Goal: Task Accomplishment & Management: Use online tool/utility

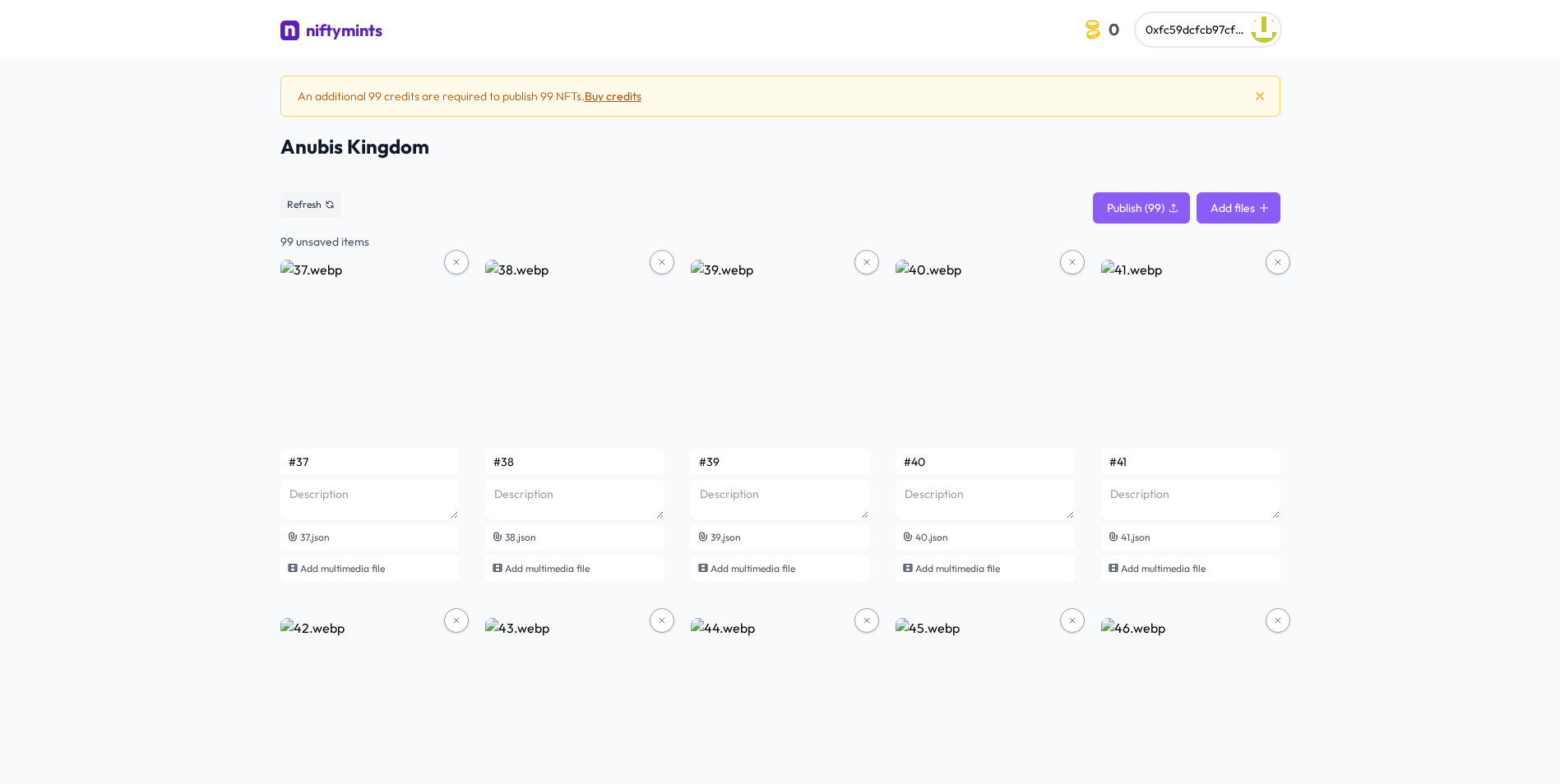
click at [1264, 214] on button "Add files" at bounding box center [1238, 208] width 84 height 31
click at [1259, 209] on icon at bounding box center [1264, 208] width 12 height 12
click at [291, 209] on span "Refresh" at bounding box center [304, 205] width 34 height 13
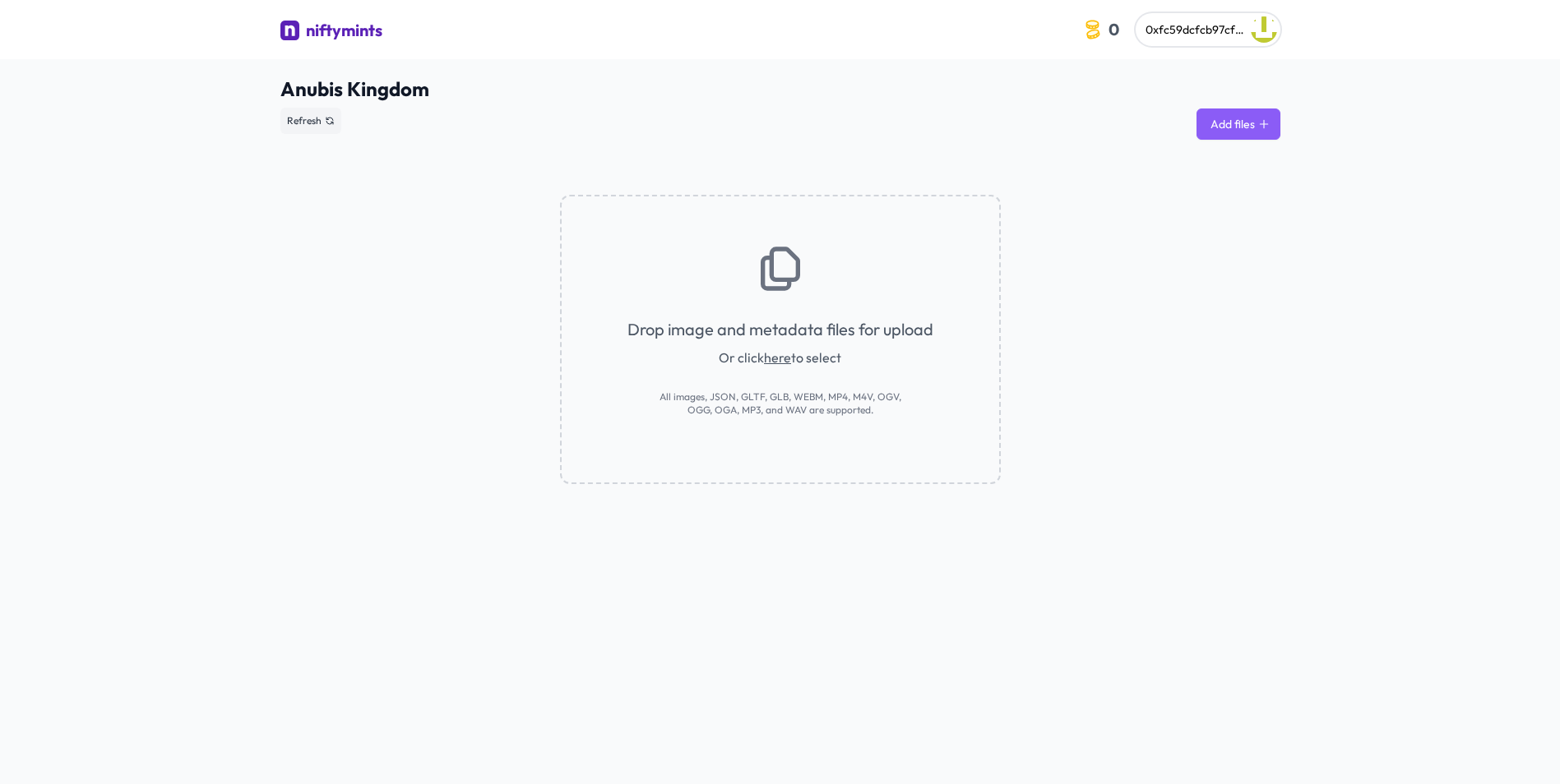
click at [1252, 124] on button "Add files" at bounding box center [1238, 123] width 84 height 31
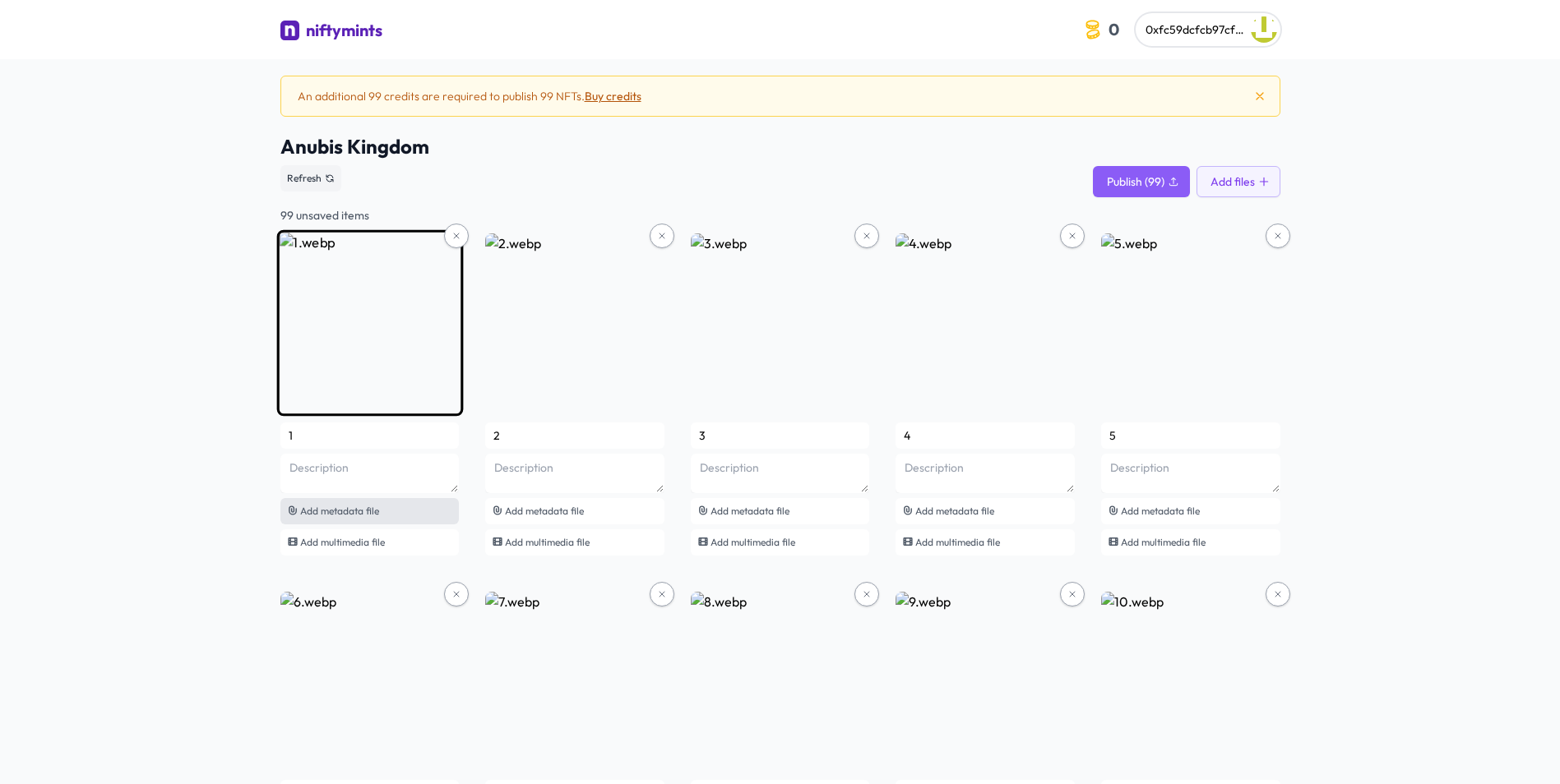
click at [422, 512] on div "Add metadata file" at bounding box center [370, 511] width 179 height 27
type input "#1"
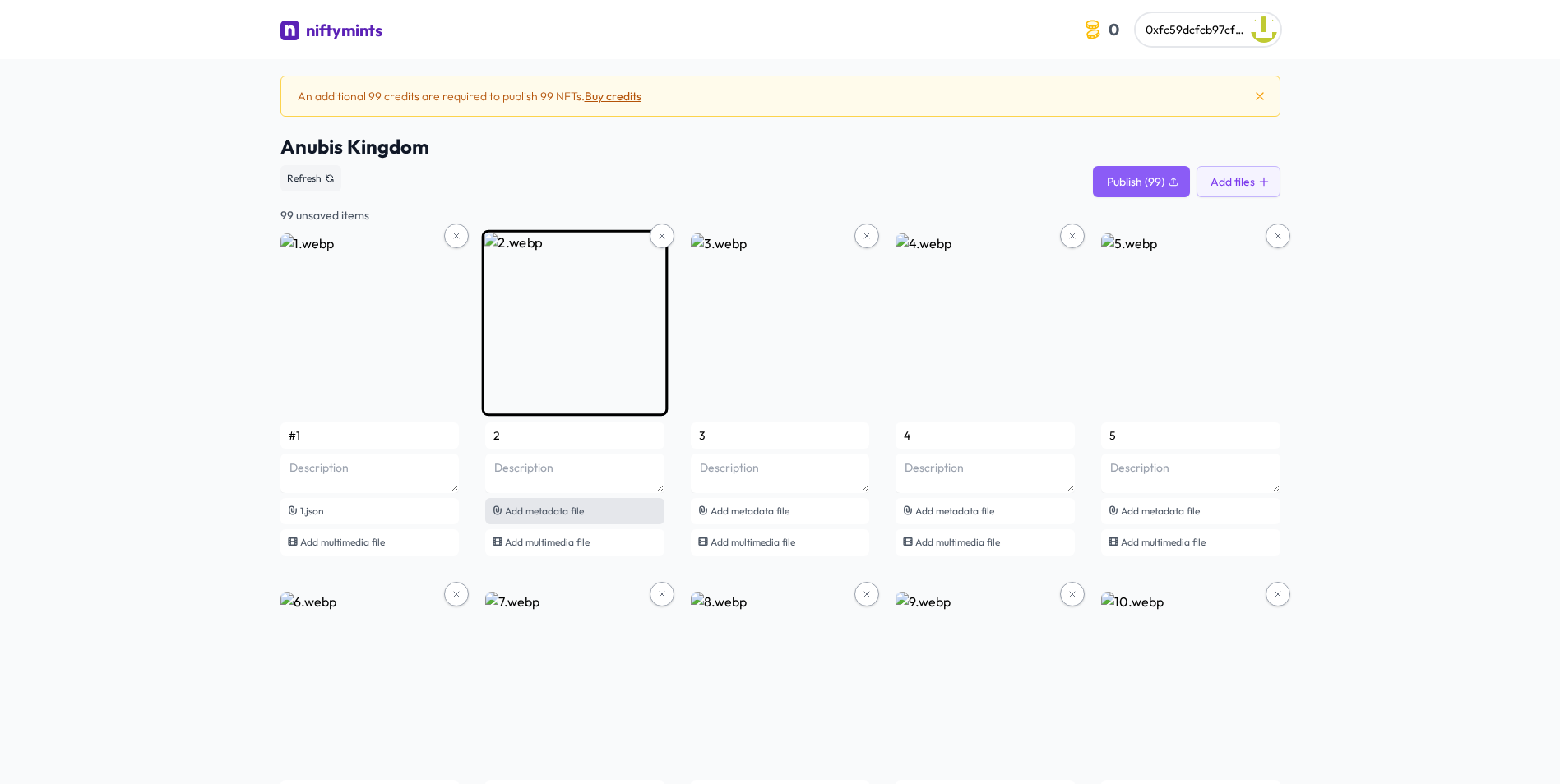
click at [572, 511] on span "Add metadata file" at bounding box center [544, 510] width 79 height 13
type input "#2"
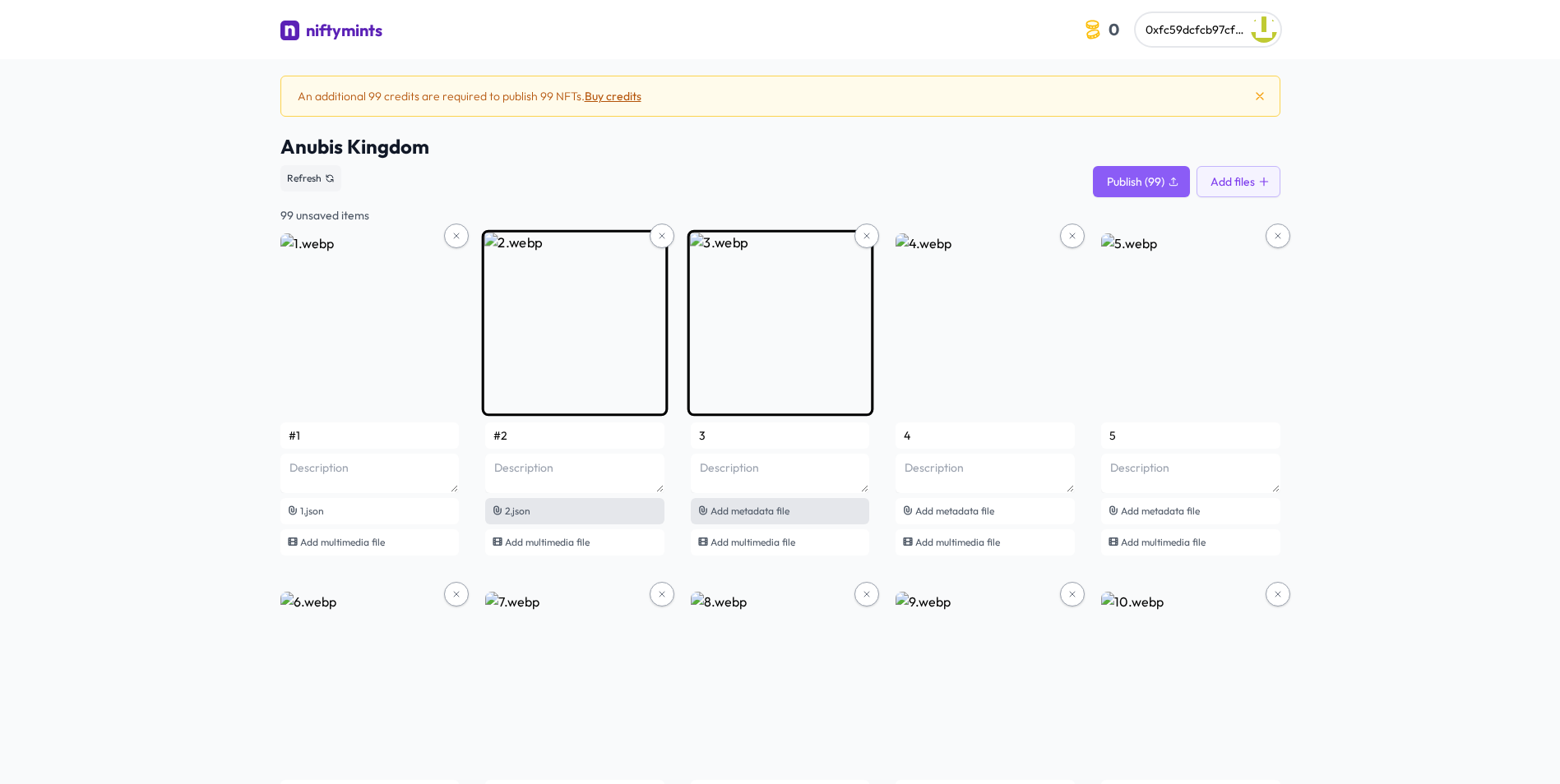
click at [789, 516] on span "Add metadata file" at bounding box center [750, 510] width 79 height 13
type input "#3"
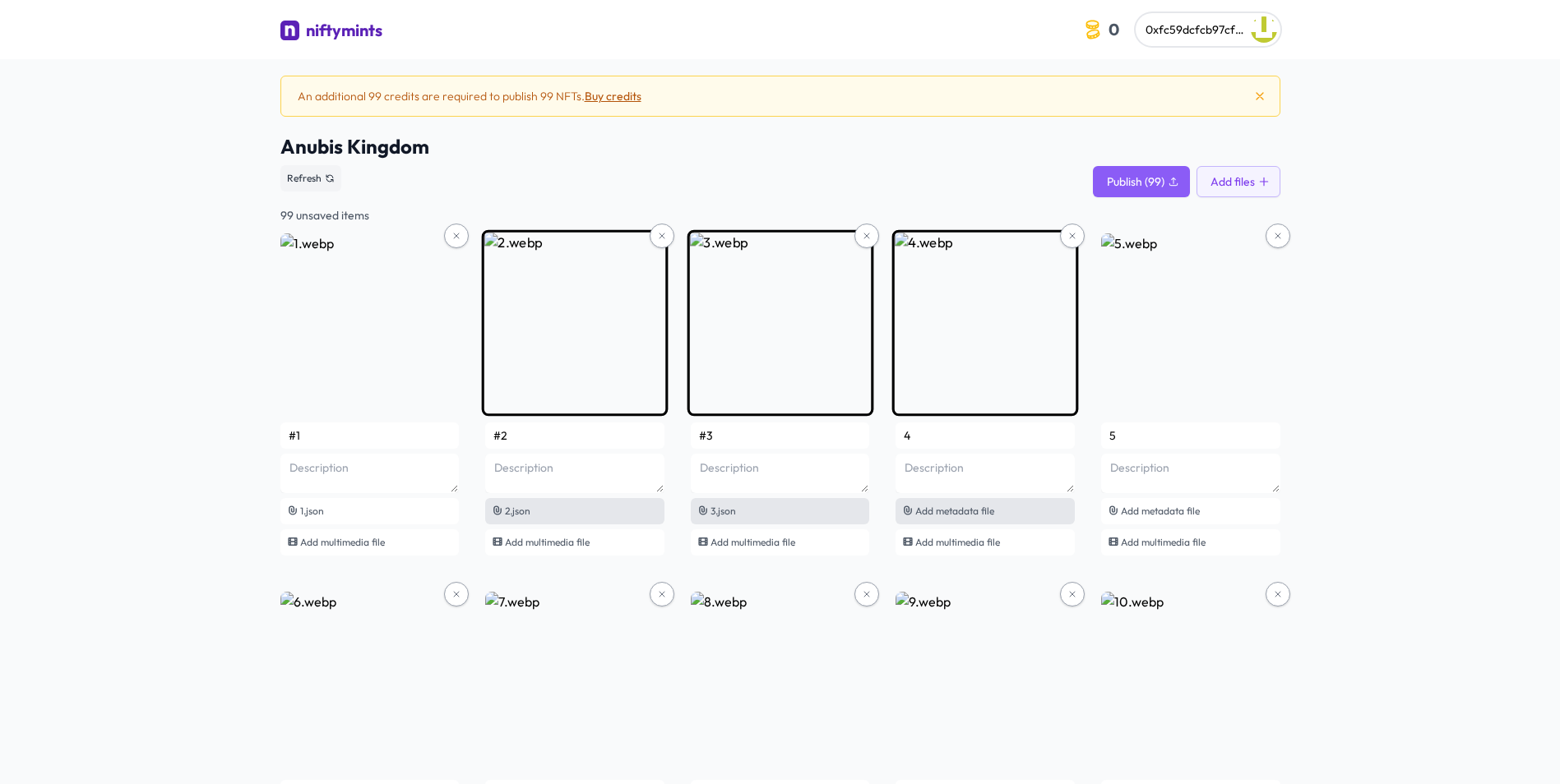
click at [955, 515] on span "Add metadata file" at bounding box center [954, 510] width 79 height 13
type input "#4"
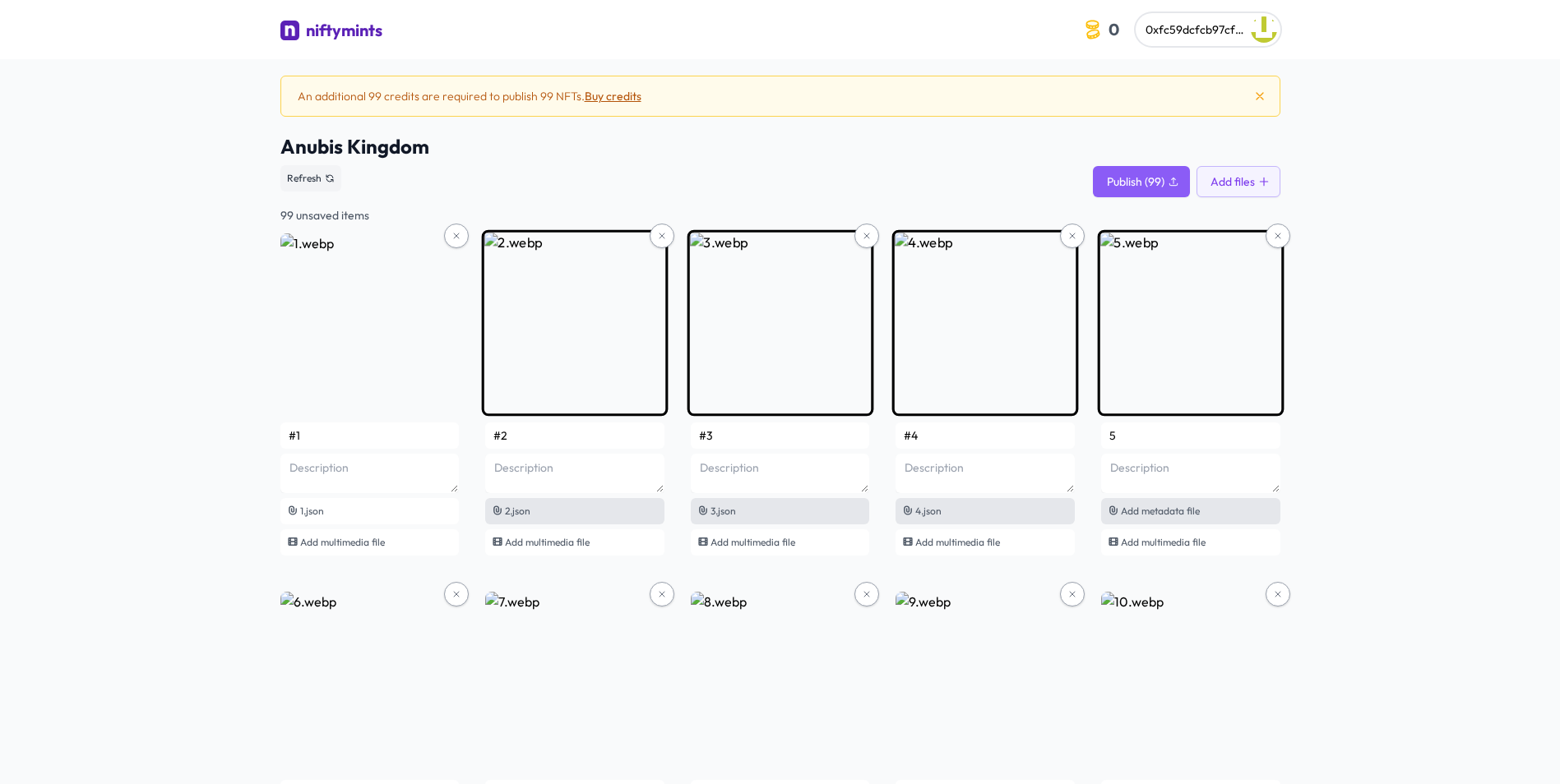
click at [1115, 512] on icon at bounding box center [1114, 510] width 12 height 12
type input "#5"
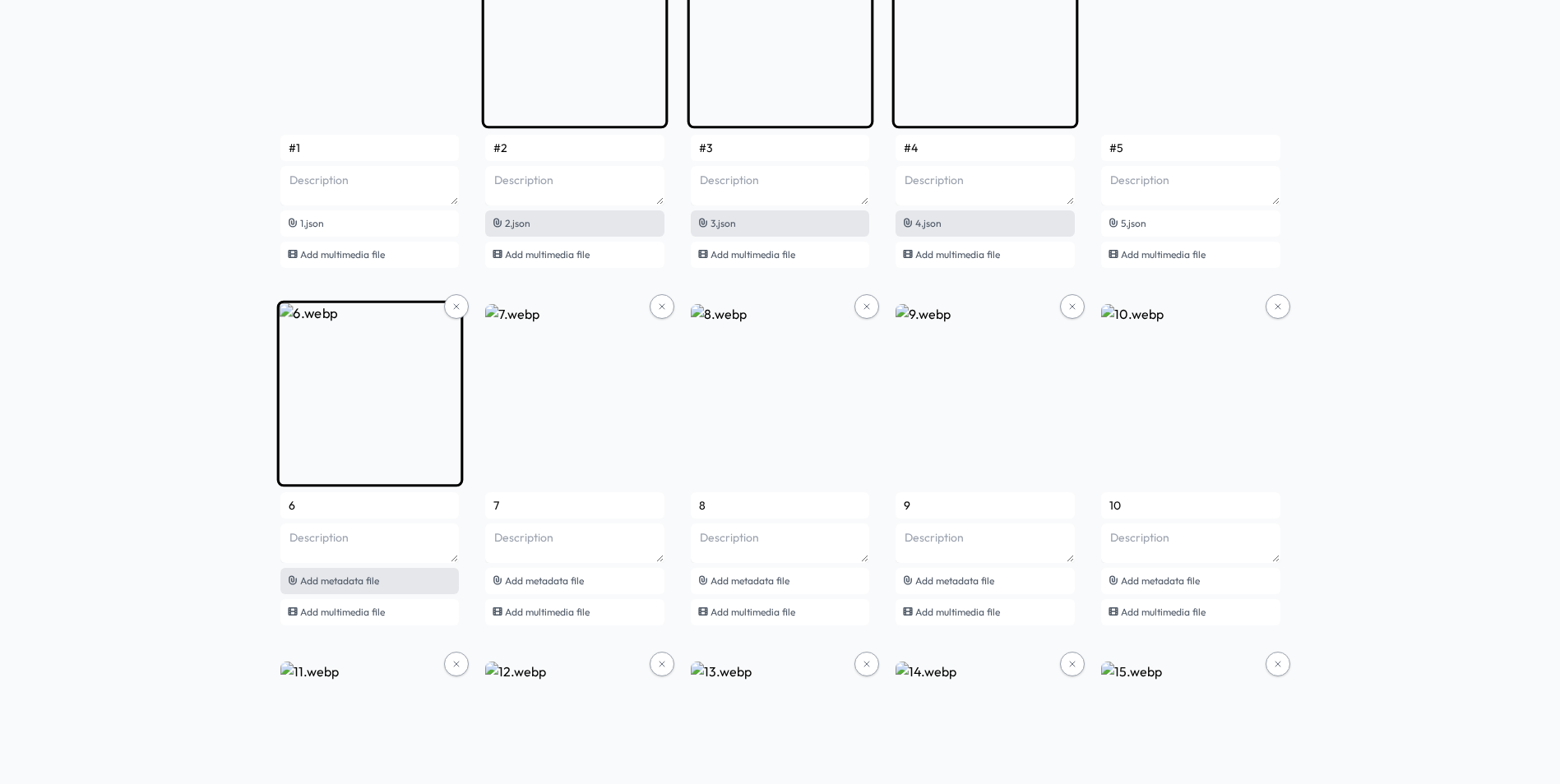
scroll to position [329, 0]
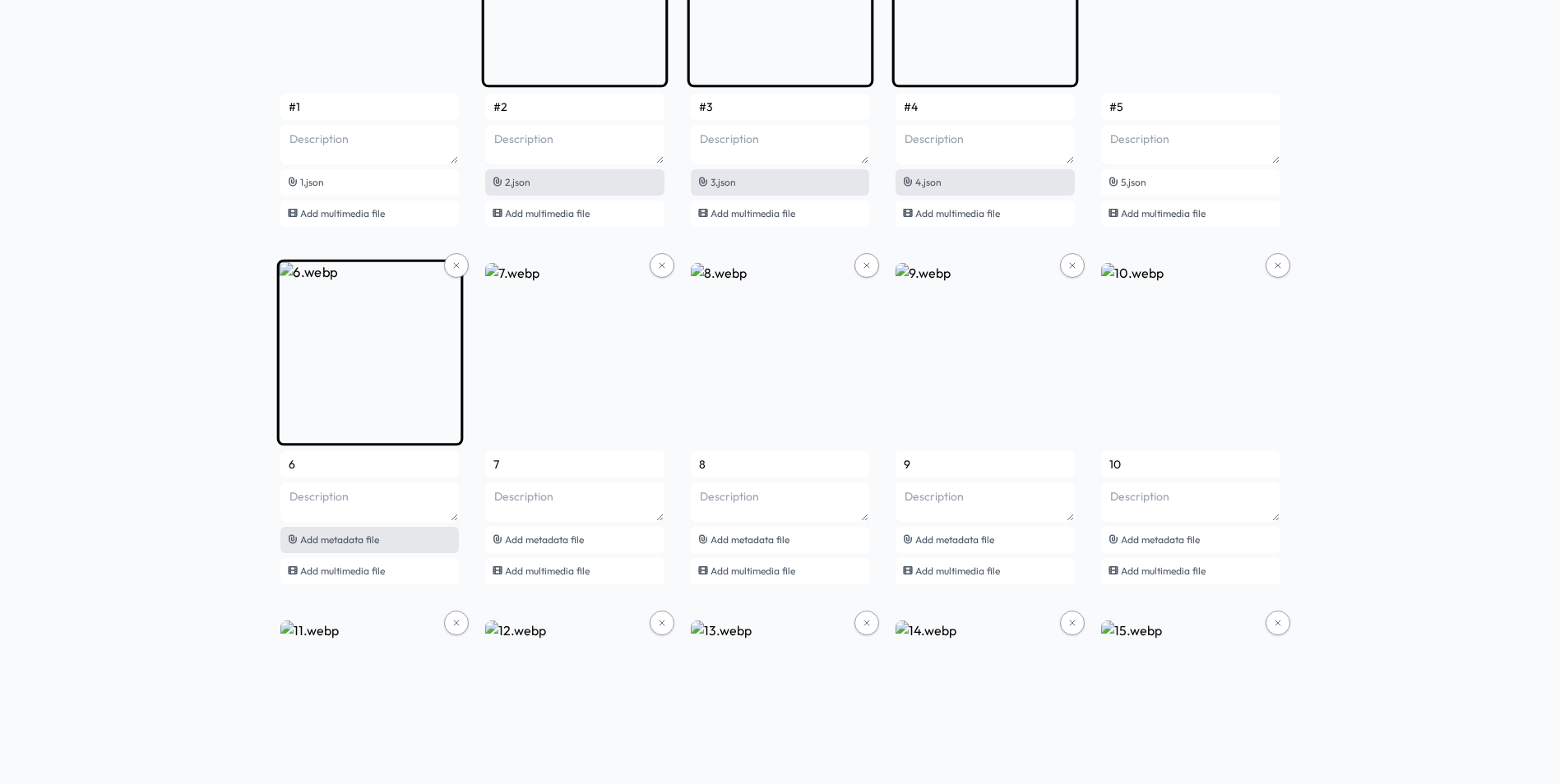
click at [375, 535] on span "Add metadata file" at bounding box center [340, 540] width 79 height 13
type input "#6"
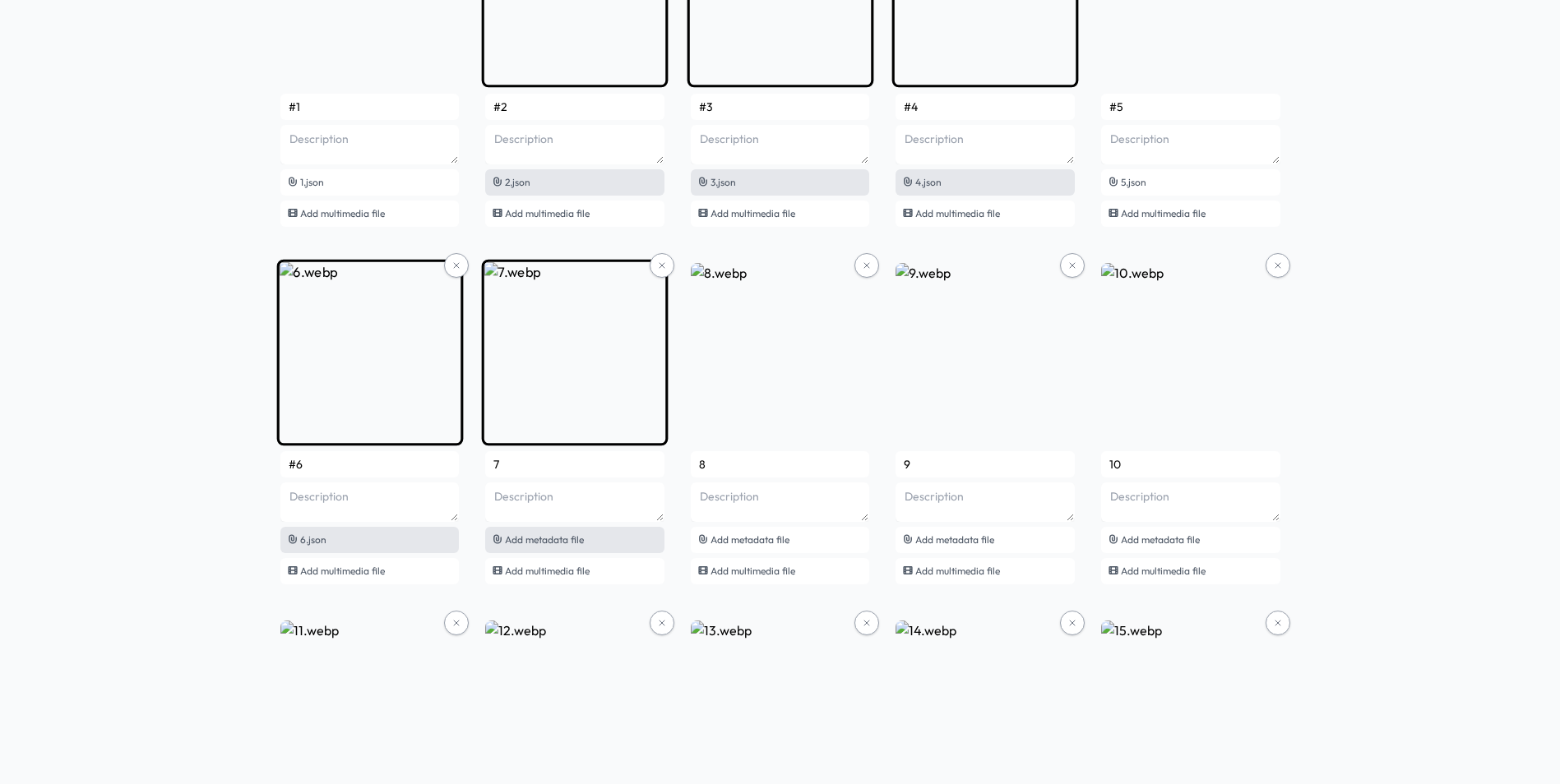
click at [573, 538] on span "Add metadata file" at bounding box center [544, 540] width 79 height 13
type input "#7"
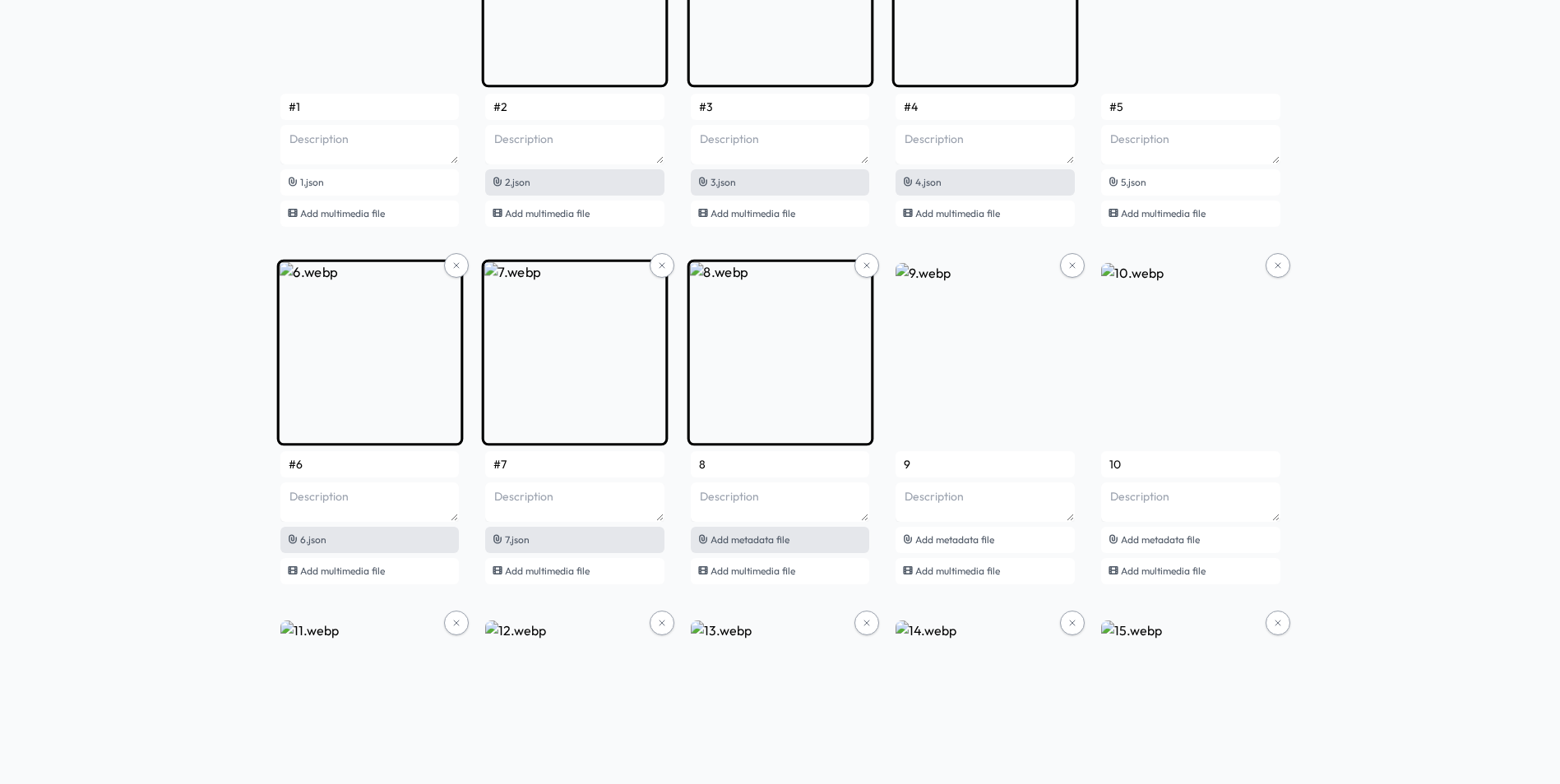
click at [797, 541] on div "Add metadata file" at bounding box center [780, 540] width 179 height 27
type input "#8"
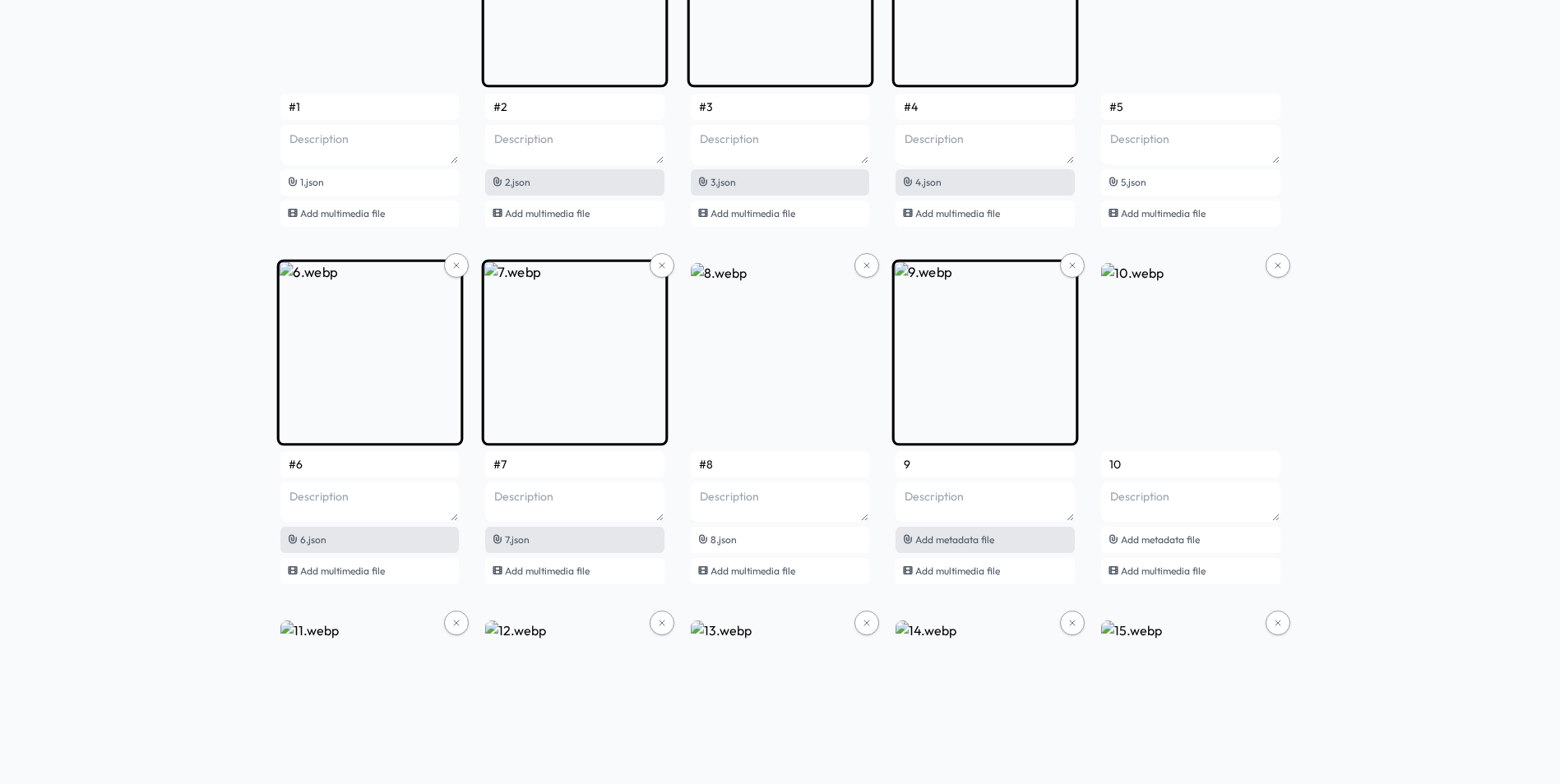
click at [988, 543] on span "Add metadata file" at bounding box center [954, 540] width 79 height 13
type input "#9"
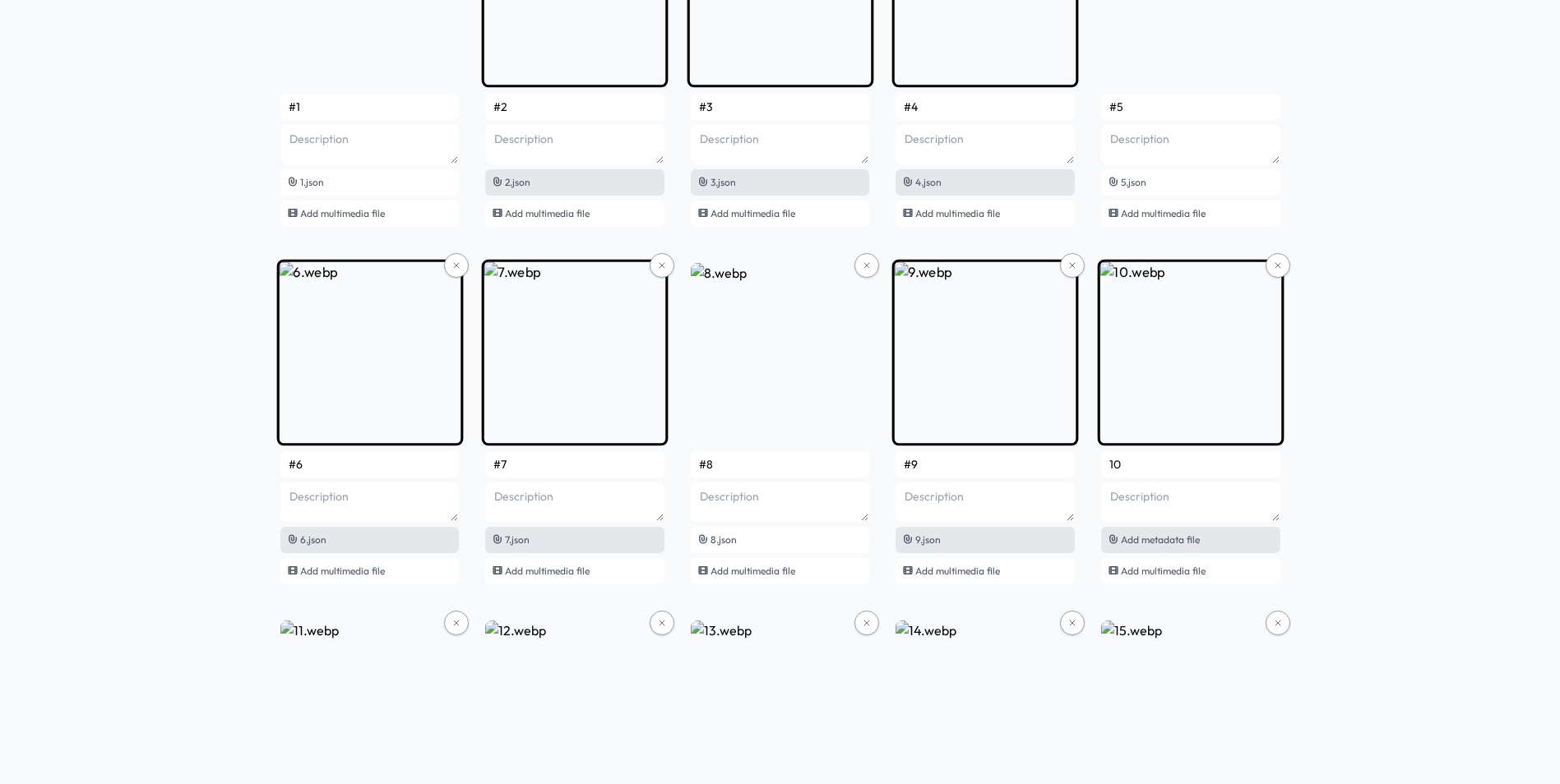
click at [1144, 545] on span "Add metadata file" at bounding box center [1160, 540] width 79 height 13
type input "#10"
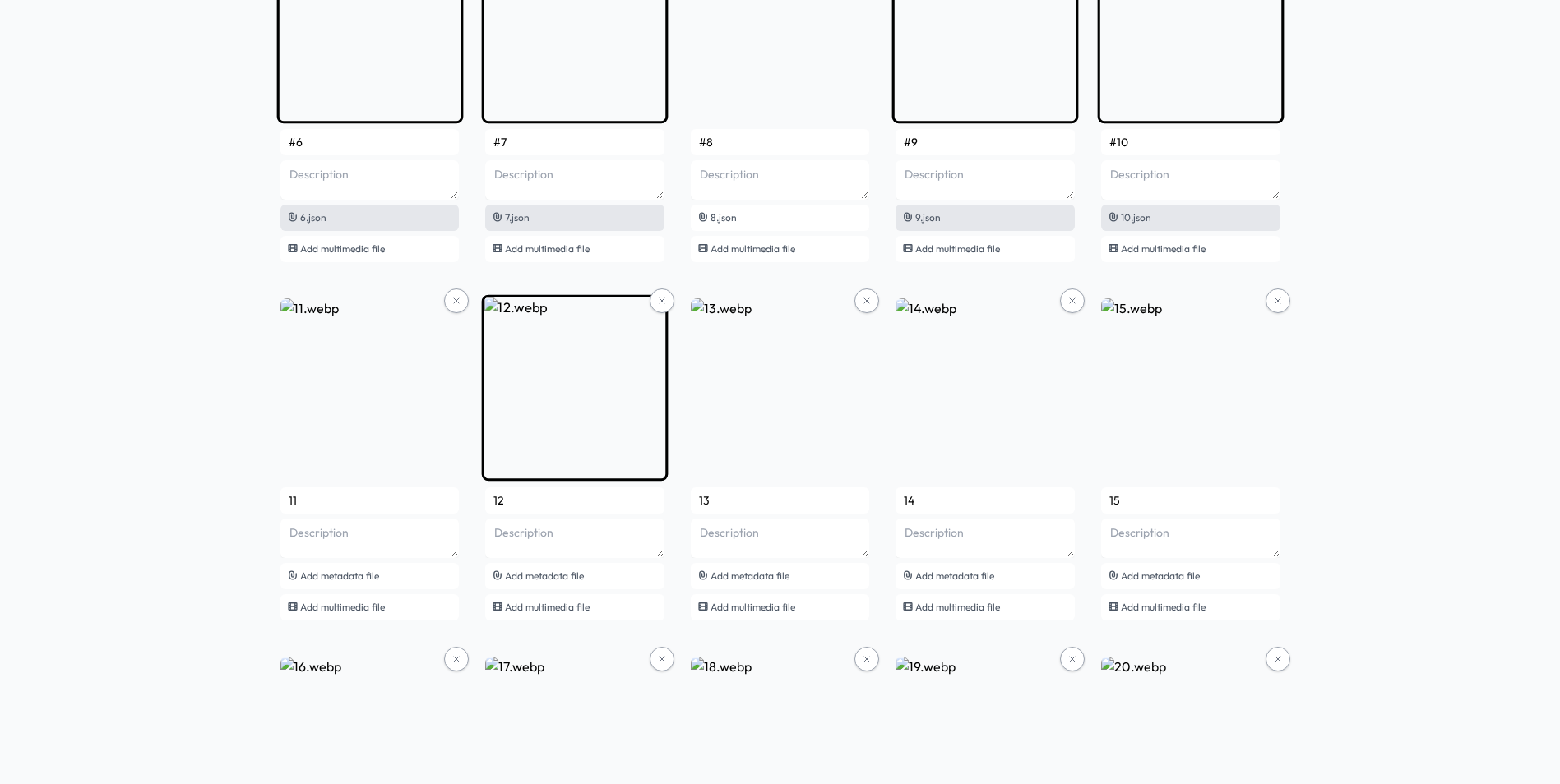
scroll to position [657, 0]
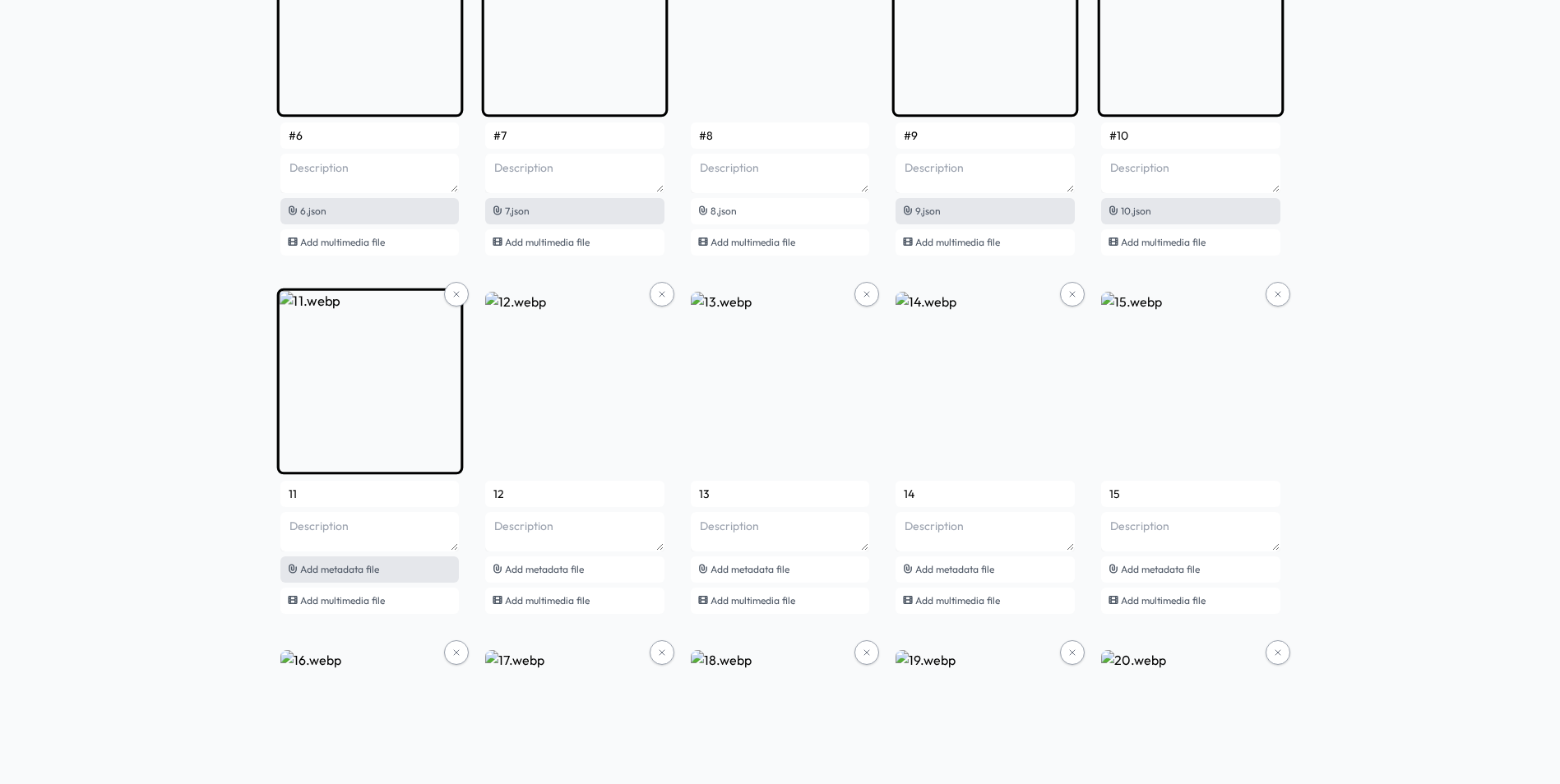
click at [380, 565] on div "Add metadata file" at bounding box center [370, 570] width 179 height 27
type input "#11"
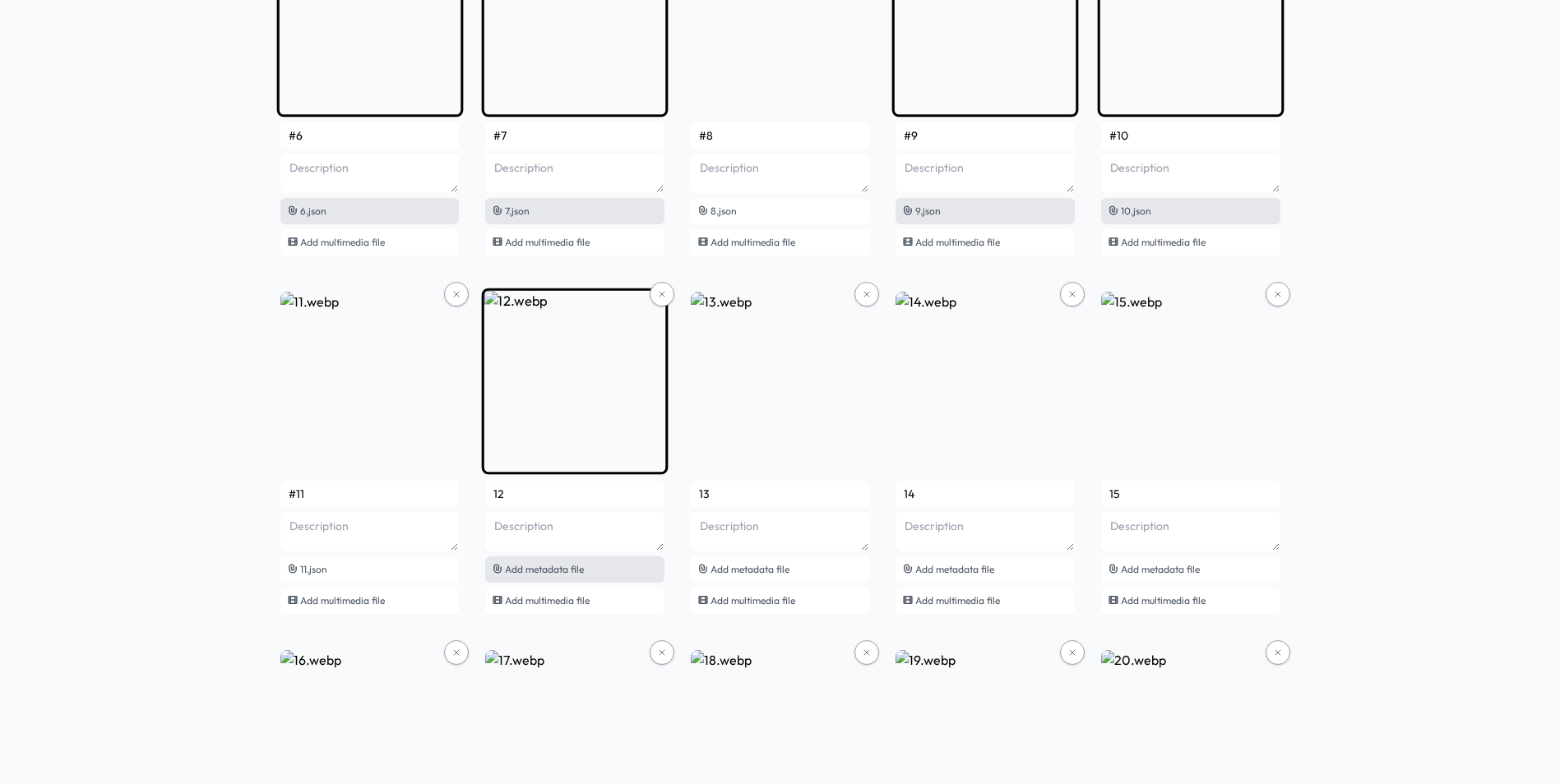
click at [546, 568] on span "Add metadata file" at bounding box center [544, 569] width 79 height 13
type input "#12"
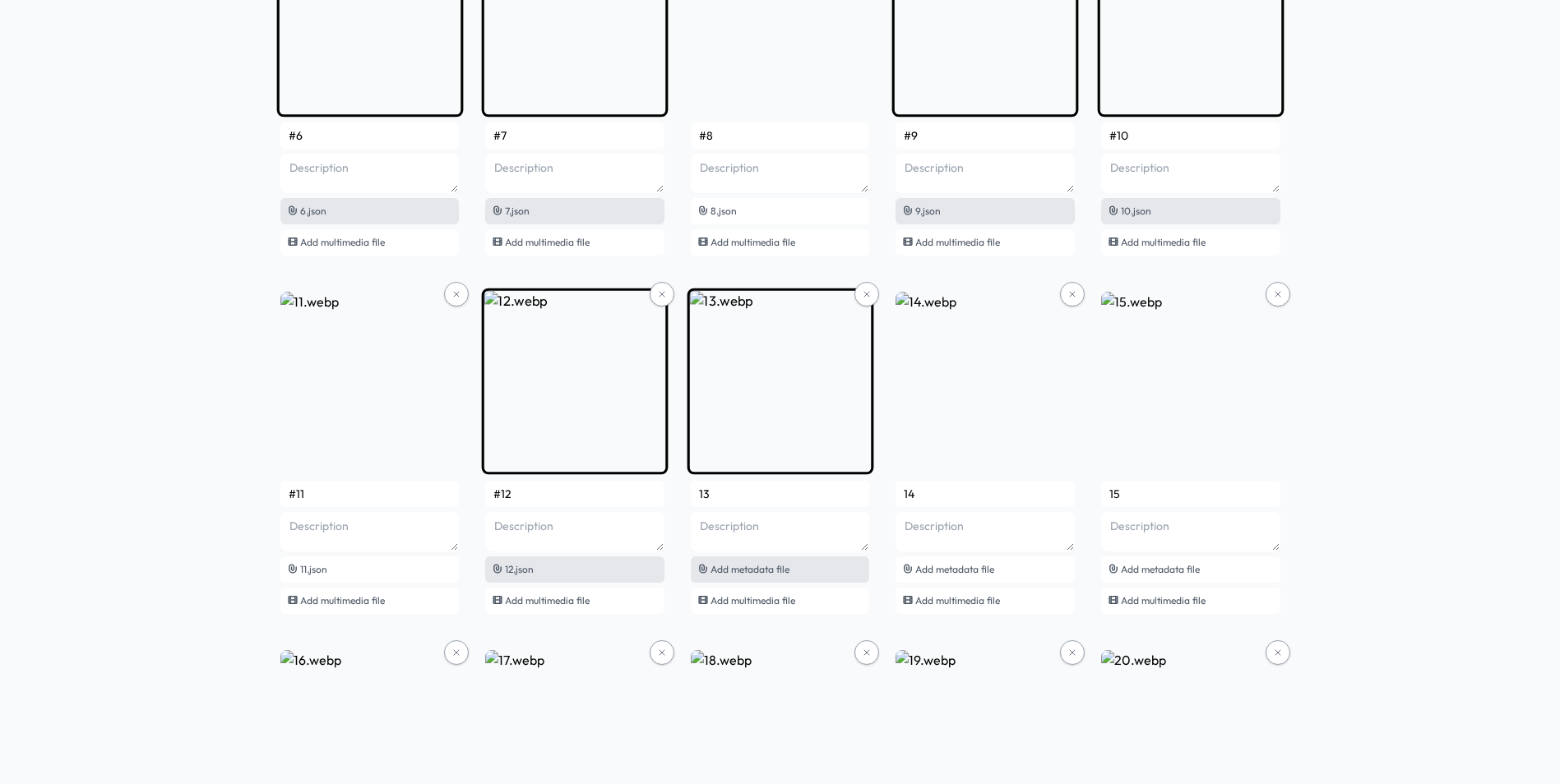
click at [796, 568] on div "Add metadata file" at bounding box center [780, 570] width 179 height 27
type input "#13"
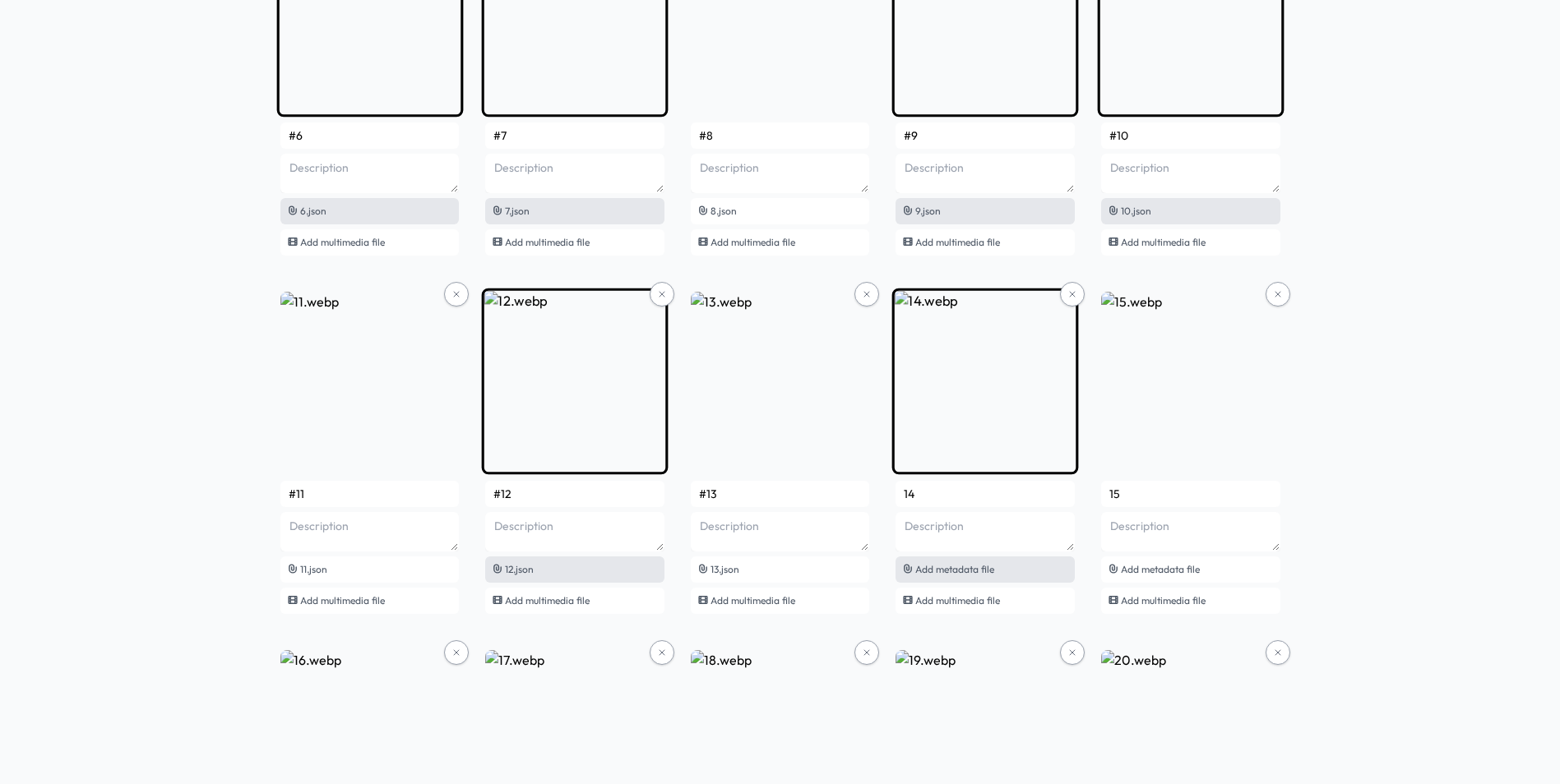
click at [917, 568] on span "Add metadata file" at bounding box center [954, 569] width 79 height 13
type input "#14"
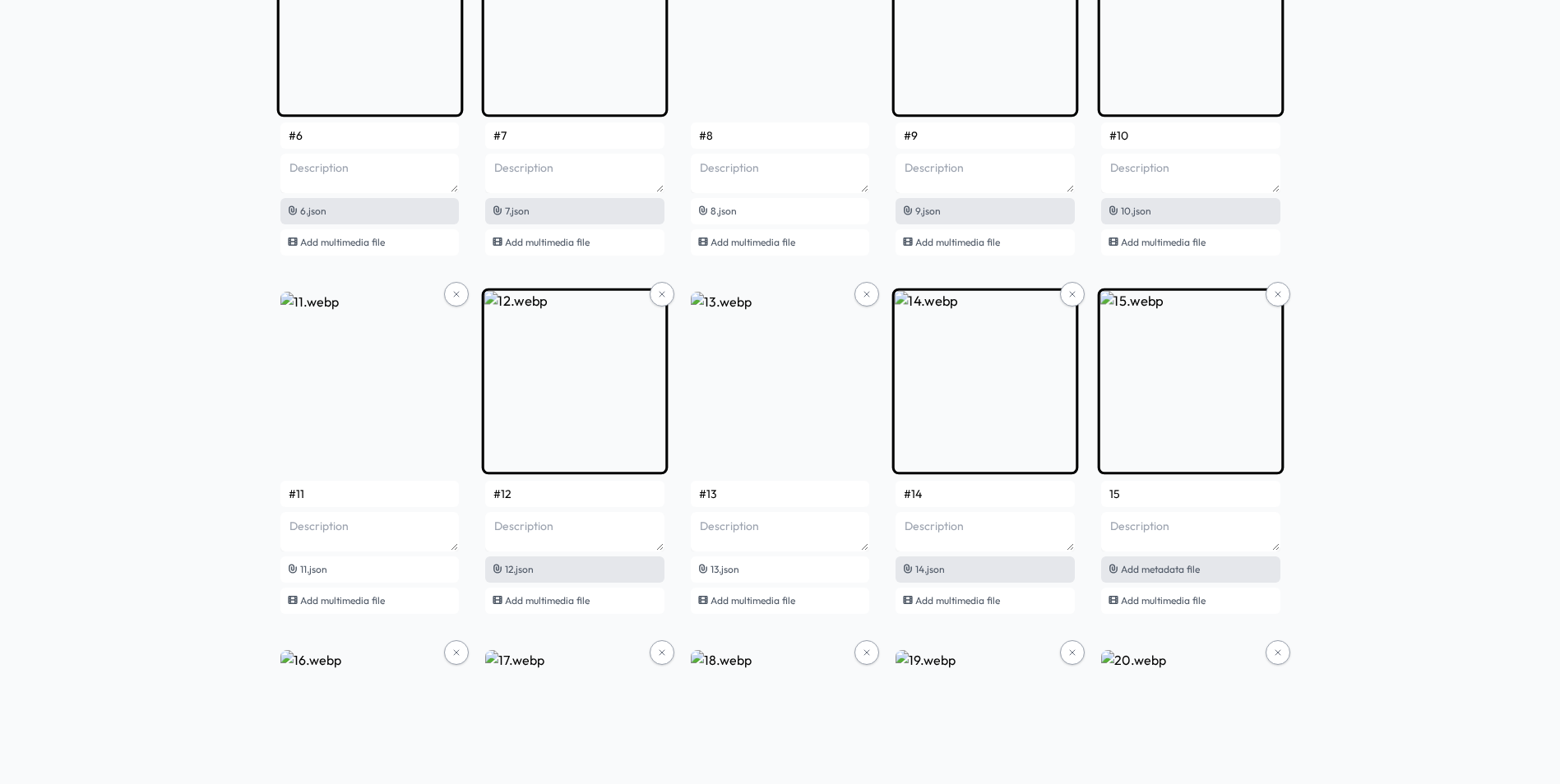
click at [1154, 560] on div "Add metadata file" at bounding box center [1190, 570] width 179 height 27
type input "#15"
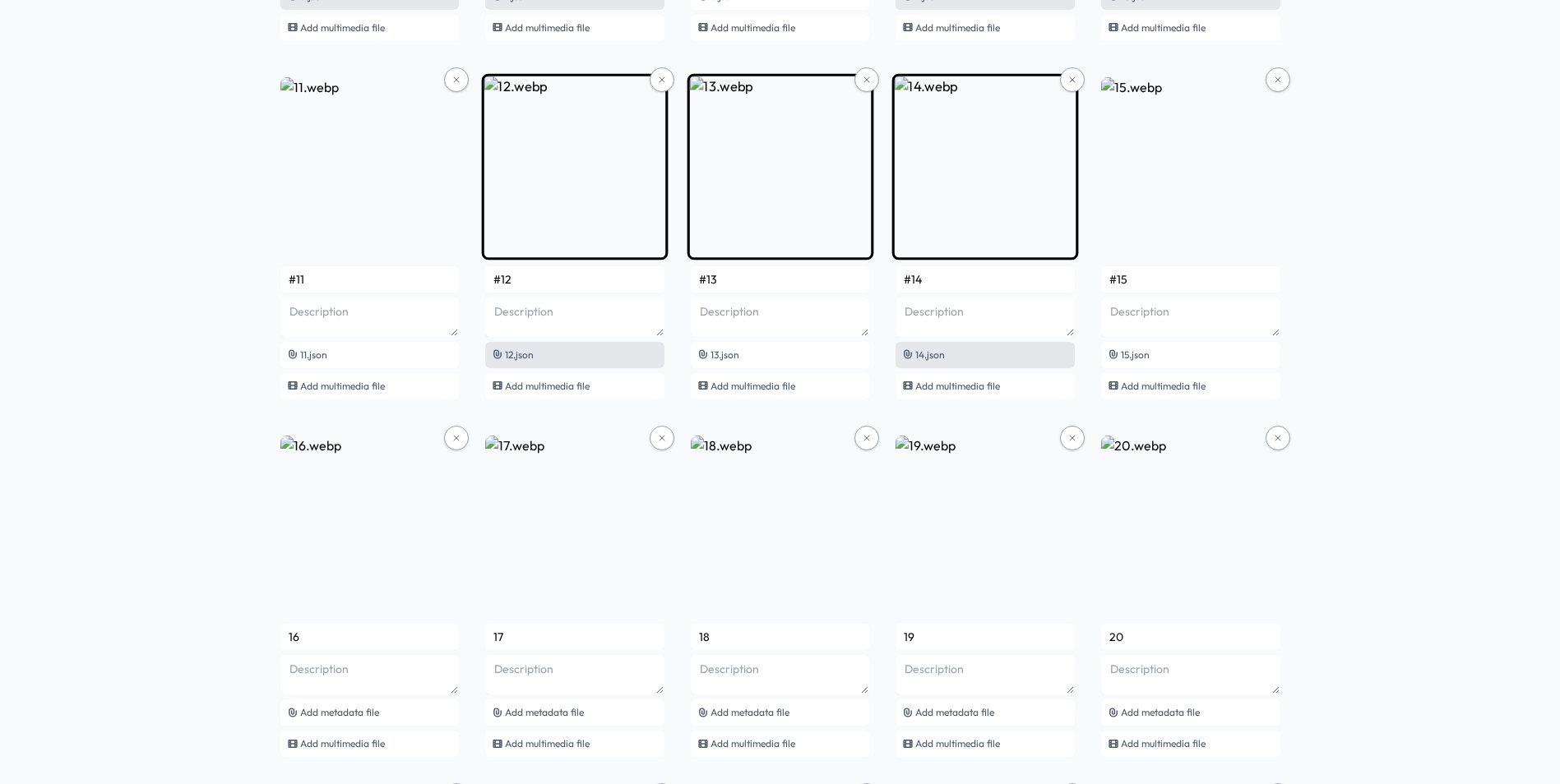
scroll to position [987, 0]
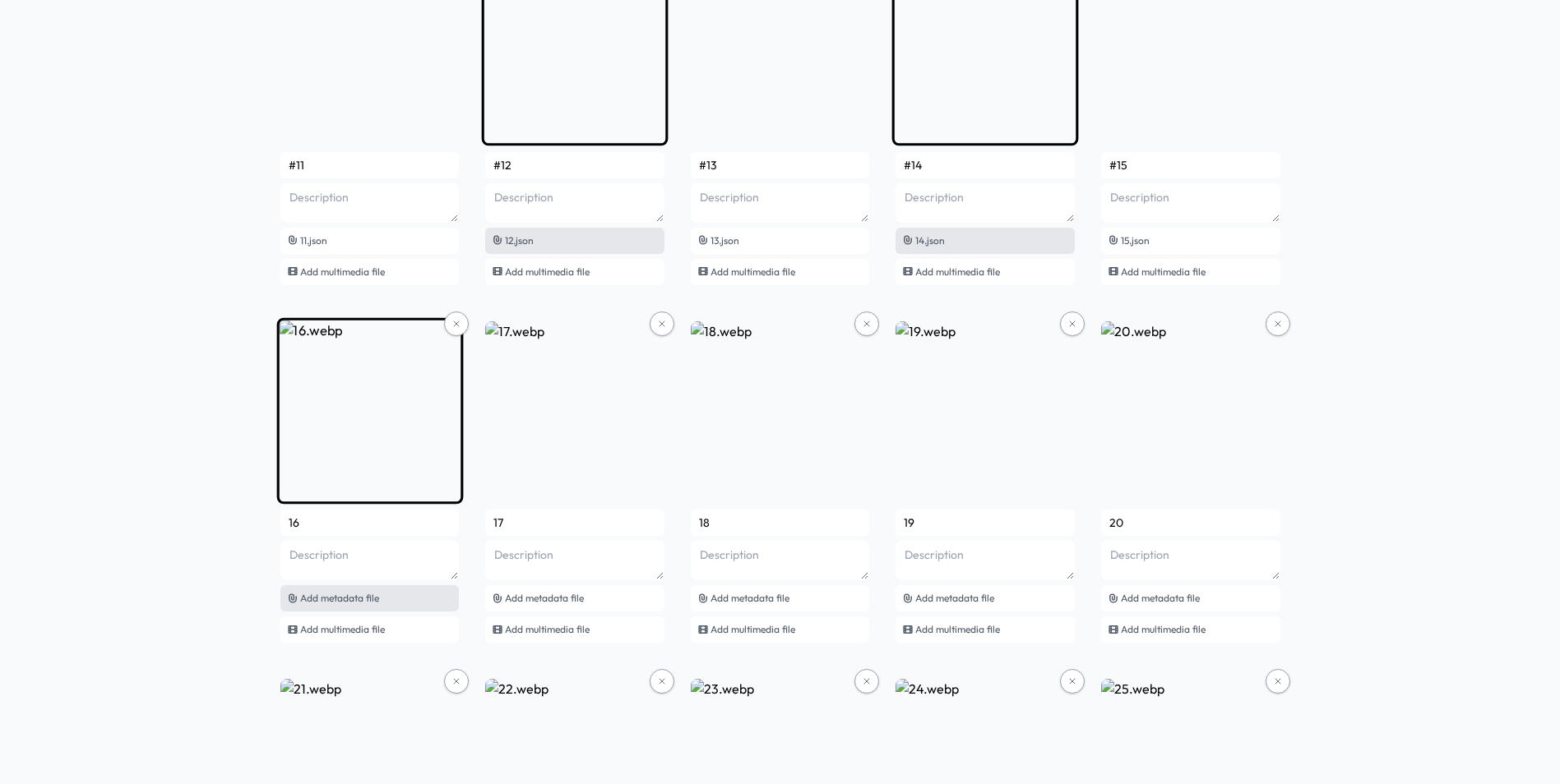
click at [406, 601] on div "Add metadata file" at bounding box center [370, 599] width 179 height 27
type input "#16"
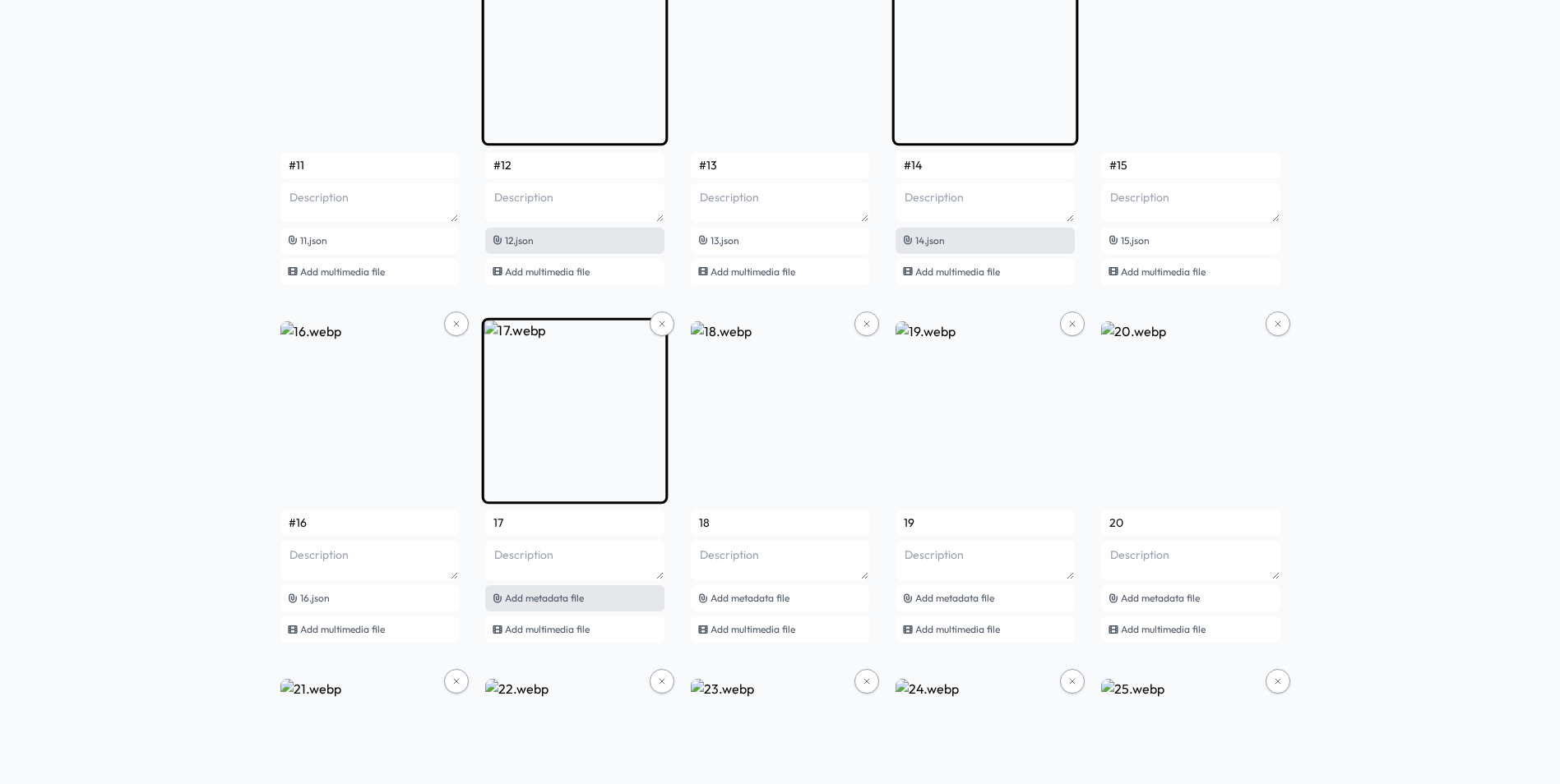
click at [586, 593] on div "Add metadata file" at bounding box center [575, 599] width 179 height 27
type input "#17"
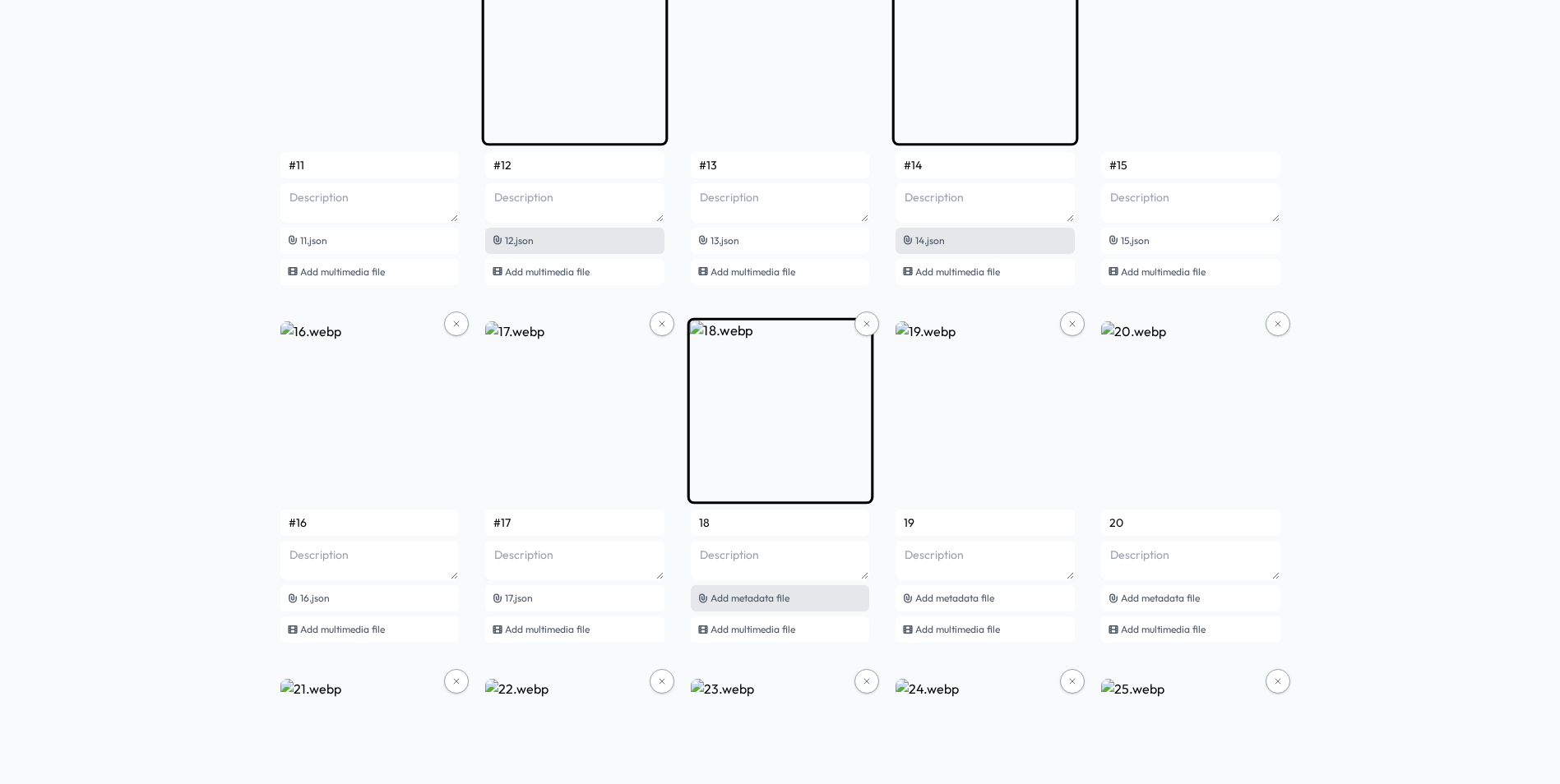
click at [759, 593] on span "Add metadata file" at bounding box center [750, 598] width 79 height 13
type input "#18"
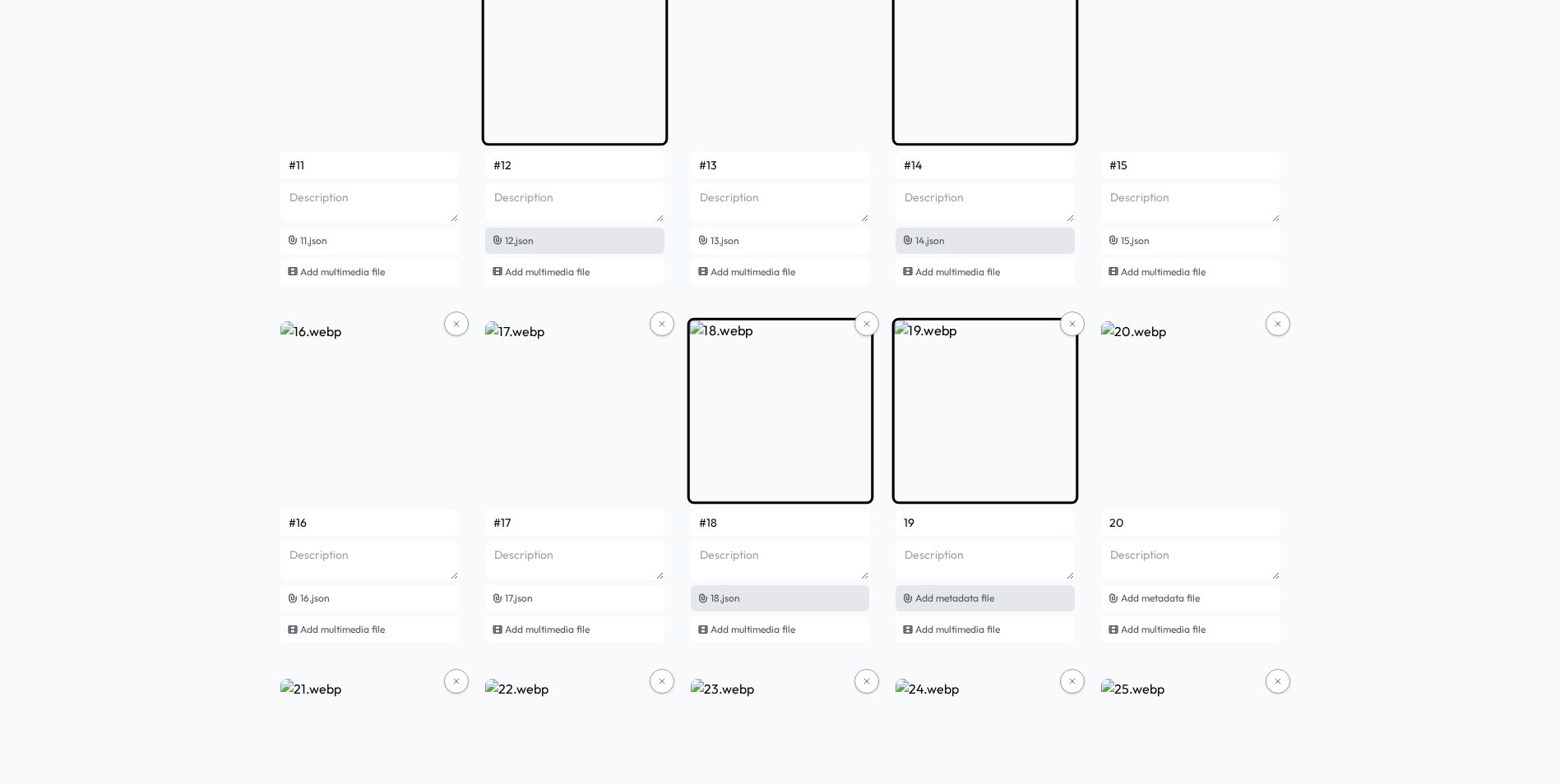
click at [987, 599] on span "Add metadata file" at bounding box center [954, 598] width 79 height 13
type input "#19"
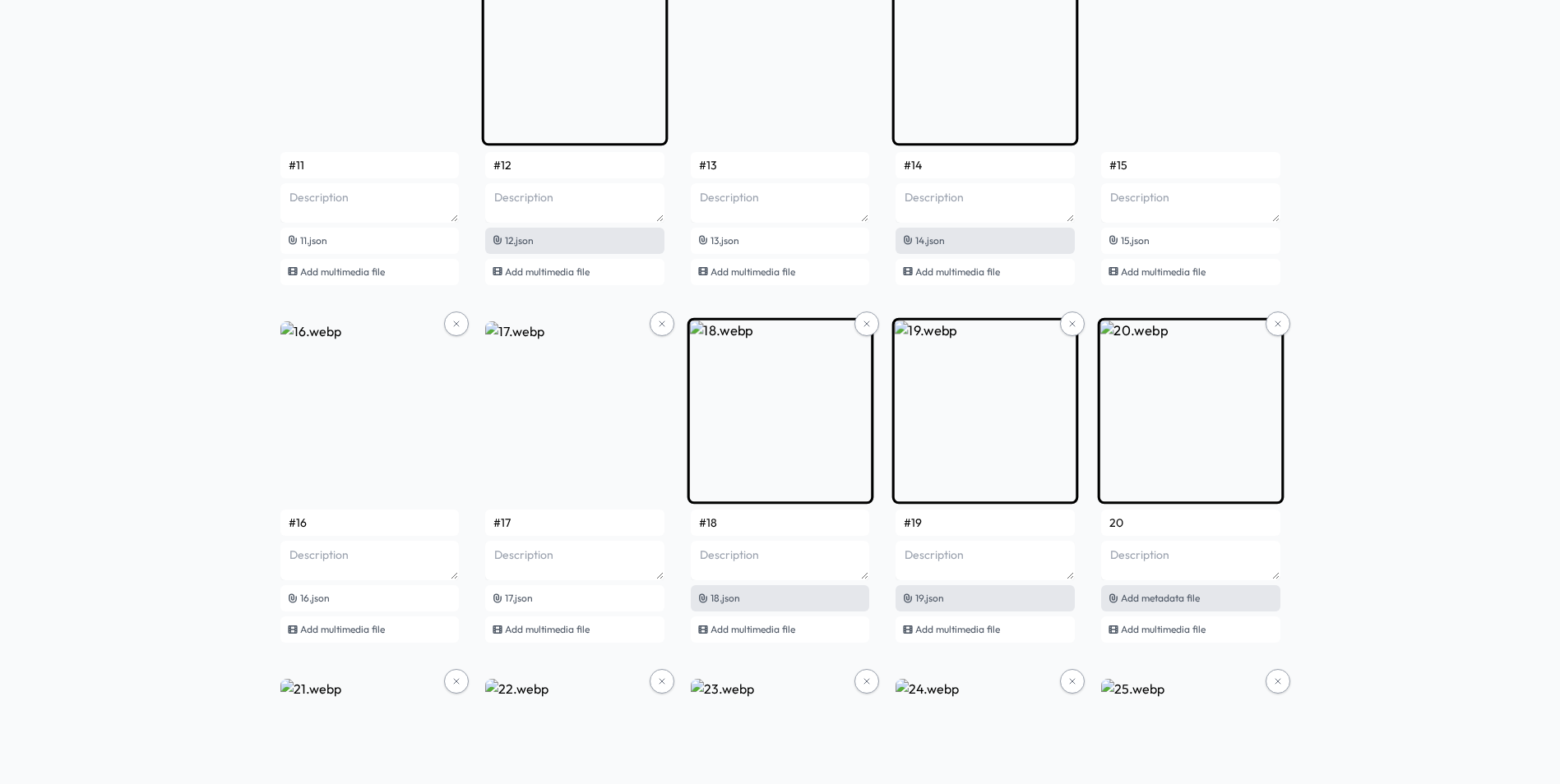
click at [1180, 596] on span "Add metadata file" at bounding box center [1160, 598] width 79 height 13
type input "#20"
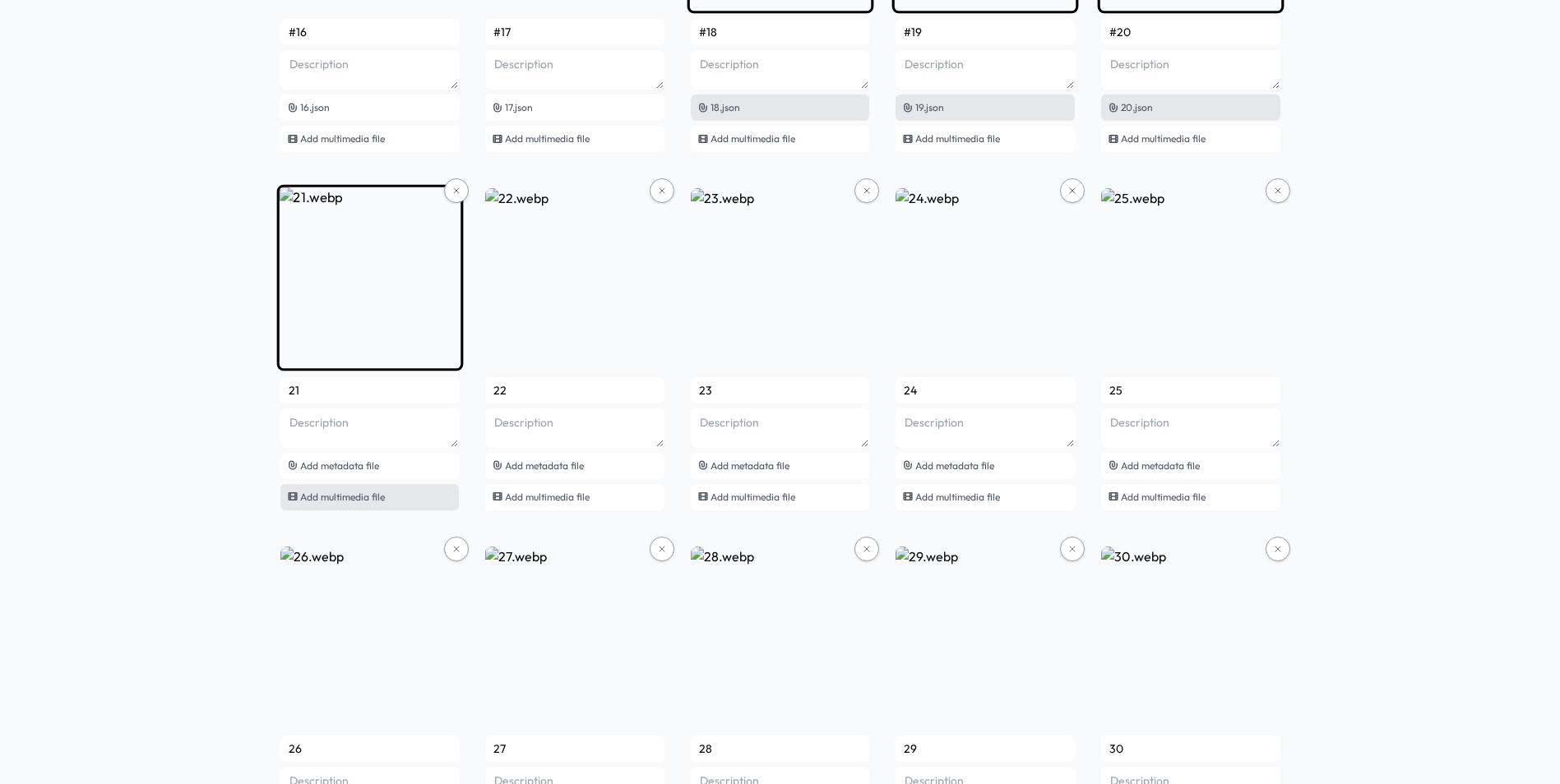
scroll to position [1480, 0]
click at [336, 471] on div "Add metadata file" at bounding box center [370, 464] width 179 height 27
type input "#21"
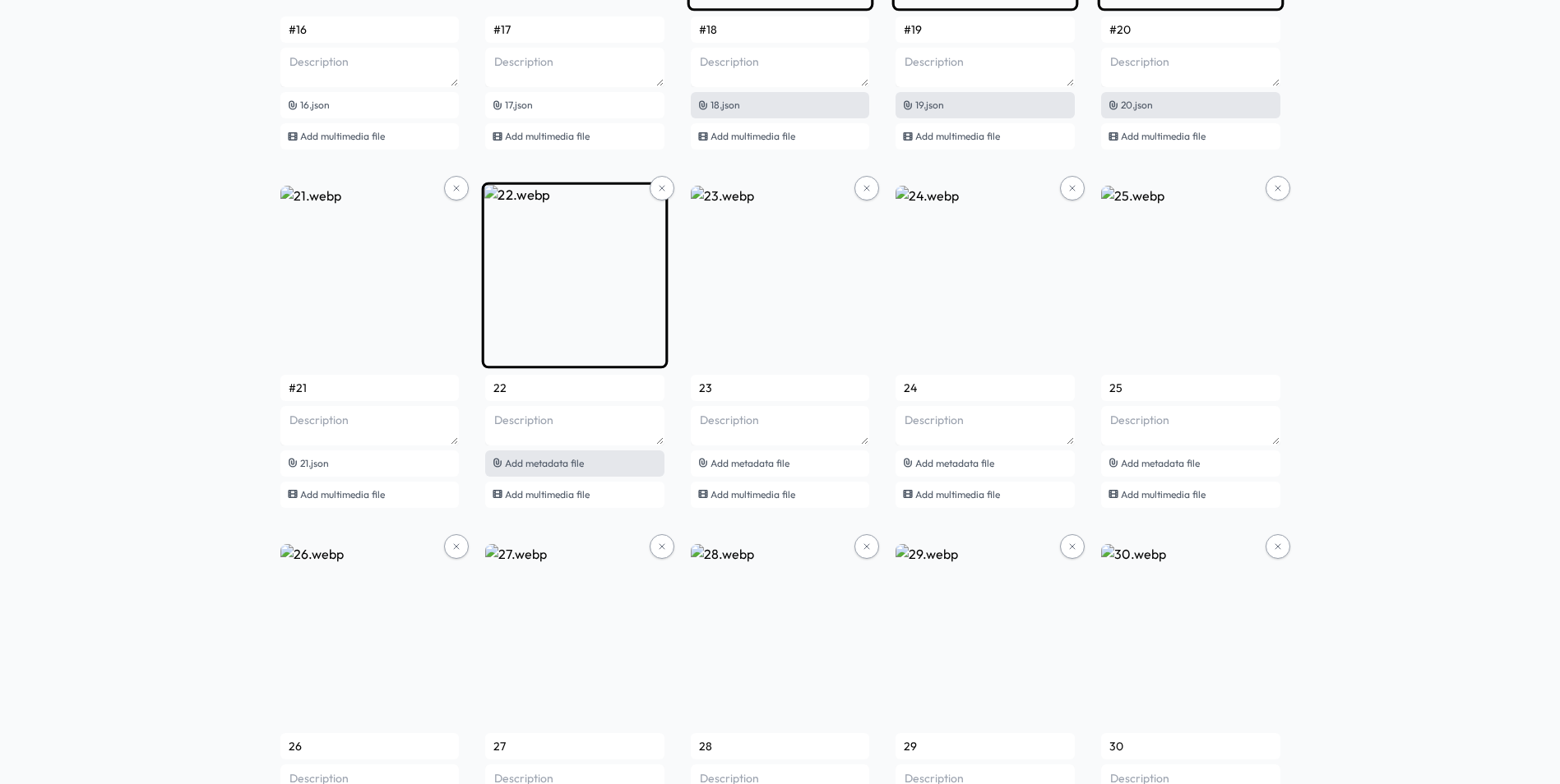
click at [561, 464] on span "Add metadata file" at bounding box center [544, 463] width 79 height 13
type input "#22"
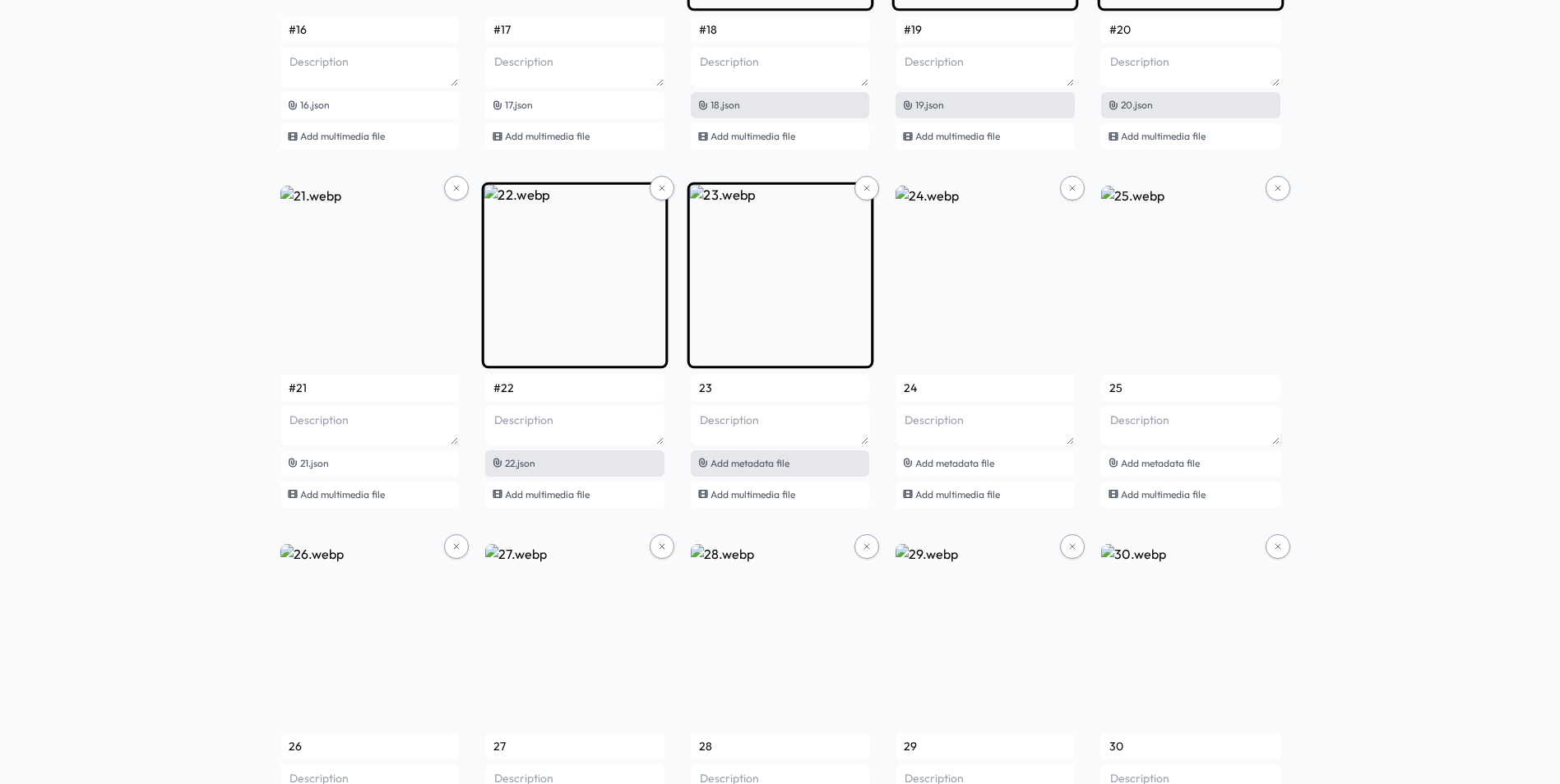
click at [771, 465] on span "Add metadata file" at bounding box center [750, 463] width 79 height 13
type input "#23"
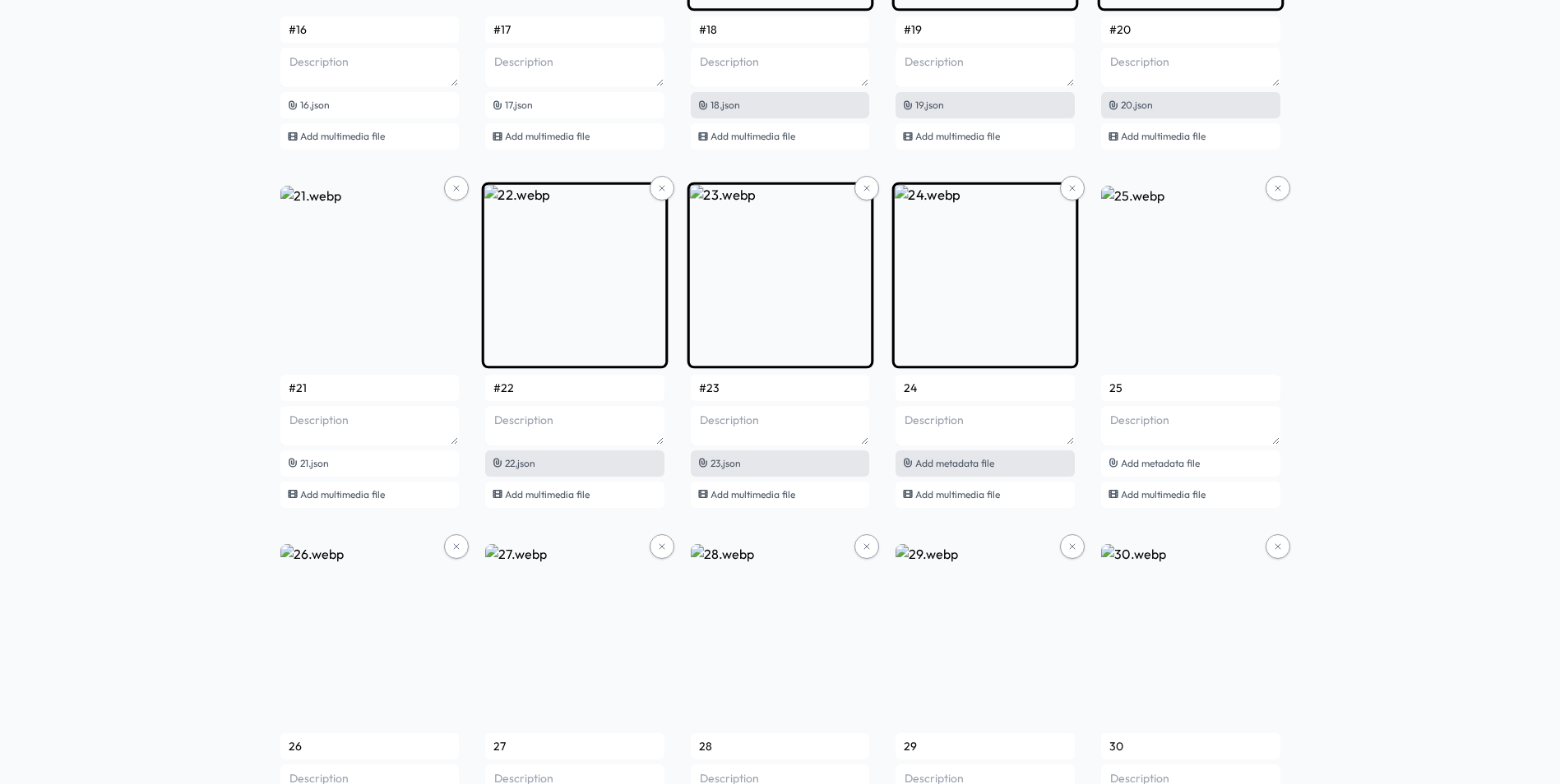
click at [959, 468] on span "Add metadata file" at bounding box center [954, 463] width 79 height 13
type input "#24"
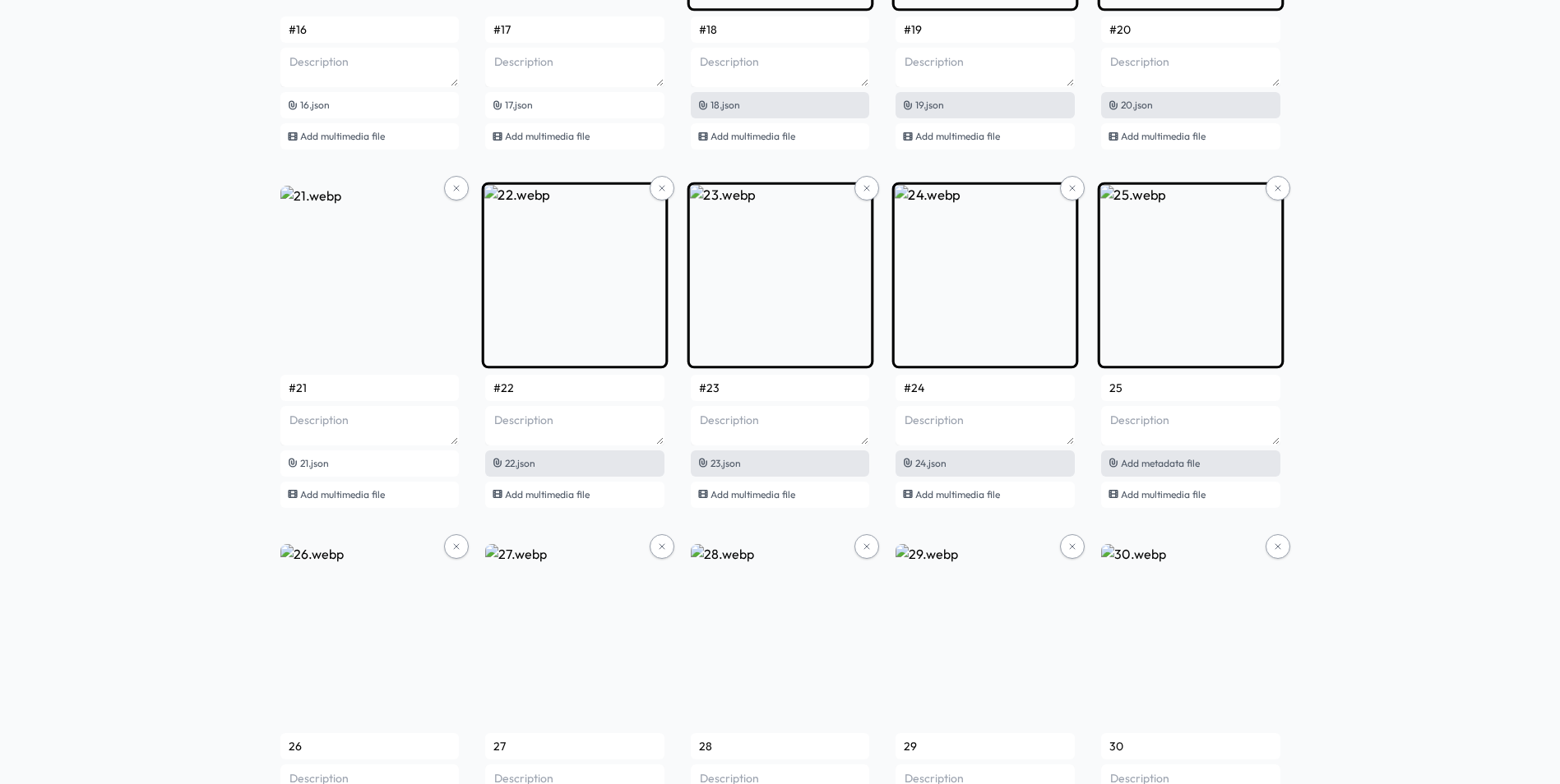
click at [1153, 465] on span "Add metadata file" at bounding box center [1160, 463] width 79 height 13
type input "#25"
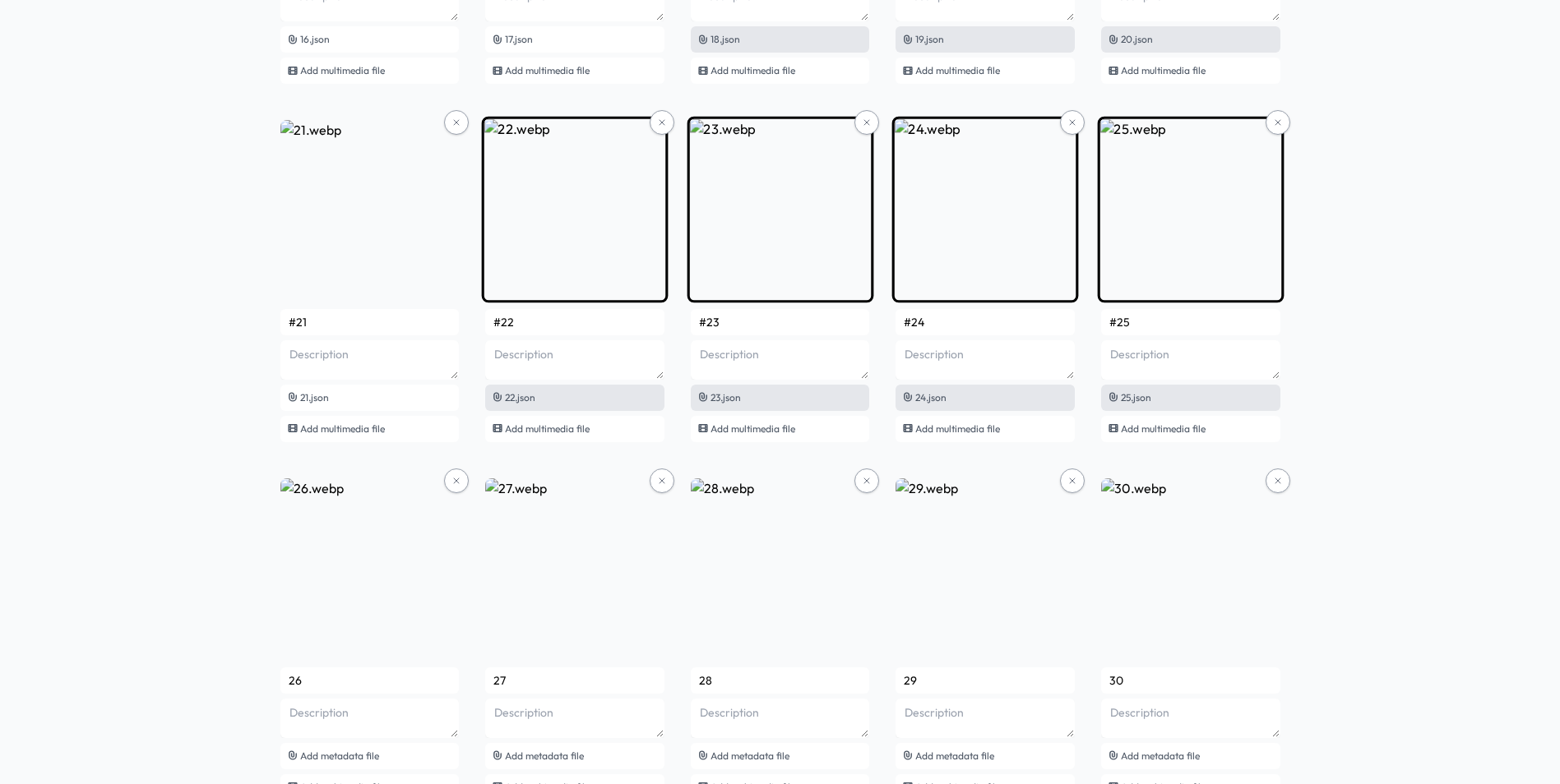
scroll to position [1808, 0]
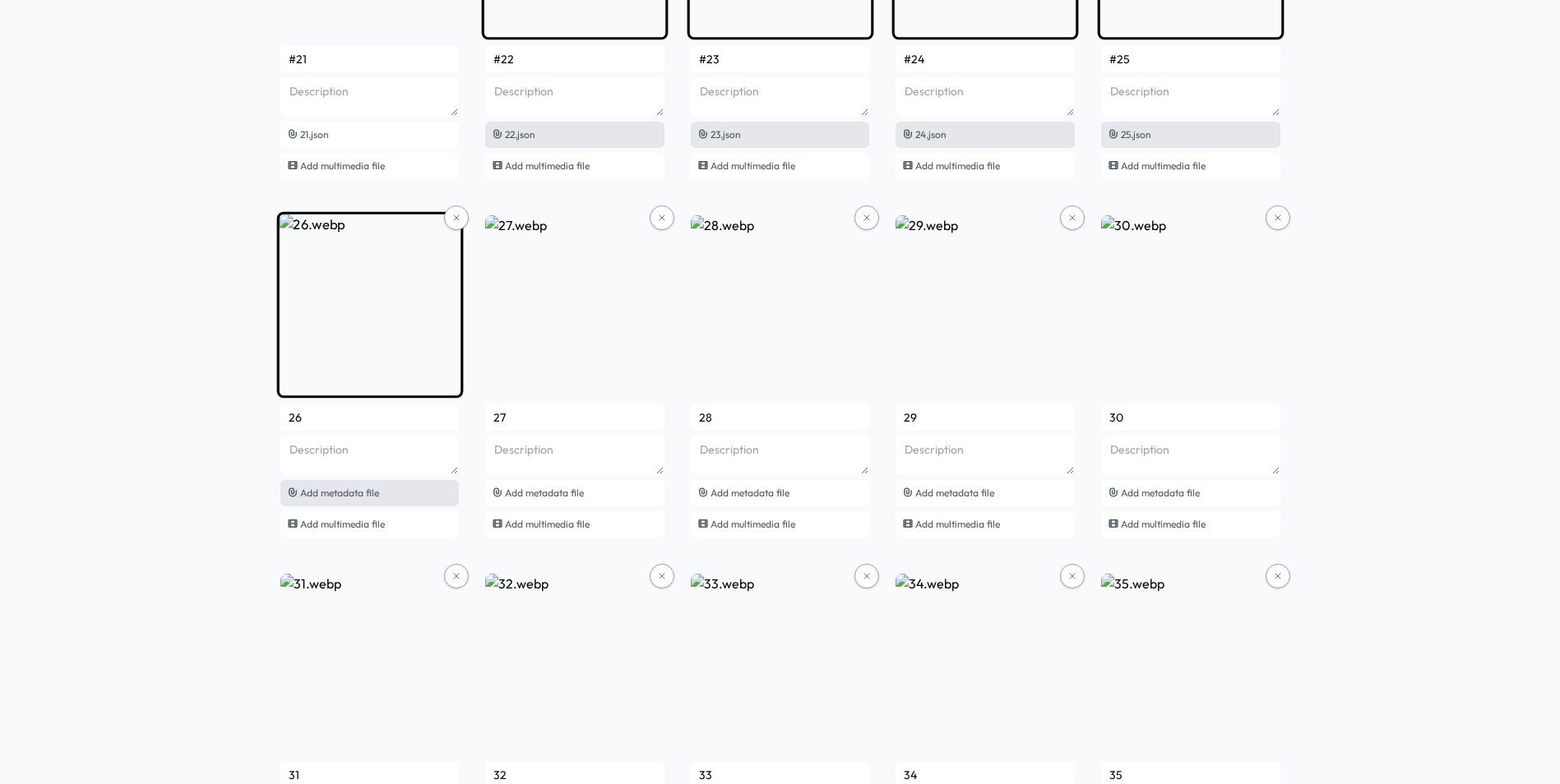
click at [359, 491] on span "Add metadata file" at bounding box center [340, 492] width 79 height 13
type input "#26"
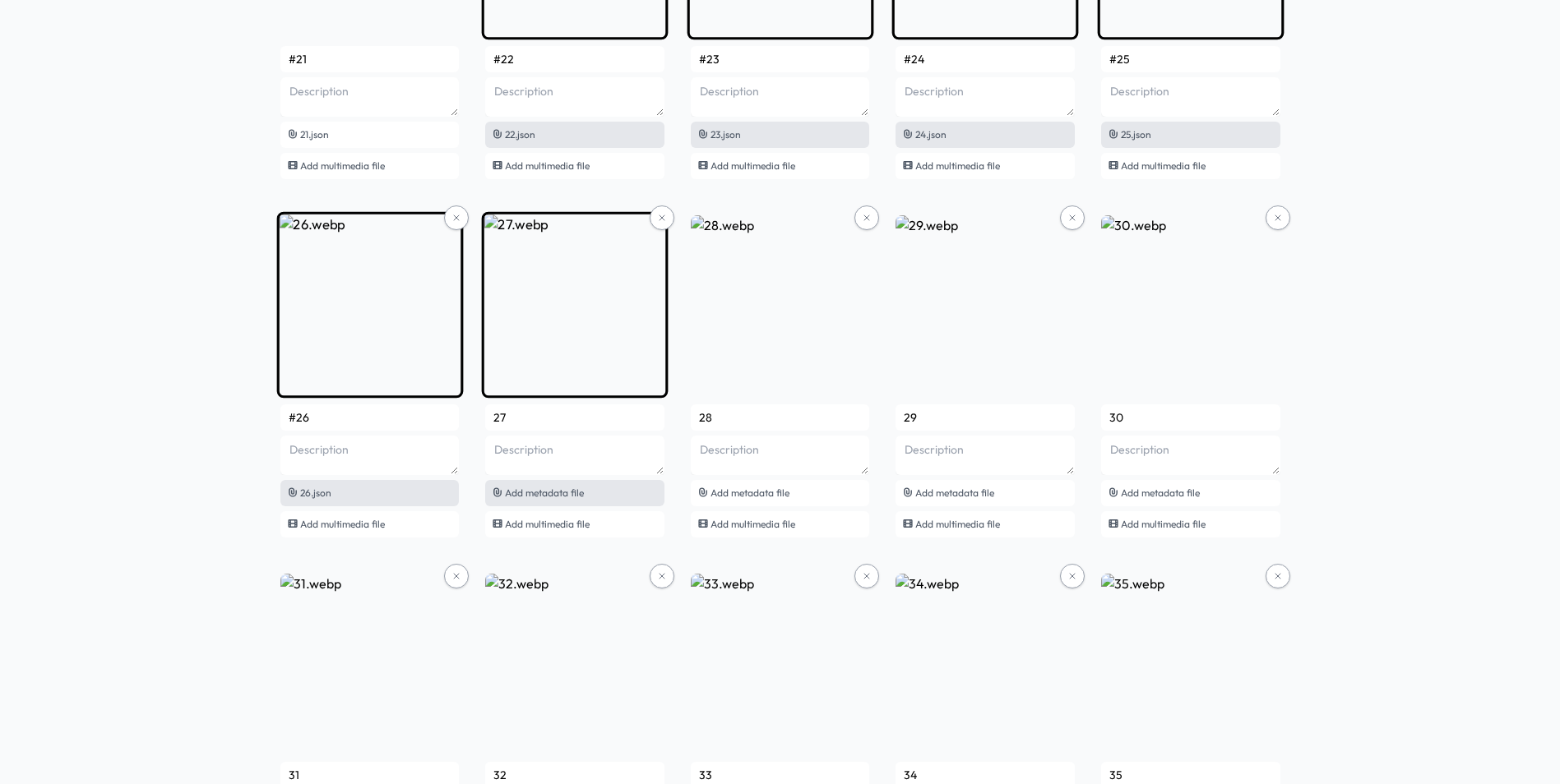
click at [571, 494] on span "Add metadata file" at bounding box center [544, 492] width 79 height 13
type input "#27"
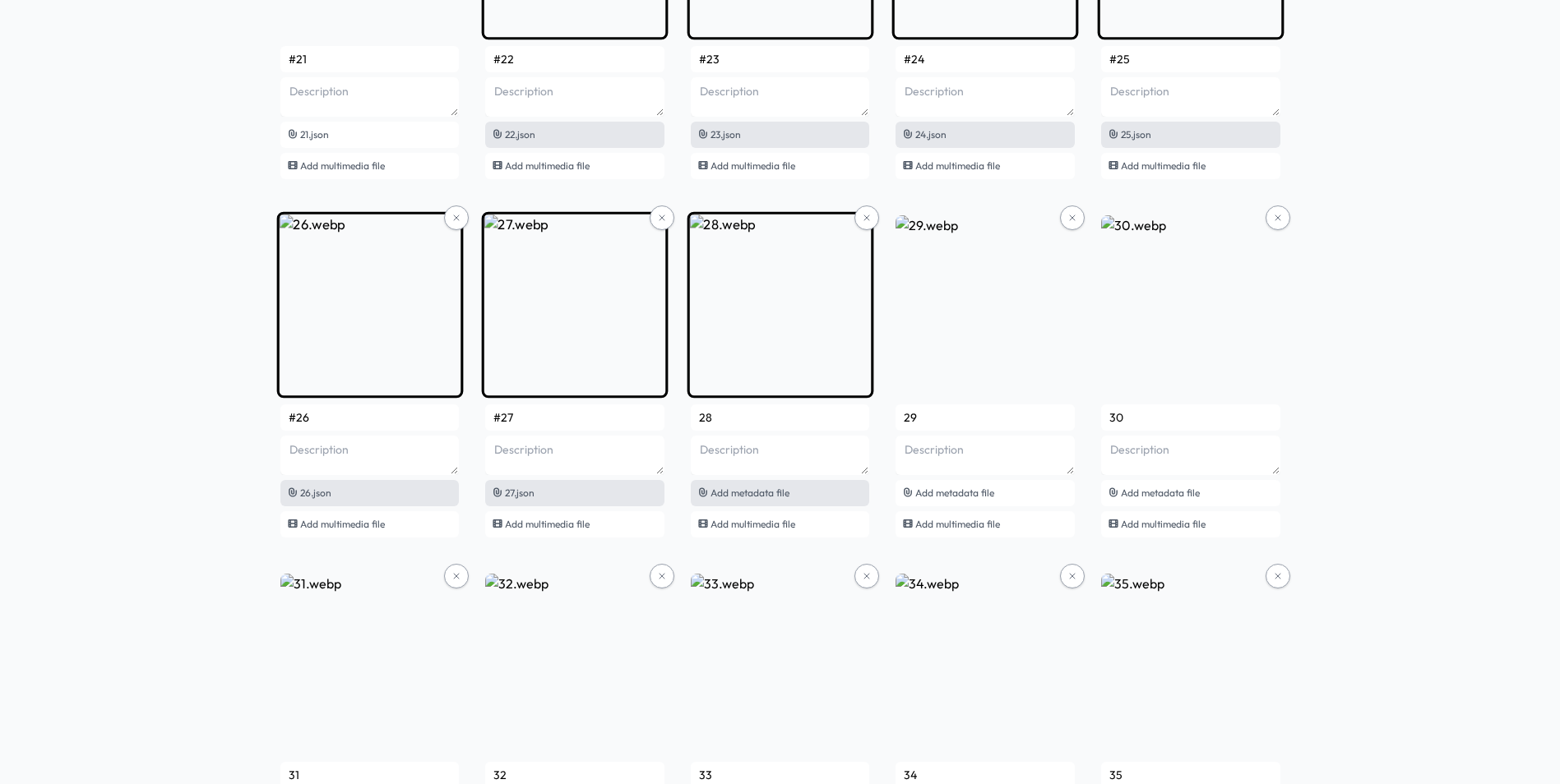
click at [778, 498] on span "Add metadata file" at bounding box center [750, 492] width 79 height 13
type input "#28"
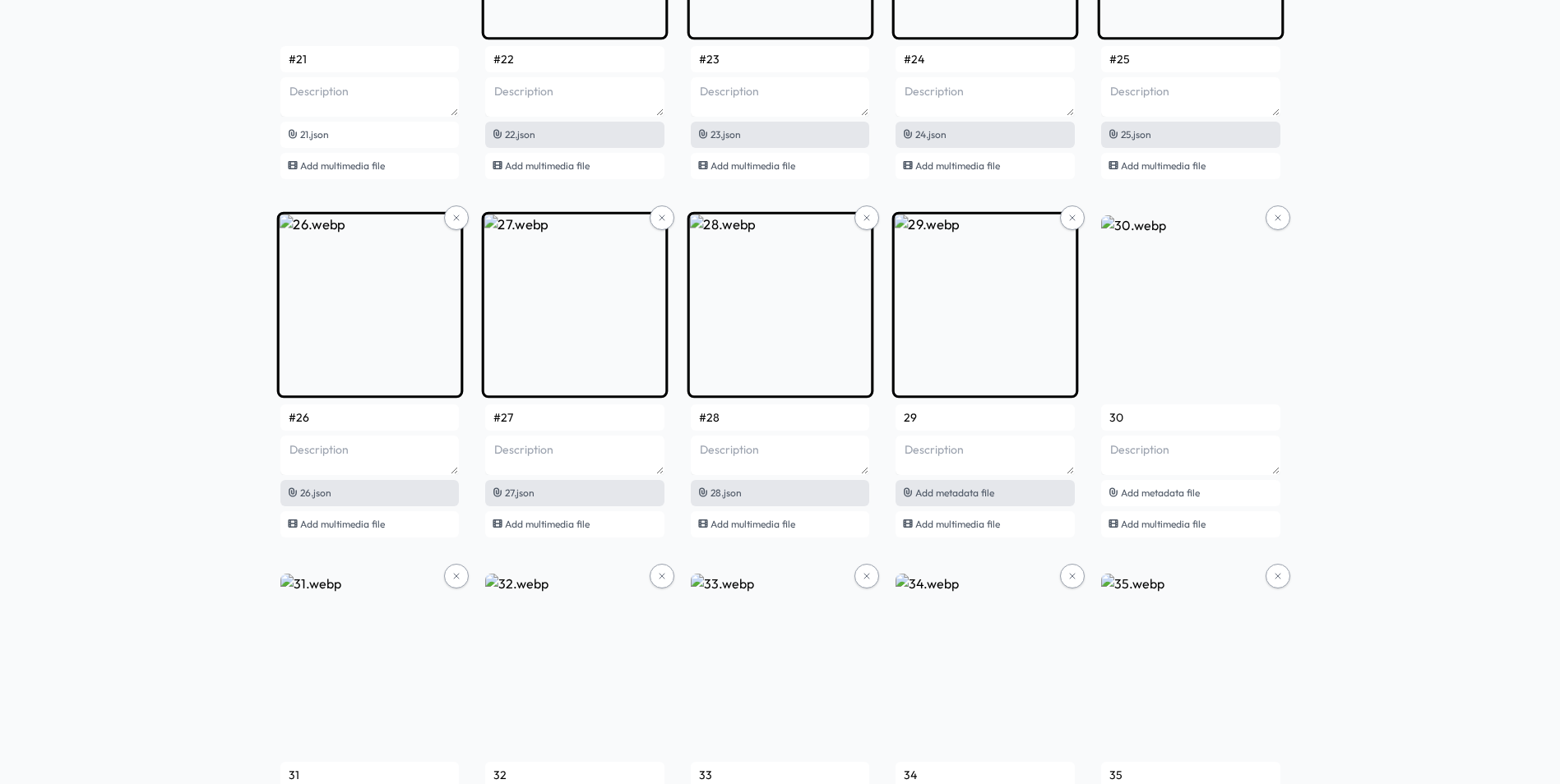
click at [939, 495] on span "Add metadata file" at bounding box center [954, 492] width 79 height 13
type input "#29"
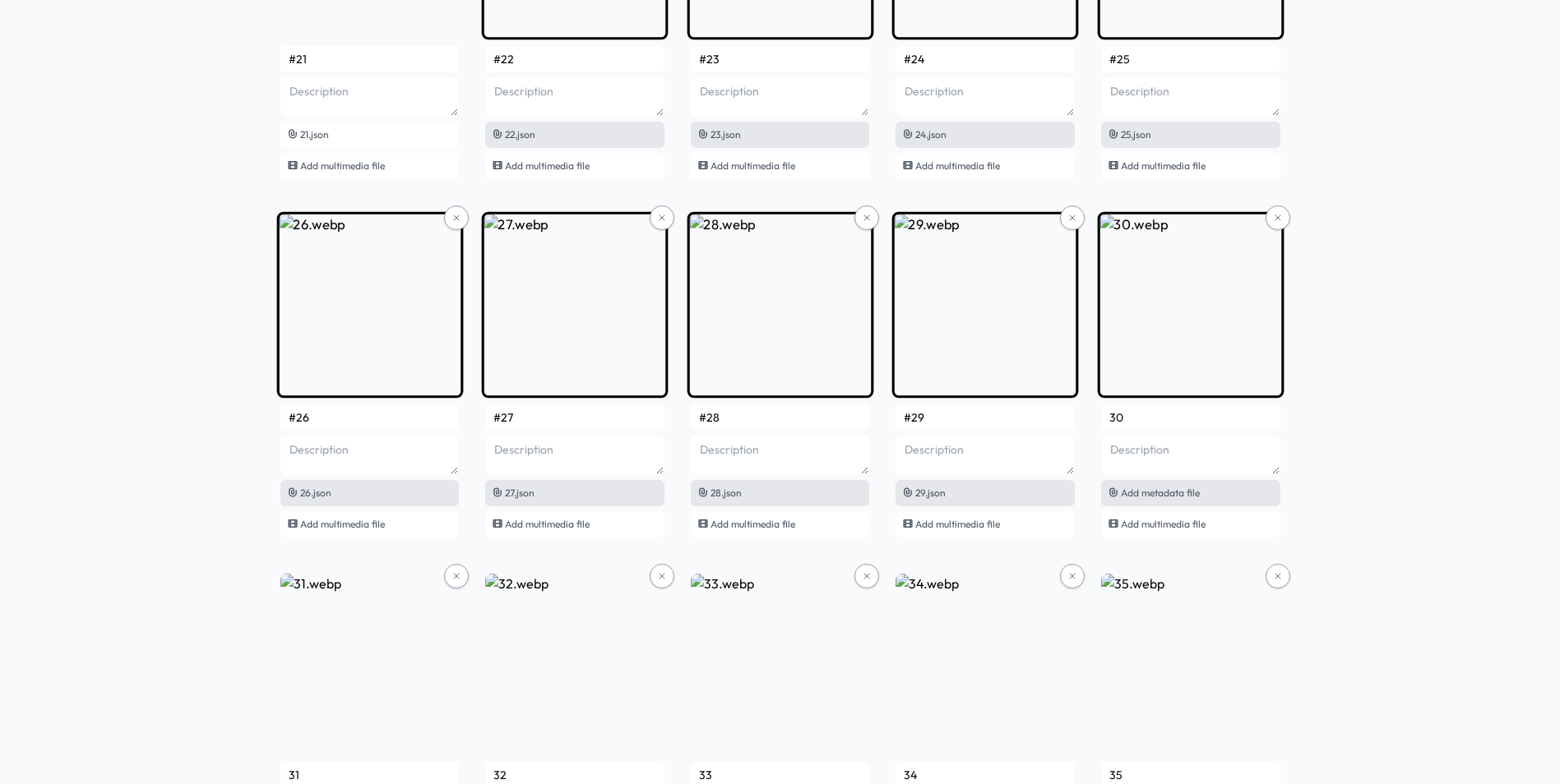
click at [1147, 500] on div "Add metadata file" at bounding box center [1190, 494] width 179 height 27
type input "#30"
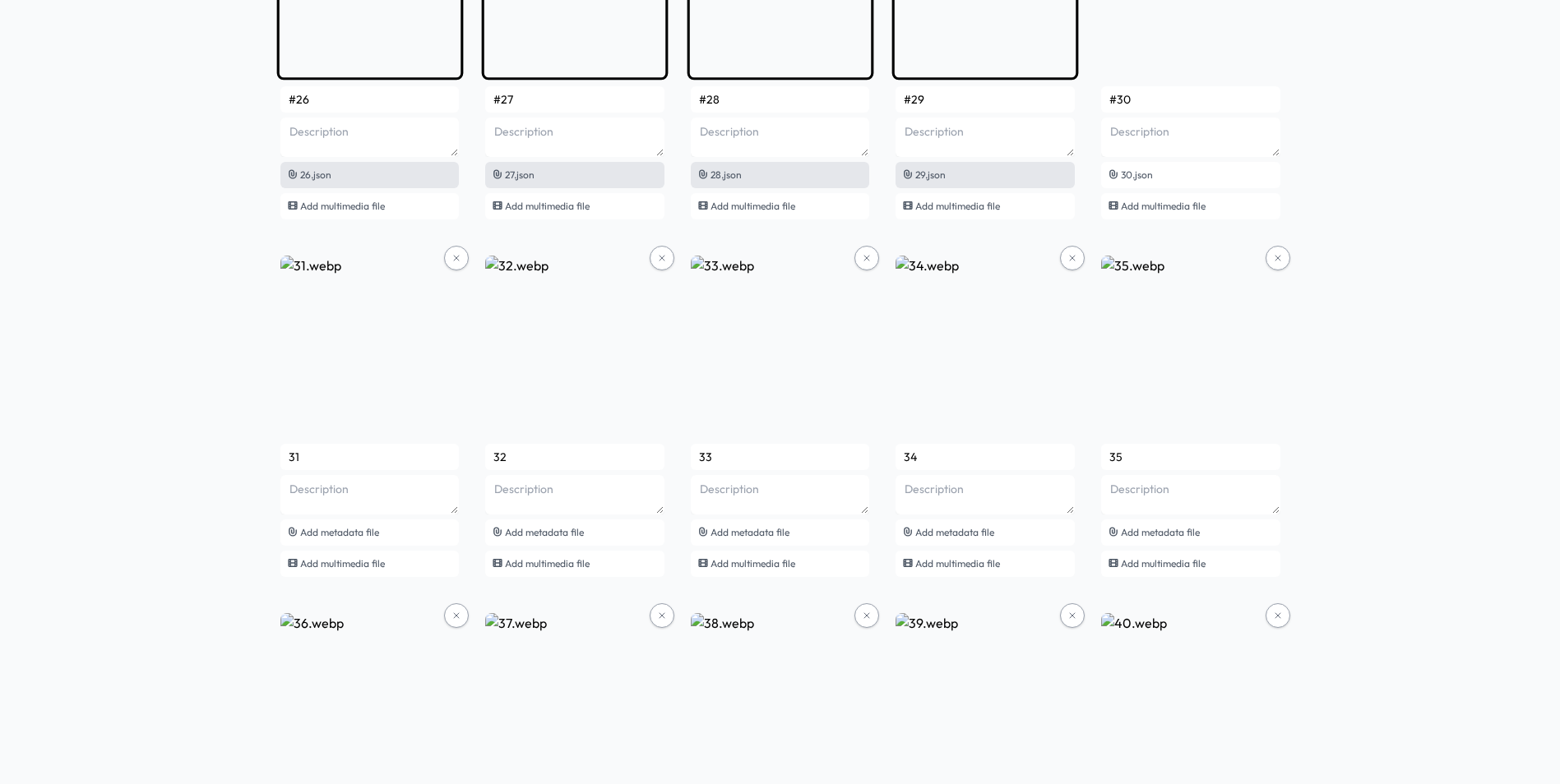
scroll to position [2138, 0]
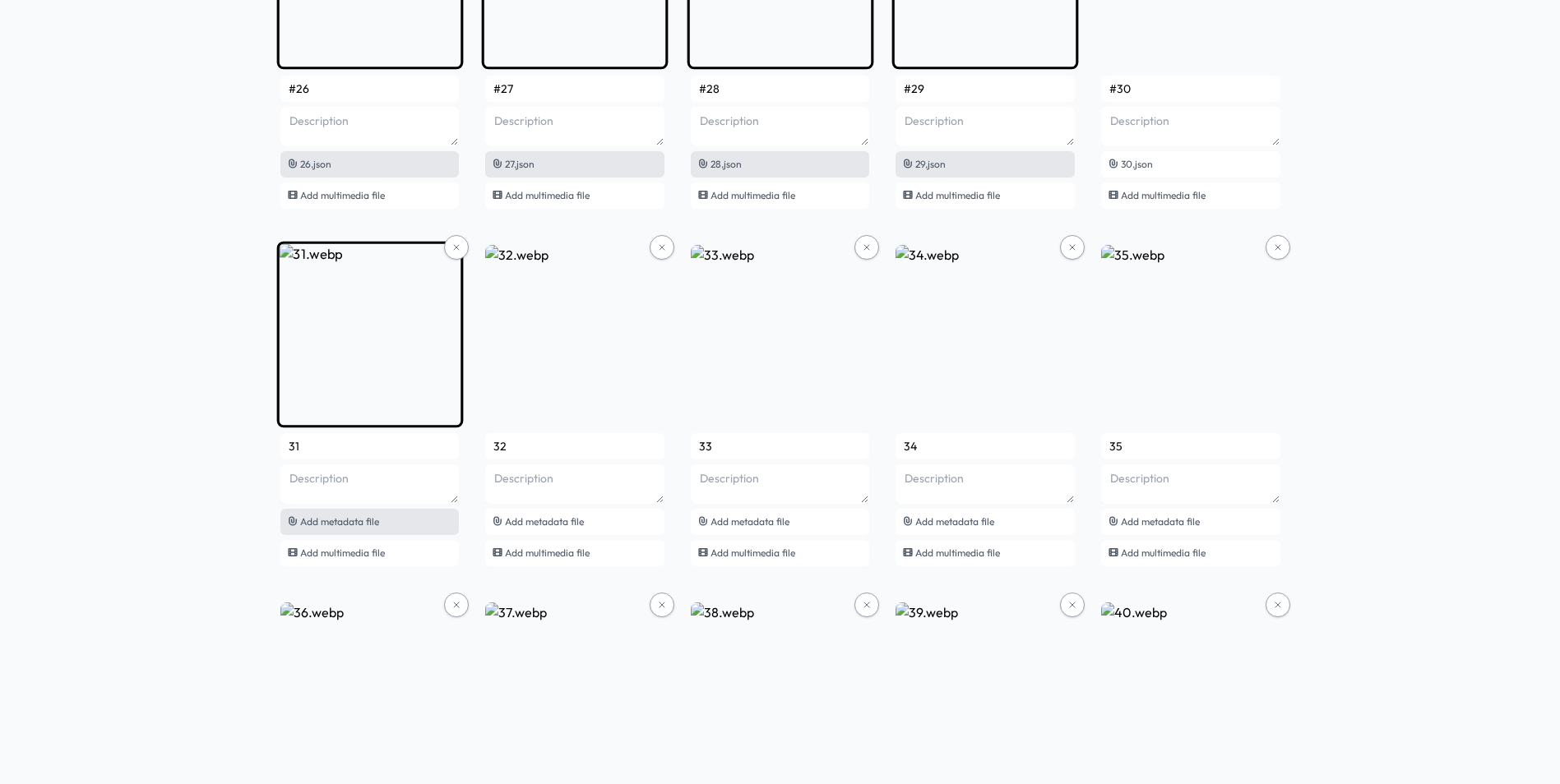
click at [387, 522] on div "Add metadata file" at bounding box center [370, 522] width 179 height 27
type input "#31"
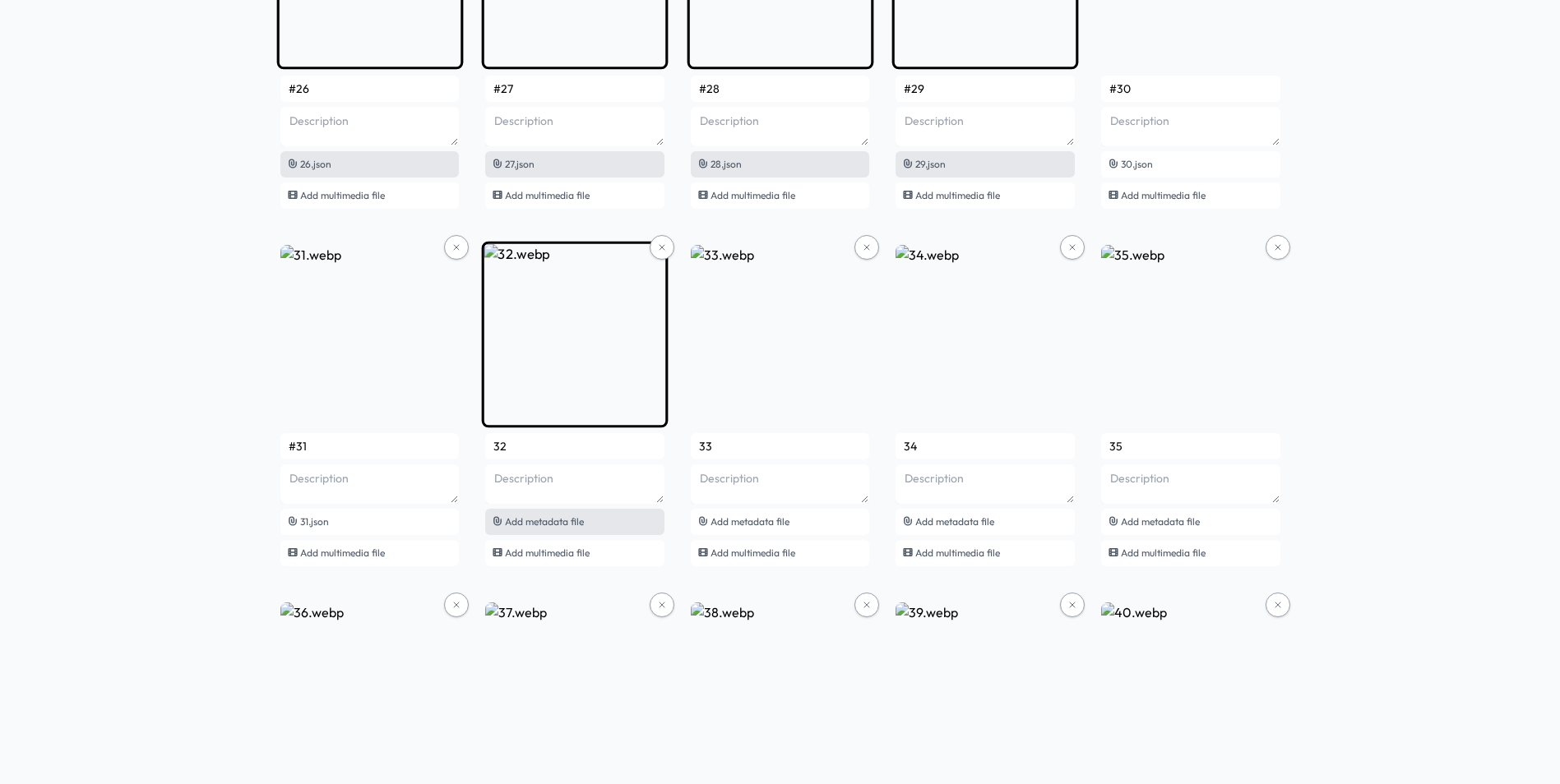
click at [576, 520] on span "Add metadata file" at bounding box center [544, 521] width 79 height 13
type input "#32"
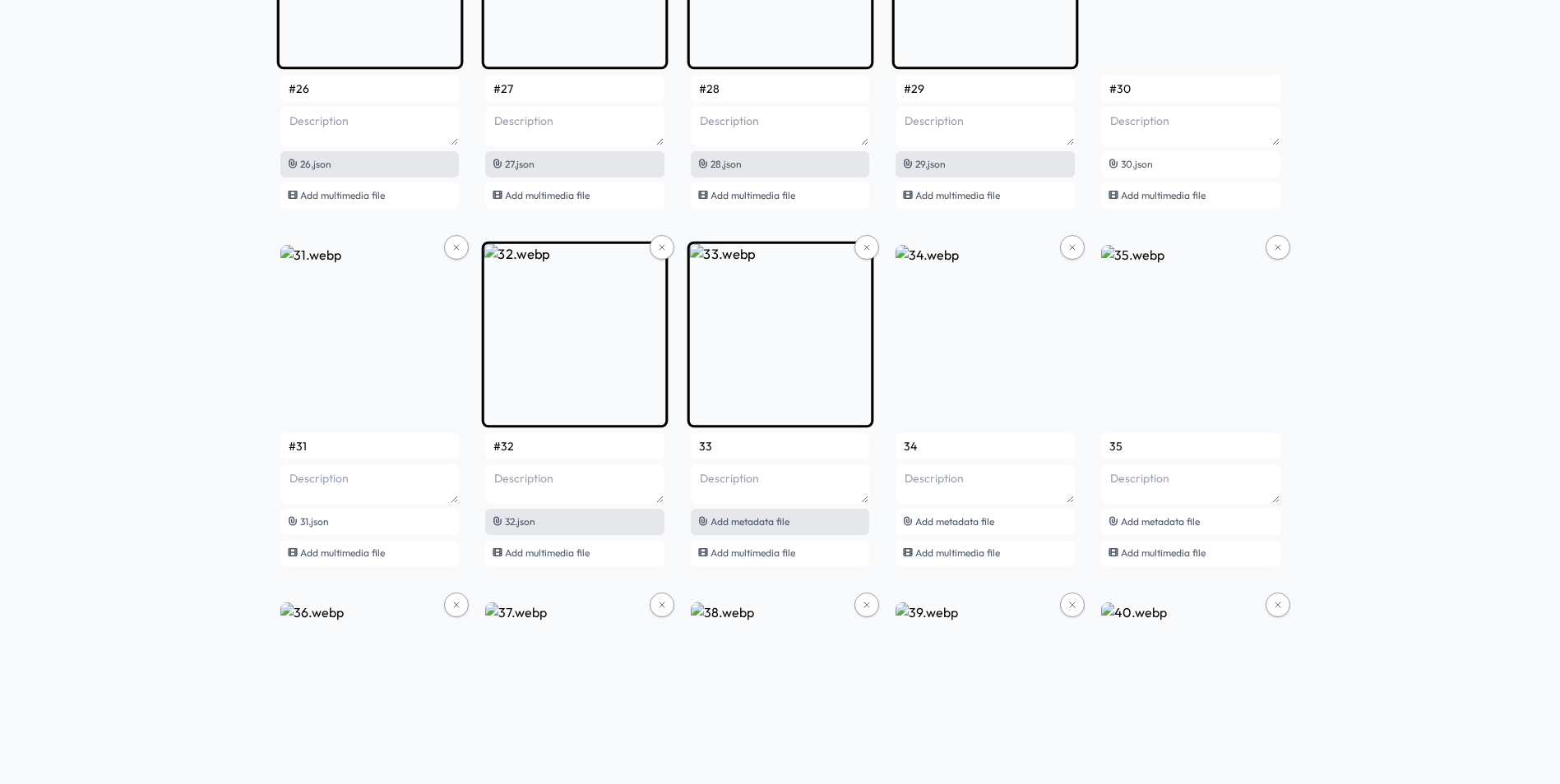
click at [772, 520] on span "Add metadata file" at bounding box center [750, 521] width 79 height 13
type input "#33"
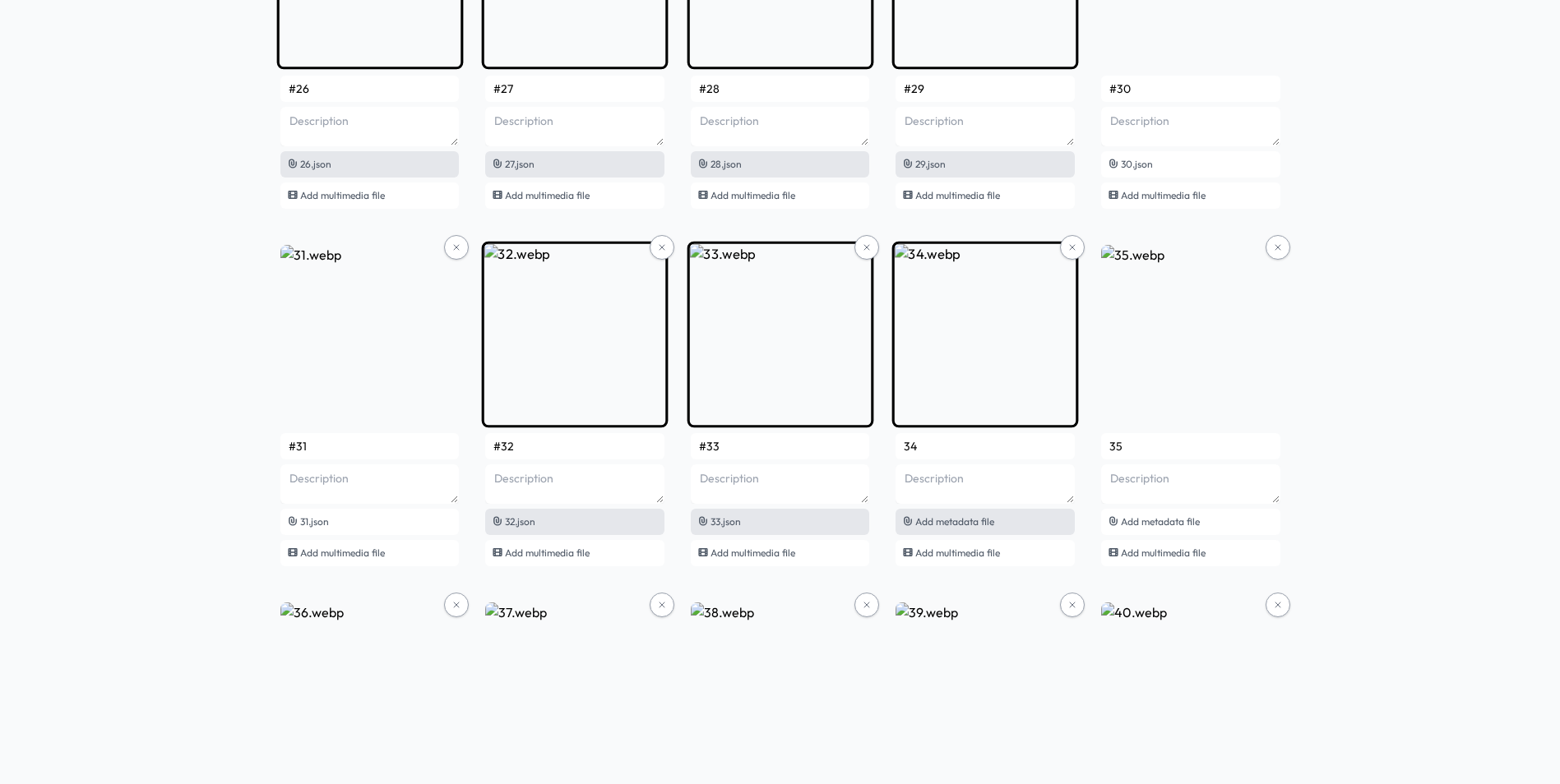
click at [987, 521] on span "Add metadata file" at bounding box center [954, 521] width 79 height 13
type input "#34"
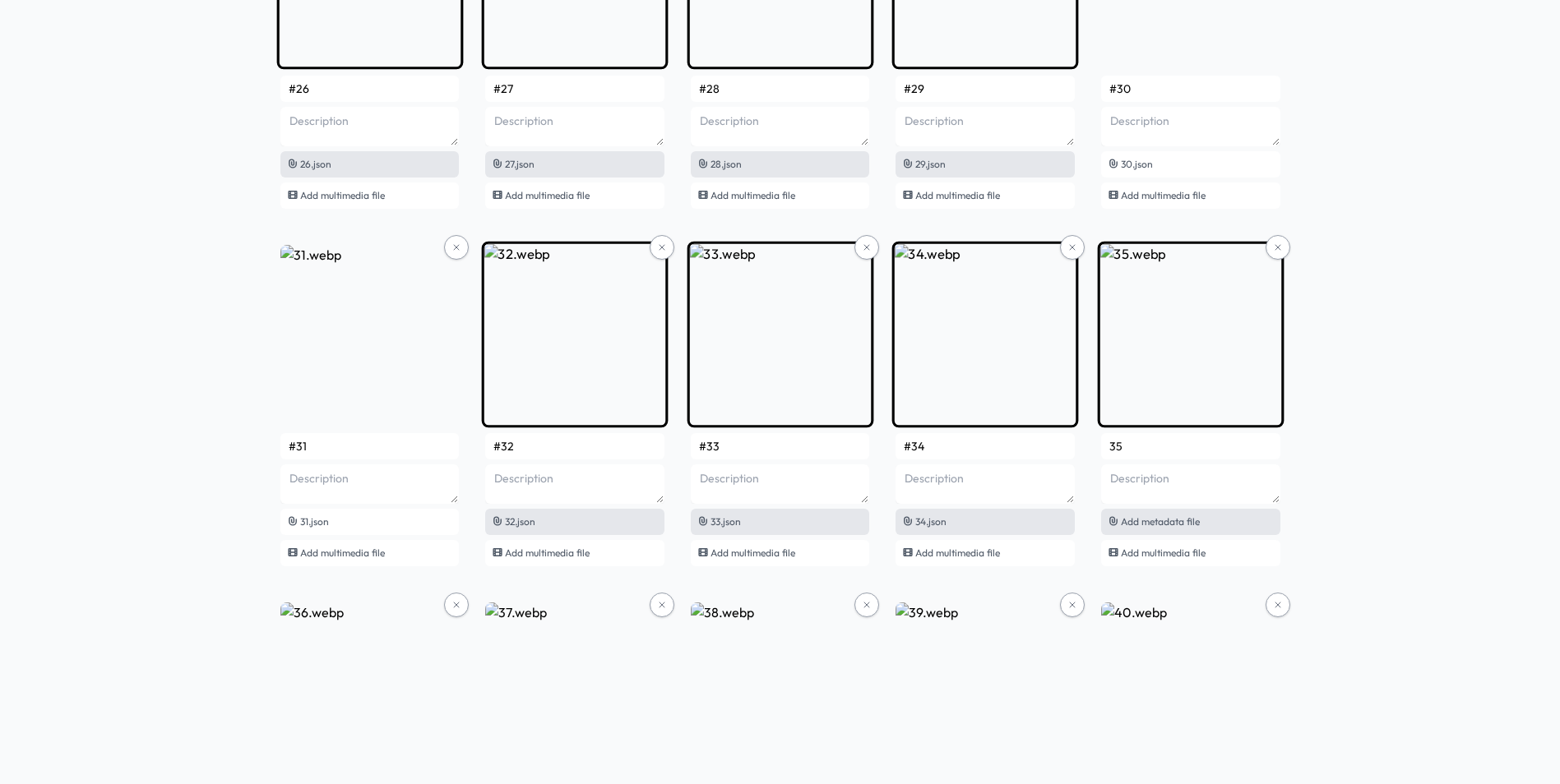
click at [1153, 524] on span "Add metadata file" at bounding box center [1160, 521] width 79 height 13
type input "#35"
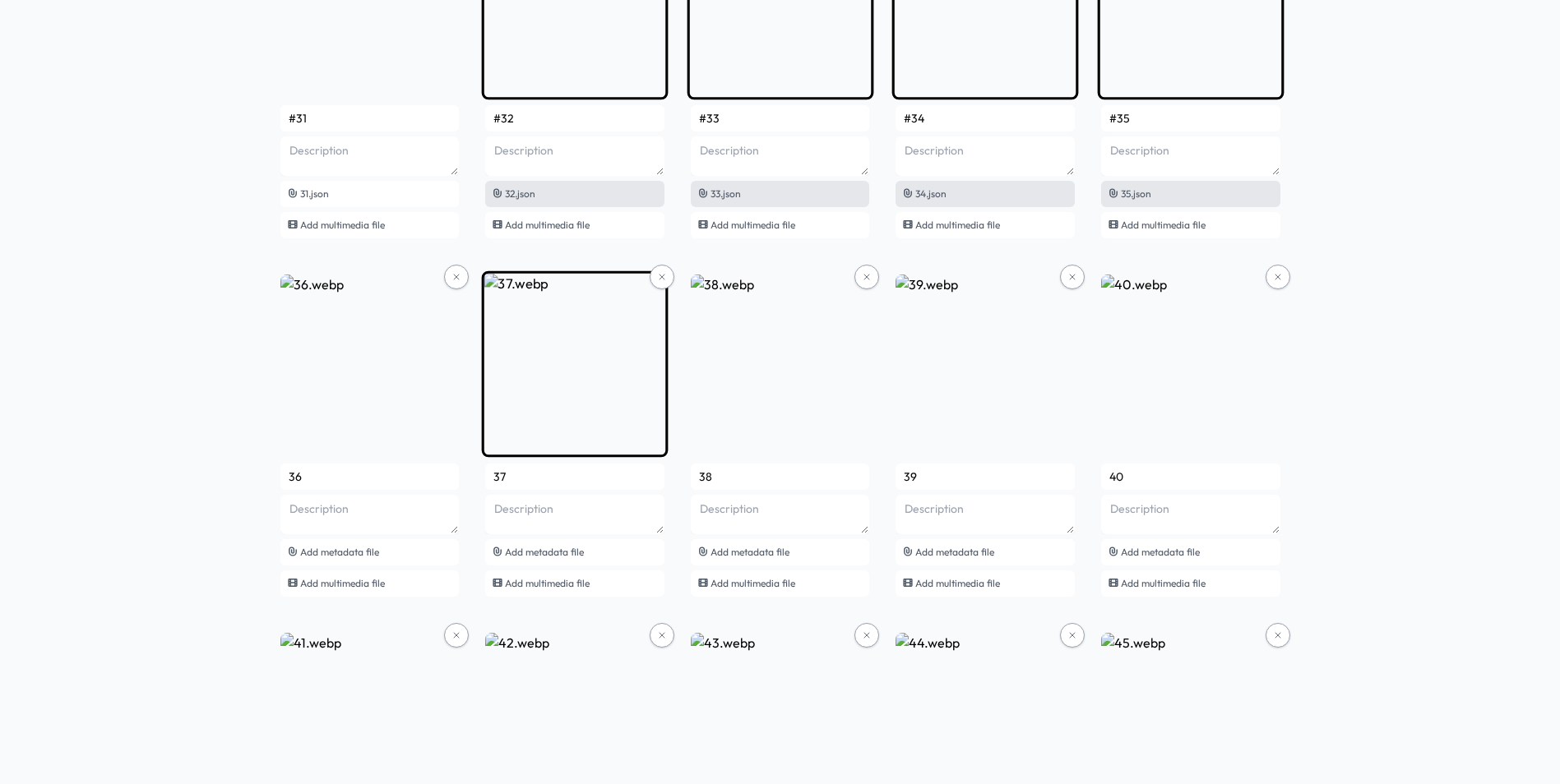
scroll to position [2466, 0]
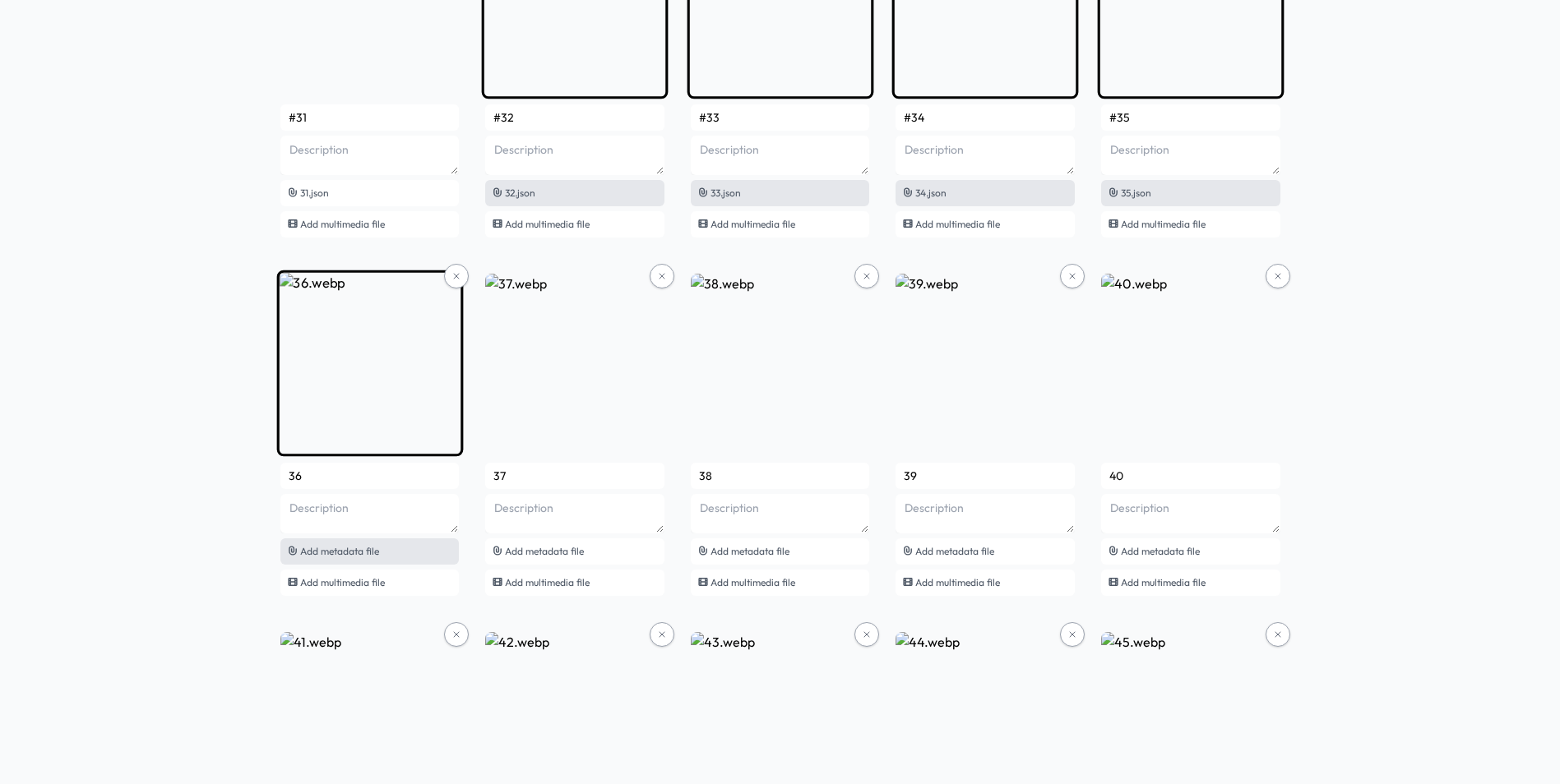
click at [365, 546] on span "Add metadata file" at bounding box center [340, 550] width 79 height 13
type input "#36"
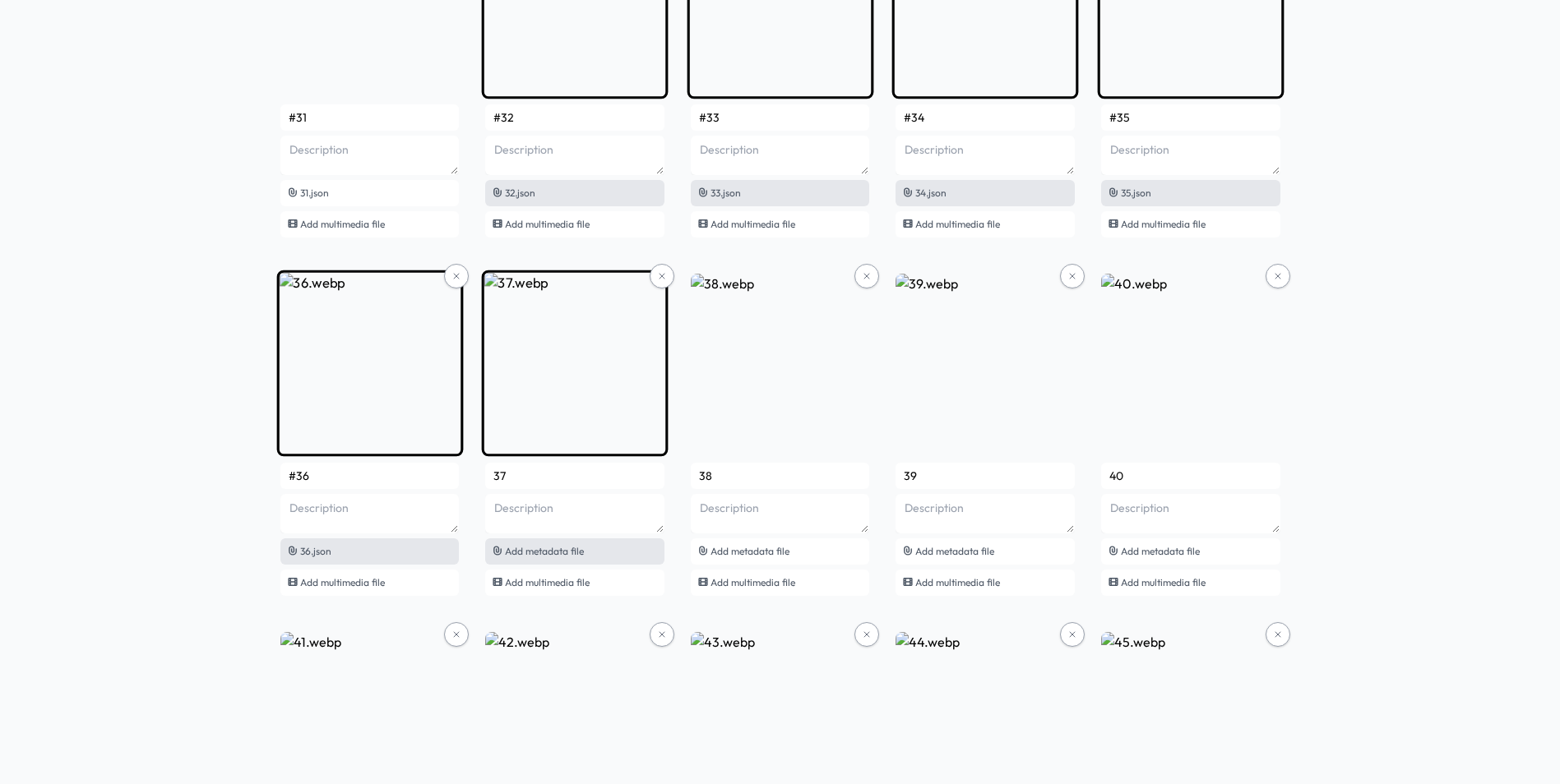
click at [596, 545] on div "Add metadata file" at bounding box center [575, 552] width 179 height 27
type input "#37"
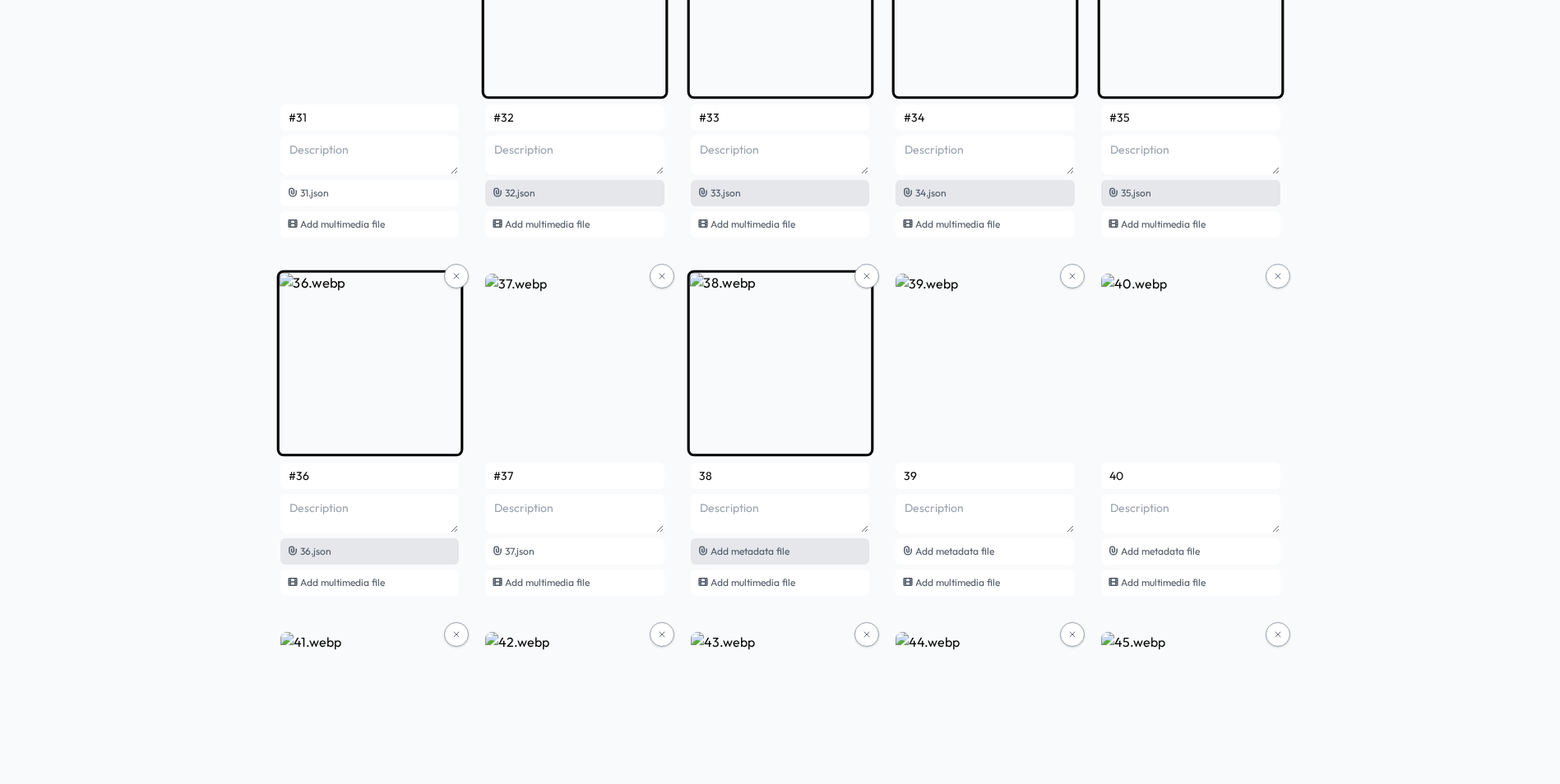
click at [723, 550] on span "Add metadata file" at bounding box center [750, 550] width 79 height 13
type input "#38"
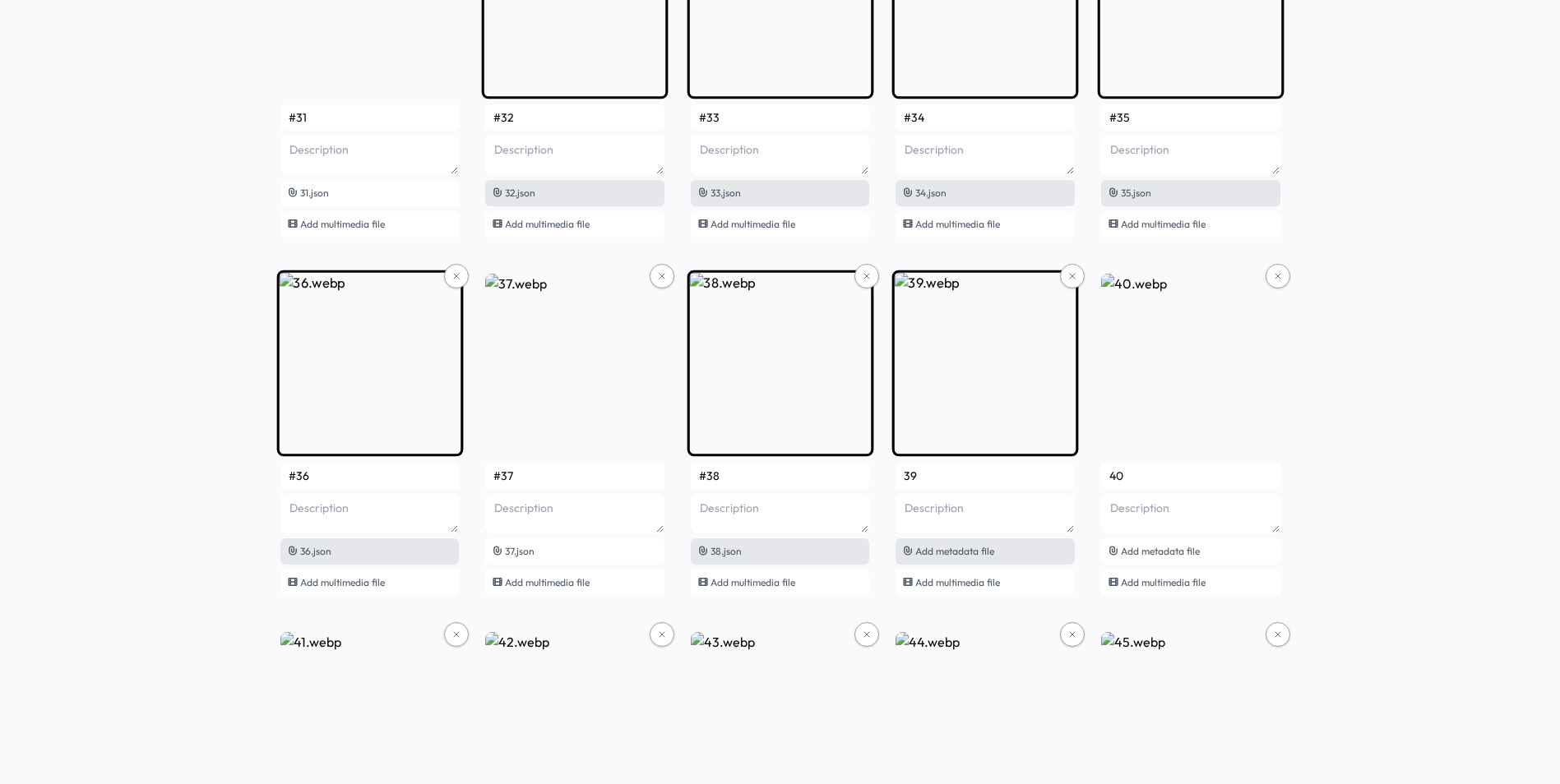
click at [967, 557] on div "Add metadata file" at bounding box center [984, 552] width 179 height 27
type input "#39"
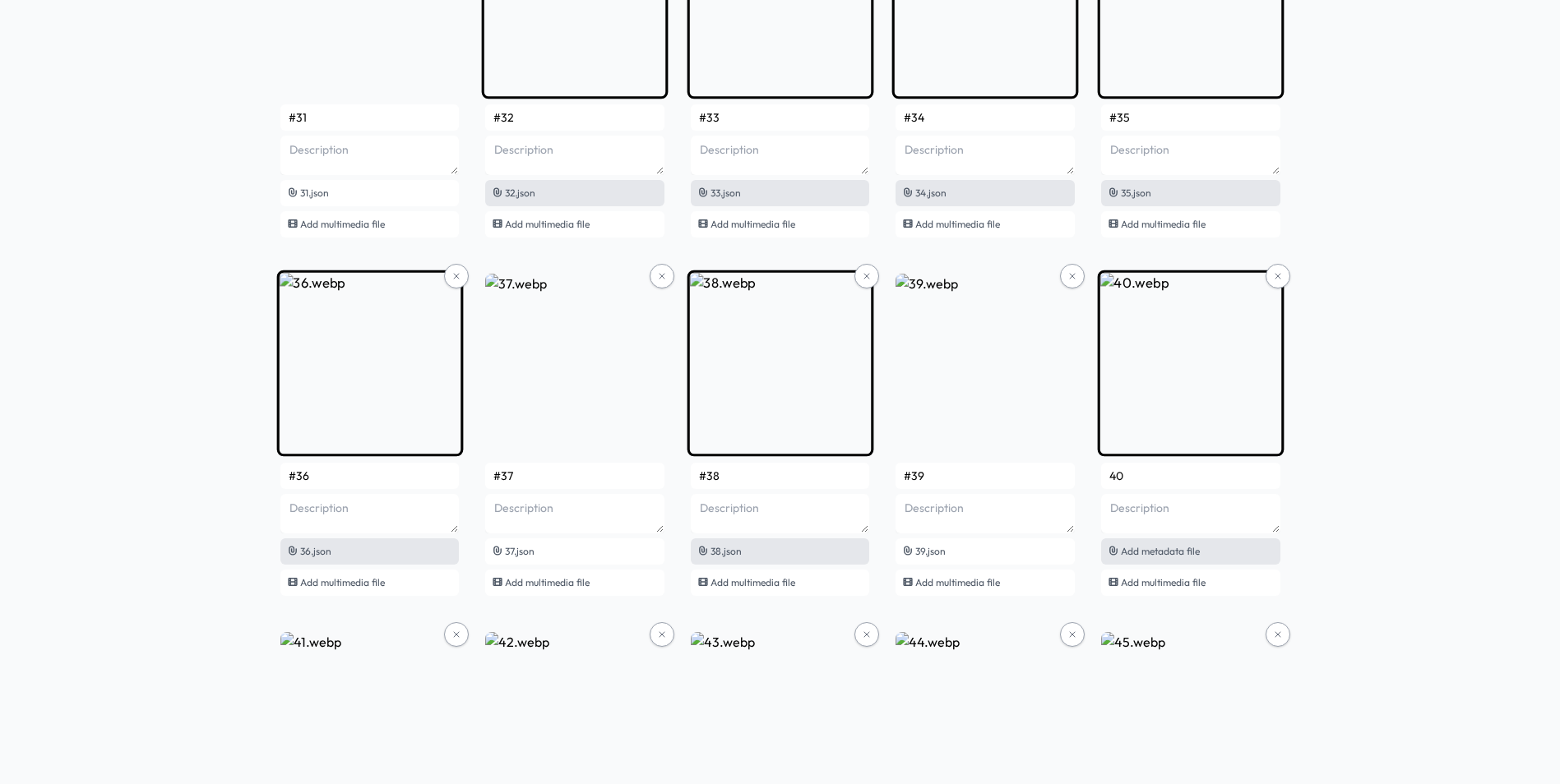
click at [1157, 555] on span "Add metadata file" at bounding box center [1160, 550] width 79 height 13
type input "#40"
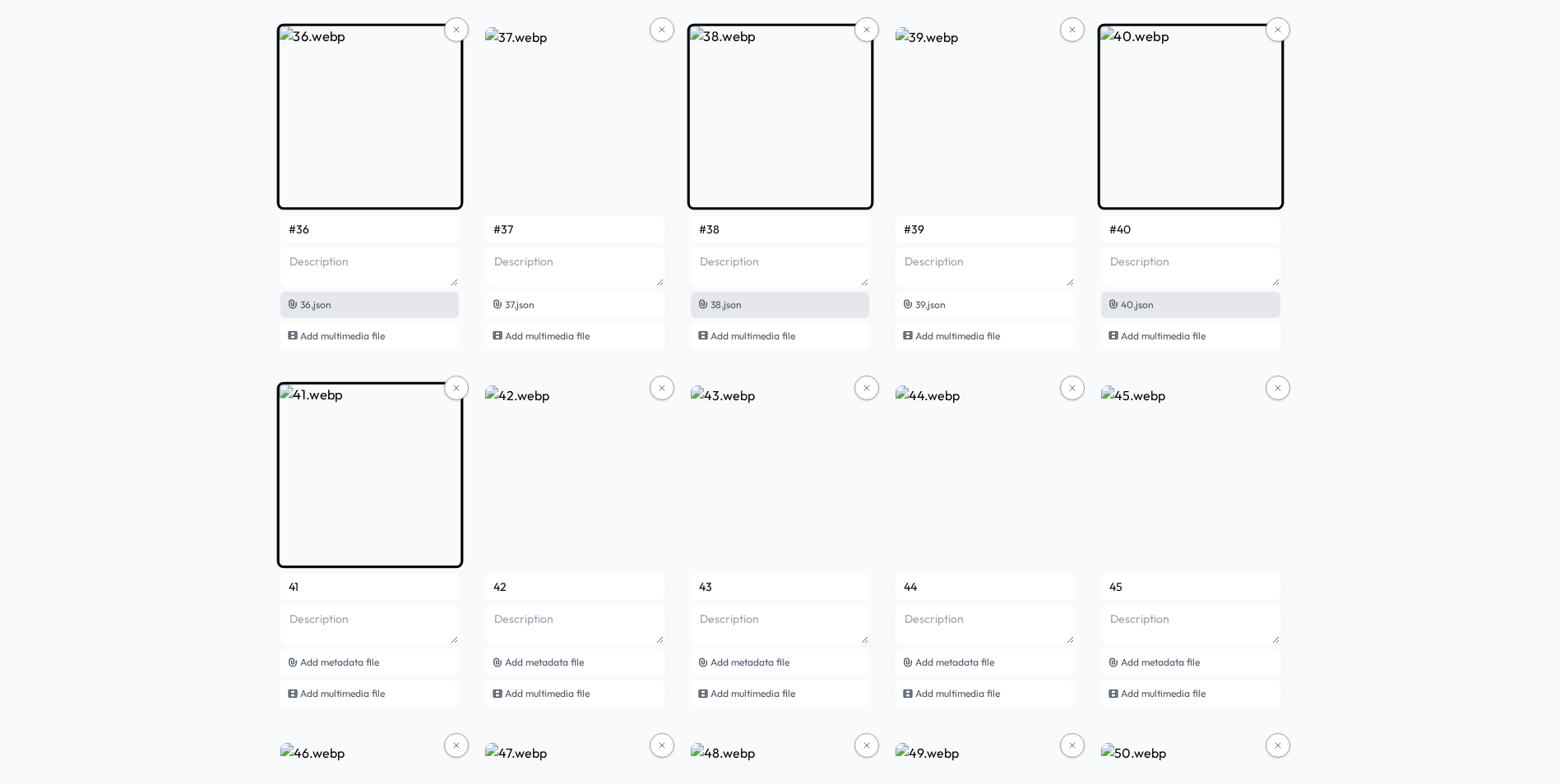
scroll to position [2795, 0]
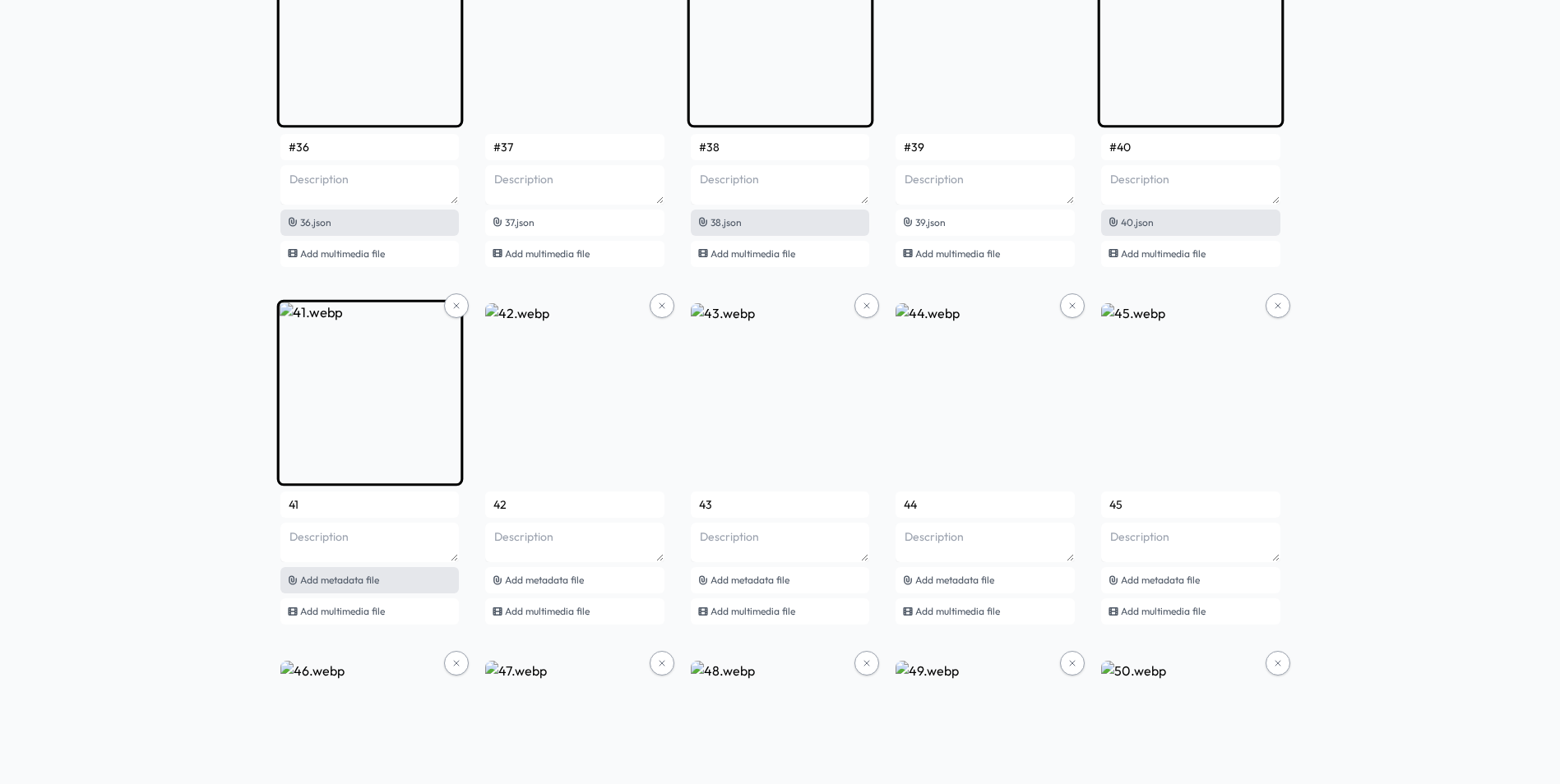
click at [388, 582] on div "Add metadata file" at bounding box center [370, 580] width 179 height 27
type input "#41"
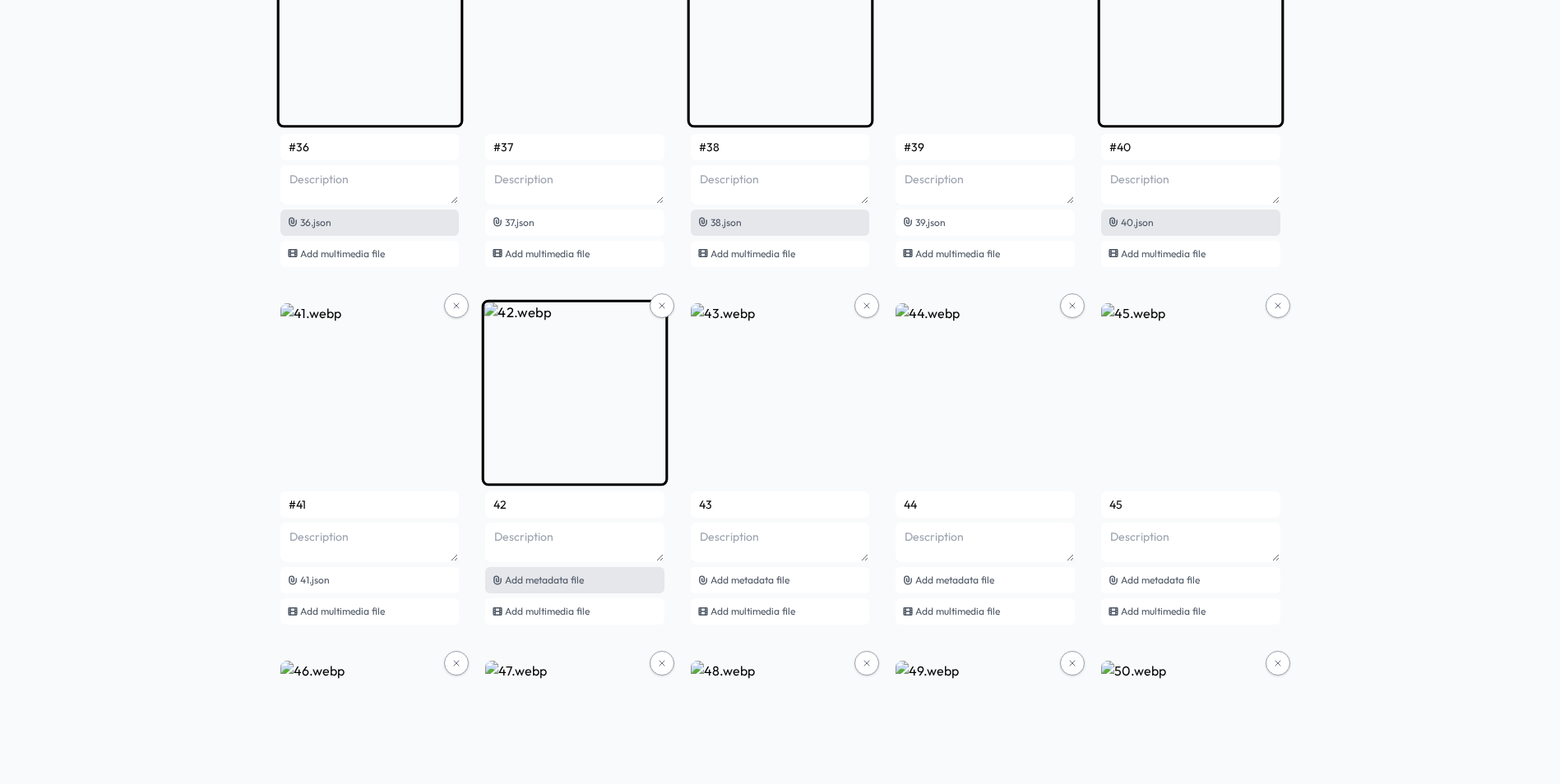
click at [581, 577] on span "Add metadata file" at bounding box center [544, 580] width 79 height 13
type input "#42"
click at [748, 579] on span "Add metadata file" at bounding box center [750, 580] width 79 height 13
type input "#43"
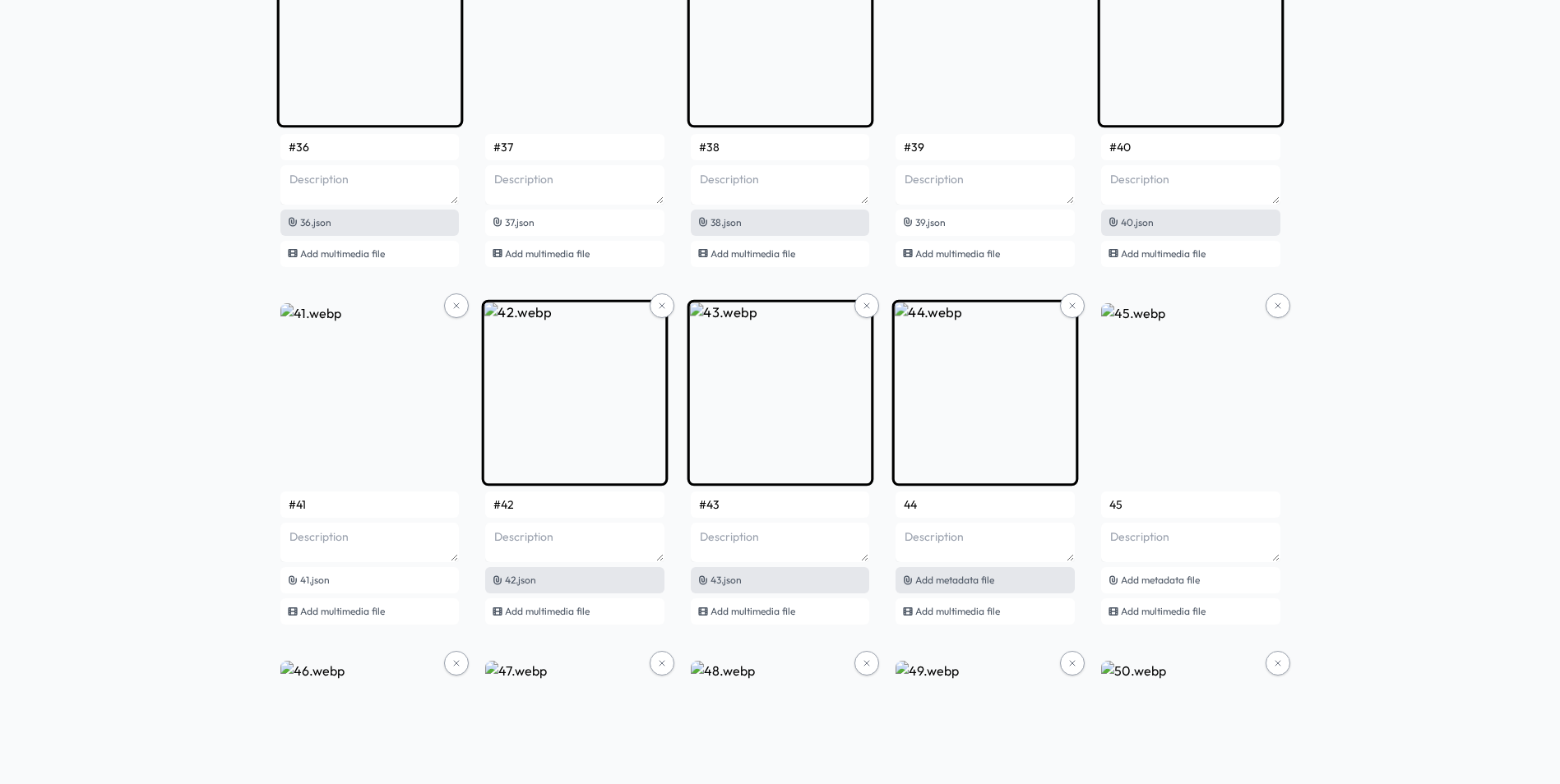
click at [1008, 584] on div "Add metadata file" at bounding box center [984, 580] width 179 height 27
type input "#44"
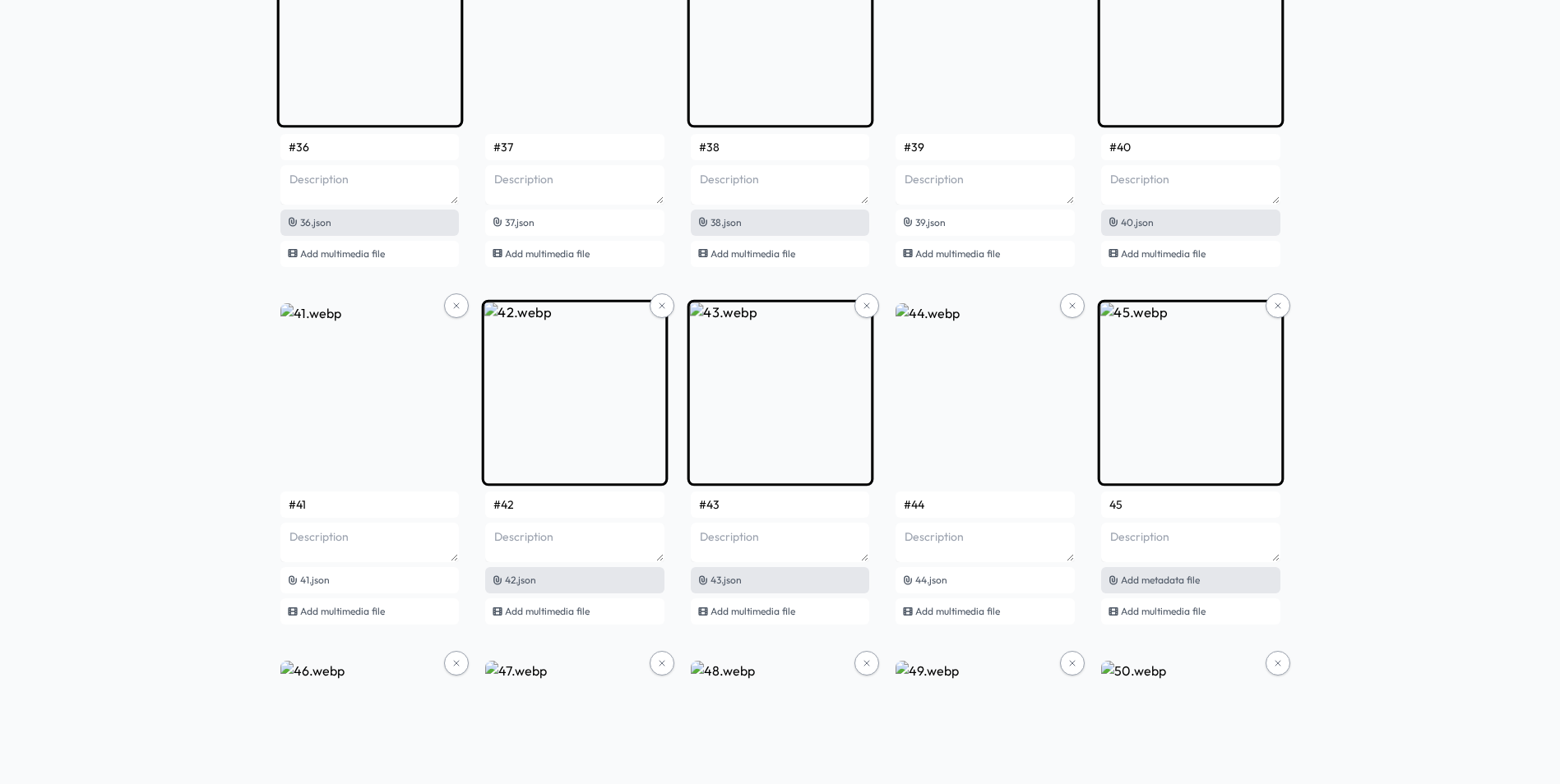
click at [1169, 583] on span "Add metadata file" at bounding box center [1160, 580] width 79 height 13
type input "#45"
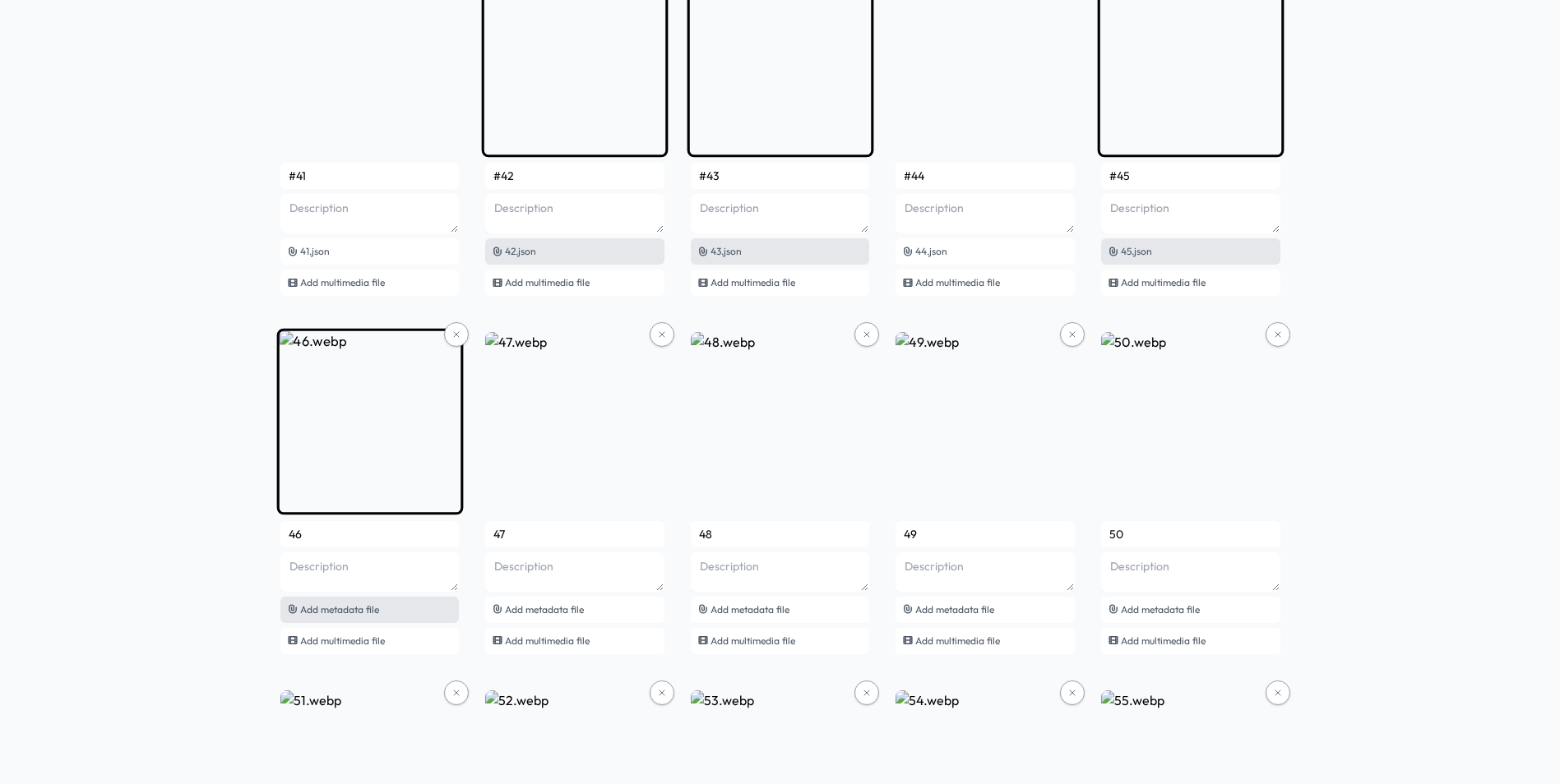
click at [377, 608] on span "Add metadata file" at bounding box center [340, 609] width 79 height 13
type input "#46"
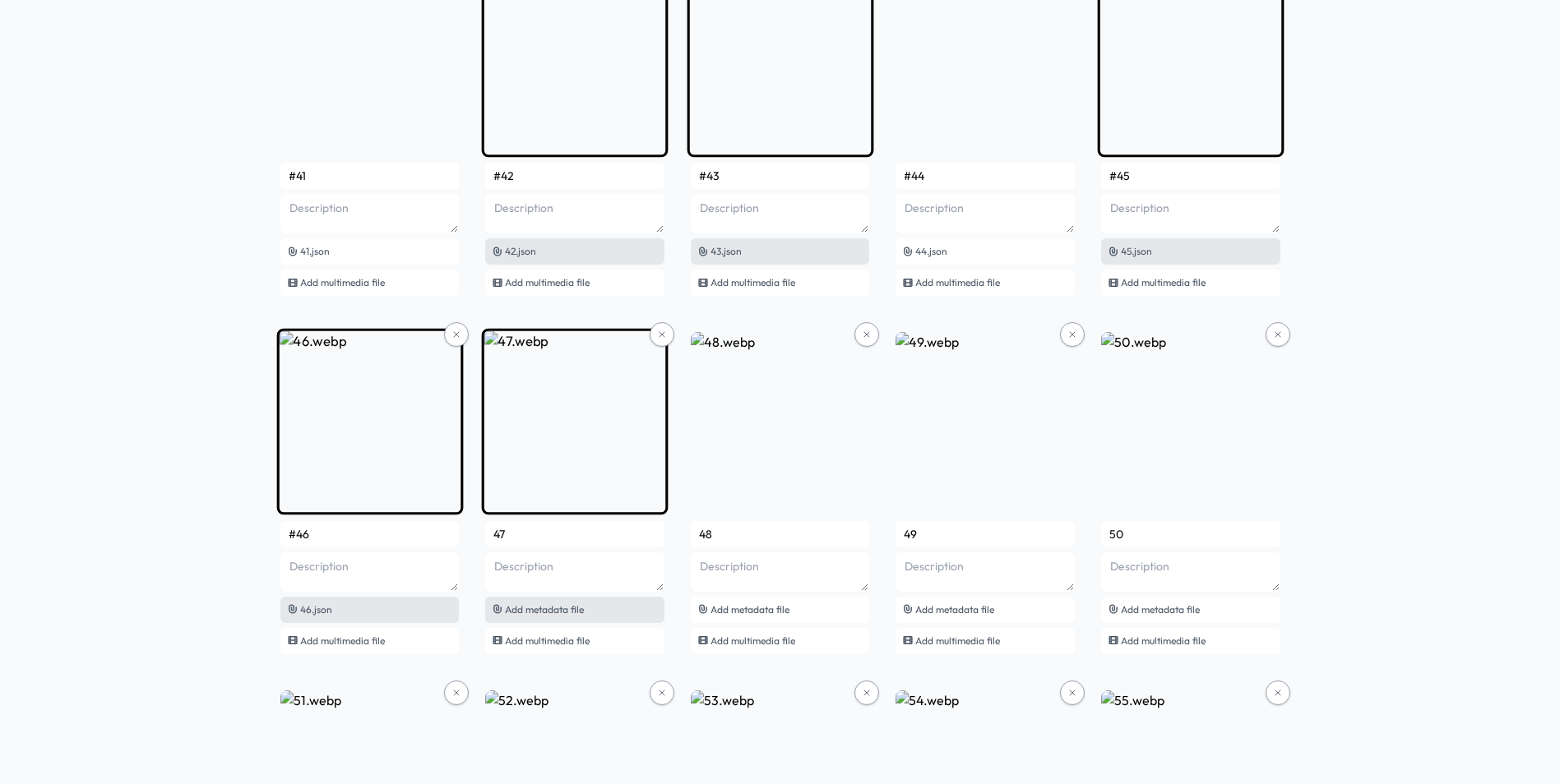
click at [584, 610] on span "Add metadata file" at bounding box center [544, 609] width 79 height 13
type input "#47"
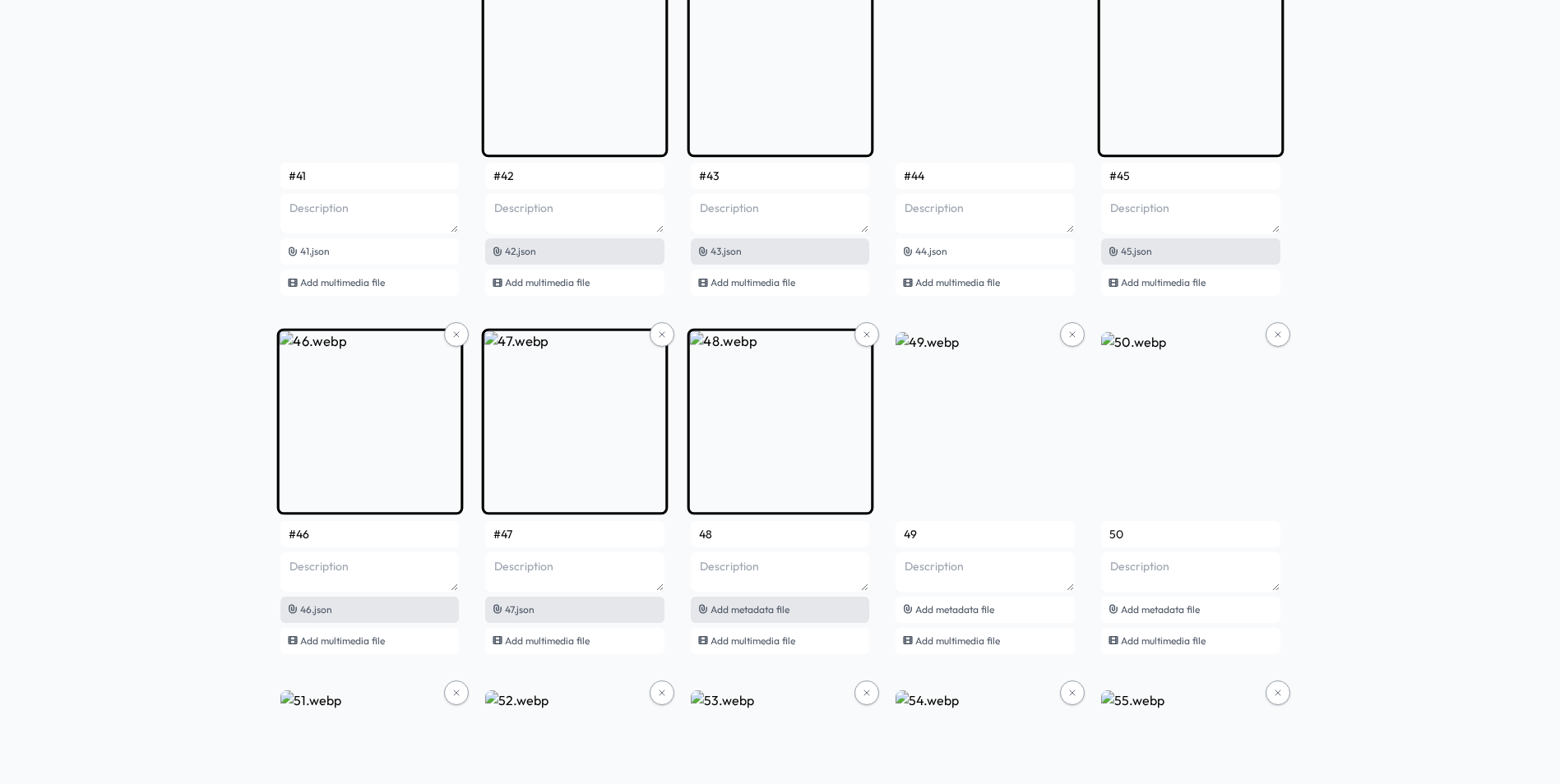
click at [761, 609] on span "Add metadata file" at bounding box center [750, 609] width 79 height 13
type input "#48"
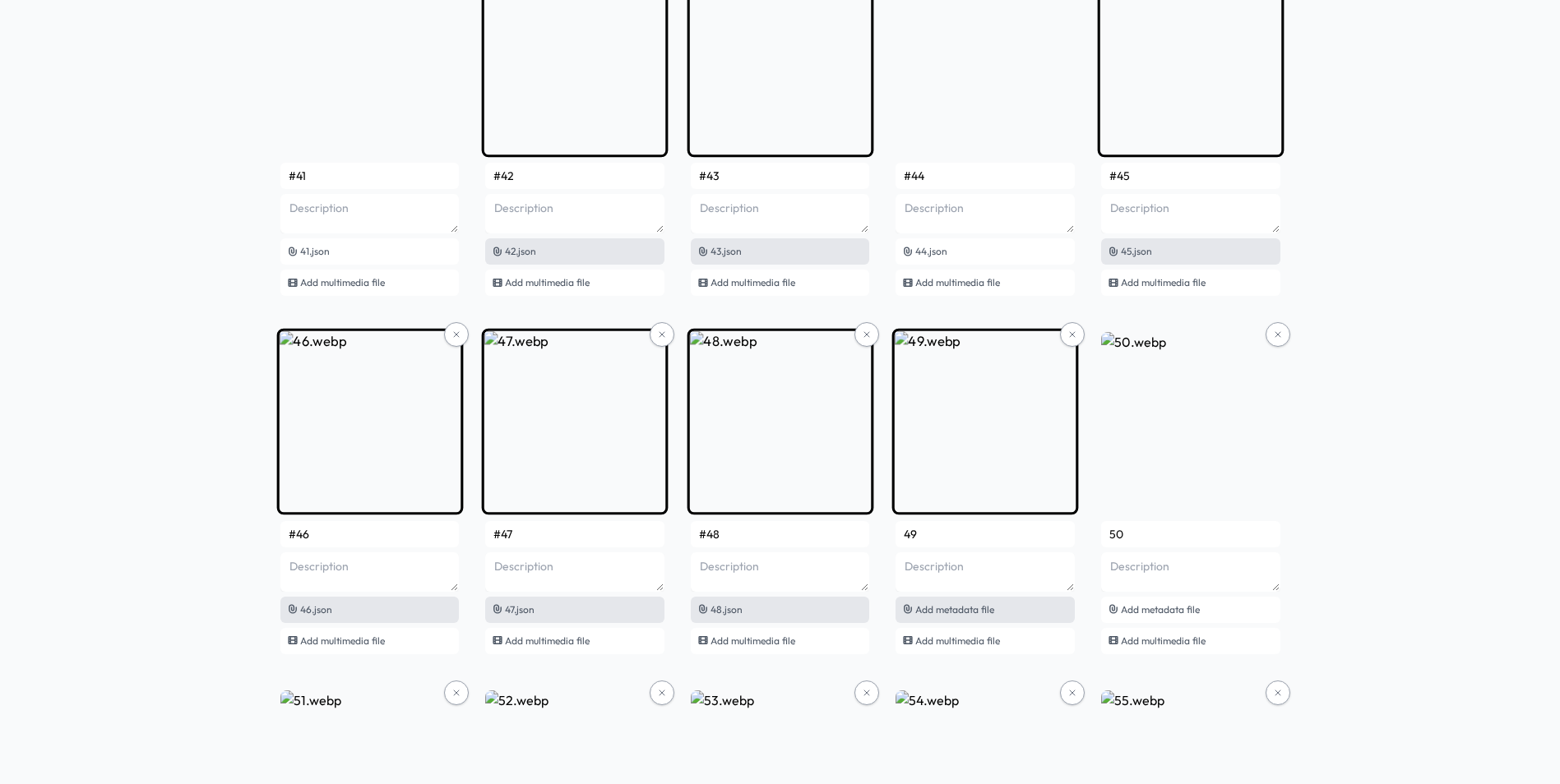
click at [990, 611] on span "Add metadata file" at bounding box center [954, 609] width 79 height 13
type input "#49"
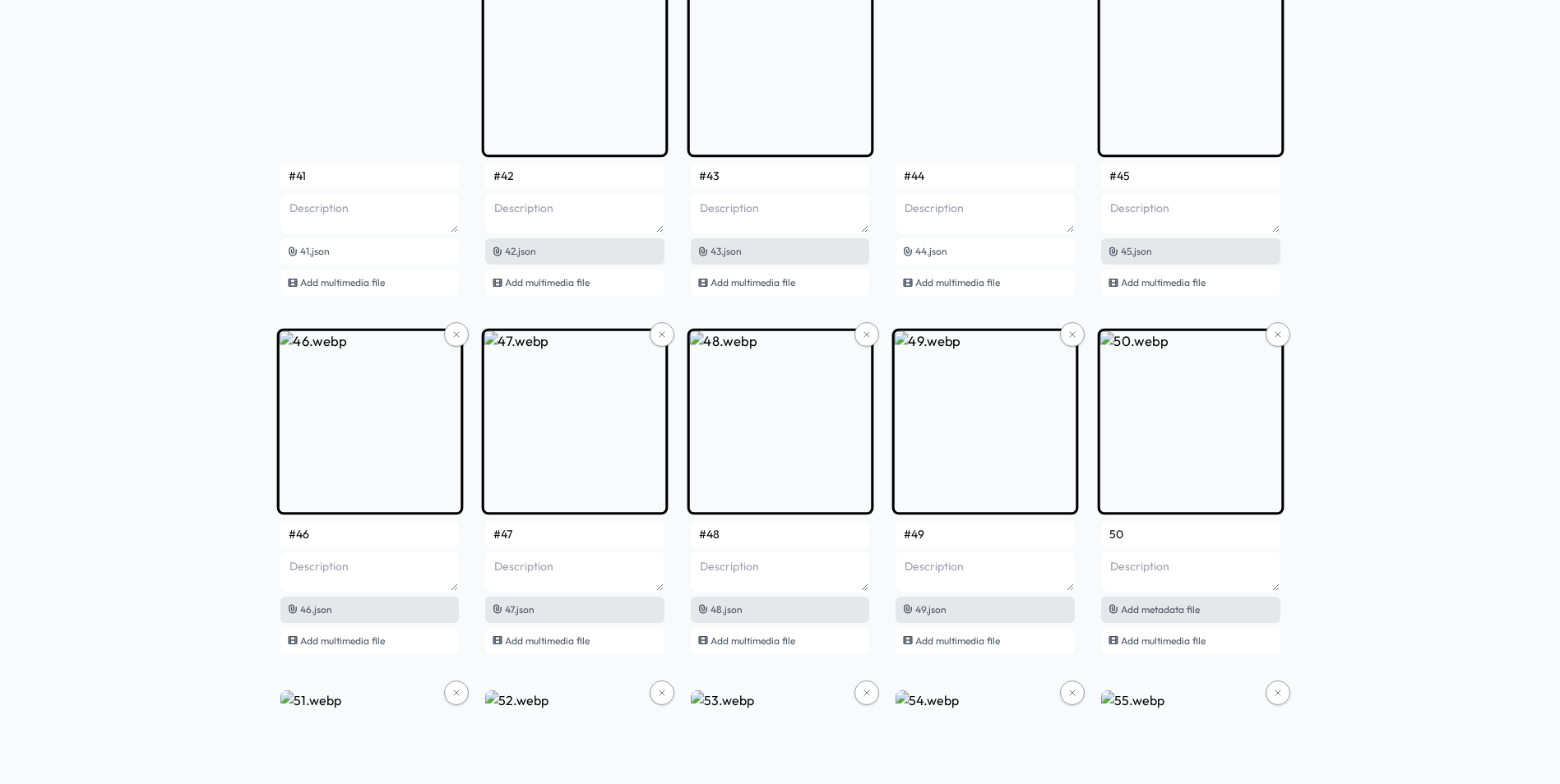
click at [1153, 610] on span "Add metadata file" at bounding box center [1160, 609] width 79 height 13
click at [1200, 614] on span "Add metadata file" at bounding box center [1160, 609] width 79 height 13
type input "#50"
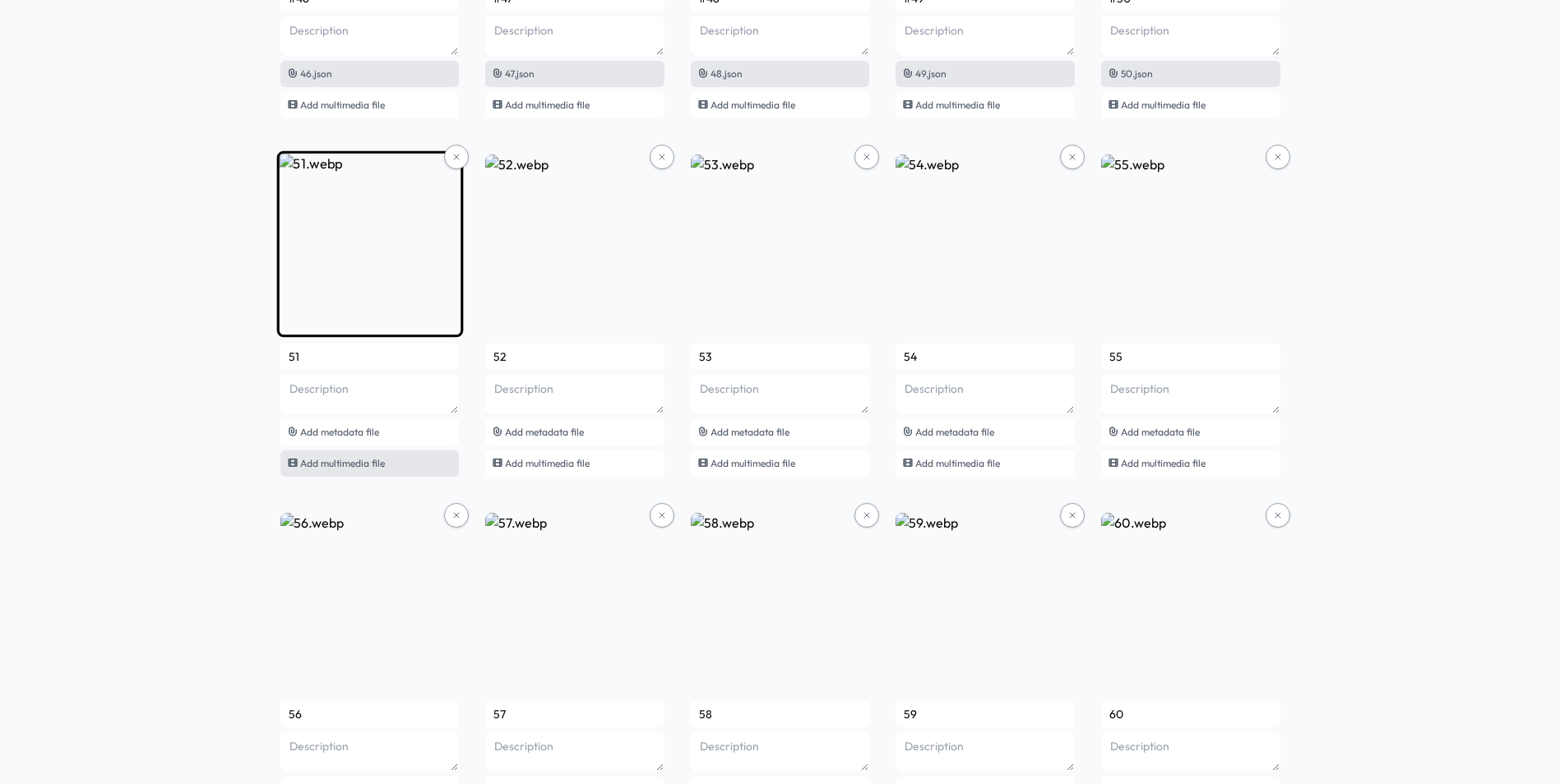
scroll to position [3699, 0]
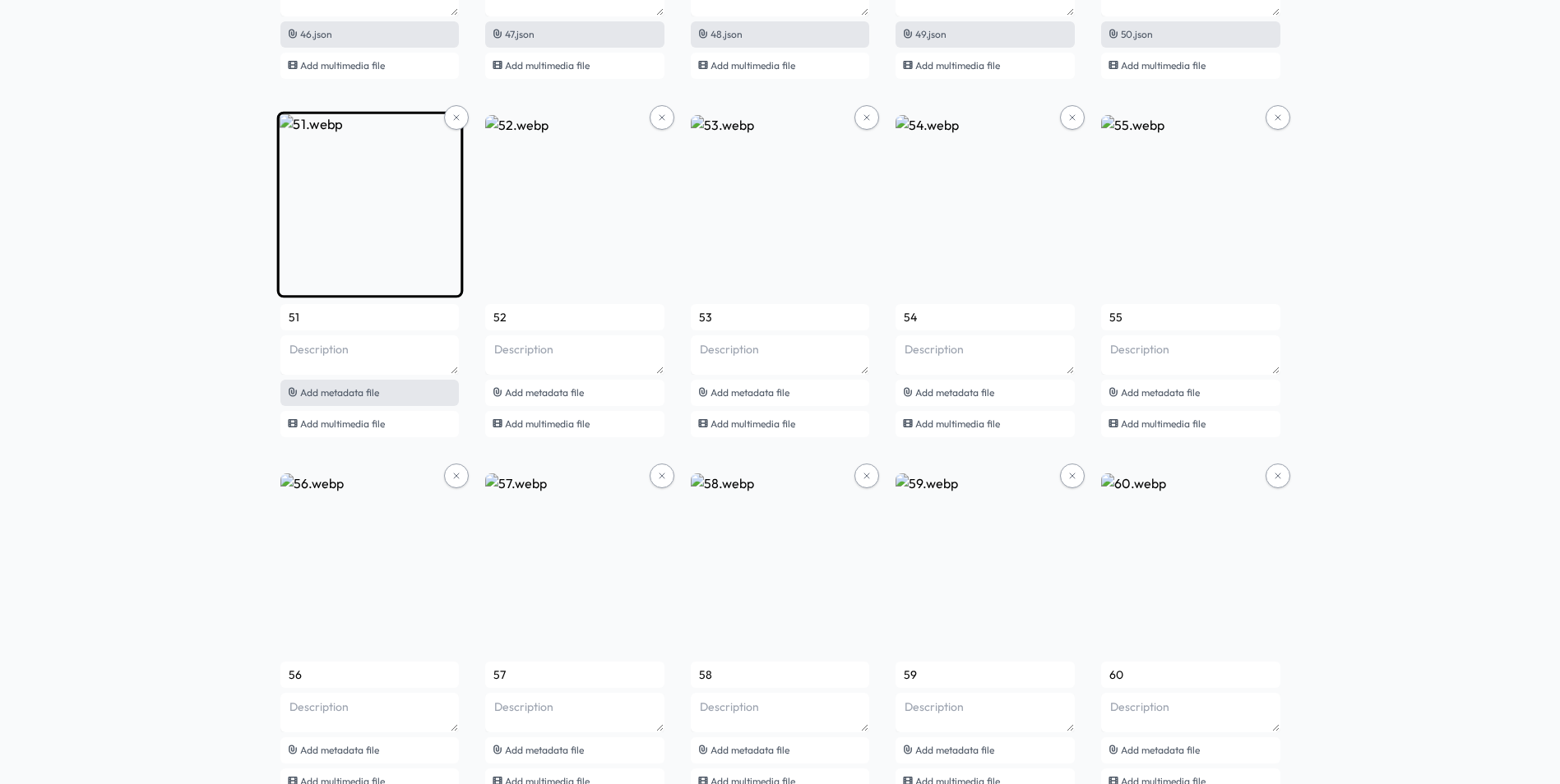
click at [367, 393] on span "Add metadata file" at bounding box center [340, 392] width 79 height 13
type input "#51"
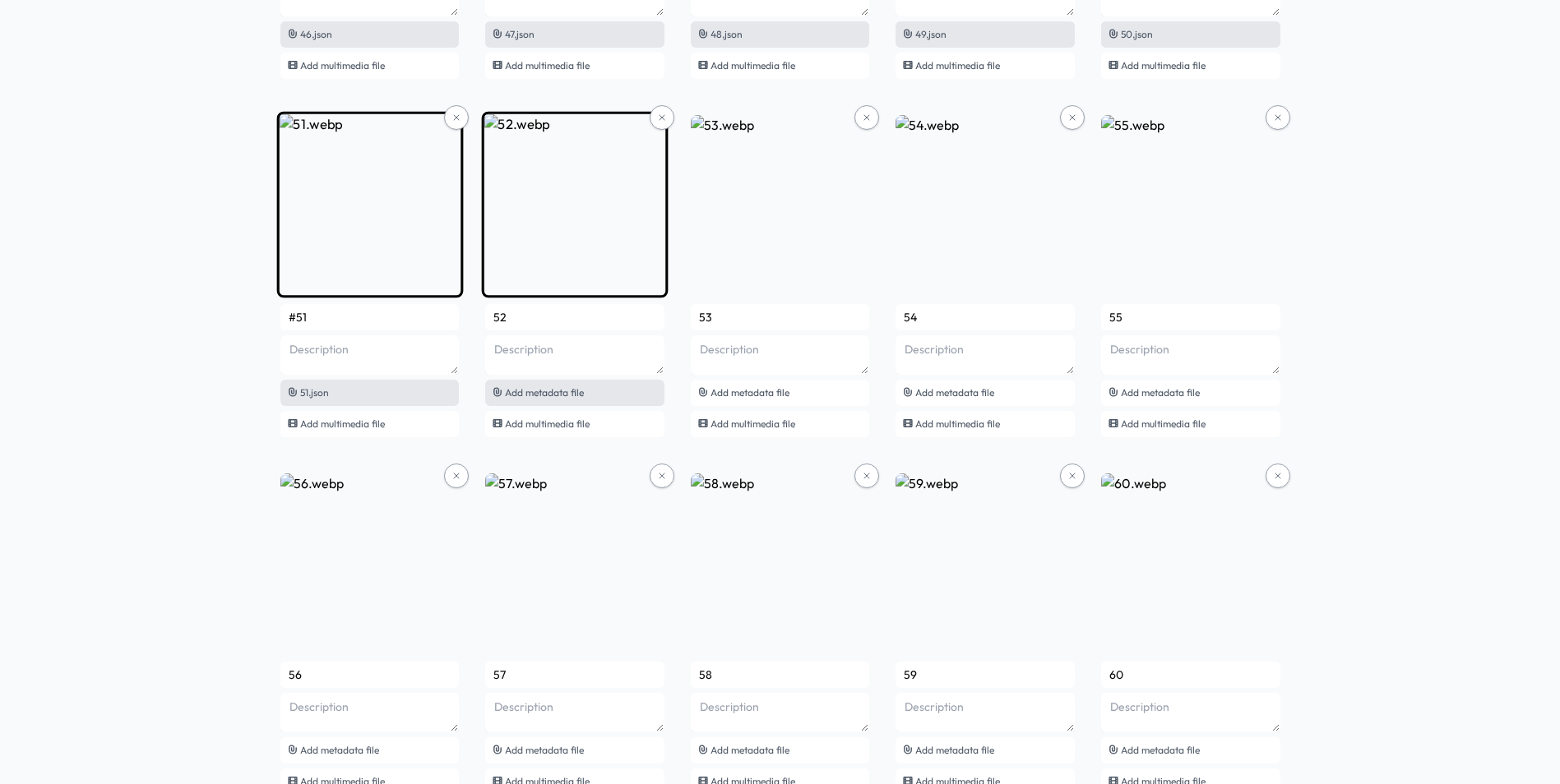
click at [581, 394] on span "Add metadata file" at bounding box center [544, 392] width 79 height 13
type input "#52"
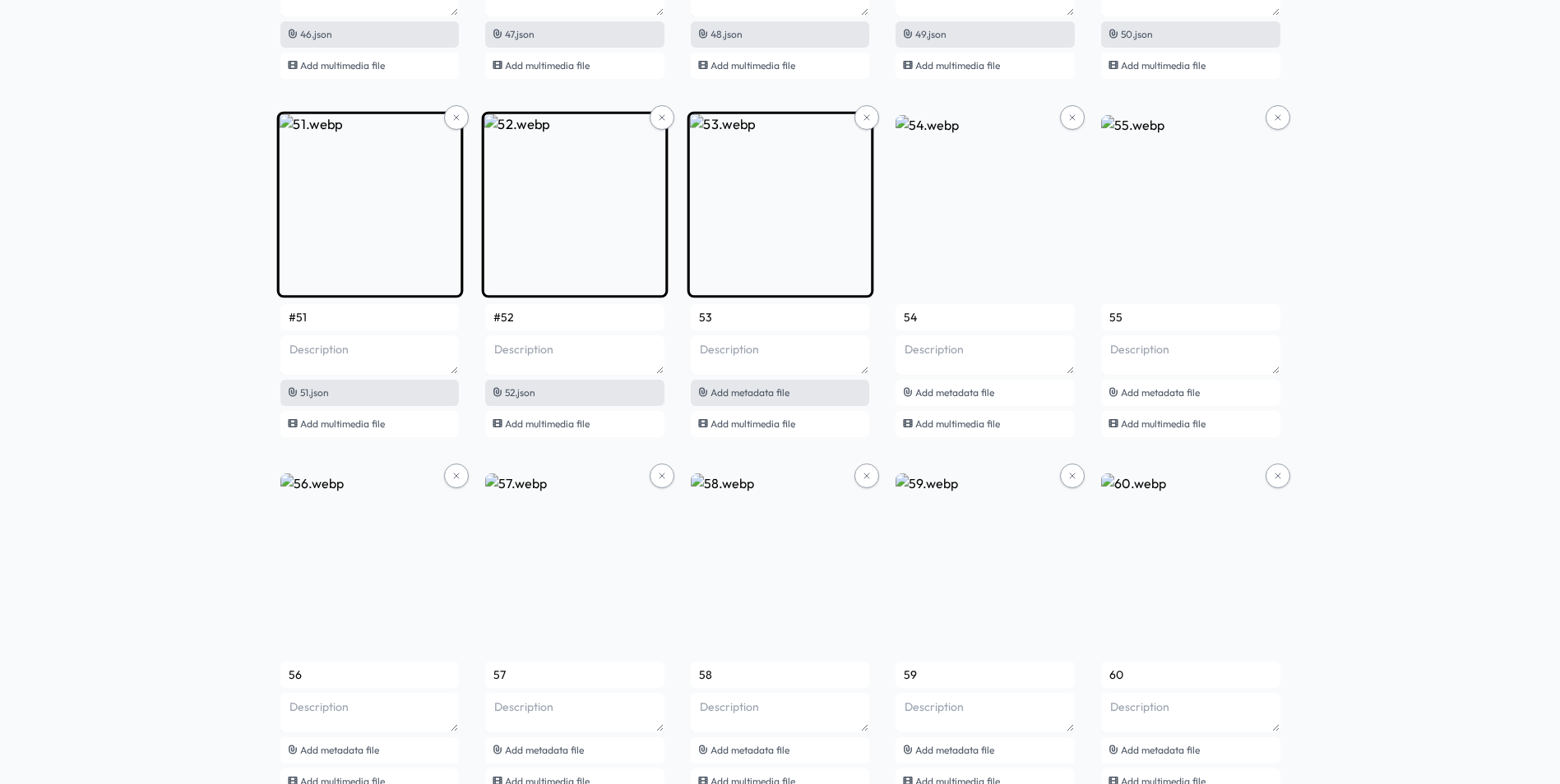
click at [733, 392] on span "Add metadata file" at bounding box center [750, 392] width 79 height 13
type input "#53"
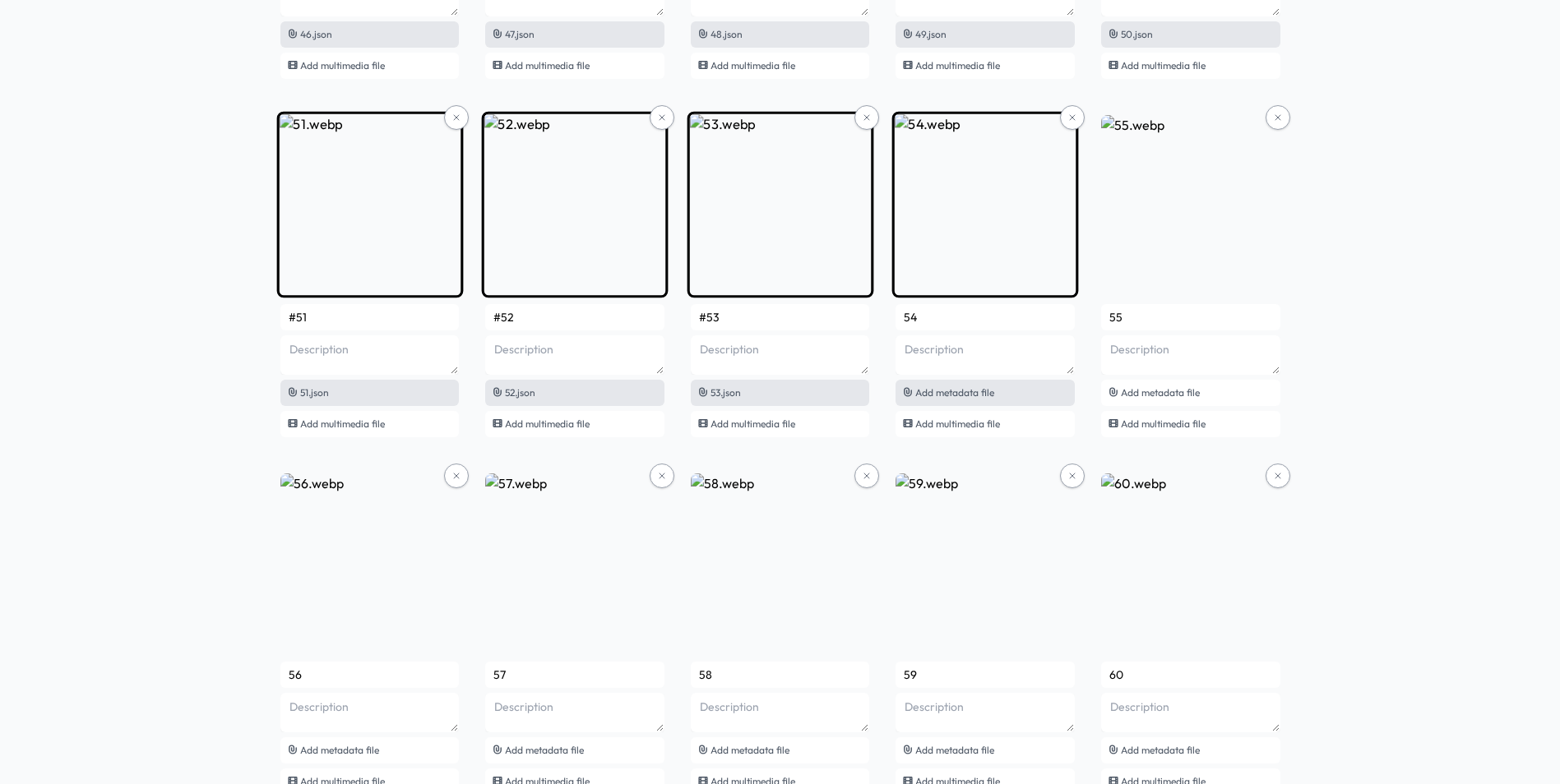
click at [982, 398] on span "Add metadata file" at bounding box center [954, 392] width 79 height 13
type input "#54"
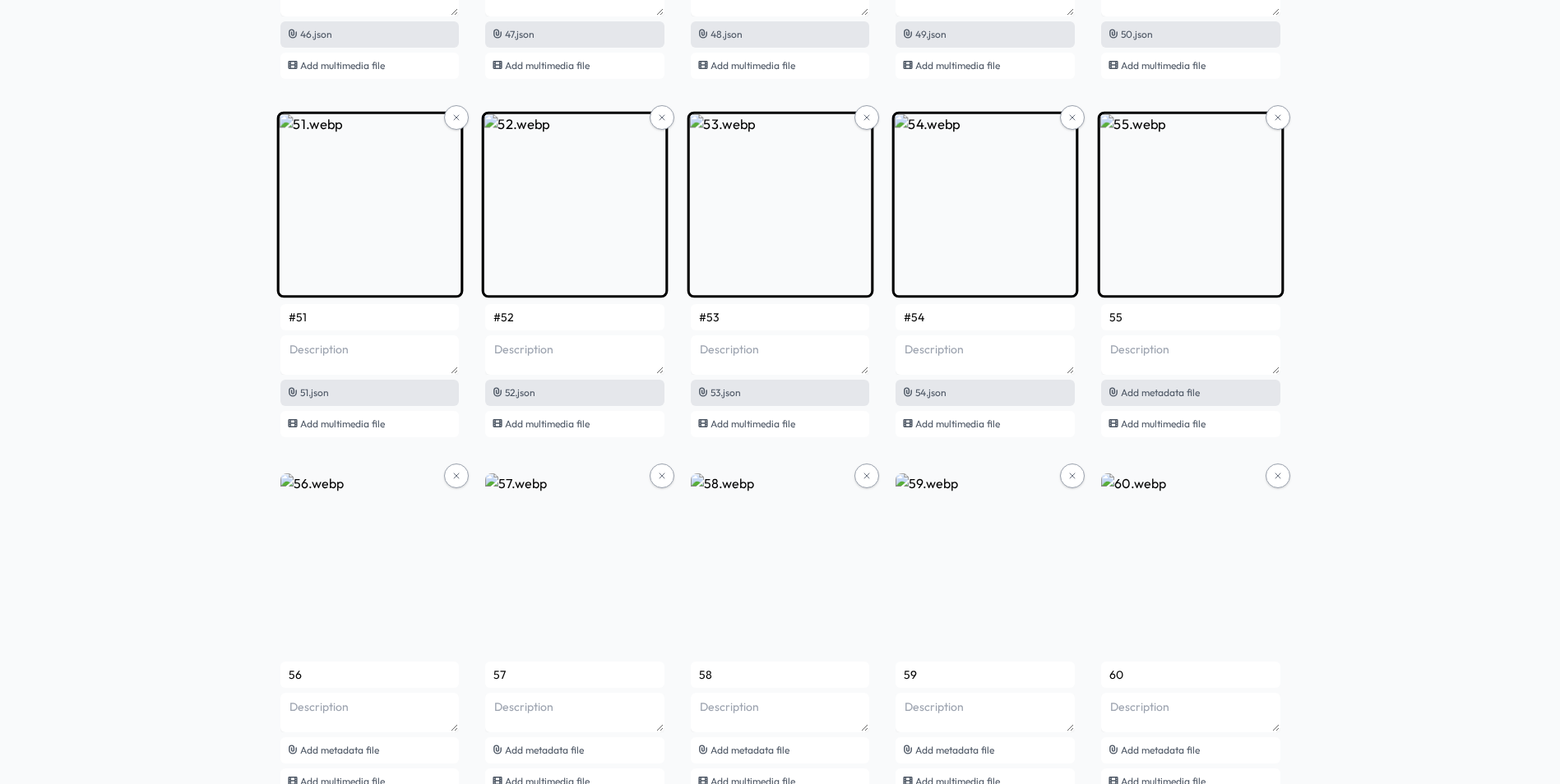
click at [1155, 400] on div "Add metadata file" at bounding box center [1190, 393] width 179 height 27
type input "#55"
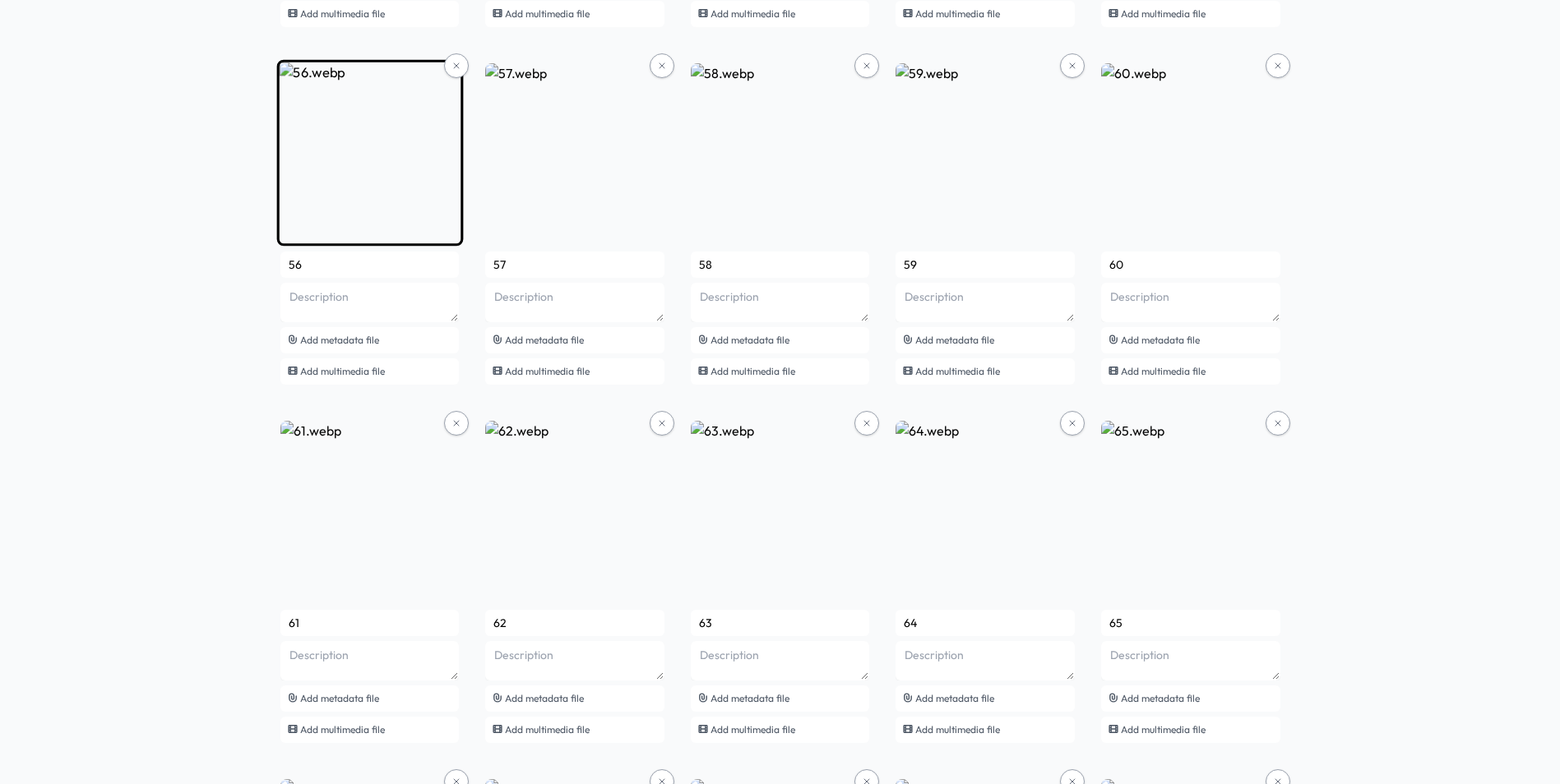
scroll to position [4110, 0]
click at [381, 339] on div "Add metadata file" at bounding box center [370, 339] width 179 height 27
type input "#56"
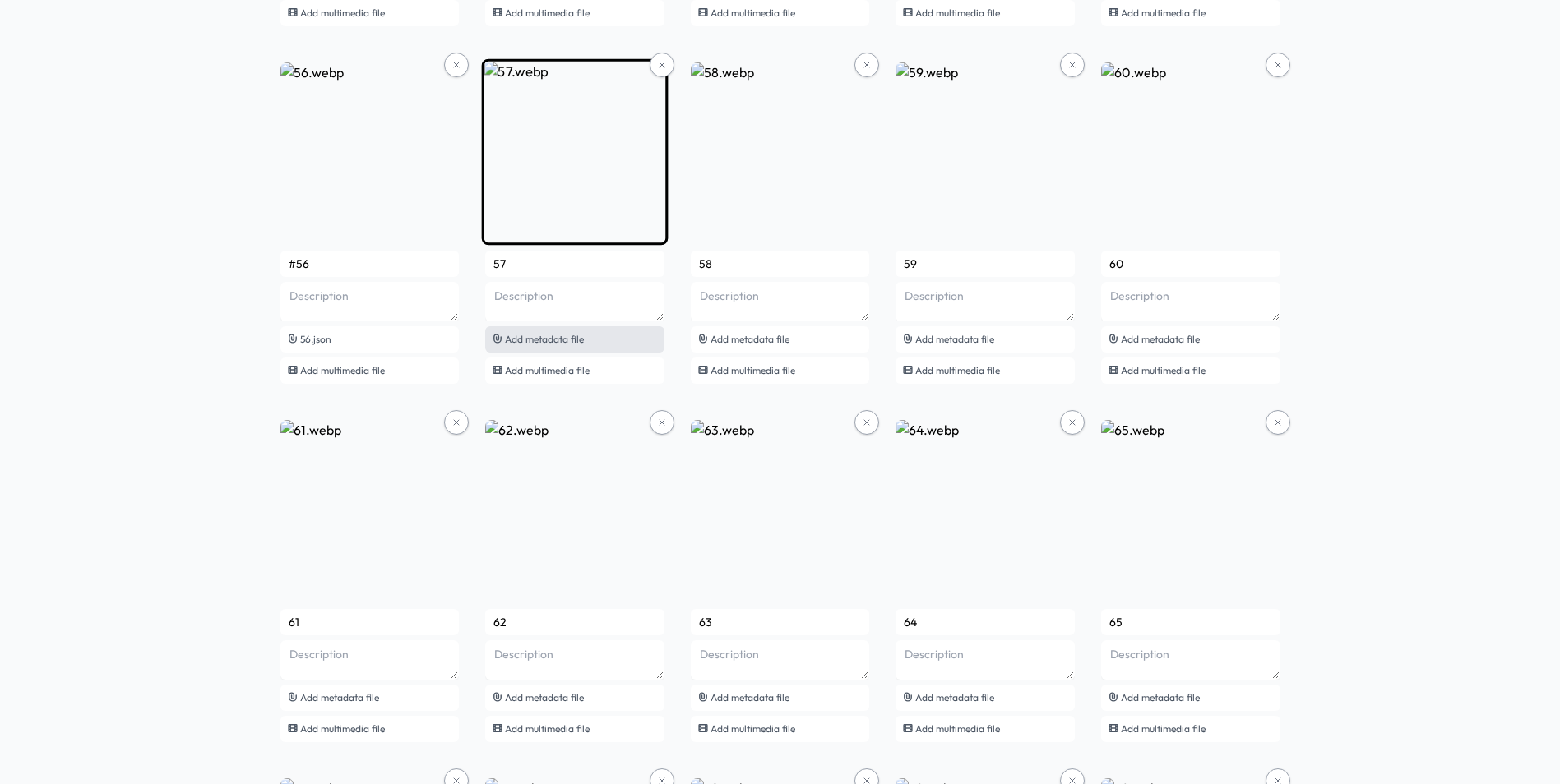
click at [560, 343] on span "Add metadata file" at bounding box center [544, 339] width 79 height 13
type input "#57"
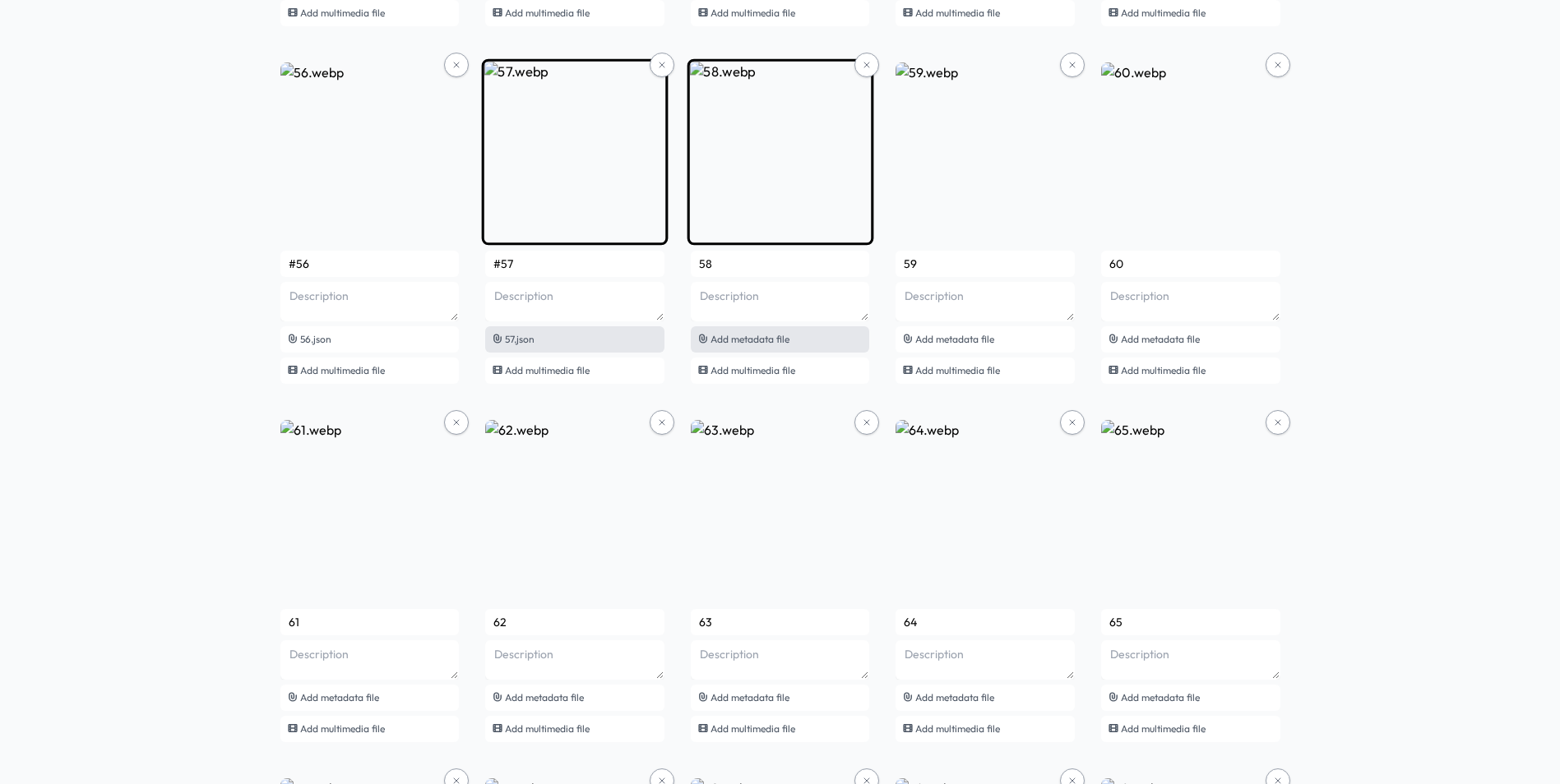
click at [730, 342] on span "Add metadata file" at bounding box center [750, 339] width 79 height 13
type input "#58"
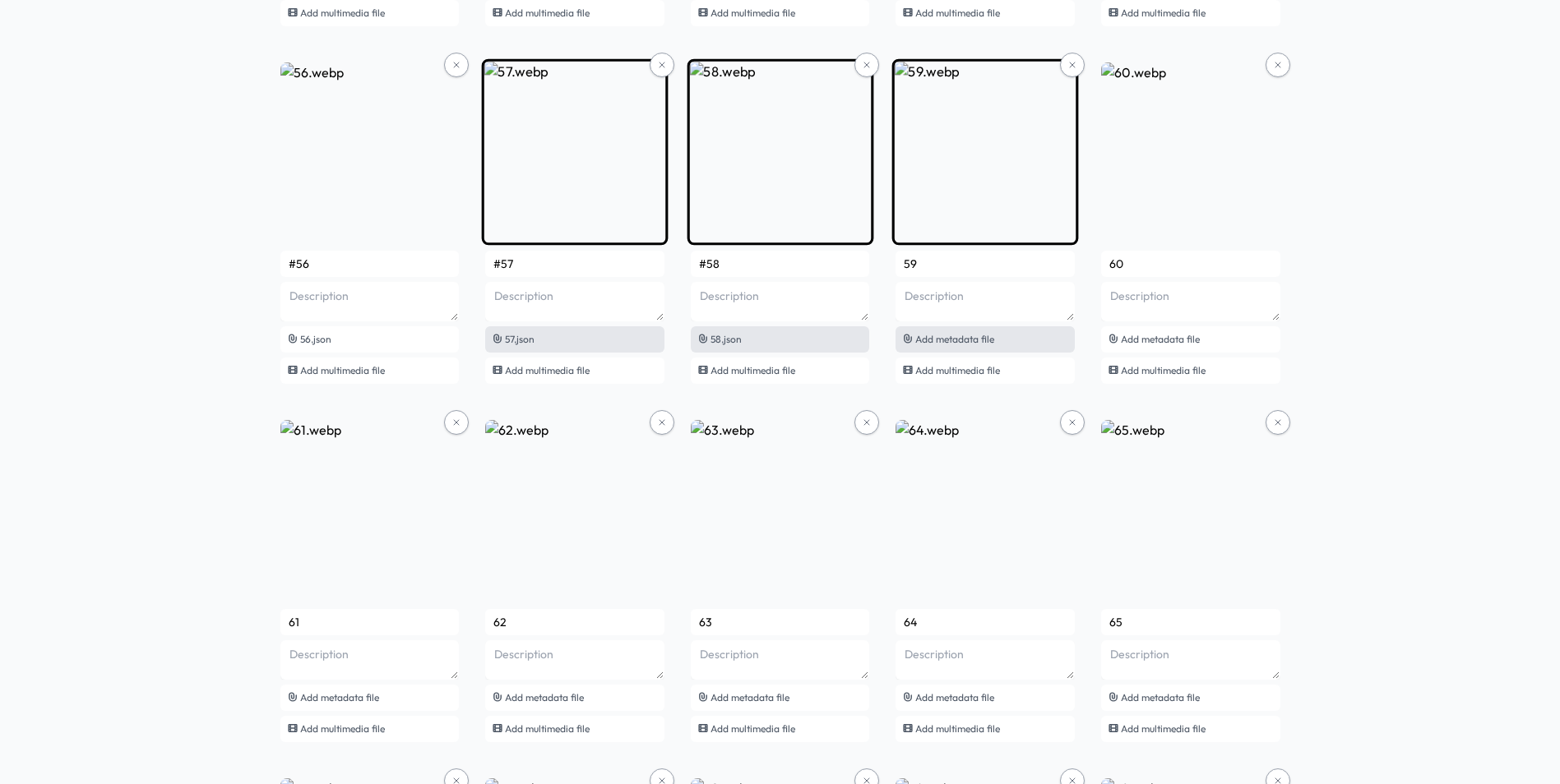
click at [985, 339] on span "Add metadata file" at bounding box center [954, 339] width 79 height 13
type input "#59"
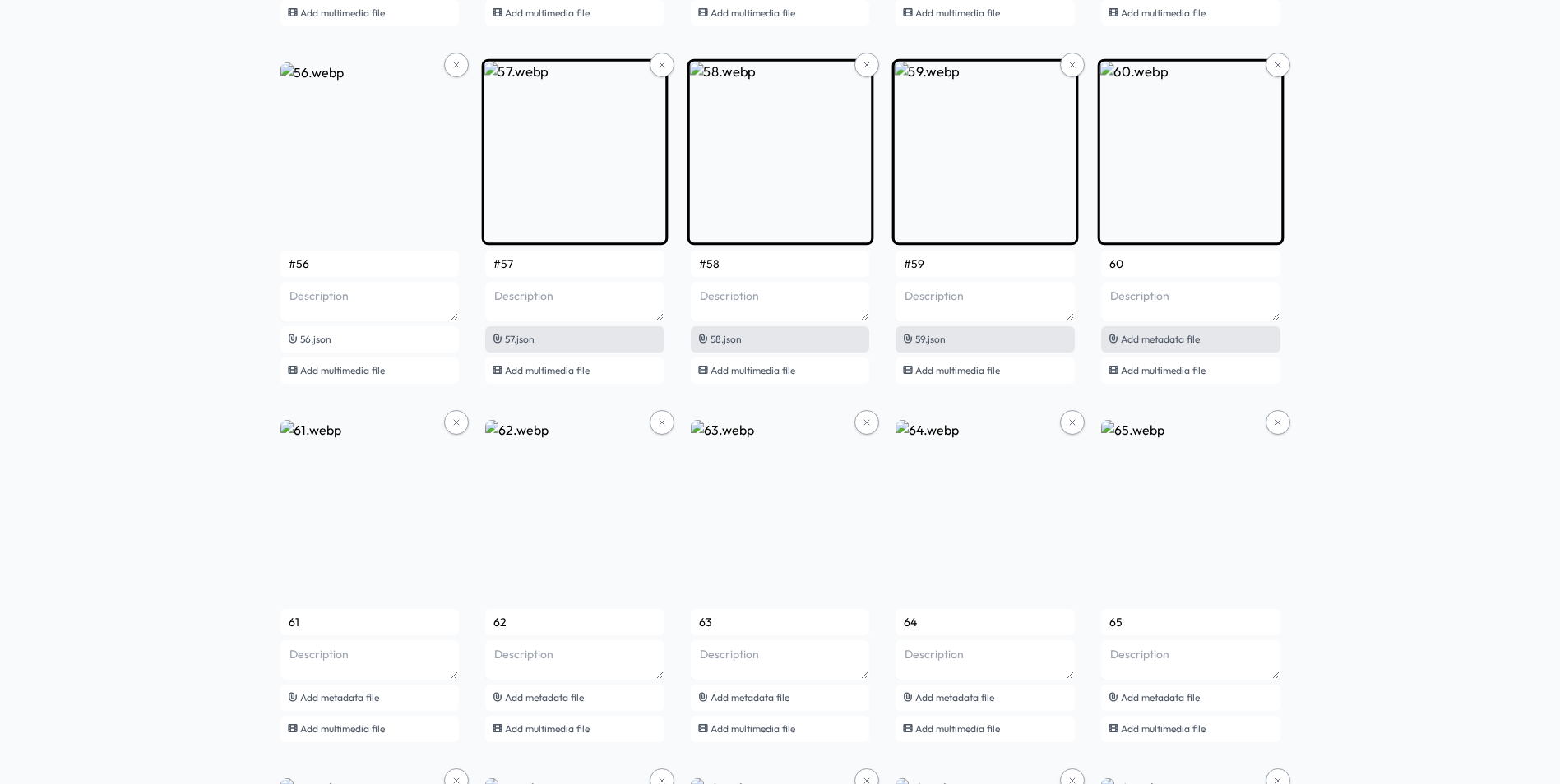
click at [1157, 338] on span "Add metadata file" at bounding box center [1160, 339] width 79 height 13
type input "#60"
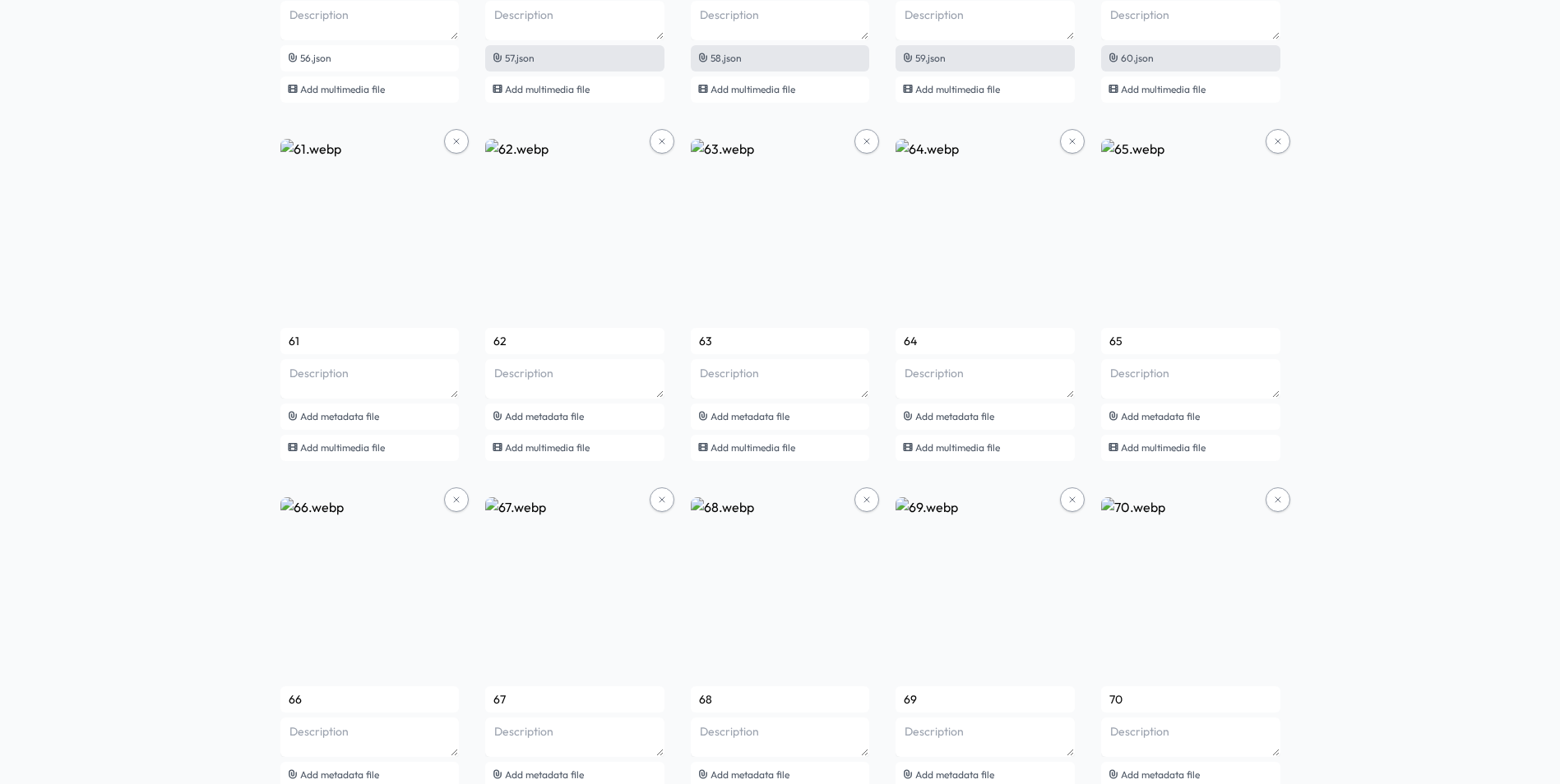
scroll to position [4439, 0]
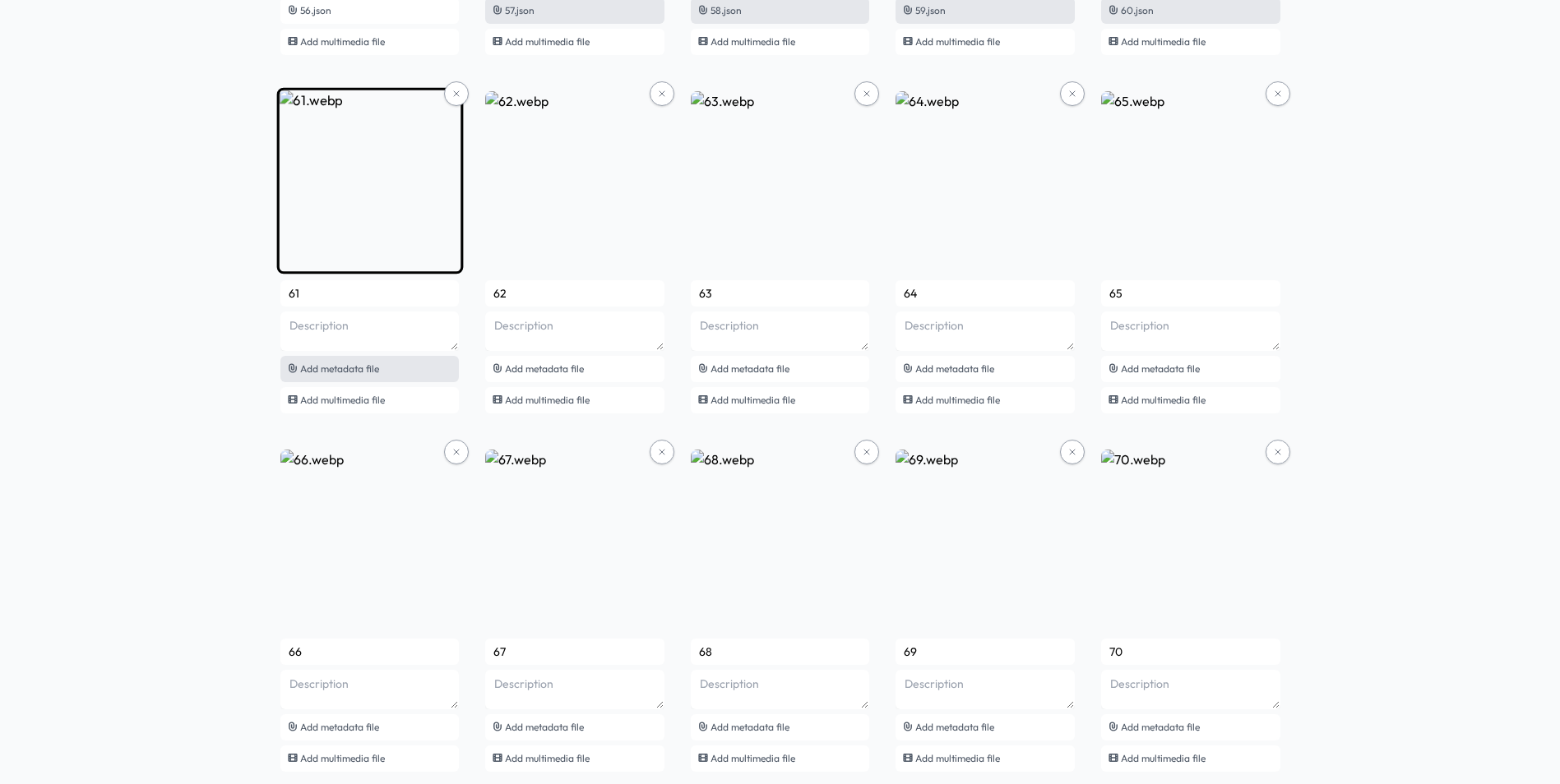
click at [395, 375] on div "Add metadata file" at bounding box center [370, 369] width 179 height 27
type input "#61"
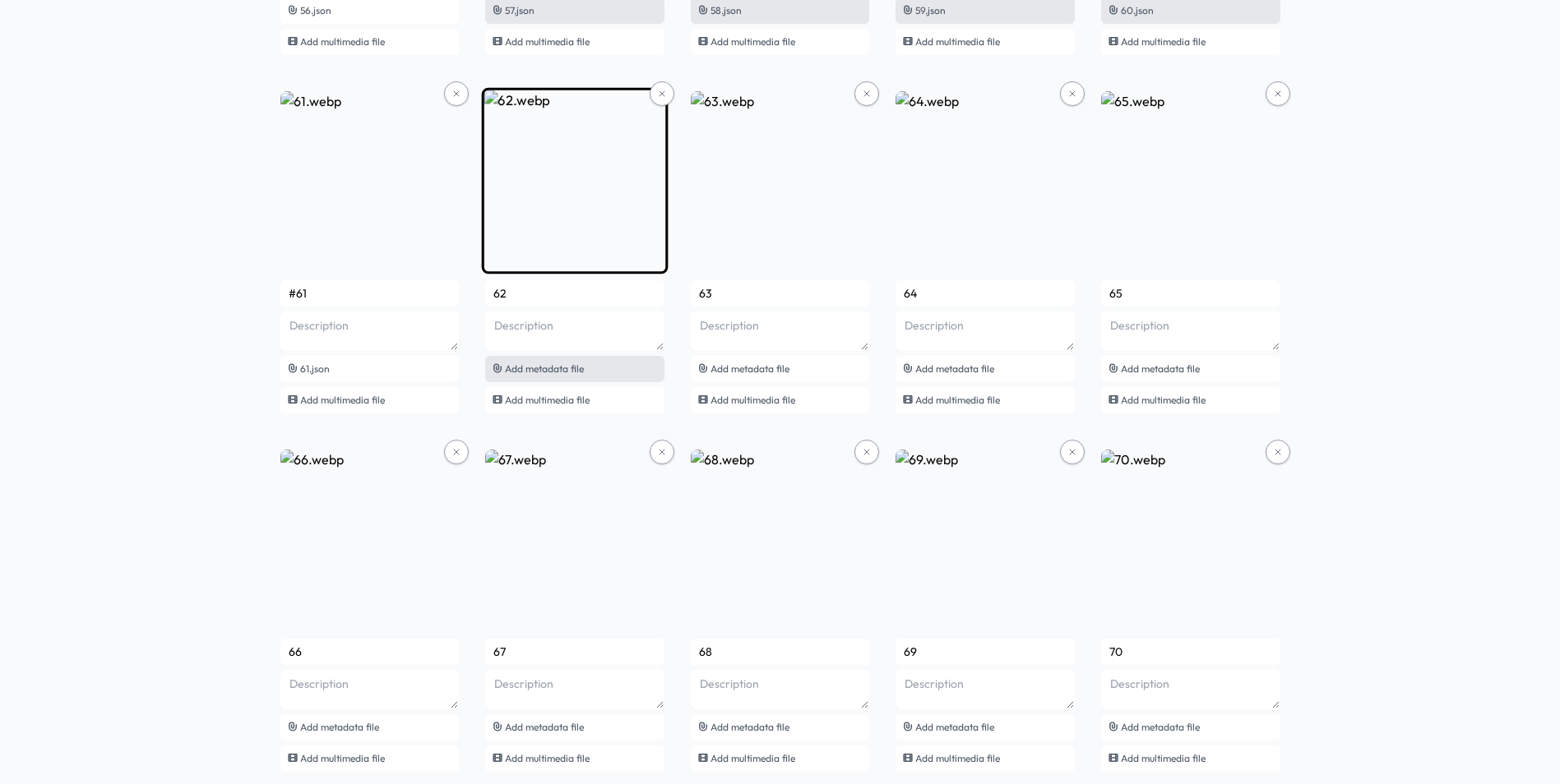
click at [547, 371] on span "Add metadata file" at bounding box center [544, 369] width 79 height 13
type input "#62"
click at [767, 372] on span "Add metadata file" at bounding box center [750, 369] width 79 height 13
type input "#63"
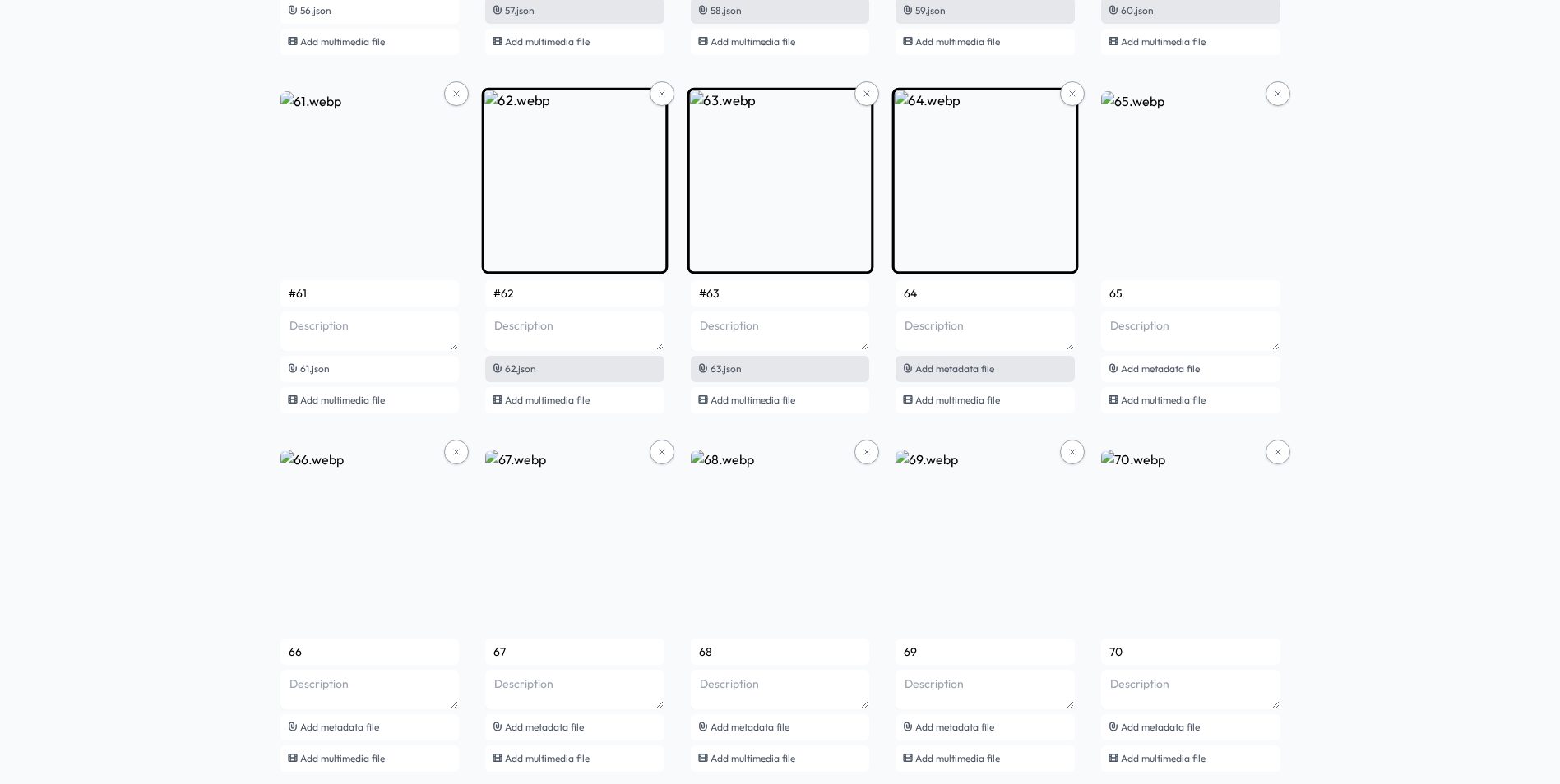
click at [959, 368] on span "Add metadata file" at bounding box center [954, 369] width 79 height 13
type input "#64"
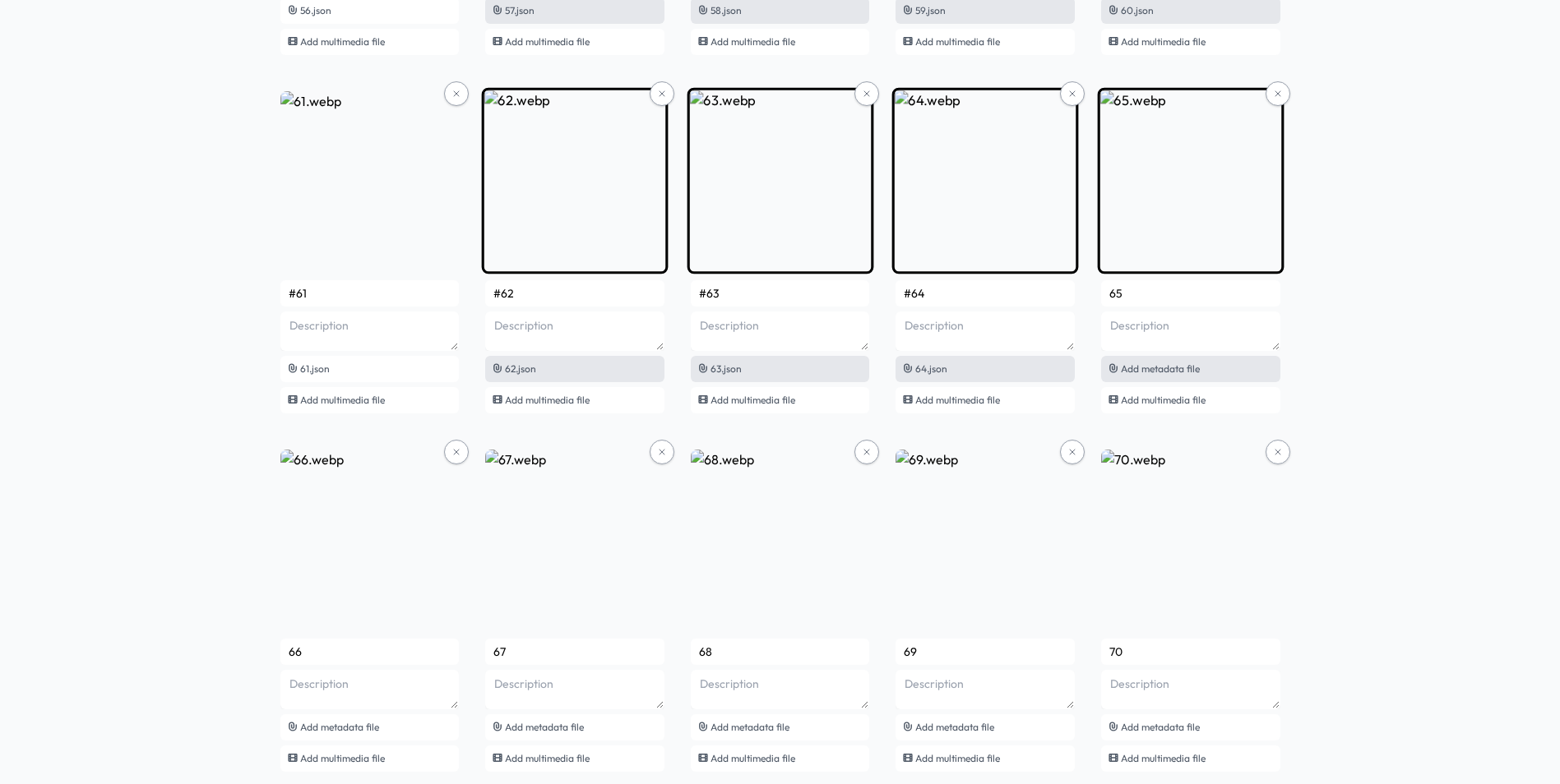
click at [1153, 367] on span "Add metadata file" at bounding box center [1160, 369] width 79 height 13
type input "#65"
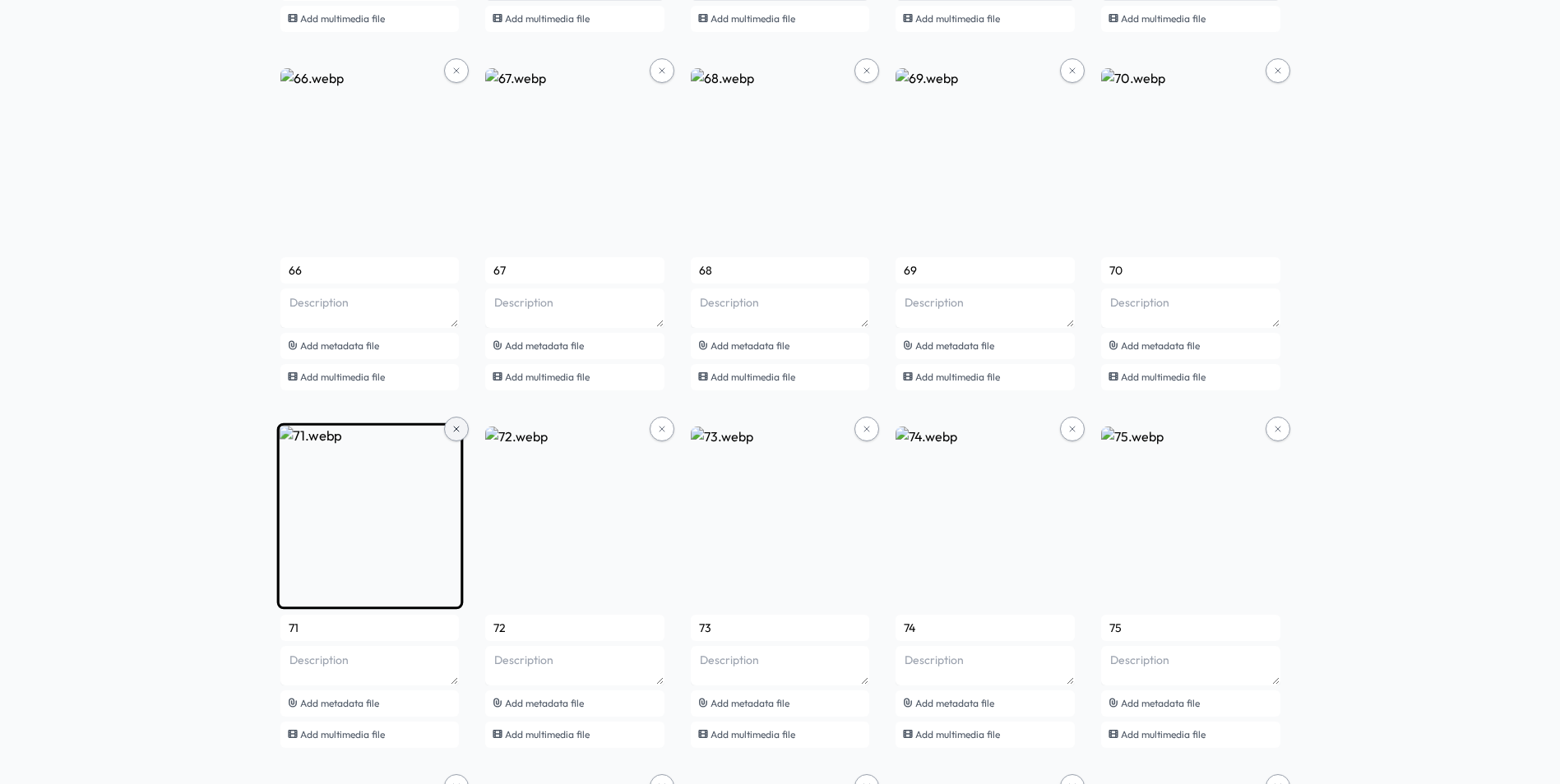
scroll to position [4850, 0]
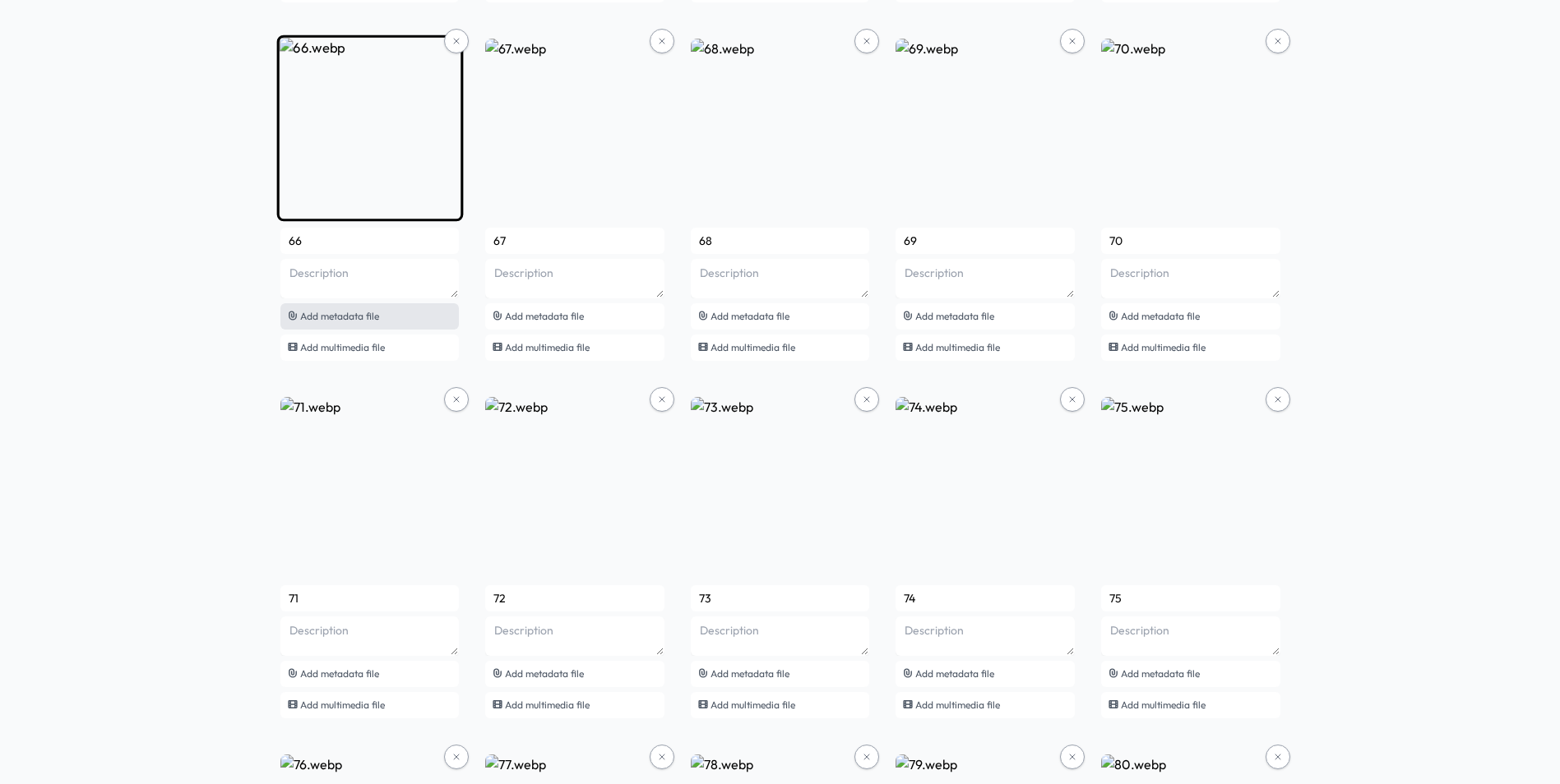
click at [400, 319] on div "Add metadata file" at bounding box center [370, 317] width 179 height 27
type input "#66"
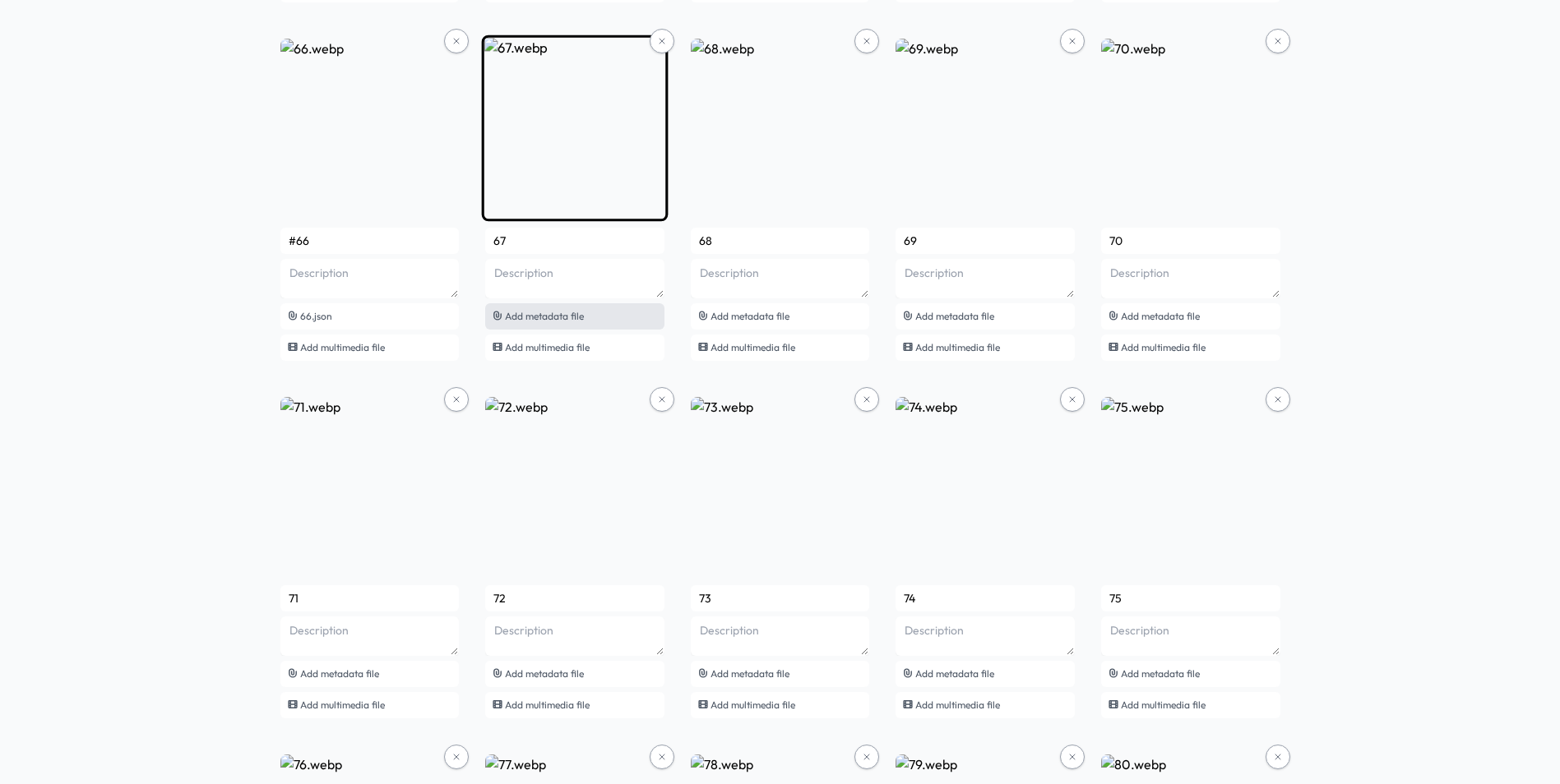
click at [565, 318] on span "Add metadata file" at bounding box center [544, 316] width 79 height 13
type input "#67"
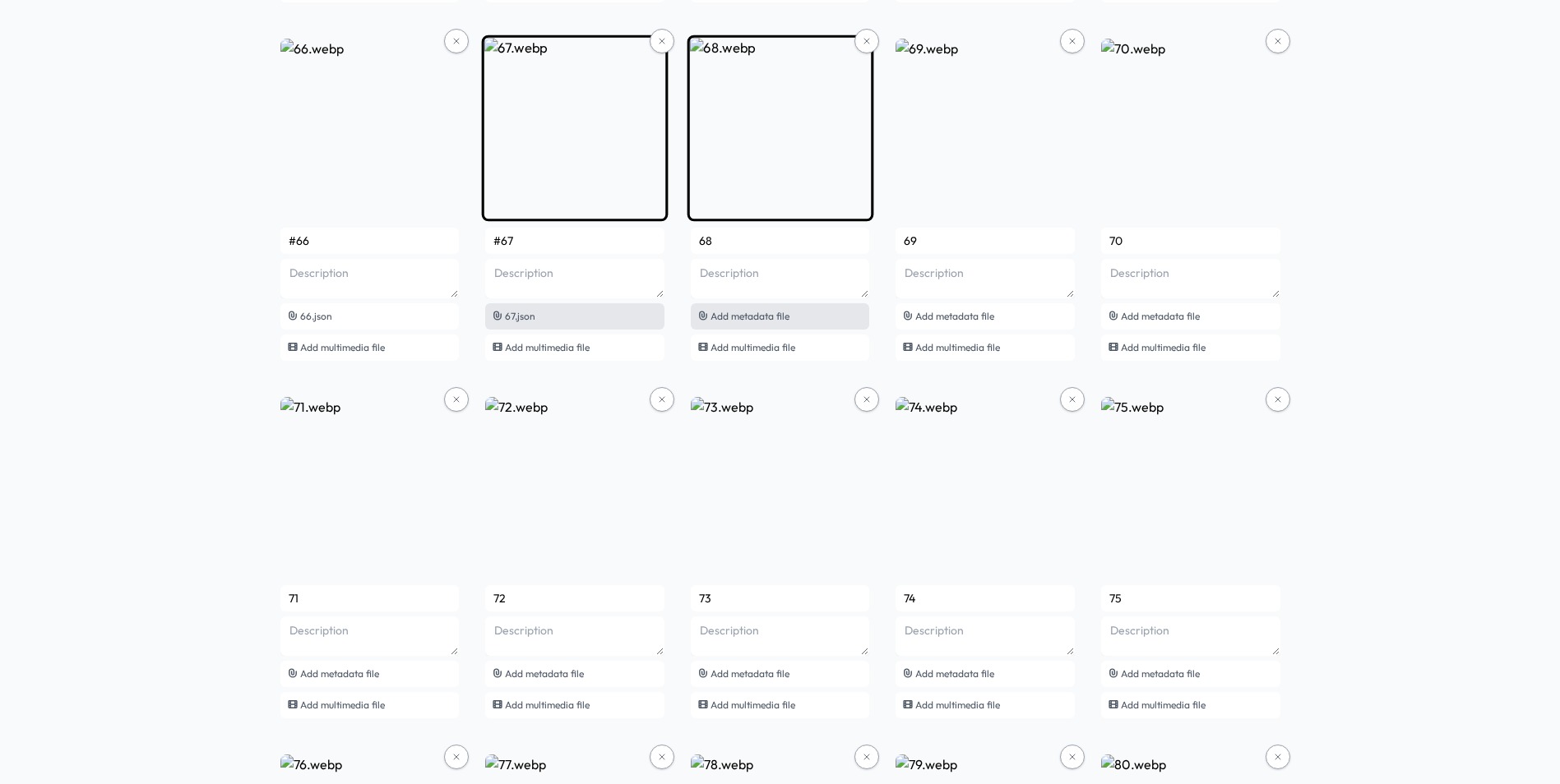
click at [767, 320] on span "Add metadata file" at bounding box center [750, 316] width 79 height 13
type input "#68"
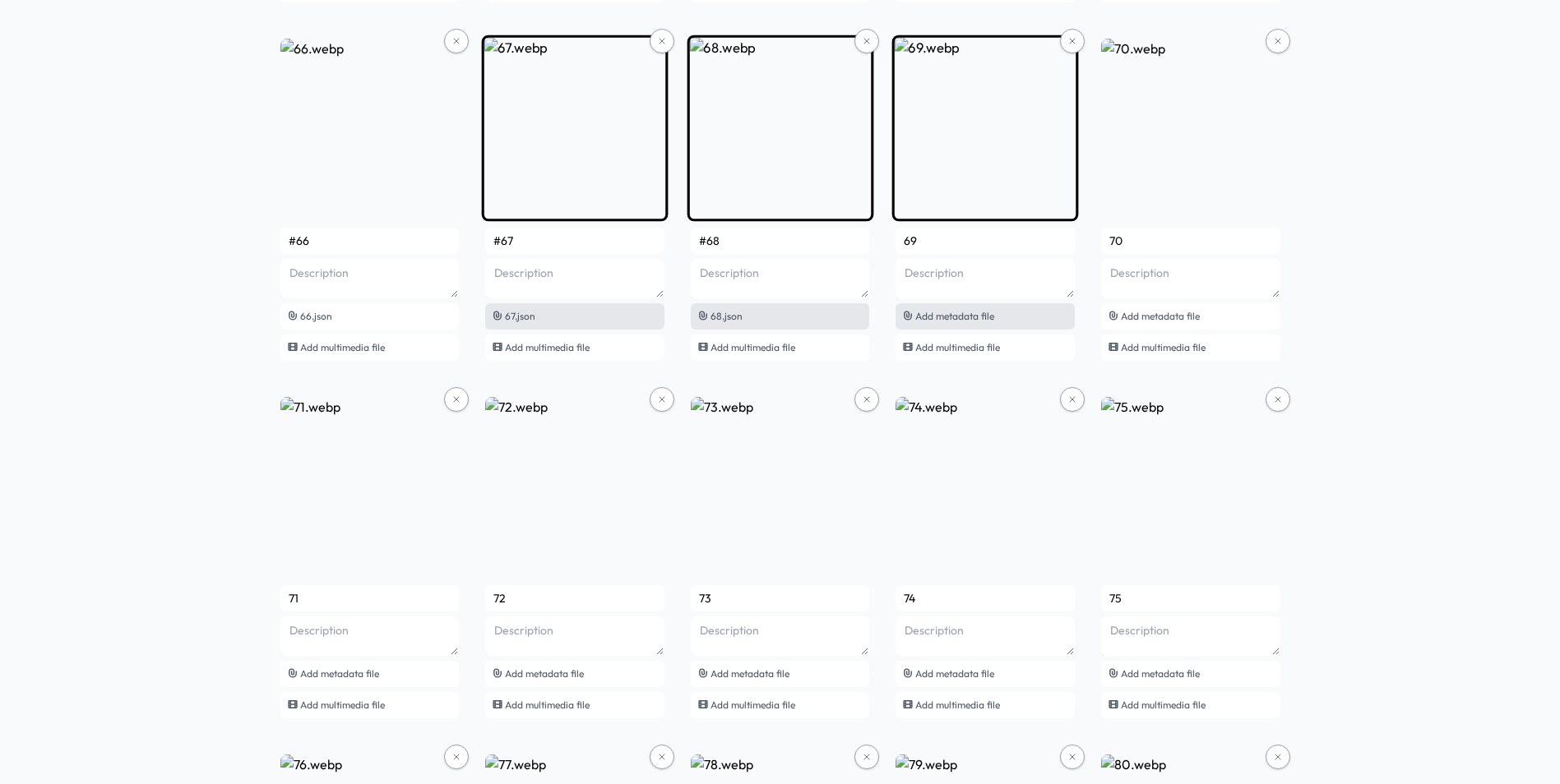
click at [948, 320] on span "Add metadata file" at bounding box center [954, 316] width 79 height 13
type input "#69"
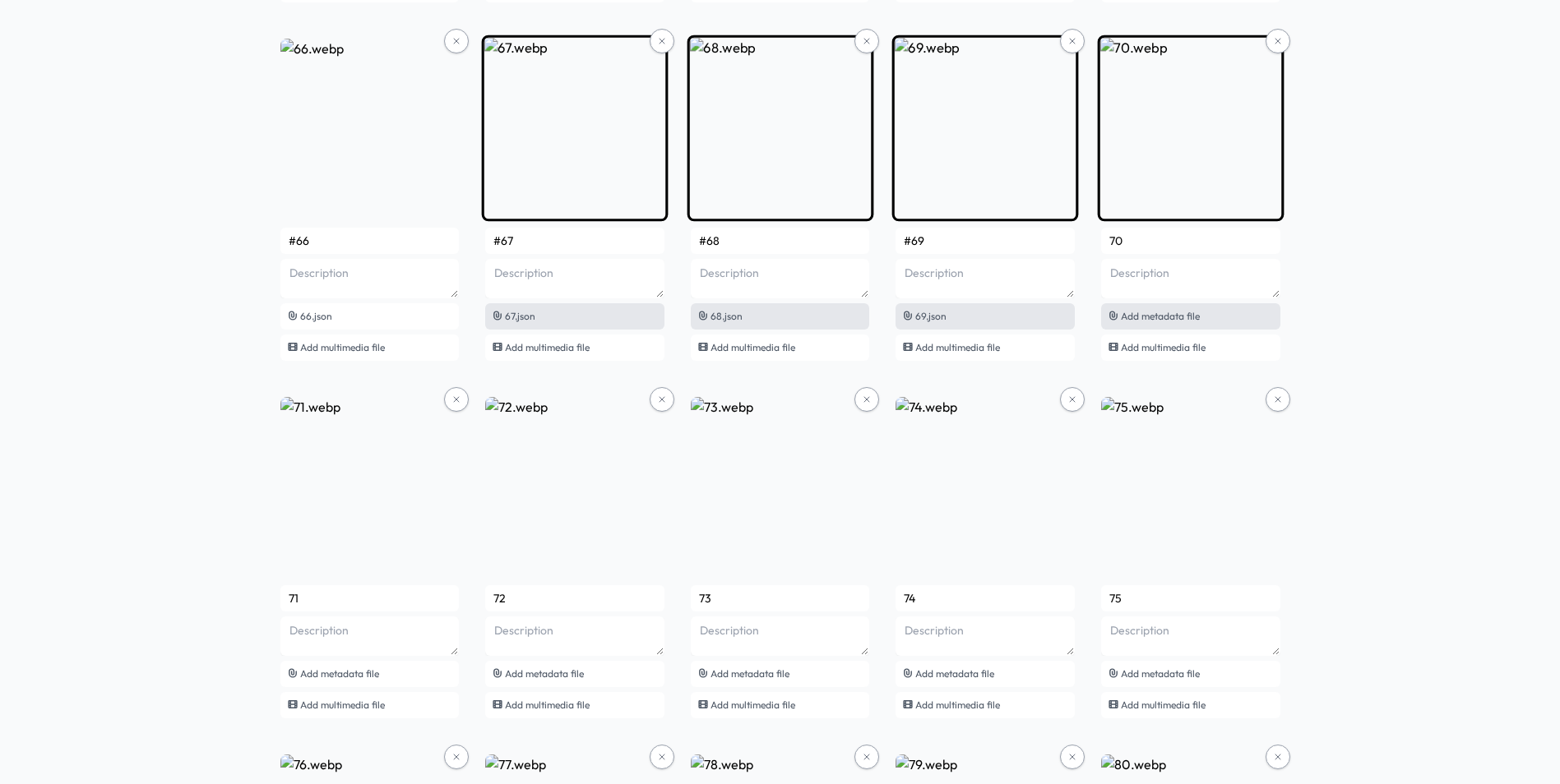
click at [1179, 314] on span "Add metadata file" at bounding box center [1160, 316] width 79 height 13
type input "#70"
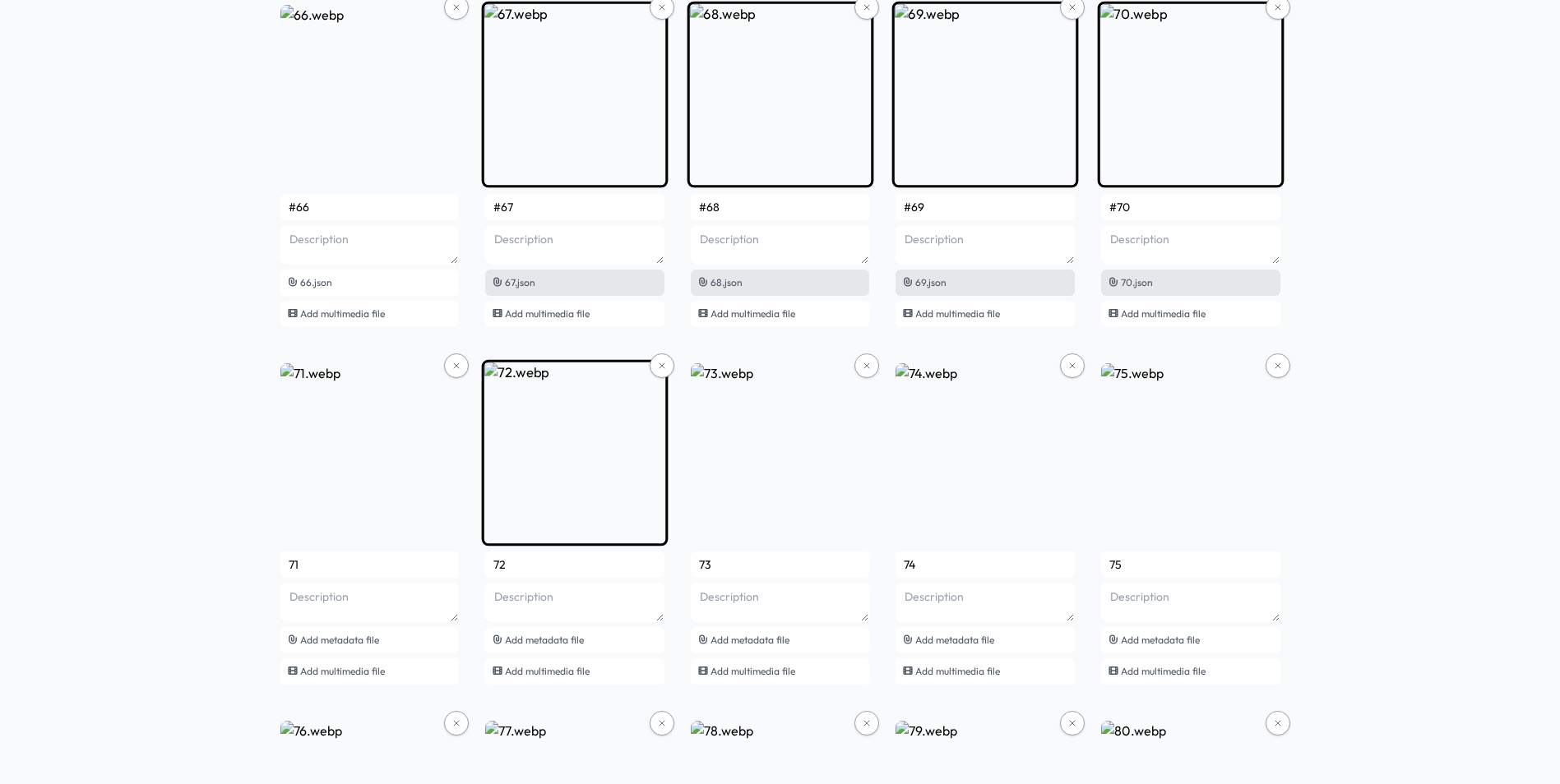
scroll to position [4933, 0]
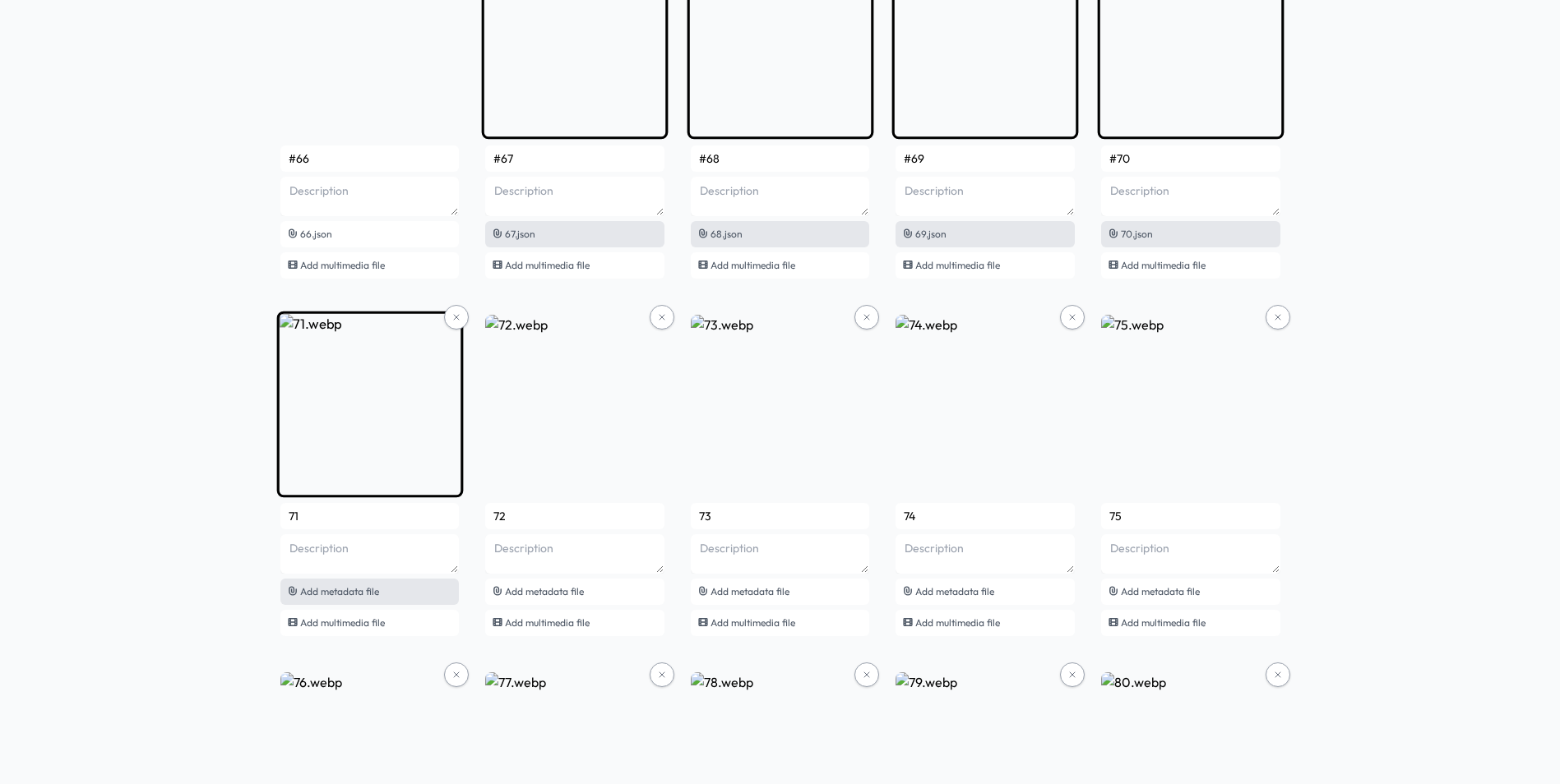
click at [377, 595] on span "Add metadata file" at bounding box center [340, 591] width 79 height 13
type input "#71"
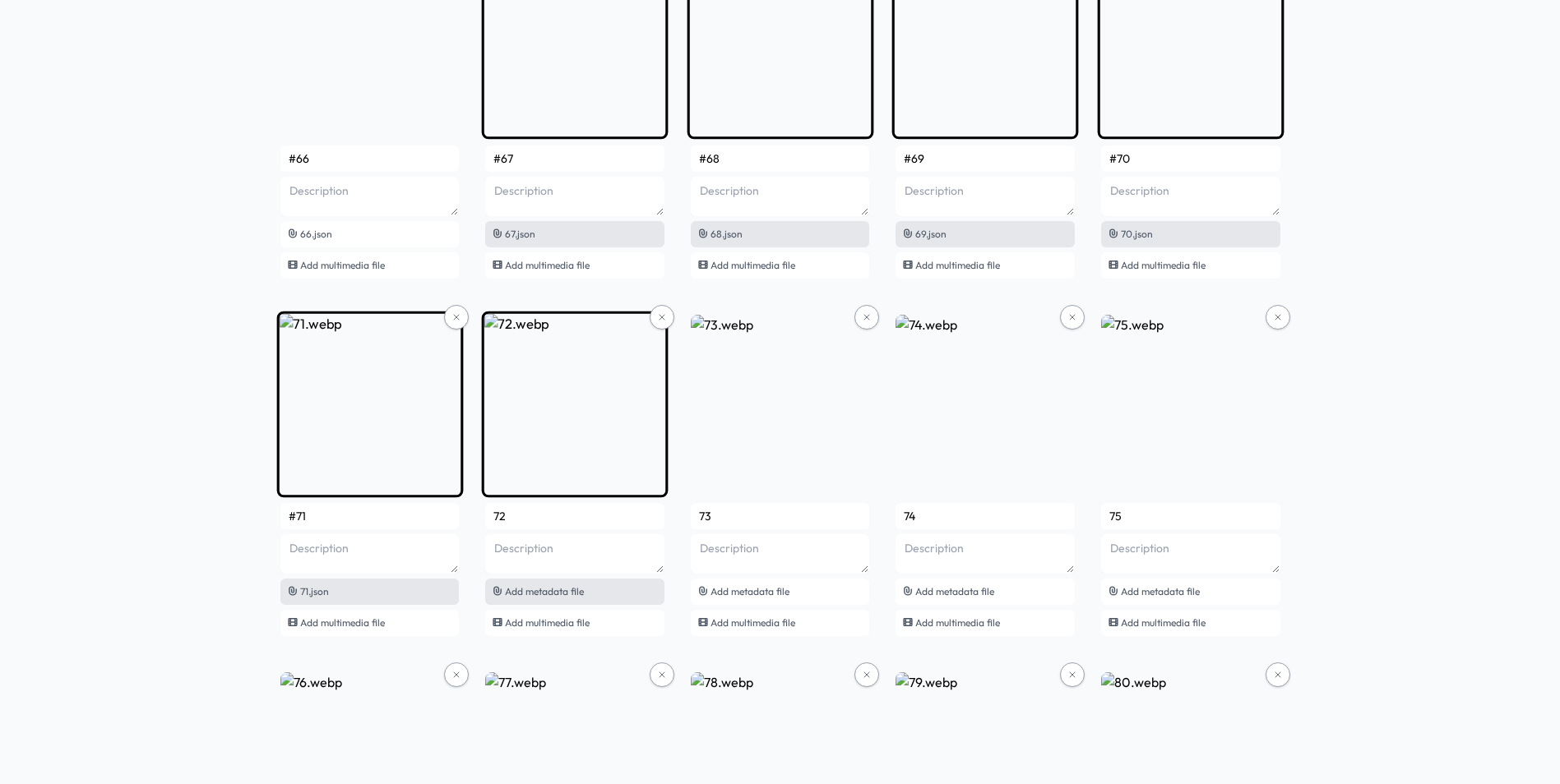
click at [545, 595] on span "Add metadata file" at bounding box center [544, 591] width 79 height 13
type input "#72"
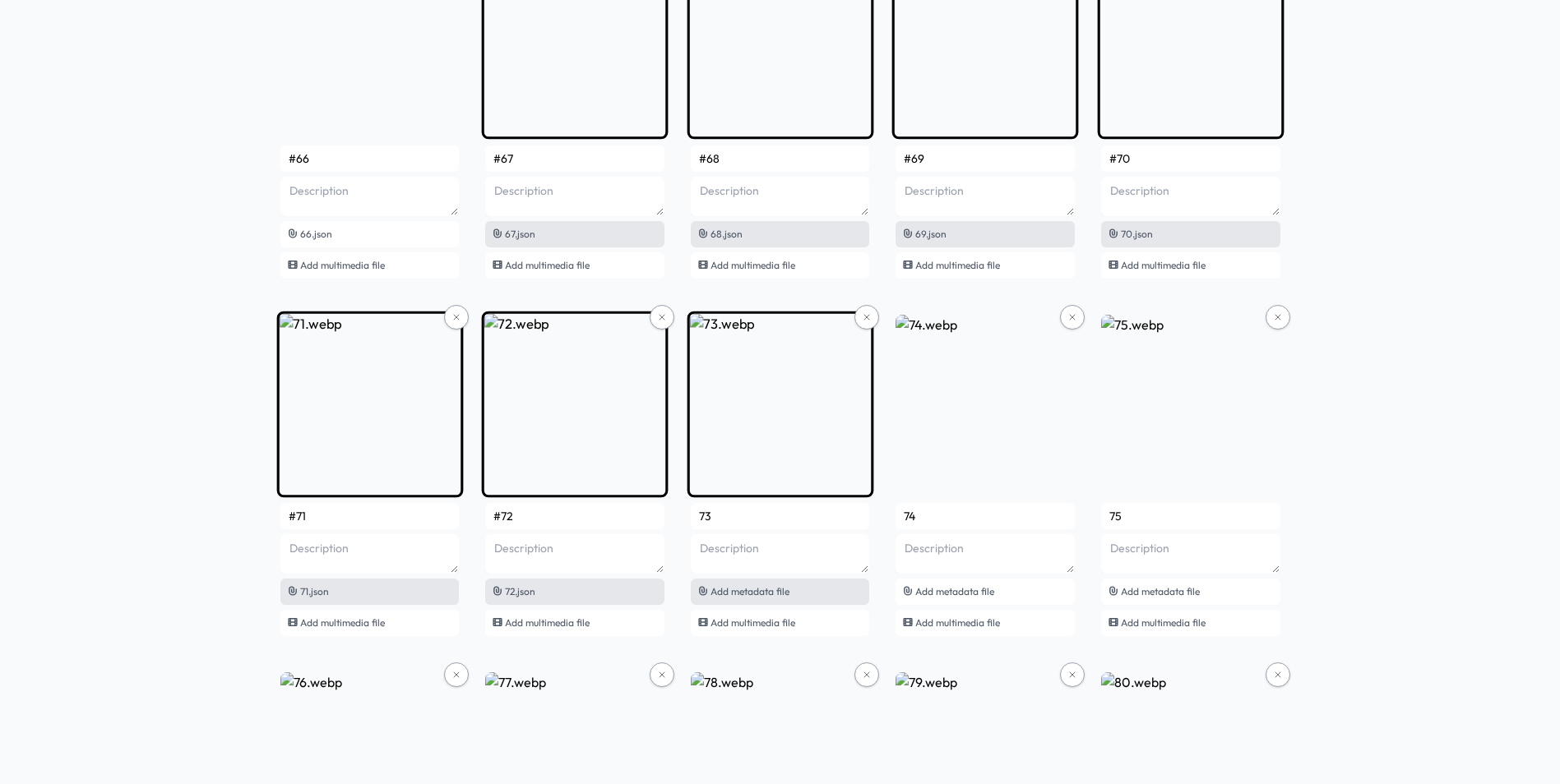
click at [752, 591] on span "Add metadata file" at bounding box center [750, 591] width 79 height 13
type input "#73"
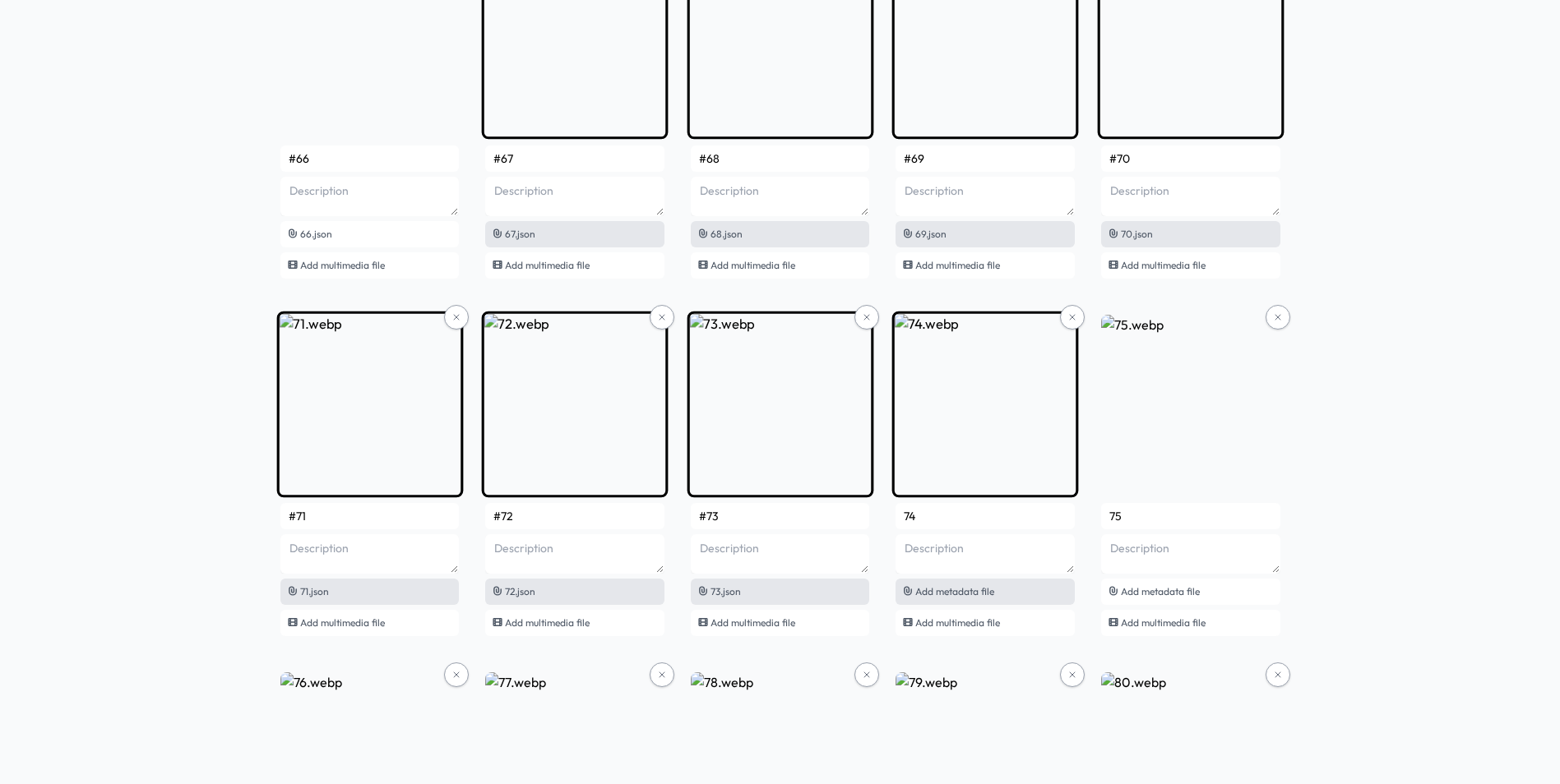
click at [918, 589] on span "Add metadata file" at bounding box center [954, 591] width 79 height 13
type input "#74"
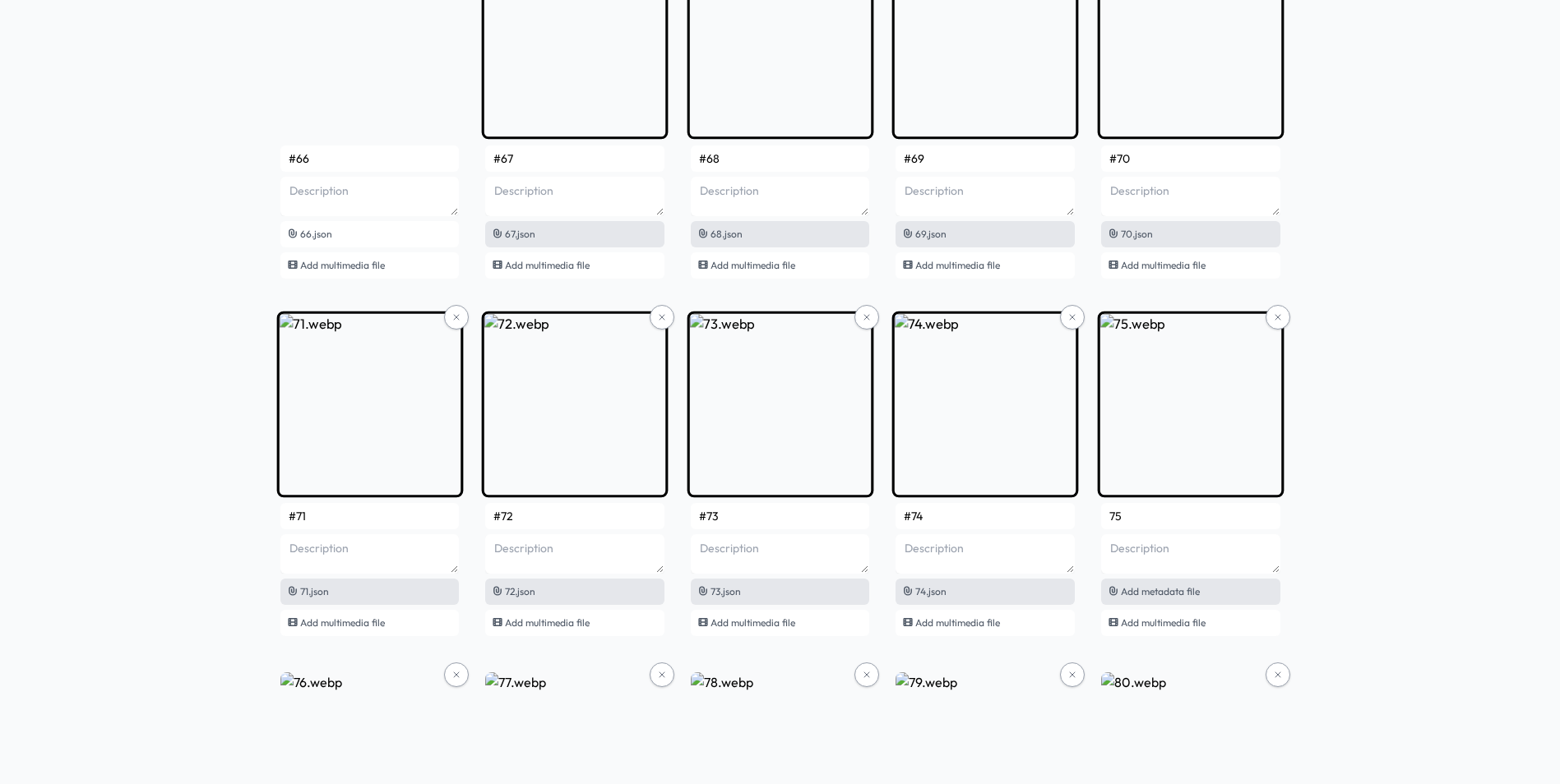
click at [1146, 587] on span "Add metadata file" at bounding box center [1160, 591] width 79 height 13
type input "#75"
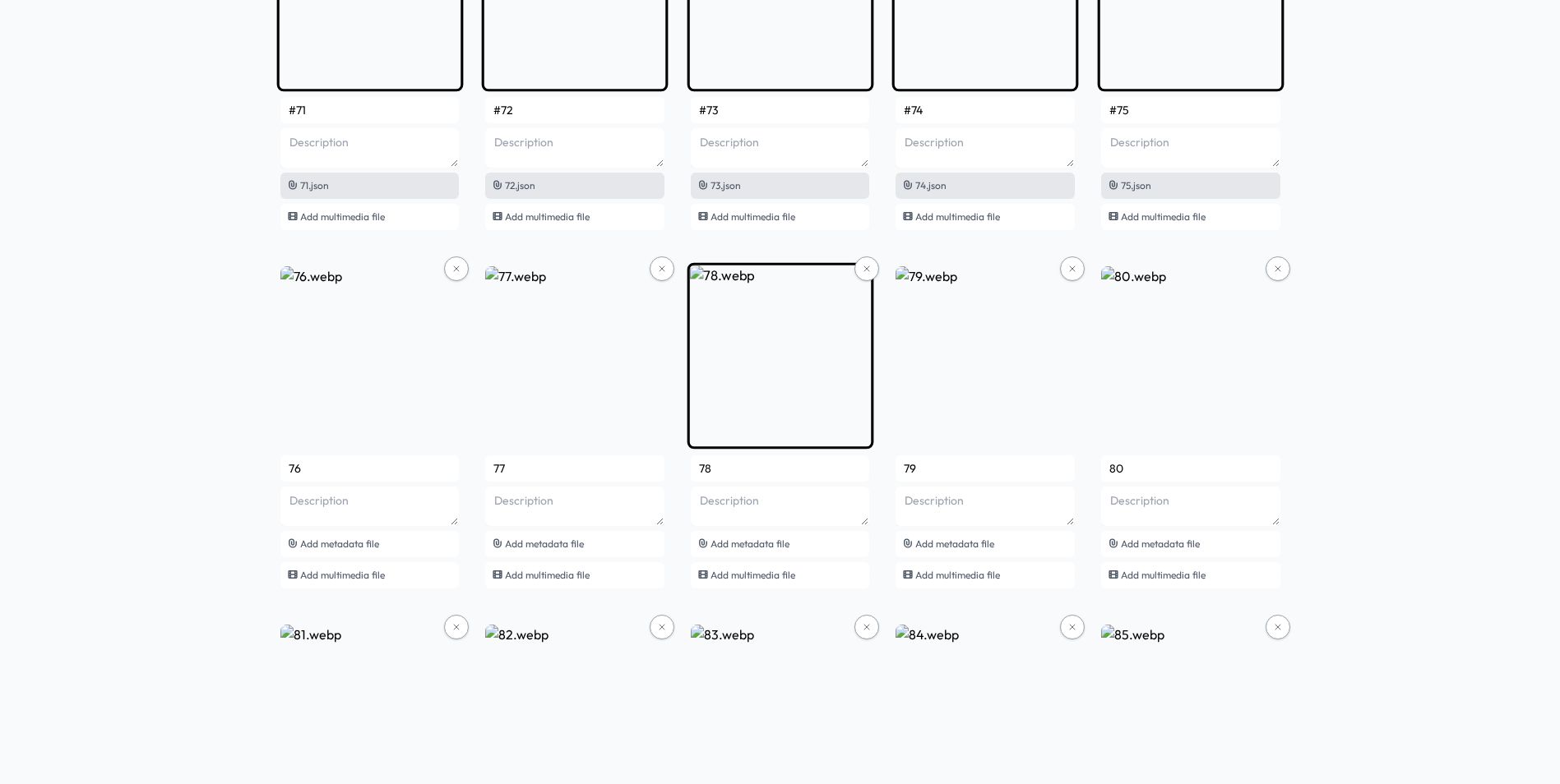
scroll to position [5344, 0]
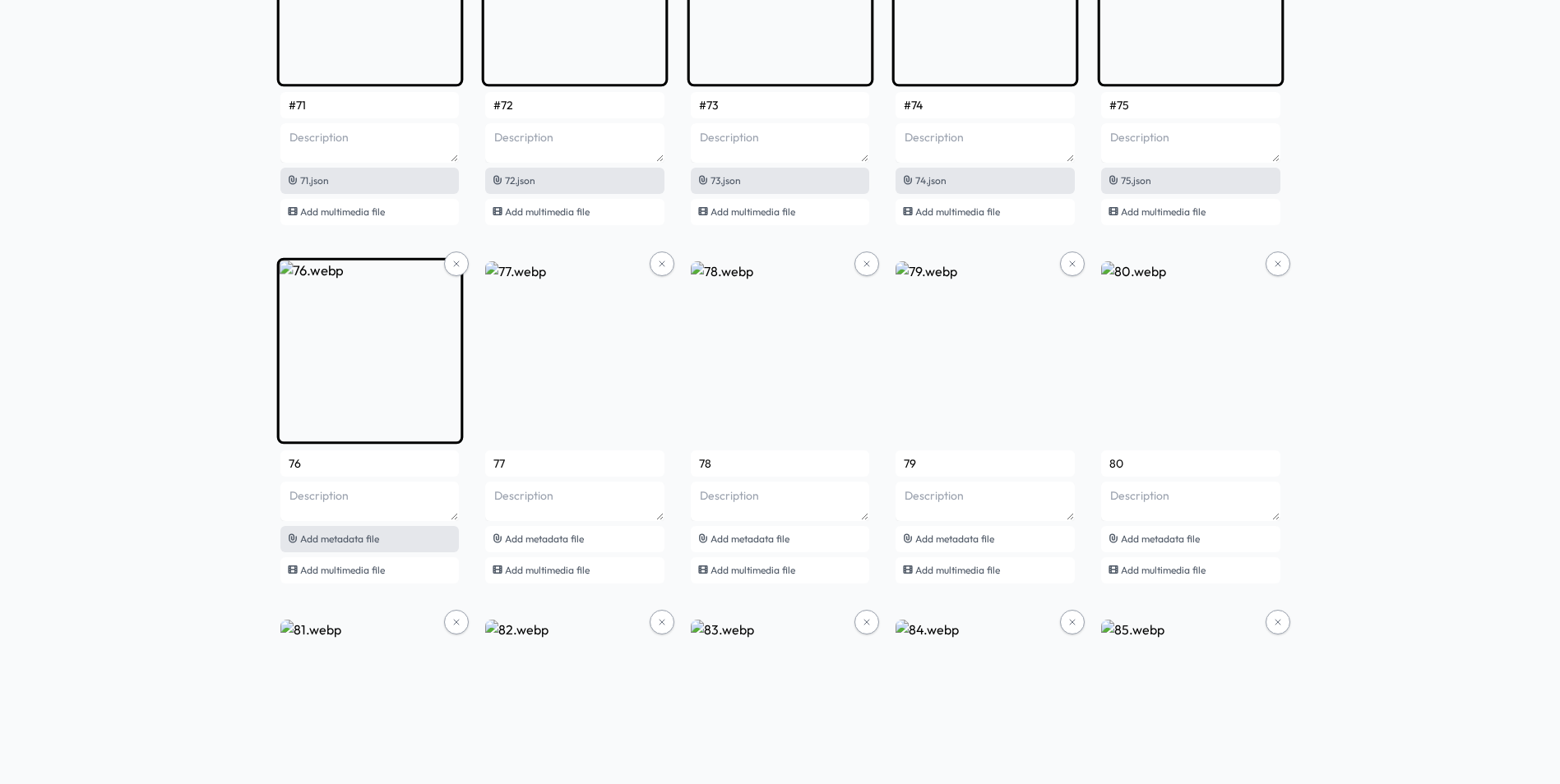
click at [400, 537] on div "Add metadata file" at bounding box center [370, 540] width 179 height 27
type input "#76"
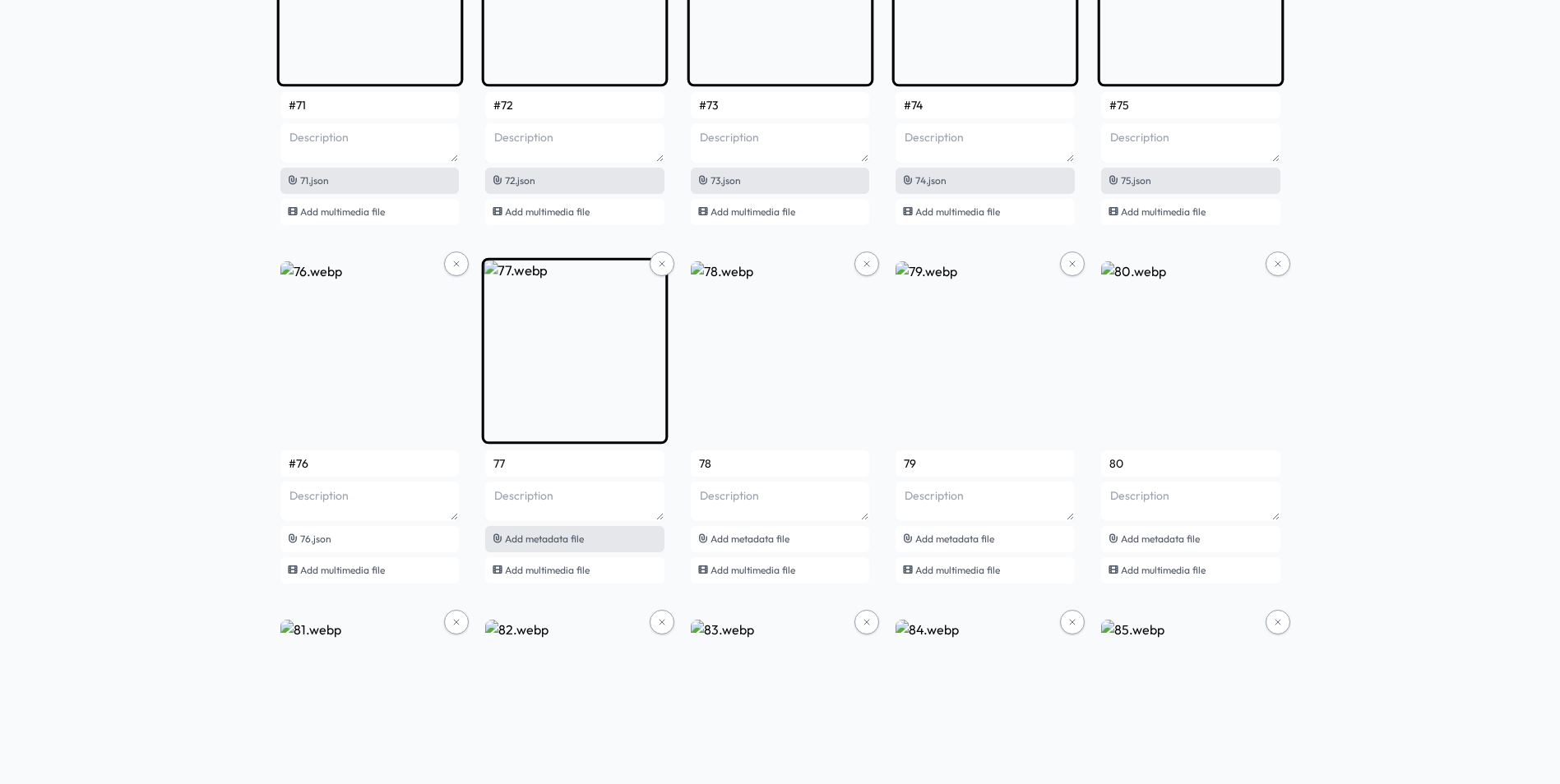
click at [564, 536] on span "Add metadata file" at bounding box center [544, 539] width 79 height 13
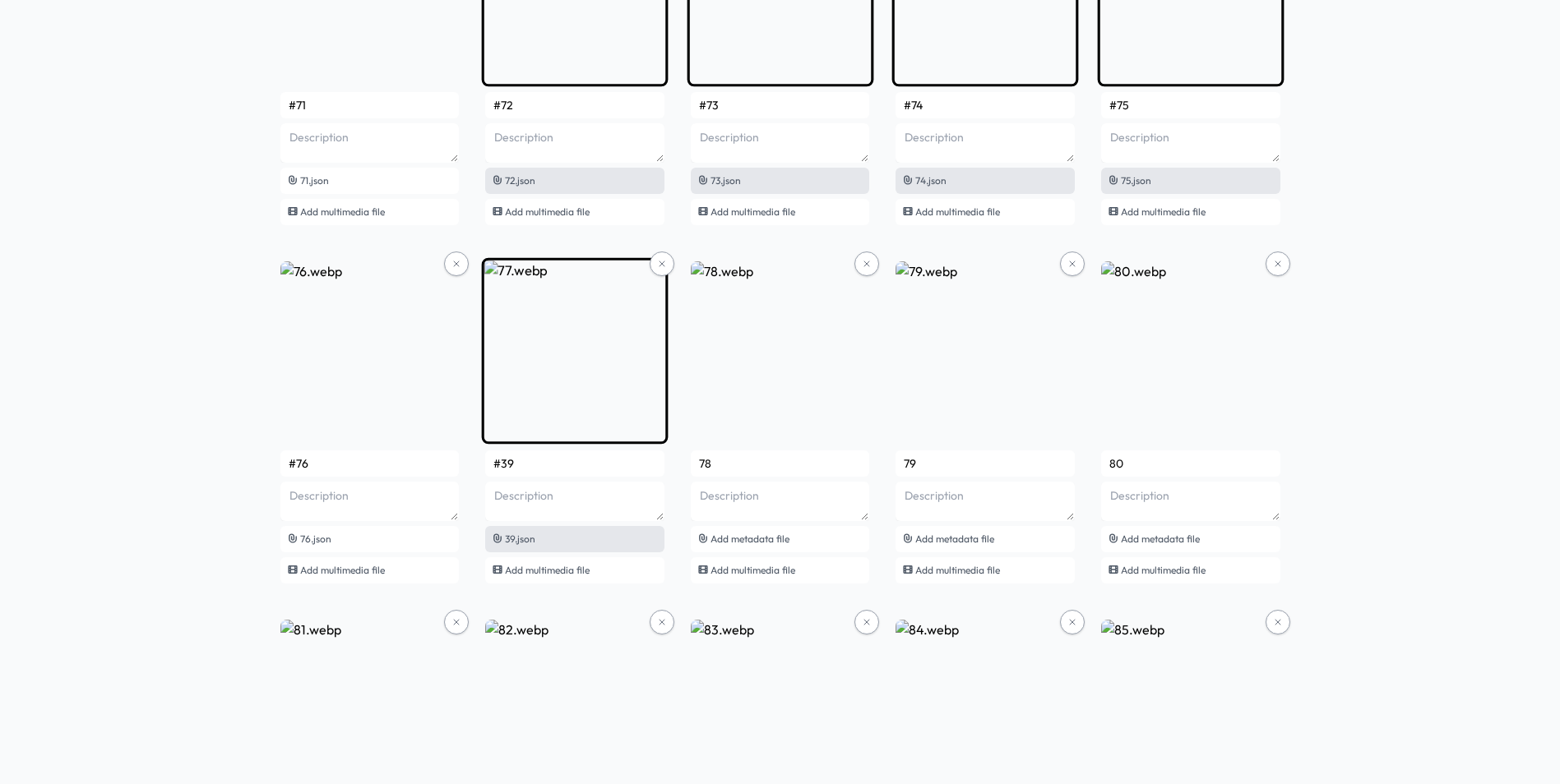
click at [548, 535] on div "39.json" at bounding box center [575, 540] width 179 height 27
type input "#77"
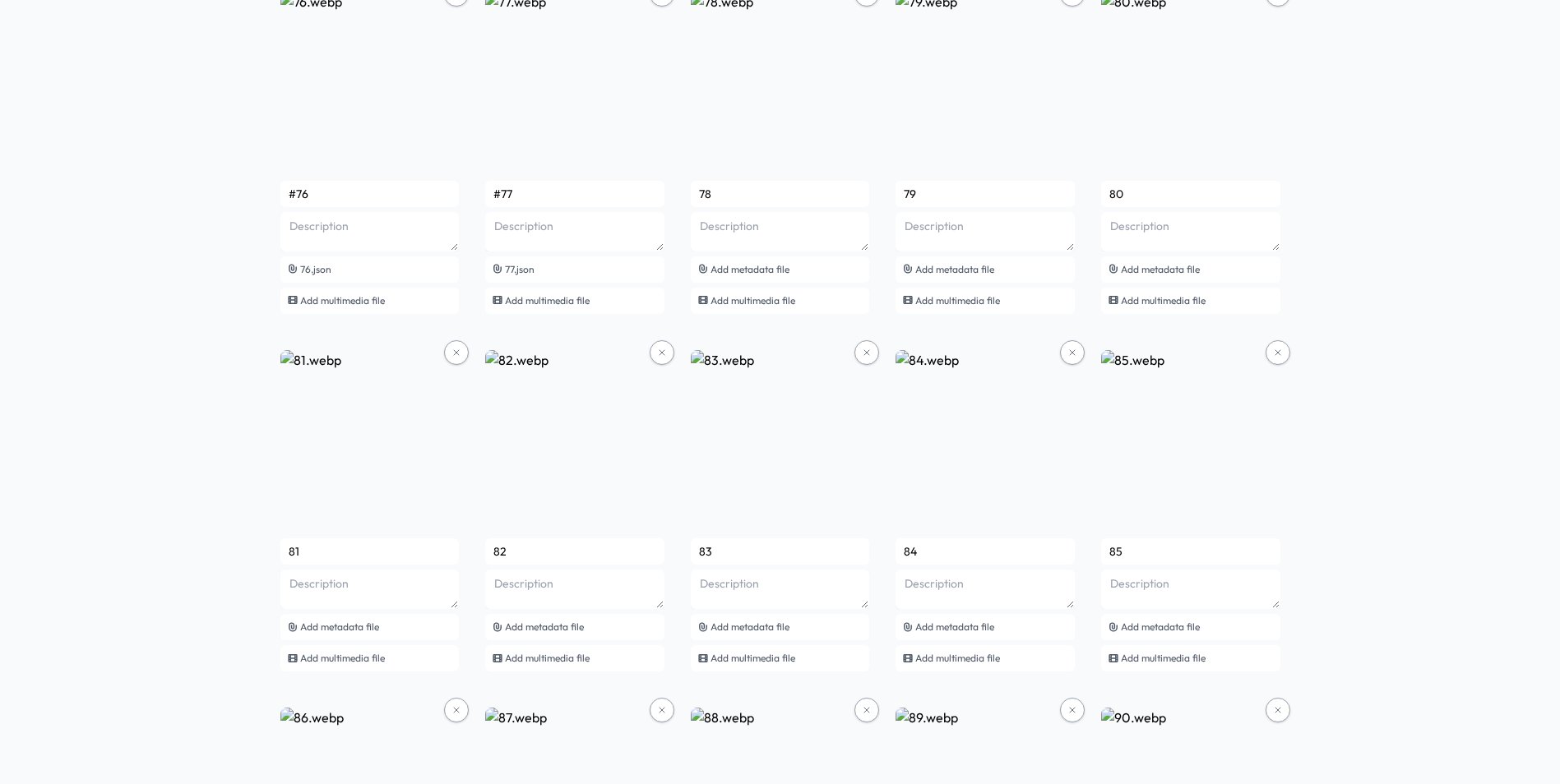
scroll to position [5636, 0]
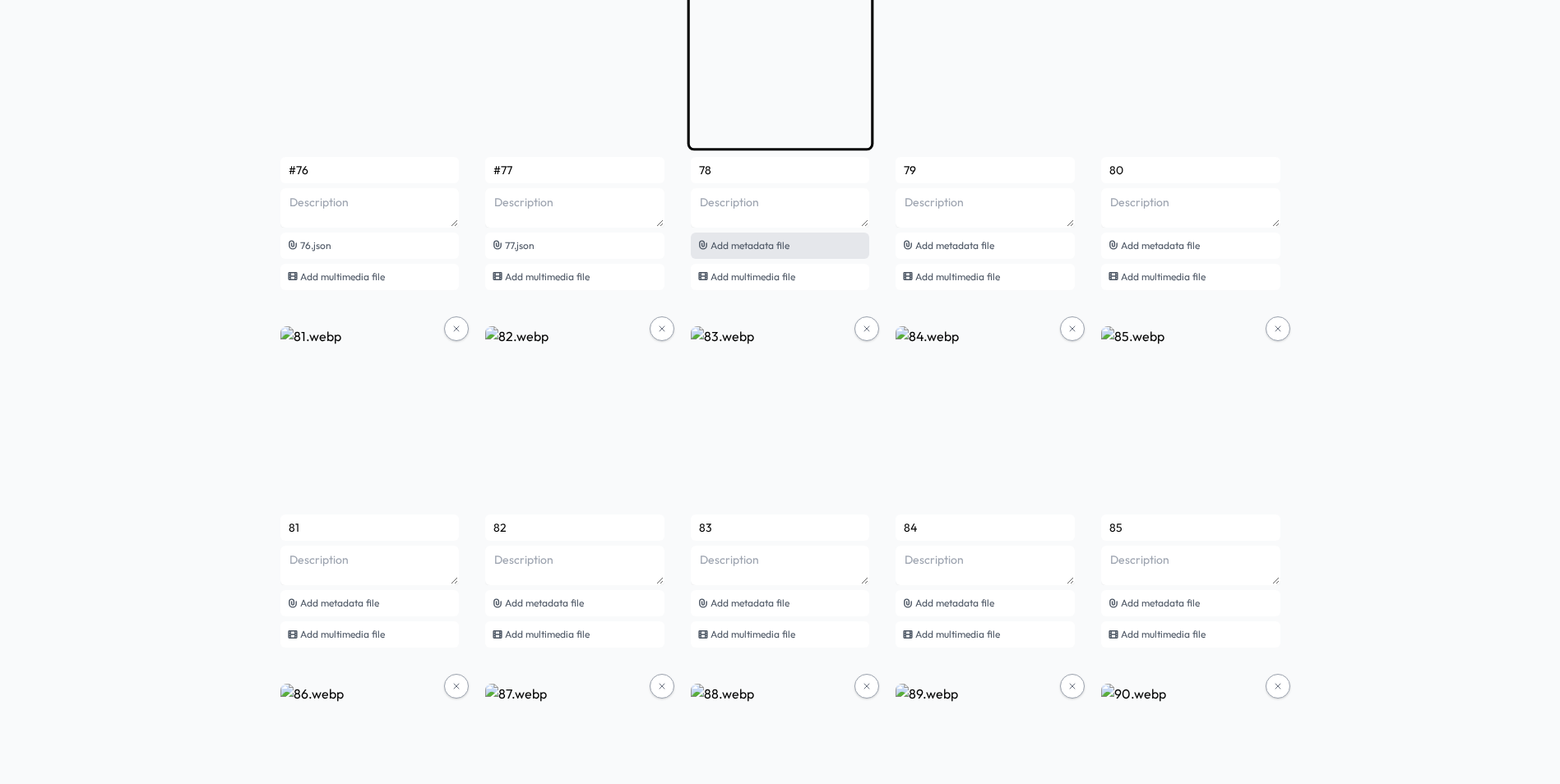
click at [795, 247] on div "Add metadata file" at bounding box center [780, 246] width 179 height 27
type input "#78"
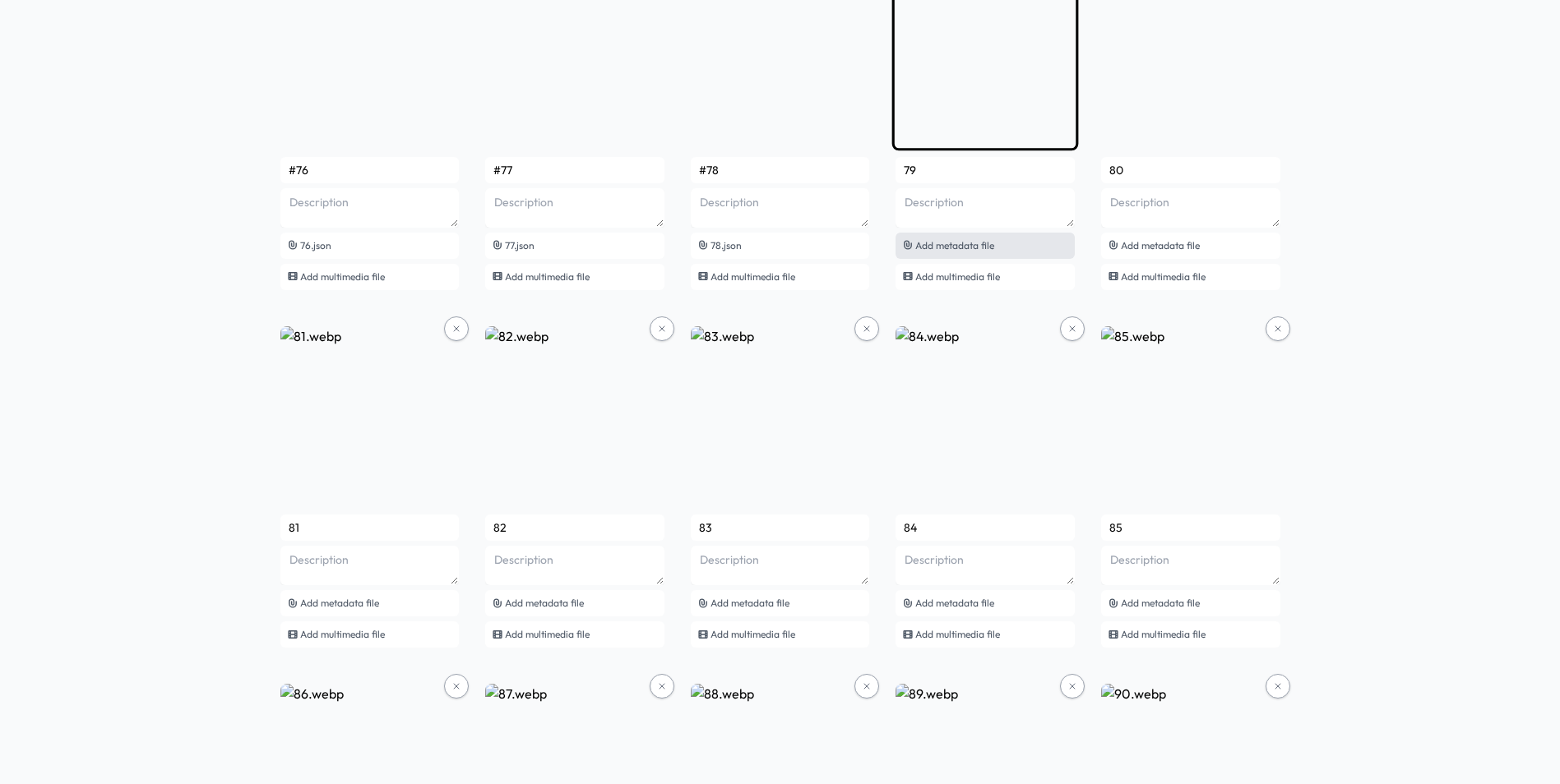
click at [971, 248] on span "Add metadata file" at bounding box center [954, 245] width 79 height 13
type input "#79"
click at [1185, 242] on span "Add metadata file" at bounding box center [1160, 245] width 79 height 13
type input "#80"
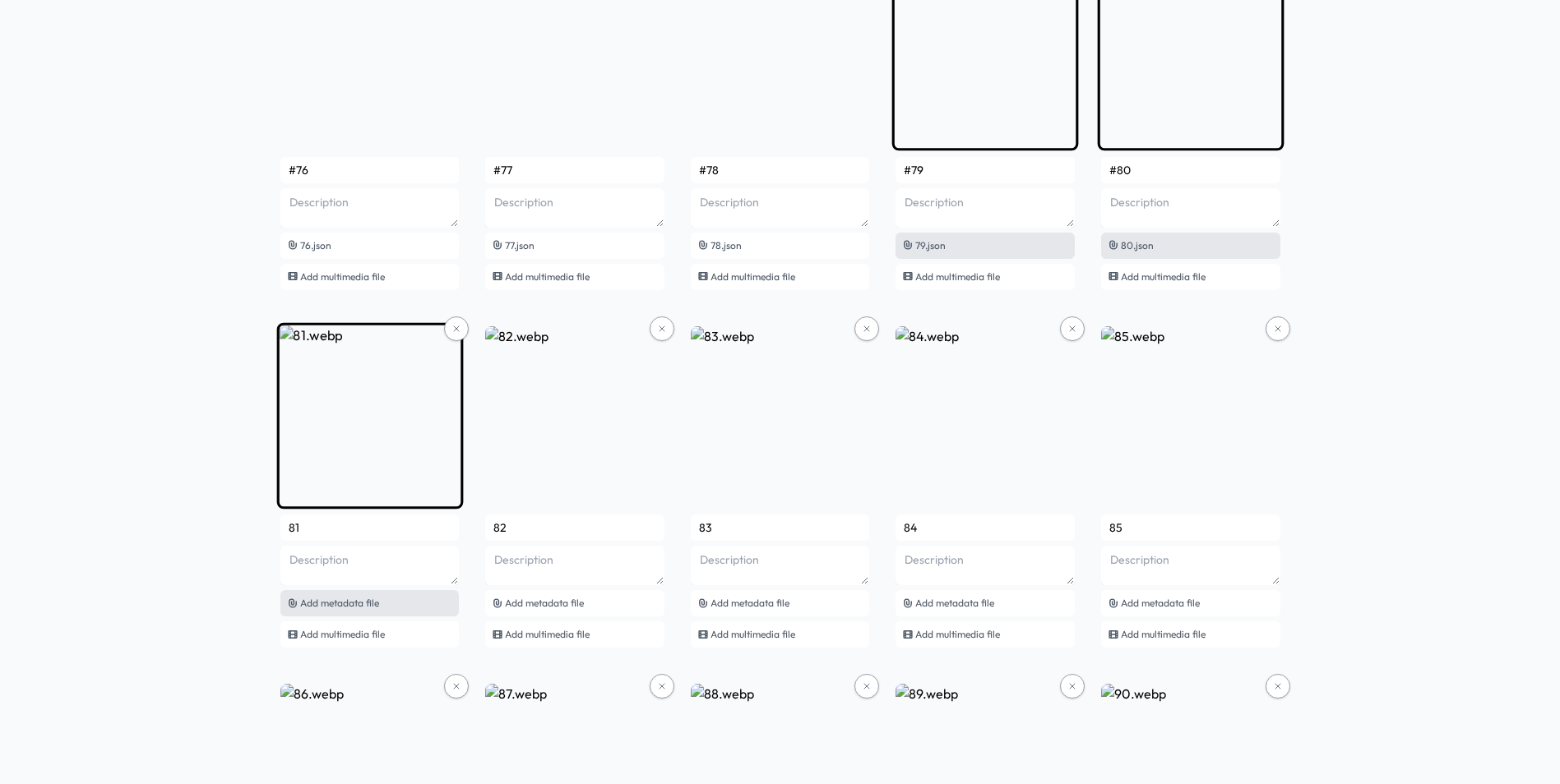
click at [373, 601] on span "Add metadata file" at bounding box center [340, 603] width 79 height 13
type input "#81"
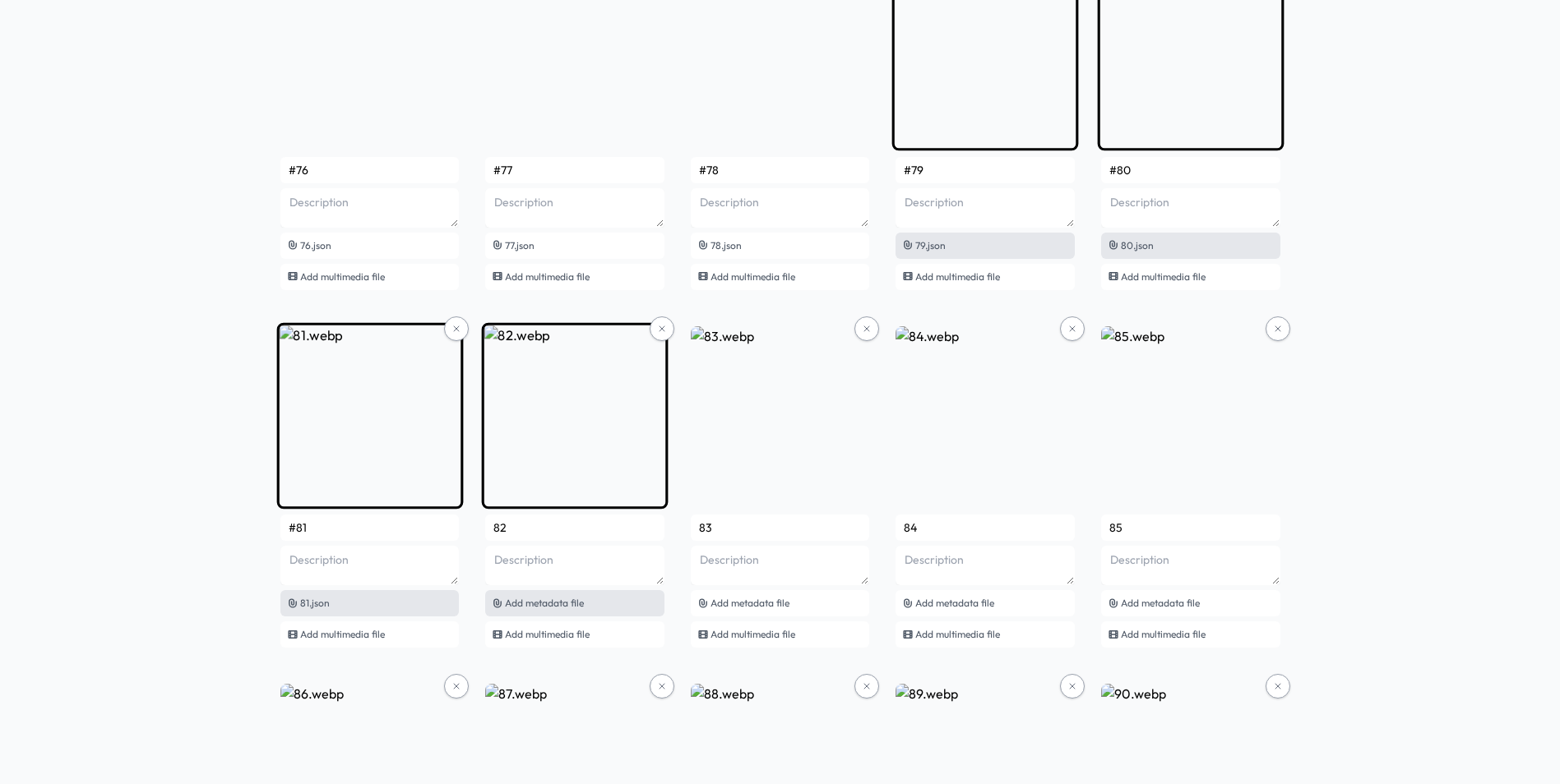
click at [605, 609] on div "Add metadata file" at bounding box center [575, 604] width 179 height 27
type input "#82"
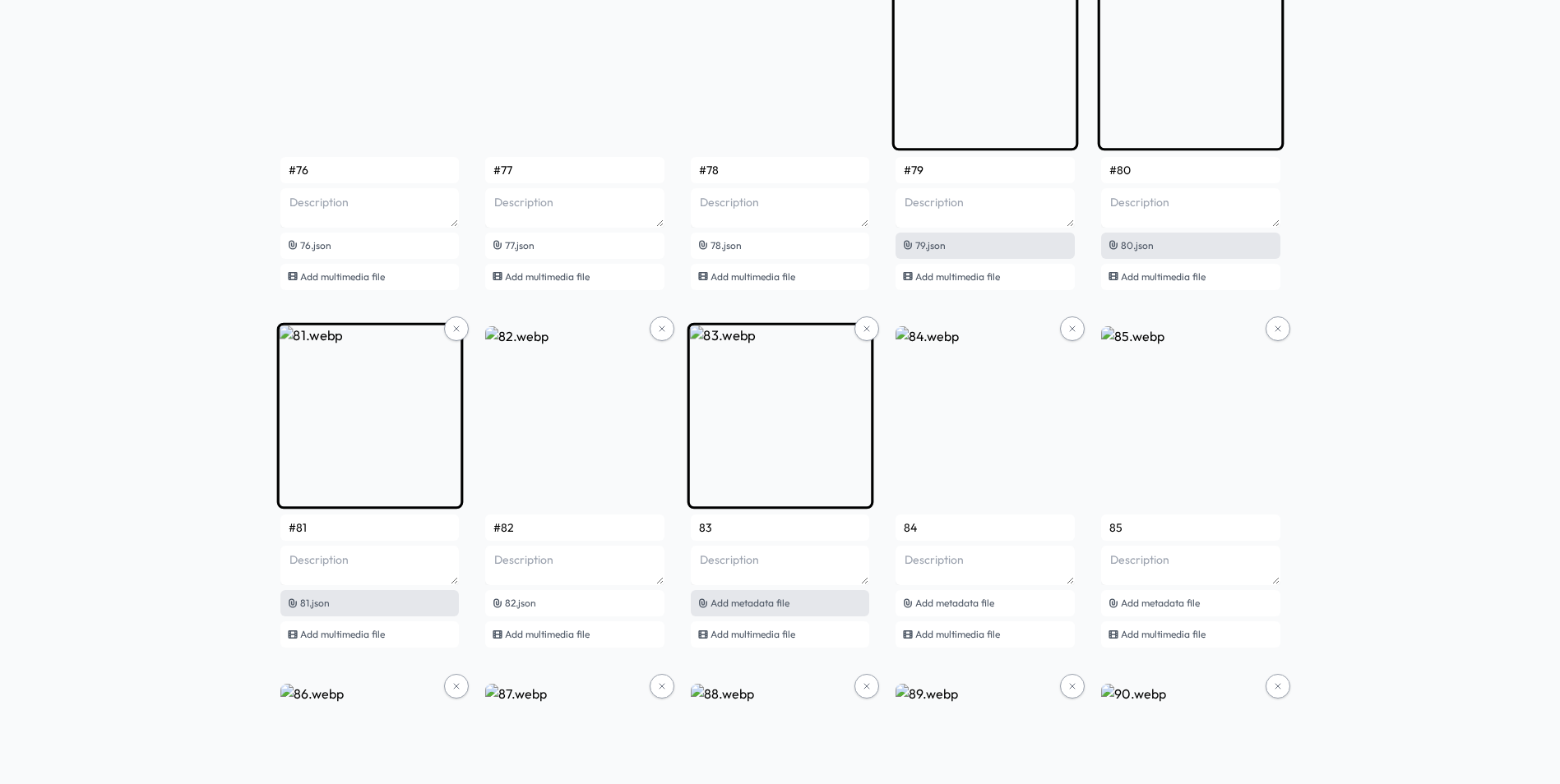
click at [808, 601] on div "Add metadata file" at bounding box center [780, 604] width 179 height 27
type input "#83"
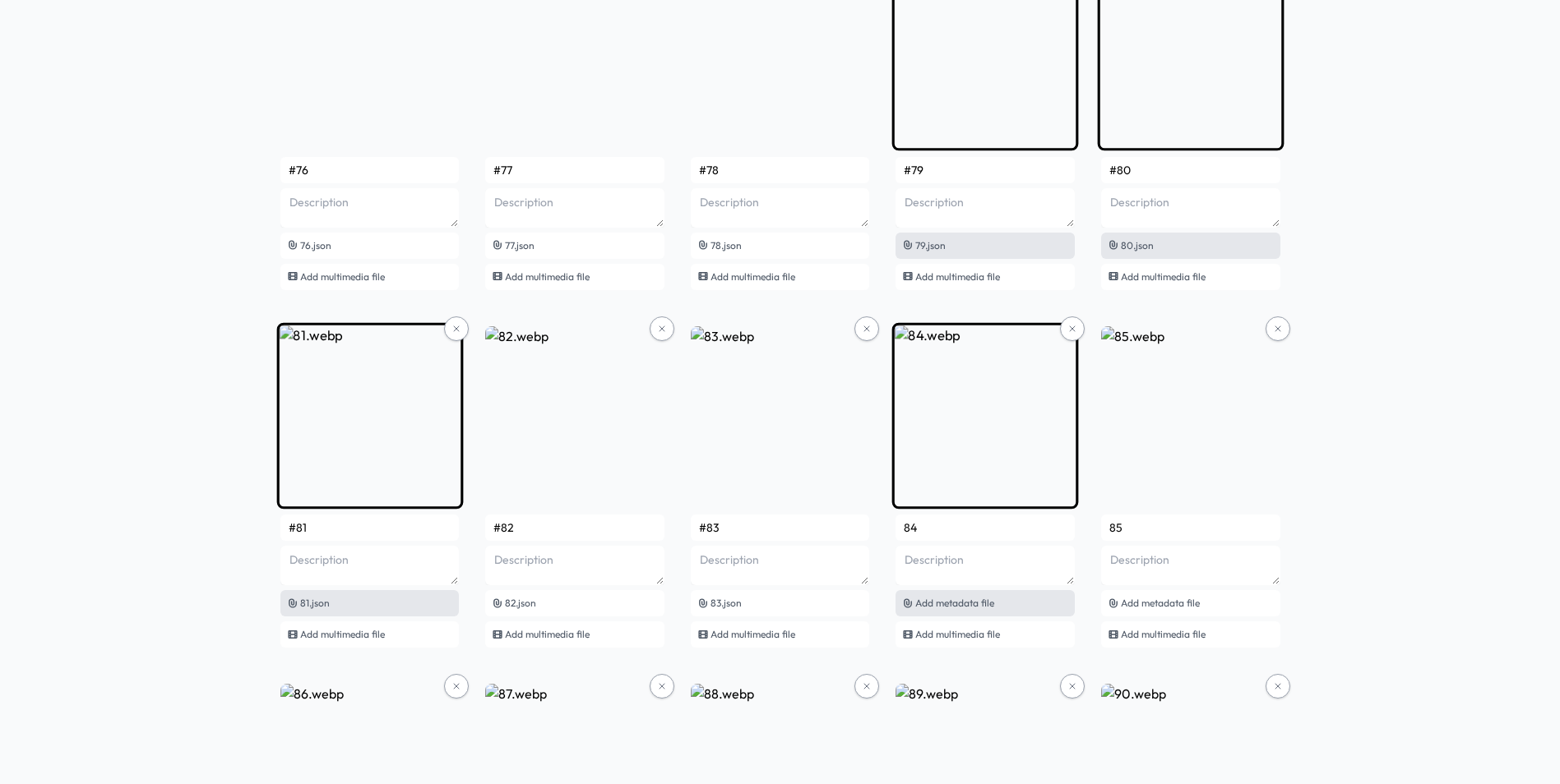
click at [979, 608] on span "Add metadata file" at bounding box center [954, 603] width 79 height 13
type input "#84"
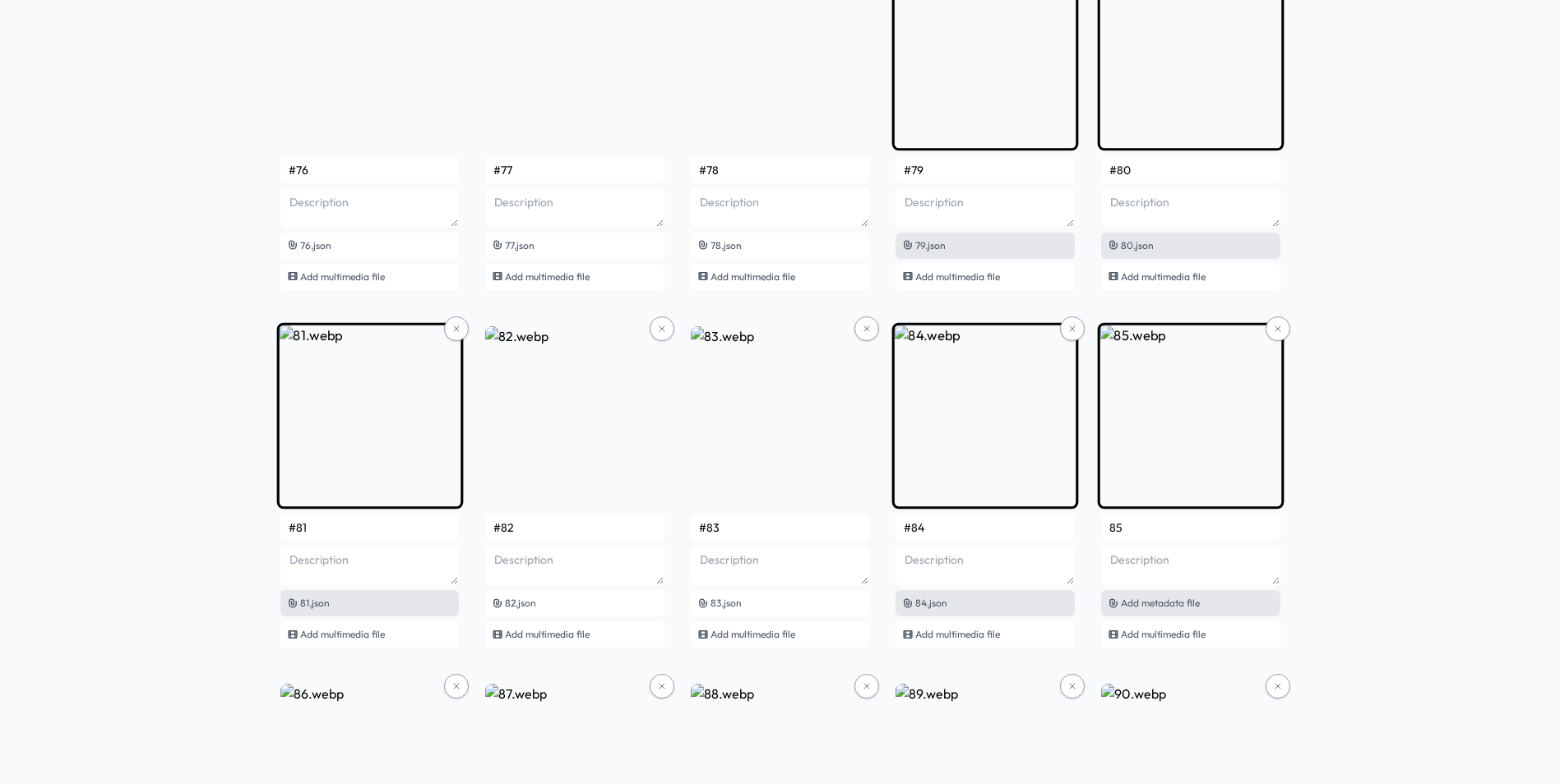
click at [1183, 604] on span "Add metadata file" at bounding box center [1160, 603] width 79 height 13
type input "#85"
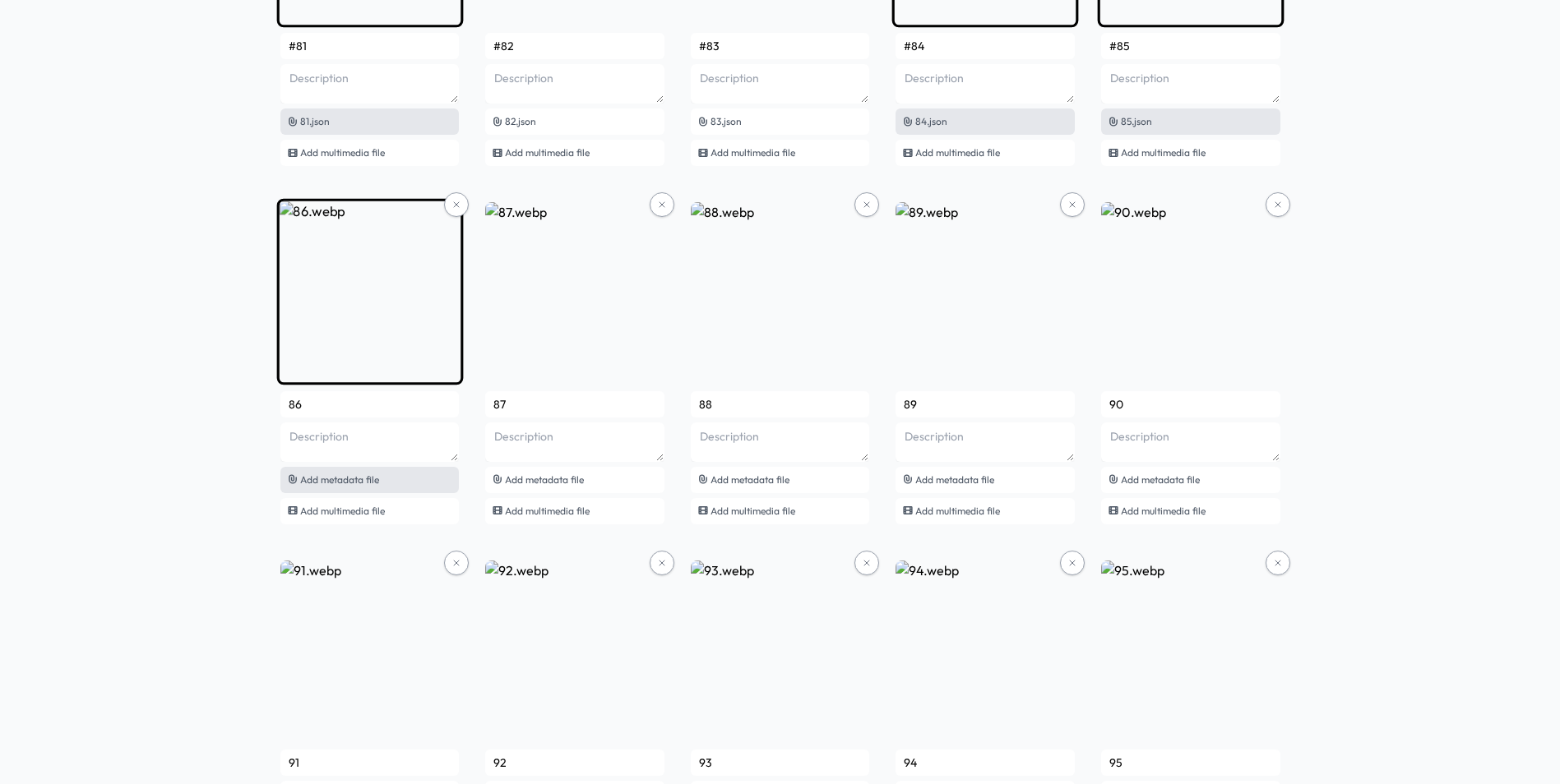
scroll to position [6130, 0]
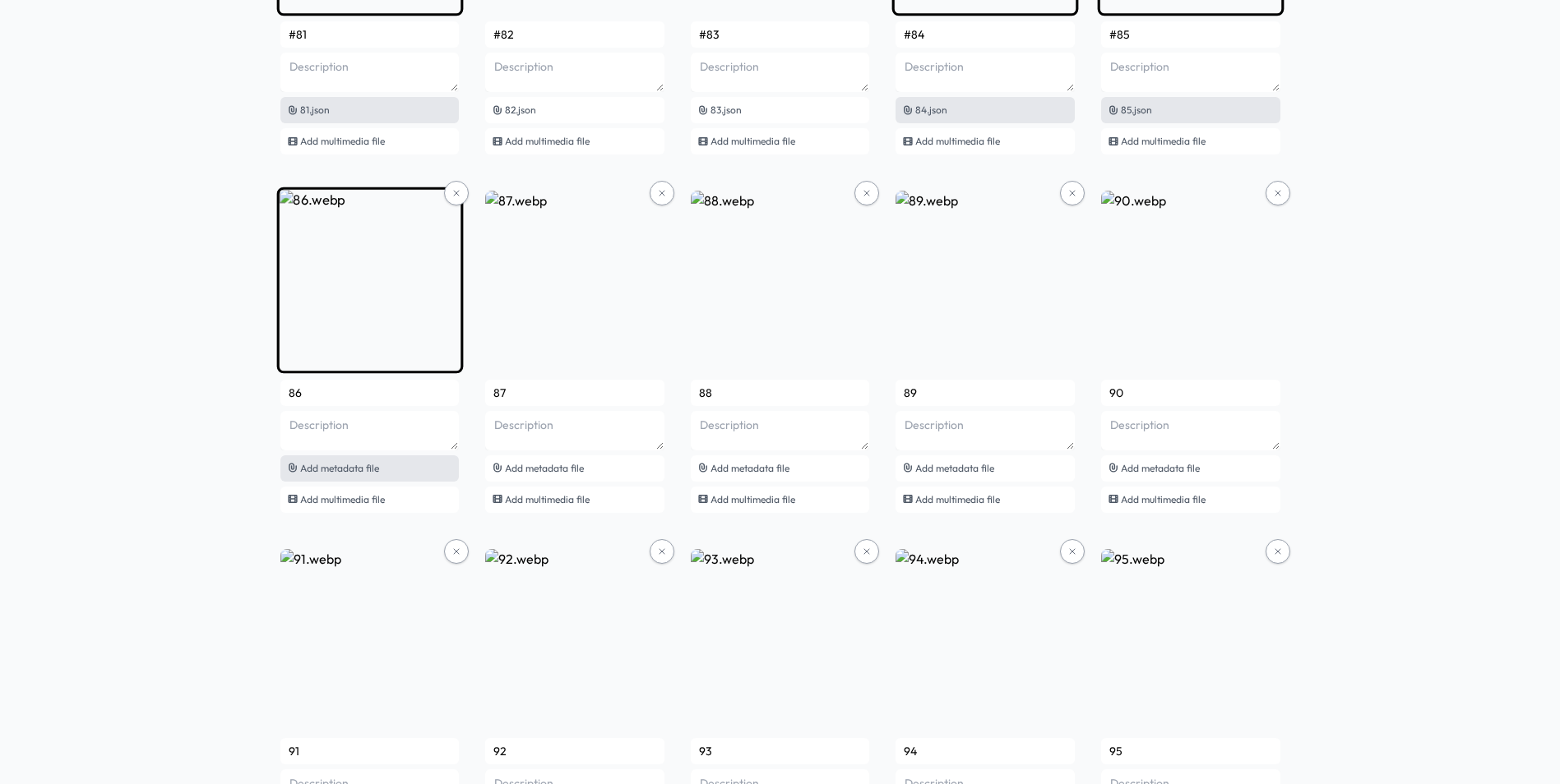
click at [385, 469] on div "Add metadata file" at bounding box center [370, 469] width 179 height 27
type input "#86"
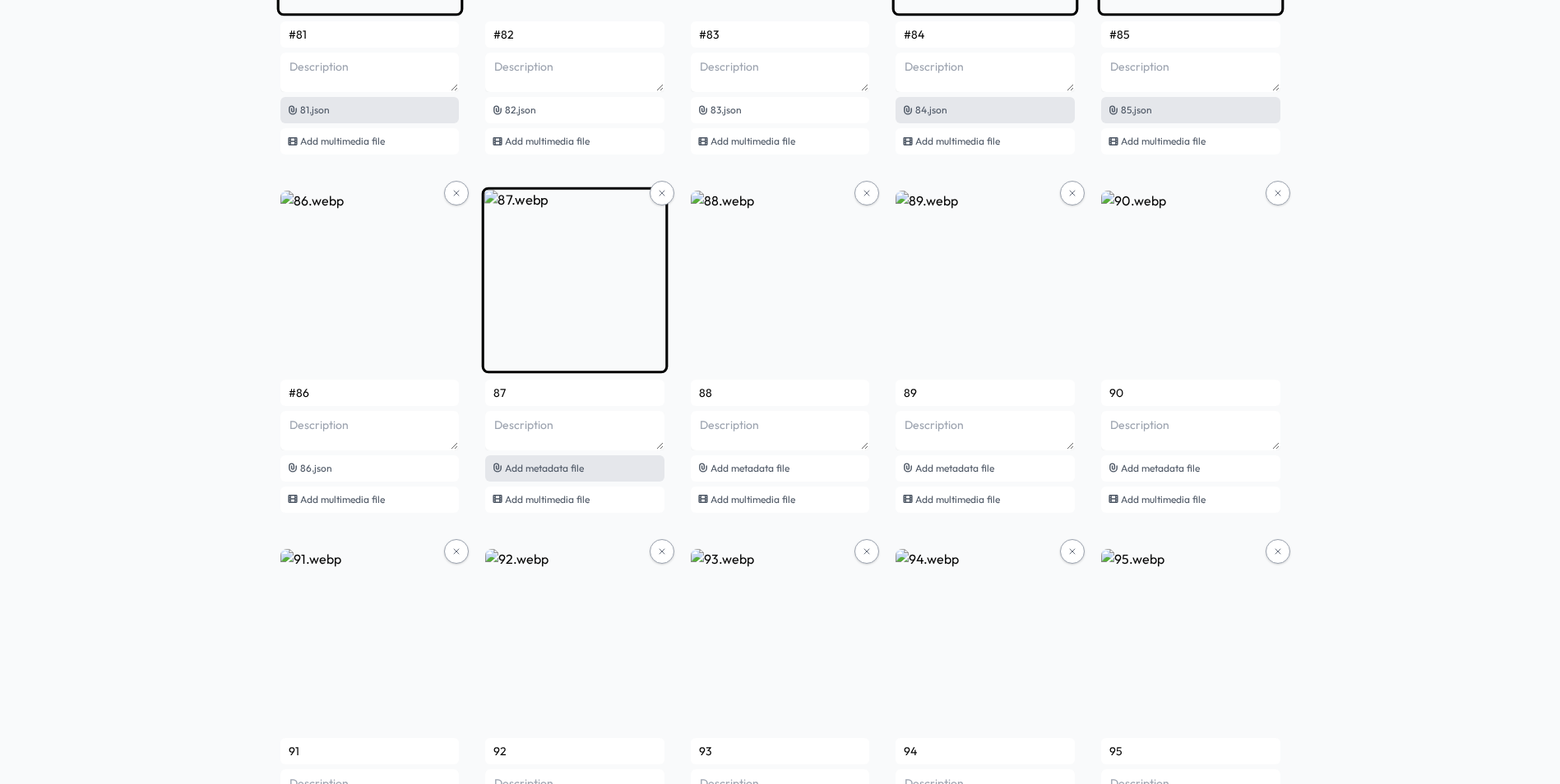
click at [590, 468] on div "Add metadata file" at bounding box center [575, 469] width 179 height 27
type input "#87"
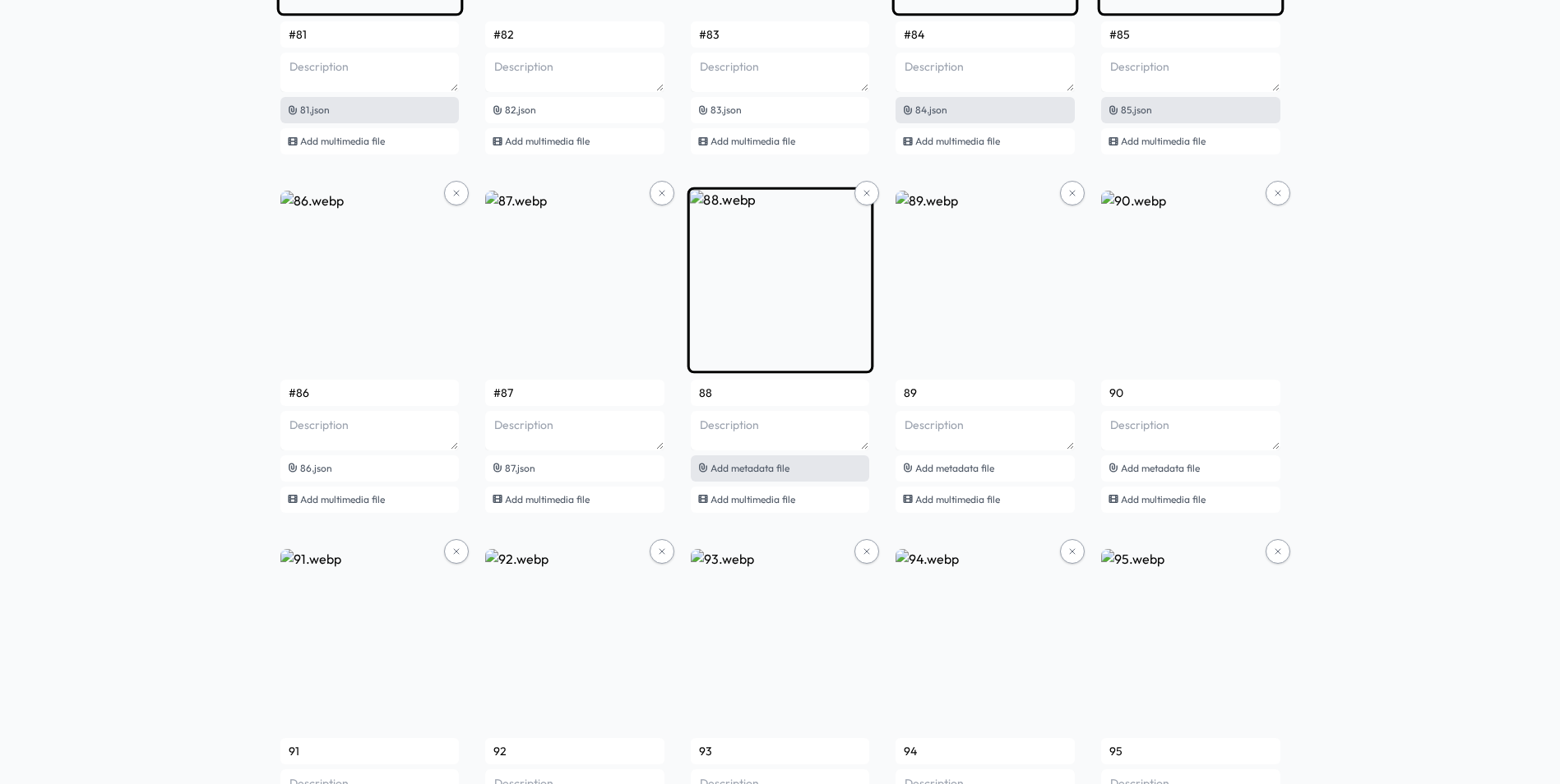
click at [777, 467] on span "Add metadata file" at bounding box center [750, 468] width 79 height 13
click at [784, 468] on div "87.json" at bounding box center [780, 469] width 179 height 27
type input "#88"
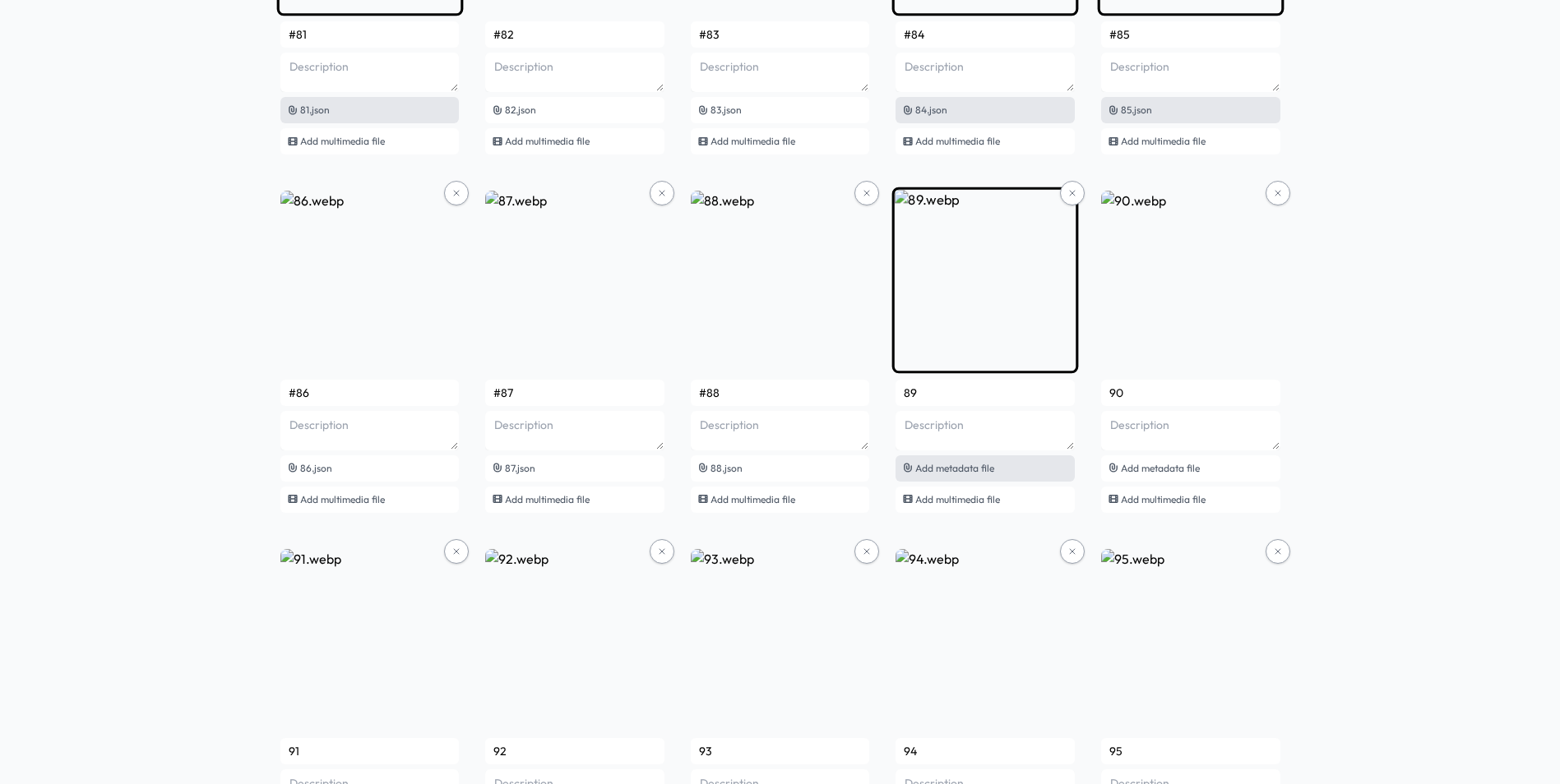
click at [935, 467] on span "Add metadata file" at bounding box center [954, 468] width 79 height 13
type input "#89"
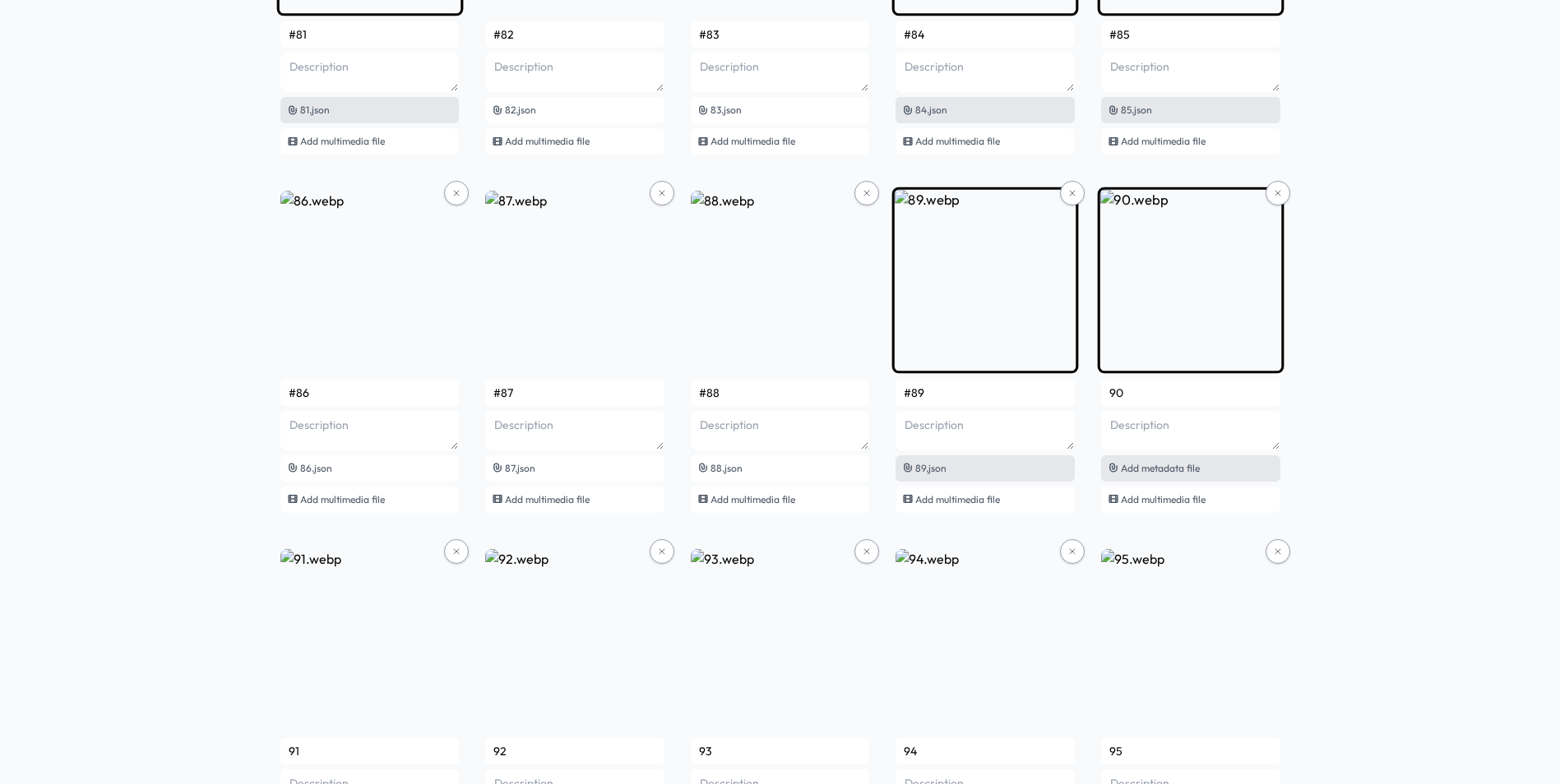
click at [1139, 468] on span "Add metadata file" at bounding box center [1160, 468] width 79 height 13
type input "#90"
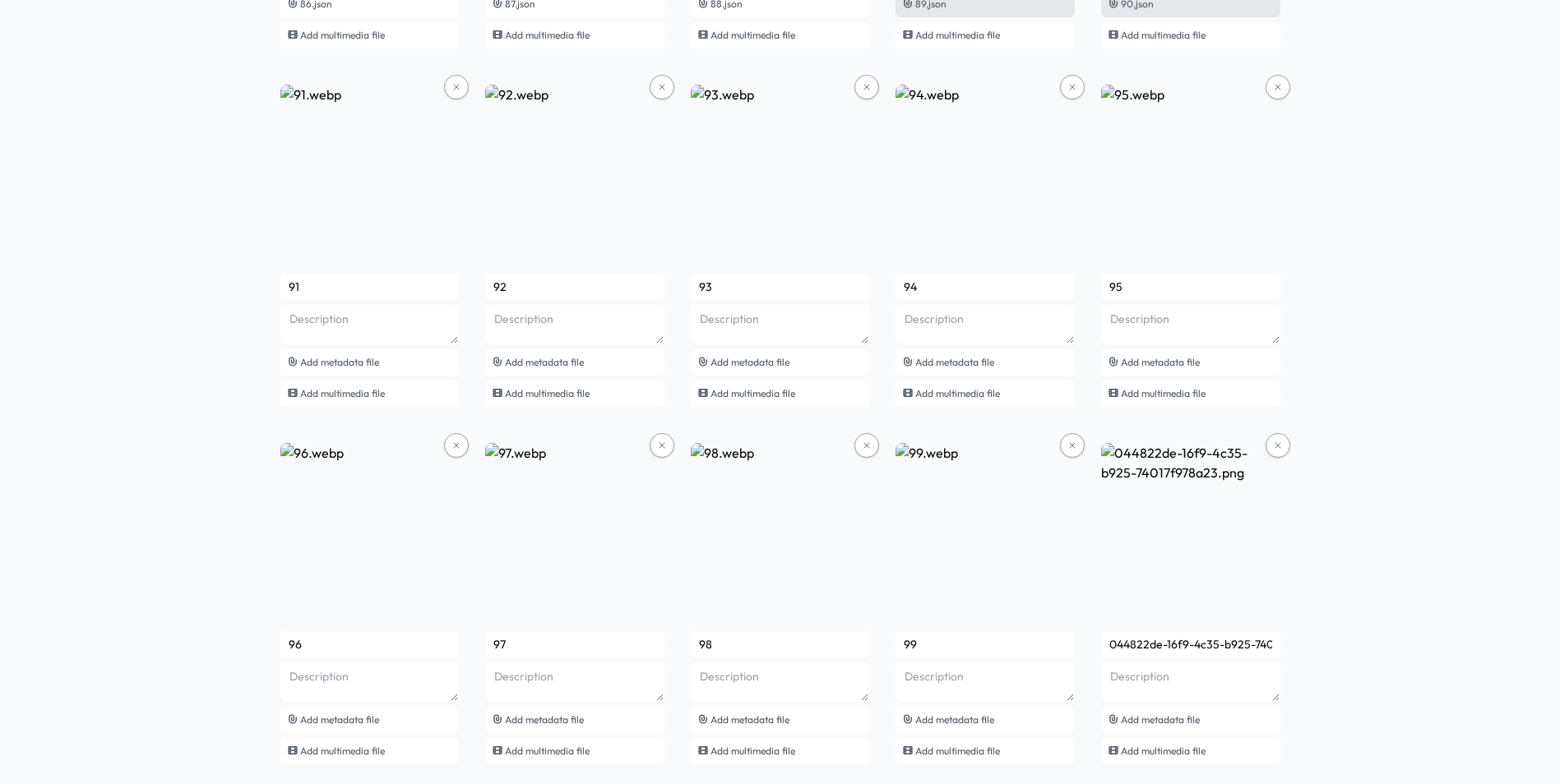
scroll to position [6623, 0]
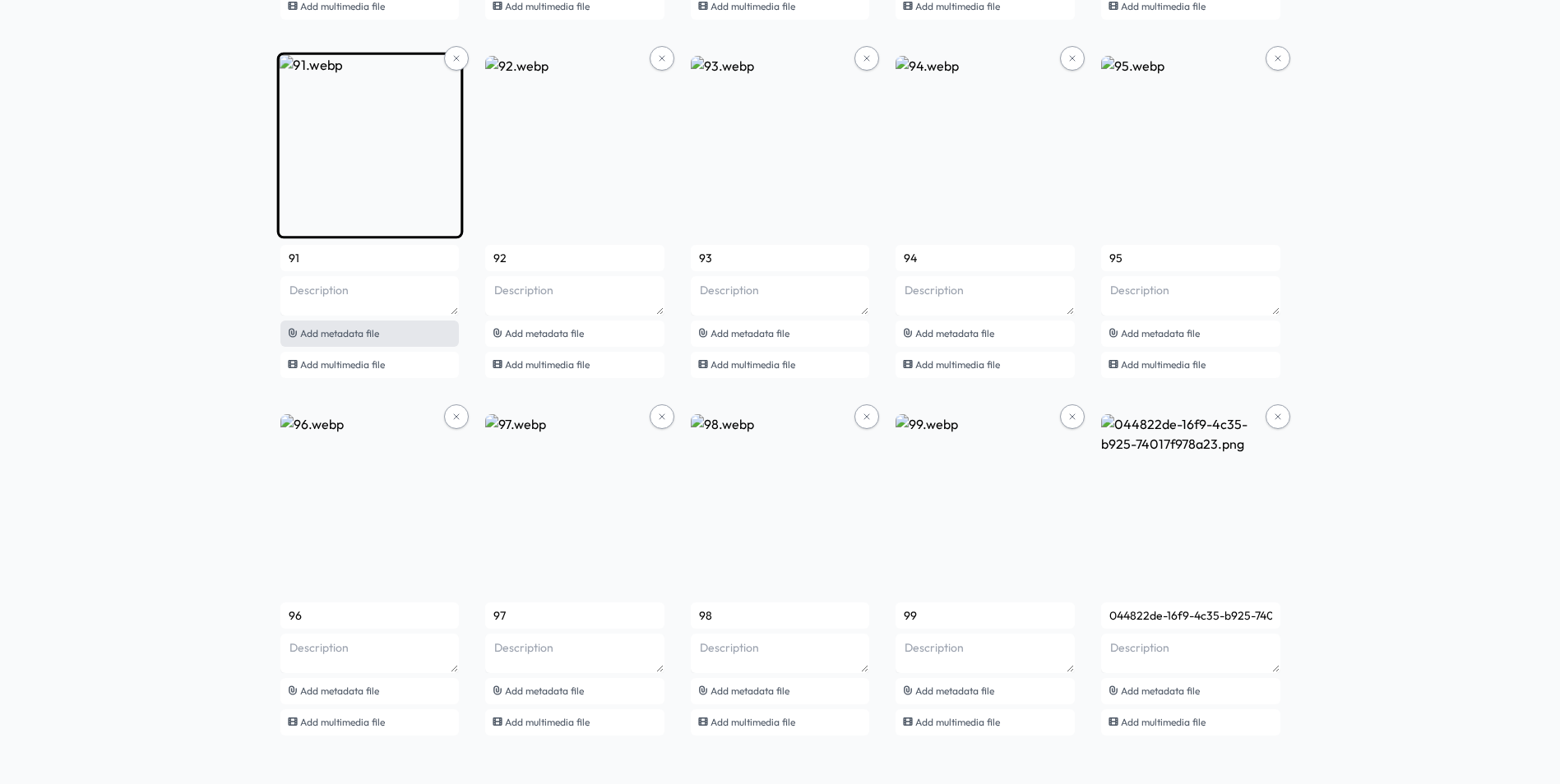
click at [396, 330] on div "Add metadata file" at bounding box center [370, 334] width 179 height 27
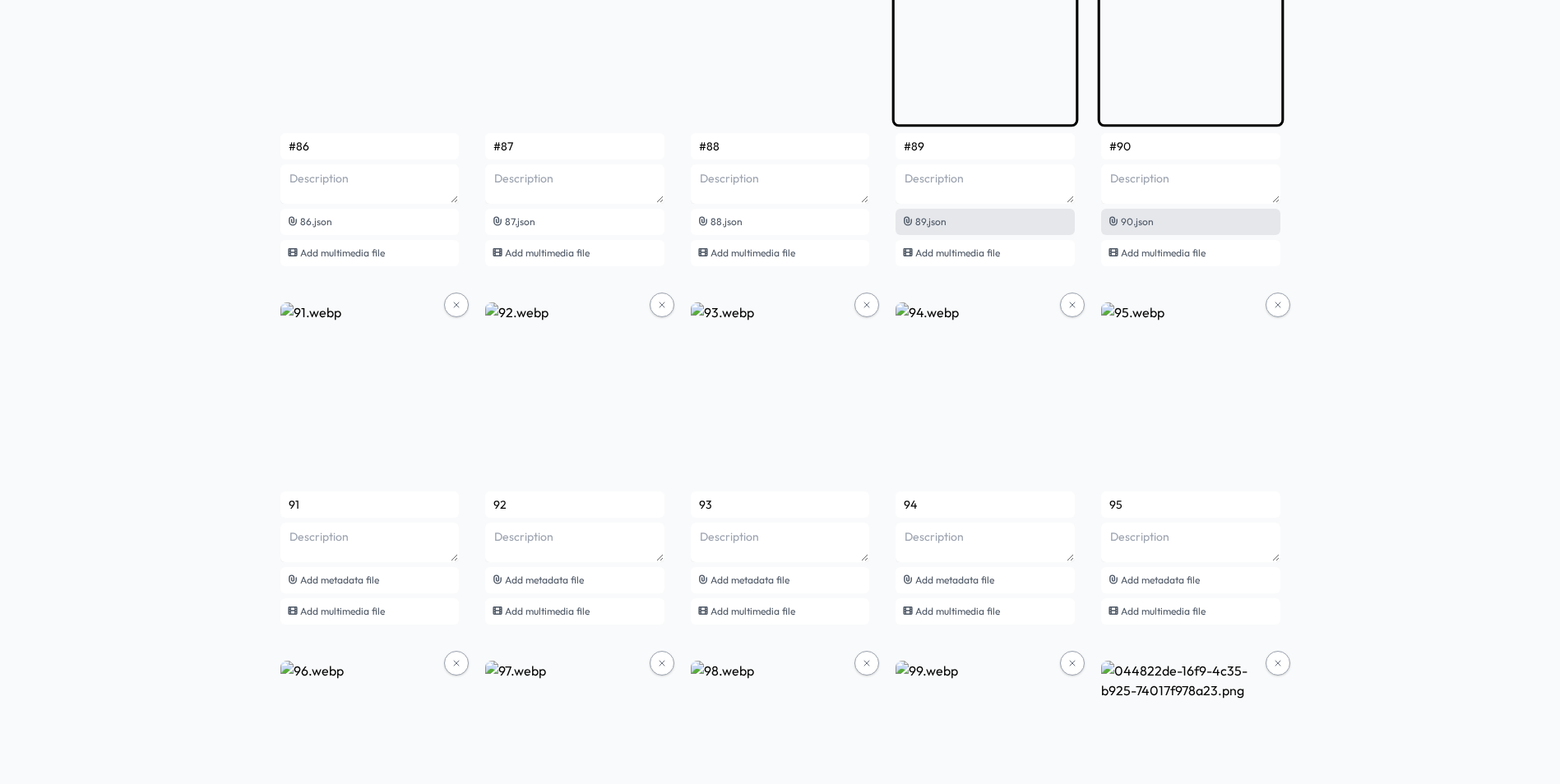
scroll to position [6627, 0]
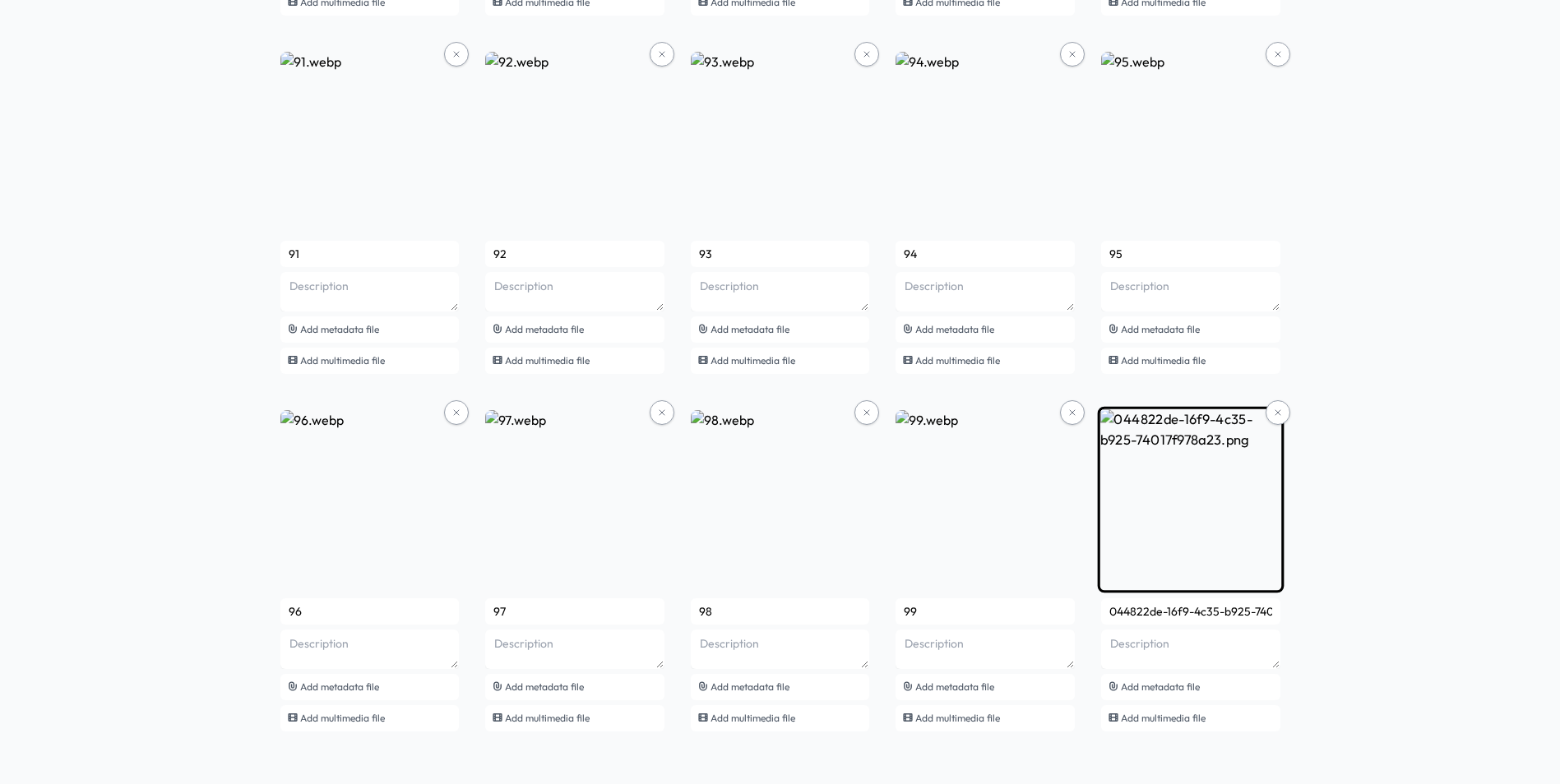
click at [1191, 530] on img at bounding box center [1190, 499] width 186 height 186
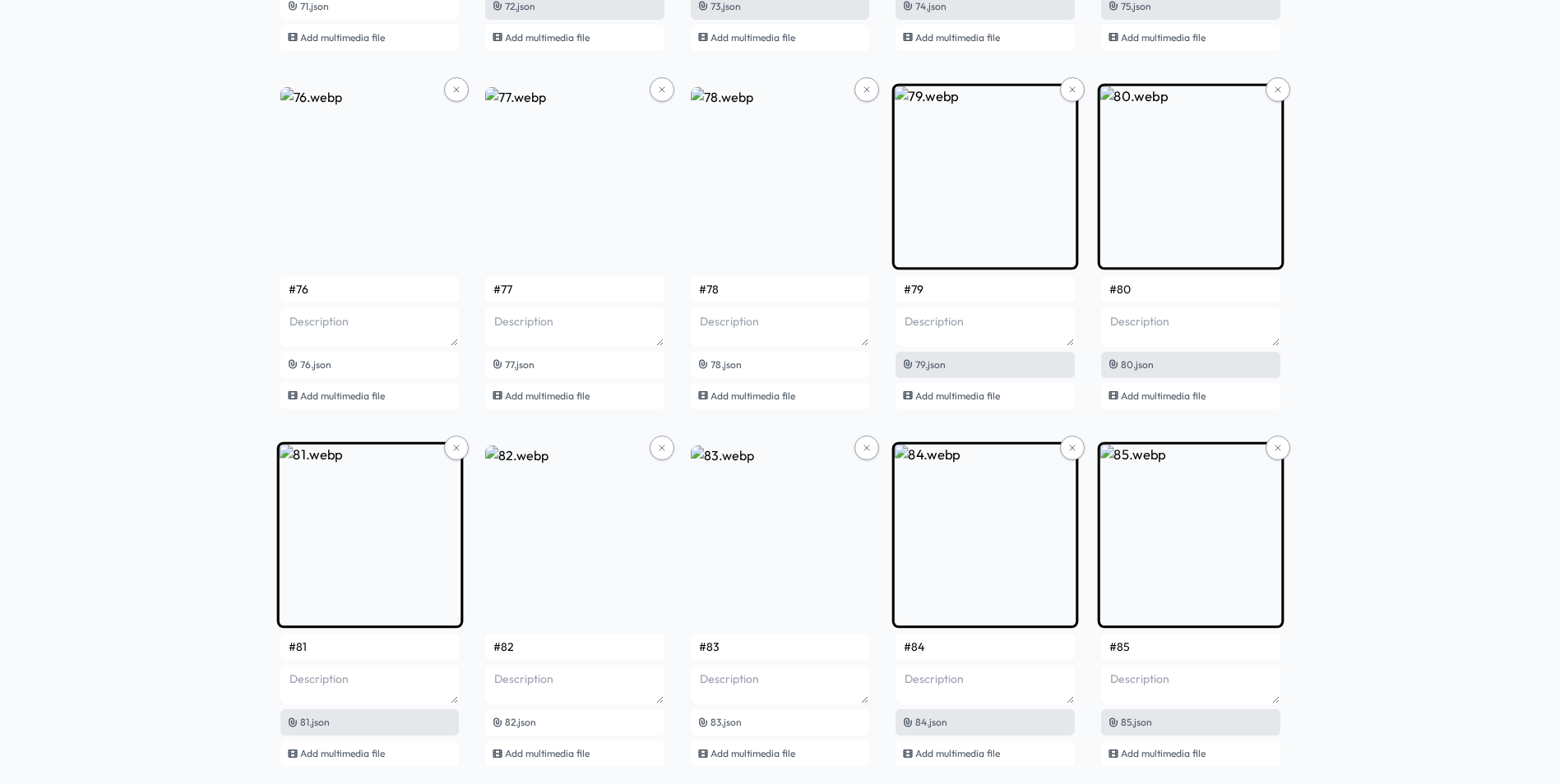
scroll to position [5314, 0]
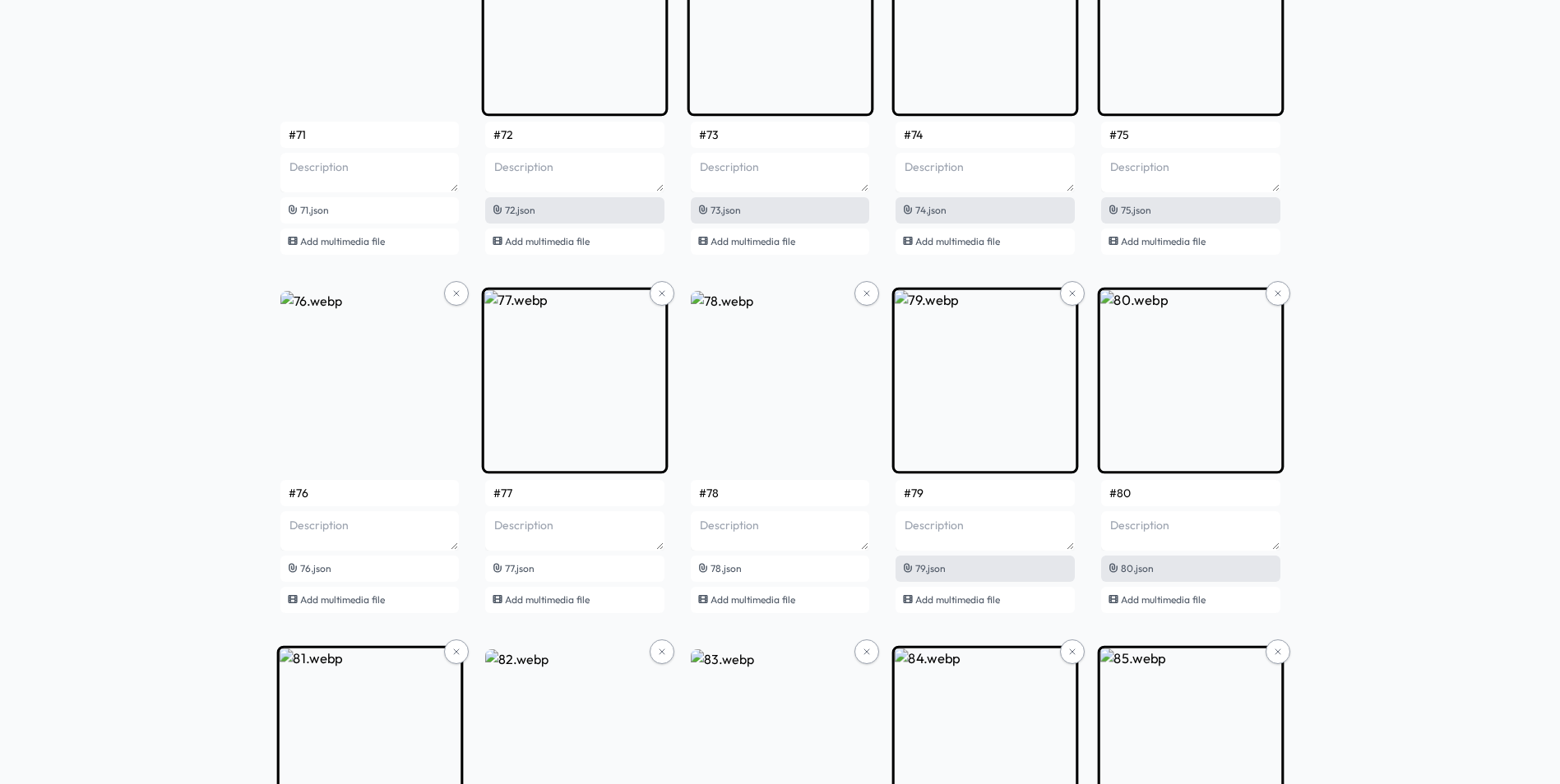
click at [550, 389] on img at bounding box center [575, 380] width 186 height 186
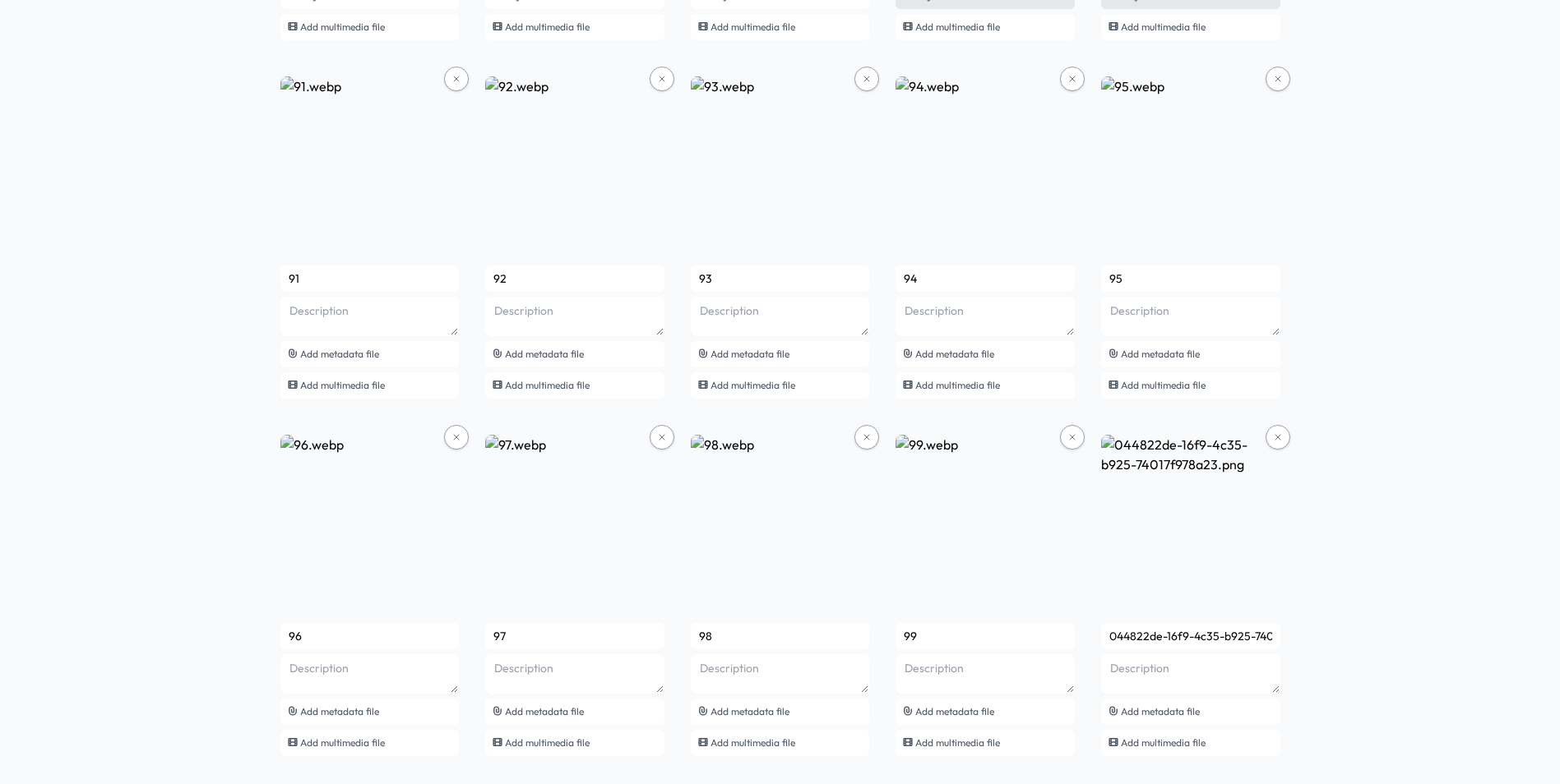
scroll to position [6627, 0]
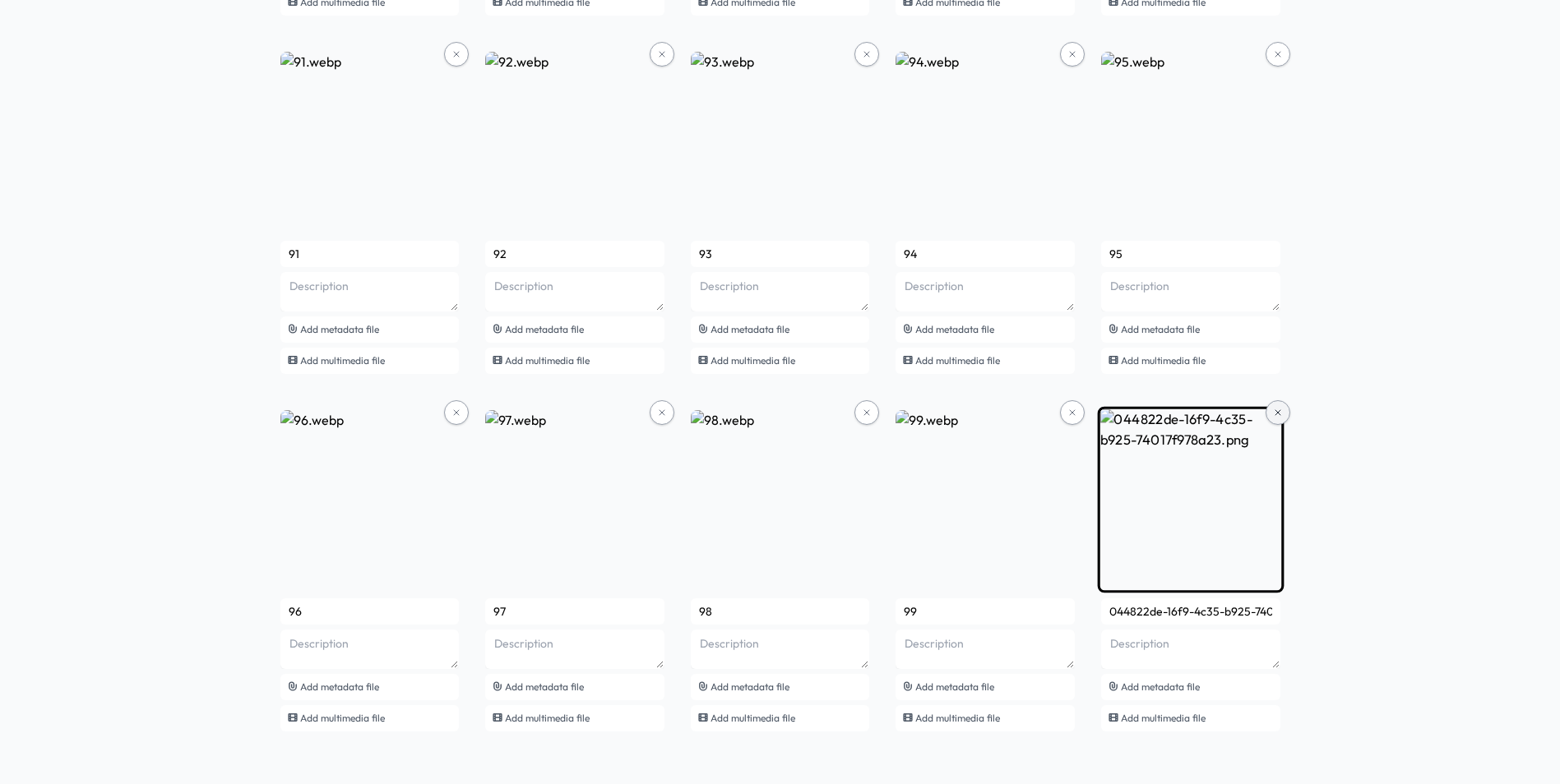
click at [1281, 410] on icon at bounding box center [1278, 413] width 10 height 10
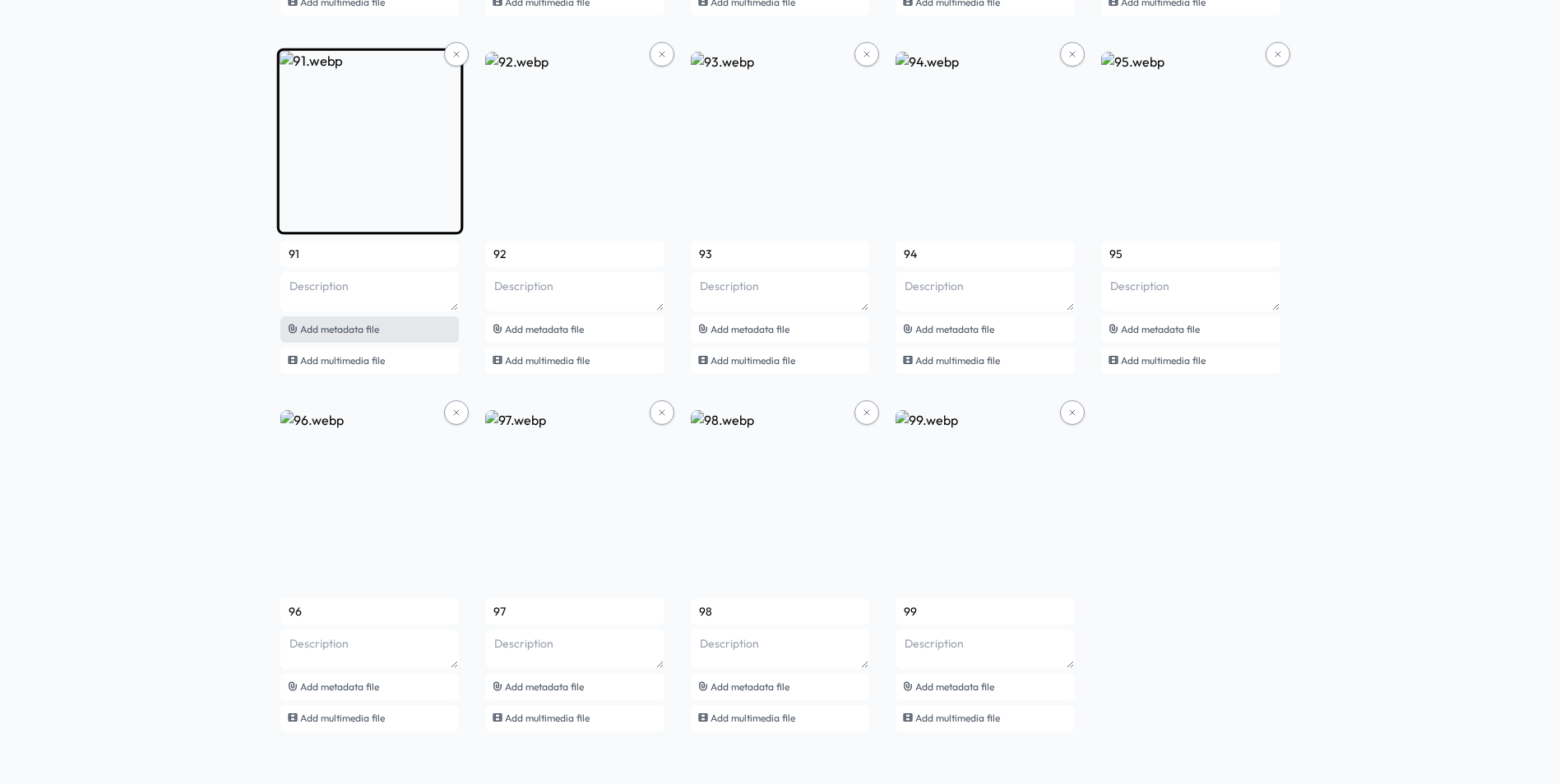
click at [380, 330] on div "Add metadata file" at bounding box center [370, 329] width 179 height 27
type input "#91"
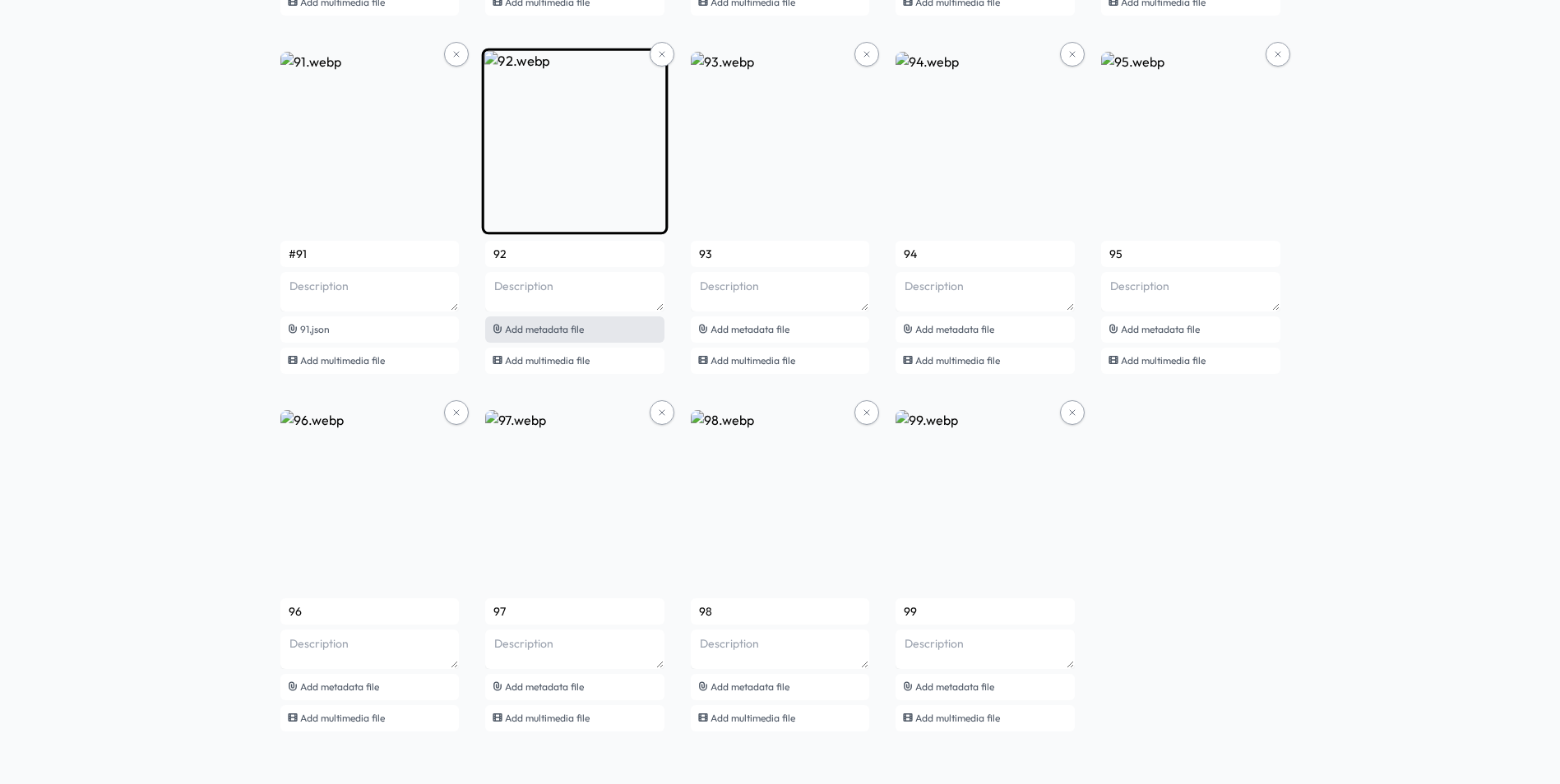
click at [535, 329] on span "Add metadata file" at bounding box center [544, 329] width 79 height 13
type input "#92"
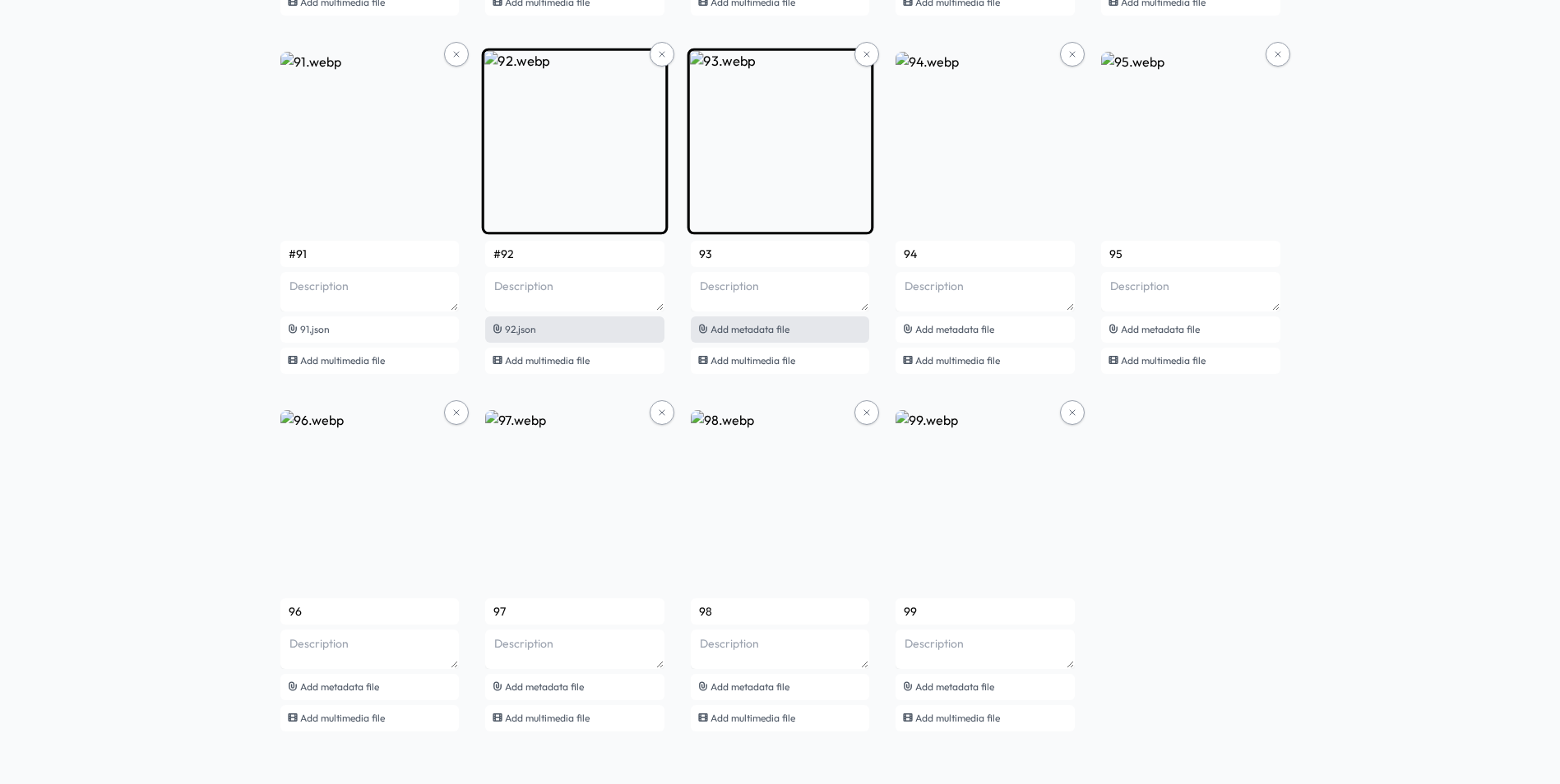
click at [745, 331] on span "Add metadata file" at bounding box center [750, 329] width 79 height 13
type input "#93"
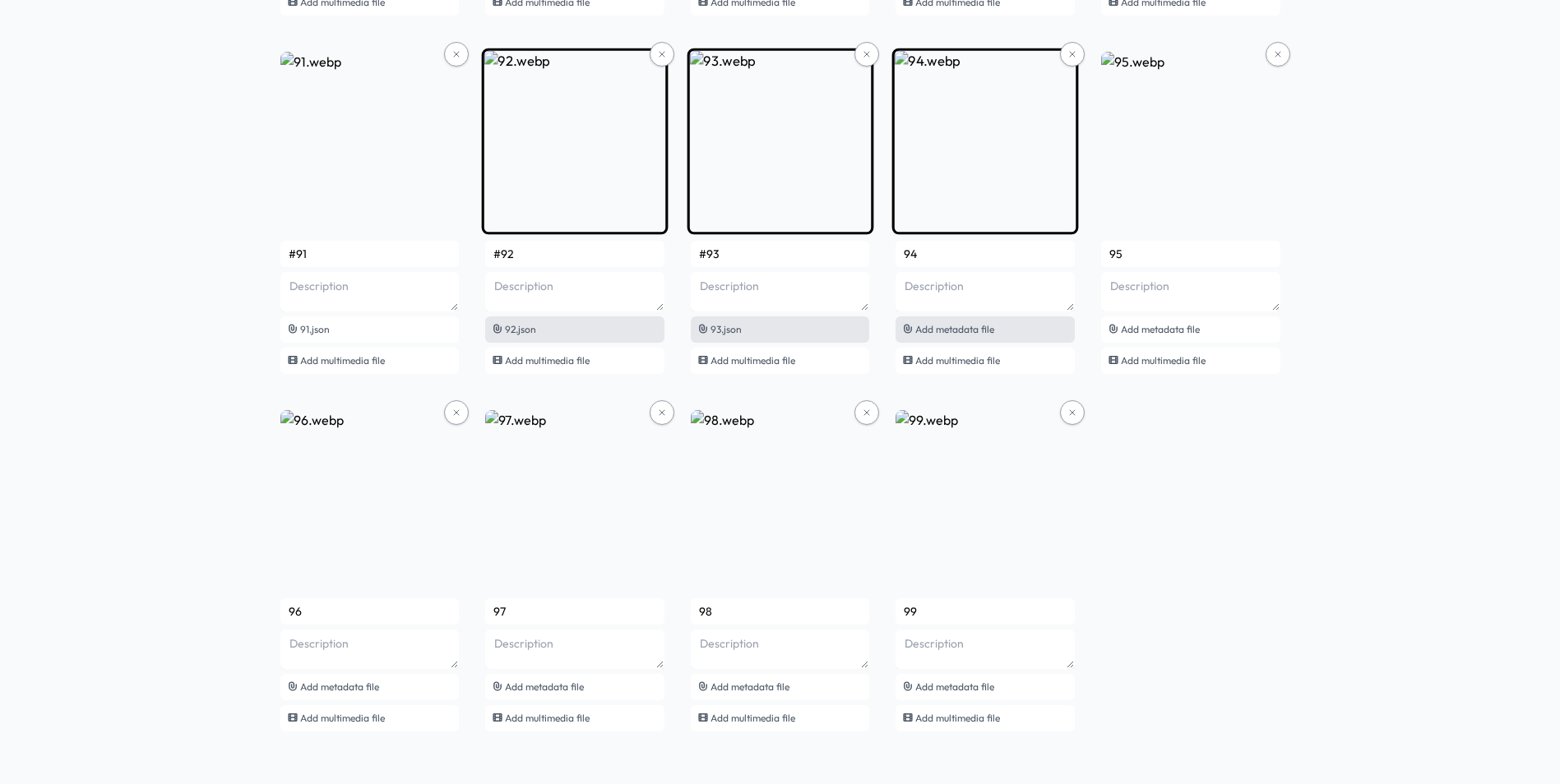
click at [939, 329] on span "Add metadata file" at bounding box center [954, 329] width 79 height 13
type input "#94"
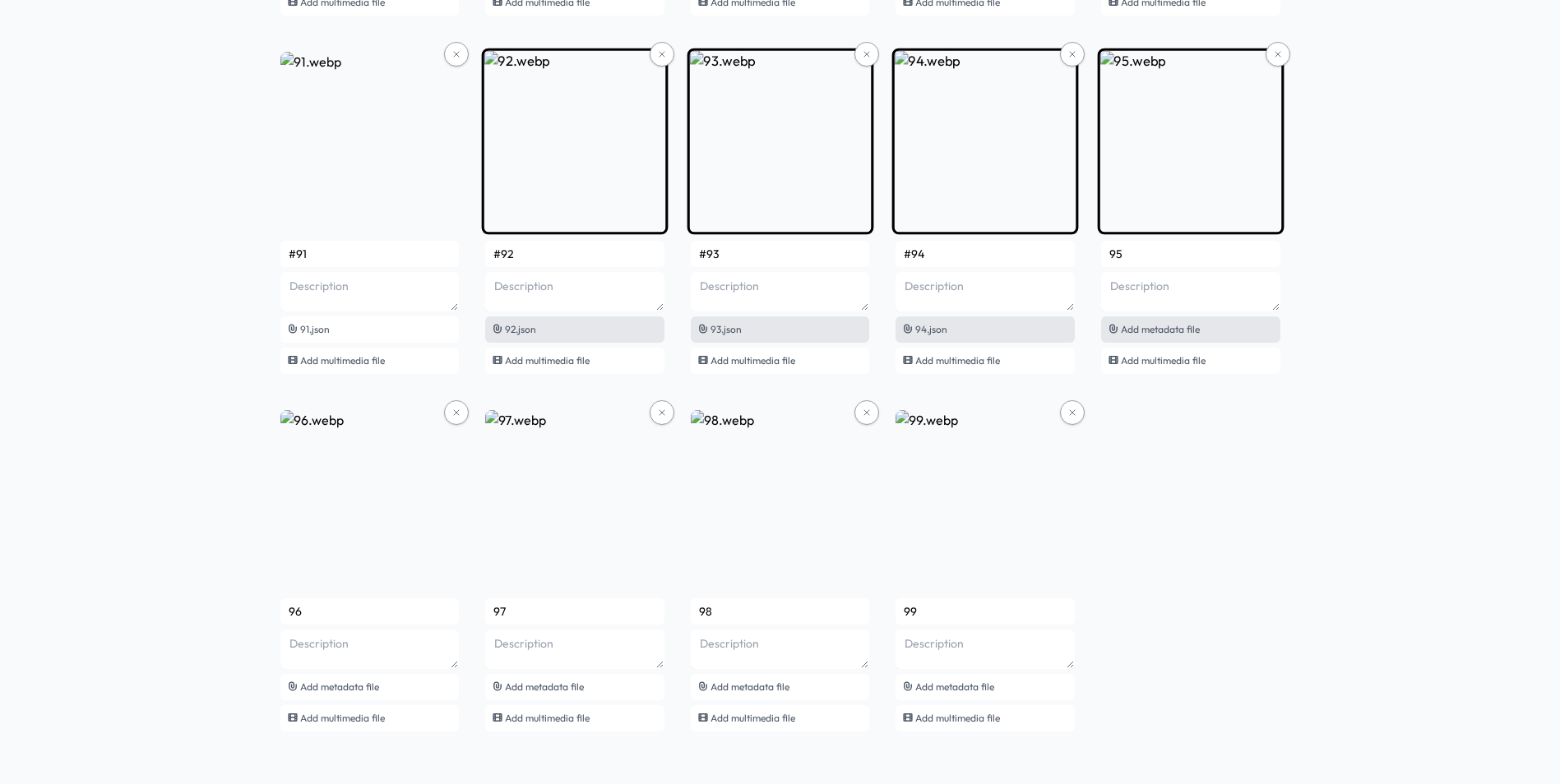
click at [1153, 334] on span "Add metadata file" at bounding box center [1160, 329] width 79 height 13
type input "#95"
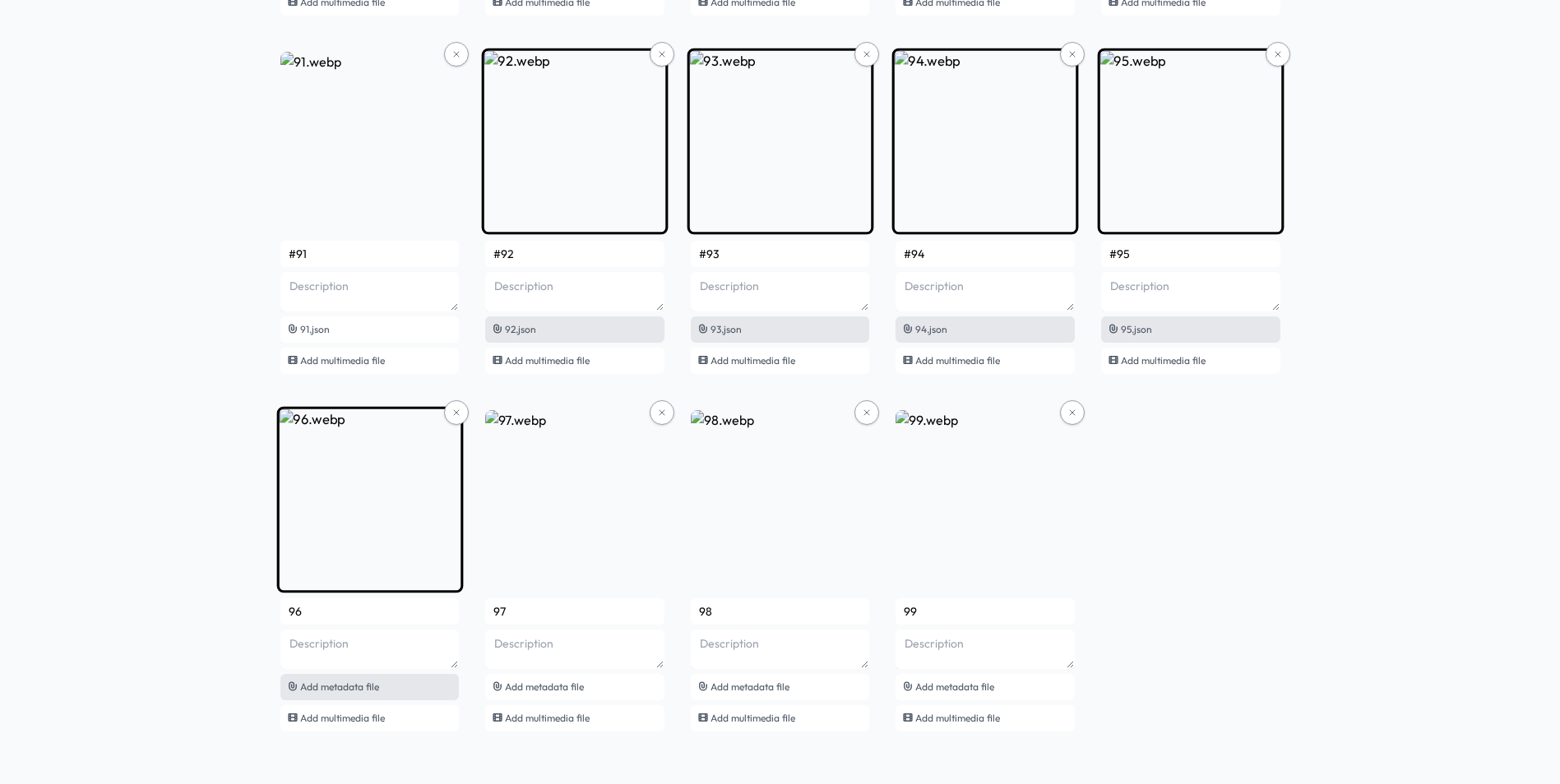
click at [343, 691] on span "Add metadata file" at bounding box center [340, 686] width 79 height 13
type input "#96"
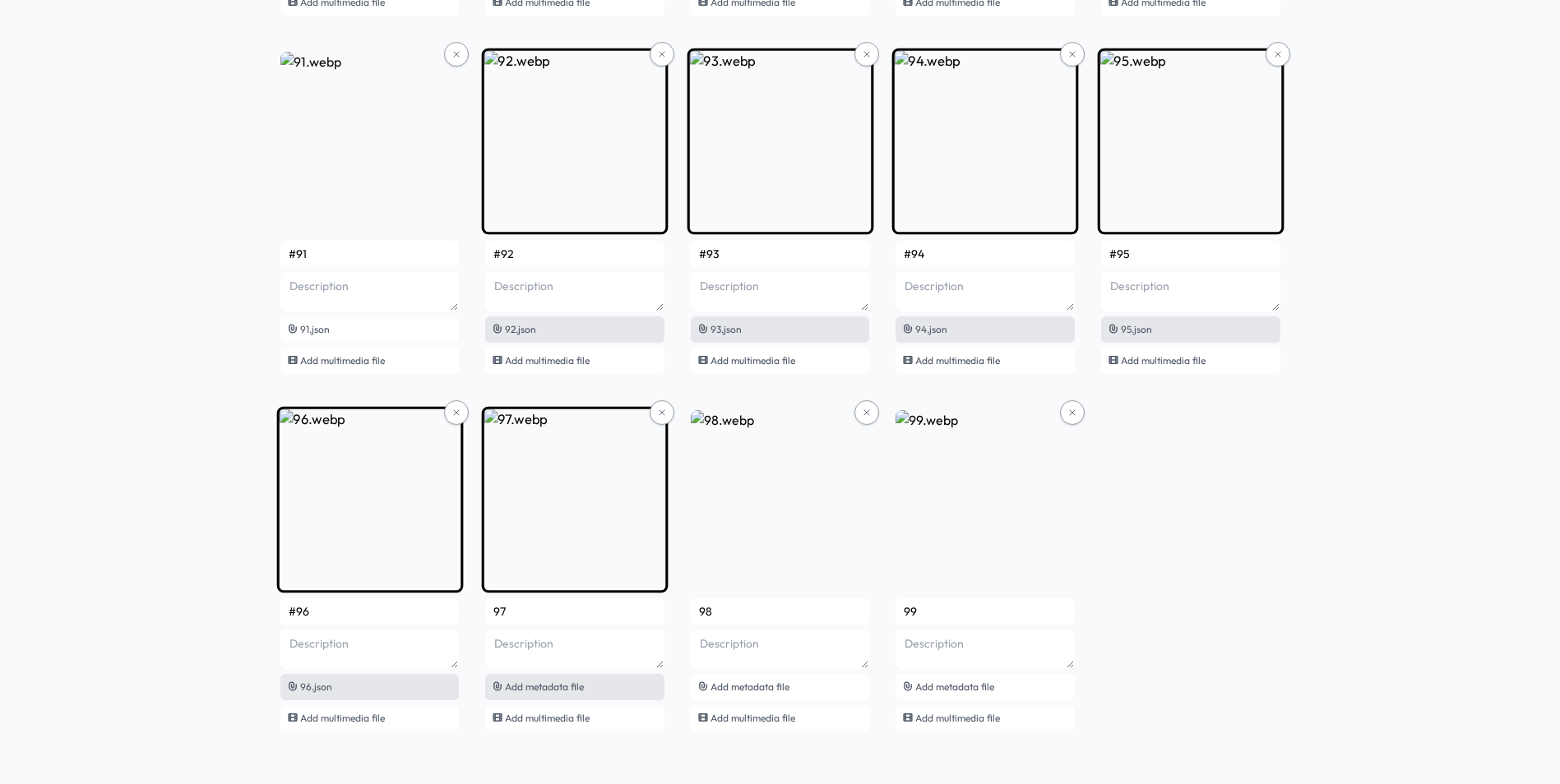
click at [600, 696] on div "Add metadata file" at bounding box center [575, 687] width 179 height 27
type input "#97"
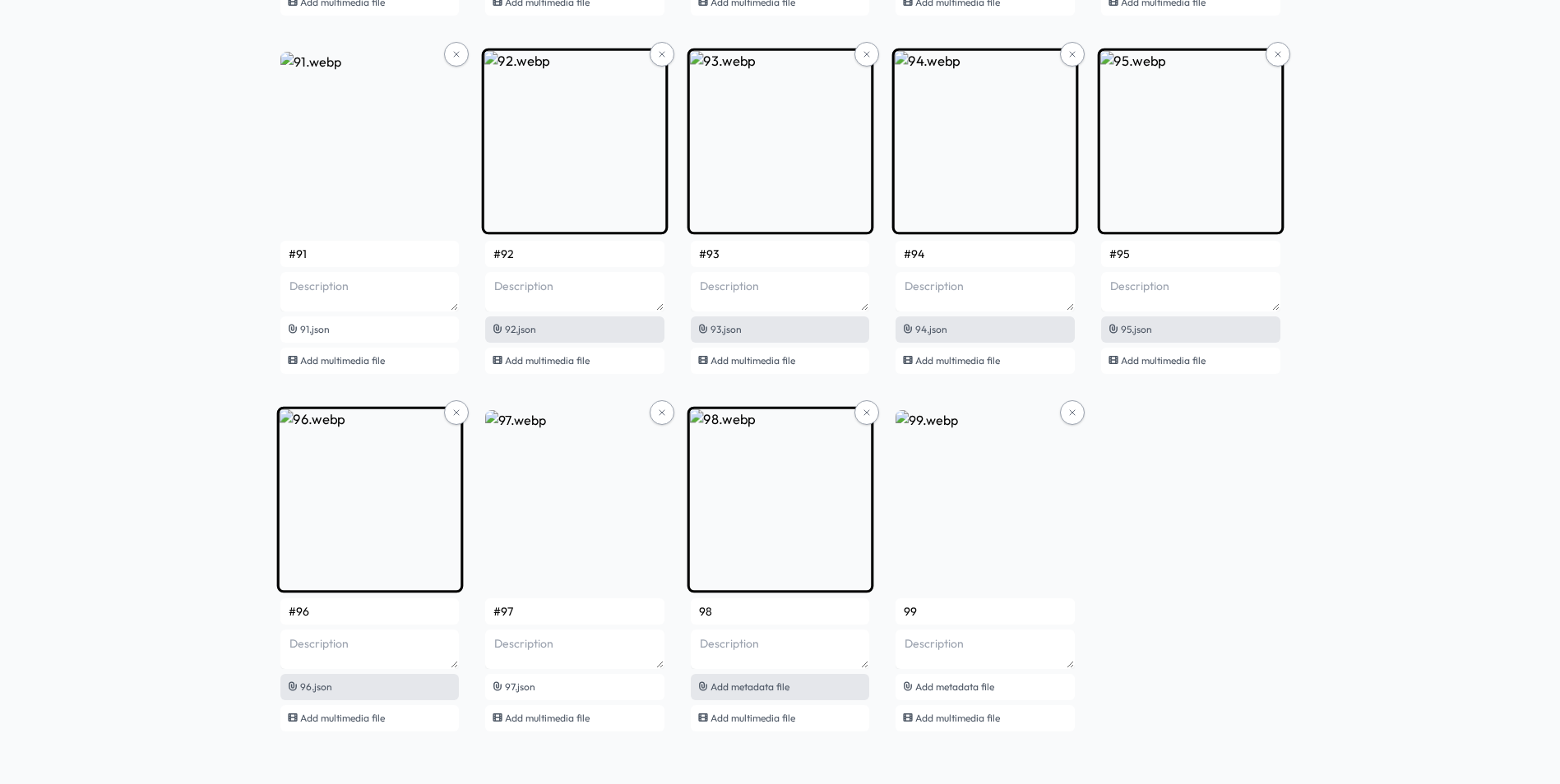
click at [784, 689] on span "Add metadata file" at bounding box center [750, 686] width 79 height 13
type input "#98"
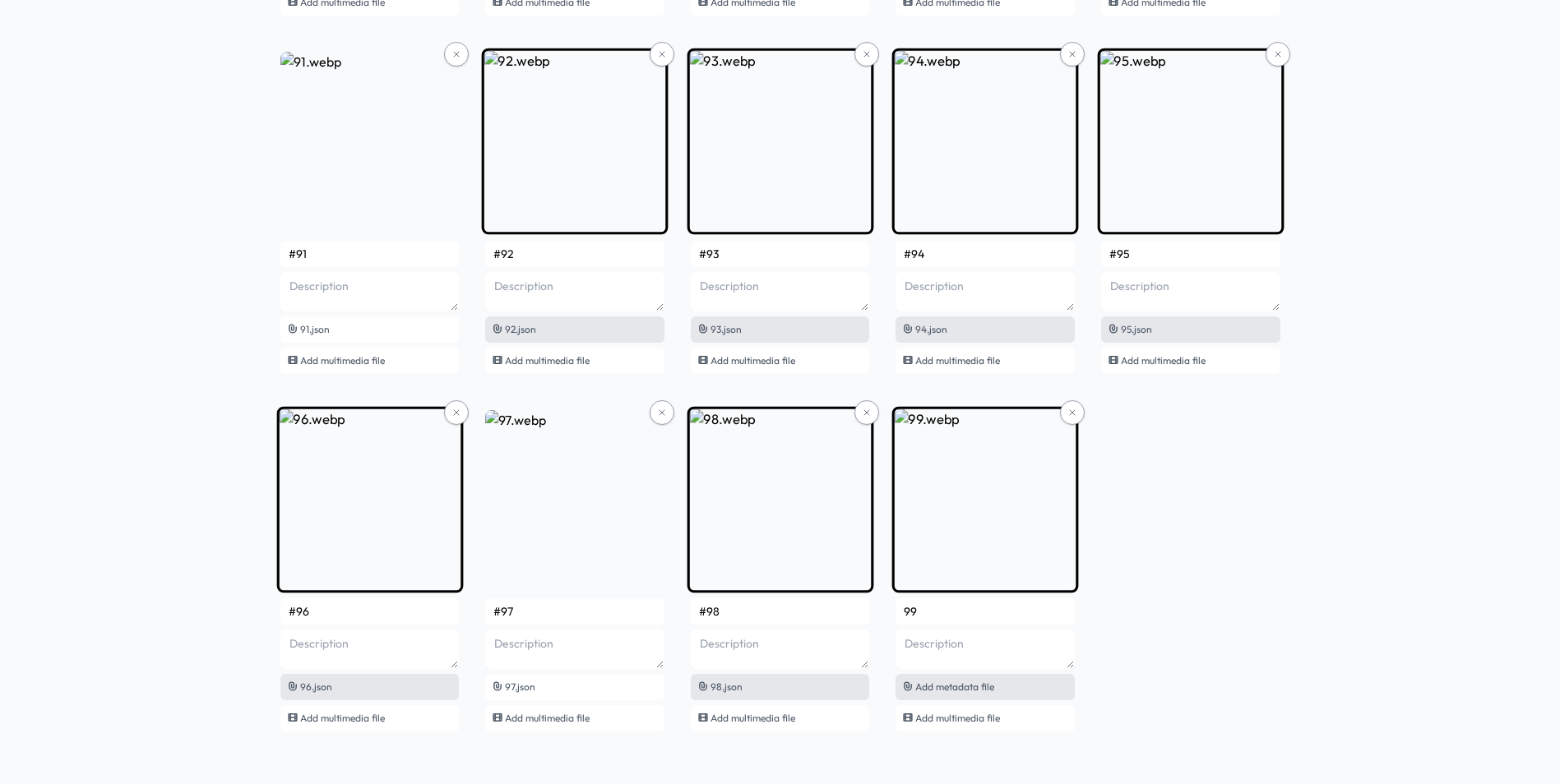
click at [981, 692] on span "Add metadata file" at bounding box center [954, 686] width 79 height 13
type input "#99"
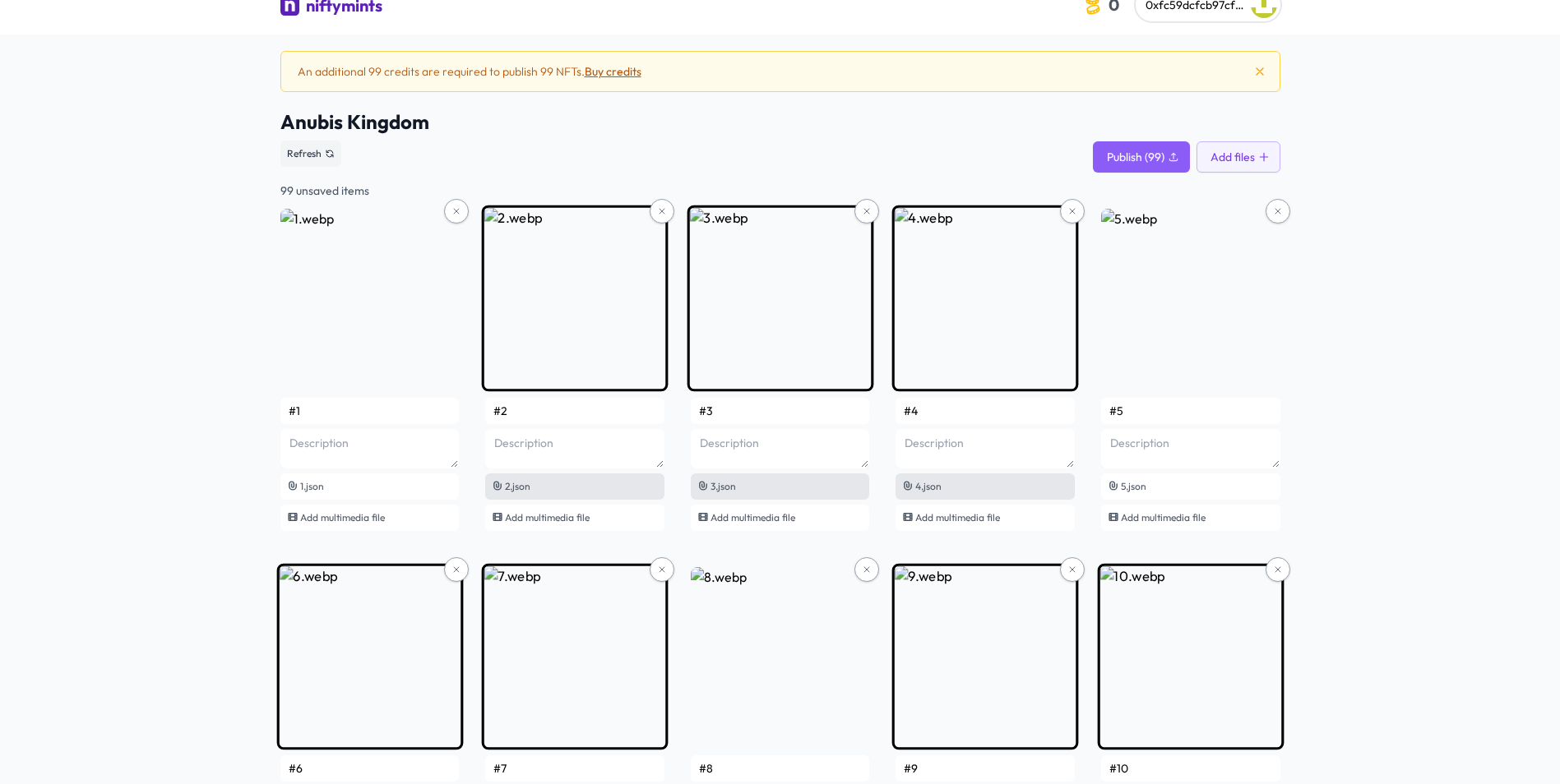
scroll to position [0, 0]
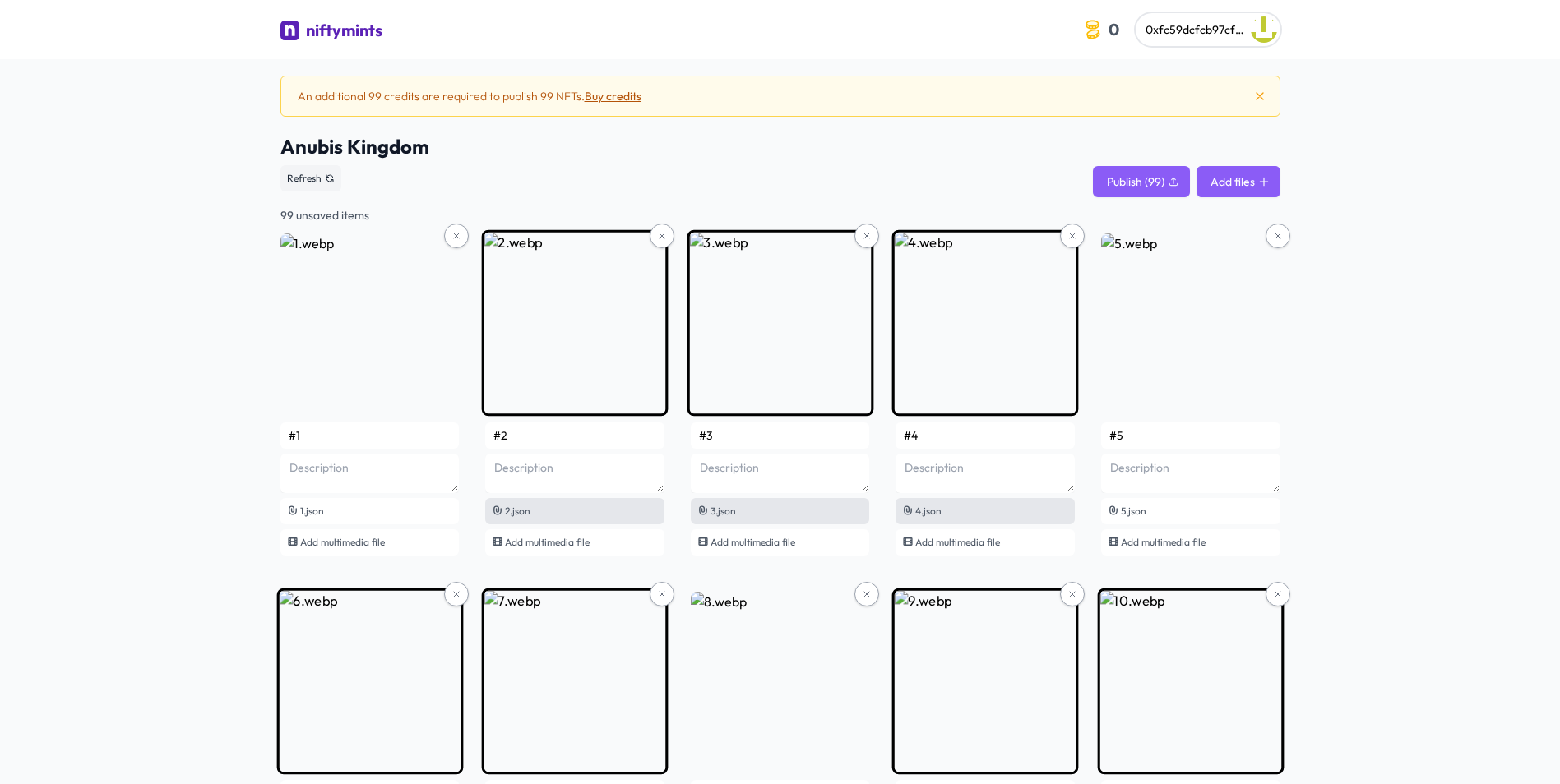
click at [1215, 174] on button "Add files" at bounding box center [1238, 181] width 84 height 31
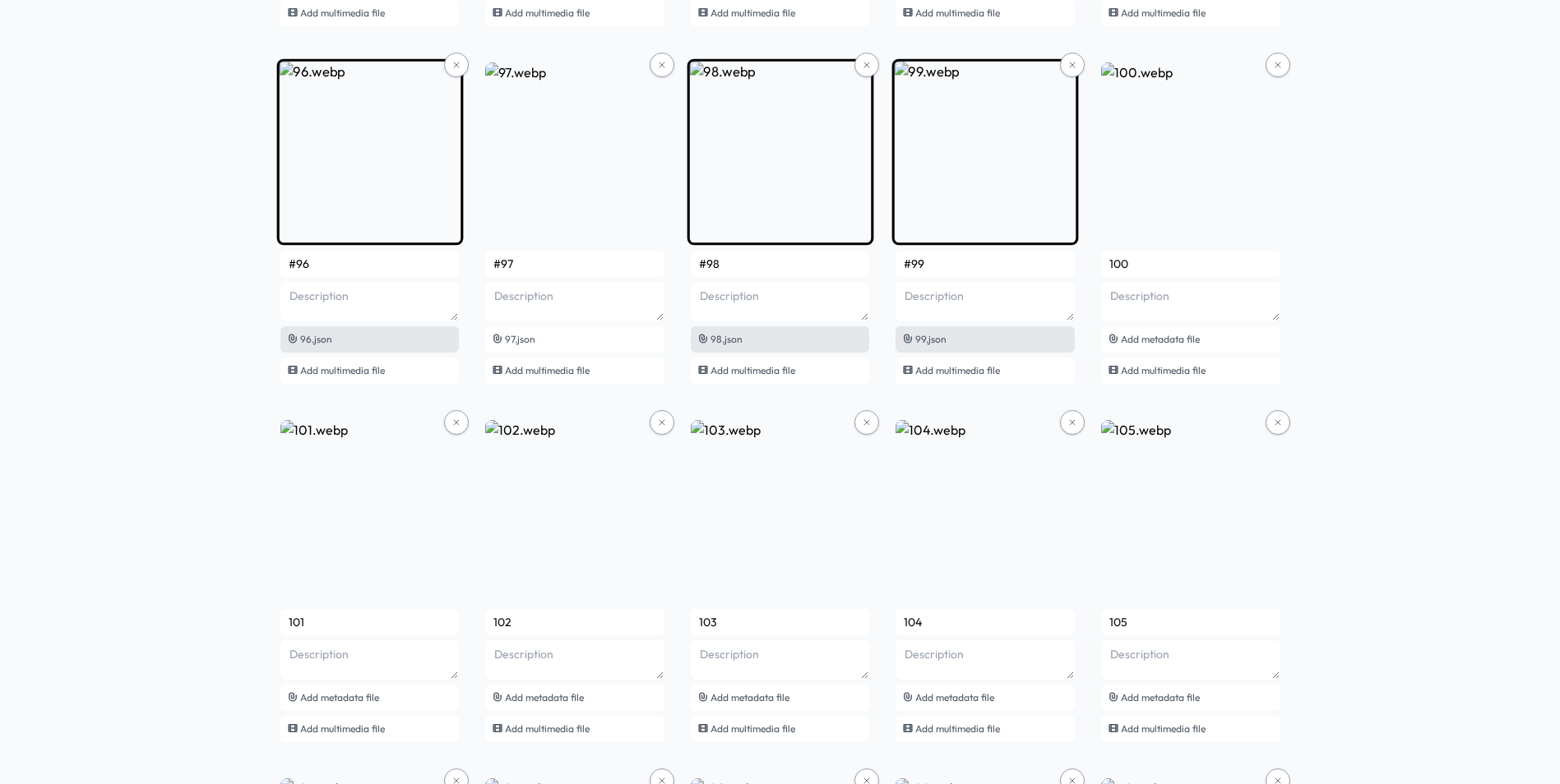
scroll to position [6890, 0]
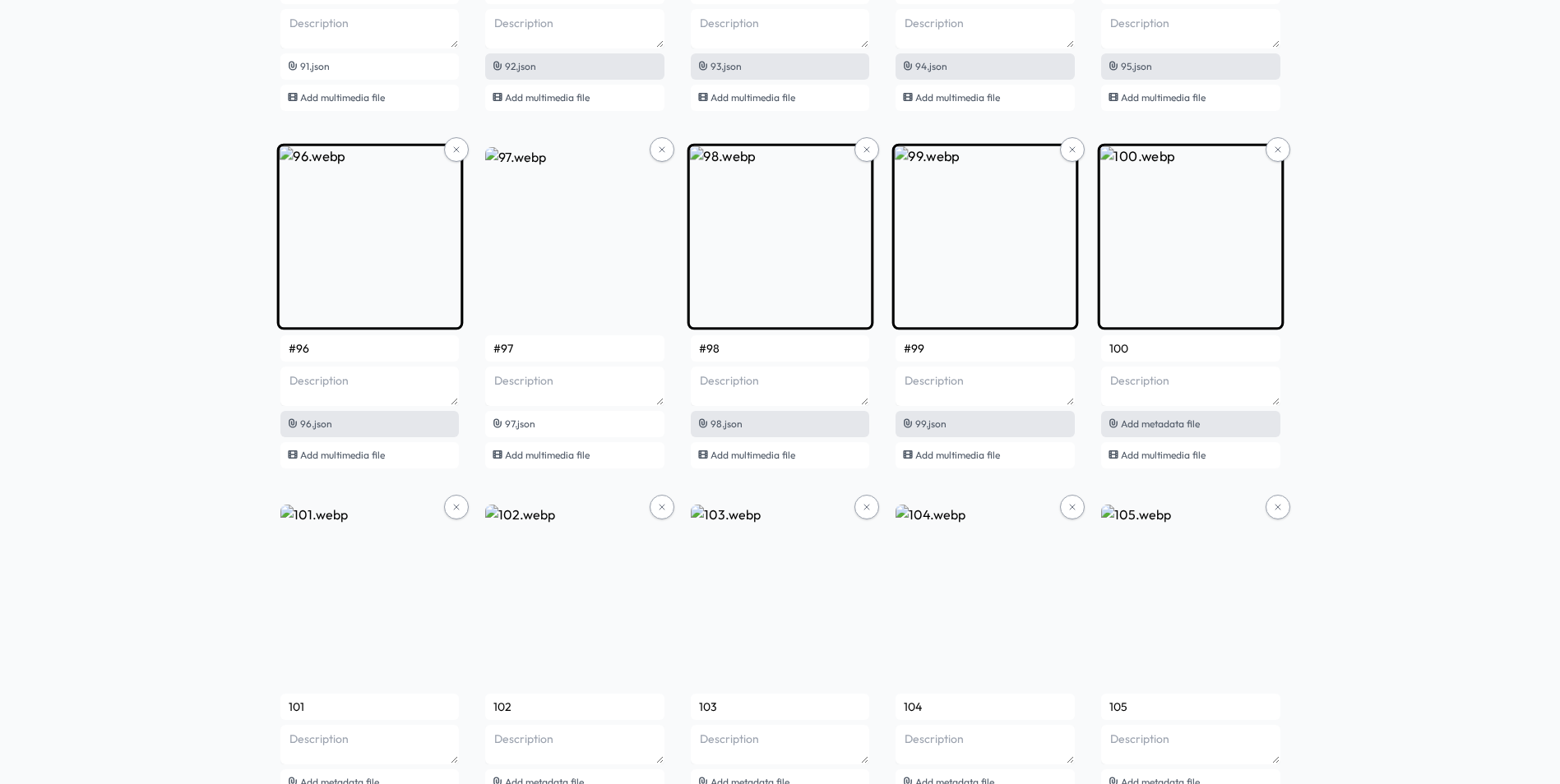
click at [1146, 427] on span "Add metadata file" at bounding box center [1160, 424] width 79 height 13
type input "#1"
type textarea "Anubis 2nd Gen Collection"
click at [1150, 356] on input "#1" at bounding box center [1190, 349] width 179 height 27
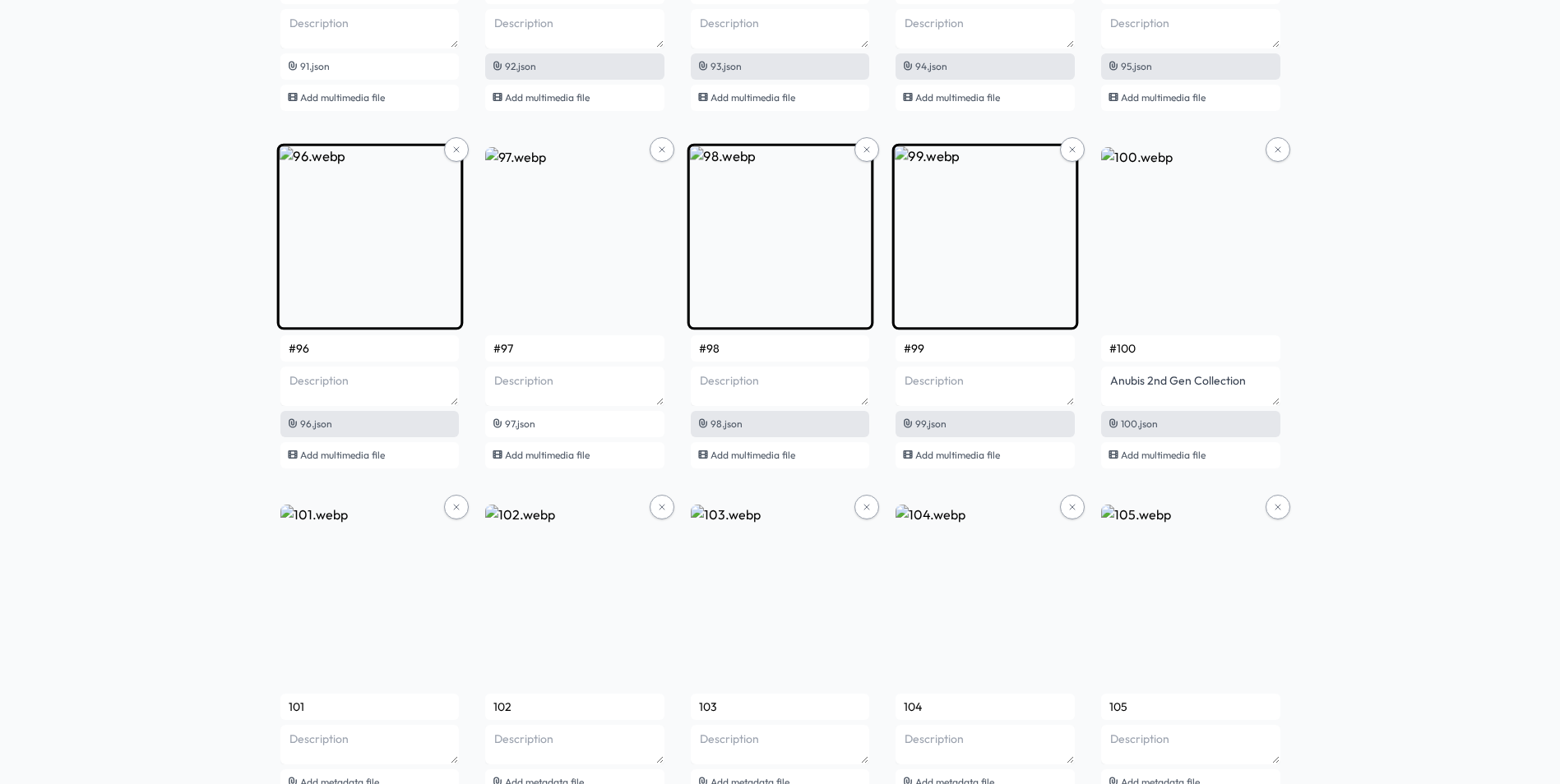
type input "#100"
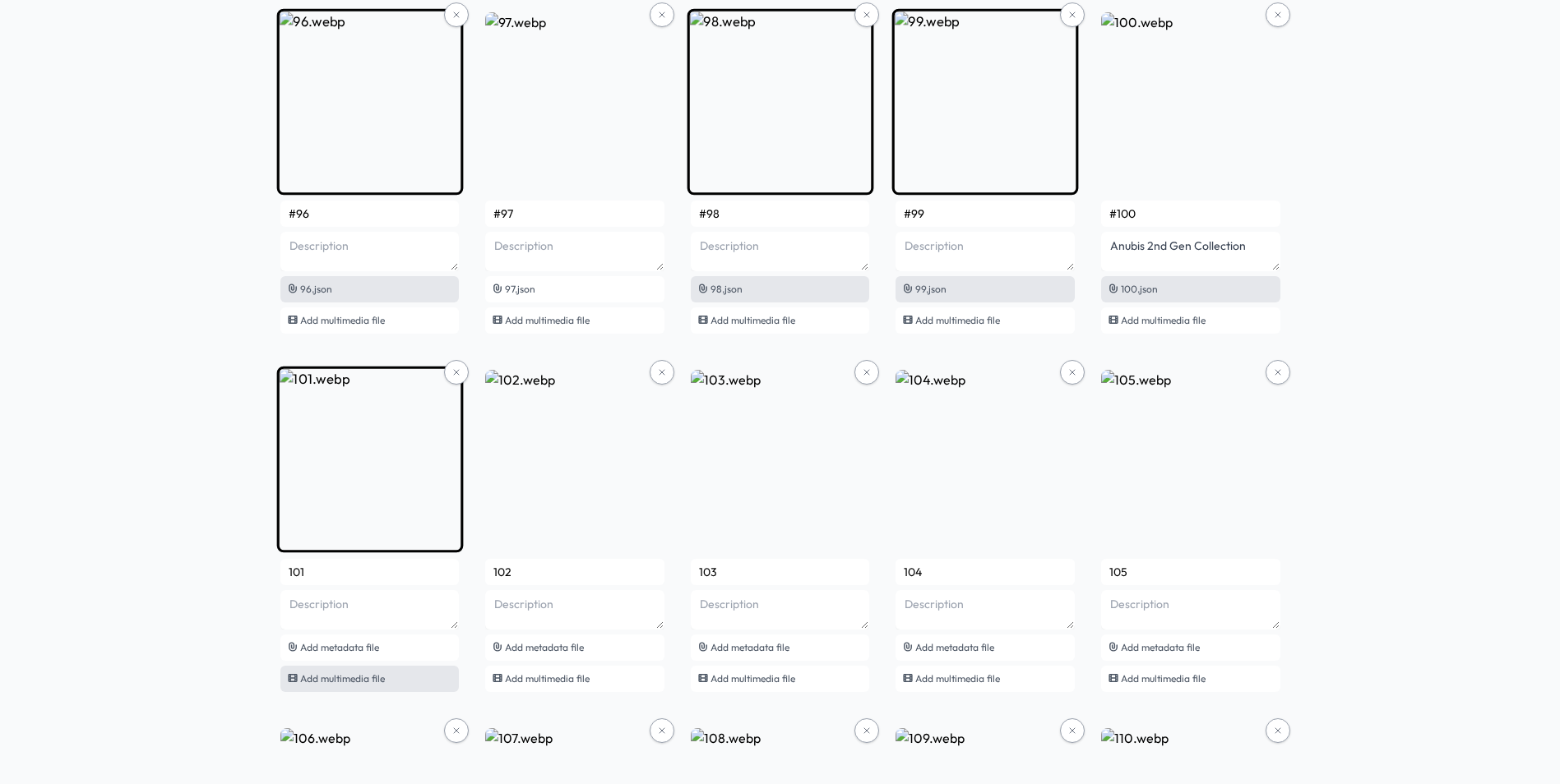
scroll to position [7055, 0]
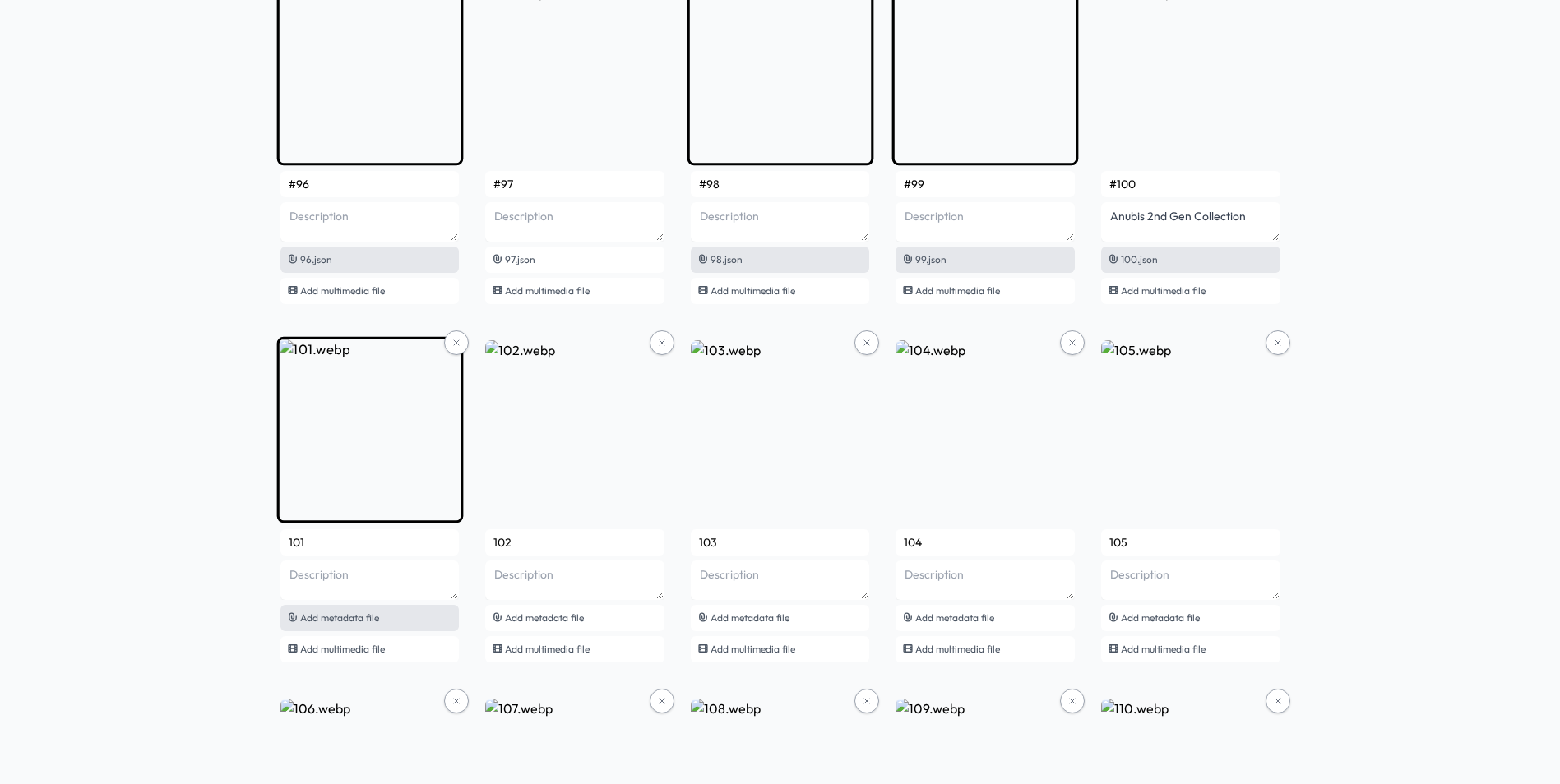
click at [350, 622] on span "Add metadata file" at bounding box center [340, 617] width 79 height 13
type input "#2"
type textarea "Anubis 2nd Gen Collection"
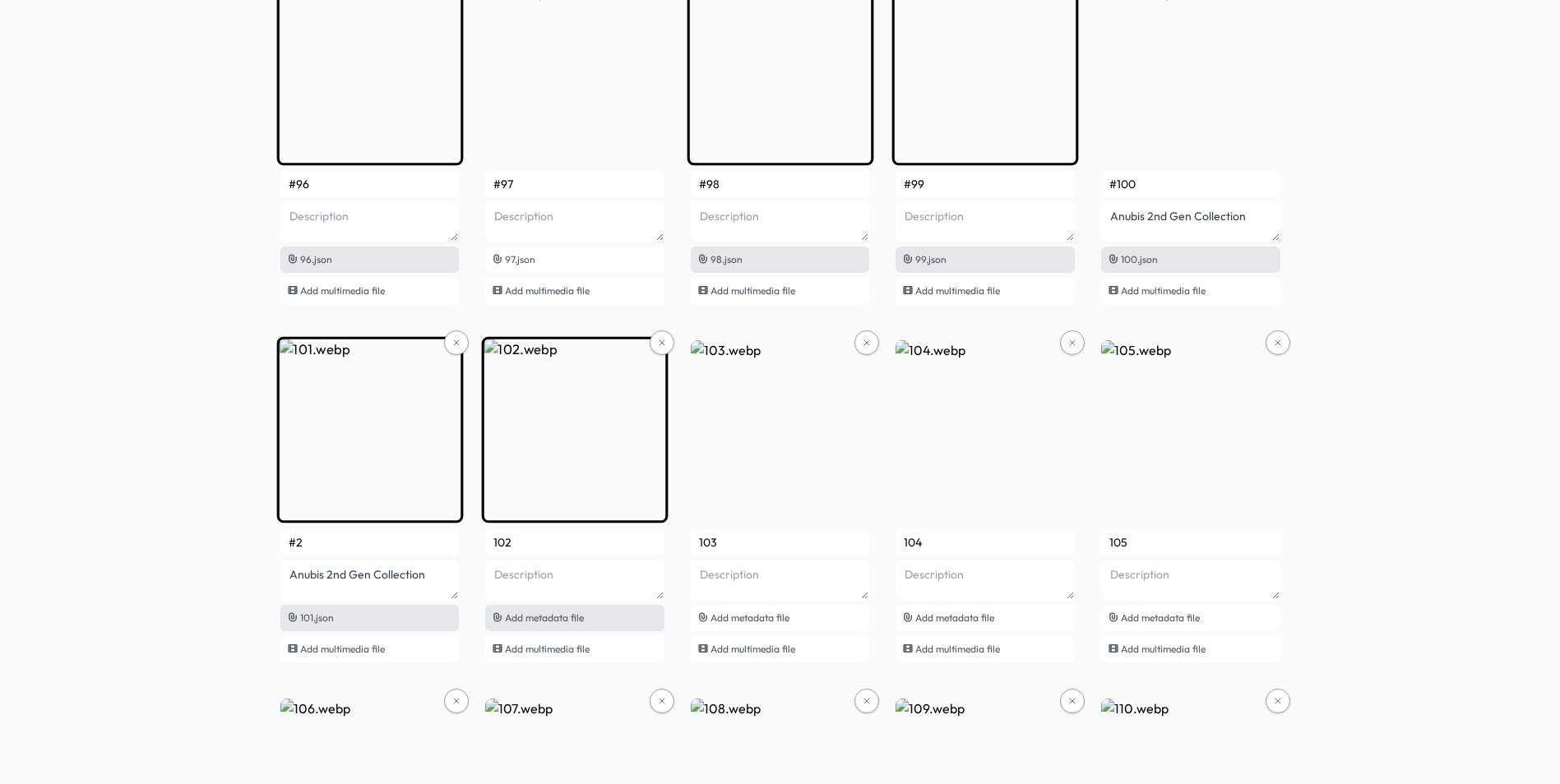
click at [545, 617] on span "Add metadata file" at bounding box center [544, 617] width 79 height 13
type input "#3"
type textarea "Anubis 2nd Gen Collection"
click at [378, 541] on input "#2" at bounding box center [370, 543] width 179 height 27
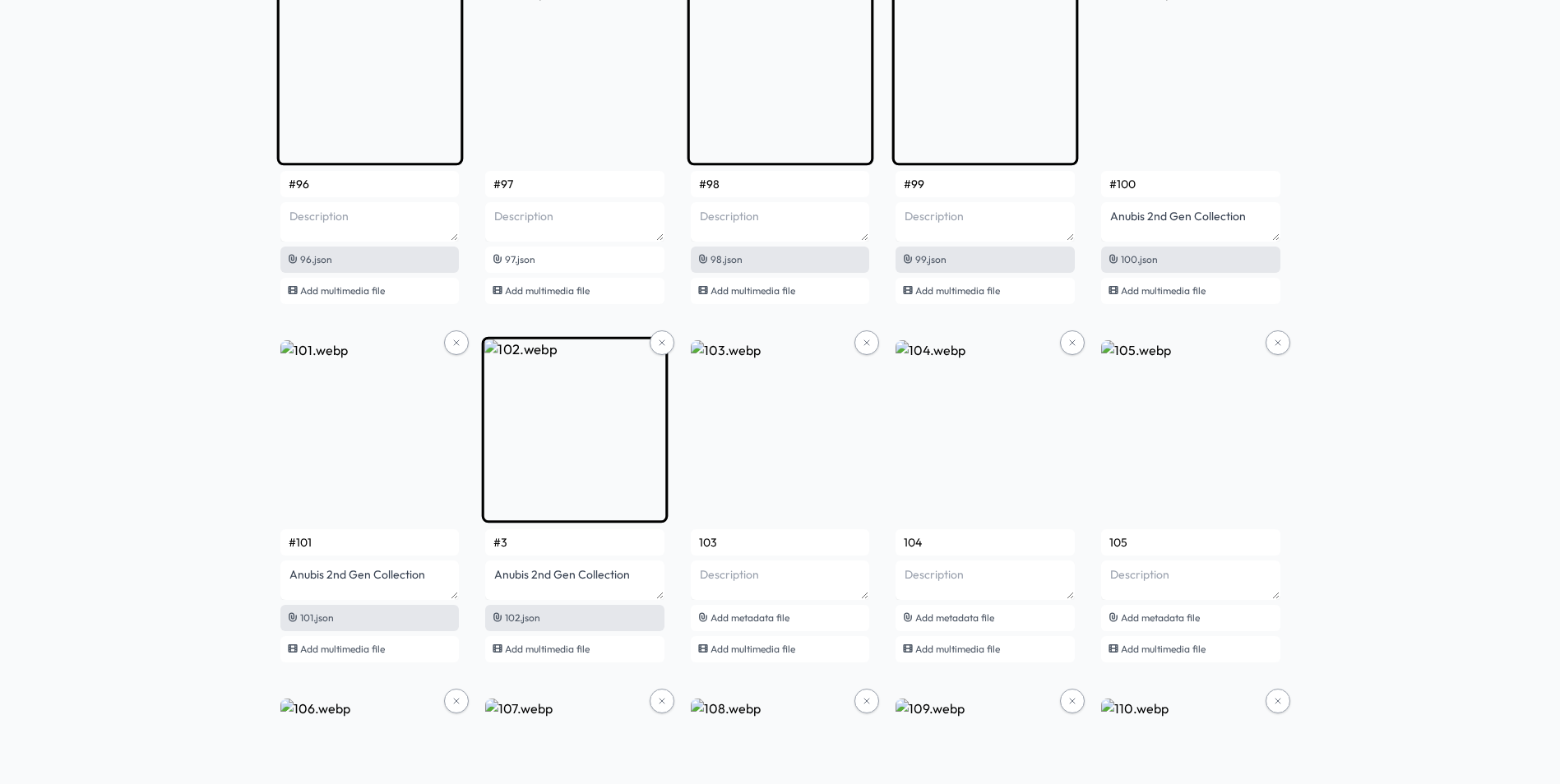
type input "#101"
click at [540, 539] on input "#3" at bounding box center [575, 543] width 179 height 27
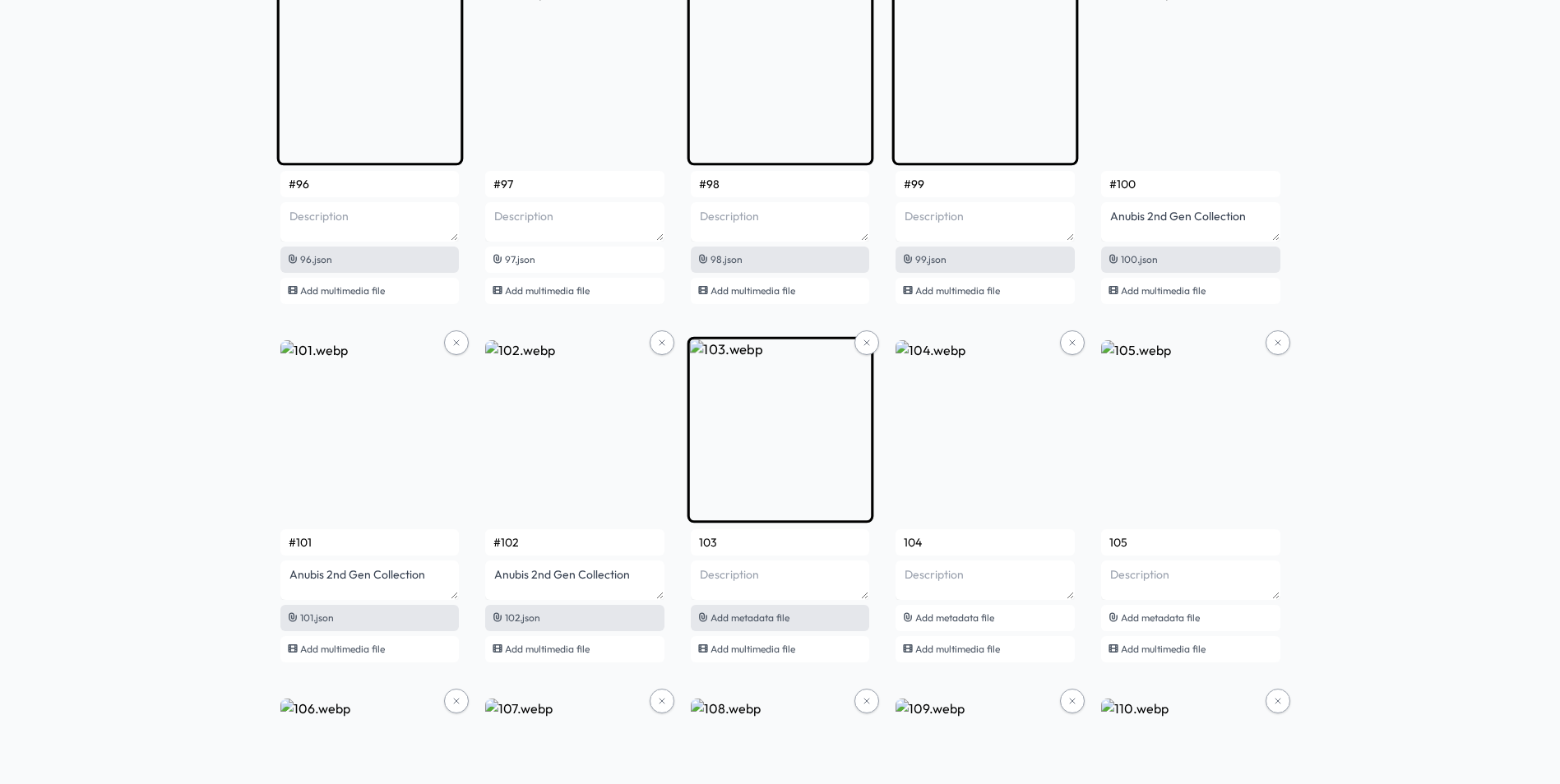
type input "#102"
click at [750, 617] on span "Add metadata file" at bounding box center [750, 617] width 79 height 13
type input "#4"
type textarea "Anubis 2nd Gen Collection"
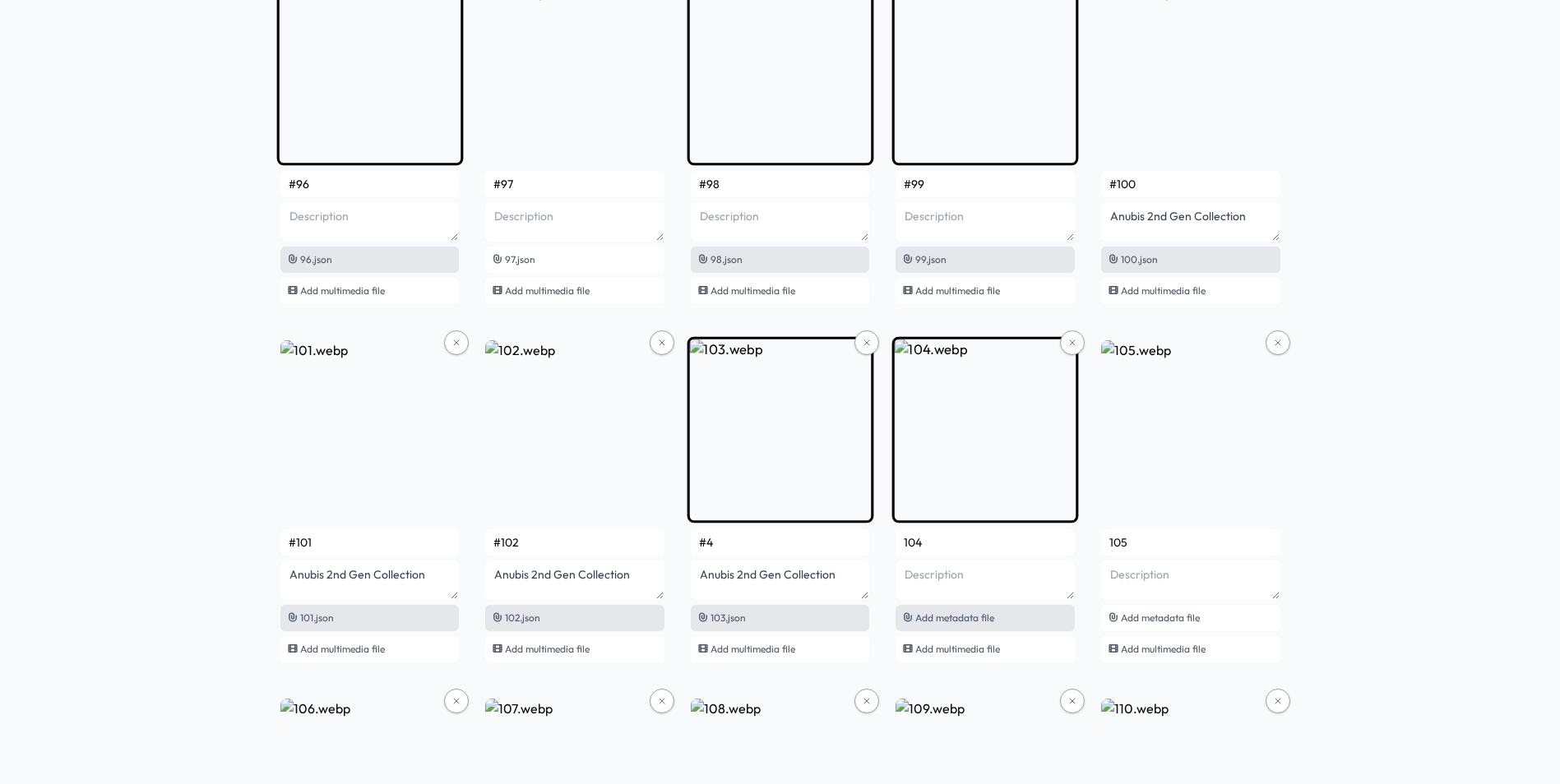
click at [963, 621] on span "Add metadata file" at bounding box center [954, 617] width 79 height 13
type input "#5"
type textarea "Anubis 2nd Gen Collection"
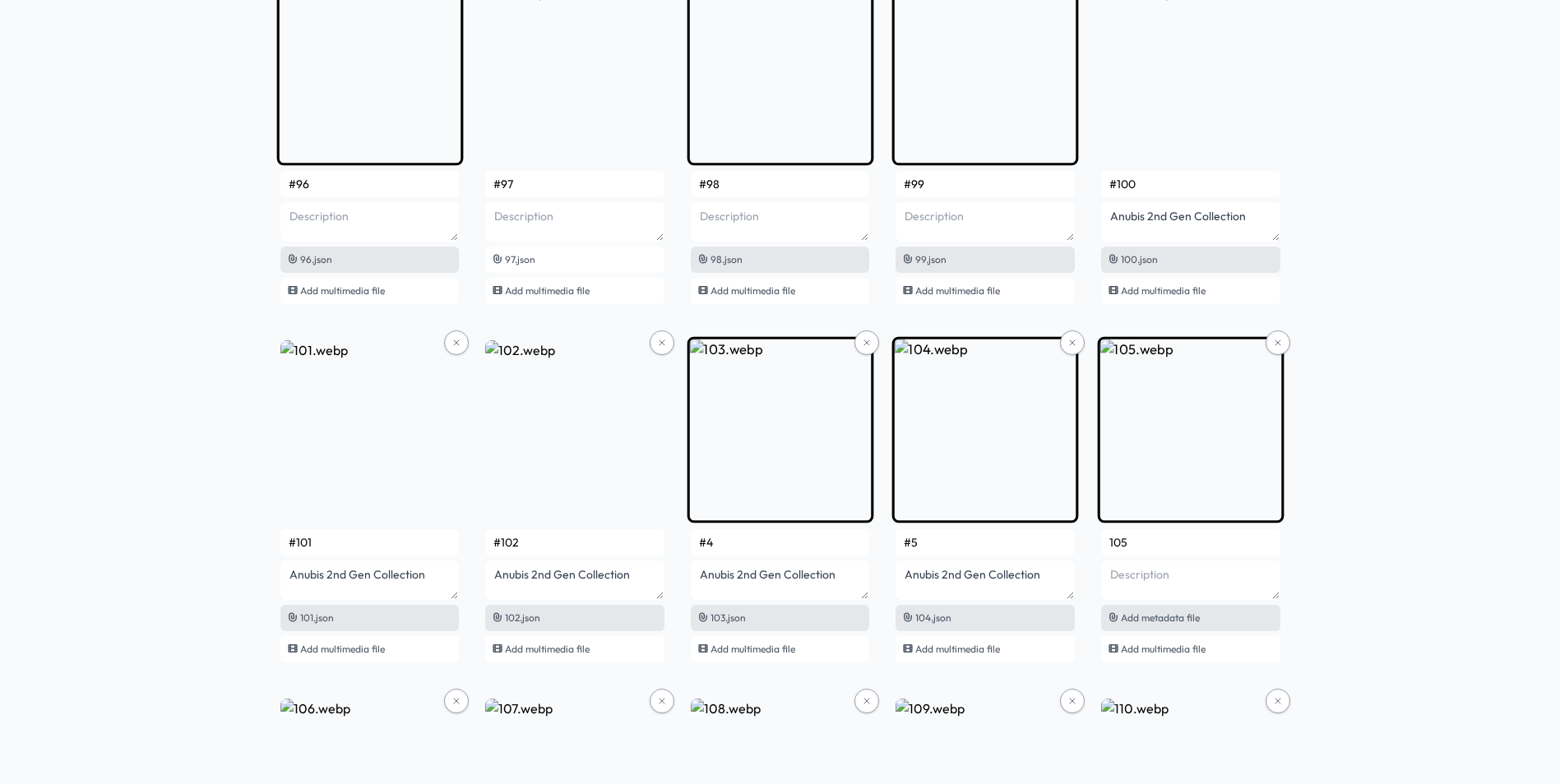
click at [1205, 616] on div "Add metadata file" at bounding box center [1190, 618] width 179 height 27
type input "#6"
type textarea "Anubis 2nd Gen Collection"
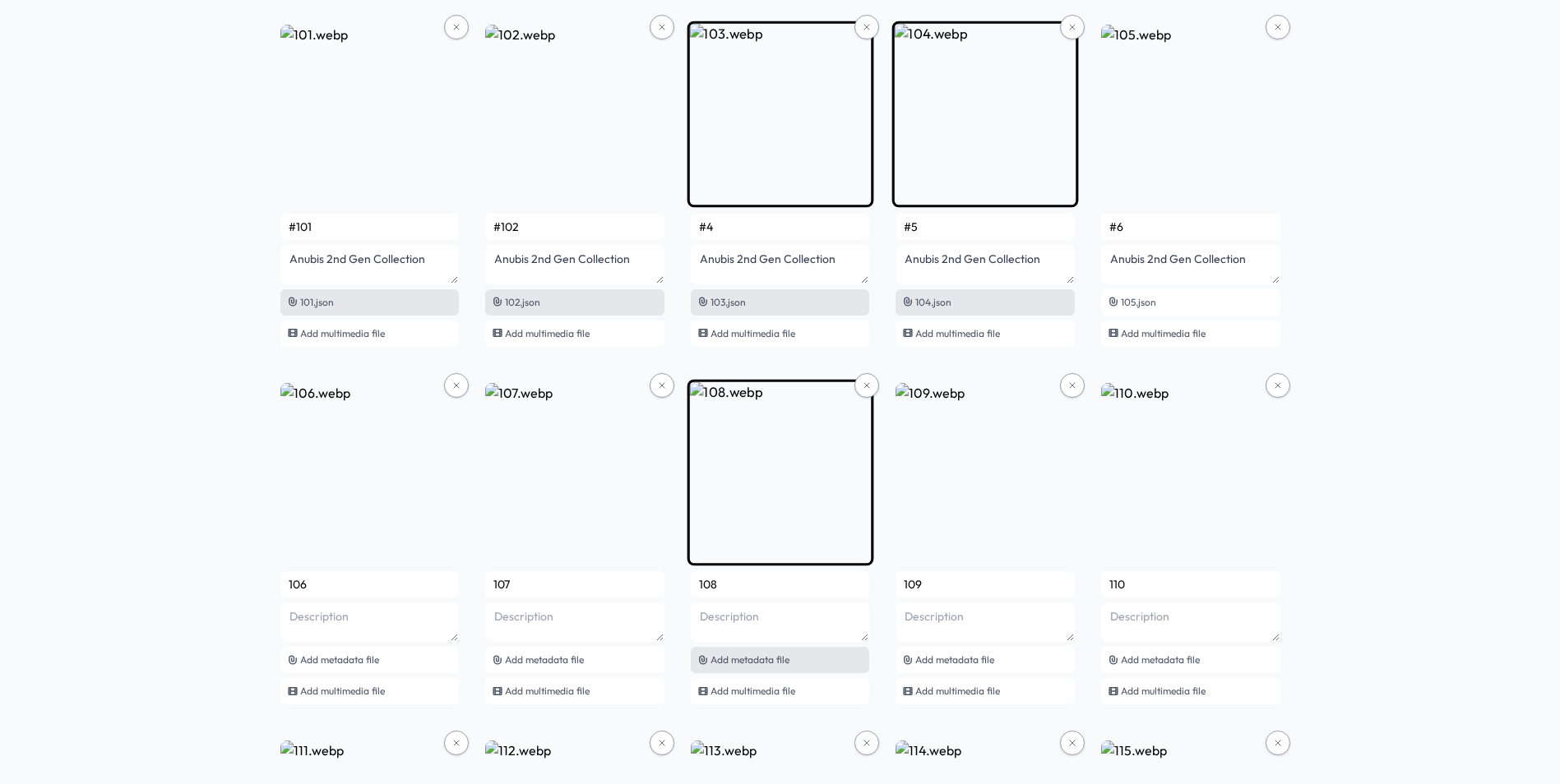
scroll to position [7466, 0]
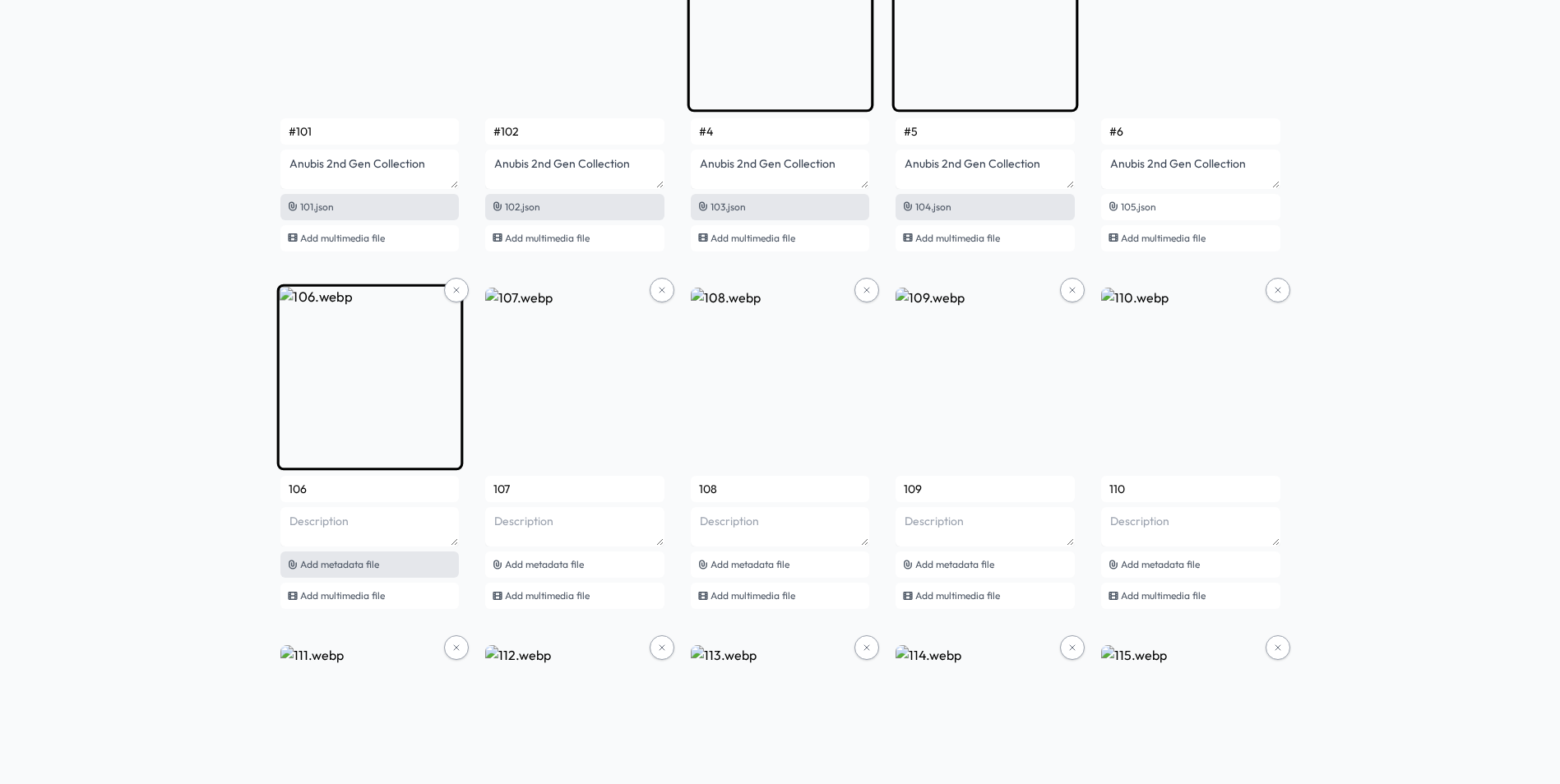
click at [364, 563] on span "Add metadata file" at bounding box center [340, 564] width 79 height 13
type input "#7"
type textarea "Anubis 2nd Gen Collection"
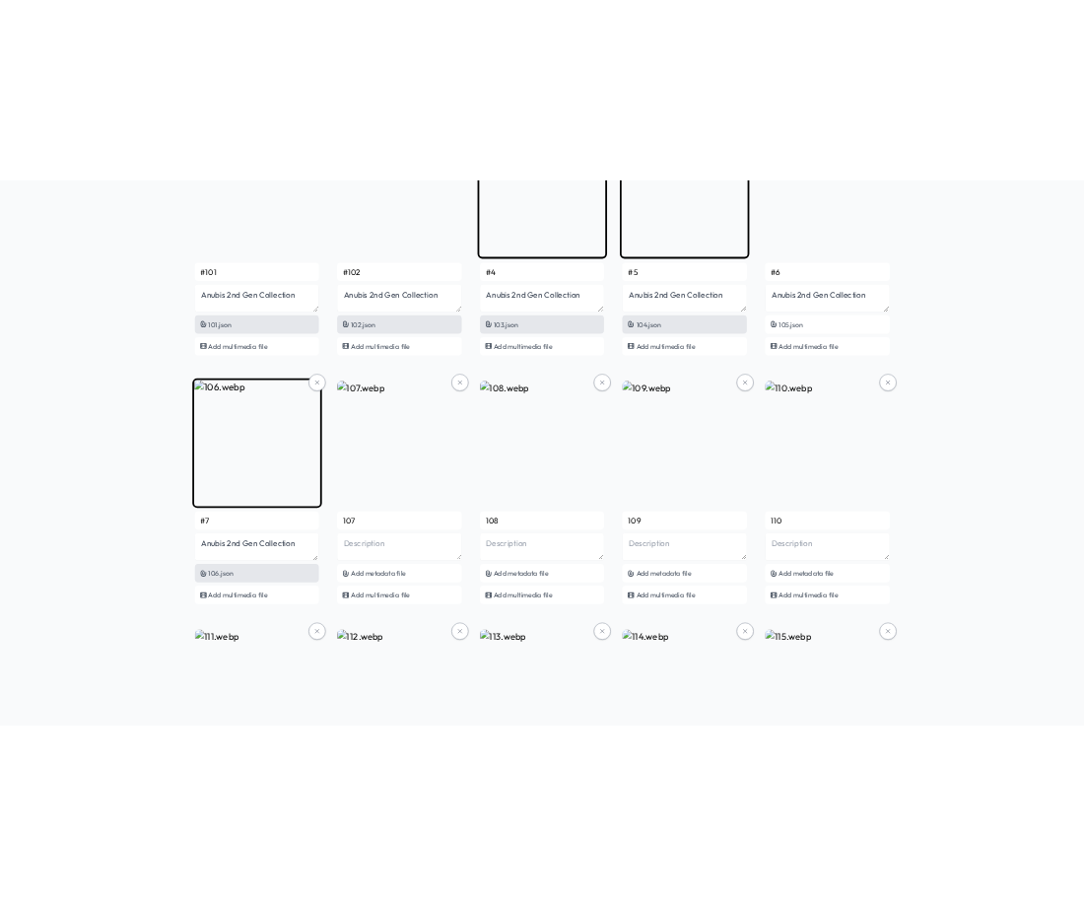
scroll to position [8368, 0]
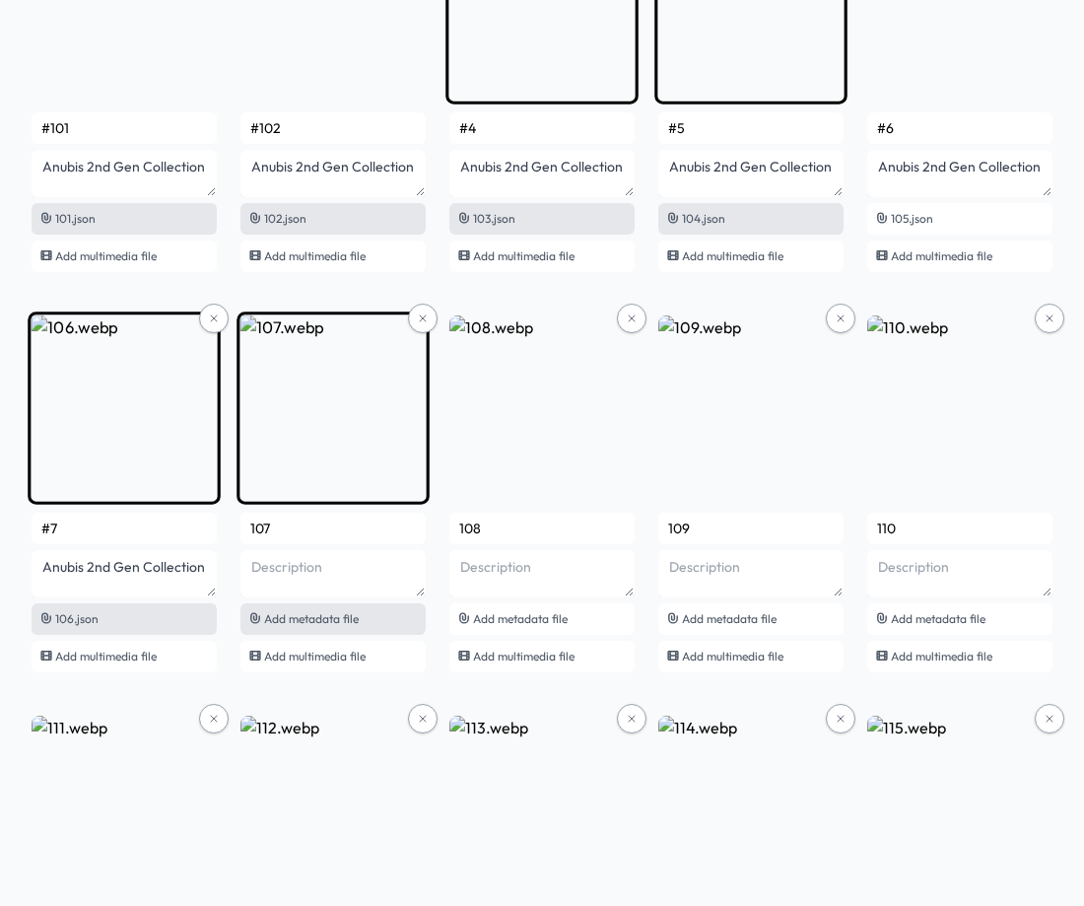
click at [326, 615] on span "Add metadata file" at bounding box center [311, 618] width 95 height 15
type input "#8"
type textarea "Anubis 2nd Gen Collection"
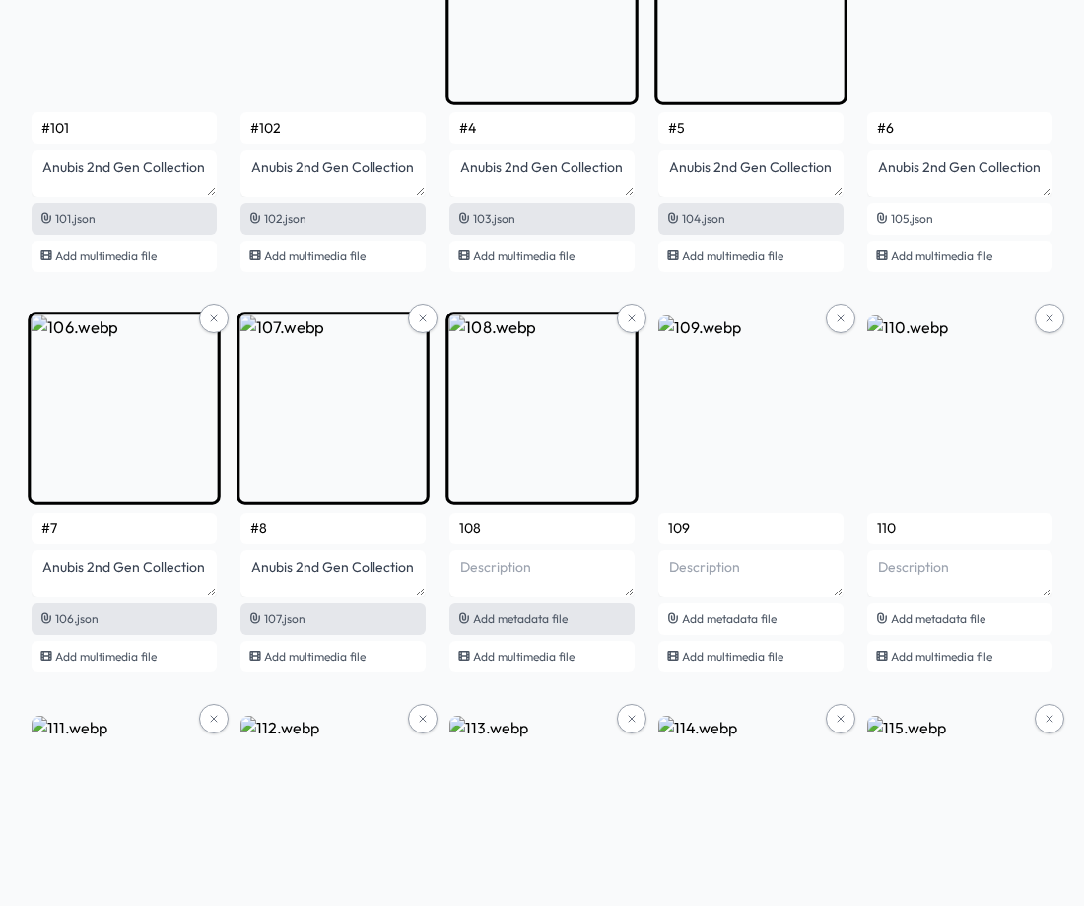
click at [534, 615] on span "Add metadata file" at bounding box center [520, 618] width 95 height 15
type input "#9"
type textarea "Anubis 2nd Gen Collection"
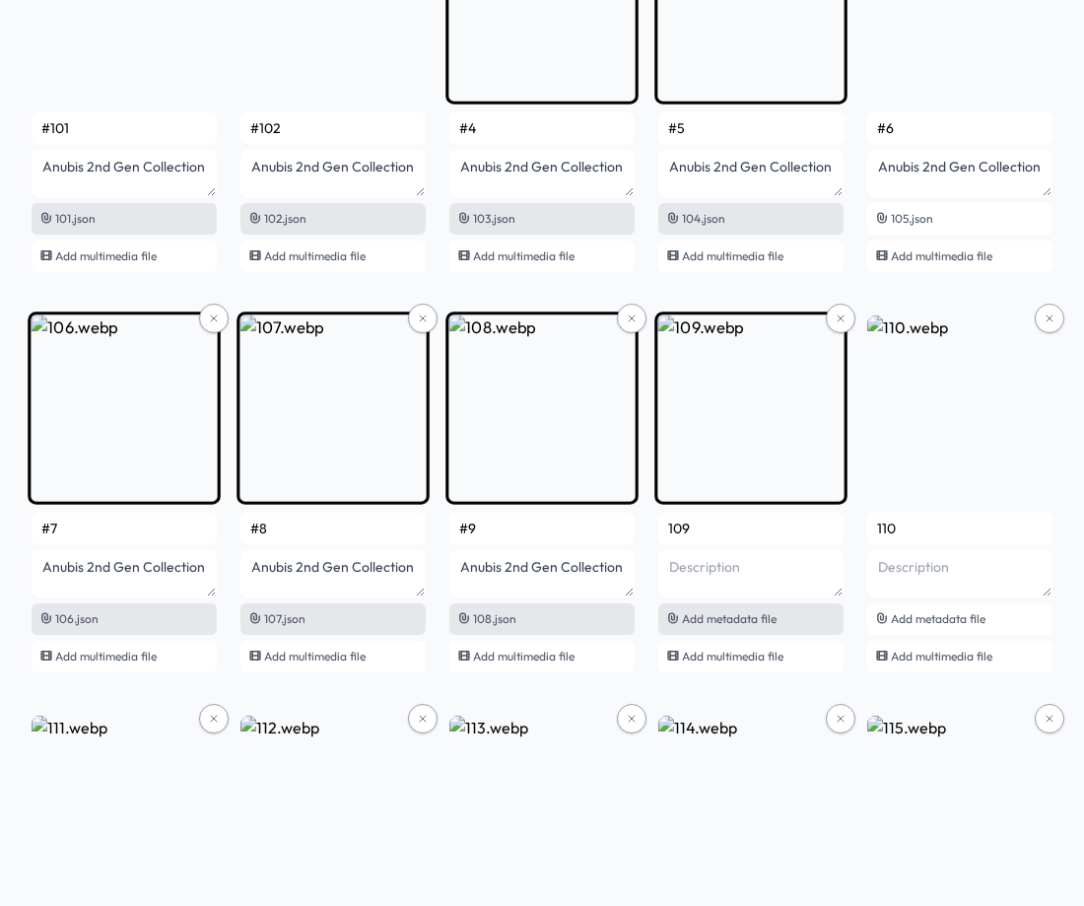
click at [723, 616] on span "Add metadata file" at bounding box center [729, 618] width 95 height 15
type input "#10"
type textarea "Anubis 2nd Gen Collection"
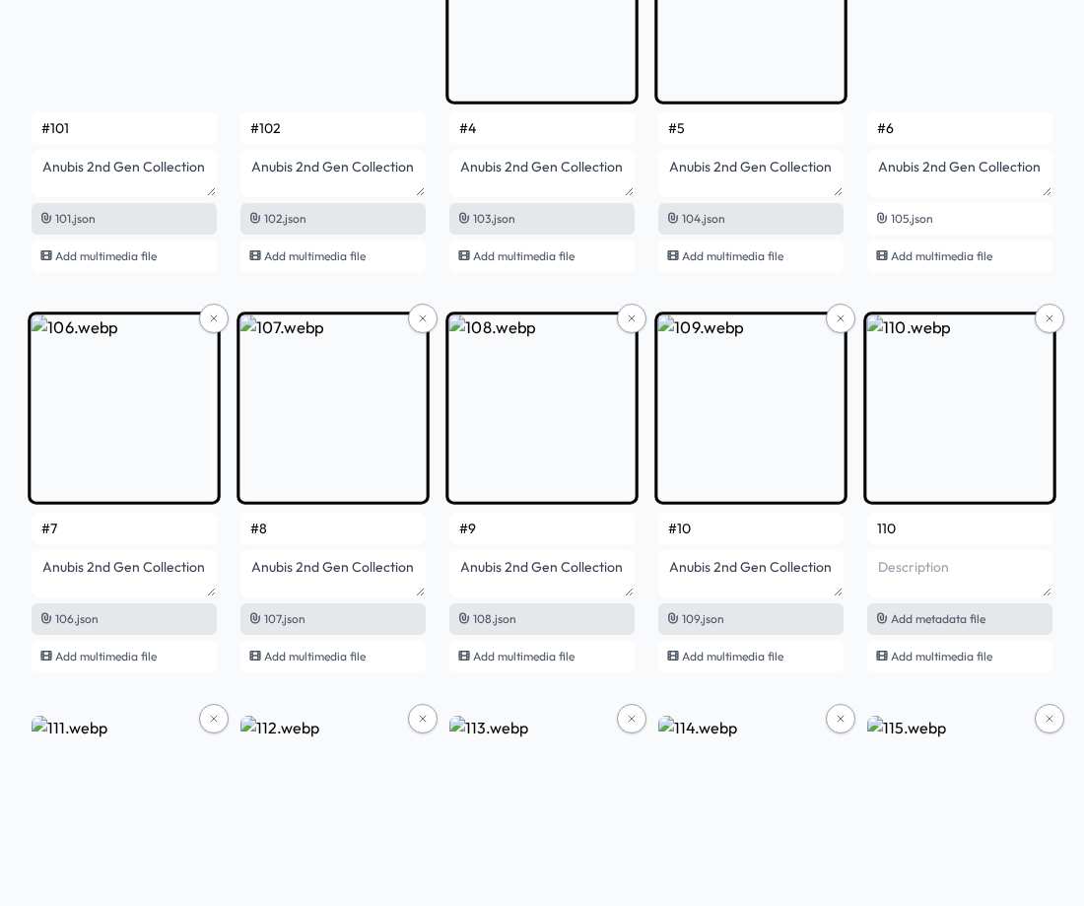
click at [938, 623] on span "Add metadata file" at bounding box center [938, 618] width 95 height 15
type input "#11"
type textarea "Anubis 2nd Gen Collection"
click at [532, 125] on input "#4" at bounding box center [541, 128] width 185 height 32
type input "#103"
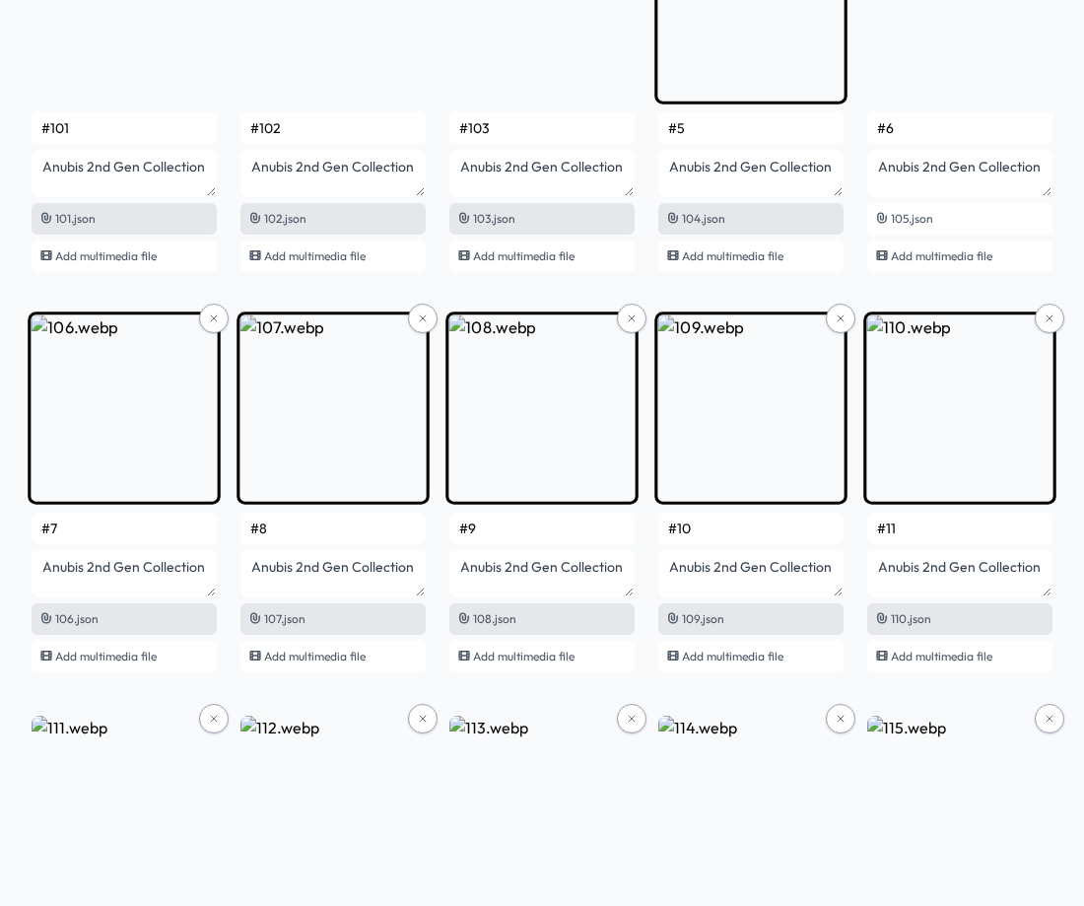
click at [774, 134] on input "#5" at bounding box center [750, 128] width 185 height 32
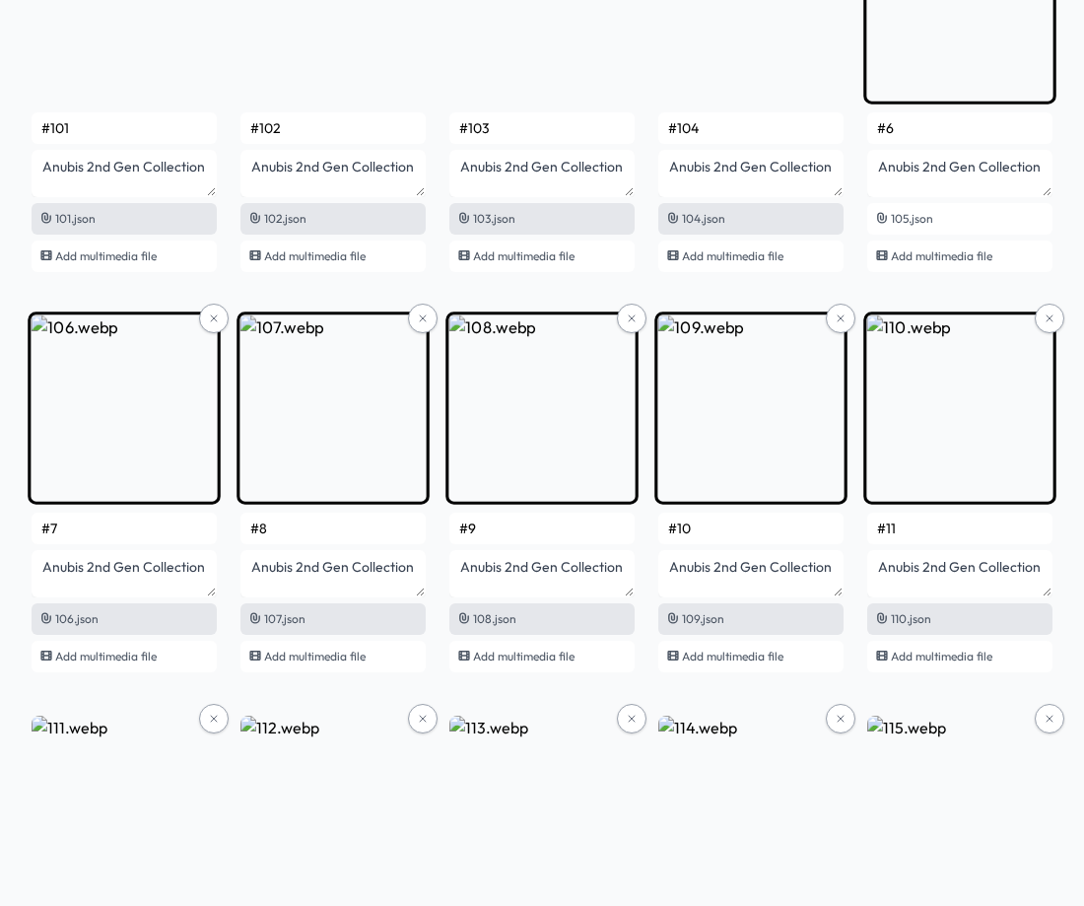
type input "#104"
click at [908, 125] on input "#6" at bounding box center [959, 128] width 185 height 32
type input "#105"
click at [88, 530] on input "#7" at bounding box center [124, 529] width 185 height 32
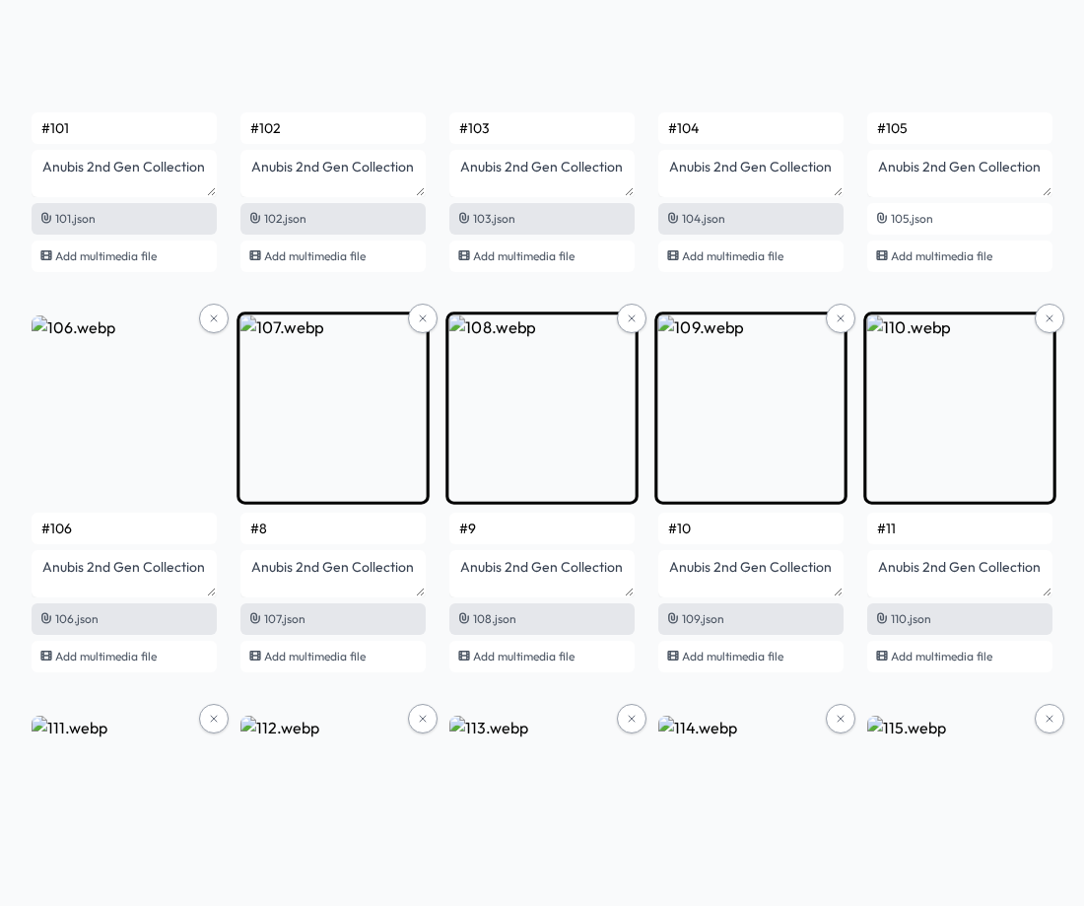
type input "#106"
click at [300, 523] on input "#8" at bounding box center [332, 529] width 185 height 32
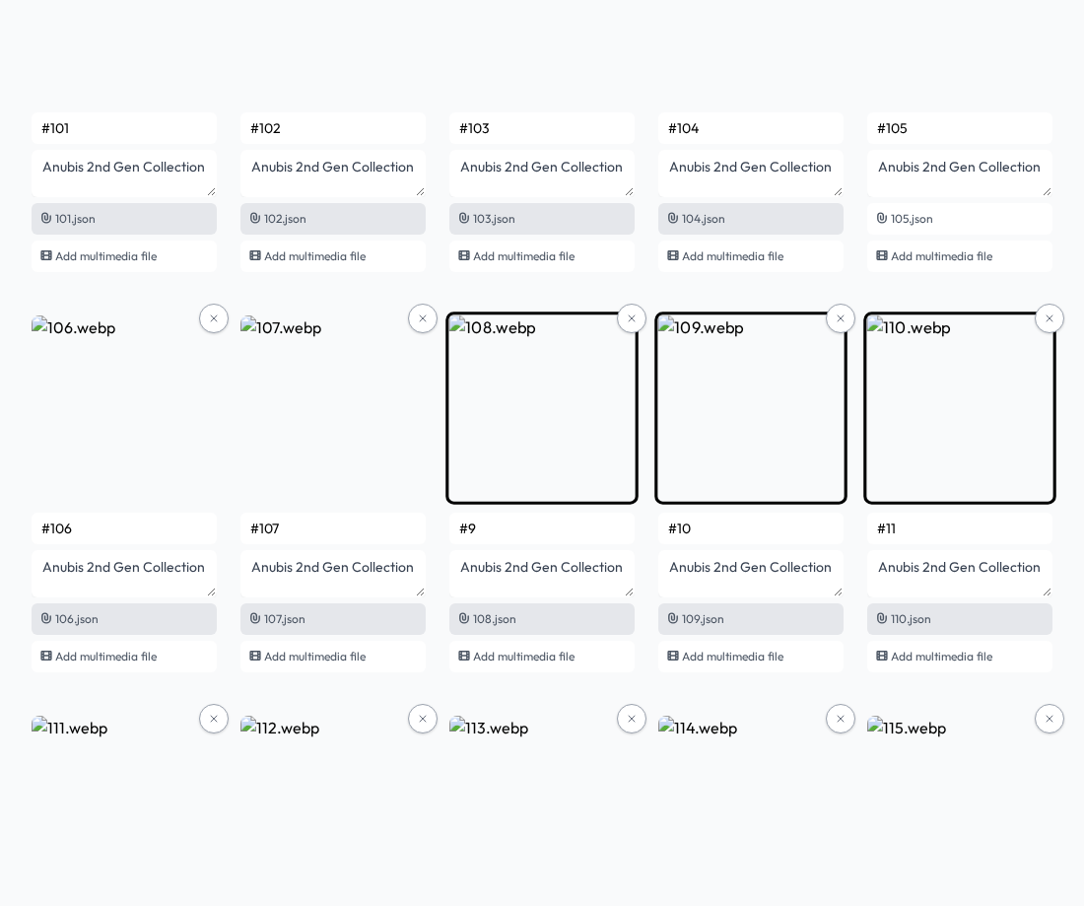
type input "#107"
click at [518, 527] on input "#9" at bounding box center [541, 529] width 185 height 32
type input "#108"
click at [742, 520] on input "#10" at bounding box center [750, 529] width 185 height 32
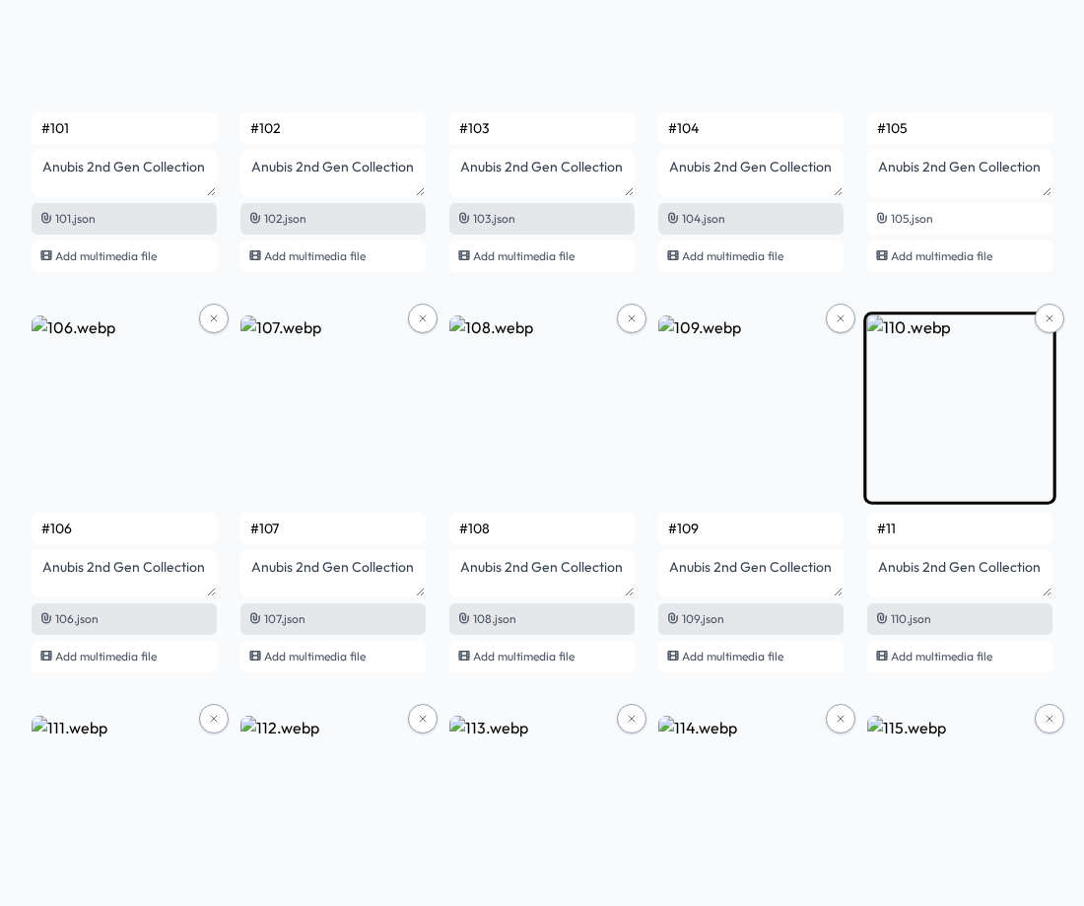
type input "#109"
click at [926, 526] on input "#11" at bounding box center [959, 529] width 185 height 32
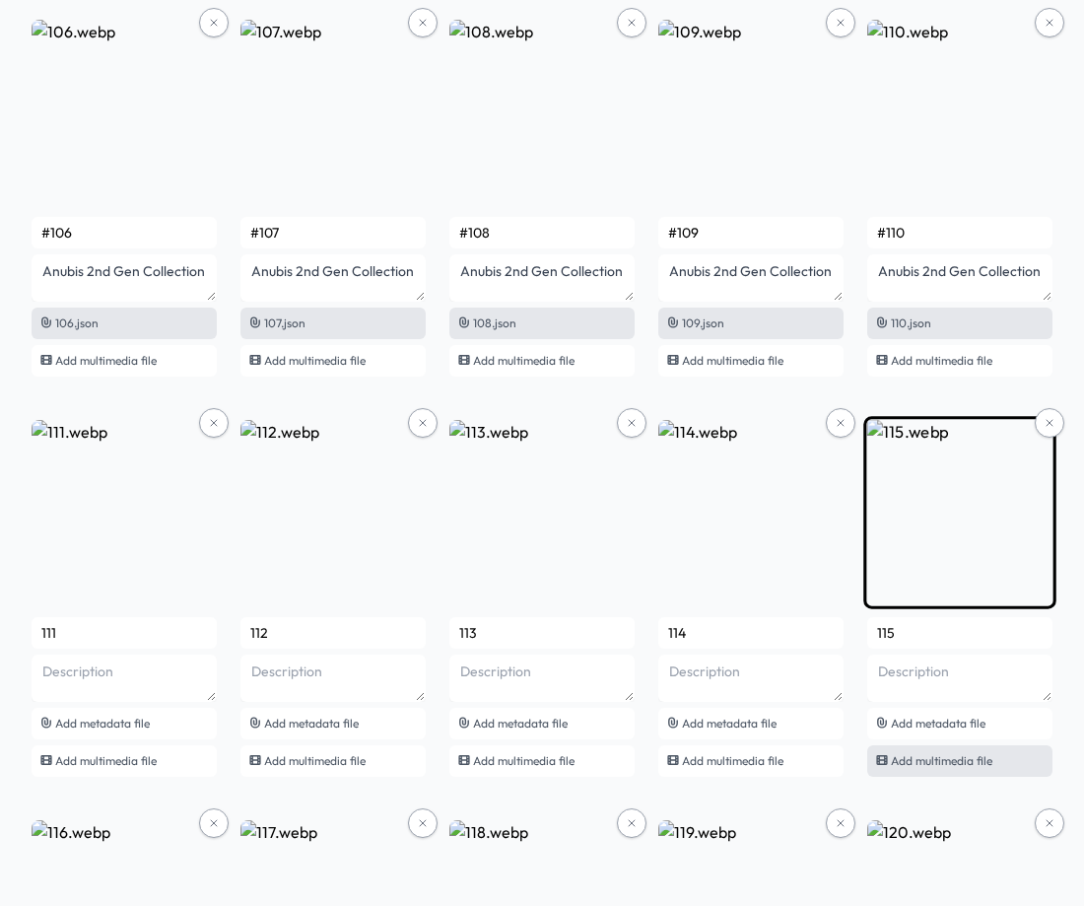
scroll to position [8762, 0]
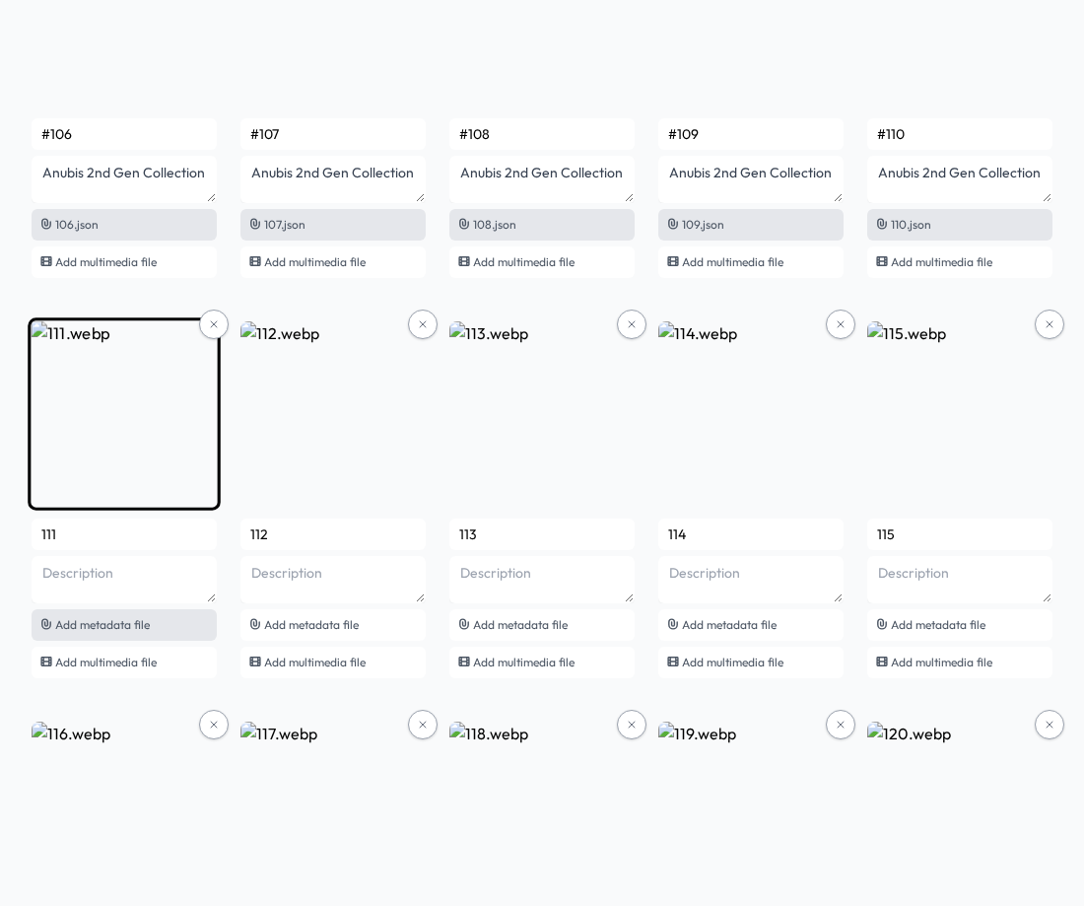
type input "#110"
click at [149, 619] on span "Add metadata file" at bounding box center [102, 624] width 95 height 15
type input "#12"
type textarea "Anubis 2nd Gen Collection"
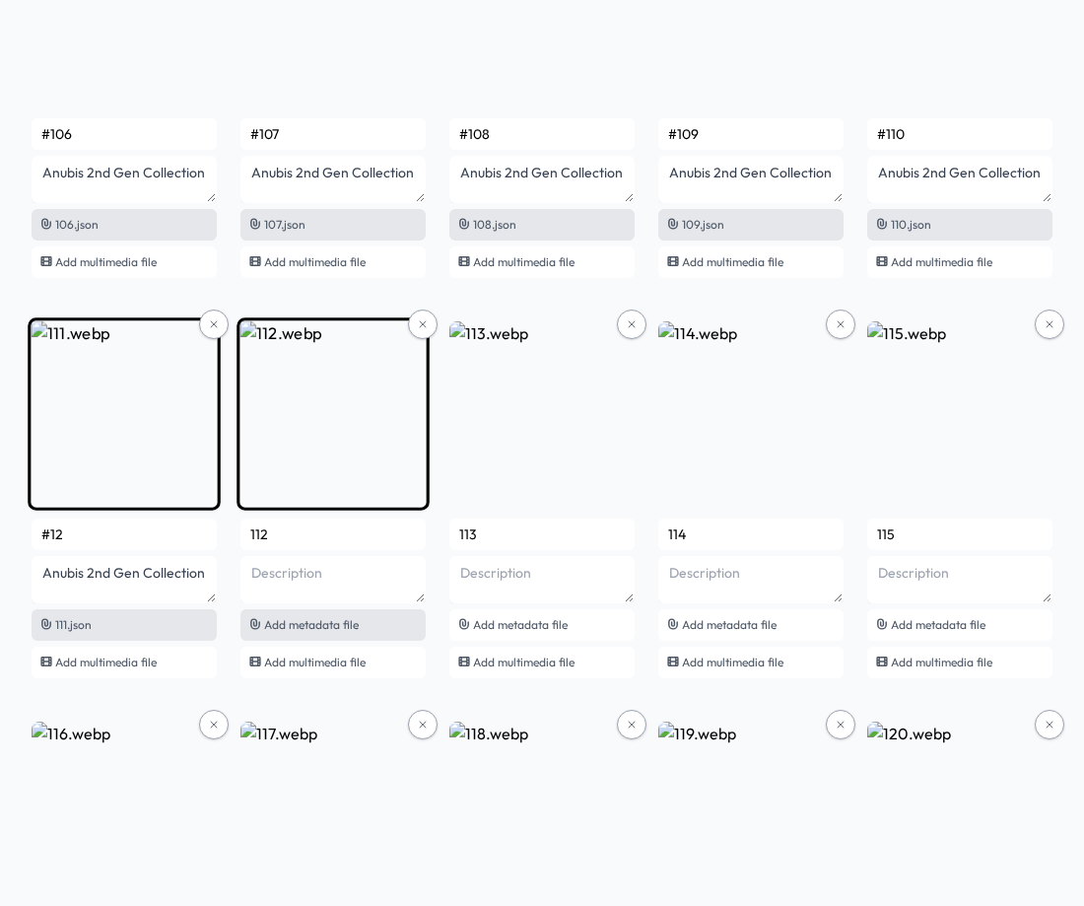
click at [316, 627] on span "Add metadata file" at bounding box center [311, 624] width 95 height 15
type input "#13"
type textarea "Anubis 2nd Gen Collection"
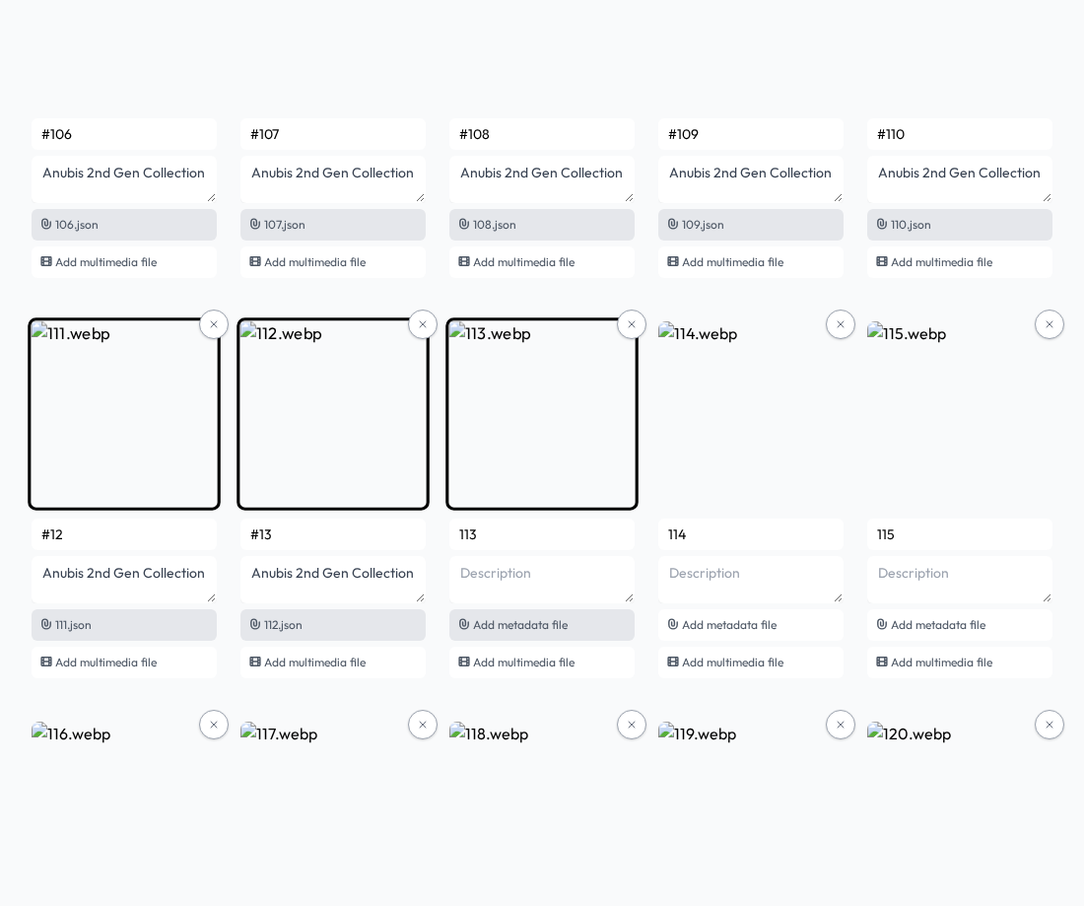
click at [540, 626] on span "Add metadata file" at bounding box center [520, 624] width 95 height 15
type input "#14"
type textarea "Anubis 2nd Gen Collection"
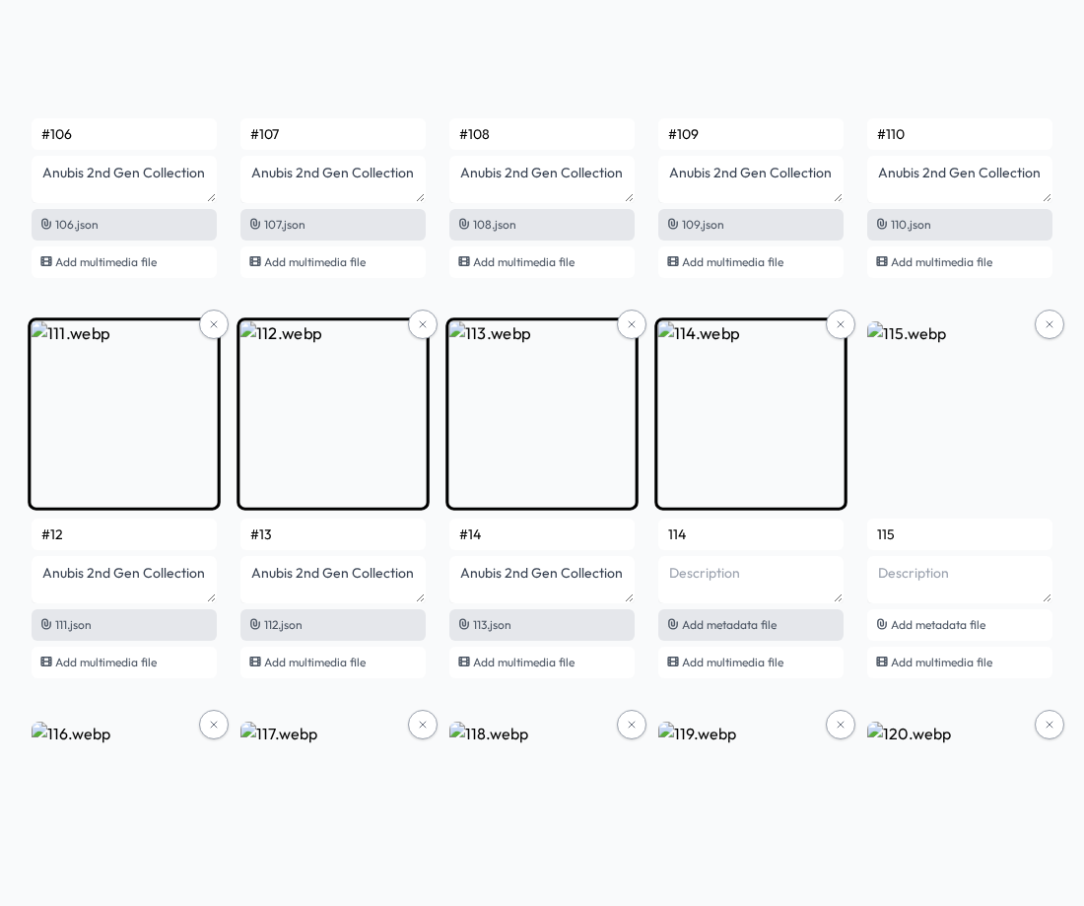
click at [726, 621] on span "Add metadata file" at bounding box center [729, 624] width 95 height 15
type input "#15"
type textarea "Anubis 2nd Gen Collection"
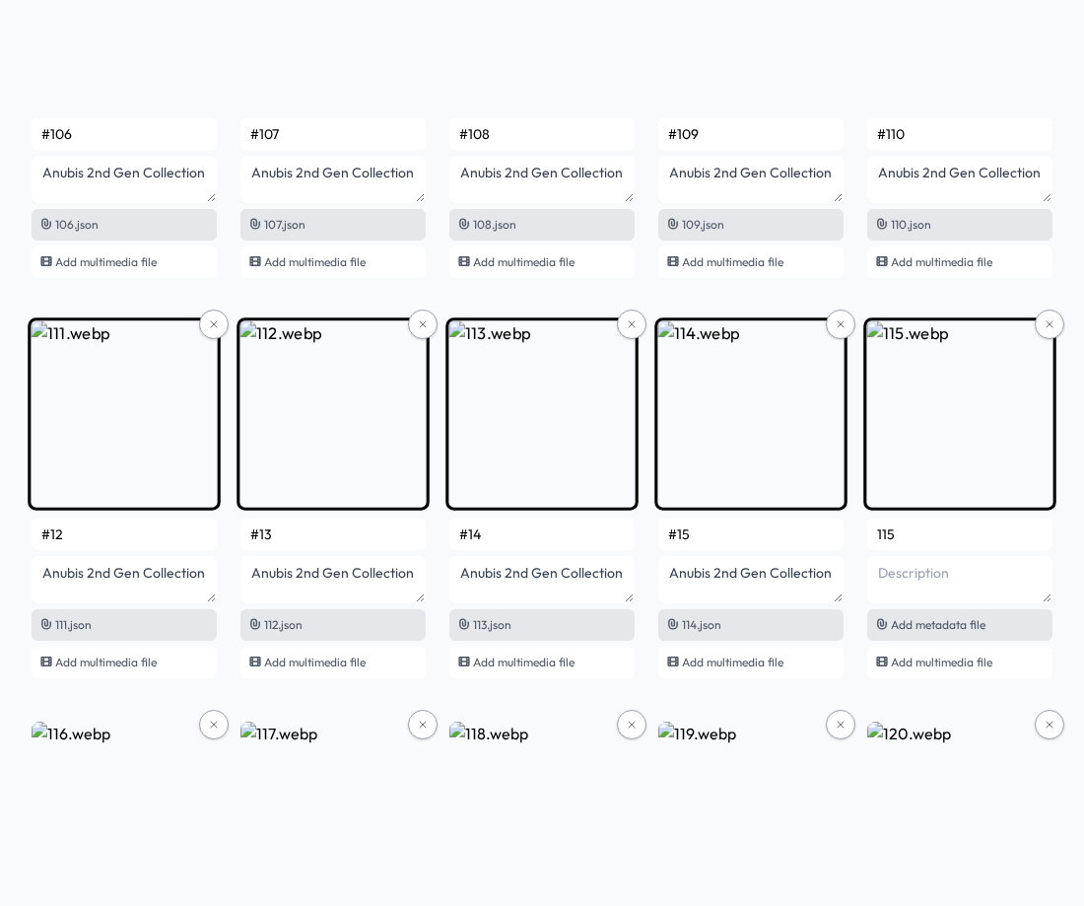
click at [939, 625] on span "Add metadata file" at bounding box center [938, 624] width 95 height 15
type input "#16"
type textarea "Anubis 2nd Gen Collection"
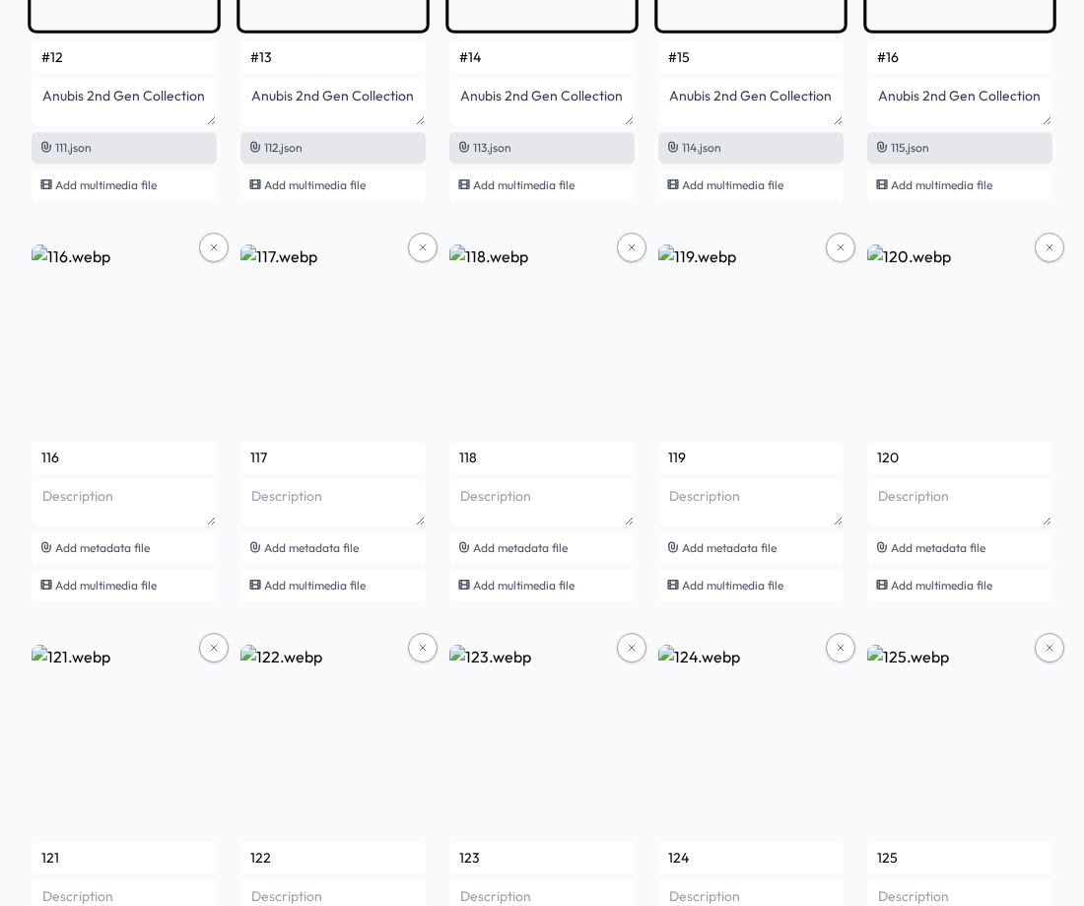
scroll to position [9255, 0]
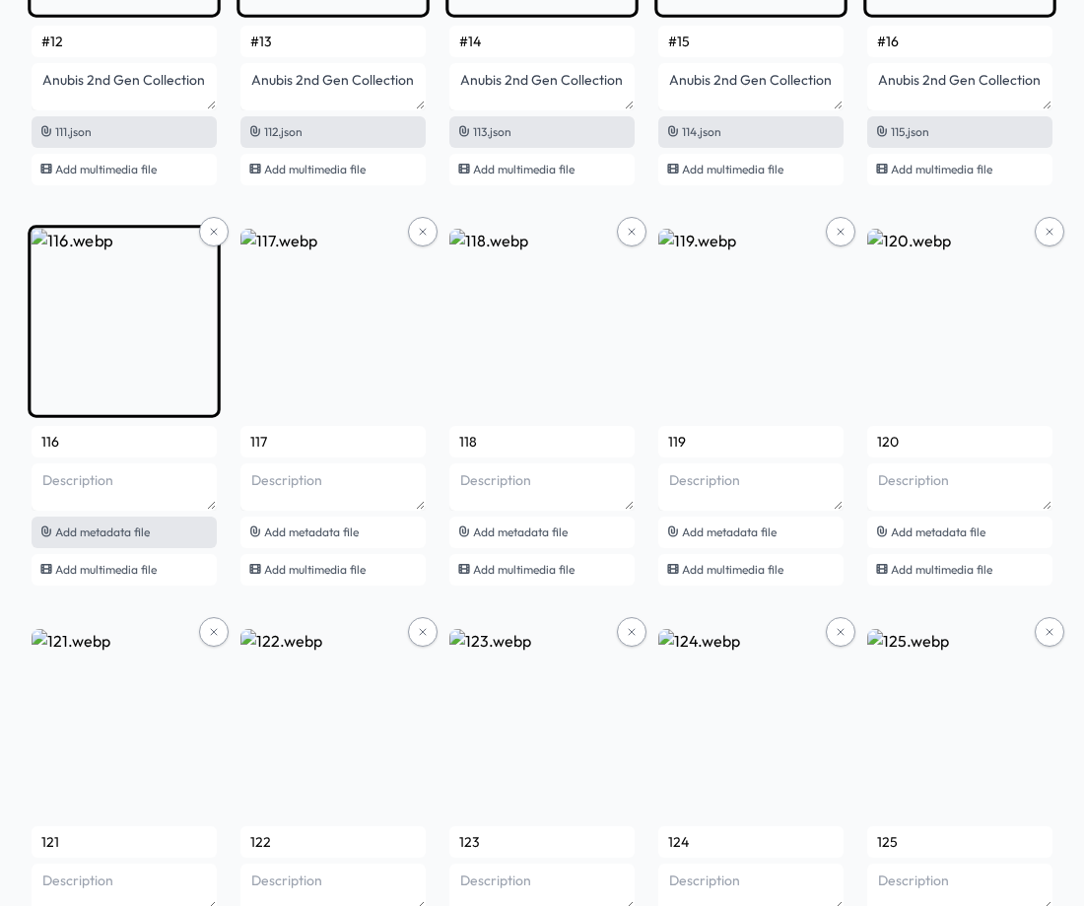
click at [155, 532] on div "Add metadata file" at bounding box center [124, 532] width 185 height 32
type input "#17"
type textarea "Anubis 2nd Gen Collection"
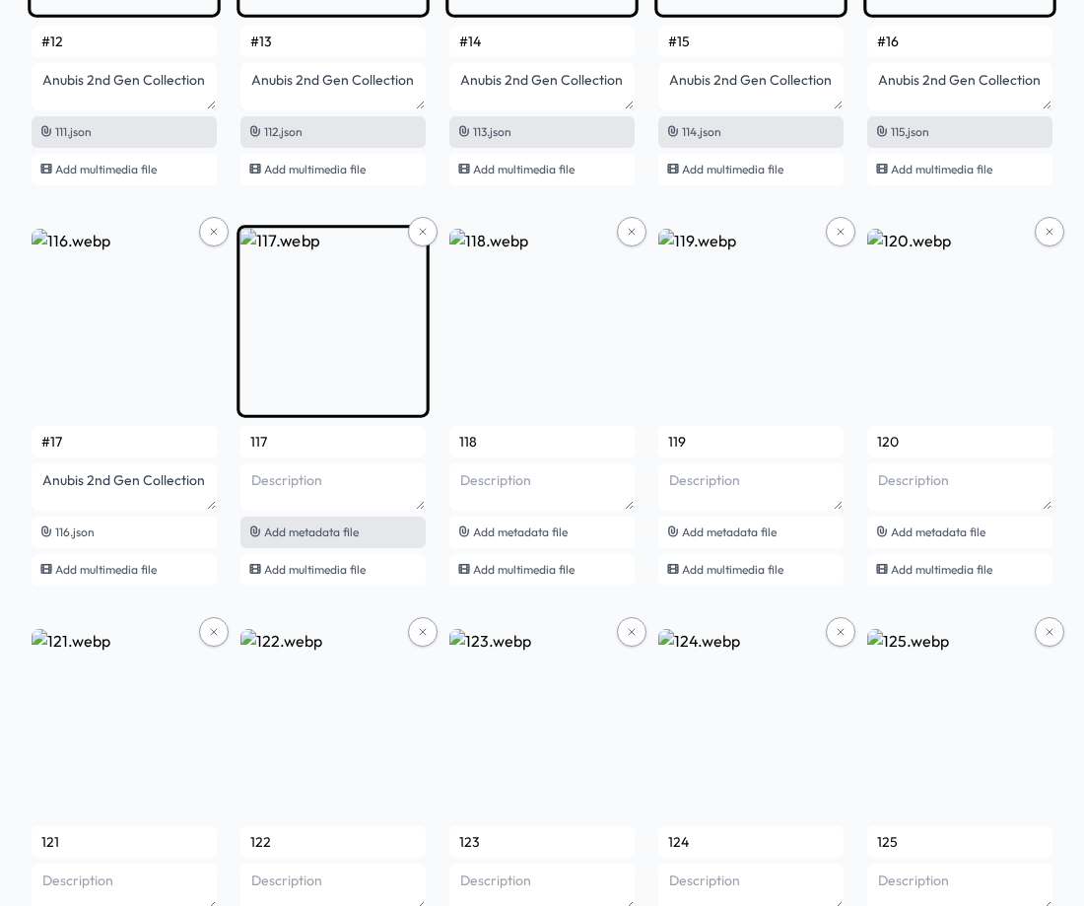
click at [335, 530] on span "Add metadata file" at bounding box center [311, 531] width 95 height 15
type input "#18"
type textarea "Anubis 2nd Gen Collection"
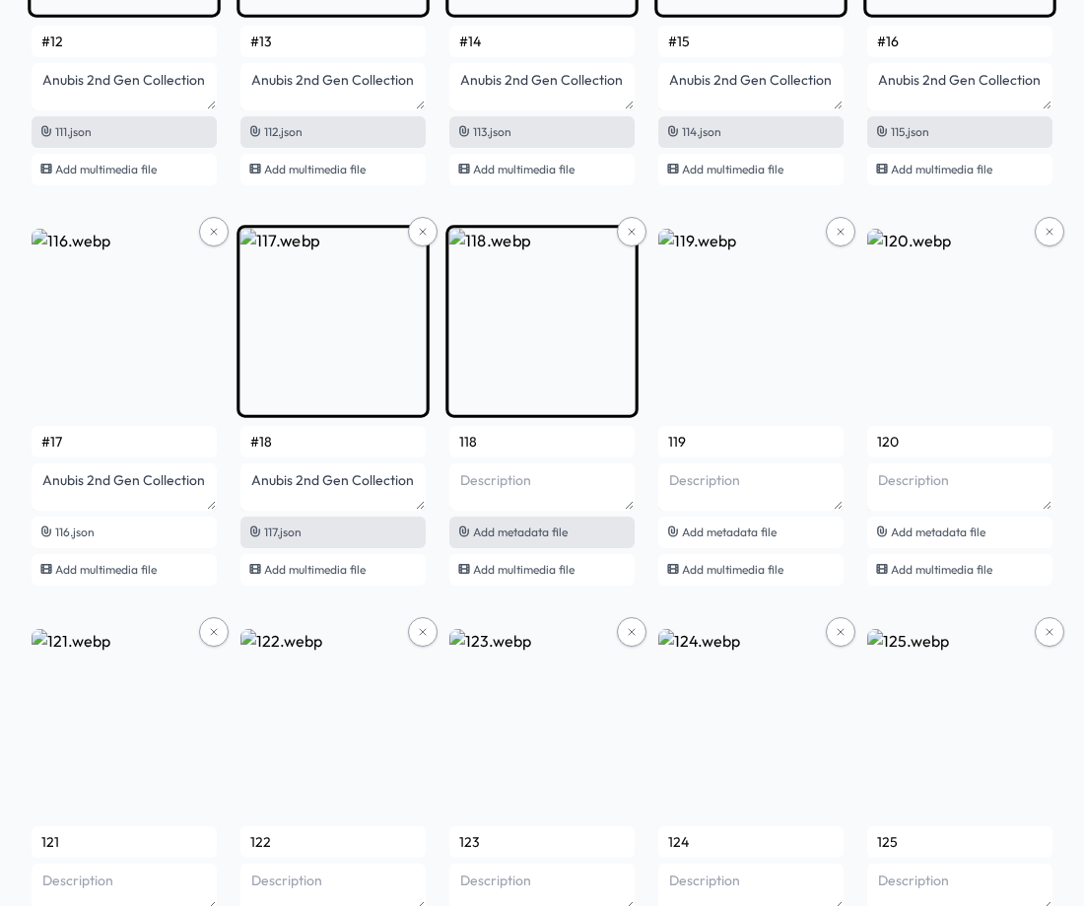
click at [474, 536] on span "Add metadata file" at bounding box center [520, 531] width 95 height 15
type input "#19"
type textarea "Anubis 2nd Gen Collection"
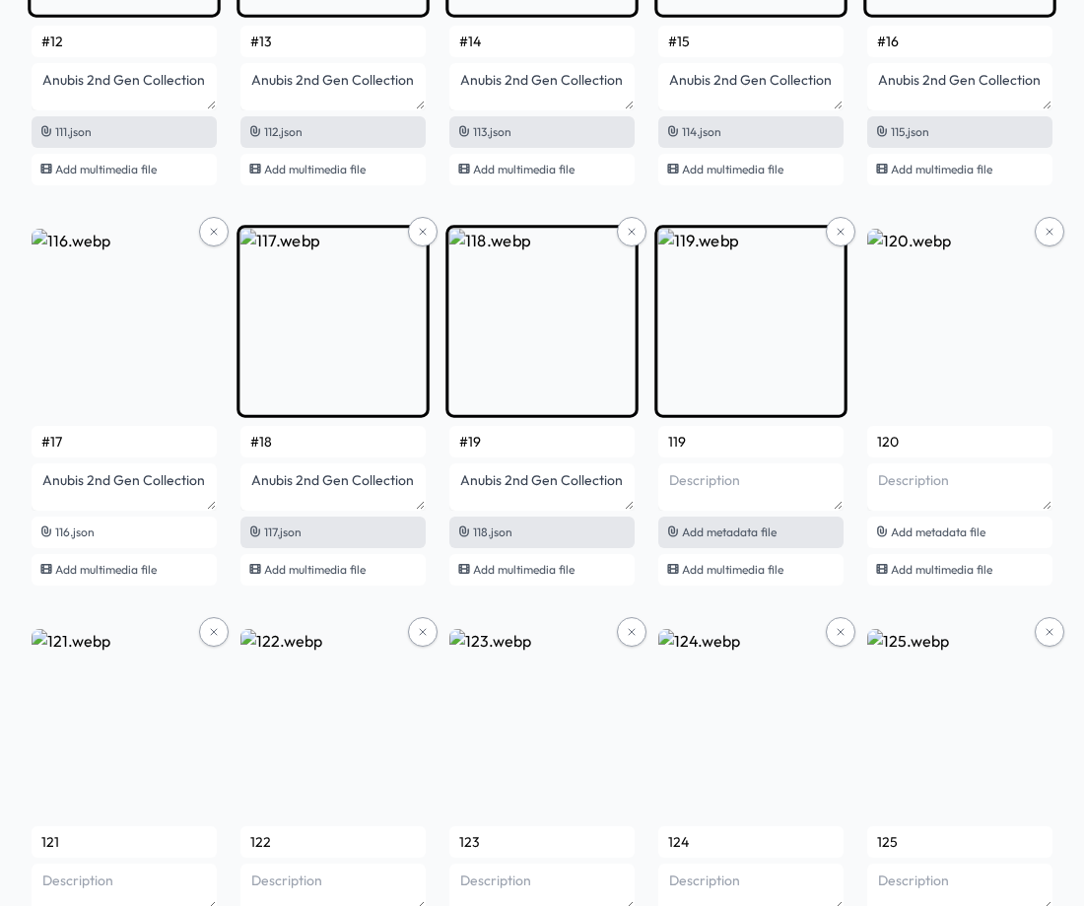
click at [756, 534] on span "Add metadata file" at bounding box center [729, 531] width 95 height 15
type input "#20"
type textarea "Anubis 2nd Gen Collection"
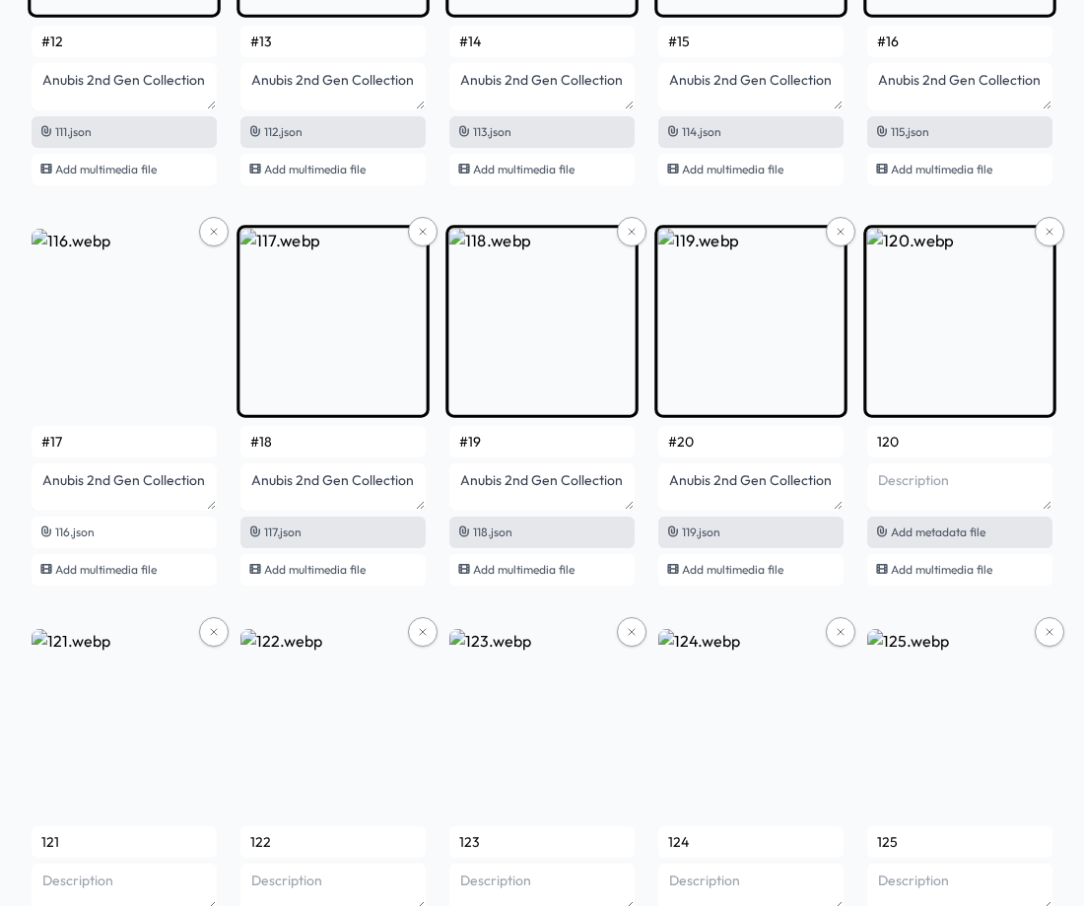
click at [951, 536] on span "Add metadata file" at bounding box center [938, 531] width 95 height 15
type input "#21"
type textarea "Anubis 2nd Gen Collection"
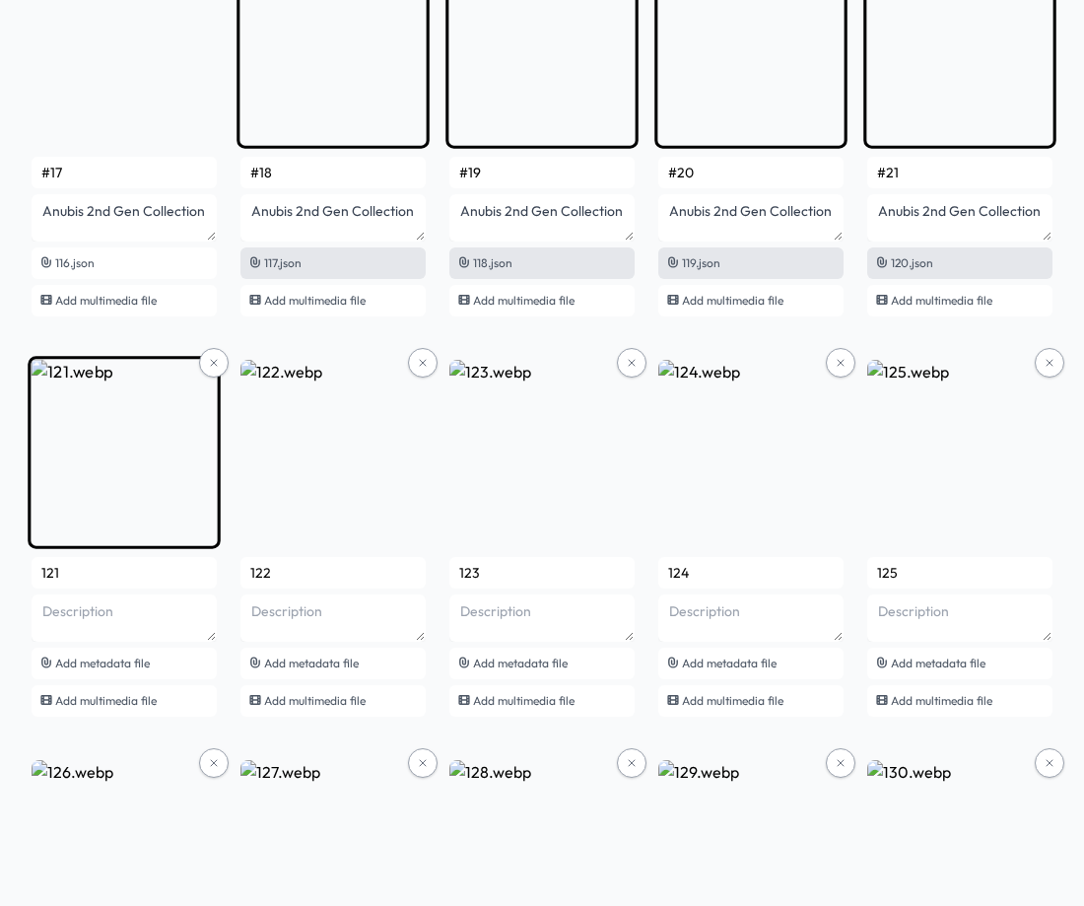
scroll to position [9649, 0]
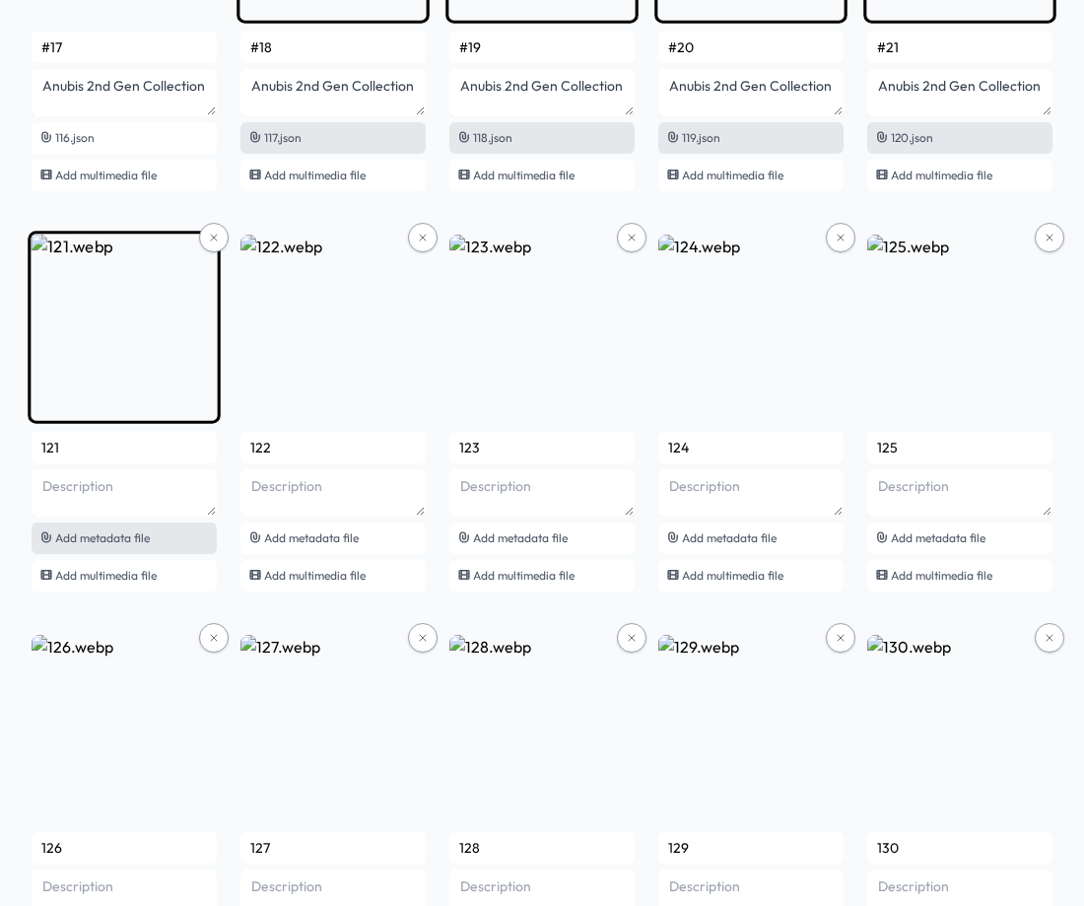
click at [108, 541] on span "Add metadata file" at bounding box center [102, 537] width 95 height 15
type input "#22"
type textarea "Anubis 2nd Gen Collection"
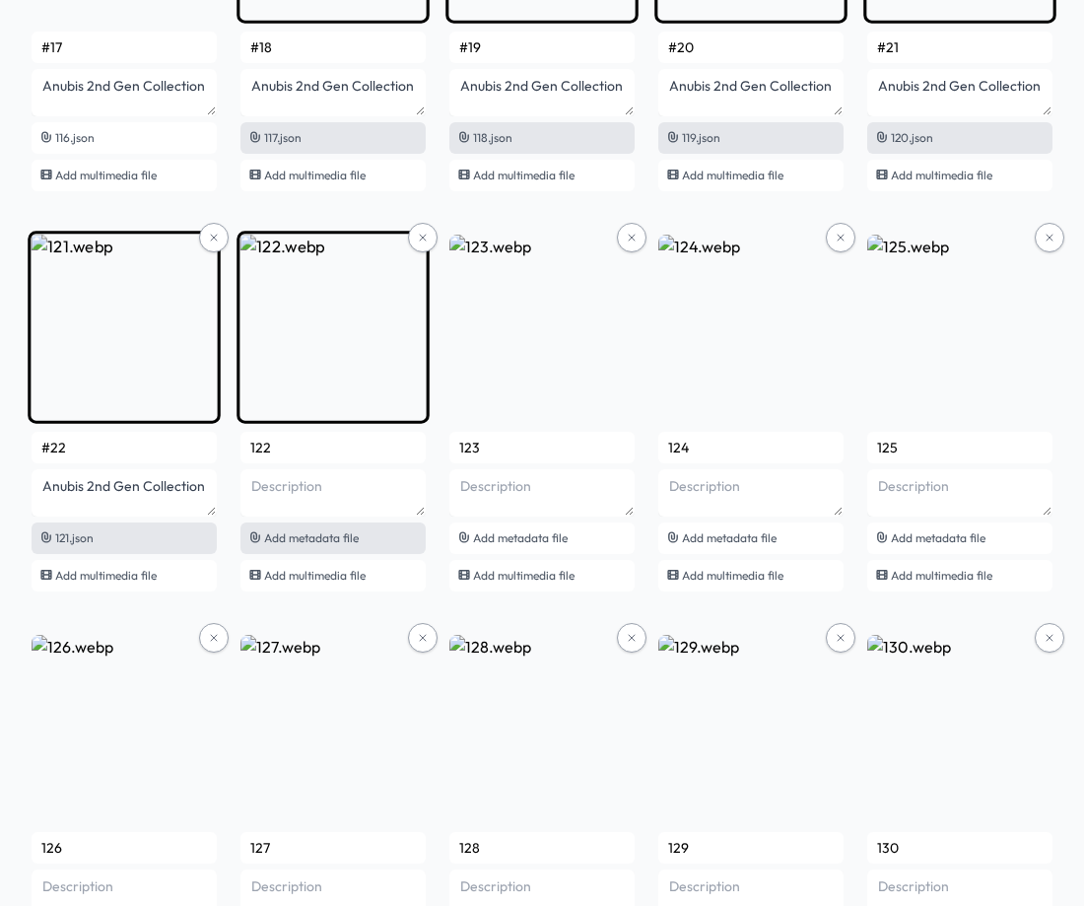
click at [296, 536] on span "Add metadata file" at bounding box center [311, 537] width 95 height 15
type input "#23"
type textarea "Anubis 2nd Gen Collection"
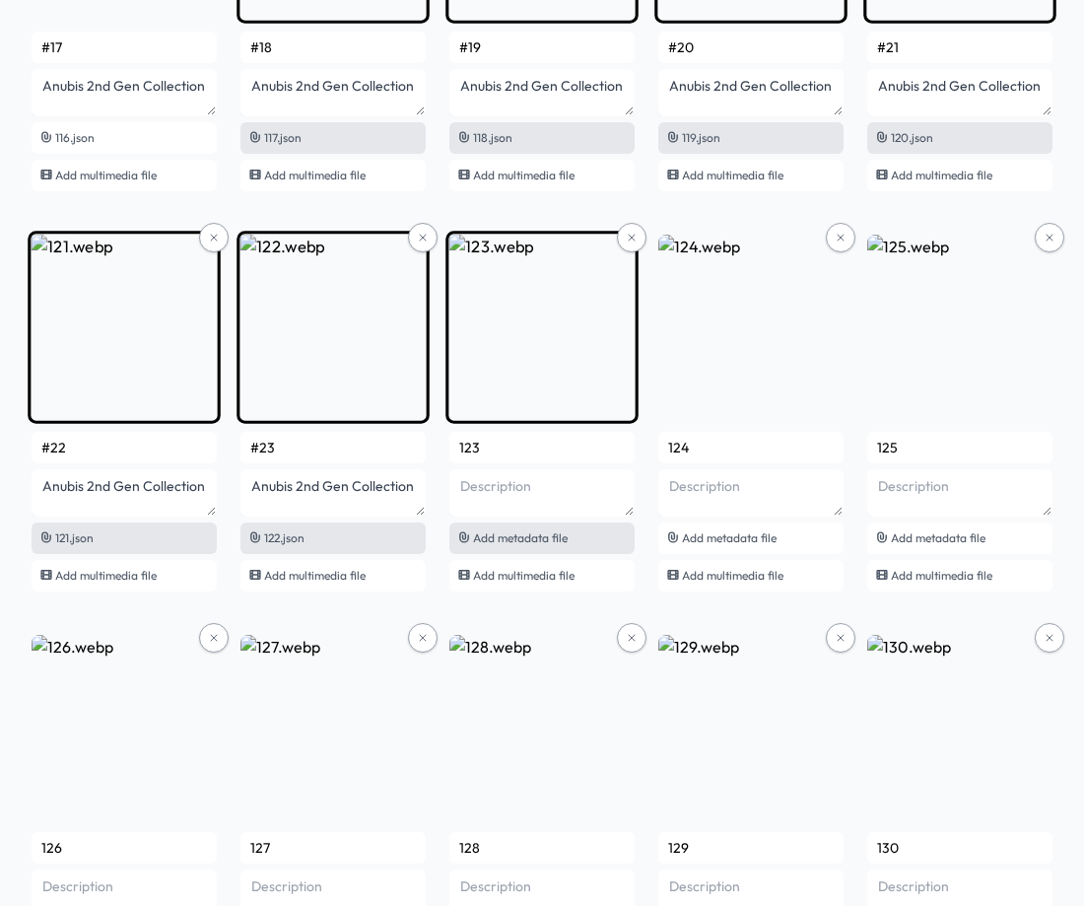
click at [513, 540] on span "Add metadata file" at bounding box center [520, 537] width 95 height 15
type input "#24"
type textarea "Anubis 2nd Gen Collection"
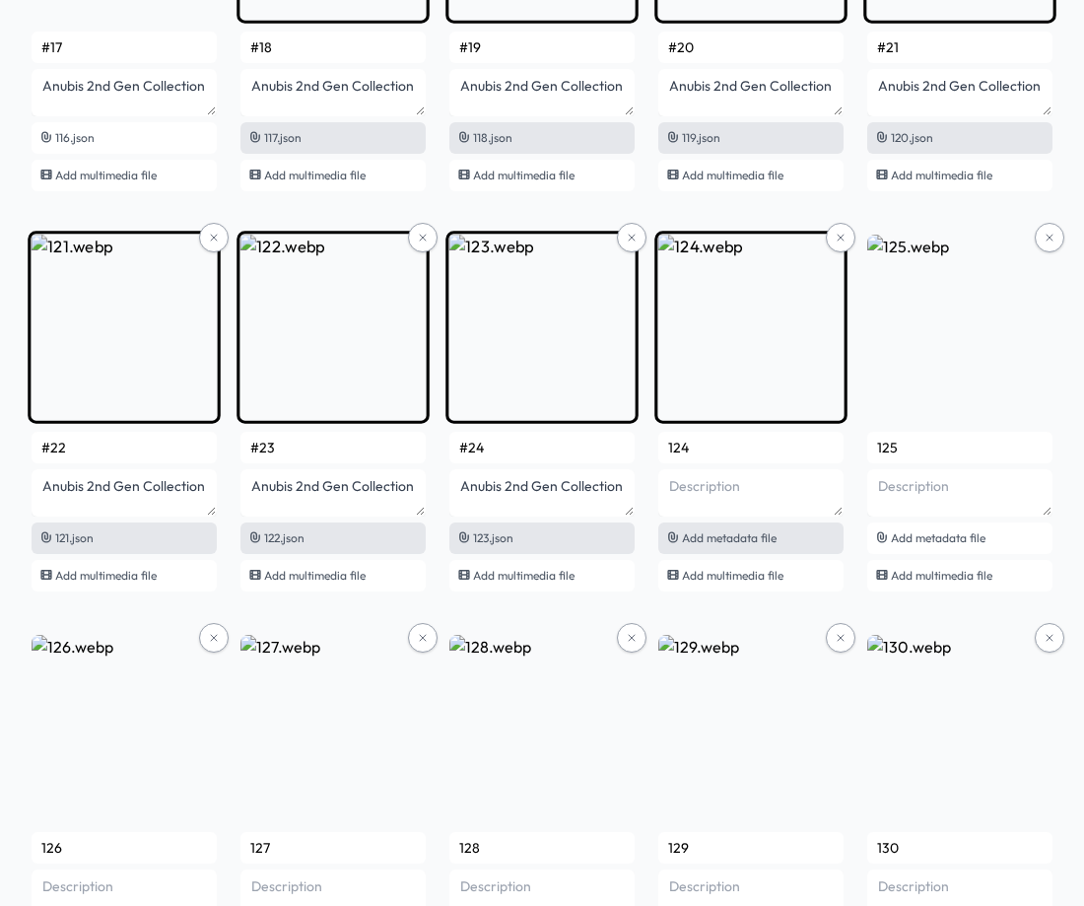
click at [720, 541] on span "Add metadata file" at bounding box center [729, 537] width 95 height 15
type input "#25"
type textarea "Anubis 2nd Gen Collection"
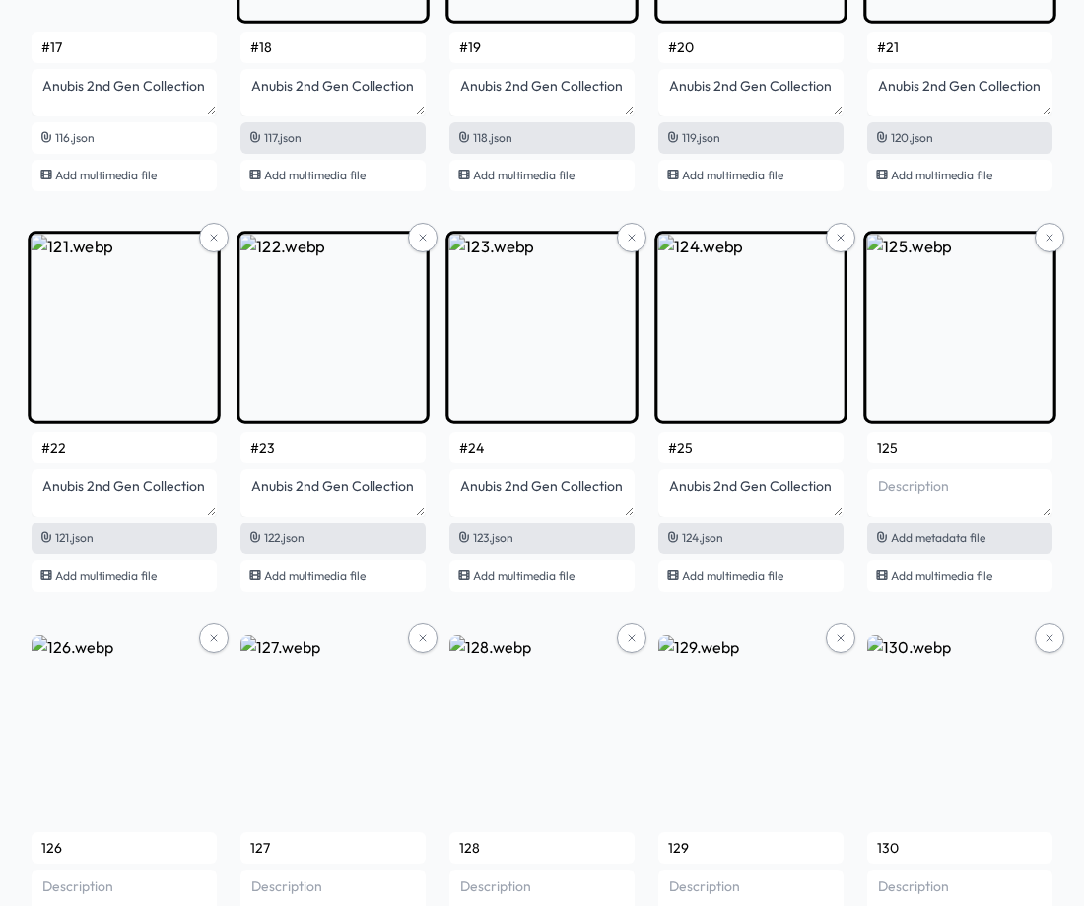
click at [957, 537] on span "Add metadata file" at bounding box center [938, 537] width 95 height 15
type input "#26"
type textarea "Anubis 2nd Gen Collection"
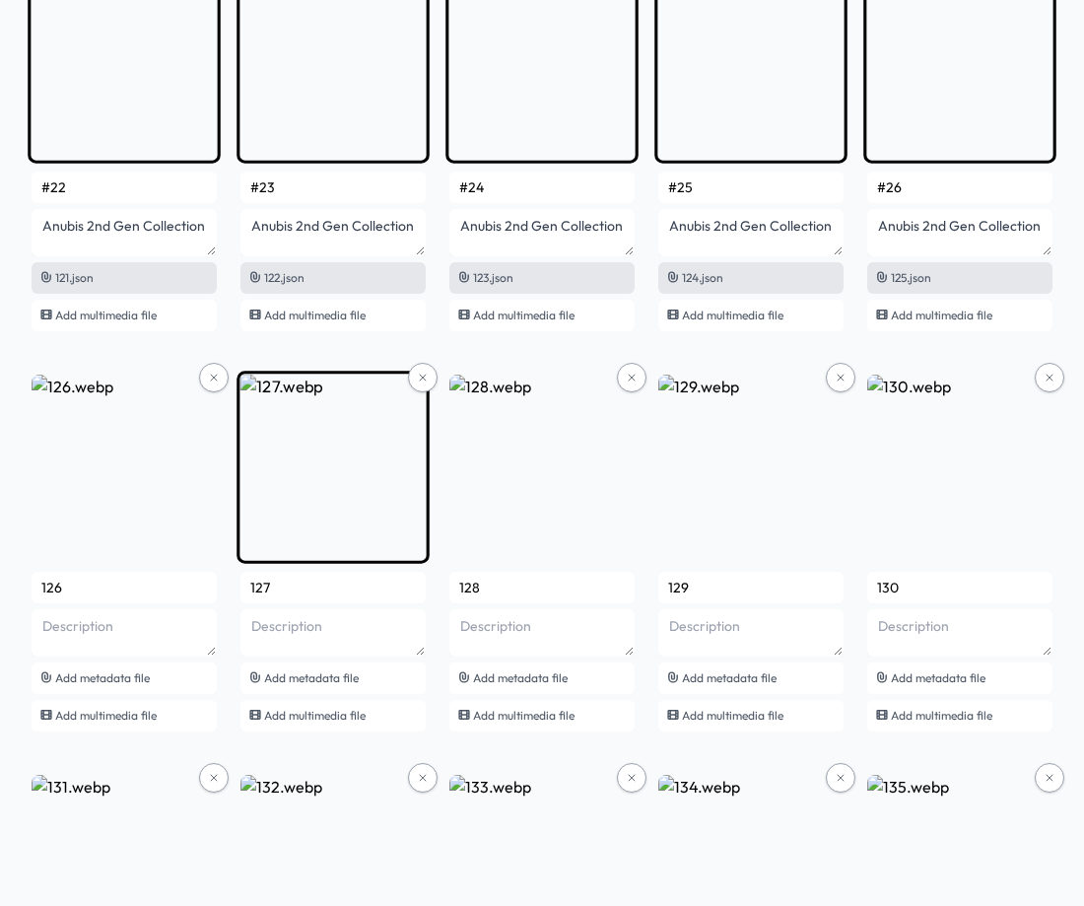
scroll to position [9945, 0]
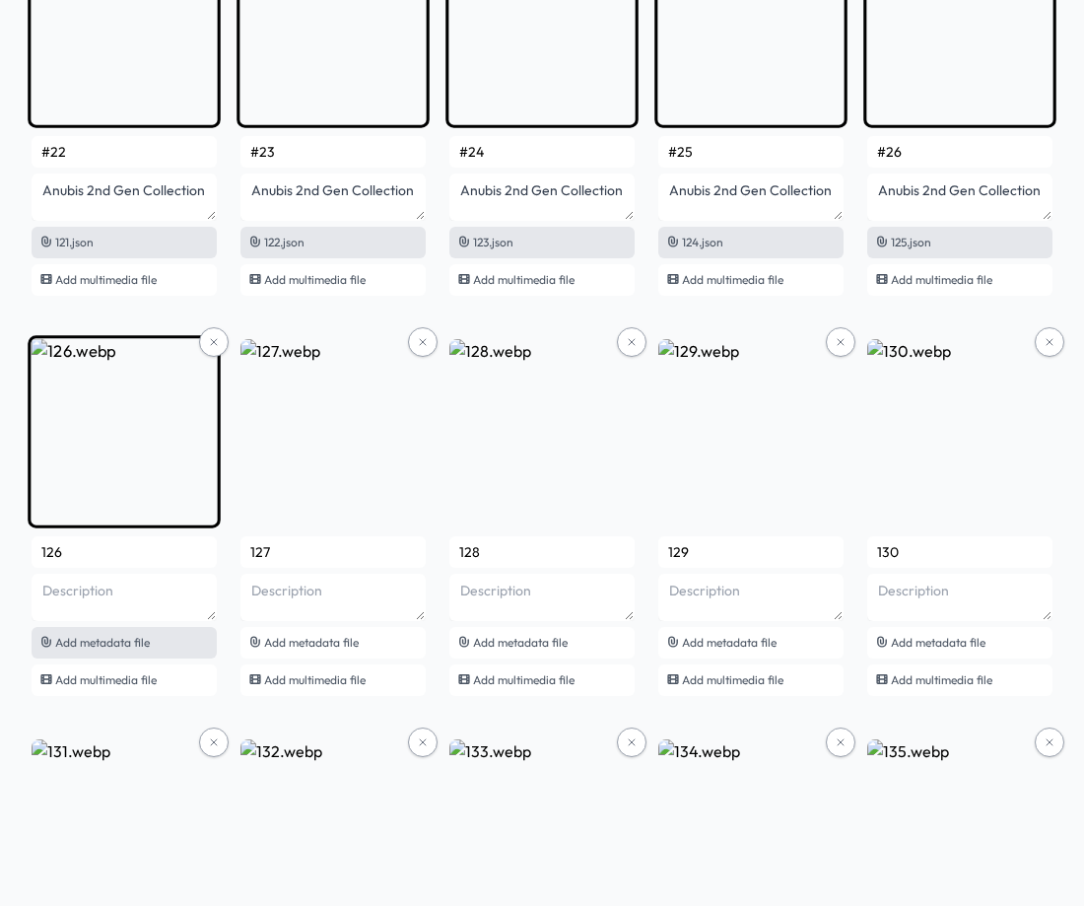
click at [123, 647] on span "Add metadata file" at bounding box center [102, 642] width 95 height 15
type input "#27"
type textarea "Anubis 2nd Gen Collection"
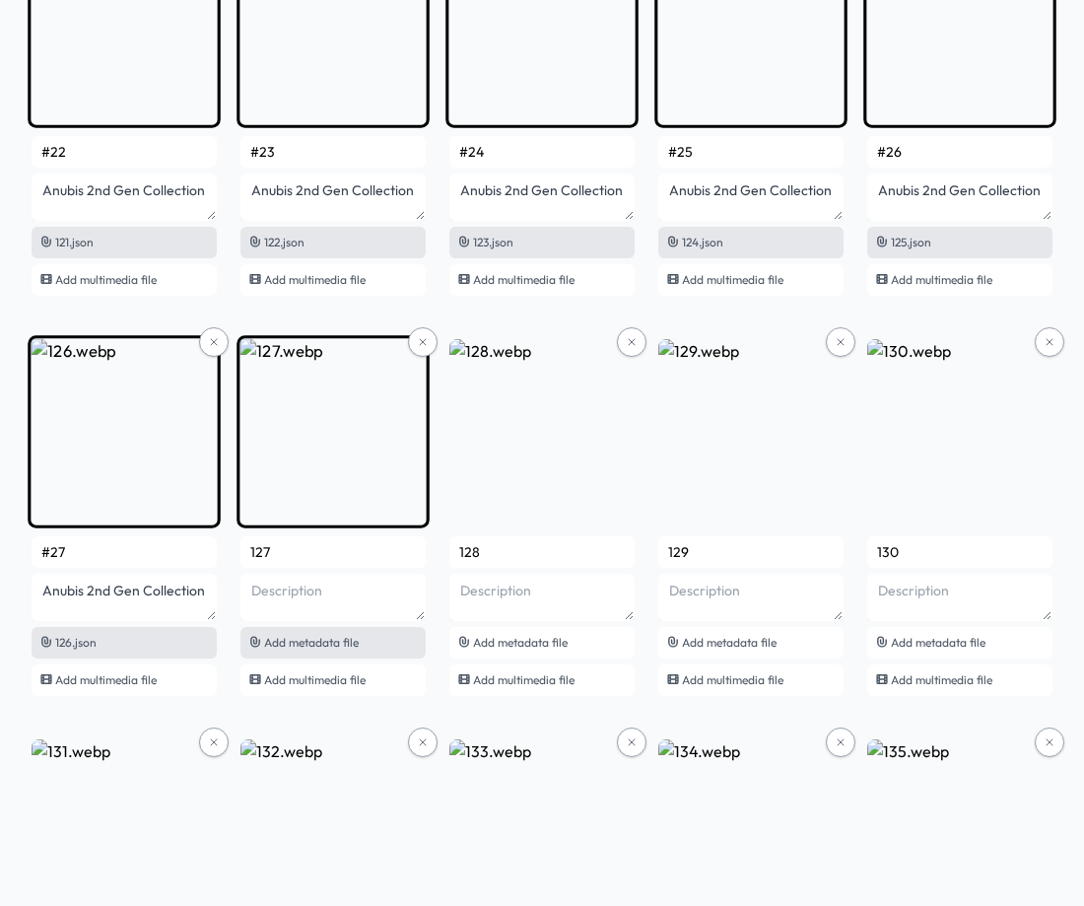
click at [348, 638] on span "Add metadata file" at bounding box center [311, 642] width 95 height 15
type input "#28"
type textarea "Anubis 2nd Gen Collection"
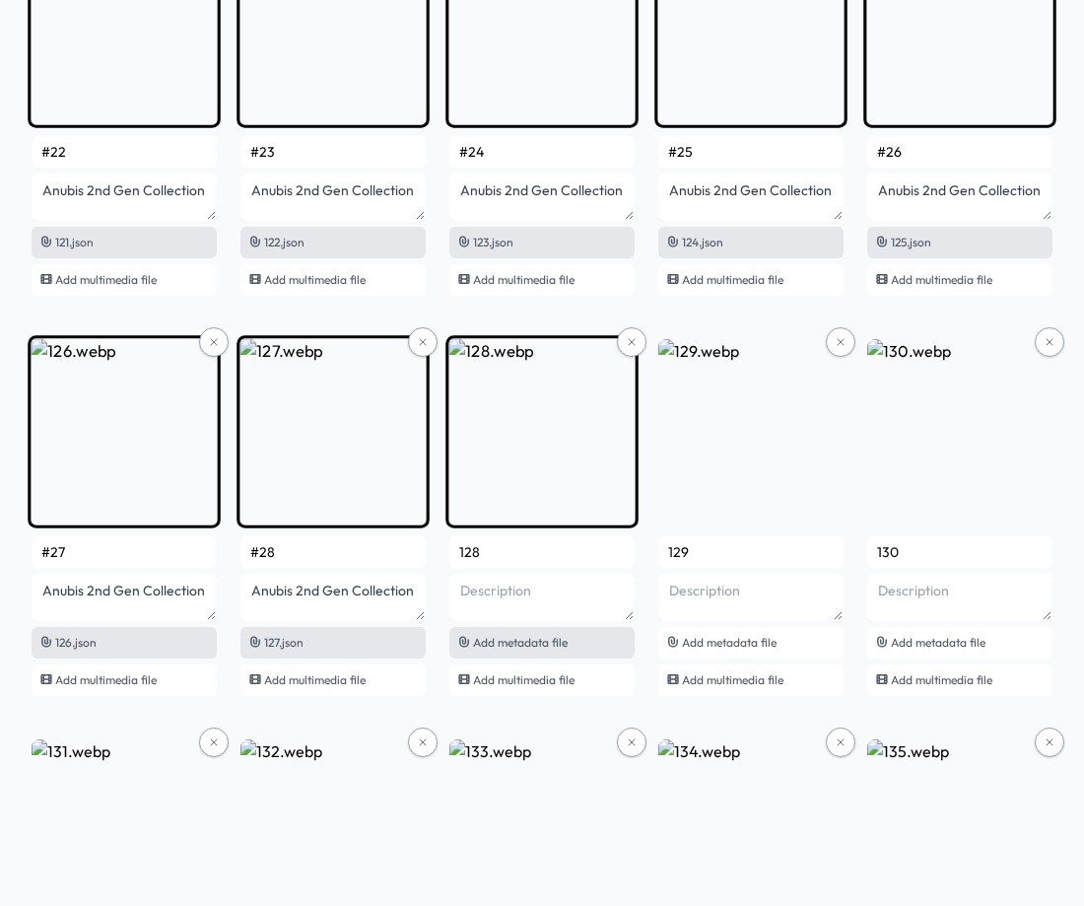
click at [524, 647] on span "Add metadata file" at bounding box center [520, 642] width 95 height 15
type input "#29"
type textarea "Anubis 2nd Gen Collection"
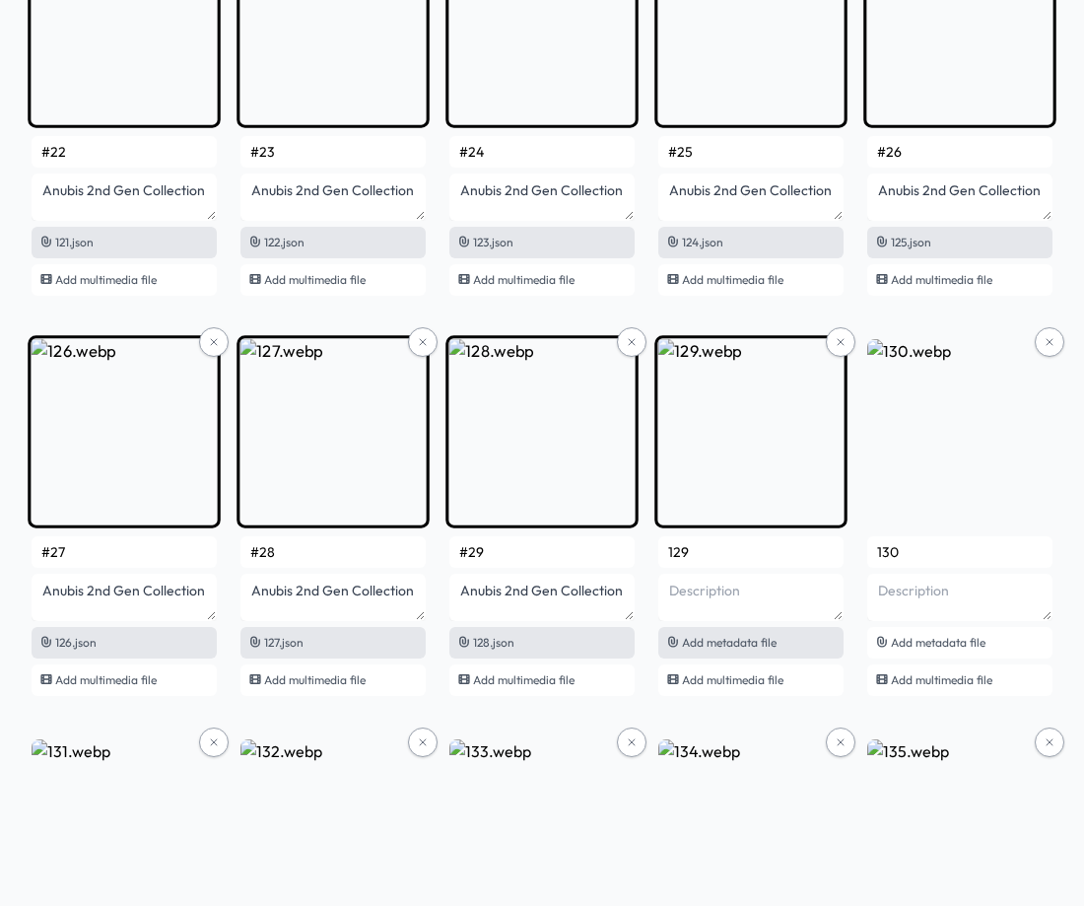
click at [734, 639] on span "Add metadata file" at bounding box center [729, 642] width 95 height 15
type input "#30"
type textarea "Anubis 2nd Gen Collection"
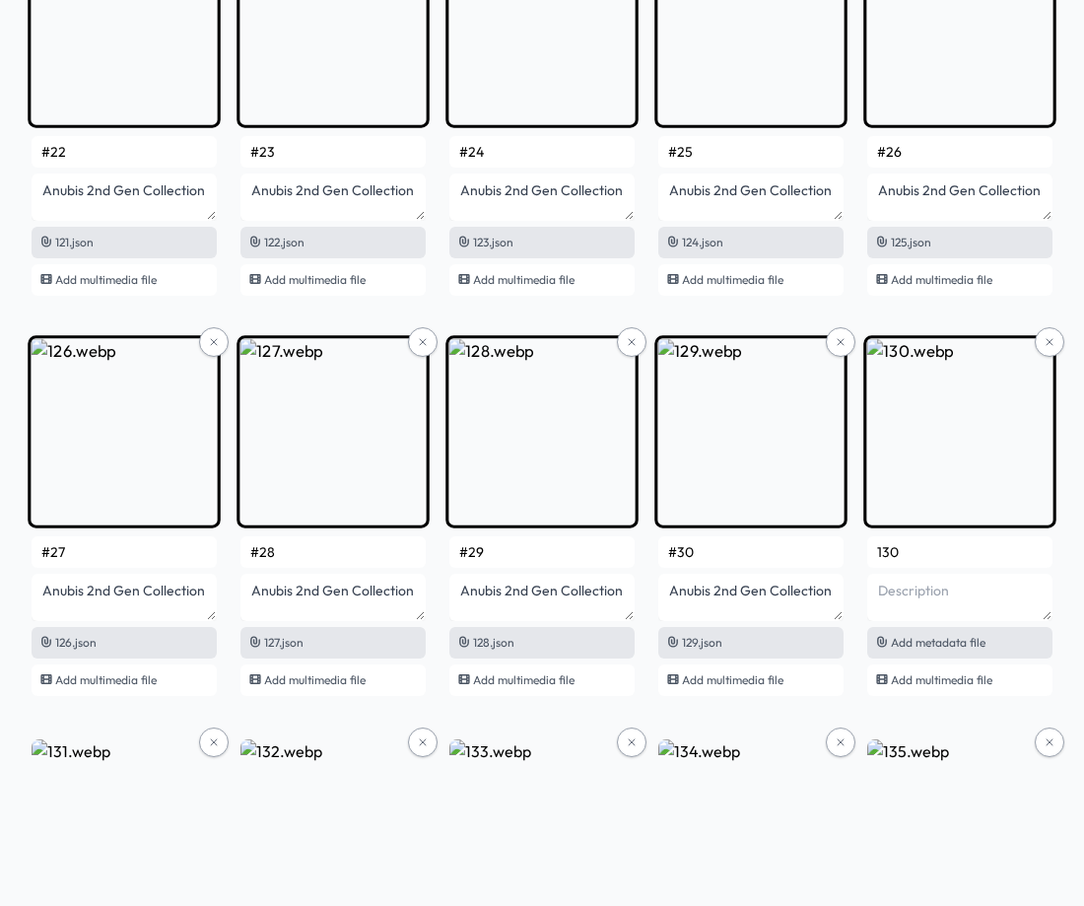
click at [913, 649] on span "Add metadata file" at bounding box center [938, 642] width 95 height 15
type input "#31"
type textarea "Anubis 2nd Gen Collection"
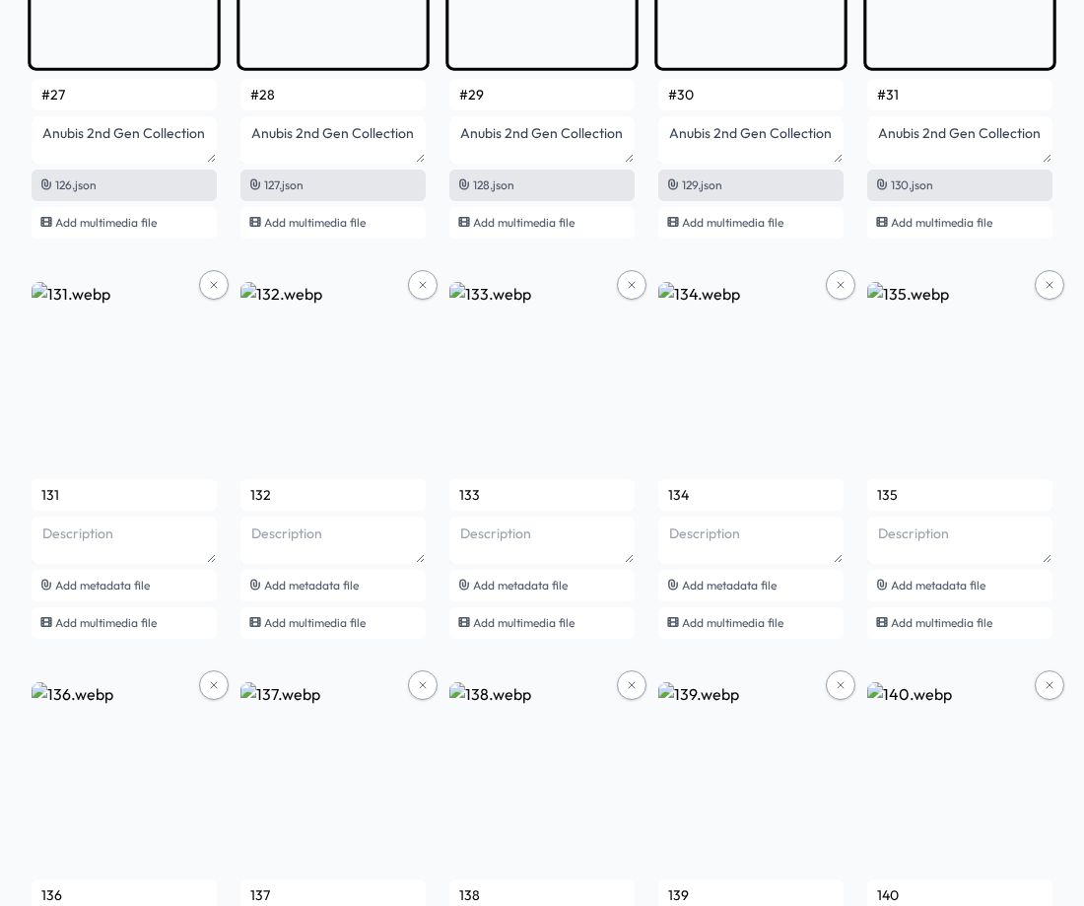
scroll to position [10438, 0]
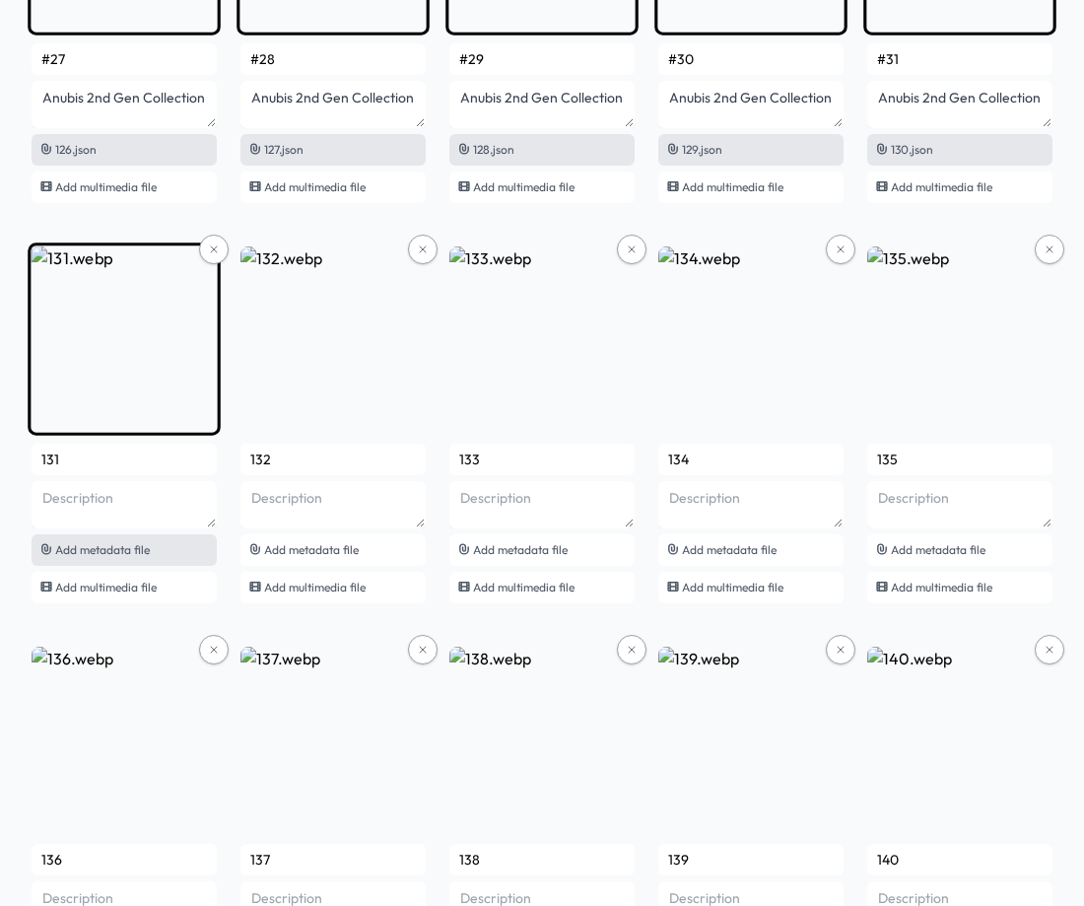
click at [117, 551] on span "Add metadata file" at bounding box center [102, 549] width 95 height 15
type input "#32"
type textarea "Anubis 2nd Gen Collection"
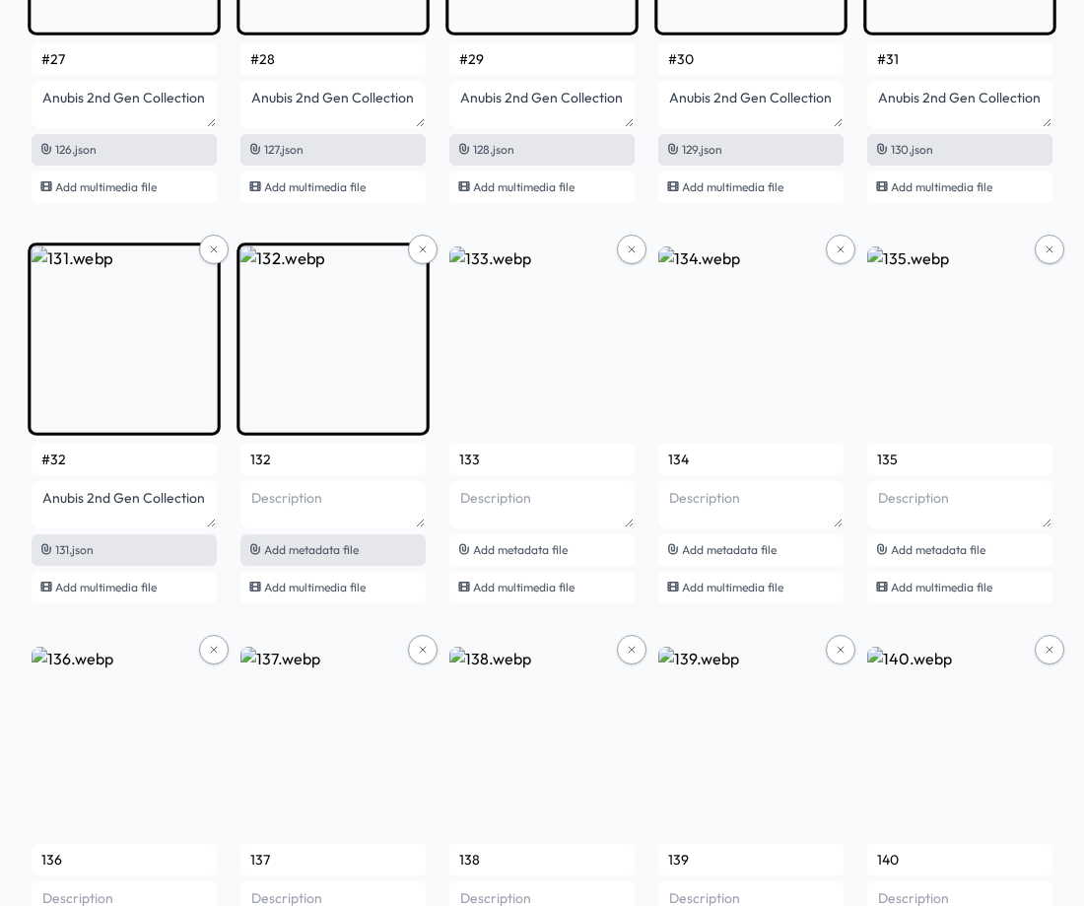
click at [308, 543] on span "Add metadata file" at bounding box center [311, 549] width 95 height 15
type input "#33"
type textarea "Anubis 2nd Gen Collection"
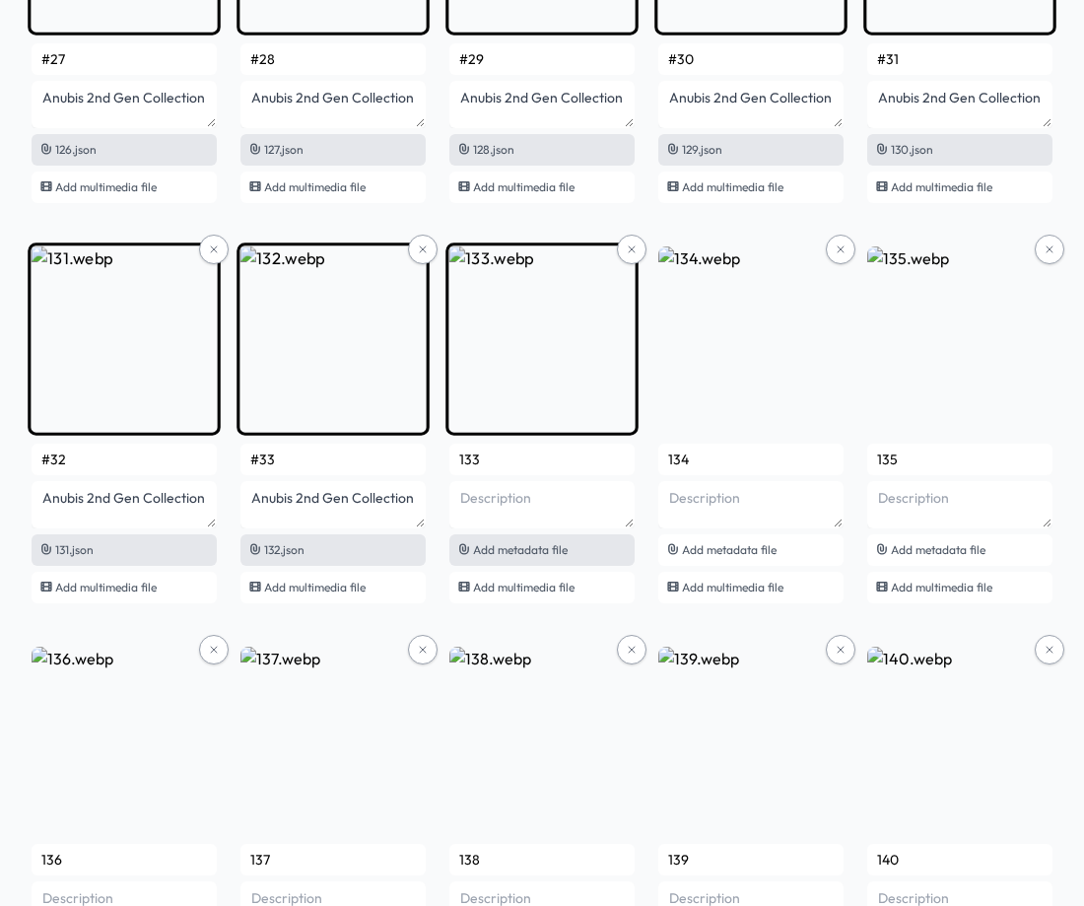
click at [536, 549] on span "Add metadata file" at bounding box center [520, 549] width 95 height 15
type input "#34"
type textarea "Anubis 2nd Gen Collection"
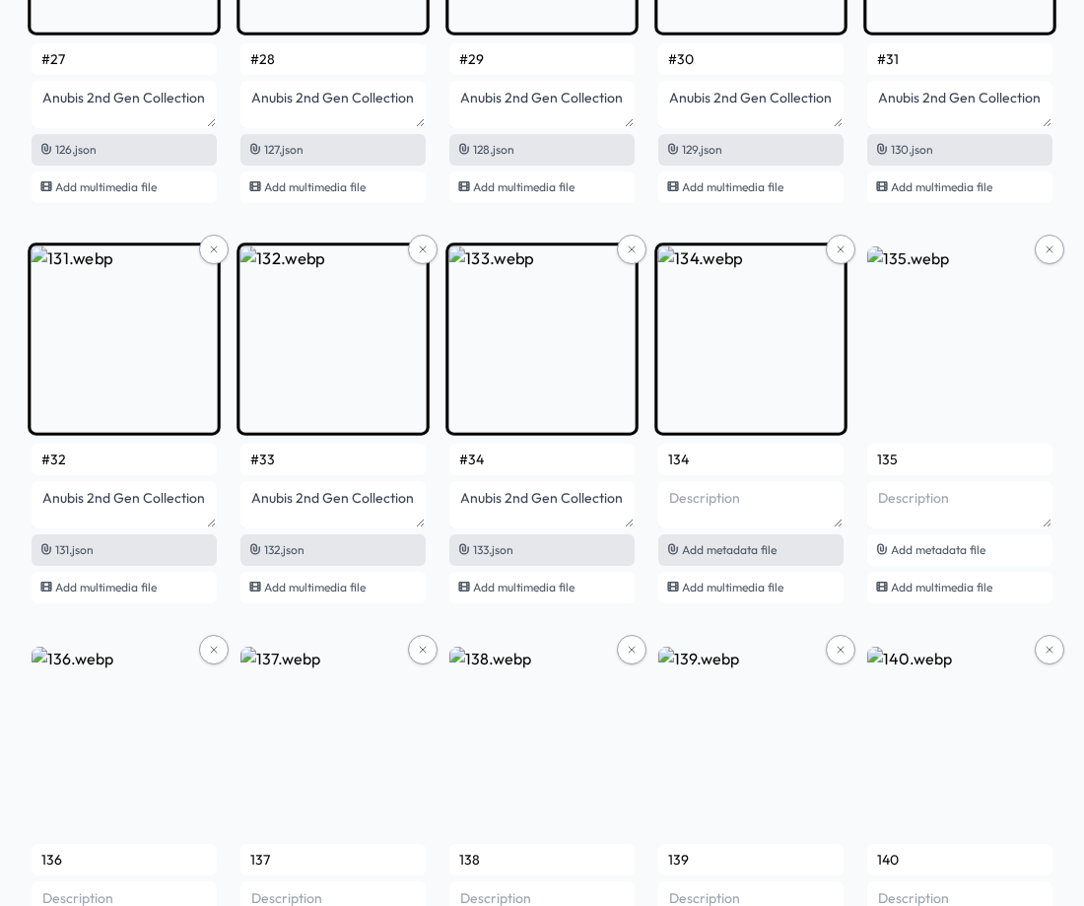
click at [720, 556] on span "Add metadata file" at bounding box center [729, 549] width 95 height 15
type input "#35"
type textarea "Anubis 2nd Gen Collection"
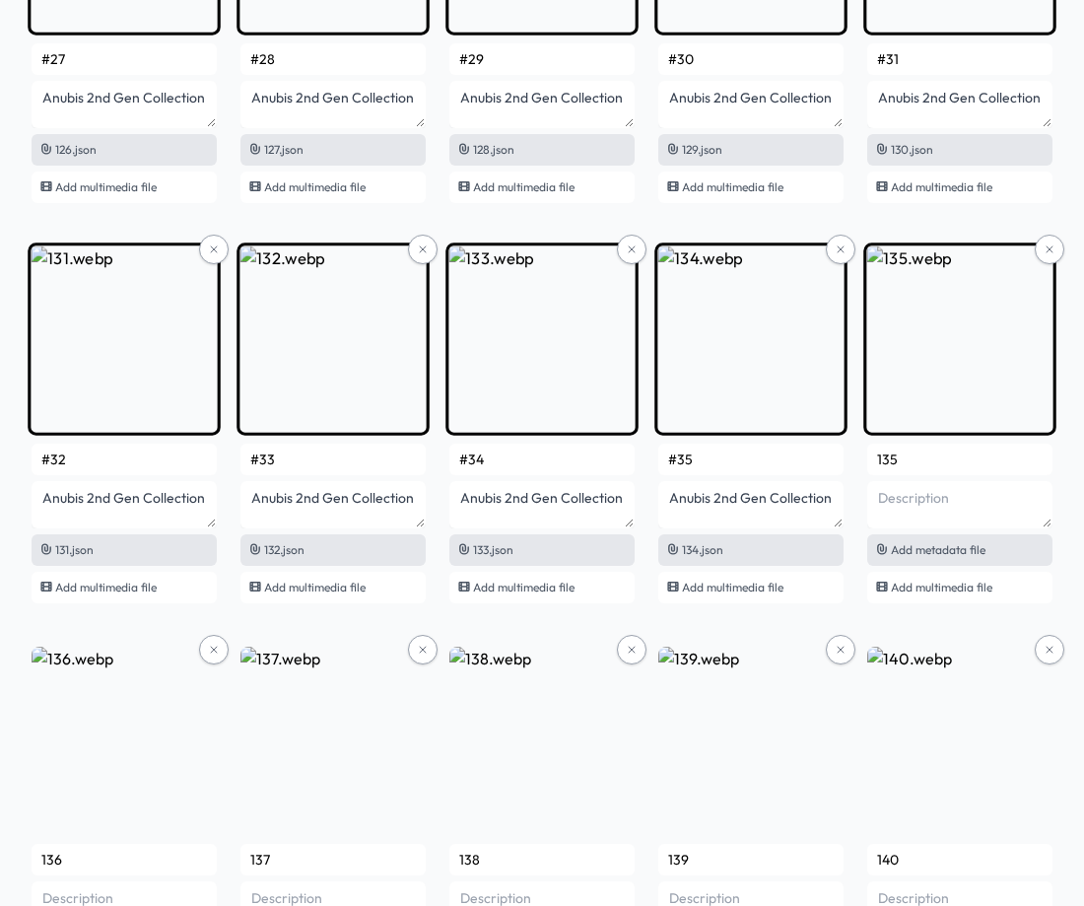
click at [916, 543] on span "Add metadata file" at bounding box center [938, 549] width 95 height 15
type input "#36"
type textarea "Anubis 2nd Gen Collection"
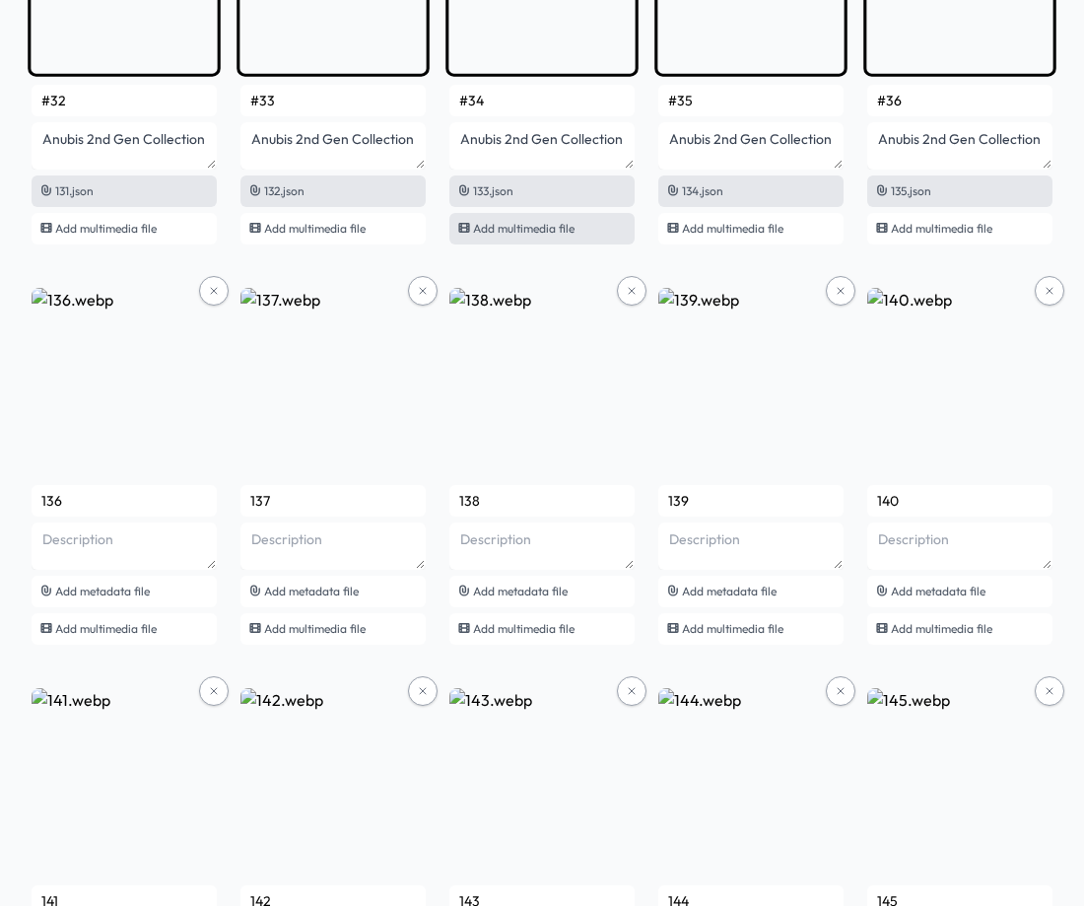
scroll to position [10832, 0]
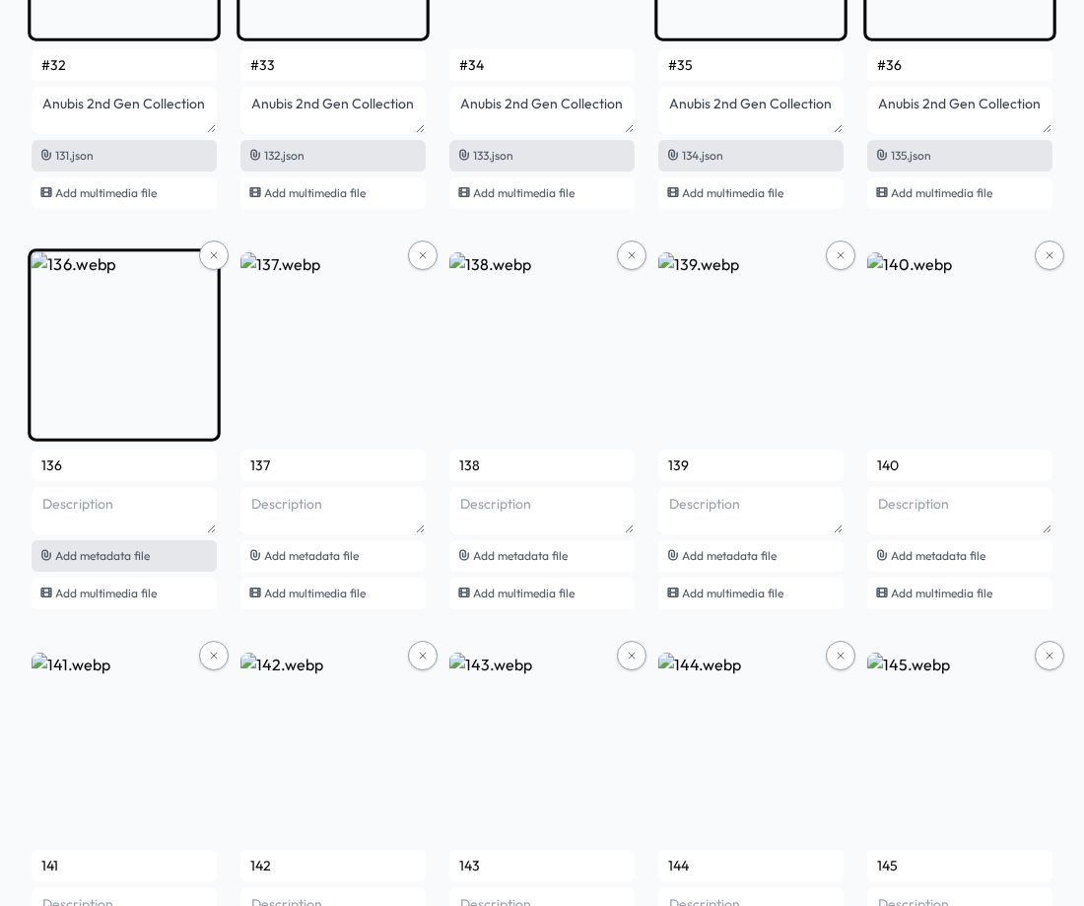
click at [111, 557] on span "Add metadata file" at bounding box center [102, 555] width 95 height 15
type input "#37"
type textarea "Anubis 2nd Gen Collection"
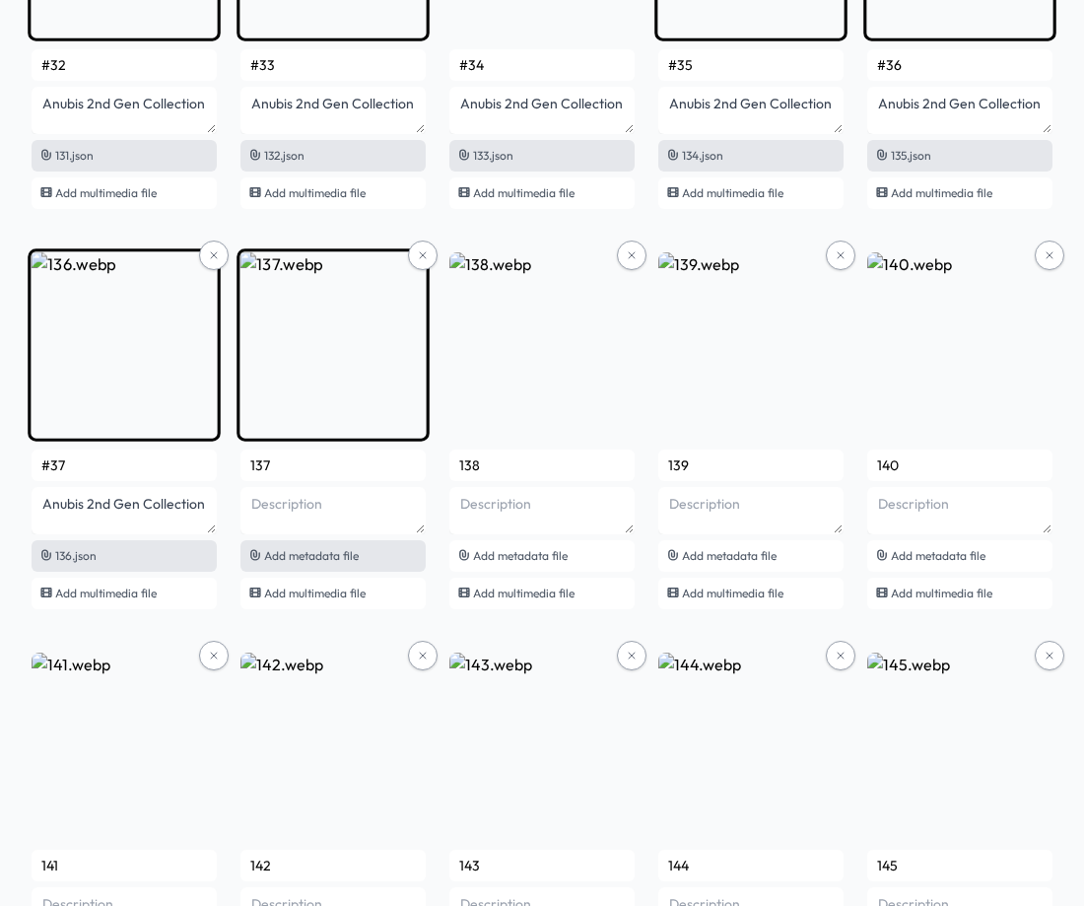
click at [306, 554] on span "Add metadata file" at bounding box center [311, 555] width 95 height 15
type input "#38"
type textarea "Anubis 2nd Gen Collection"
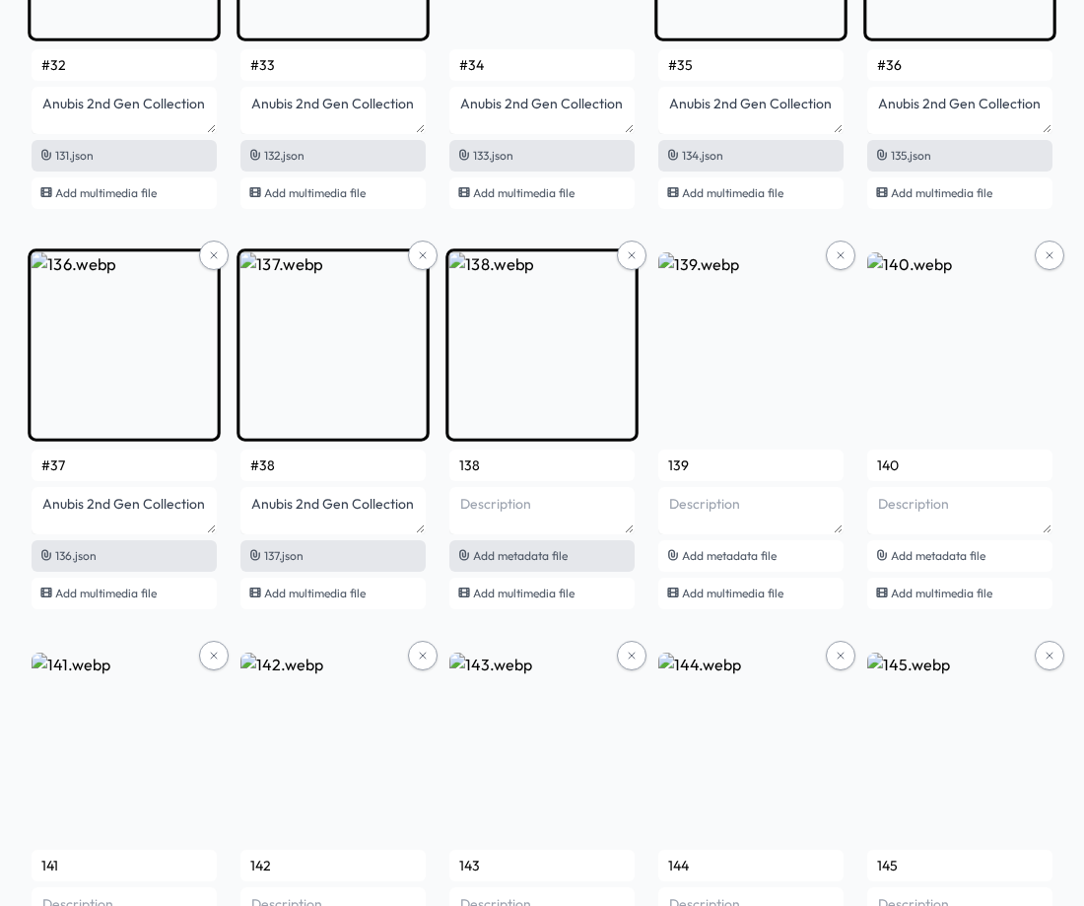
click at [520, 560] on span "Add metadata file" at bounding box center [520, 555] width 95 height 15
type input "#39"
type textarea "Anubis 2nd Gen Collection"
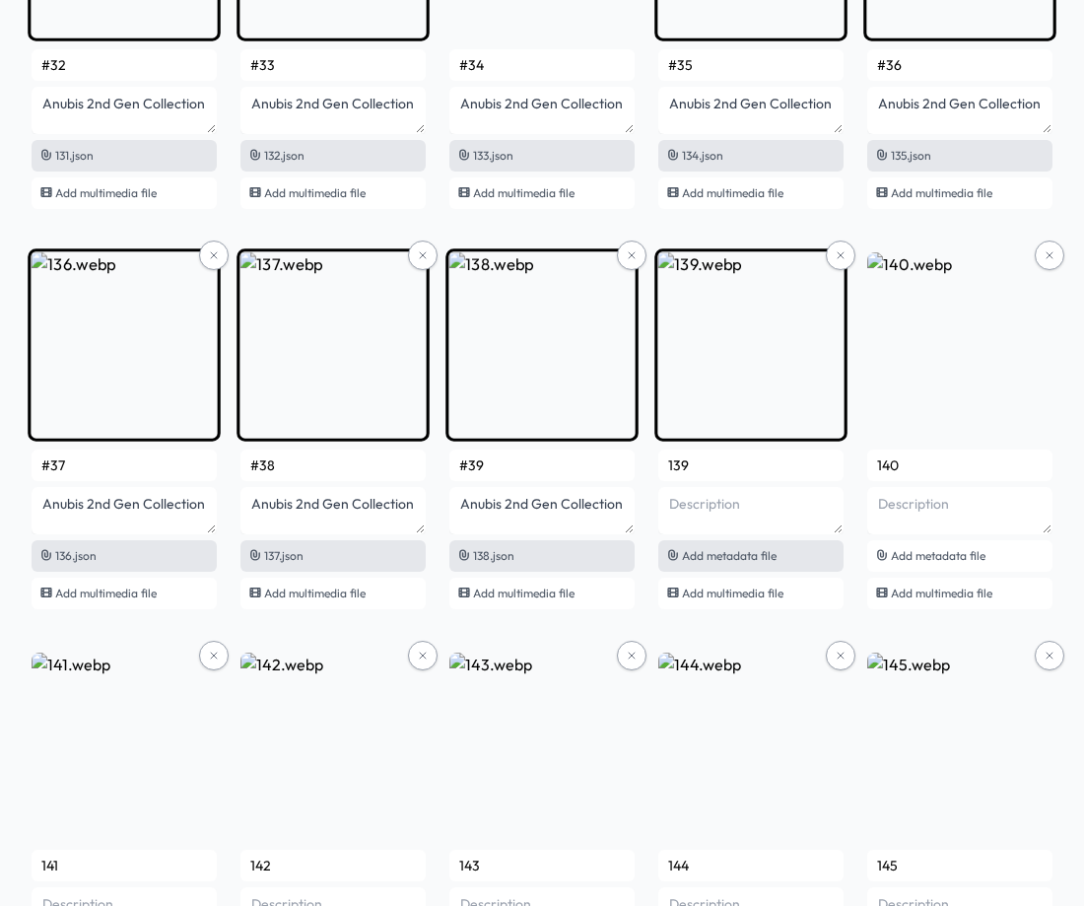
click at [742, 556] on span "Add metadata file" at bounding box center [729, 555] width 95 height 15
type input "#40"
type textarea "Anubis 2nd Gen Collection"
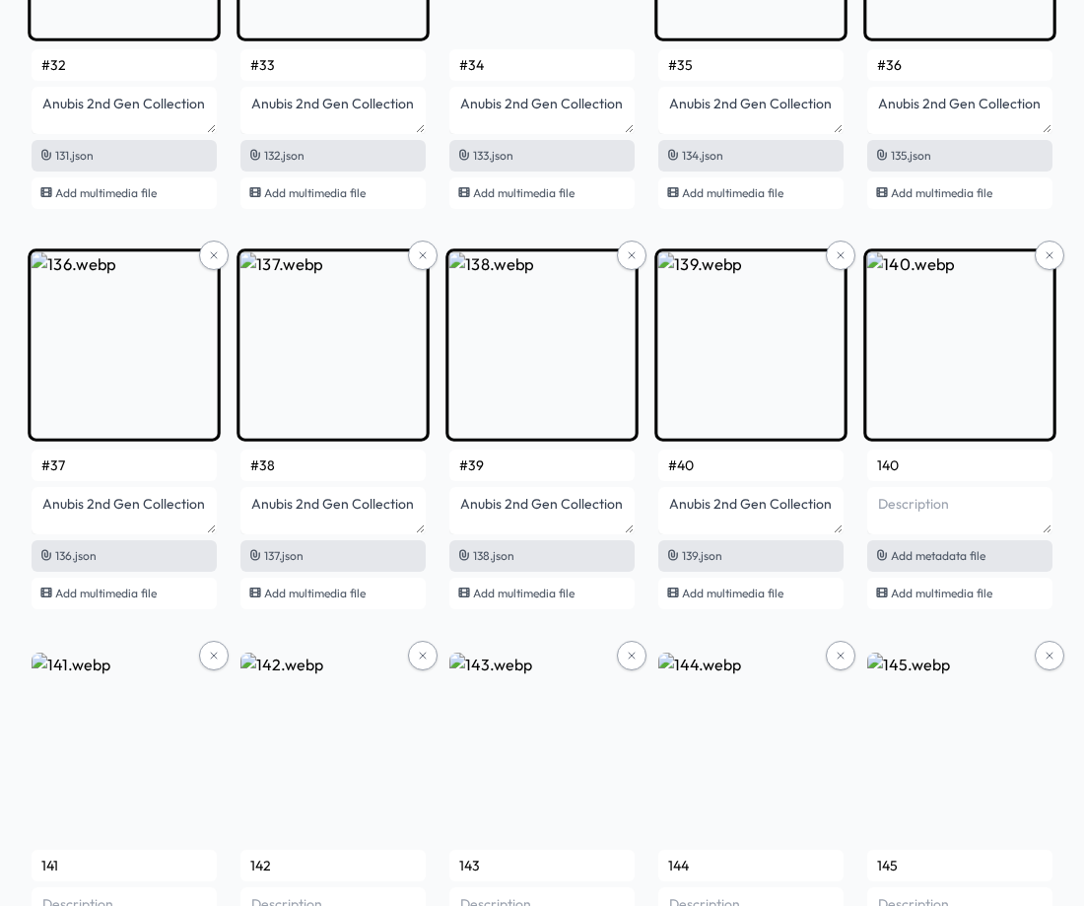
click at [899, 564] on div "Add metadata file" at bounding box center [959, 556] width 185 height 32
type input "#41"
type textarea "Anubis 2nd Gen Collection"
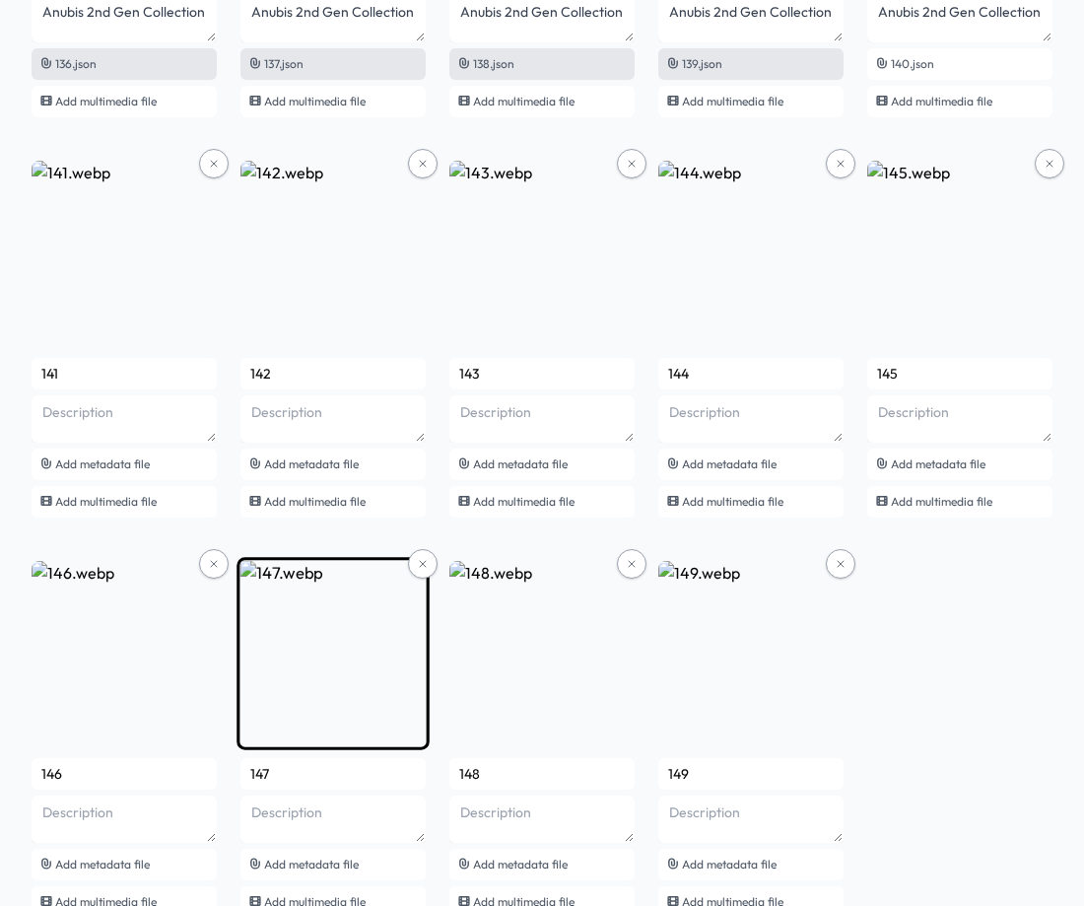
scroll to position [11325, 0]
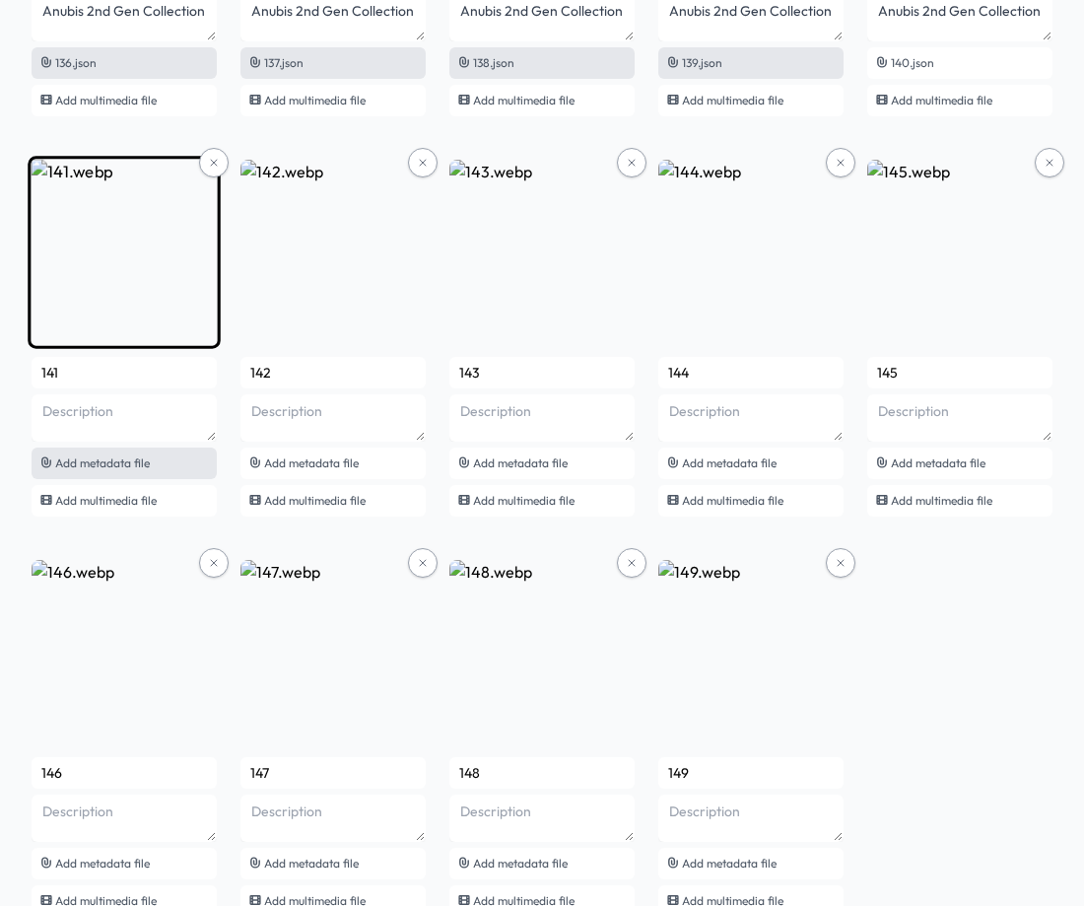
click at [122, 464] on span "Add metadata file" at bounding box center [102, 462] width 95 height 15
type input "#42"
type textarea "Anubis 2nd Gen Collection"
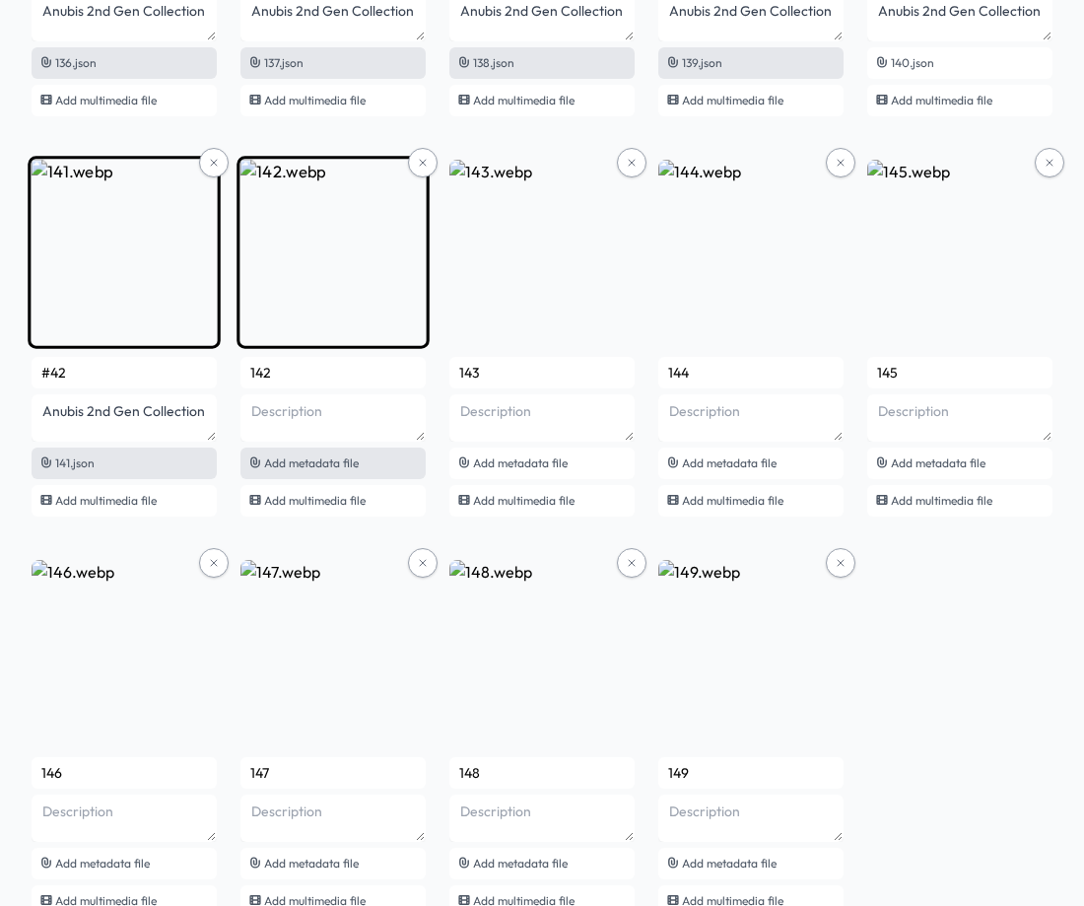
click at [319, 466] on span "Add metadata file" at bounding box center [311, 462] width 95 height 15
type input "#43"
type textarea "Anubis 2nd Gen Collection"
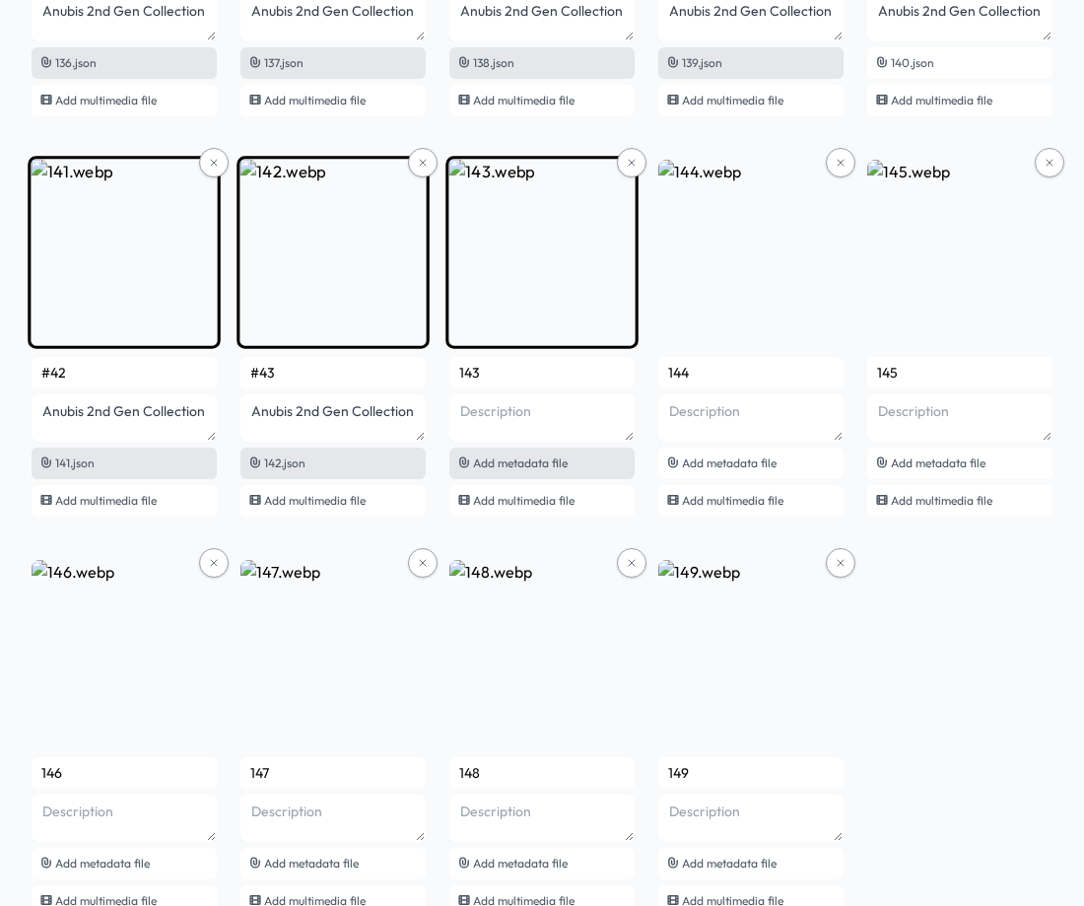
click at [494, 462] on span "Add metadata file" at bounding box center [520, 462] width 95 height 15
type input "#44"
type textarea "Anubis 2nd Gen Collection"
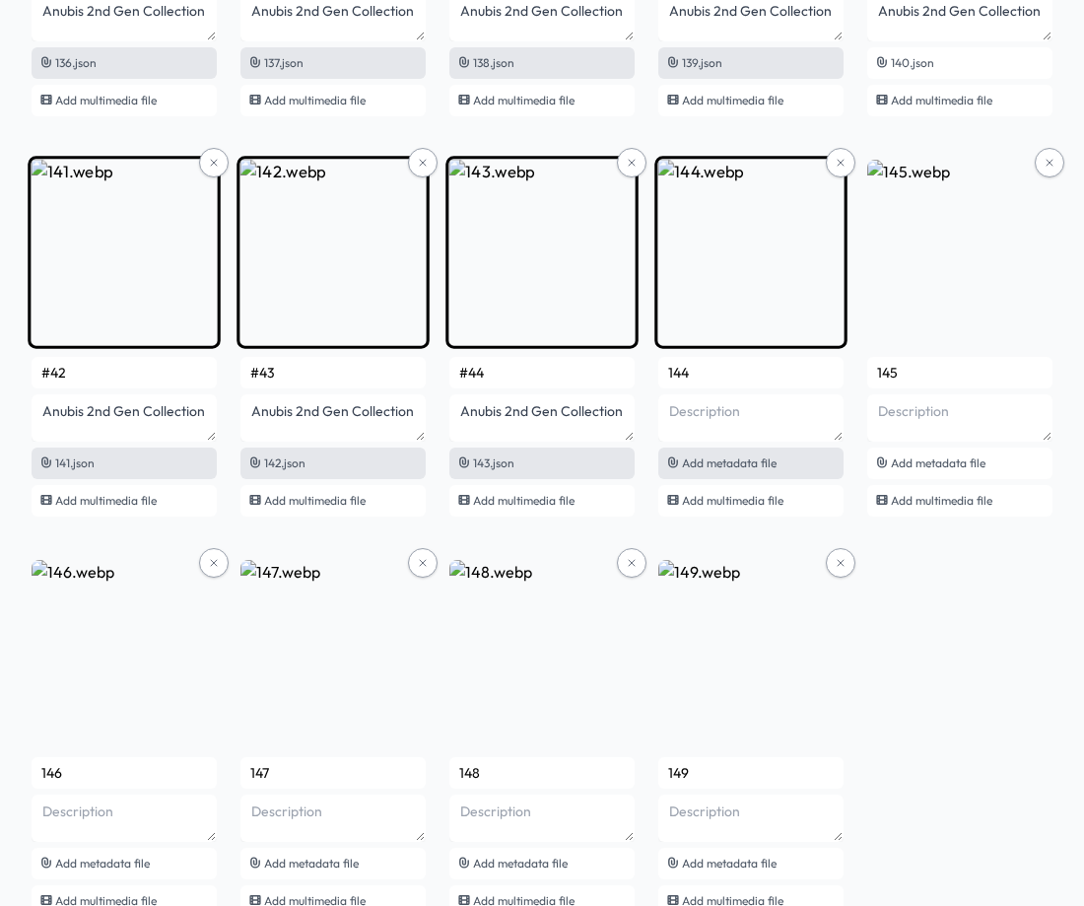
click at [755, 467] on span "Add metadata file" at bounding box center [729, 462] width 95 height 15
type input "#45"
type textarea "Anubis 2nd Gen Collection"
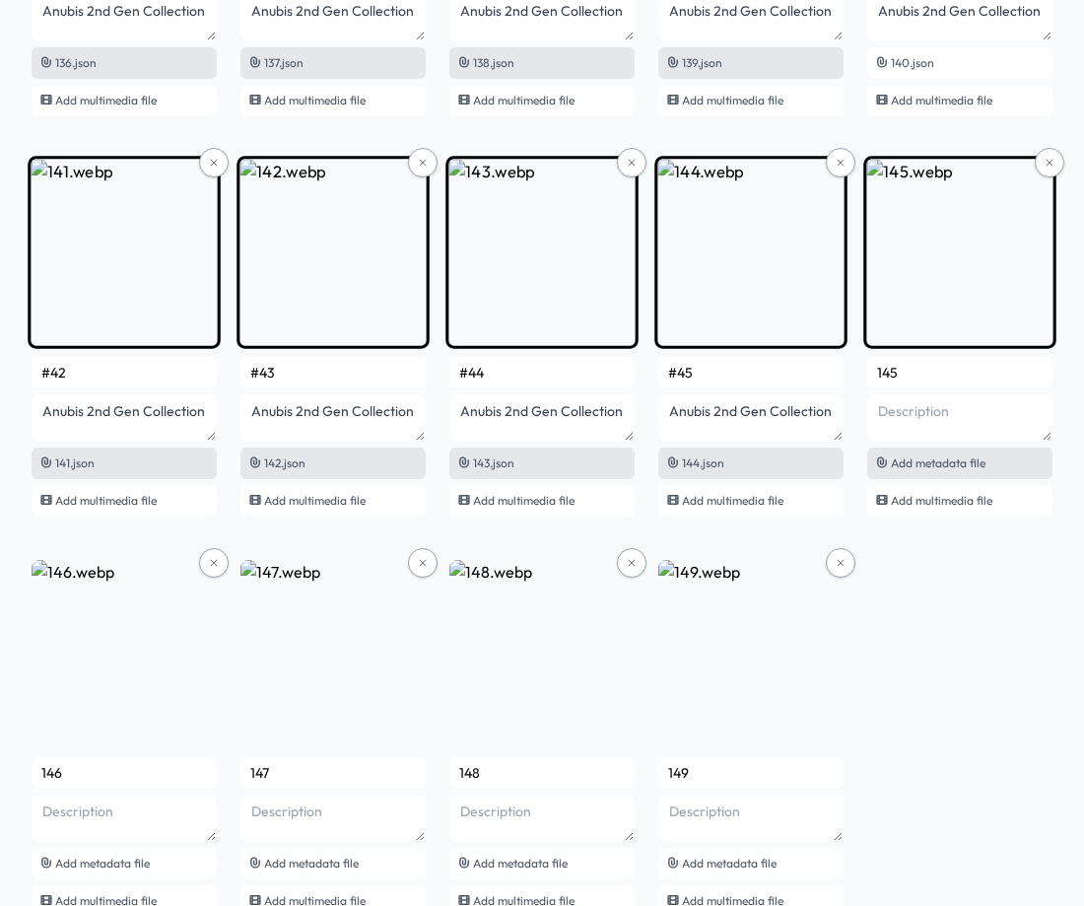
click at [915, 465] on span "Add metadata file" at bounding box center [938, 462] width 95 height 15
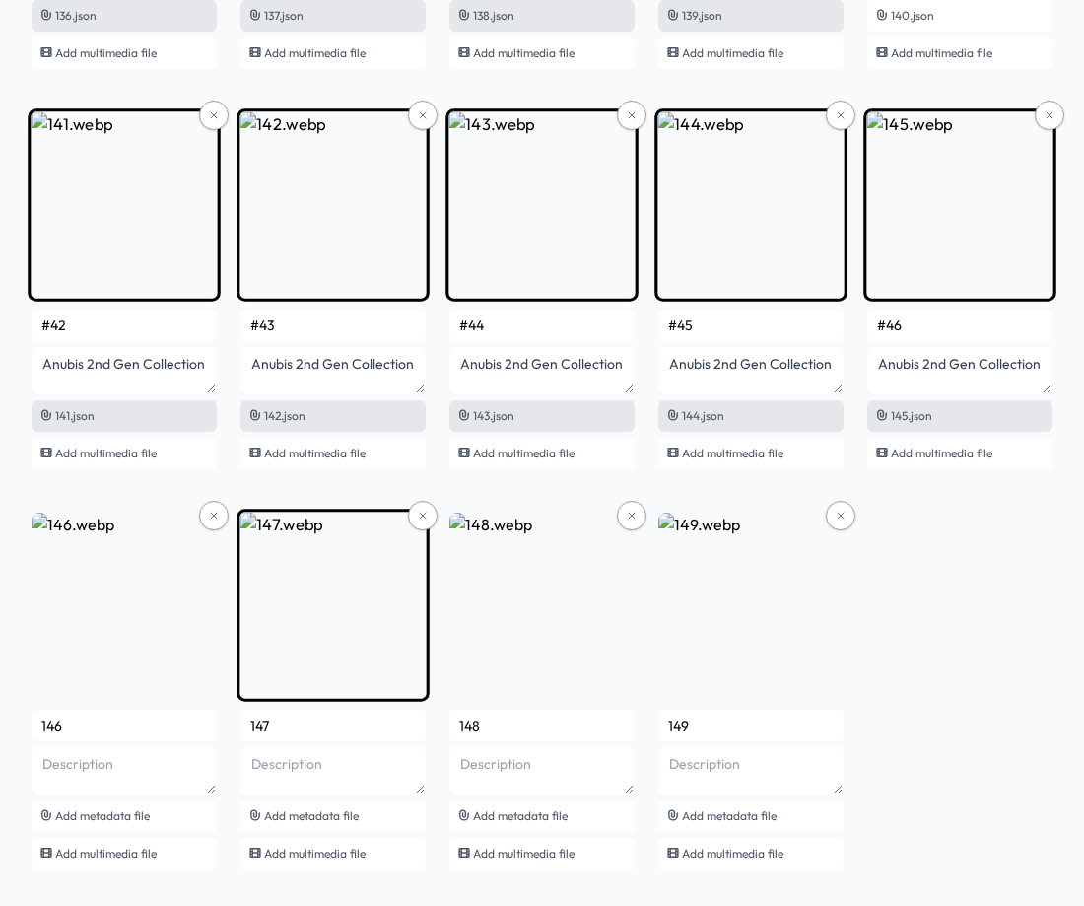
scroll to position [11399, 0]
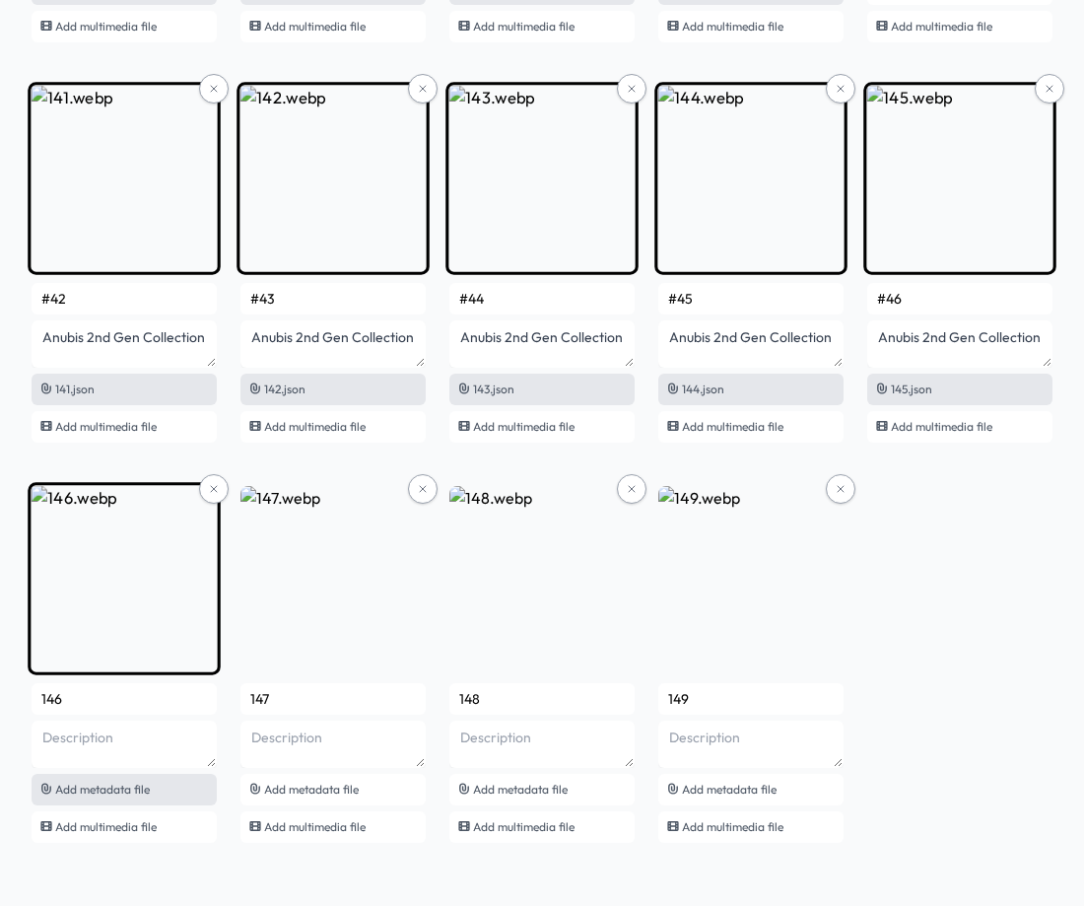
click at [136, 788] on span "Add metadata file" at bounding box center [102, 789] width 95 height 15
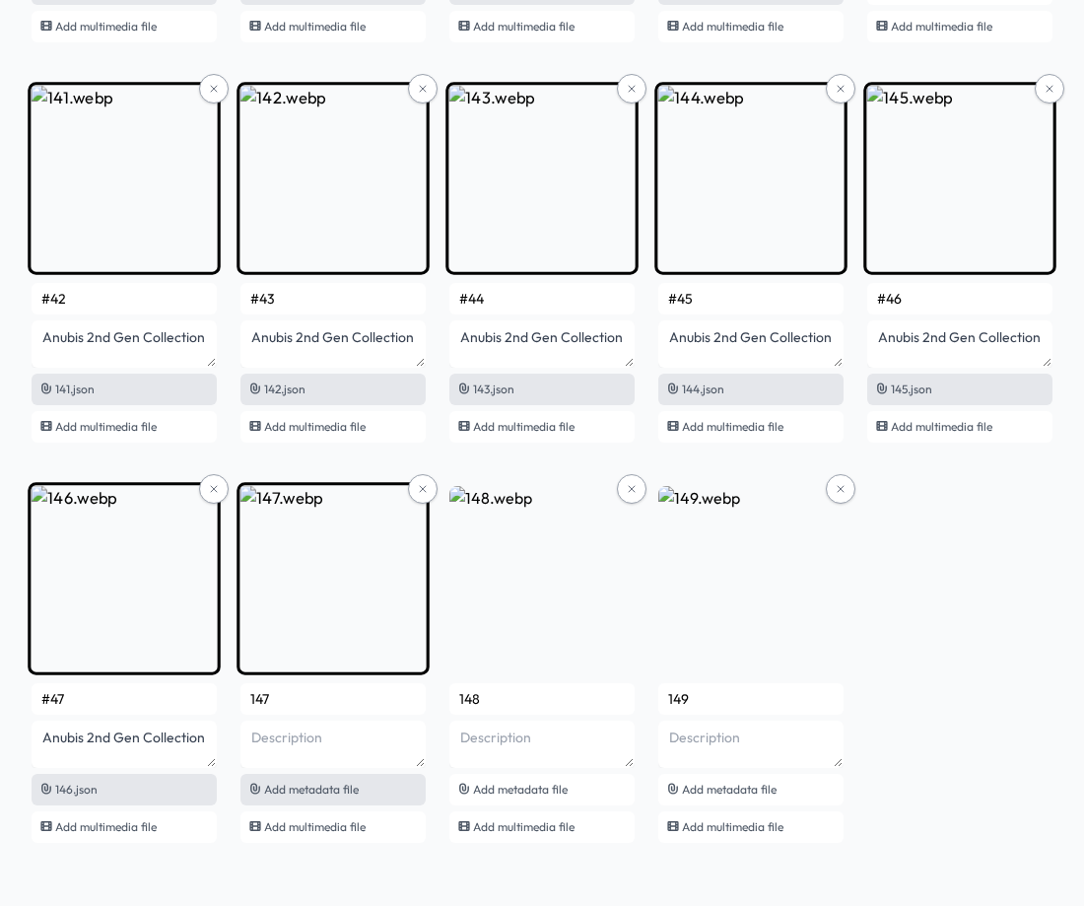
click at [322, 794] on span "Add metadata file" at bounding box center [311, 789] width 95 height 15
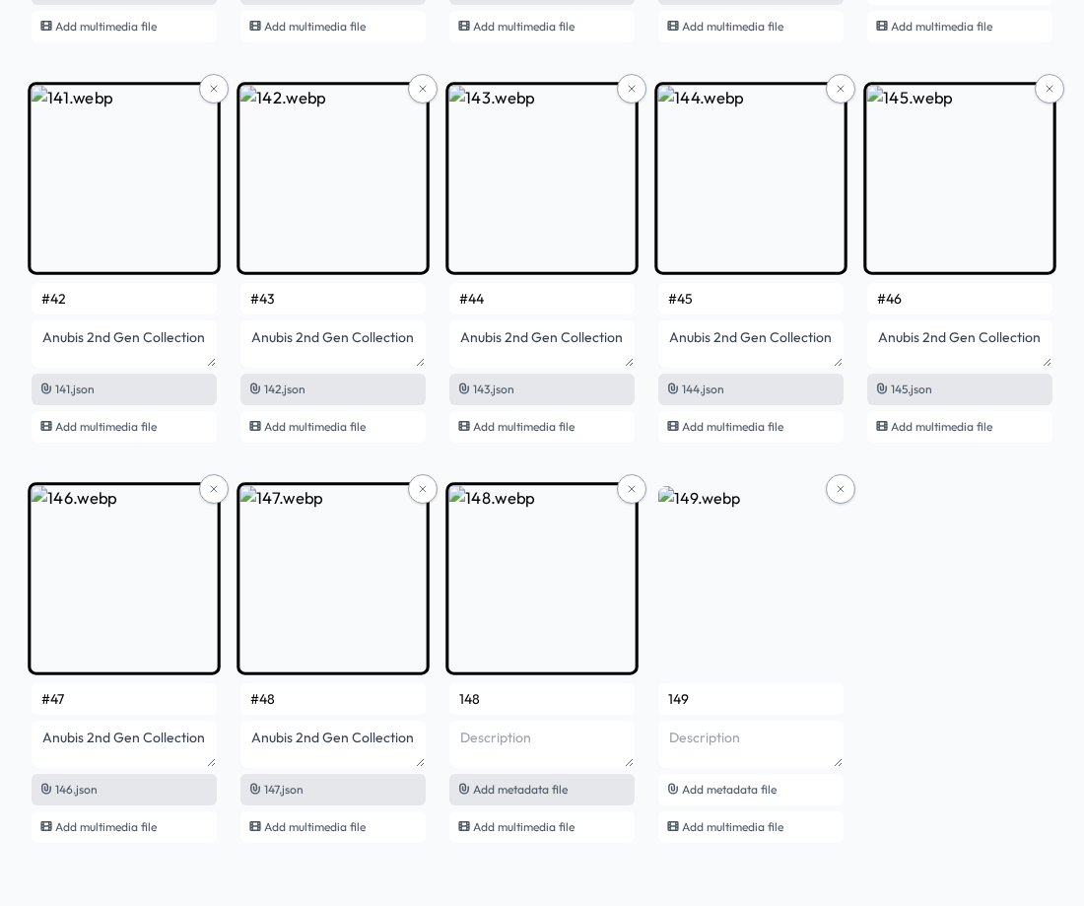
click at [529, 793] on span "Add metadata file" at bounding box center [520, 789] width 95 height 15
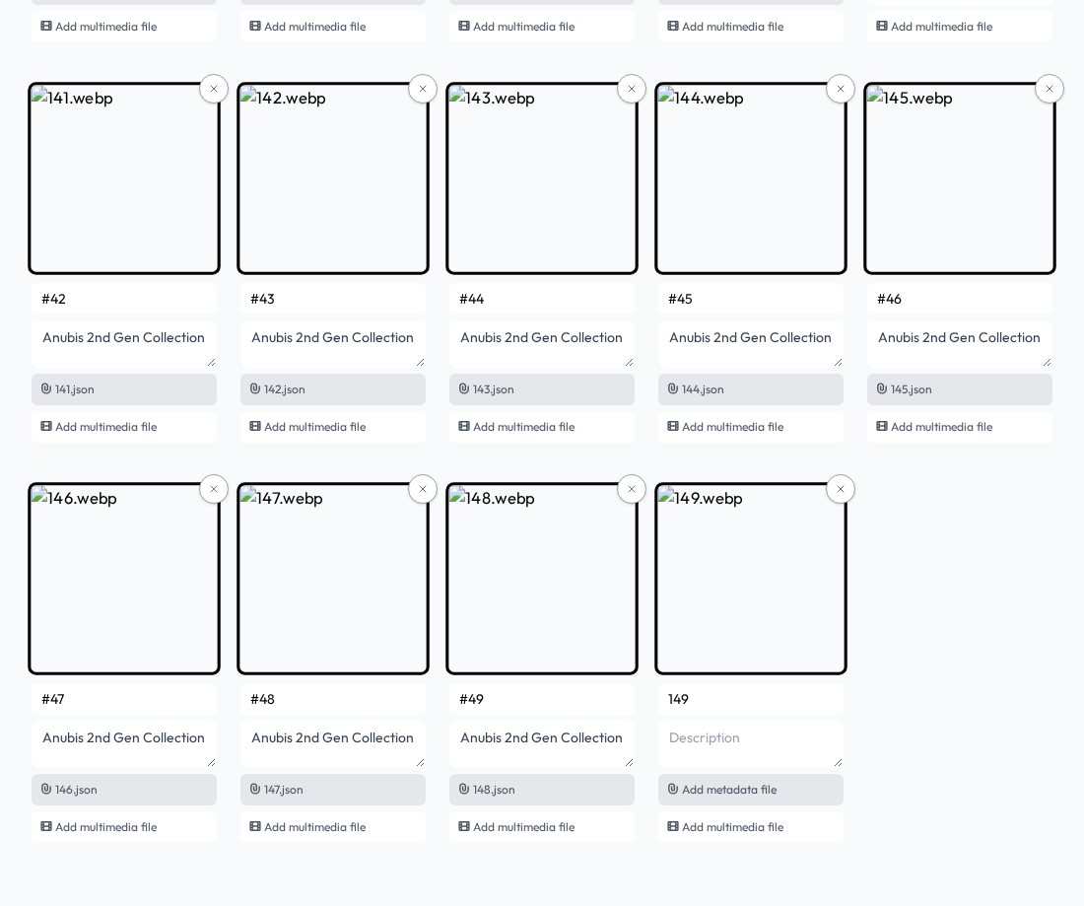
click at [709, 783] on span "Add metadata file" at bounding box center [729, 789] width 95 height 15
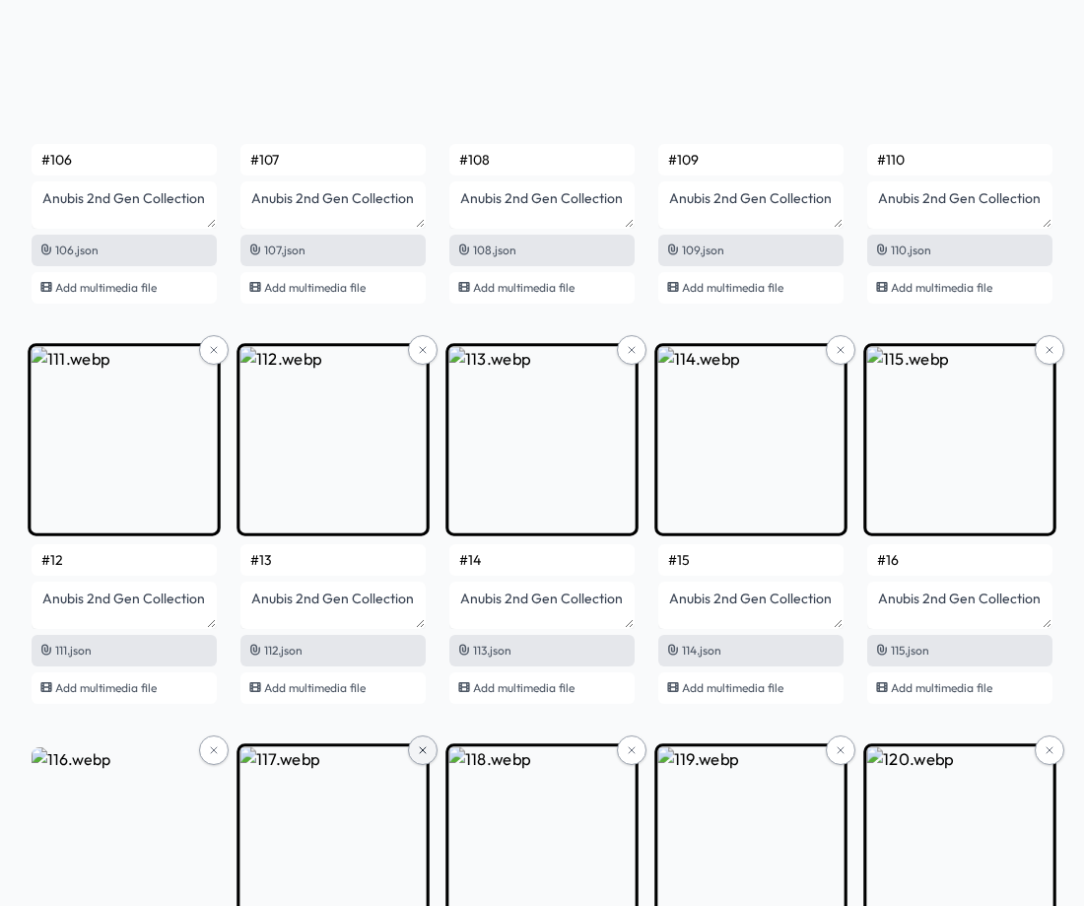
scroll to position [8935, 0]
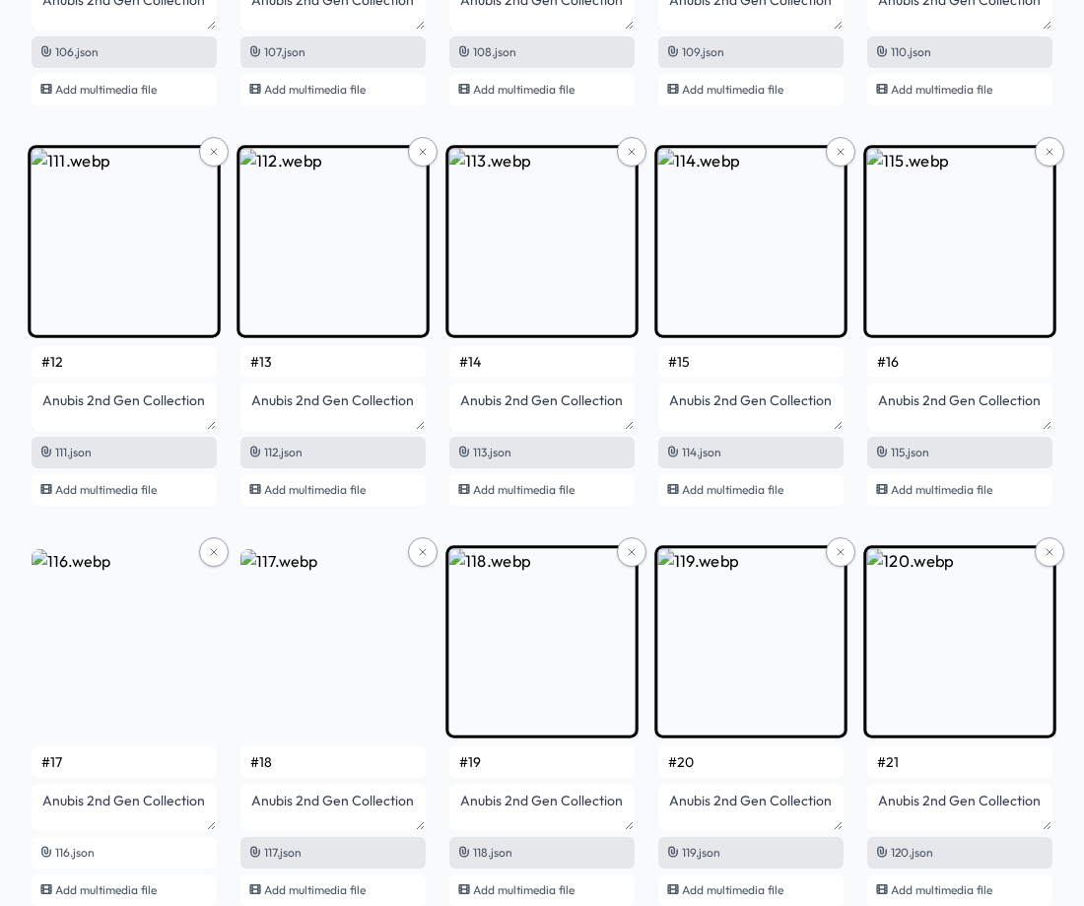
click at [126, 360] on input "#12" at bounding box center [124, 362] width 185 height 32
click at [276, 365] on input "#13" at bounding box center [332, 362] width 185 height 32
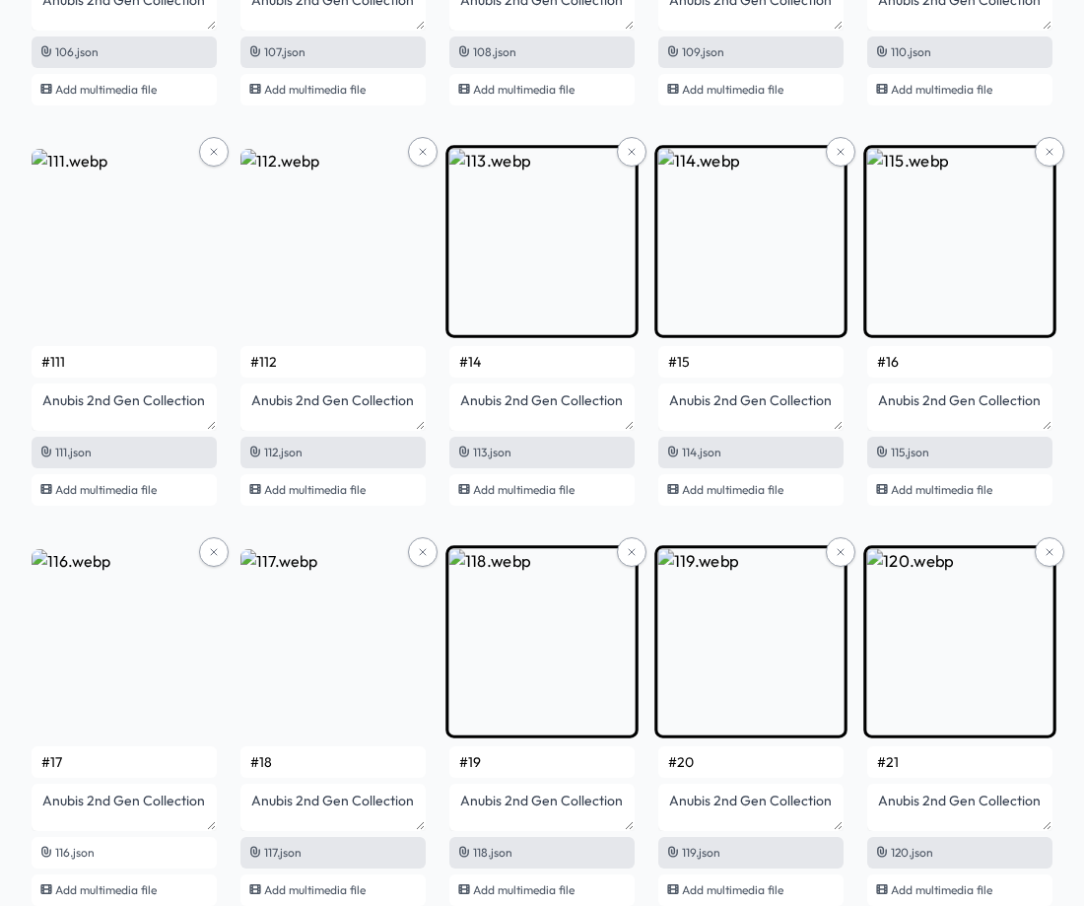
click at [560, 362] on input "#14" at bounding box center [541, 362] width 185 height 32
click at [745, 366] on input "#15" at bounding box center [750, 362] width 185 height 32
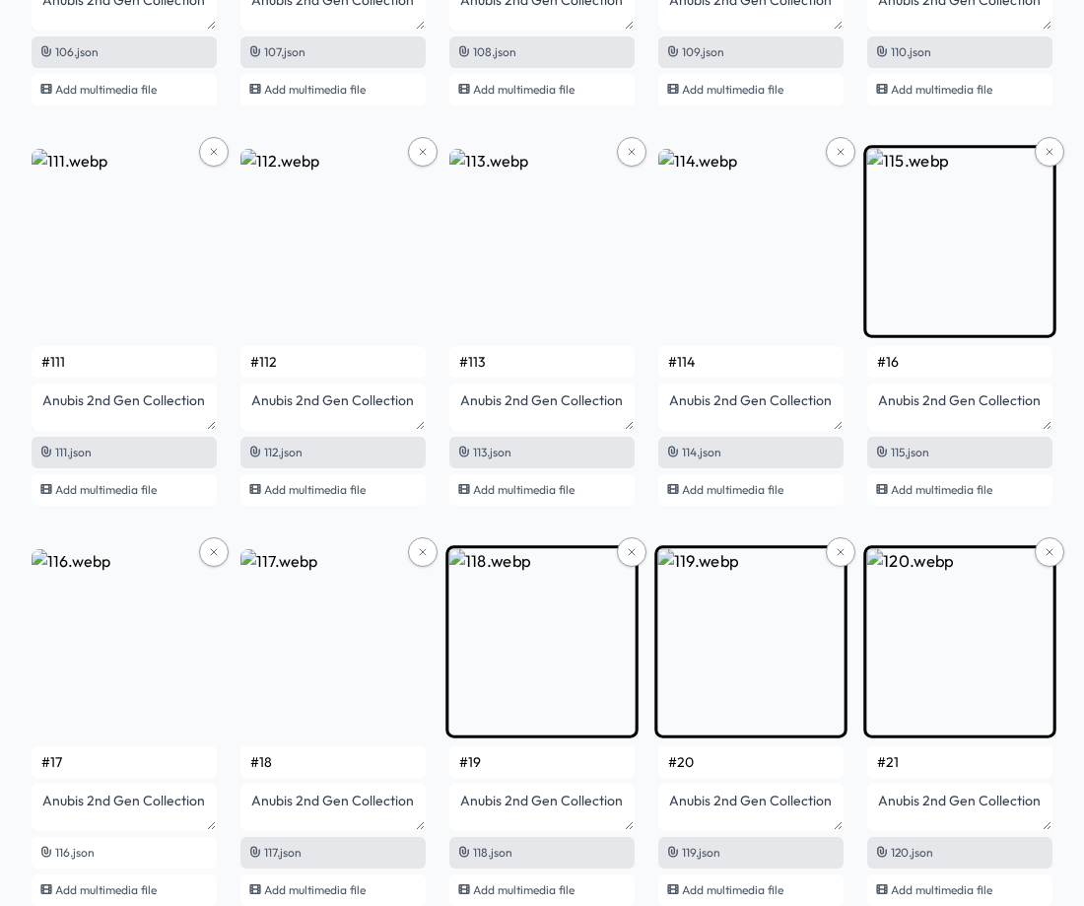
click at [910, 362] on input "#16" at bounding box center [959, 362] width 185 height 32
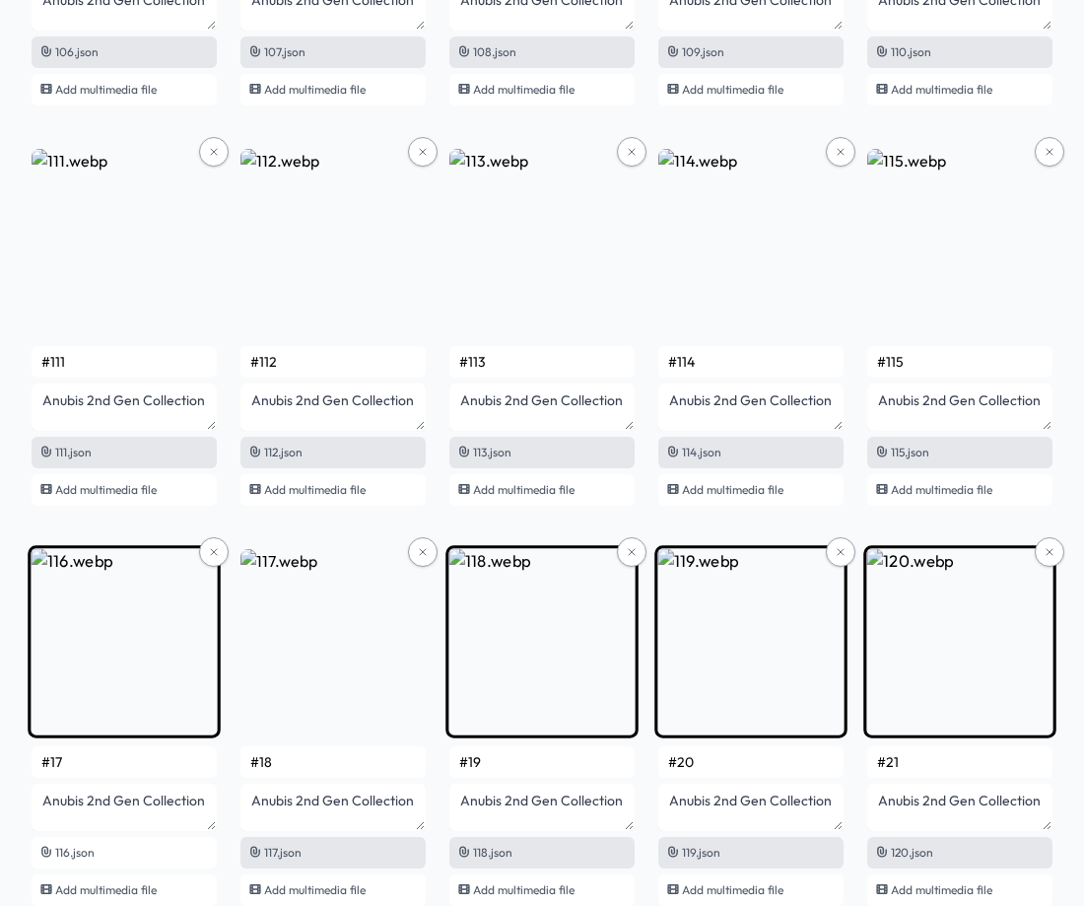
click at [104, 762] on input "#17" at bounding box center [124, 762] width 185 height 32
click at [293, 761] on input "#18" at bounding box center [332, 762] width 185 height 32
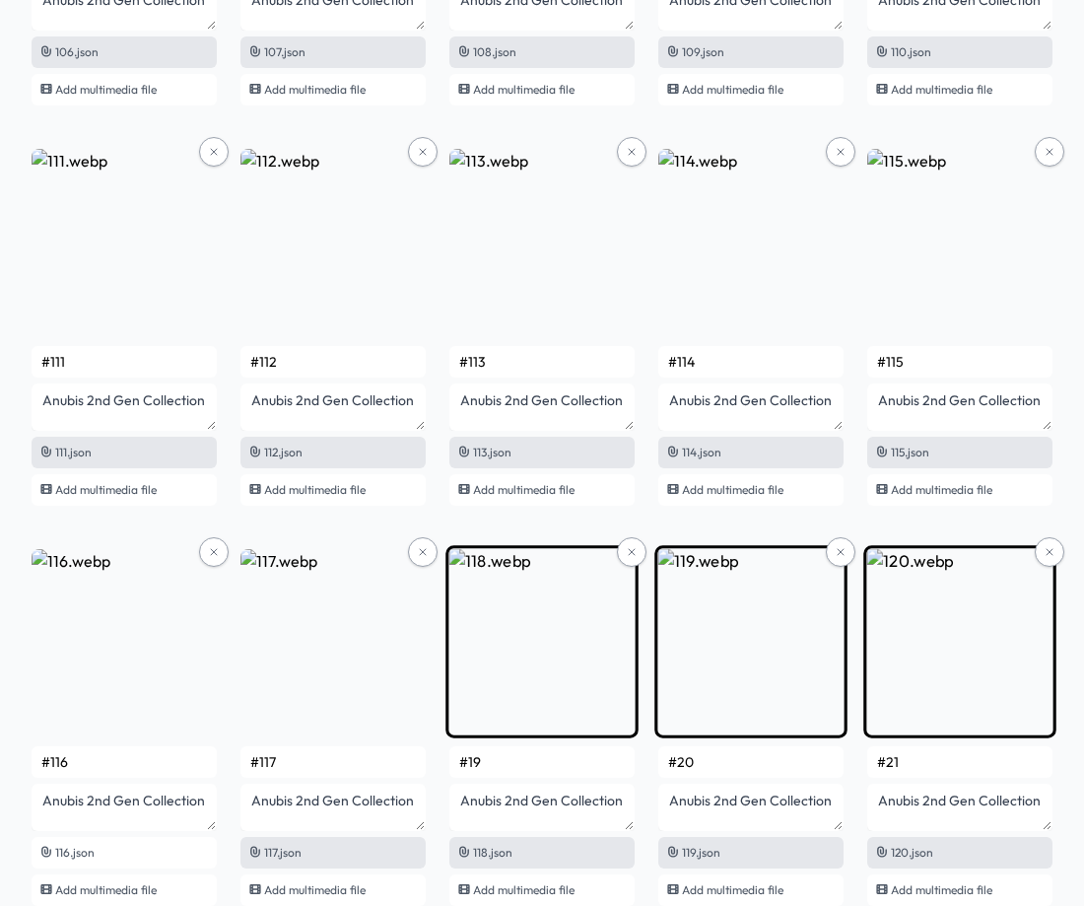
click at [489, 761] on input "#19" at bounding box center [541, 762] width 185 height 32
click at [710, 759] on input "#20" at bounding box center [750, 762] width 185 height 32
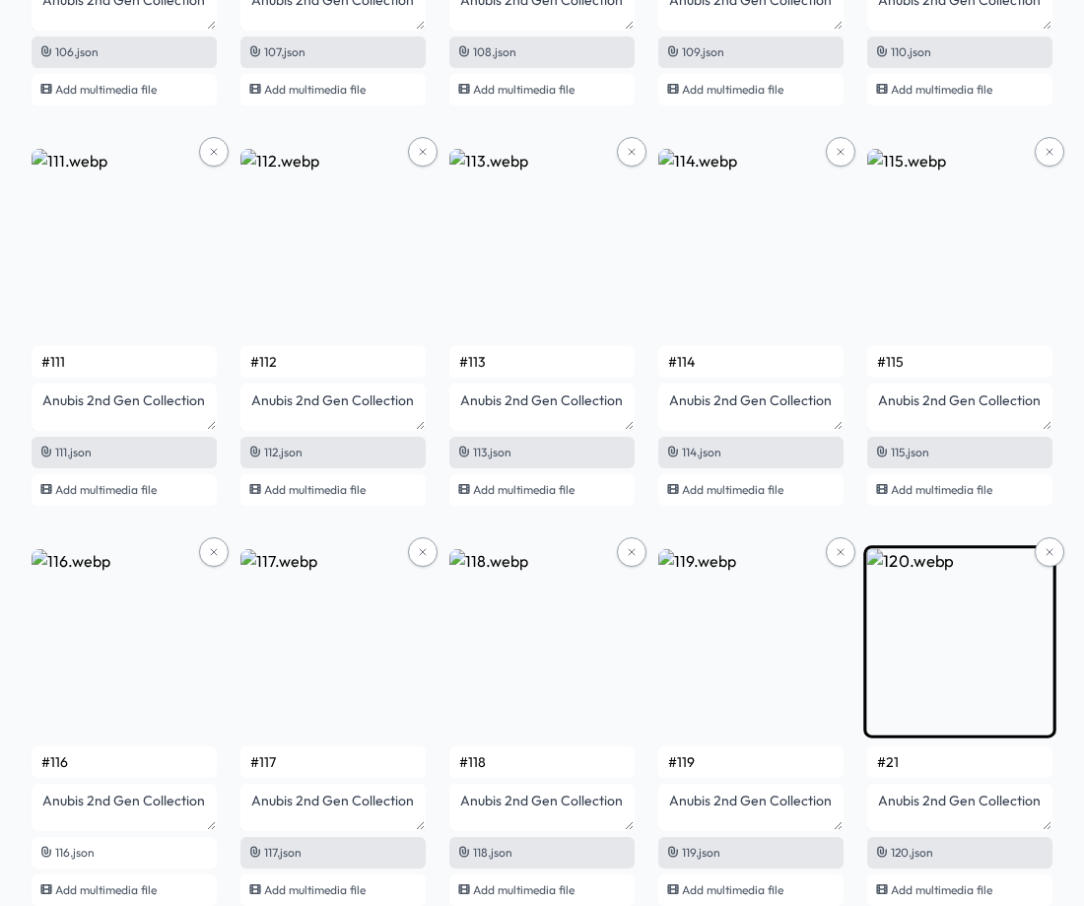
click at [914, 762] on input "#21" at bounding box center [959, 762] width 185 height 32
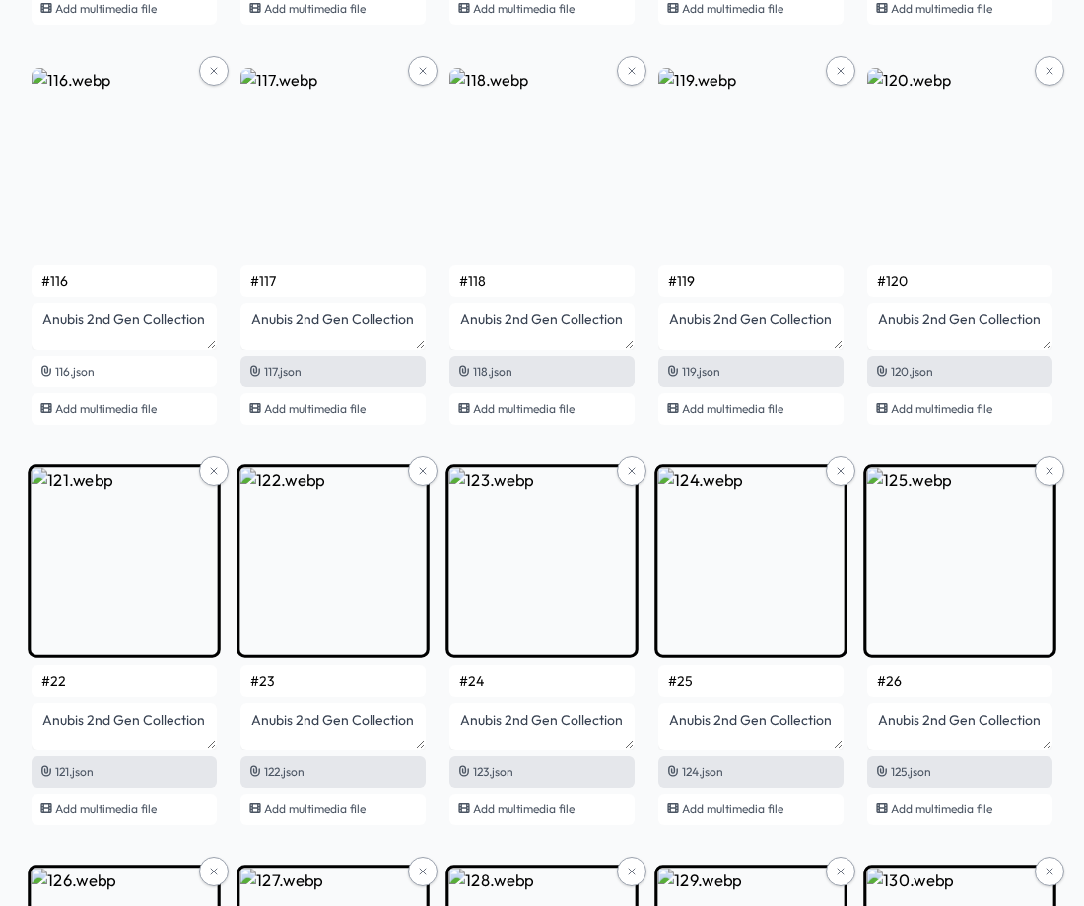
scroll to position [9427, 0]
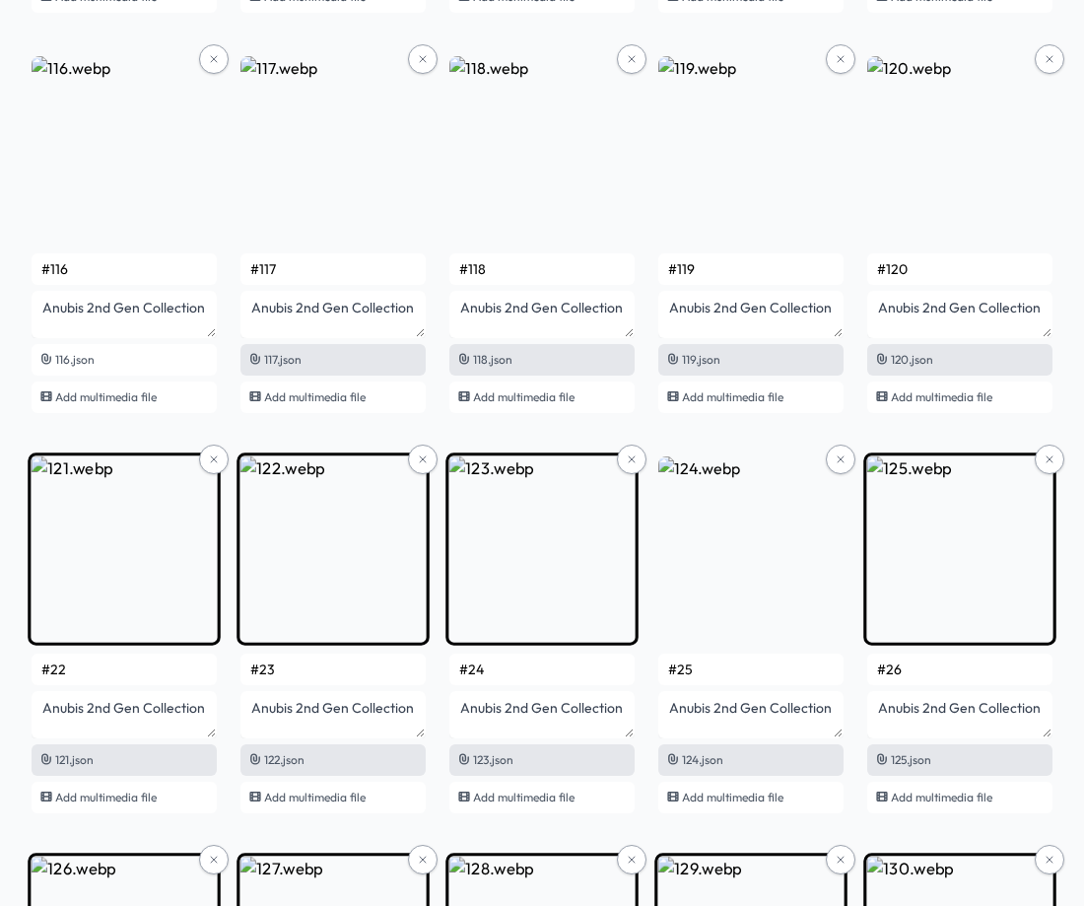
click at [115, 675] on input "#22" at bounding box center [124, 669] width 185 height 32
drag, startPoint x: 308, startPoint y: 673, endPoint x: 258, endPoint y: 672, distance: 49.3
click at [258, 672] on input "#23" at bounding box center [332, 669] width 185 height 32
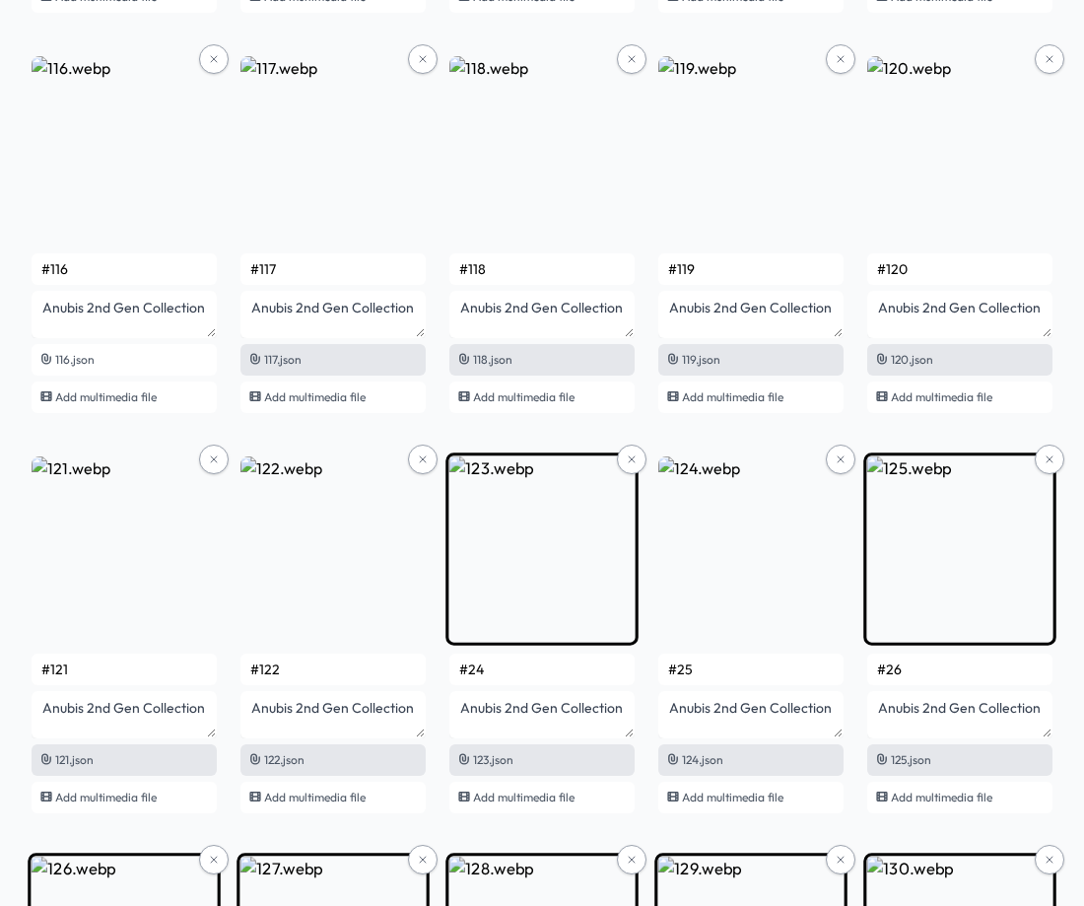
click at [566, 666] on input "#24" at bounding box center [541, 669] width 185 height 32
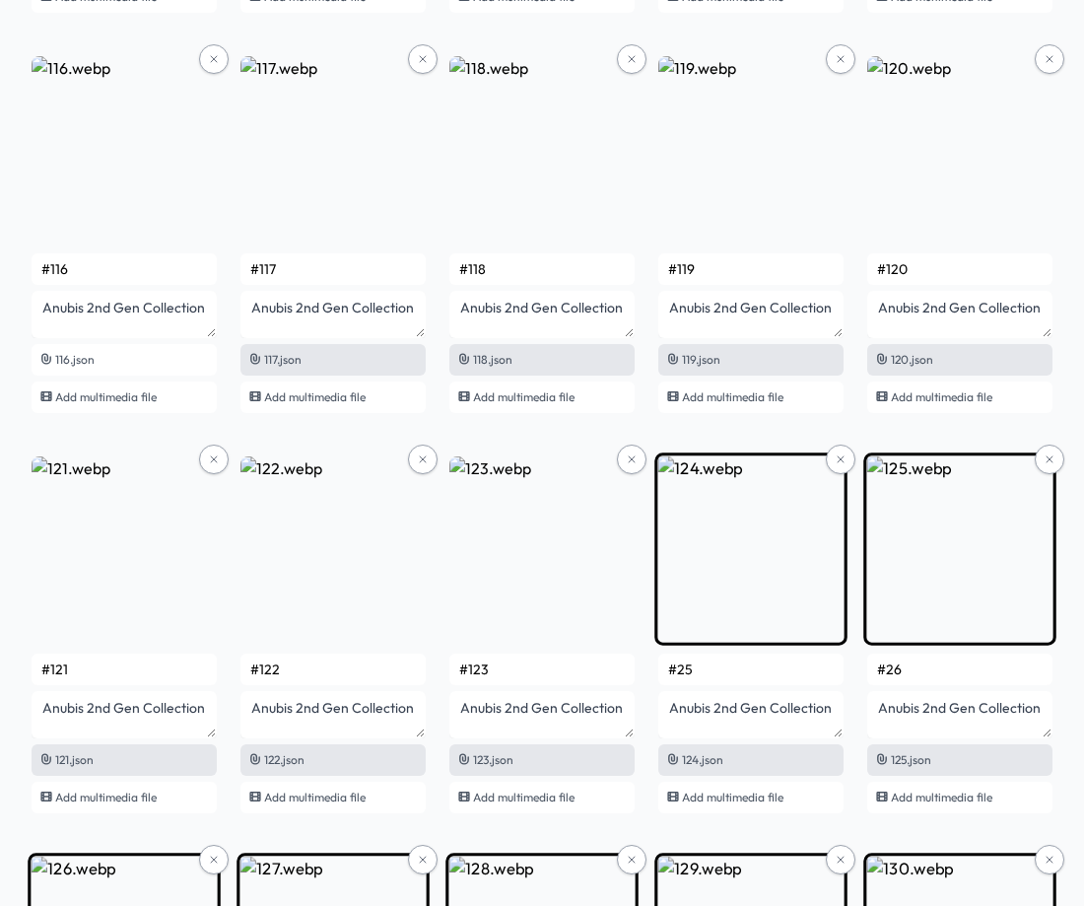
click at [716, 680] on input "#25" at bounding box center [750, 669] width 185 height 32
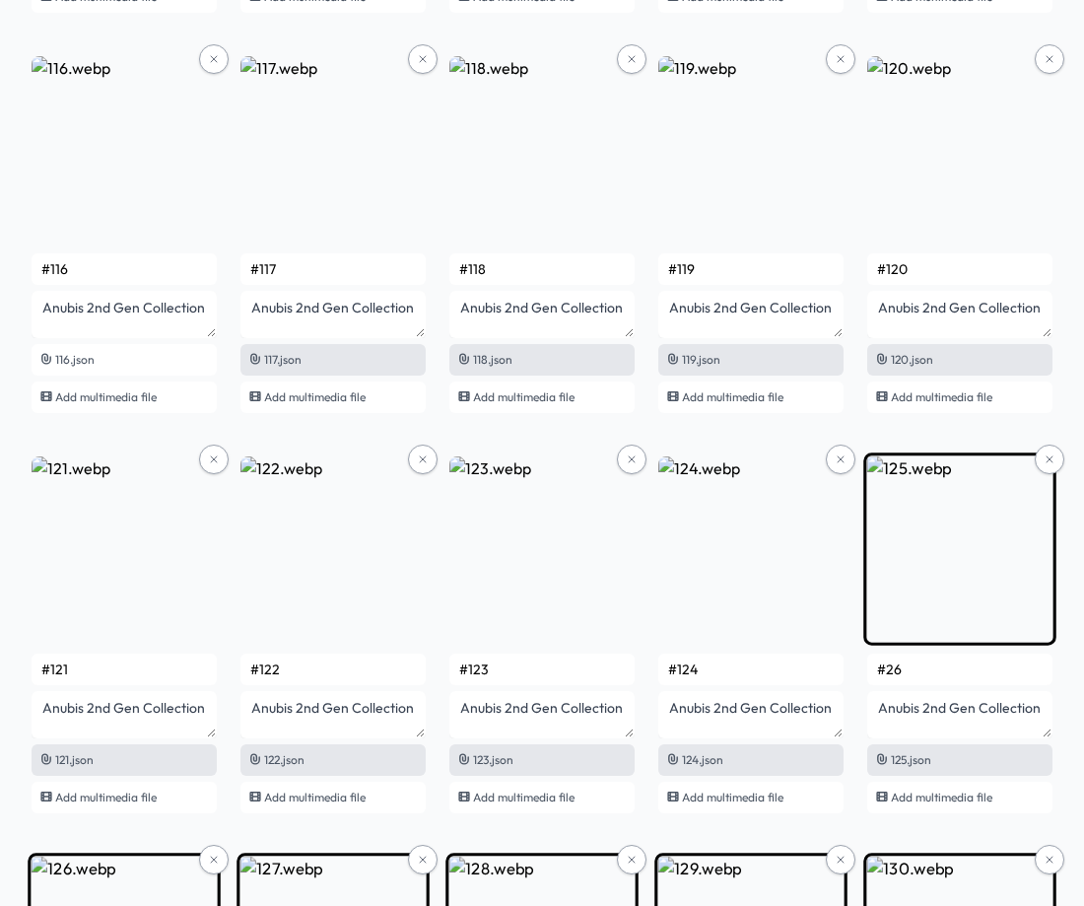
click at [921, 666] on input "#26" at bounding box center [959, 669] width 185 height 32
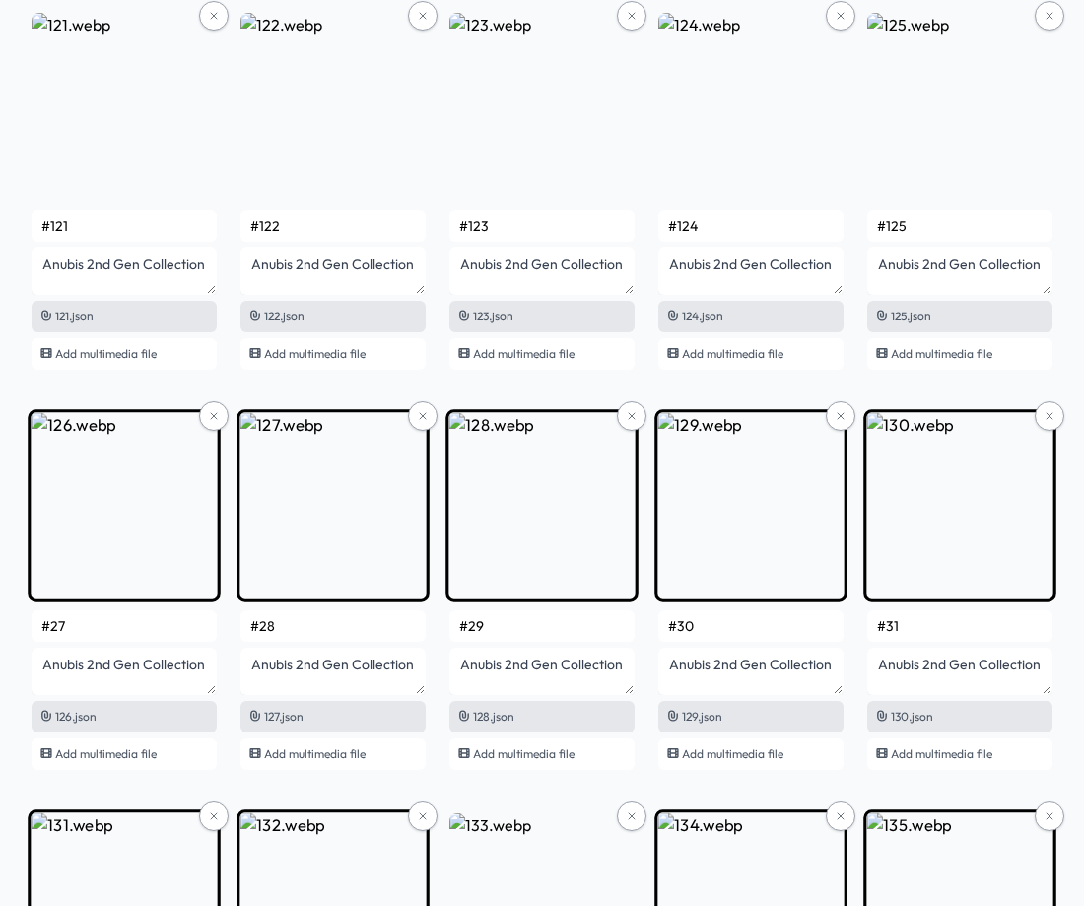
scroll to position [9920, 0]
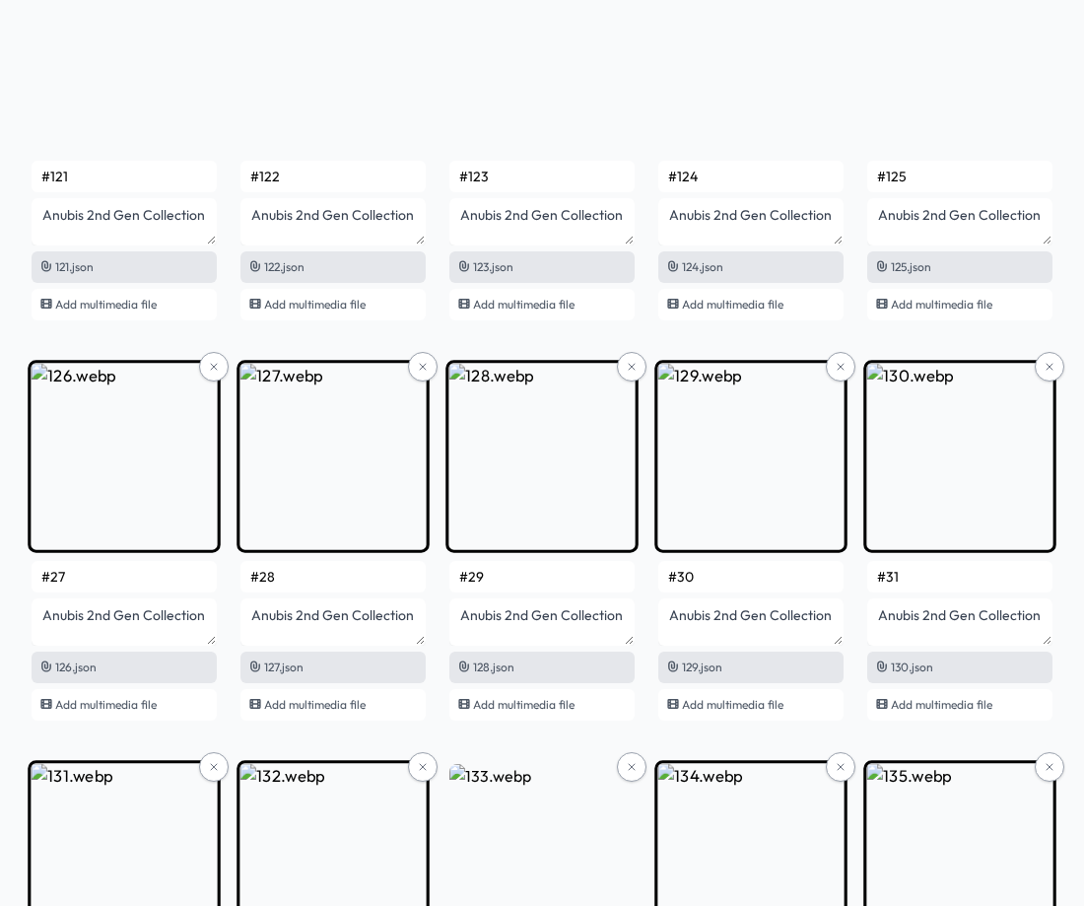
click at [134, 579] on input "#27" at bounding box center [124, 577] width 185 height 32
click at [288, 569] on input "#28" at bounding box center [332, 577] width 185 height 32
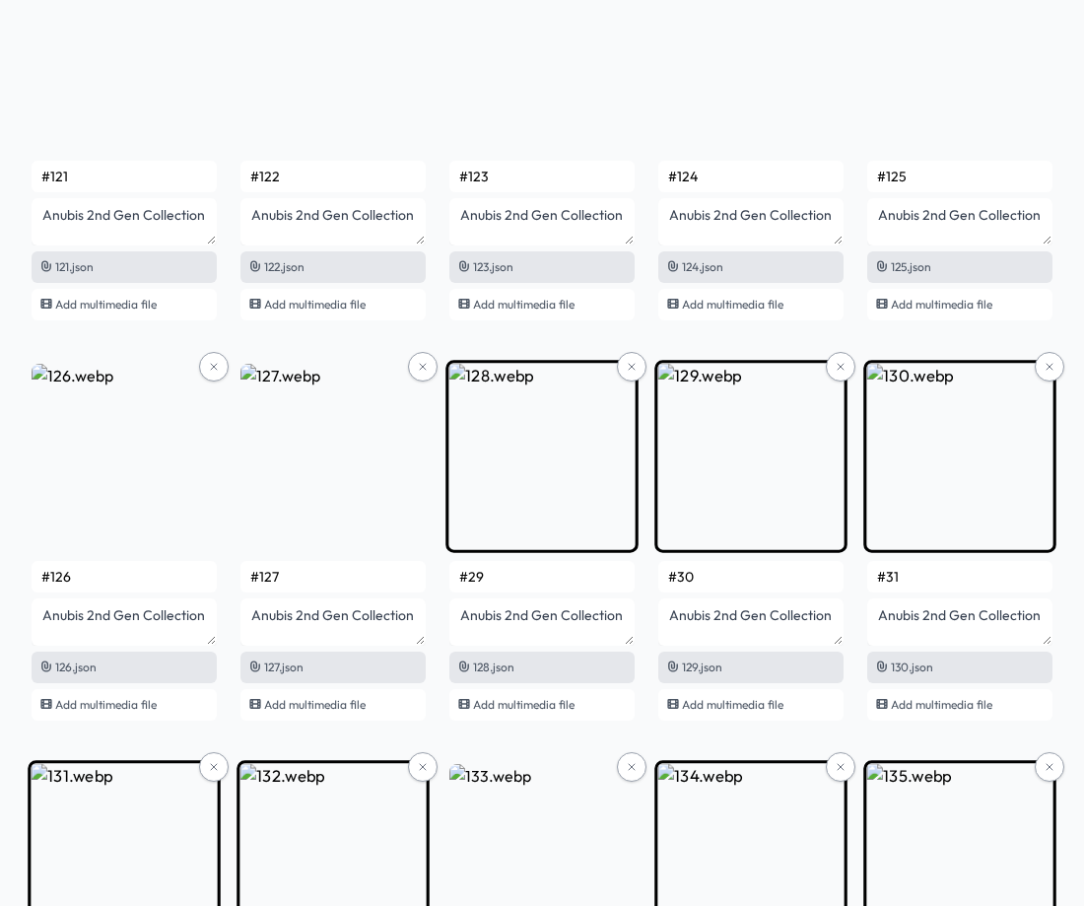
click at [509, 583] on input "#29" at bounding box center [541, 577] width 185 height 32
click at [698, 579] on input "#30" at bounding box center [750, 577] width 185 height 32
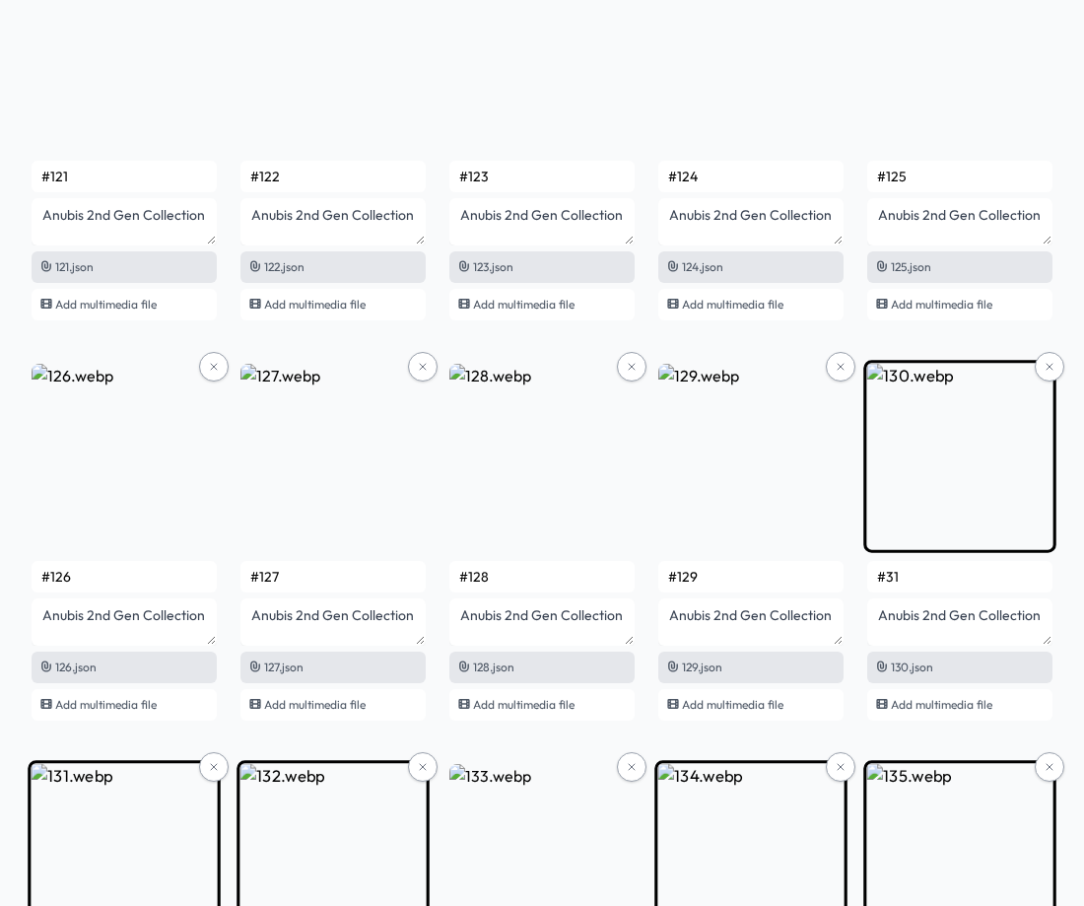
click at [929, 571] on input "#31" at bounding box center [959, 577] width 185 height 32
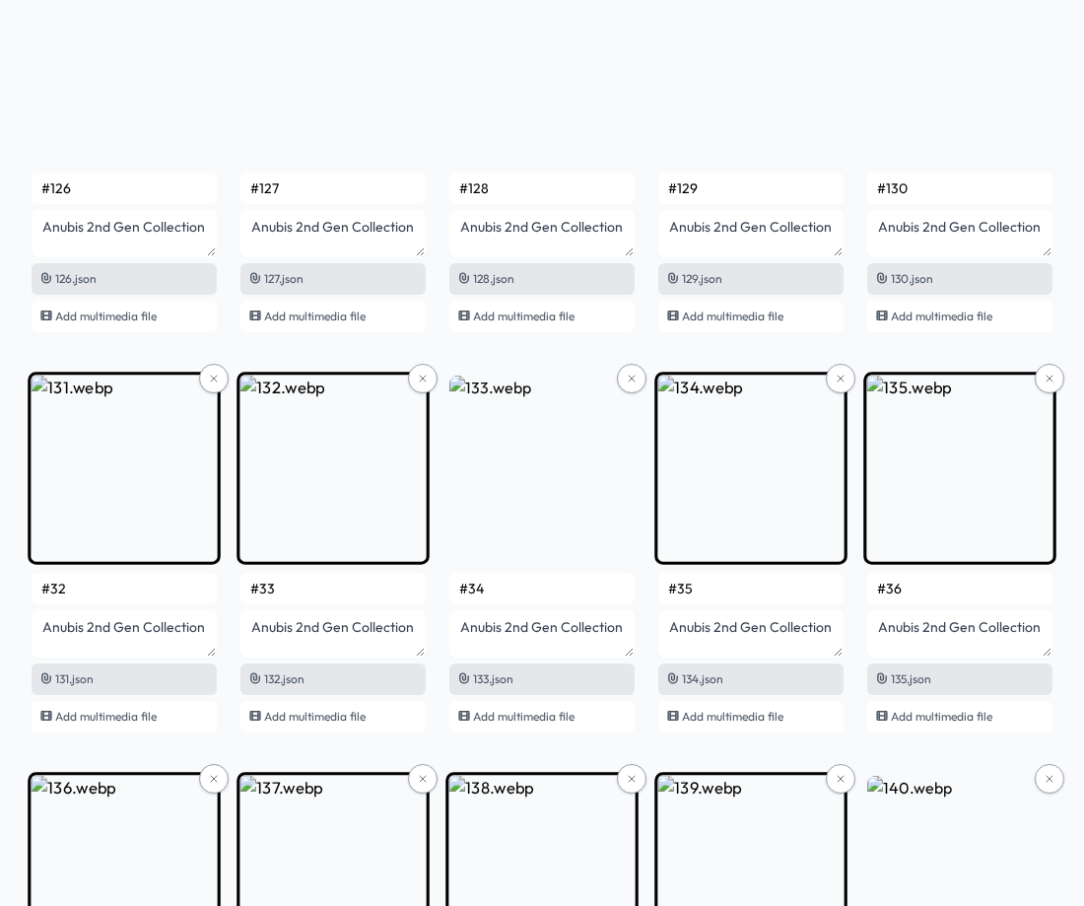
scroll to position [10315, 0]
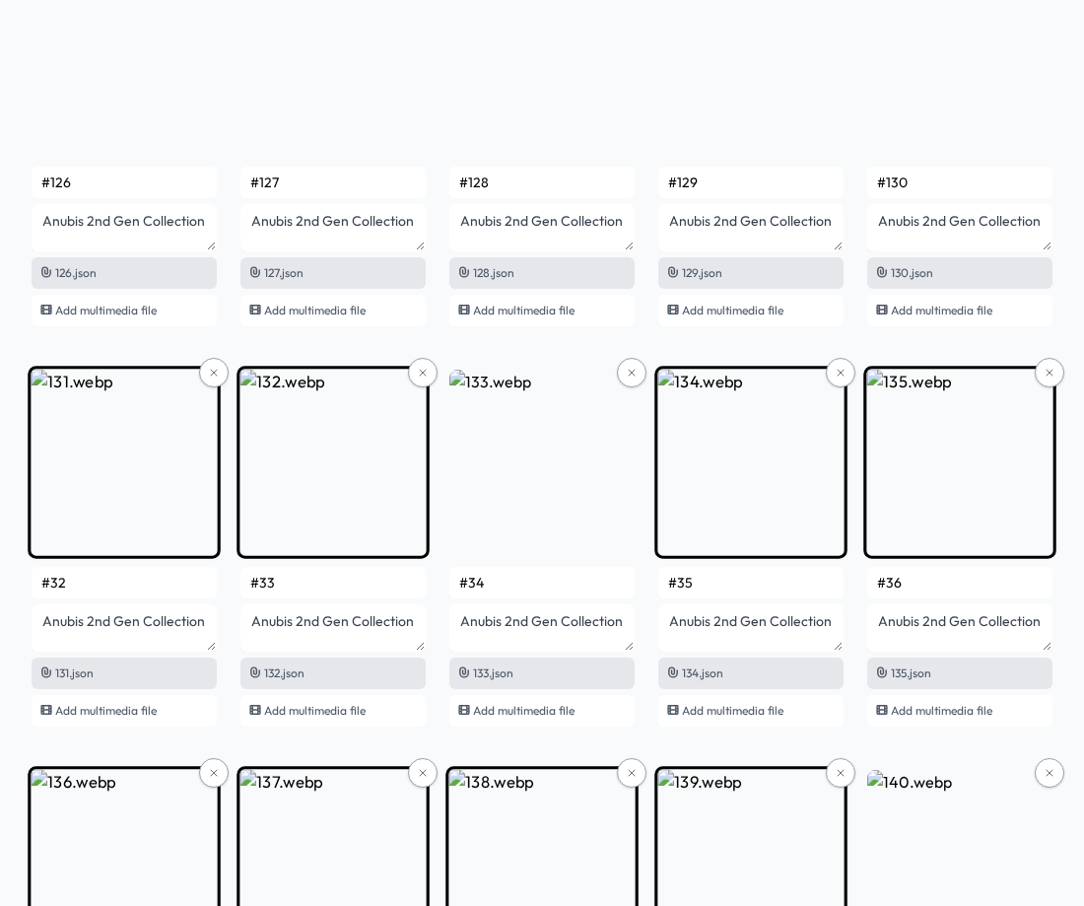
click at [112, 580] on input "#32" at bounding box center [124, 583] width 185 height 32
click at [282, 580] on input "#33" at bounding box center [332, 583] width 185 height 32
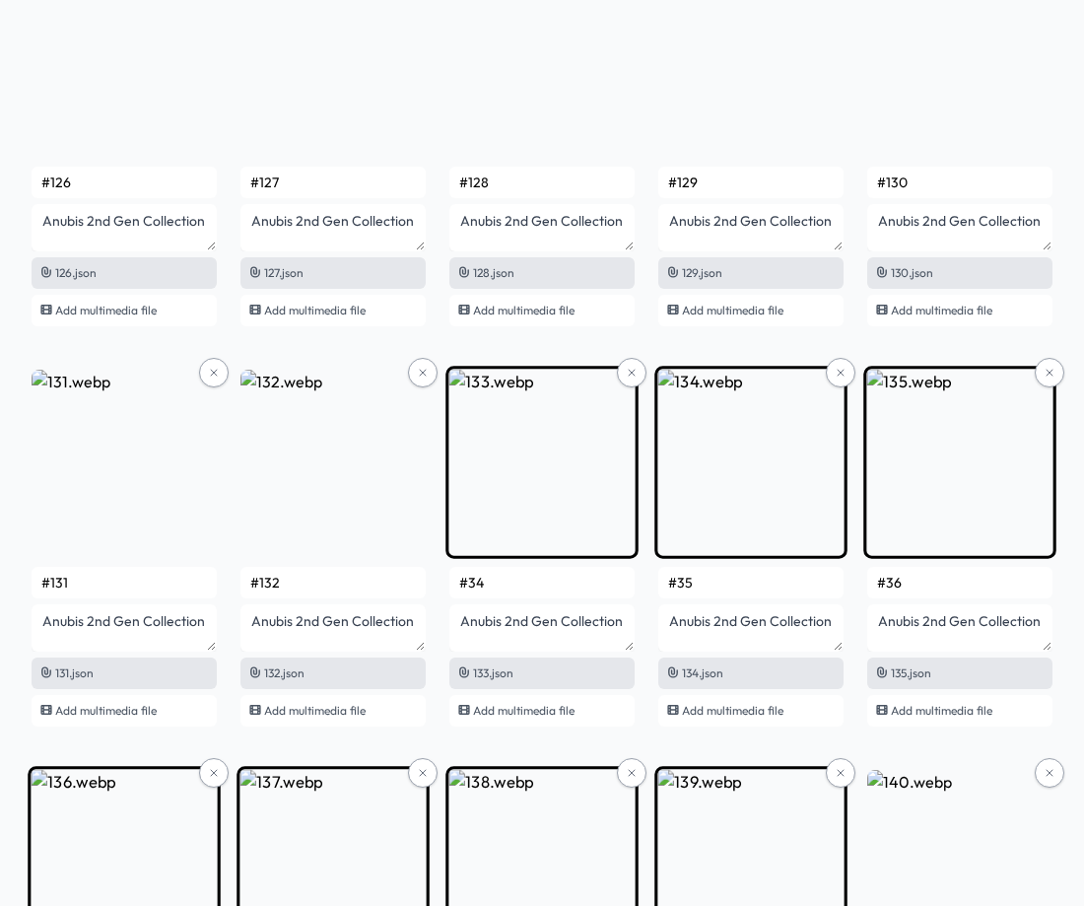
click at [485, 585] on input "#34" at bounding box center [541, 583] width 185 height 32
click at [716, 579] on input "#35" at bounding box center [750, 583] width 185 height 32
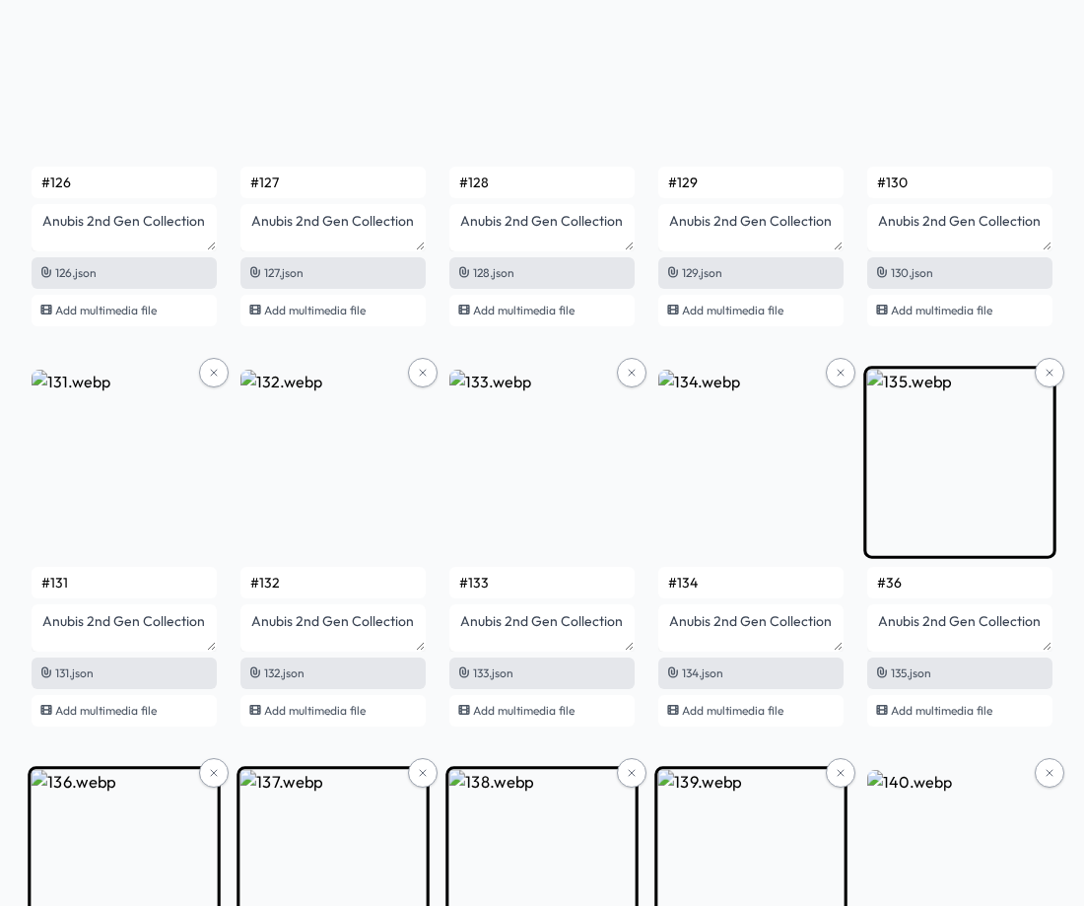
click at [940, 574] on input "#36" at bounding box center [959, 583] width 185 height 32
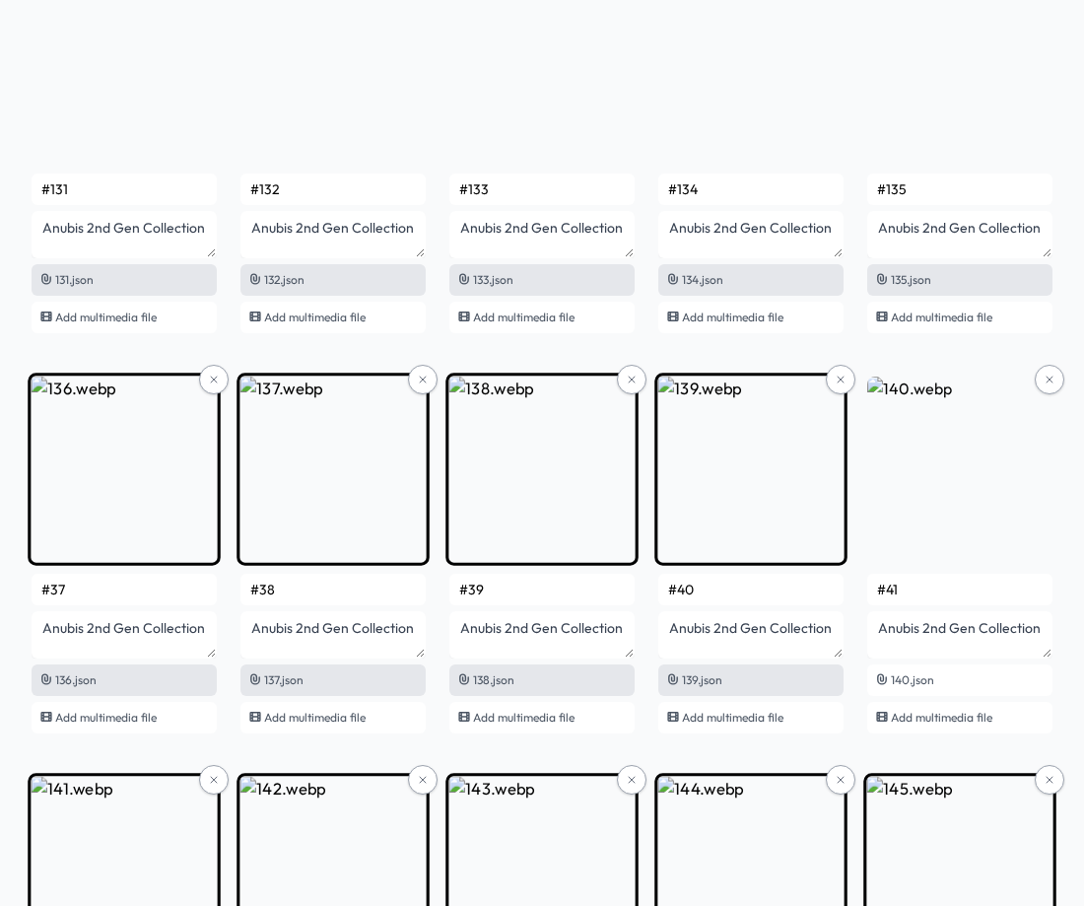
scroll to position [10709, 0]
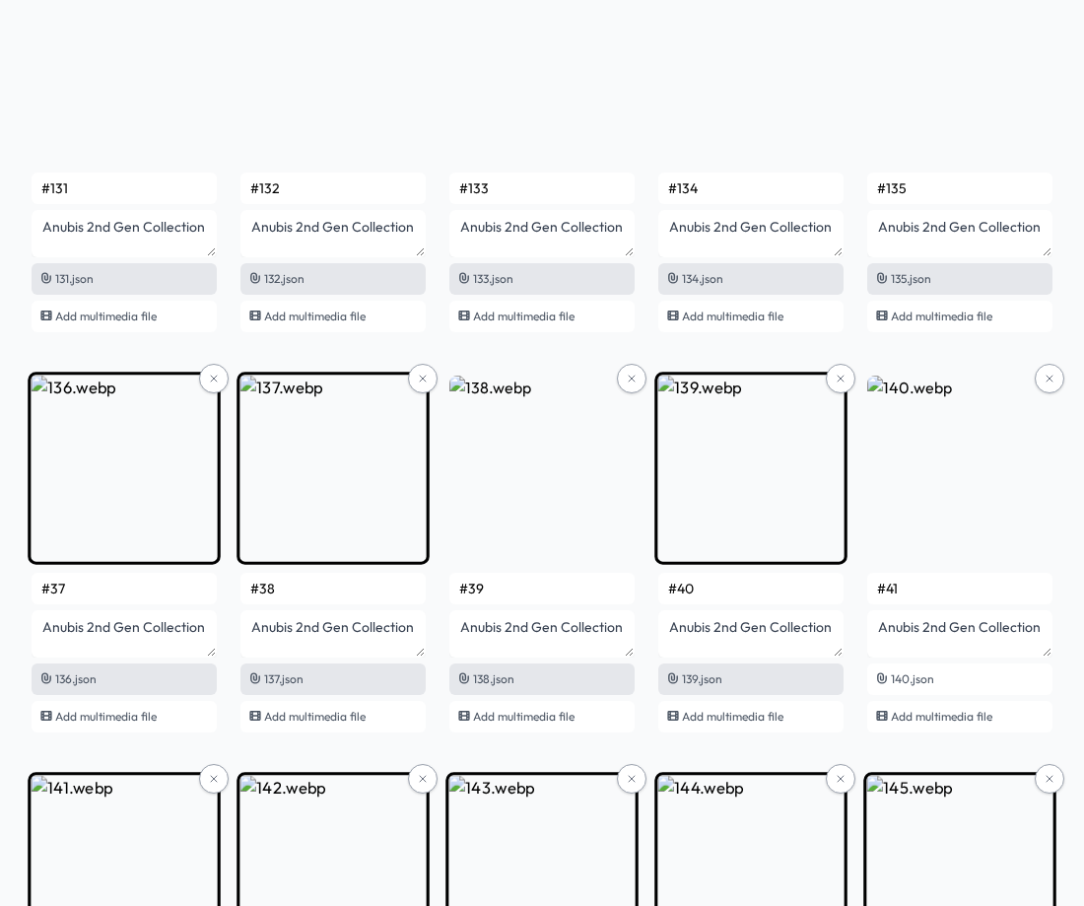
click at [133, 592] on input "#37" at bounding box center [124, 589] width 185 height 32
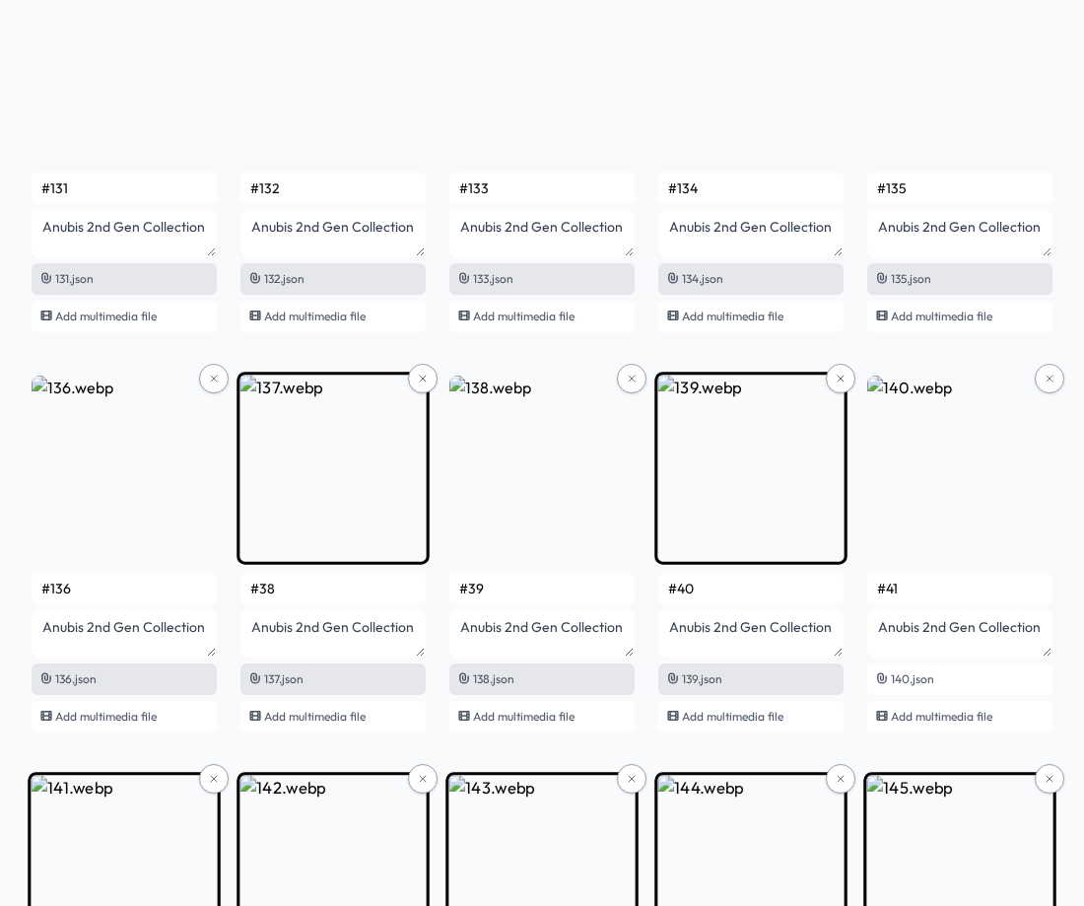
click at [293, 577] on input "#38" at bounding box center [332, 589] width 185 height 32
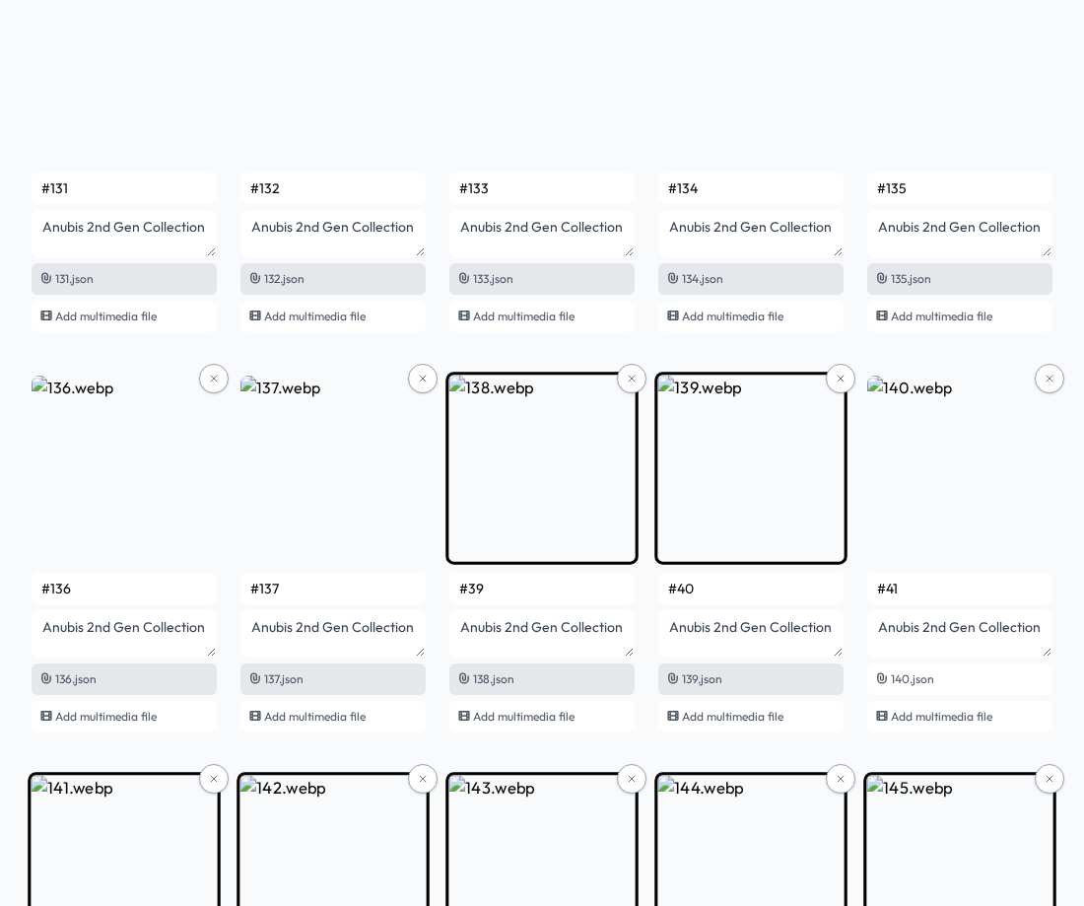
click at [516, 590] on input "#39" at bounding box center [541, 589] width 185 height 32
click at [702, 589] on input "#40" at bounding box center [750, 589] width 185 height 32
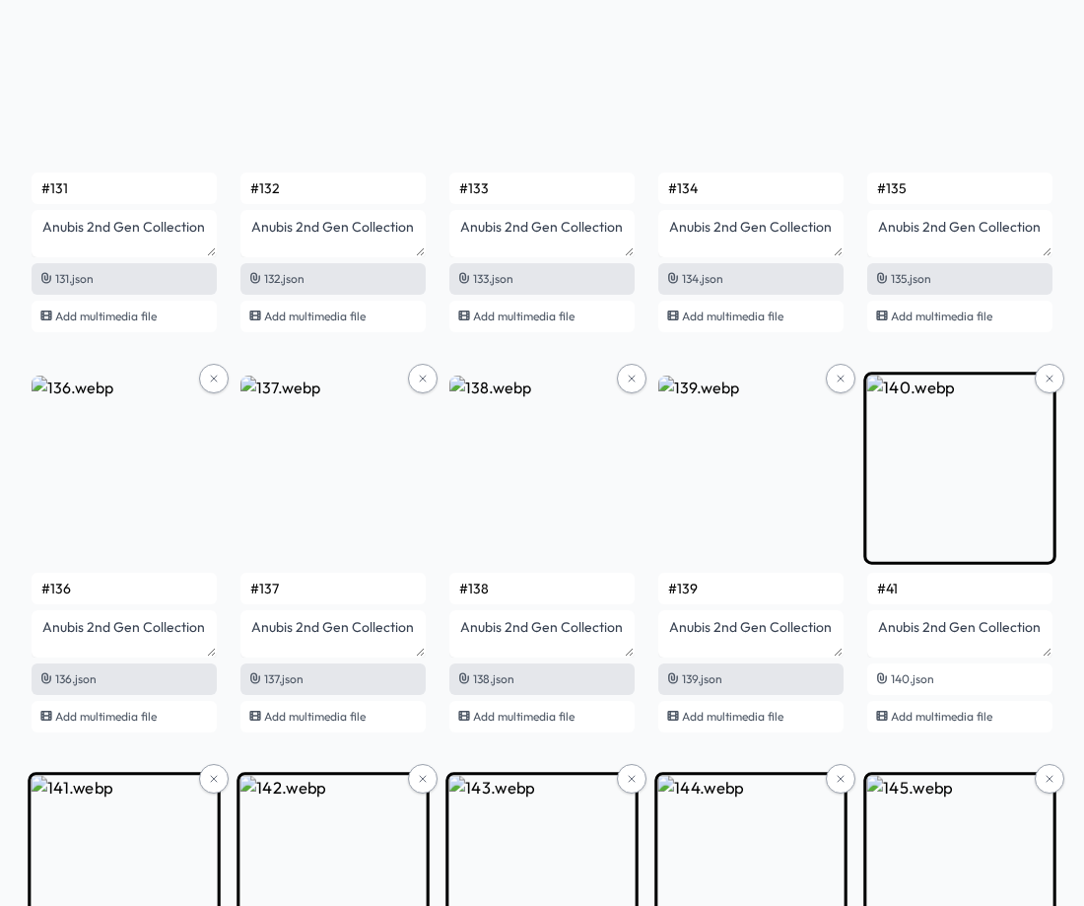
click at [931, 590] on input "#41" at bounding box center [959, 589] width 185 height 32
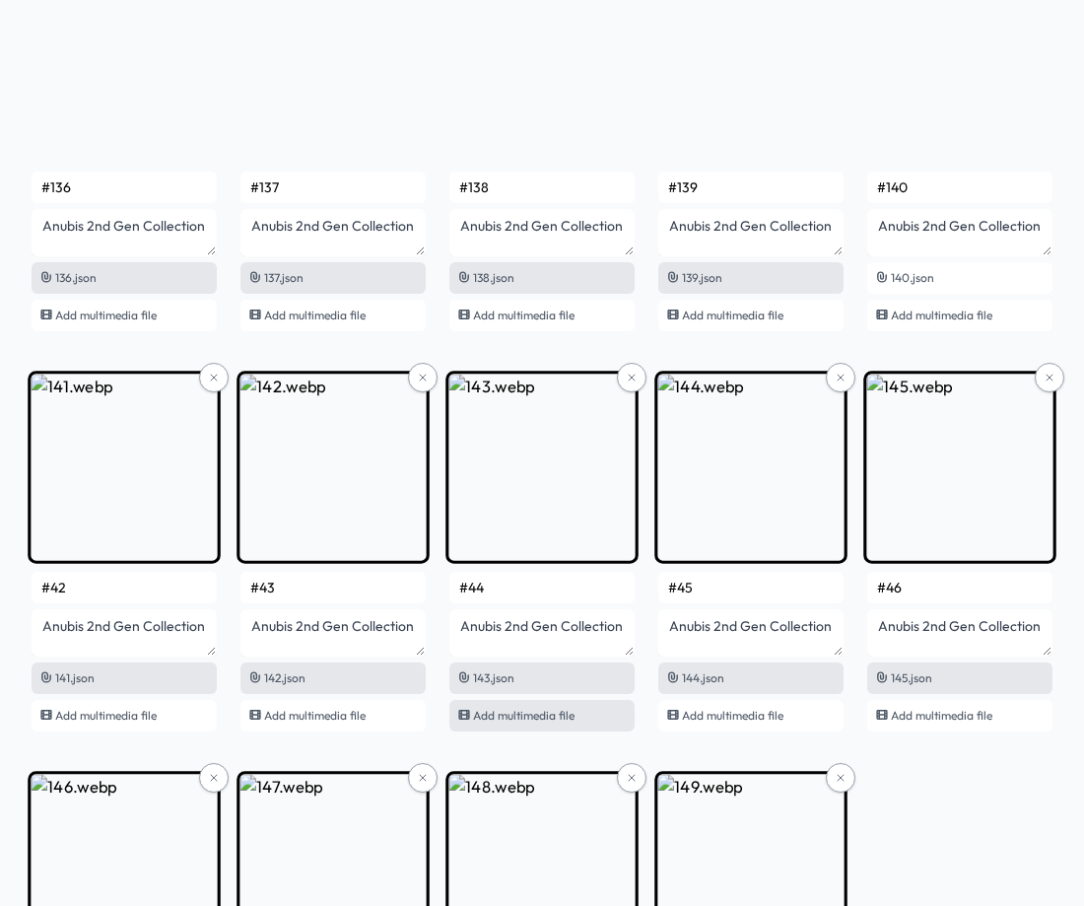
scroll to position [11300, 0]
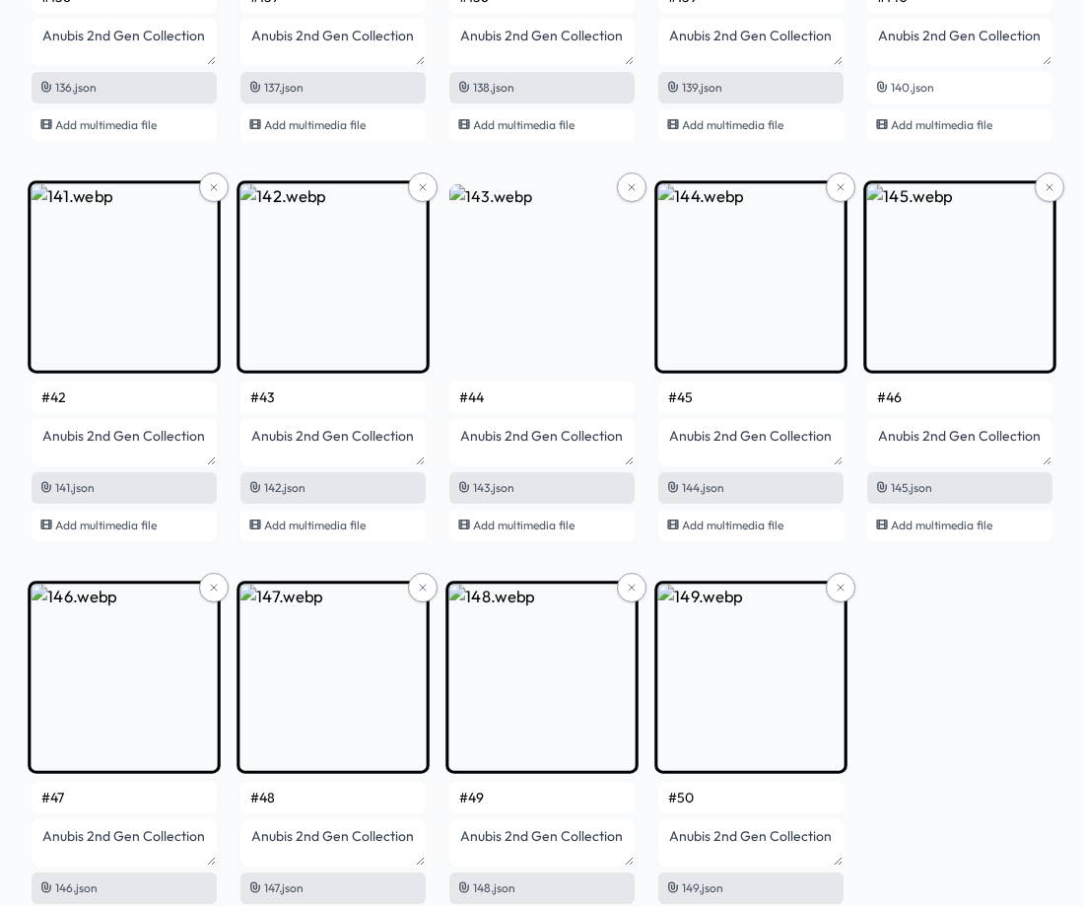
click at [165, 411] on input "#42" at bounding box center [124, 397] width 185 height 32
click at [347, 404] on input "#43" at bounding box center [332, 397] width 185 height 32
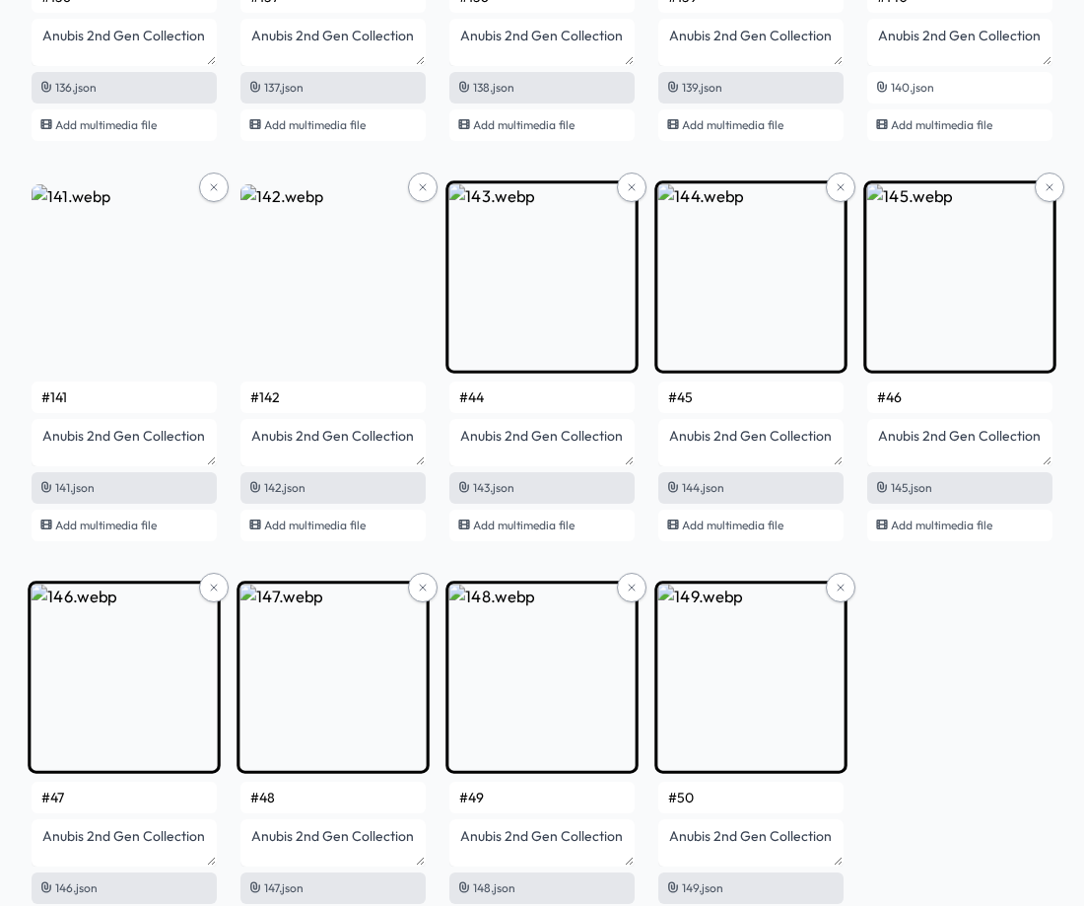
click at [504, 401] on input "#44" at bounding box center [541, 397] width 185 height 32
click at [708, 395] on input "#45" at bounding box center [750, 397] width 185 height 32
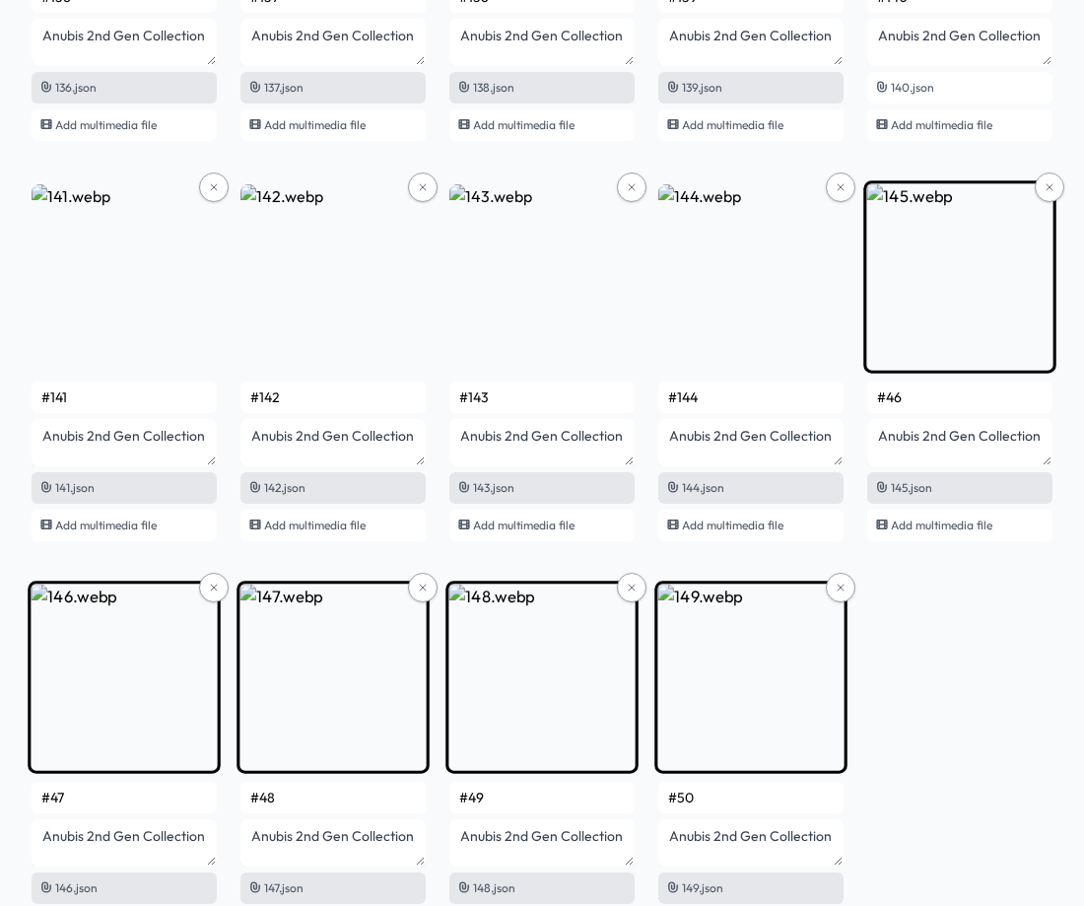
click at [935, 394] on input "#46" at bounding box center [959, 397] width 185 height 32
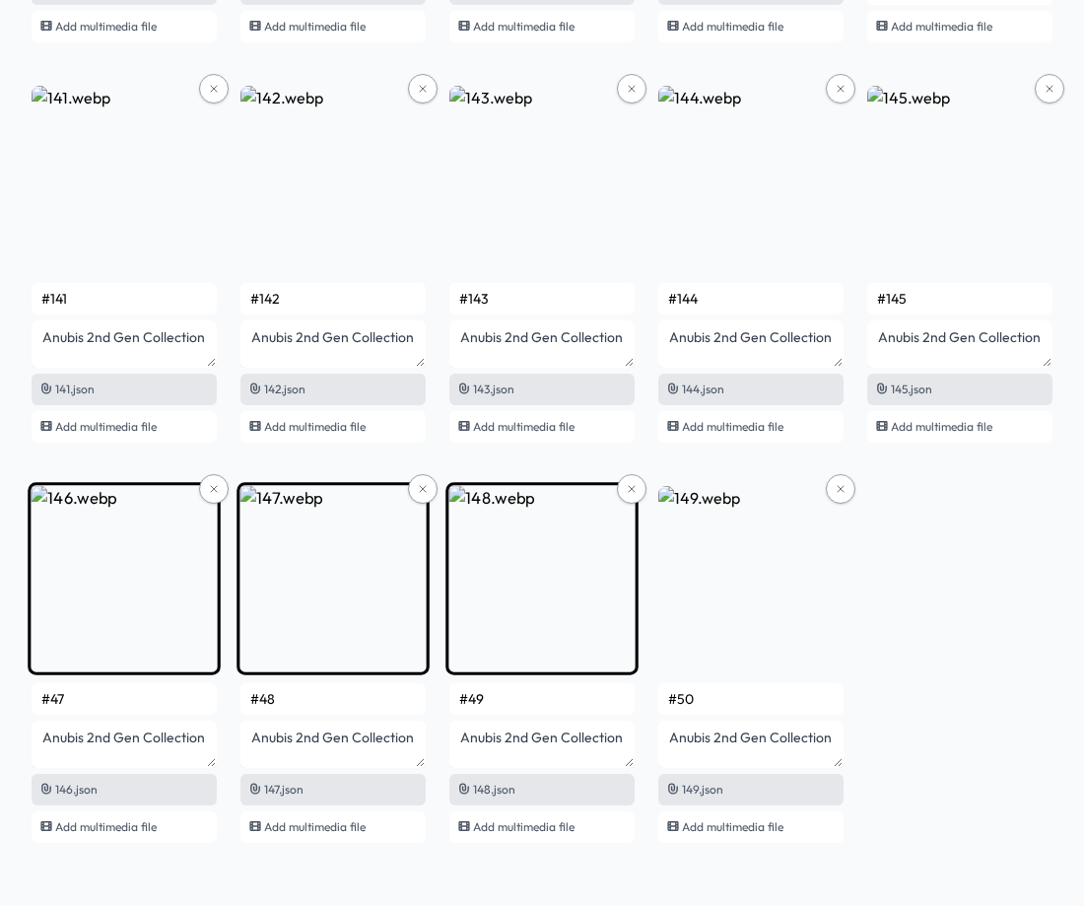
click at [86, 699] on input "#47" at bounding box center [124, 699] width 185 height 32
click at [365, 701] on input "#48" at bounding box center [332, 699] width 185 height 32
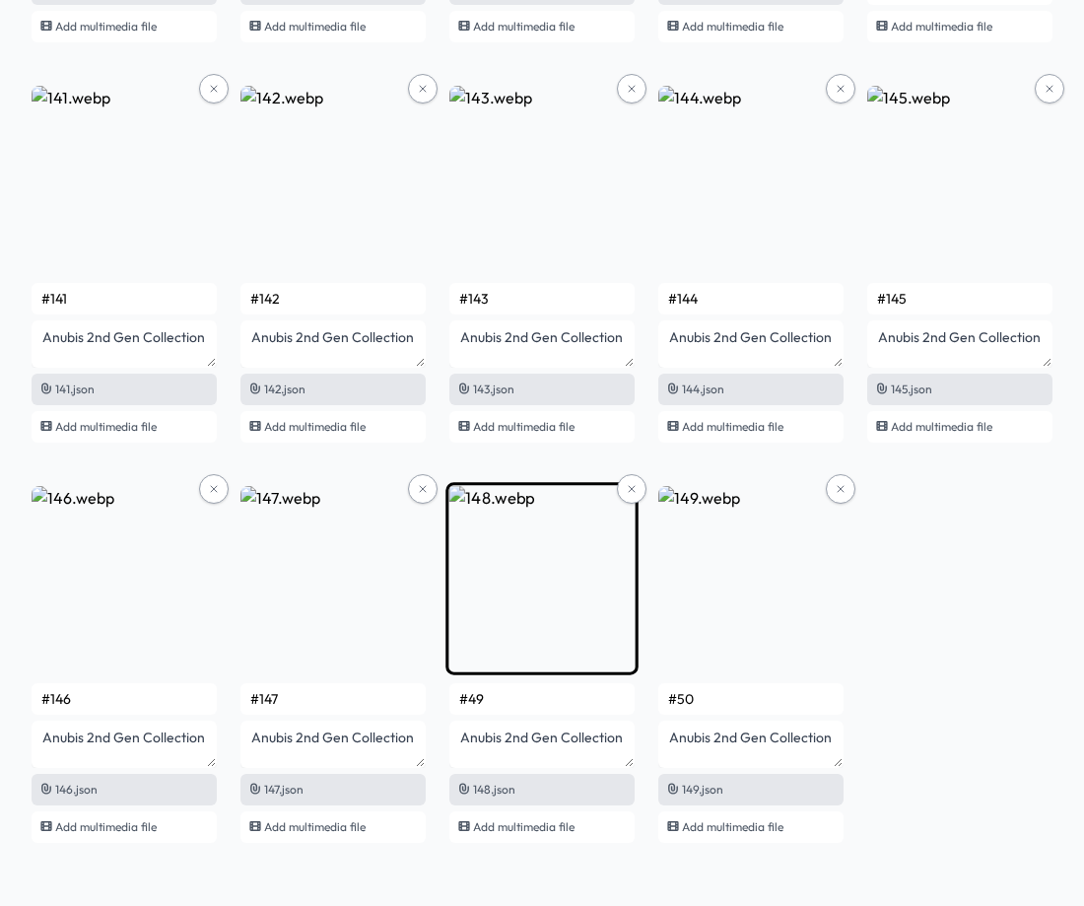
click at [522, 687] on input "#49" at bounding box center [541, 699] width 185 height 32
click at [768, 707] on input "#50" at bounding box center [750, 699] width 185 height 32
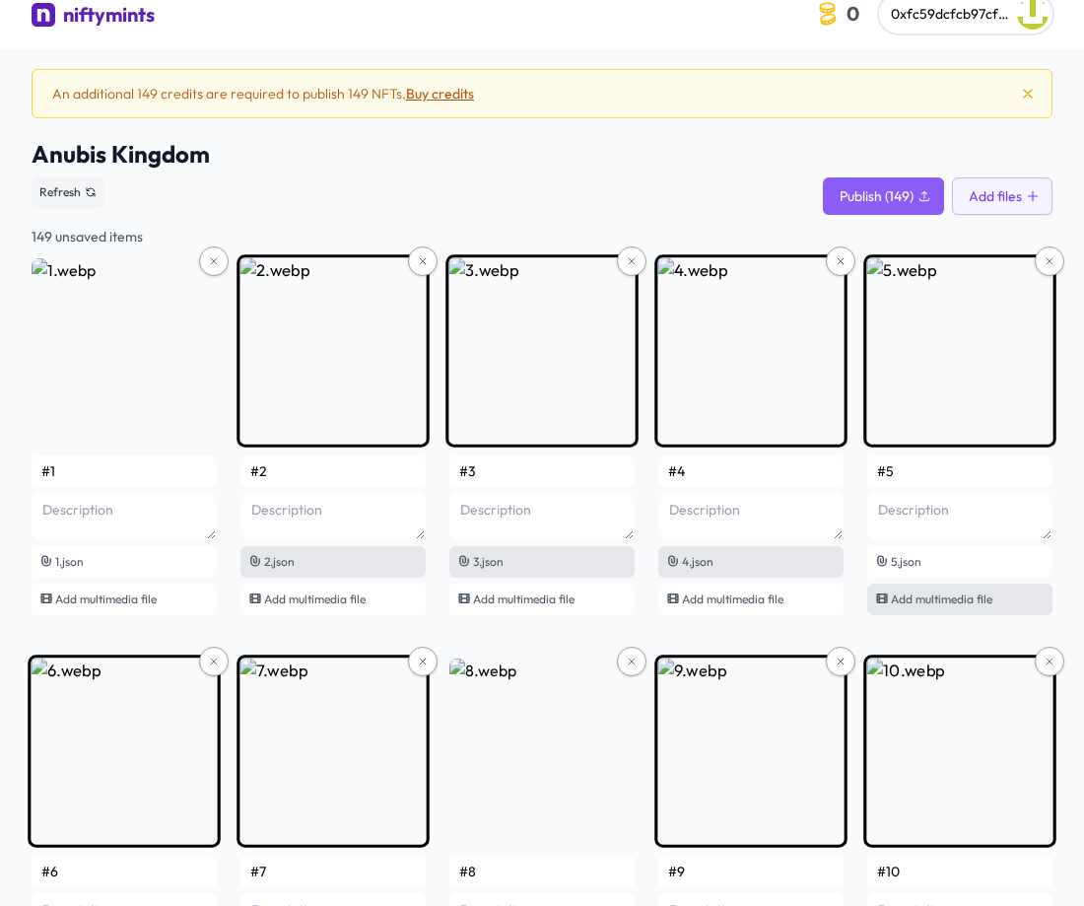
scroll to position [0, 0]
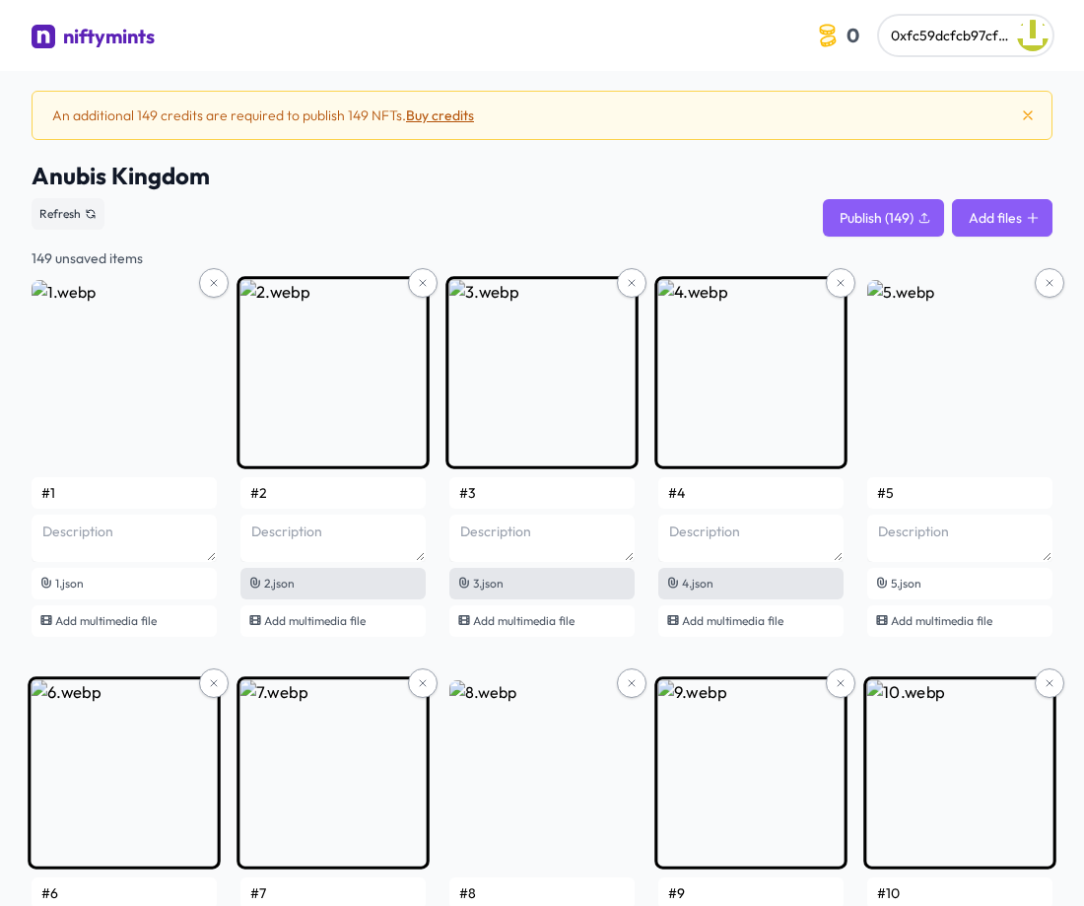
click at [1009, 213] on button "Add files" at bounding box center [1002, 217] width 101 height 37
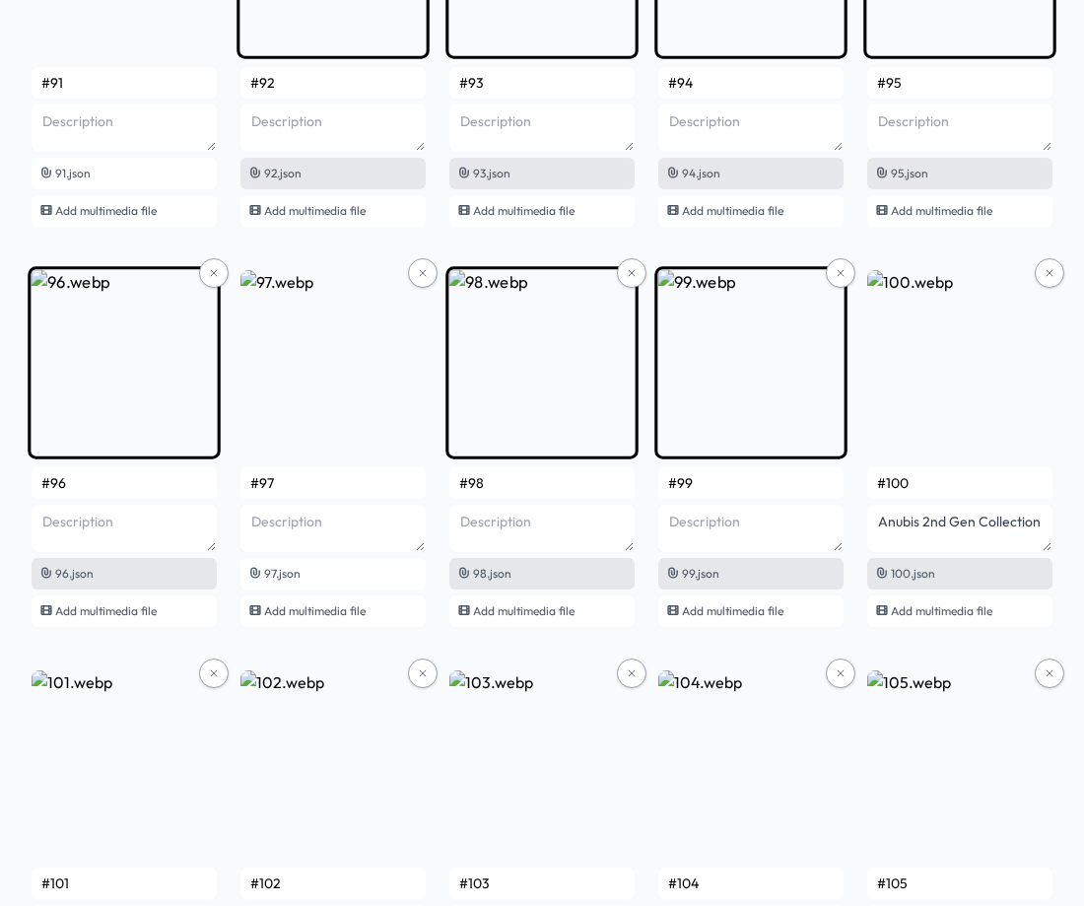
scroll to position [7752, 0]
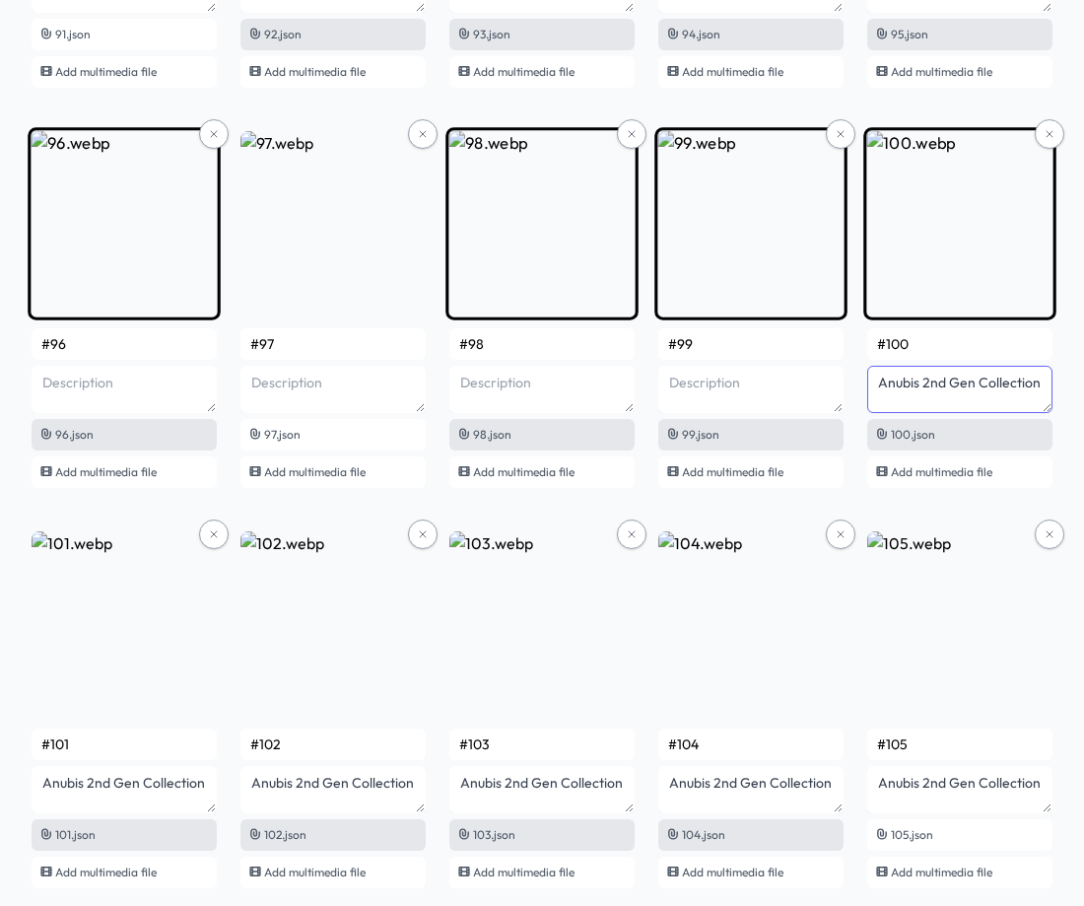
click at [1041, 385] on textarea "Anubis 2nd Gen Collection" at bounding box center [959, 389] width 185 height 47
drag, startPoint x: 1041, startPoint y: 385, endPoint x: 842, endPoint y: 401, distance: 199.7
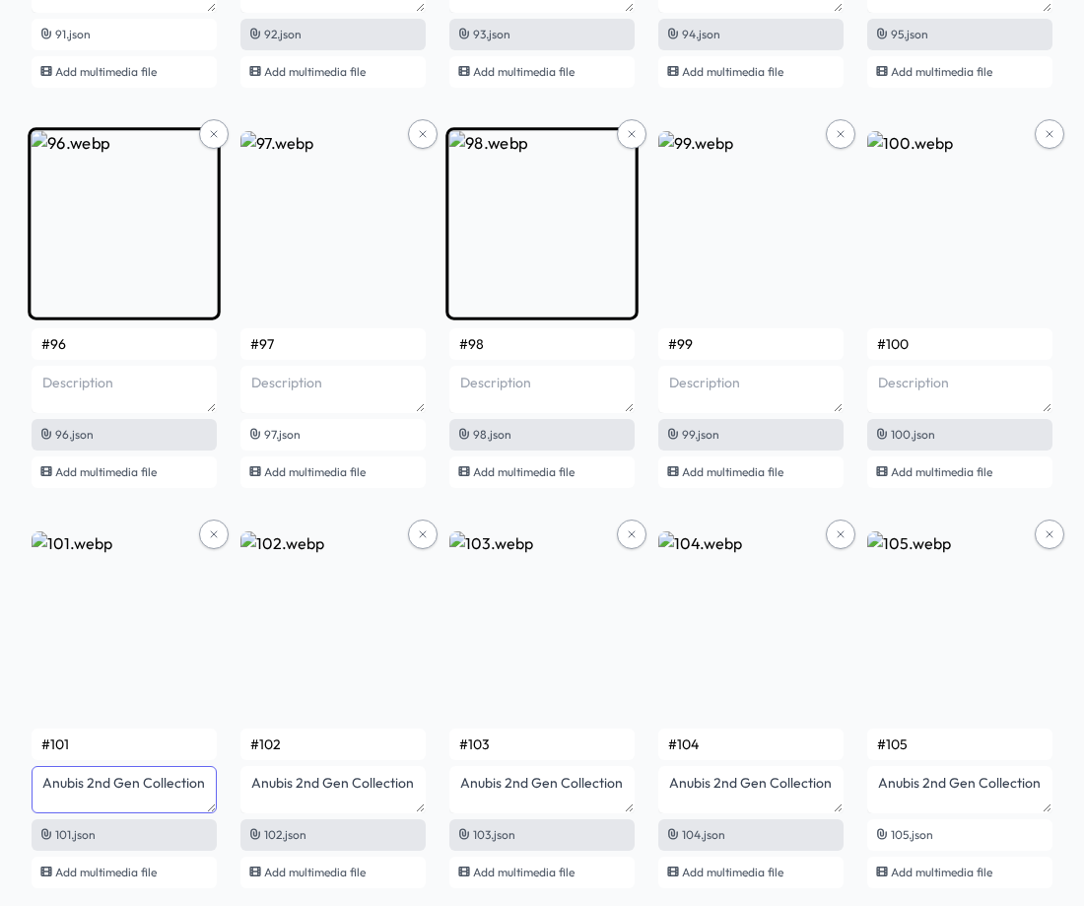
drag, startPoint x: 205, startPoint y: 785, endPoint x: 27, endPoint y: 790, distance: 178.5
drag, startPoint x: 411, startPoint y: 786, endPoint x: 229, endPoint y: 787, distance: 182.3
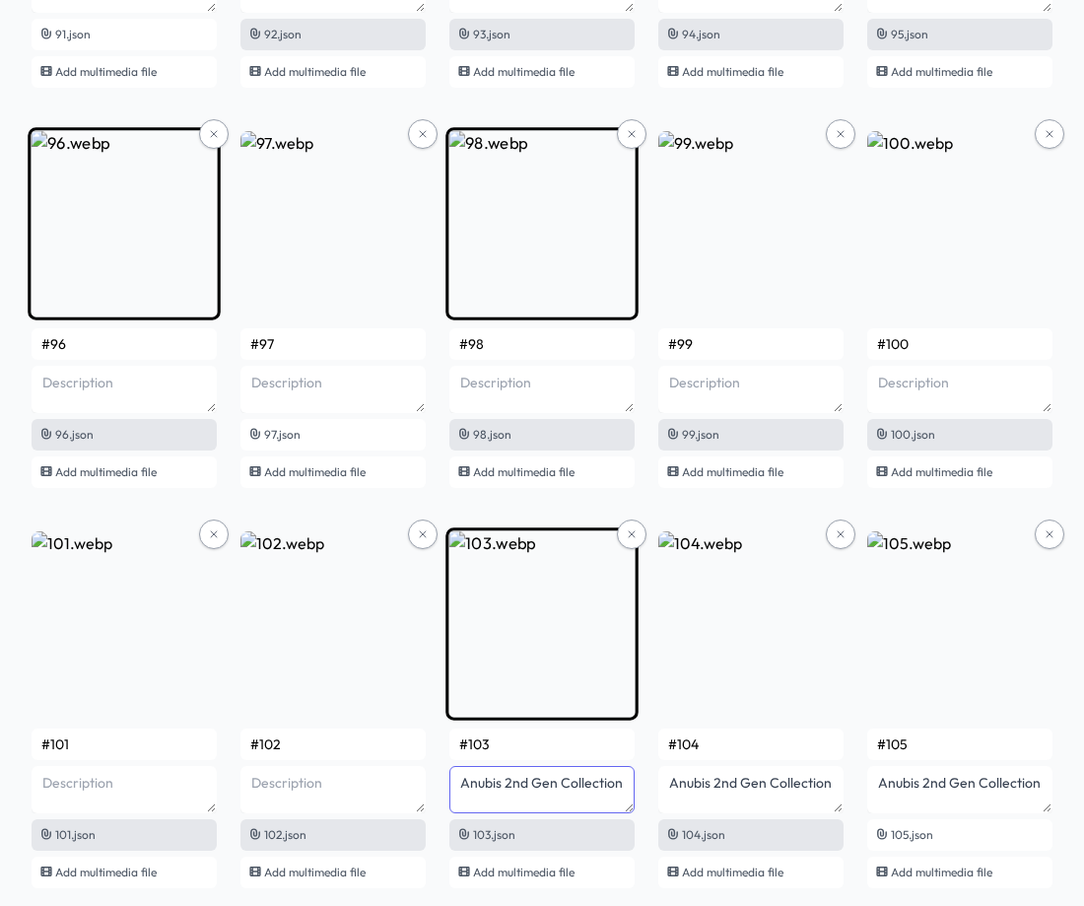
drag, startPoint x: 619, startPoint y: 788, endPoint x: 454, endPoint y: 788, distance: 164.6
click at [454, 788] on textarea "Anubis 2nd Gen Collection" at bounding box center [541, 789] width 185 height 47
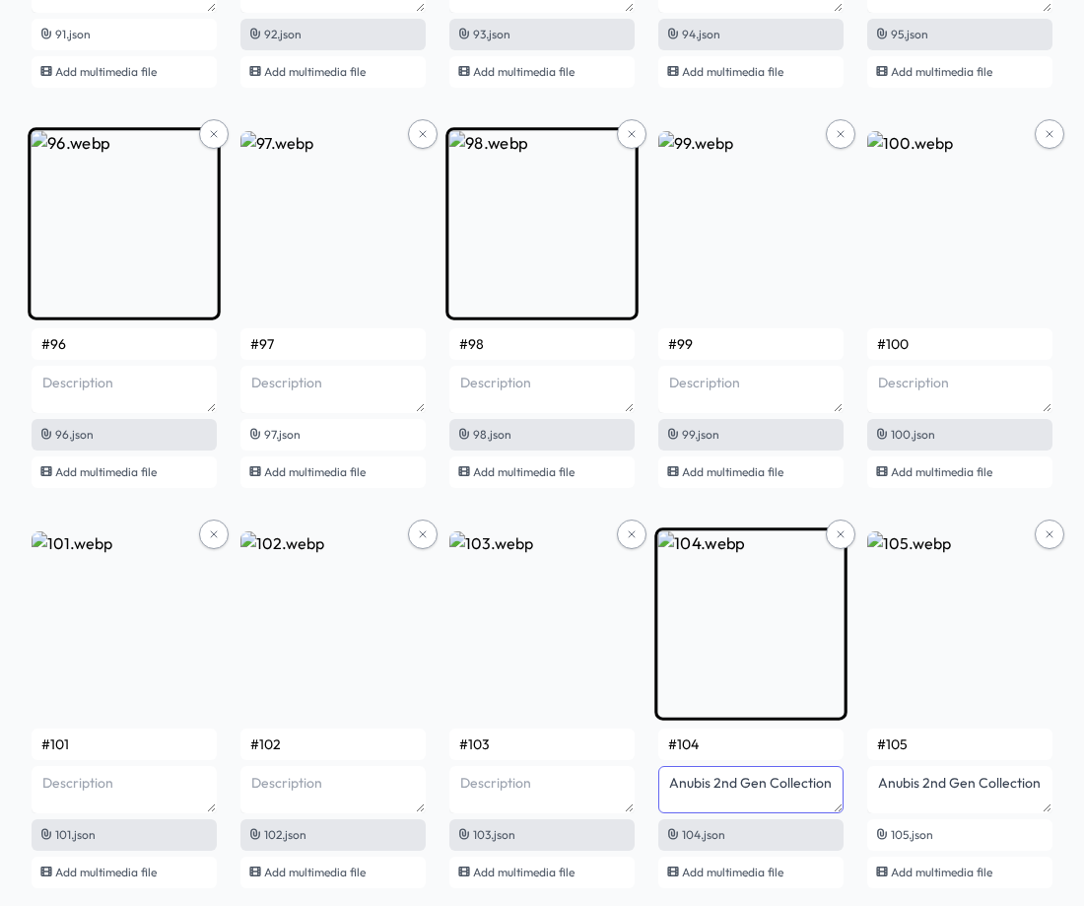
drag, startPoint x: 810, startPoint y: 788, endPoint x: 667, endPoint y: 789, distance: 142.9
click at [667, 789] on textarea "Anubis 2nd Gen Collection" at bounding box center [750, 789] width 185 height 47
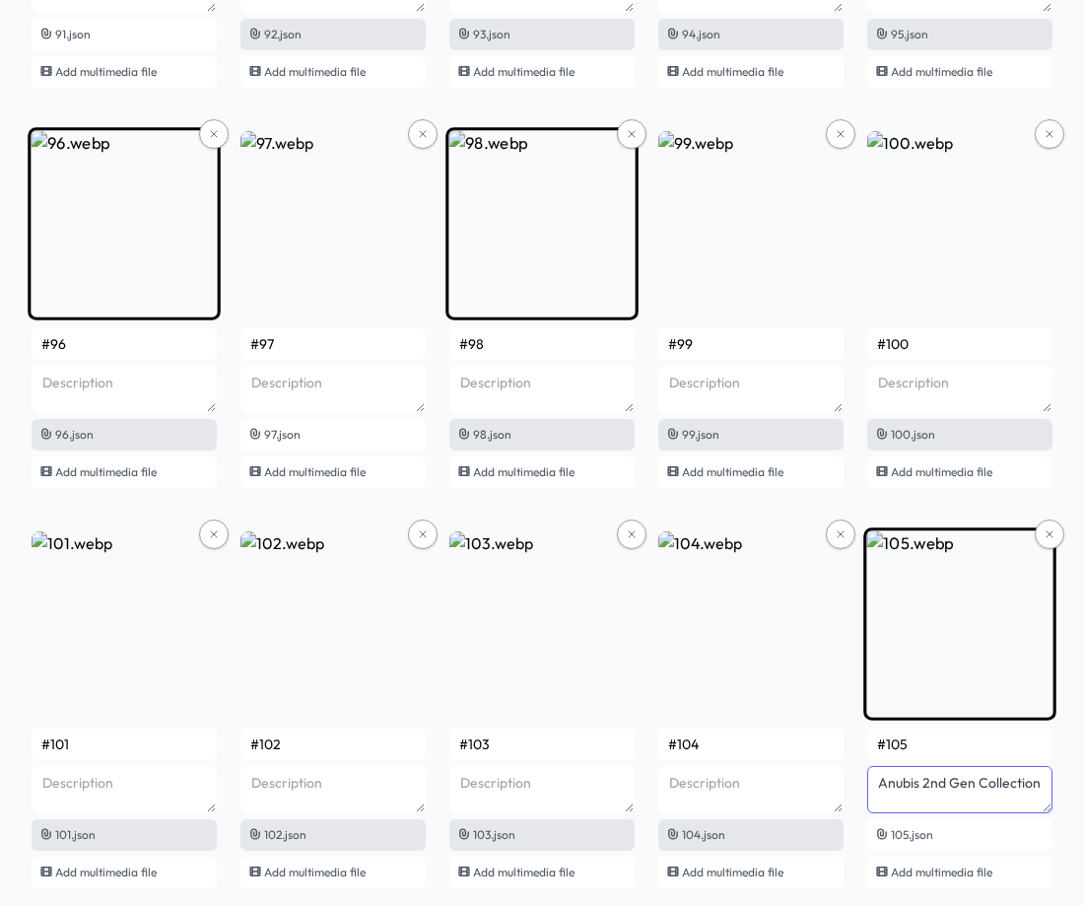
drag, startPoint x: 1043, startPoint y: 789, endPoint x: 872, endPoint y: 792, distance: 170.5
click at [873, 792] on textarea "Anubis 2nd Gen Collection" at bounding box center [959, 789] width 185 height 47
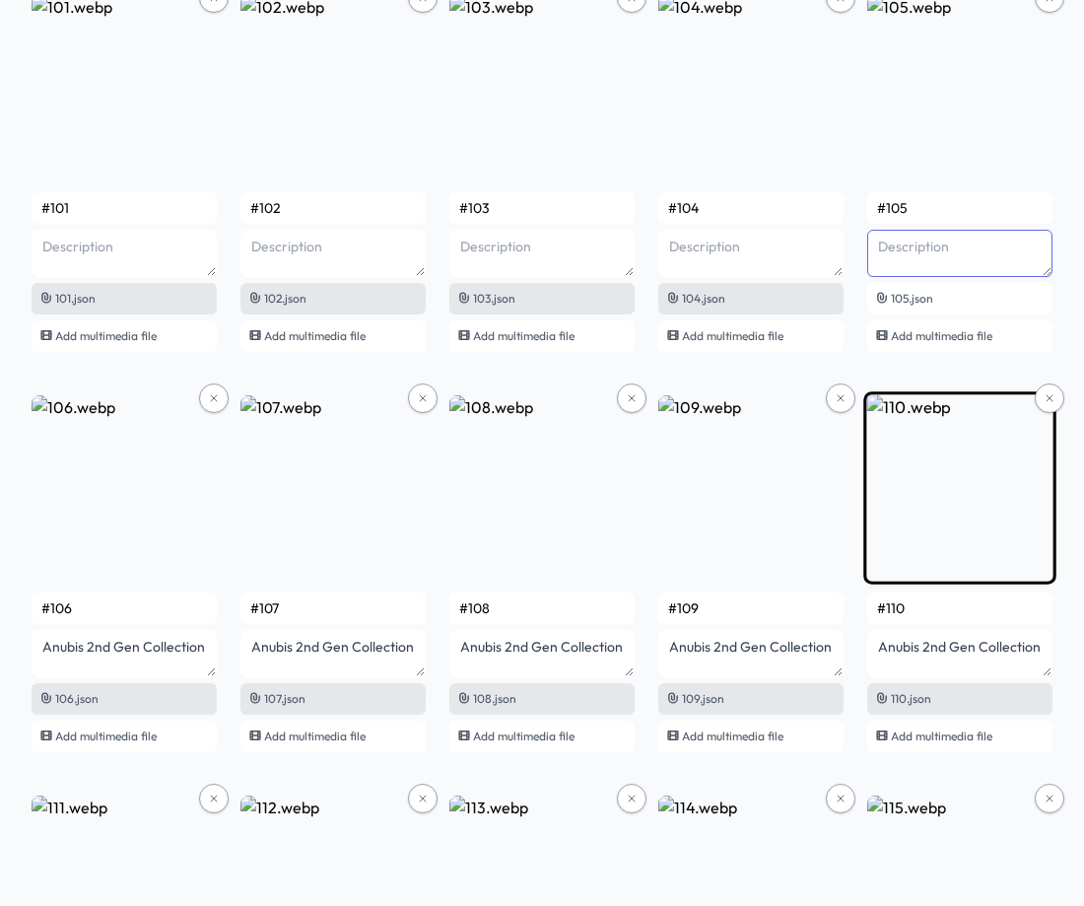
scroll to position [8343, 0]
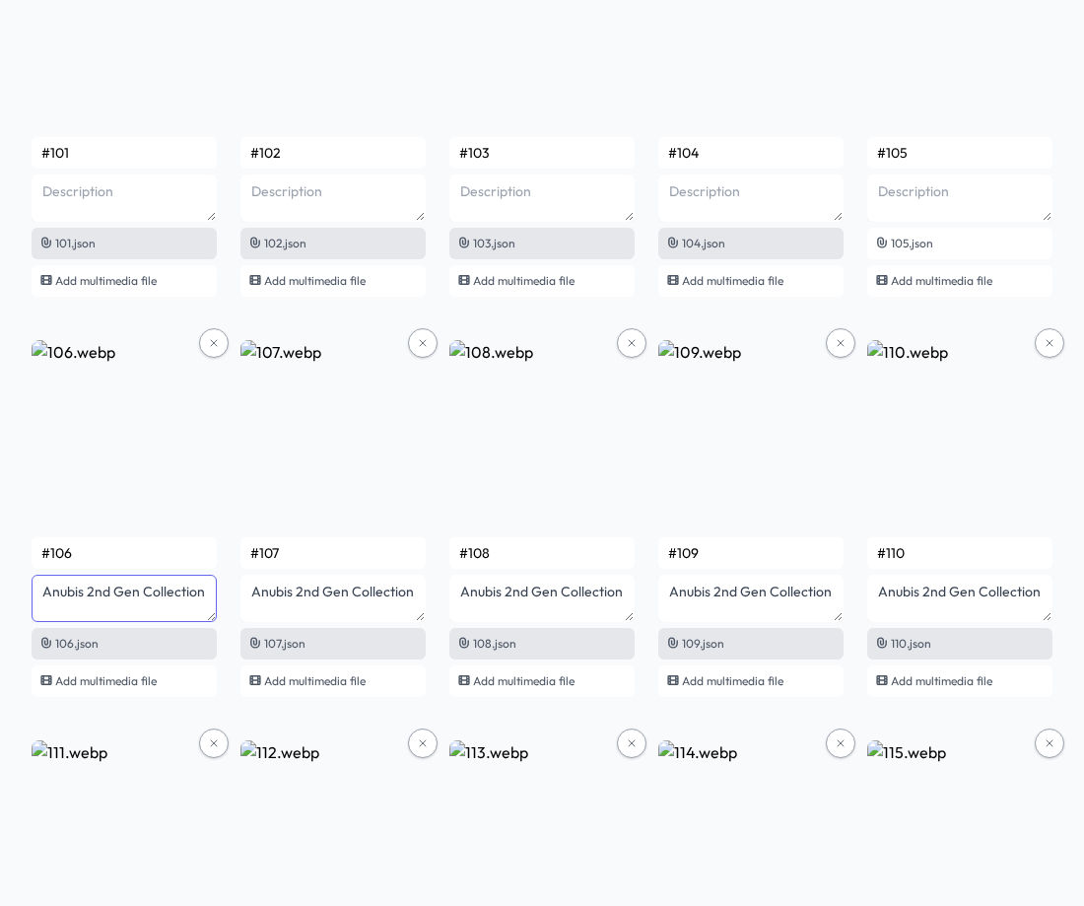
drag, startPoint x: 192, startPoint y: 594, endPoint x: 19, endPoint y: 603, distance: 173.7
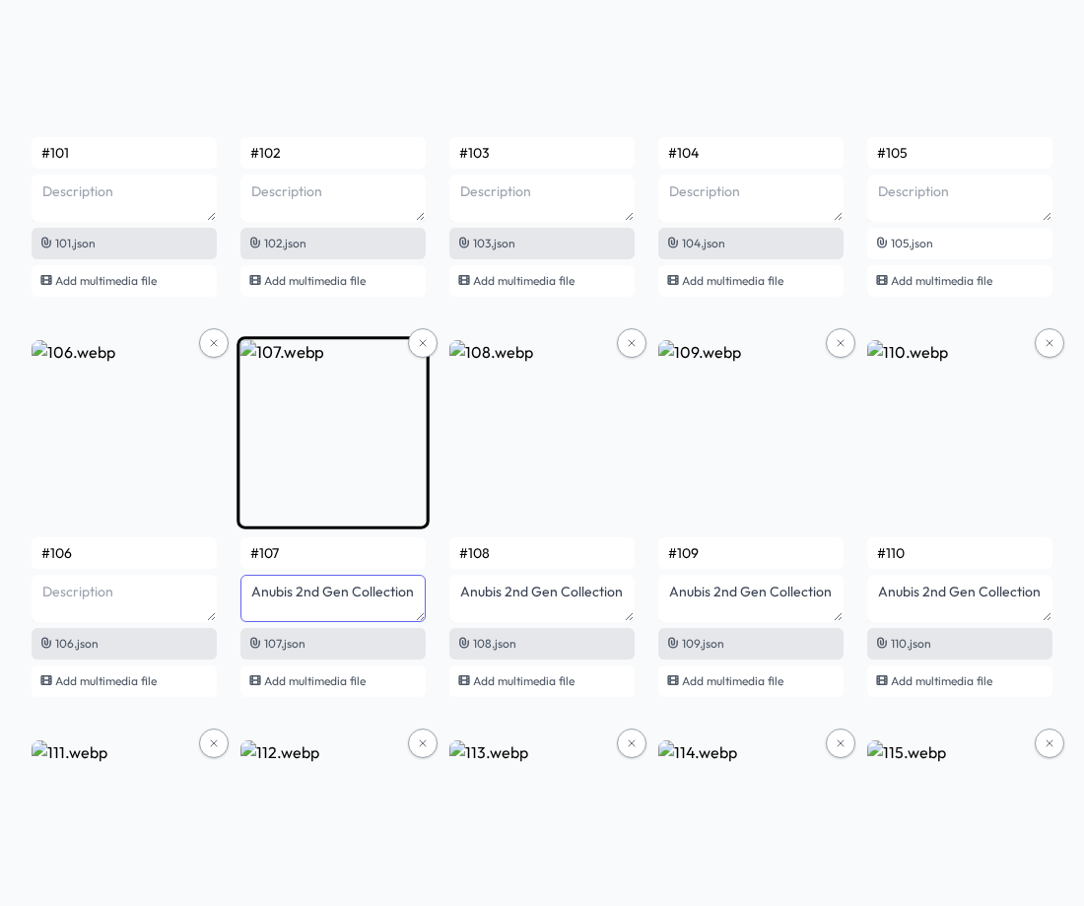
drag, startPoint x: 415, startPoint y: 597, endPoint x: 247, endPoint y: 608, distance: 167.9
click at [248, 608] on textarea "Anubis 2nd Gen Collection" at bounding box center [332, 598] width 185 height 47
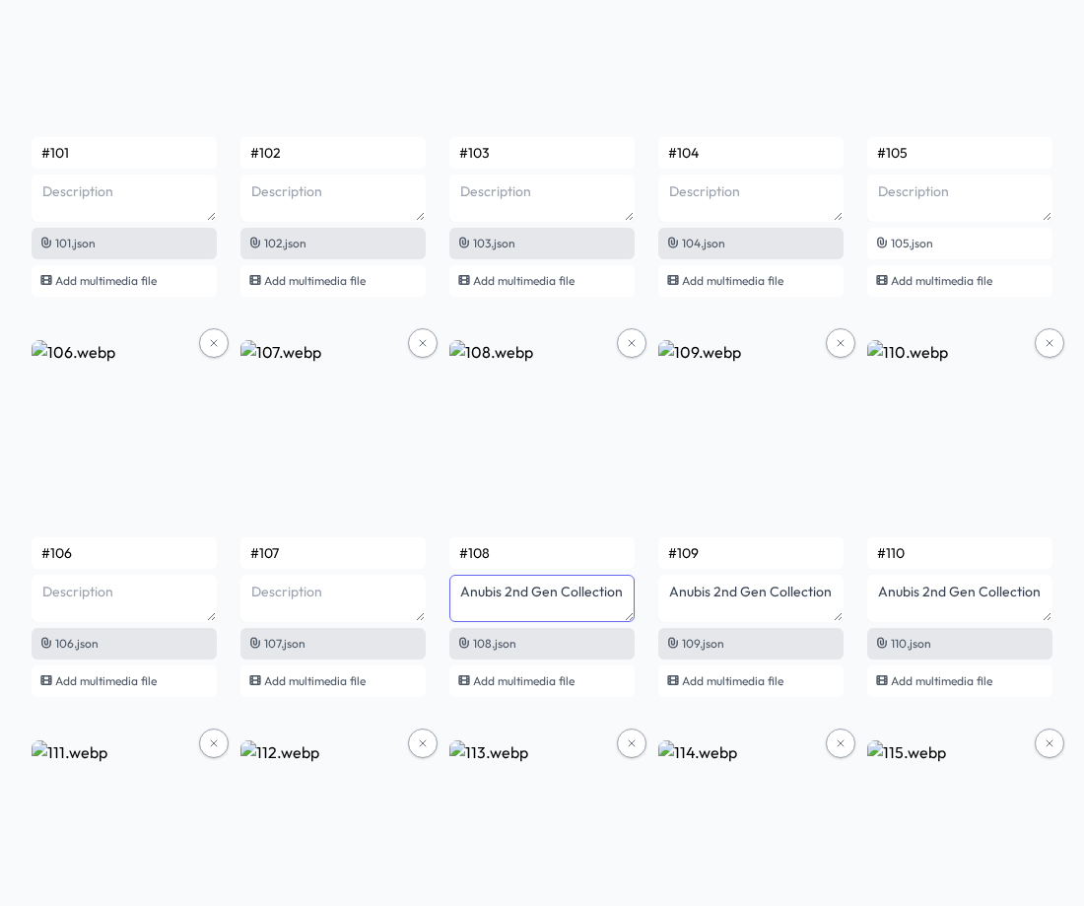
drag, startPoint x: 619, startPoint y: 597, endPoint x: 439, endPoint y: 597, distance: 180.4
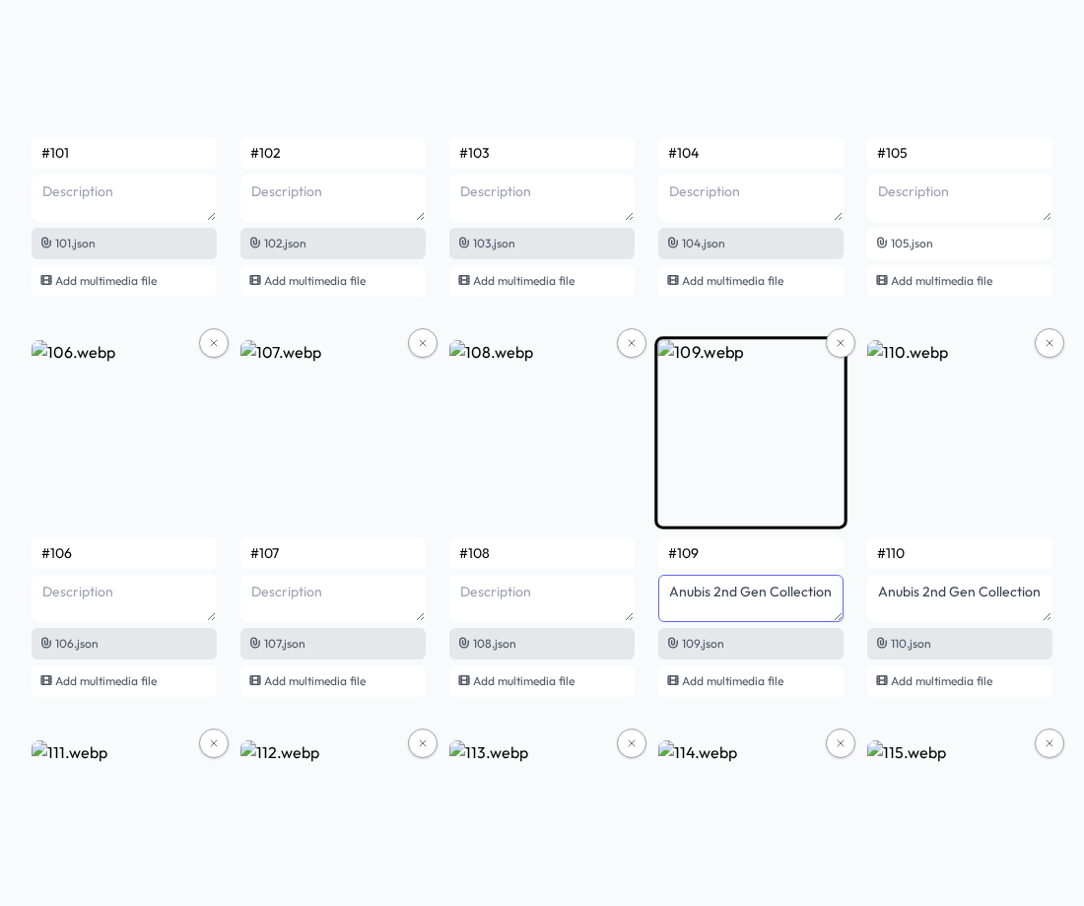
drag, startPoint x: 827, startPoint y: 598, endPoint x: 665, endPoint y: 598, distance: 161.6
click at [665, 598] on textarea "Anubis 2nd Gen Collection" at bounding box center [750, 598] width 185 height 47
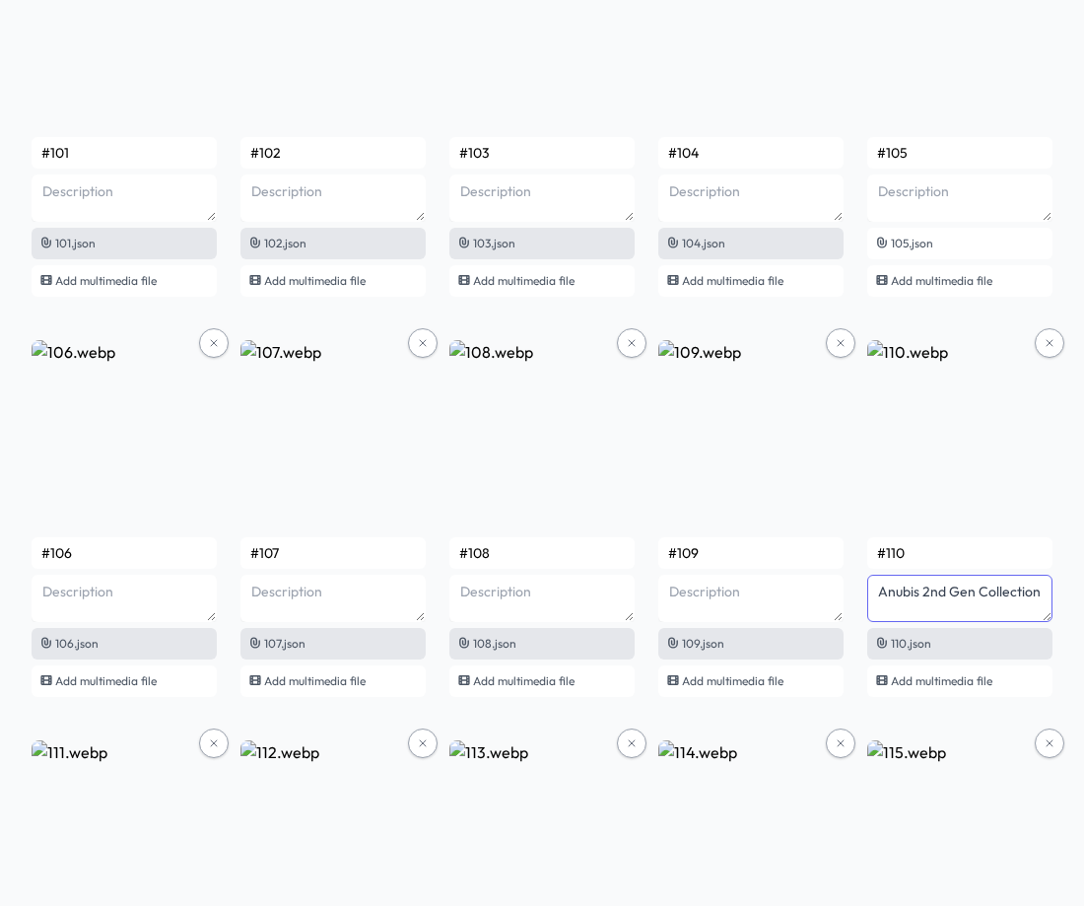
drag, startPoint x: 1044, startPoint y: 598, endPoint x: 853, endPoint y: 598, distance: 191.2
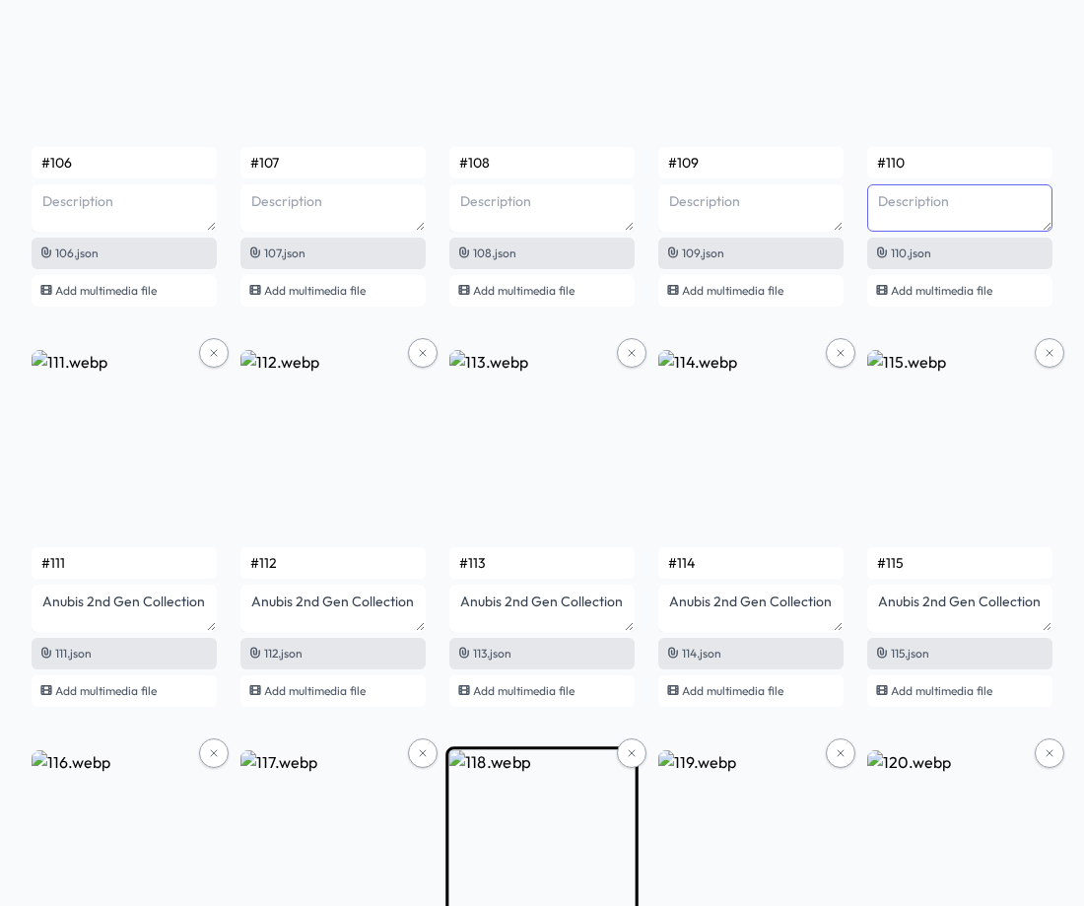
scroll to position [8935, 0]
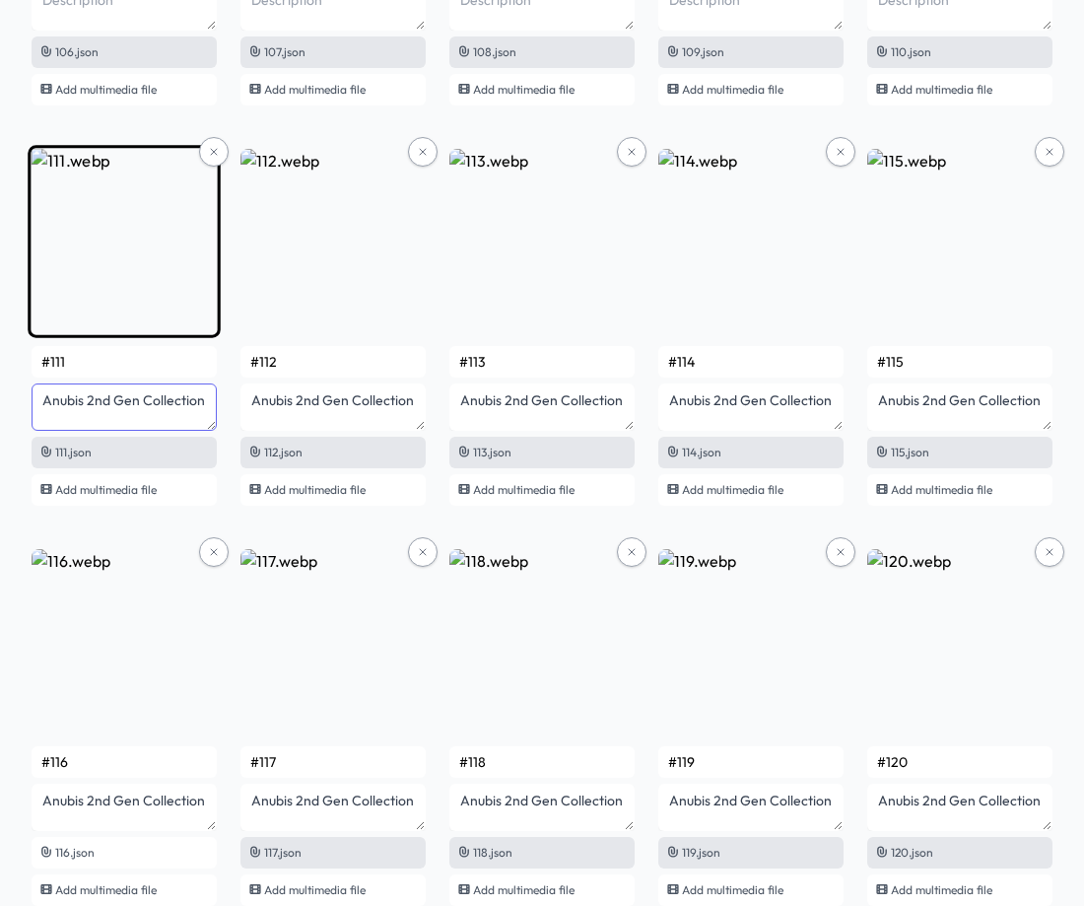
drag, startPoint x: 174, startPoint y: 403, endPoint x: 41, endPoint y: 409, distance: 133.2
click at [41, 409] on textarea "Anubis 2nd Gen Collection" at bounding box center [124, 406] width 185 height 47
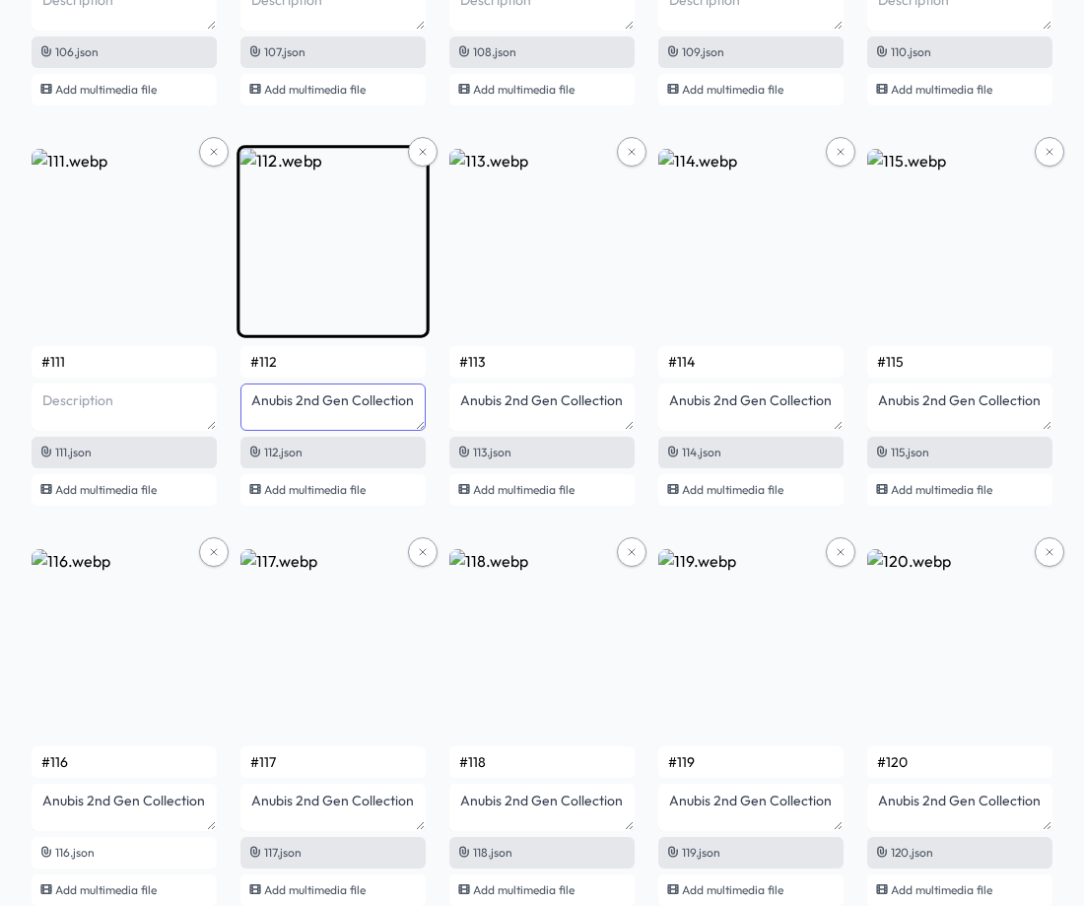
drag, startPoint x: 421, startPoint y: 398, endPoint x: 251, endPoint y: 401, distance: 169.6
click at [251, 401] on textarea "Anubis 2nd Gen Collection" at bounding box center [332, 406] width 185 height 47
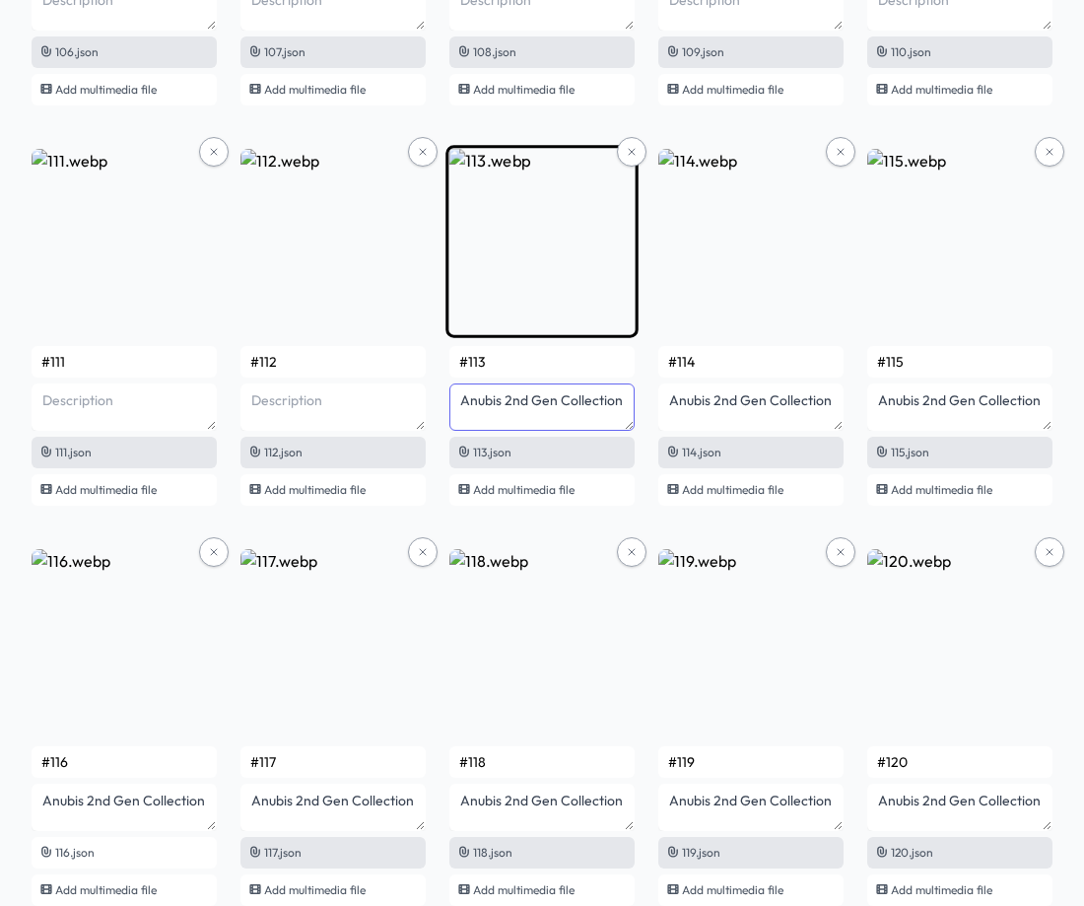
drag, startPoint x: 591, startPoint y: 403, endPoint x: 468, endPoint y: 403, distance: 123.2
click at [468, 403] on textarea "Anubis 2nd Gen Collection" at bounding box center [541, 406] width 185 height 47
drag, startPoint x: 624, startPoint y: 396, endPoint x: 461, endPoint y: 398, distance: 162.6
click at [461, 398] on textarea "Anubis 2nd Gen Collection" at bounding box center [541, 406] width 185 height 47
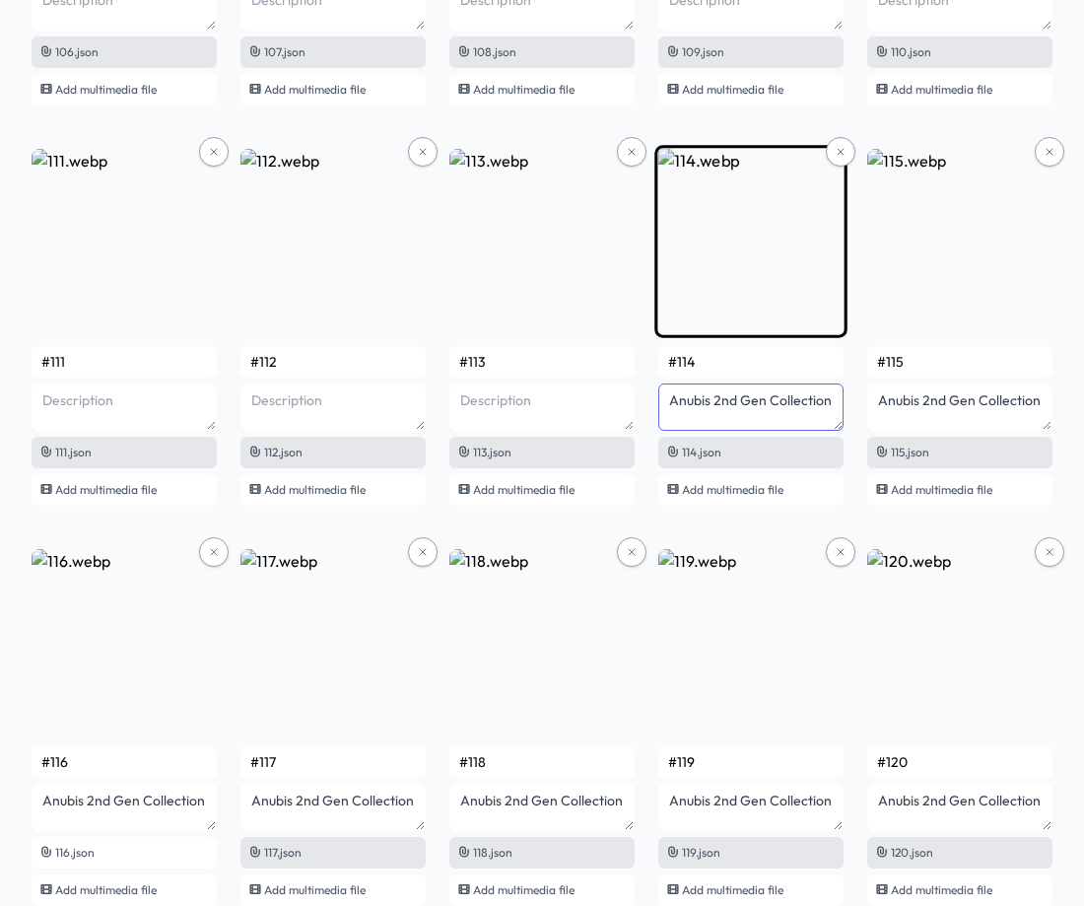
drag, startPoint x: 831, startPoint y: 405, endPoint x: 667, endPoint y: 408, distance: 163.6
click at [667, 408] on textarea "Anubis 2nd Gen Collection" at bounding box center [750, 406] width 185 height 47
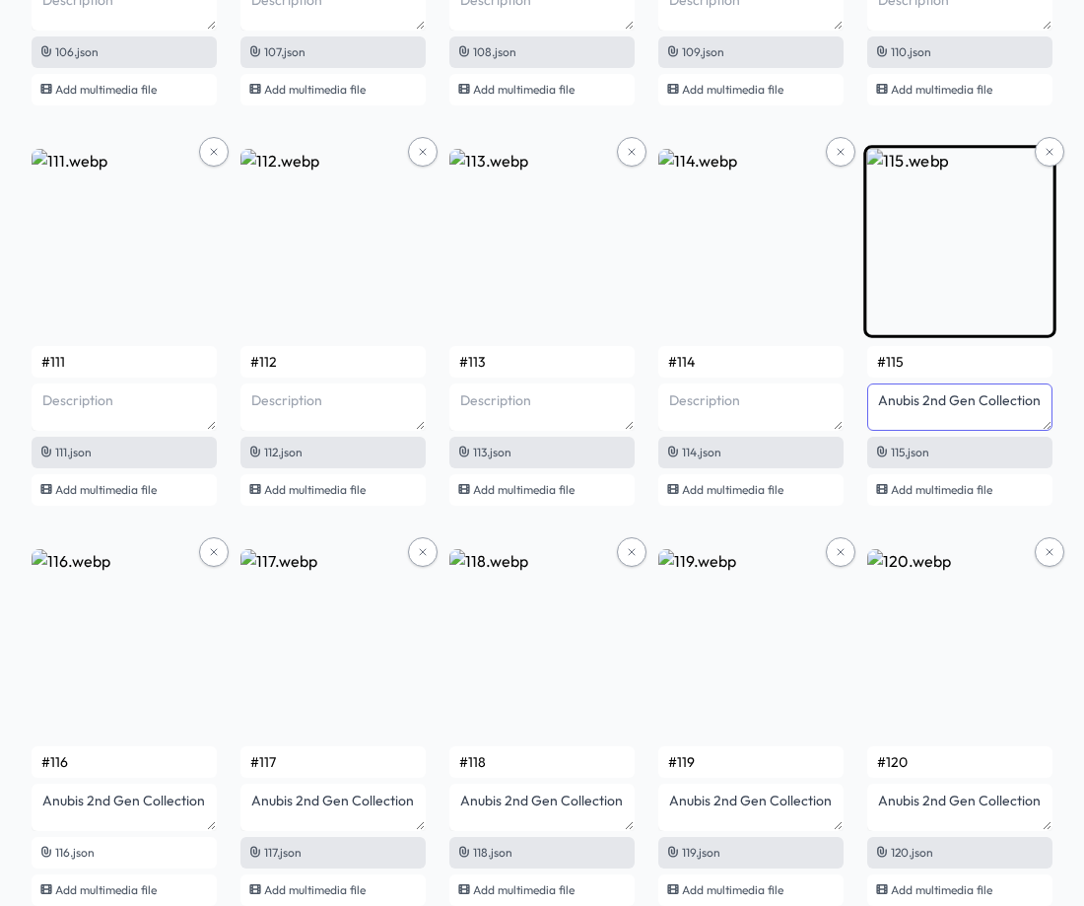
drag, startPoint x: 1042, startPoint y: 405, endPoint x: 873, endPoint y: 405, distance: 168.5
click at [873, 405] on textarea "Anubis 2nd Gen Collection" at bounding box center [959, 406] width 185 height 47
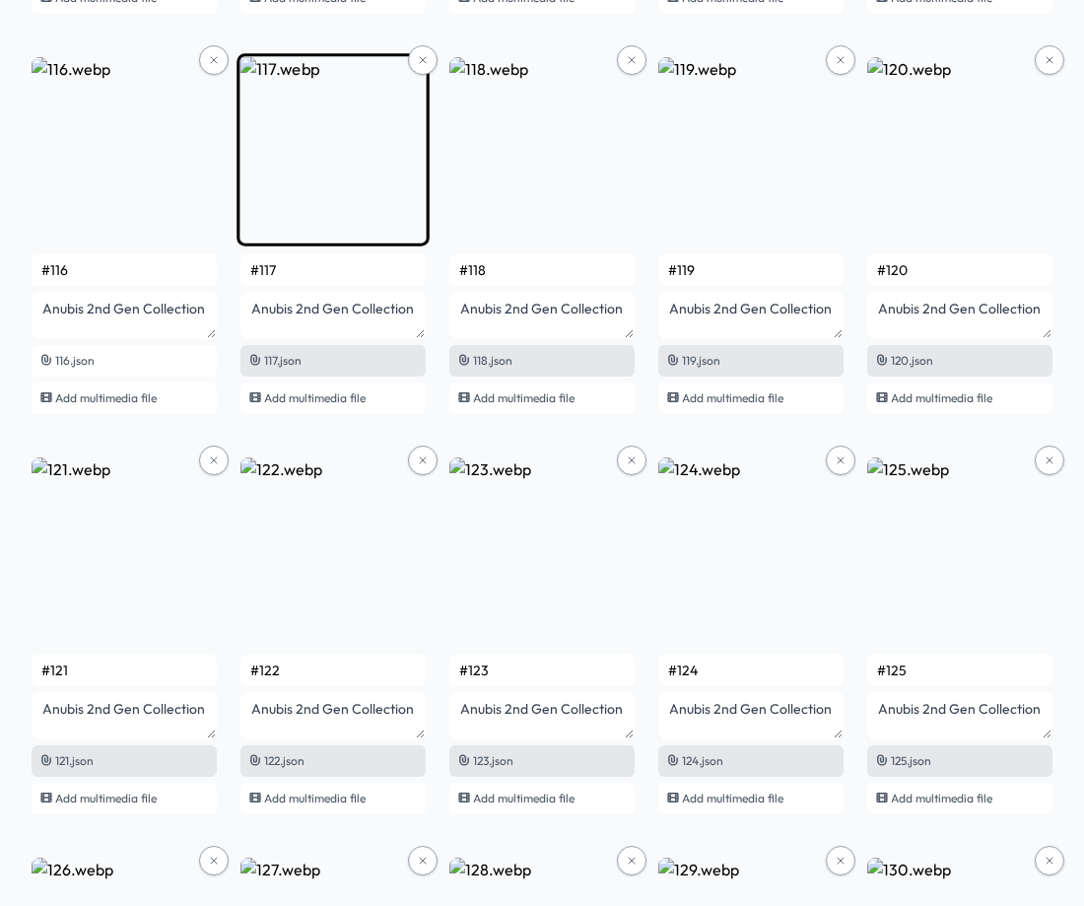
scroll to position [9427, 0]
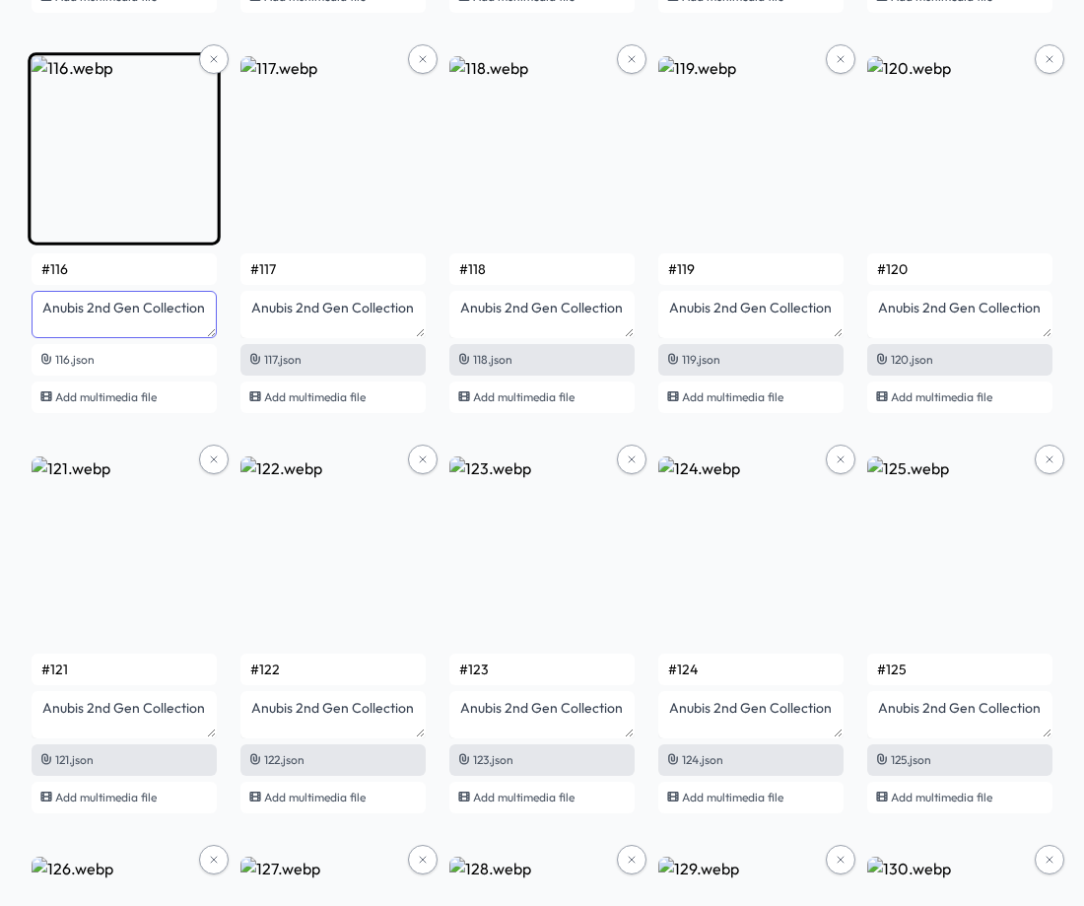
drag, startPoint x: 200, startPoint y: 308, endPoint x: 44, endPoint y: 315, distance: 155.9
click at [45, 315] on textarea "Anubis 2nd Gen Collection" at bounding box center [124, 314] width 185 height 47
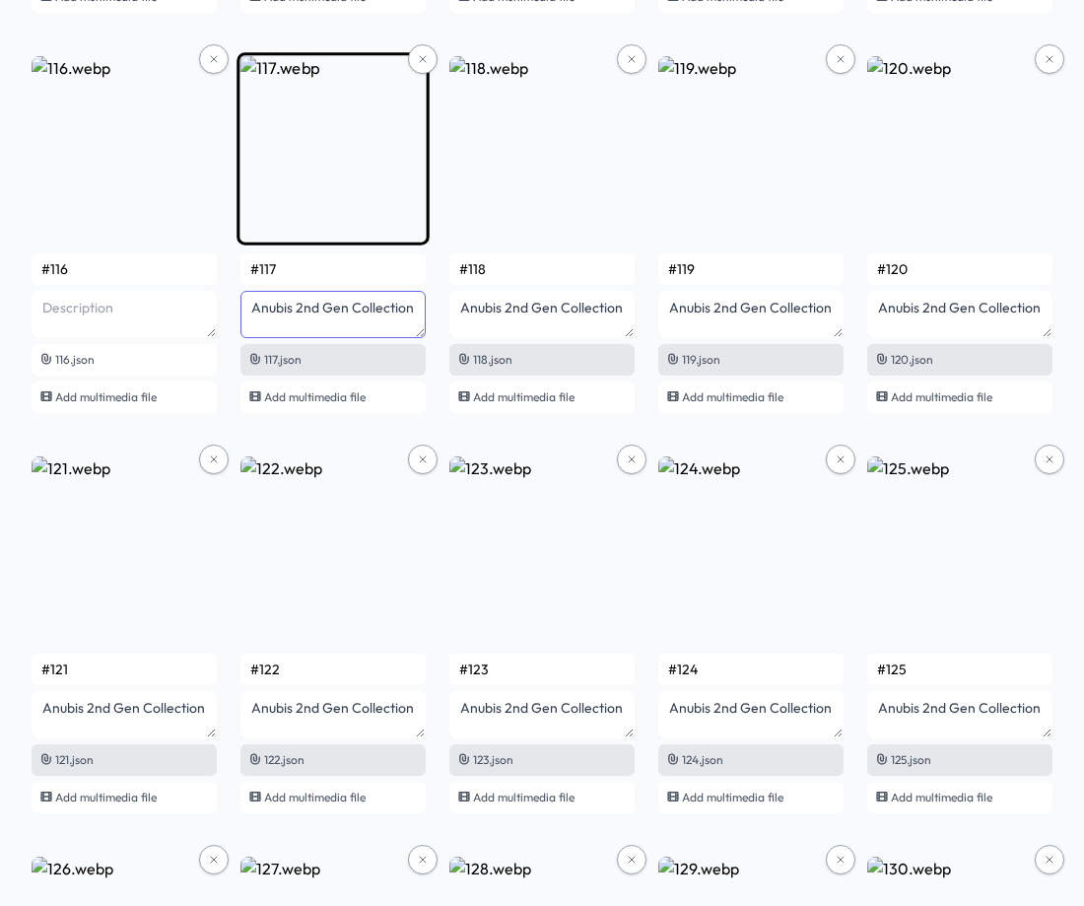
drag, startPoint x: 416, startPoint y: 306, endPoint x: 249, endPoint y: 307, distance: 166.6
click at [249, 307] on textarea "Anubis 2nd Gen Collection" at bounding box center [332, 314] width 185 height 47
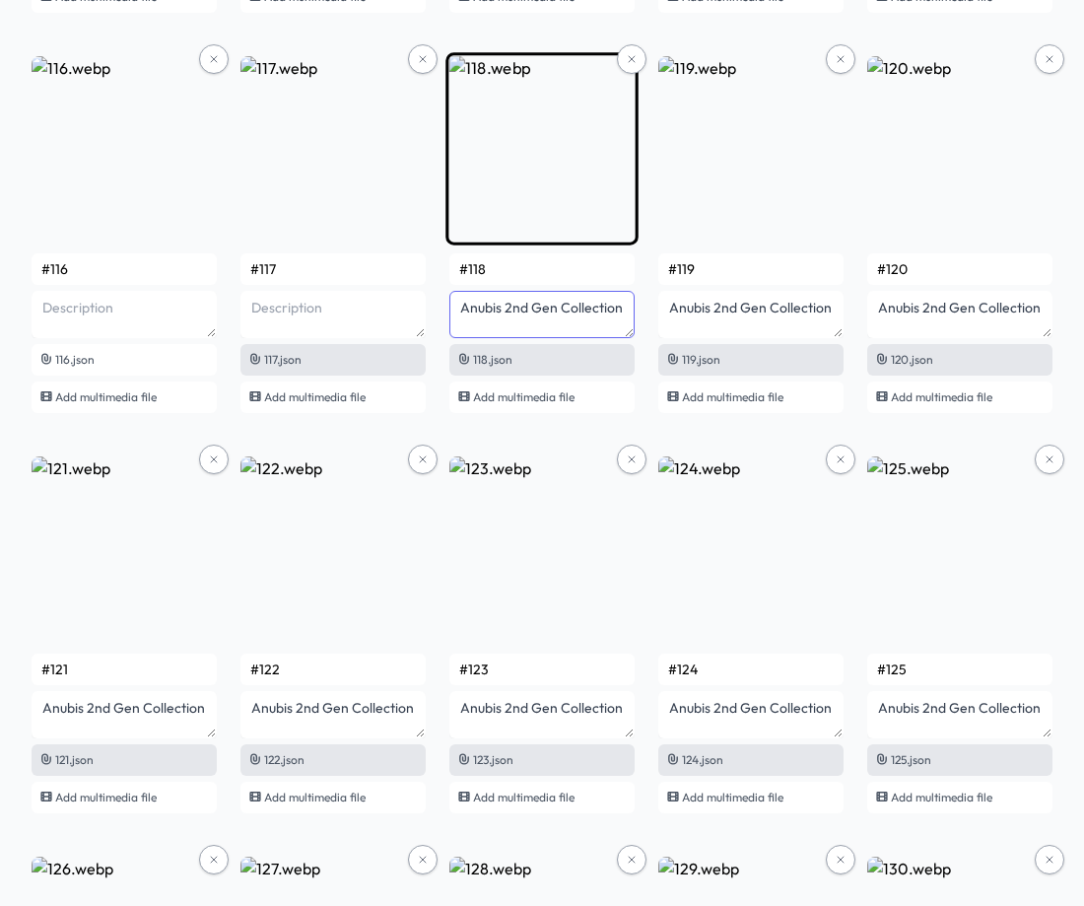
drag, startPoint x: 623, startPoint y: 308, endPoint x: 452, endPoint y: 309, distance: 170.5
click at [448, 308] on div "#1 1.json Add multimedia file #2 2.json Add multimedia file #3 3.json Add multi…" at bounding box center [542, 836] width 1021 height 19969
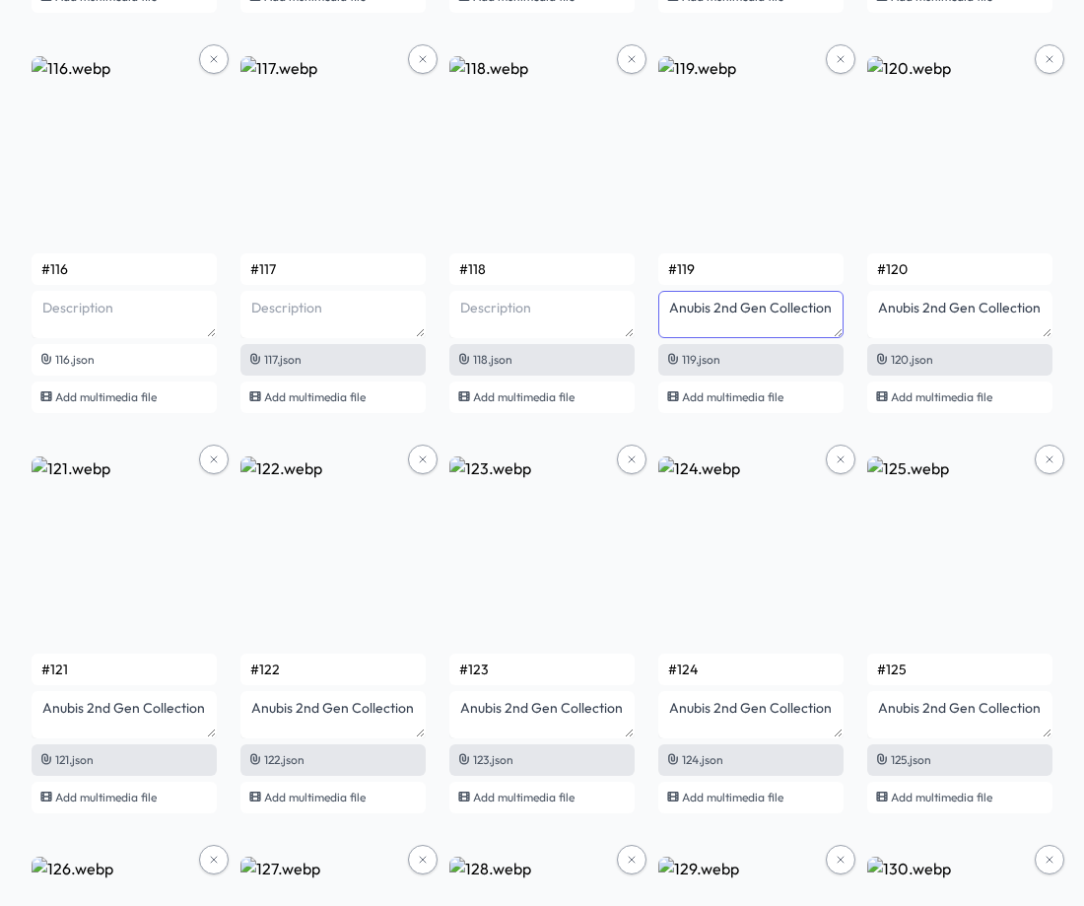
drag, startPoint x: 834, startPoint y: 311, endPoint x: 651, endPoint y: 311, distance: 182.3
click at [651, 311] on div "#1 1.json Add multimedia file #2 2.json Add multimedia file #3 3.json Add multi…" at bounding box center [542, 836] width 1021 height 19969
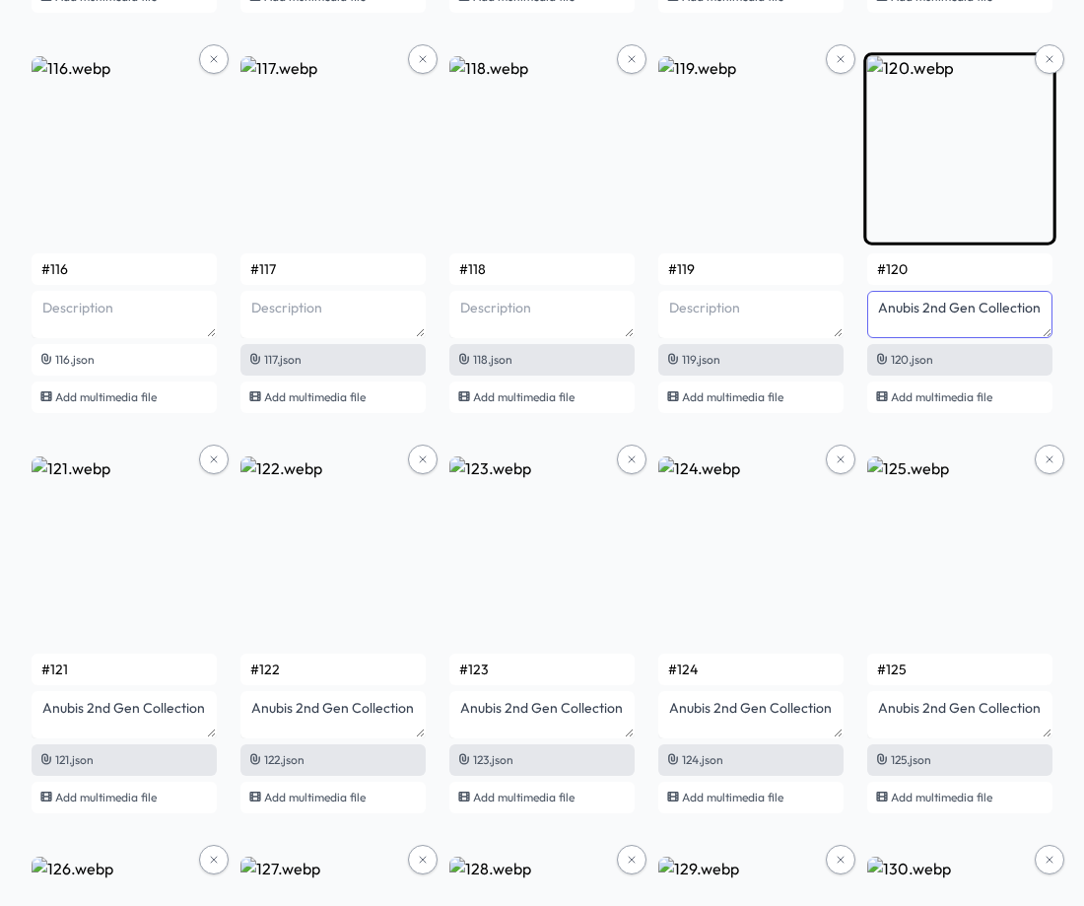
drag, startPoint x: 1046, startPoint y: 309, endPoint x: 865, endPoint y: 317, distance: 180.5
click at [868, 317] on textarea "Anubis 2nd Gen Collection" at bounding box center [959, 314] width 185 height 47
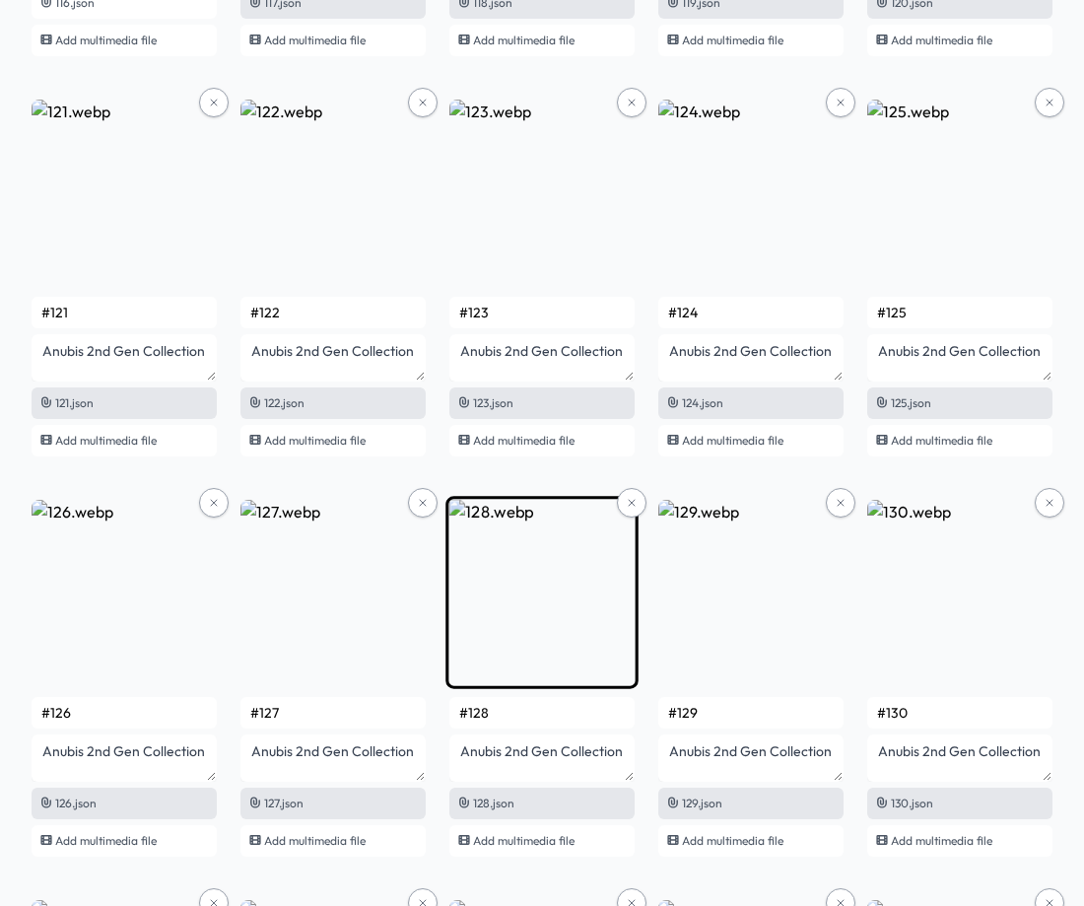
scroll to position [9822, 0]
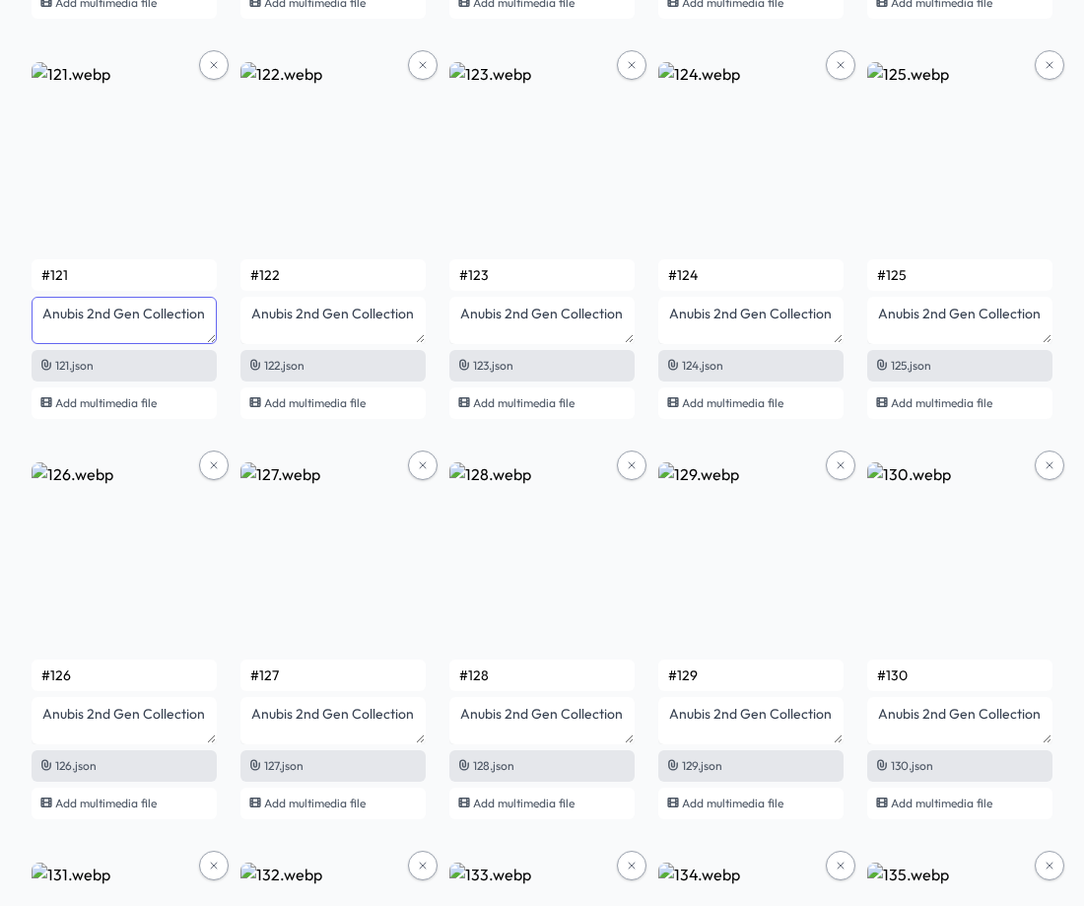
drag, startPoint x: 191, startPoint y: 315, endPoint x: 24, endPoint y: 315, distance: 167.6
click at [25, 315] on div "An additional 248 credits are required to publish 248 NFTs. Buy credits Anubis …" at bounding box center [542, 367] width 1084 height 20237
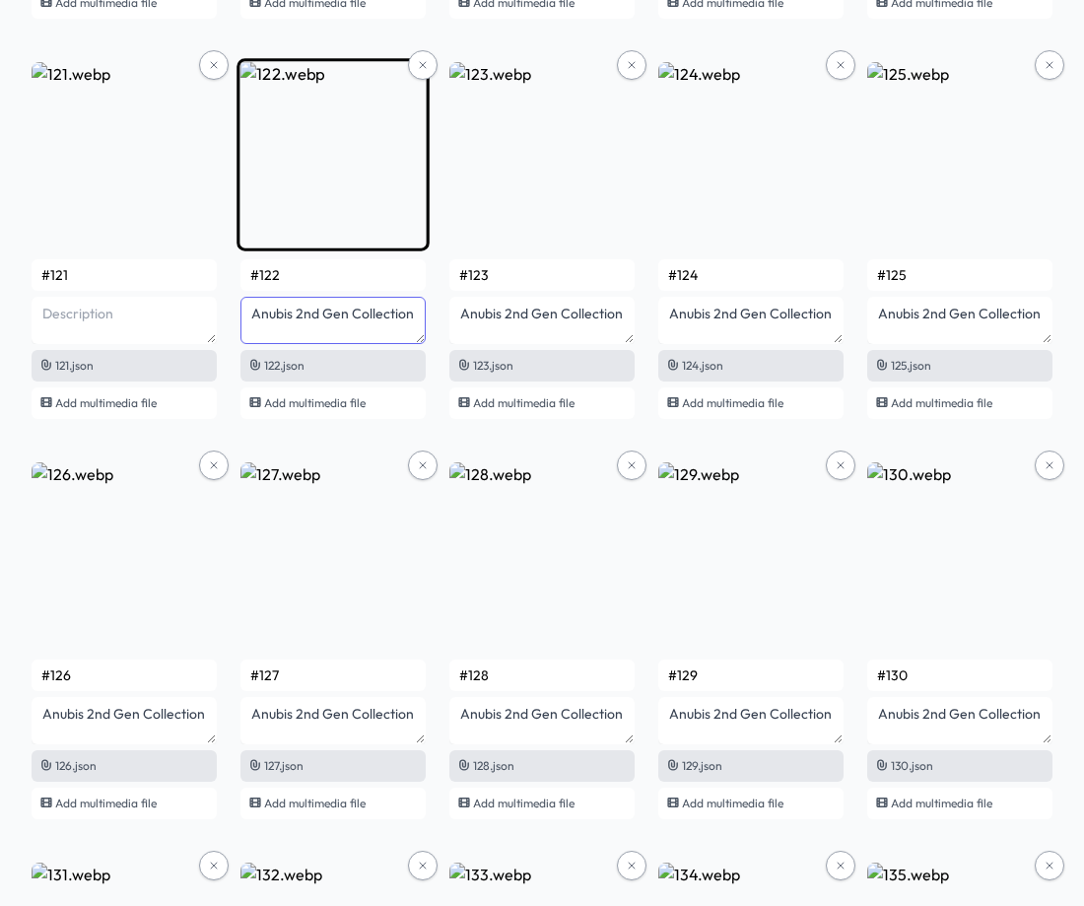
drag, startPoint x: 384, startPoint y: 314, endPoint x: 249, endPoint y: 314, distance: 135.0
click at [252, 314] on textarea "Anubis 2nd Gen Collection" at bounding box center [332, 320] width 185 height 47
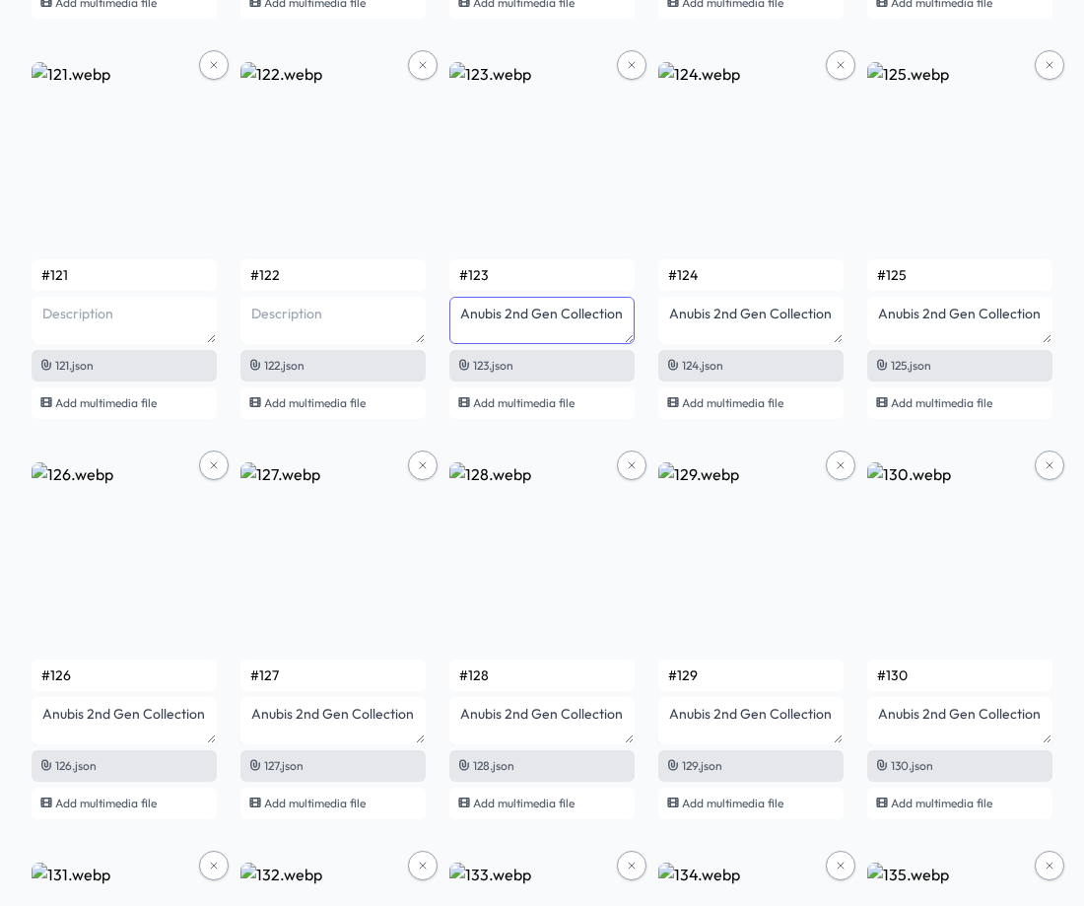
drag, startPoint x: 591, startPoint y: 316, endPoint x: 461, endPoint y: 321, distance: 130.2
click at [438, 314] on div "#1 1.json Add multimedia file #2 2.json Add multimedia file #3 3.json Add multi…" at bounding box center [542, 442] width 1021 height 19969
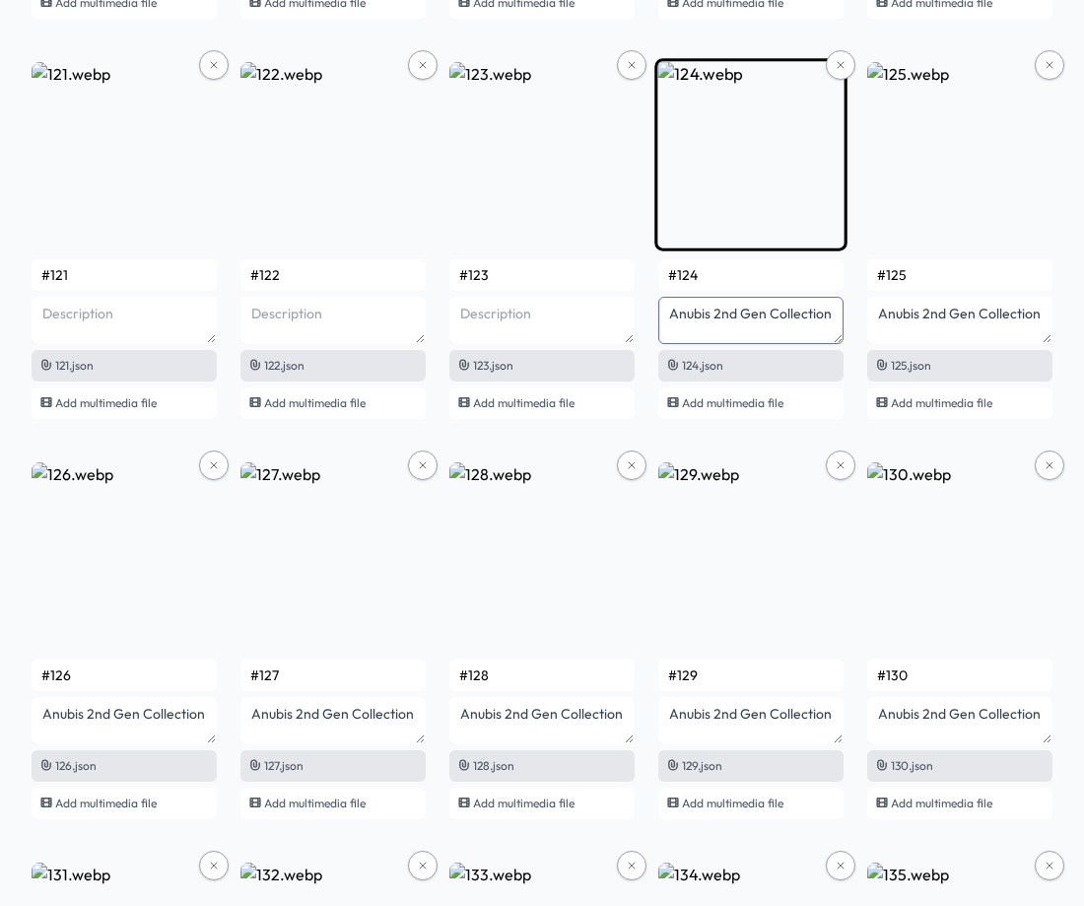
drag, startPoint x: 834, startPoint y: 322, endPoint x: 668, endPoint y: 321, distance: 165.6
click at [668, 321] on textarea "Anubis 2nd Gen Collection" at bounding box center [750, 320] width 185 height 47
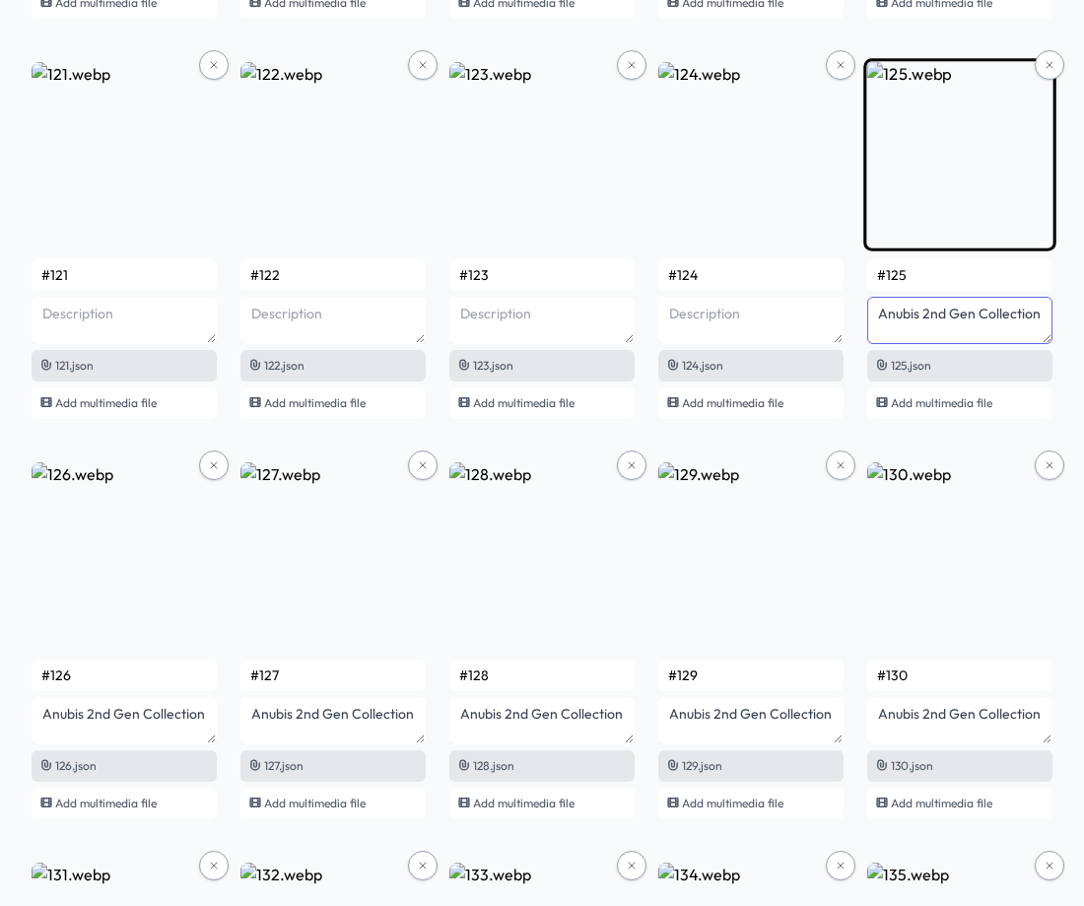
drag, startPoint x: 1043, startPoint y: 315, endPoint x: 876, endPoint y: 315, distance: 166.6
click at [876, 315] on textarea "Anubis 2nd Gen Collection" at bounding box center [959, 320] width 185 height 47
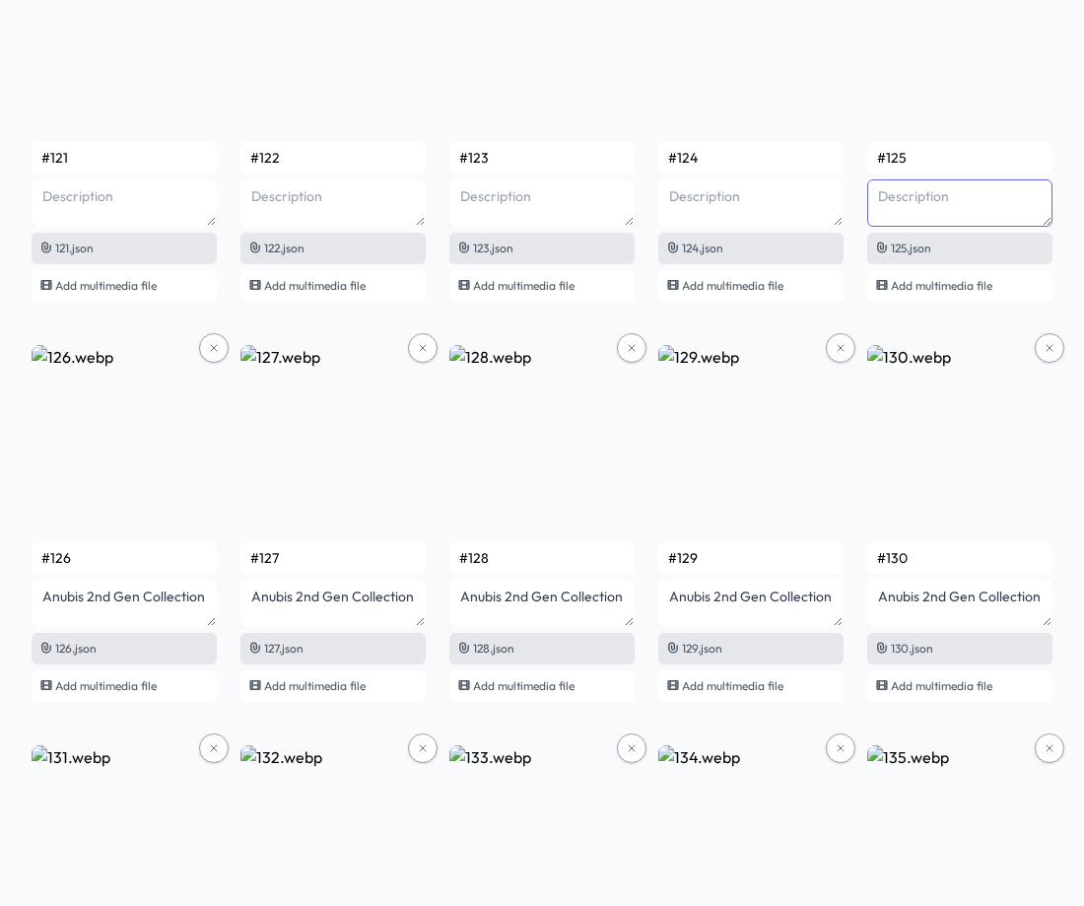
scroll to position [10117, 0]
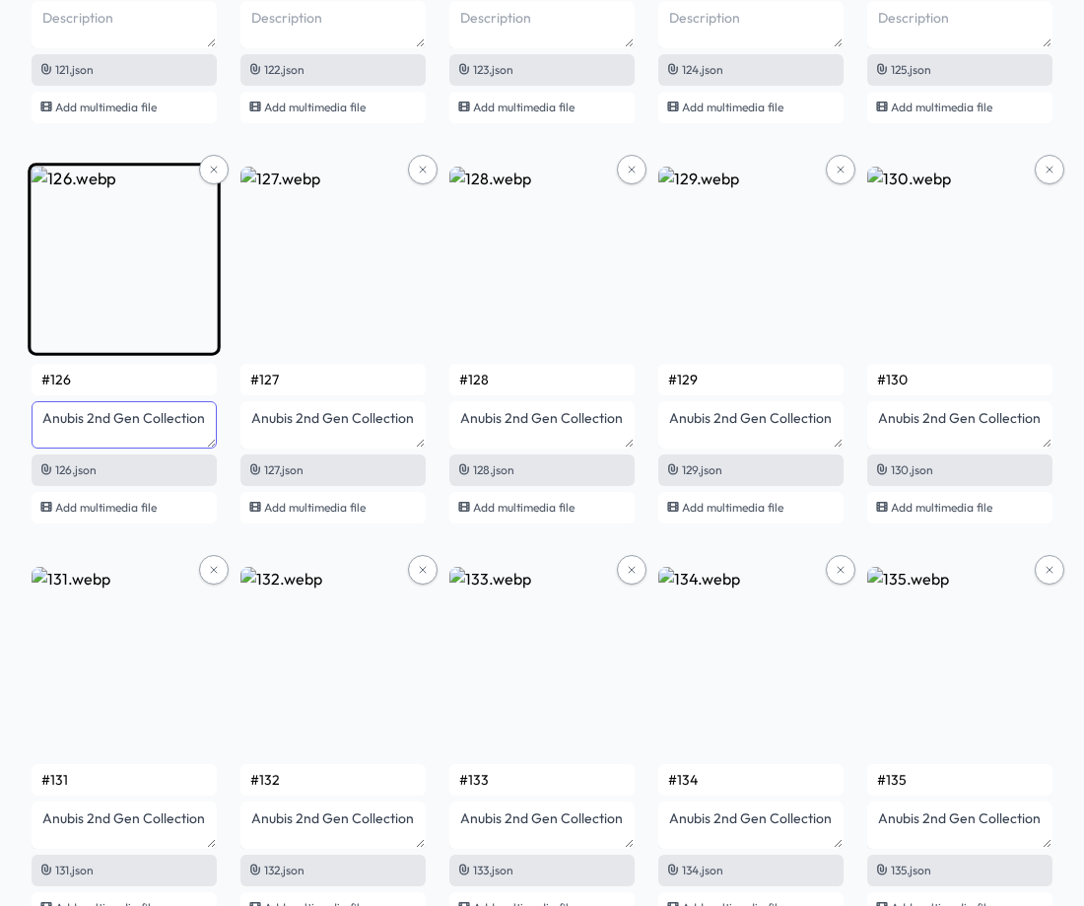
drag, startPoint x: 204, startPoint y: 424, endPoint x: 38, endPoint y: 424, distance: 165.6
click at [40, 424] on textarea "Anubis 2nd Gen Collection" at bounding box center [124, 424] width 185 height 47
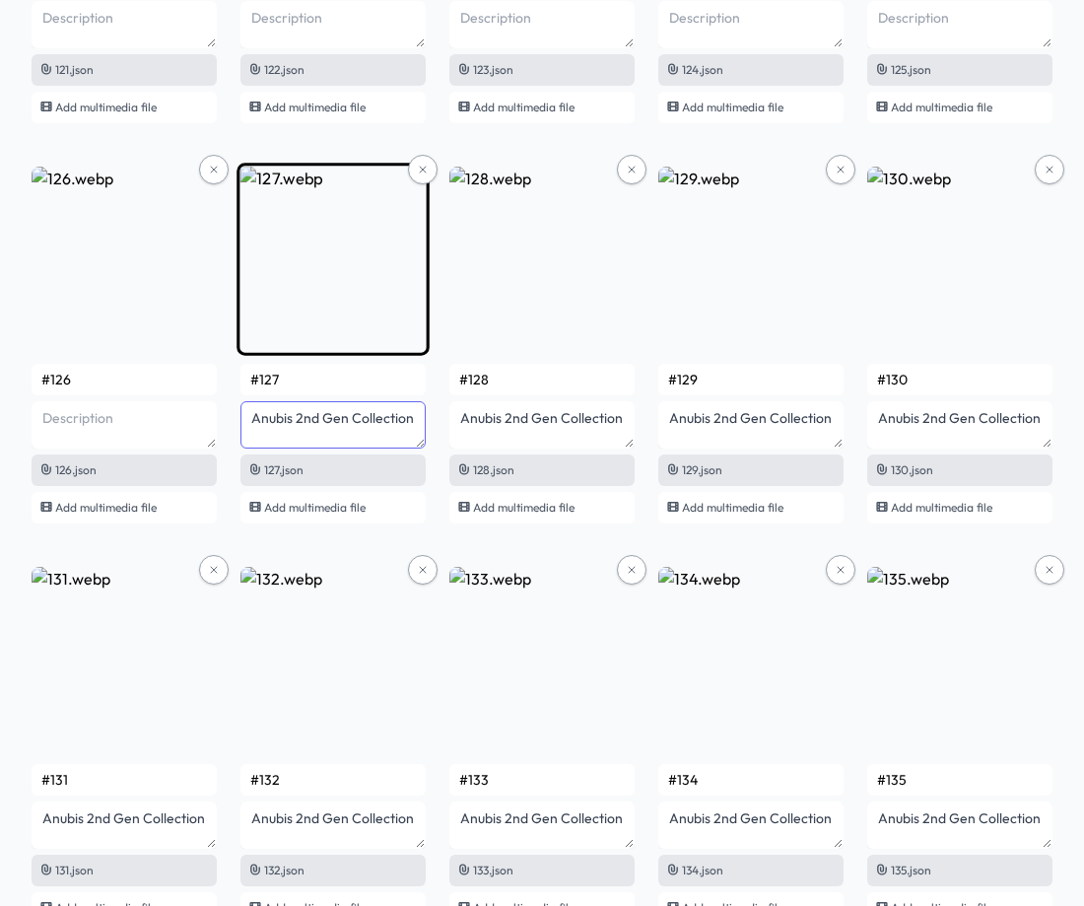
drag, startPoint x: 349, startPoint y: 416, endPoint x: 246, endPoint y: 417, distance: 102.5
click at [246, 417] on textarea "Anubis 2nd Gen Collection" at bounding box center [332, 424] width 185 height 47
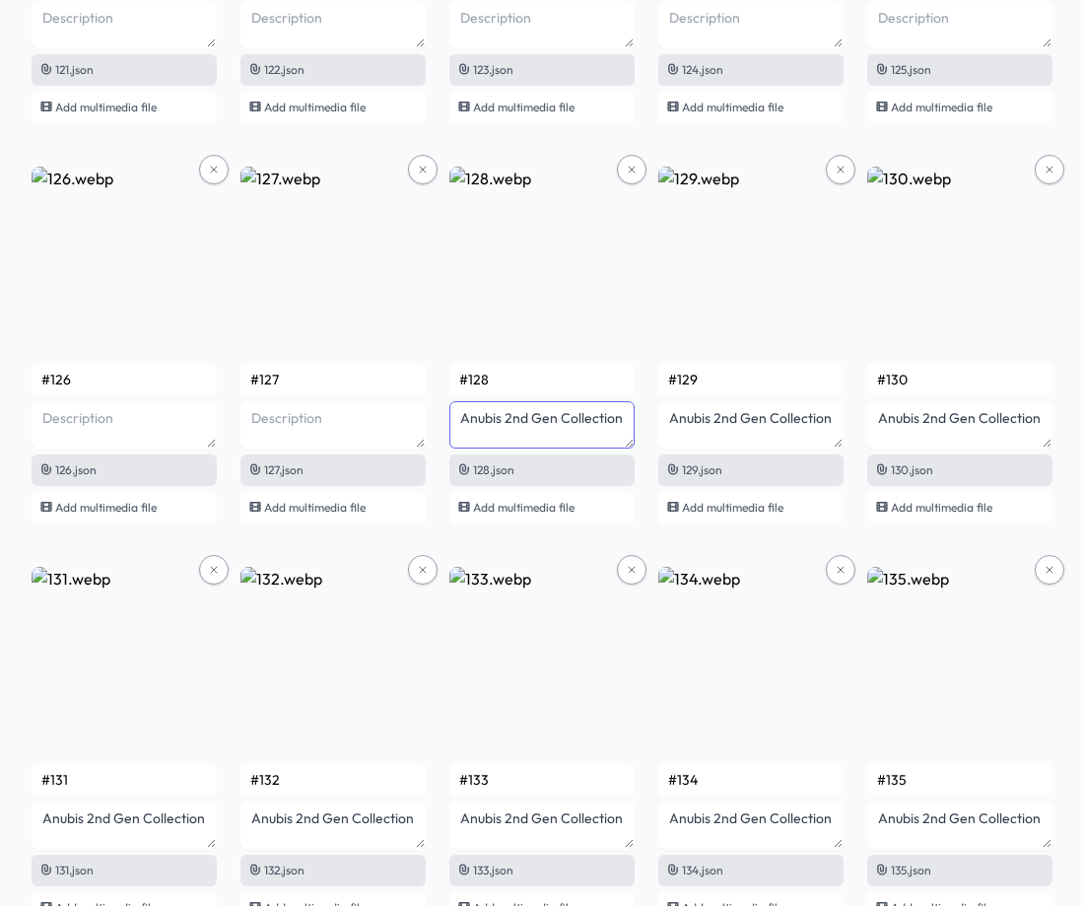
drag, startPoint x: 624, startPoint y: 417, endPoint x: 447, endPoint y: 417, distance: 176.4
click at [447, 417] on div "#1 1.json Add multimedia file #2 2.json Add multimedia file #3 3.json Add multi…" at bounding box center [542, 147] width 1021 height 19969
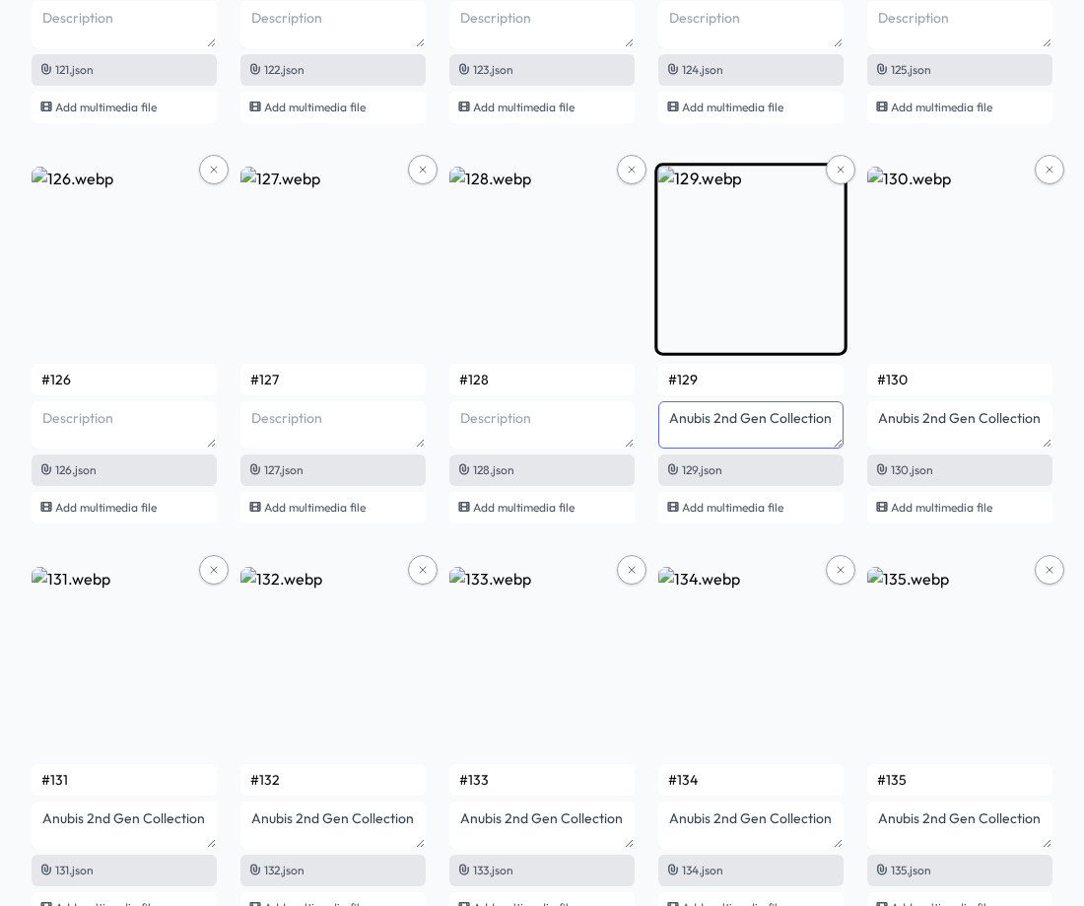
drag, startPoint x: 836, startPoint y: 423, endPoint x: 665, endPoint y: 423, distance: 170.5
click at [665, 423] on textarea "Anubis 2nd Gen Collection" at bounding box center [750, 424] width 185 height 47
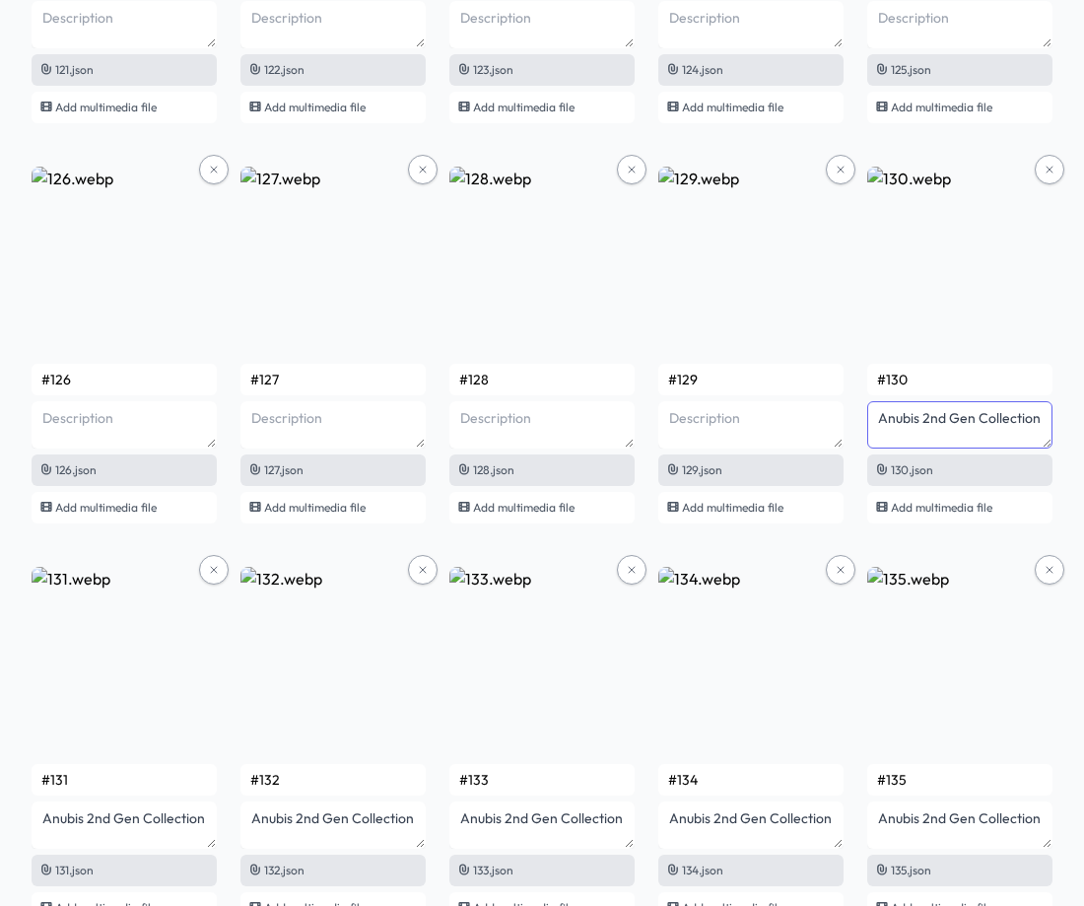
drag
click at [860, 418] on div "#1 1.json Add multimedia file #2 2.json Add multimedia file #3 3.json Add multi…" at bounding box center [542, 147] width 1021 height 19969
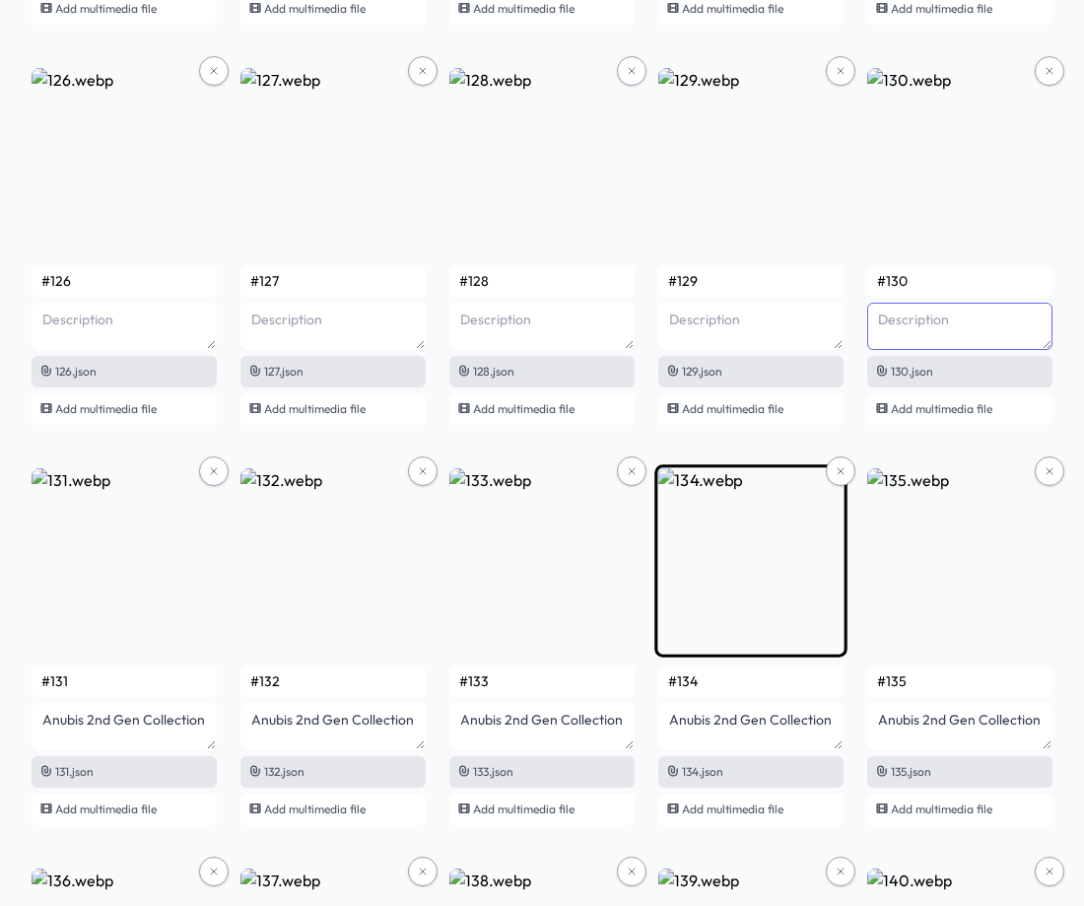
scroll to position [10512, 0]
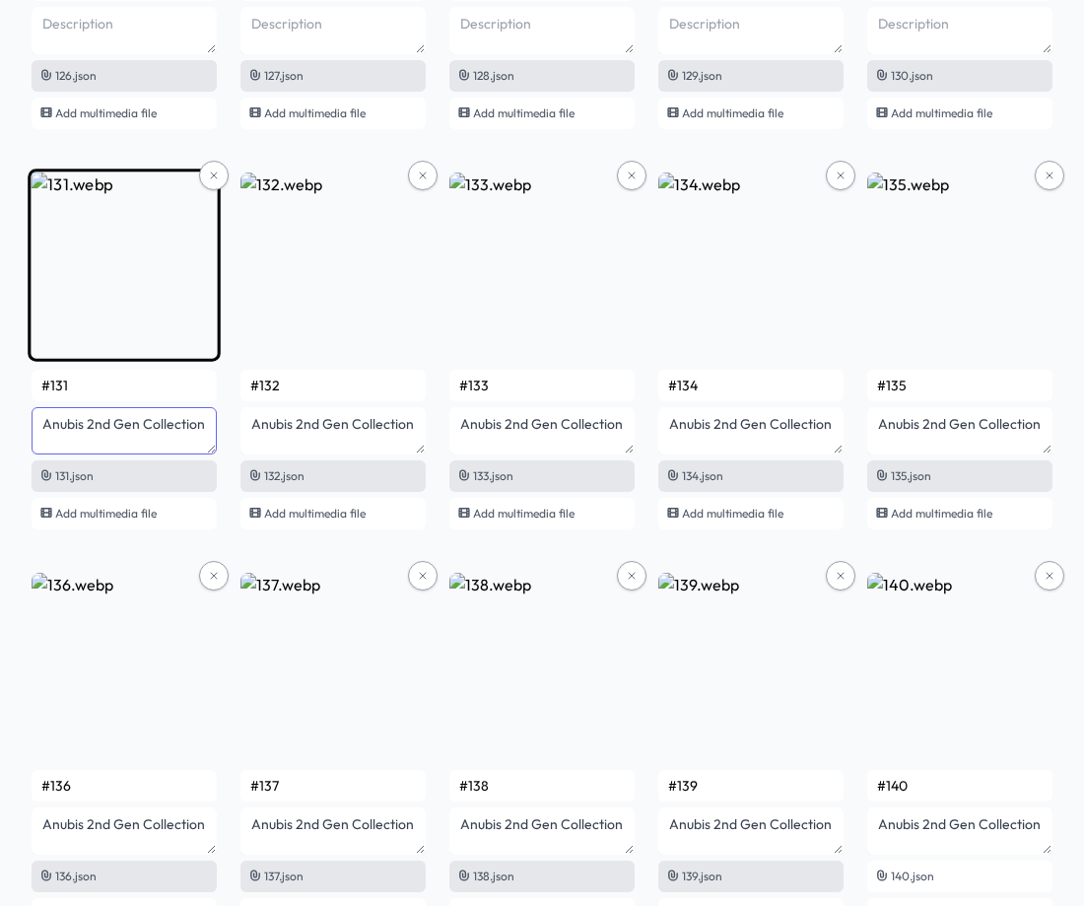
click at [39, 444] on textarea "Anubis 2nd Gen Collection" at bounding box center [124, 430] width 185 height 47
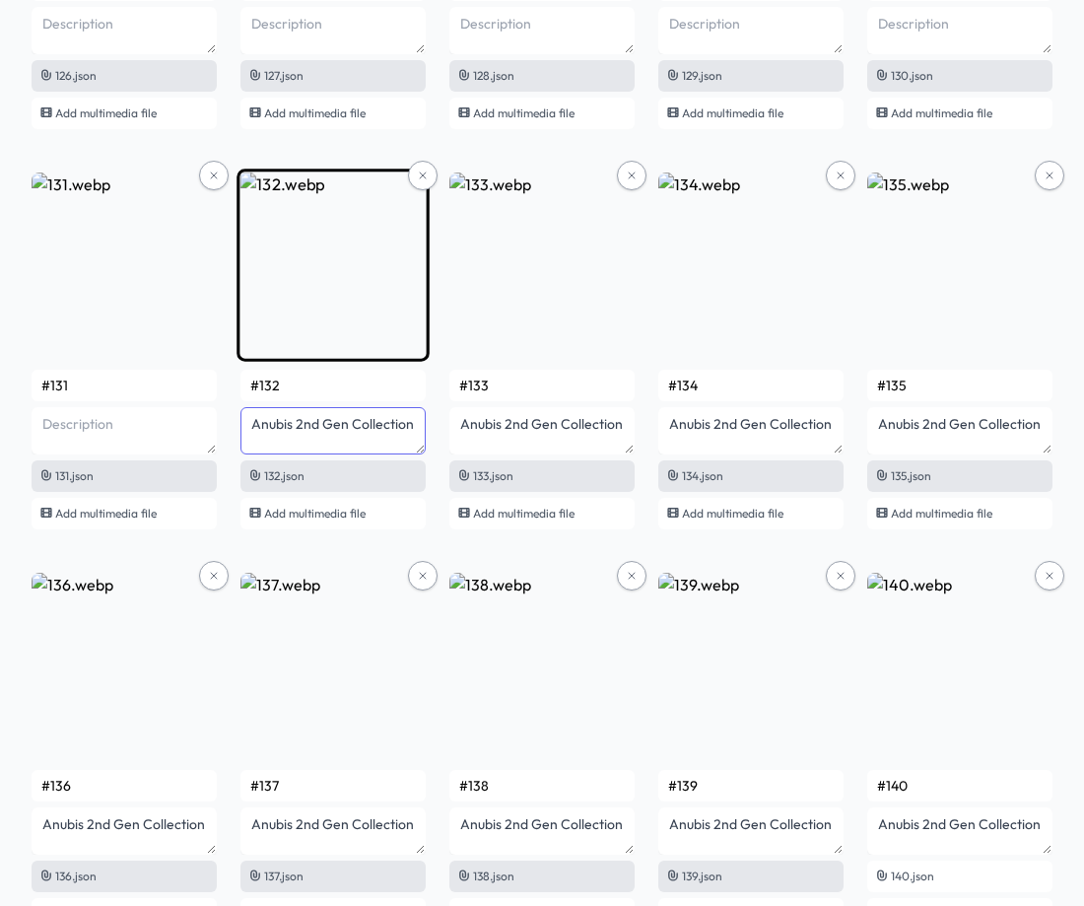
drag, startPoint x: 366, startPoint y: 425, endPoint x: 251, endPoint y: 428, distance: 114.4
click at [251, 428] on textarea "Anubis 2nd Gen Collection" at bounding box center [332, 430] width 185 height 47
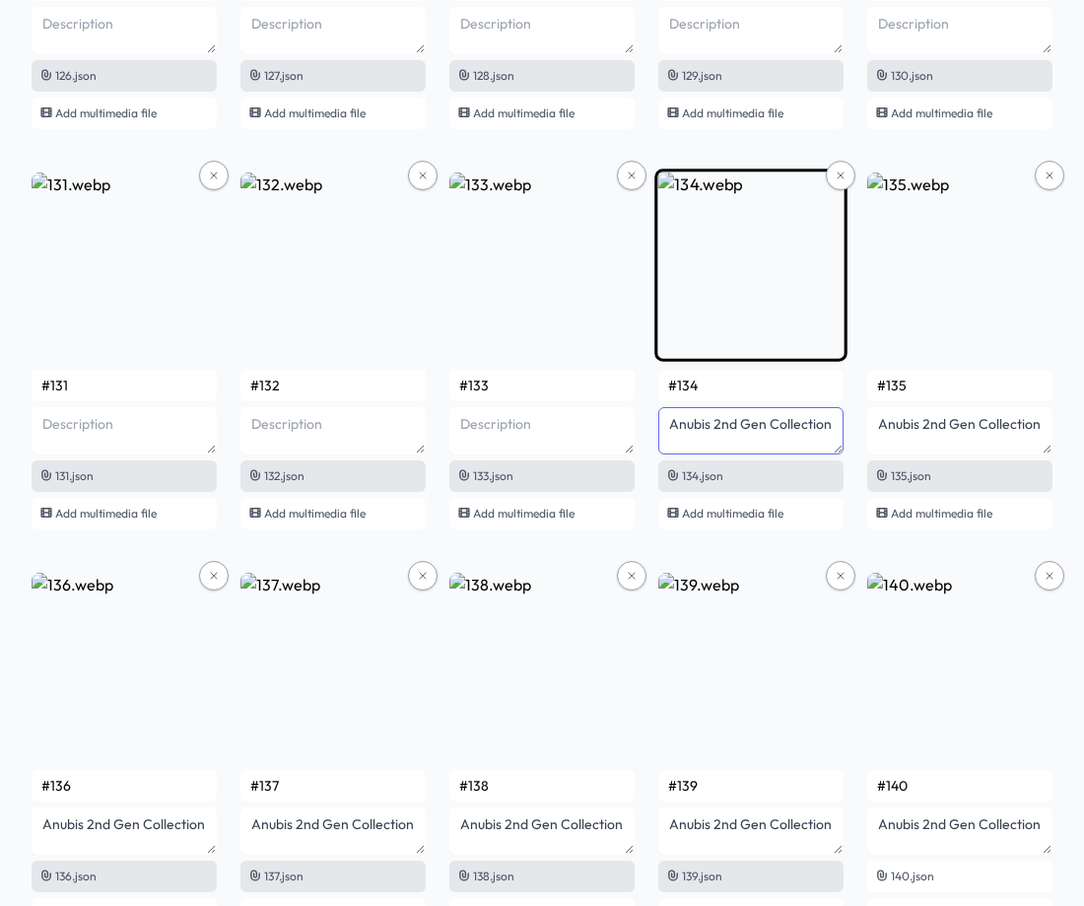
click at [666, 426] on textarea "Anubis 2nd Gen Collection" at bounding box center [750, 430] width 185 height 47
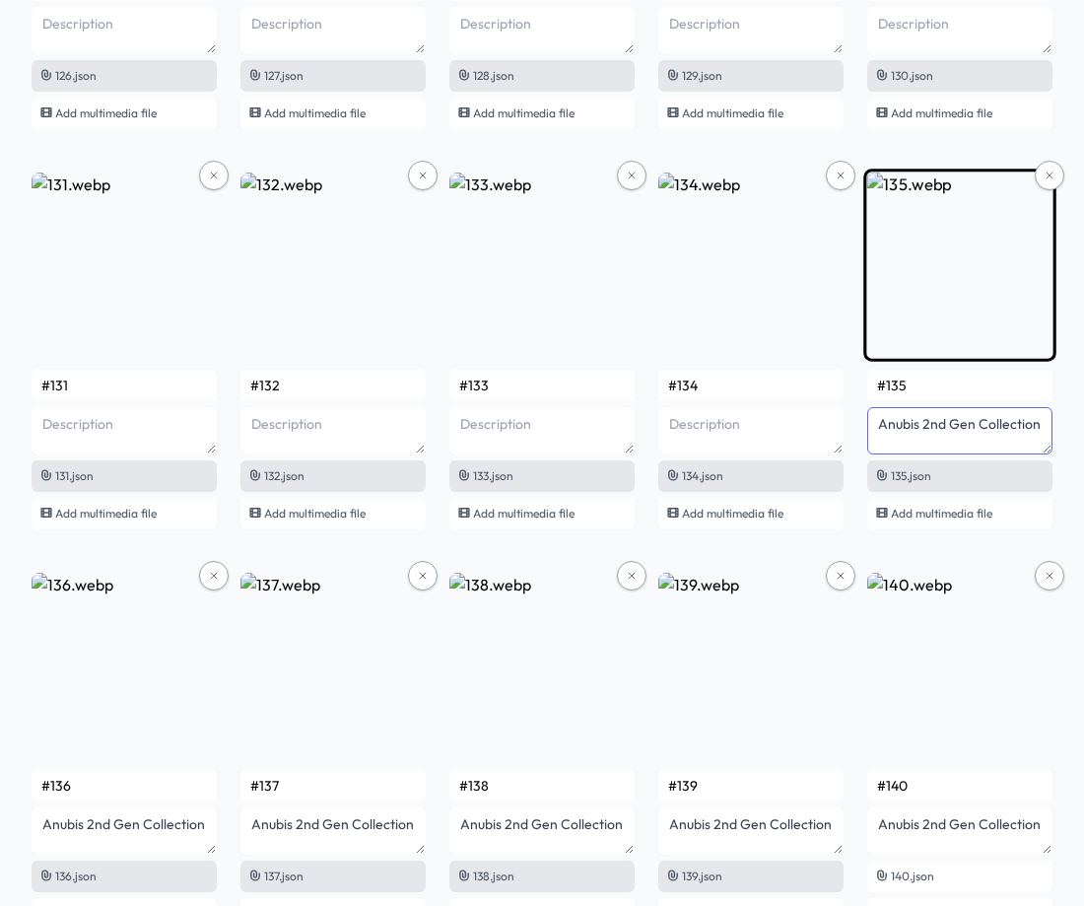
click at [868, 436] on textarea "Anubis 2nd Gen Collection" at bounding box center [959, 430] width 185 height 47
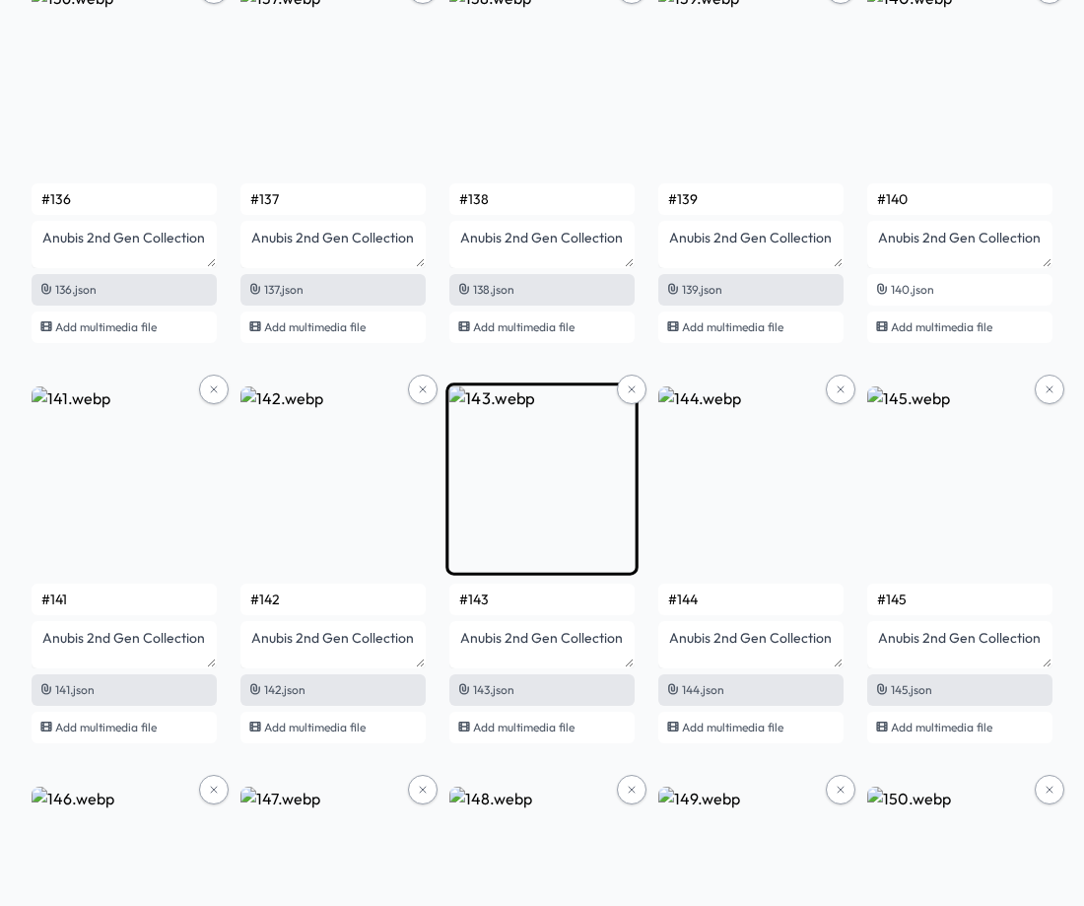
scroll to position [11103, 0]
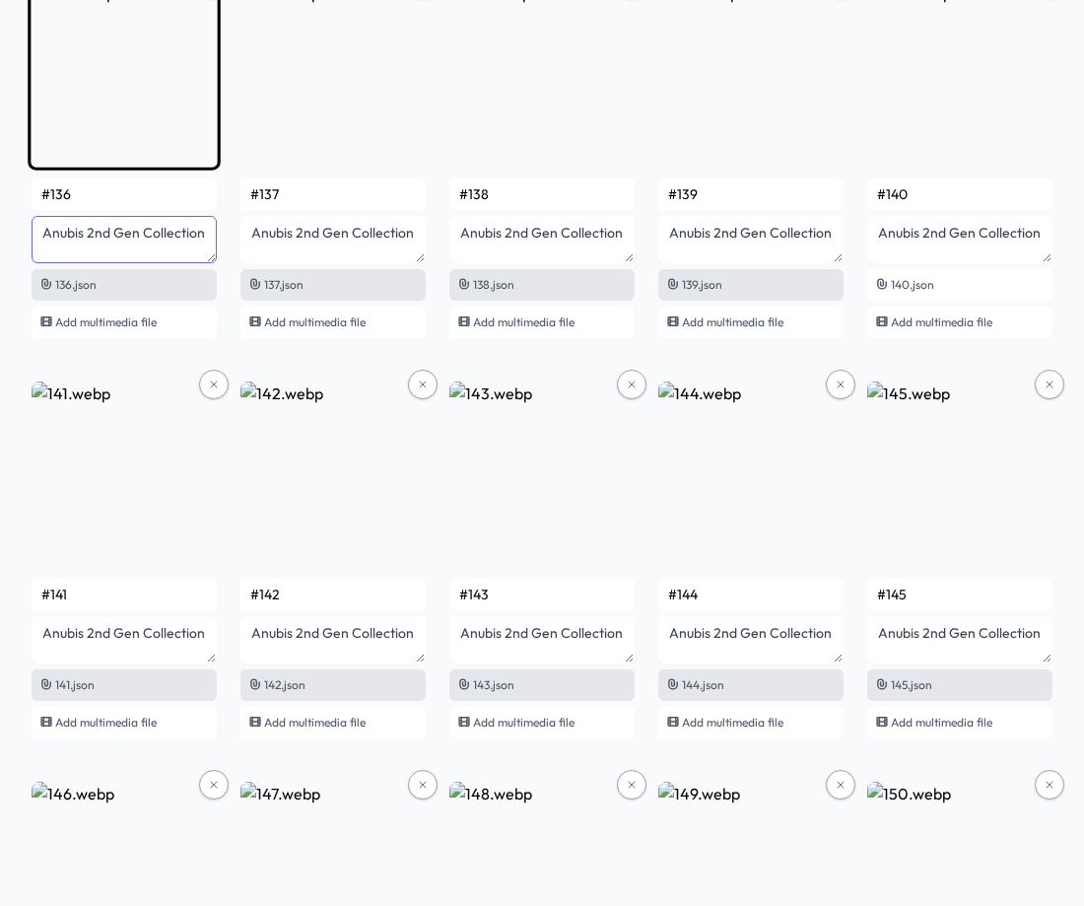
click at [33, 247] on textarea "Anubis 2nd Gen Collection" at bounding box center [124, 239] width 185 height 47
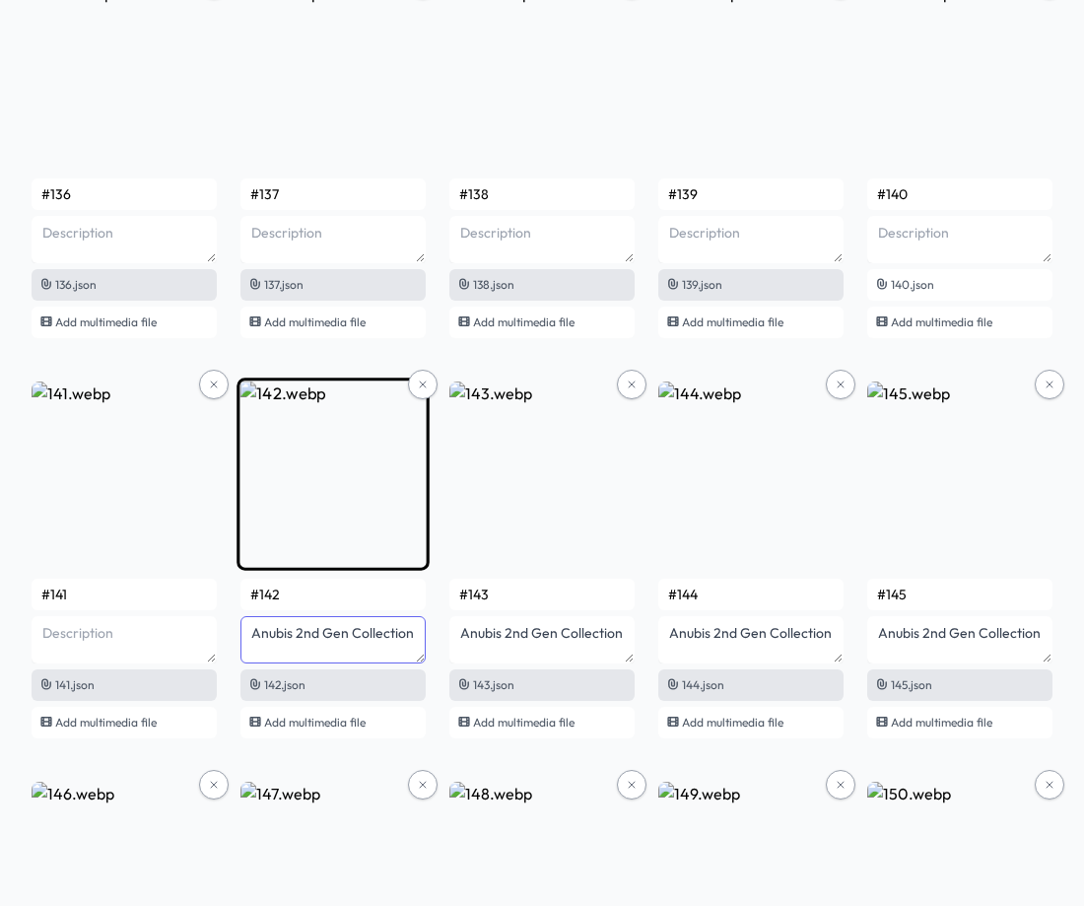
click at [250, 631] on textarea "Anubis 2nd Gen Collection" at bounding box center [332, 639] width 185 height 47
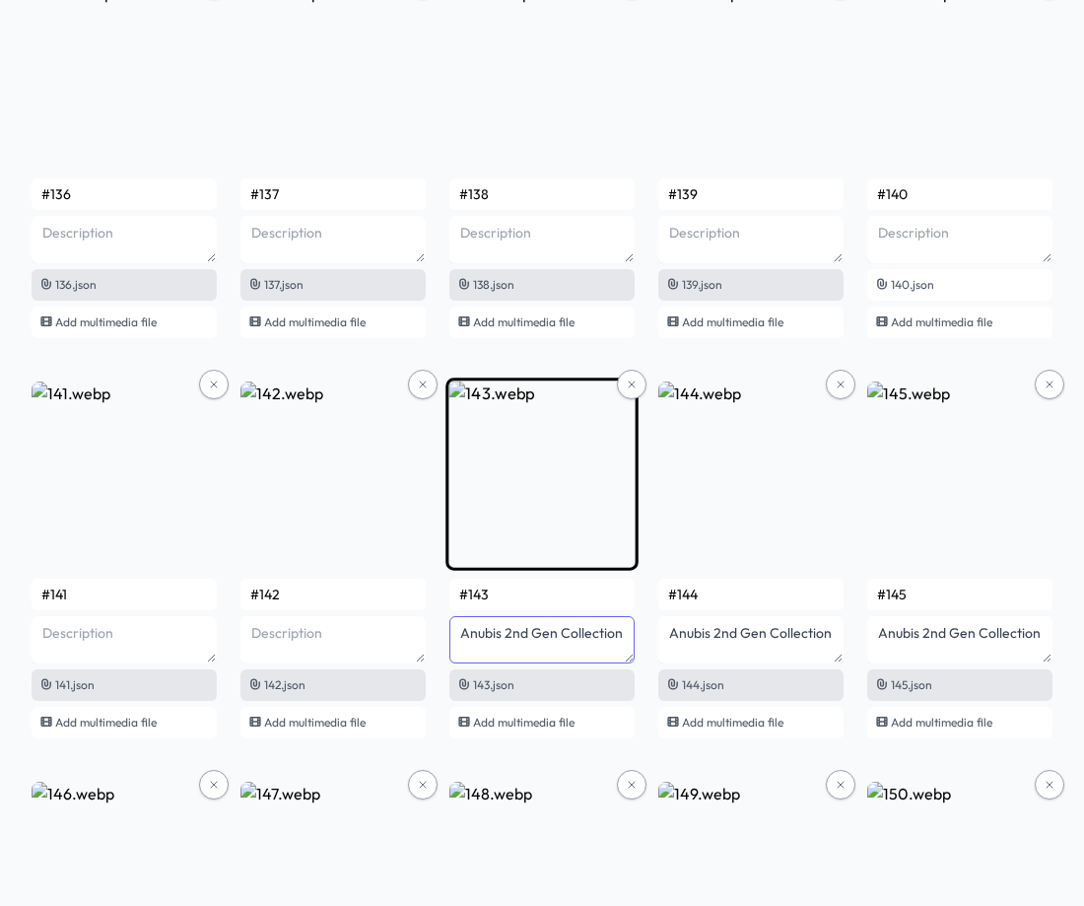
click at [456, 638] on textarea "Anubis 2nd Gen Collection" at bounding box center [541, 639] width 185 height 47
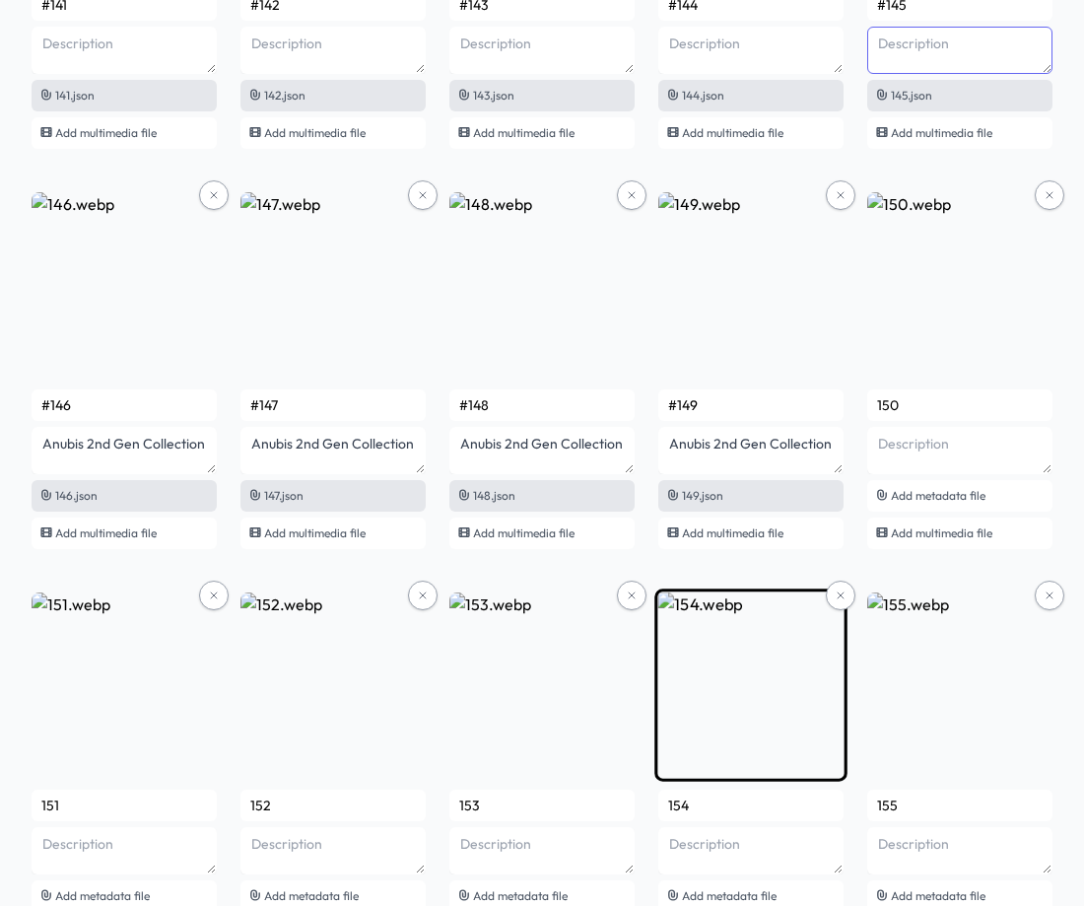
scroll to position [11694, 0]
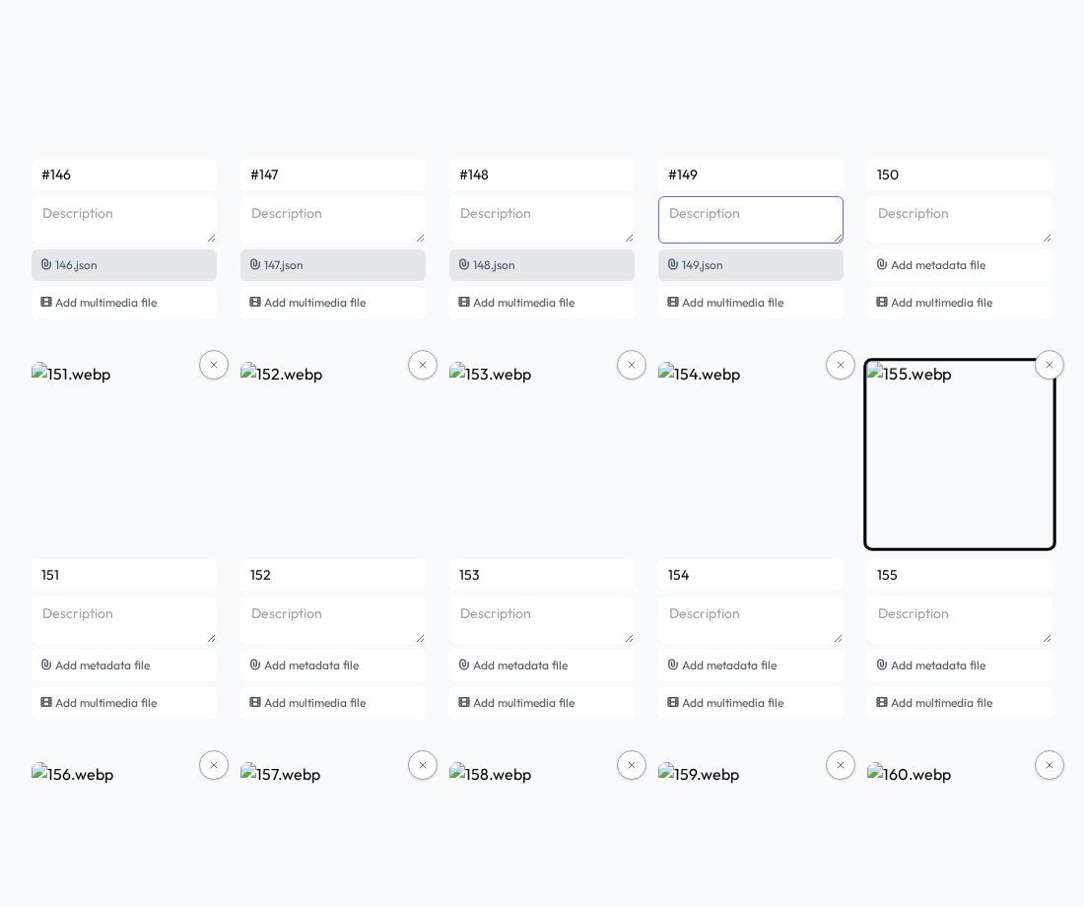
scroll to position [11793, 0]
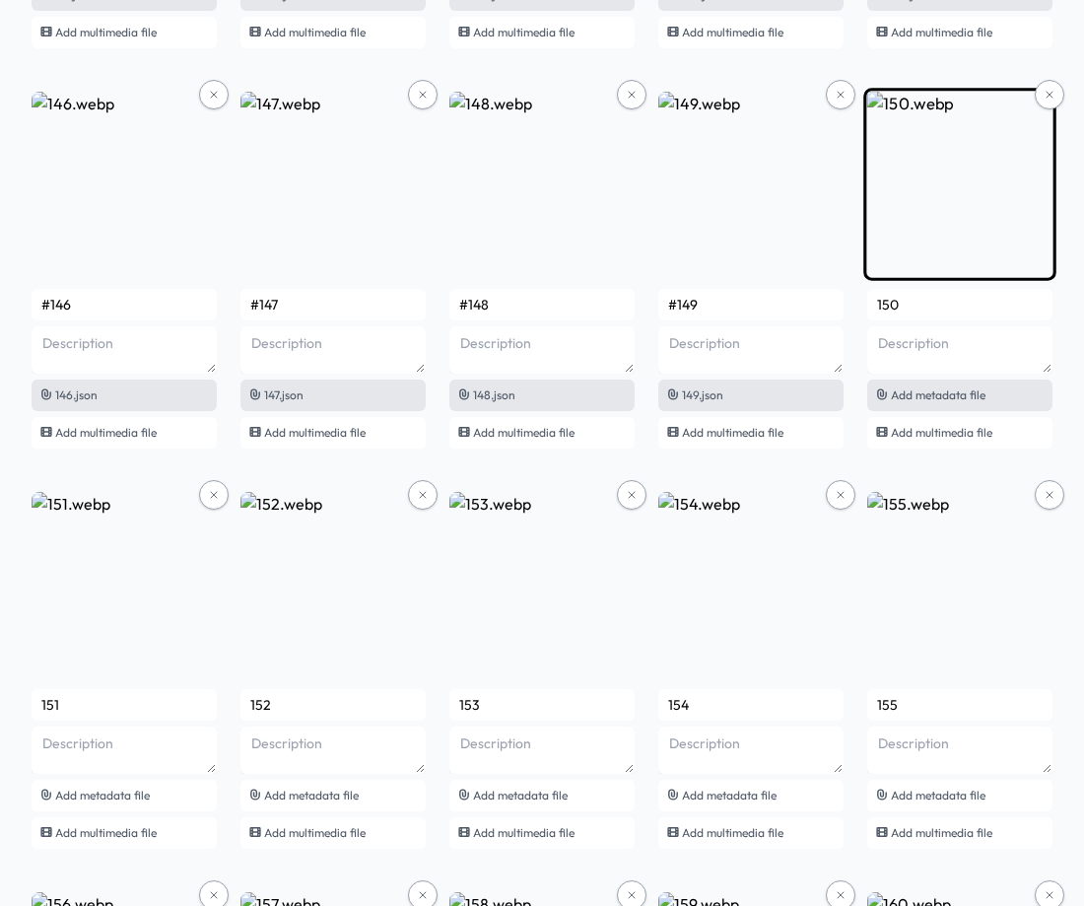
click at [944, 399] on span "Add metadata file" at bounding box center [938, 394] width 95 height 15
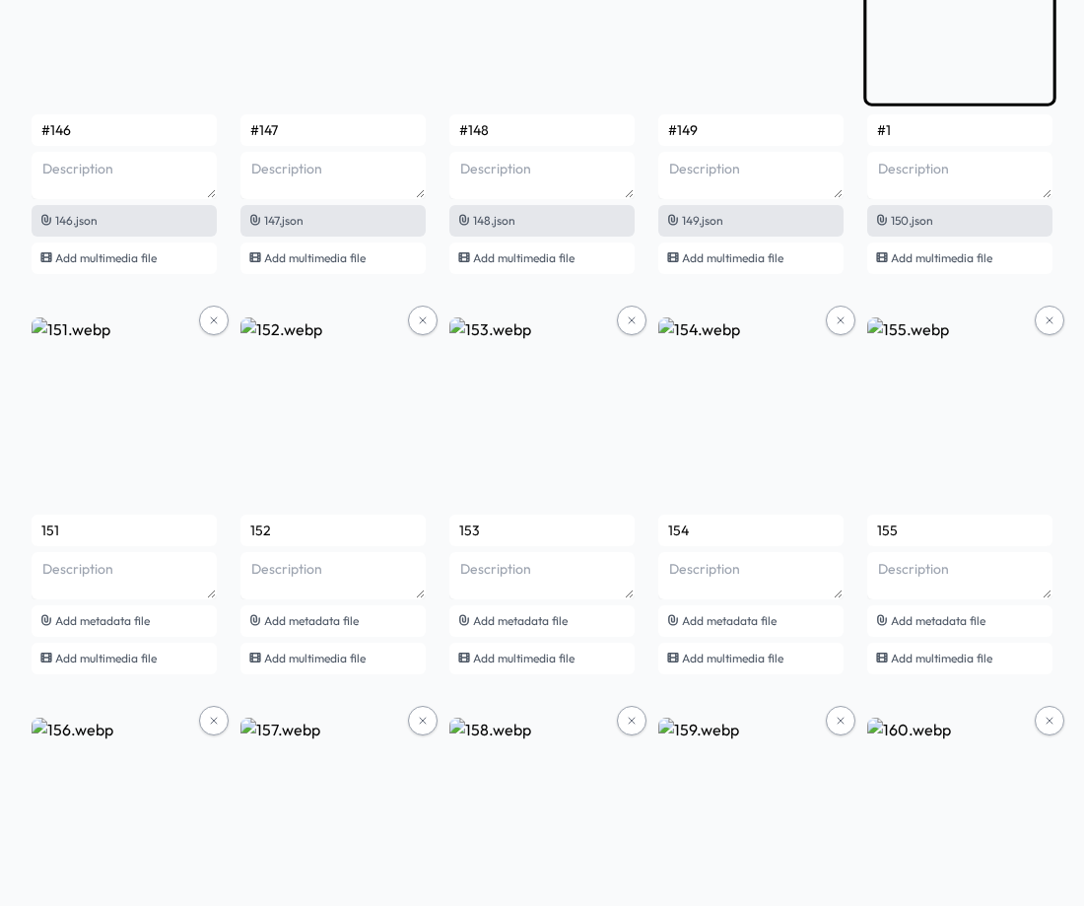
scroll to position [11990, 0]
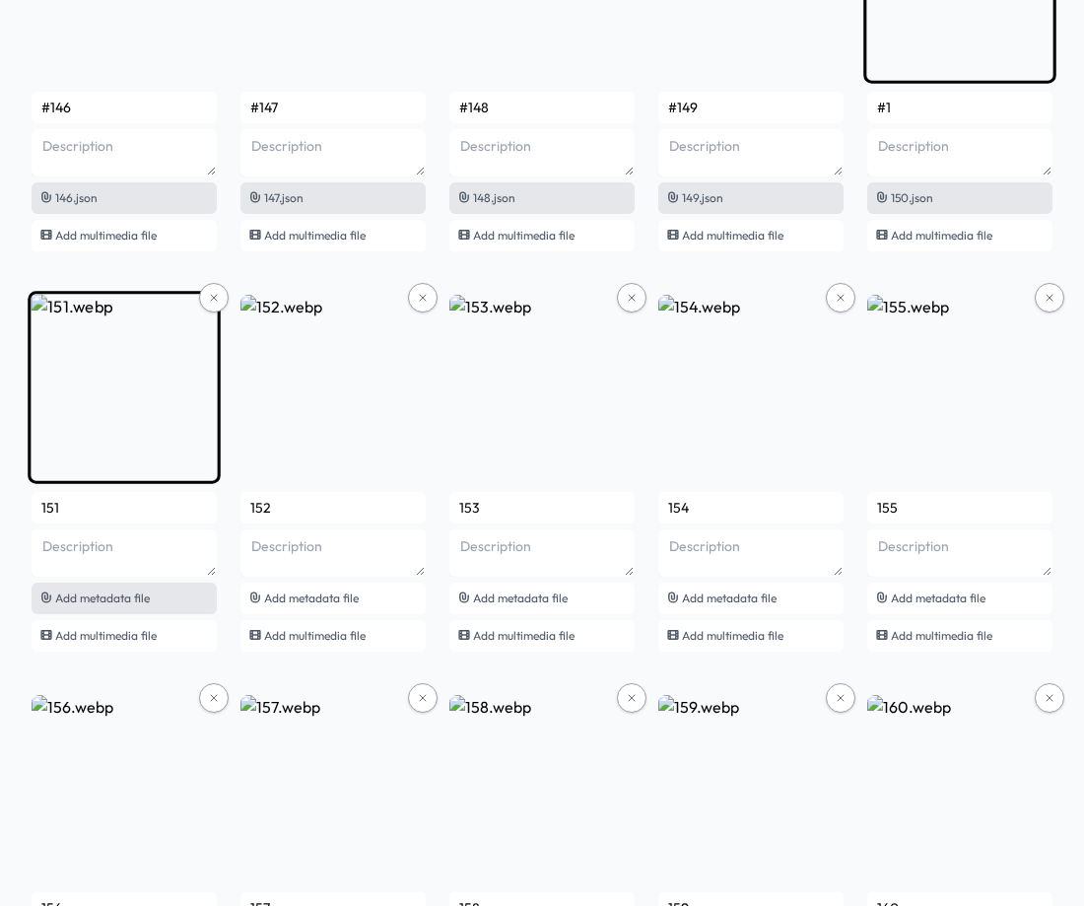
click at [156, 601] on div "Add metadata file" at bounding box center [124, 599] width 185 height 32
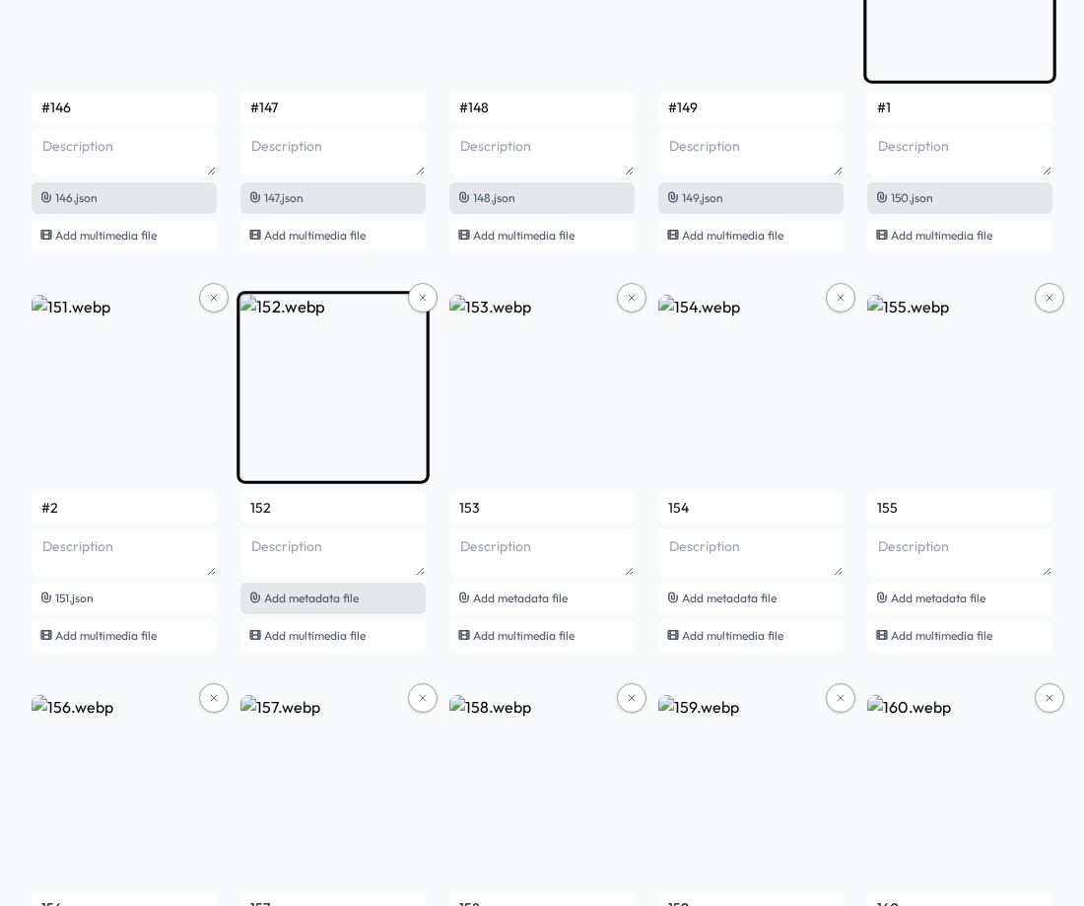
click at [351, 596] on span "Add metadata file" at bounding box center [311, 597] width 95 height 15
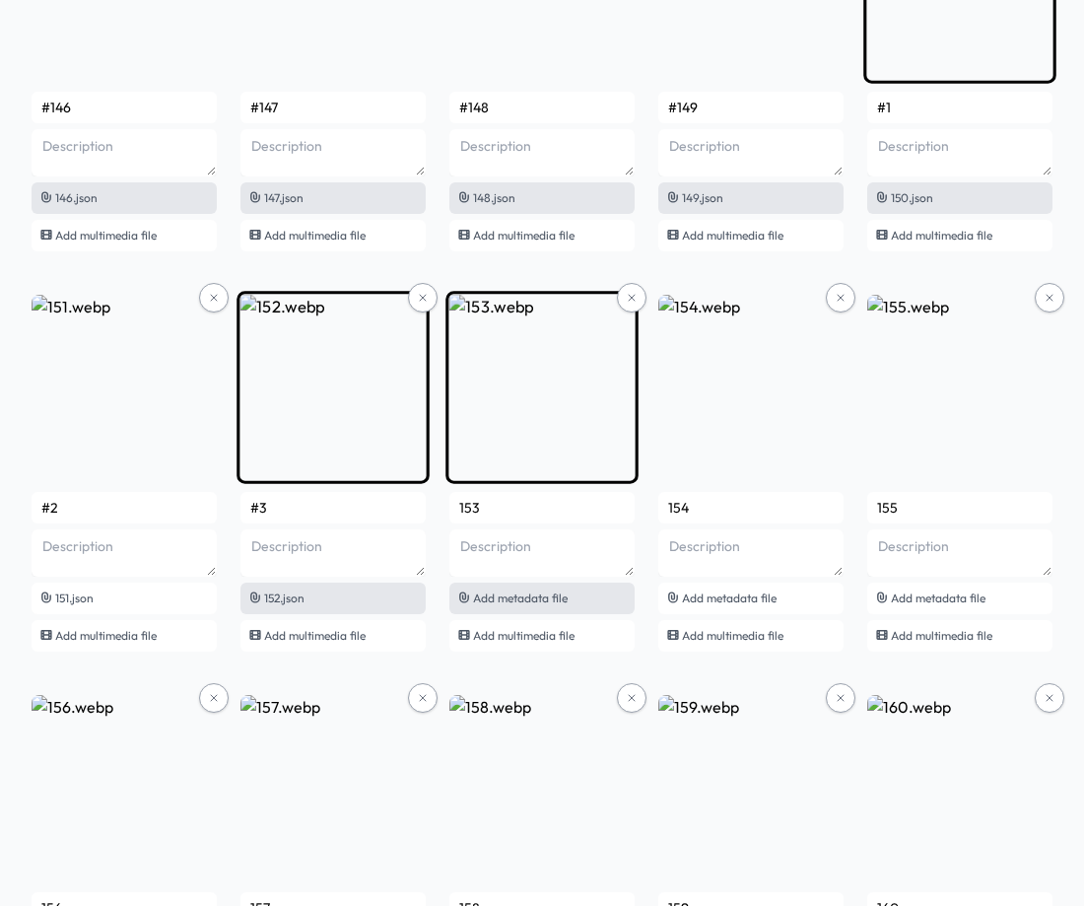
click at [541, 608] on div "Add metadata file" at bounding box center [541, 599] width 185 height 32
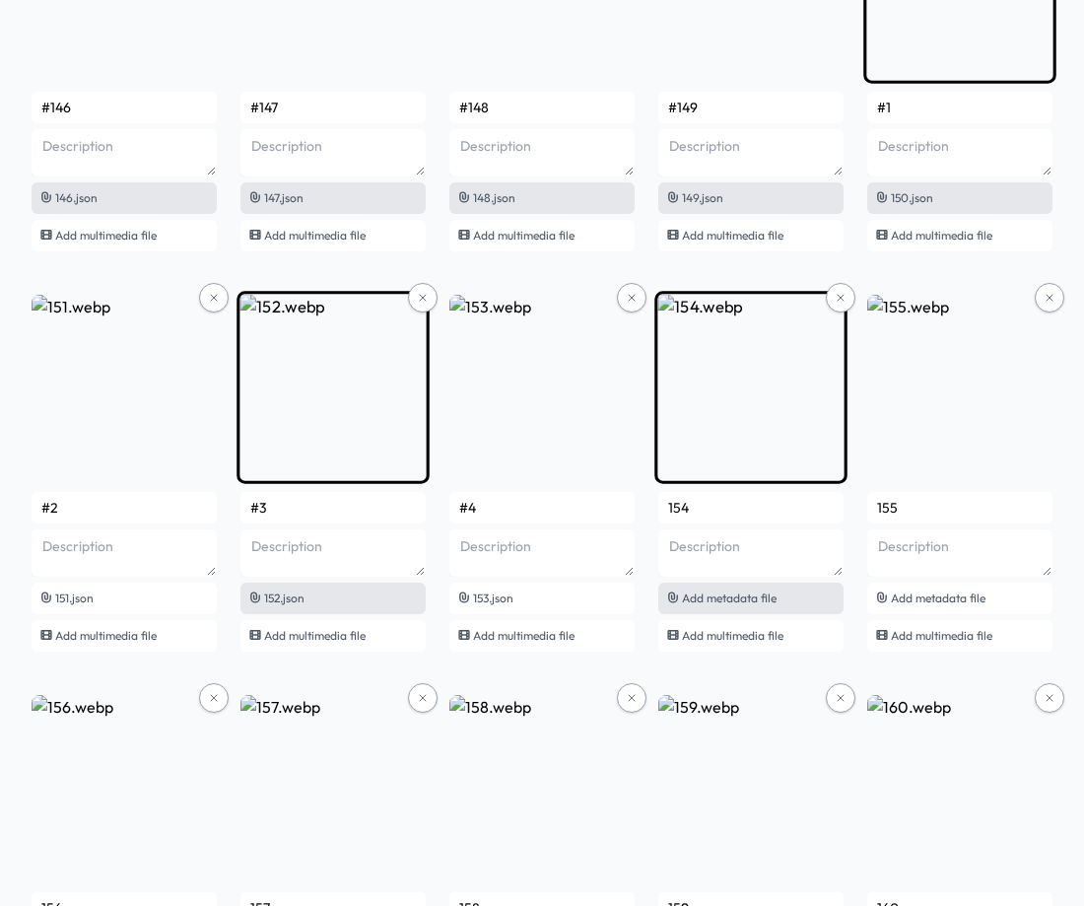
click at [770, 602] on span "Add metadata file" at bounding box center [729, 597] width 95 height 15
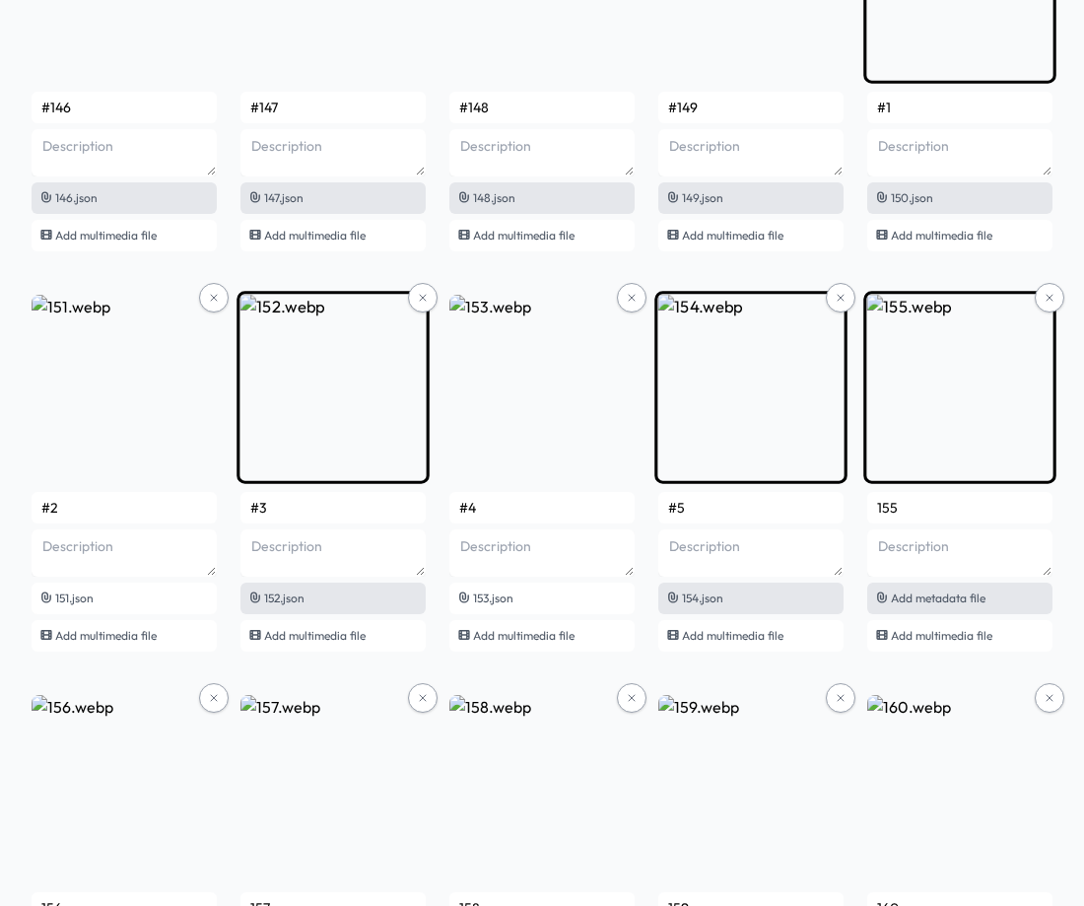
click at [944, 594] on span "Add metadata file" at bounding box center [938, 597] width 95 height 15
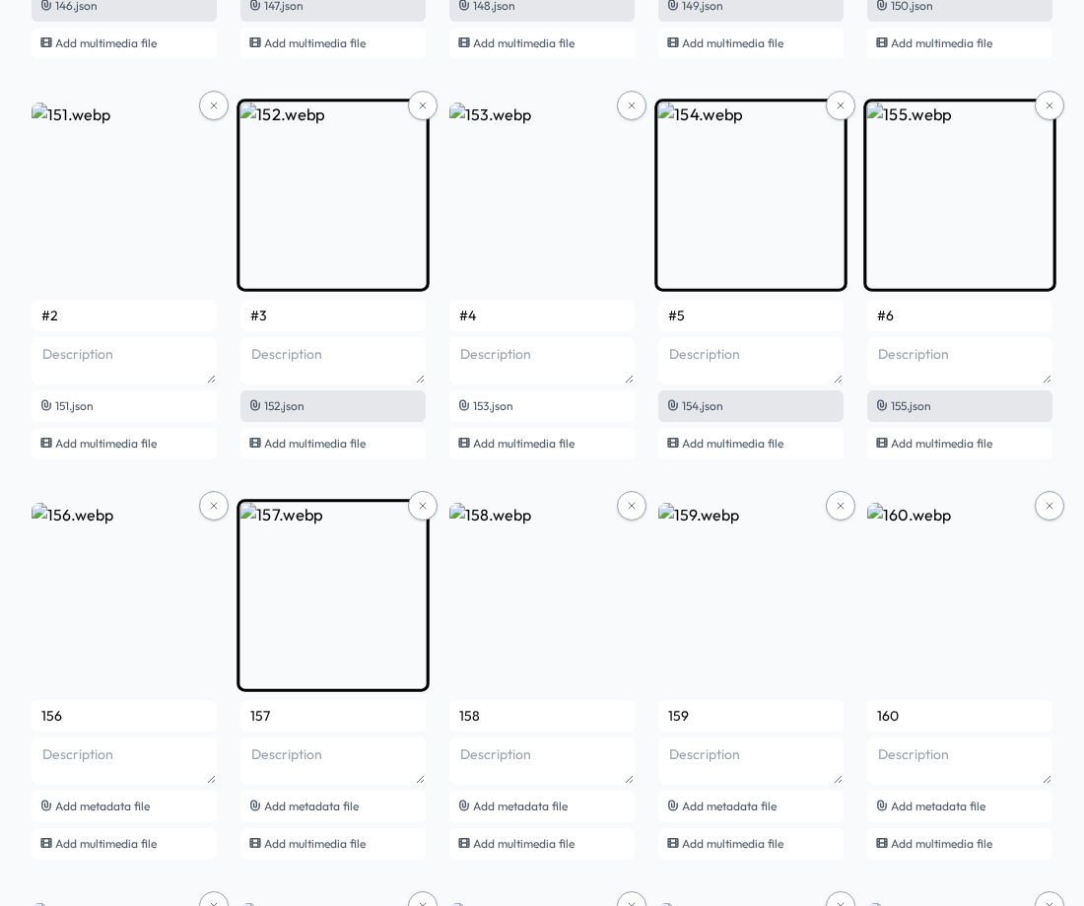
scroll to position [12187, 0]
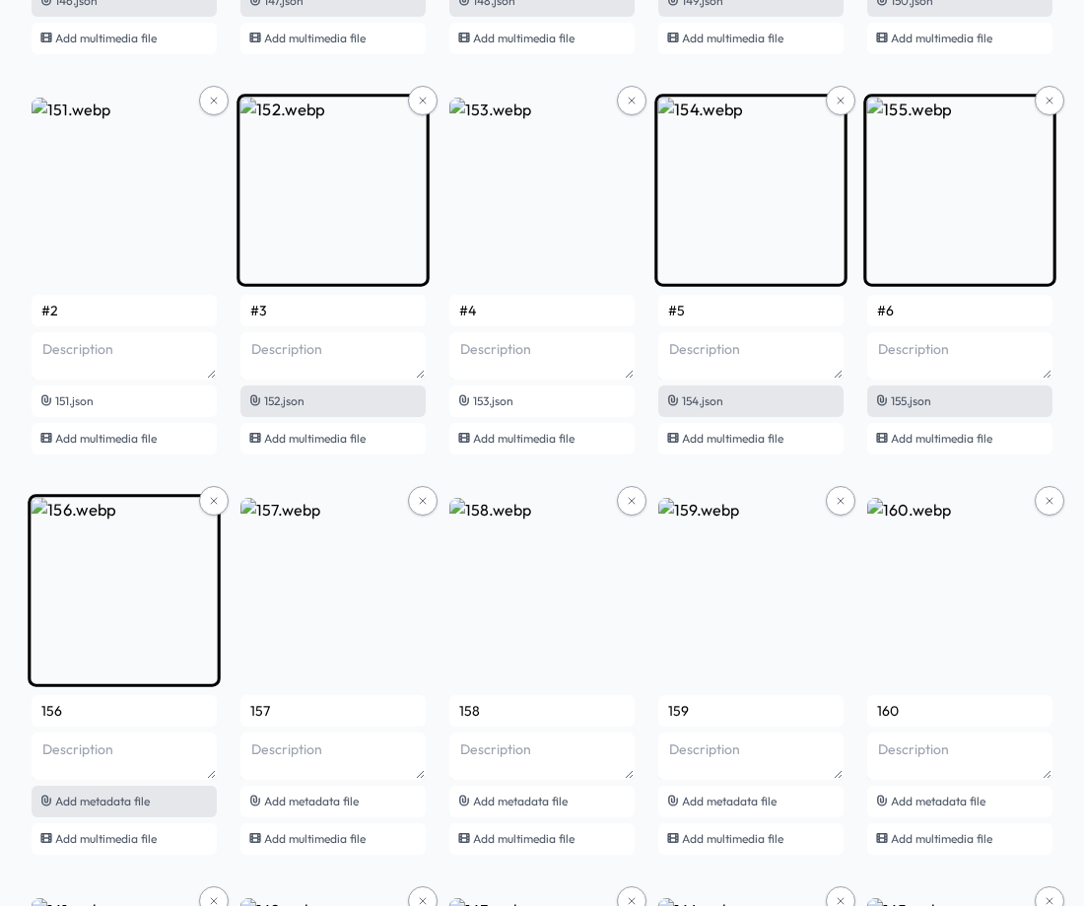
click at [126, 802] on span "Add metadata file" at bounding box center [102, 800] width 95 height 15
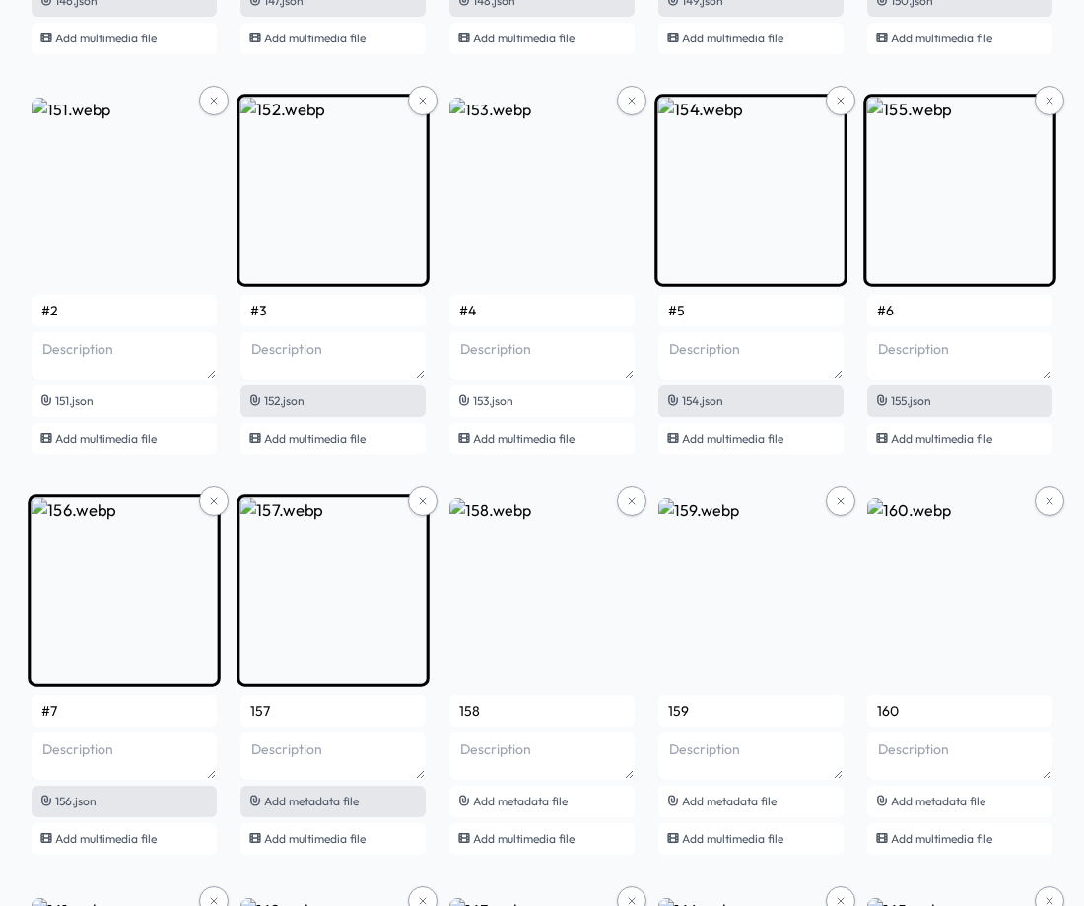
click at [306, 801] on span "Add metadata file" at bounding box center [311, 800] width 95 height 15
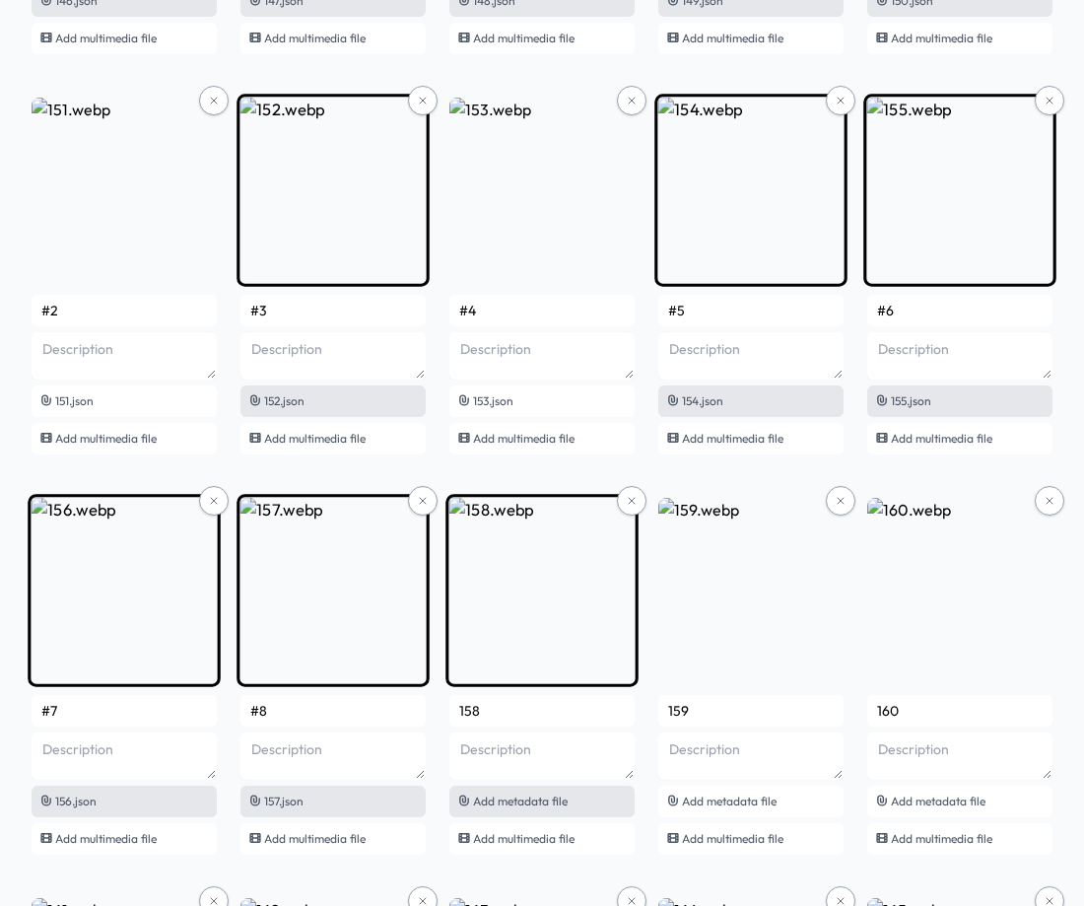
click at [535, 802] on span "Add metadata file" at bounding box center [520, 800] width 95 height 15
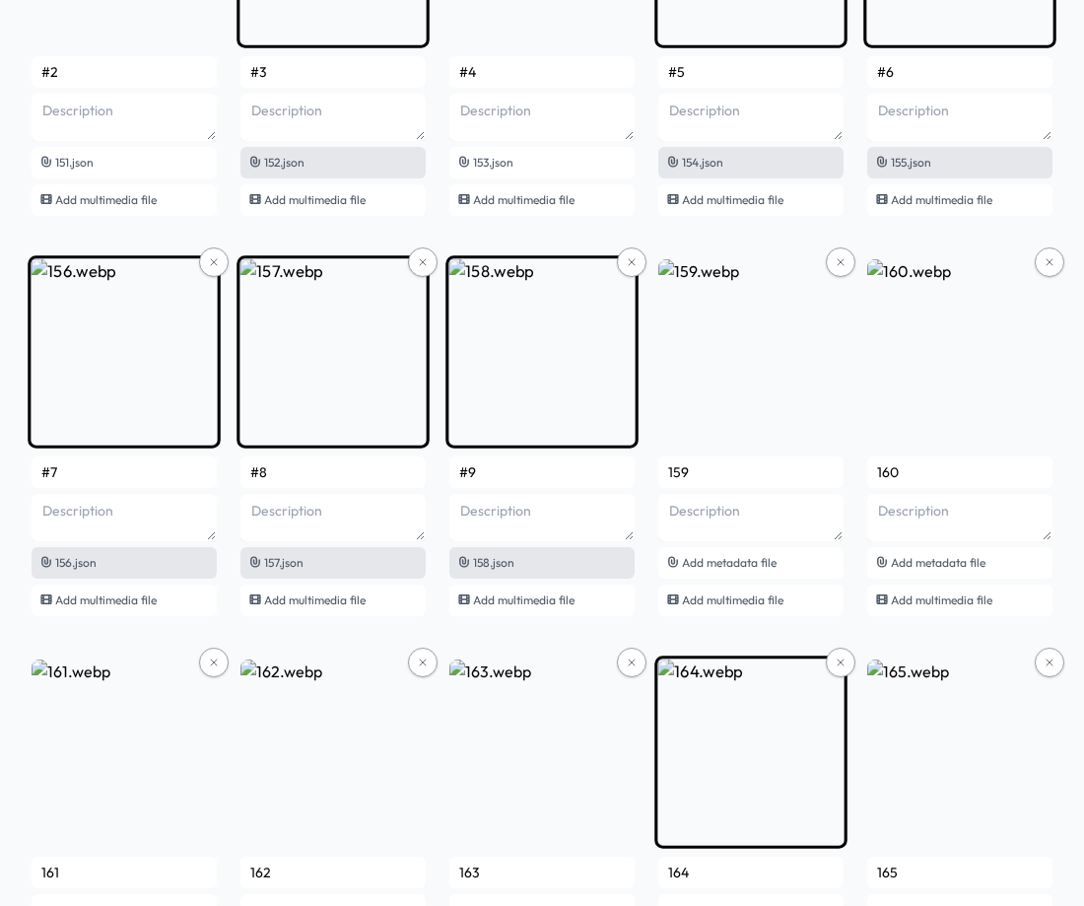
scroll to position [12483, 0]
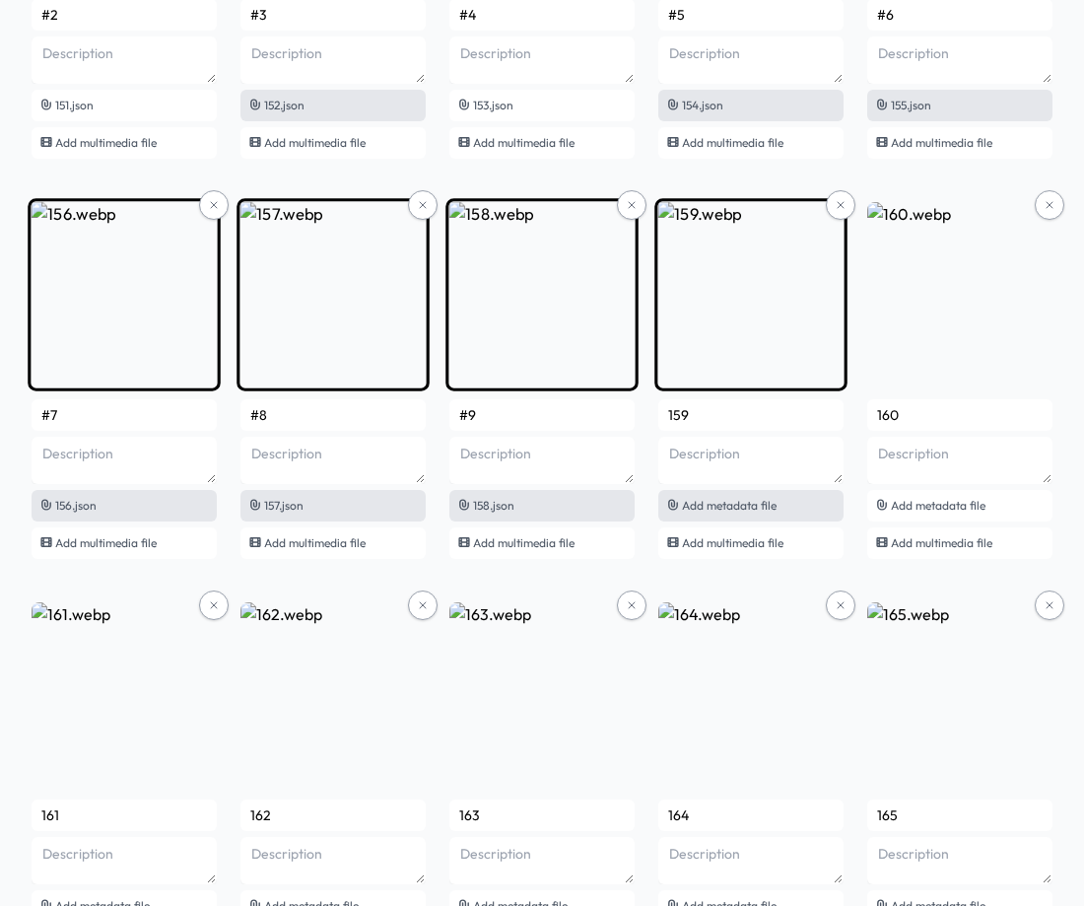
click at [708, 512] on span "Add metadata file" at bounding box center [729, 505] width 95 height 15
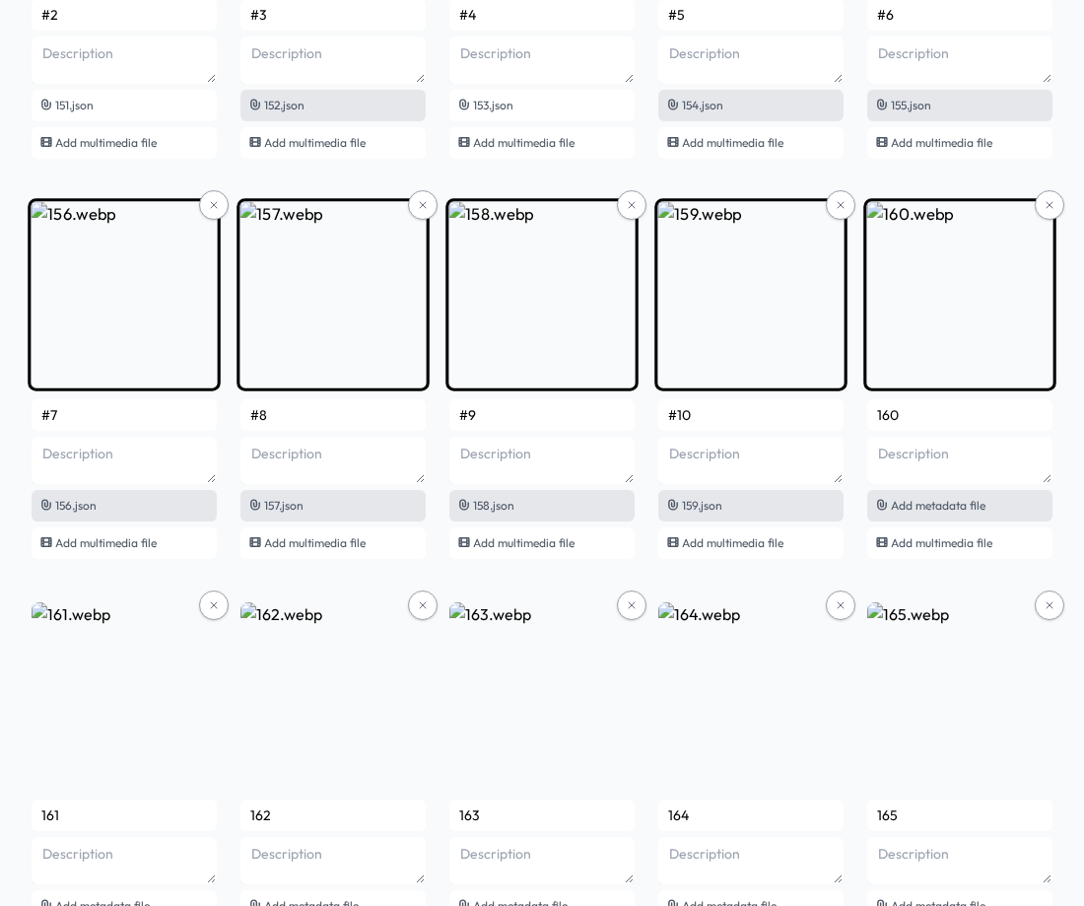
click at [910, 509] on span "Add metadata file" at bounding box center [938, 505] width 95 height 15
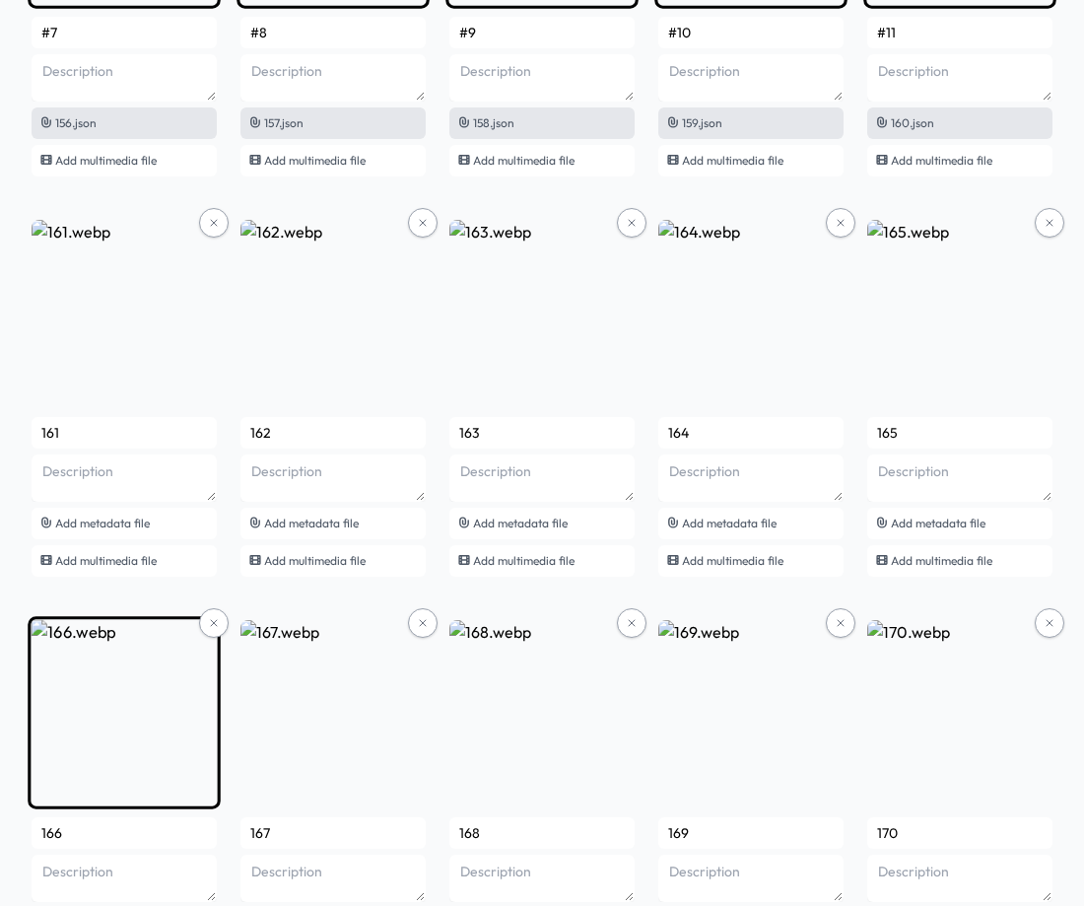
scroll to position [12976, 0]
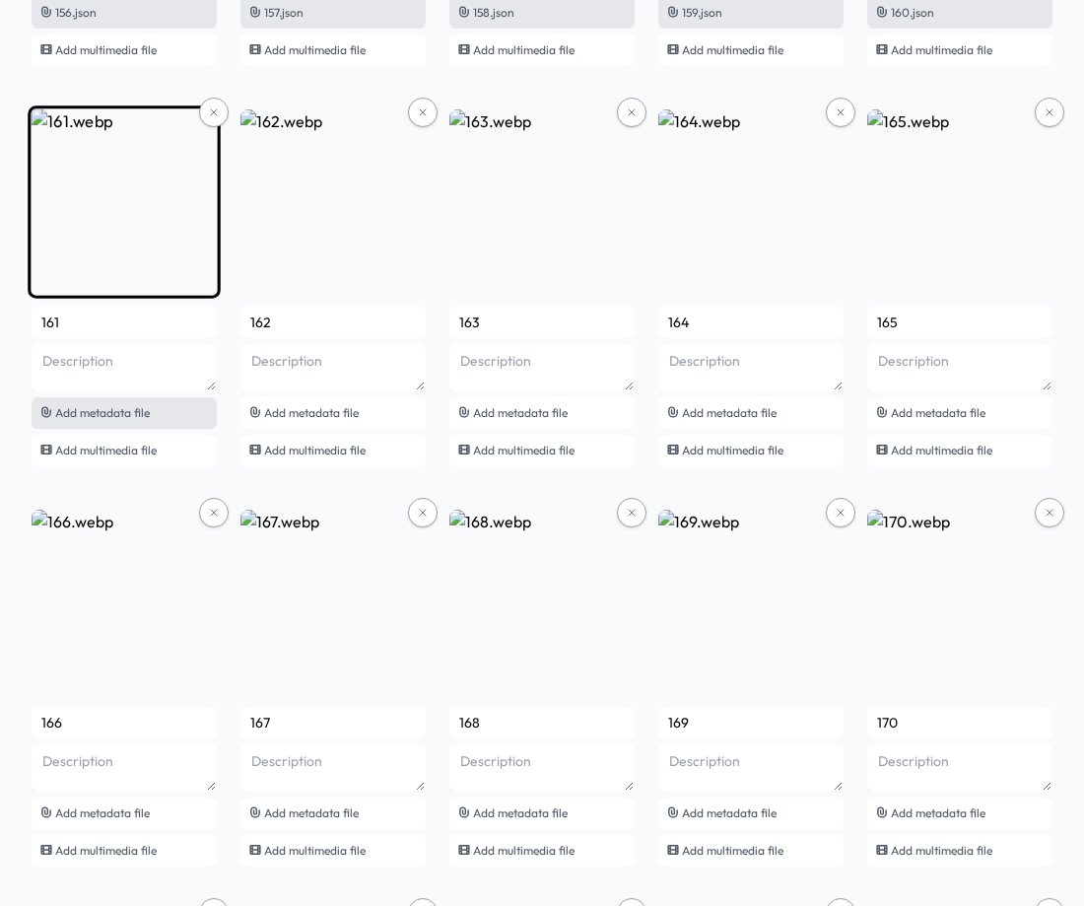
click at [107, 416] on span "Add metadata file" at bounding box center [102, 412] width 95 height 15
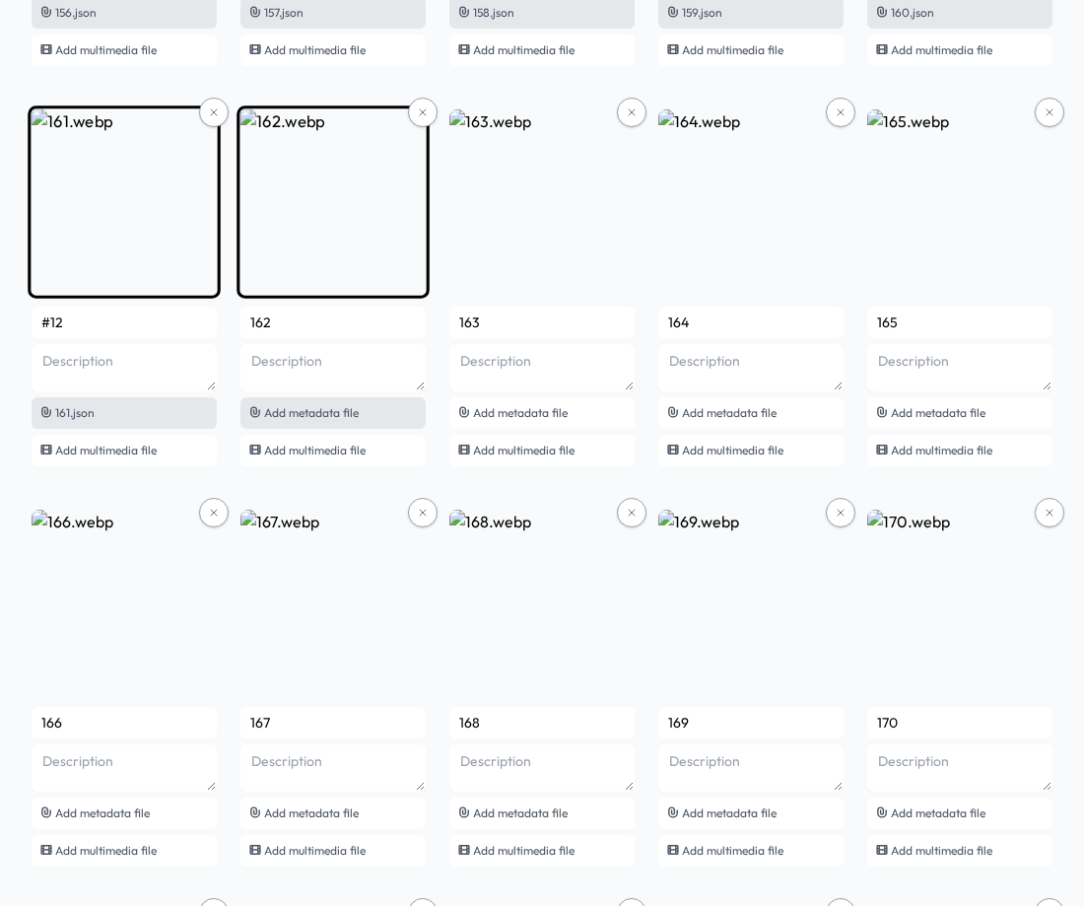
click at [343, 411] on span "Add metadata file" at bounding box center [311, 412] width 95 height 15
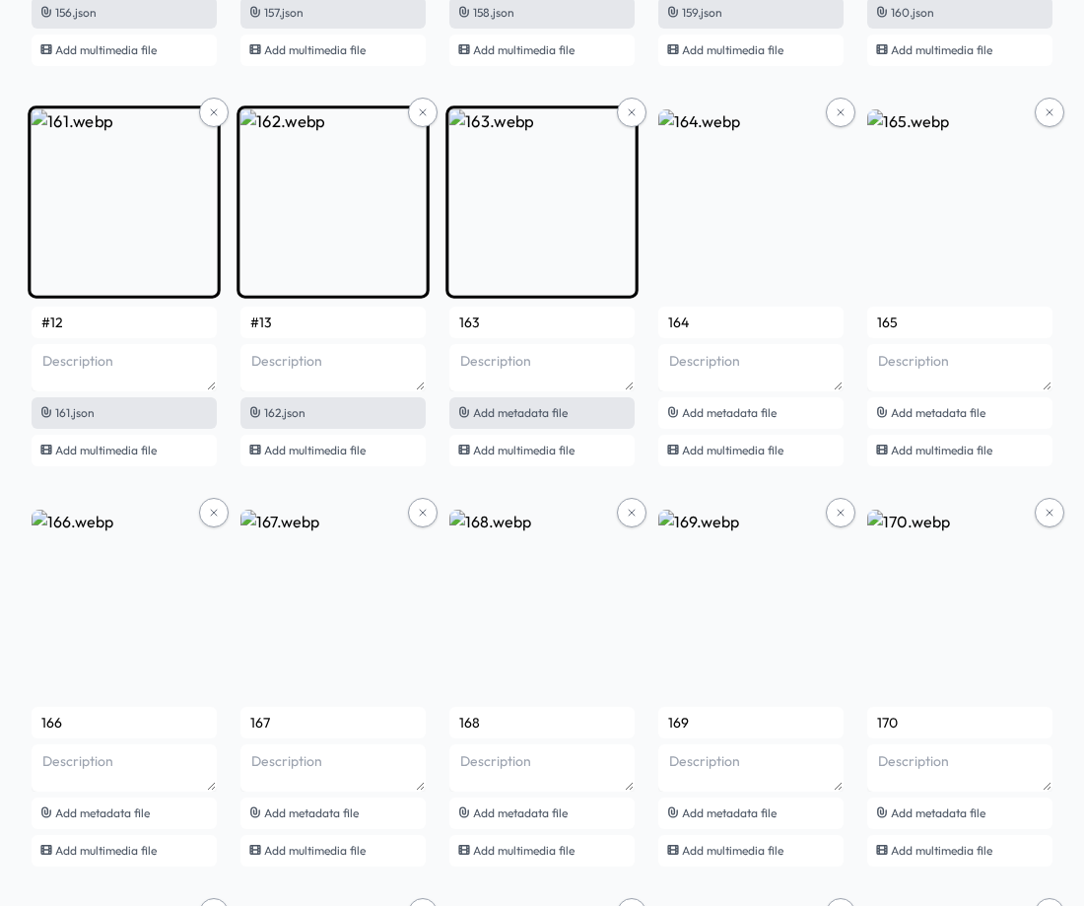
click at [558, 412] on span "Add metadata file" at bounding box center [520, 412] width 95 height 15
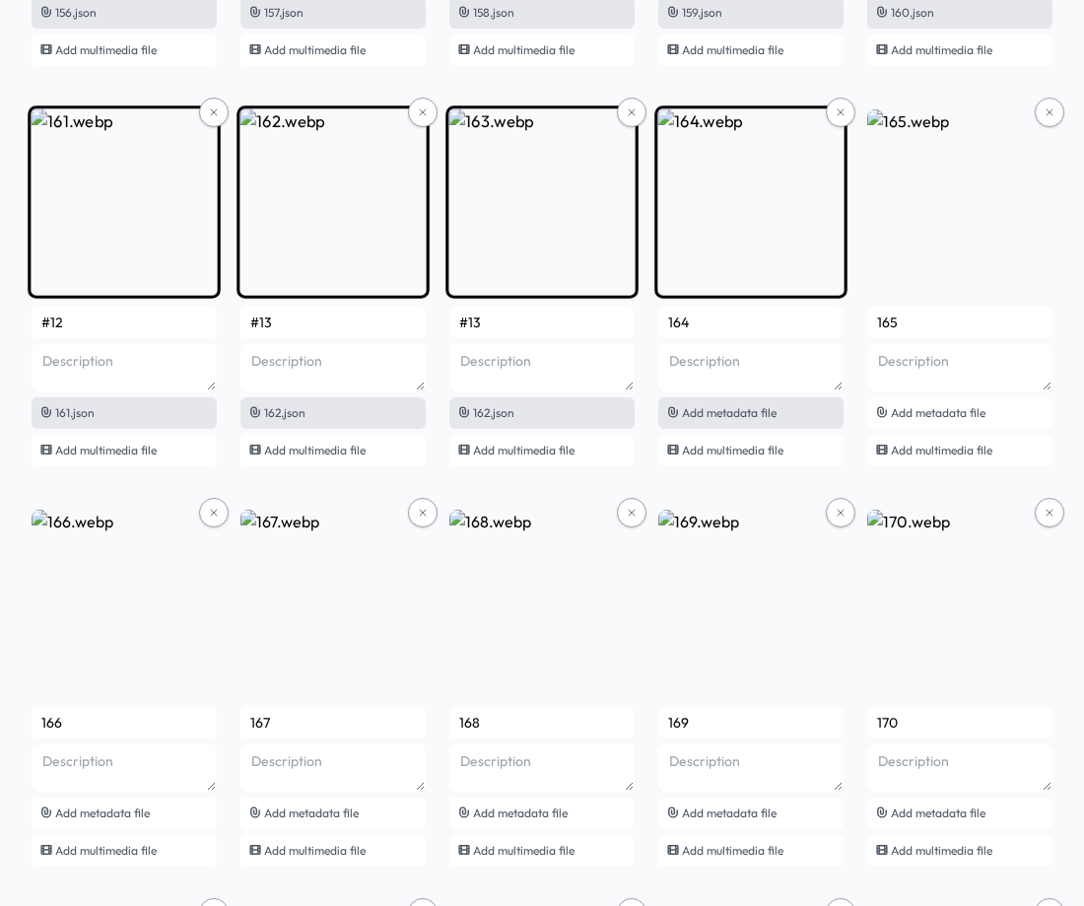
click at [772, 413] on span "Add metadata file" at bounding box center [729, 412] width 95 height 15
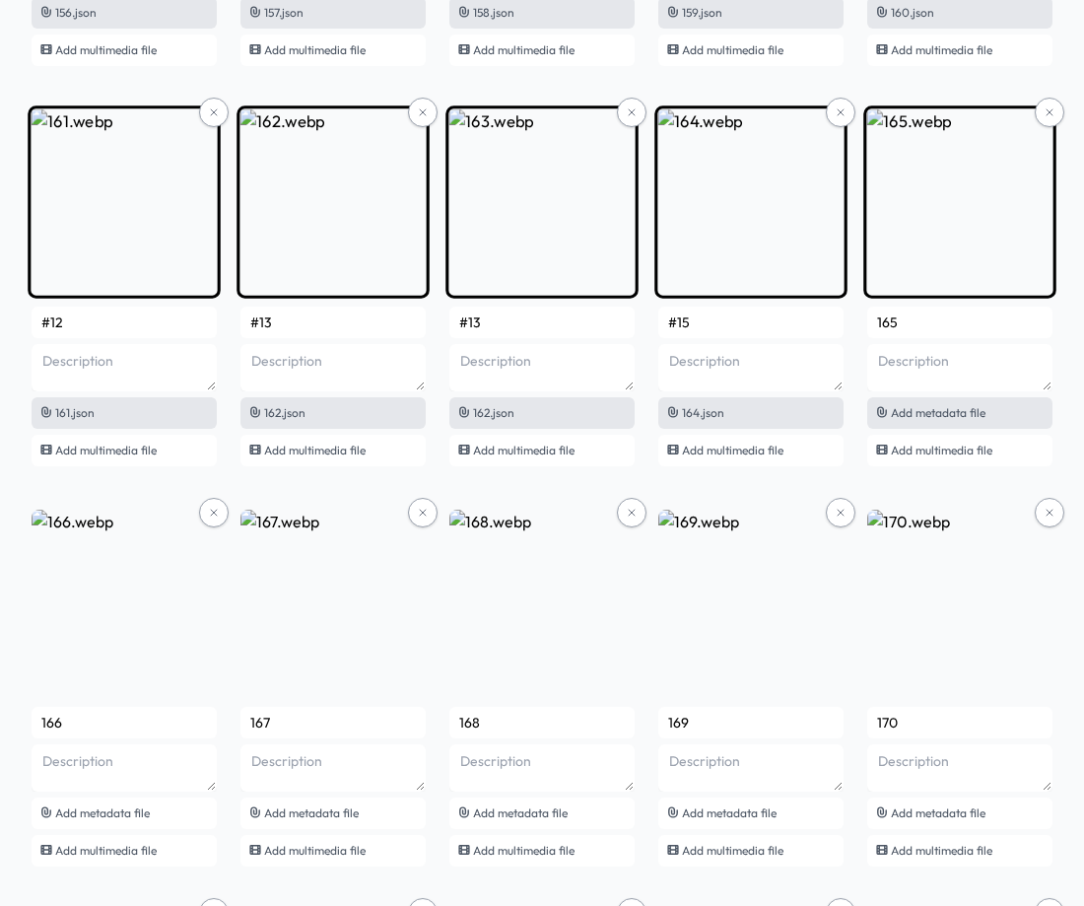
click at [973, 410] on span "Add metadata file" at bounding box center [938, 412] width 95 height 15
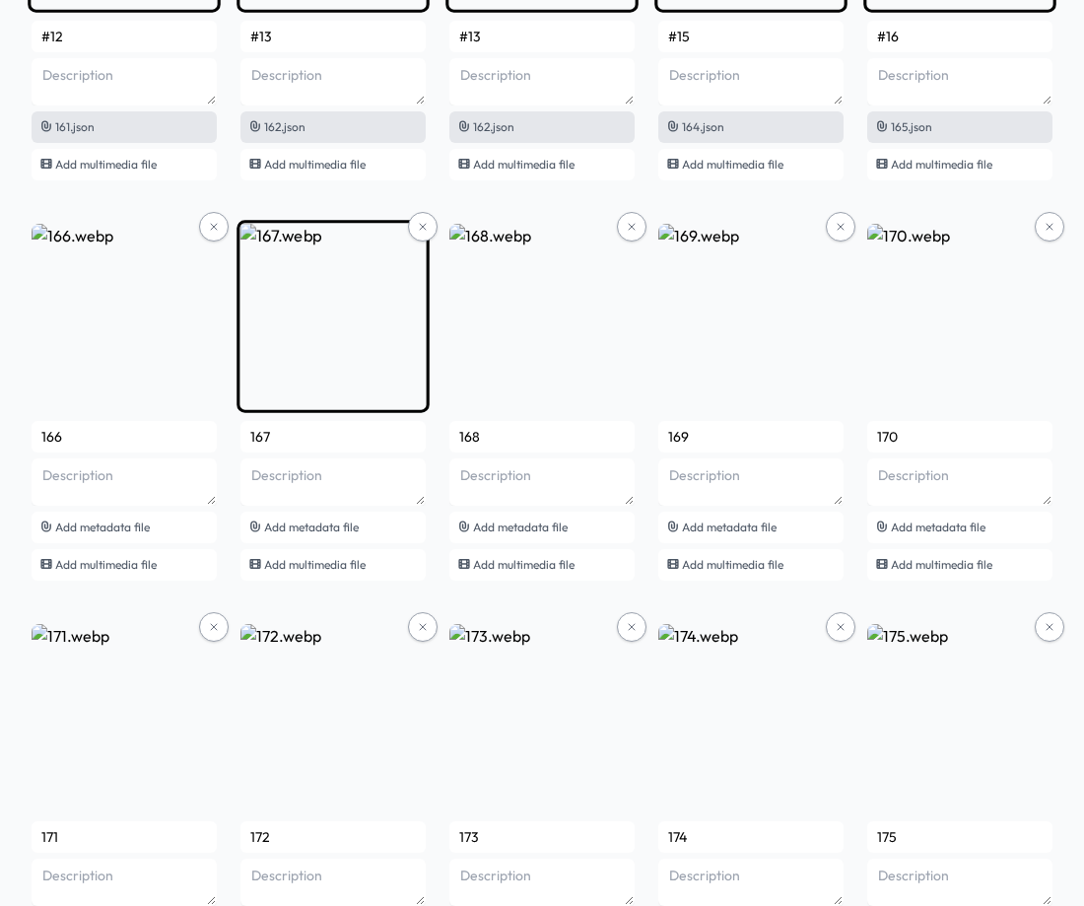
scroll to position [13271, 0]
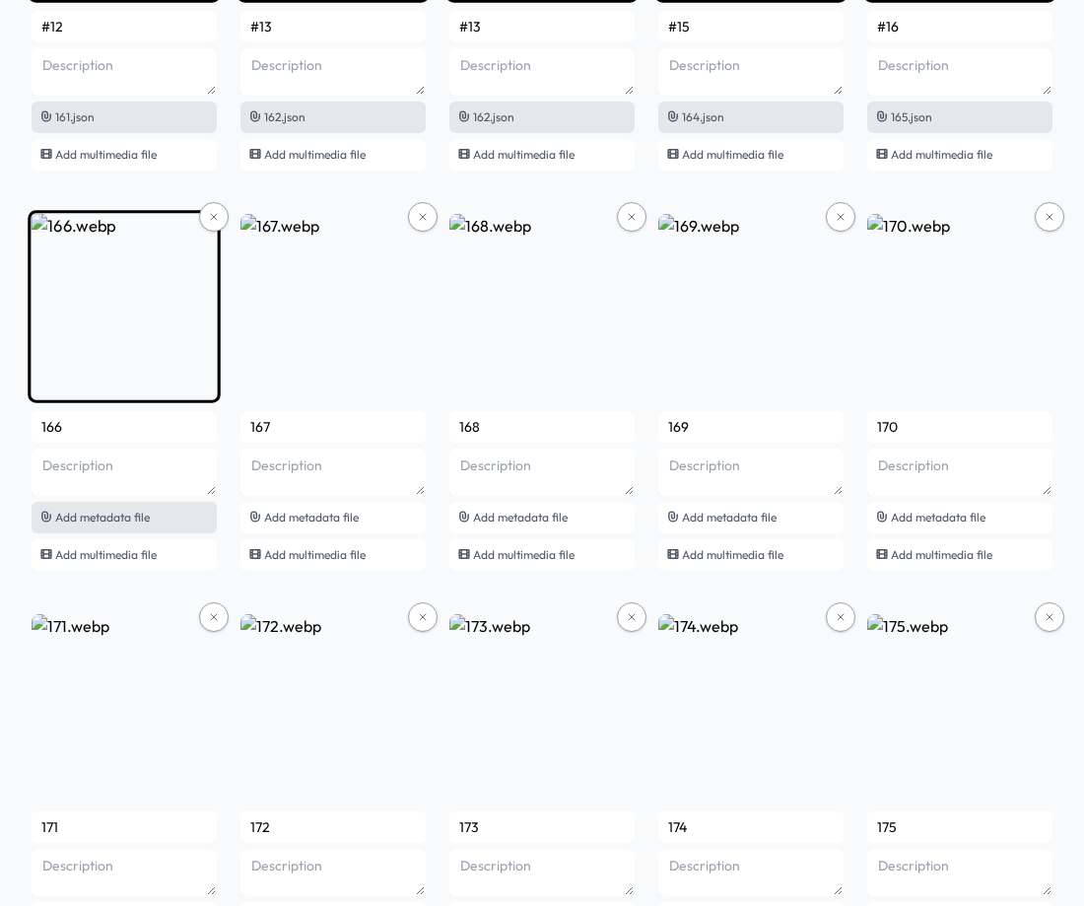
click at [112, 517] on span "Add metadata file" at bounding box center [102, 517] width 95 height 15
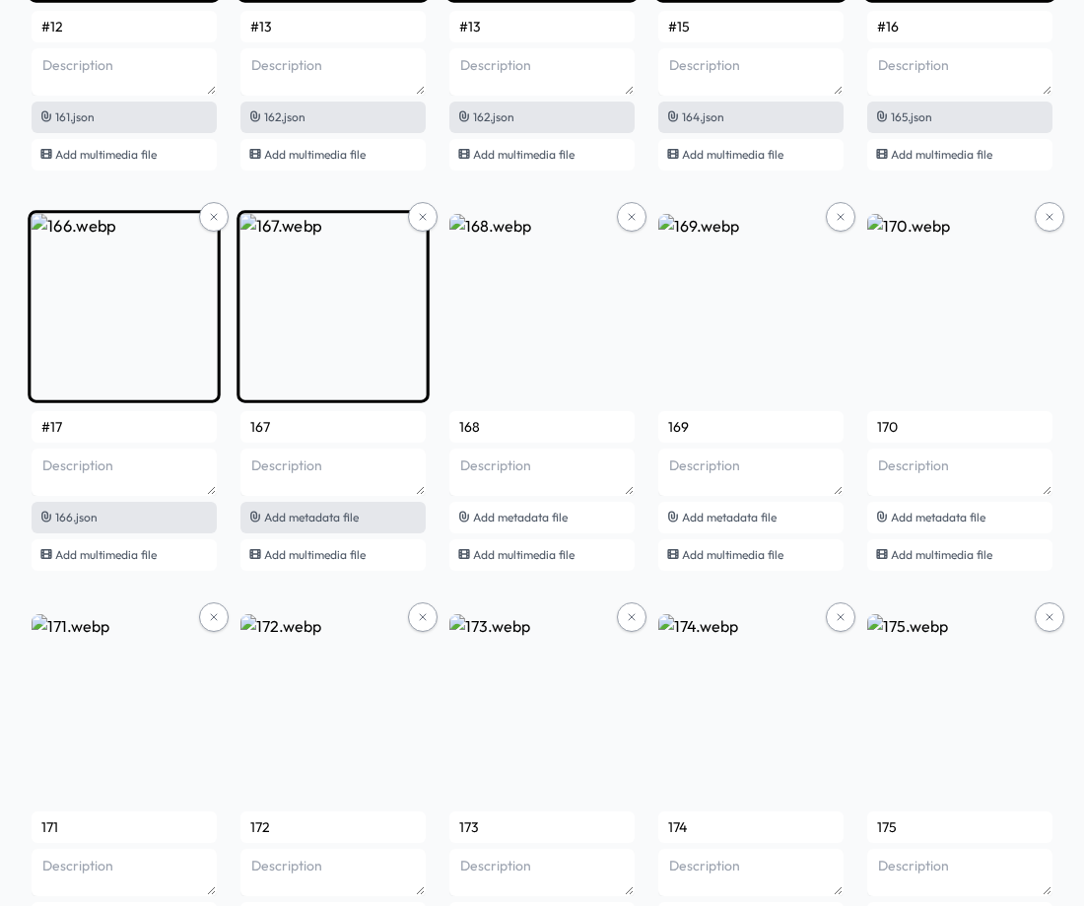
click at [305, 515] on span "Add metadata file" at bounding box center [311, 517] width 95 height 15
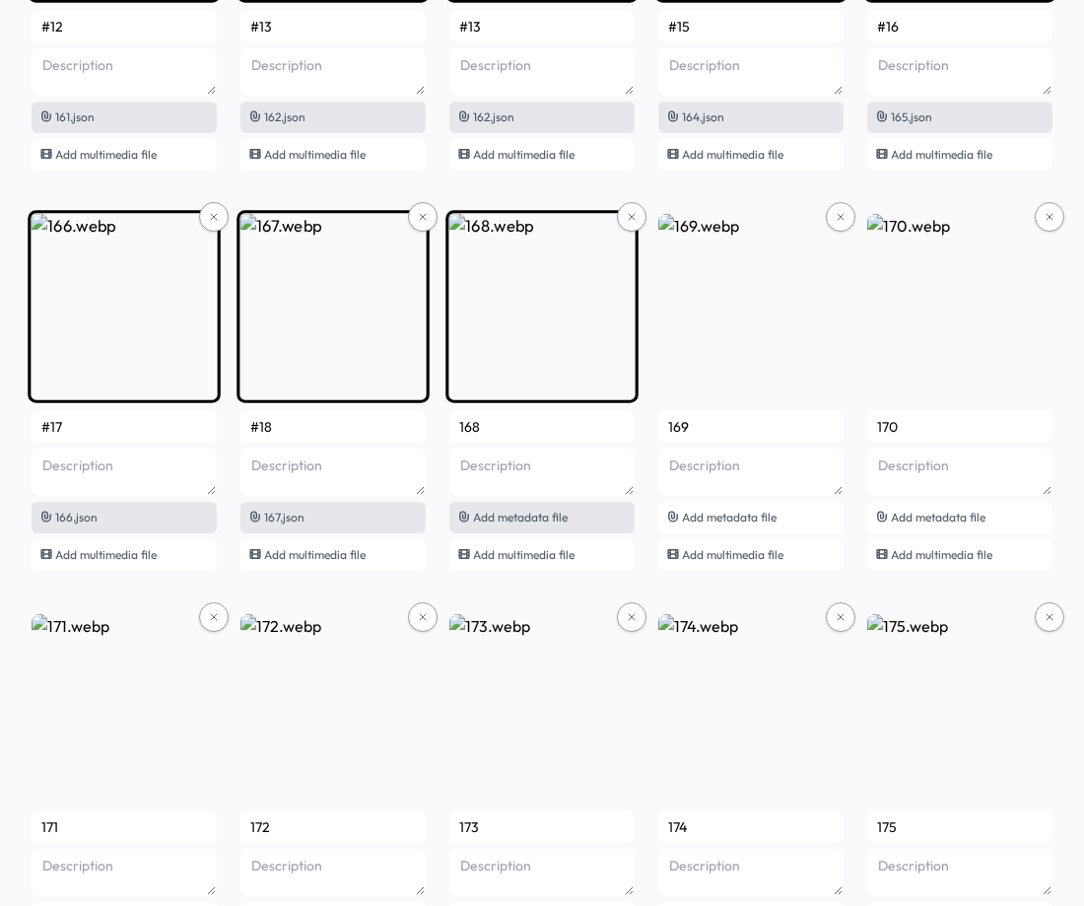
click at [516, 512] on span "Add metadata file" at bounding box center [520, 517] width 95 height 15
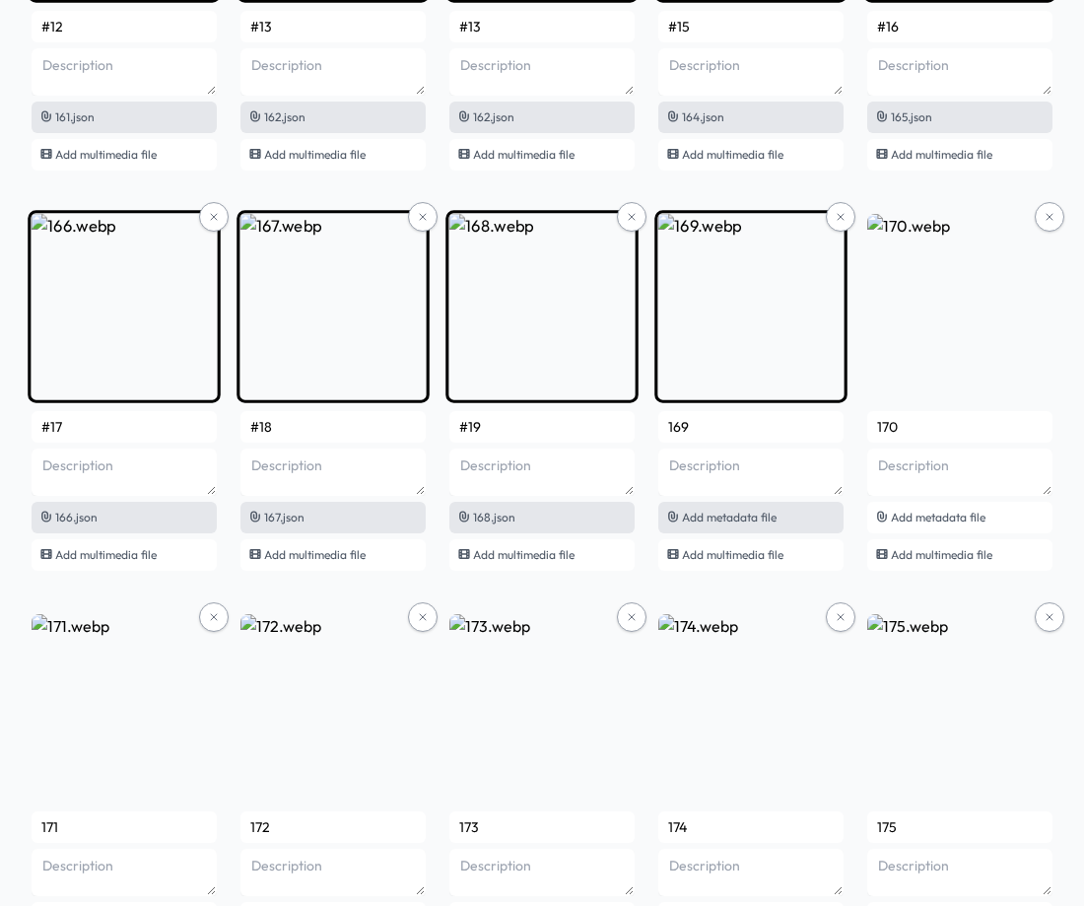
click at [767, 512] on span "Add metadata file" at bounding box center [729, 517] width 95 height 15
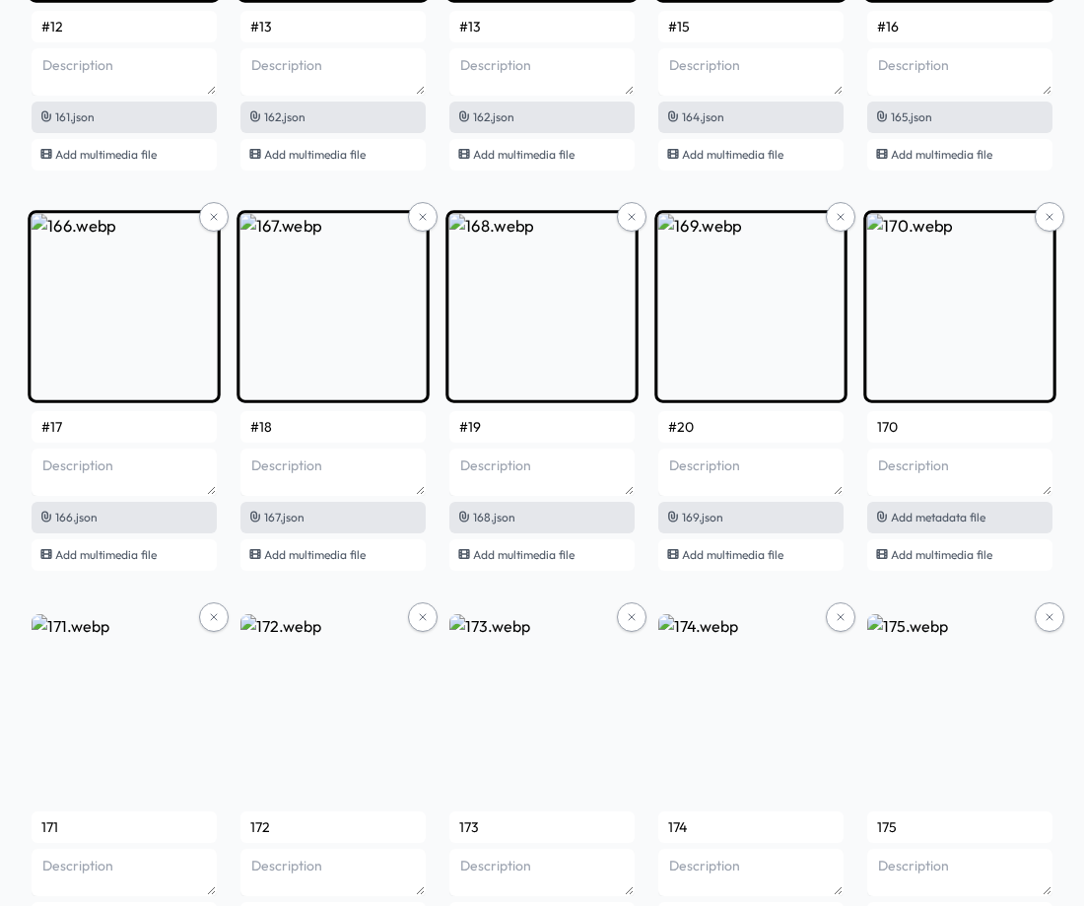
click at [970, 519] on span "Add metadata file" at bounding box center [938, 517] width 95 height 15
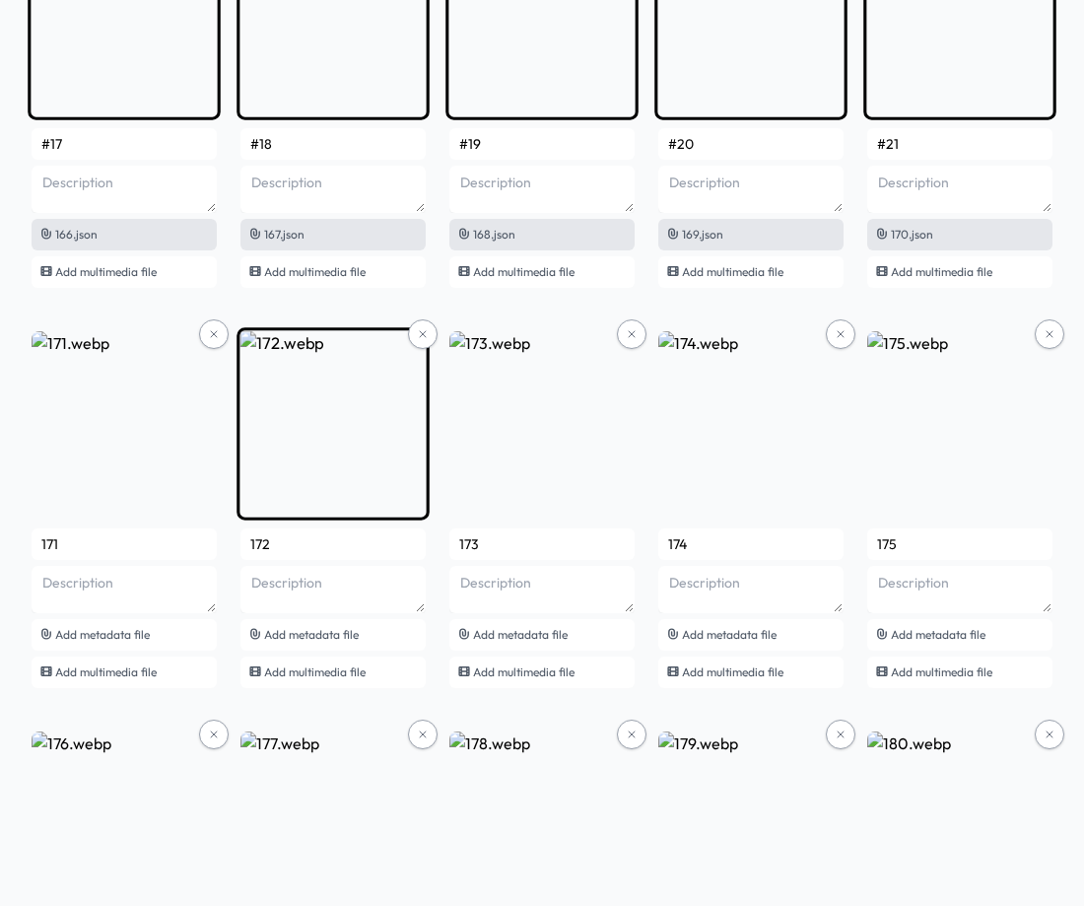
scroll to position [13567, 0]
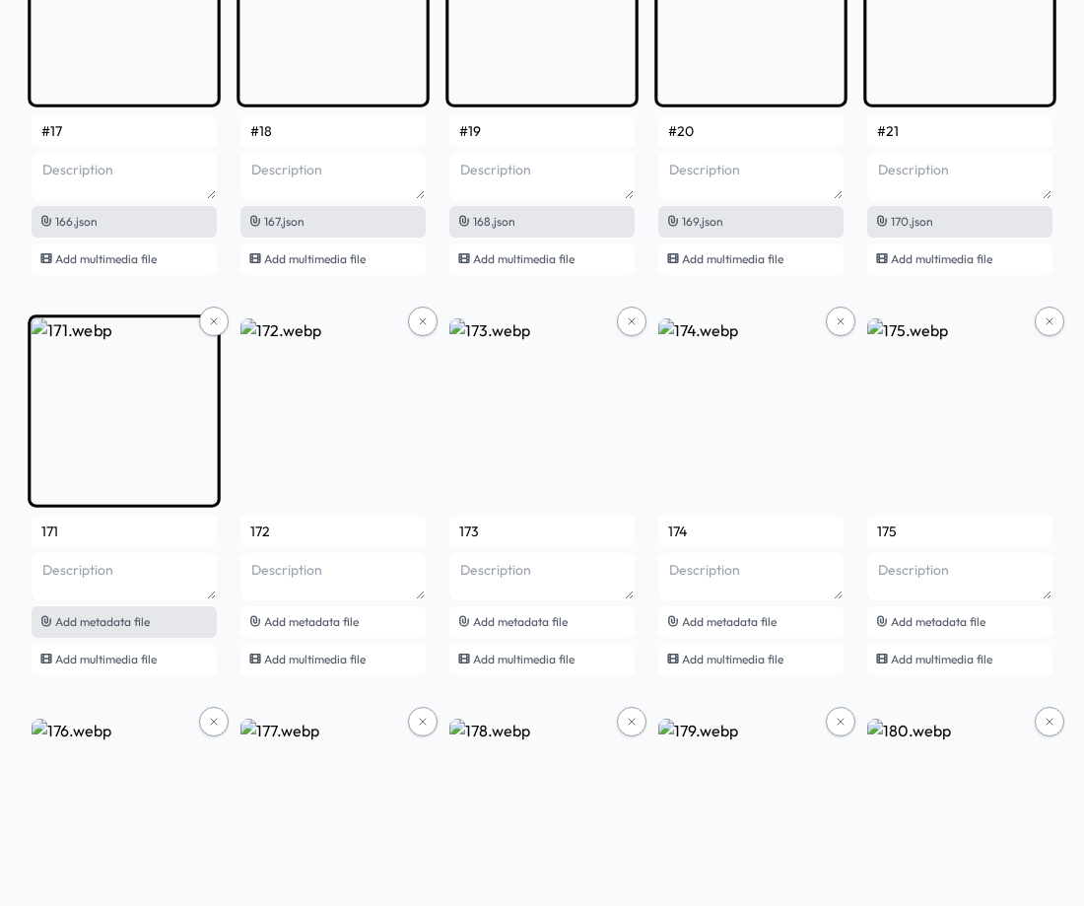
click at [109, 626] on span "Add metadata file" at bounding box center [102, 621] width 95 height 15
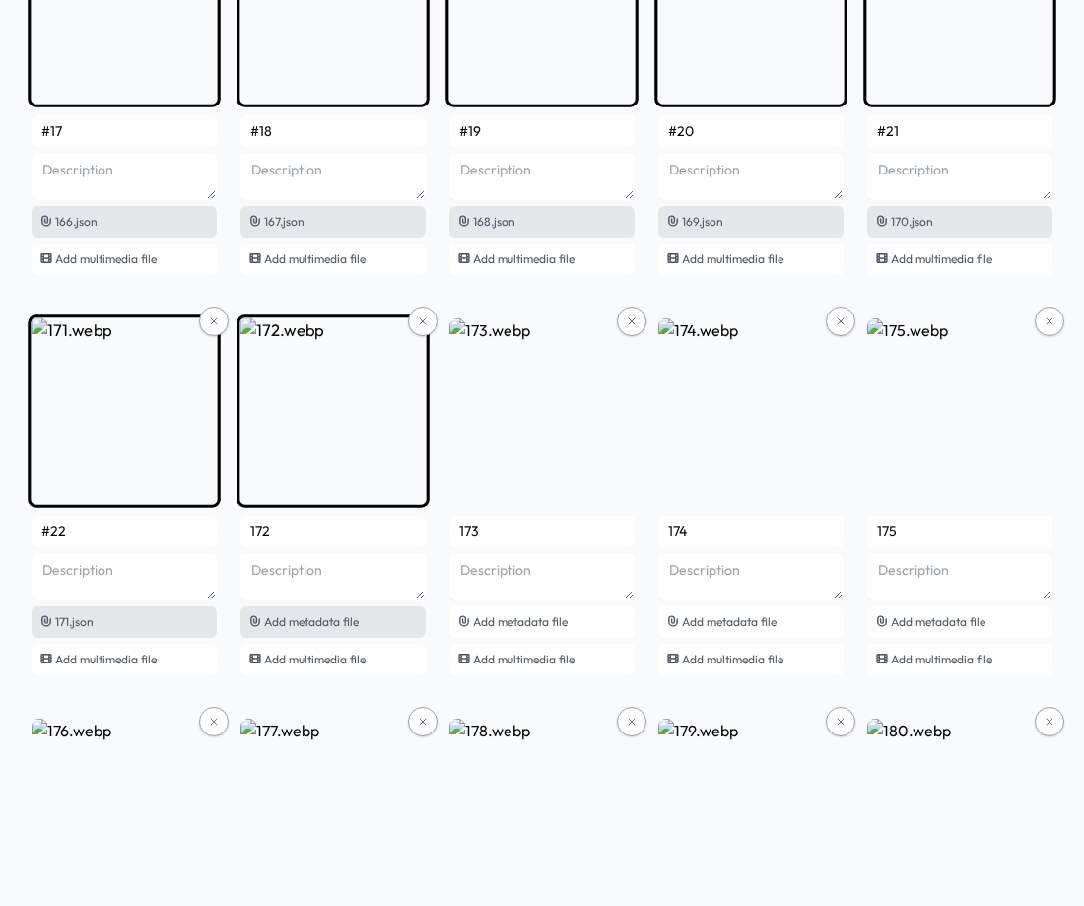
click at [283, 630] on div "Add metadata file" at bounding box center [332, 622] width 185 height 32
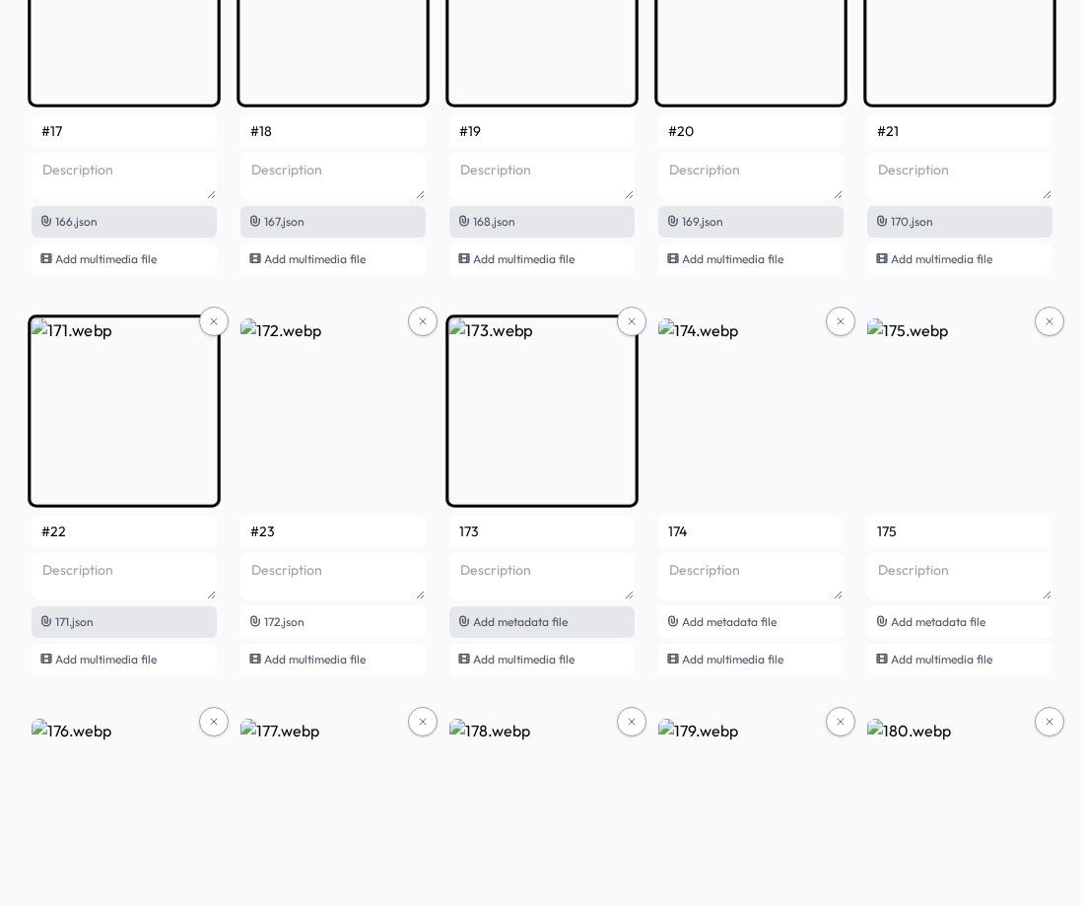
click at [527, 627] on span "Add metadata file" at bounding box center [520, 621] width 95 height 15
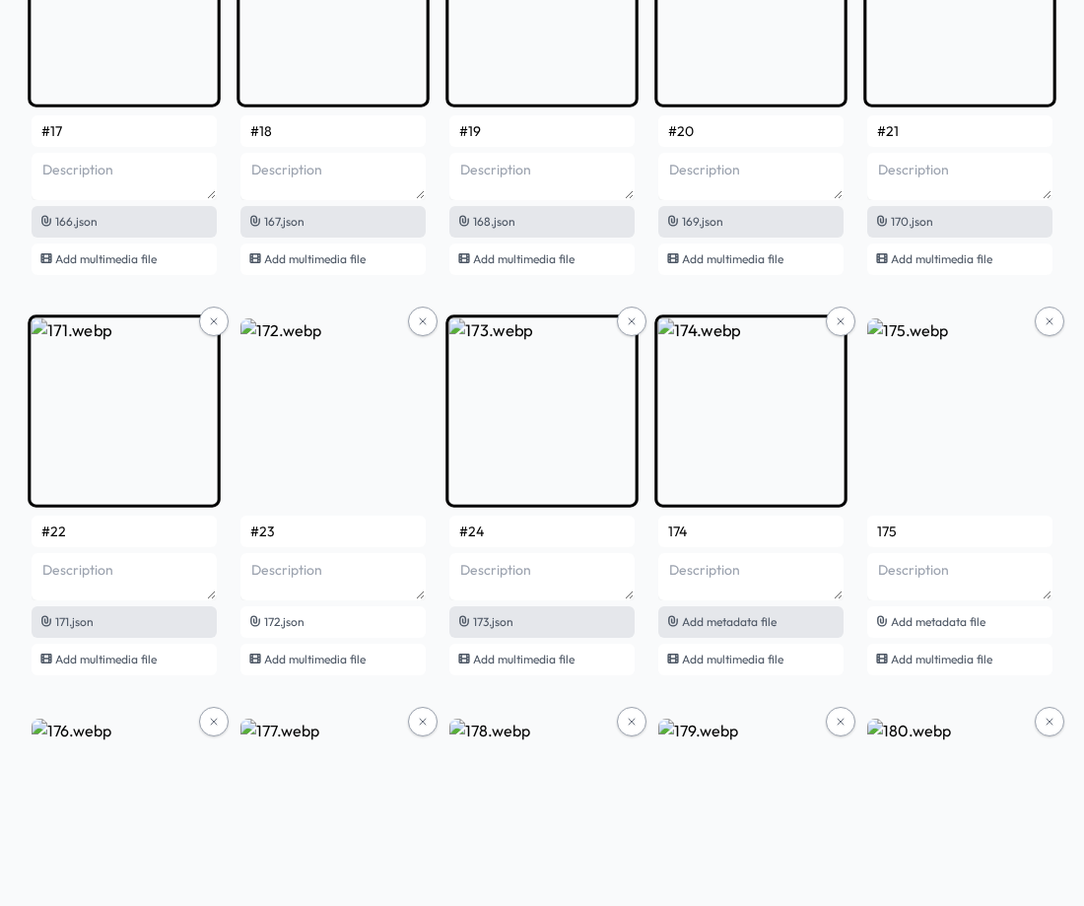
click at [684, 634] on div "Add metadata file" at bounding box center [750, 622] width 185 height 32
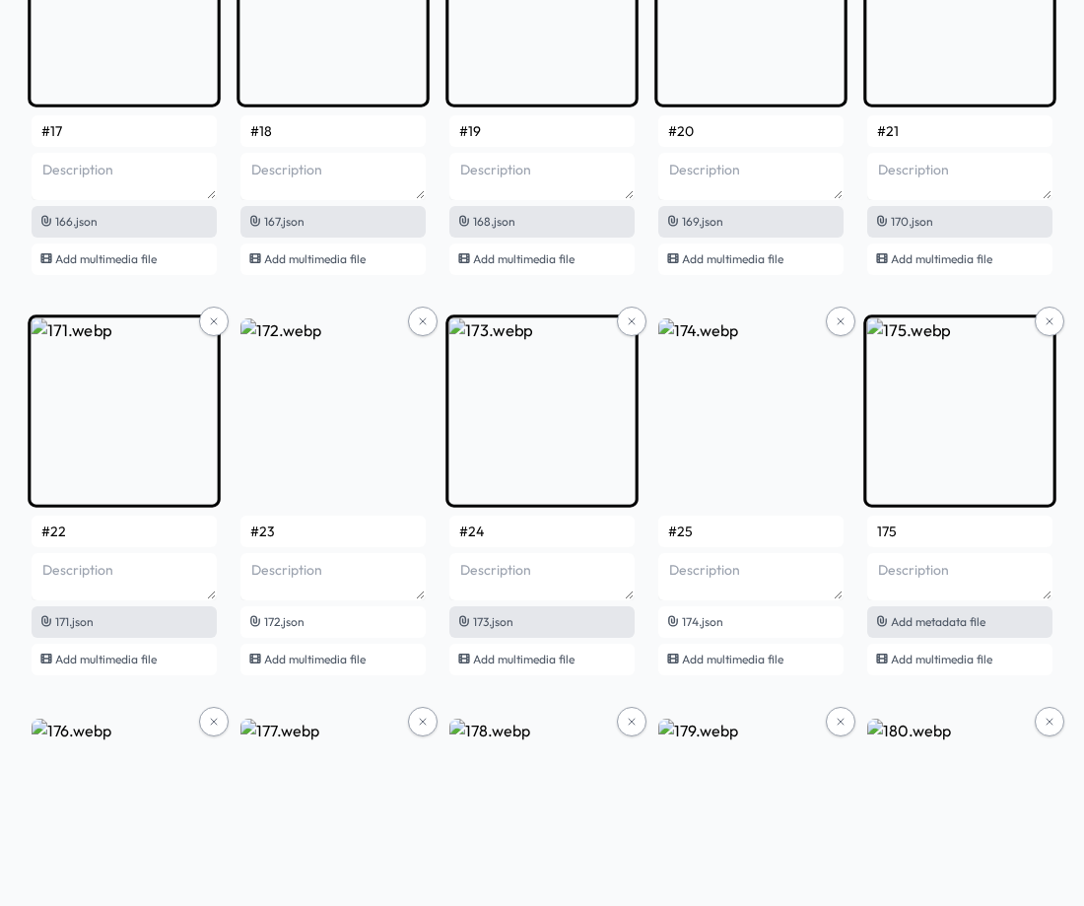
click at [922, 622] on span "Add metadata file" at bounding box center [938, 621] width 95 height 15
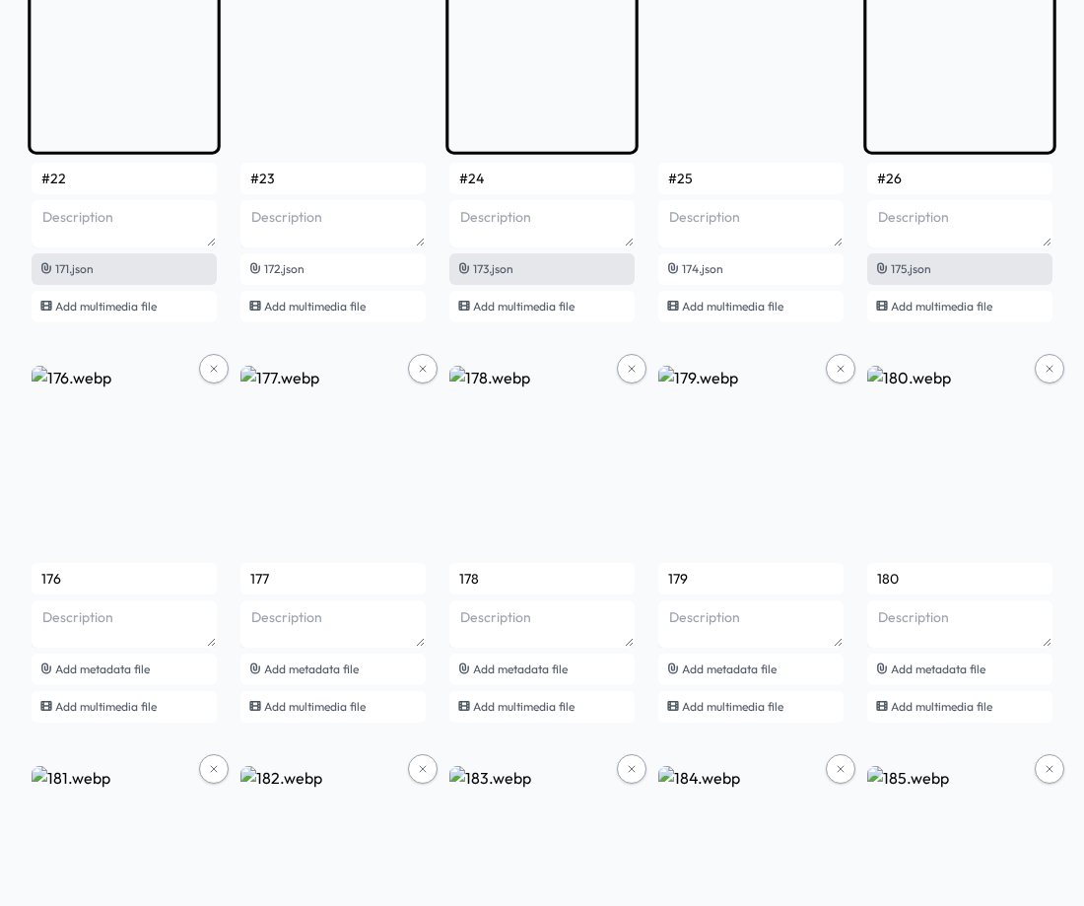
scroll to position [13961, 0]
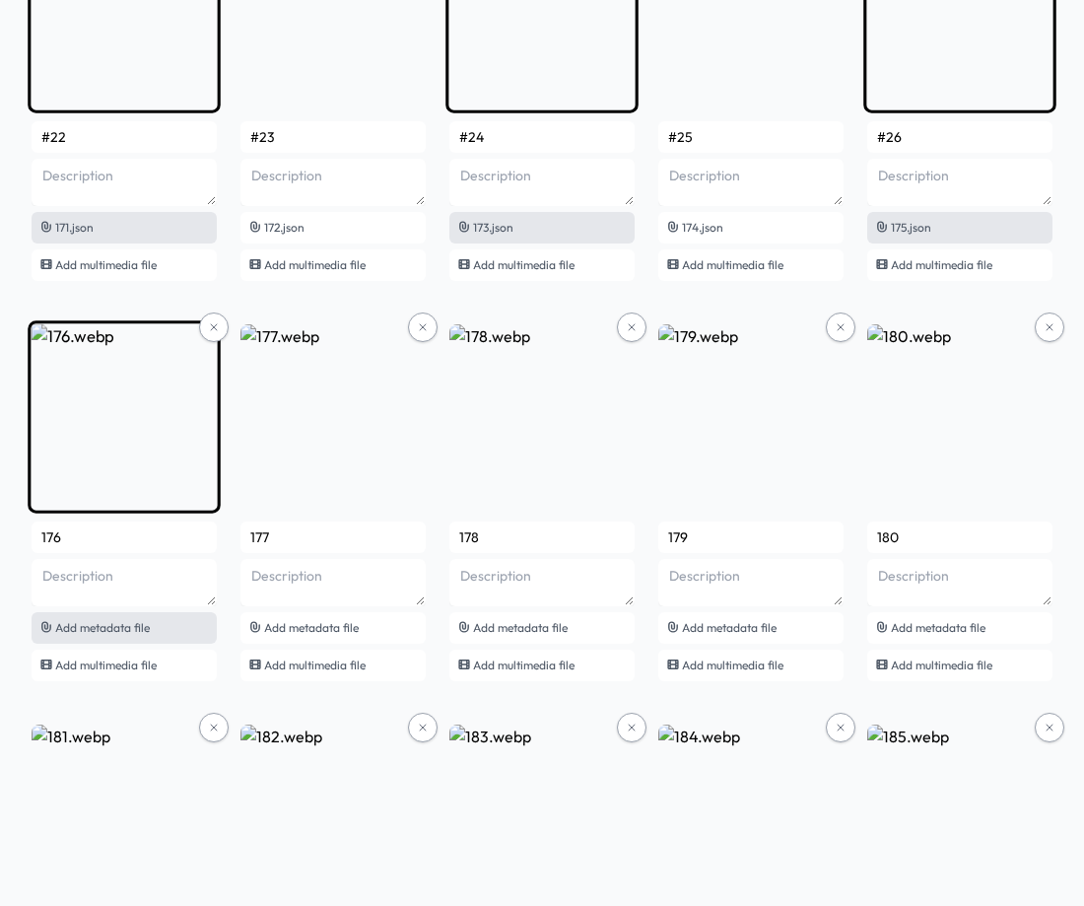
click at [75, 626] on span "Add metadata file" at bounding box center [102, 627] width 95 height 15
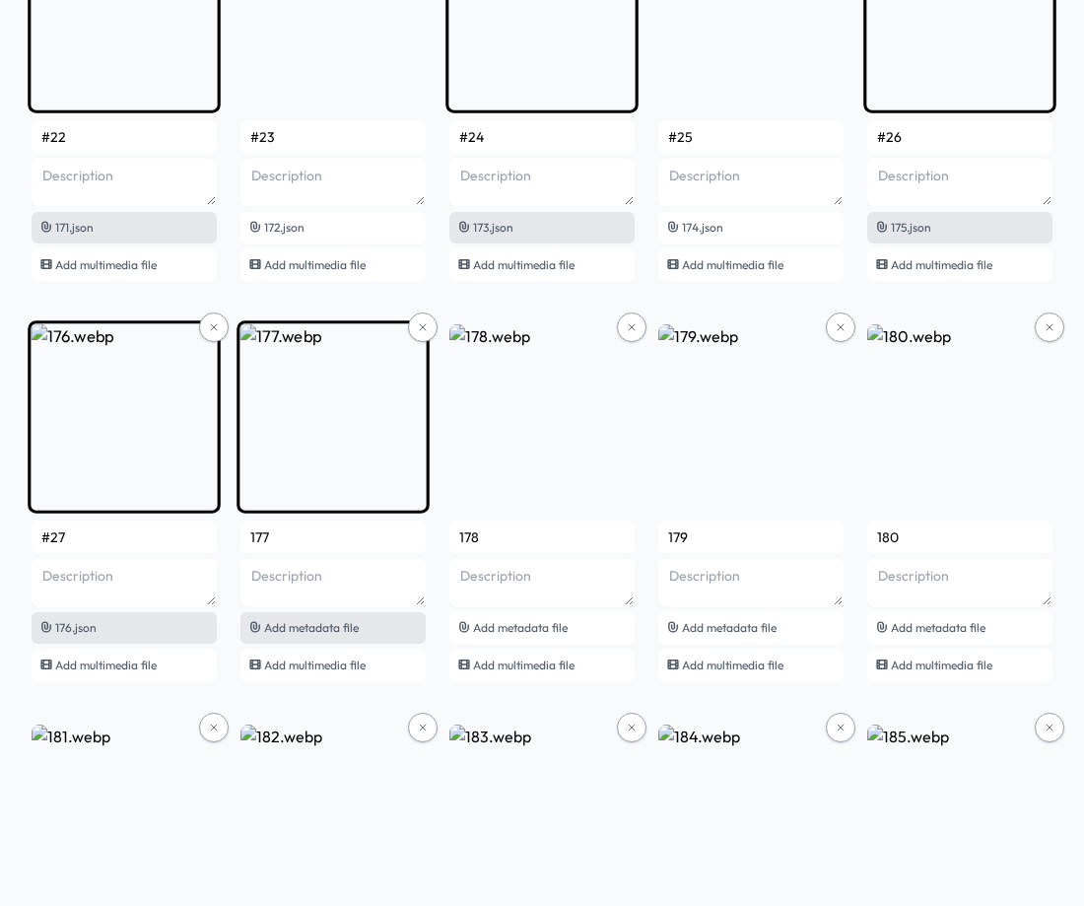
click at [294, 622] on span "Add metadata file" at bounding box center [311, 627] width 95 height 15
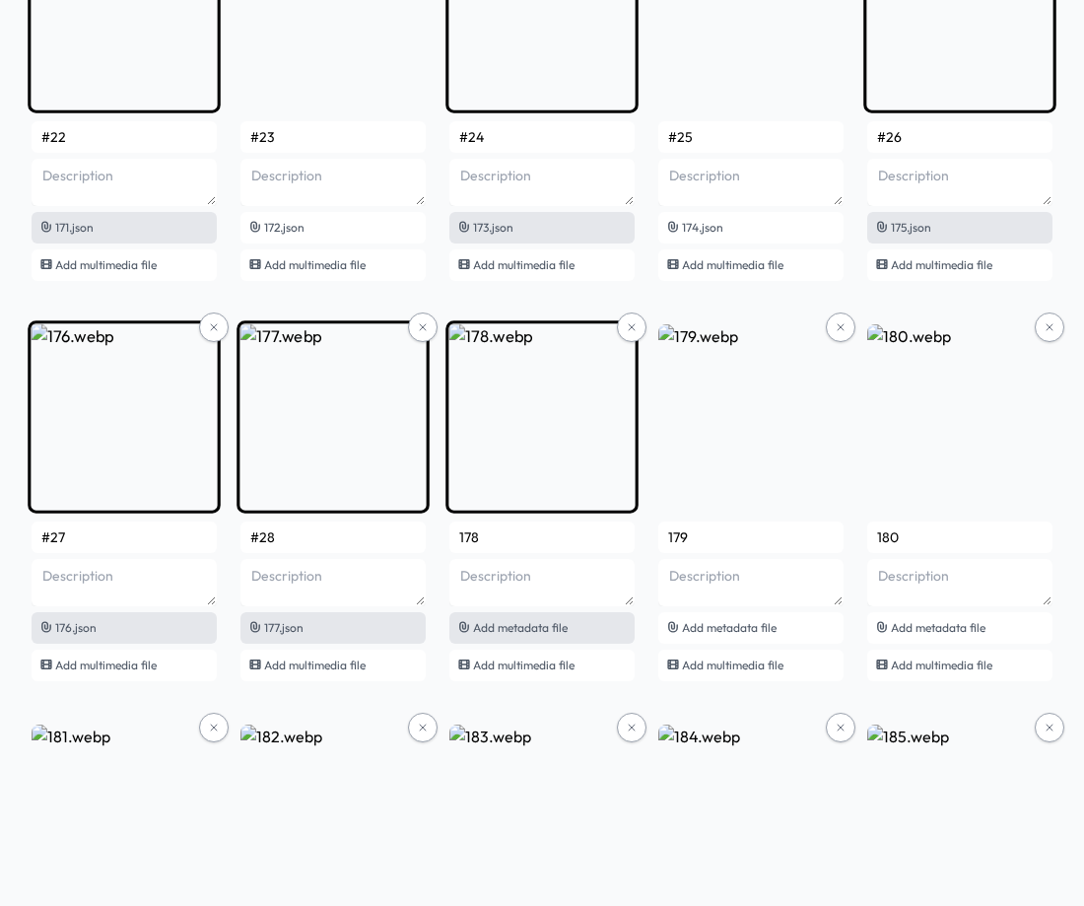
click at [525, 631] on span "Add metadata file" at bounding box center [520, 627] width 95 height 15
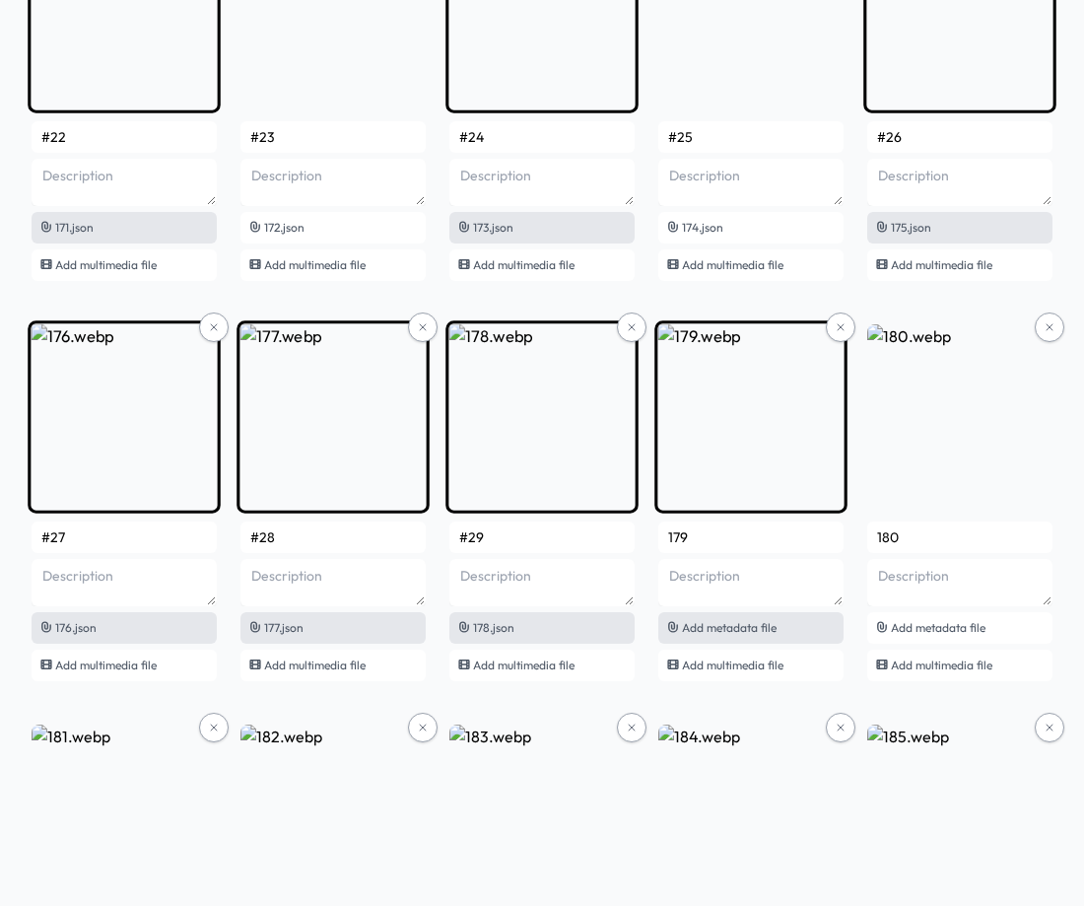
click at [699, 633] on span "Add metadata file" at bounding box center [729, 627] width 95 height 15
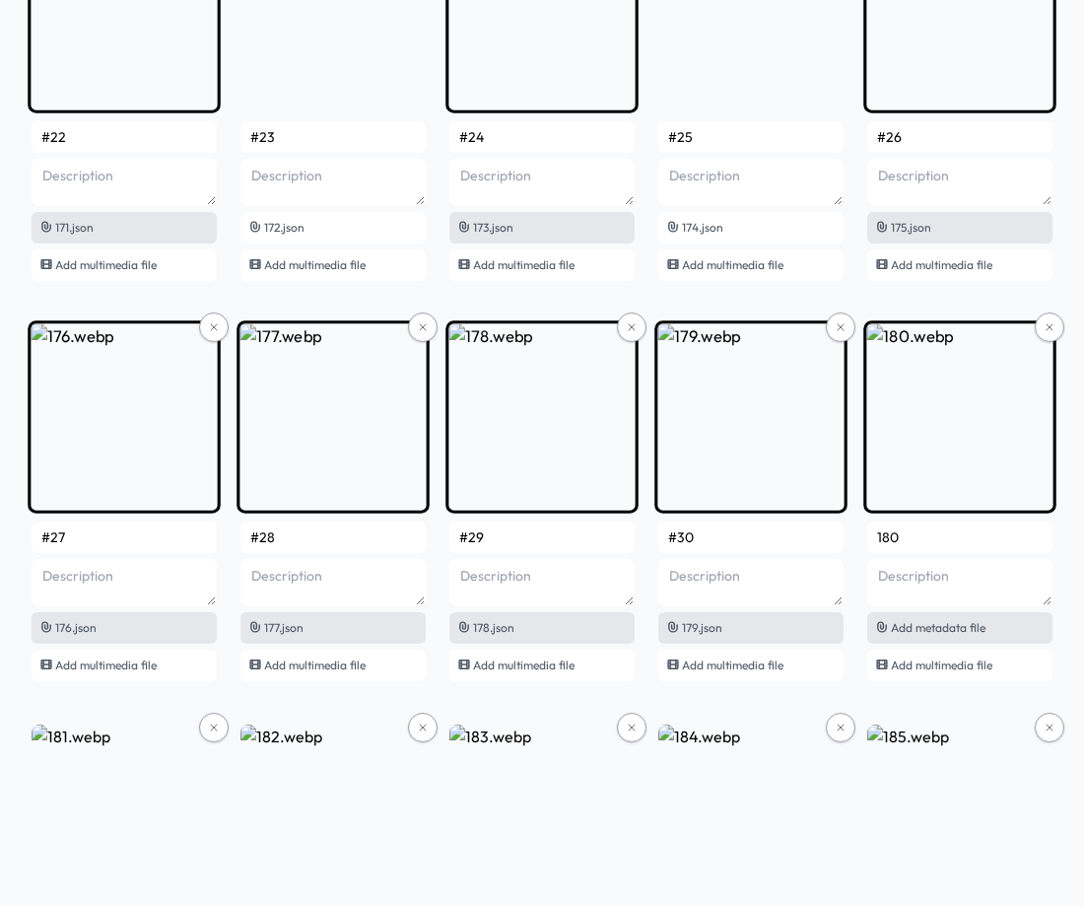
click at [978, 639] on div "Add metadata file" at bounding box center [959, 628] width 185 height 32
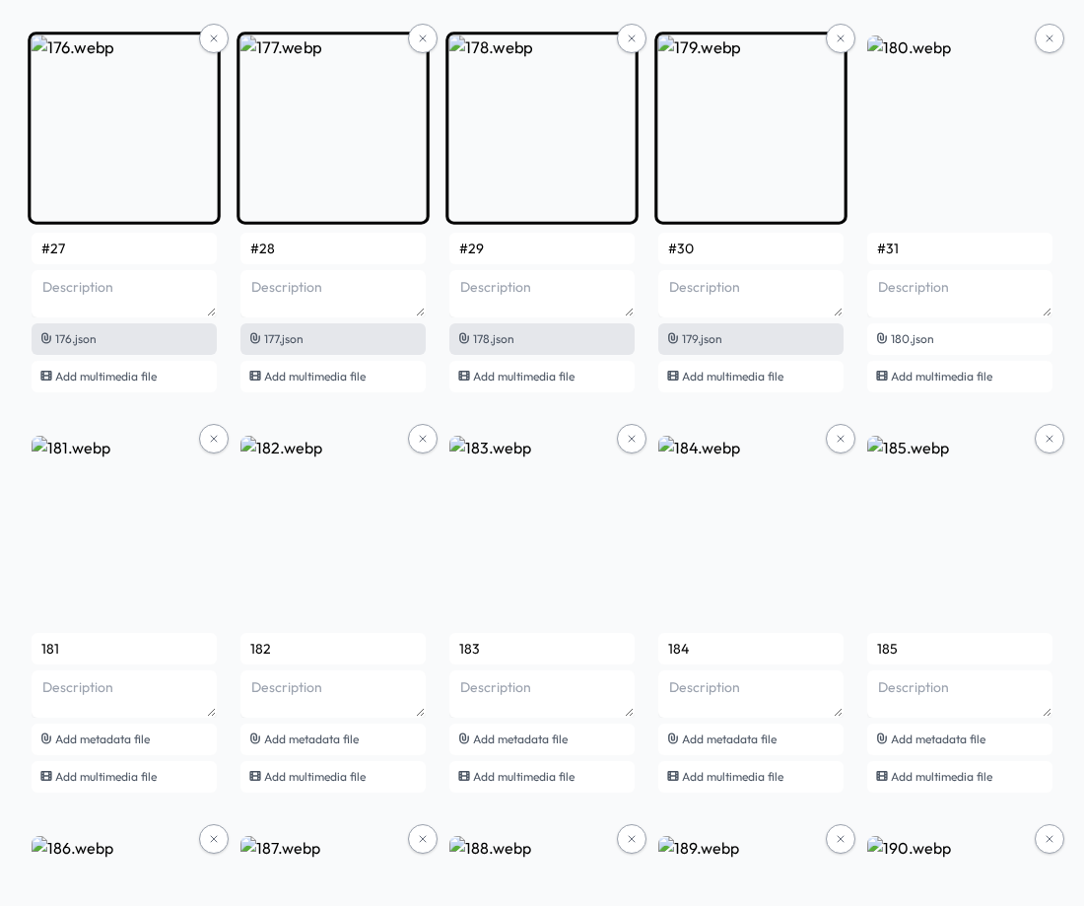
scroll to position [14257, 0]
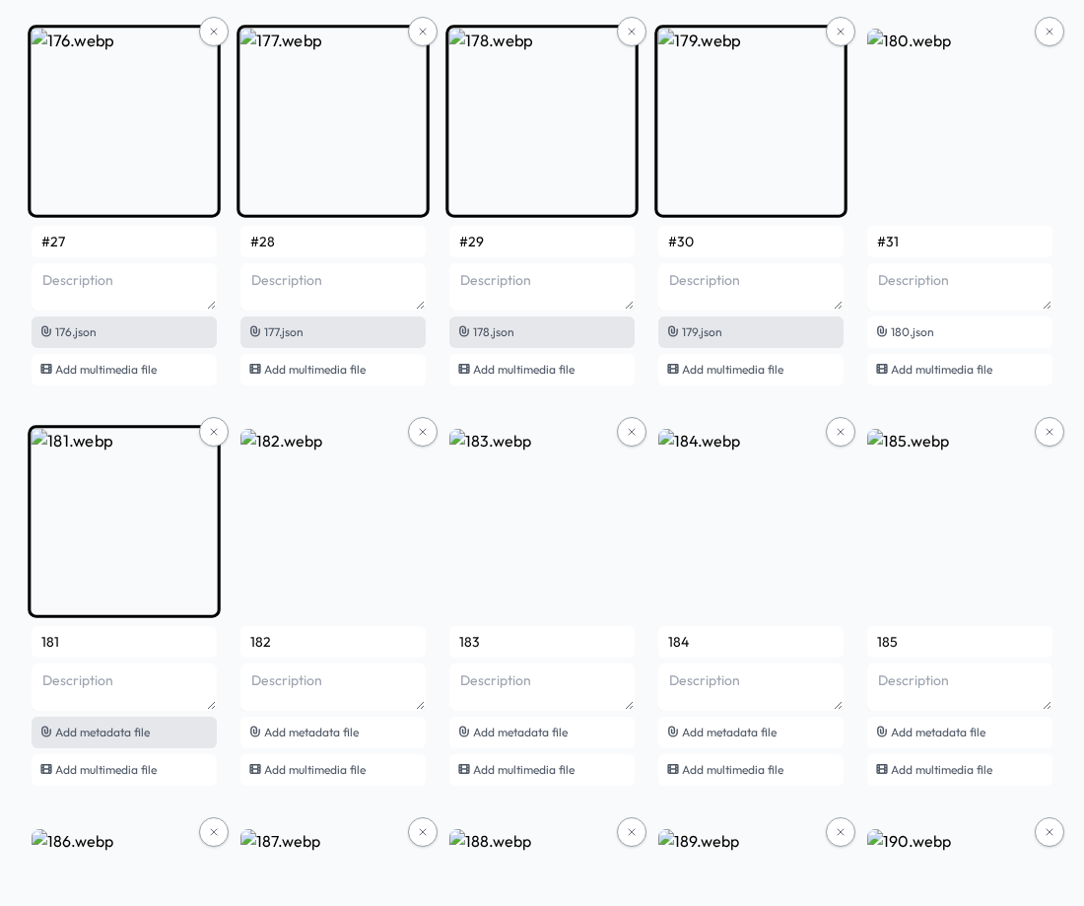
click at [117, 736] on span "Add metadata file" at bounding box center [102, 731] width 95 height 15
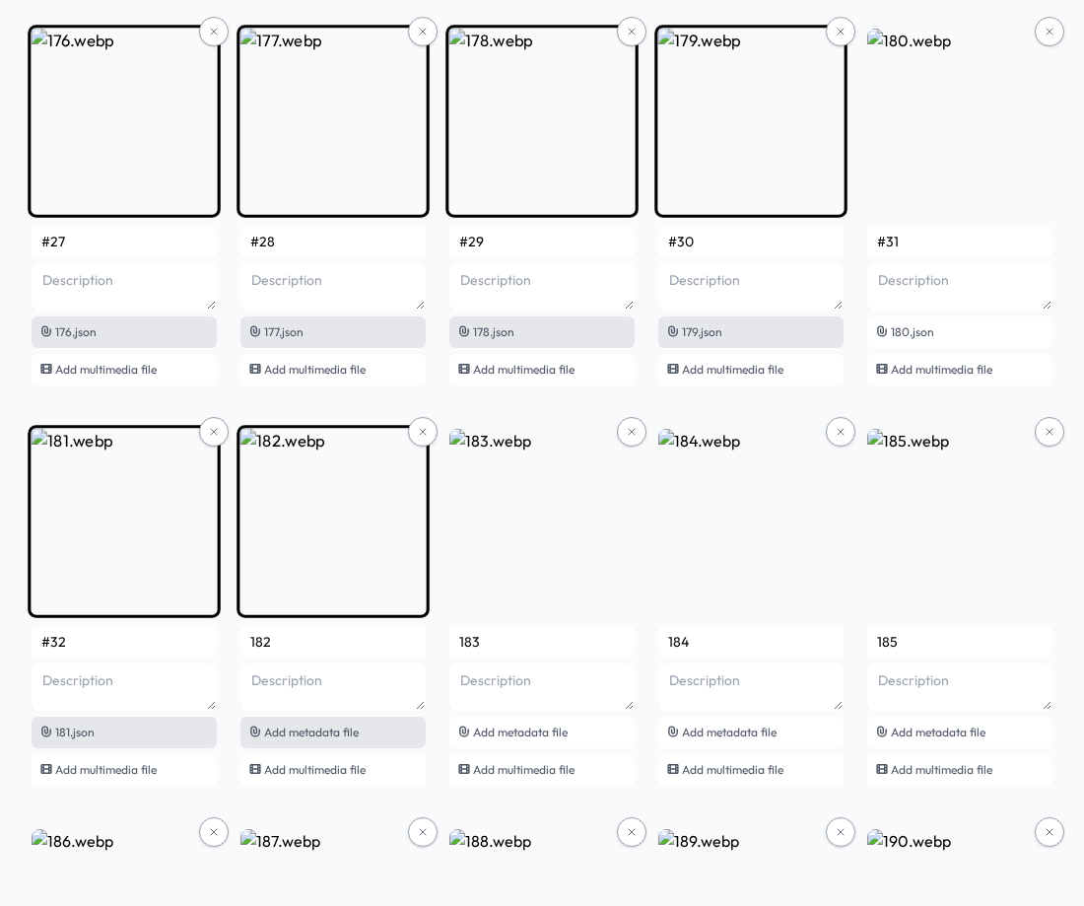
click at [310, 739] on div "Add metadata file" at bounding box center [332, 733] width 185 height 32
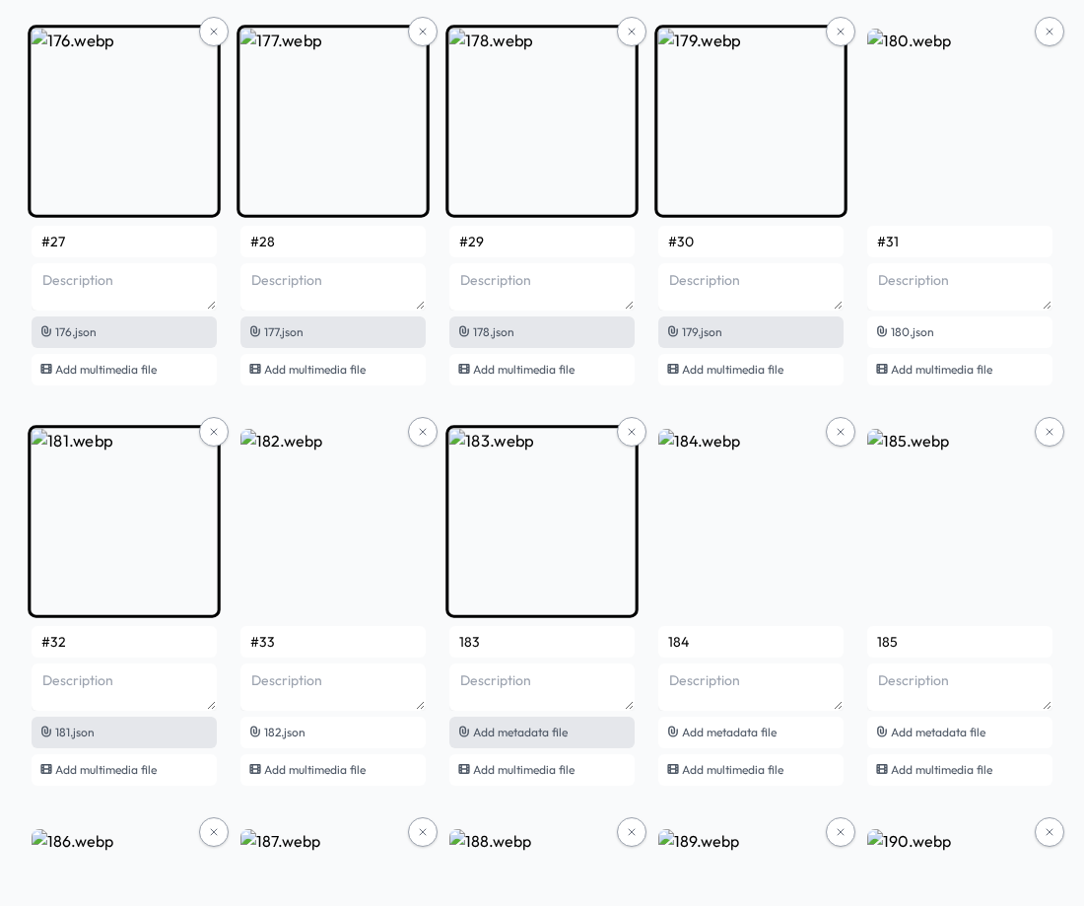
click at [498, 734] on span "Add metadata file" at bounding box center [520, 731] width 95 height 15
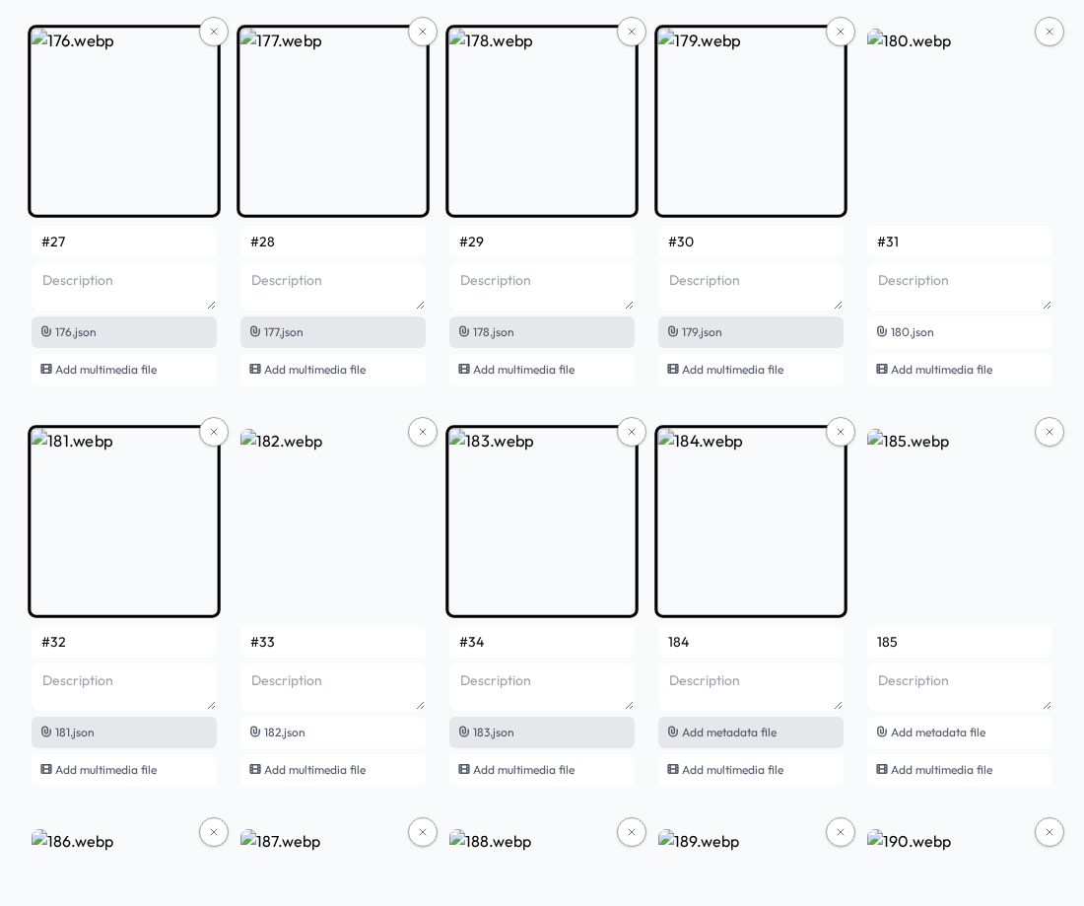
click at [751, 735] on span "Add metadata file" at bounding box center [729, 731] width 95 height 15
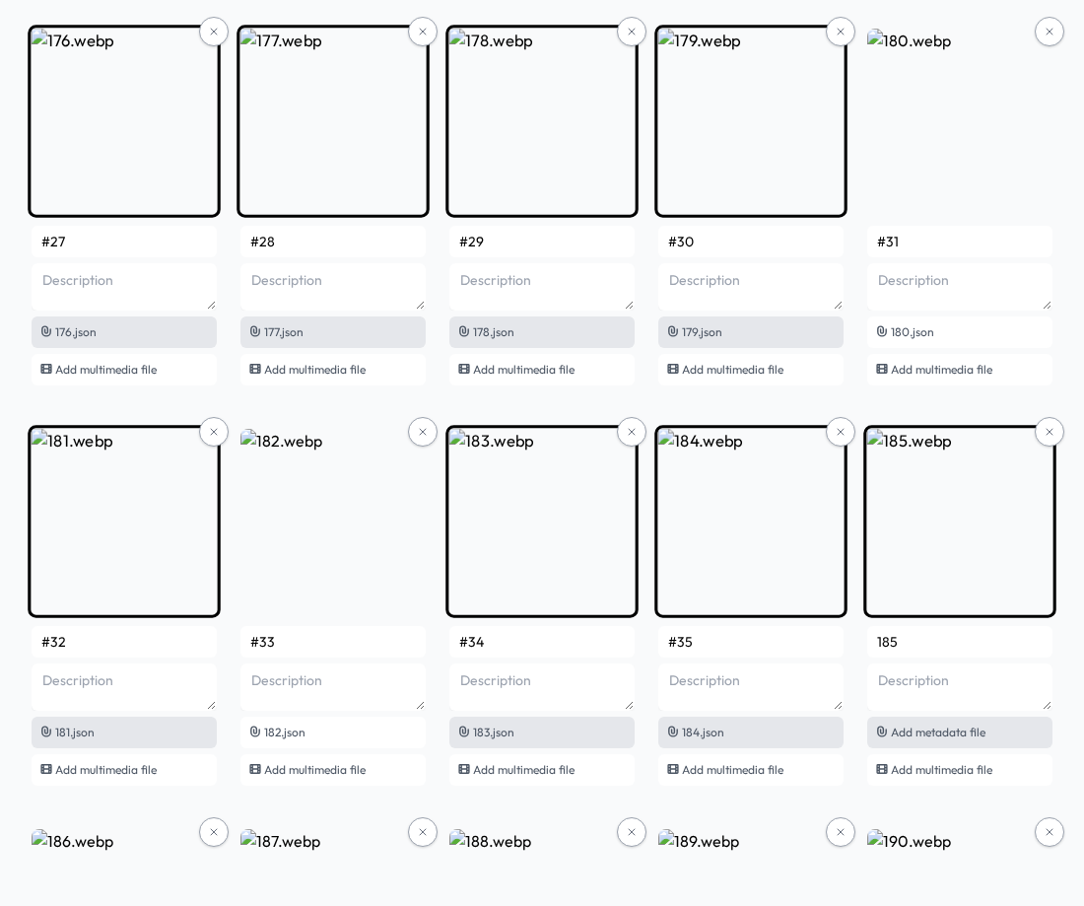
click at [920, 728] on span "Add metadata file" at bounding box center [938, 731] width 95 height 15
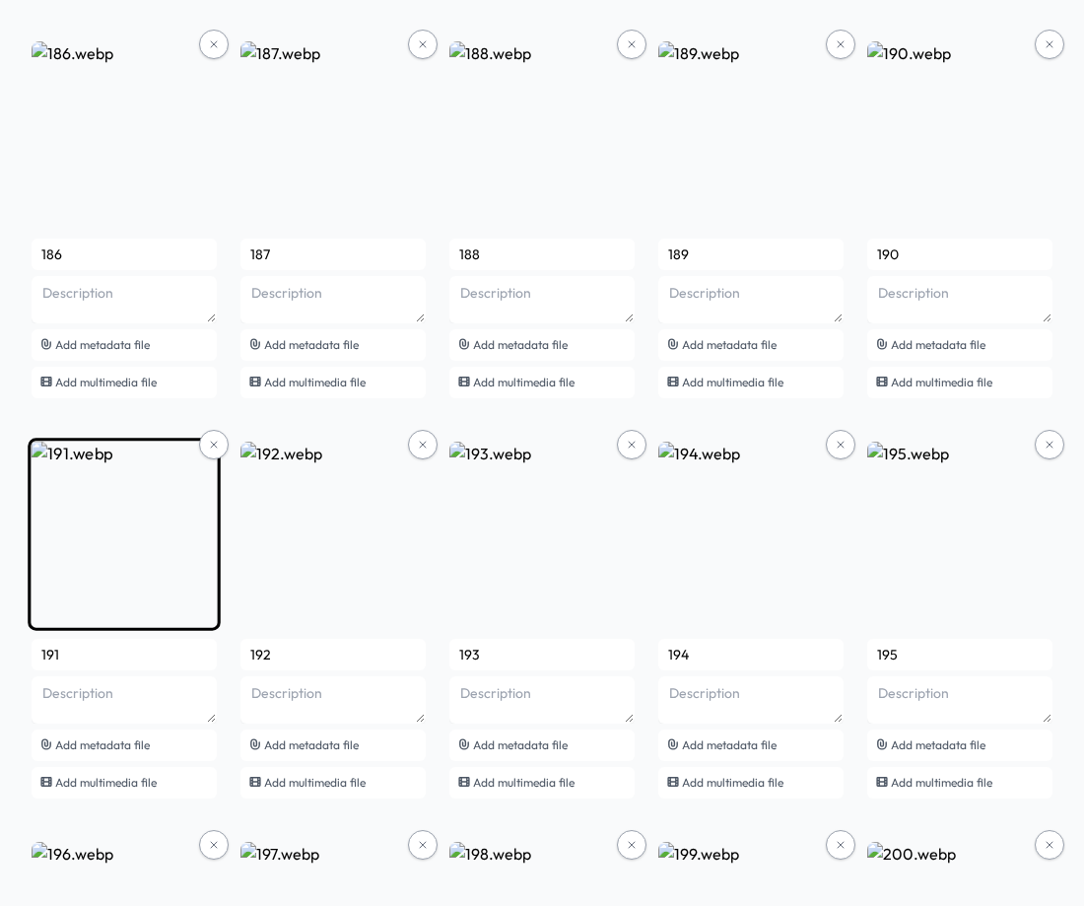
scroll to position [15045, 0]
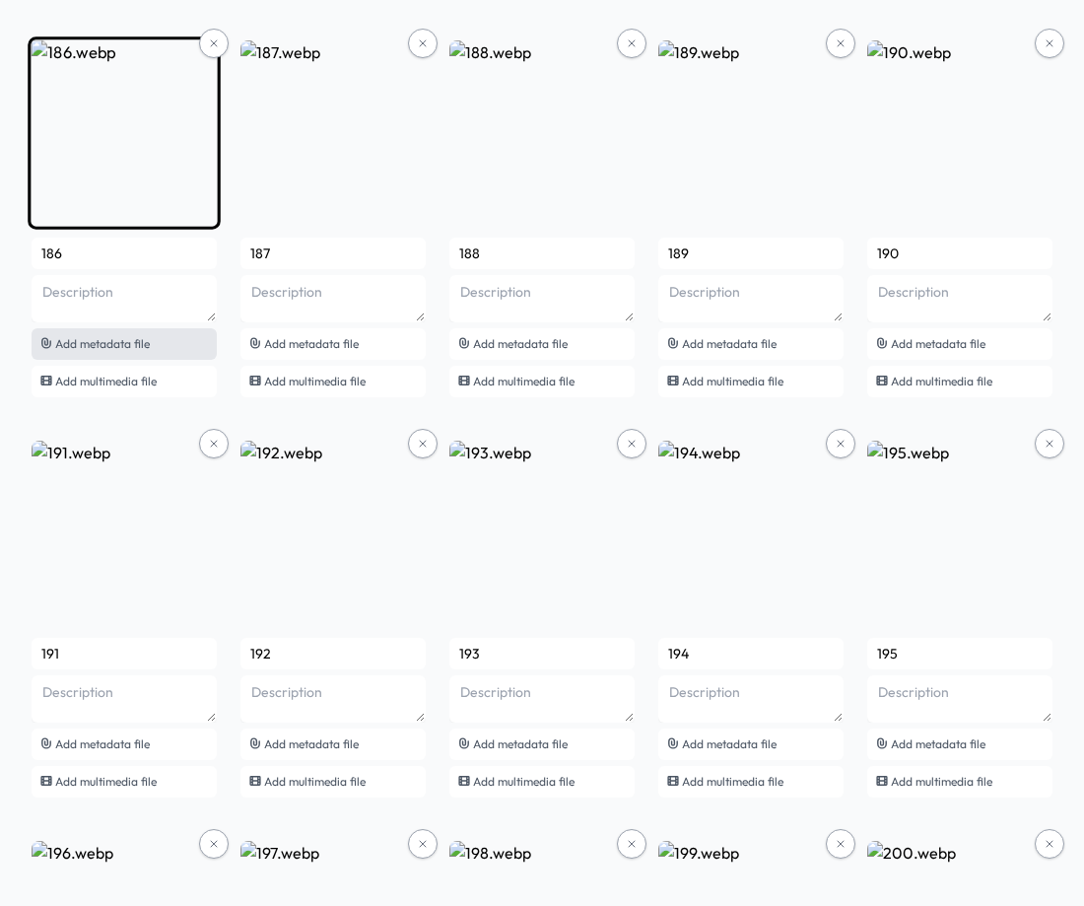
click at [128, 350] on span "Add metadata file" at bounding box center [102, 343] width 95 height 15
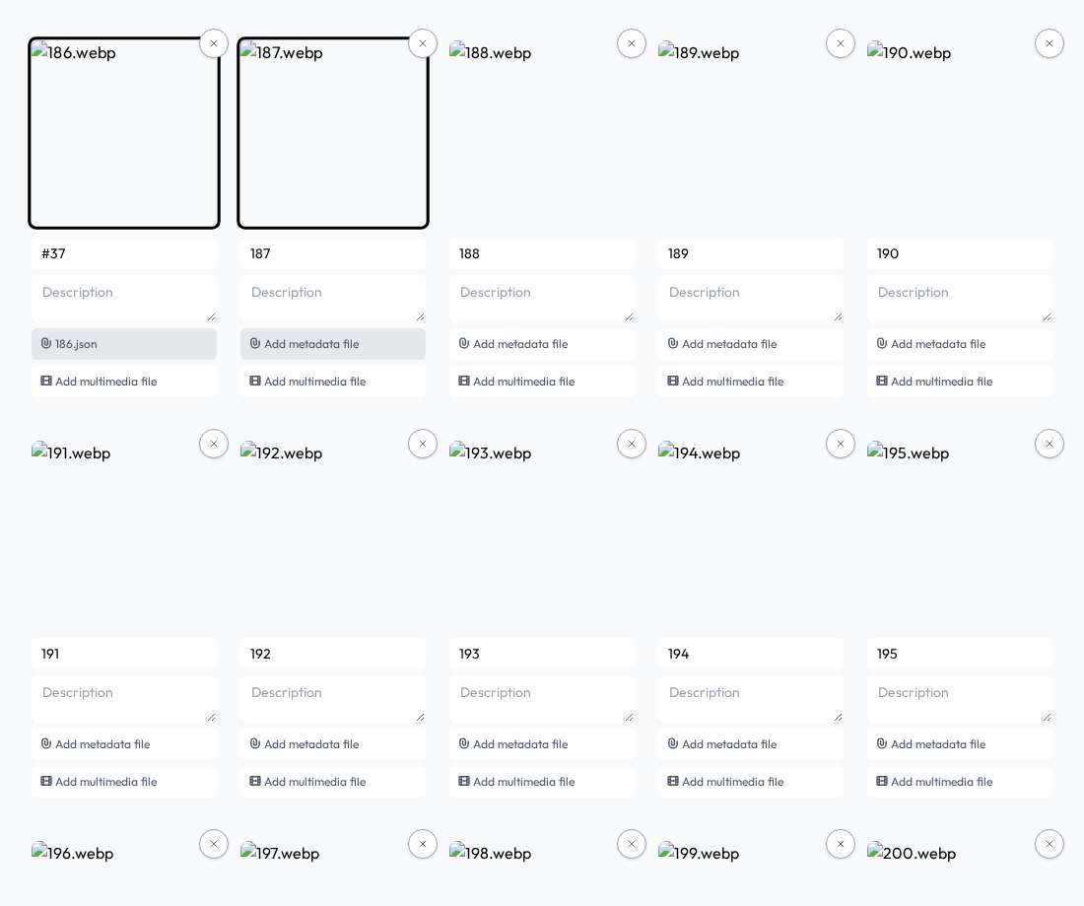
click at [348, 350] on span "Add metadata file" at bounding box center [311, 343] width 95 height 15
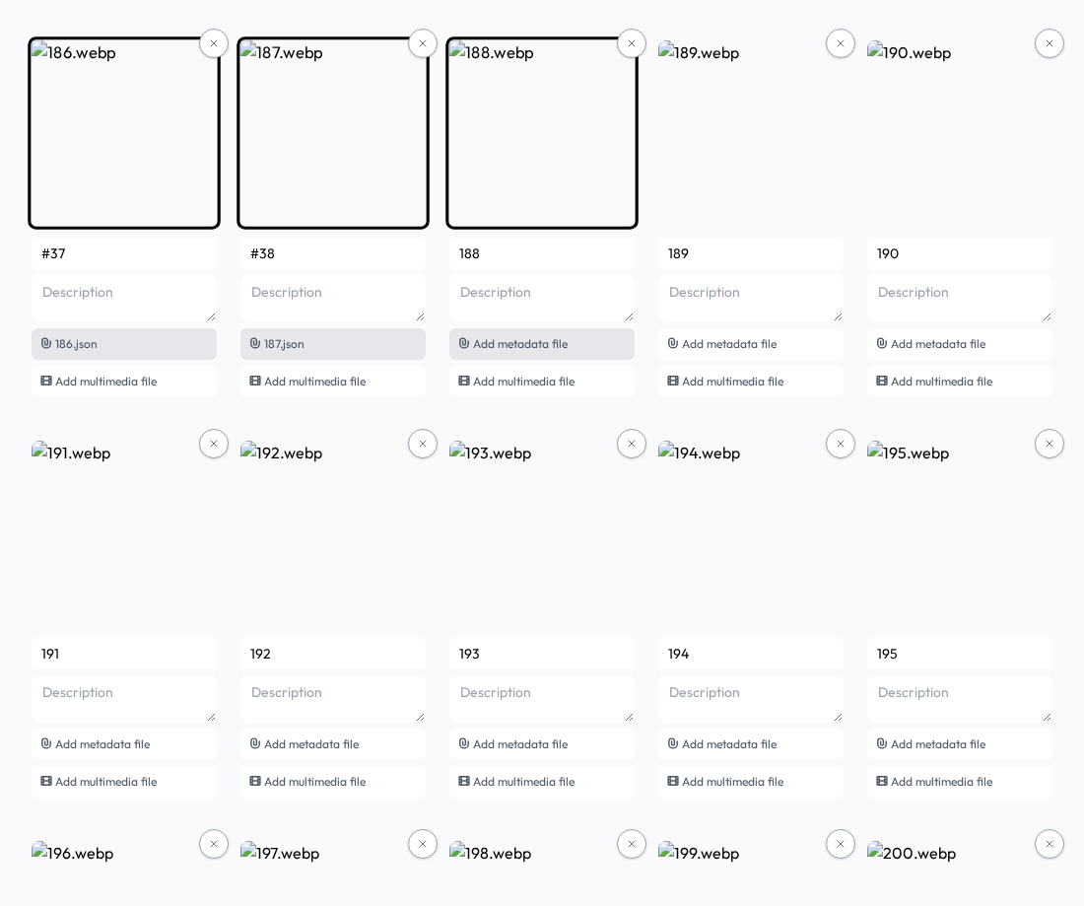
click at [587, 354] on div "Add metadata file" at bounding box center [541, 344] width 185 height 32
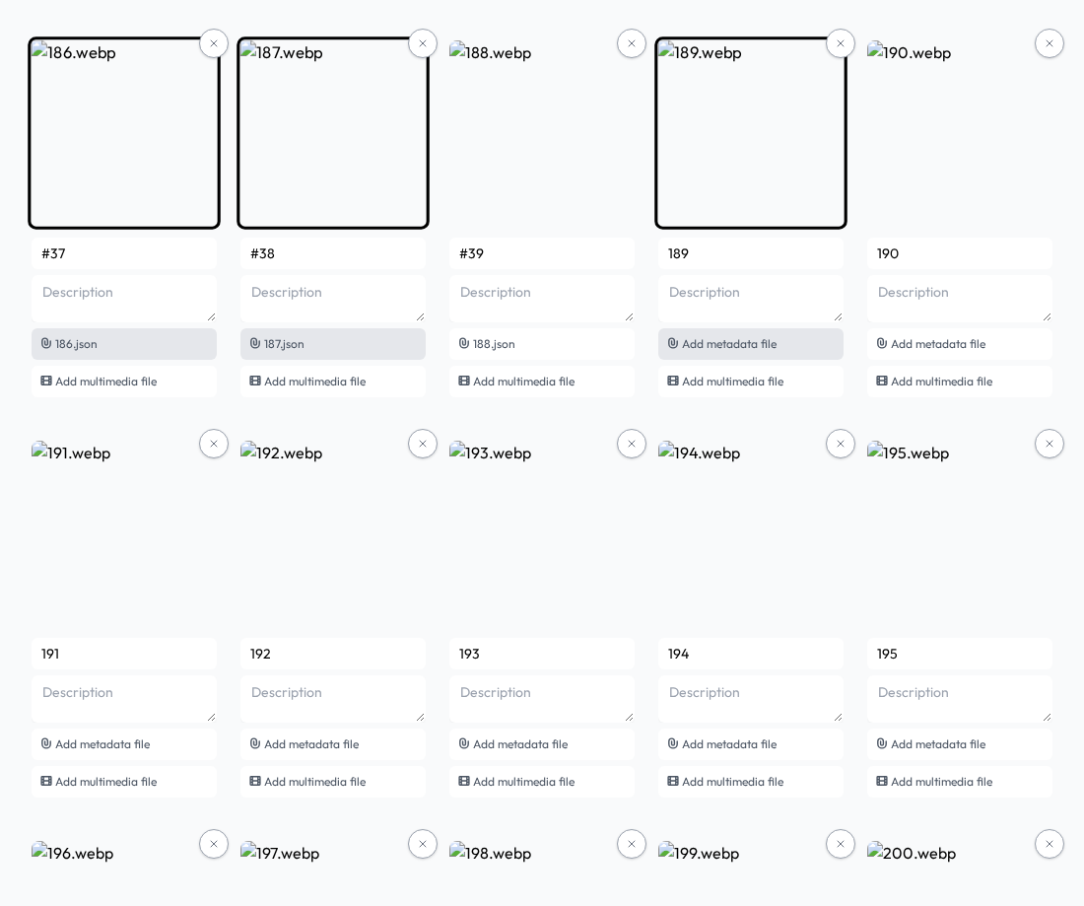
click at [732, 343] on span "Add metadata file" at bounding box center [729, 343] width 95 height 15
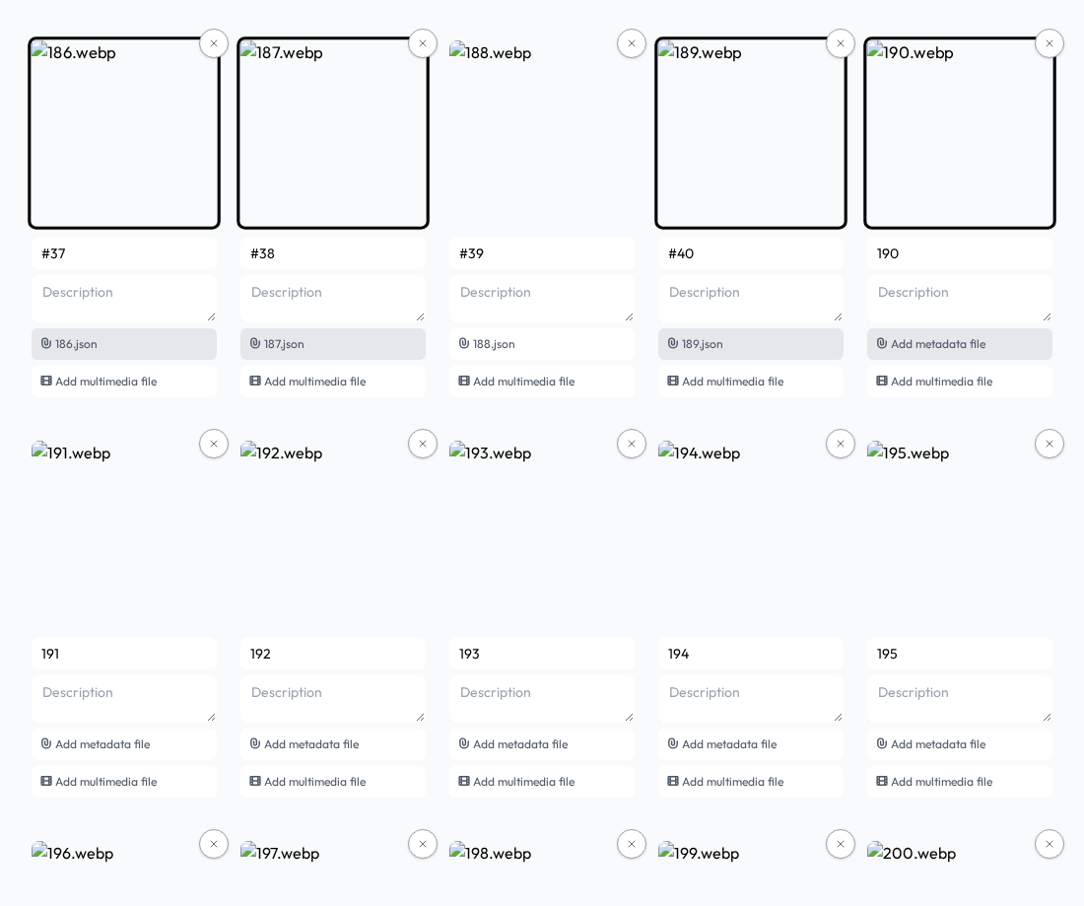
click at [968, 345] on span "Add metadata file" at bounding box center [938, 343] width 95 height 15
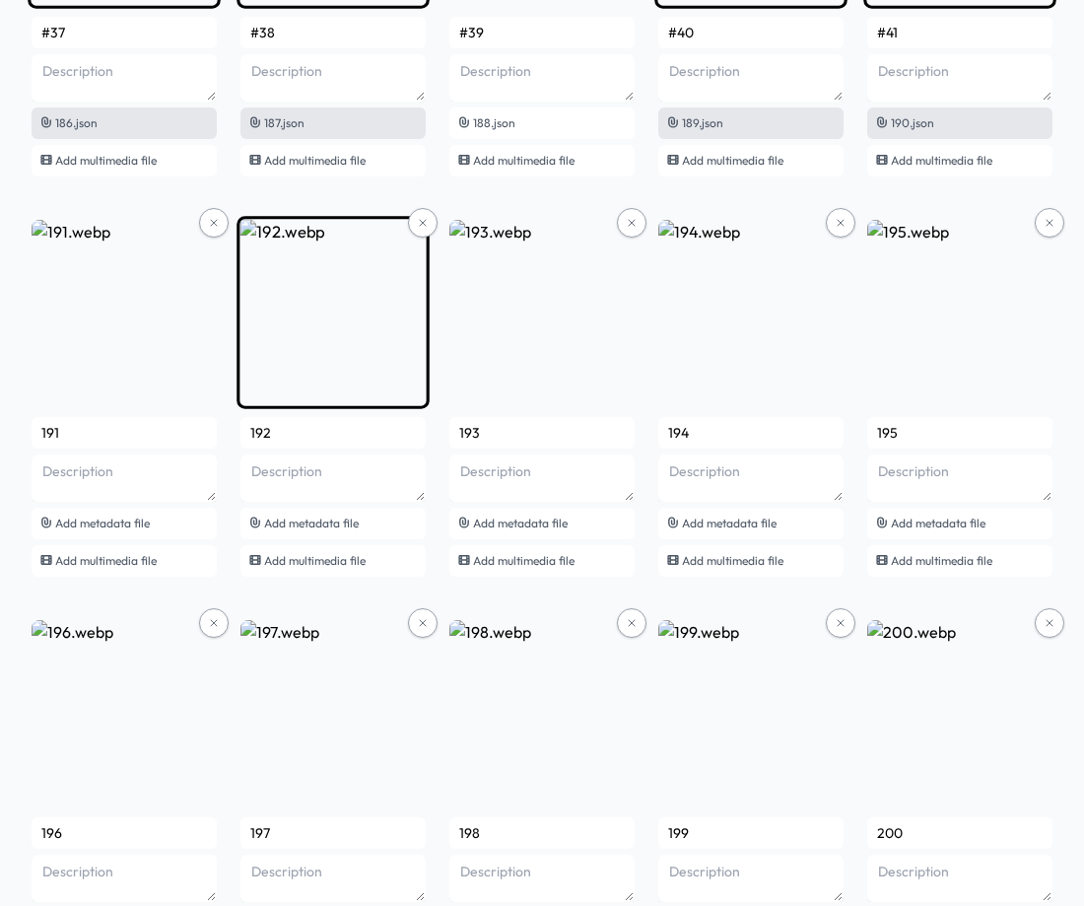
scroll to position [15341, 0]
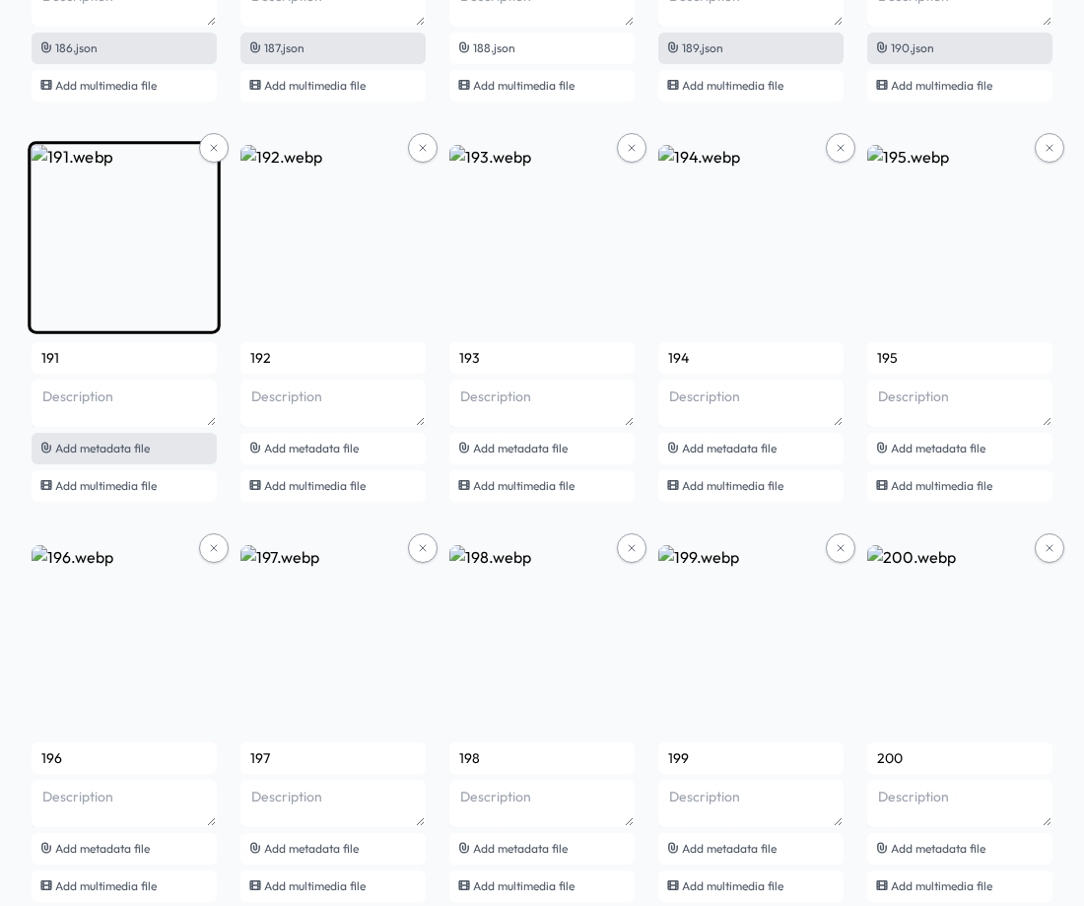
click at [138, 446] on span "Add metadata file" at bounding box center [102, 448] width 95 height 15
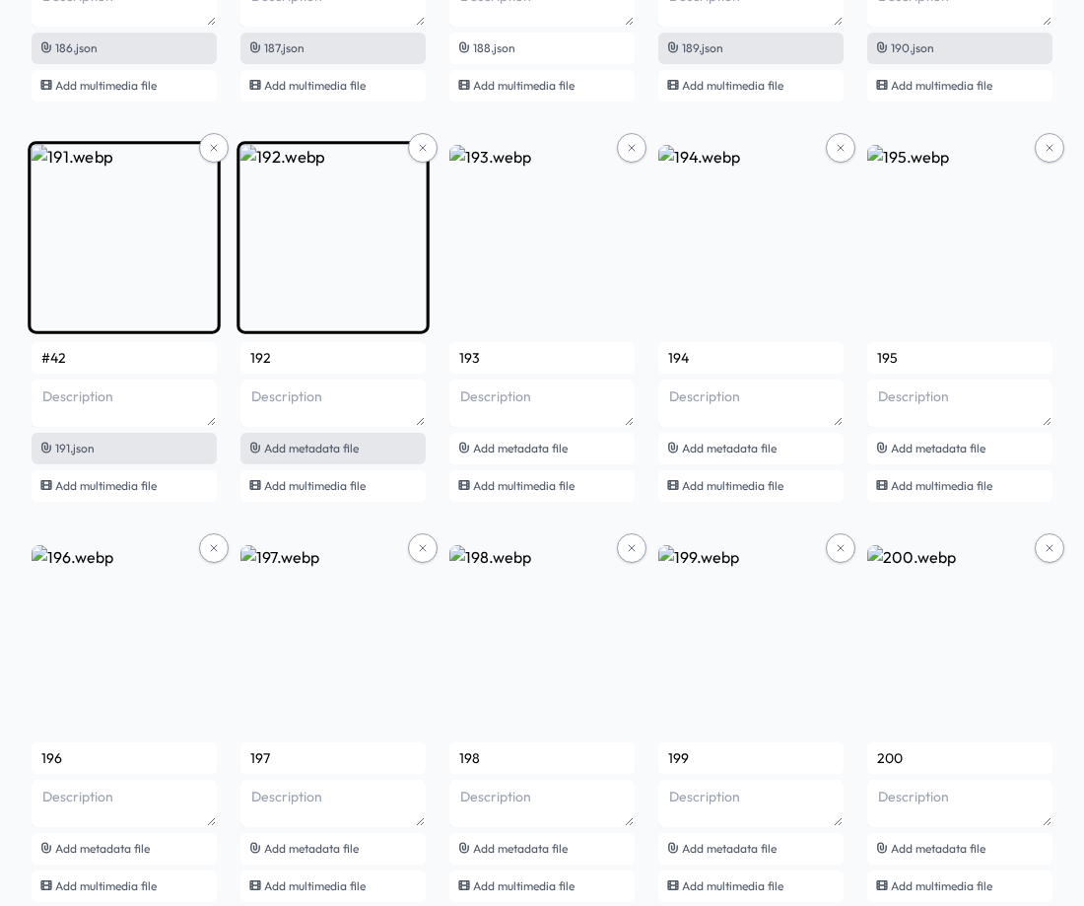
click at [341, 455] on div "Add metadata file" at bounding box center [332, 449] width 185 height 32
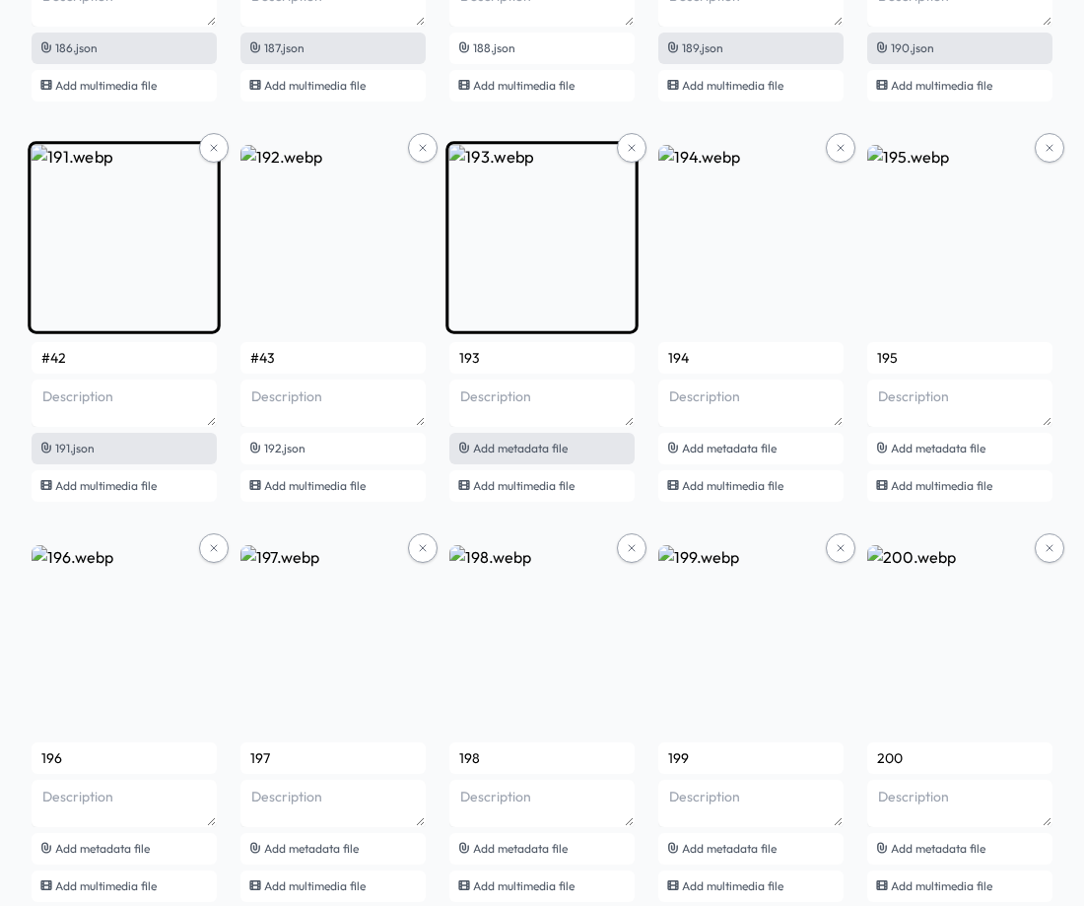
click at [496, 441] on span "Add metadata file" at bounding box center [520, 448] width 95 height 15
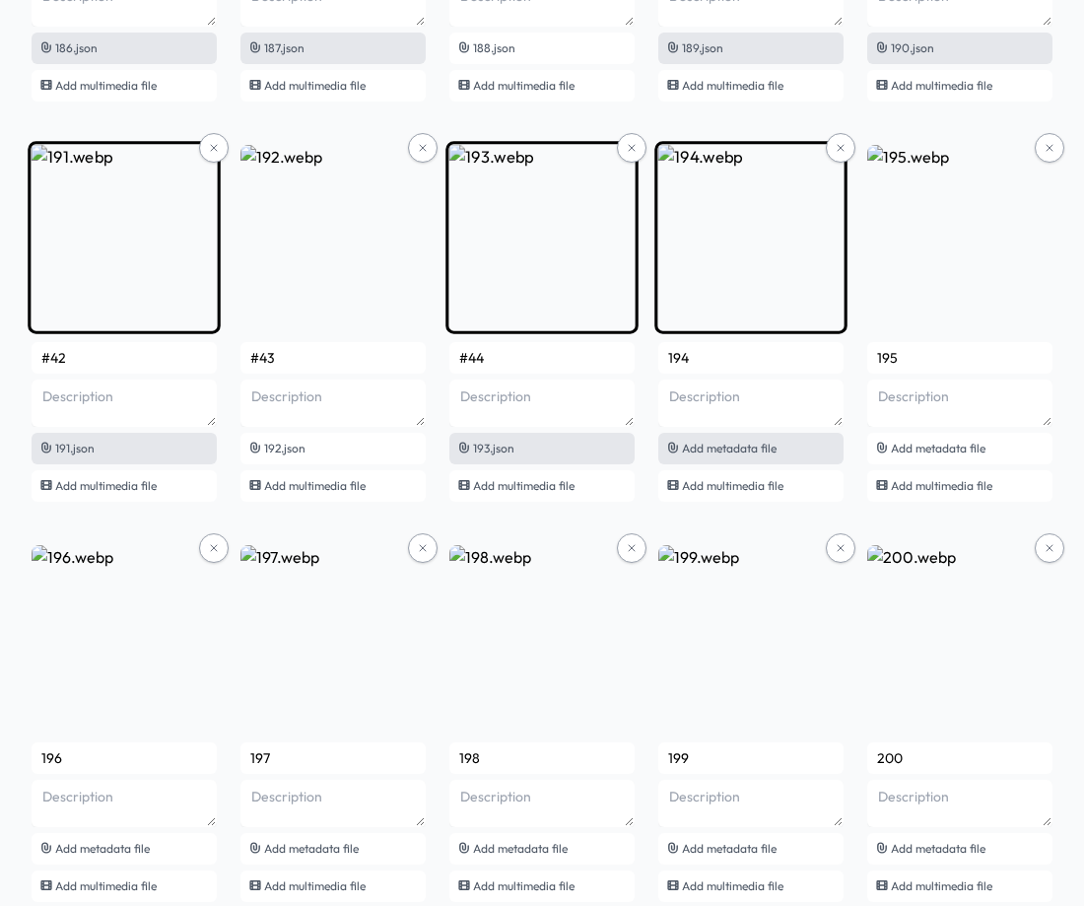
click at [747, 455] on div "Add metadata file" at bounding box center [750, 449] width 185 height 32
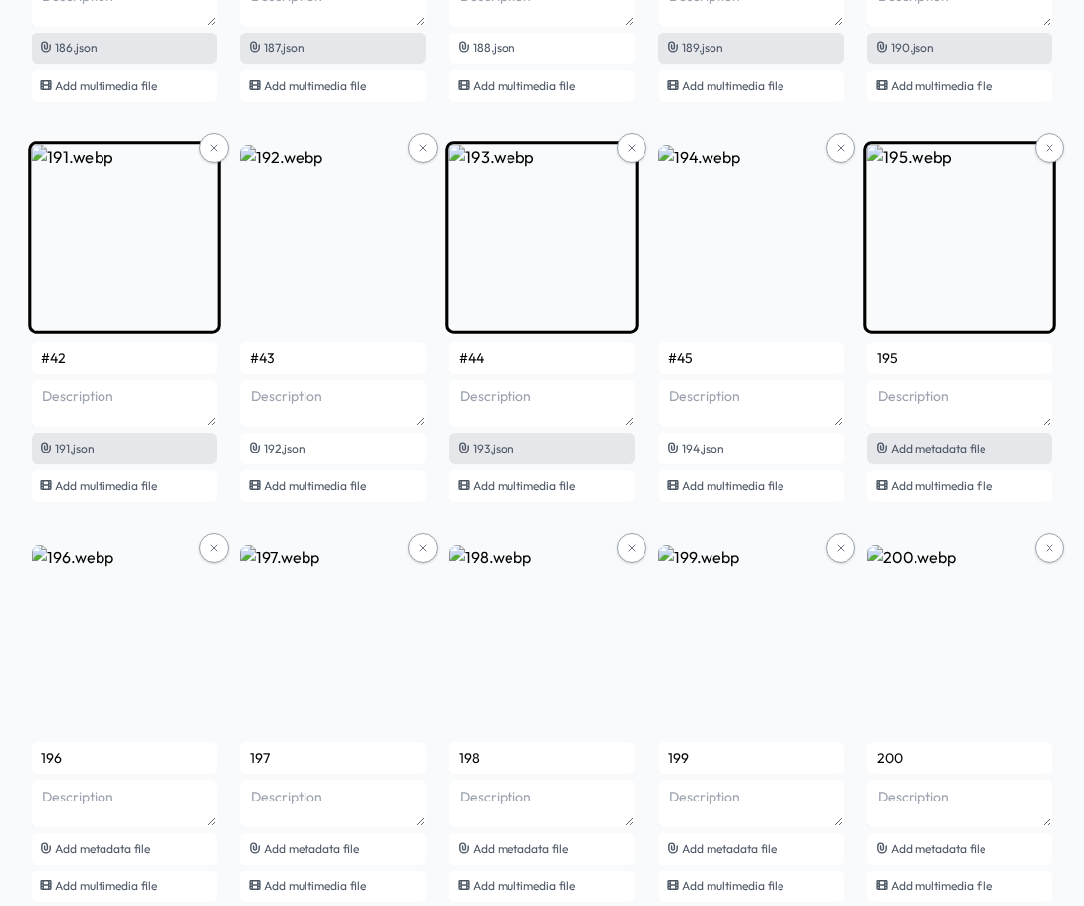
click at [910, 445] on span "Add metadata file" at bounding box center [938, 448] width 95 height 15
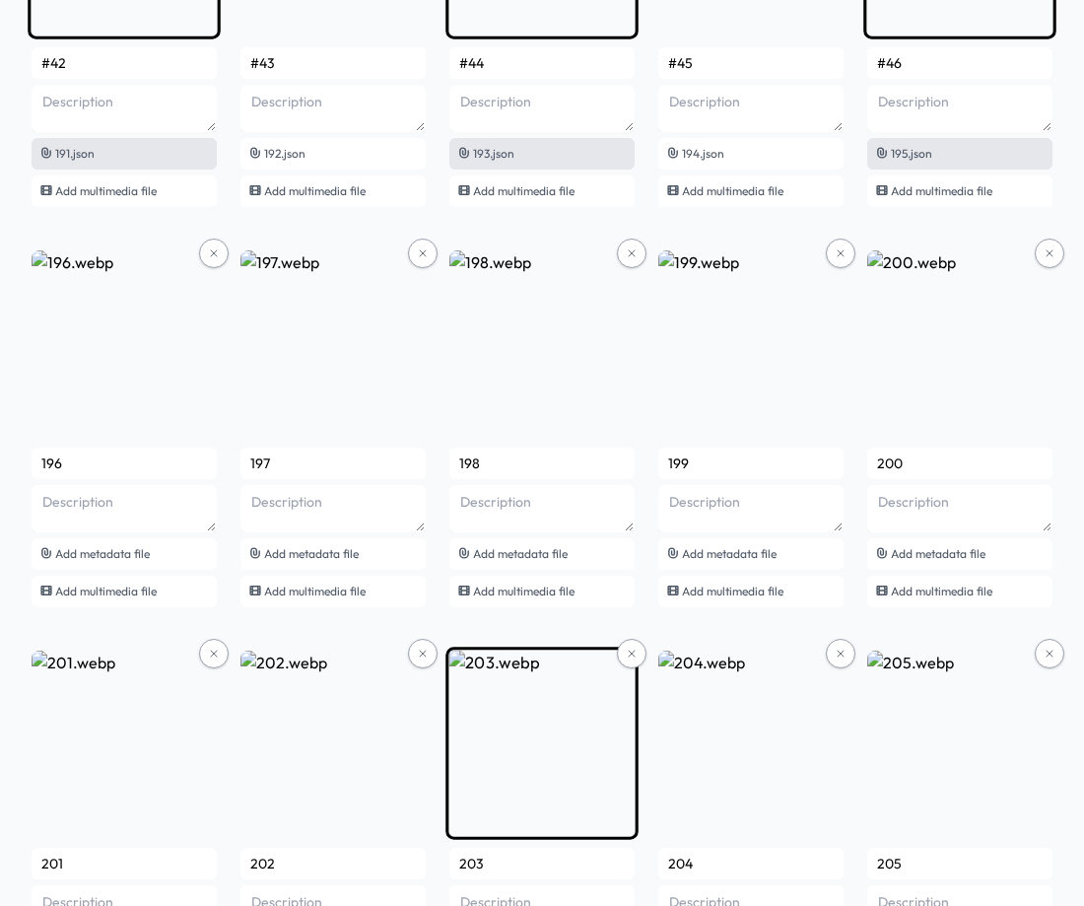
scroll to position [15637, 0]
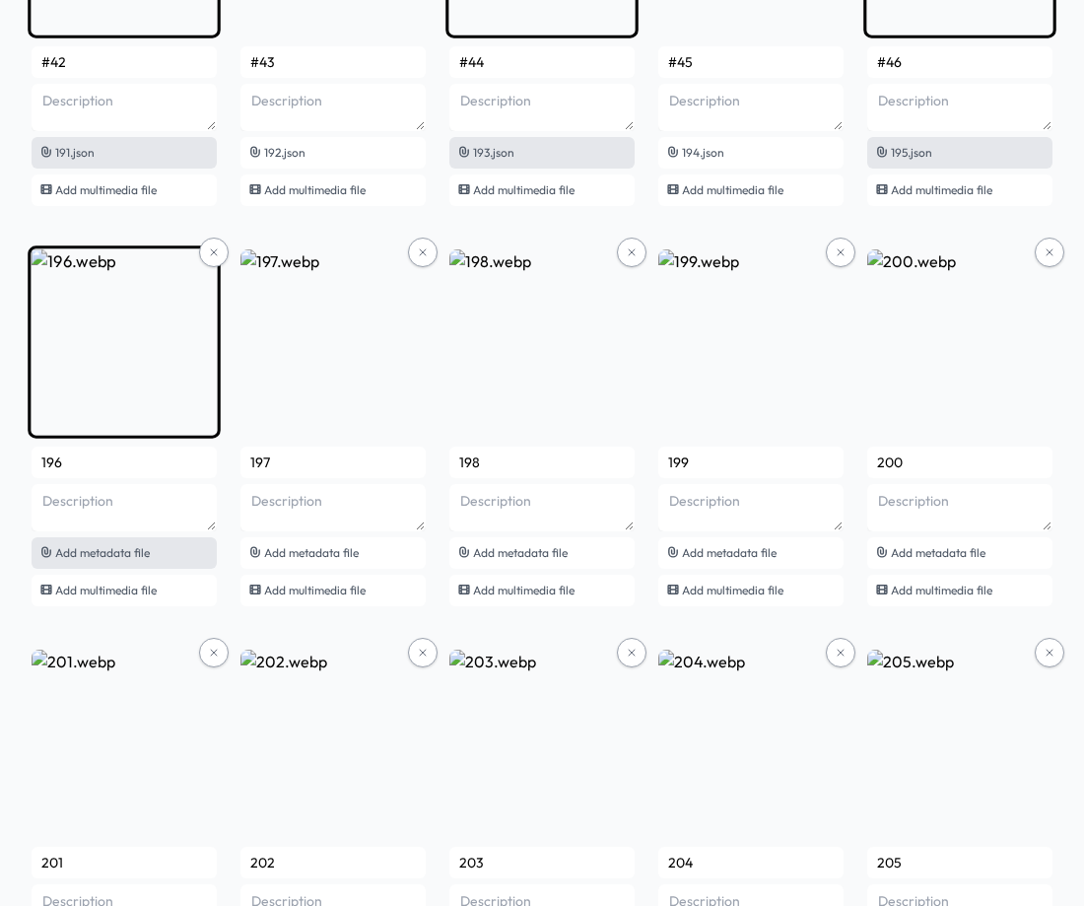
click at [114, 551] on span "Add metadata file" at bounding box center [102, 552] width 95 height 15
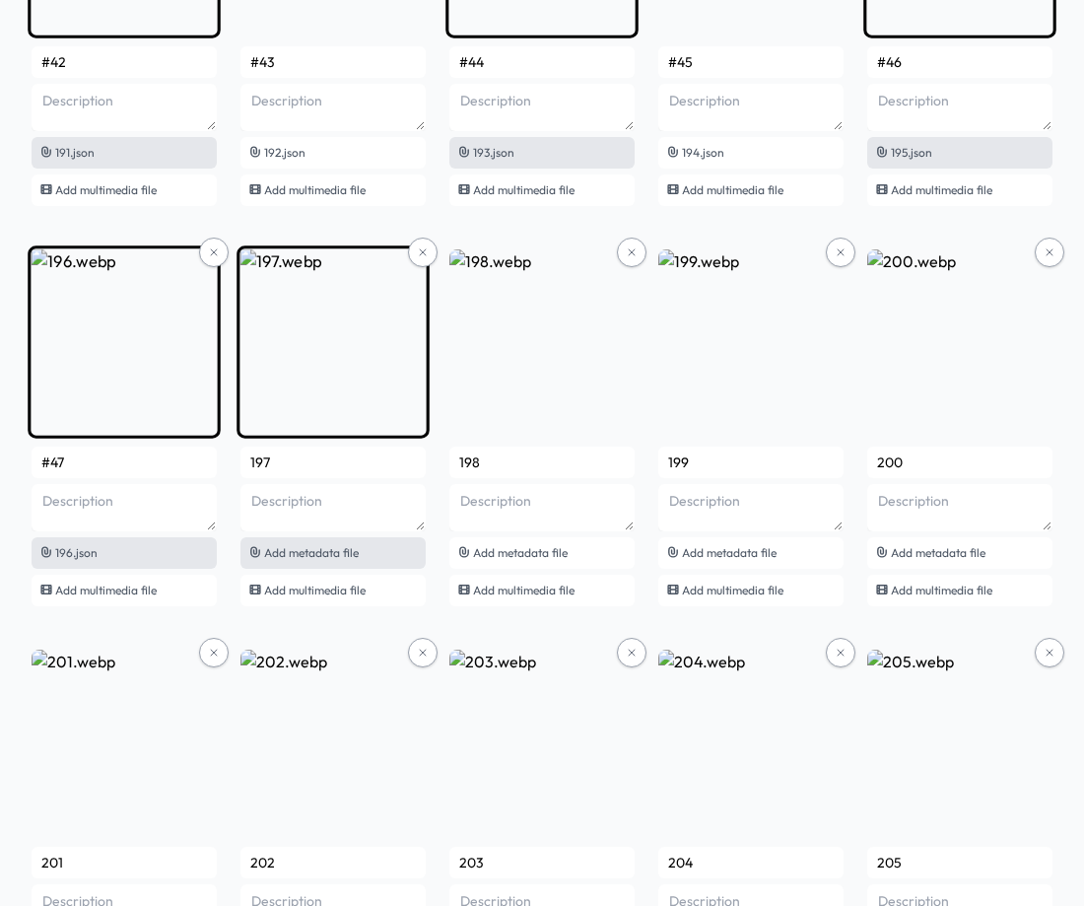
click at [326, 552] on span "Add metadata file" at bounding box center [311, 552] width 95 height 15
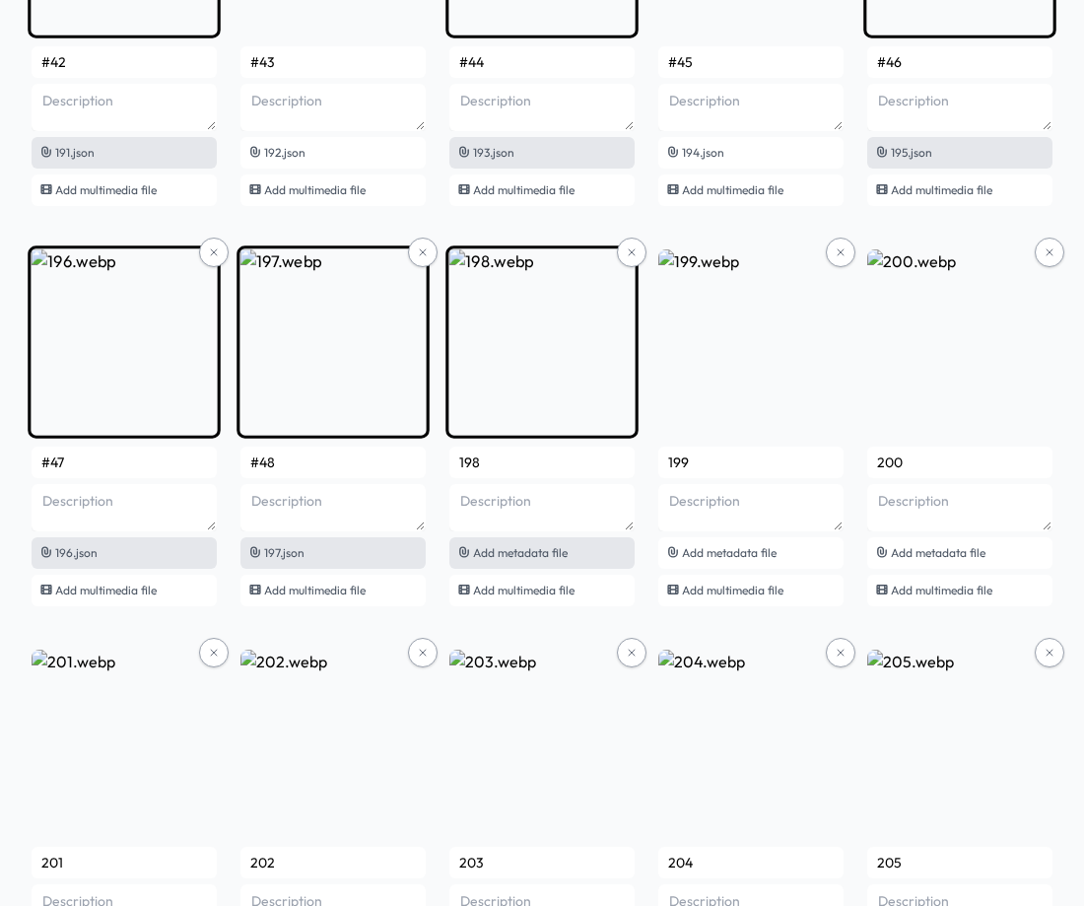
click at [514, 553] on span "Add metadata file" at bounding box center [520, 552] width 95 height 15
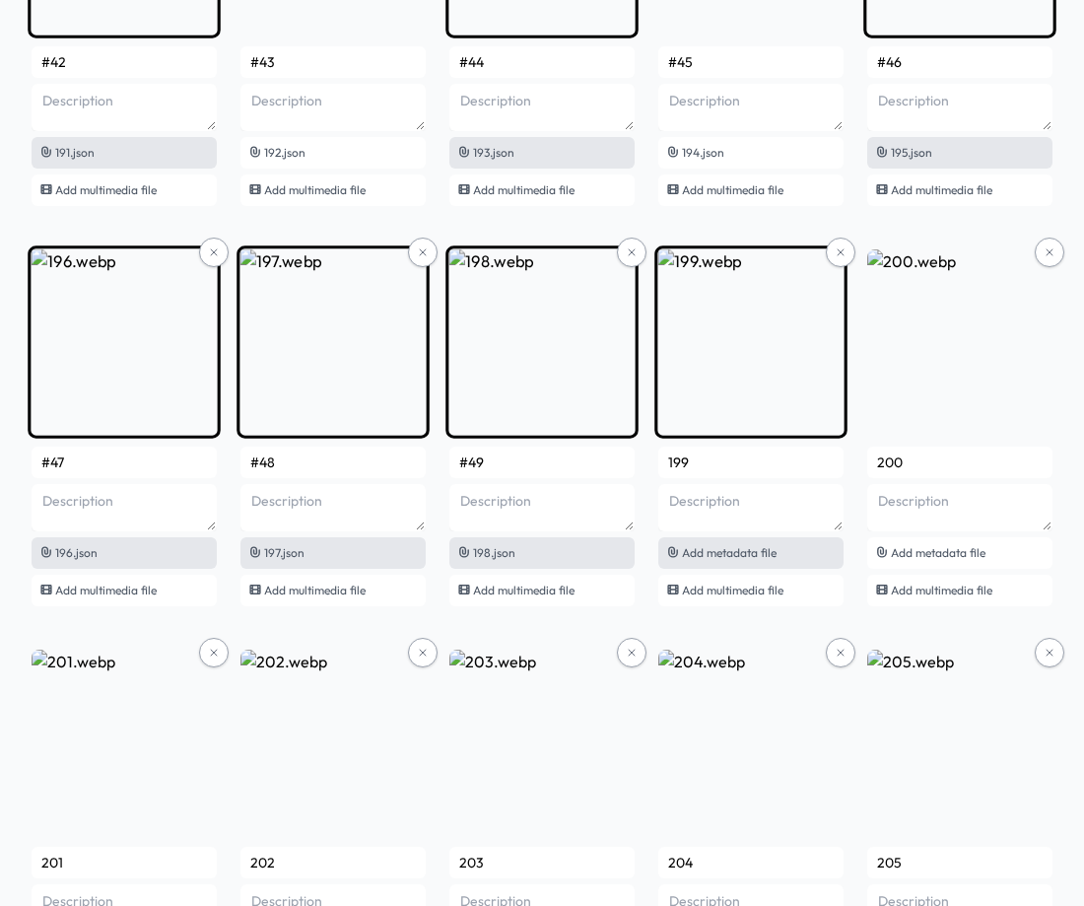
click at [712, 551] on span "Add metadata file" at bounding box center [729, 552] width 95 height 15
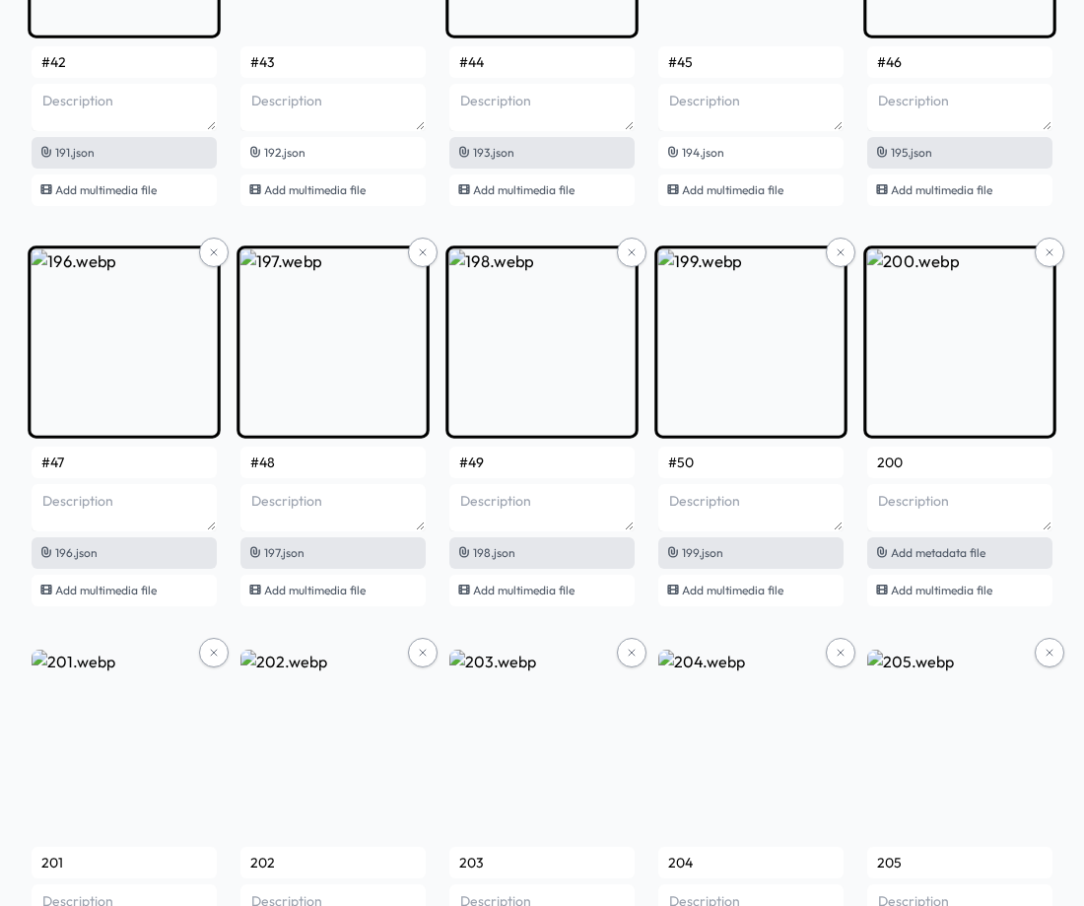
click at [951, 546] on span "Add metadata file" at bounding box center [938, 552] width 95 height 15
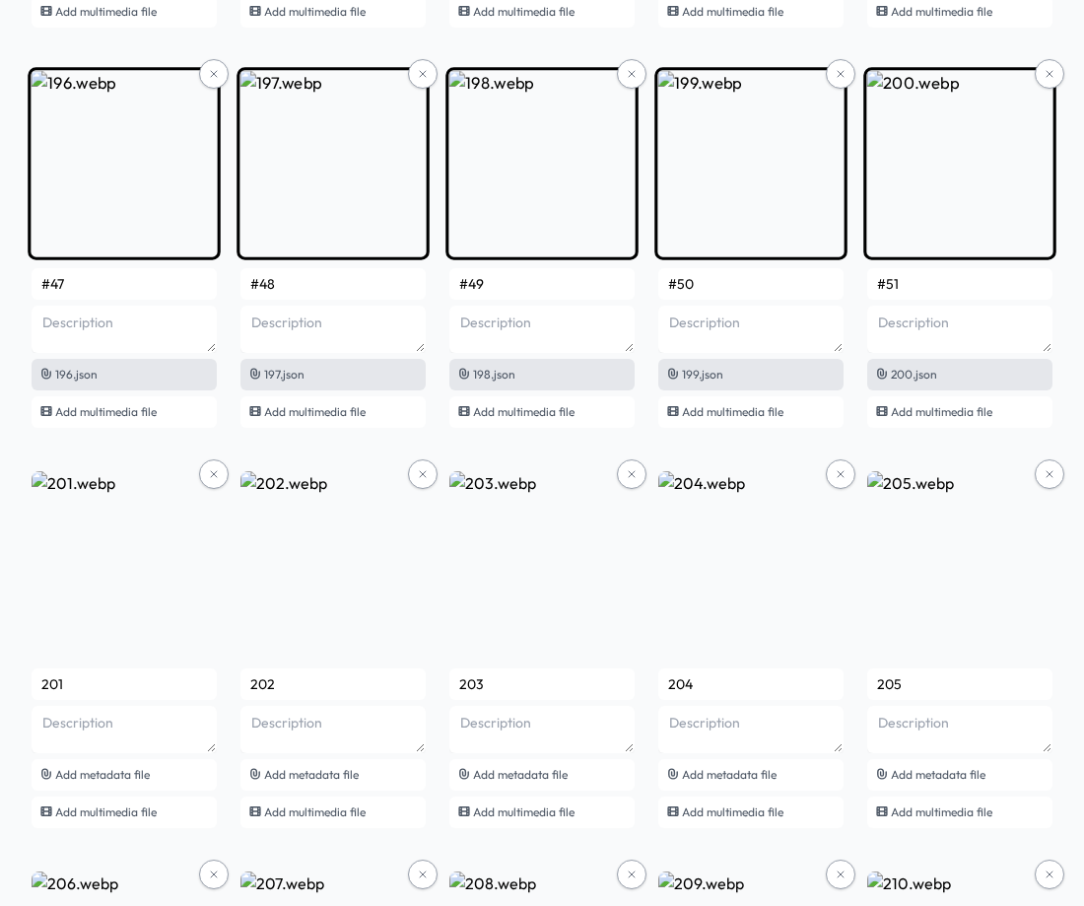
scroll to position [16130, 0]
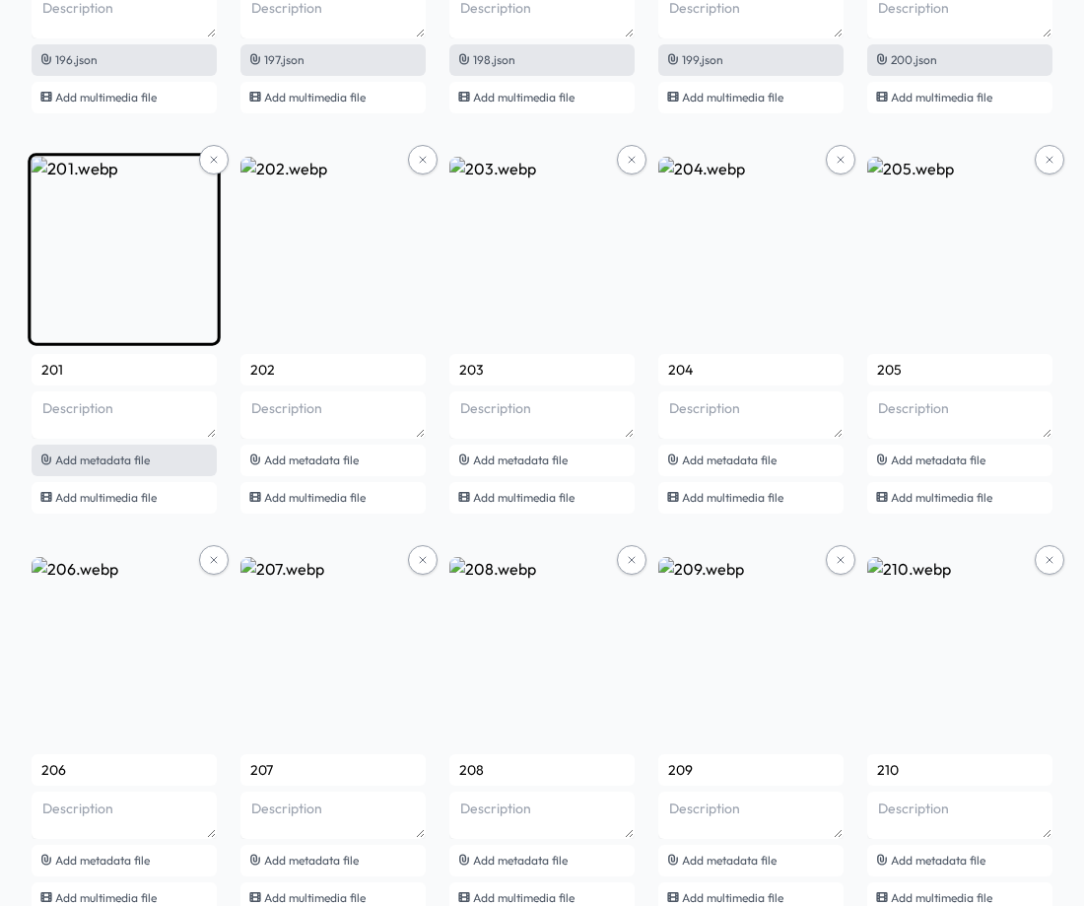
click at [133, 457] on span "Add metadata file" at bounding box center [102, 459] width 95 height 15
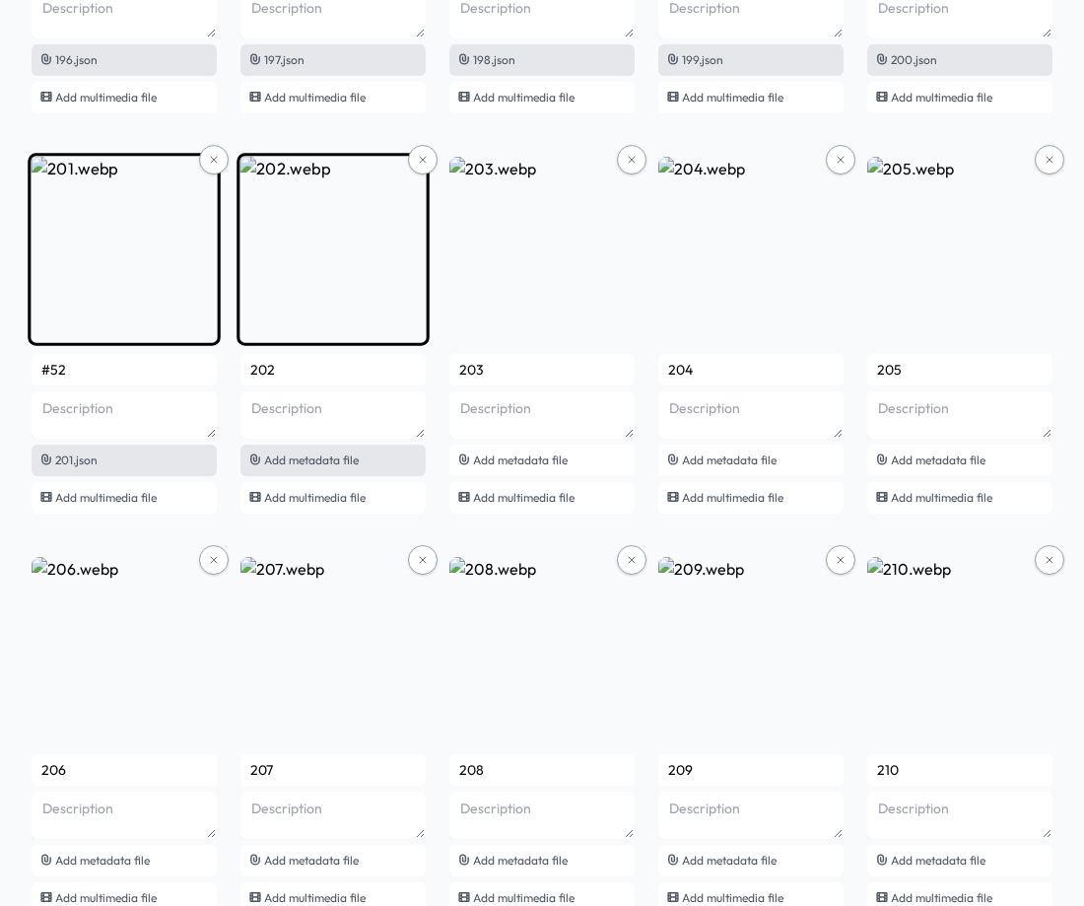
click at [317, 461] on span "Add metadata file" at bounding box center [311, 459] width 95 height 15
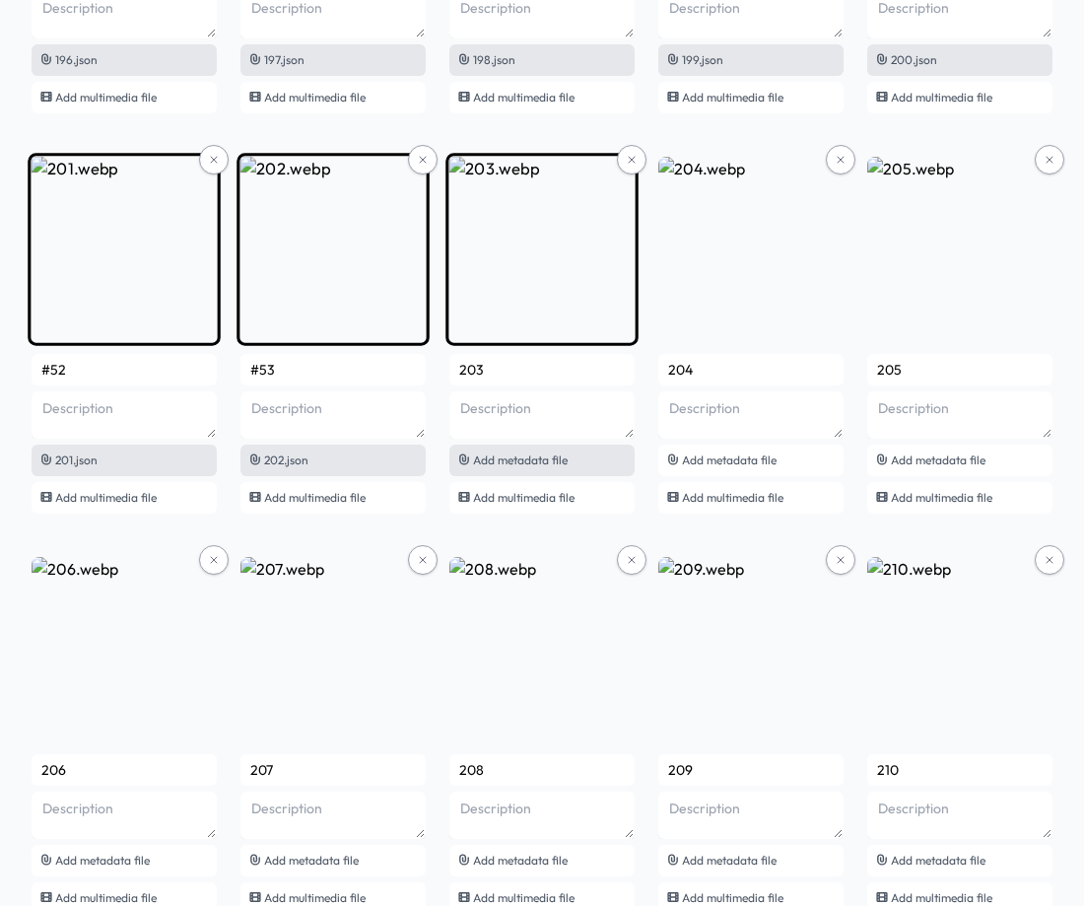
click at [534, 459] on span "Add metadata file" at bounding box center [520, 459] width 95 height 15
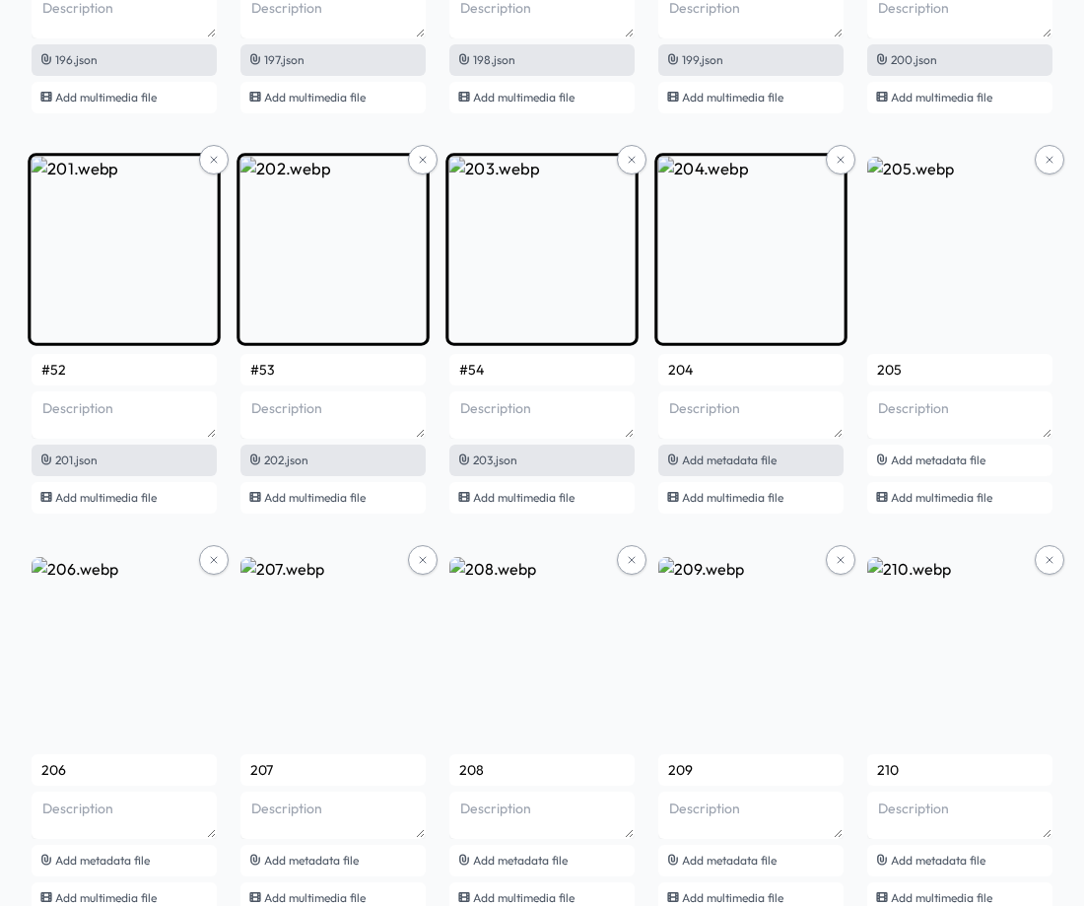
click at [736, 458] on span "Add metadata file" at bounding box center [729, 459] width 95 height 15
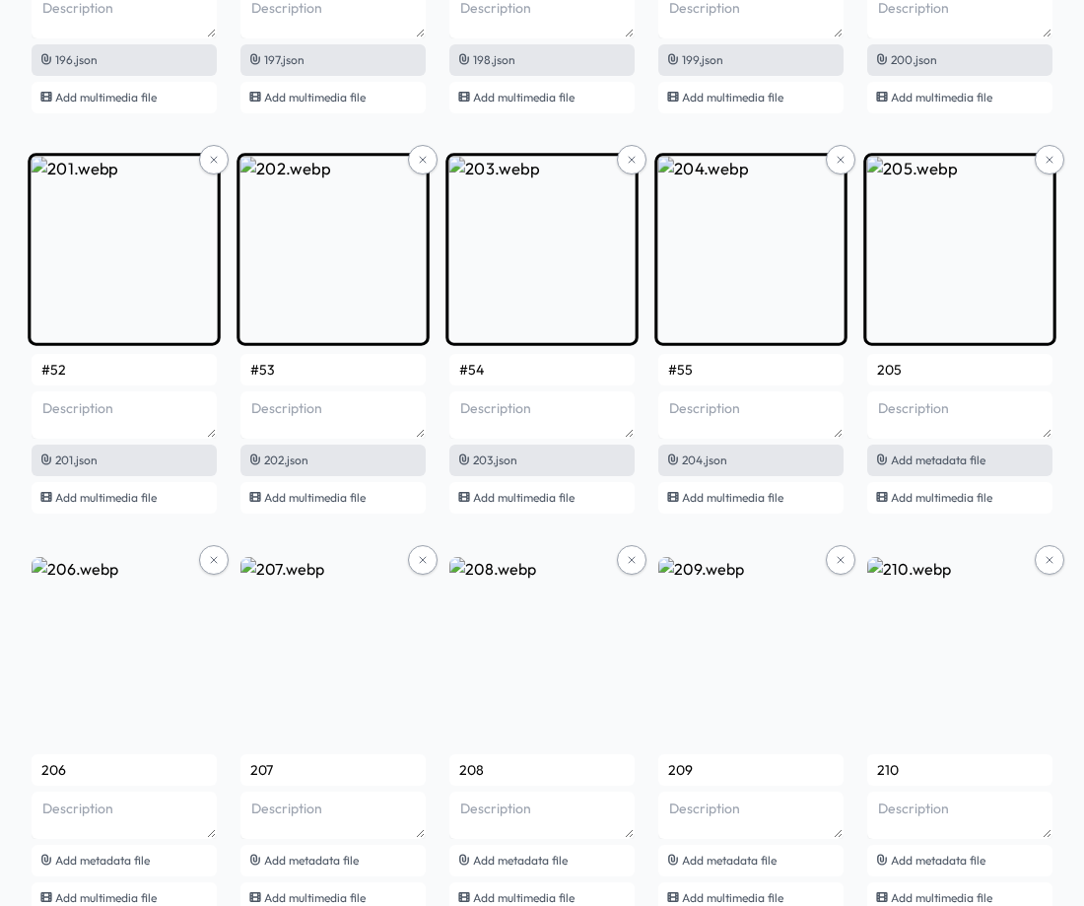
click at [957, 455] on span "Add metadata file" at bounding box center [938, 459] width 95 height 15
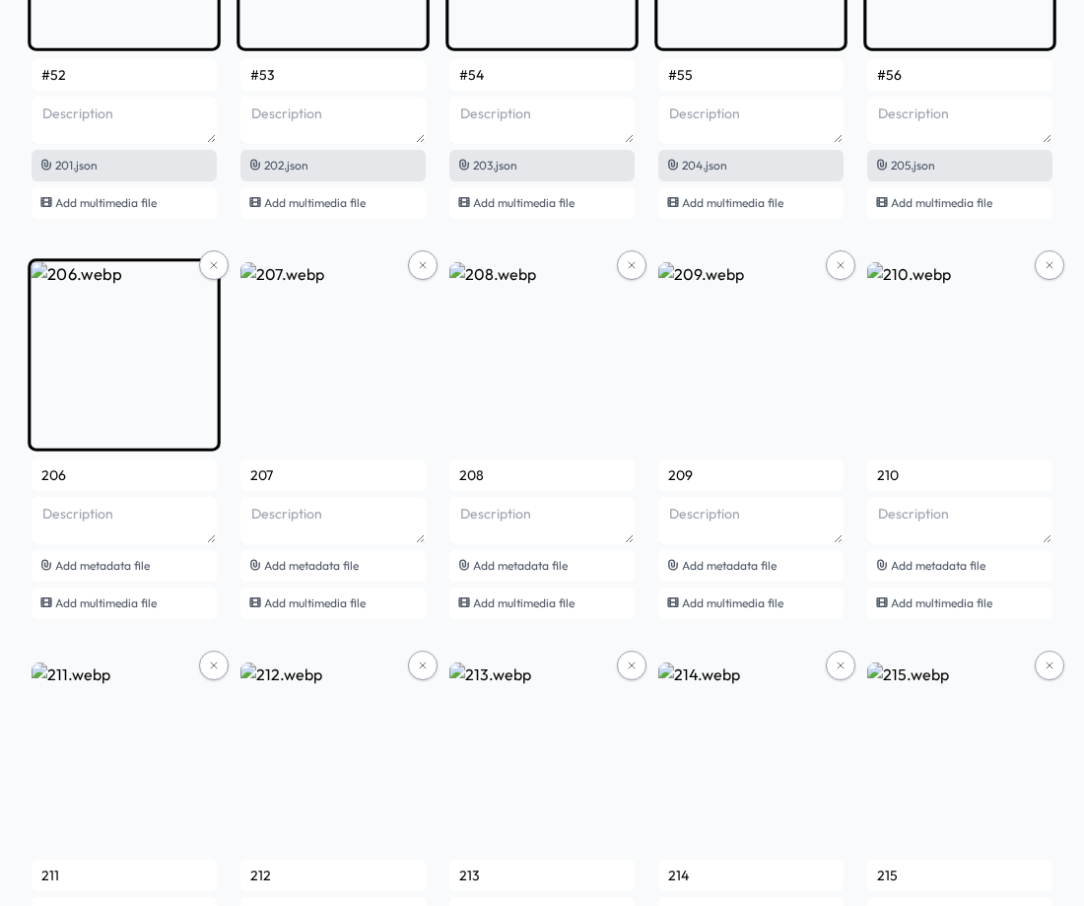
scroll to position [16425, 0]
click at [166, 567] on div "Add metadata file" at bounding box center [124, 565] width 185 height 32
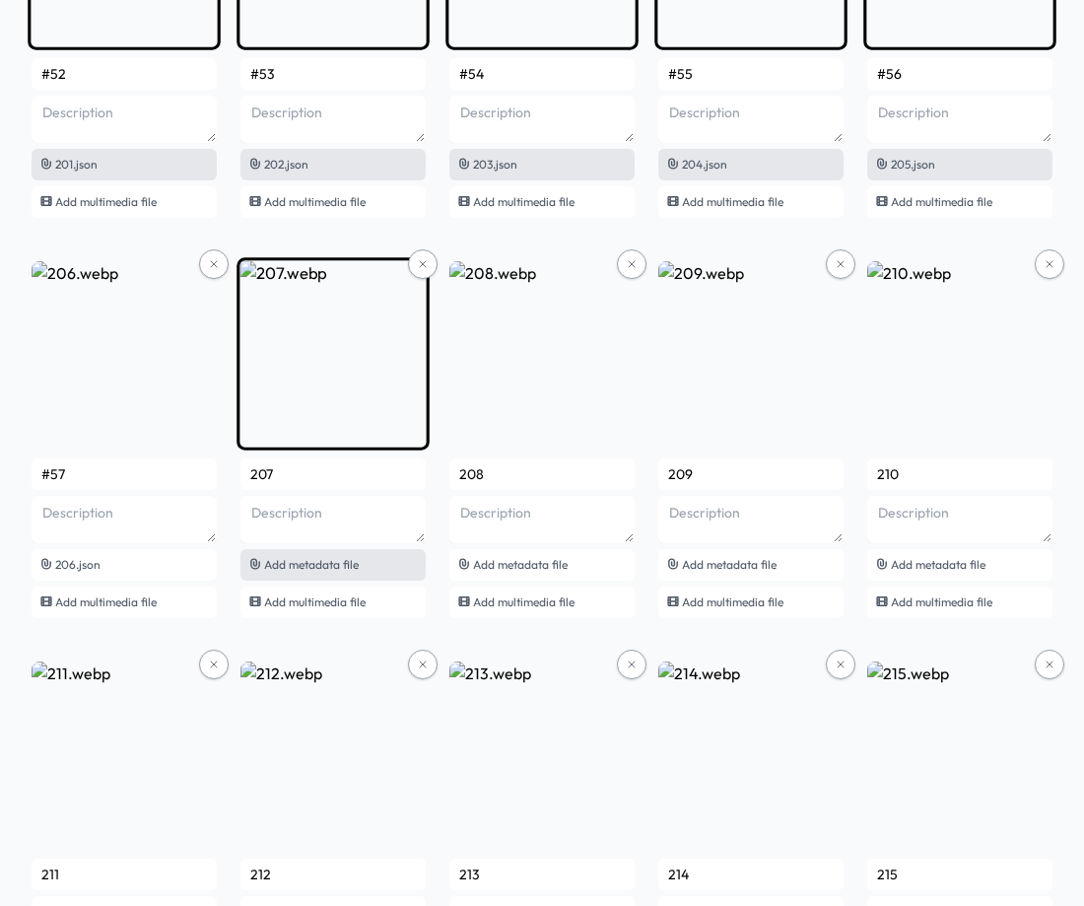
click at [306, 561] on span "Add metadata file" at bounding box center [311, 564] width 95 height 15
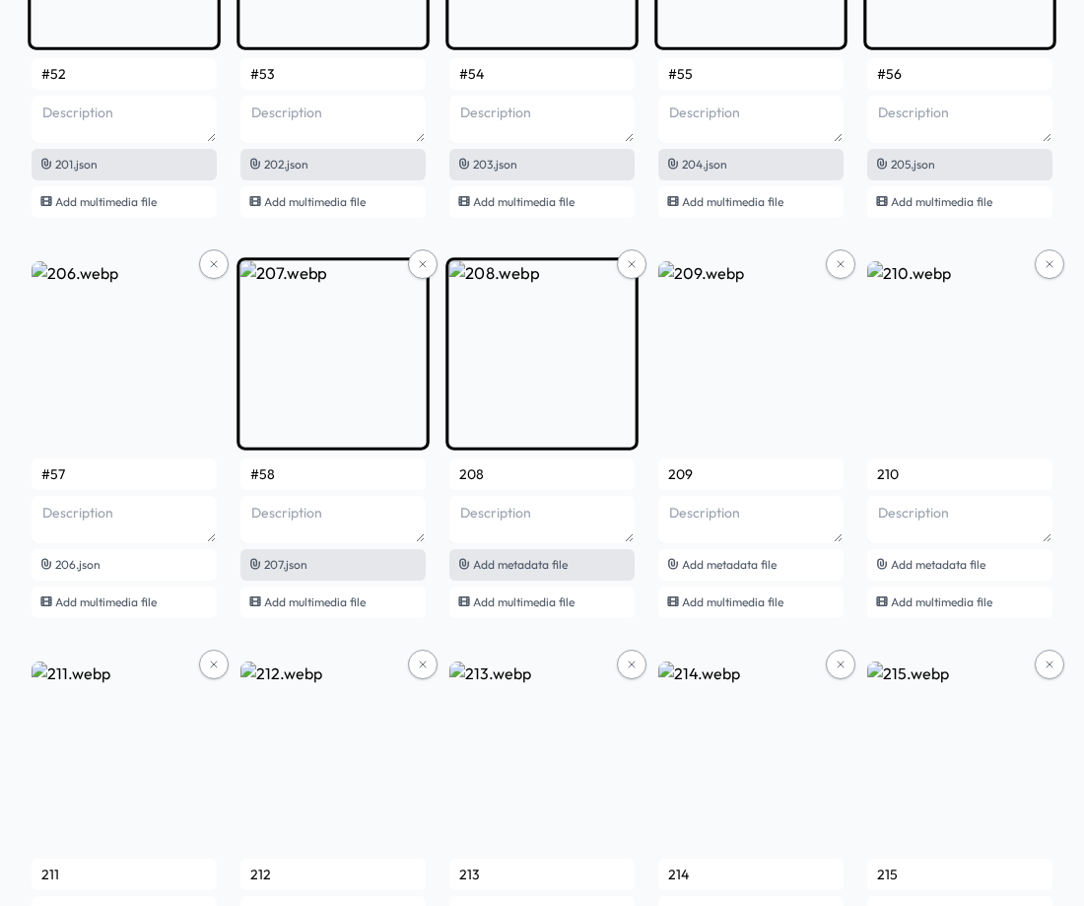
click at [585, 564] on div "Add metadata file" at bounding box center [541, 565] width 185 height 32
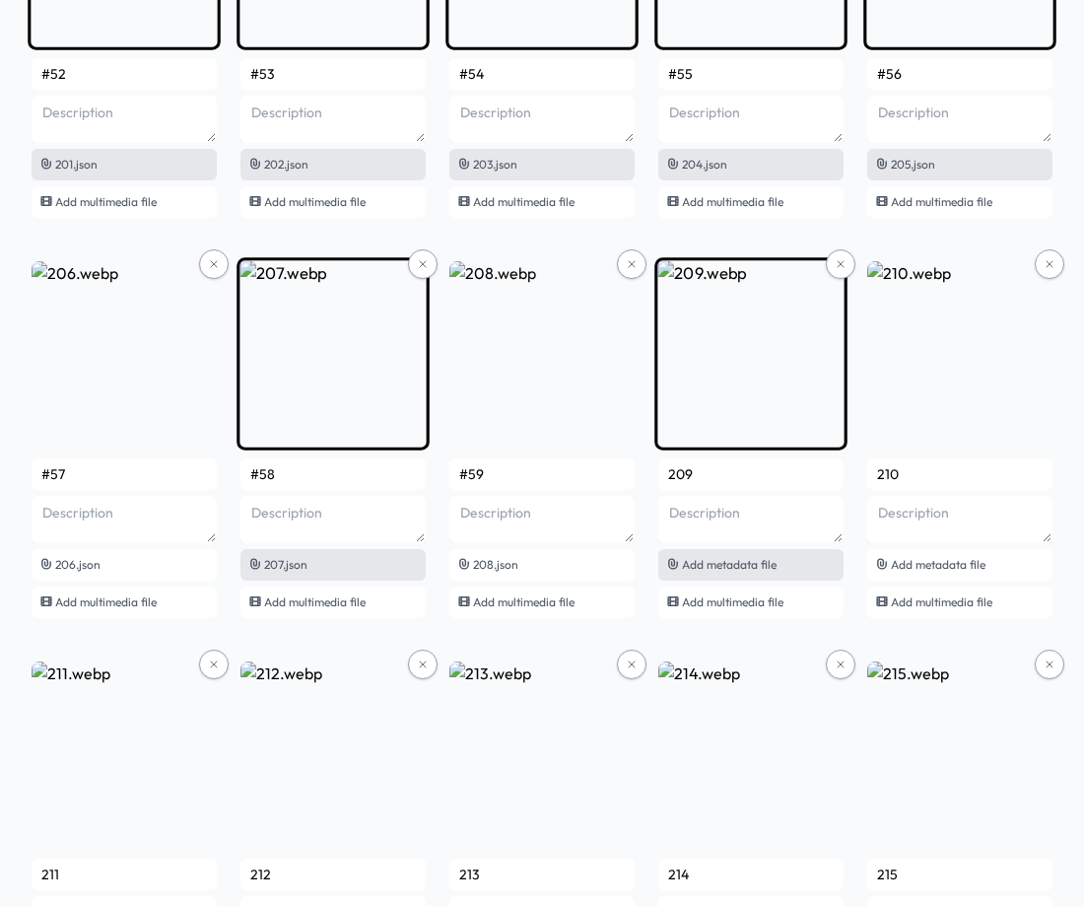
click at [716, 570] on span "Add metadata file" at bounding box center [729, 564] width 95 height 15
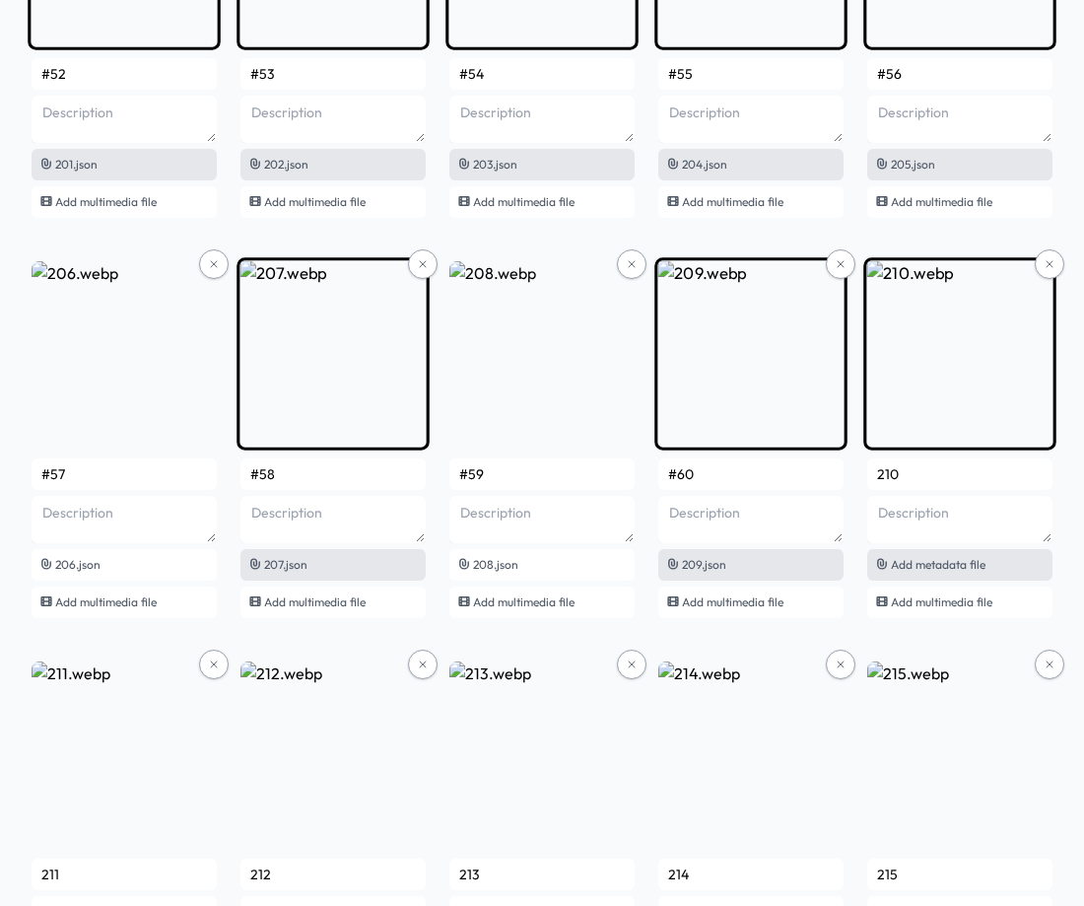
click at [948, 567] on span "Add metadata file" at bounding box center [938, 564] width 95 height 15
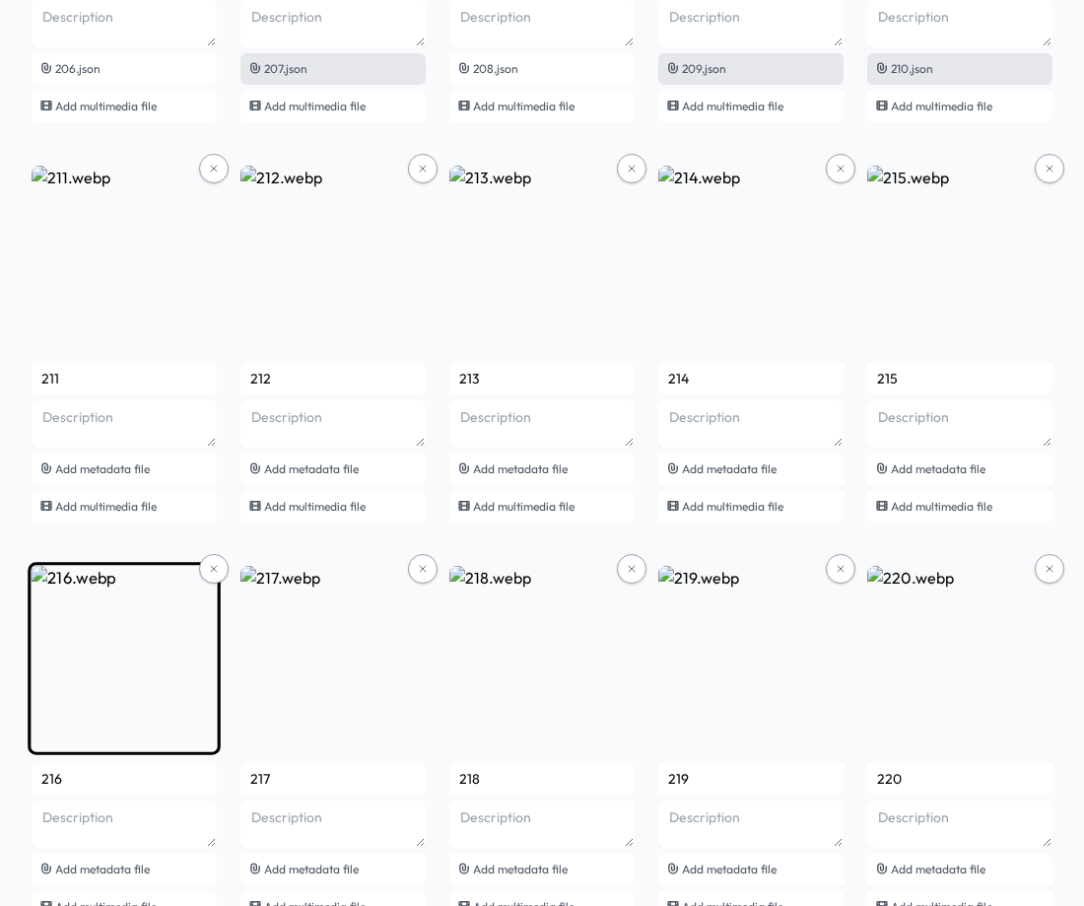
scroll to position [17017, 0]
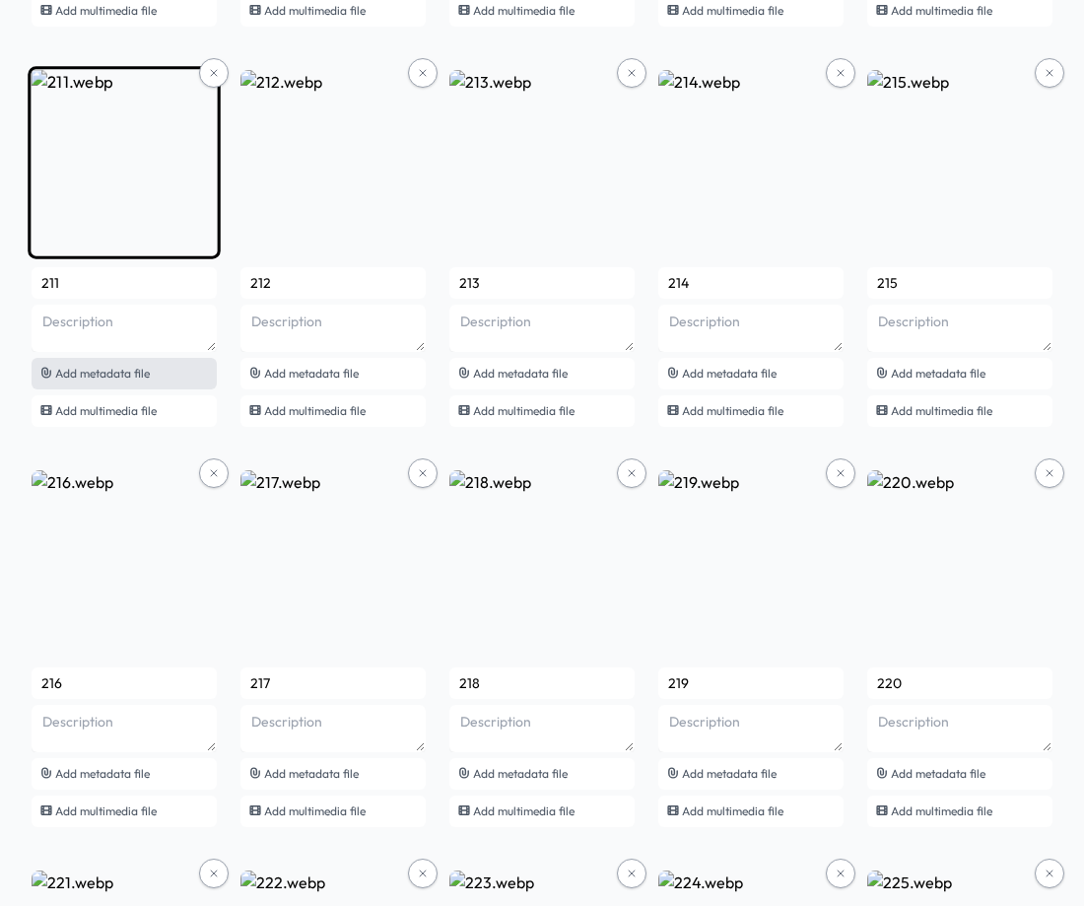
click at [128, 370] on span "Add metadata file" at bounding box center [102, 373] width 95 height 15
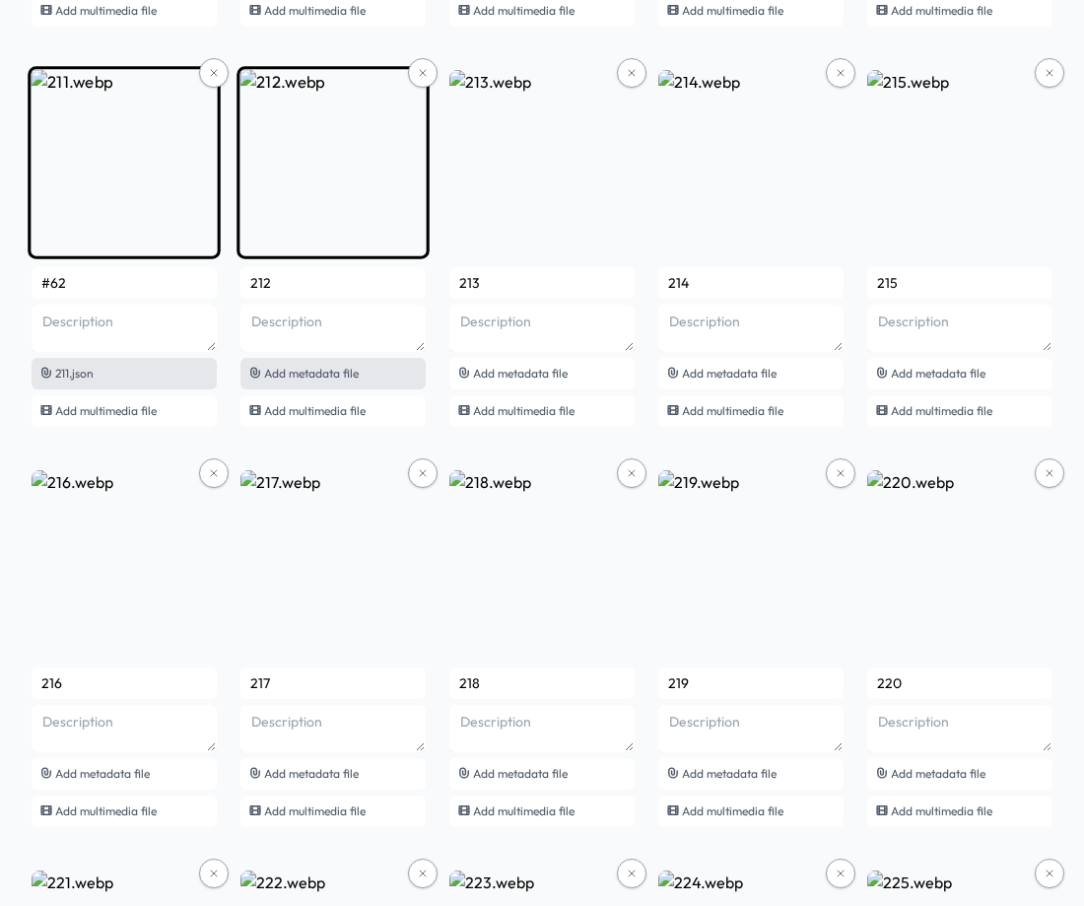
click at [326, 378] on span "Add metadata file" at bounding box center [311, 373] width 95 height 15
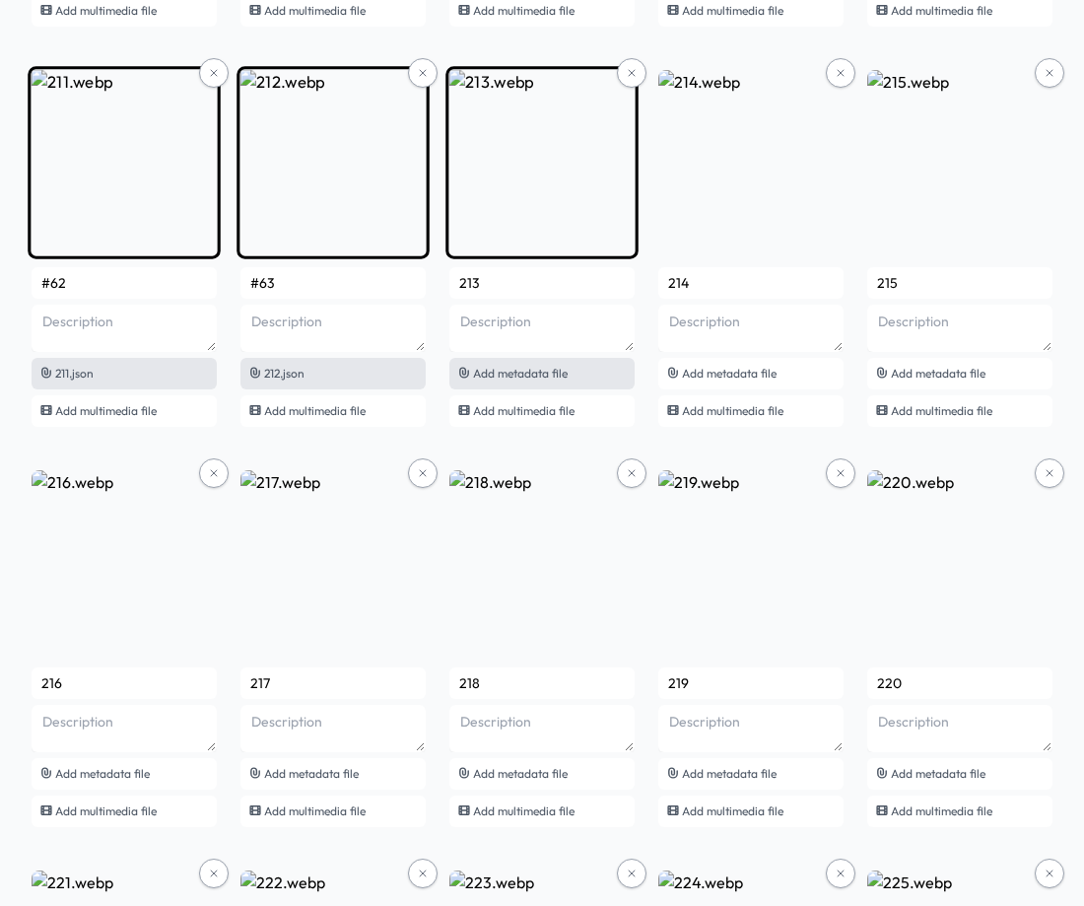
click at [495, 370] on span "Add metadata file" at bounding box center [520, 373] width 95 height 15
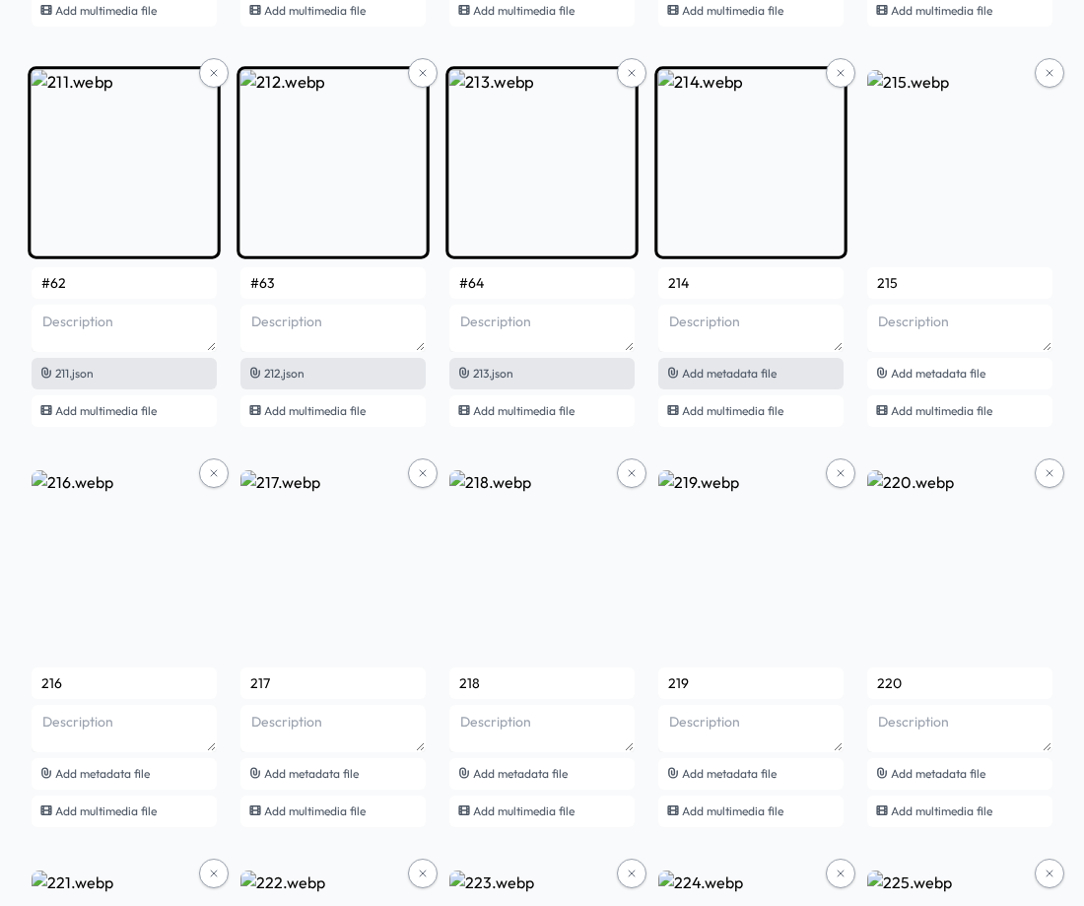
click at [712, 372] on span "Add metadata file" at bounding box center [729, 373] width 95 height 15
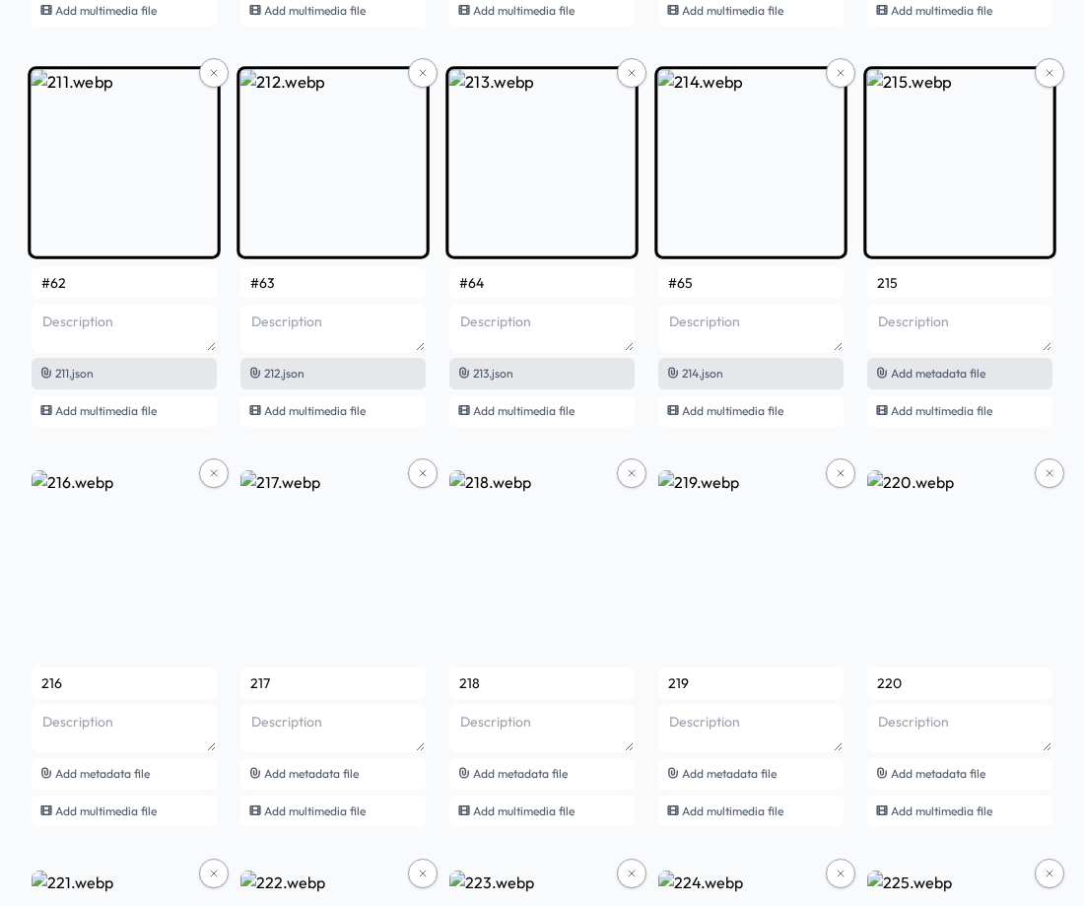
click at [942, 376] on span "Add metadata file" at bounding box center [938, 373] width 95 height 15
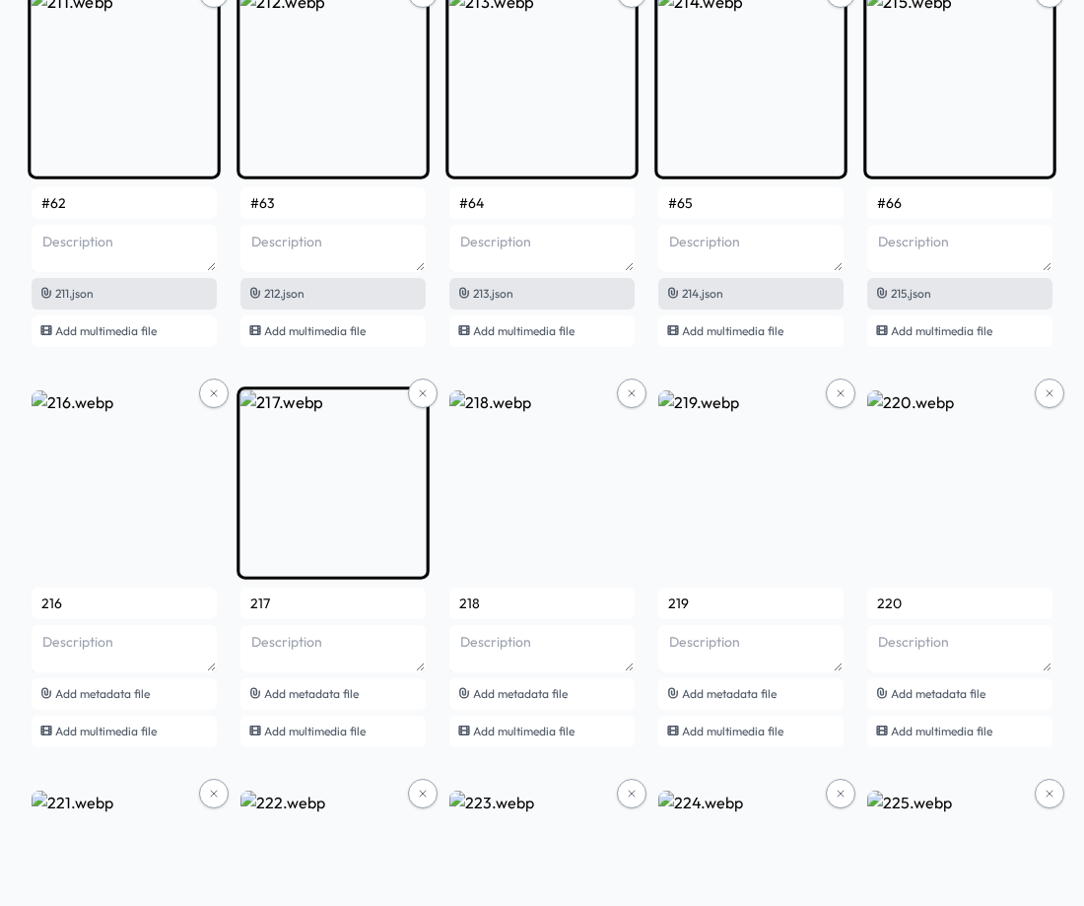
scroll to position [17312, 0]
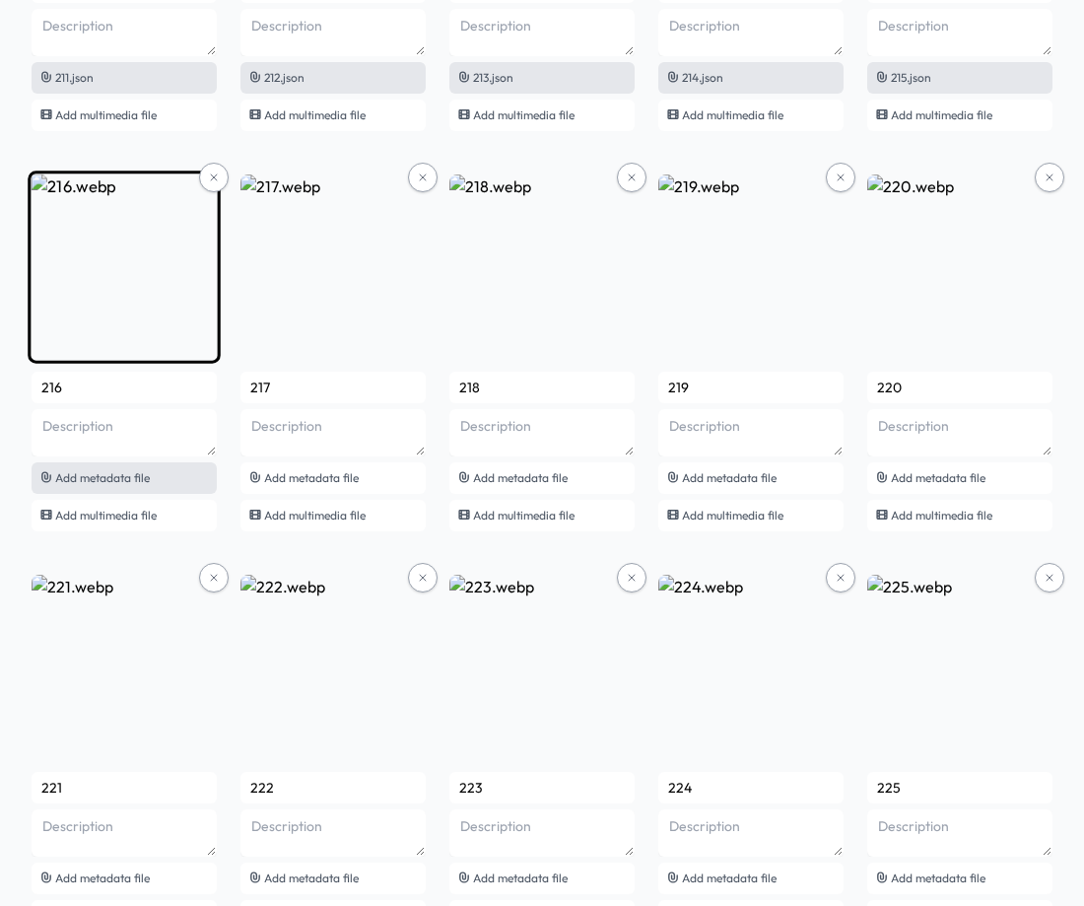
click at [114, 476] on span "Add metadata file" at bounding box center [102, 477] width 95 height 15
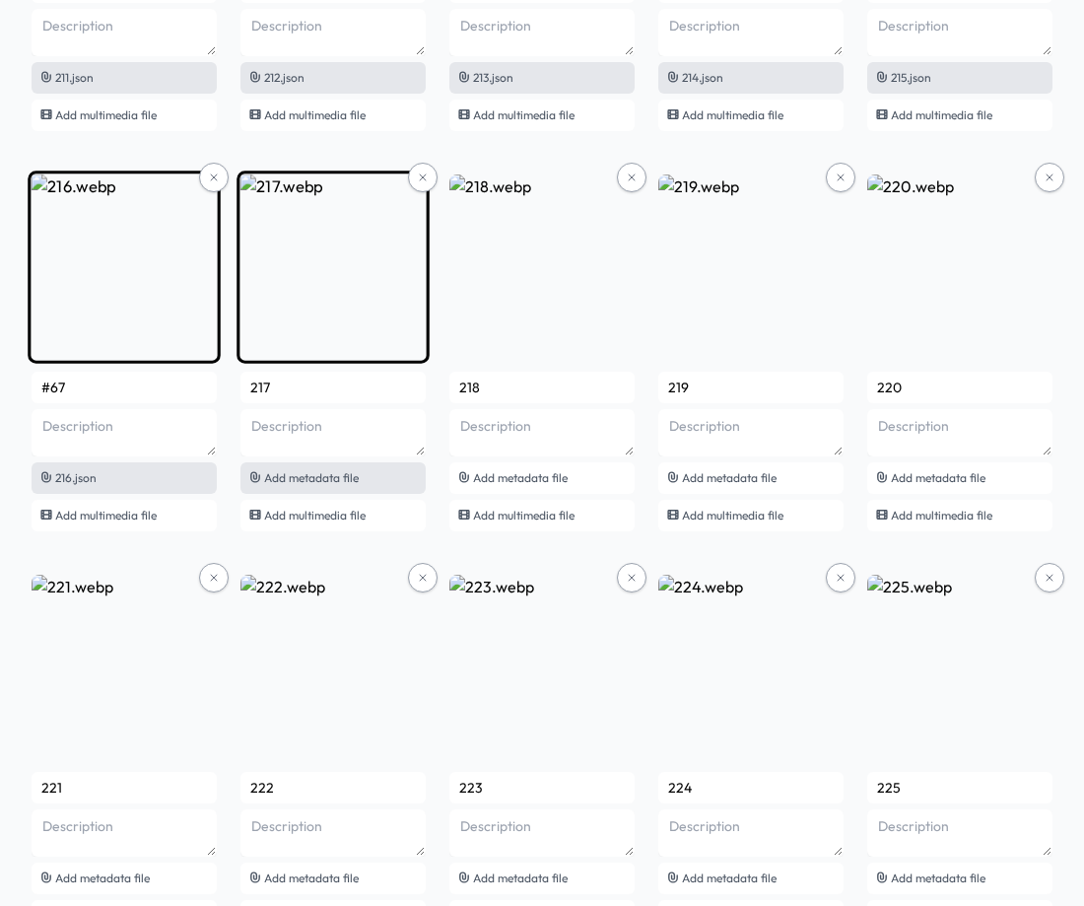
click at [306, 485] on div "Add metadata file" at bounding box center [332, 478] width 185 height 32
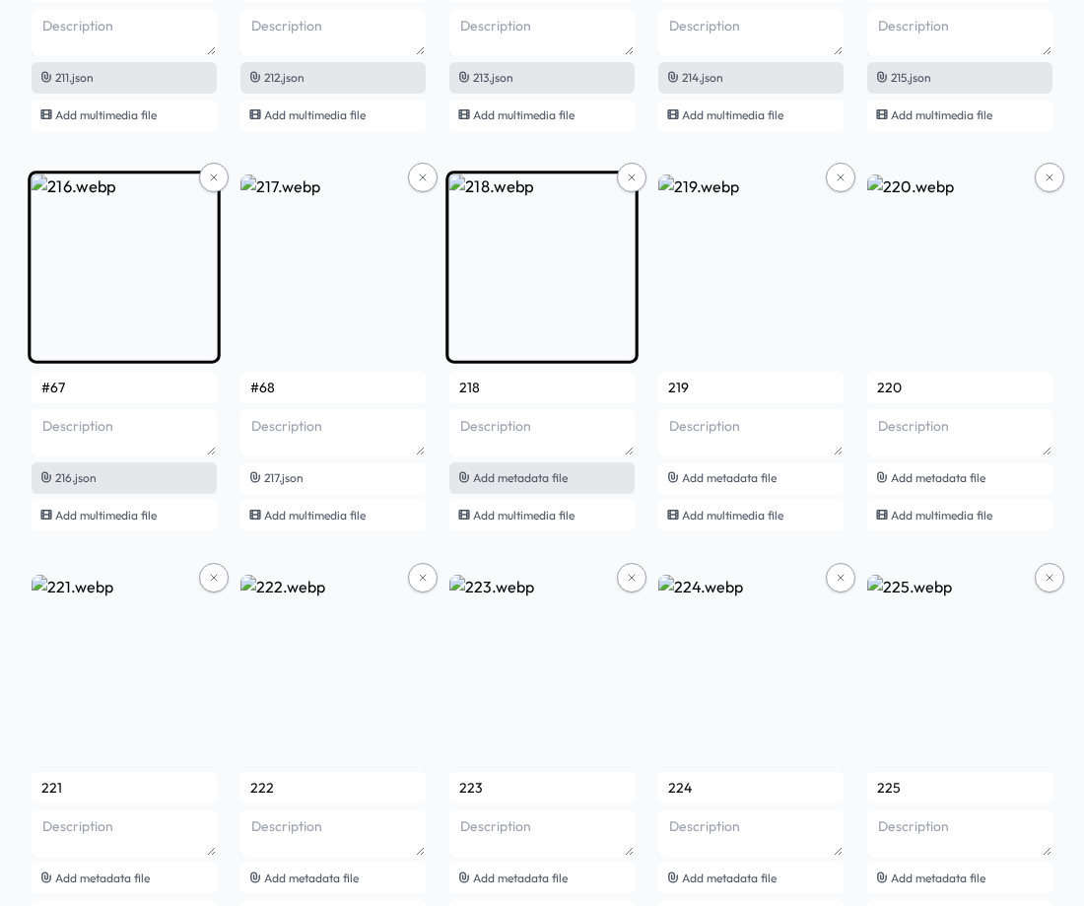
click at [536, 476] on span "Add metadata file" at bounding box center [520, 477] width 95 height 15
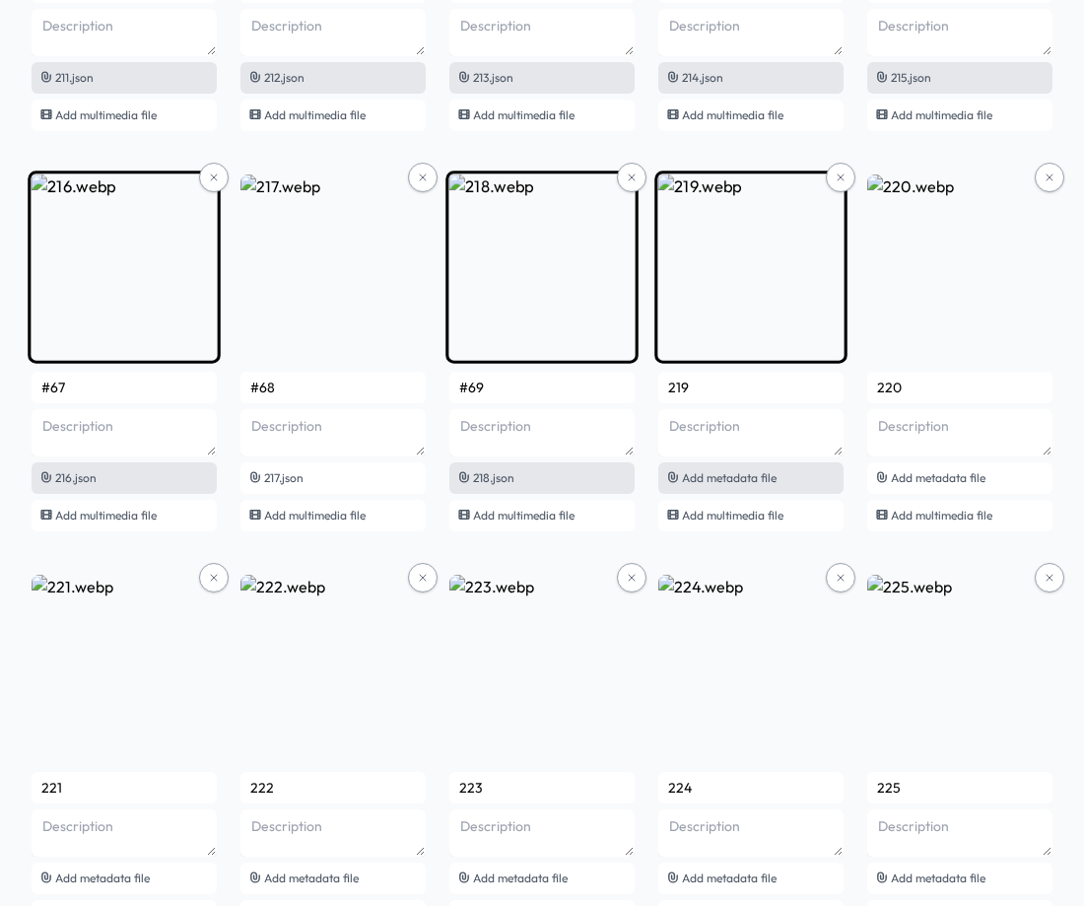
click at [715, 473] on span "Add metadata file" at bounding box center [729, 477] width 95 height 15
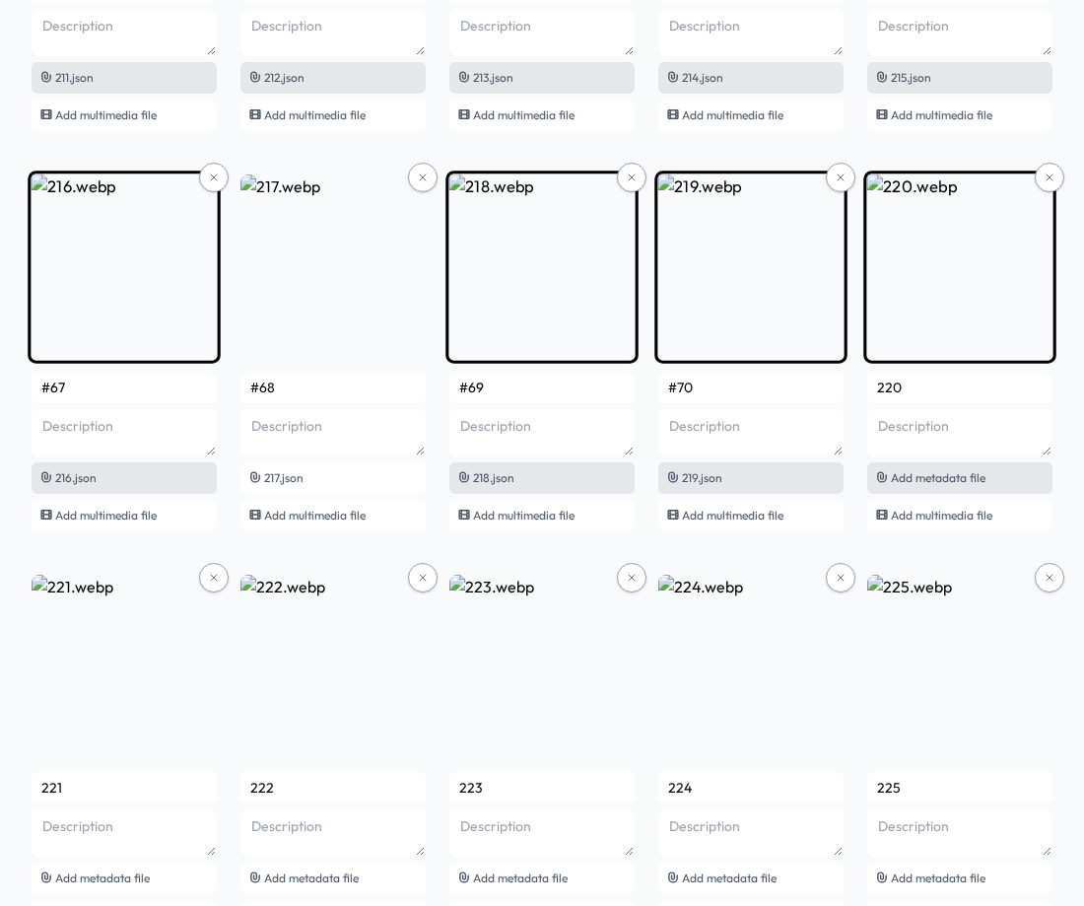
click at [950, 480] on span "Add metadata file" at bounding box center [938, 477] width 95 height 15
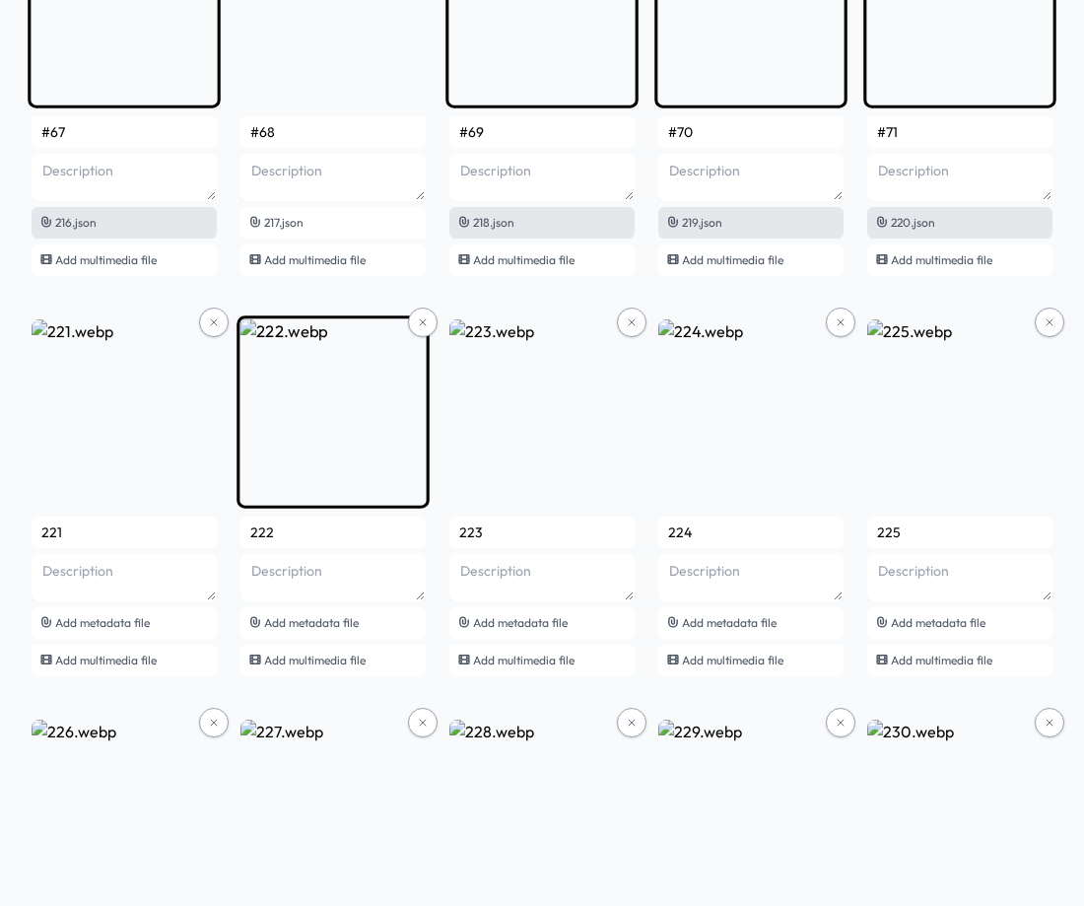
scroll to position [17707, 0]
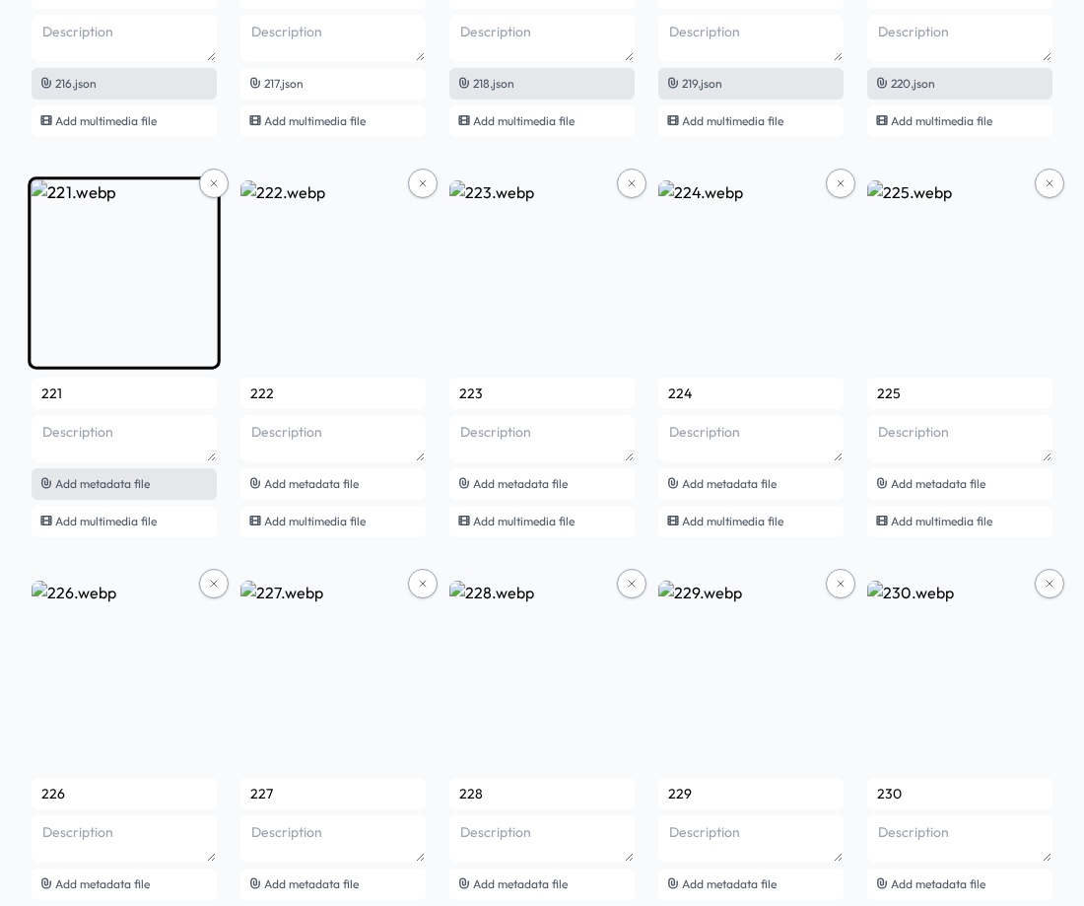
click at [136, 478] on span "Add metadata file" at bounding box center [102, 483] width 95 height 15
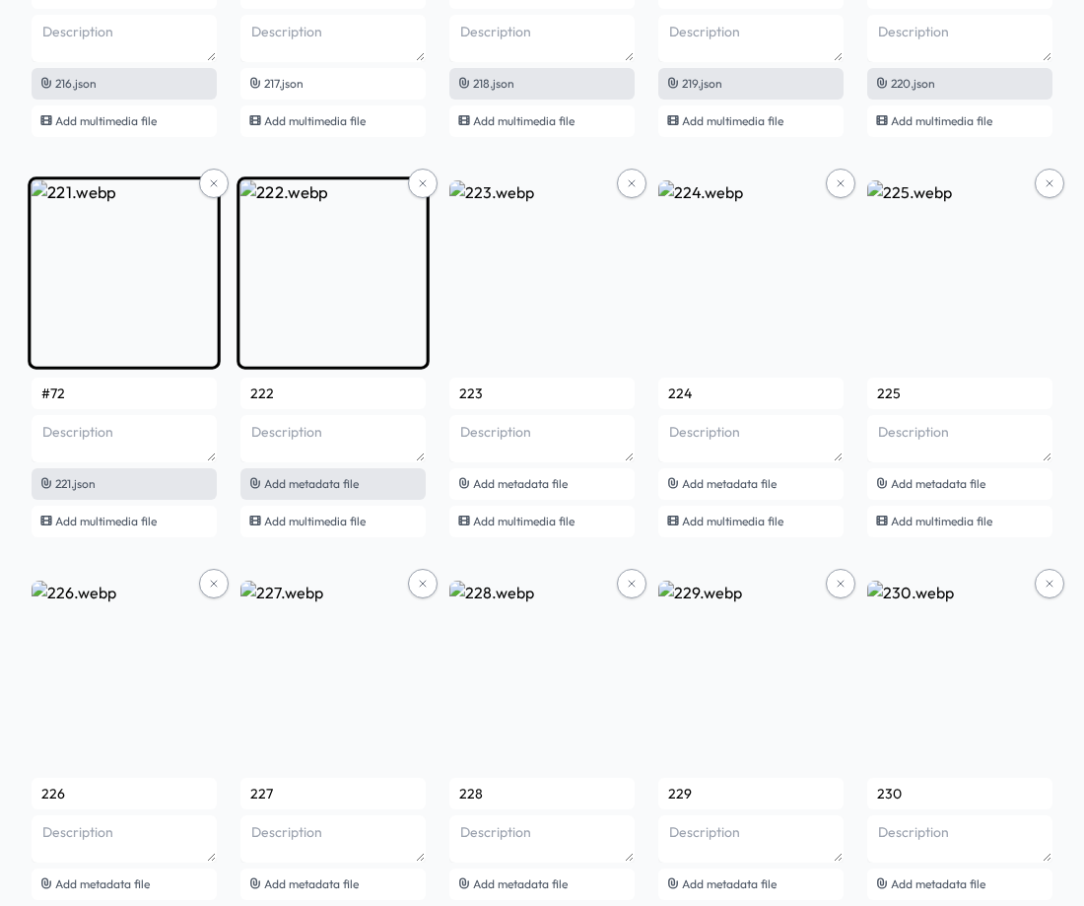
click at [325, 476] on span "Add metadata file" at bounding box center [311, 483] width 95 height 15
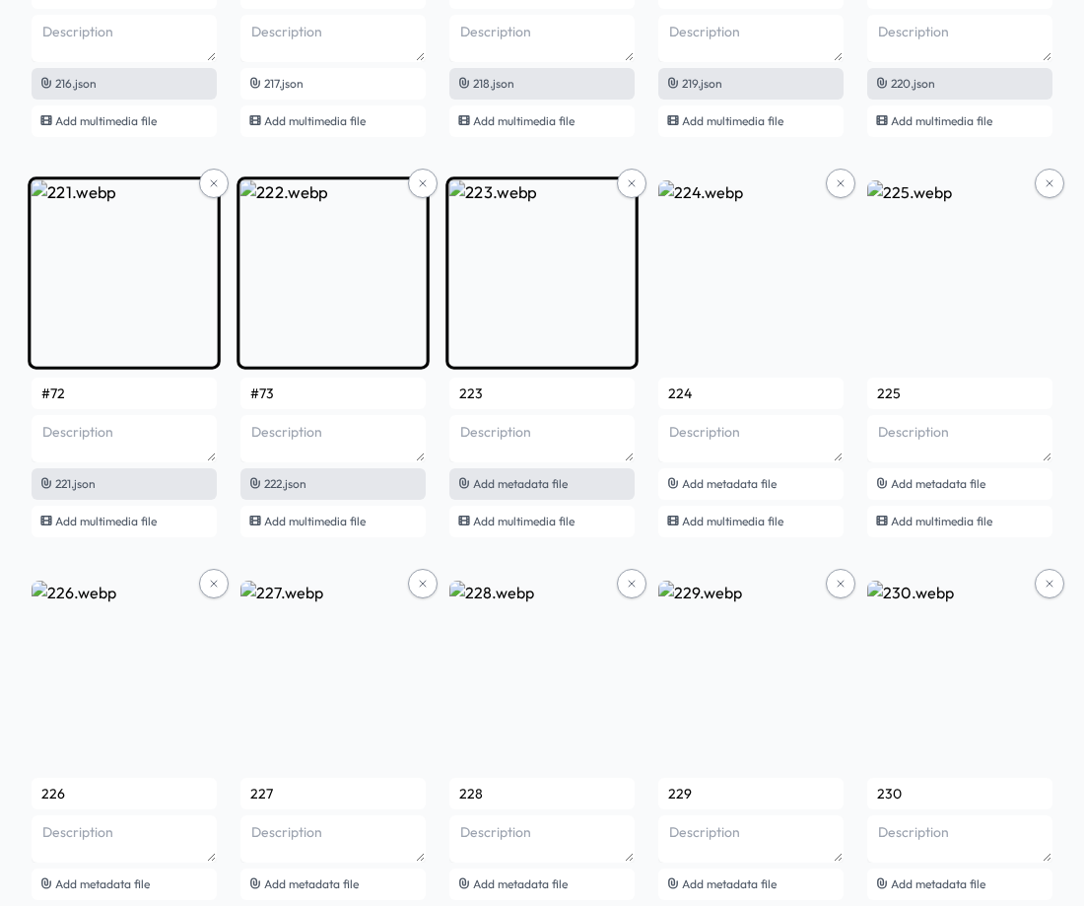
click at [557, 483] on span "Add metadata file" at bounding box center [520, 483] width 95 height 15
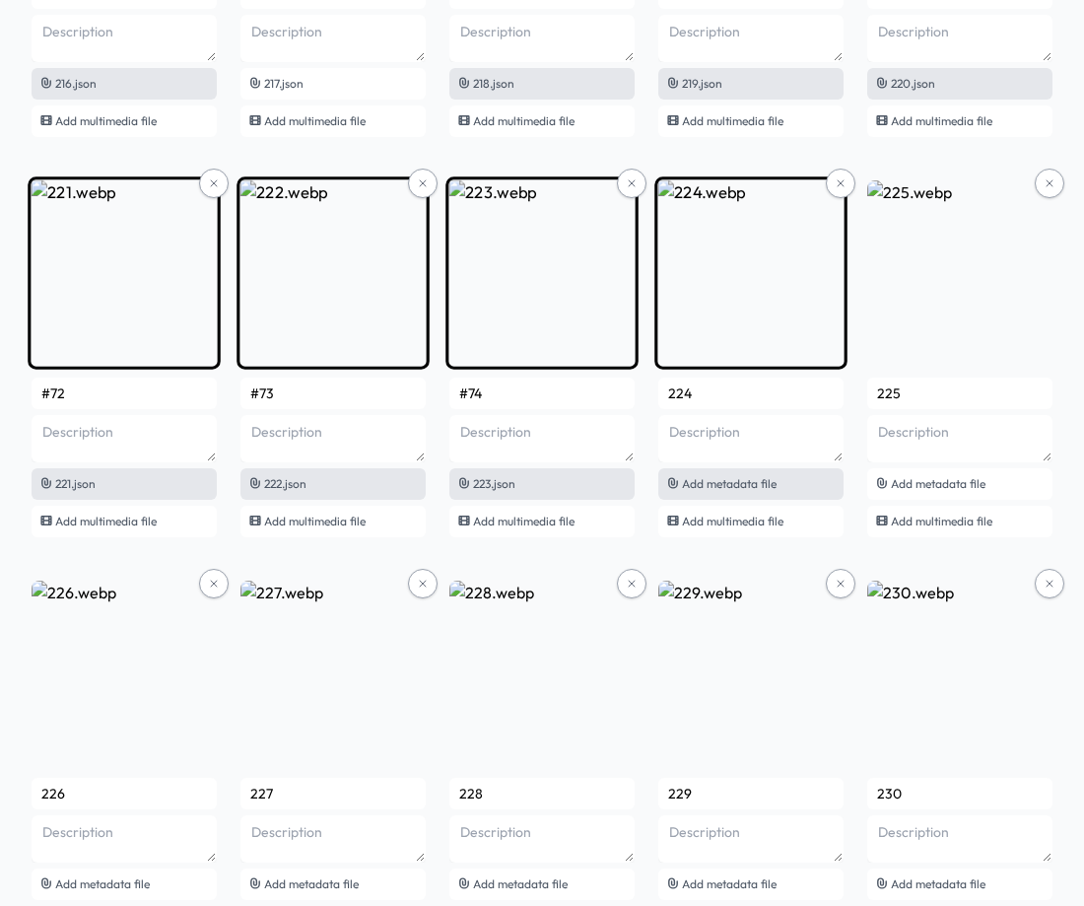
click at [779, 486] on div "Add metadata file" at bounding box center [750, 484] width 185 height 32
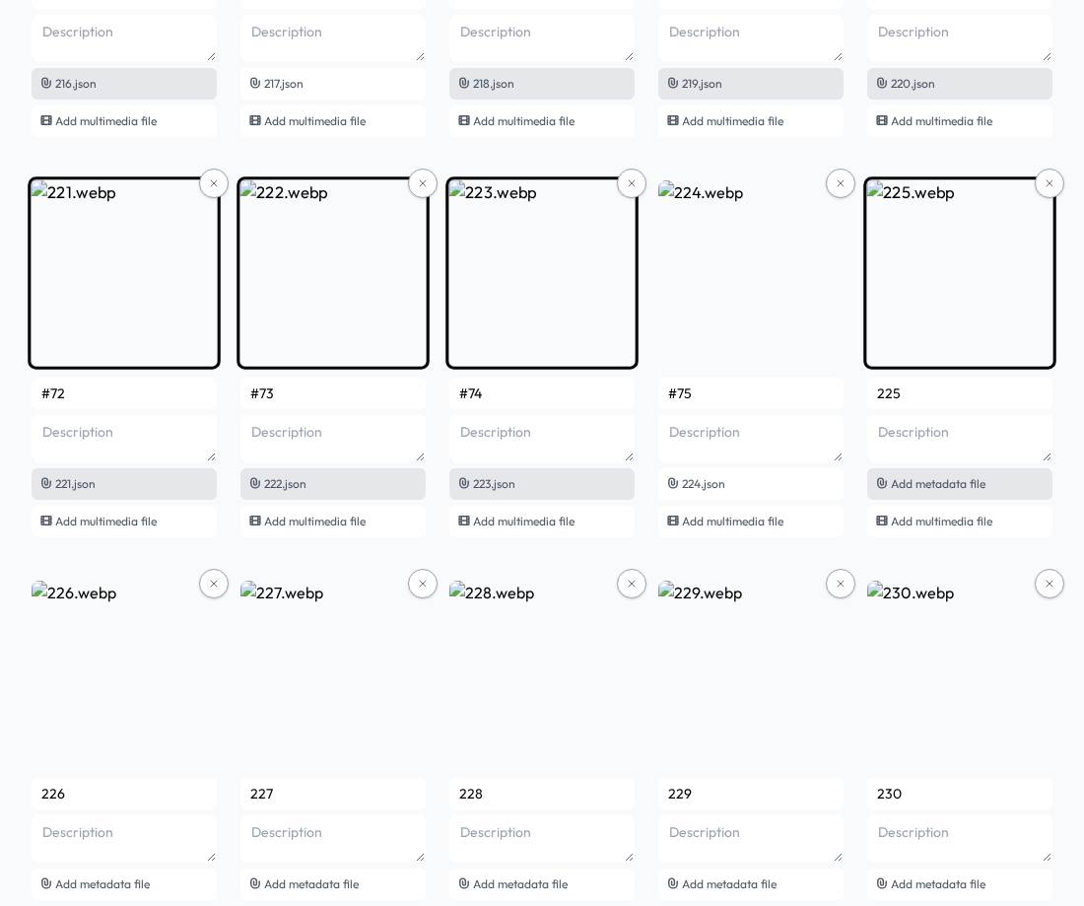
click at [981, 472] on div "Add metadata file" at bounding box center [959, 484] width 185 height 32
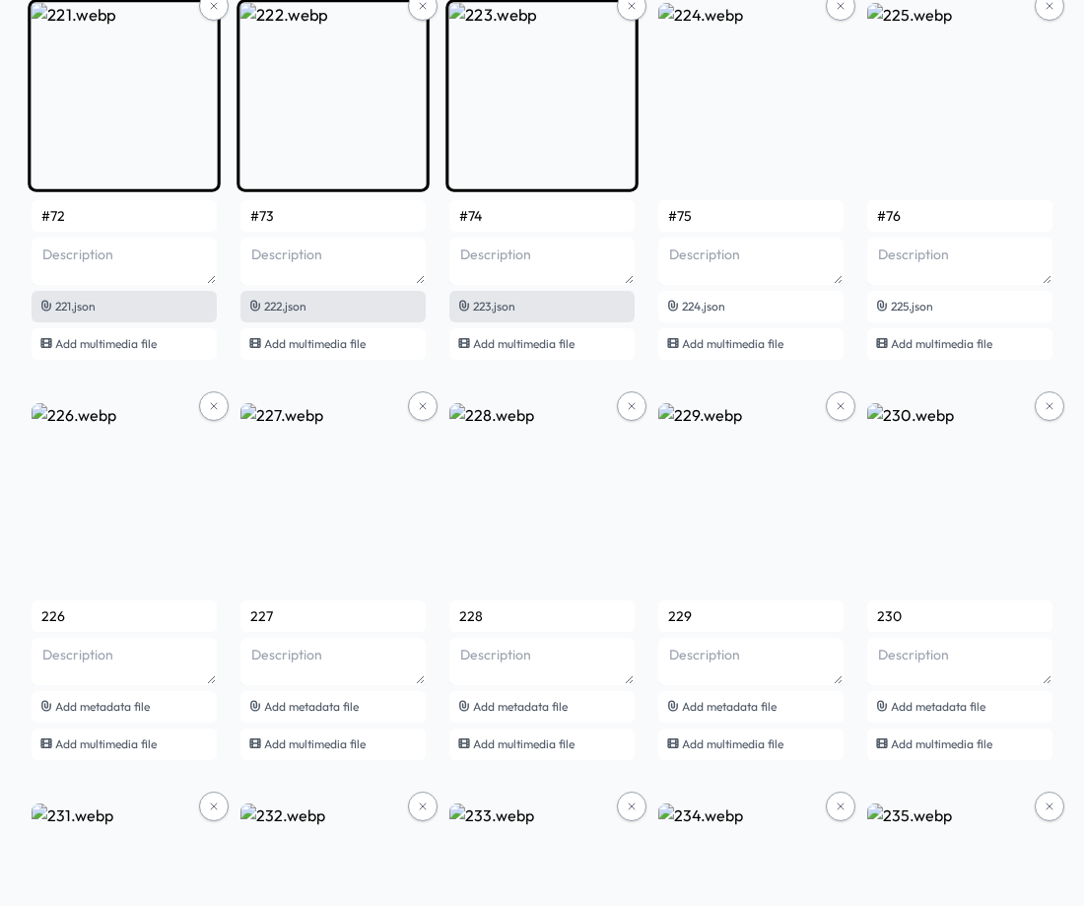
scroll to position [17904, 0]
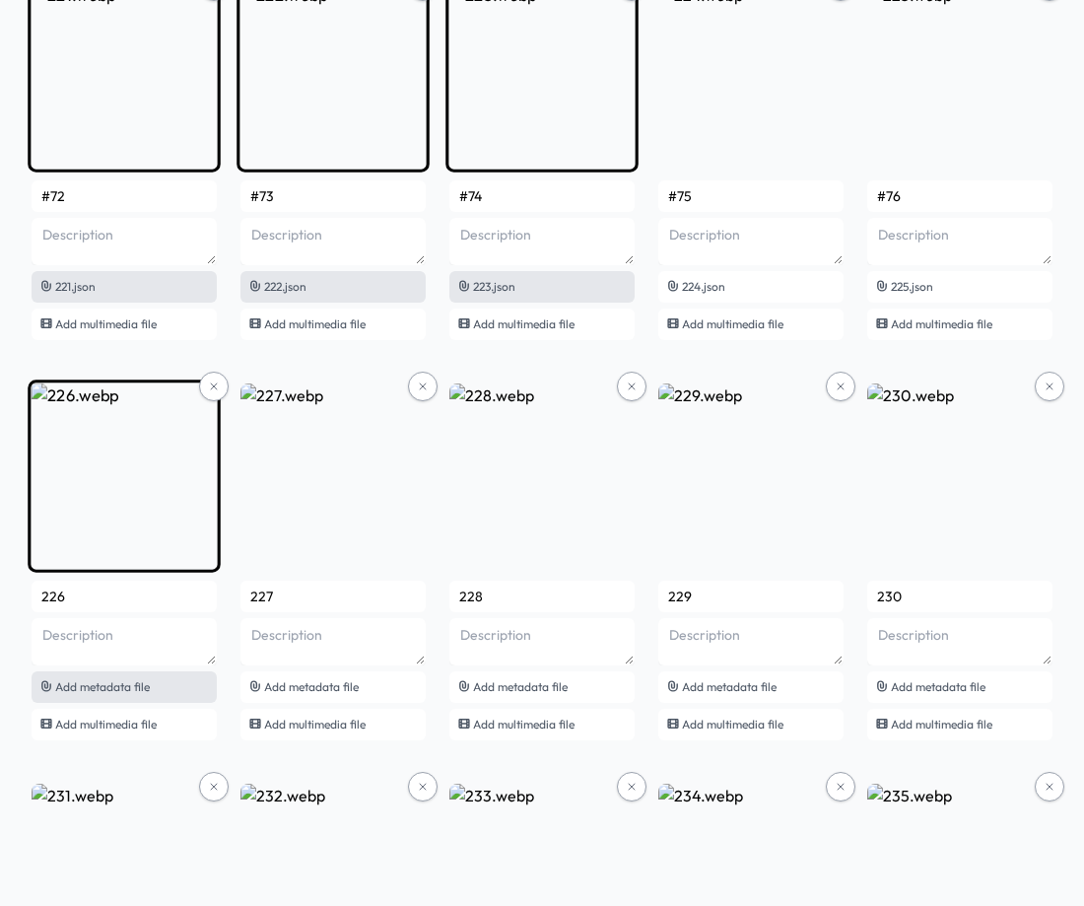
click at [160, 682] on div "Add metadata file" at bounding box center [124, 687] width 185 height 32
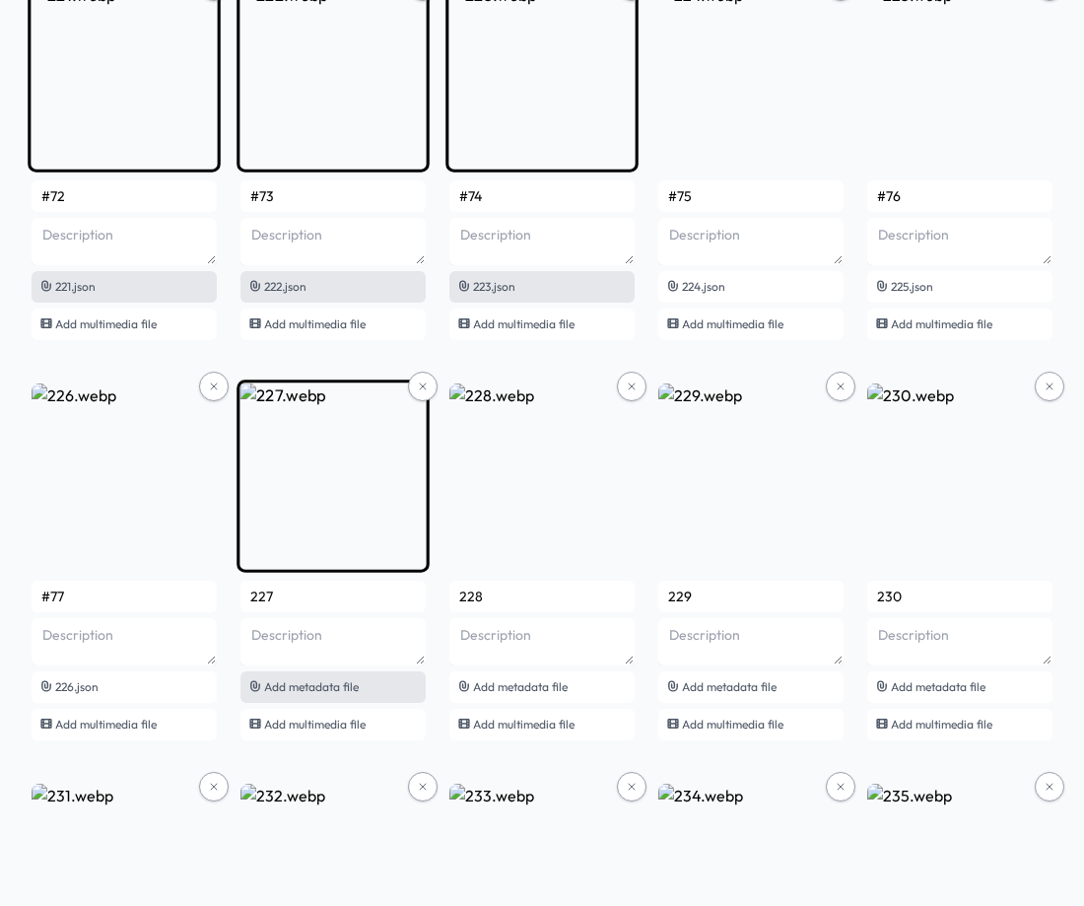
click at [371, 687] on div "Add metadata file" at bounding box center [332, 687] width 185 height 32
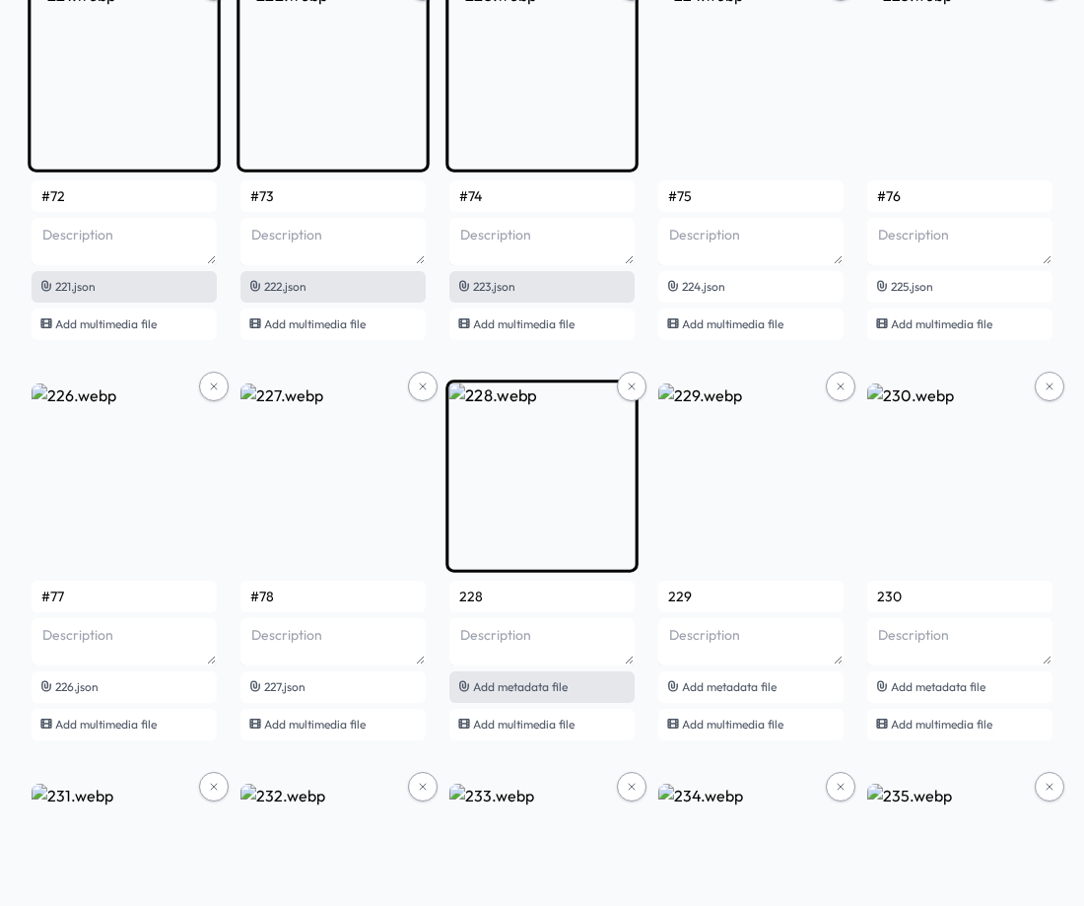
click at [543, 685] on span "Add metadata file" at bounding box center [520, 686] width 95 height 15
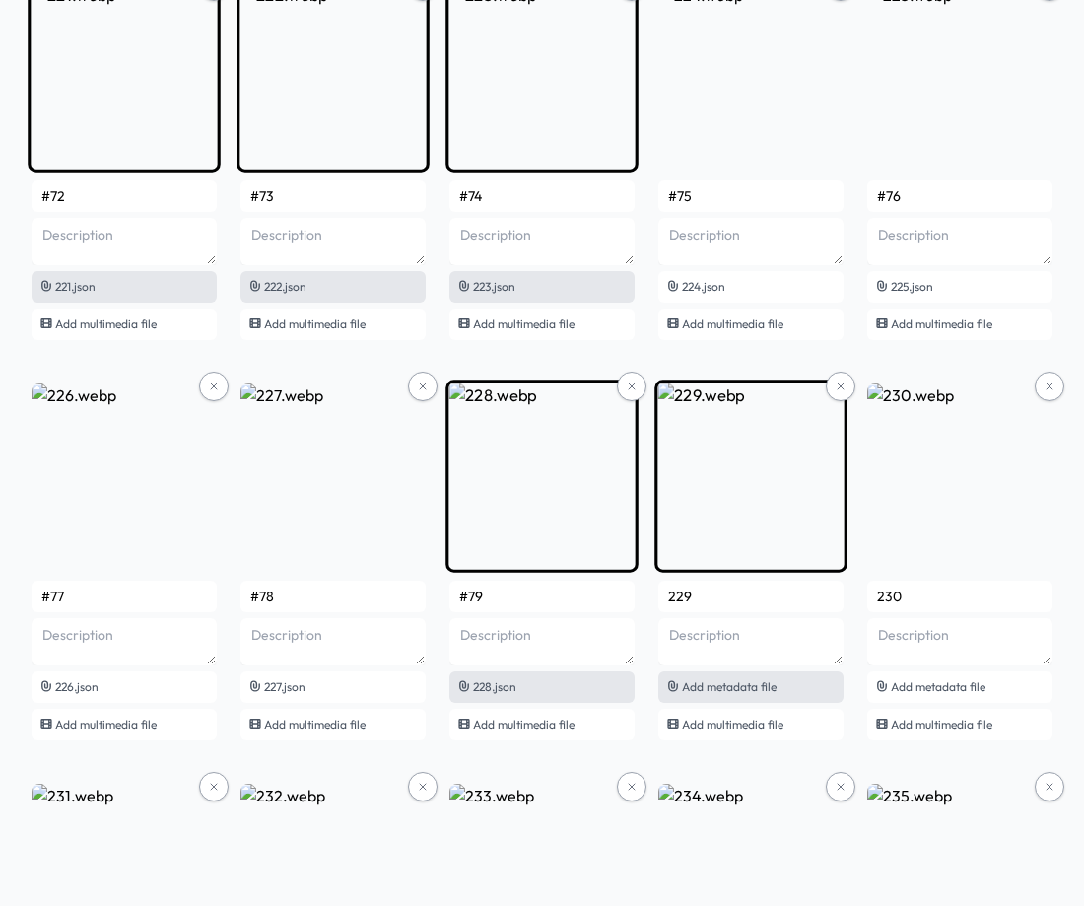
click at [709, 679] on span "Add metadata file" at bounding box center [729, 686] width 95 height 15
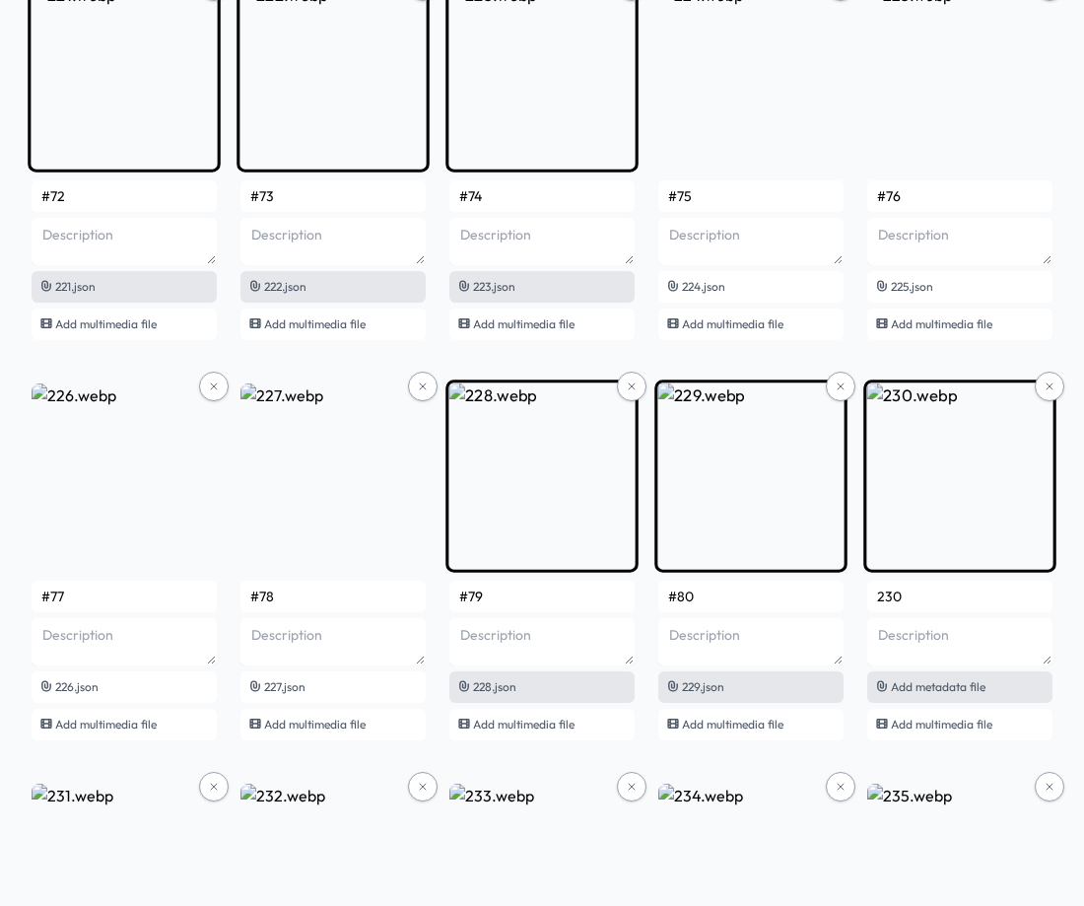
click at [939, 690] on span "Add metadata file" at bounding box center [938, 686] width 95 height 15
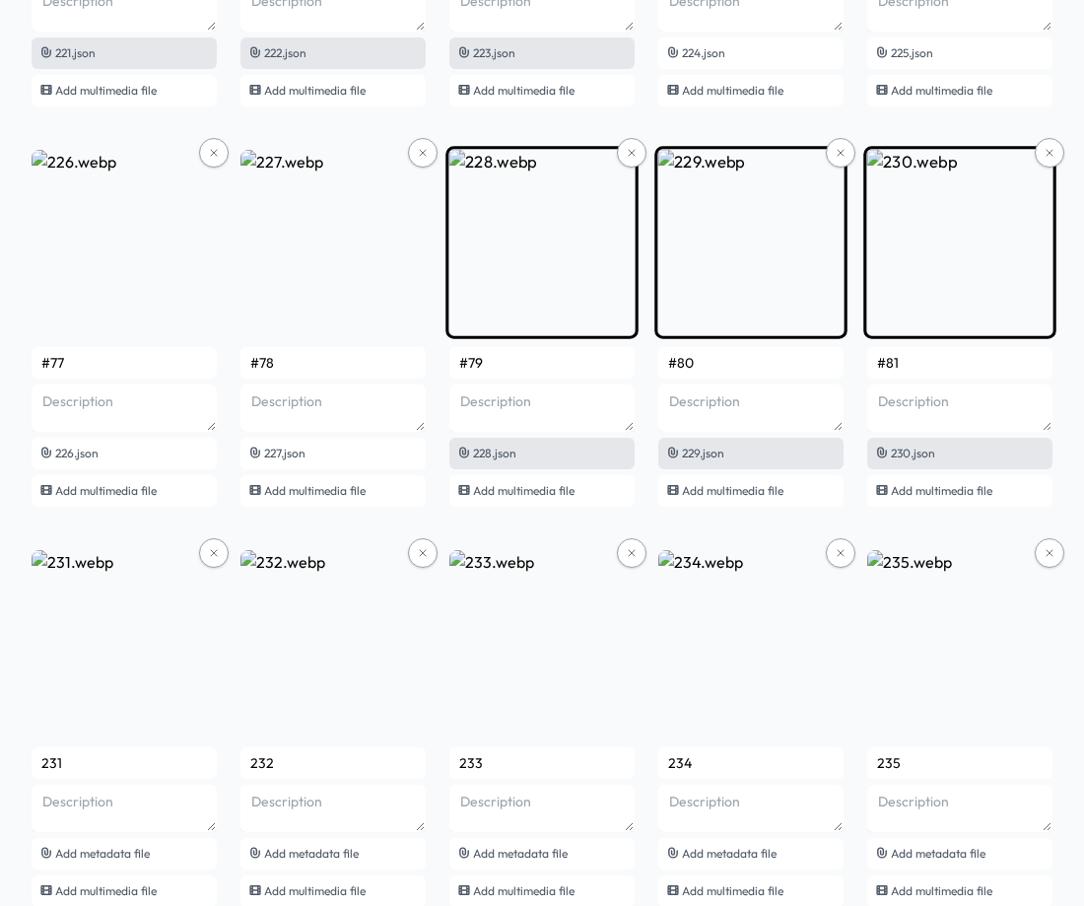
scroll to position [18298, 0]
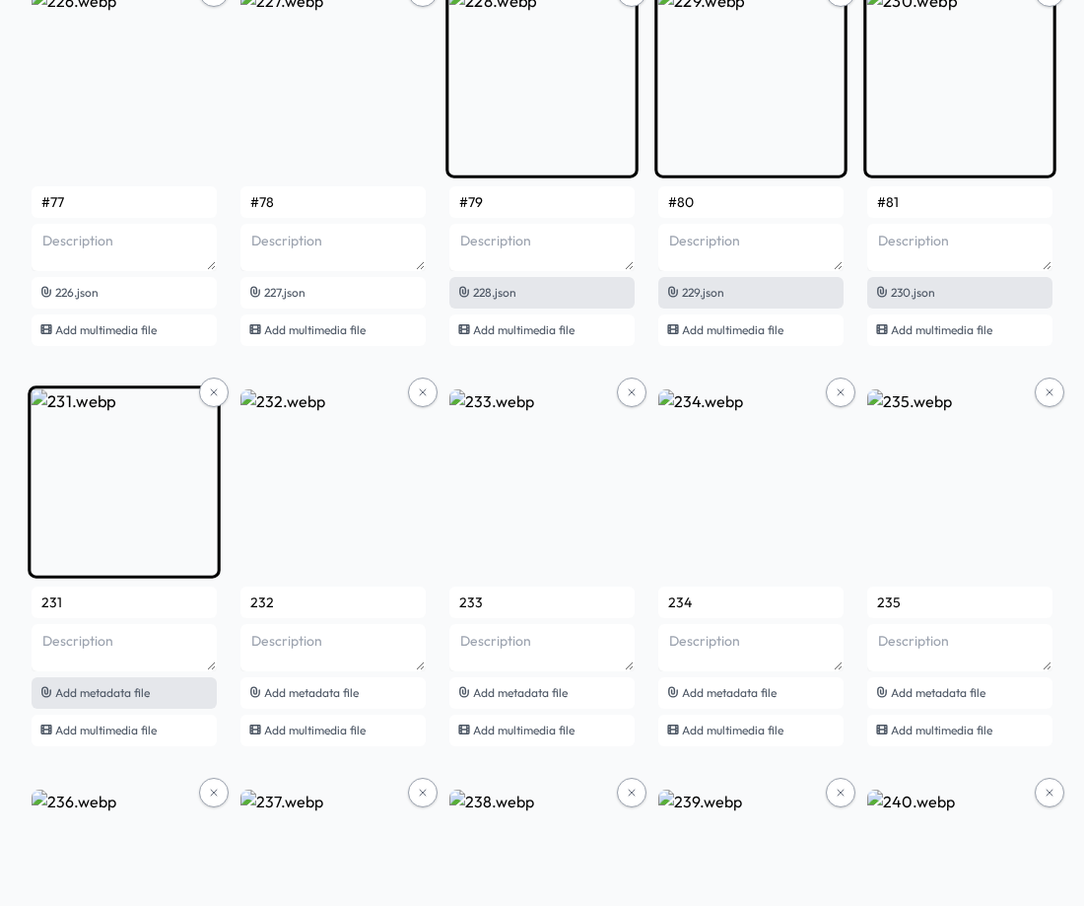
click at [130, 696] on span "Add metadata file" at bounding box center [102, 692] width 95 height 15
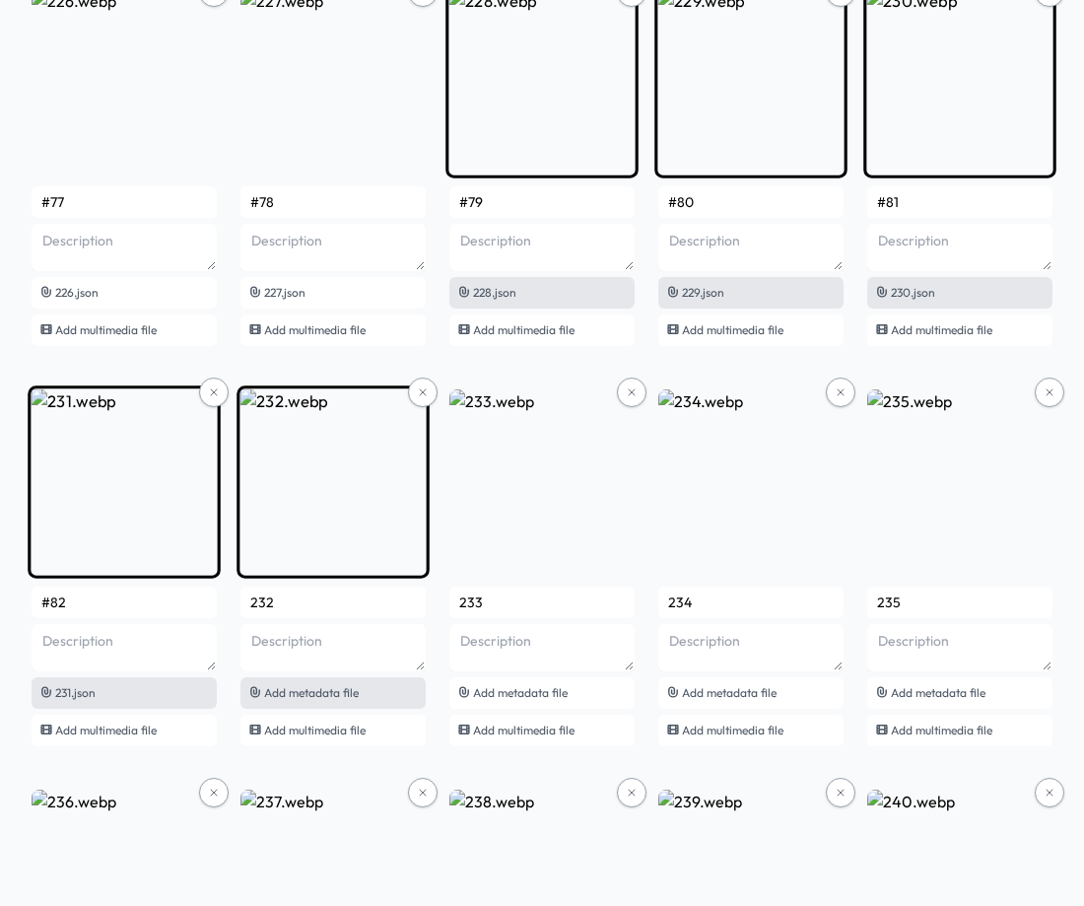
click at [289, 697] on span "Add metadata file" at bounding box center [311, 692] width 95 height 15
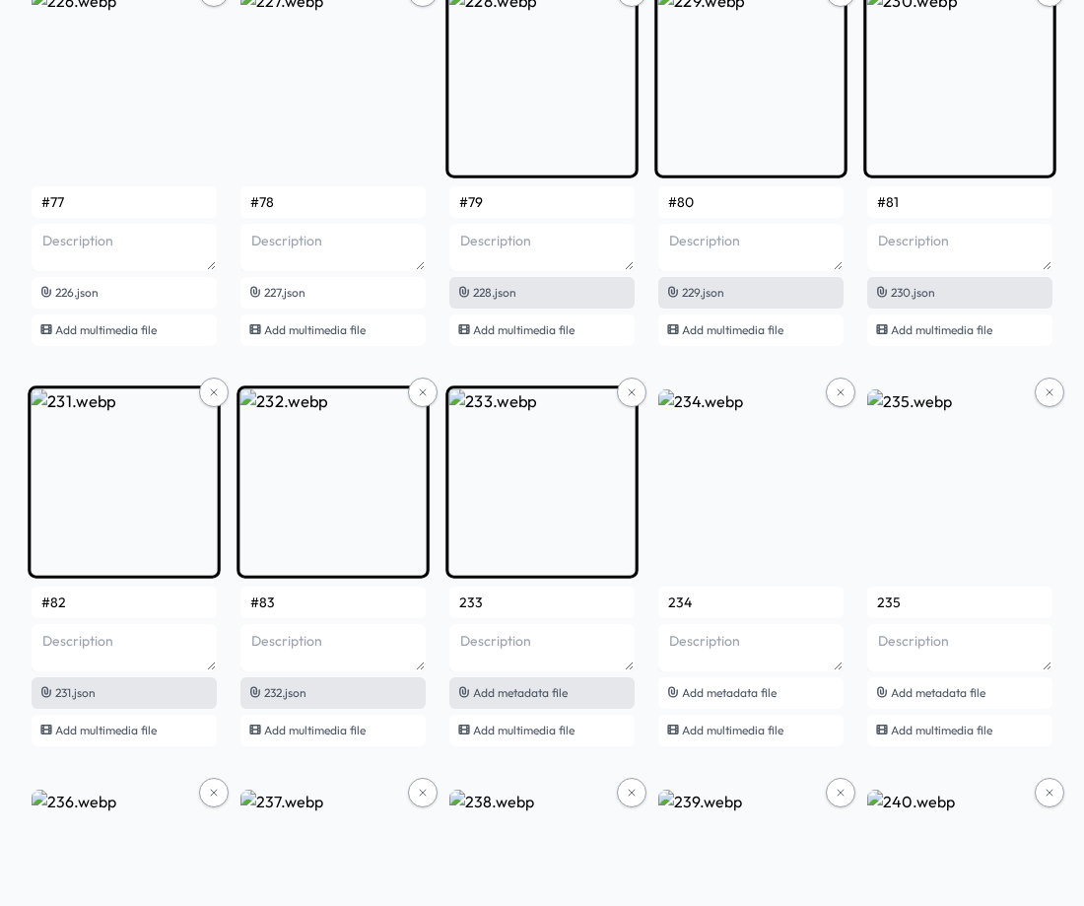
click at [526, 696] on span "Add metadata file" at bounding box center [520, 692] width 95 height 15
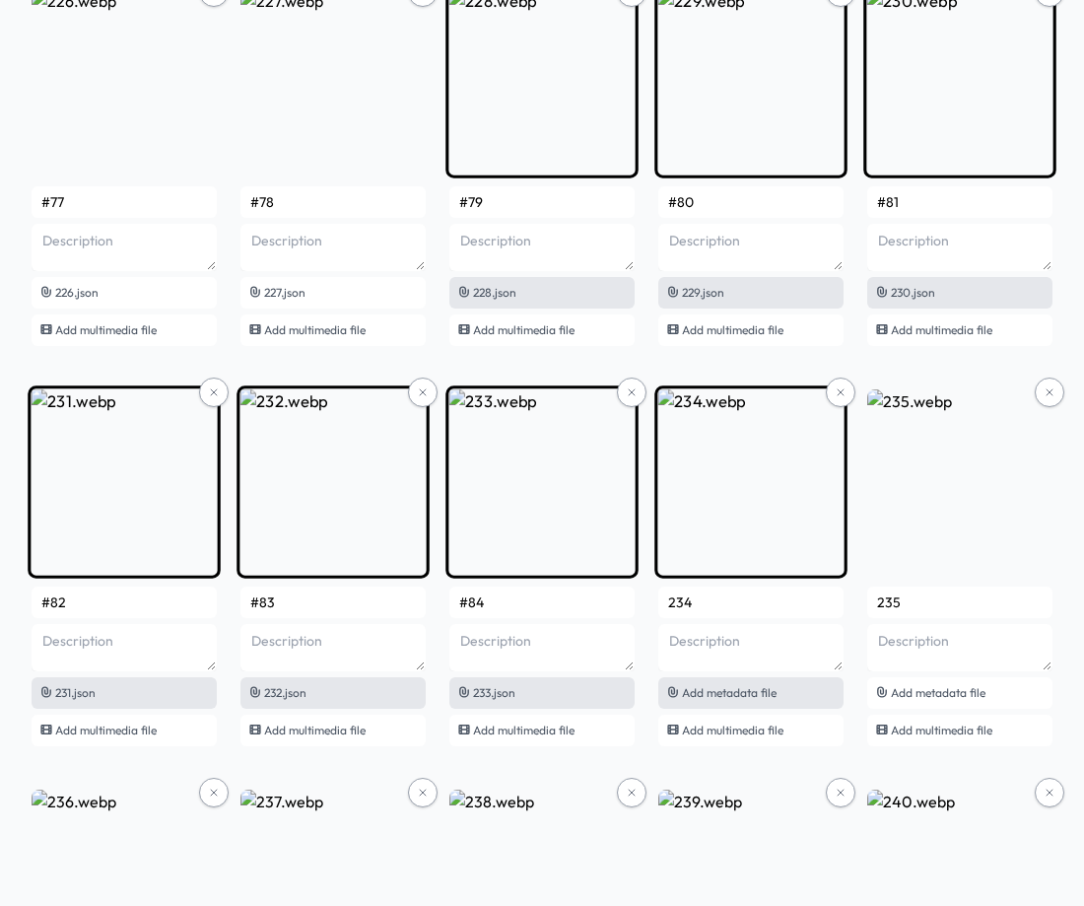
click at [698, 686] on span "Add metadata file" at bounding box center [729, 692] width 95 height 15
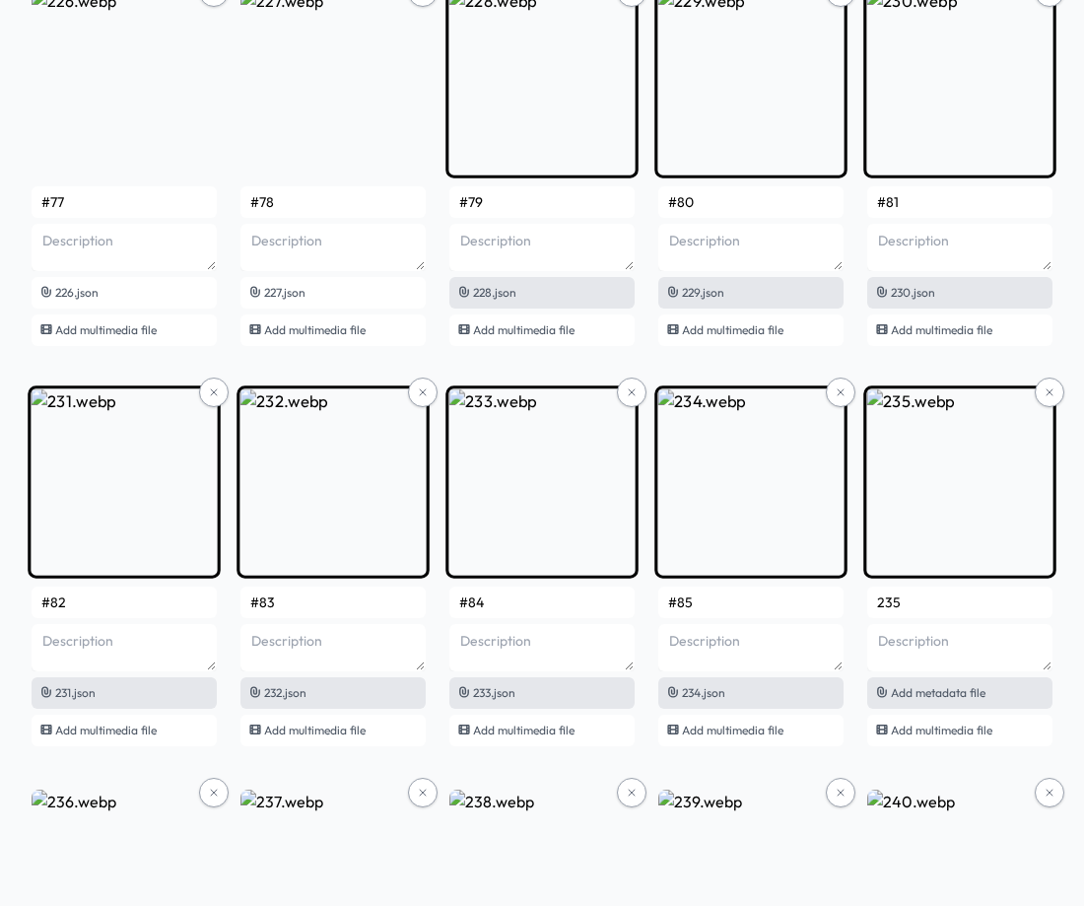
click at [934, 701] on div "Add metadata file" at bounding box center [959, 693] width 185 height 32
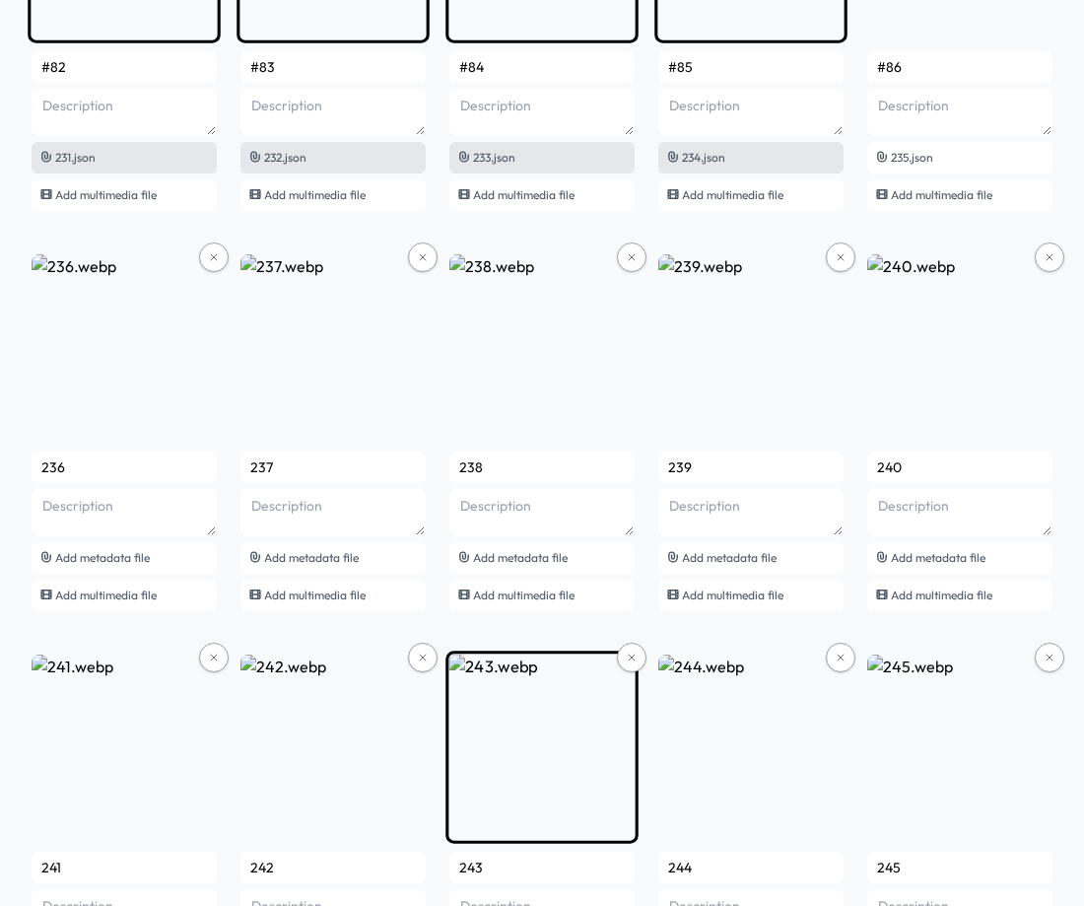
scroll to position [18988, 0]
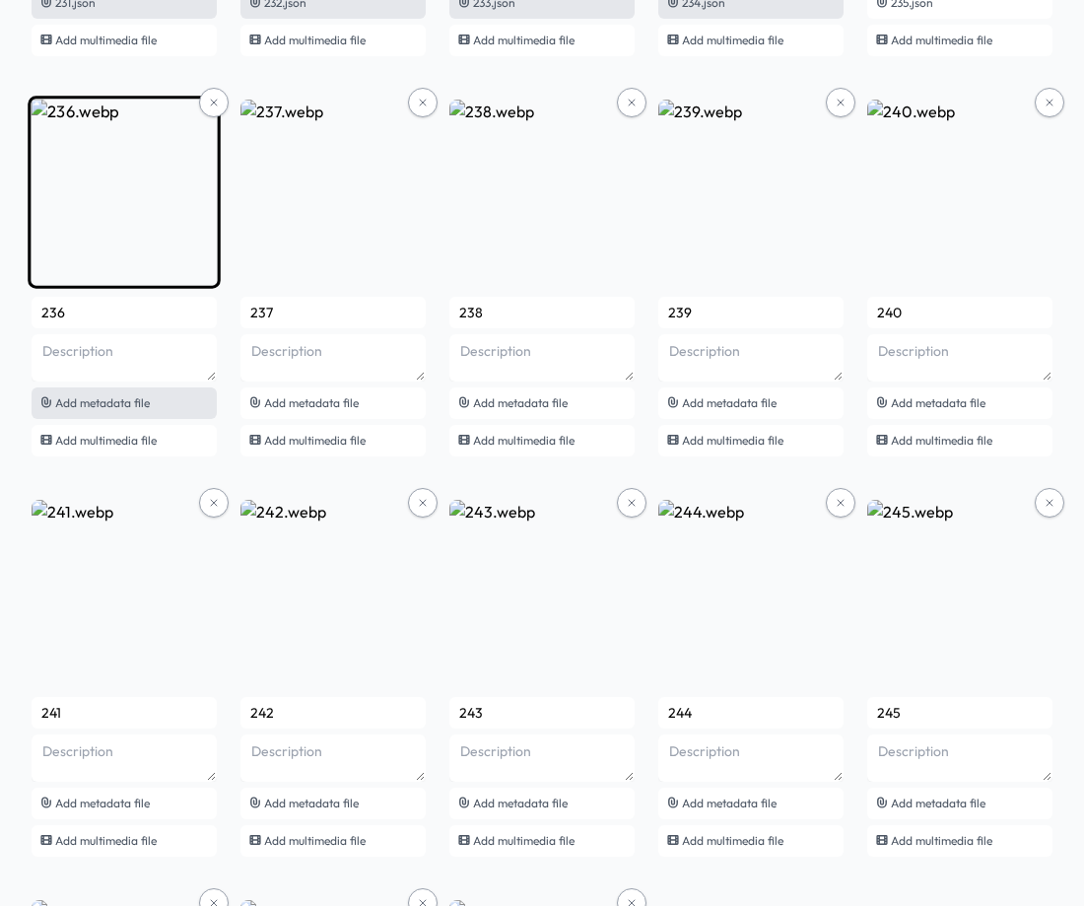
click at [120, 394] on div "Add metadata file" at bounding box center [124, 403] width 185 height 32
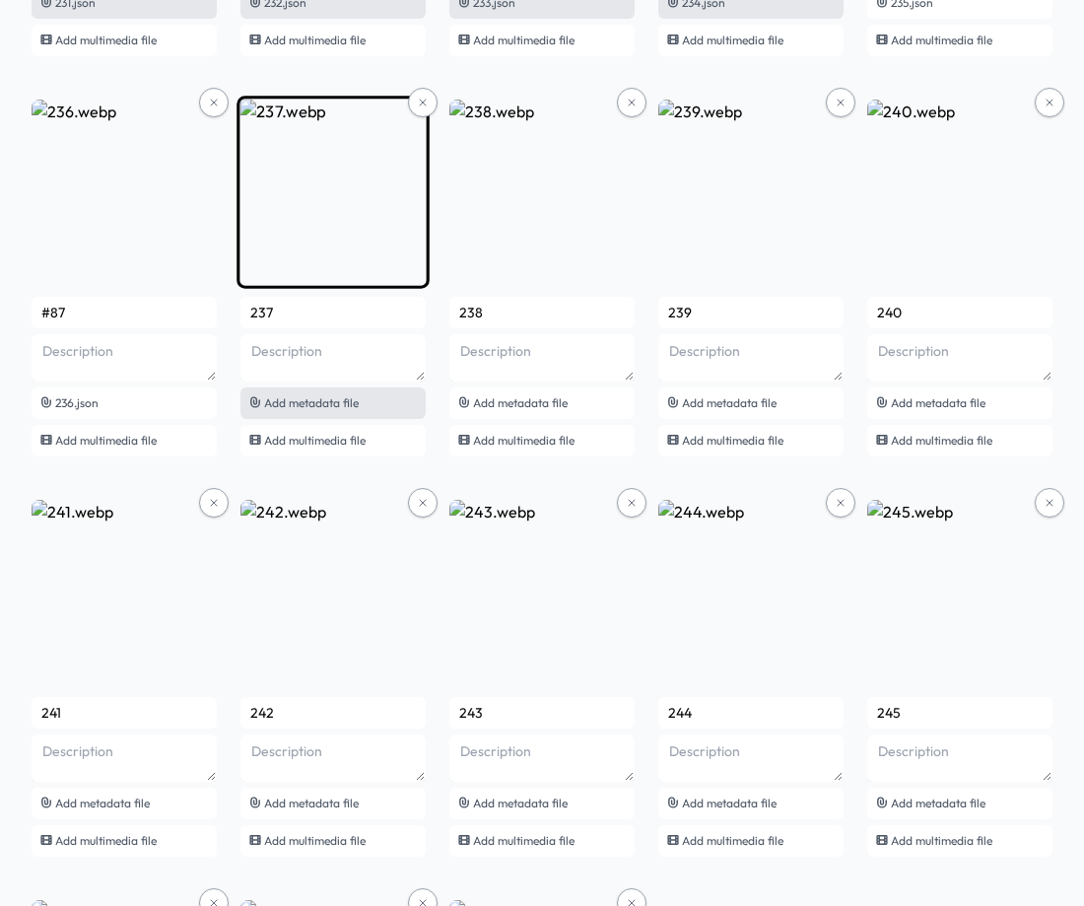
click at [370, 397] on div "Add metadata file" at bounding box center [332, 403] width 185 height 32
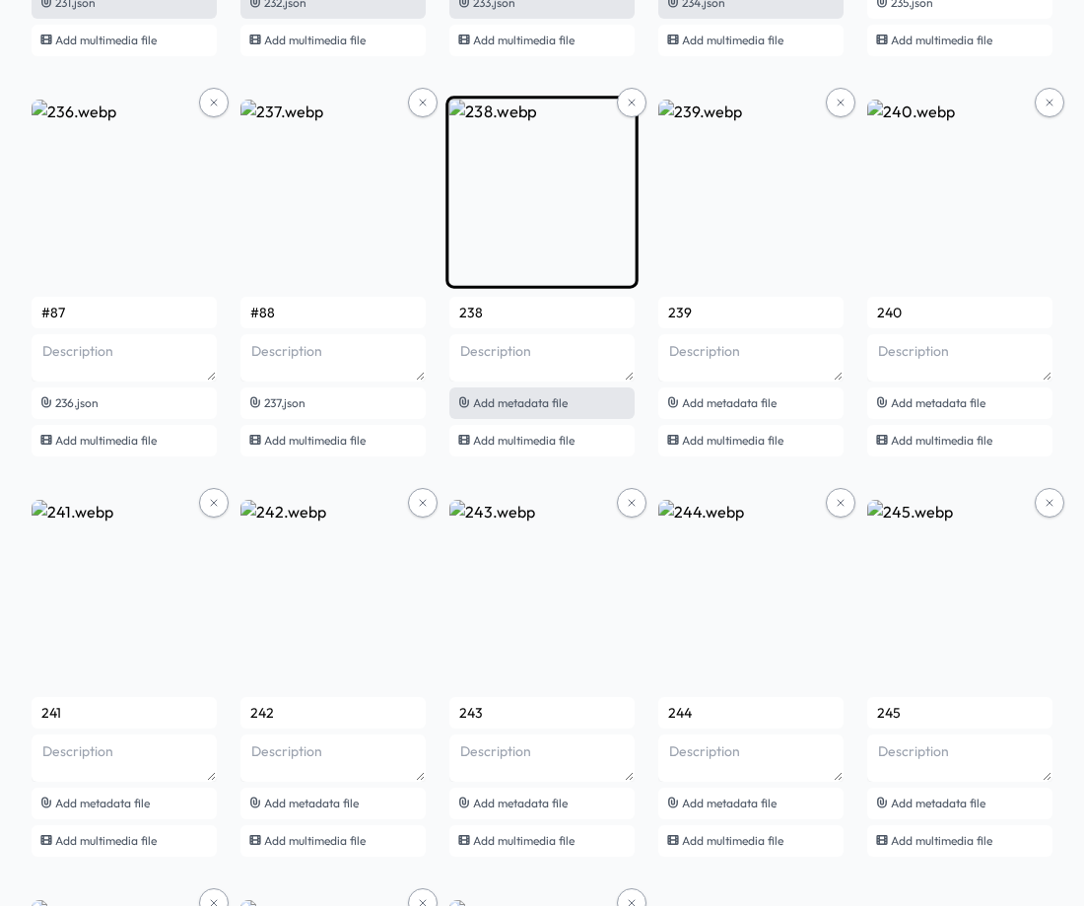
click at [531, 406] on span "Add metadata file" at bounding box center [520, 402] width 95 height 15
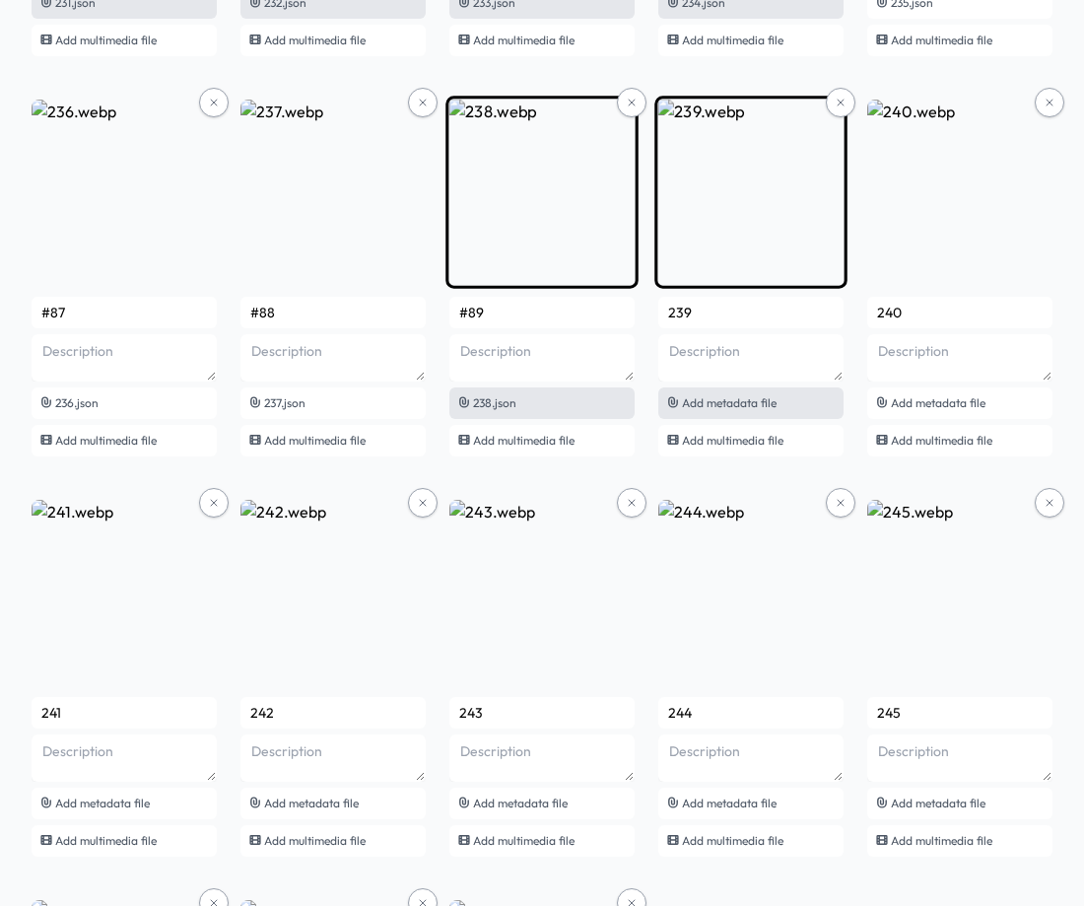
click at [698, 407] on span "Add metadata file" at bounding box center [729, 402] width 95 height 15
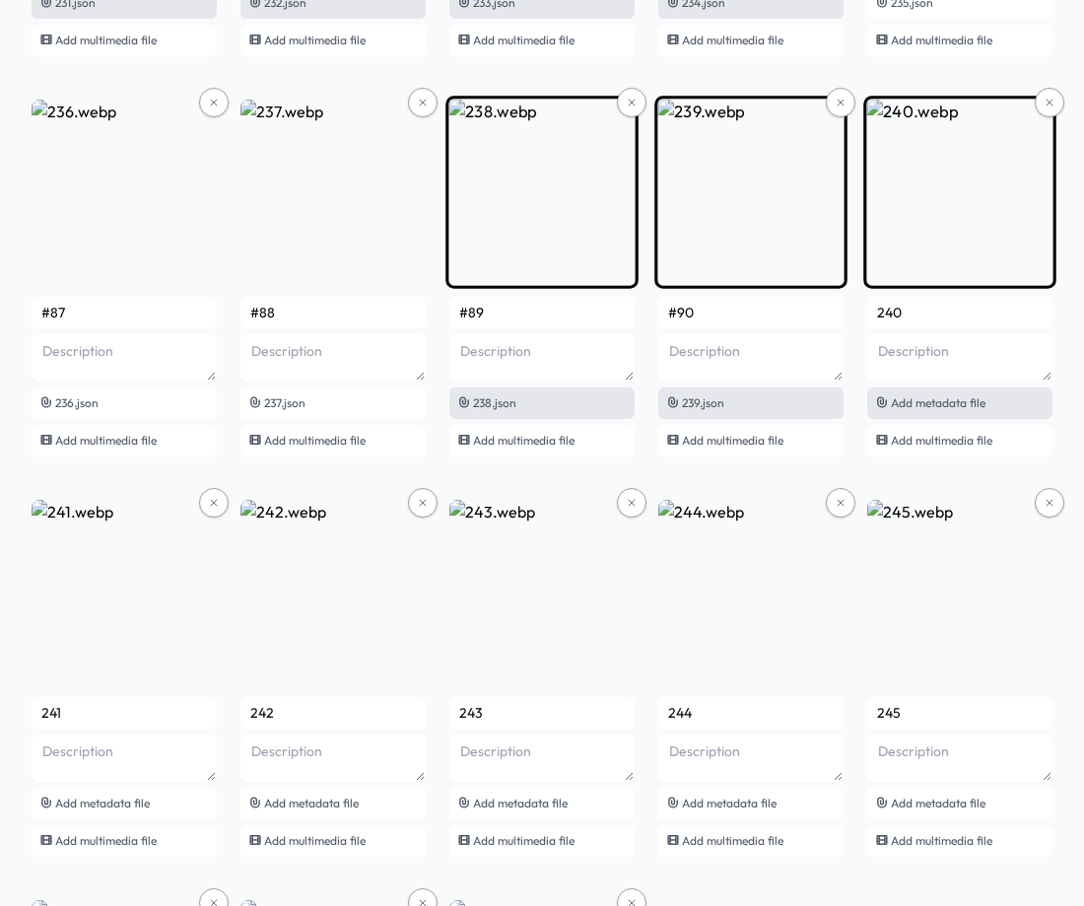
click at [973, 411] on div "Add metadata file" at bounding box center [959, 403] width 185 height 32
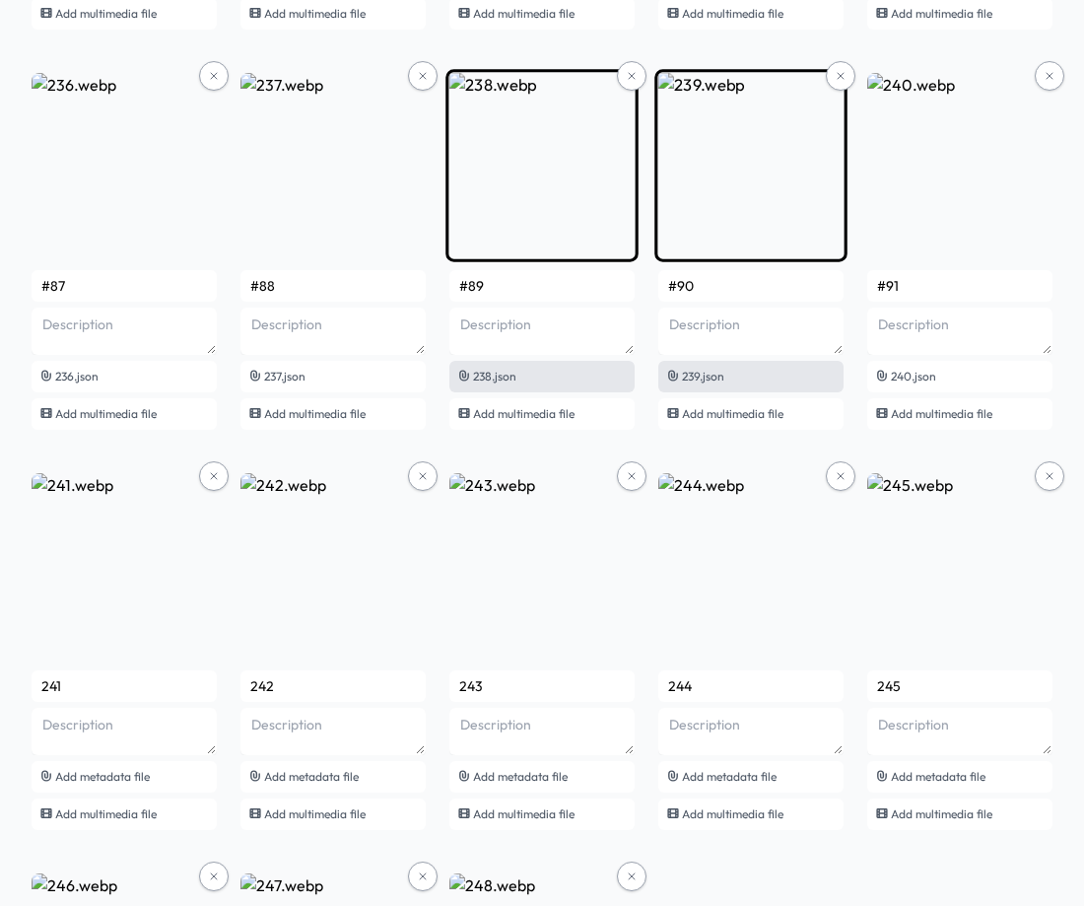
scroll to position [19008, 0]
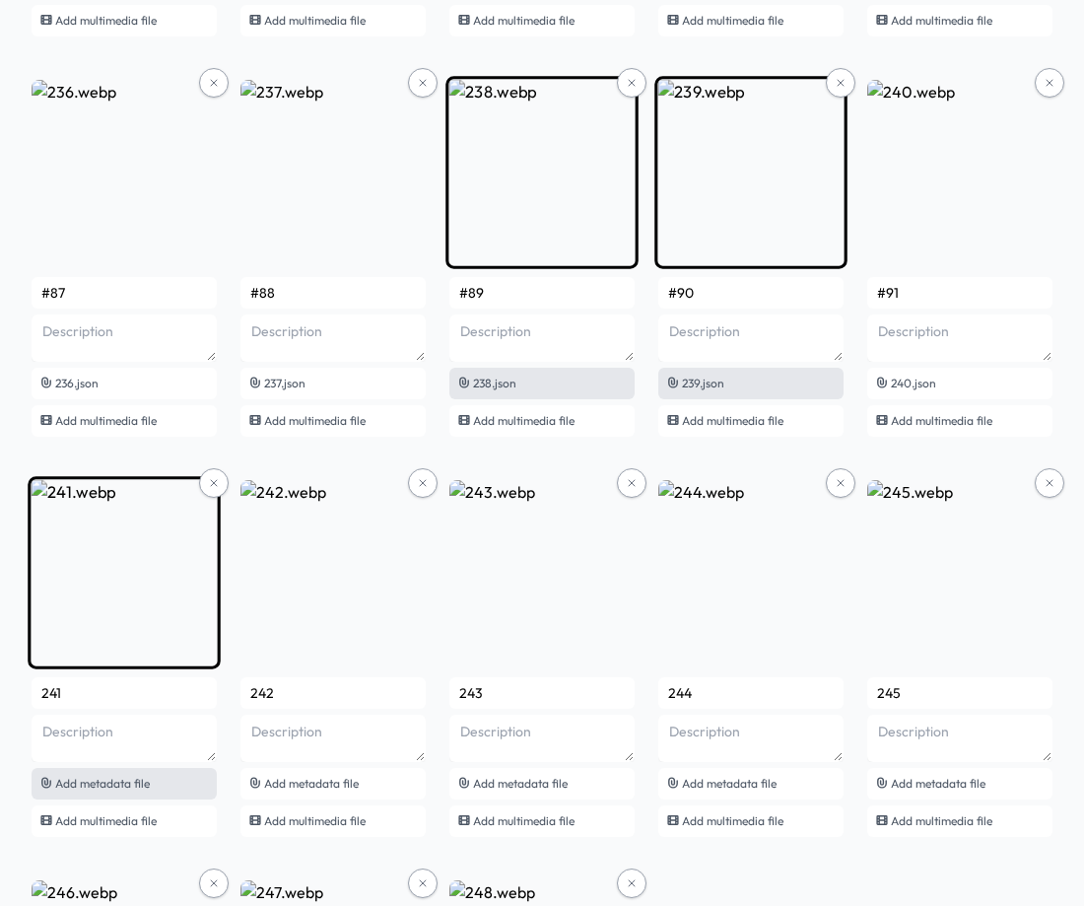
click at [111, 780] on span "Add metadata file" at bounding box center [102, 783] width 95 height 15
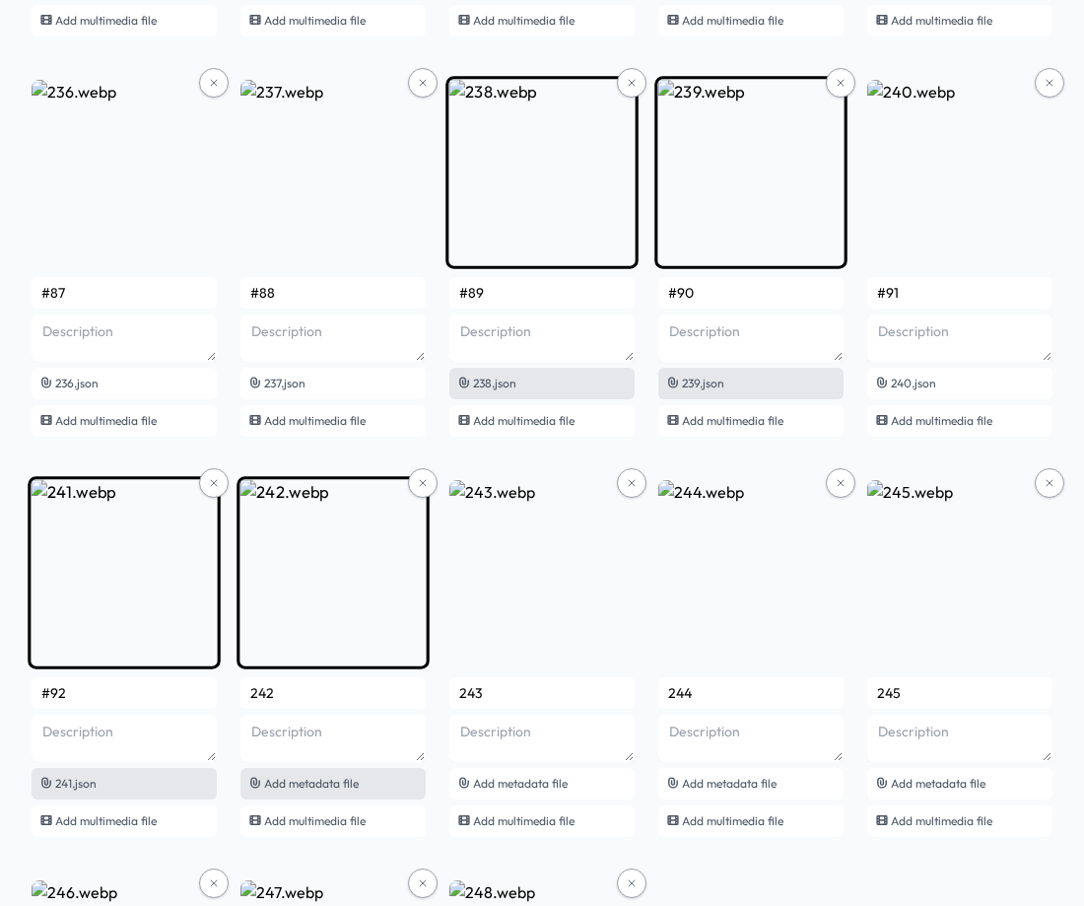
click at [321, 788] on span "Add metadata file" at bounding box center [311, 783] width 95 height 15
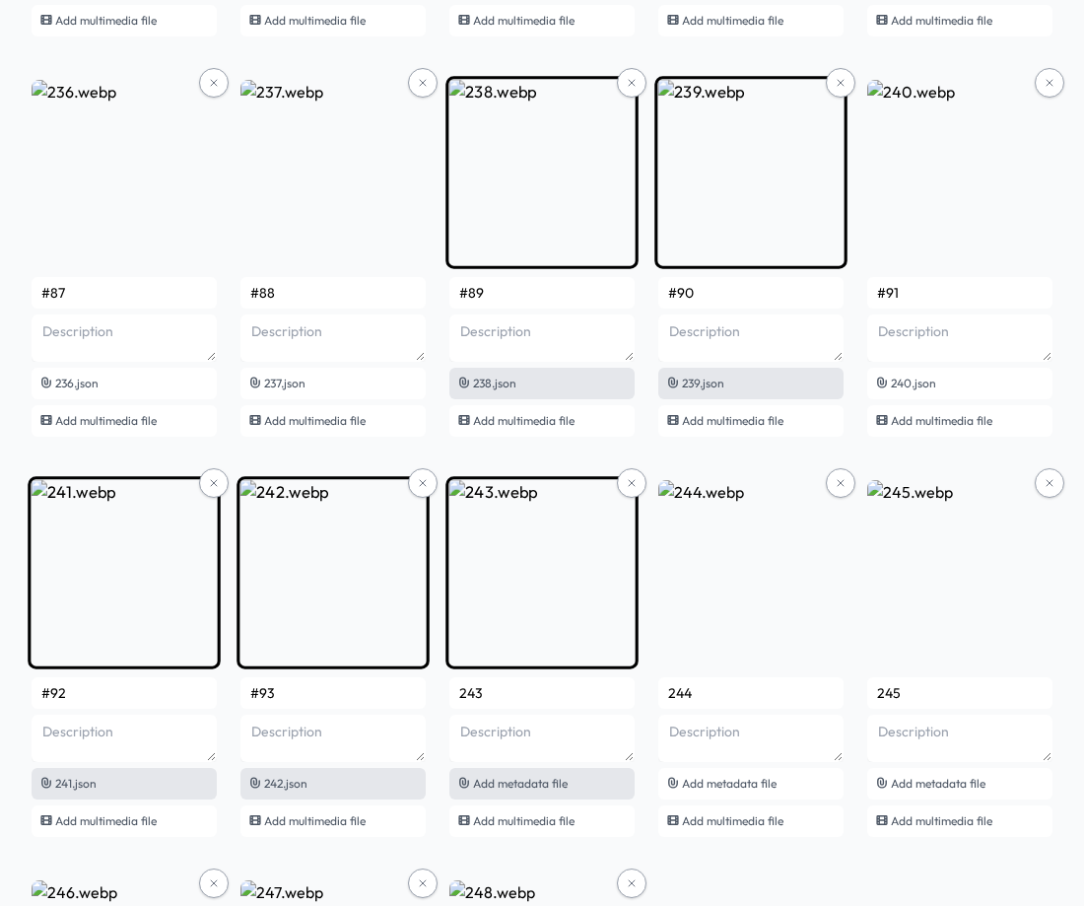
click at [514, 784] on span "Add metadata file" at bounding box center [520, 783] width 95 height 15
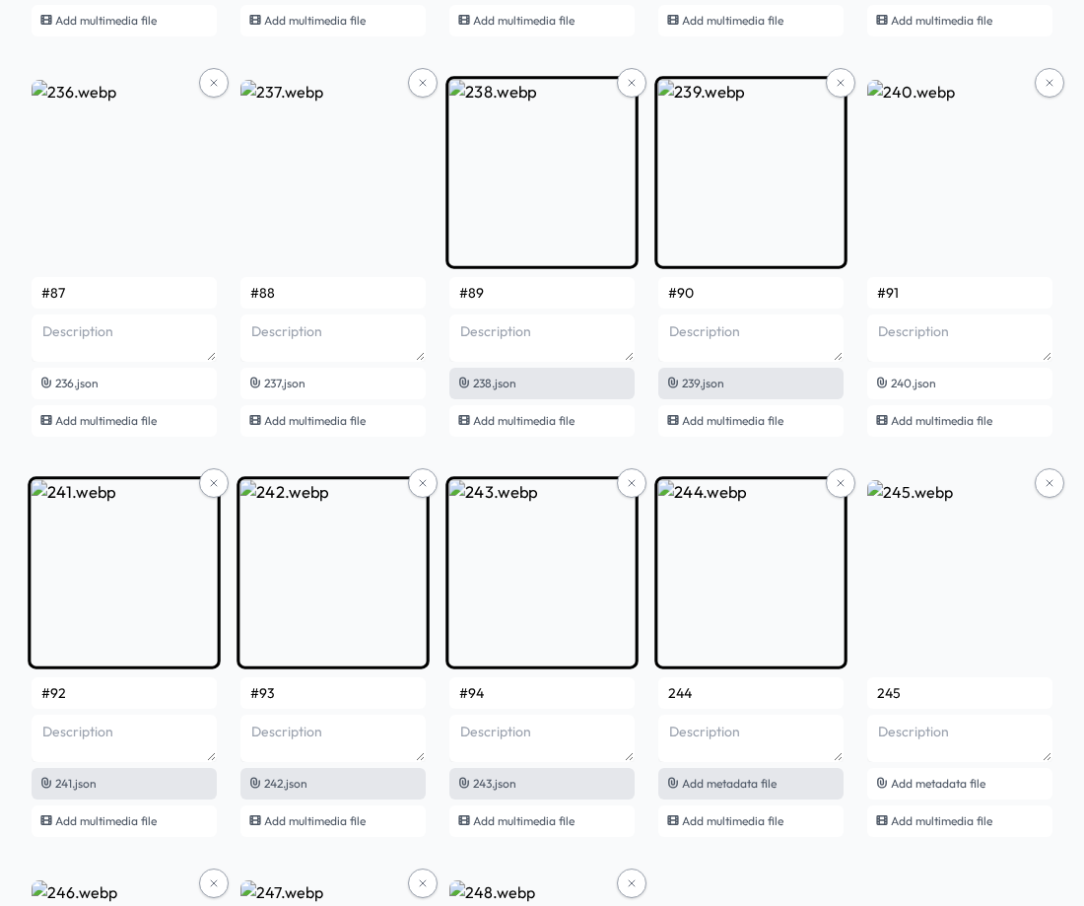
click at [735, 788] on span "Add metadata file" at bounding box center [729, 783] width 95 height 15
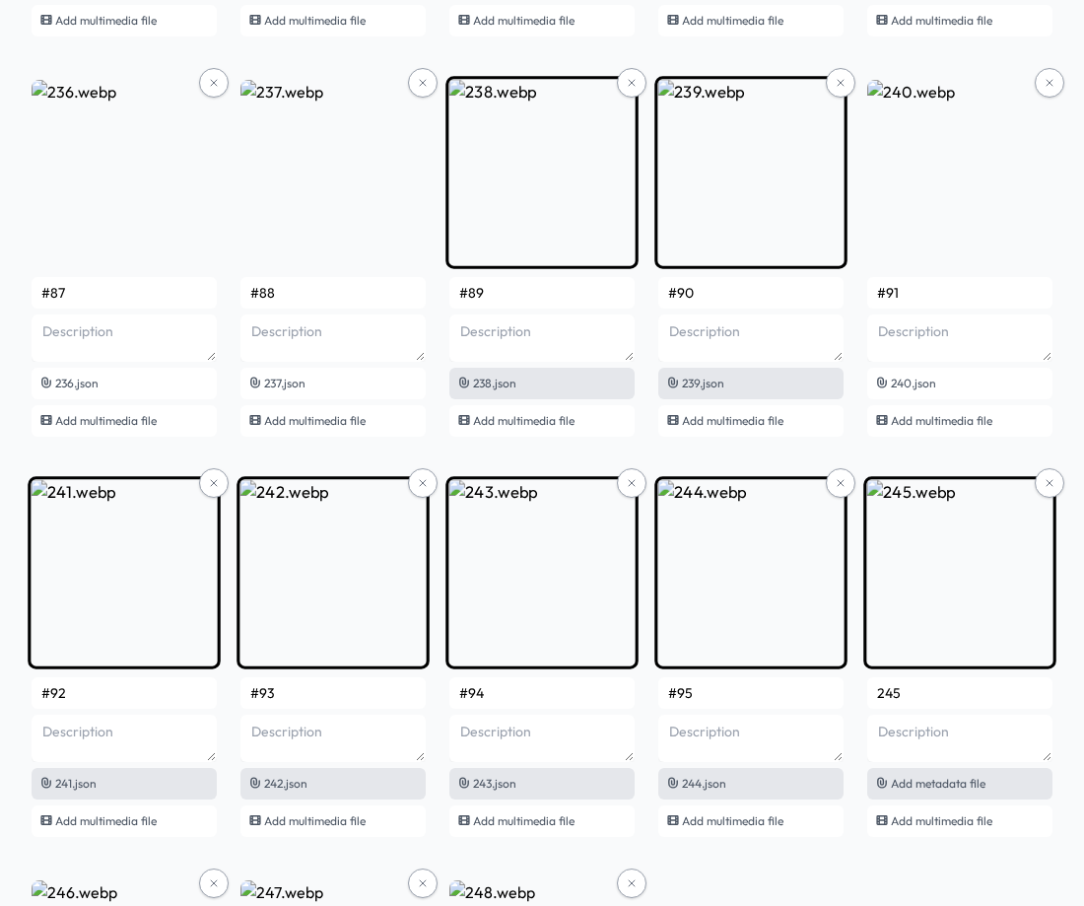
click at [956, 787] on span "Add metadata file" at bounding box center [938, 783] width 95 height 15
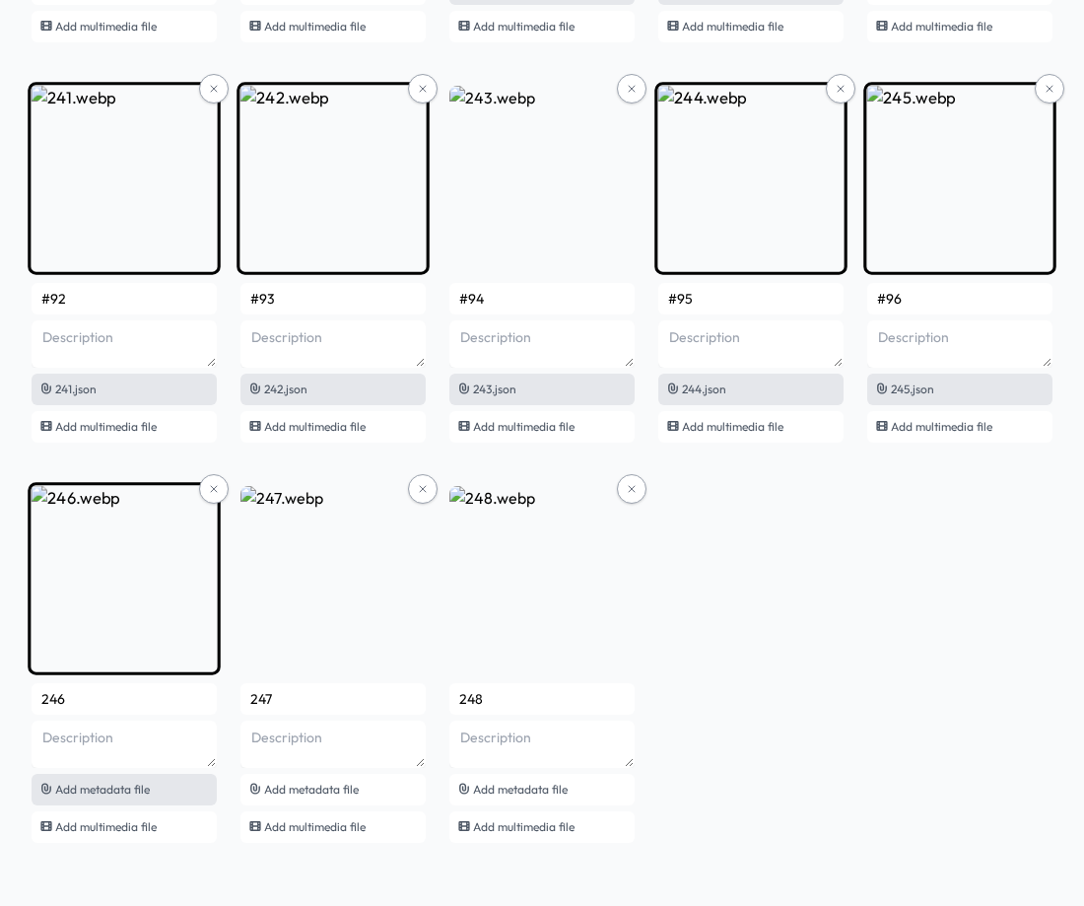
click at [103, 785] on span "Add metadata file" at bounding box center [102, 789] width 95 height 15
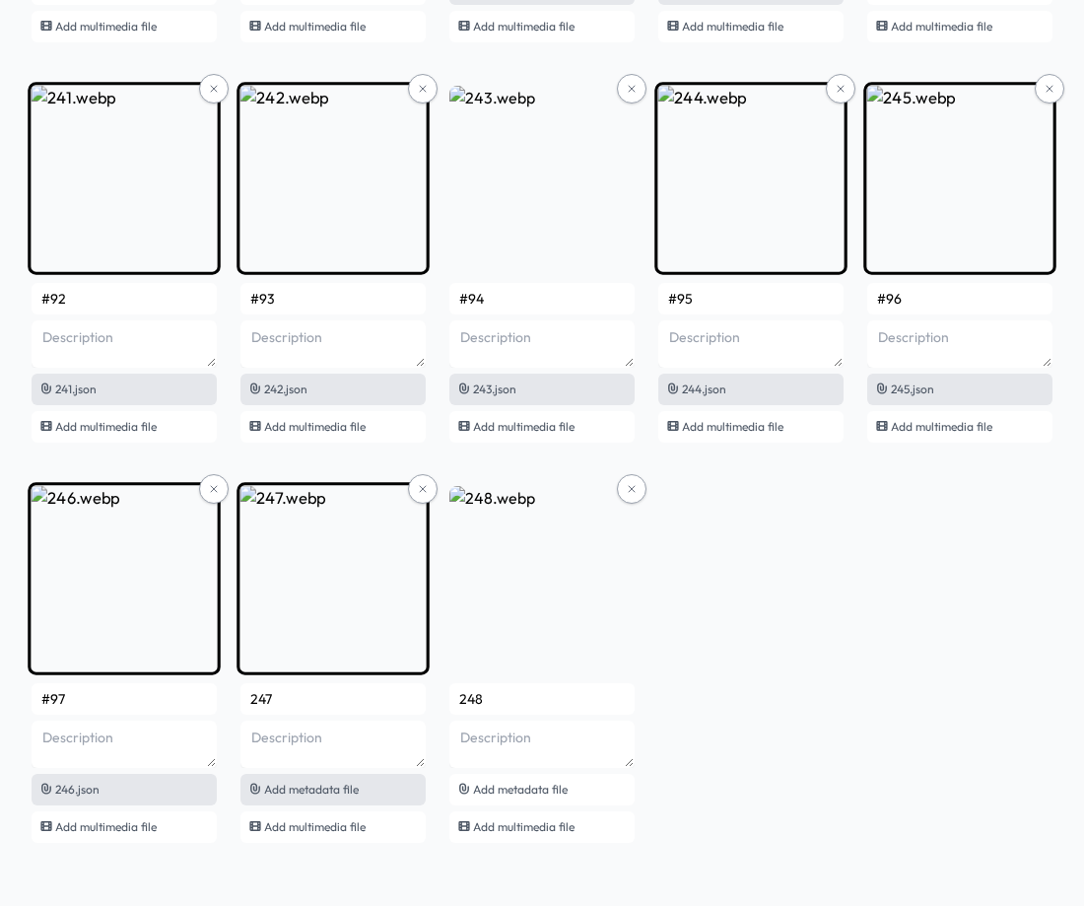
click at [307, 791] on span "Add metadata file" at bounding box center [311, 789] width 95 height 15
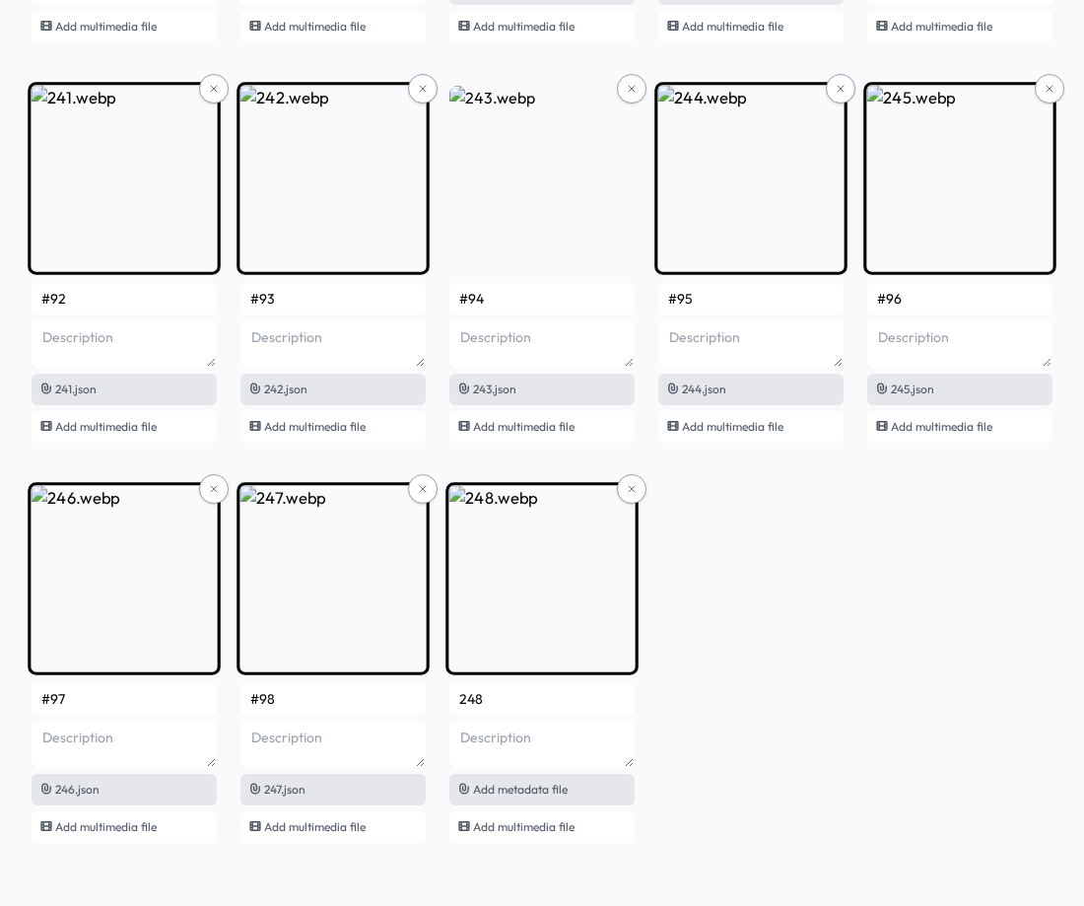
click at [514, 783] on span "Add metadata file" at bounding box center [520, 789] width 95 height 15
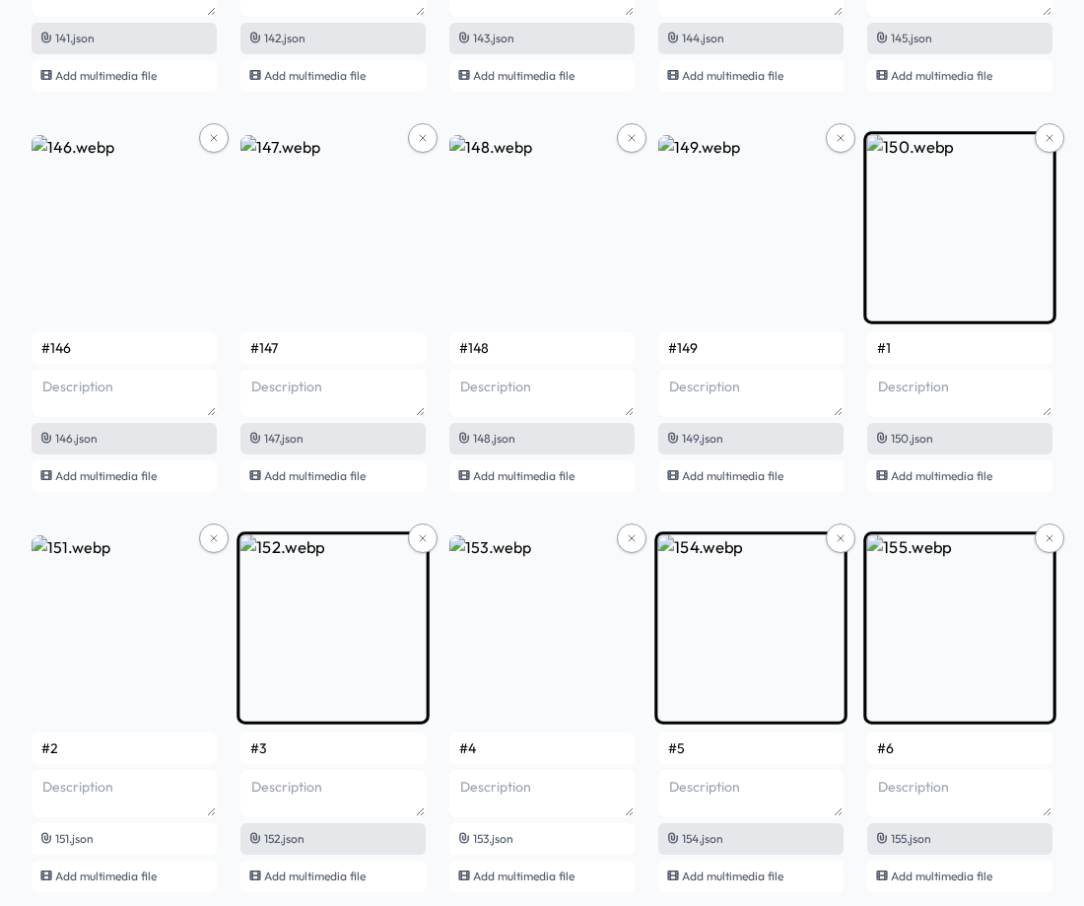
scroll to position [11714, 0]
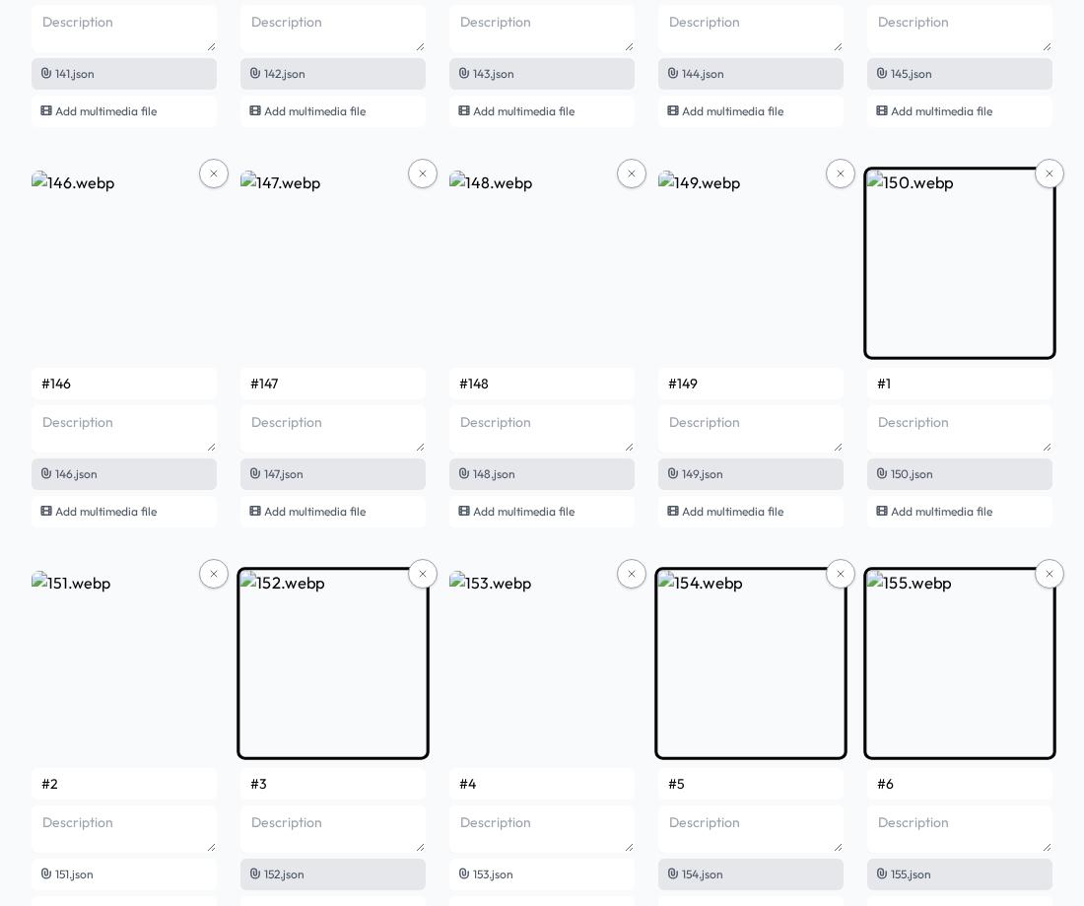
click at [941, 391] on input "#1" at bounding box center [959, 384] width 185 height 32
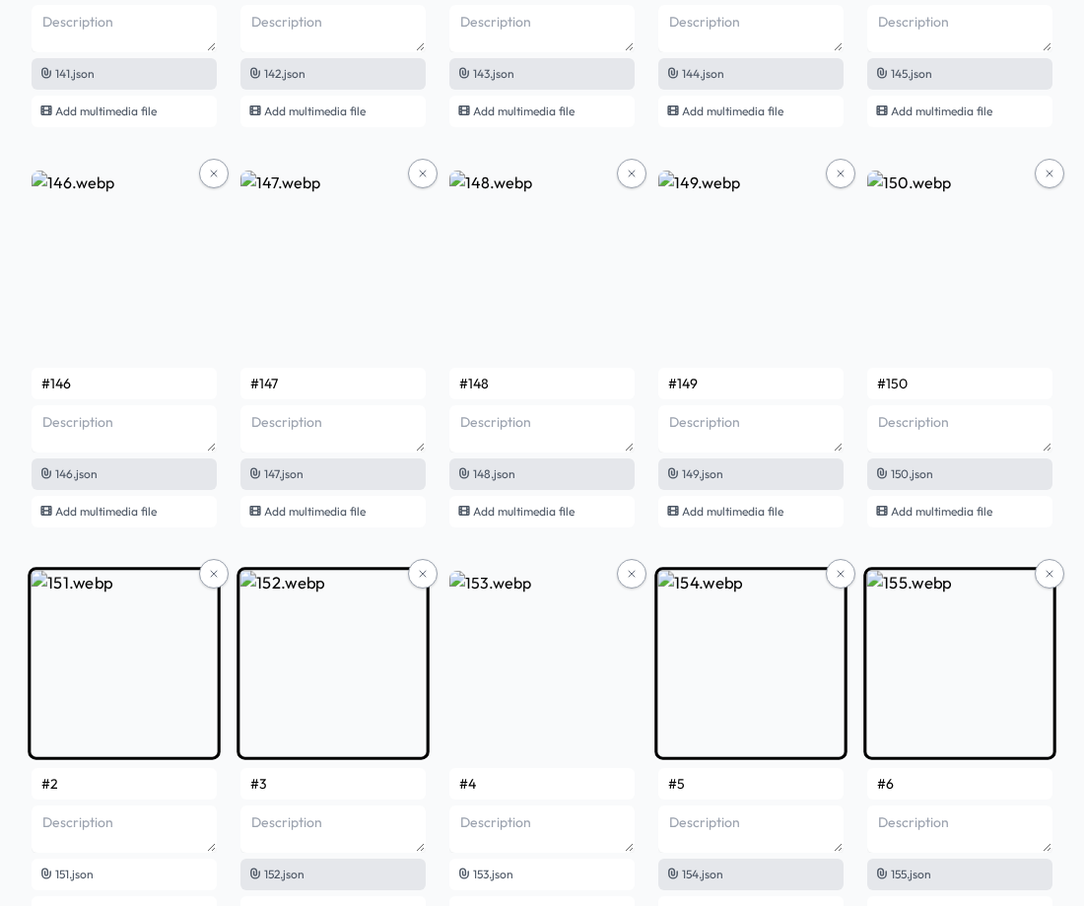
click at [147, 786] on input "#2" at bounding box center [124, 784] width 185 height 32
click at [293, 782] on input "#3" at bounding box center [332, 784] width 185 height 32
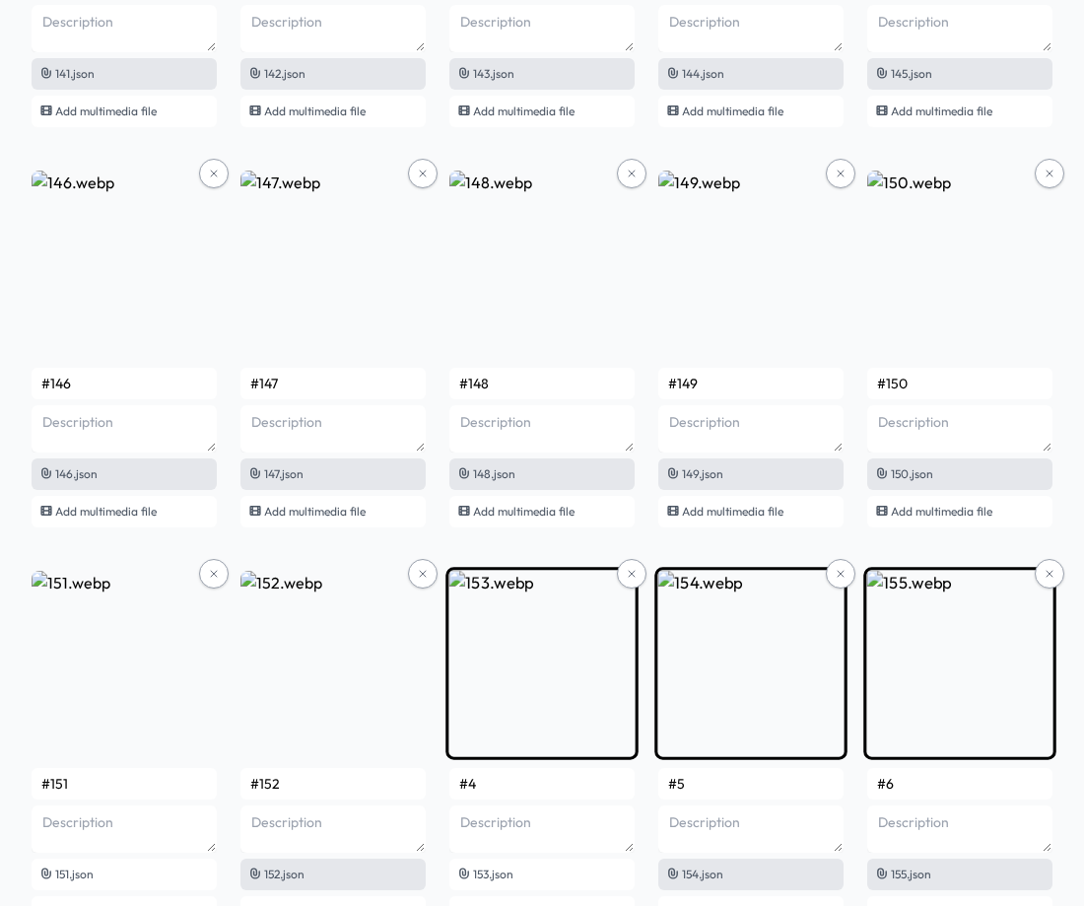
click at [485, 780] on input "#4" at bounding box center [541, 784] width 185 height 32
click at [748, 787] on input "#5" at bounding box center [750, 784] width 185 height 32
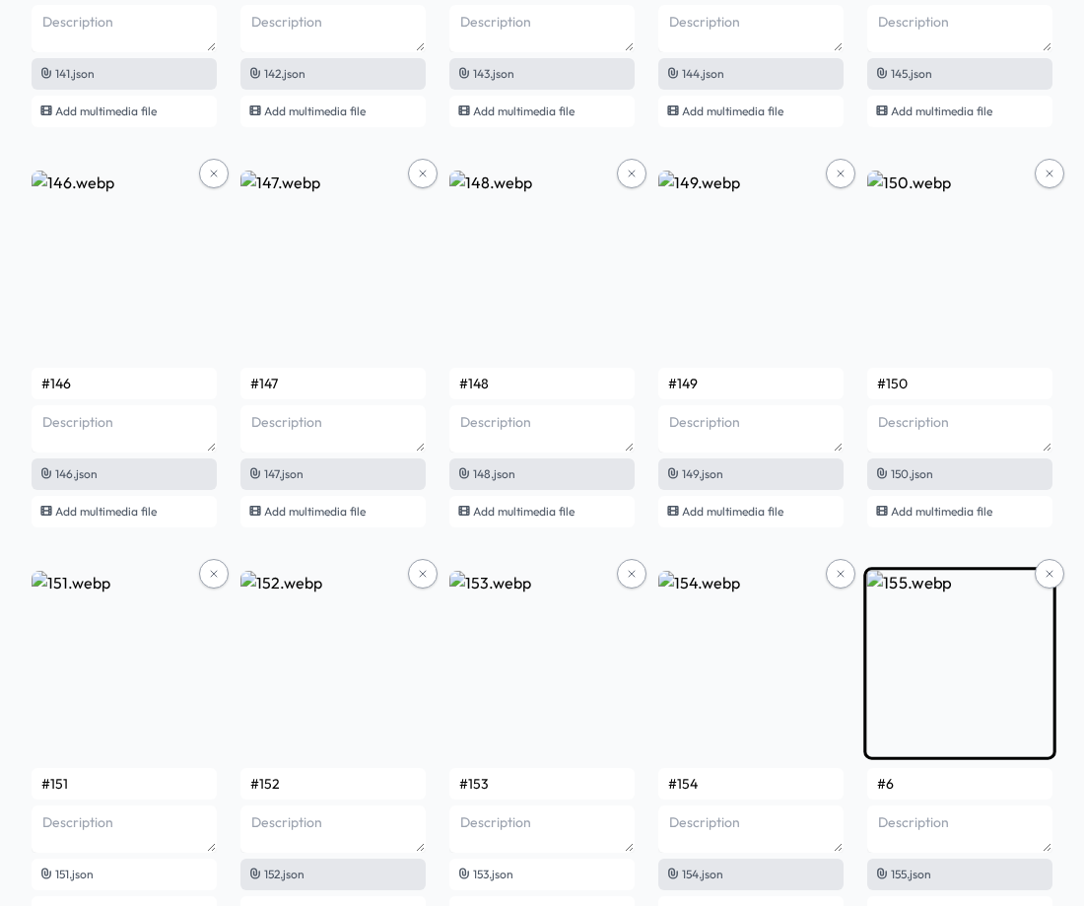
click at [916, 779] on input "#6" at bounding box center [959, 784] width 185 height 32
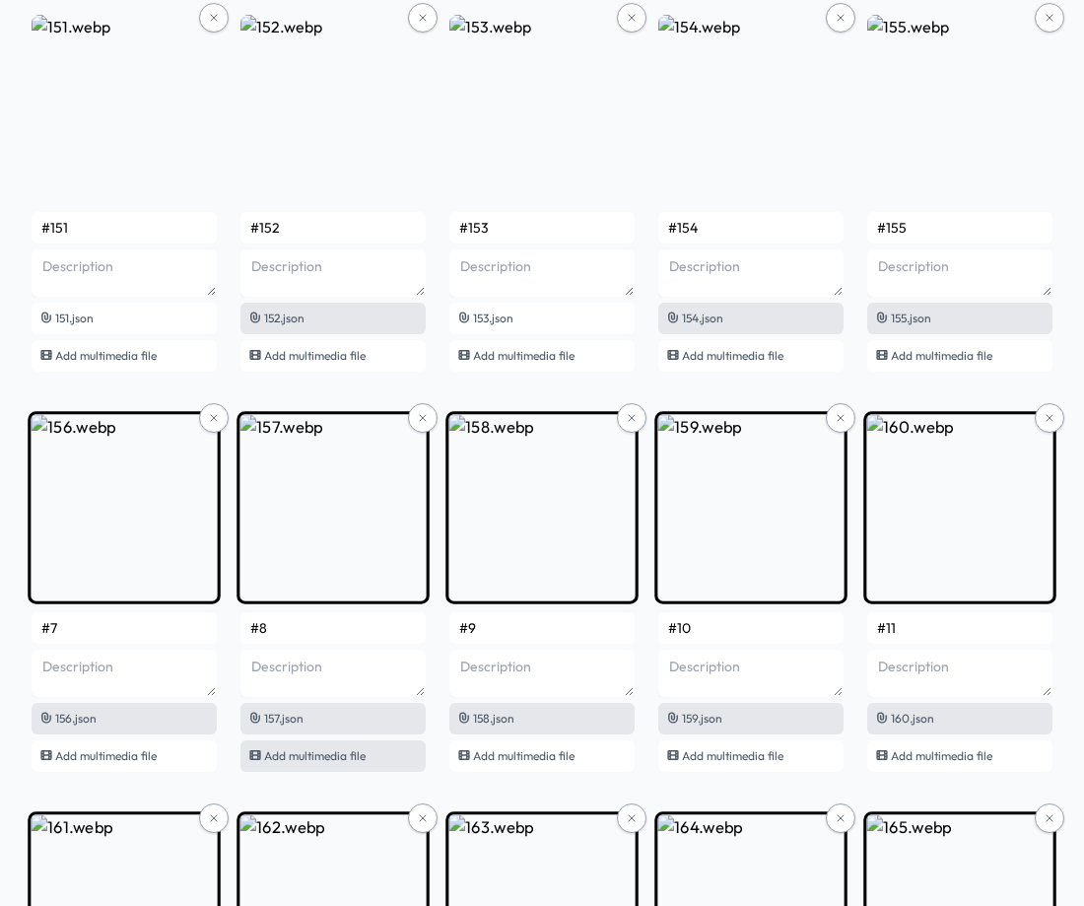
scroll to position [12305, 0]
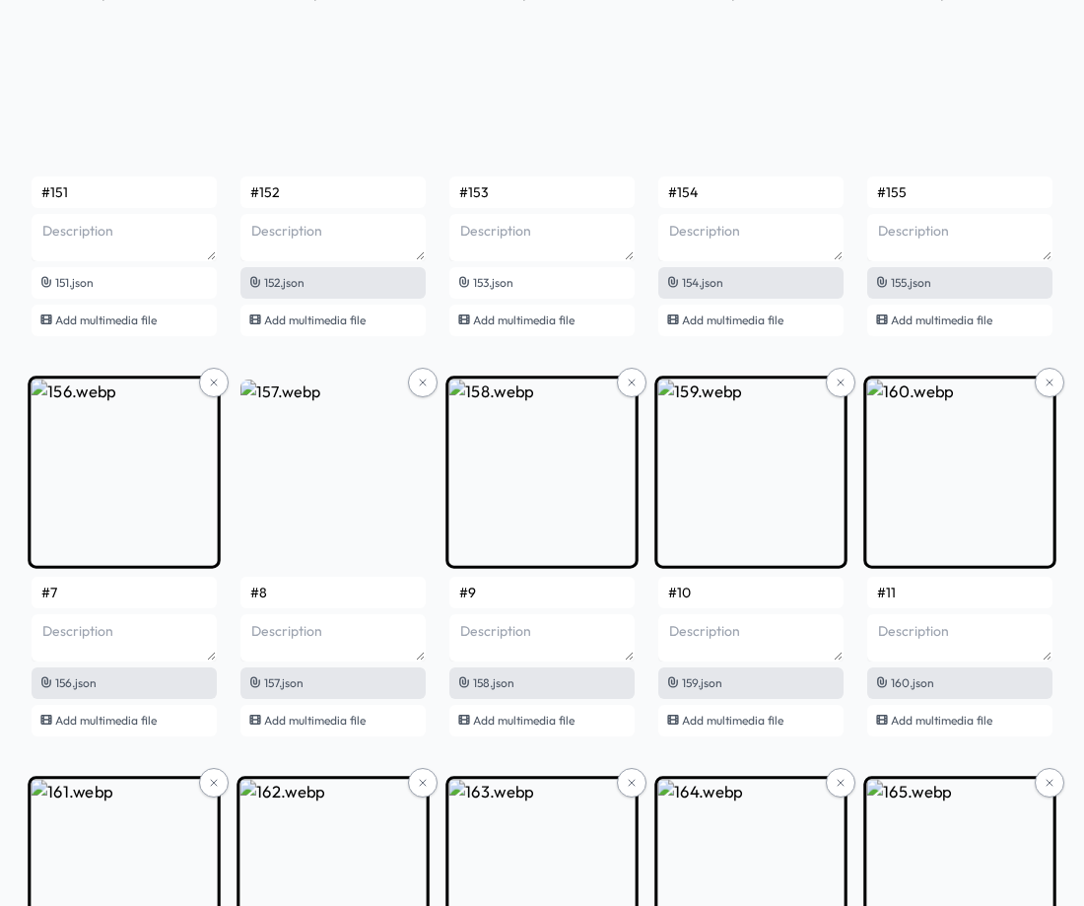
click at [132, 597] on input "#7" at bounding box center [124, 593] width 185 height 32
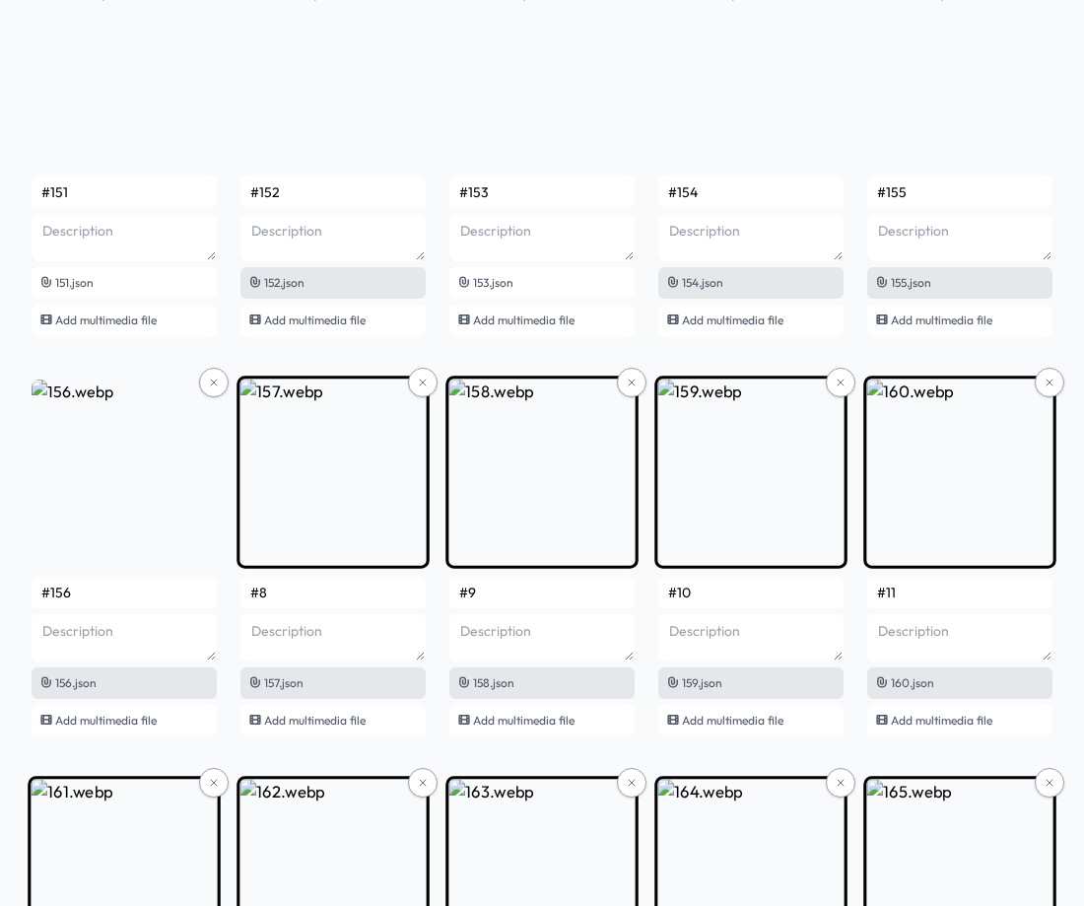
click at [303, 592] on input "#8" at bounding box center [332, 593] width 185 height 32
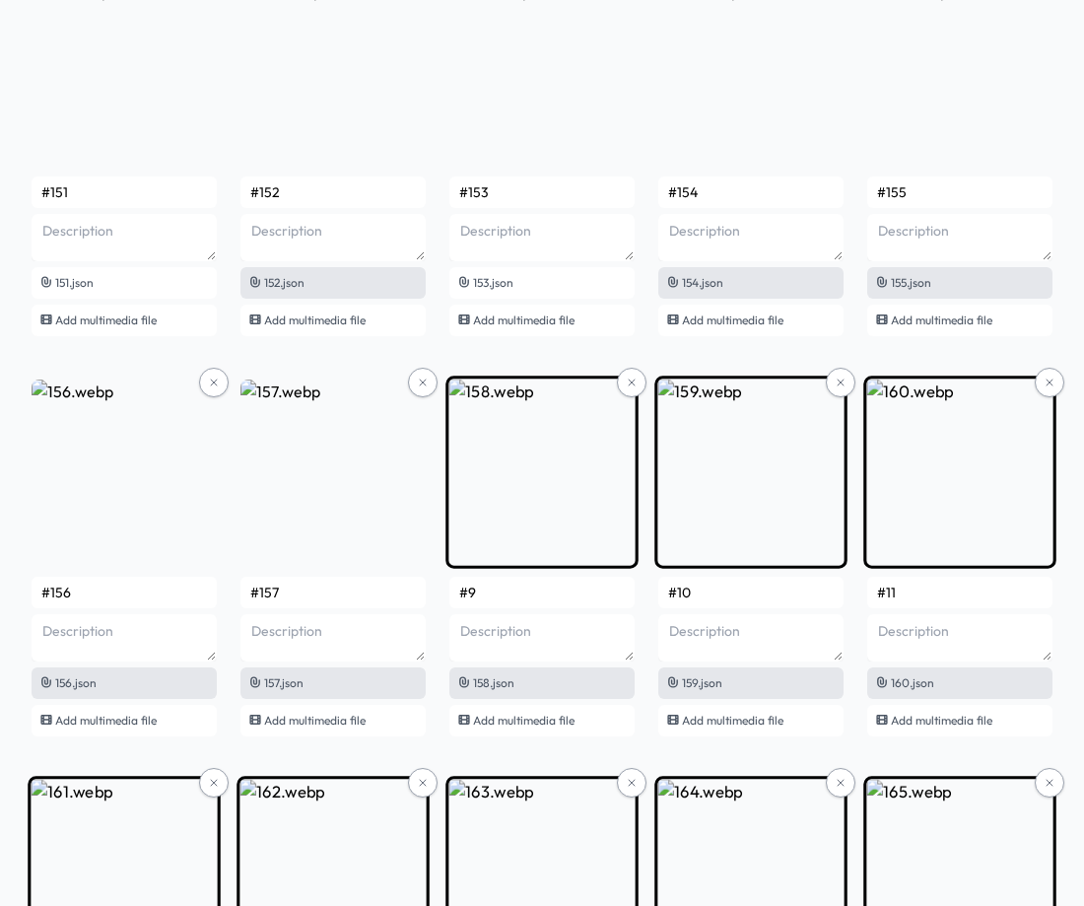
click at [503, 592] on input "#9" at bounding box center [541, 593] width 185 height 32
click at [709, 594] on input "#10" at bounding box center [750, 593] width 185 height 32
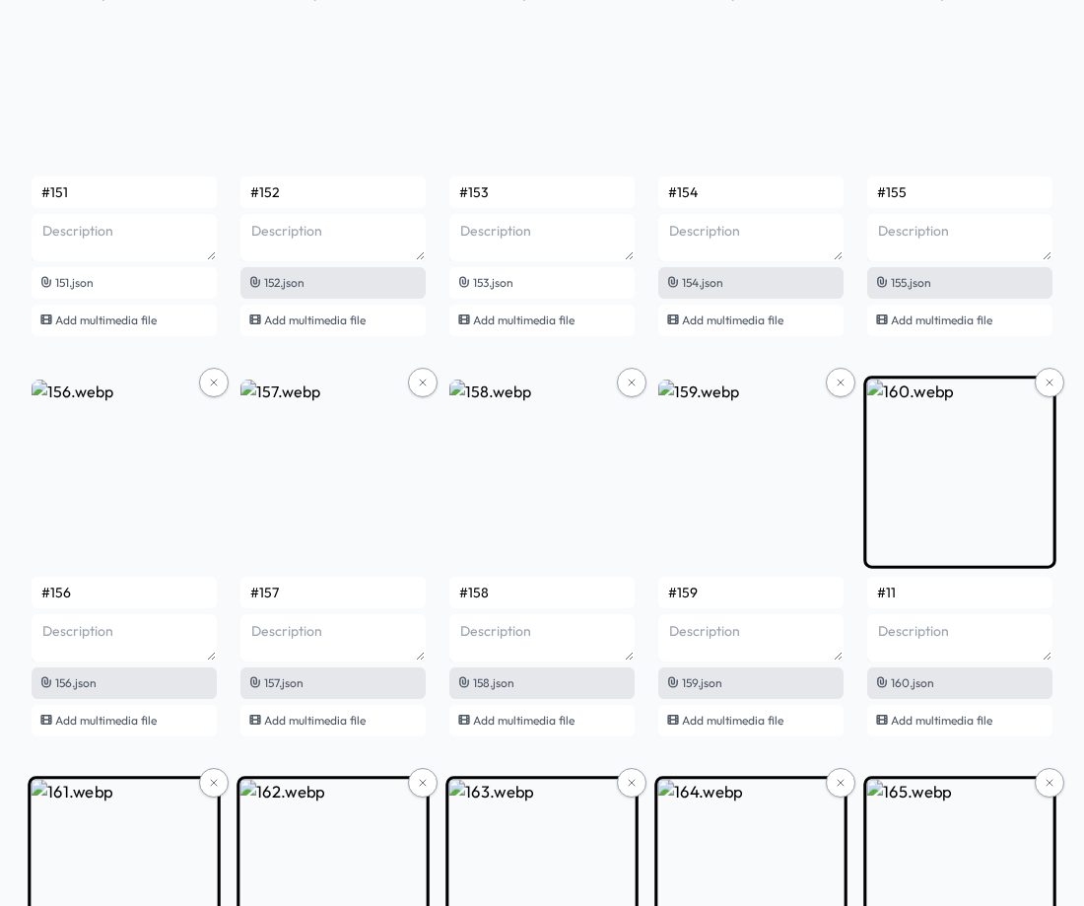
click at [942, 586] on input "#11" at bounding box center [959, 593] width 185 height 32
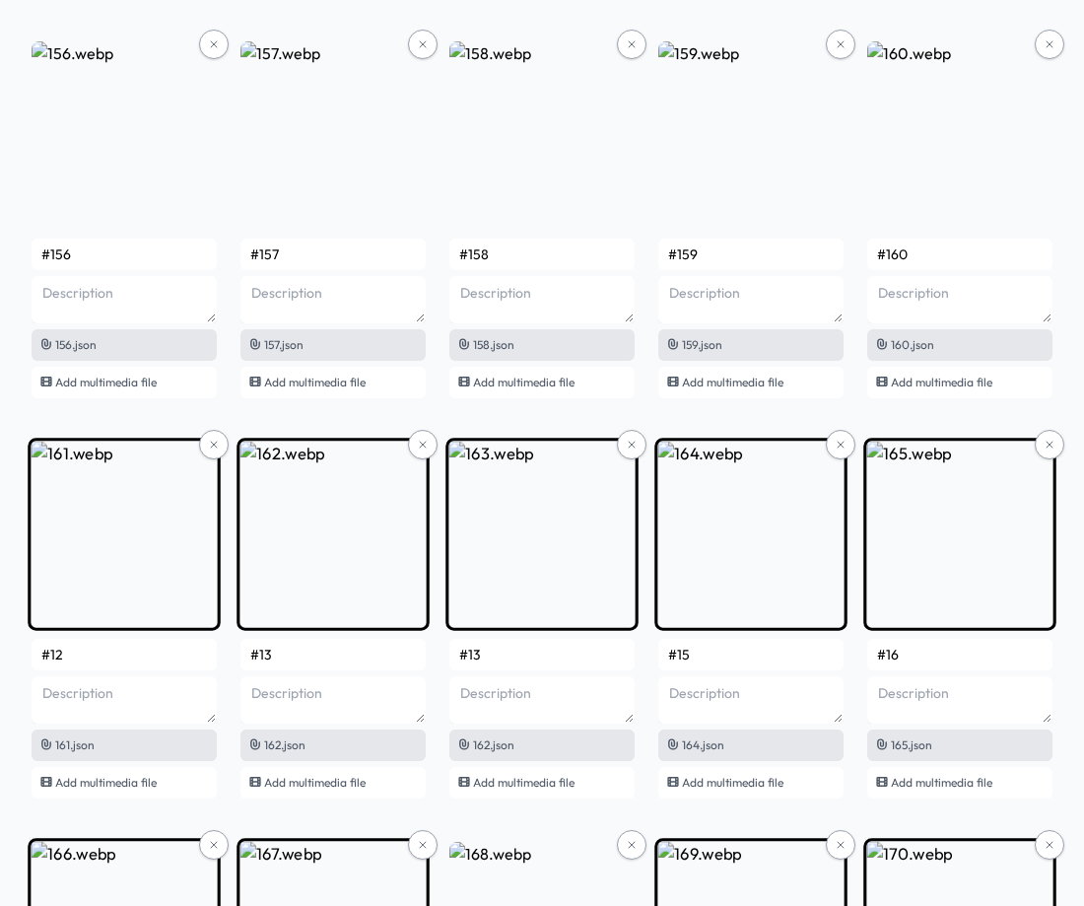
scroll to position [12700, 0]
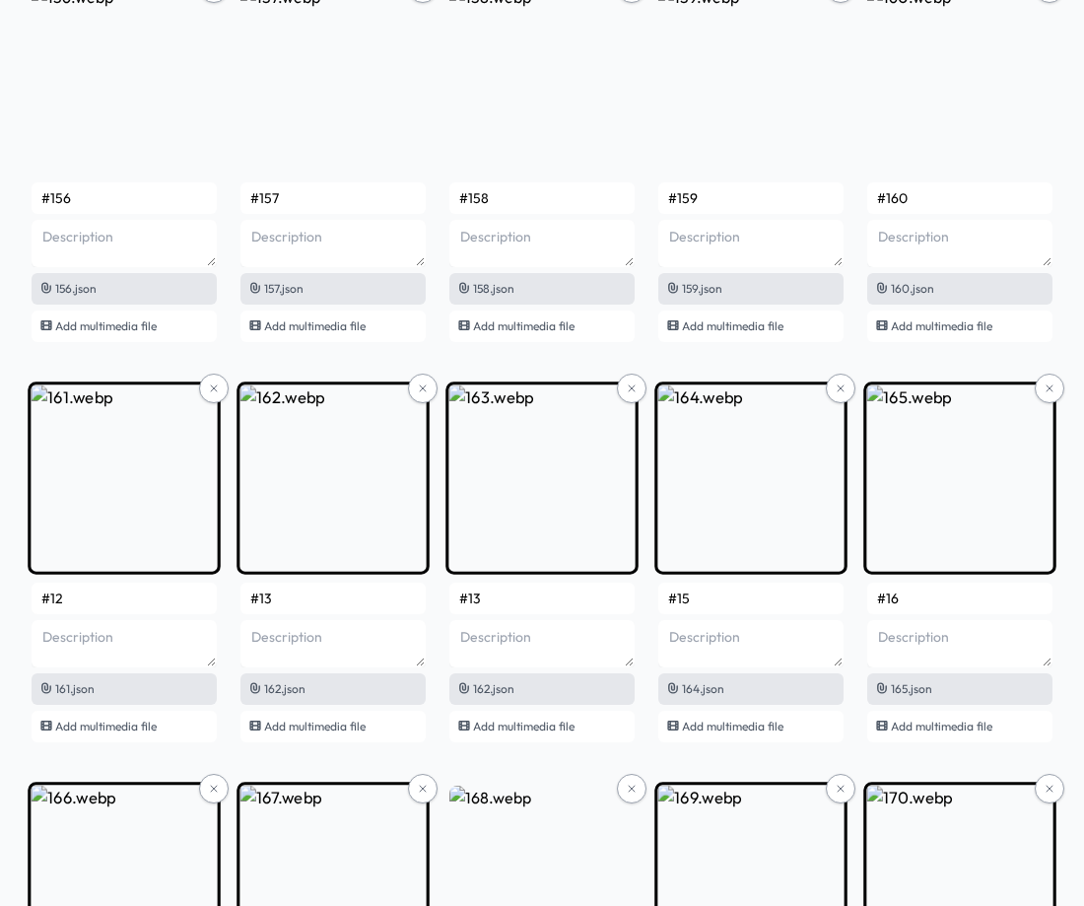
click at [99, 601] on input "#12" at bounding box center [124, 599] width 185 height 32
click at [293, 593] on input "#13" at bounding box center [332, 599] width 185 height 32
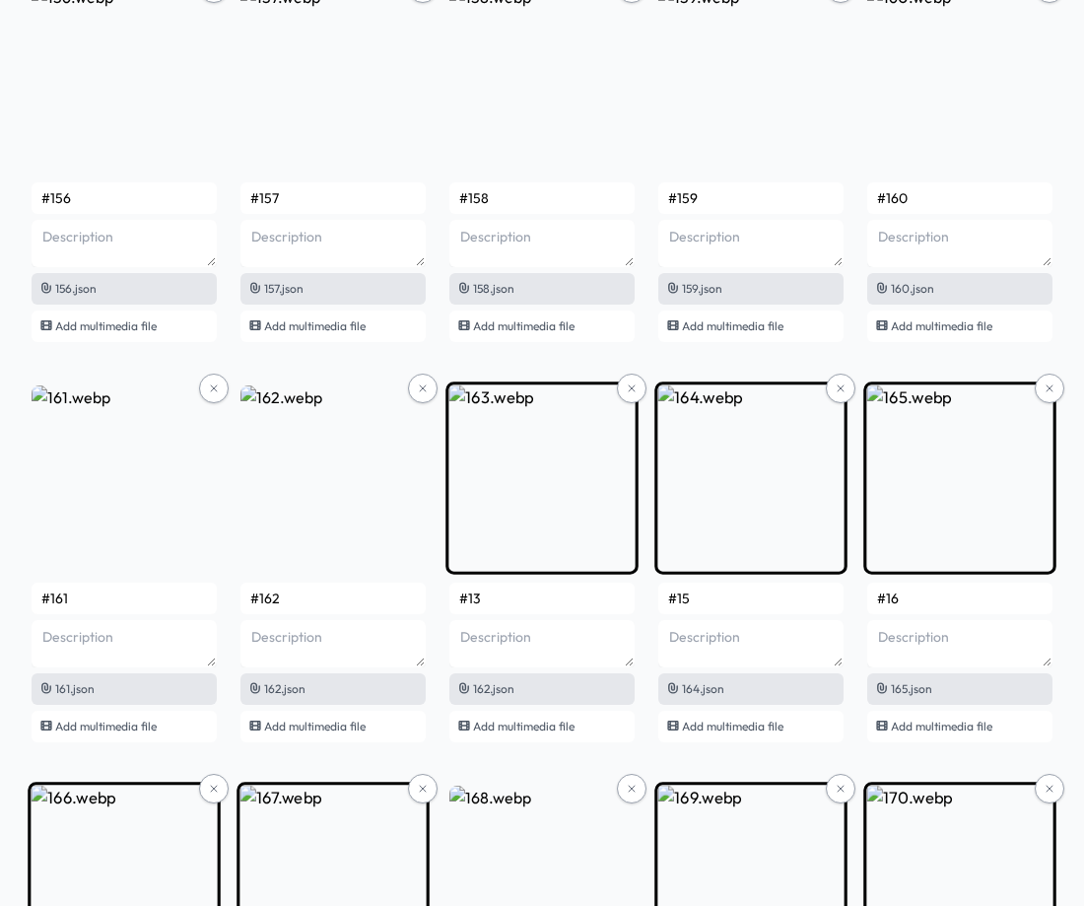
click at [516, 601] on input "#13" at bounding box center [541, 599] width 185 height 32
click at [725, 589] on input "#15" at bounding box center [750, 599] width 185 height 32
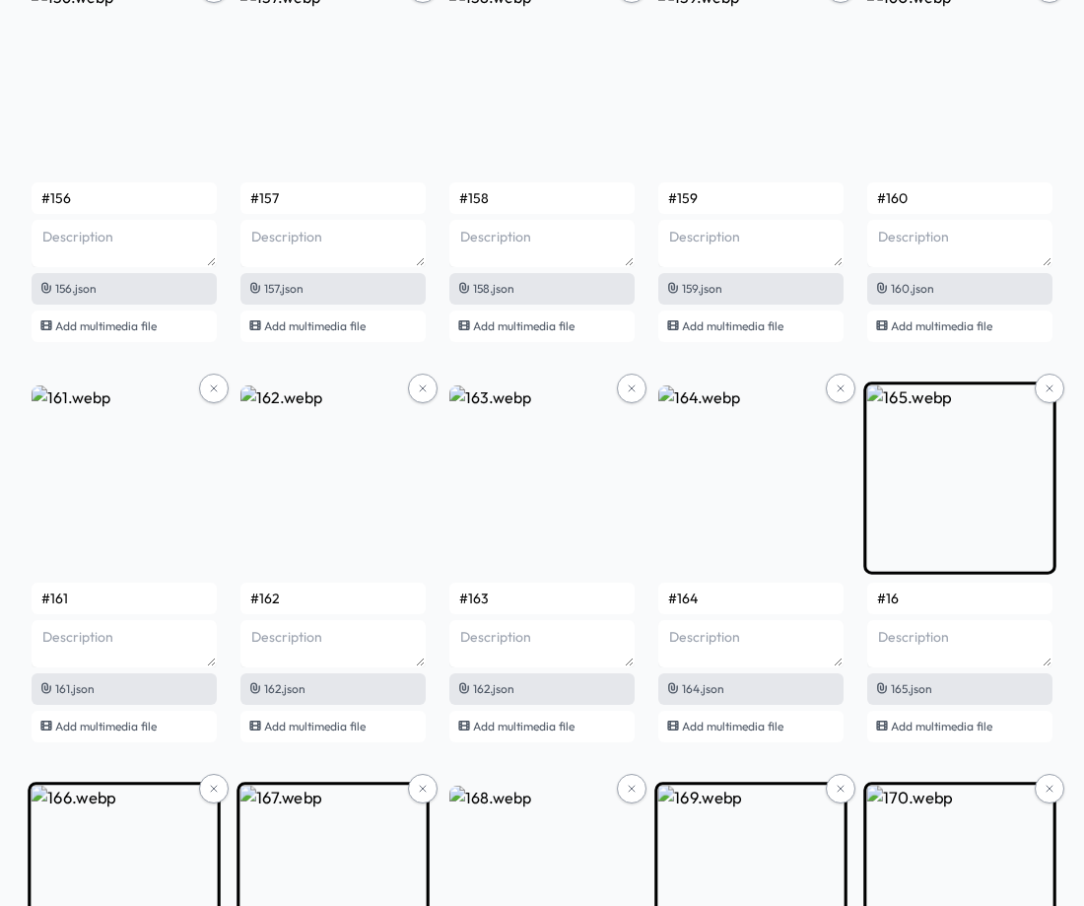
click at [926, 599] on input "#16" at bounding box center [959, 599] width 185 height 32
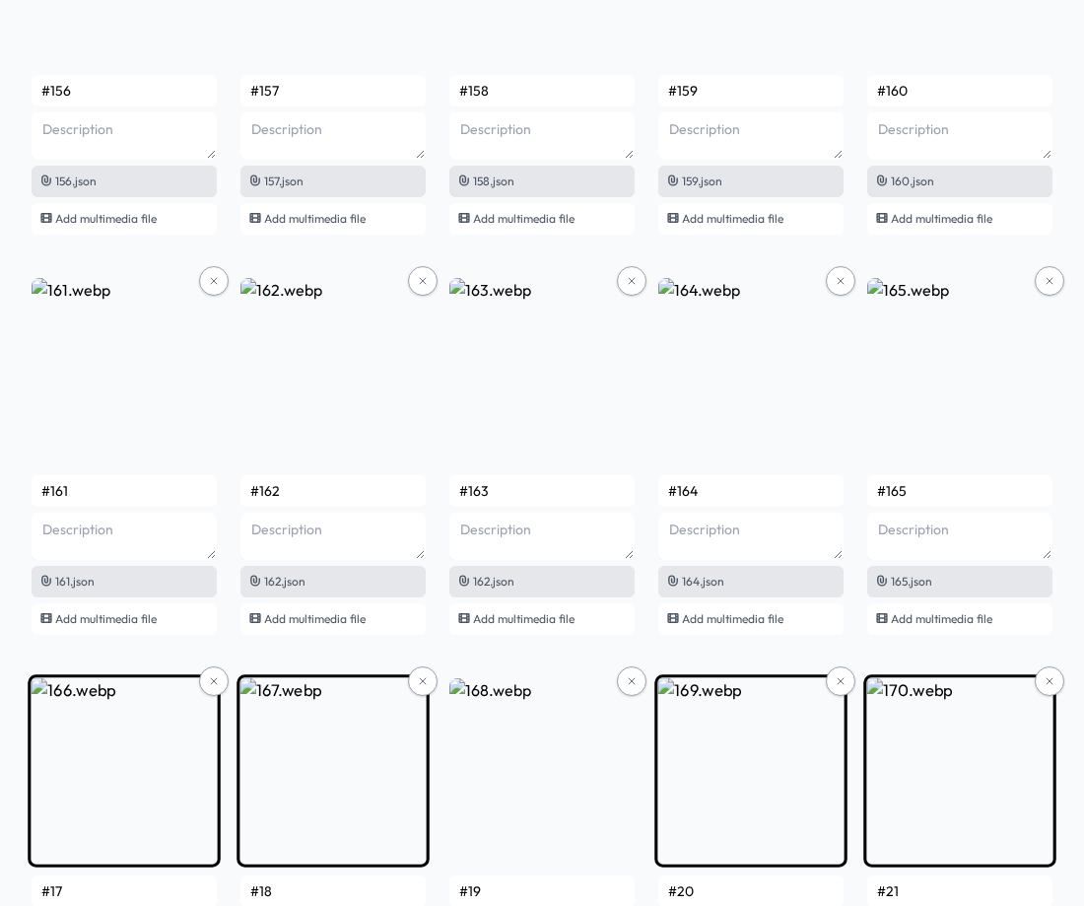
scroll to position [13094, 0]
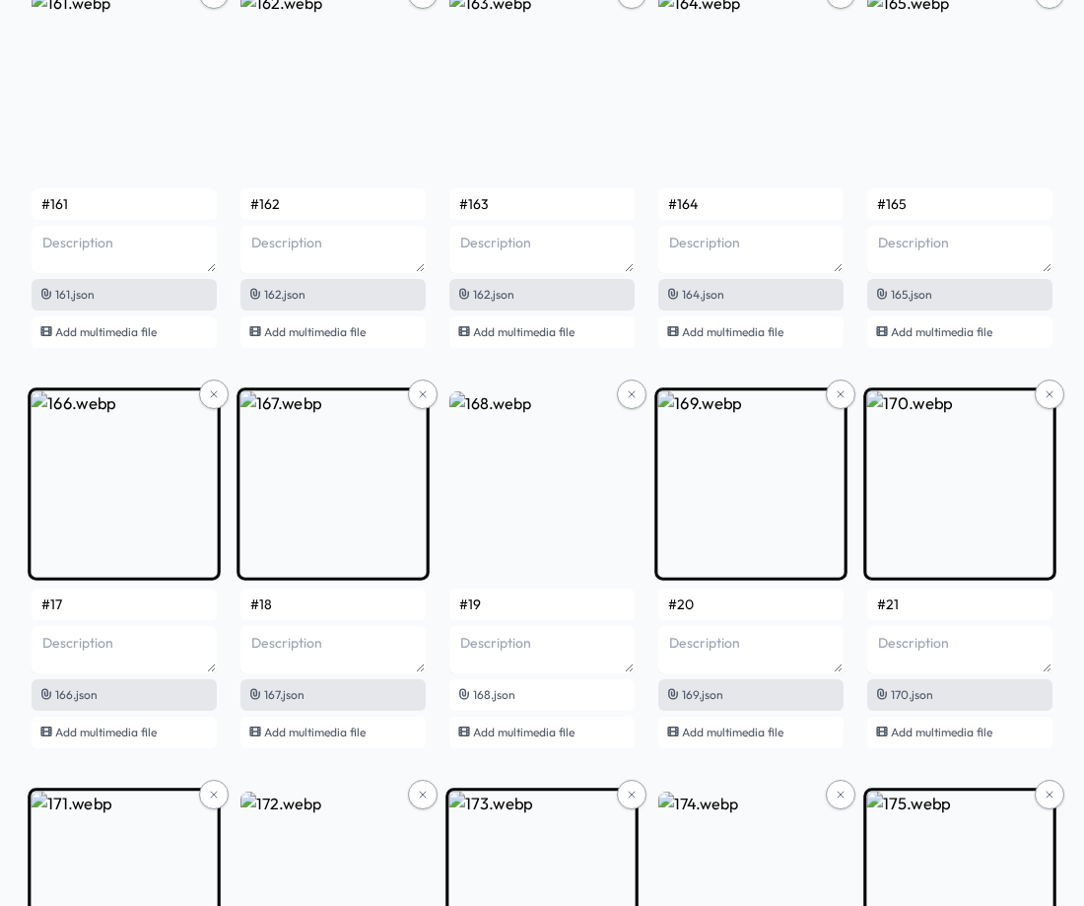
click at [145, 602] on input "#17" at bounding box center [124, 604] width 185 height 32
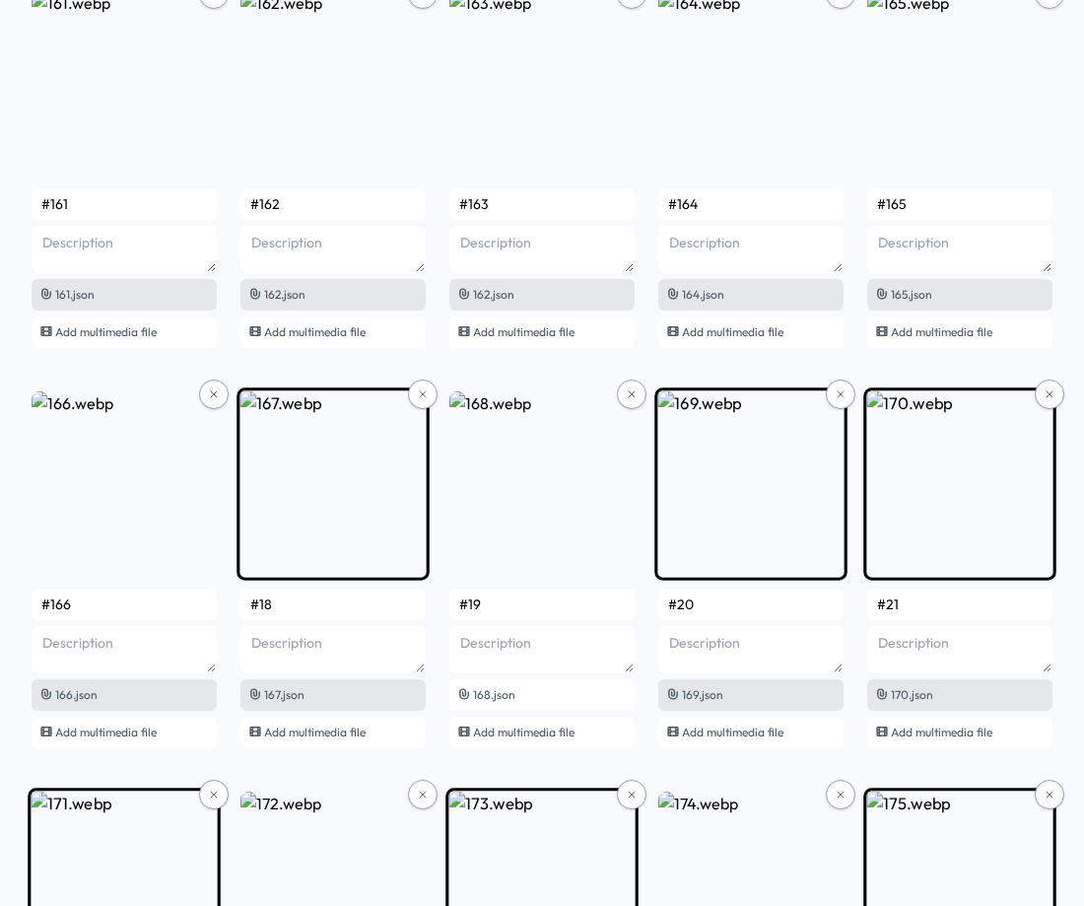
click at [314, 602] on input "#18" at bounding box center [332, 604] width 185 height 32
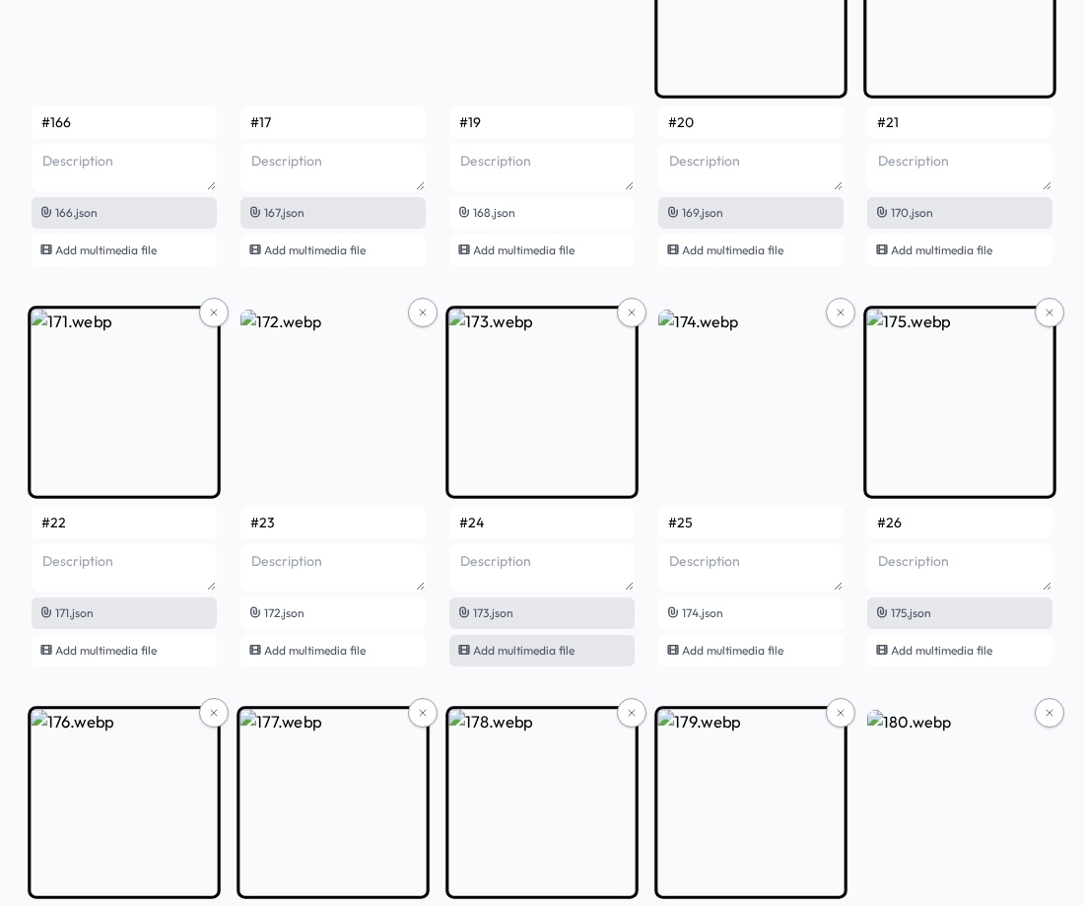
scroll to position [13390, 0]
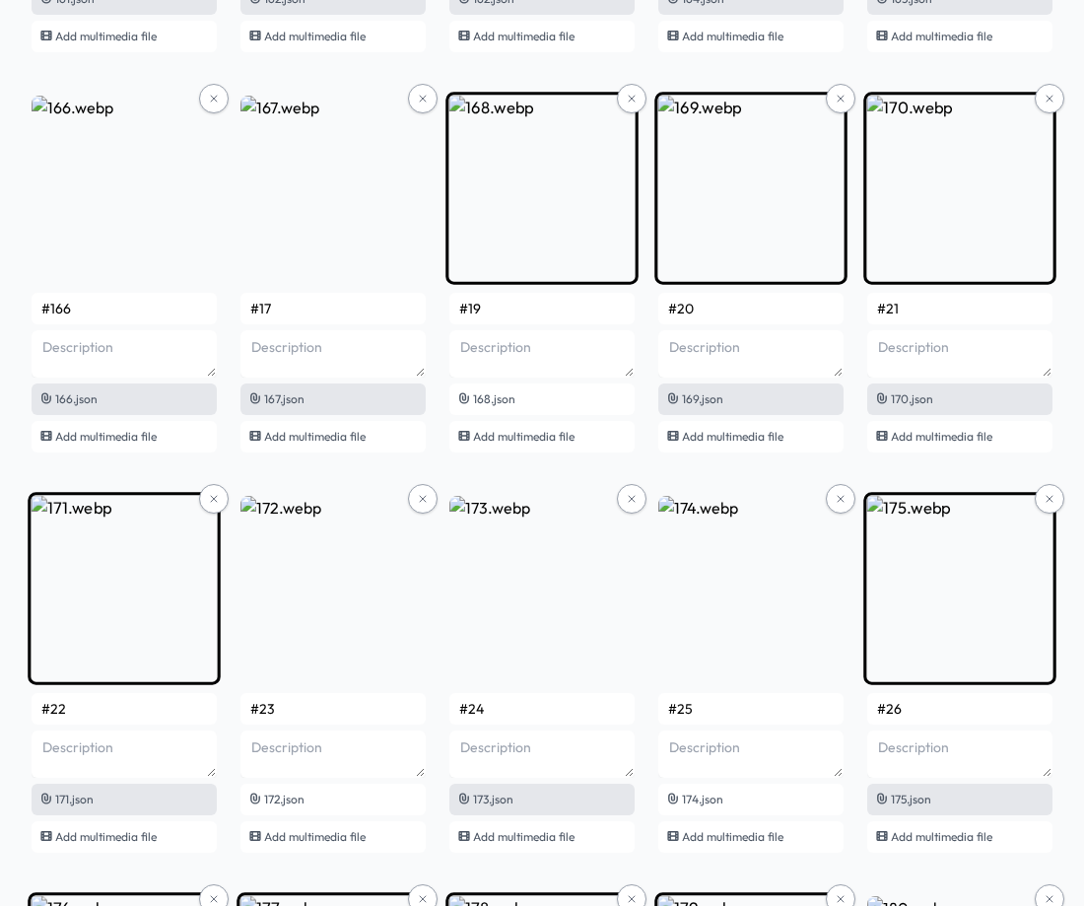
click at [522, 308] on input "#19" at bounding box center [541, 309] width 185 height 32
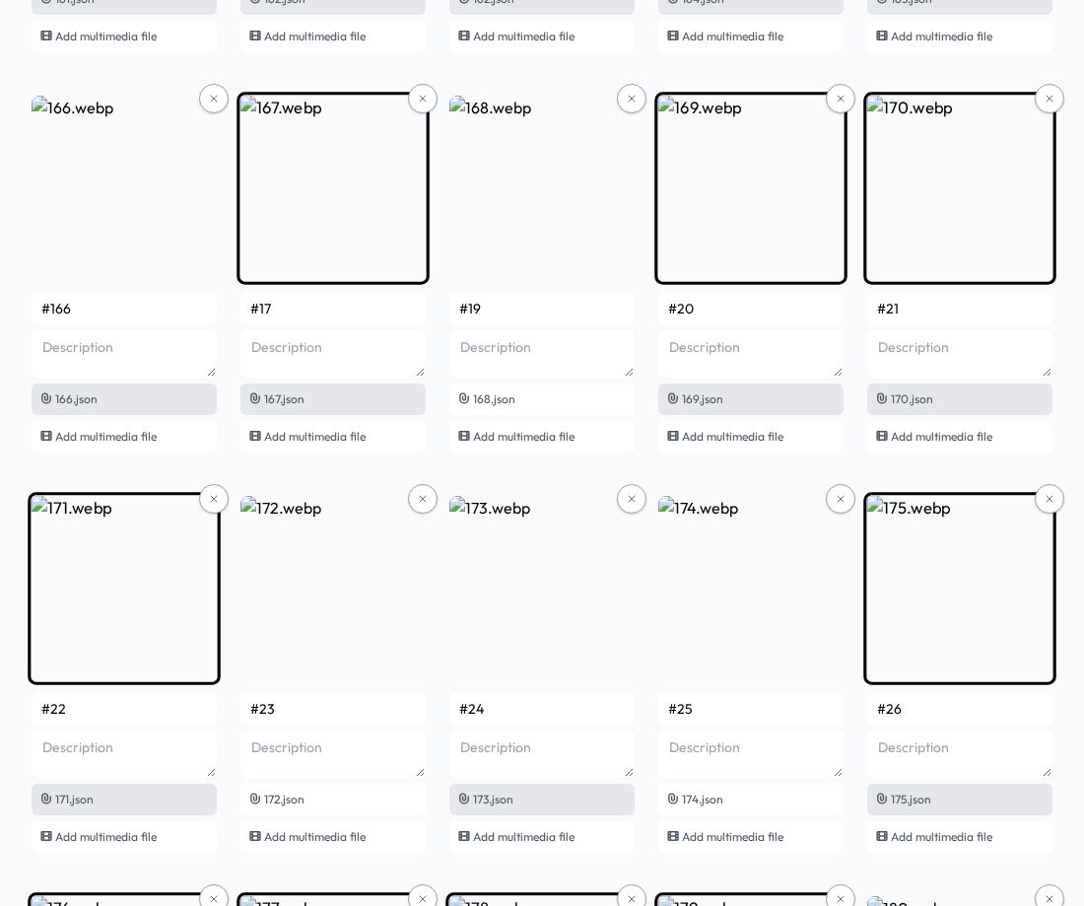
click at [285, 311] on input "#17" at bounding box center [332, 309] width 185 height 32
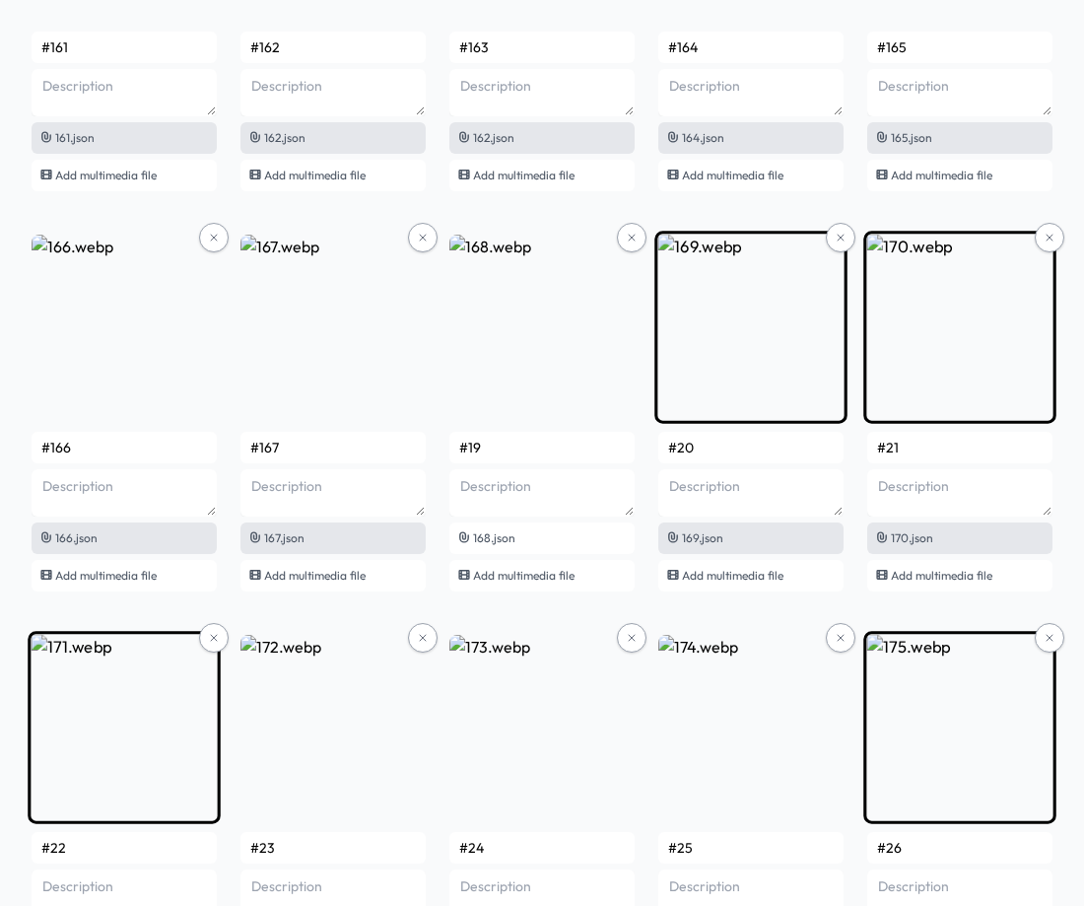
scroll to position [13291, 0]
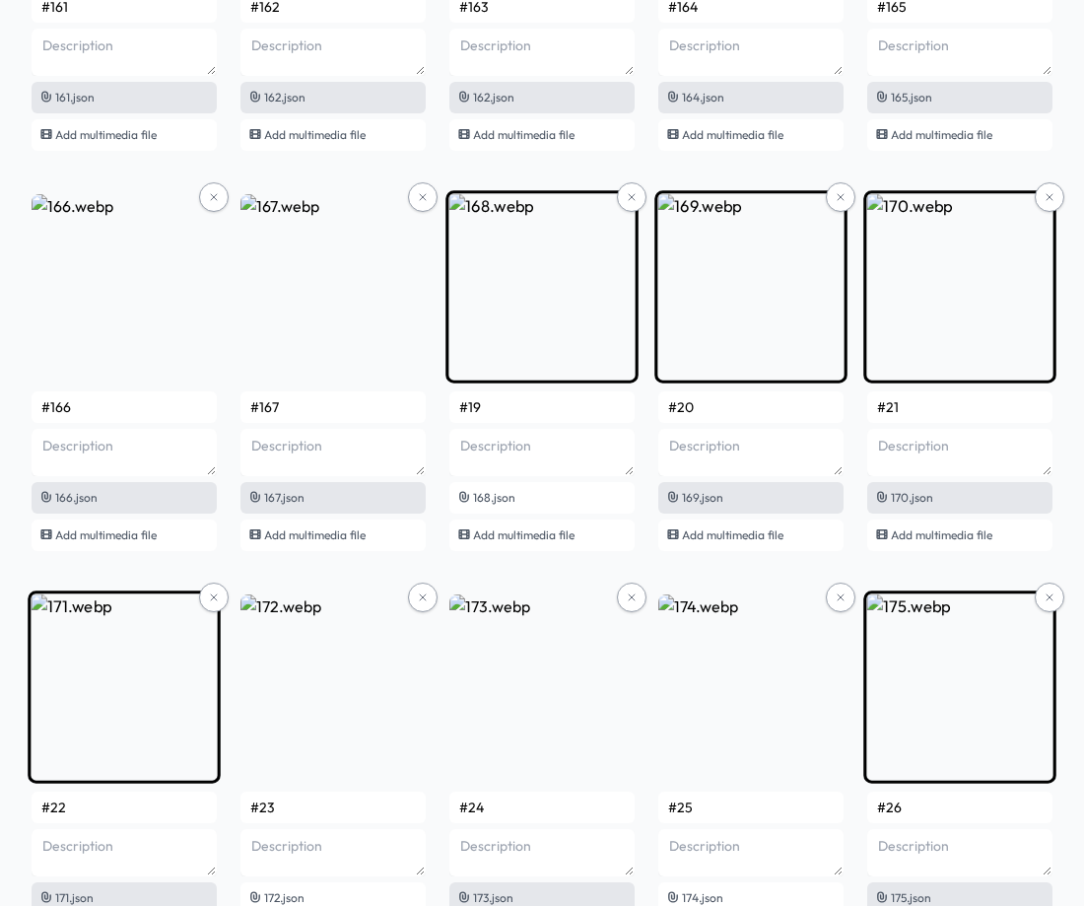
click at [510, 409] on input "#19" at bounding box center [541, 407] width 185 height 32
click at [713, 409] on input "#20" at bounding box center [750, 407] width 185 height 32
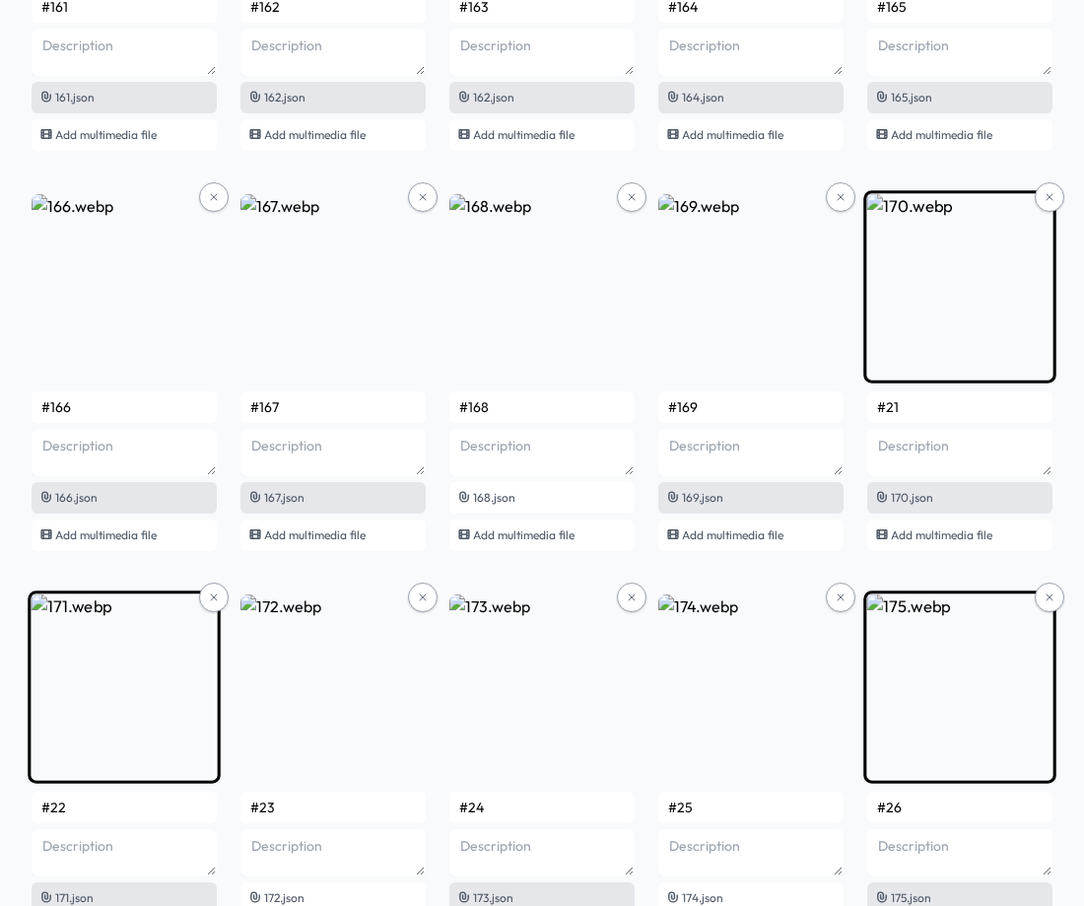
click at [973, 411] on input "#21" at bounding box center [959, 407] width 185 height 32
click at [140, 802] on input "#22" at bounding box center [124, 807] width 185 height 32
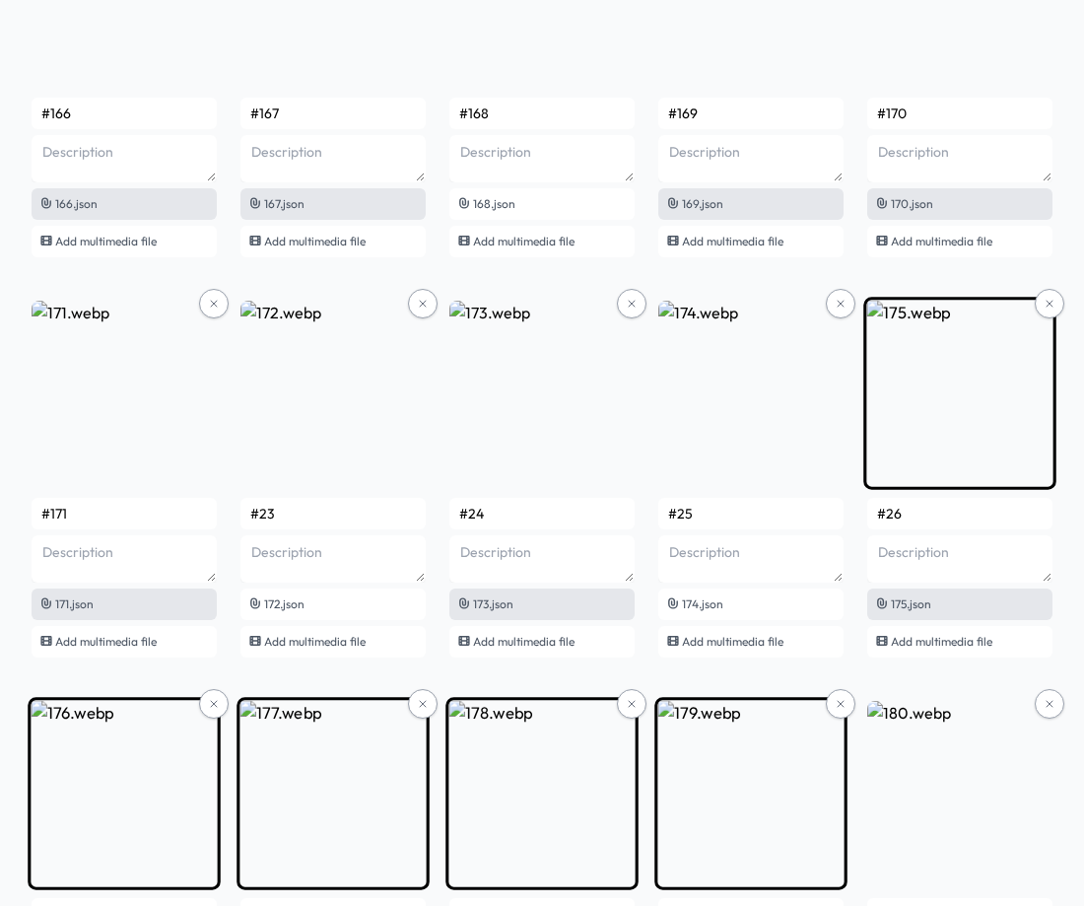
scroll to position [13587, 0]
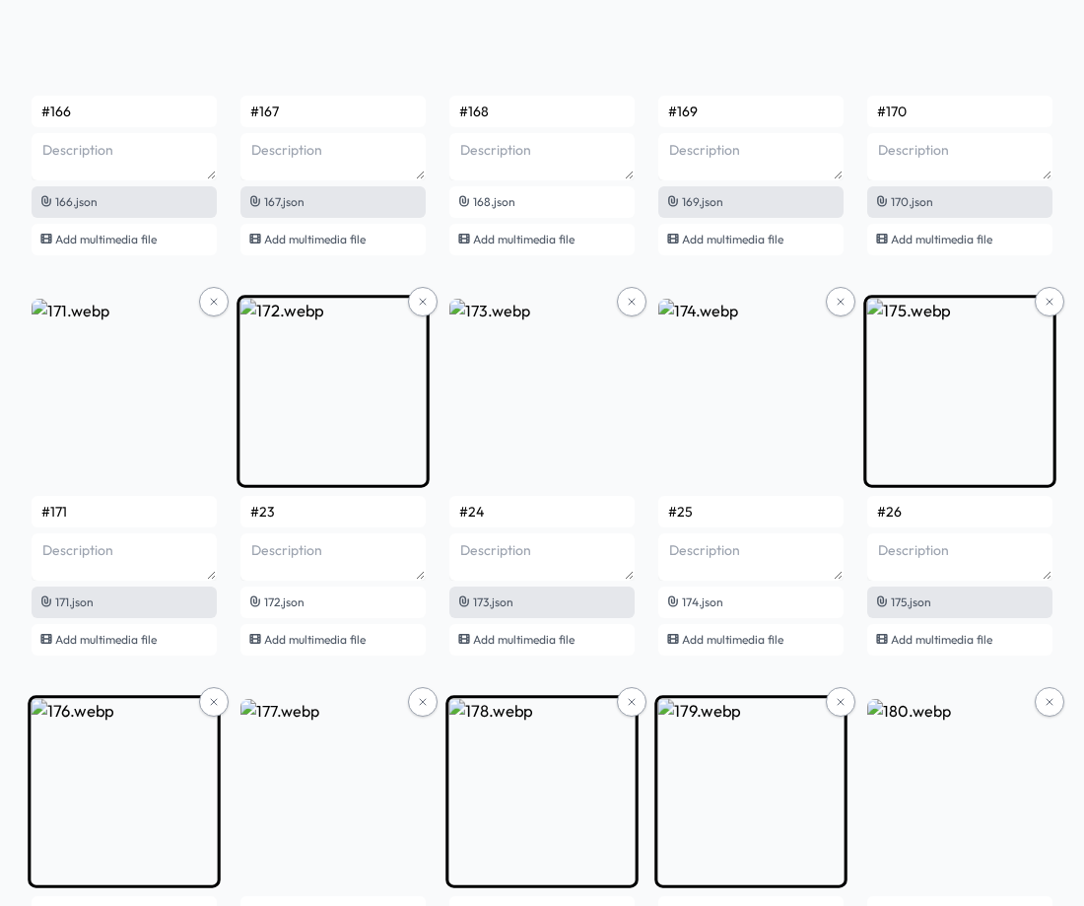
click at [326, 515] on input "#23" at bounding box center [332, 512] width 185 height 32
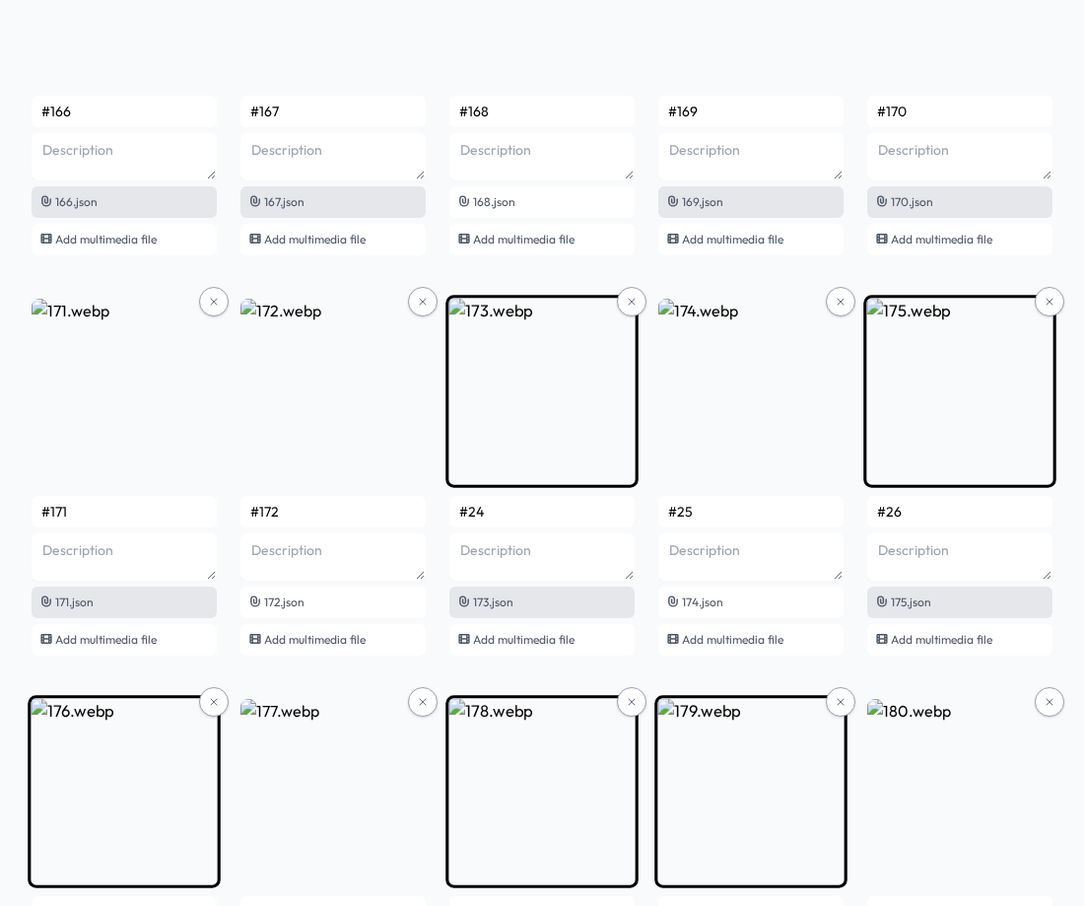
click at [529, 514] on input "#24" at bounding box center [541, 512] width 185 height 32
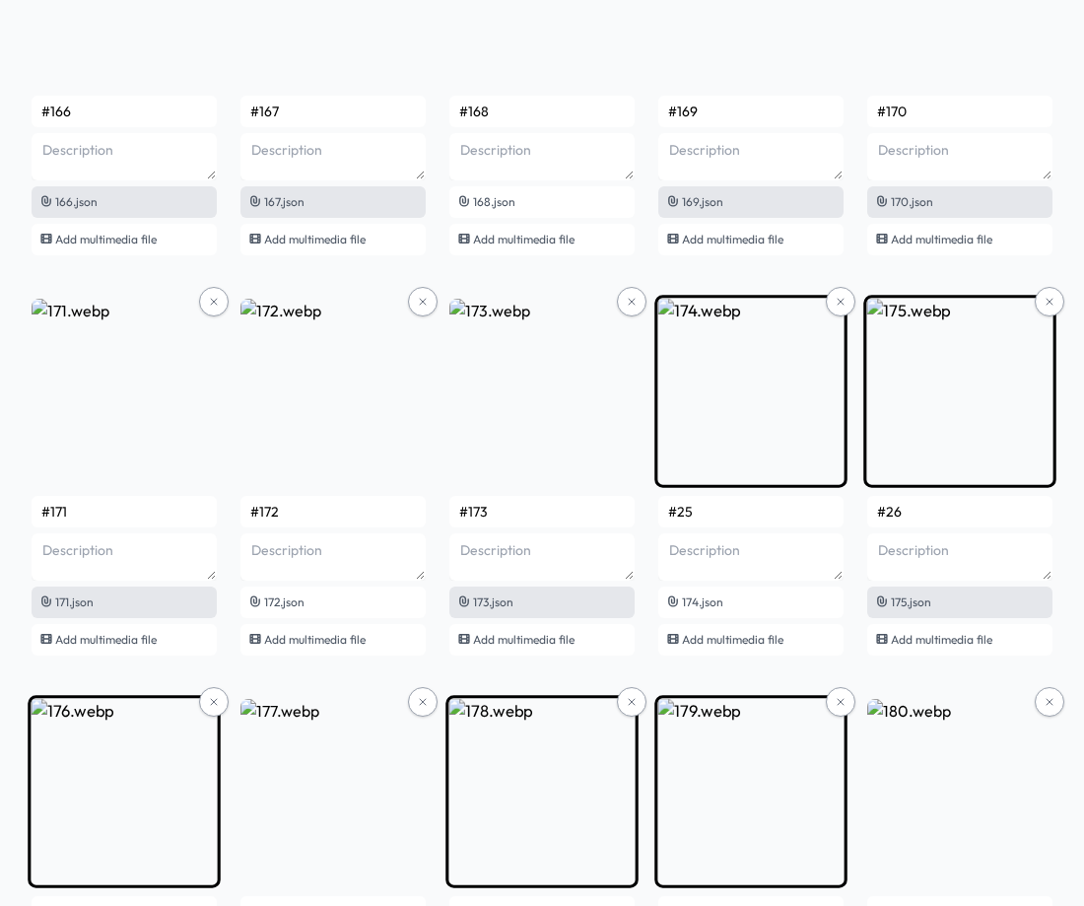
click at [717, 510] on input "#25" at bounding box center [750, 512] width 185 height 32
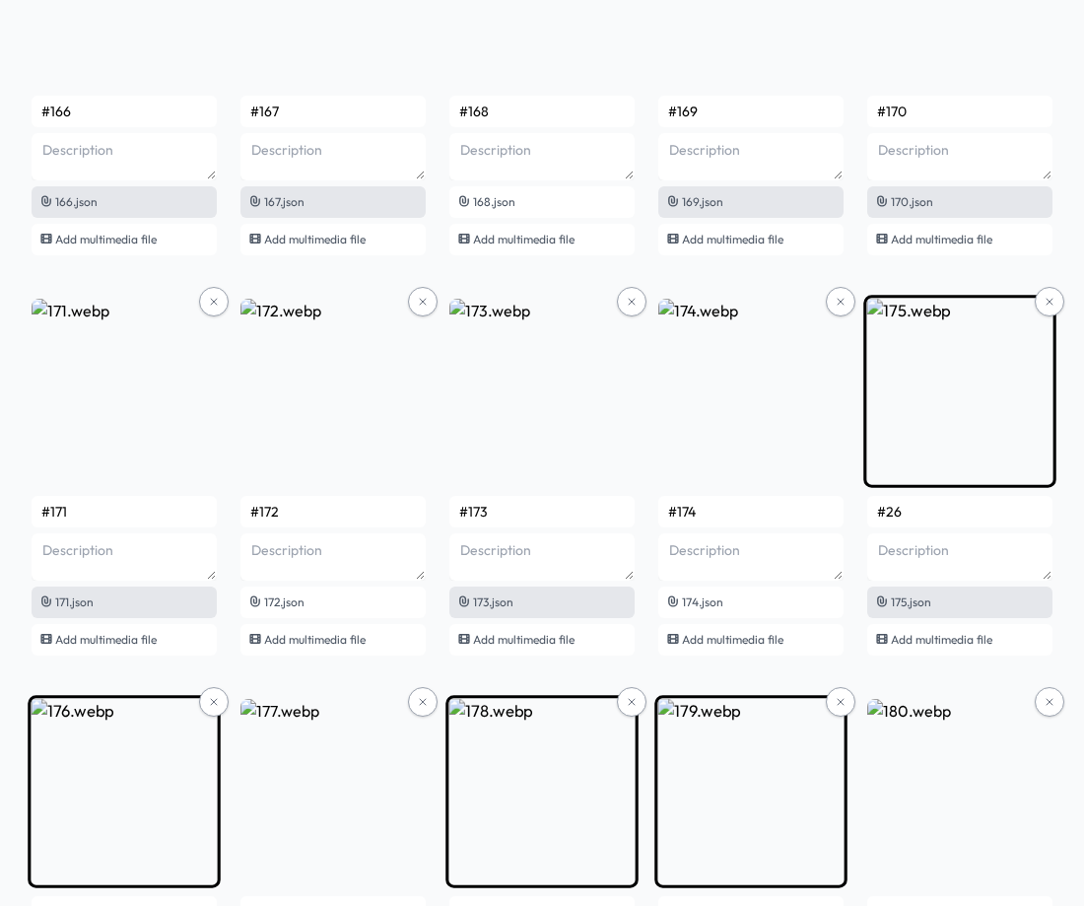
click at [920, 517] on input "#26" at bounding box center [959, 512] width 185 height 32
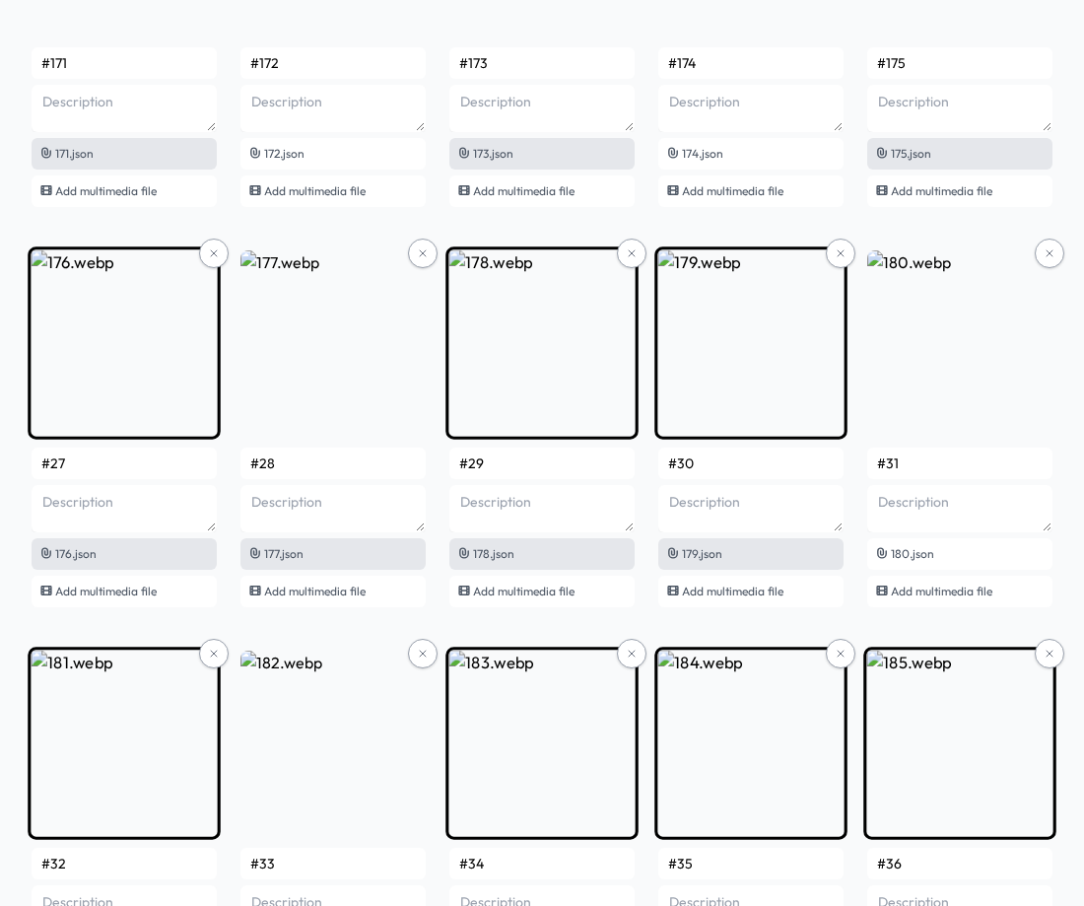
scroll to position [14080, 0]
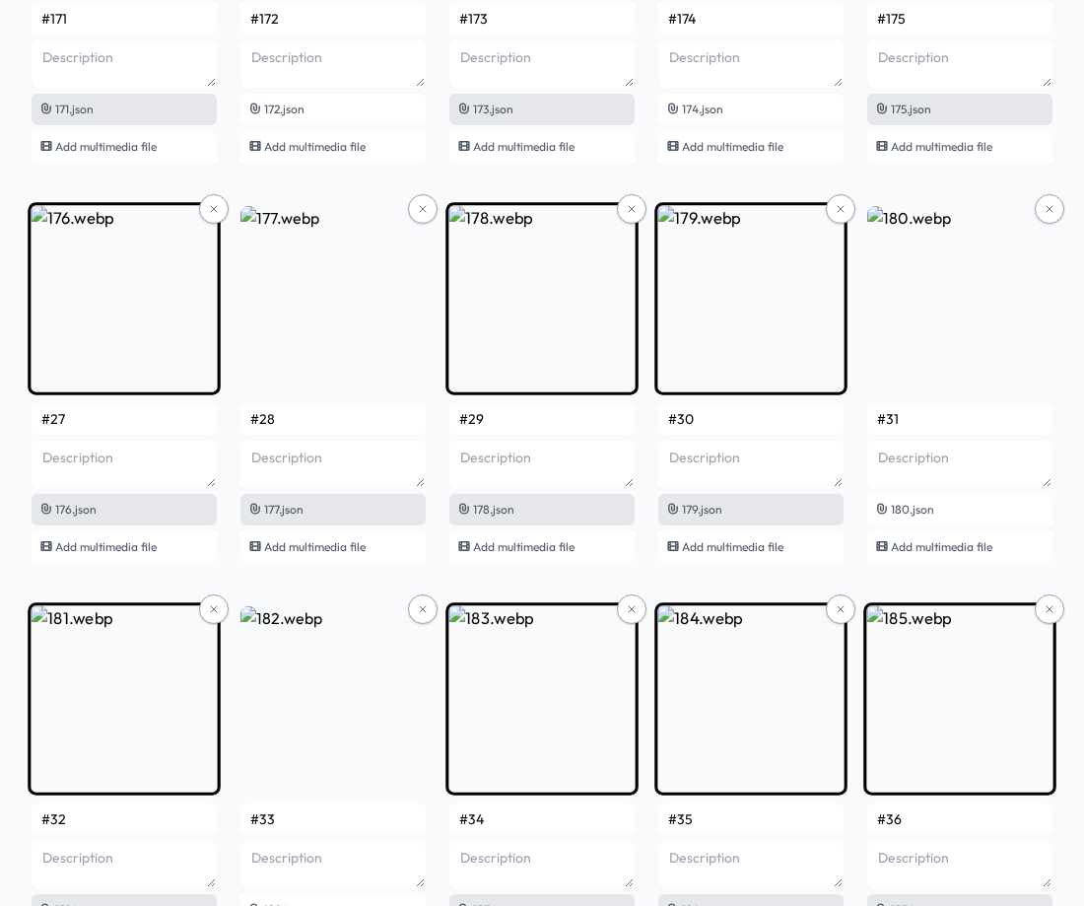
click at [92, 419] on input "#27" at bounding box center [124, 419] width 185 height 32
click at [297, 430] on input "#28" at bounding box center [332, 419] width 185 height 32
click at [501, 423] on input "#29" at bounding box center [541, 419] width 185 height 32
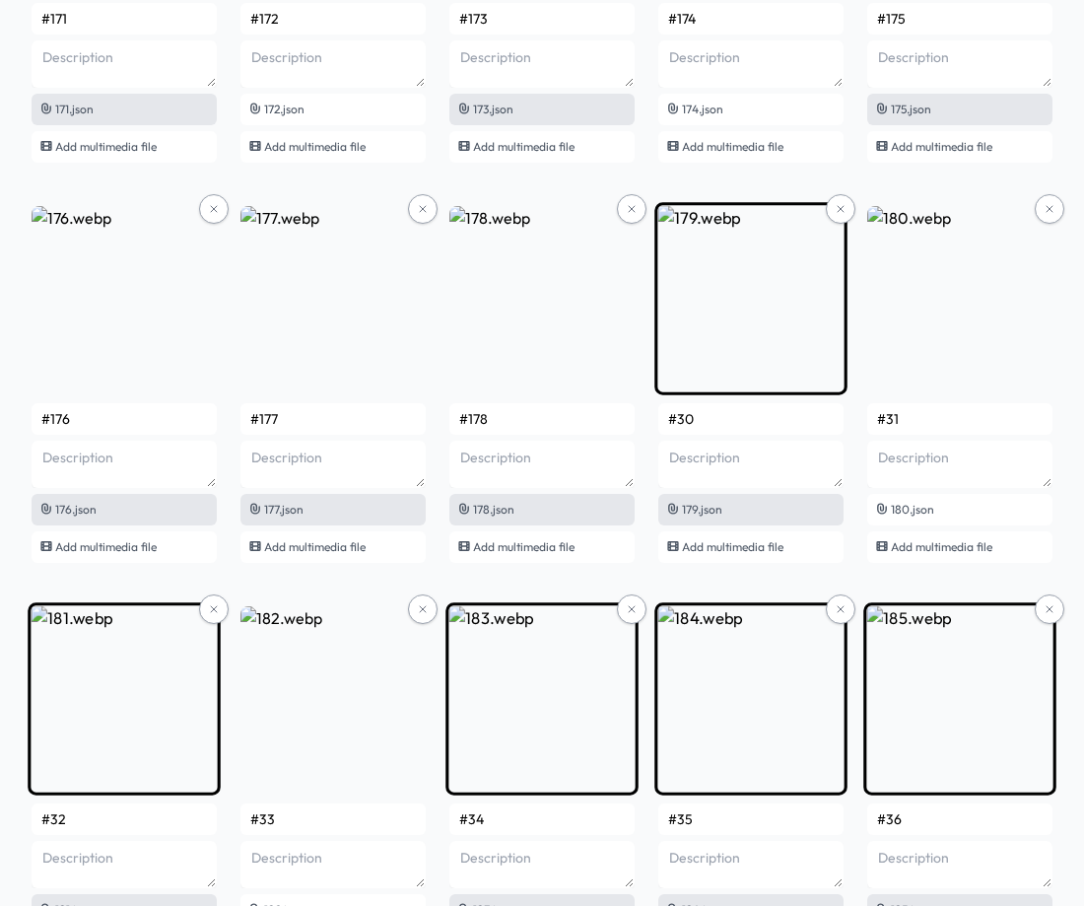
click at [713, 421] on input "#30" at bounding box center [750, 419] width 185 height 32
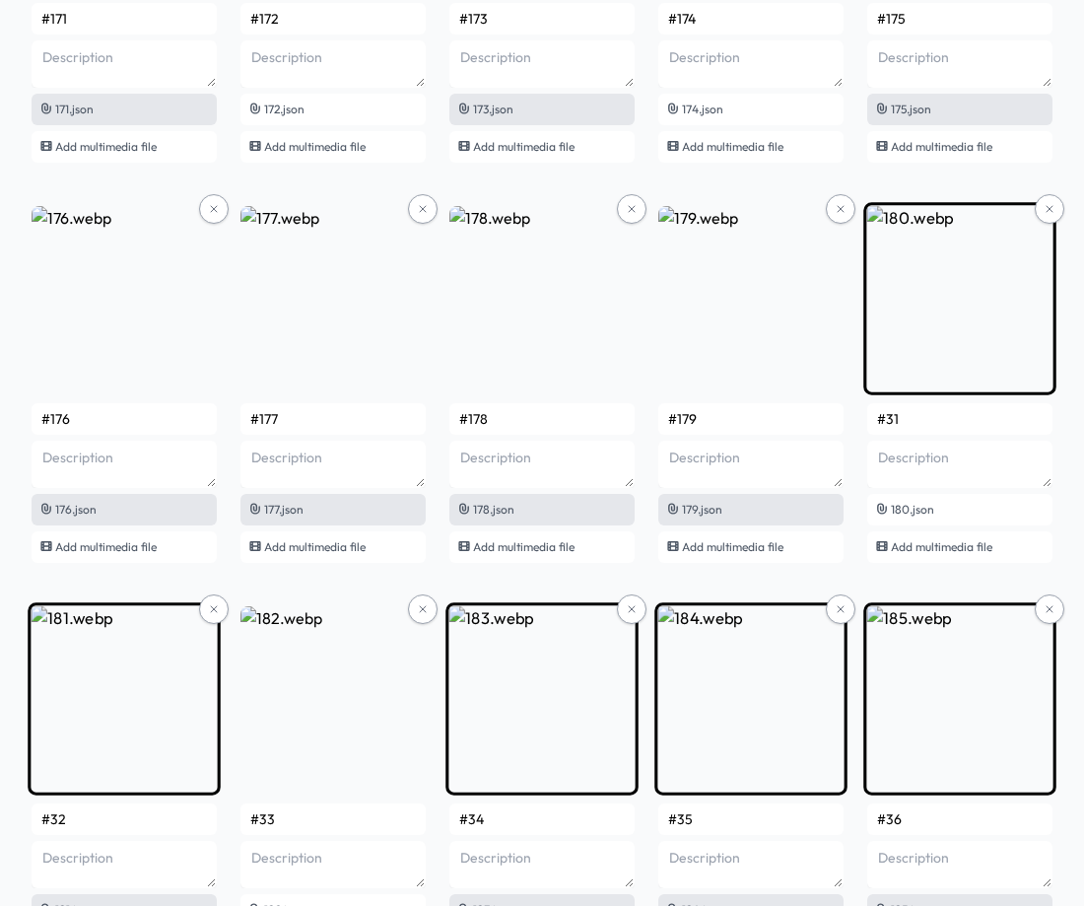
click at [930, 419] on input "#31" at bounding box center [959, 419] width 185 height 32
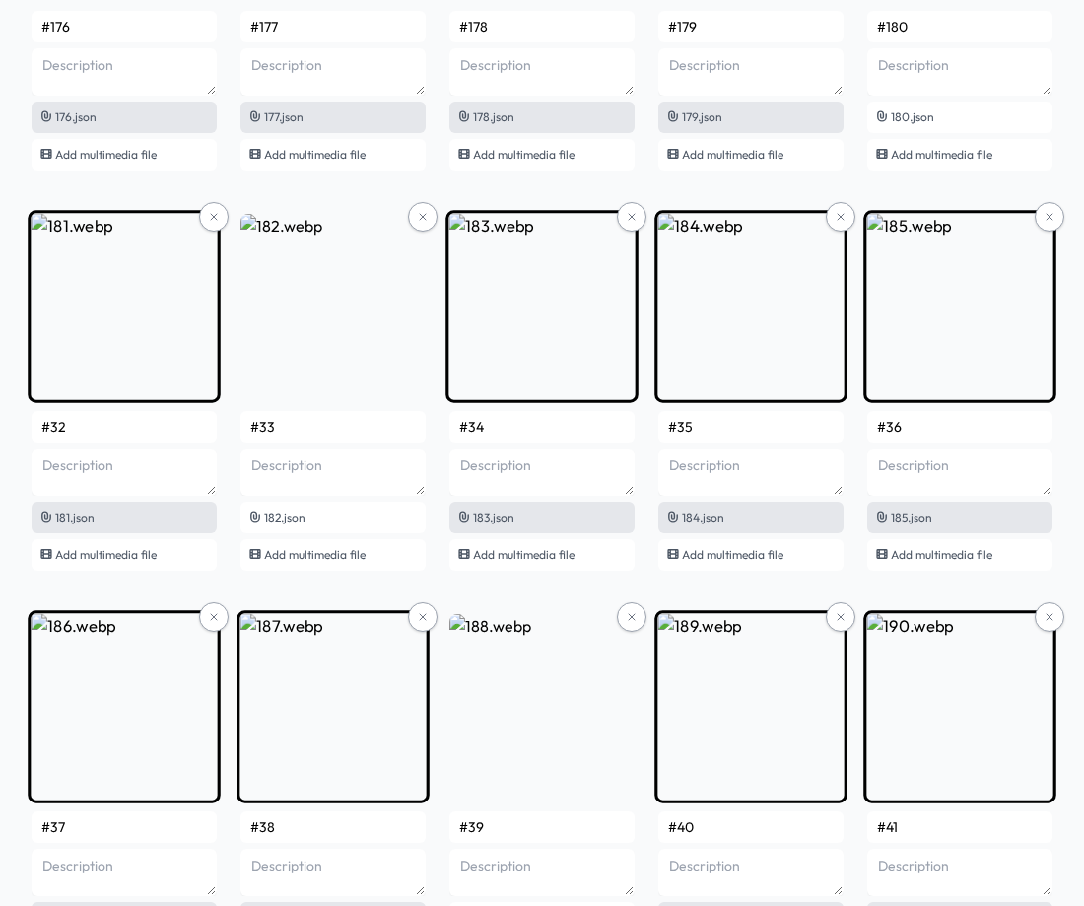
scroll to position [14474, 0]
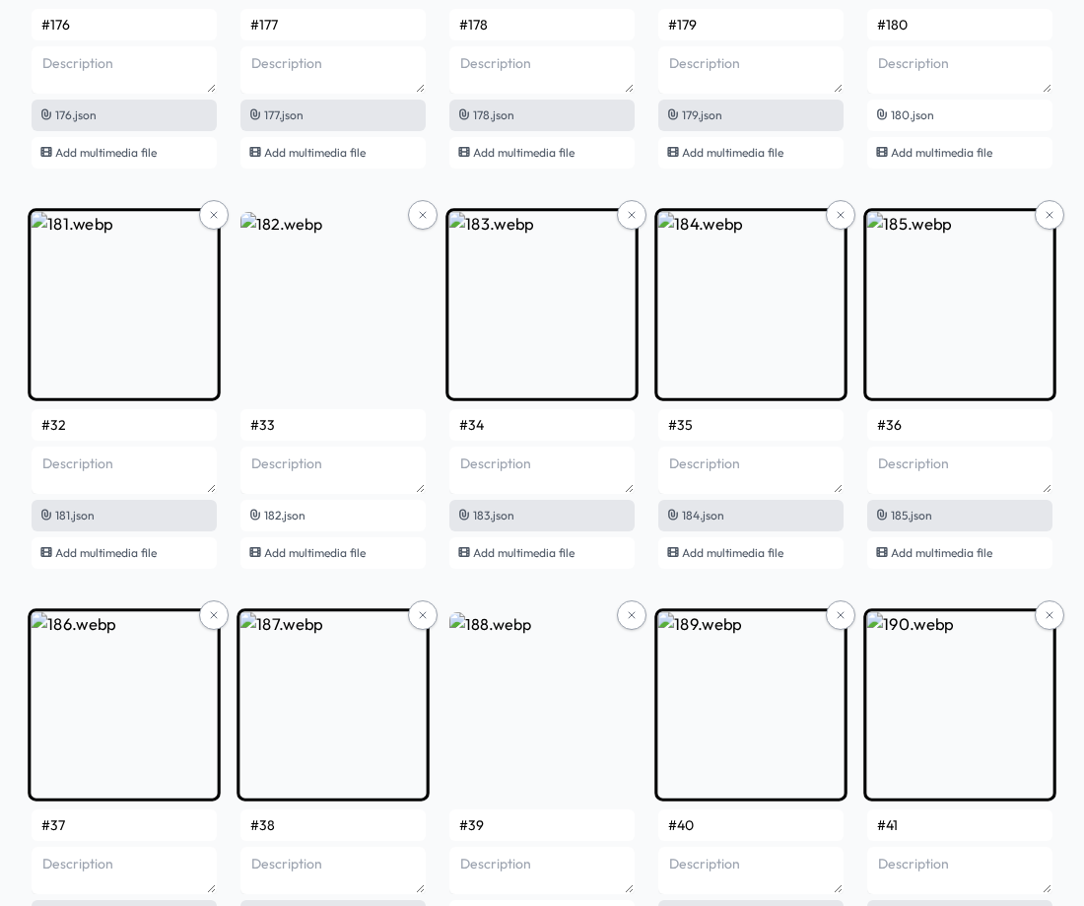
click at [115, 415] on input "#32" at bounding box center [124, 425] width 185 height 32
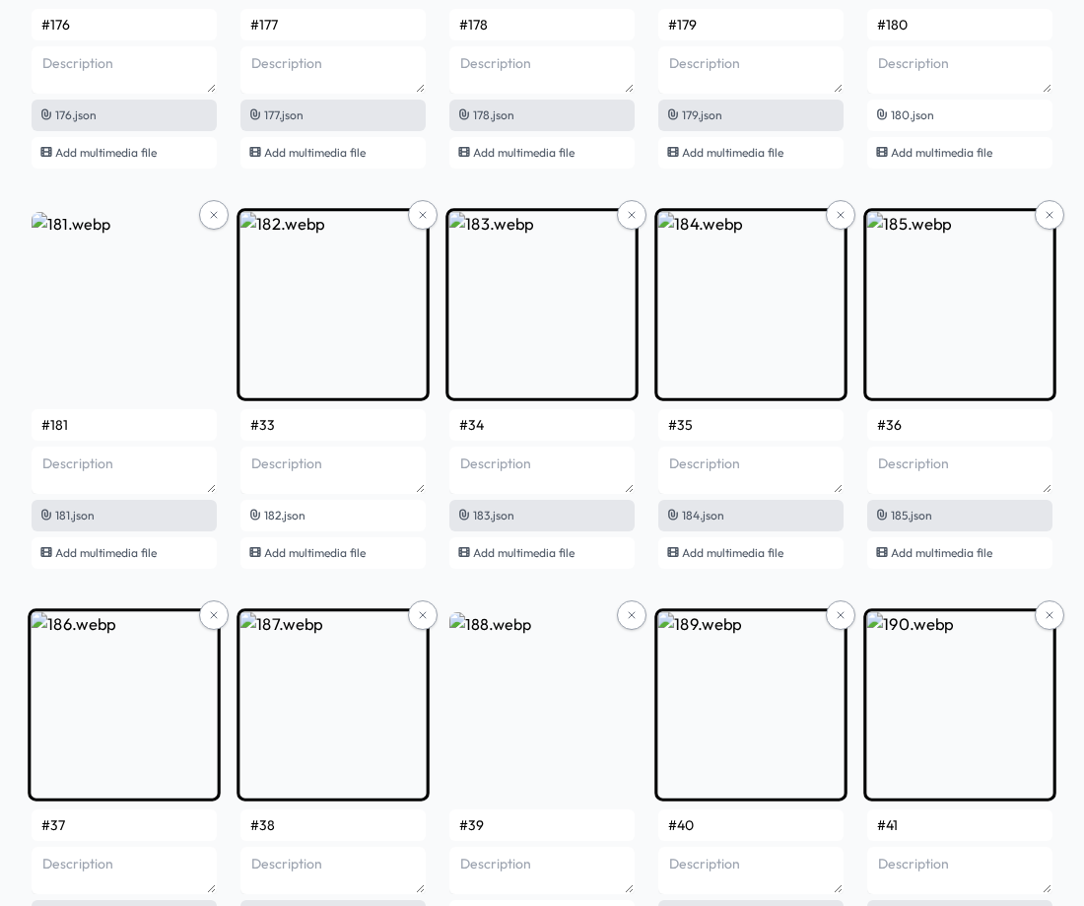
click at [325, 421] on input "#33" at bounding box center [332, 425] width 185 height 32
click at [512, 424] on input "#34" at bounding box center [541, 425] width 185 height 32
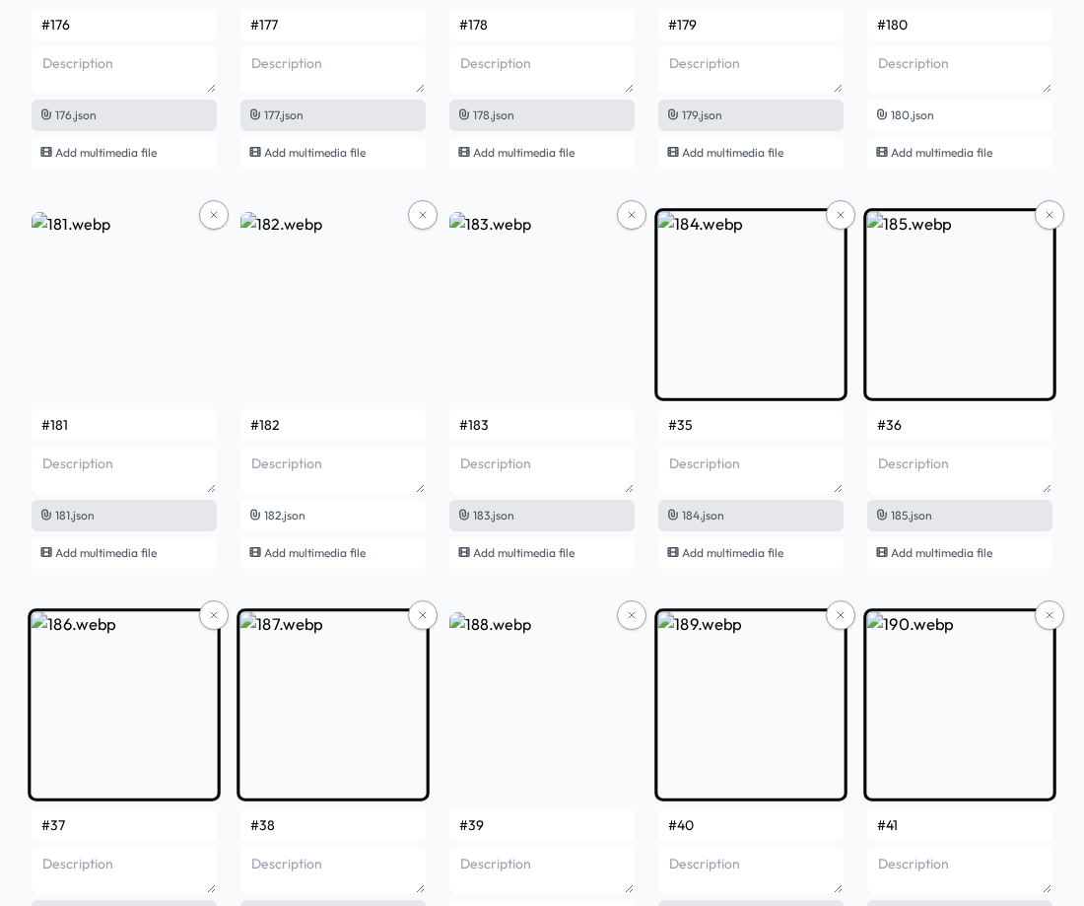
click at [741, 425] on input "#35" at bounding box center [750, 425] width 185 height 32
click at [923, 425] on input "#36" at bounding box center [959, 425] width 185 height 32
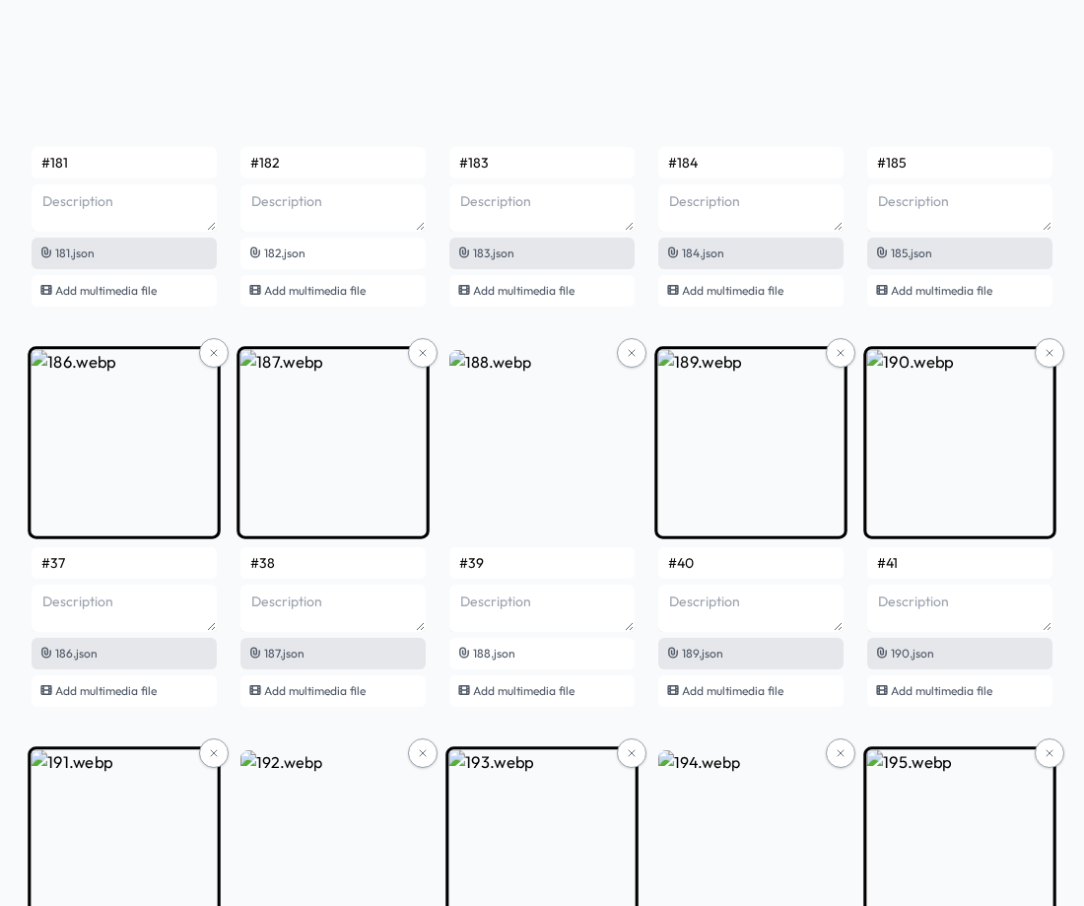
scroll to position [14769, 0]
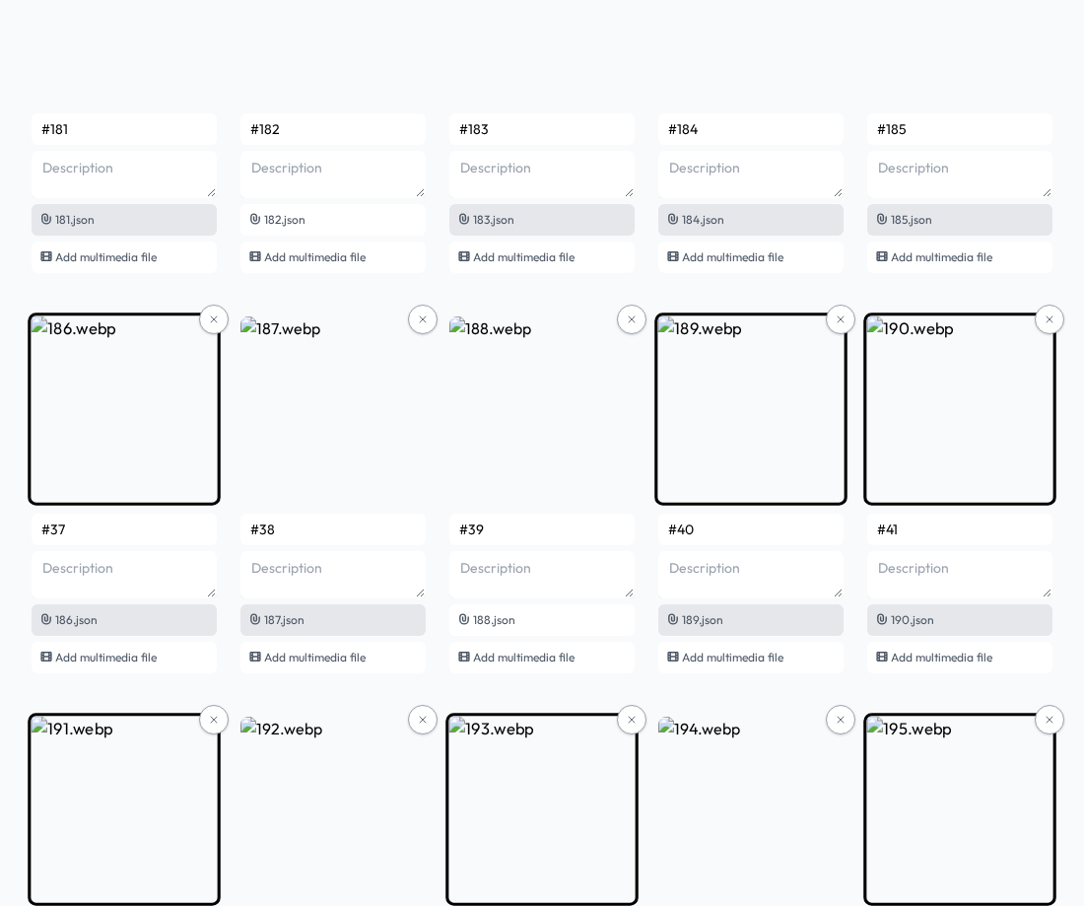
click at [118, 533] on input "#37" at bounding box center [124, 530] width 185 height 32
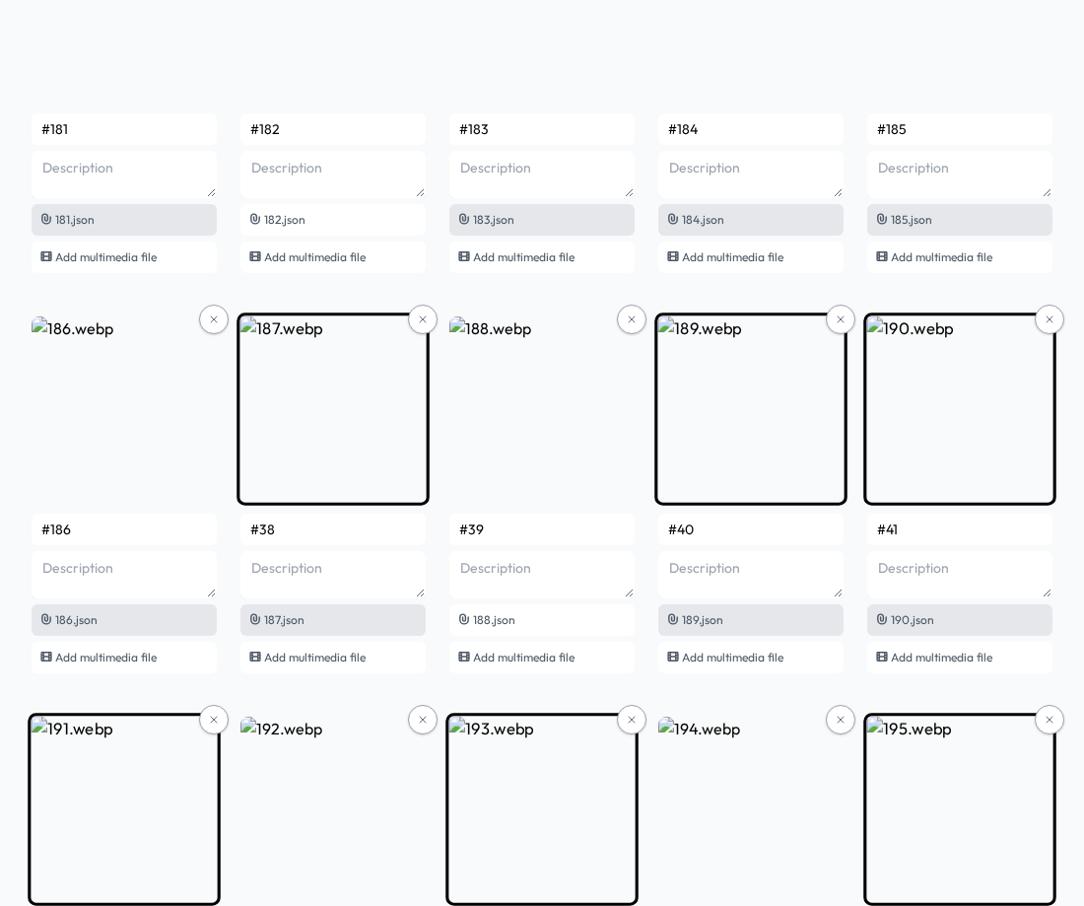
click at [279, 529] on input "#38" at bounding box center [332, 530] width 185 height 32
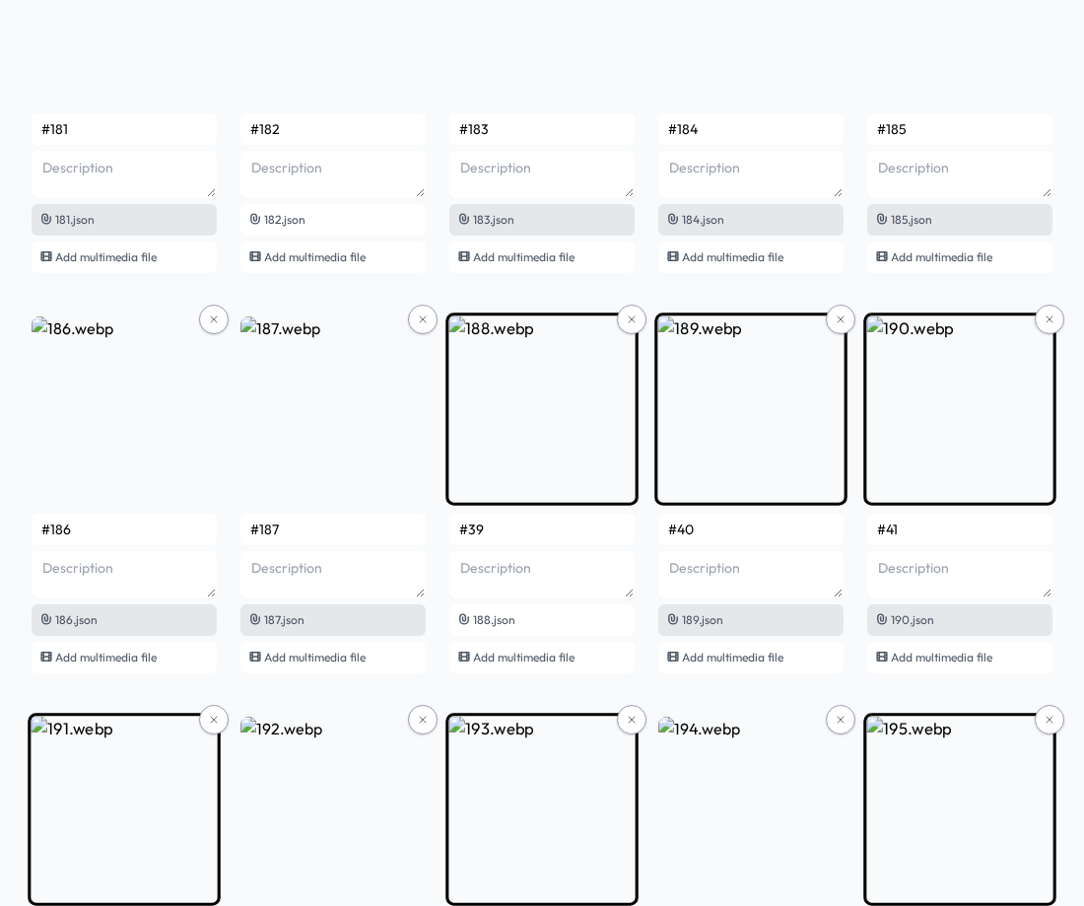
click at [508, 523] on input "#39" at bounding box center [541, 530] width 185 height 32
click at [720, 533] on input "#40" at bounding box center [750, 530] width 185 height 32
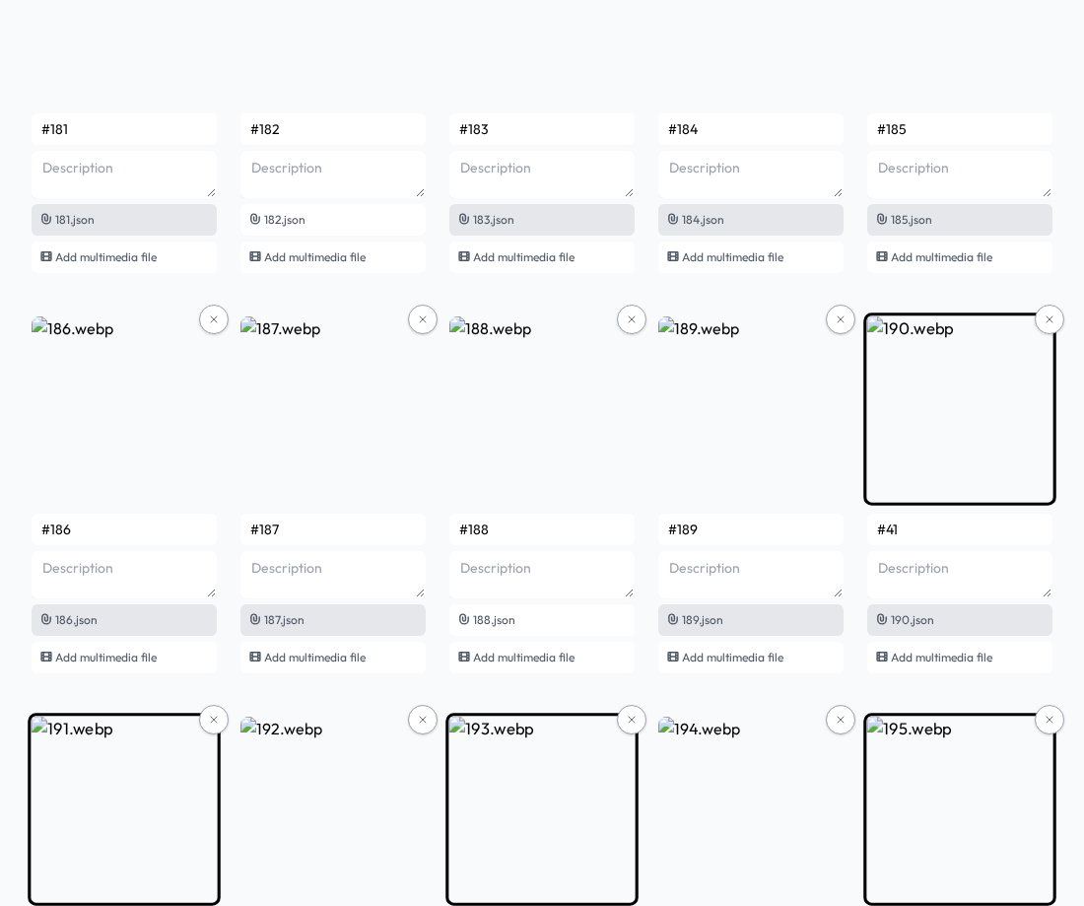
click at [928, 528] on input "#41" at bounding box center [959, 530] width 185 height 32
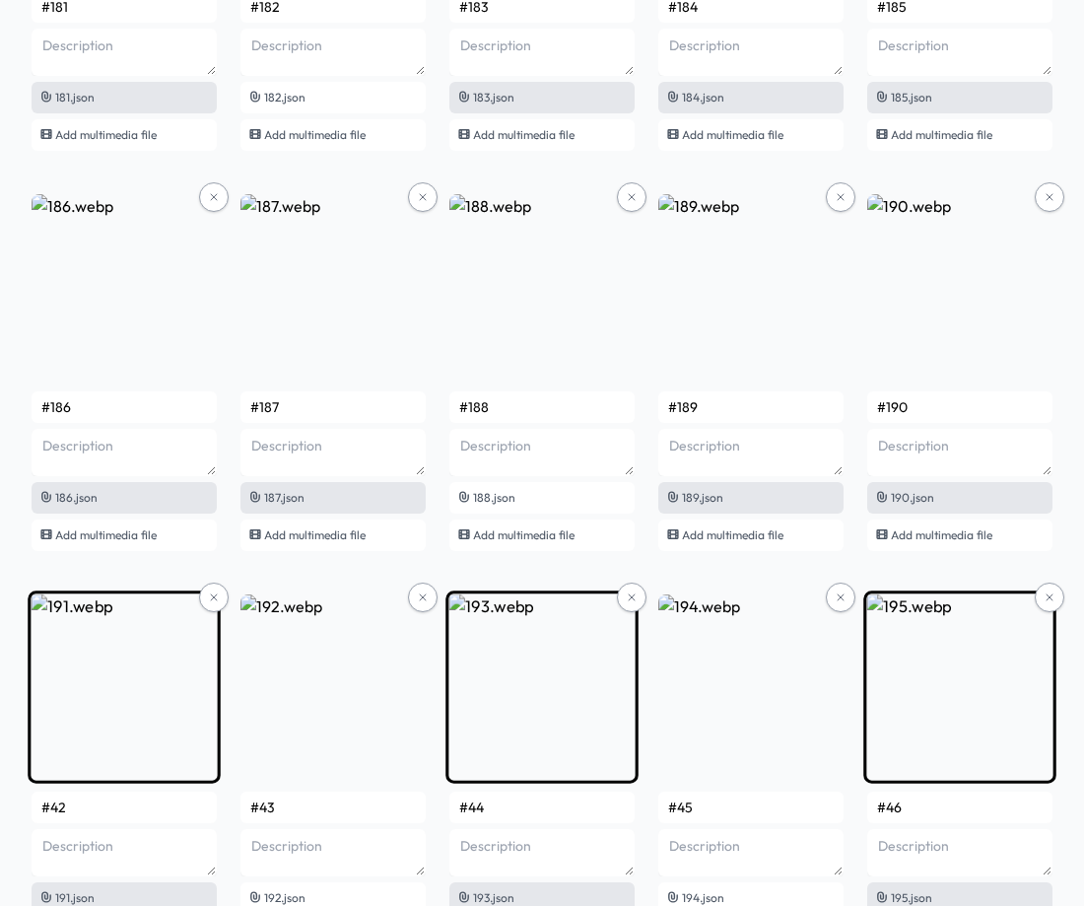
scroll to position [15164, 0]
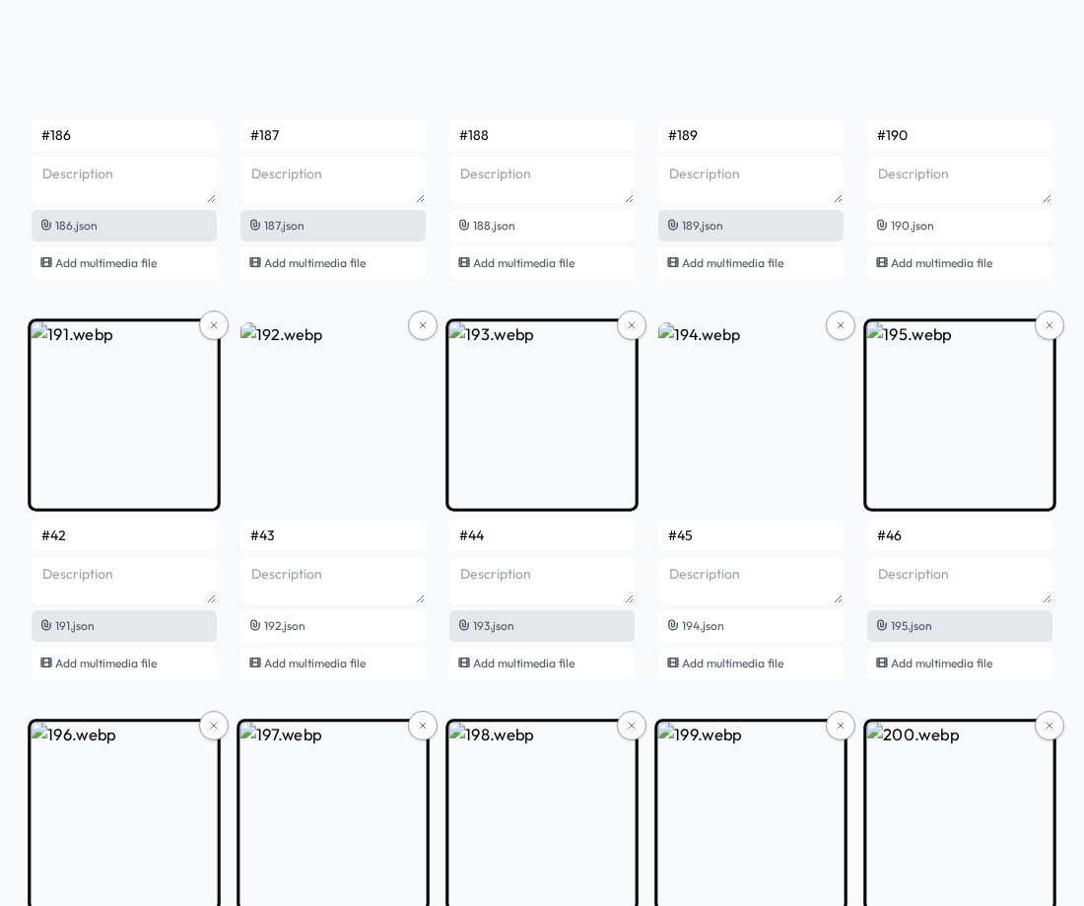
click at [149, 538] on input "#42" at bounding box center [124, 535] width 185 height 32
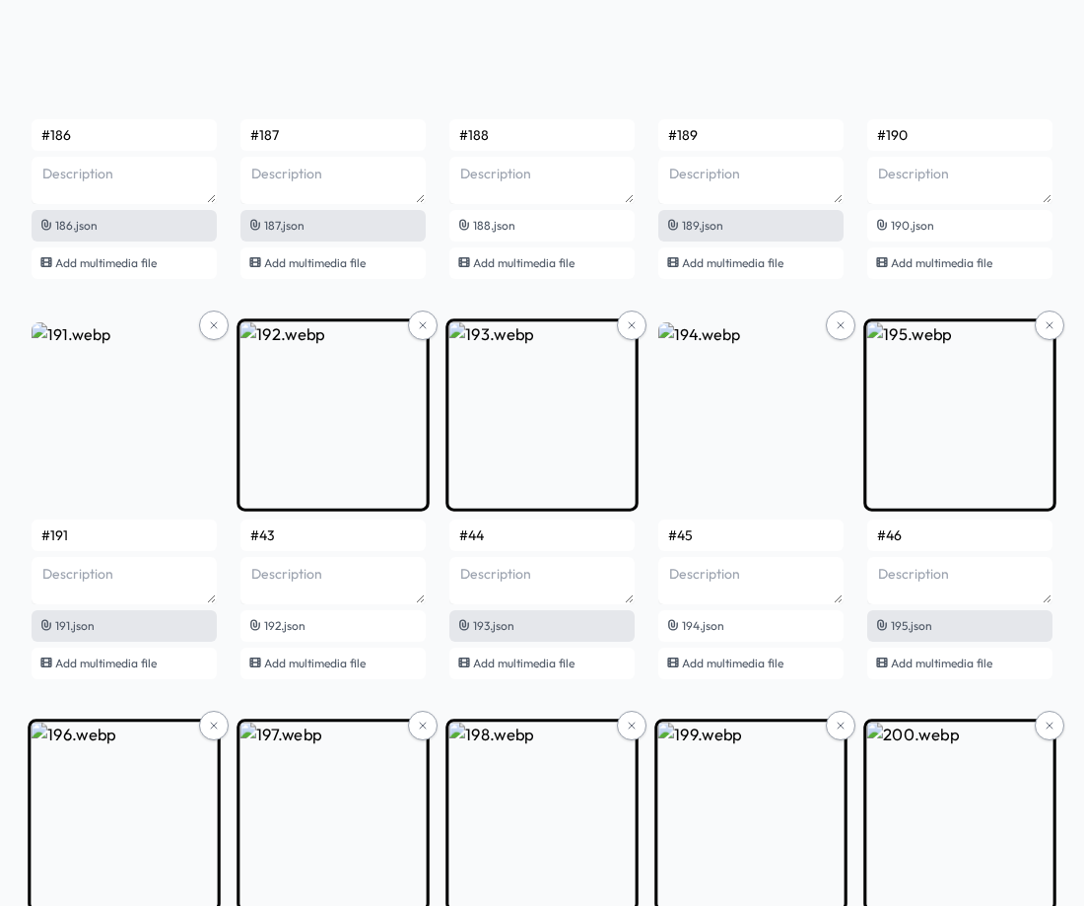
click at [307, 538] on input "#43" at bounding box center [332, 535] width 185 height 32
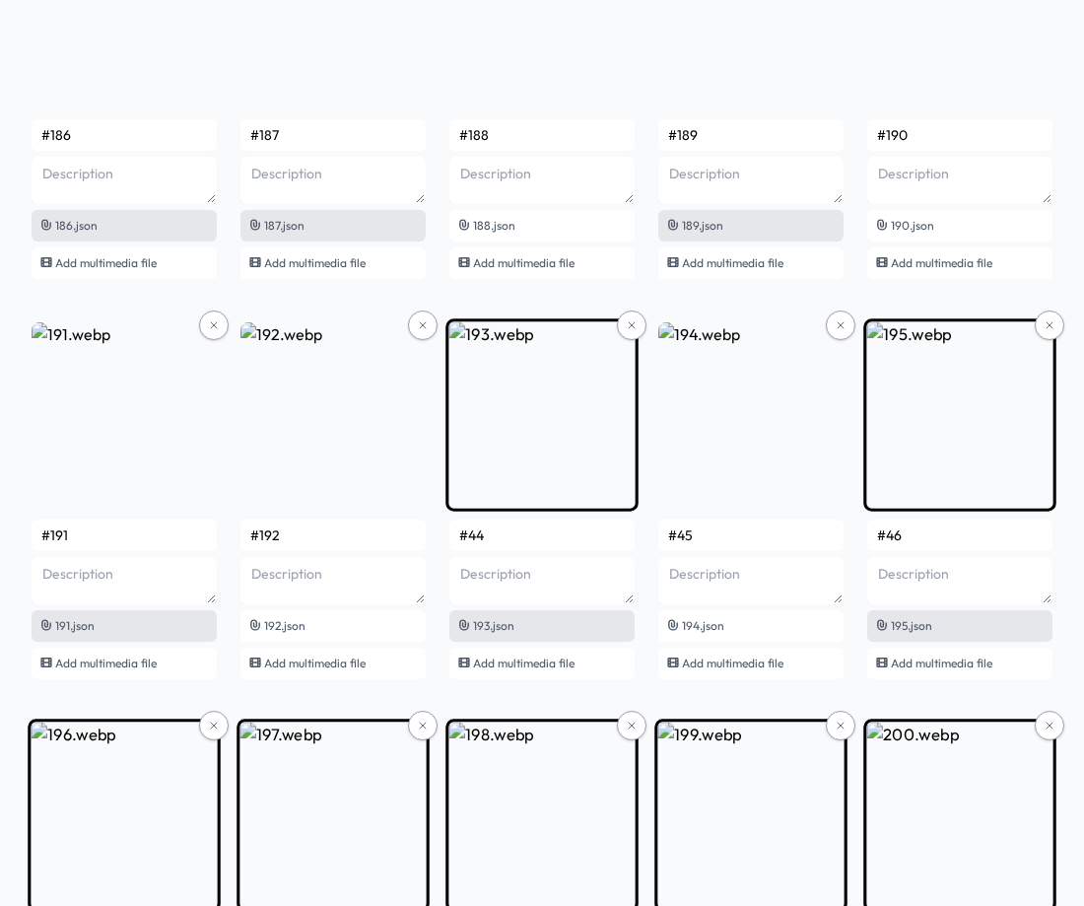
click at [510, 542] on input "#44" at bounding box center [541, 535] width 185 height 32
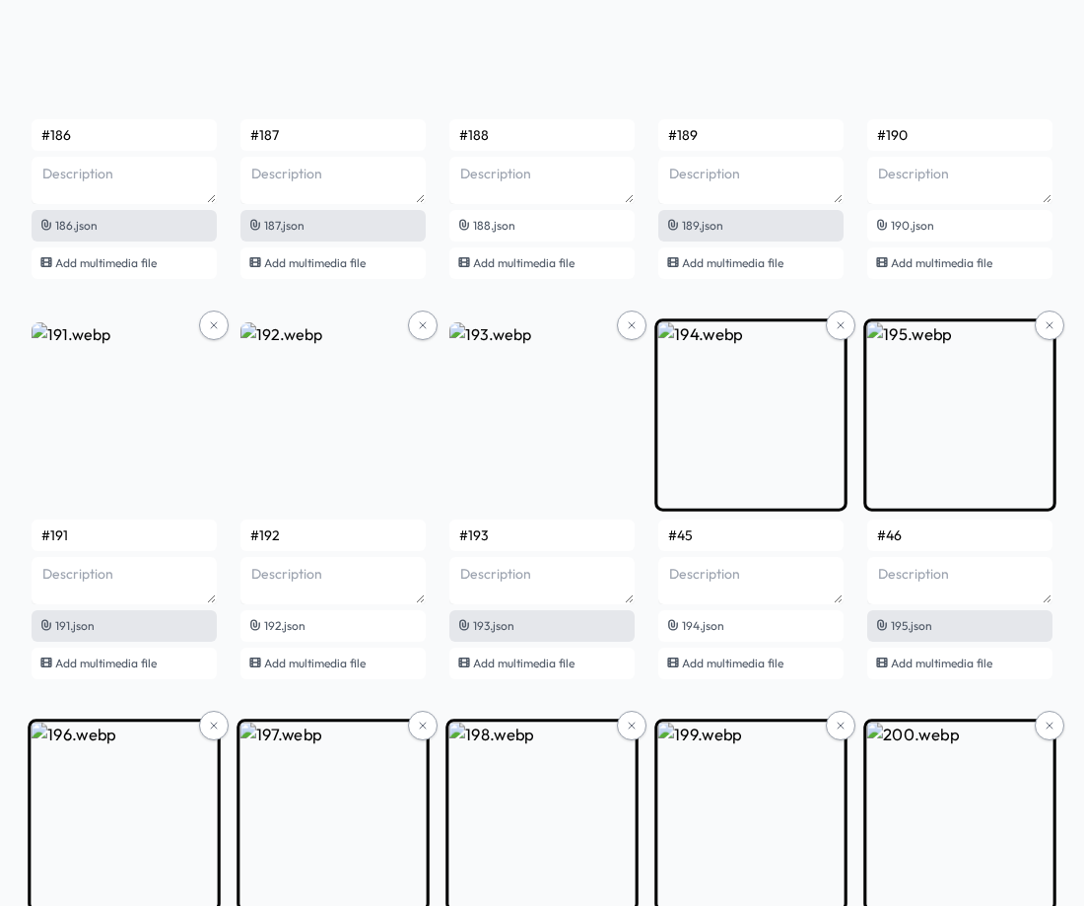
click at [768, 537] on input "#45" at bounding box center [750, 535] width 185 height 32
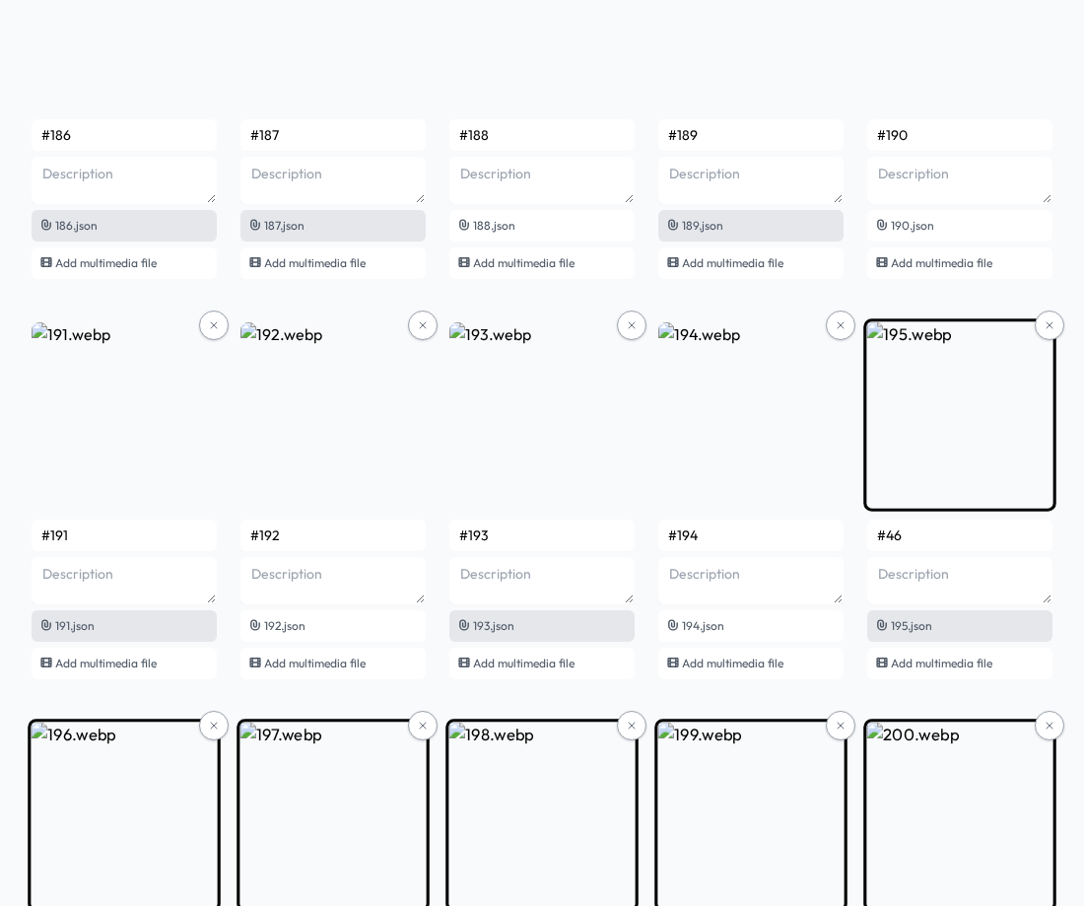
click at [935, 541] on input "#46" at bounding box center [959, 535] width 185 height 32
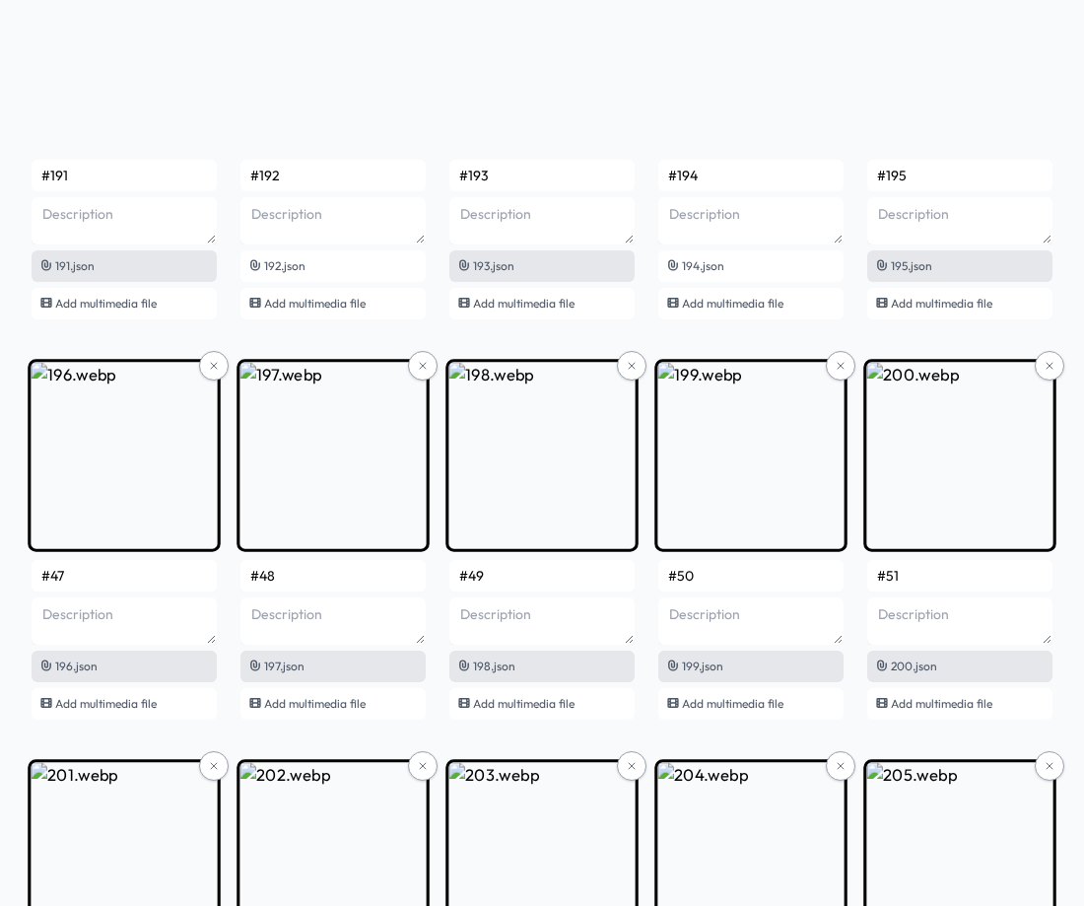
scroll to position [15558, 0]
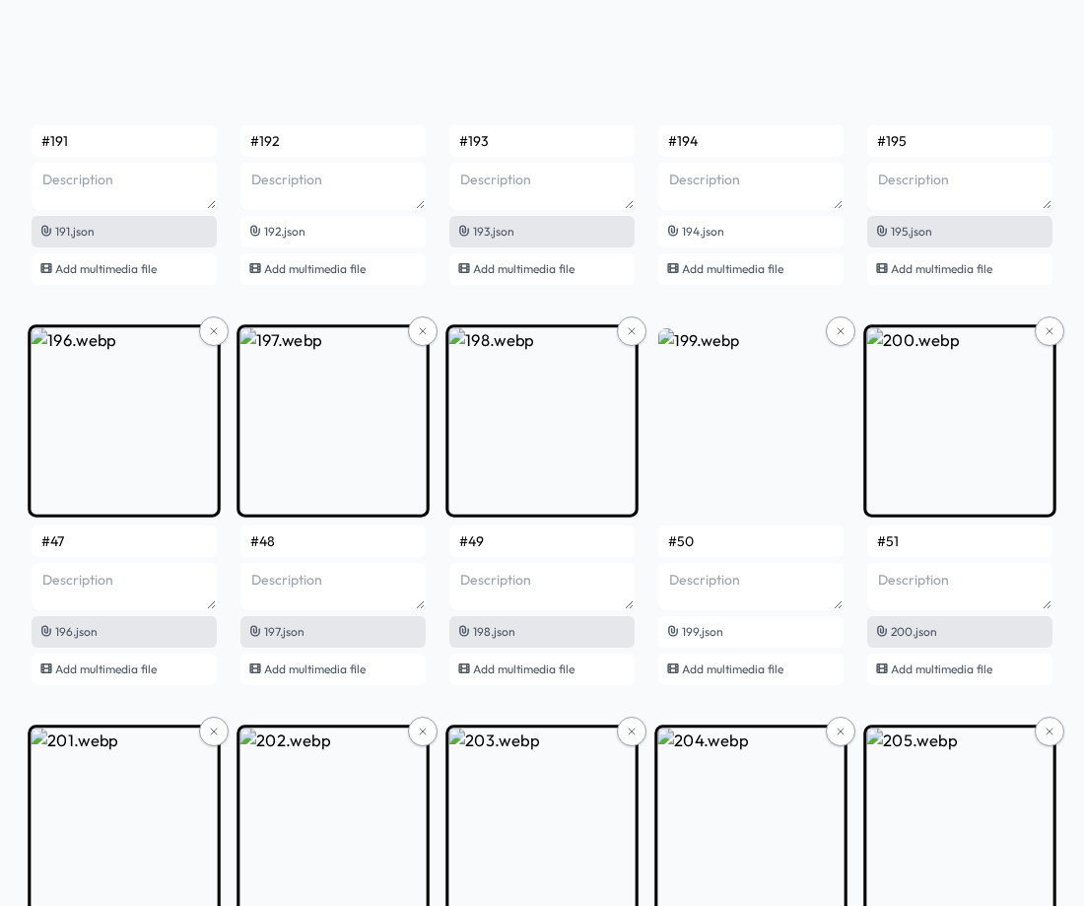
click at [116, 546] on input "#47" at bounding box center [124, 541] width 185 height 32
click at [335, 535] on input "#48" at bounding box center [332, 541] width 185 height 32
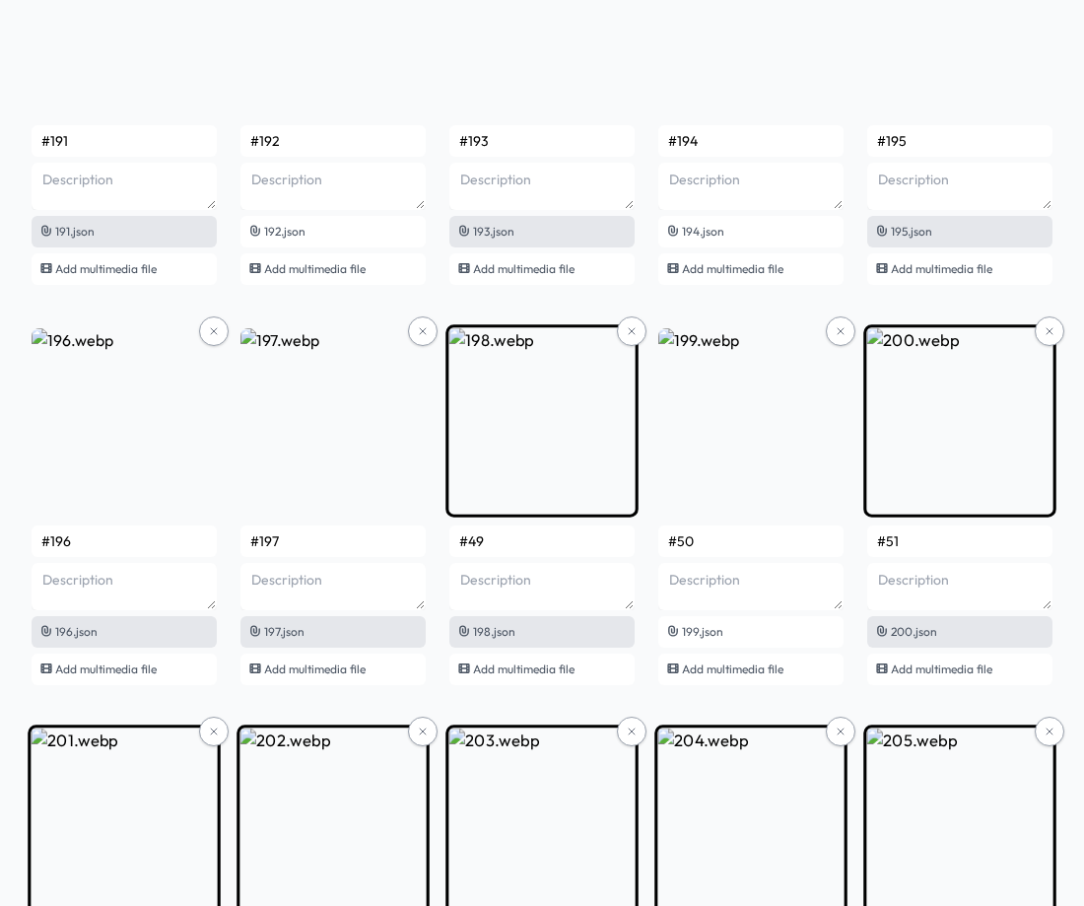
click at [523, 550] on input "#49" at bounding box center [541, 541] width 185 height 32
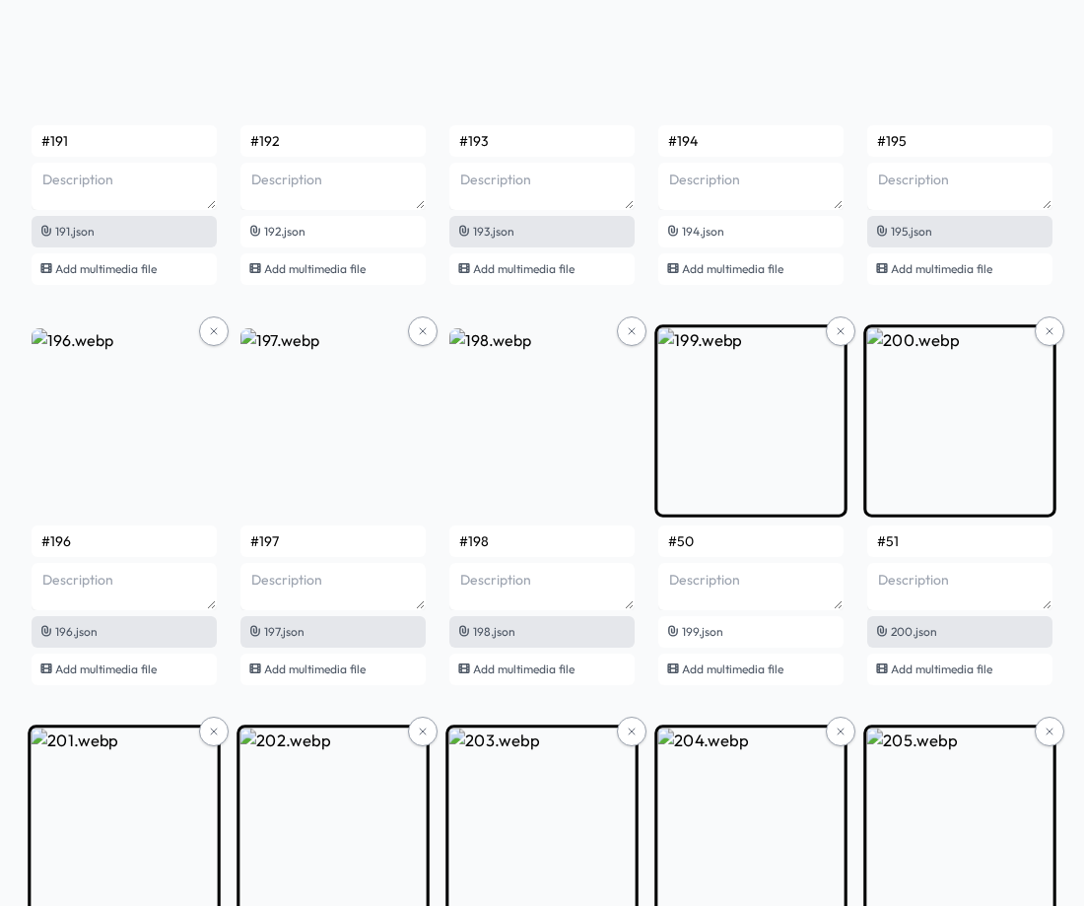
click at [739, 540] on input "#50" at bounding box center [750, 541] width 185 height 32
click at [918, 549] on input "#51" at bounding box center [959, 541] width 185 height 32
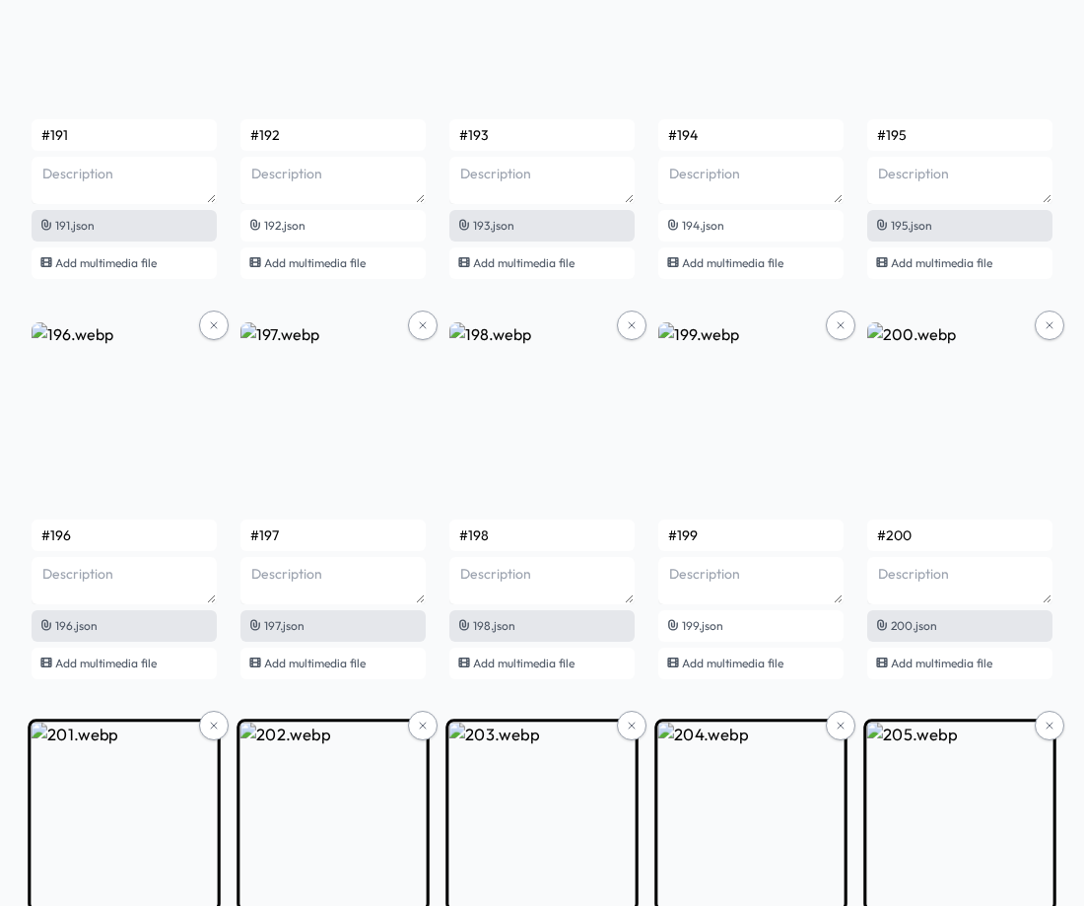
scroll to position [15952, 0]
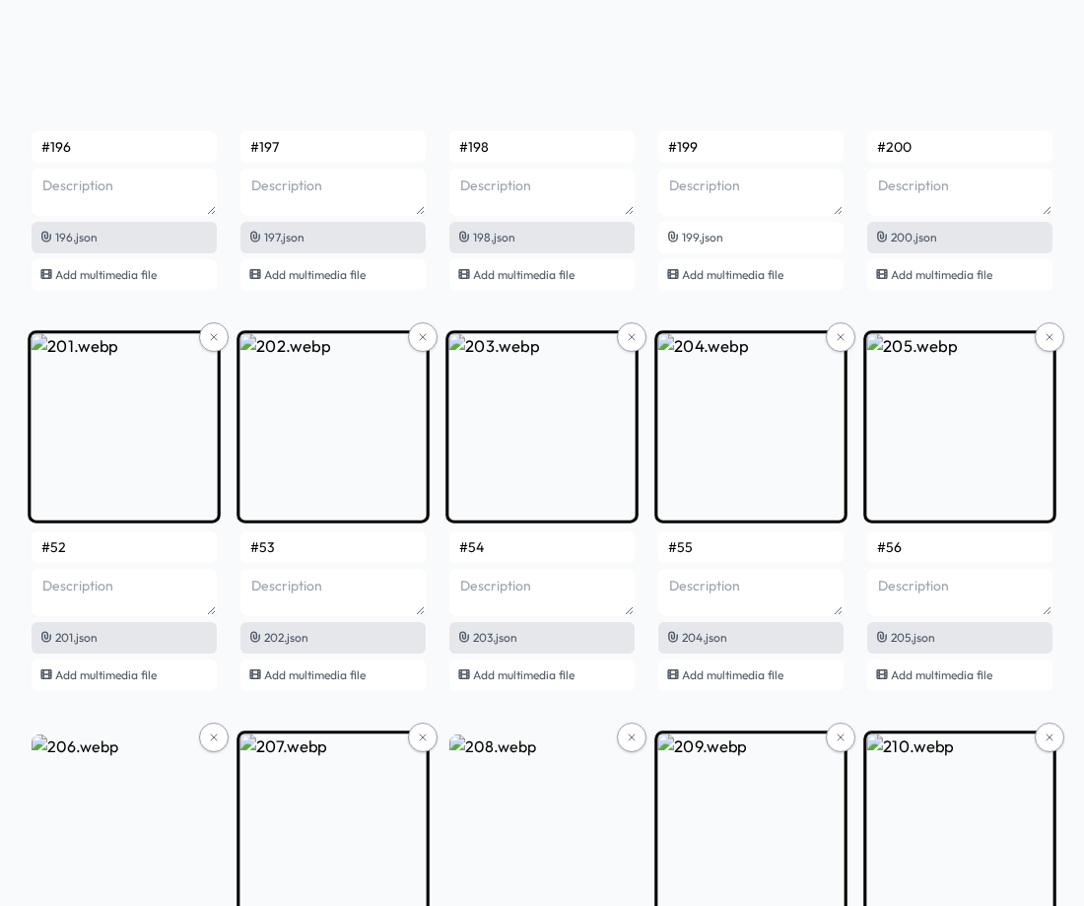
click at [112, 540] on input "#52" at bounding box center [124, 547] width 185 height 32
click at [334, 553] on input "#53" at bounding box center [332, 547] width 185 height 32
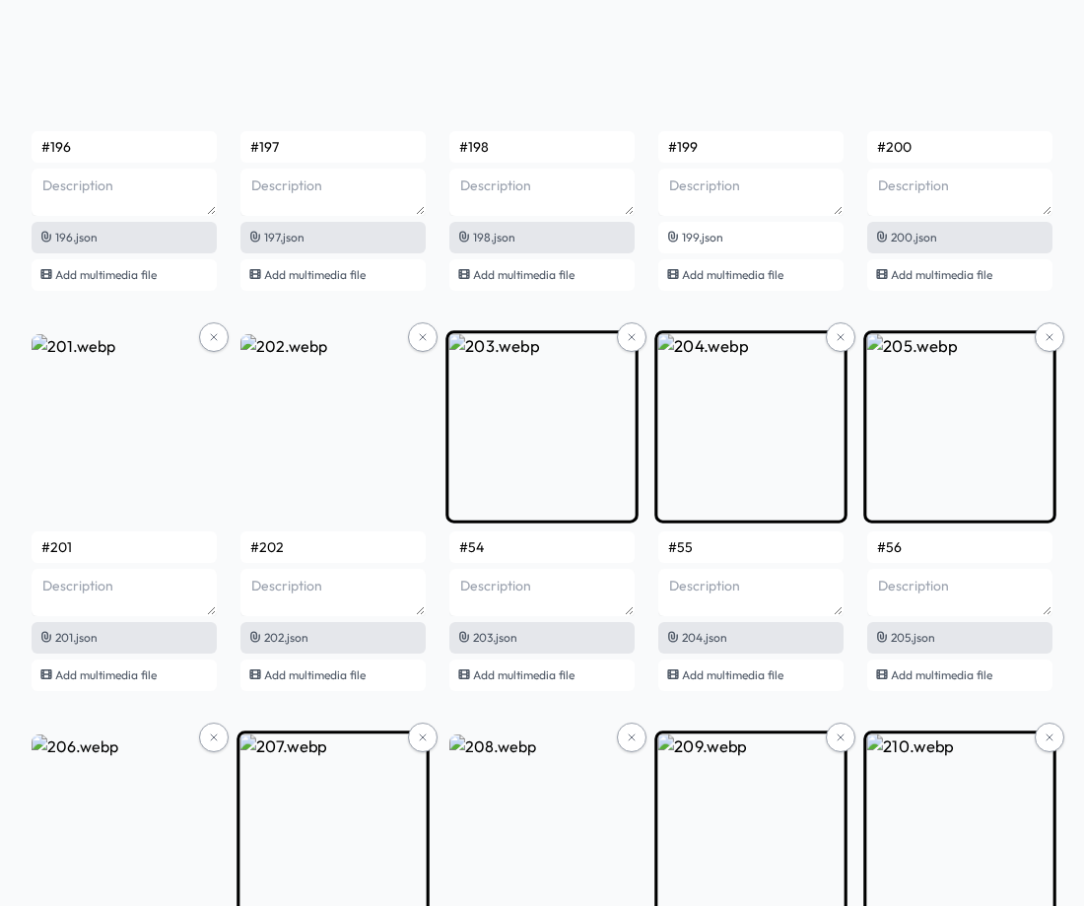
click at [542, 550] on input "#54" at bounding box center [541, 547] width 185 height 32
click at [726, 542] on input "#55" at bounding box center [750, 547] width 185 height 32
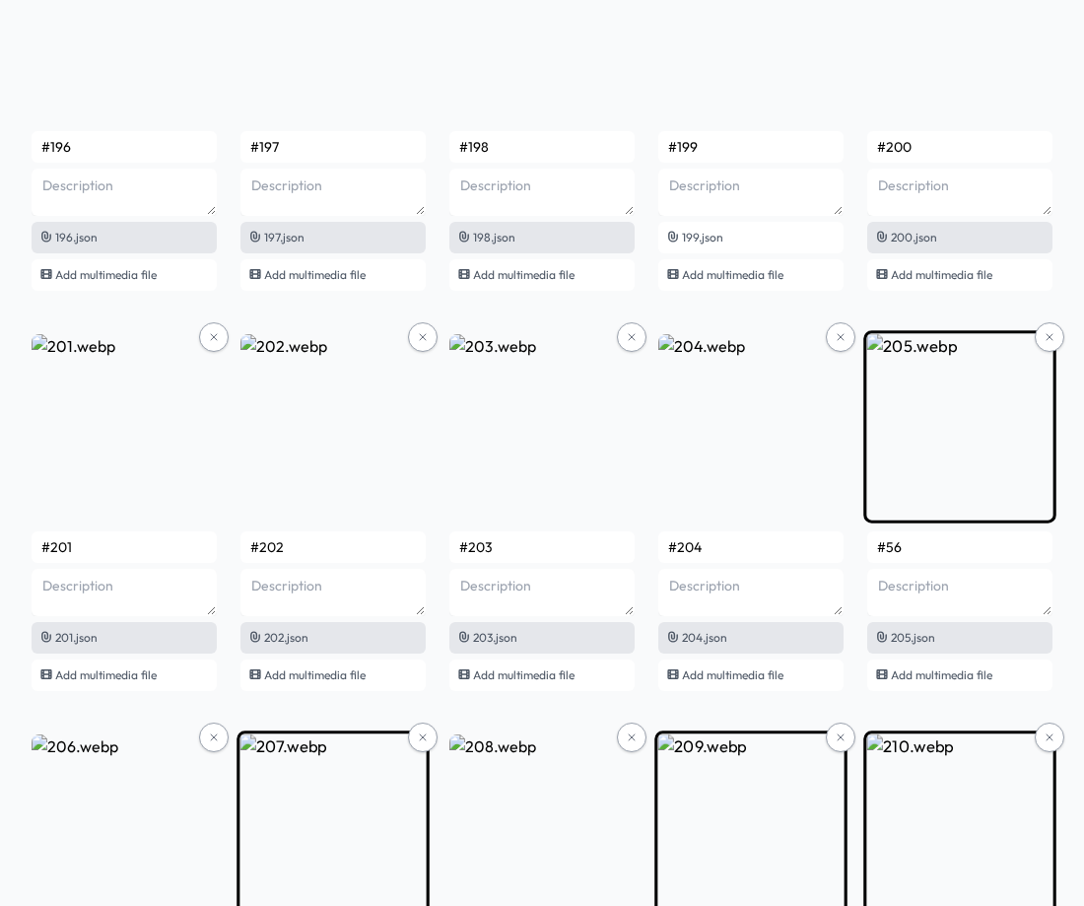
click at [948, 548] on input "#56" at bounding box center [959, 547] width 185 height 32
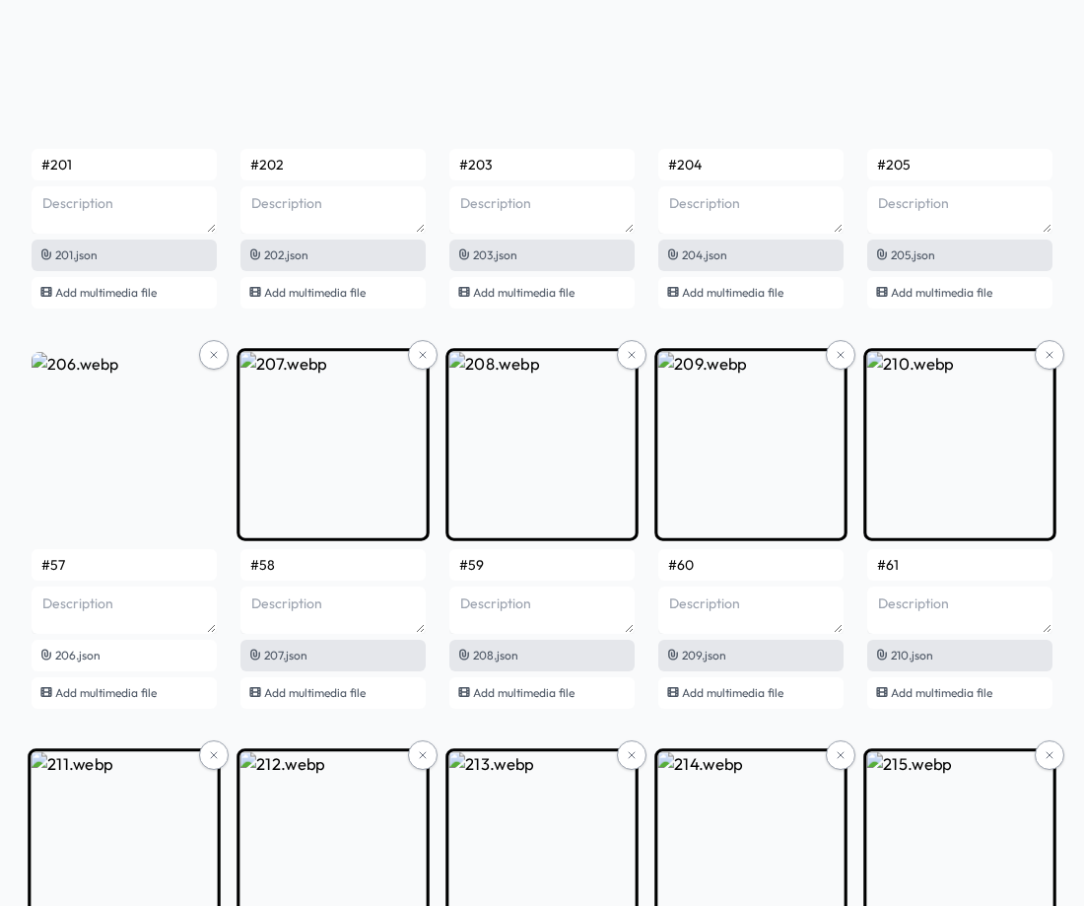
scroll to position [16346, 0]
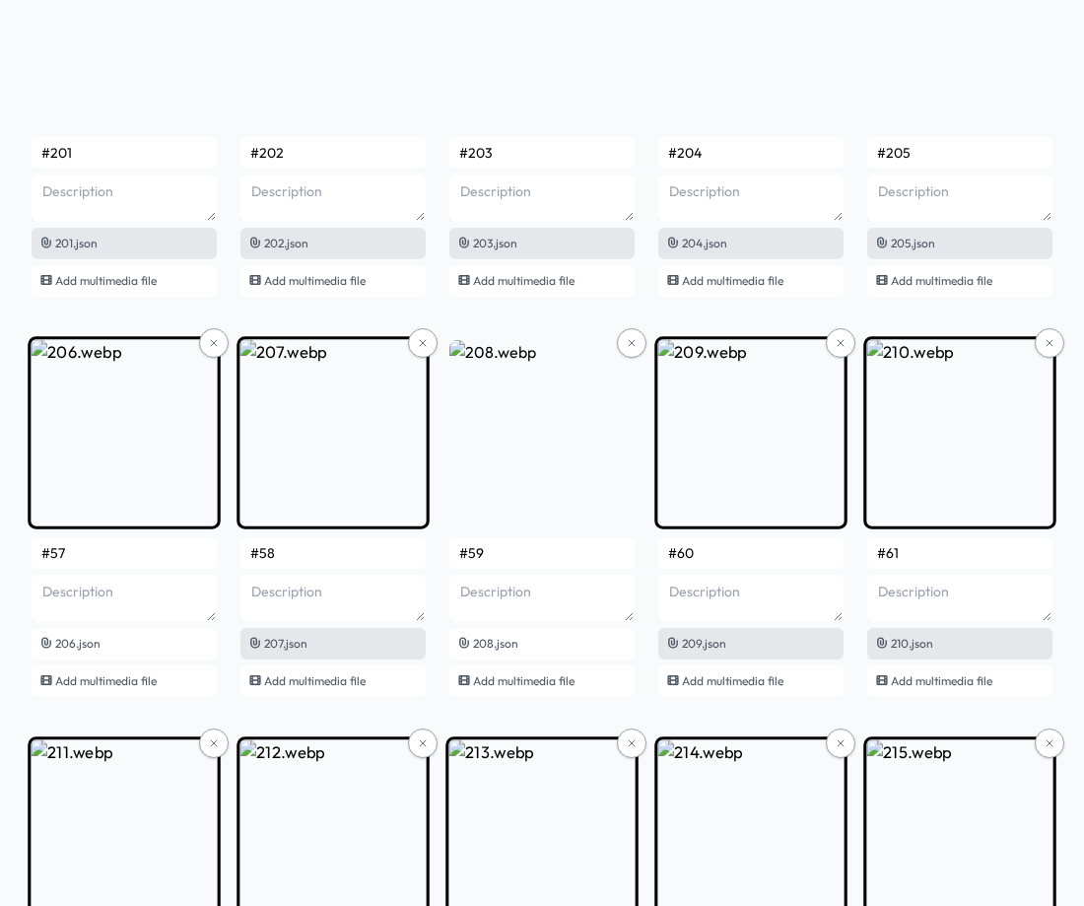
click at [91, 557] on input "#57" at bounding box center [124, 553] width 185 height 32
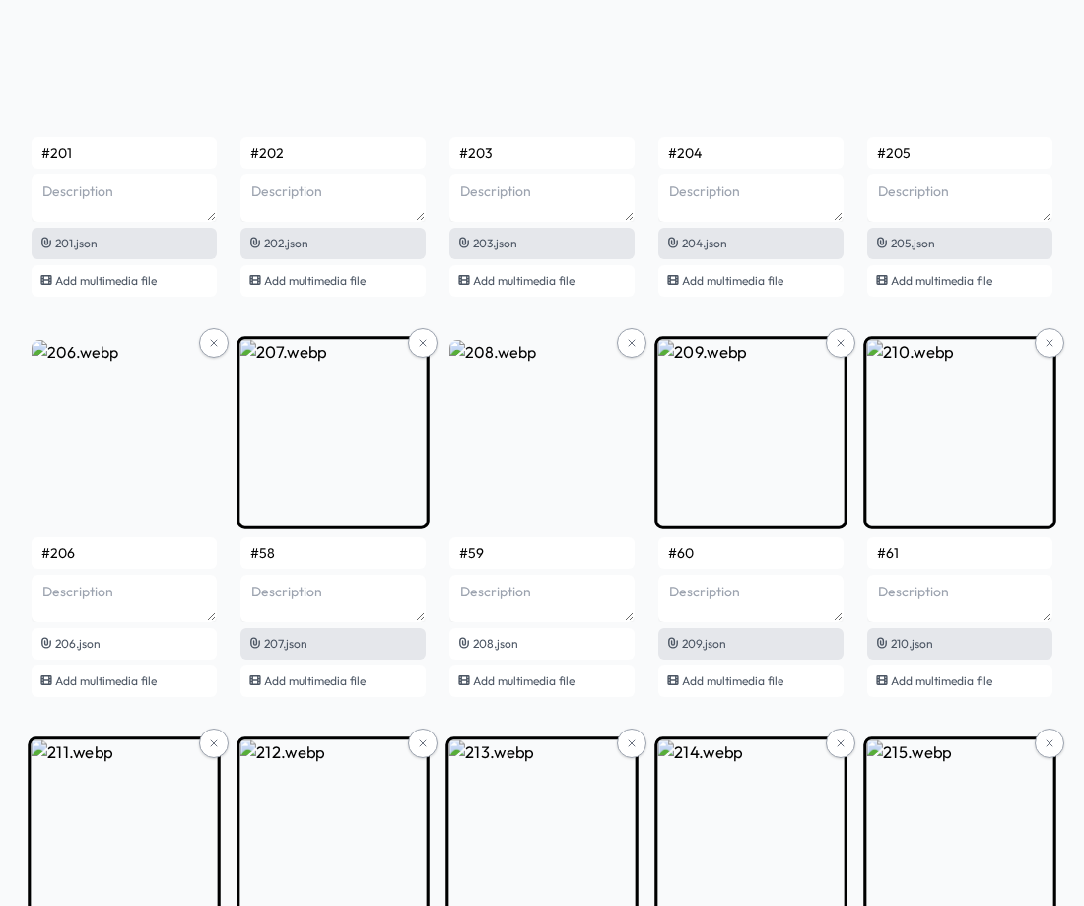
click at [287, 548] on input "#58" at bounding box center [332, 553] width 185 height 32
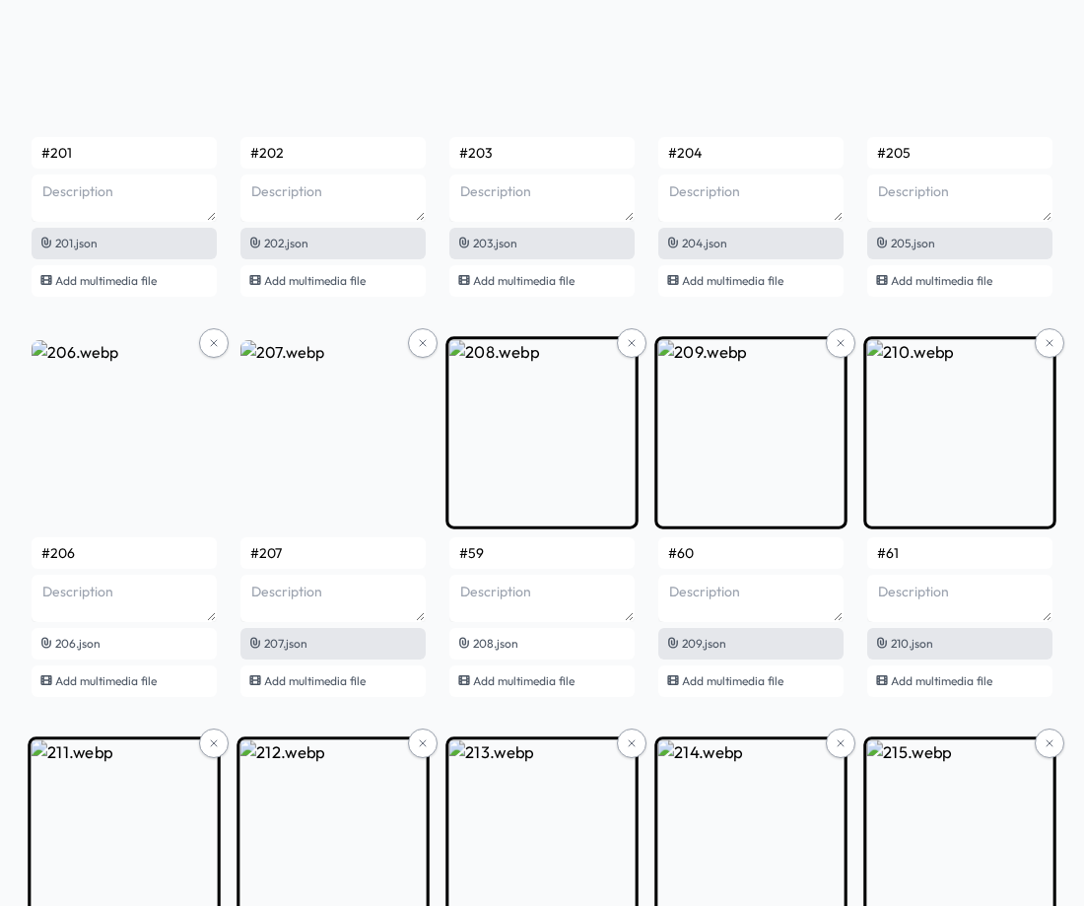
click at [511, 563] on input "#59" at bounding box center [541, 553] width 185 height 32
click at [739, 545] on input "#60" at bounding box center [750, 553] width 185 height 32
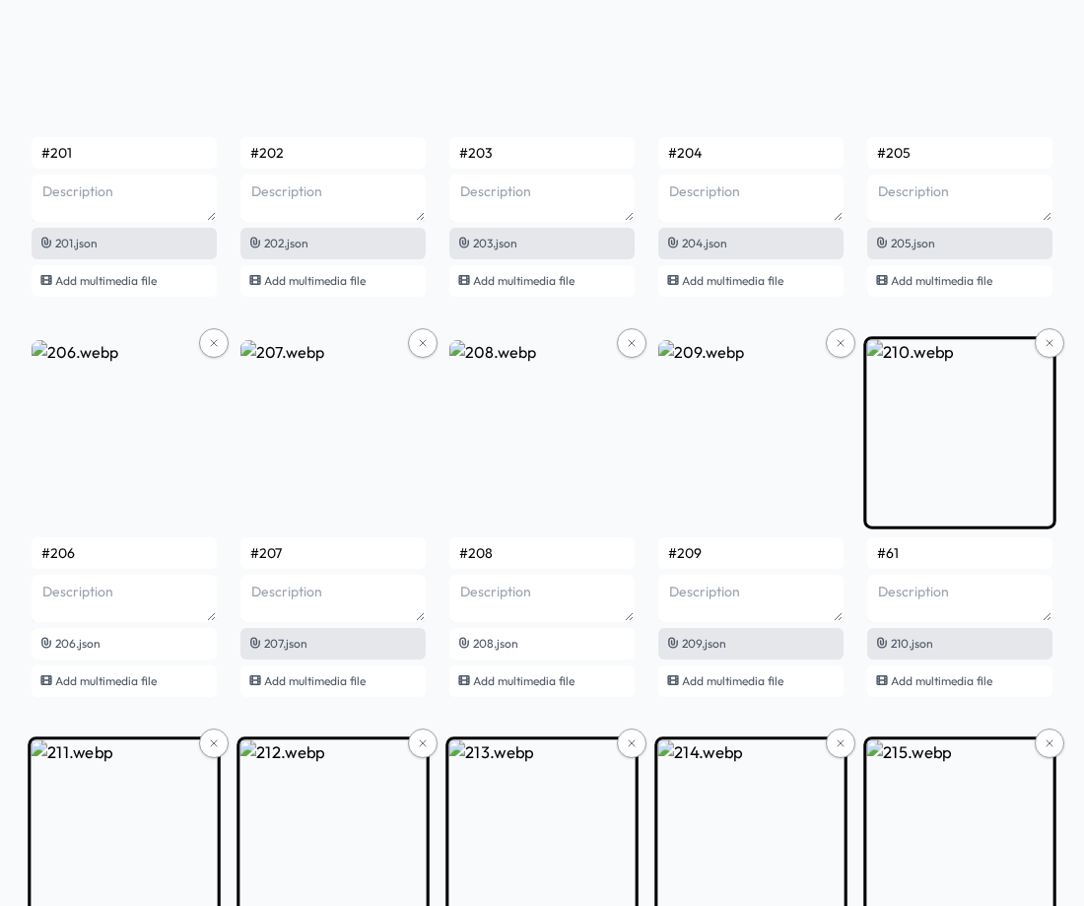
click at [963, 552] on input "#61" at bounding box center [959, 553] width 185 height 32
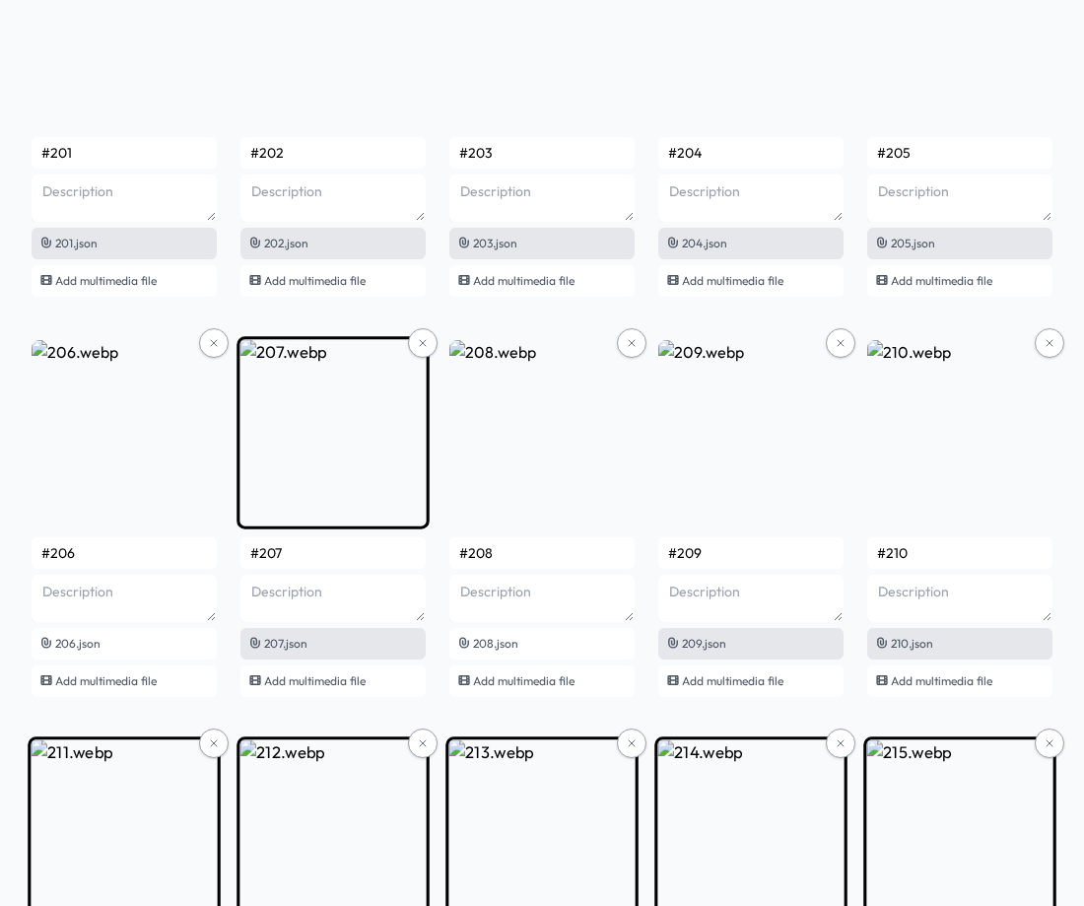
scroll to position [16741, 0]
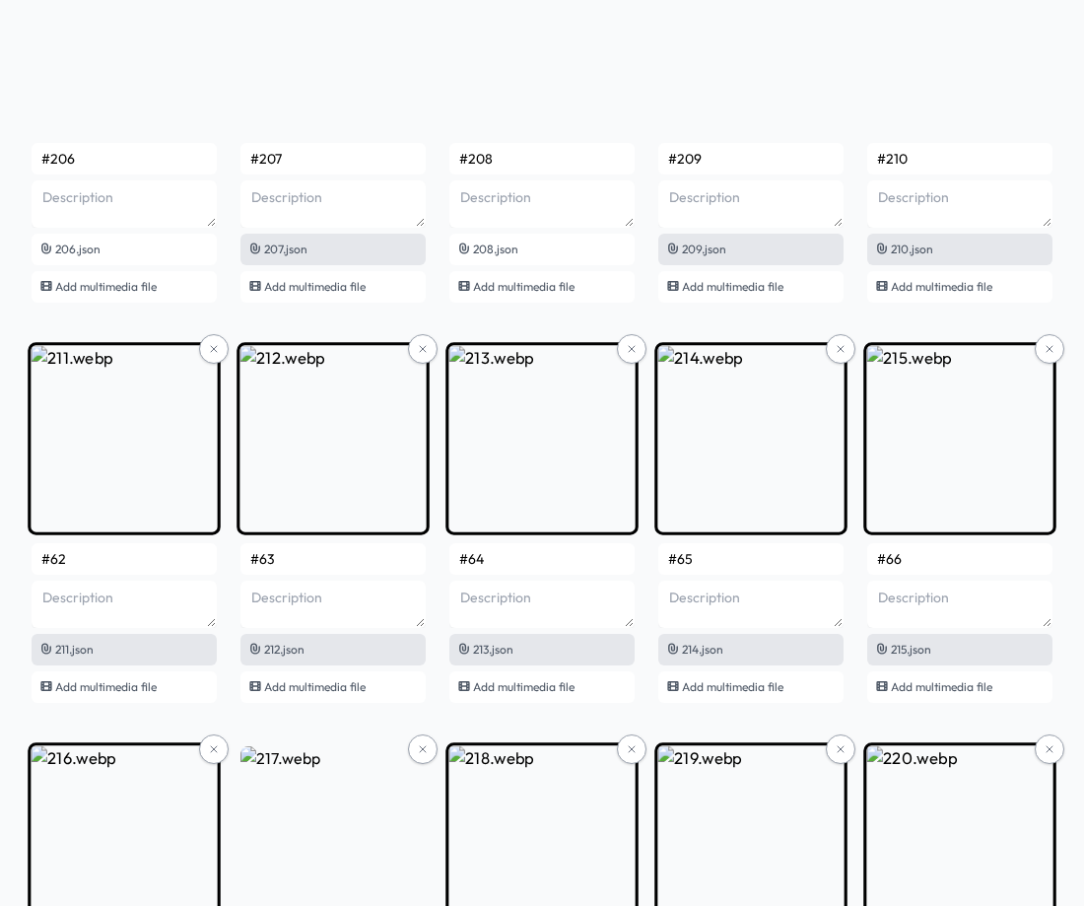
click at [126, 554] on input "#62" at bounding box center [124, 559] width 185 height 32
click at [292, 566] on input "#63" at bounding box center [332, 559] width 185 height 32
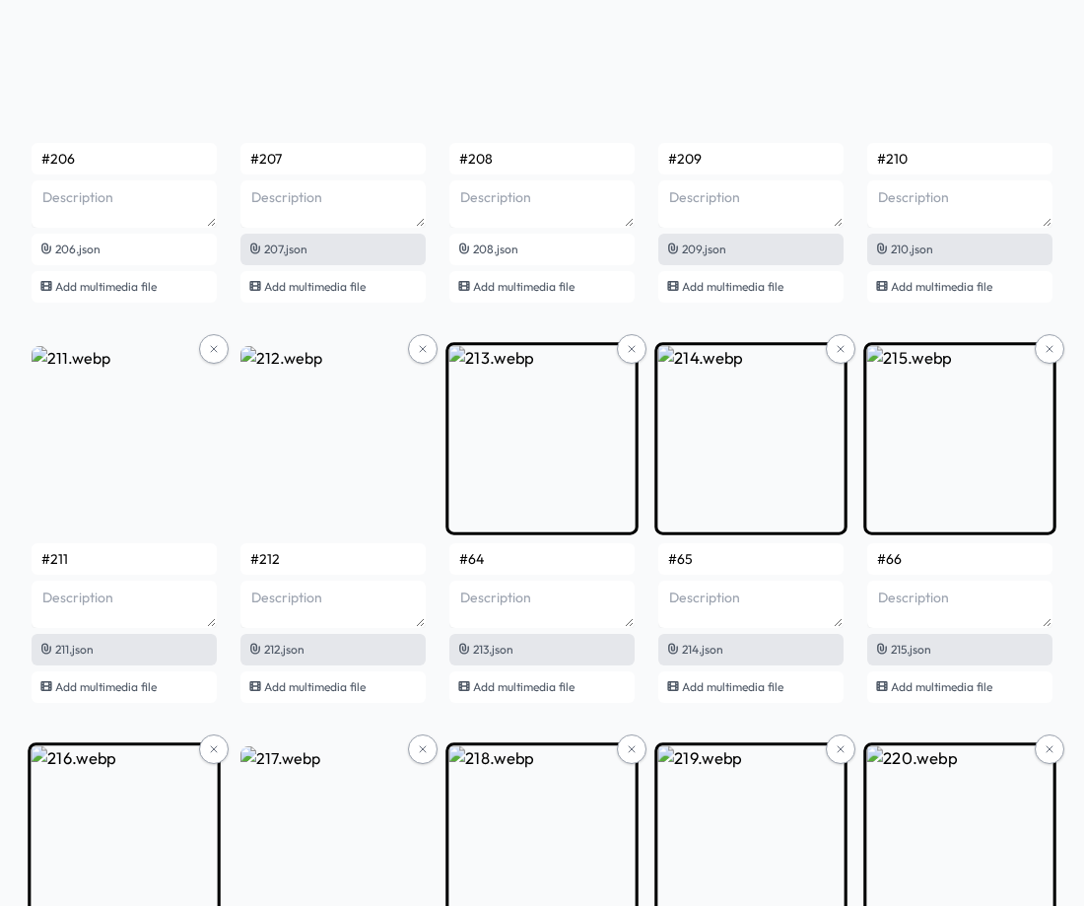
click at [514, 565] on input "#64" at bounding box center [541, 559] width 185 height 32
click at [735, 572] on input "#65" at bounding box center [750, 559] width 185 height 32
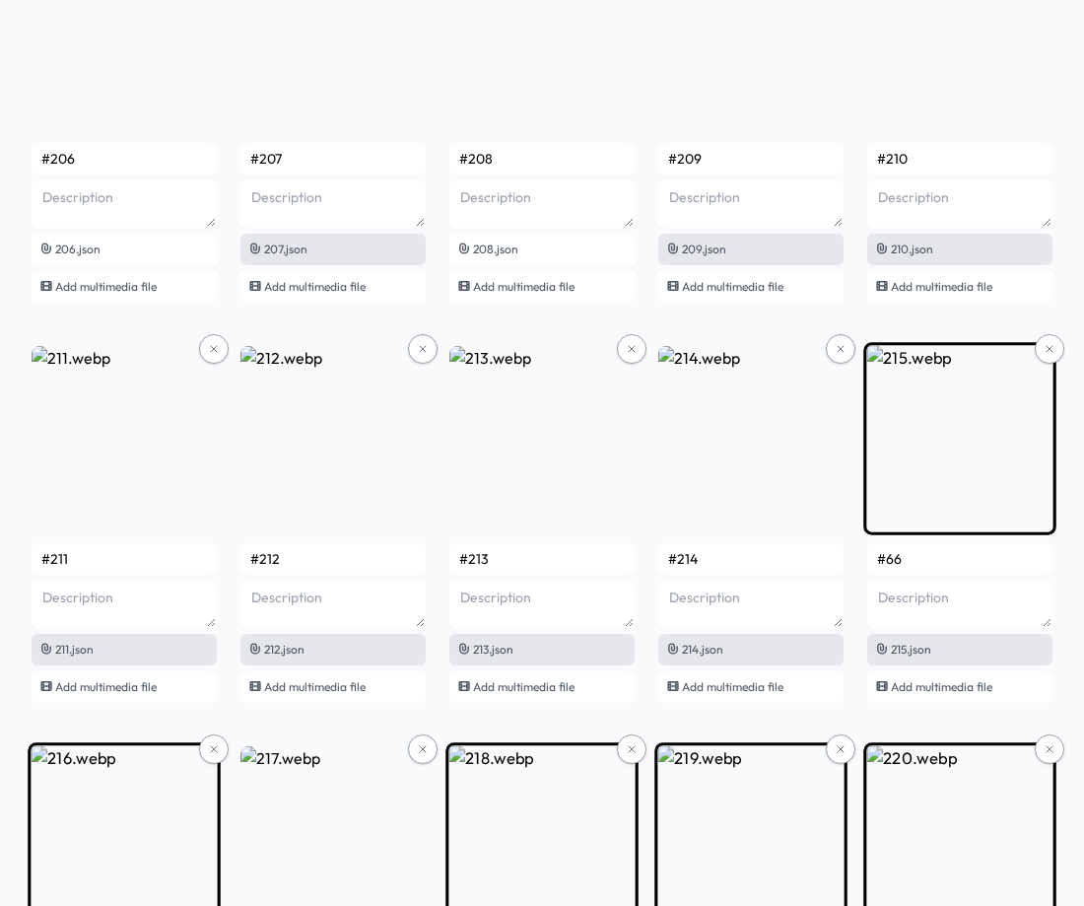
click at [909, 557] on input "#66" at bounding box center [959, 559] width 185 height 32
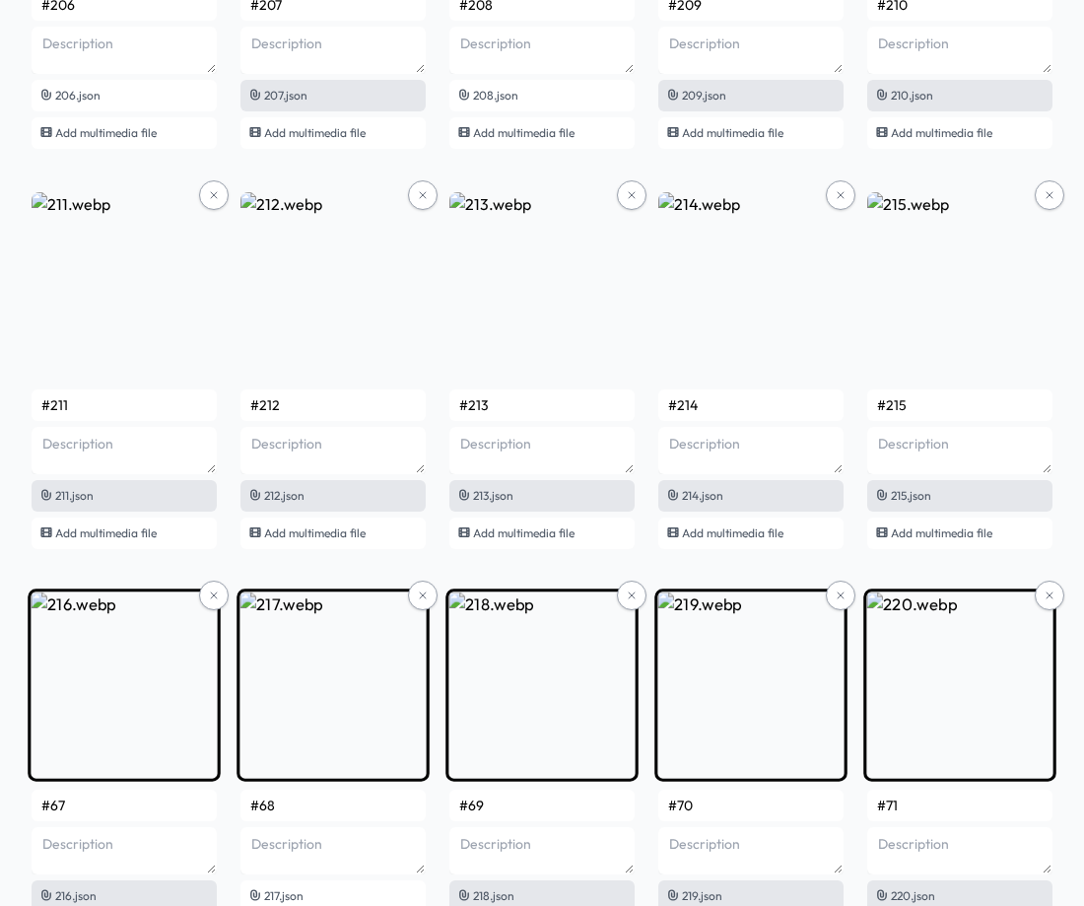
scroll to position [17135, 0]
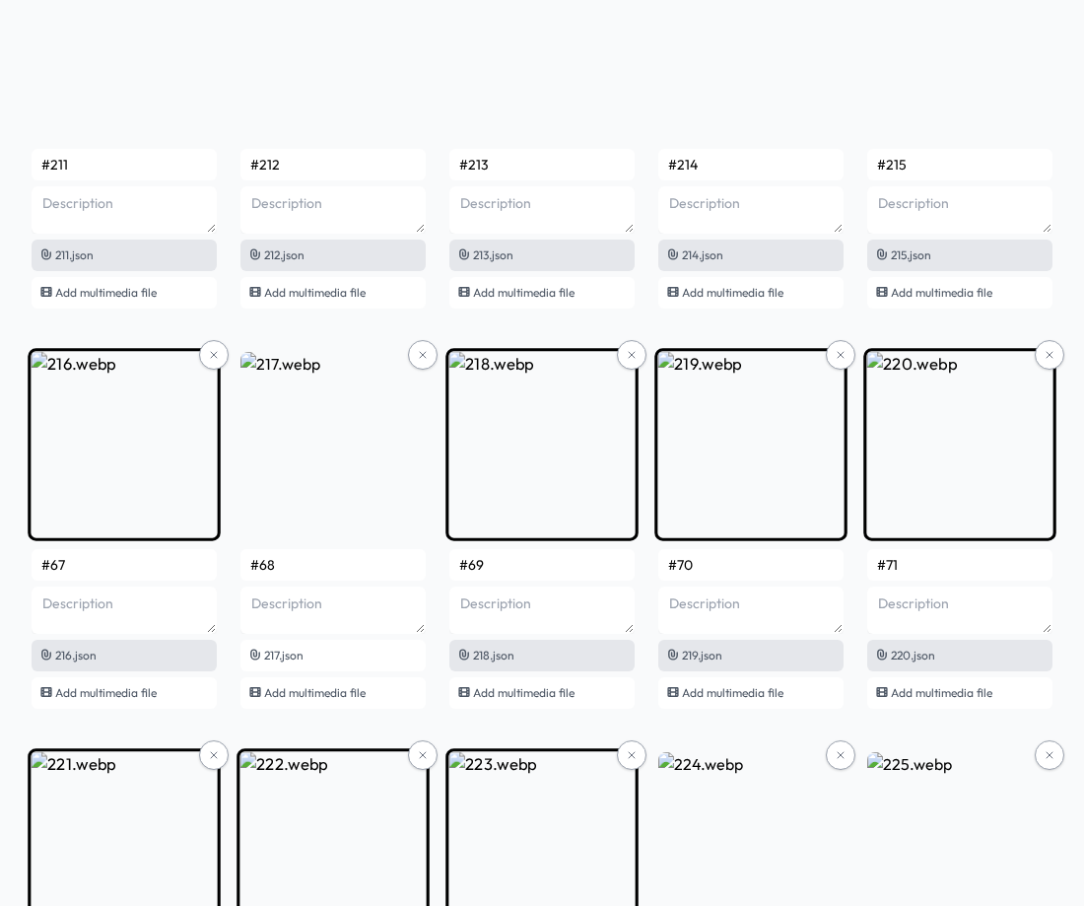
click at [117, 573] on input "#67" at bounding box center [124, 565] width 185 height 32
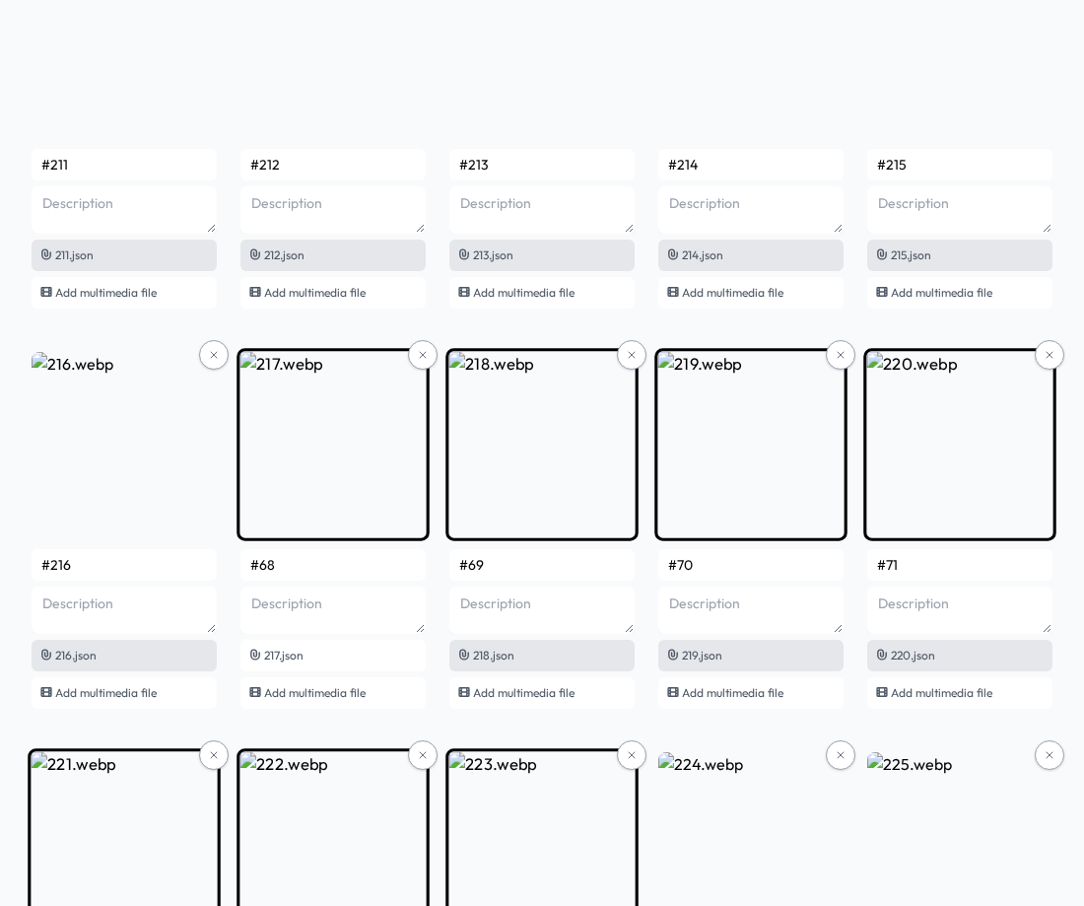
click at [325, 568] on input "#68" at bounding box center [332, 565] width 185 height 32
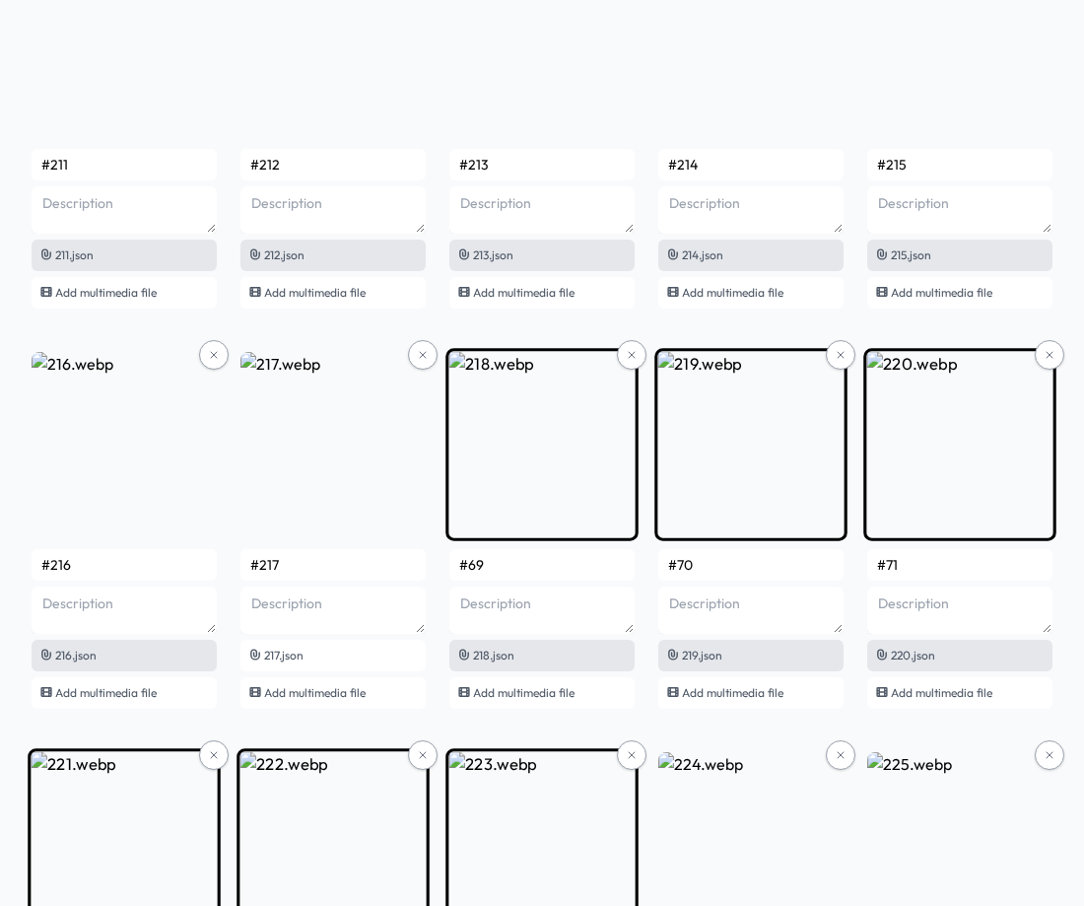
click at [519, 567] on input "#69" at bounding box center [541, 565] width 185 height 32
click at [712, 567] on input "#70" at bounding box center [750, 565] width 185 height 32
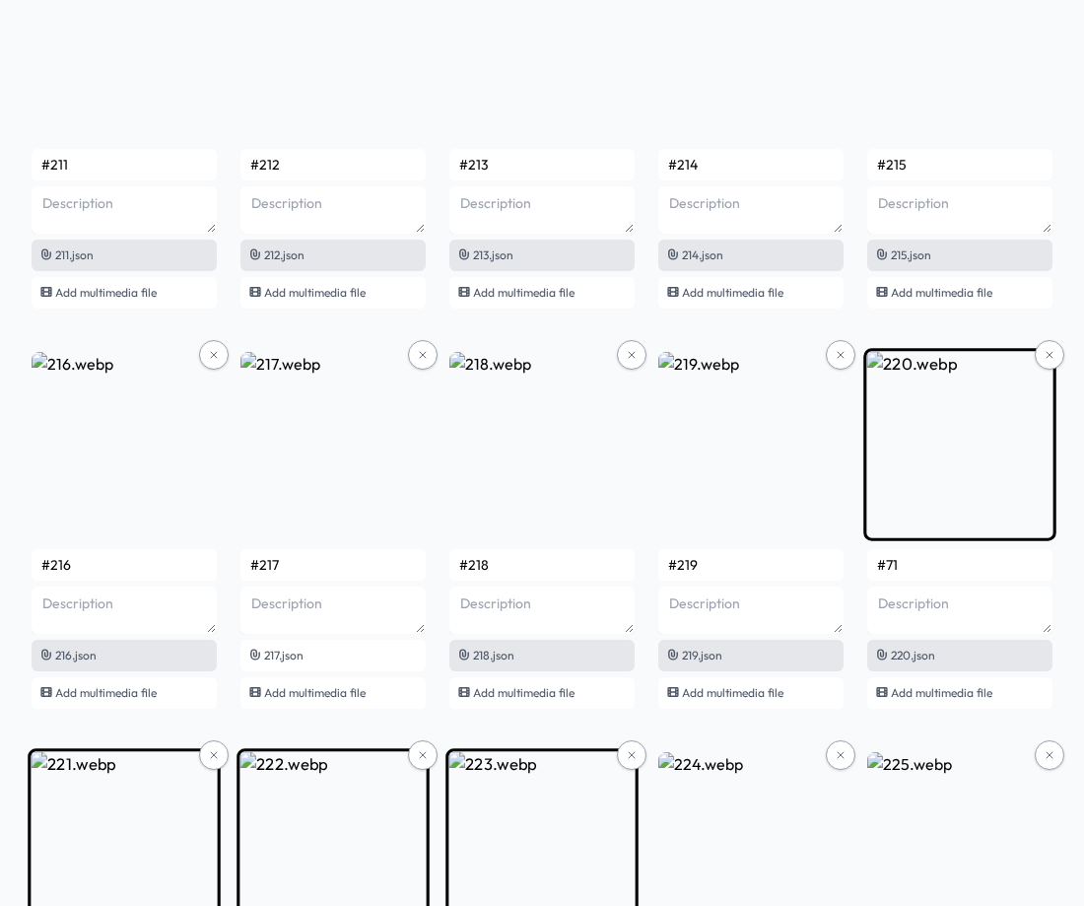
click at [915, 564] on input "#71" at bounding box center [959, 565] width 185 height 32
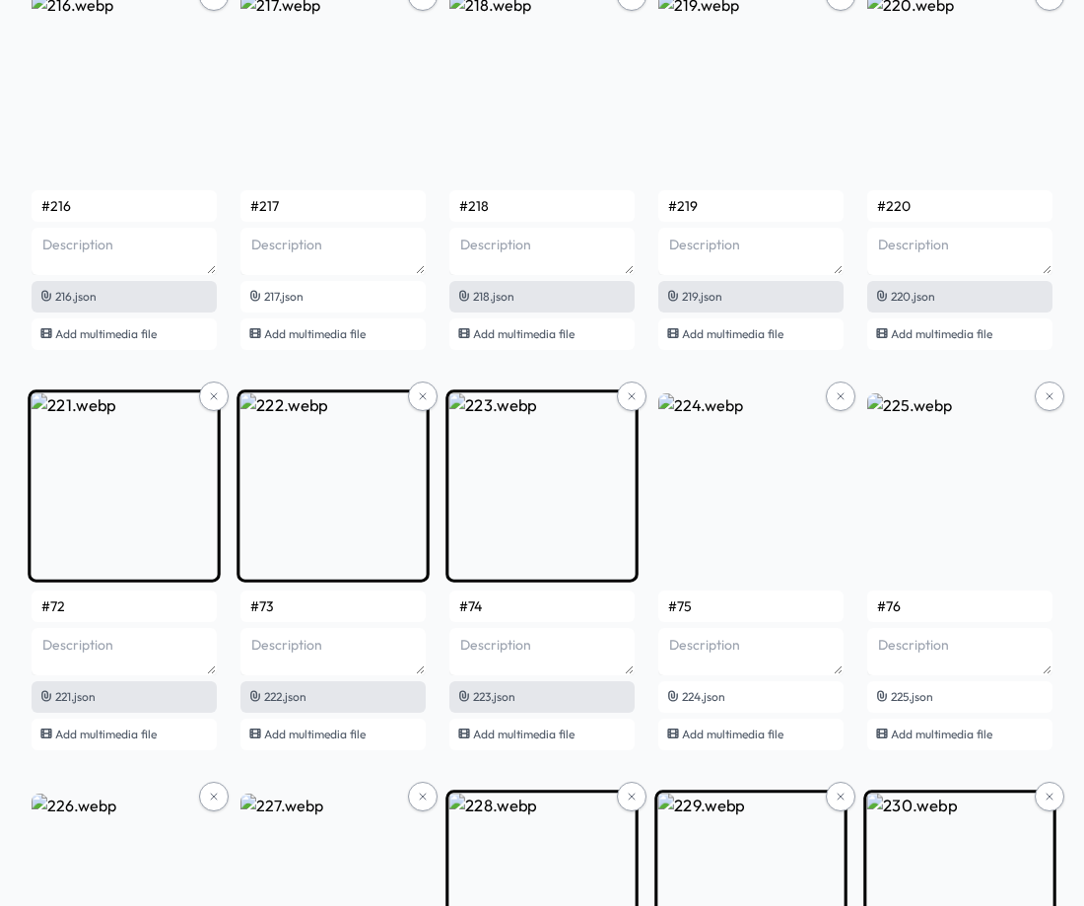
scroll to position [17529, 0]
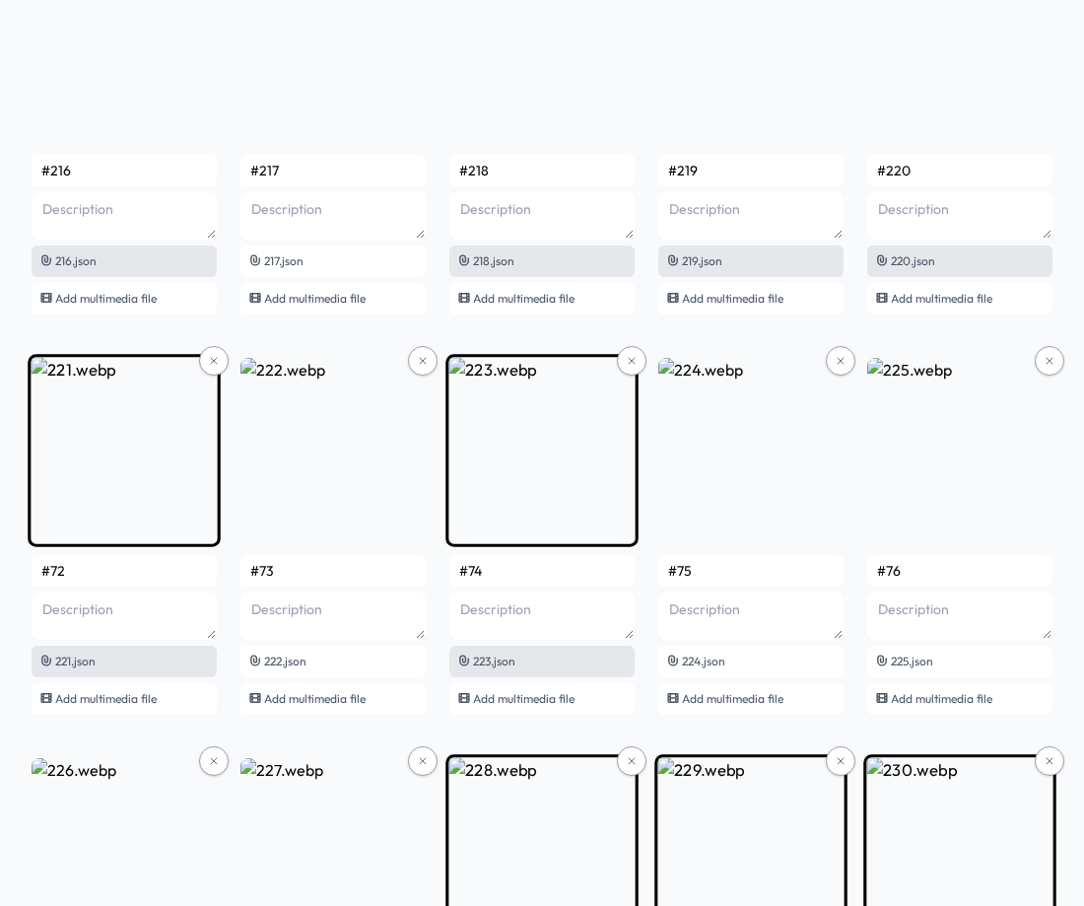
click at [76, 575] on input "#72" at bounding box center [124, 571] width 185 height 32
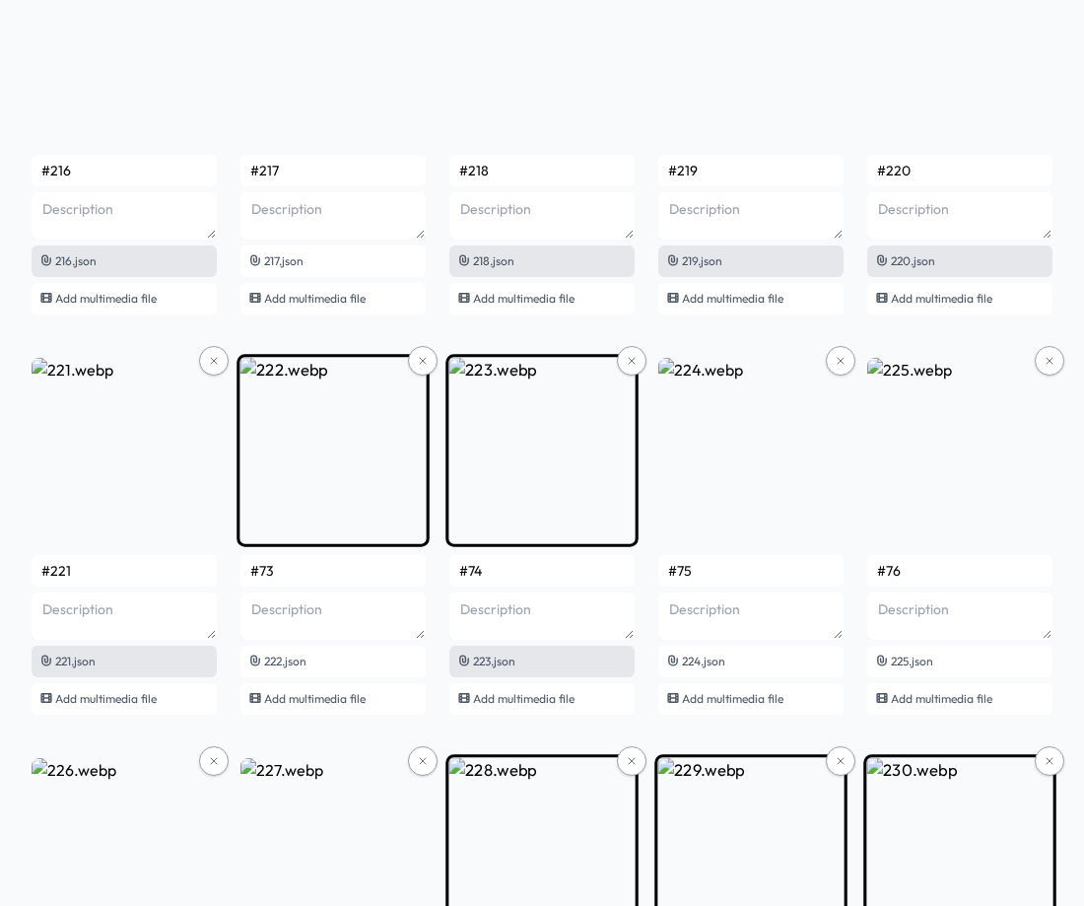
click at [342, 568] on input "#73" at bounding box center [332, 571] width 185 height 32
click at [520, 577] on input "#74" at bounding box center [541, 571] width 185 height 32
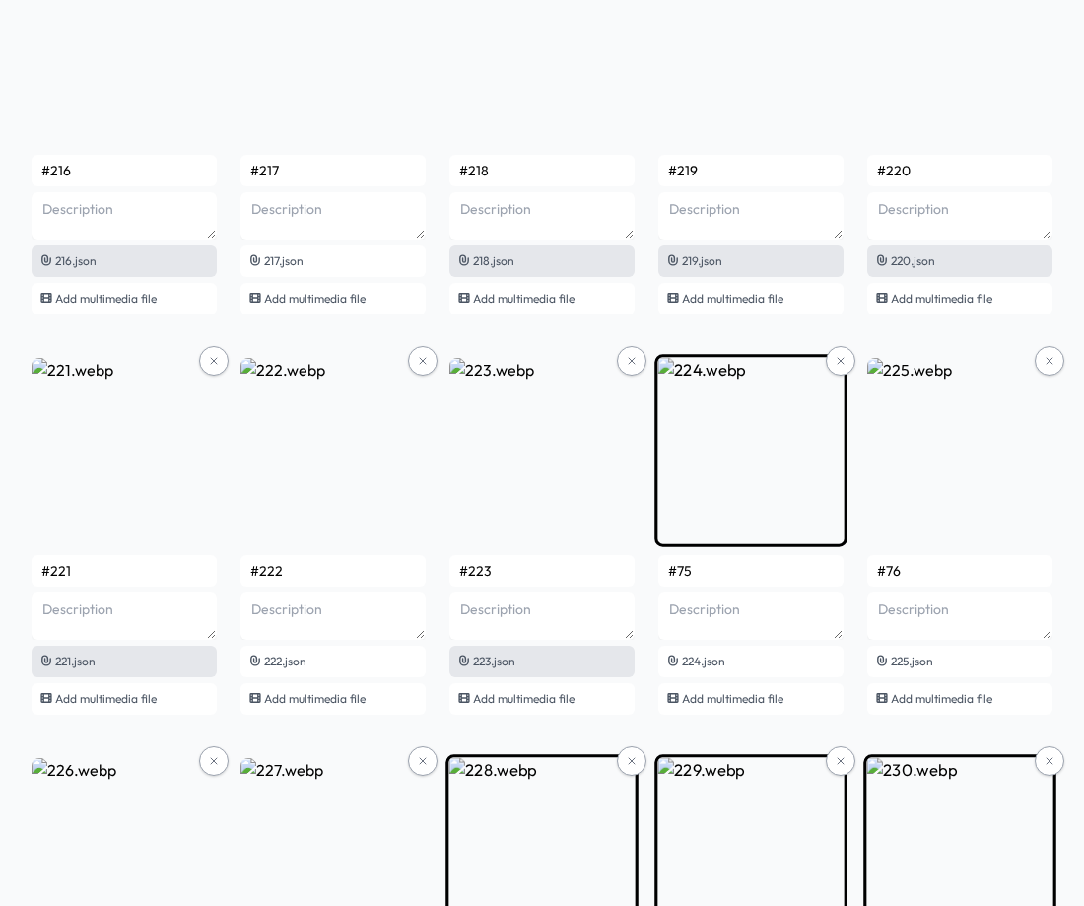
click at [743, 573] on input "#75" at bounding box center [750, 571] width 185 height 32
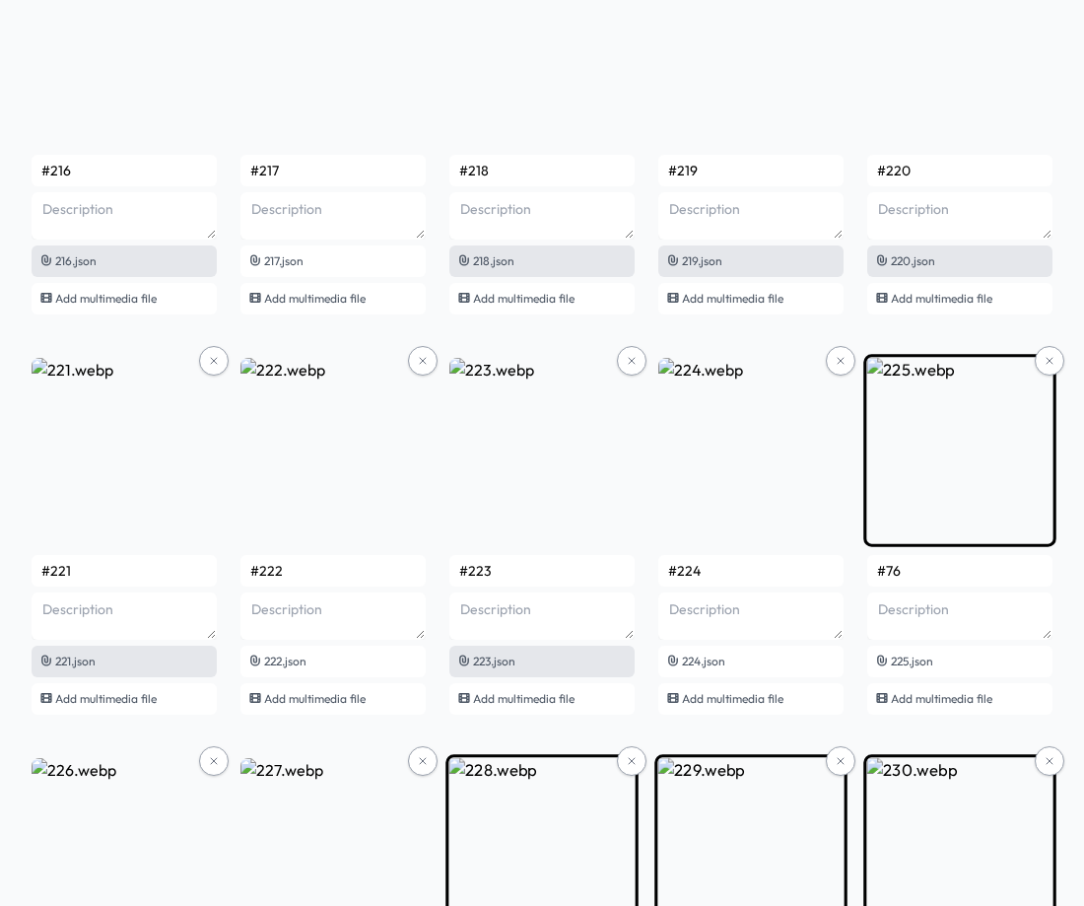
click at [917, 573] on input "#76" at bounding box center [959, 571] width 185 height 32
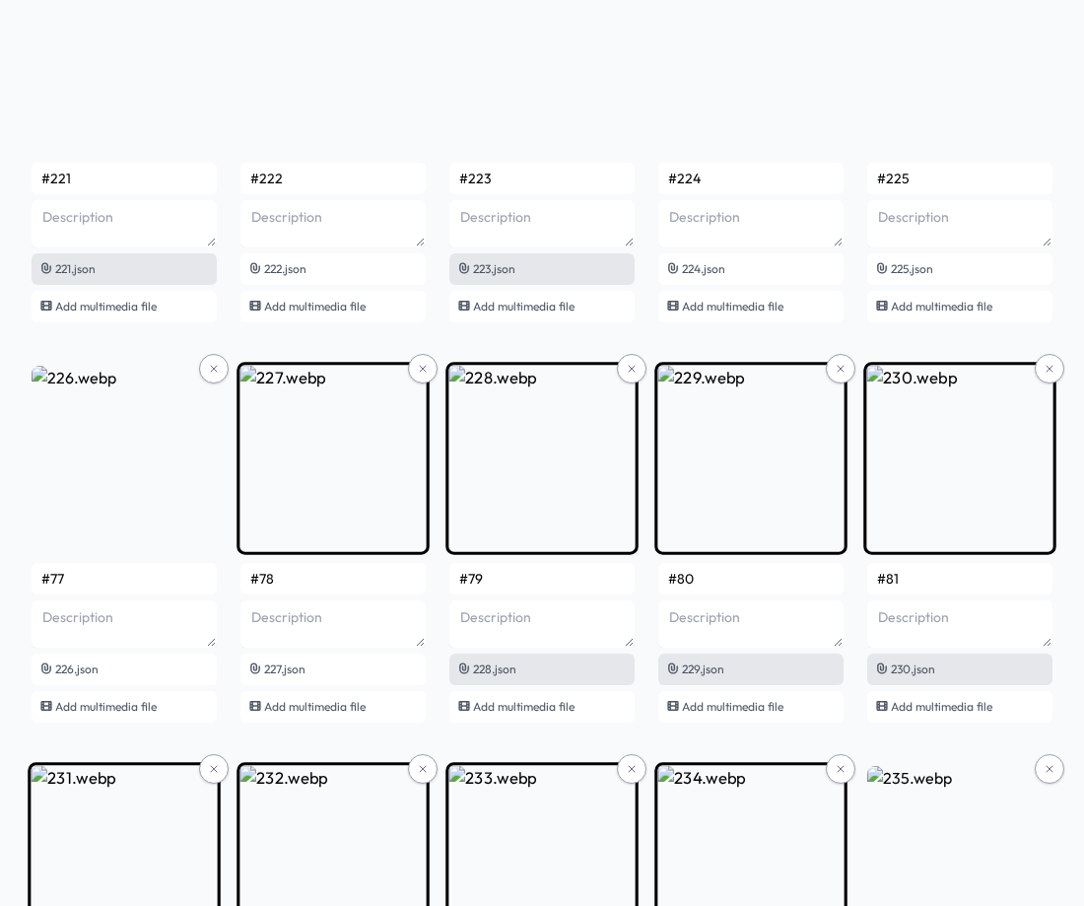
scroll to position [17923, 0]
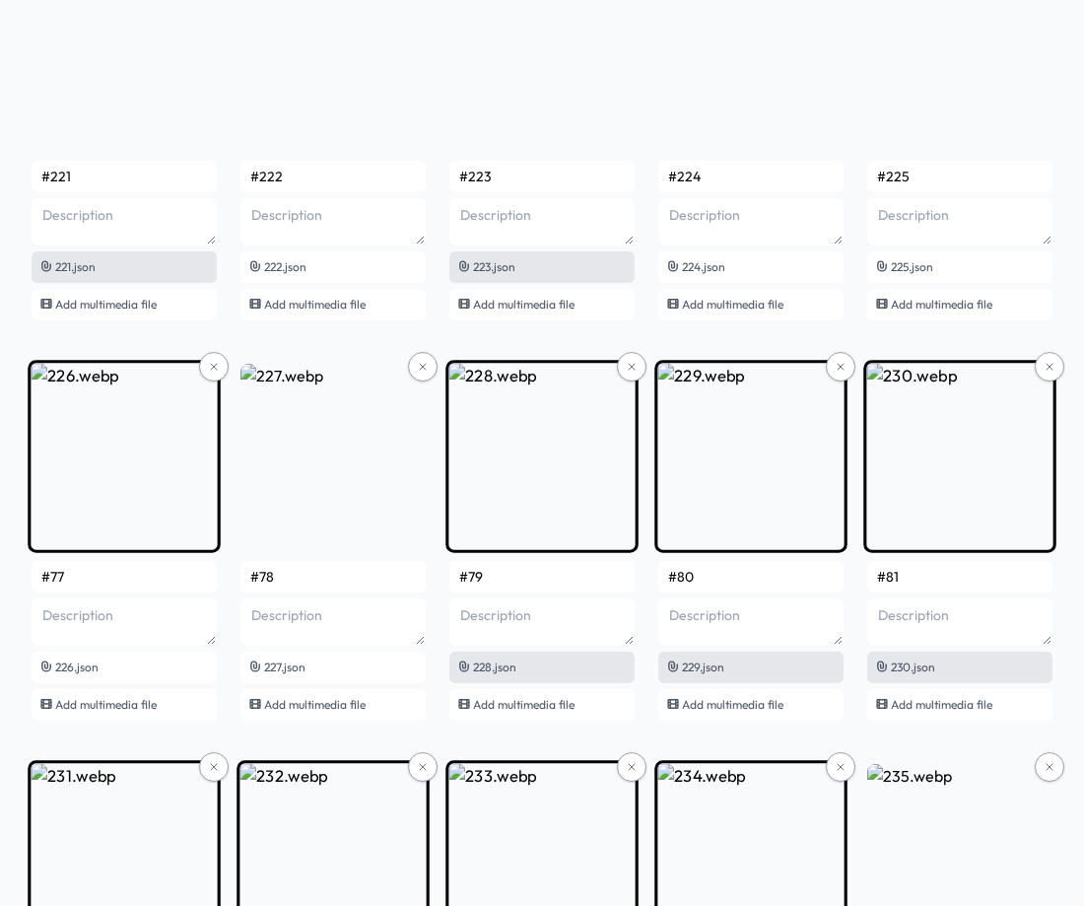
click at [145, 572] on input "#77" at bounding box center [124, 577] width 185 height 32
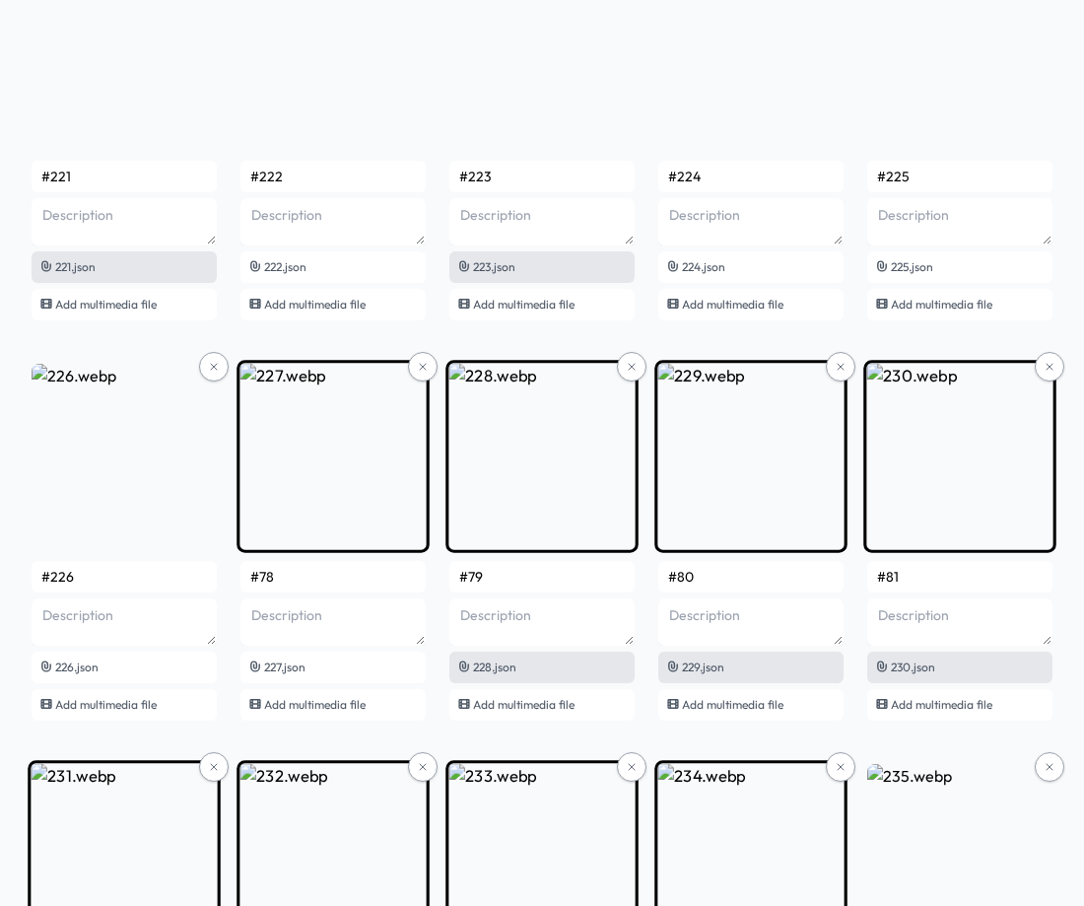
click at [288, 580] on input "#78" at bounding box center [332, 577] width 185 height 32
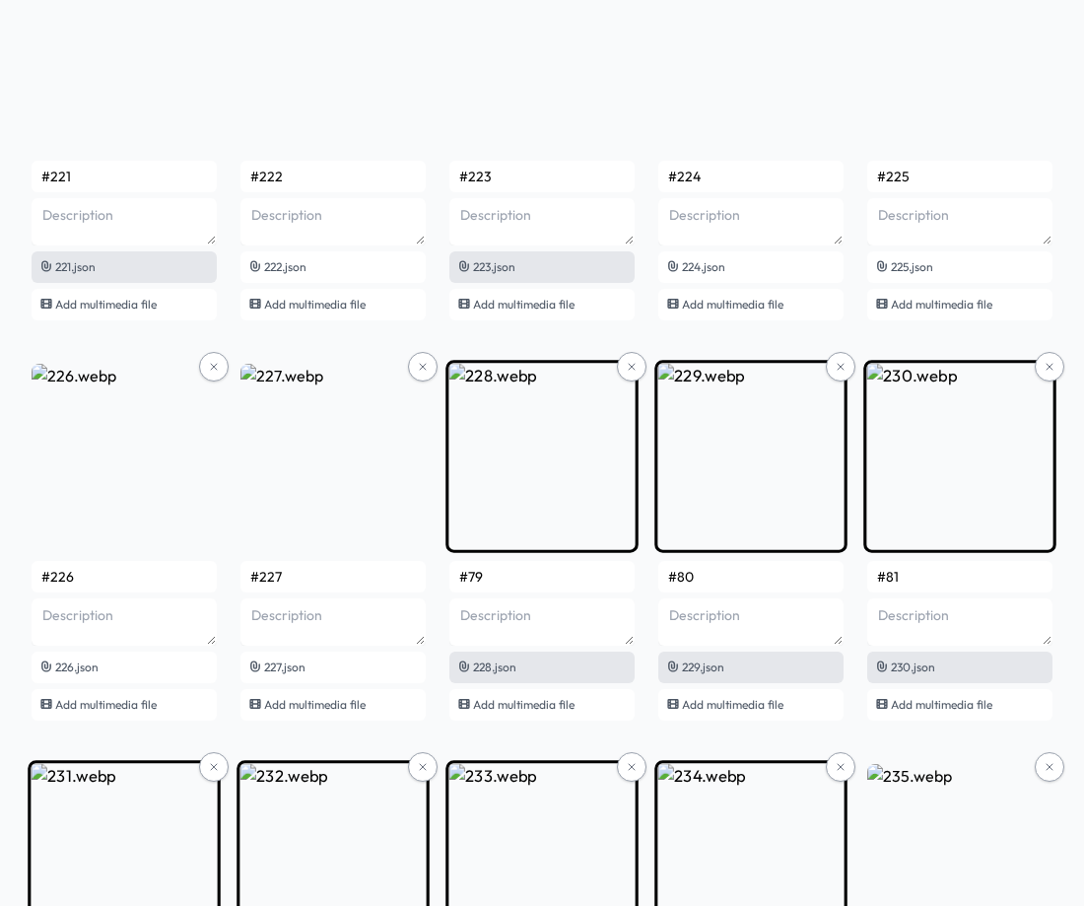
click at [519, 582] on input "#79" at bounding box center [541, 577] width 185 height 32
click at [725, 582] on input "#80" at bounding box center [750, 577] width 185 height 32
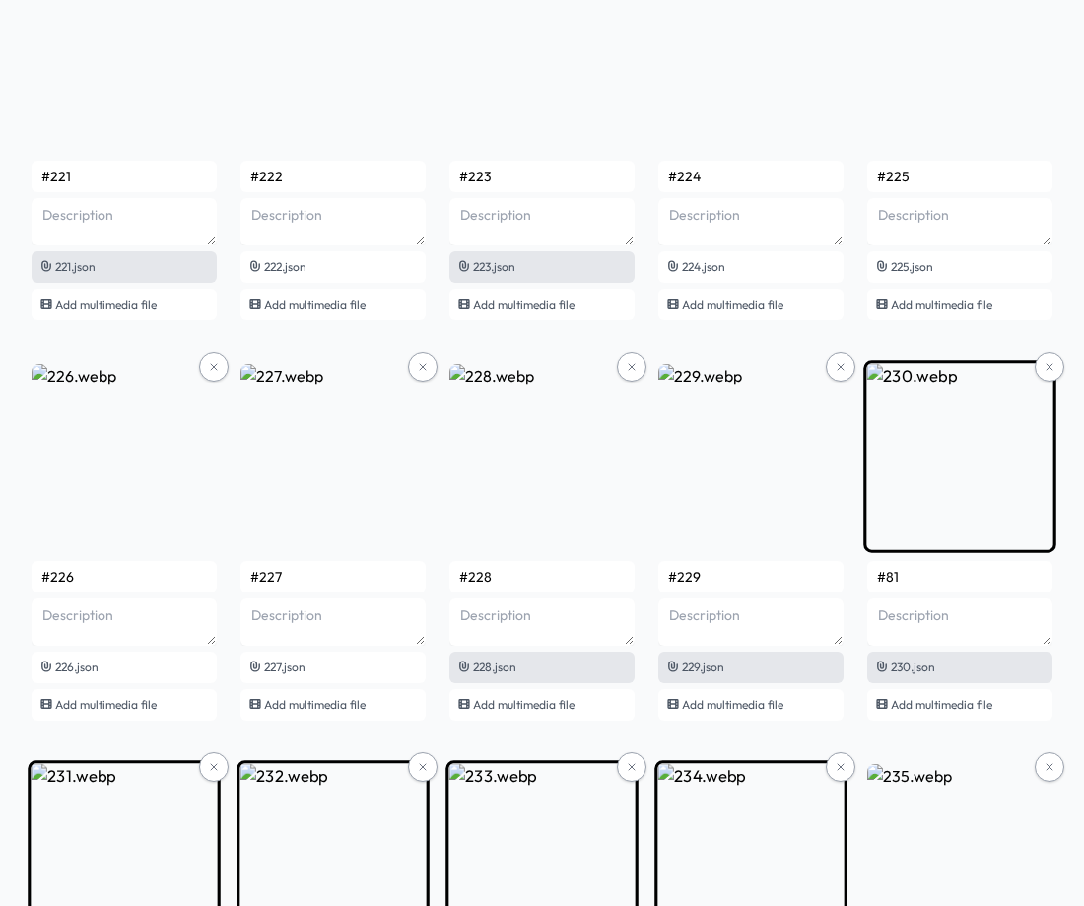
click at [925, 574] on input "#81" at bounding box center [959, 577] width 185 height 32
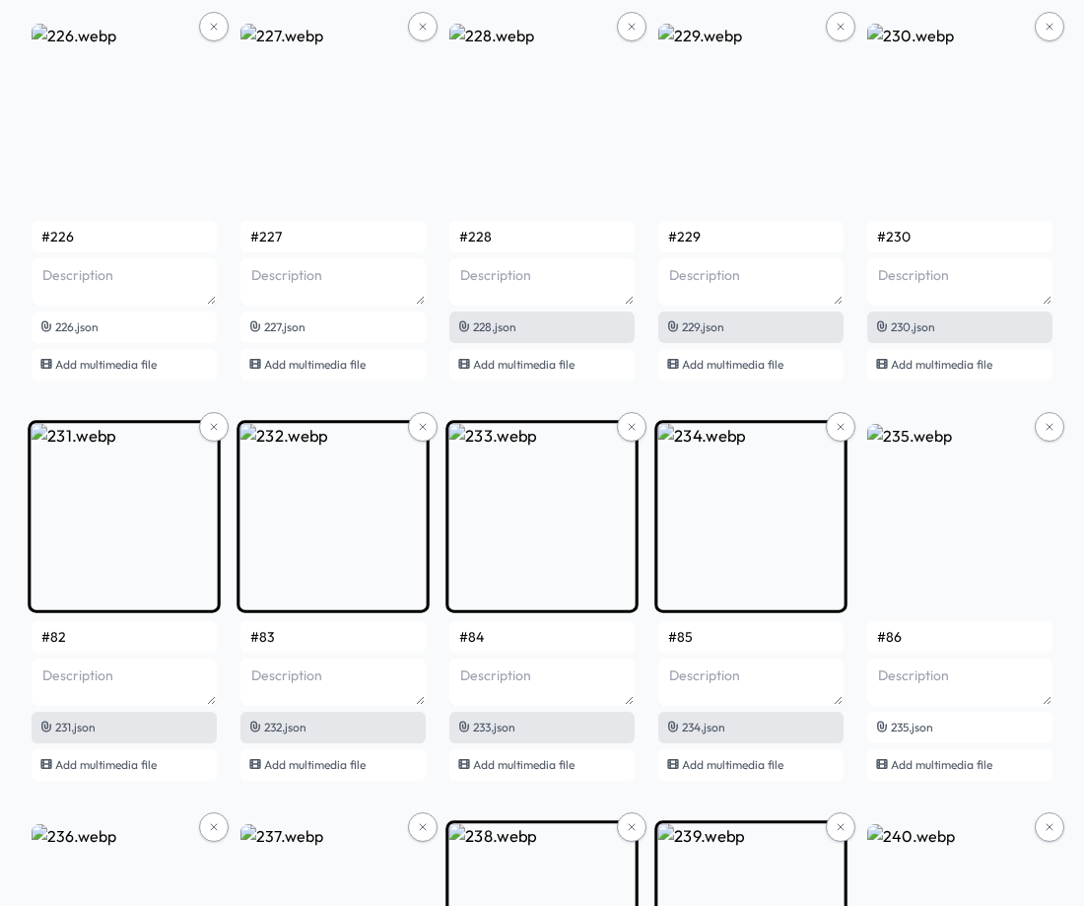
scroll to position [18318, 0]
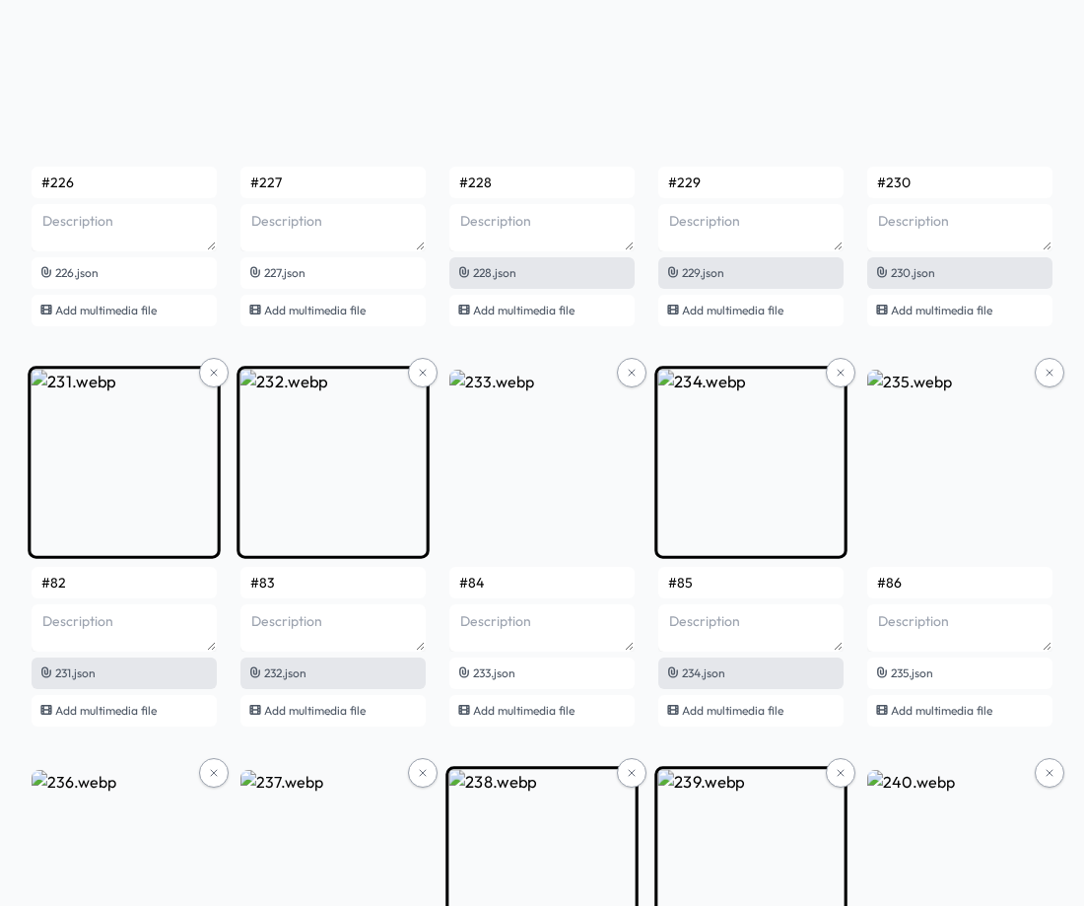
click at [106, 583] on input "#82" at bounding box center [124, 583] width 185 height 32
click at [310, 592] on input "#83" at bounding box center [332, 583] width 185 height 32
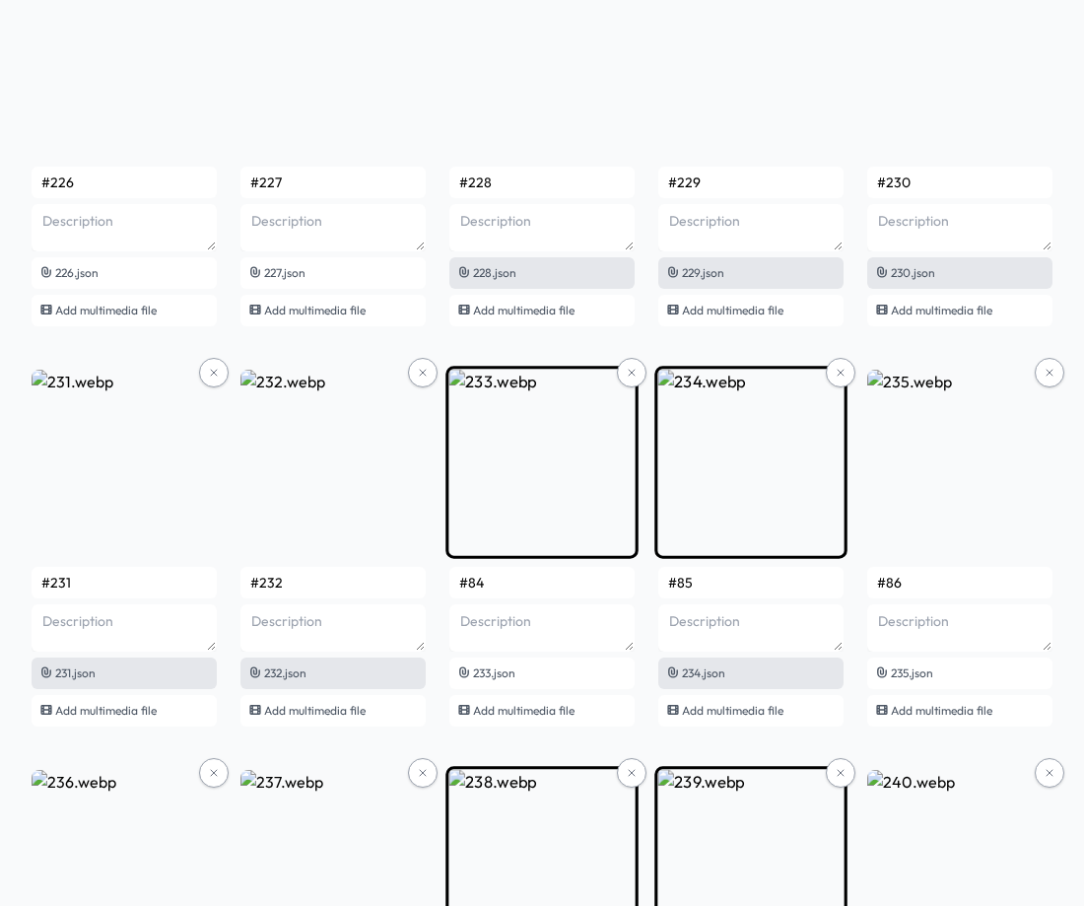
click at [532, 584] on input "#84" at bounding box center [541, 583] width 185 height 32
click at [696, 580] on input "#85" at bounding box center [750, 583] width 185 height 32
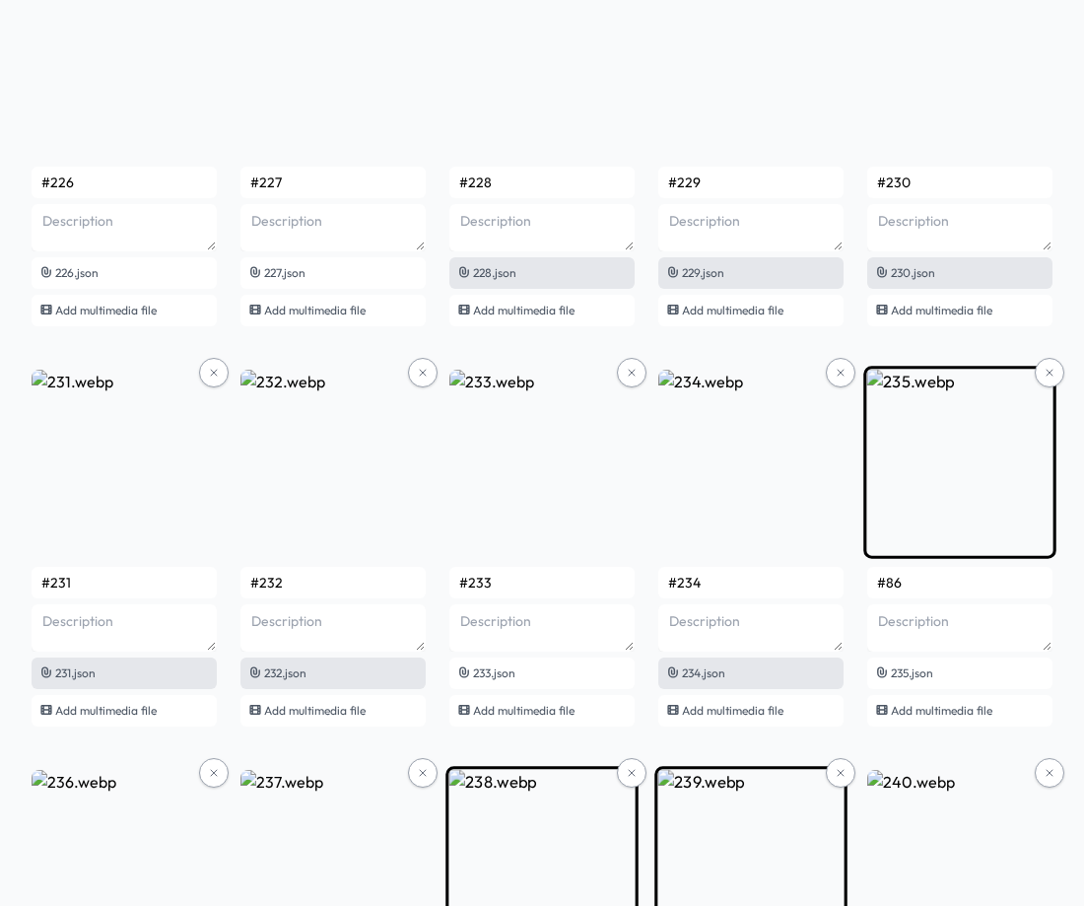
click at [937, 583] on input "#86" at bounding box center [959, 583] width 185 height 32
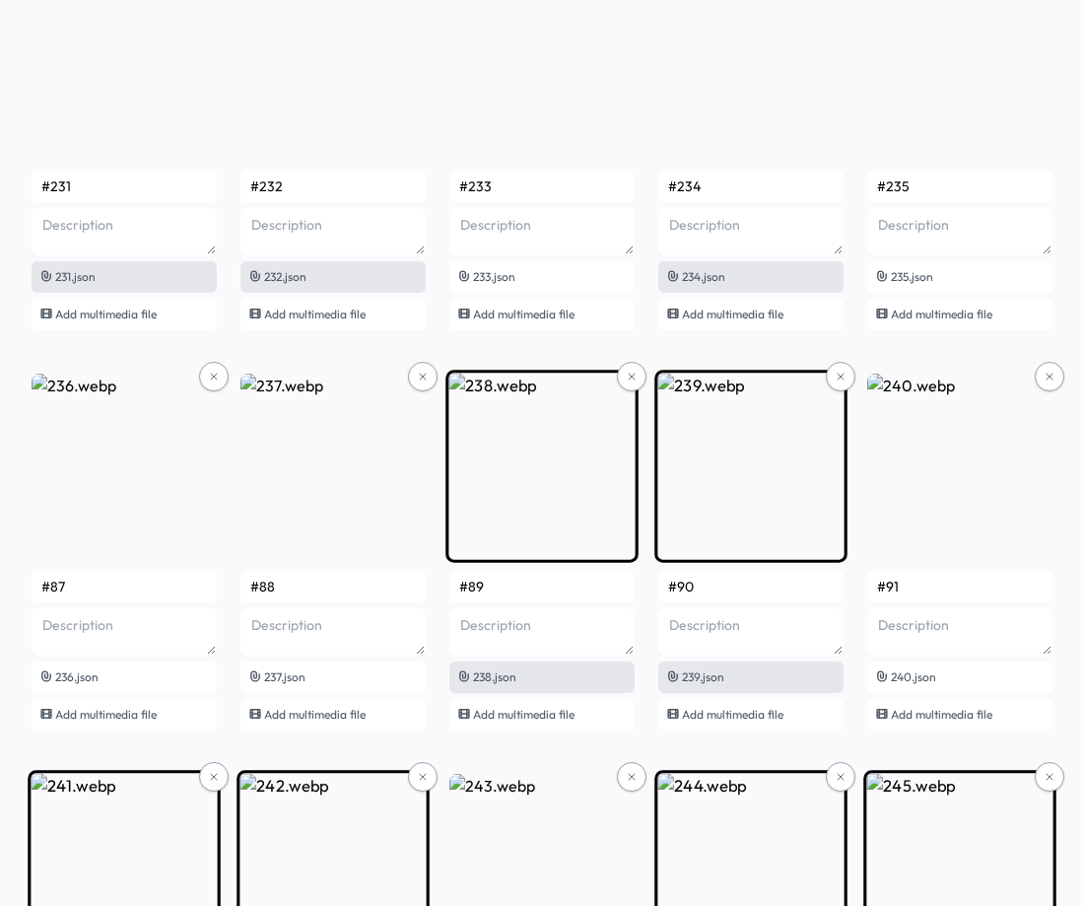
scroll to position [18811, 0]
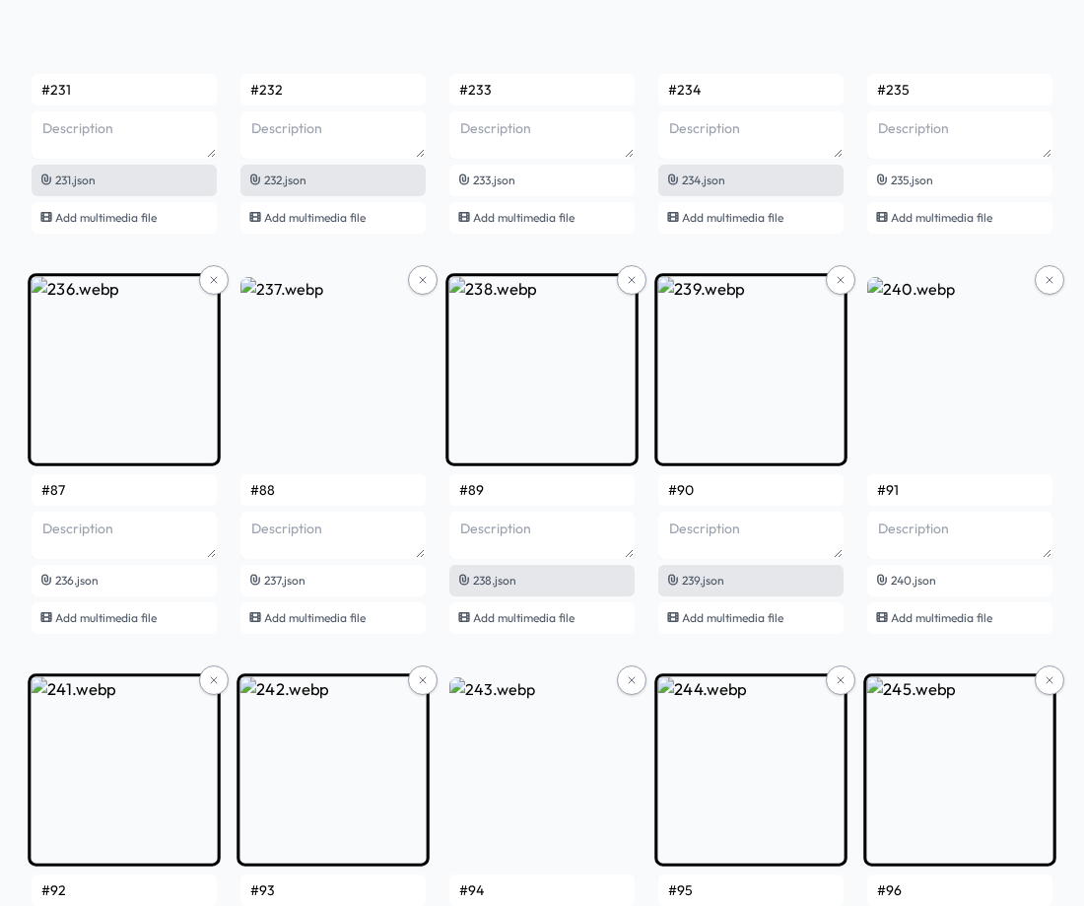
click at [95, 492] on input "#87" at bounding box center [124, 490] width 185 height 32
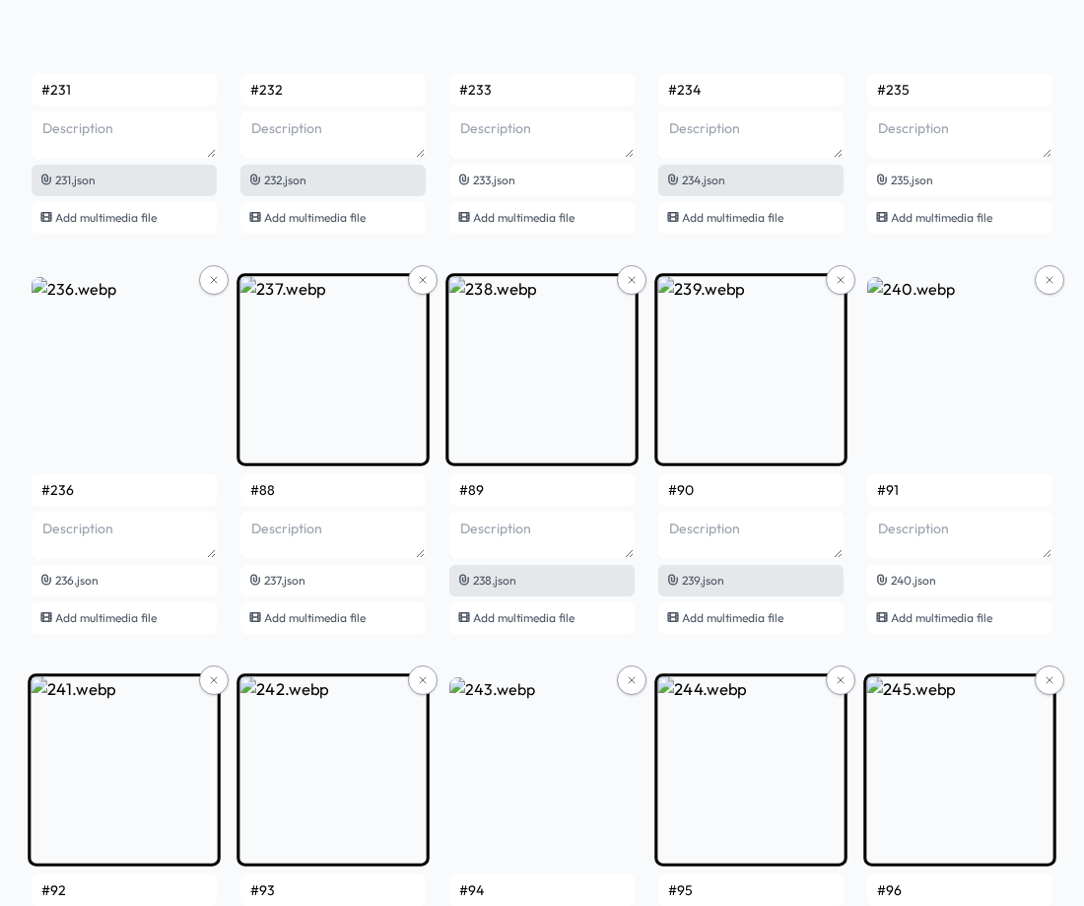
click at [290, 486] on input "#88" at bounding box center [332, 490] width 185 height 32
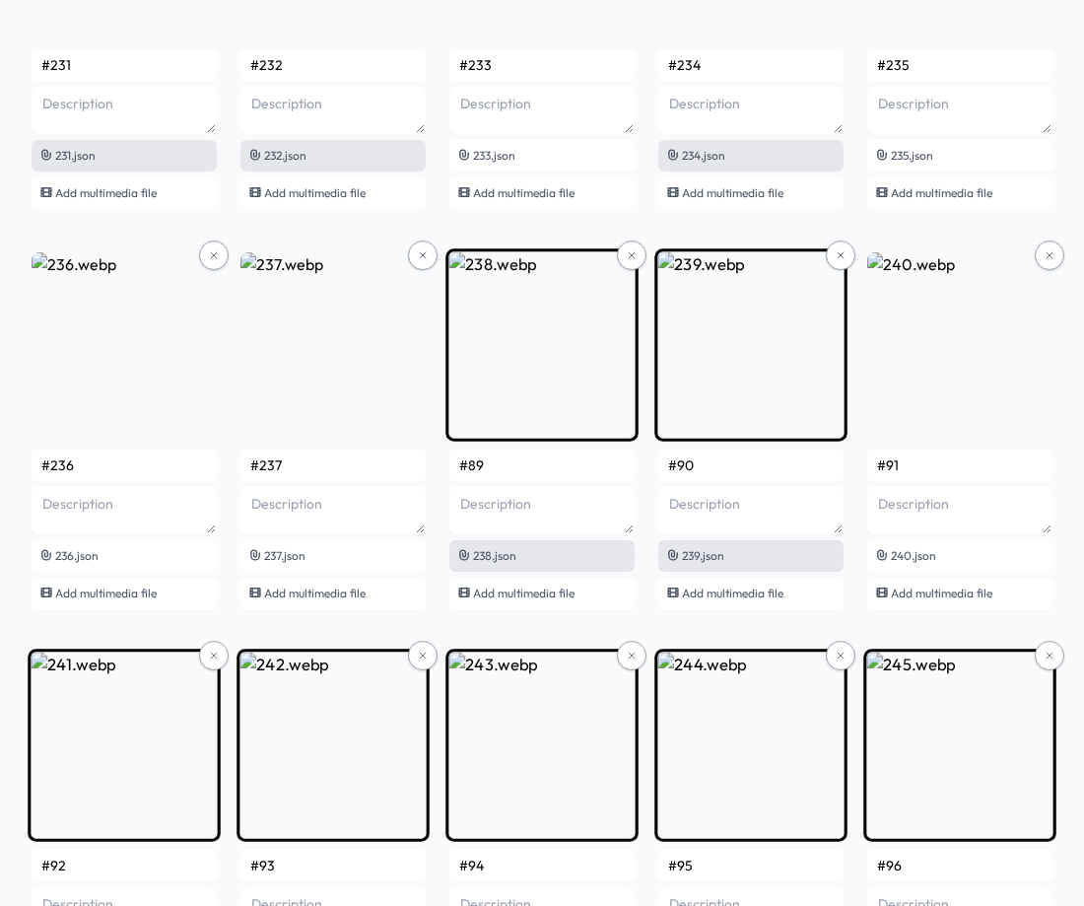
scroll to position [19205, 0]
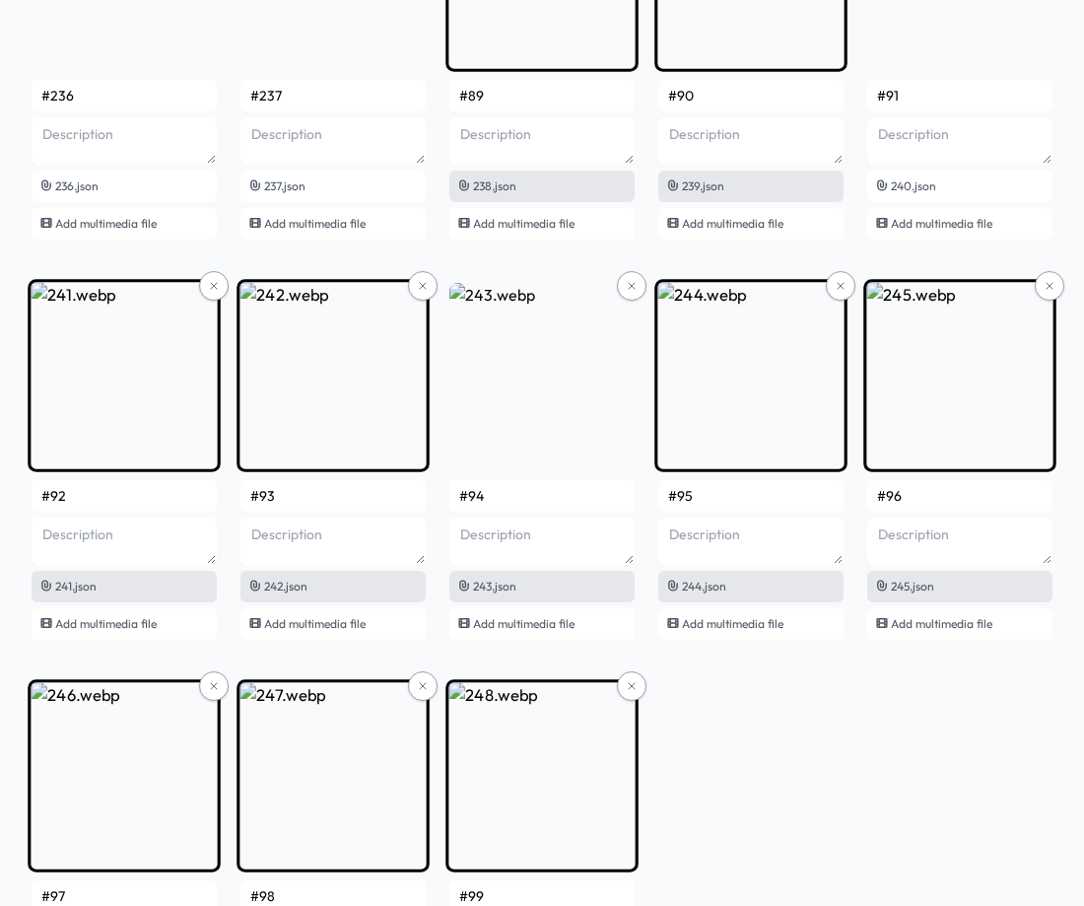
click at [558, 102] on input "#89" at bounding box center [541, 96] width 185 height 32
click at [738, 98] on input "#90" at bounding box center [750, 96] width 185 height 32
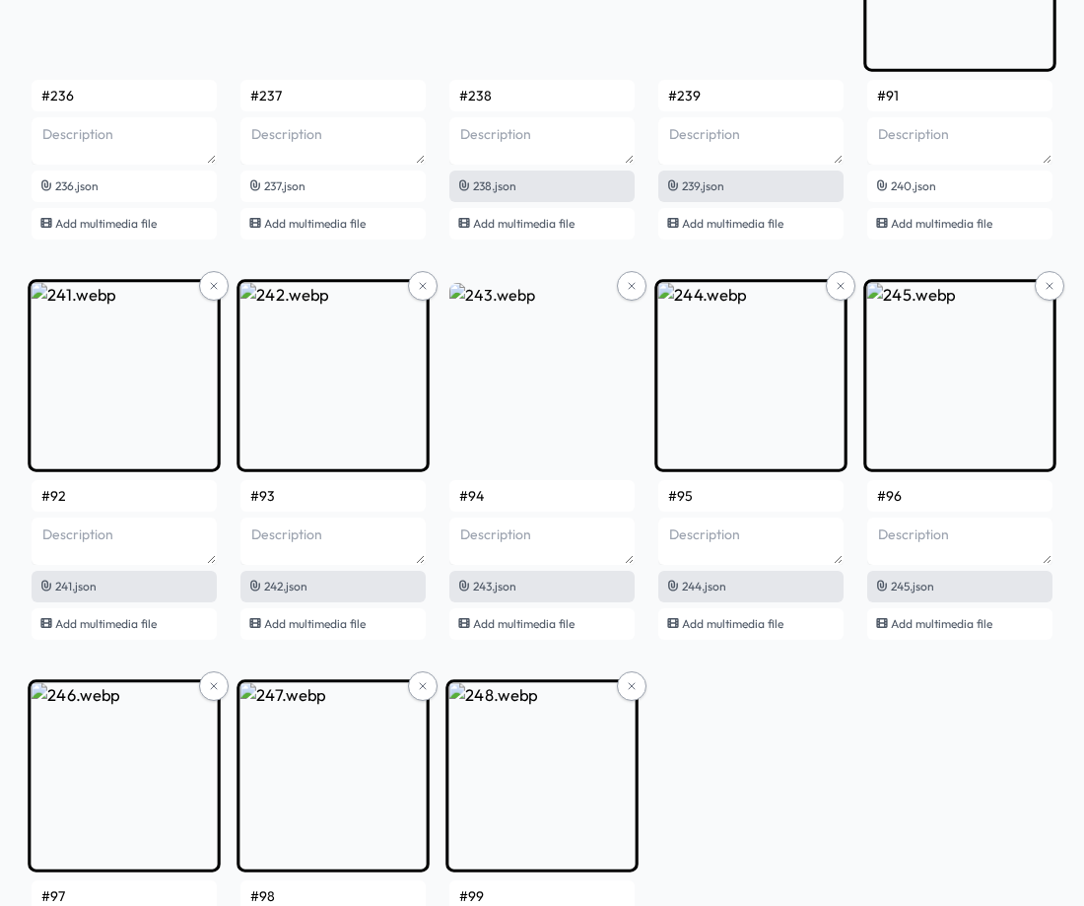
click at [920, 100] on input "#91" at bounding box center [959, 96] width 185 height 32
click at [70, 487] on input "#92" at bounding box center [124, 496] width 185 height 32
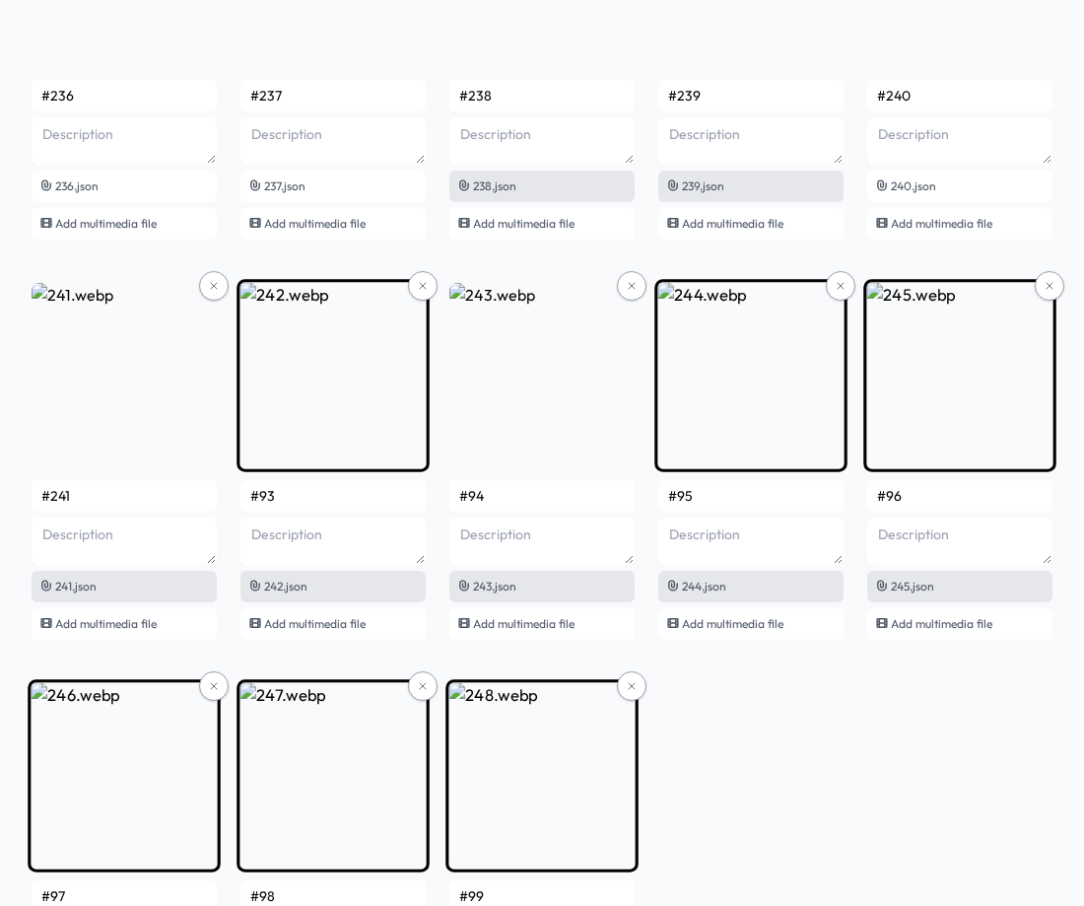
click at [329, 491] on input "#93" at bounding box center [332, 496] width 185 height 32
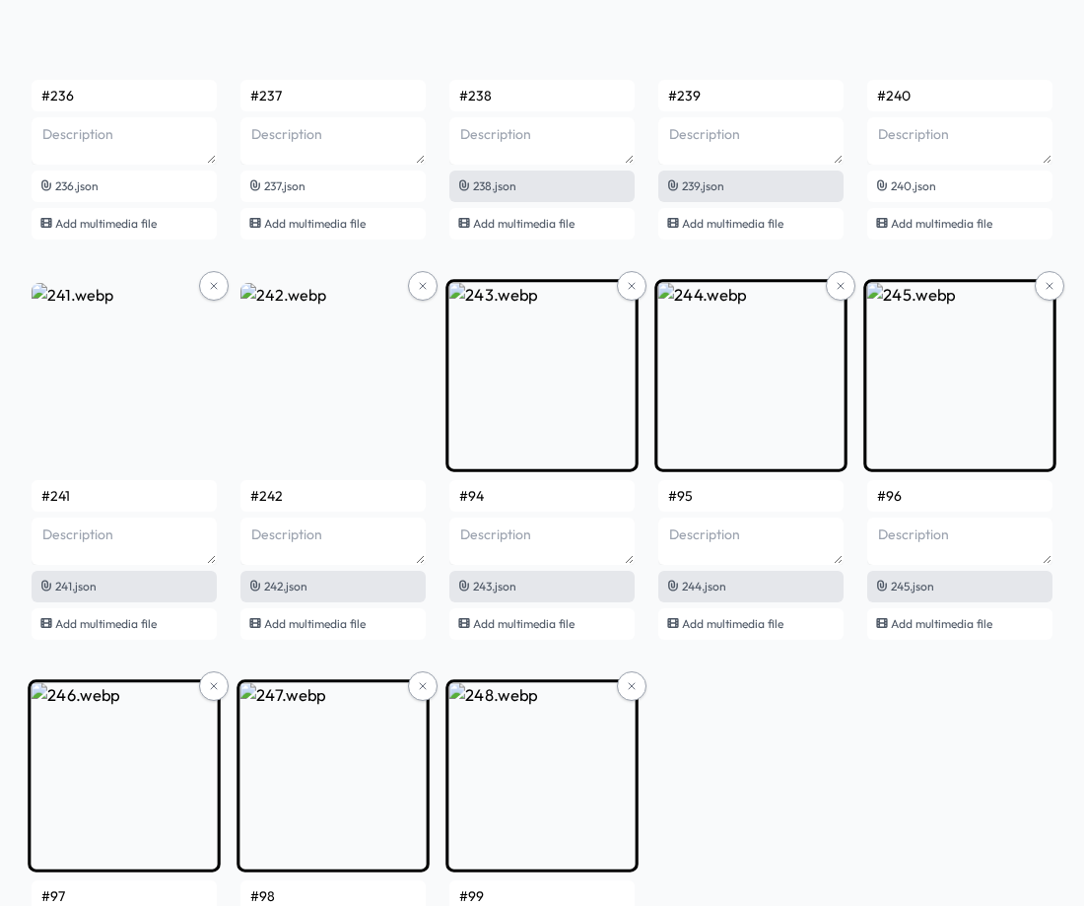
click at [518, 490] on input "#94" at bounding box center [541, 496] width 185 height 32
click at [724, 493] on input "#95" at bounding box center [750, 496] width 185 height 32
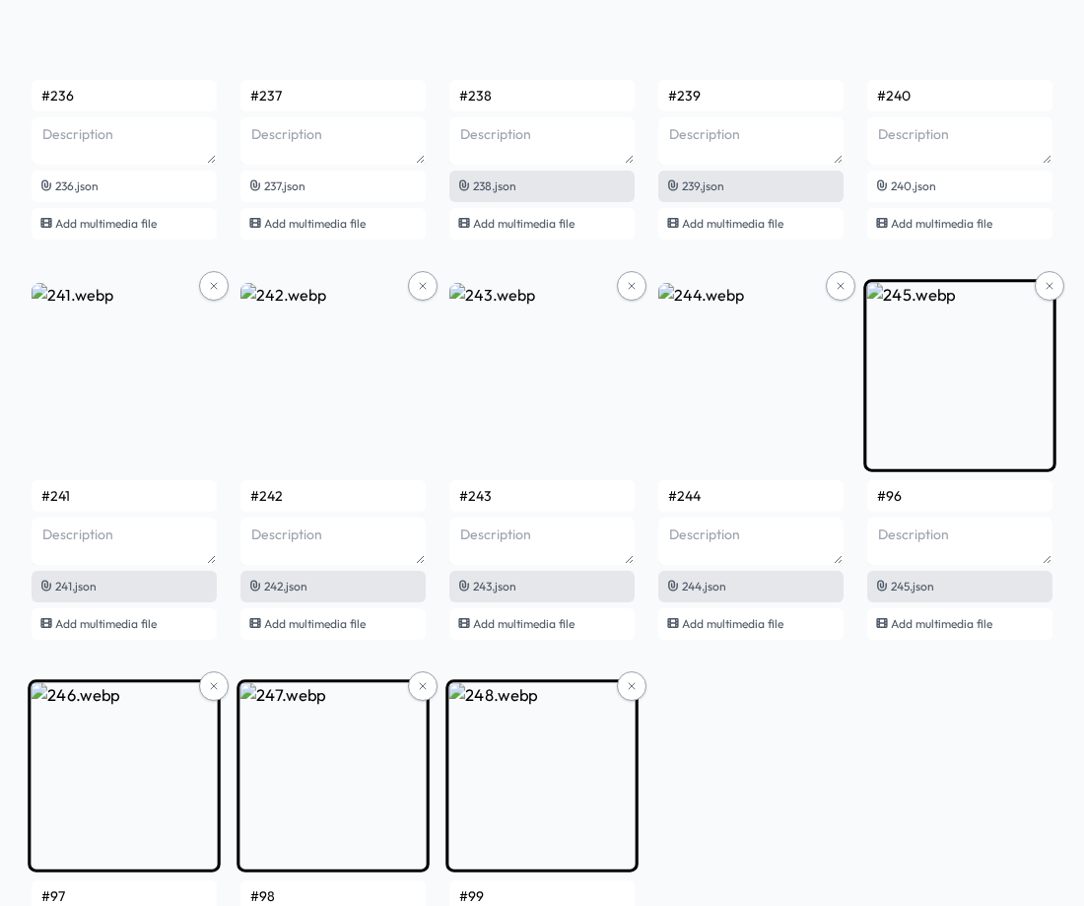
click at [933, 499] on input "#96" at bounding box center [959, 496] width 185 height 32
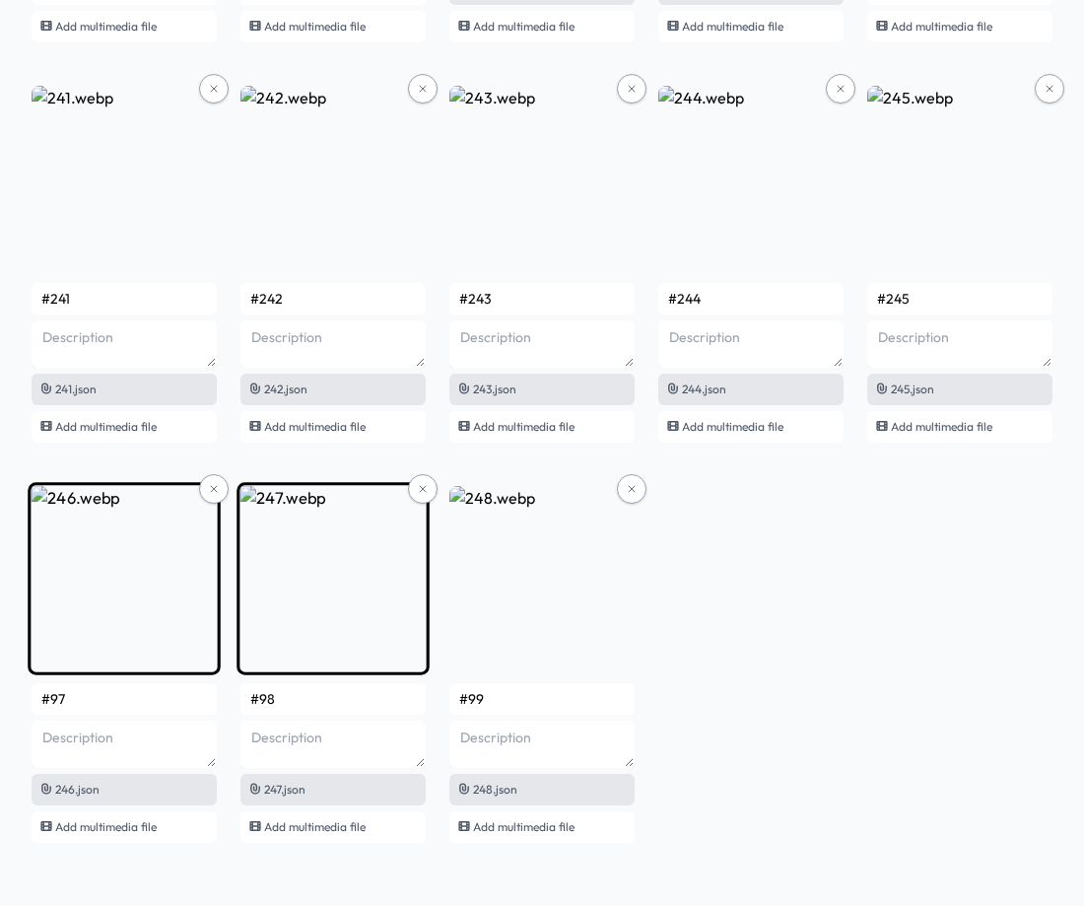
click at [87, 689] on input "#97" at bounding box center [124, 699] width 185 height 32
click at [313, 695] on input "#98" at bounding box center [332, 699] width 185 height 32
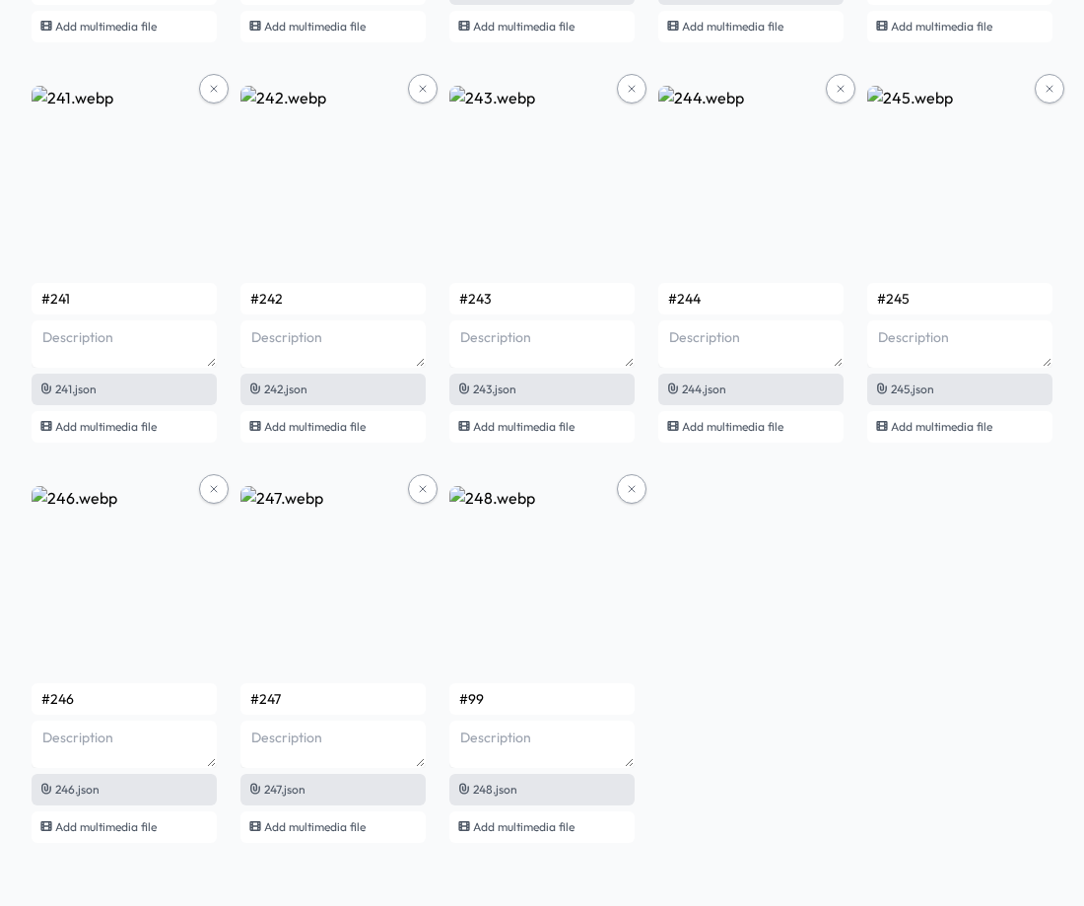
click at [529, 699] on input "#99" at bounding box center [541, 699] width 185 height 32
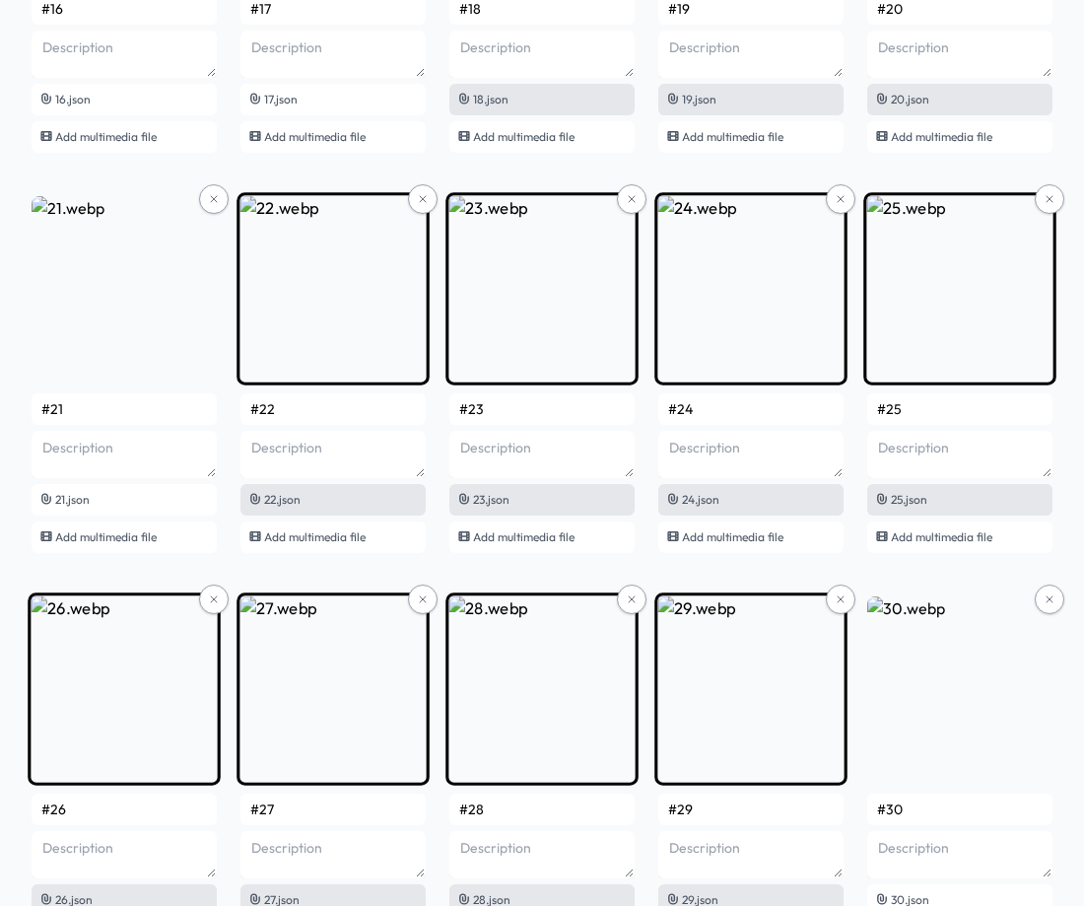
scroll to position [0, 0]
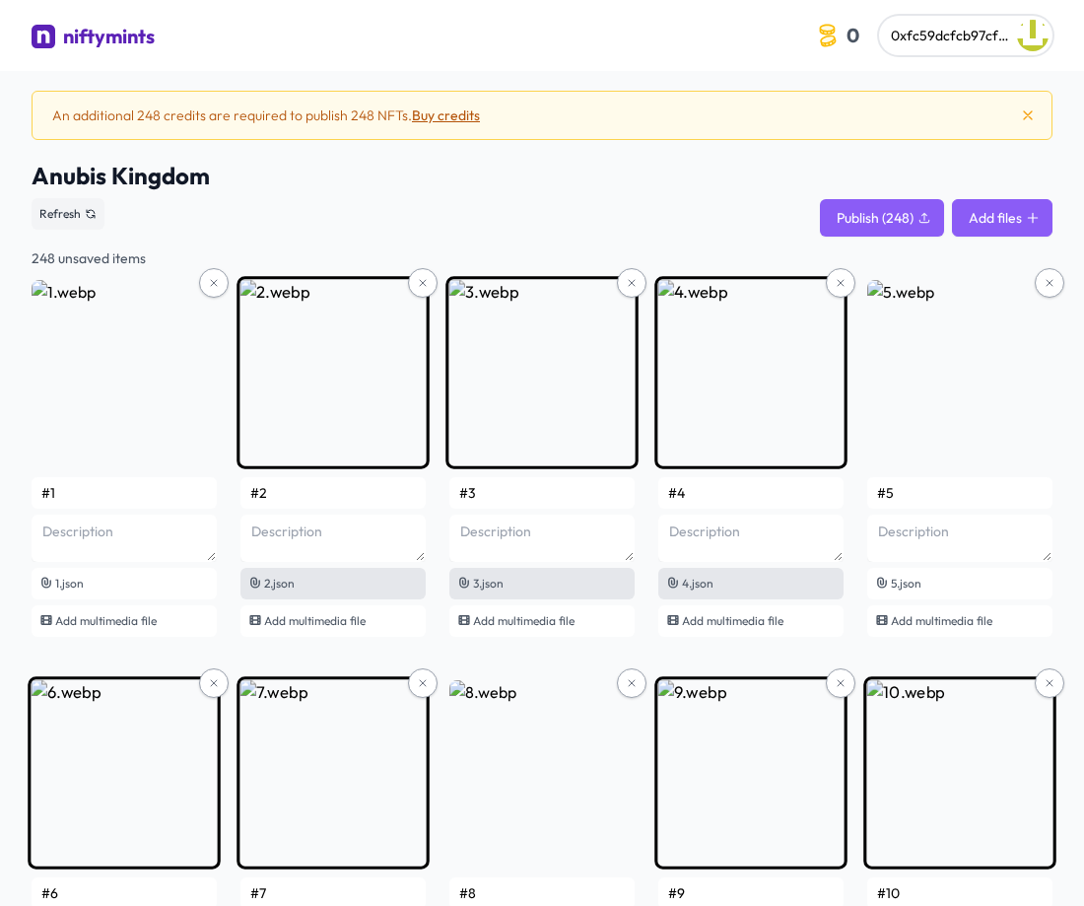
click at [1031, 218] on icon at bounding box center [1032, 217] width 9 height 9
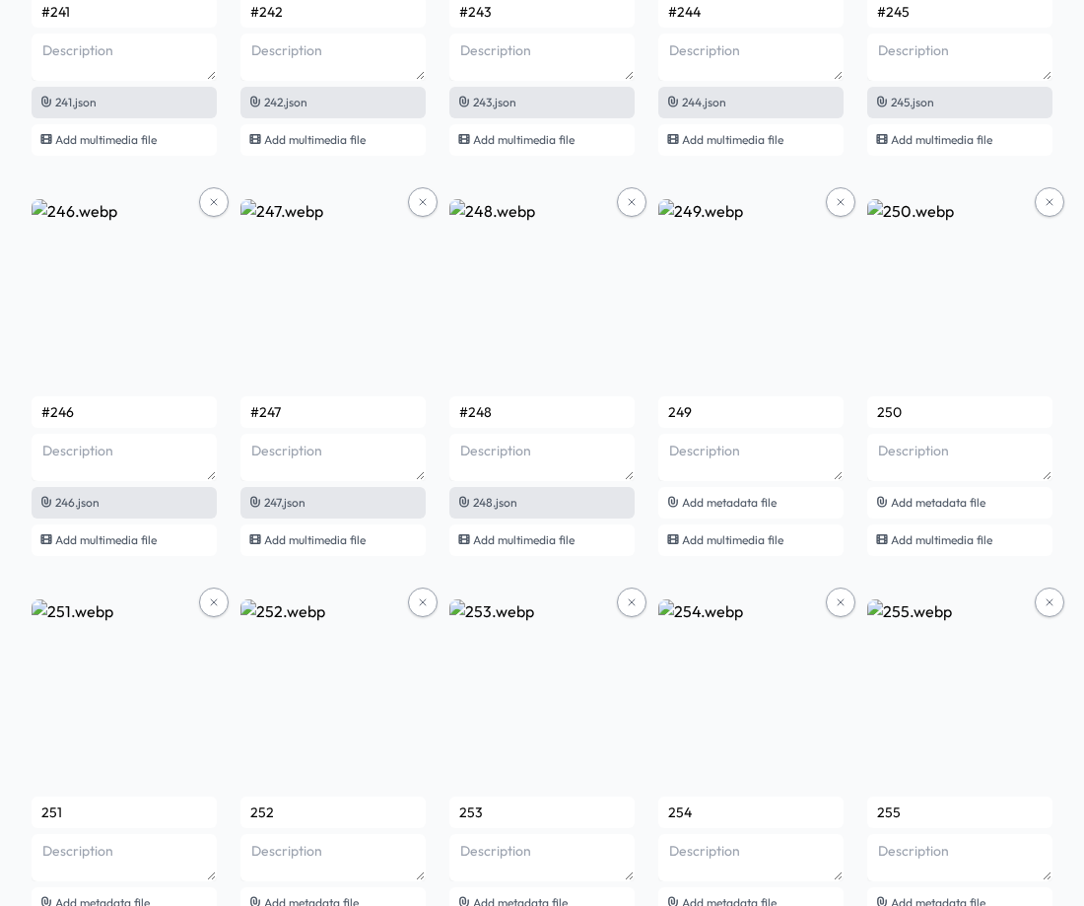
scroll to position [19659, 0]
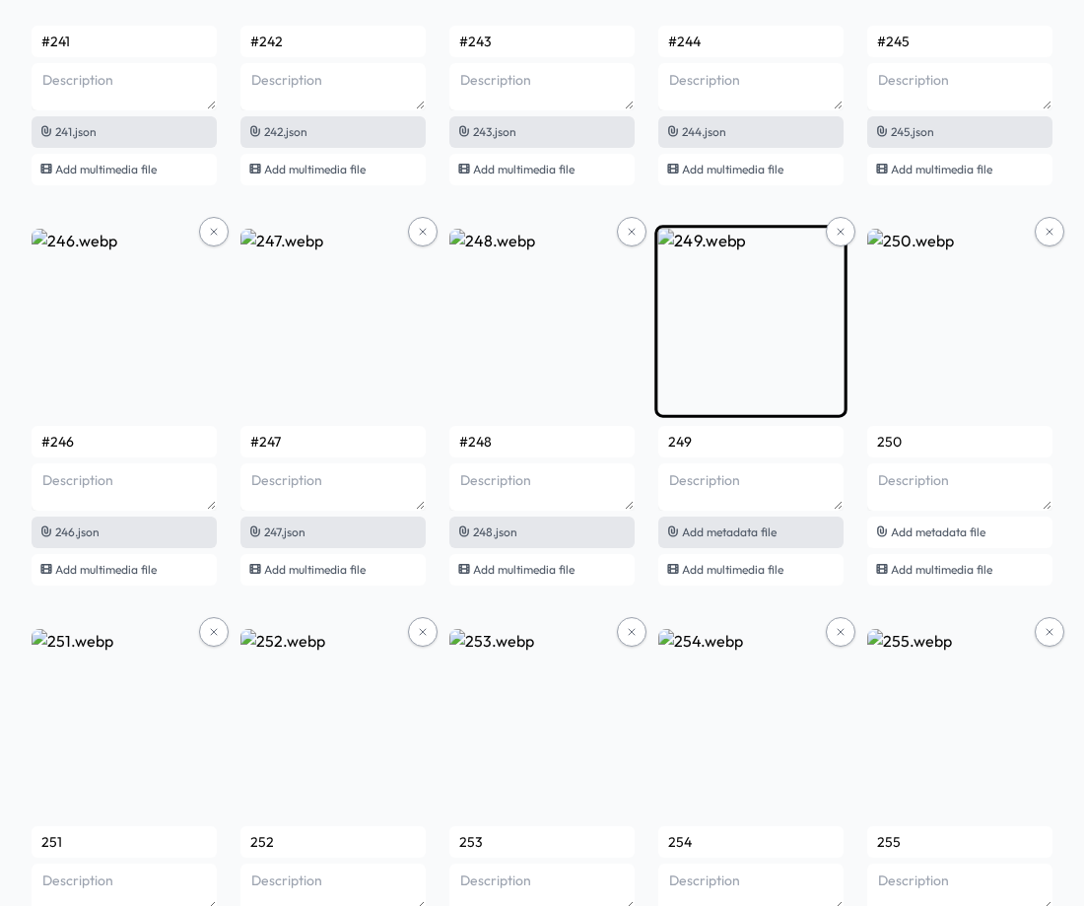
click at [772, 531] on span "Add metadata file" at bounding box center [729, 531] width 95 height 15
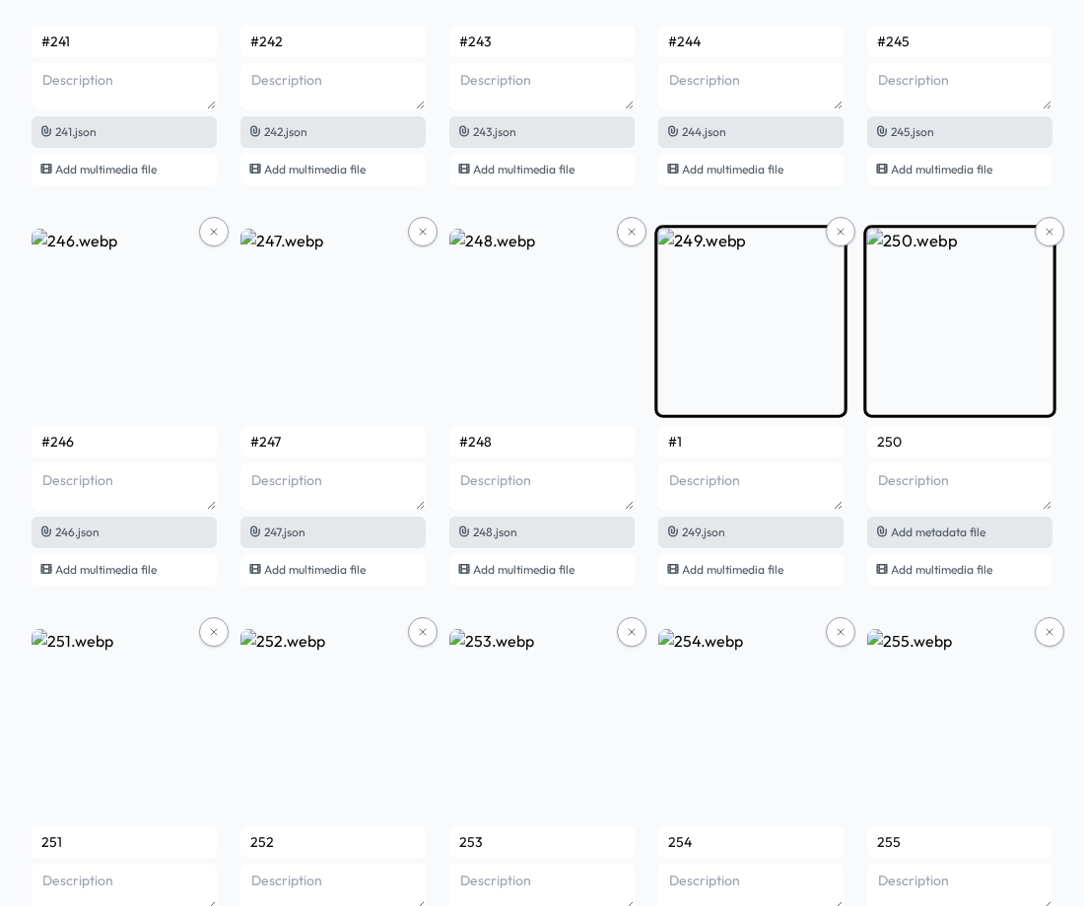
click at [932, 531] on span "Add metadata file" at bounding box center [938, 531] width 95 height 15
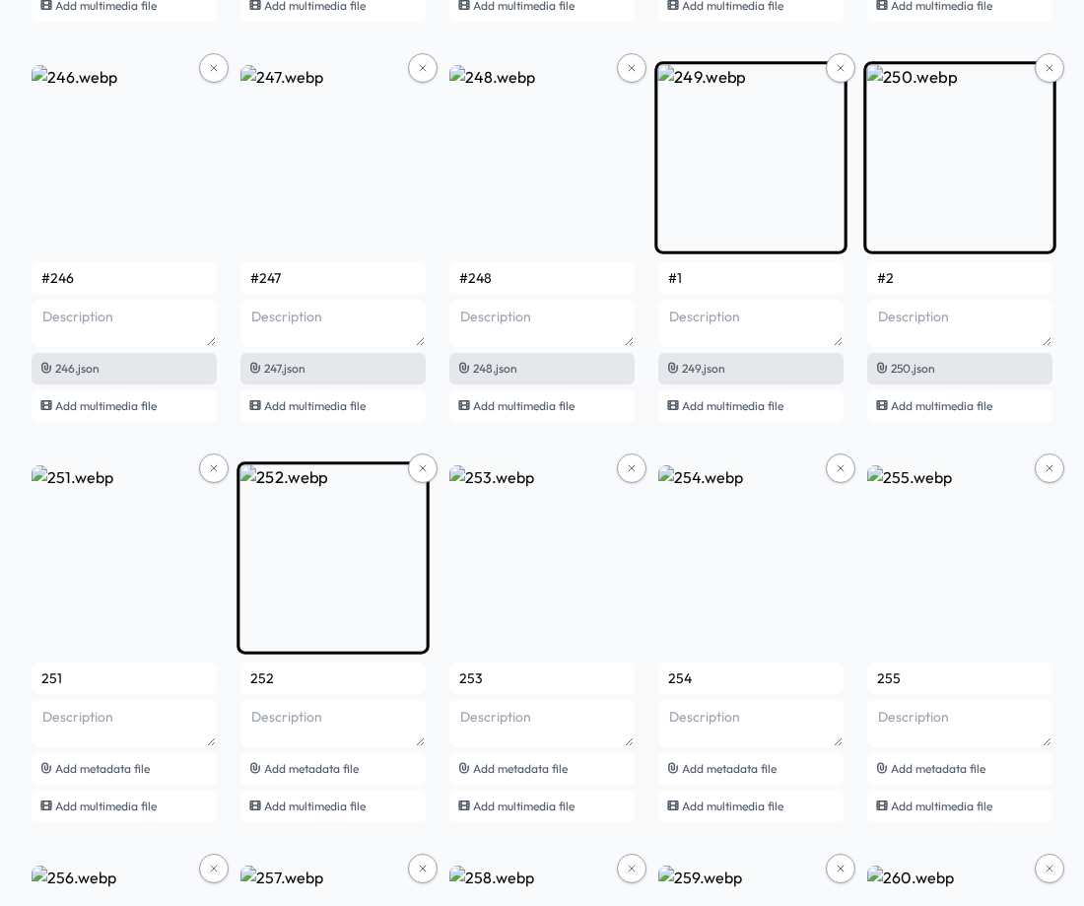
scroll to position [19955, 0]
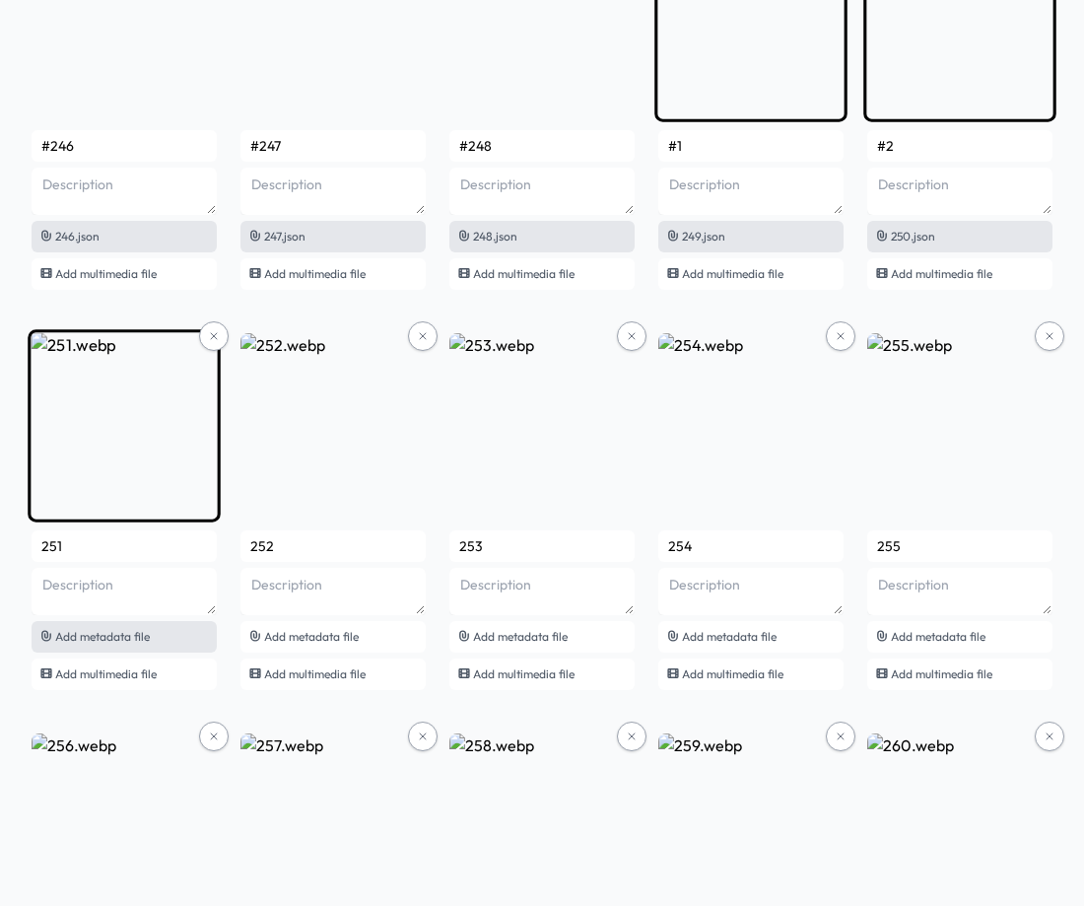
click at [117, 635] on span "Add metadata file" at bounding box center [102, 636] width 95 height 15
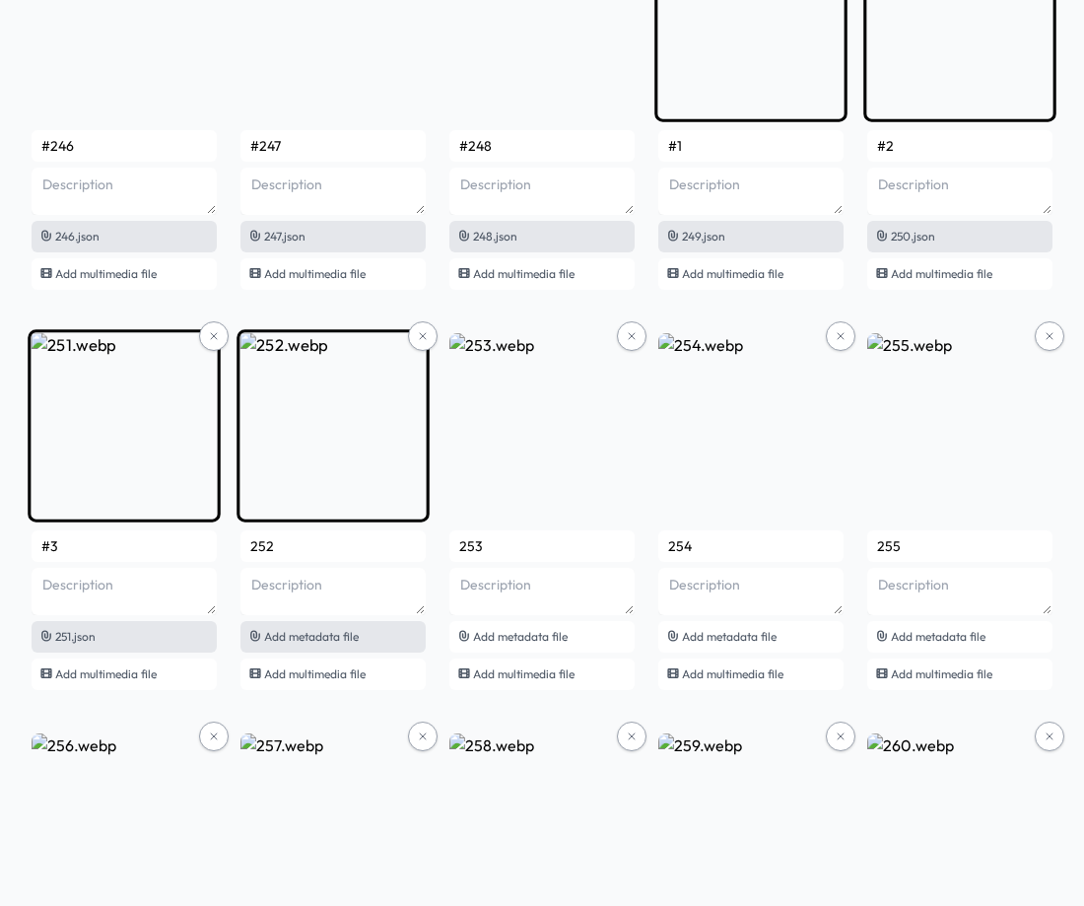
click at [320, 634] on span "Add metadata file" at bounding box center [311, 636] width 95 height 15
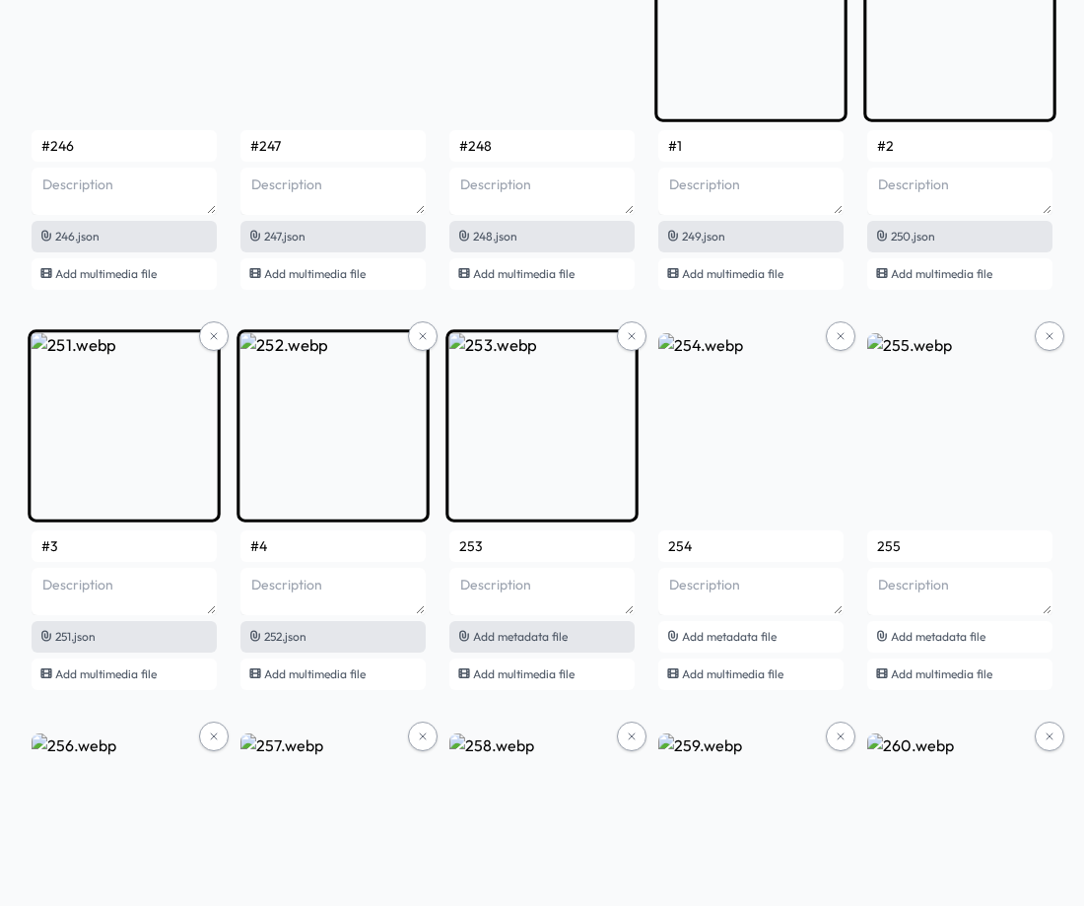
click at [528, 642] on span "Add metadata file" at bounding box center [520, 636] width 95 height 15
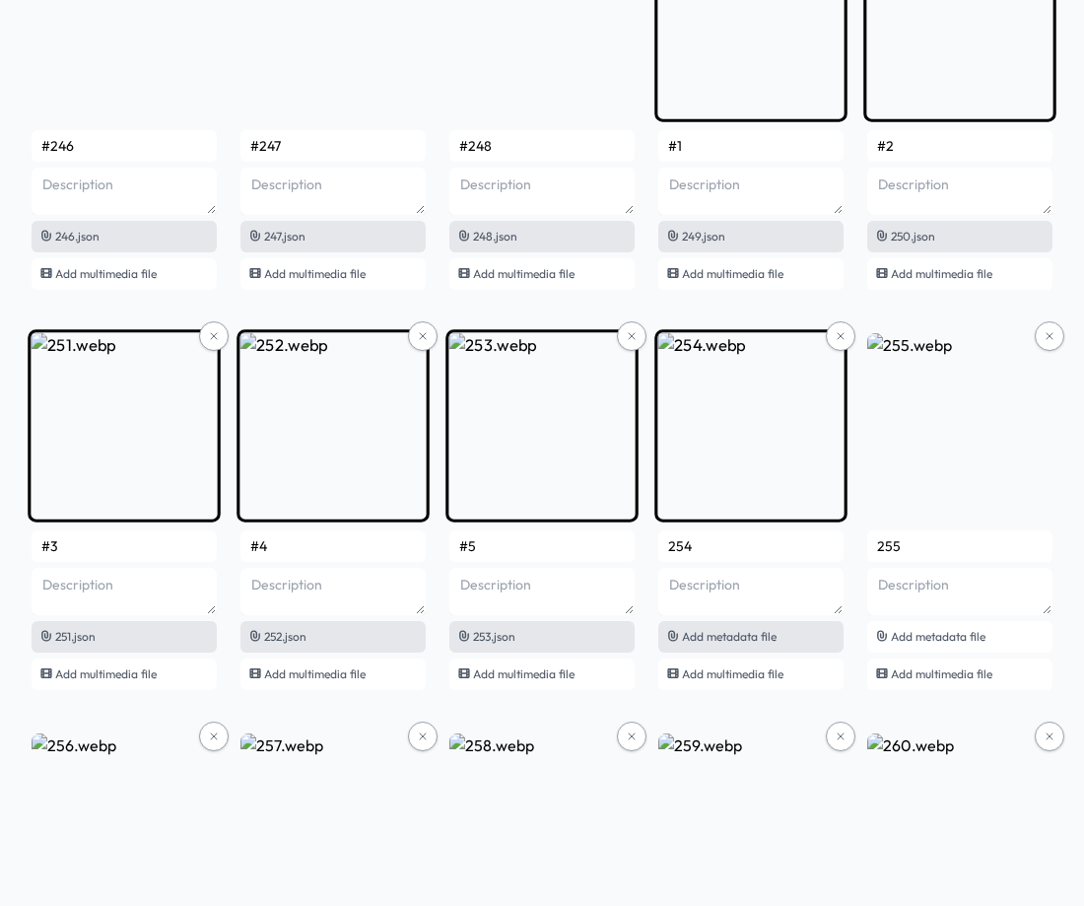
click at [714, 639] on span "Add metadata file" at bounding box center [729, 636] width 95 height 15
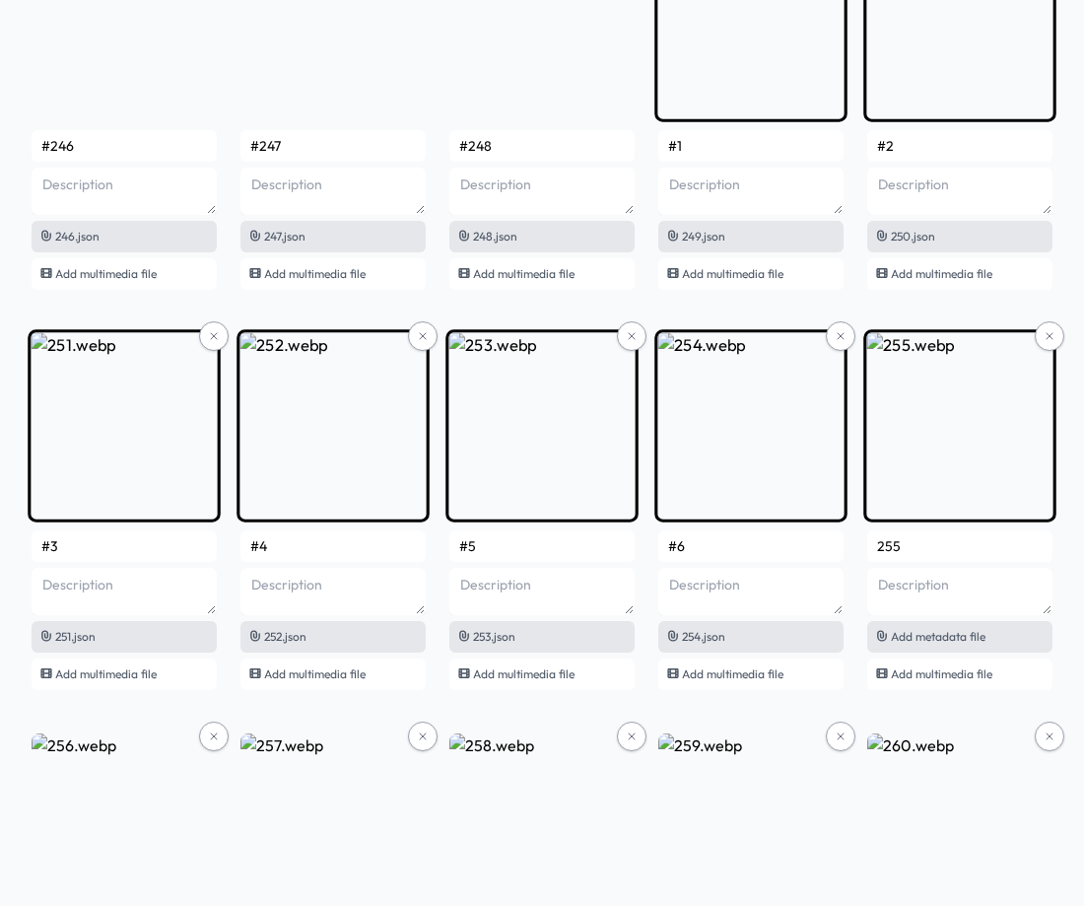
click at [915, 636] on span "Add metadata file" at bounding box center [938, 636] width 95 height 15
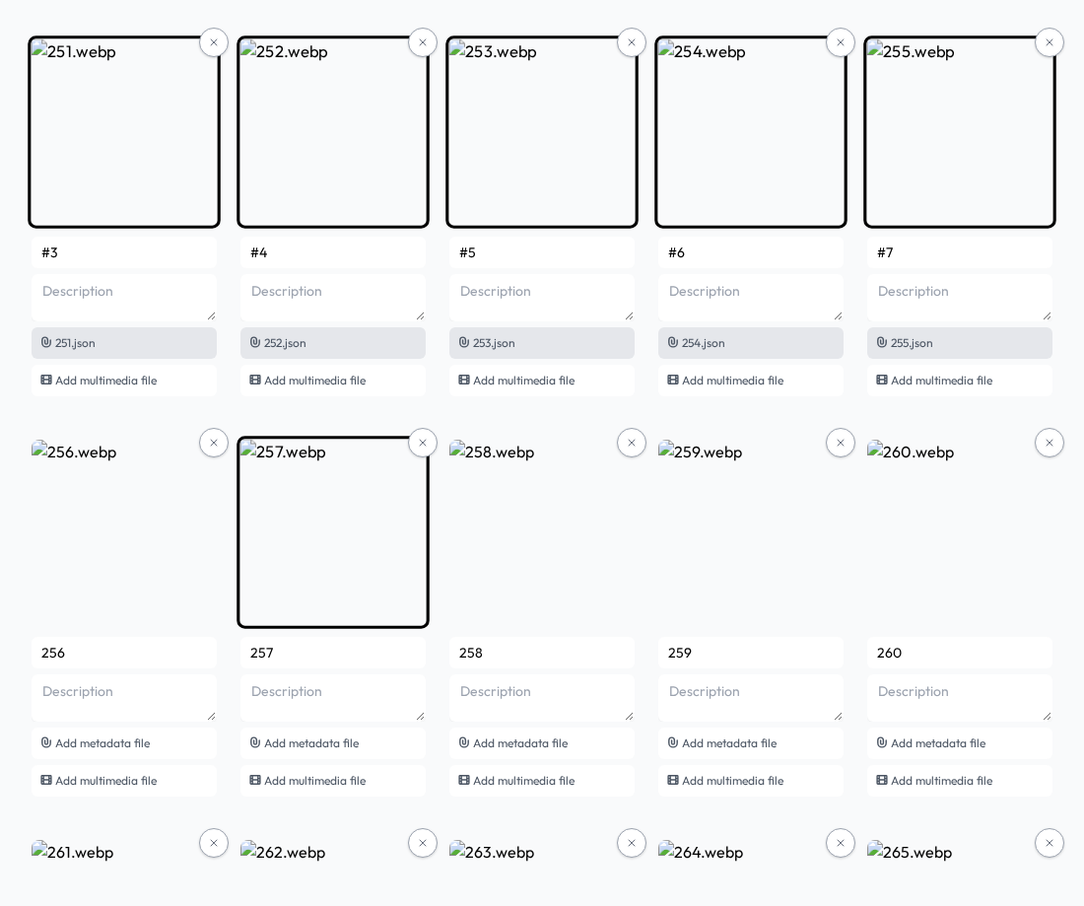
scroll to position [20251, 0]
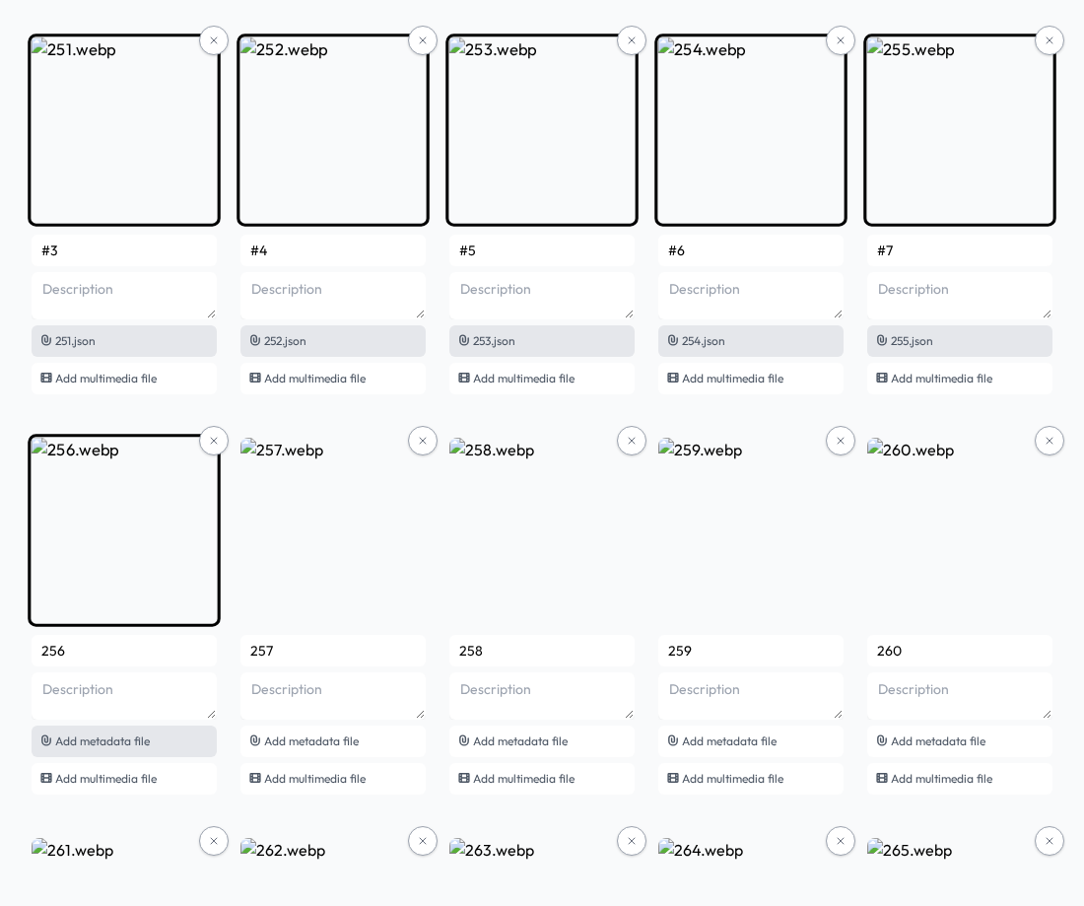
click at [137, 745] on span "Add metadata file" at bounding box center [102, 740] width 95 height 15
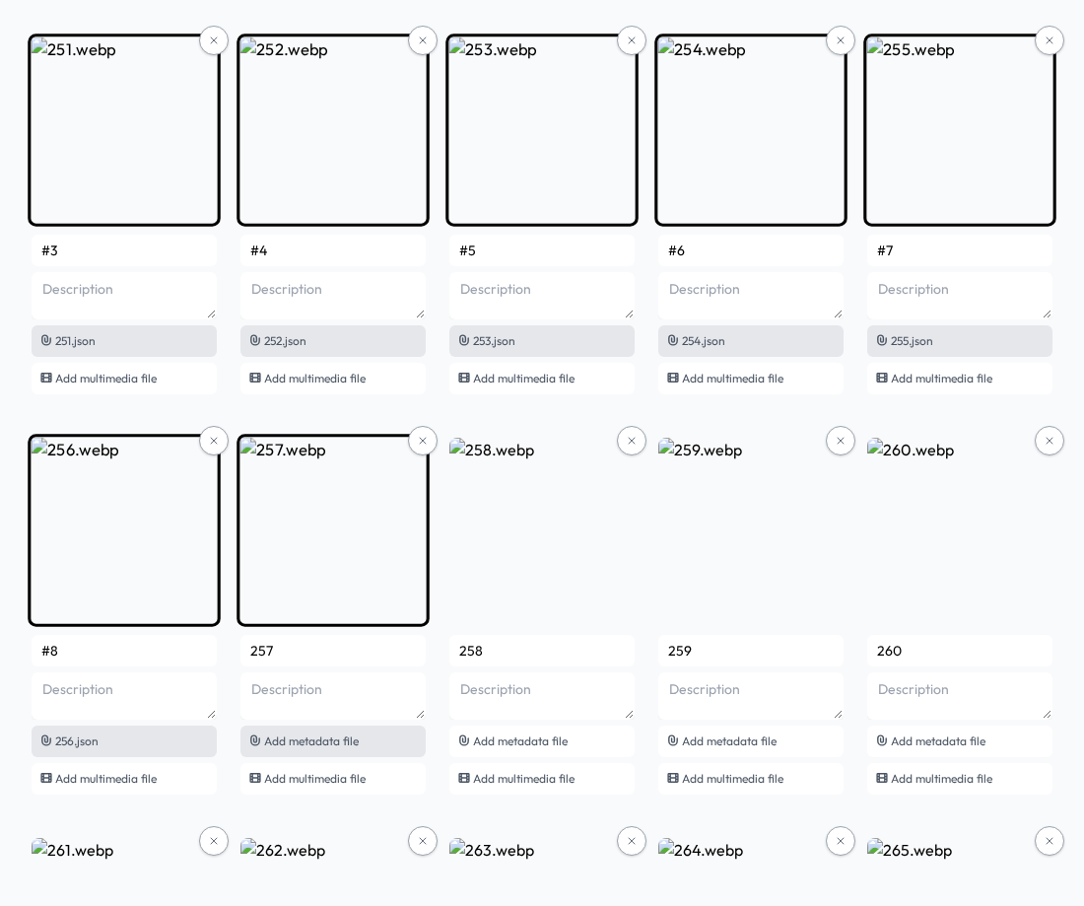
click at [308, 738] on span "Add metadata file" at bounding box center [311, 740] width 95 height 15
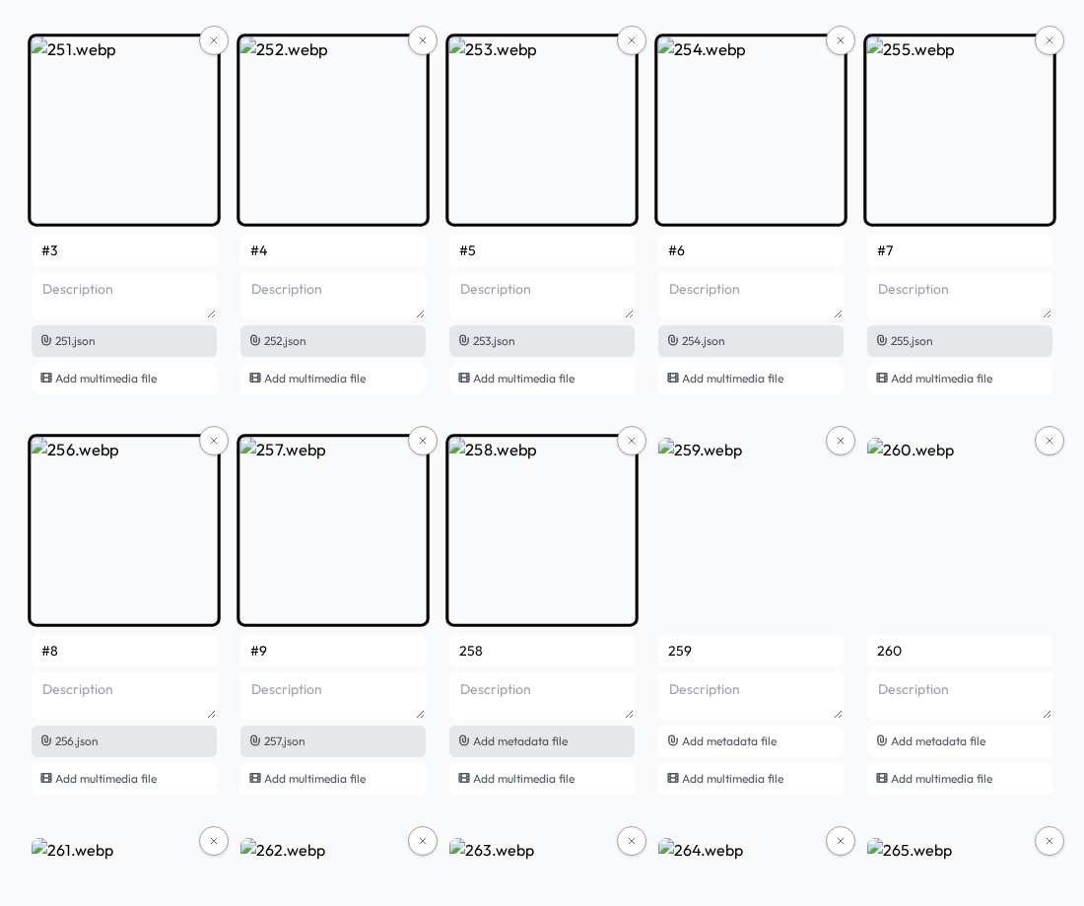
click at [525, 737] on span "Add metadata file" at bounding box center [520, 740] width 95 height 15
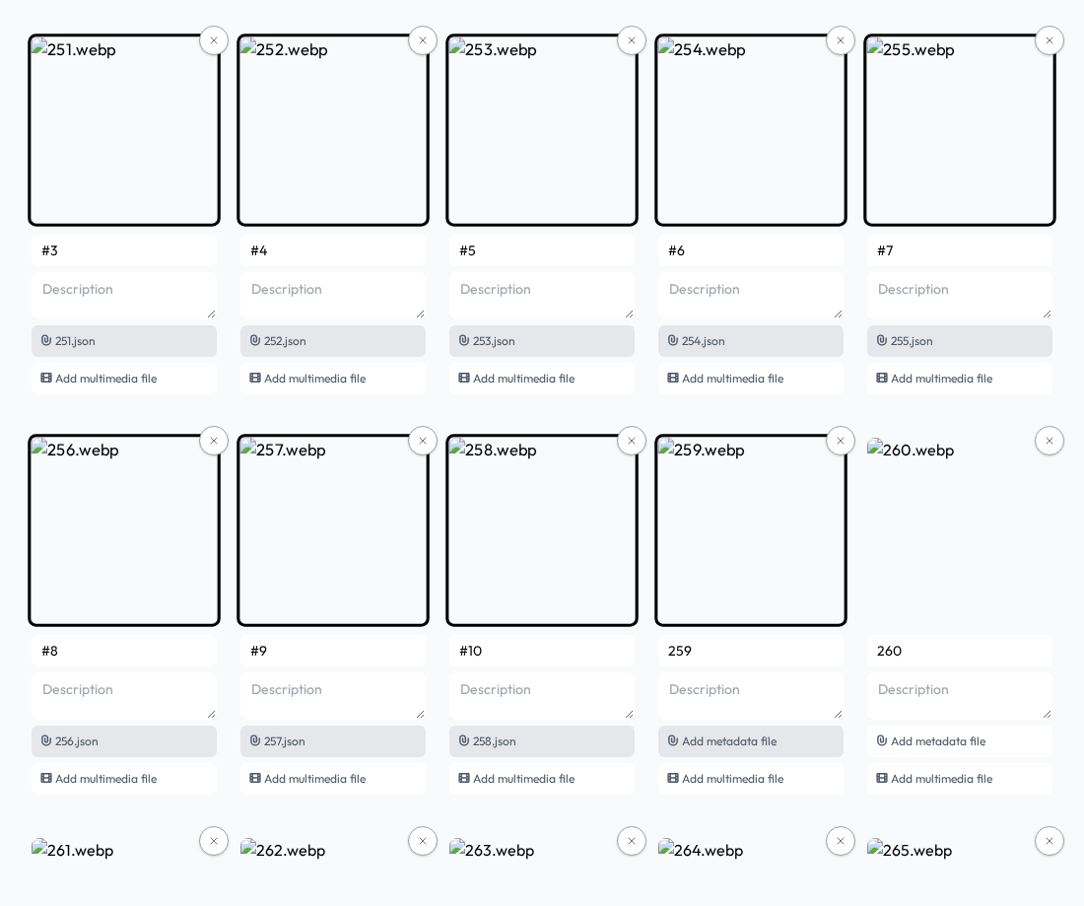
click at [710, 748] on div "Add metadata file" at bounding box center [750, 741] width 185 height 32
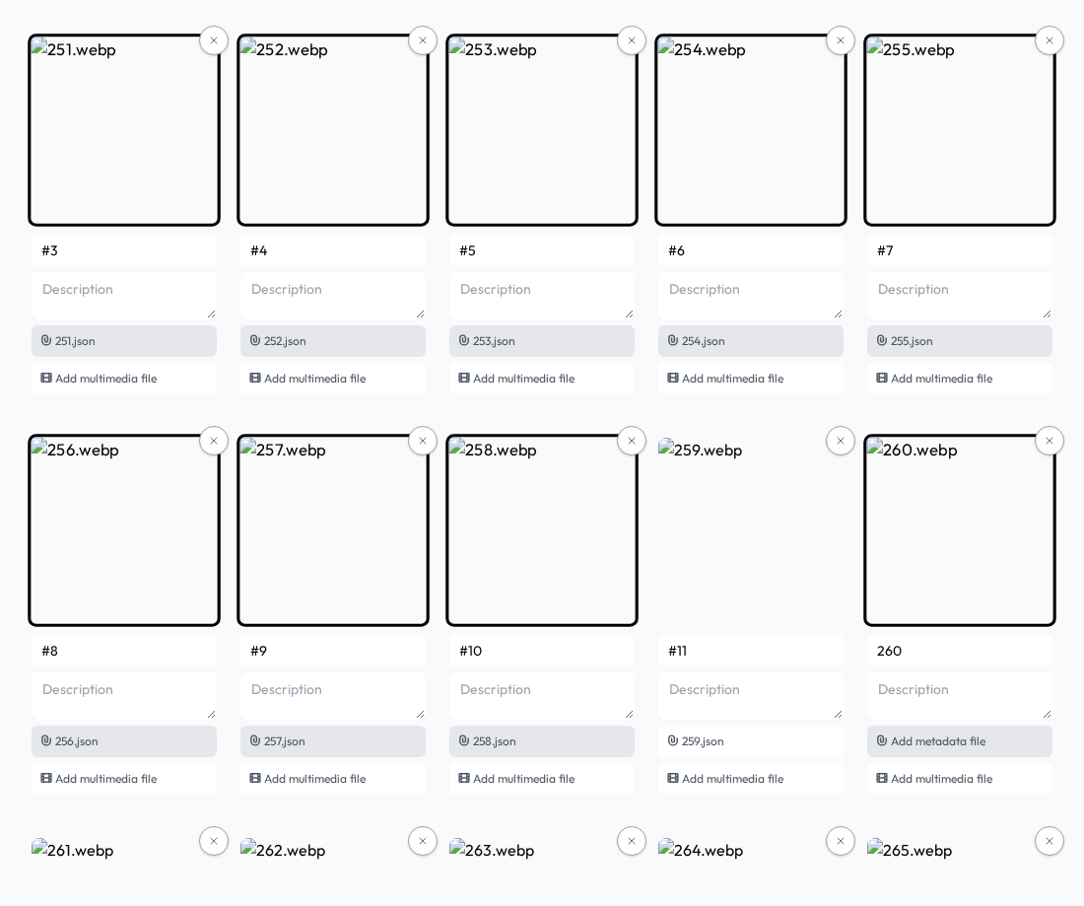
click at [937, 734] on span "Add metadata file" at bounding box center [938, 740] width 95 height 15
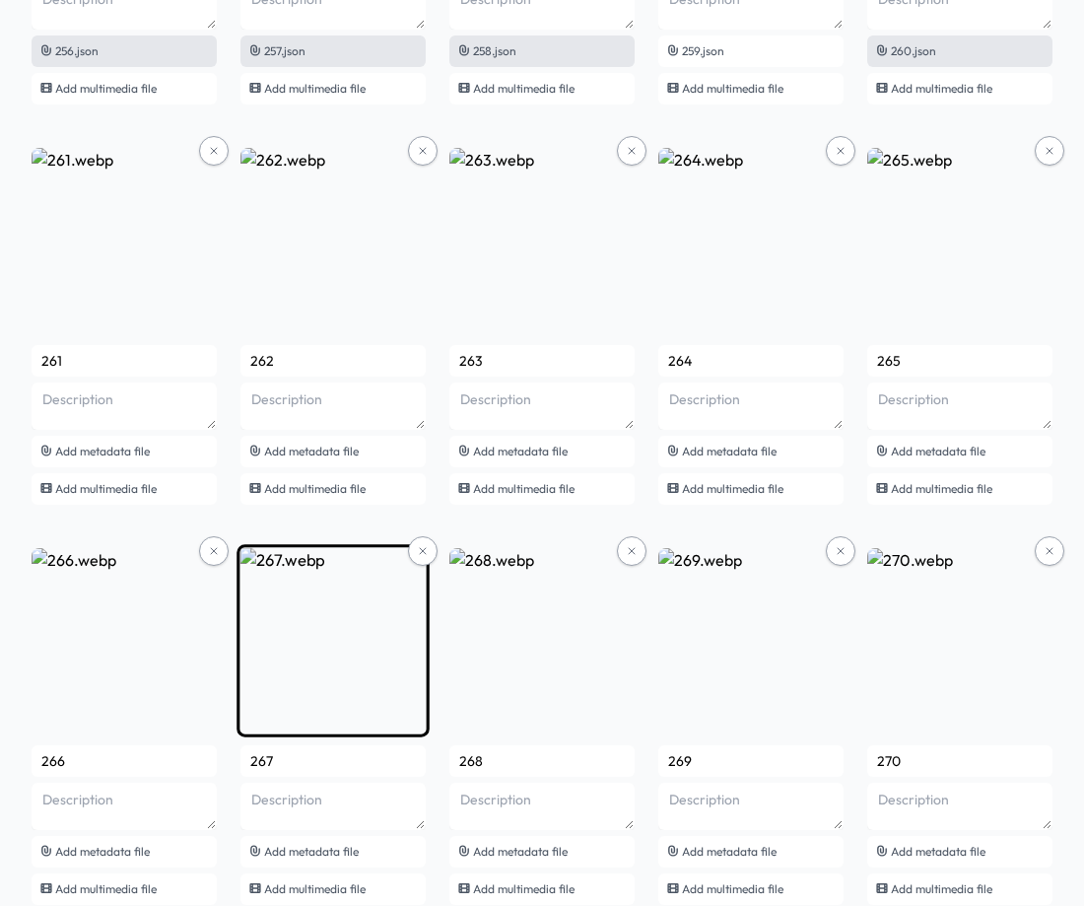
scroll to position [21039, 0]
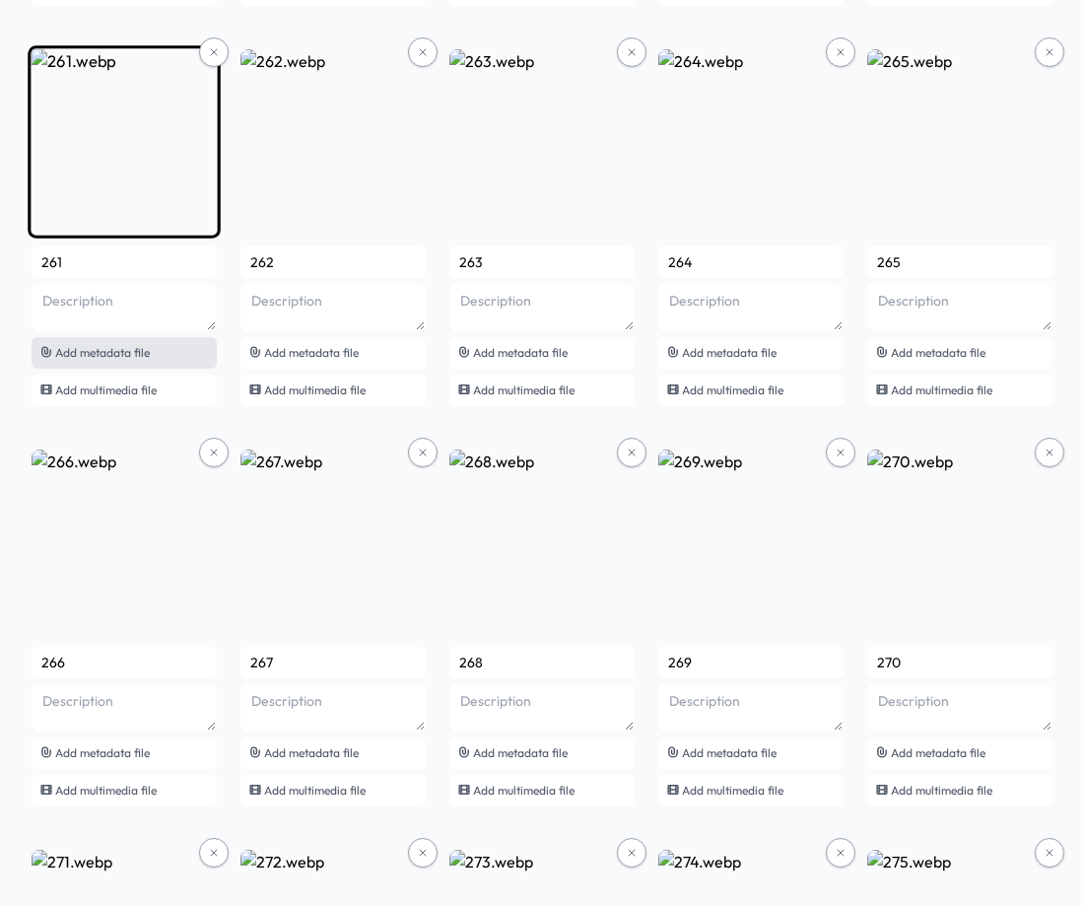
click at [126, 347] on span "Add metadata file" at bounding box center [102, 352] width 95 height 15
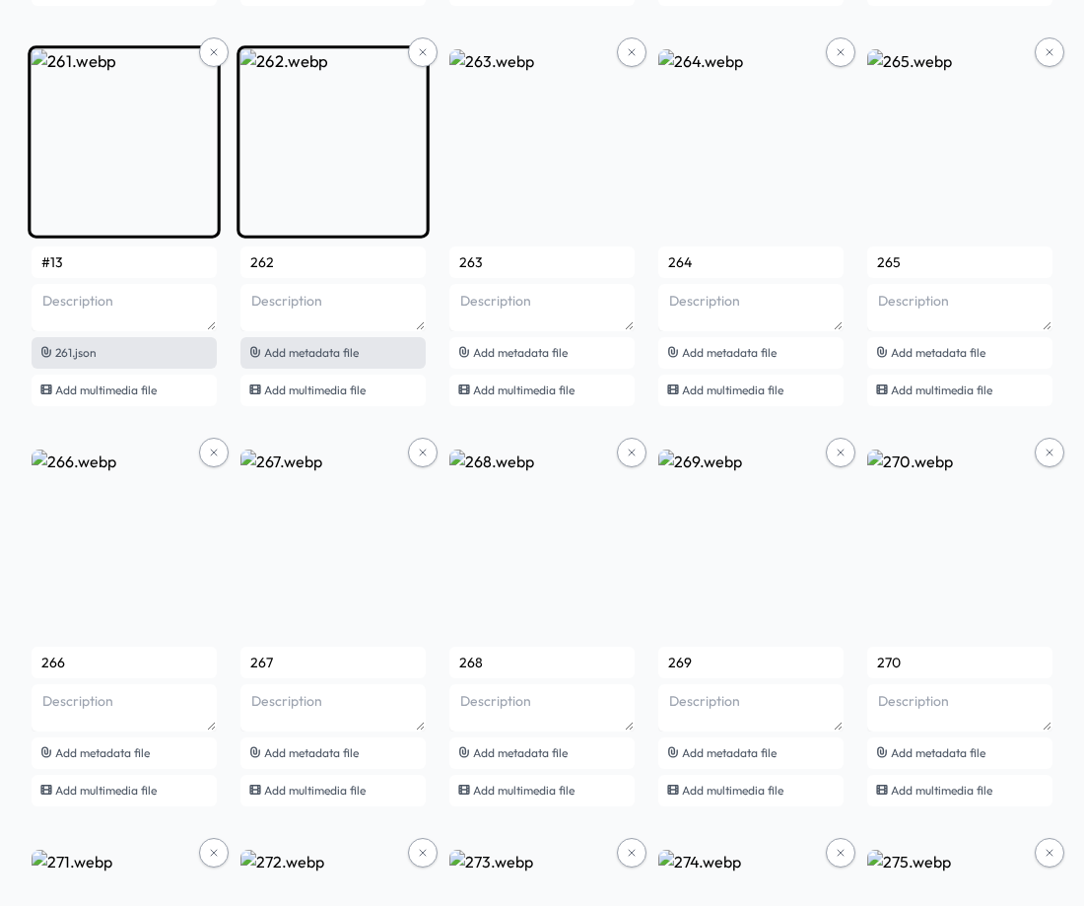
click at [301, 358] on span "Add metadata file" at bounding box center [311, 352] width 95 height 15
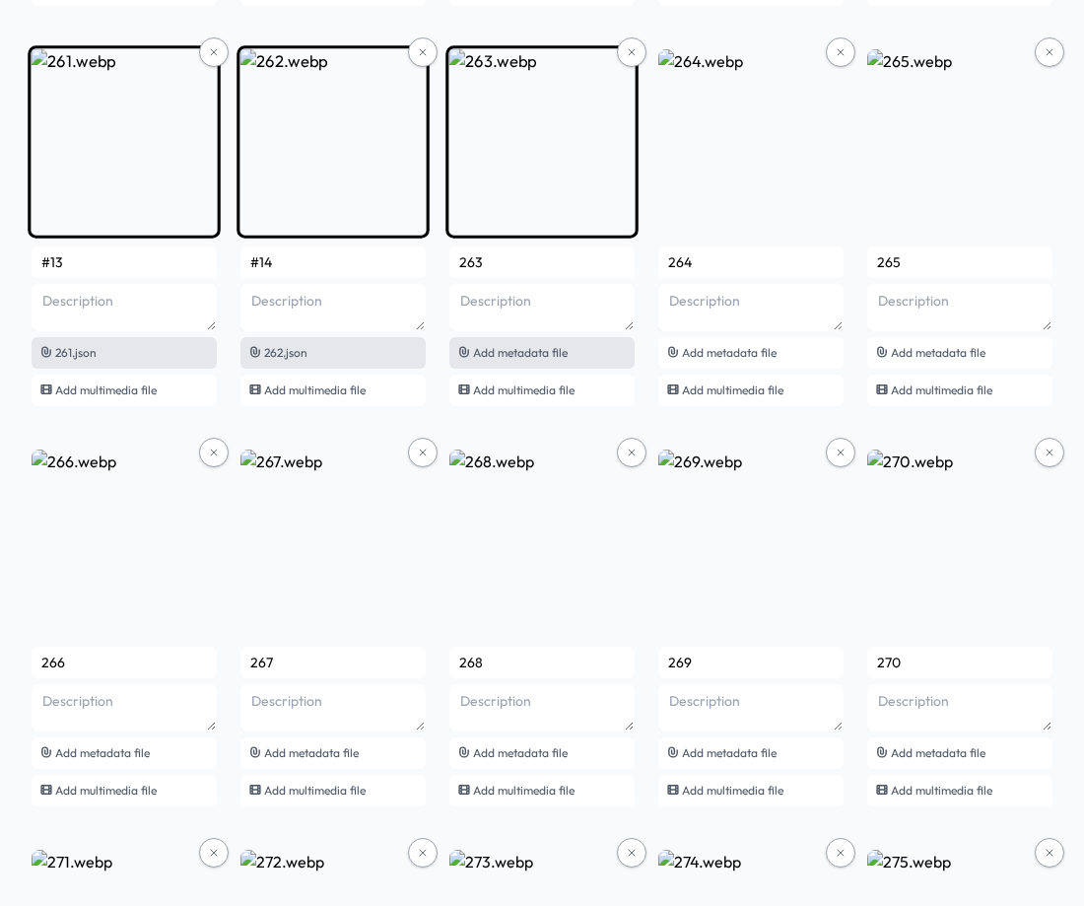
click at [528, 363] on div "Add metadata file" at bounding box center [541, 353] width 185 height 32
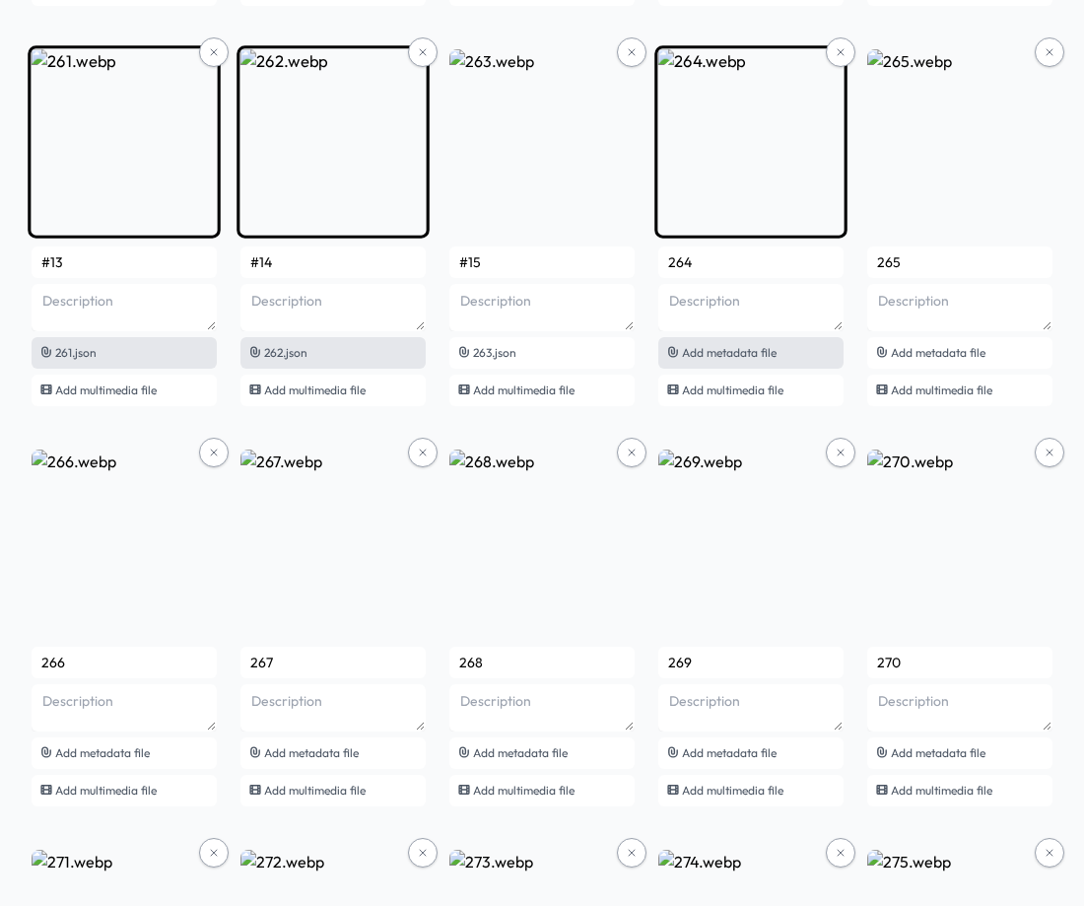
click at [702, 359] on span "Add metadata file" at bounding box center [729, 352] width 95 height 15
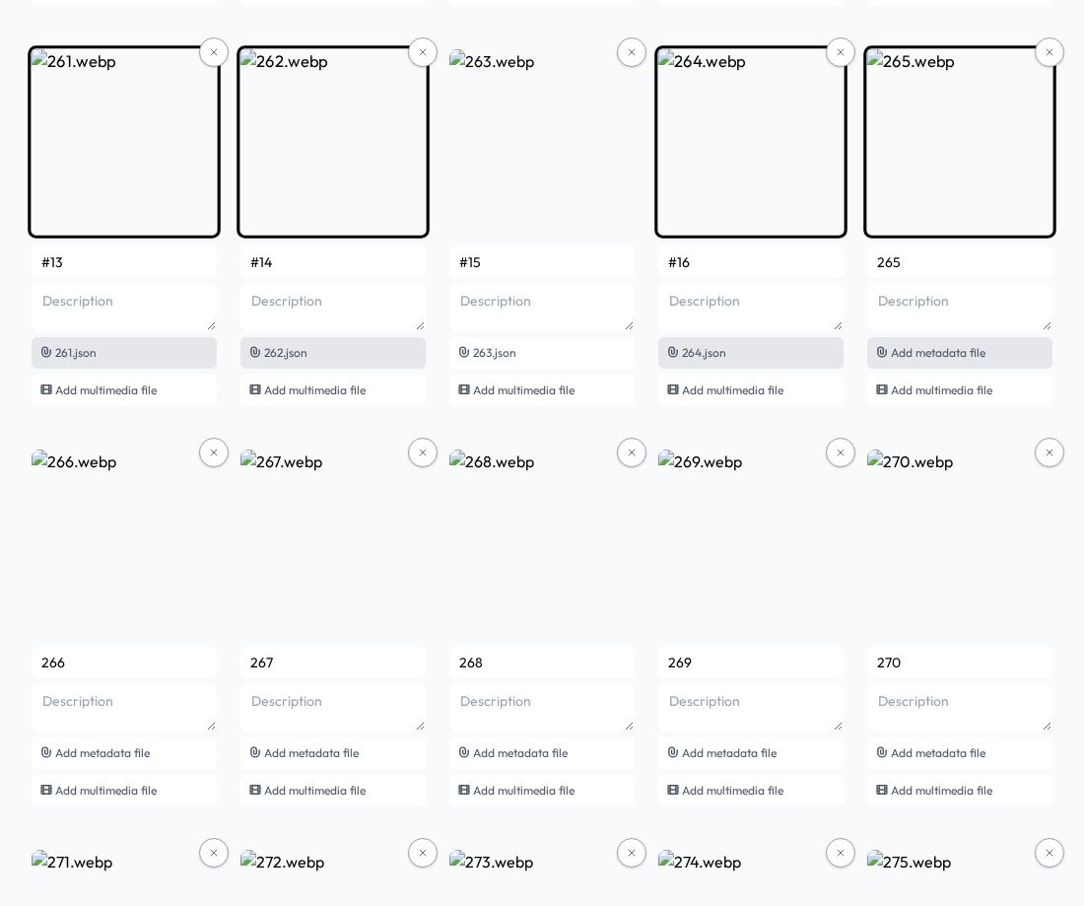
click at [925, 355] on span "Add metadata file" at bounding box center [938, 352] width 95 height 15
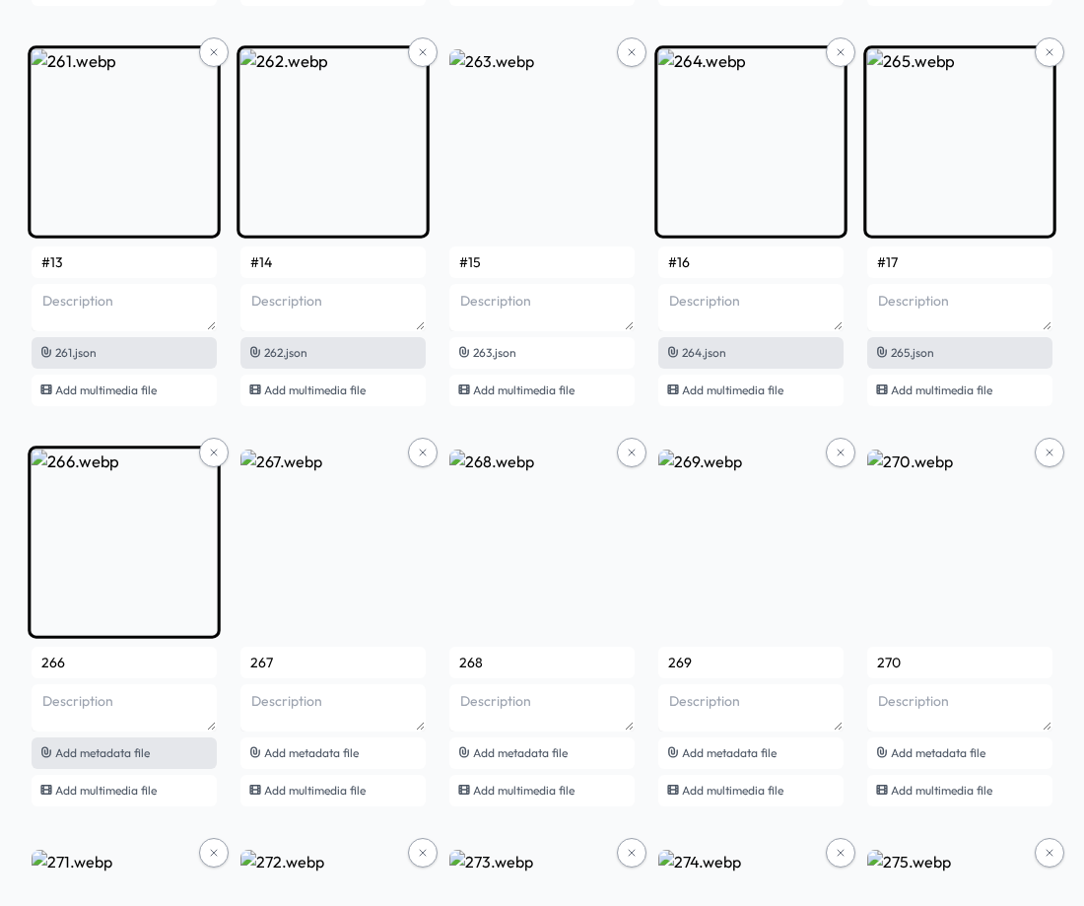
click at [135, 750] on span "Add metadata file" at bounding box center [102, 752] width 95 height 15
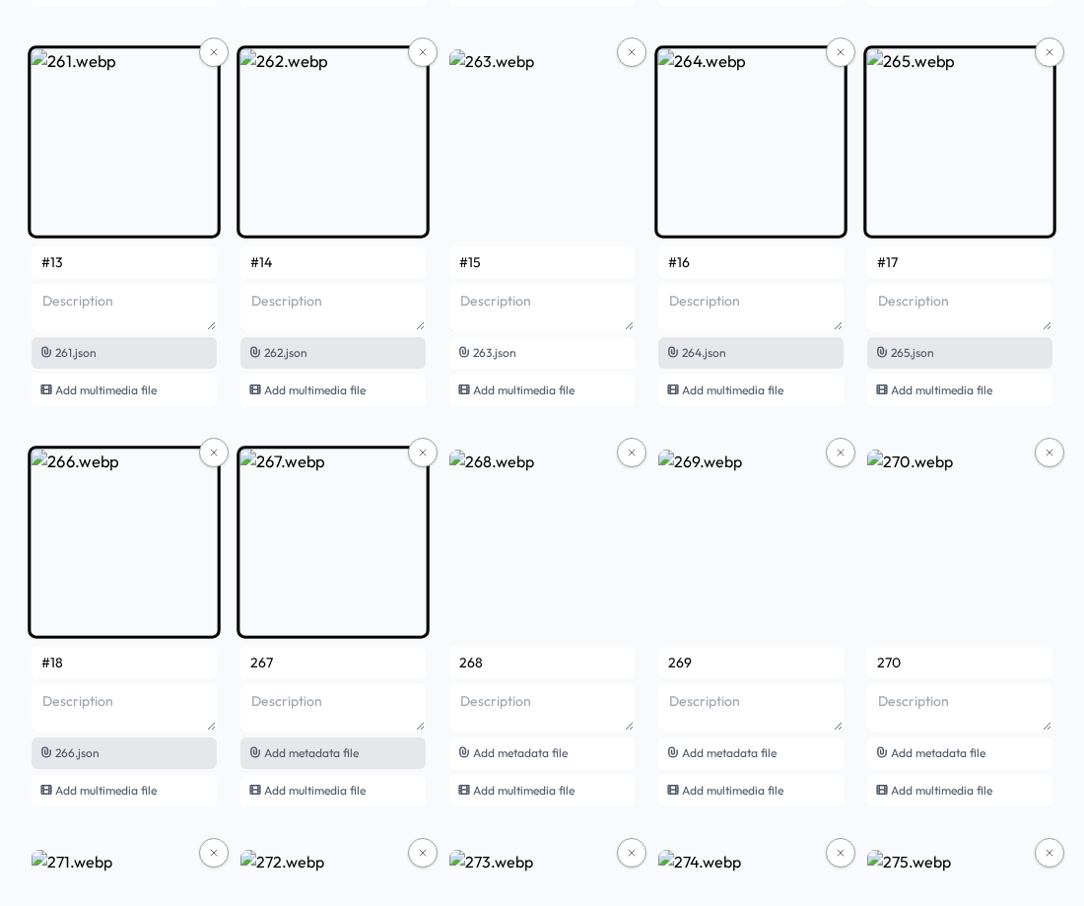
click at [335, 752] on span "Add metadata file" at bounding box center [311, 752] width 95 height 15
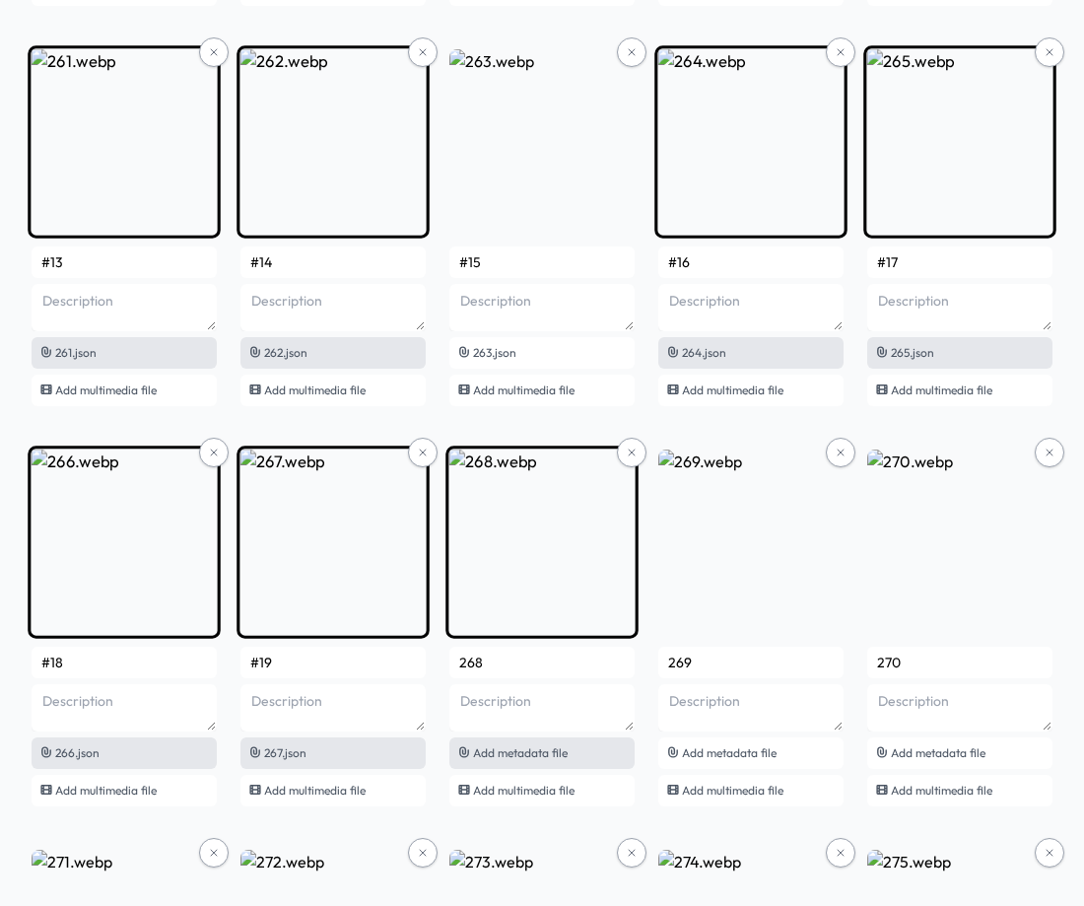
click at [504, 757] on span "Add metadata file" at bounding box center [520, 752] width 95 height 15
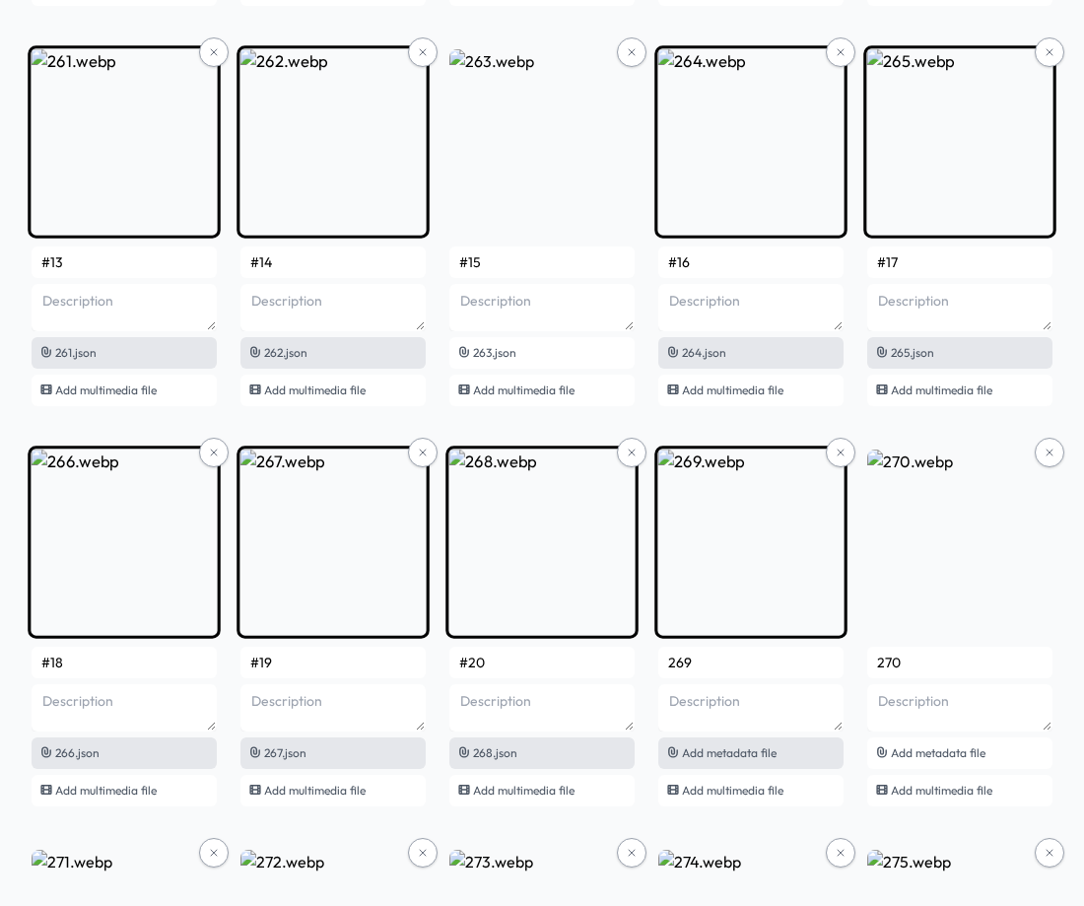
click at [691, 758] on span "Add metadata file" at bounding box center [729, 752] width 95 height 15
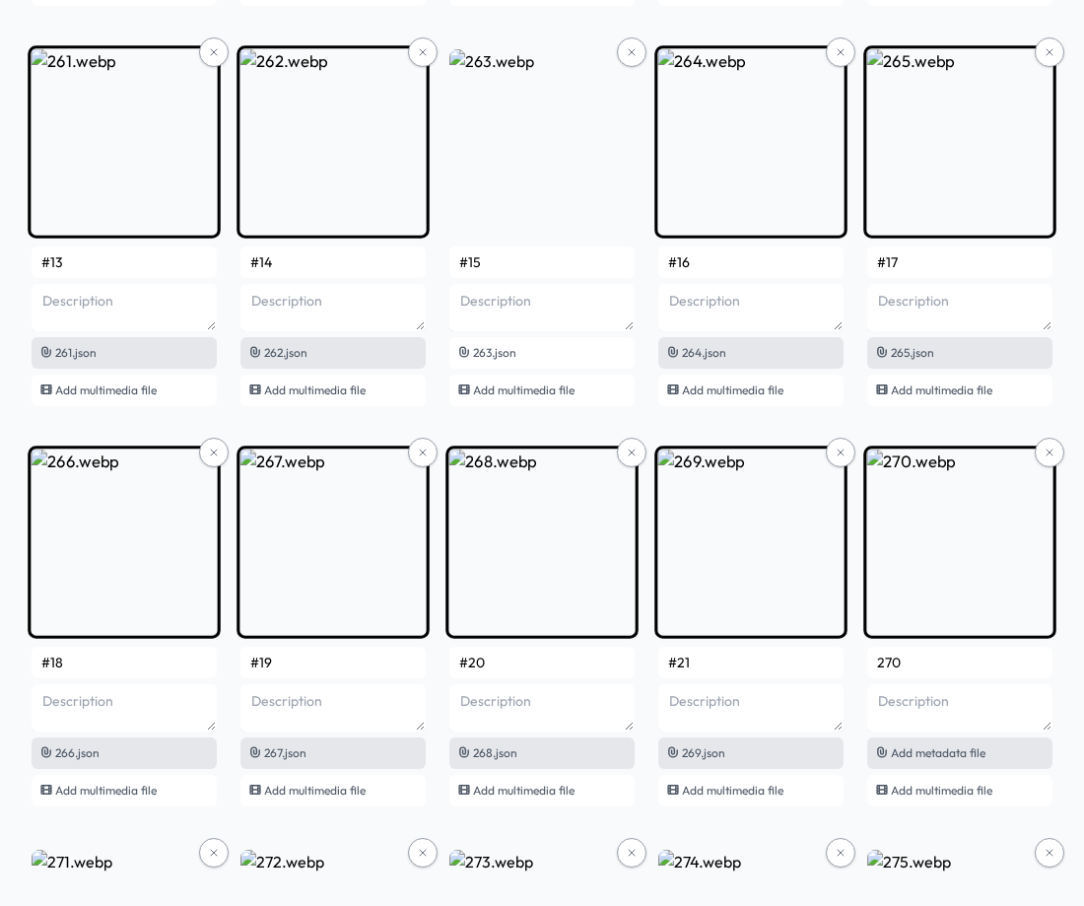
click at [924, 757] on span "Add metadata file" at bounding box center [938, 752] width 95 height 15
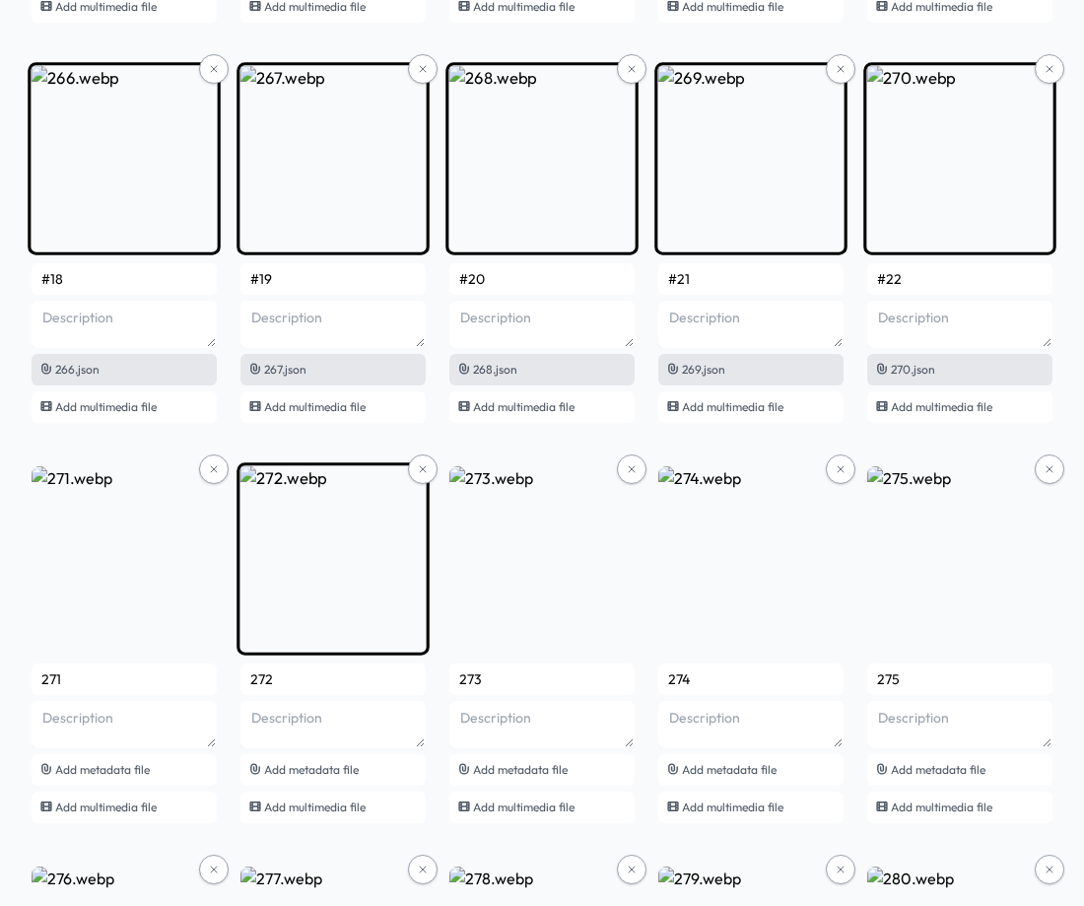
scroll to position [21532, 0]
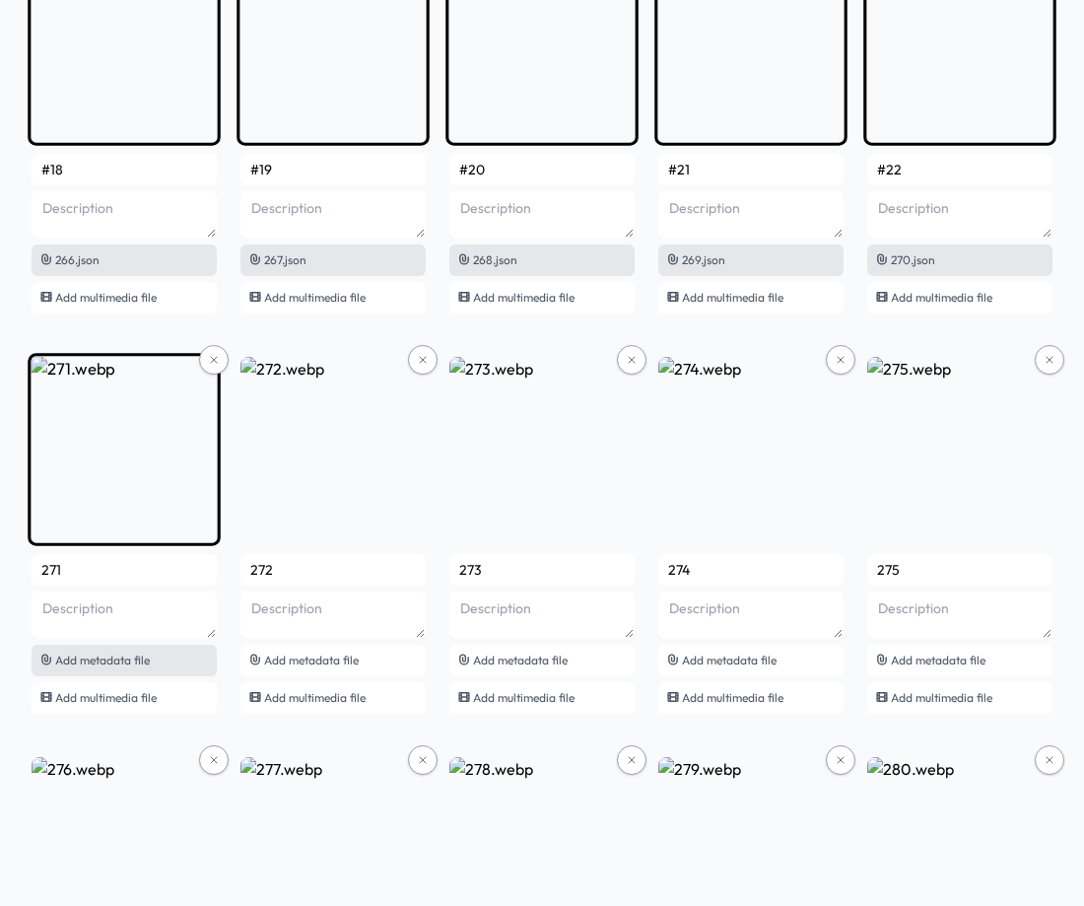
click at [104, 660] on span "Add metadata file" at bounding box center [102, 659] width 95 height 15
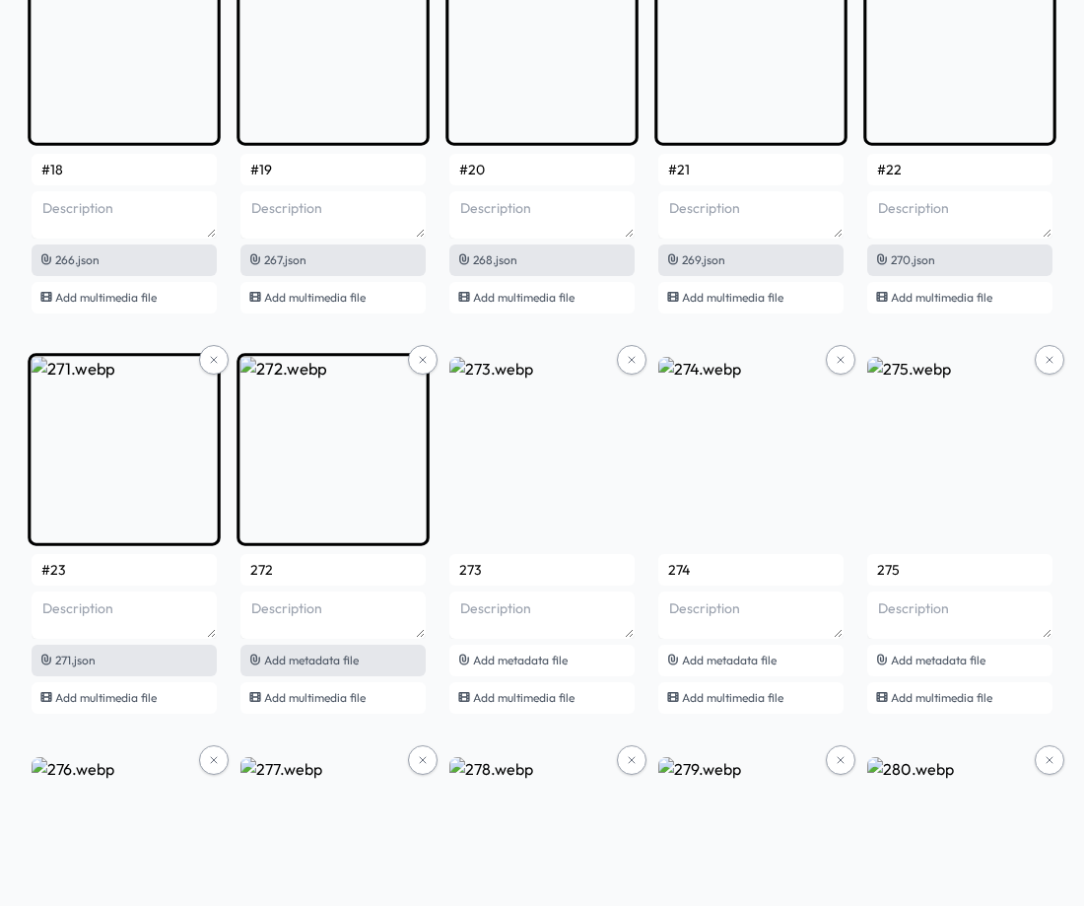
click at [362, 658] on div "Add metadata file" at bounding box center [332, 661] width 185 height 32
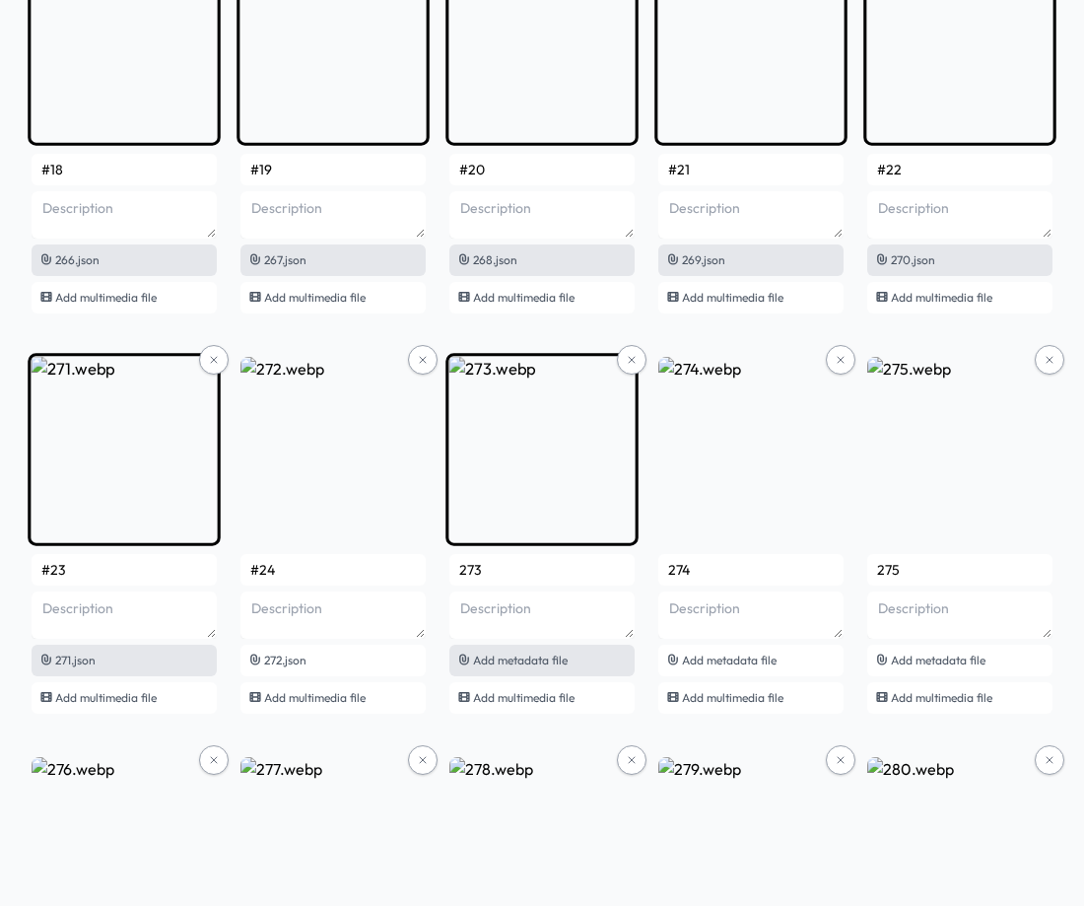
click at [546, 660] on span "Add metadata file" at bounding box center [520, 659] width 95 height 15
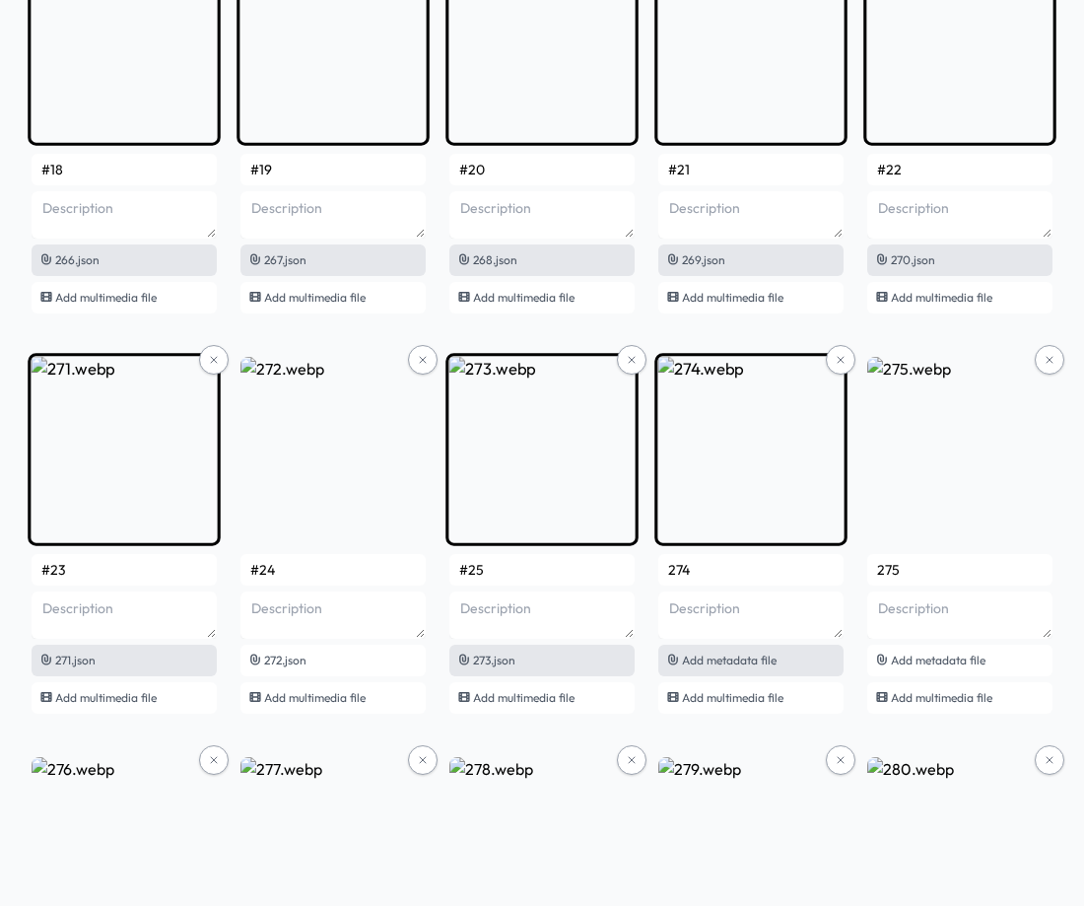
click at [776, 659] on span "Add metadata file" at bounding box center [729, 659] width 95 height 15
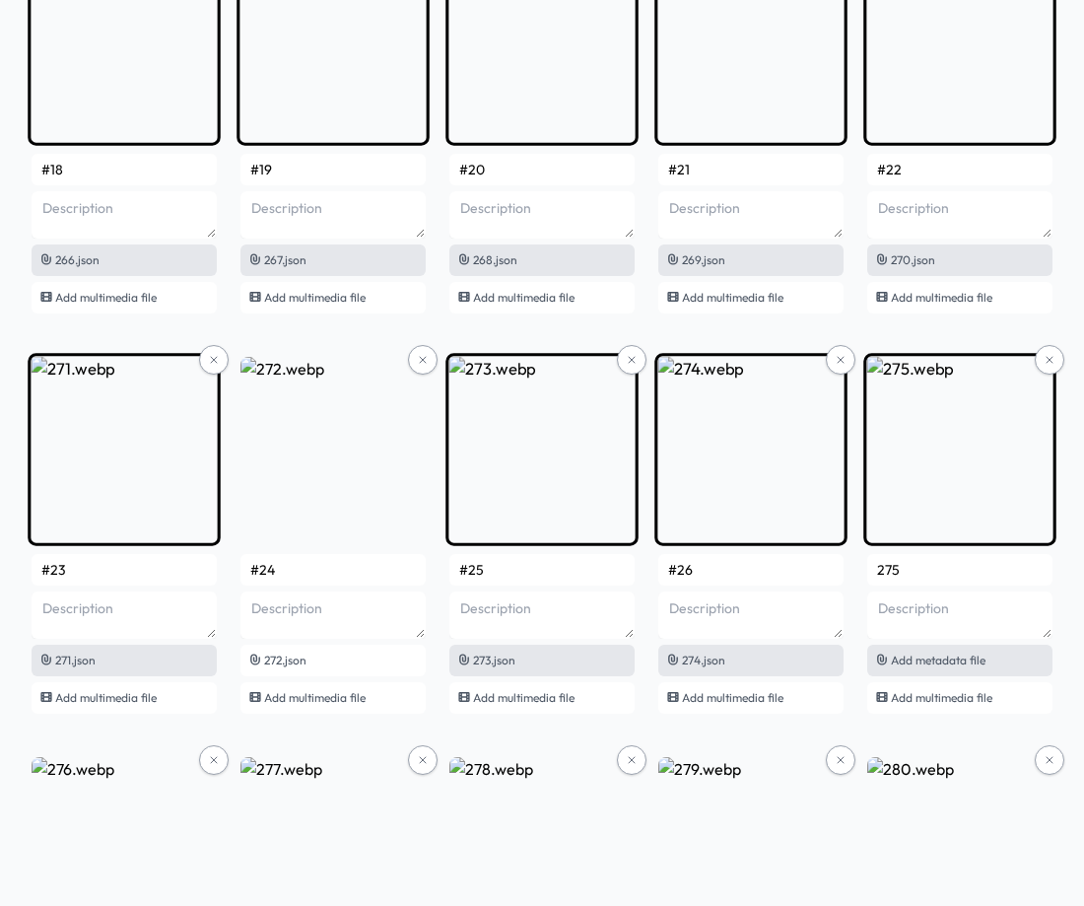
click at [896, 663] on span "Add metadata file" at bounding box center [938, 659] width 95 height 15
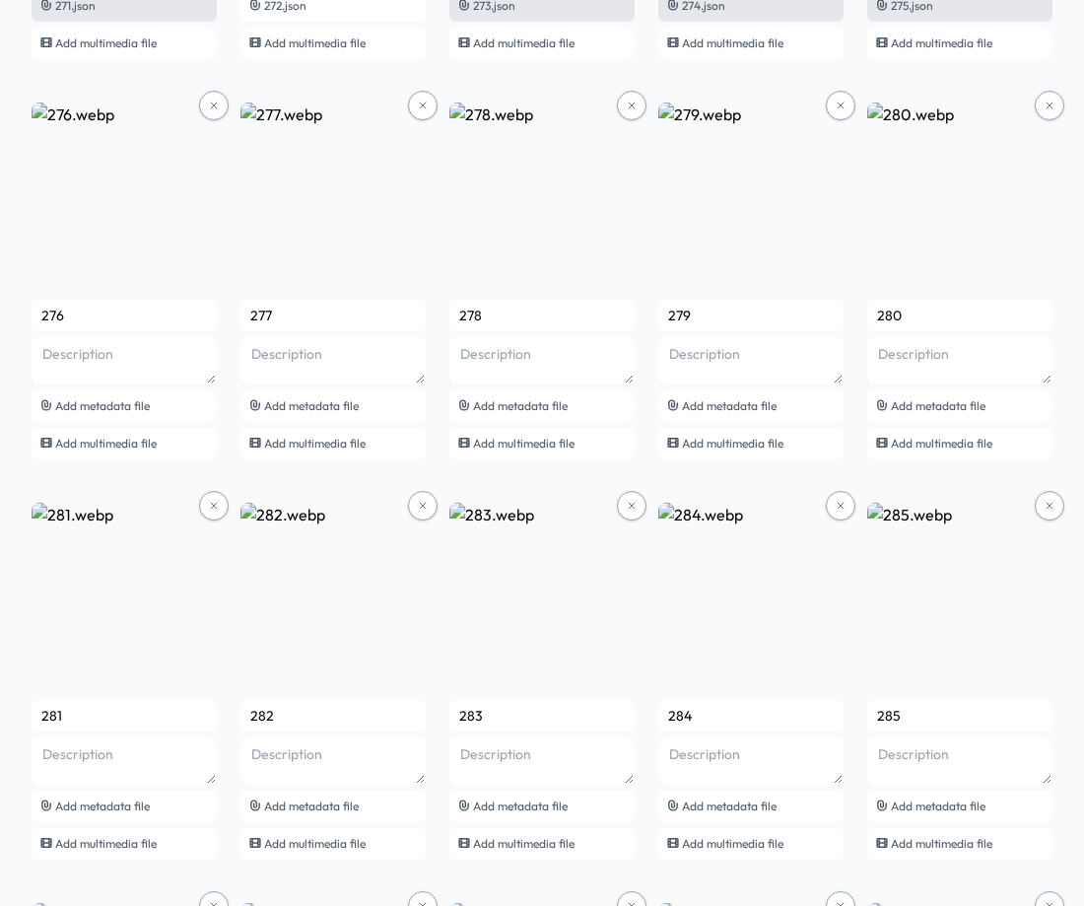
scroll to position [22222, 0]
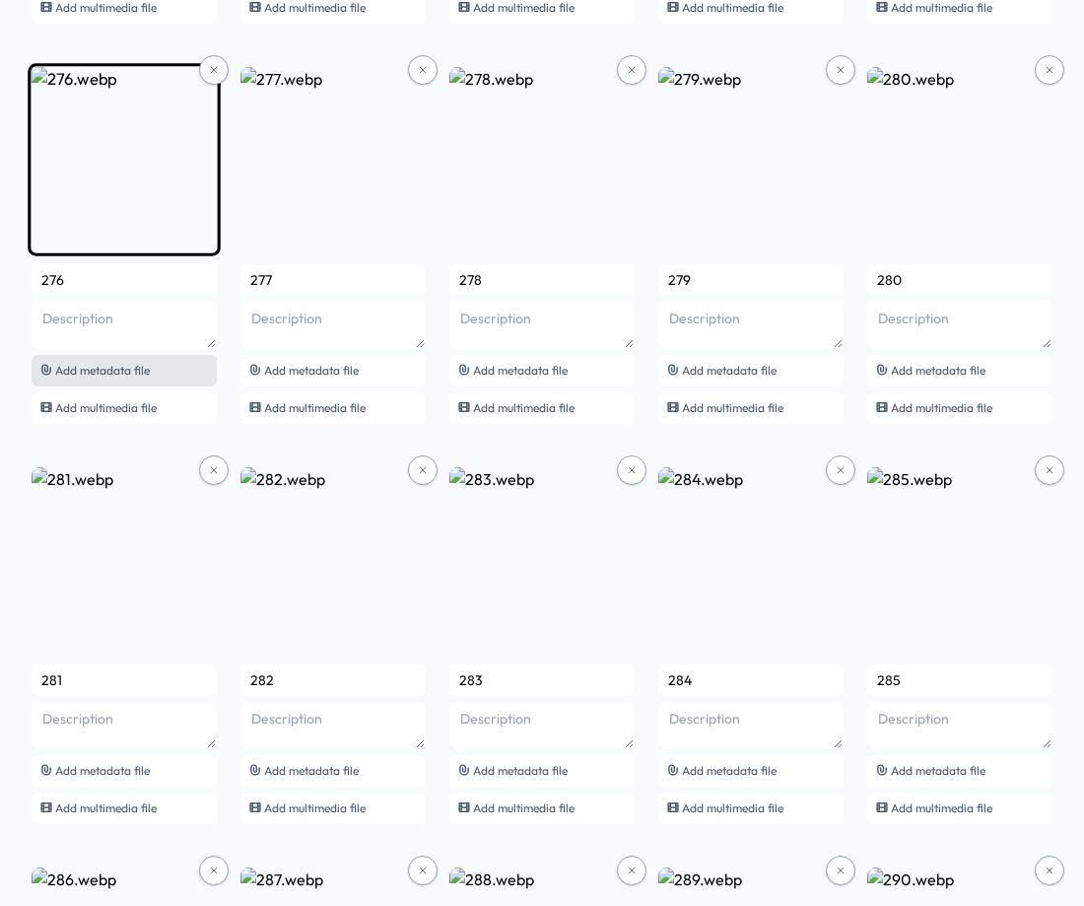
click at [130, 369] on span "Add metadata file" at bounding box center [102, 370] width 95 height 15
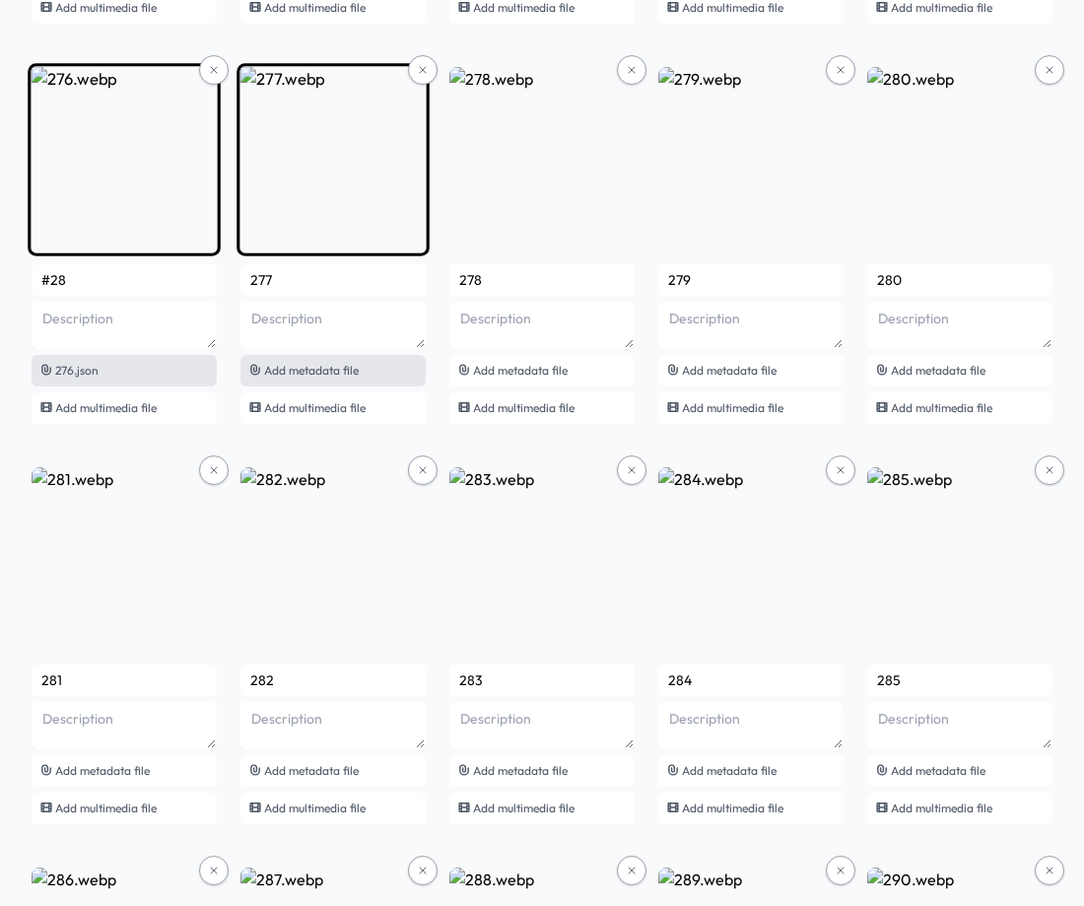
click at [317, 364] on span "Add metadata file" at bounding box center [311, 370] width 95 height 15
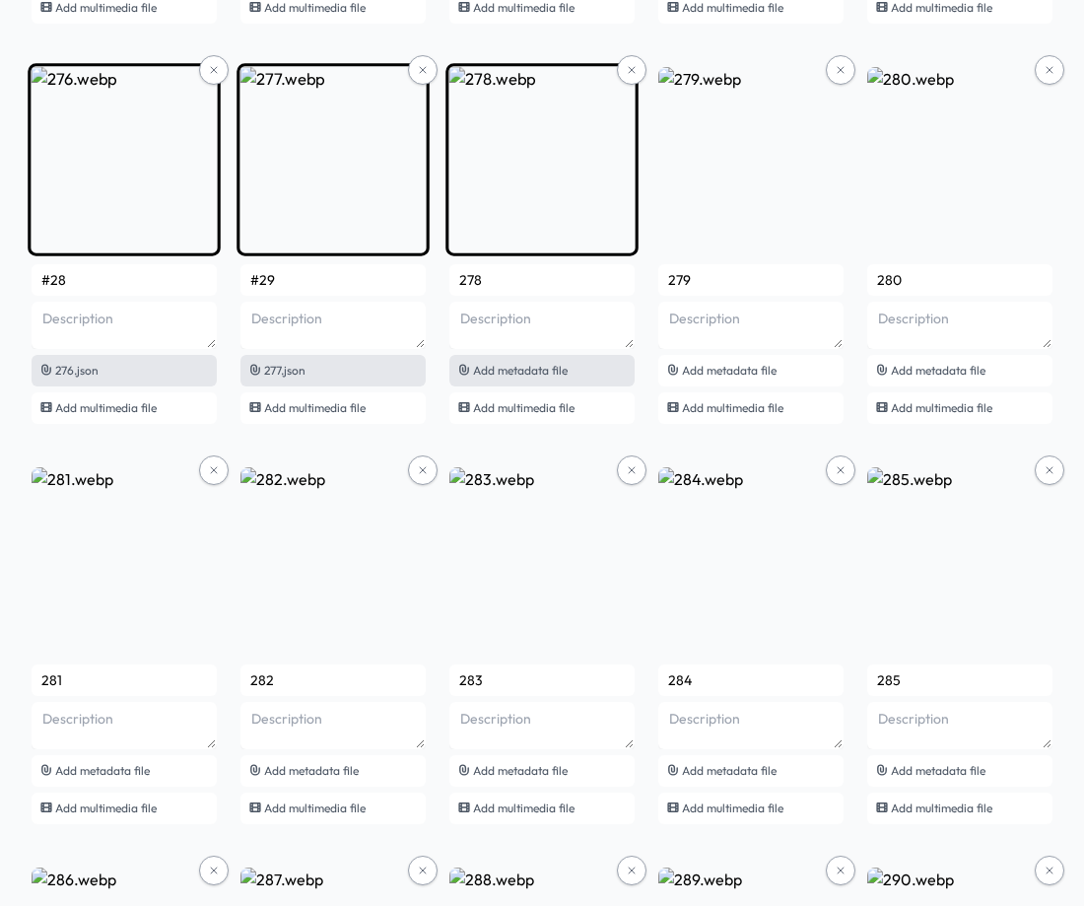
click at [554, 377] on div "Add metadata file" at bounding box center [541, 371] width 185 height 32
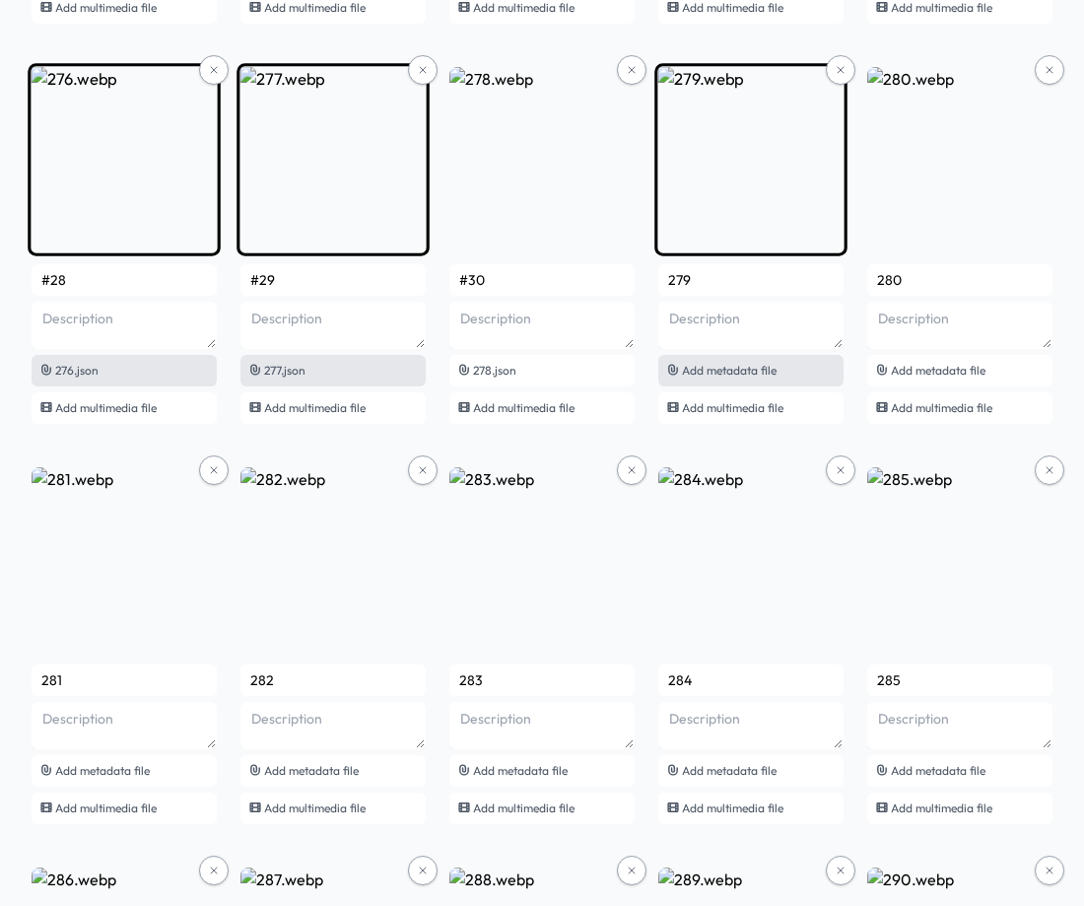
click at [730, 372] on span "Add metadata file" at bounding box center [729, 370] width 95 height 15
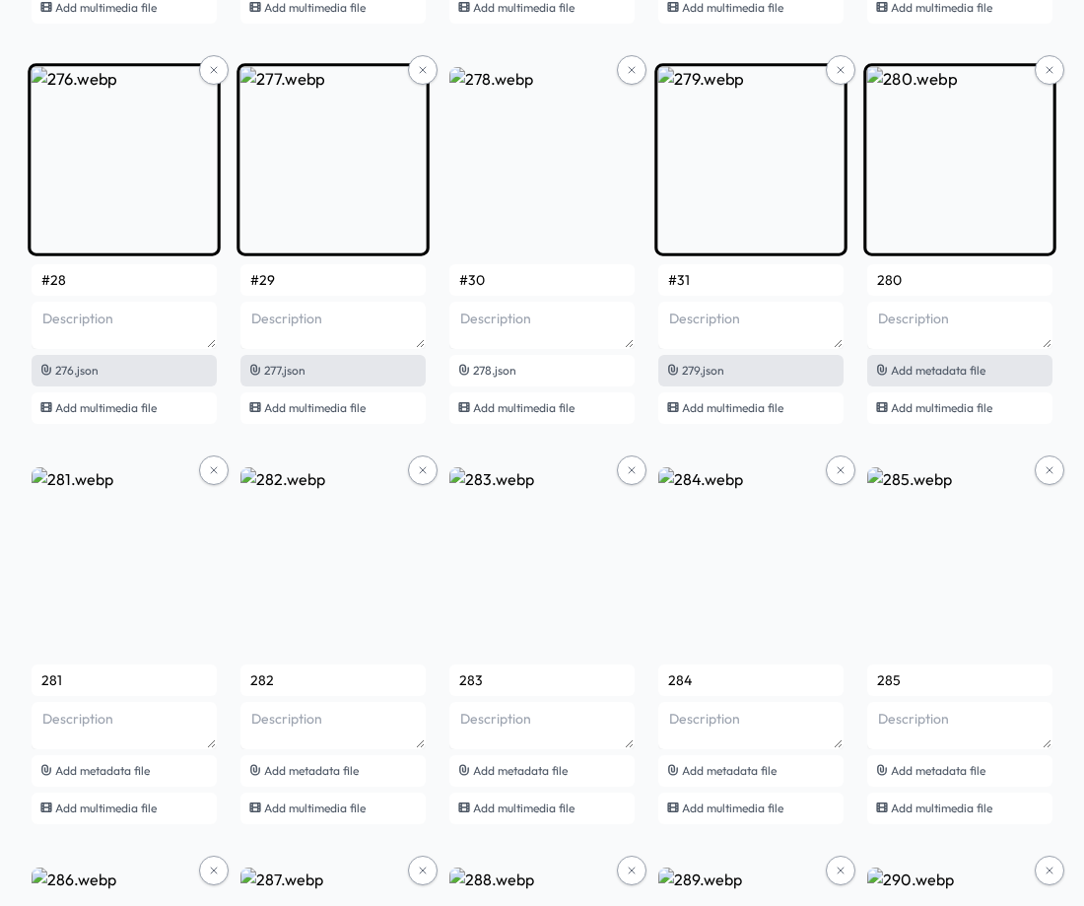
click at [966, 374] on span "Add metadata file" at bounding box center [938, 370] width 95 height 15
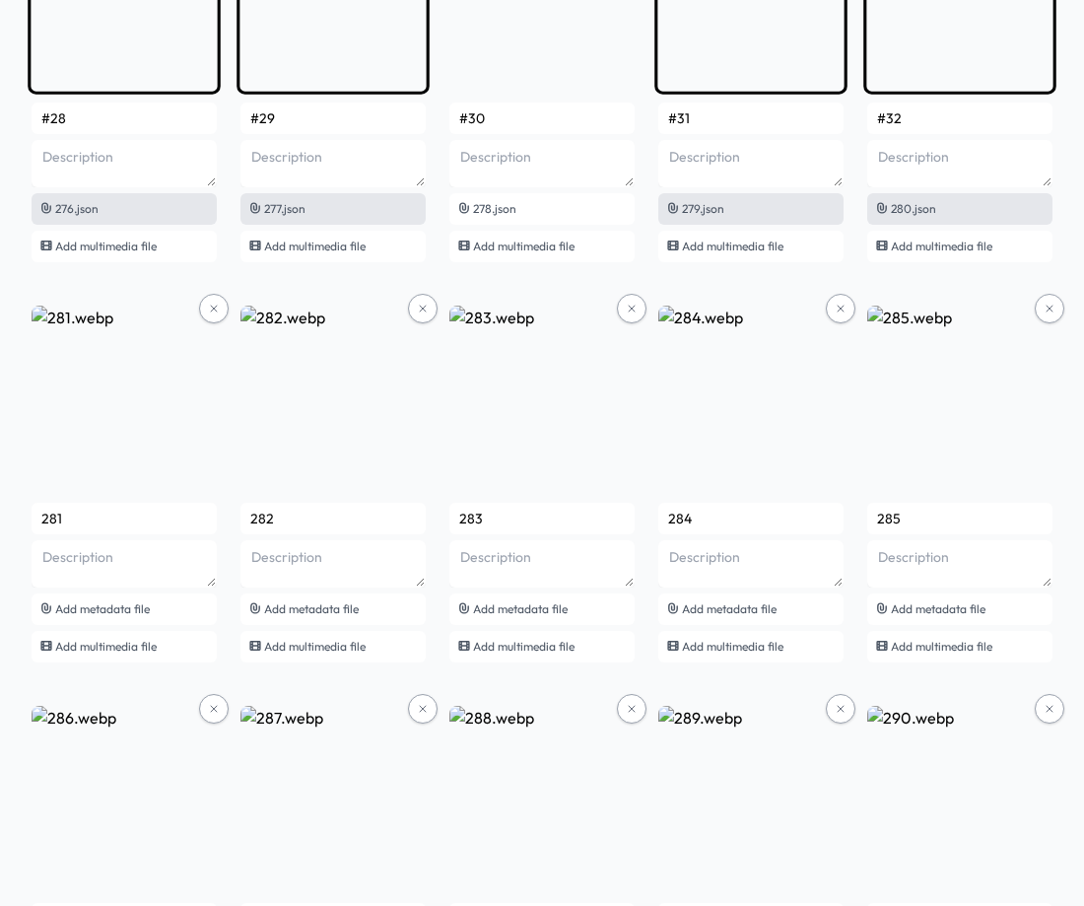
scroll to position [22419, 0]
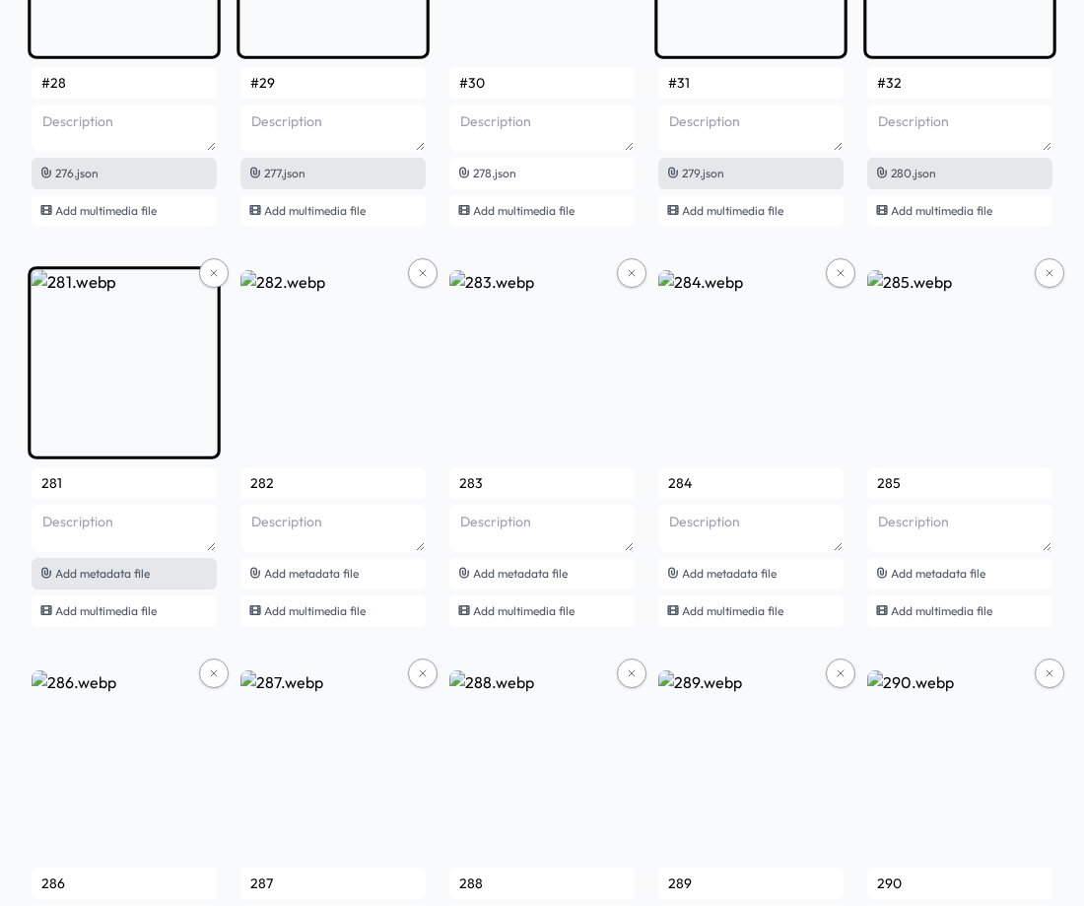
click at [118, 574] on span "Add metadata file" at bounding box center [102, 573] width 95 height 15
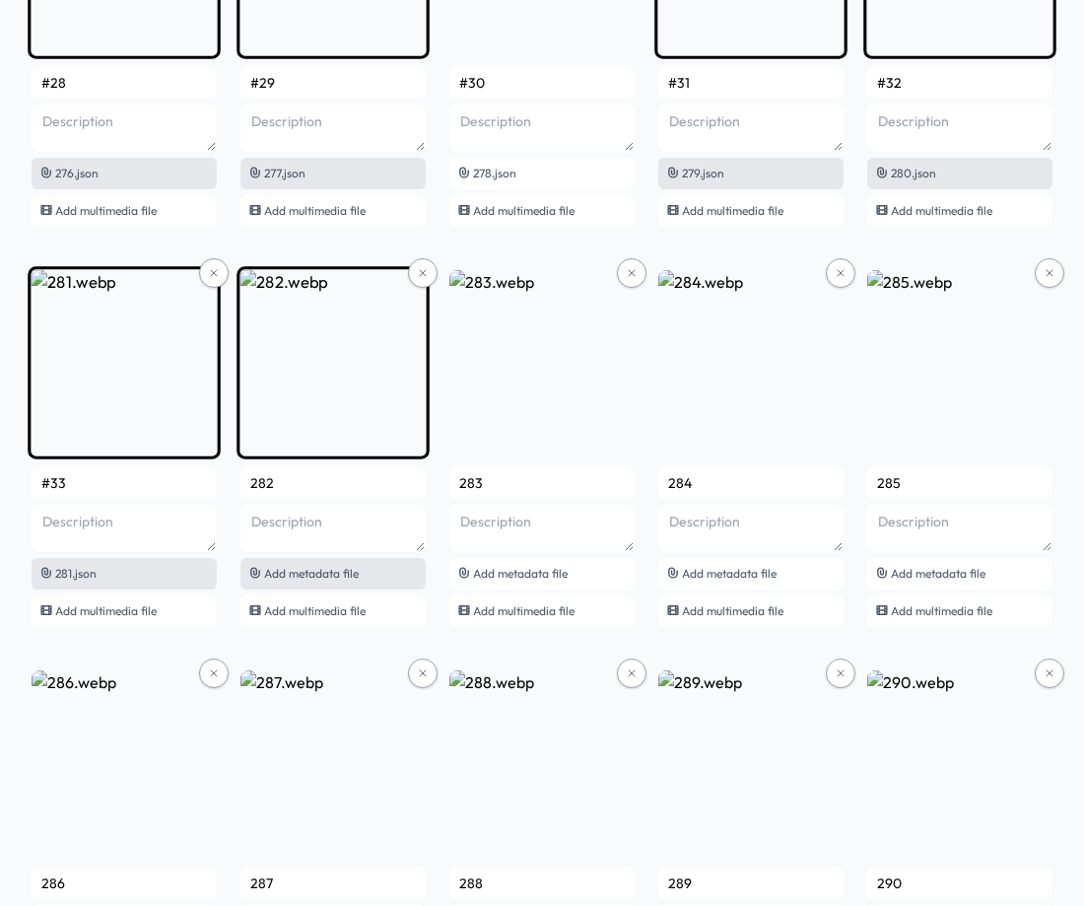
click at [301, 571] on span "Add metadata file" at bounding box center [311, 573] width 95 height 15
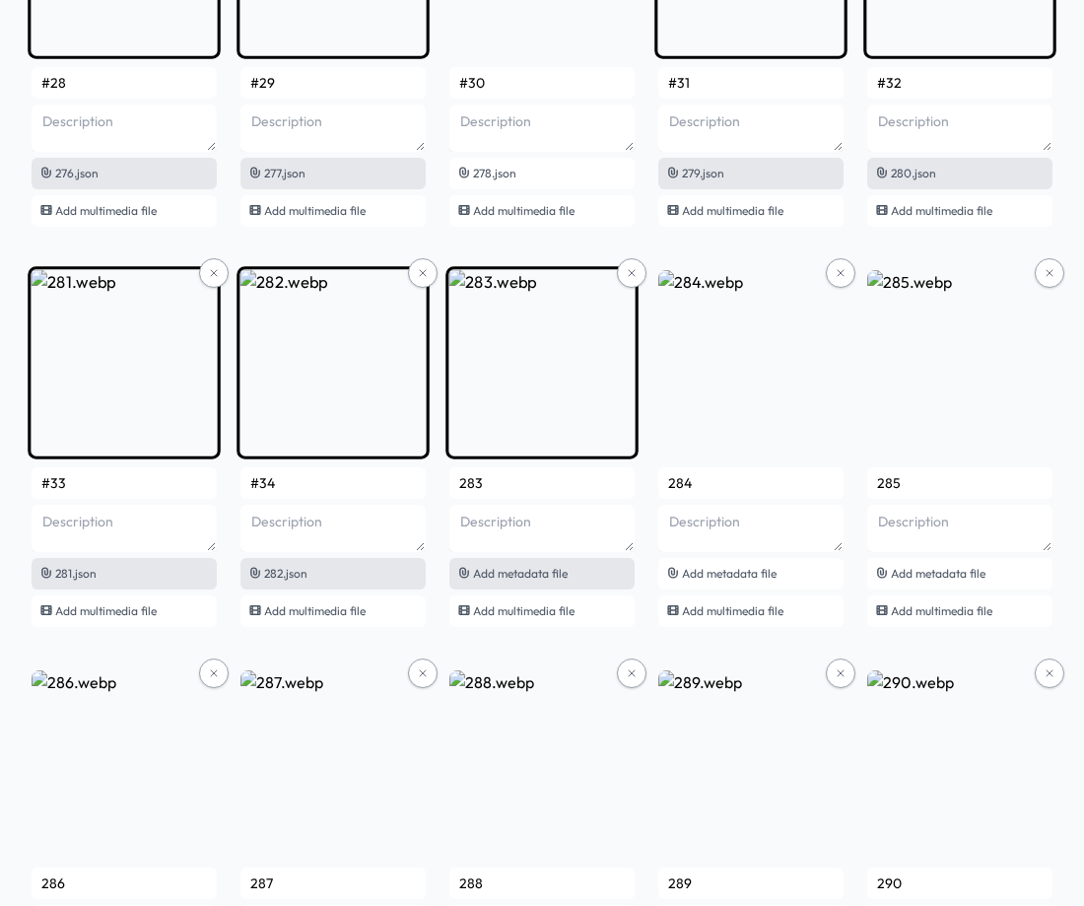
click at [534, 574] on span "Add metadata file" at bounding box center [520, 573] width 95 height 15
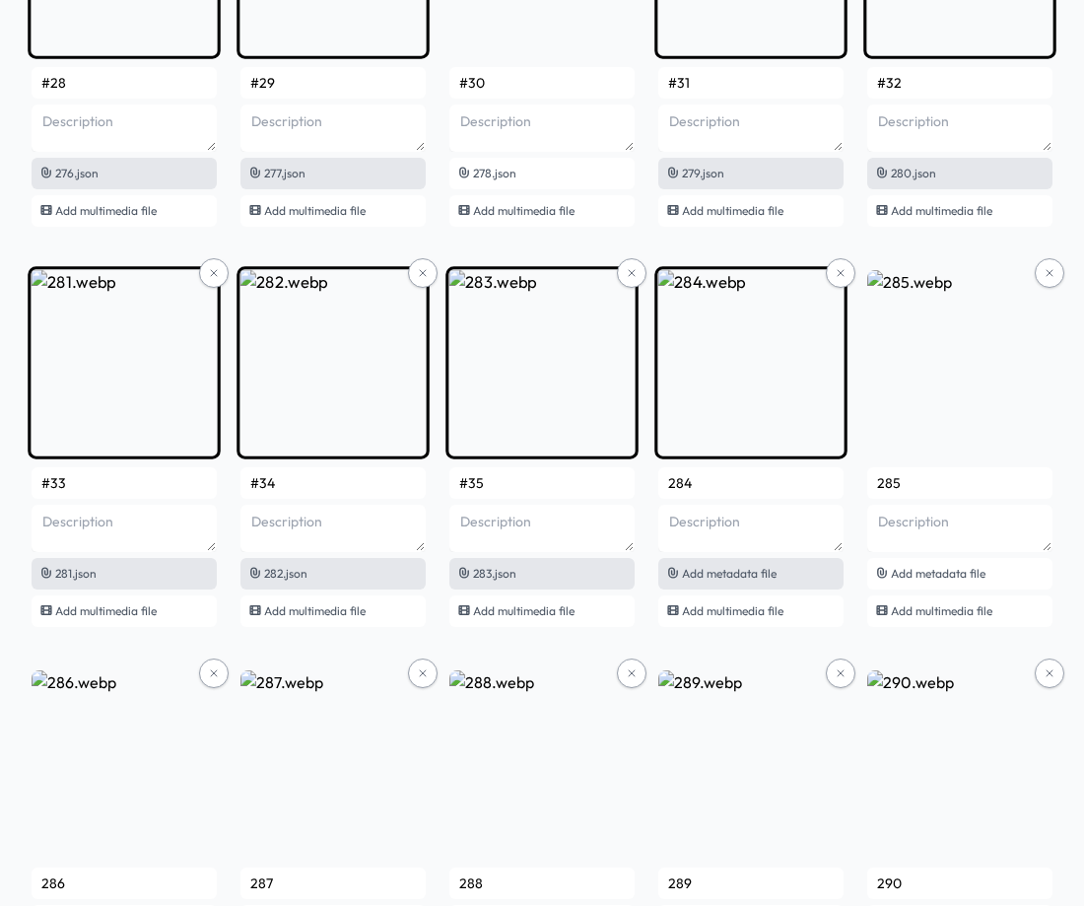
click at [698, 569] on span "Add metadata file" at bounding box center [729, 573] width 95 height 15
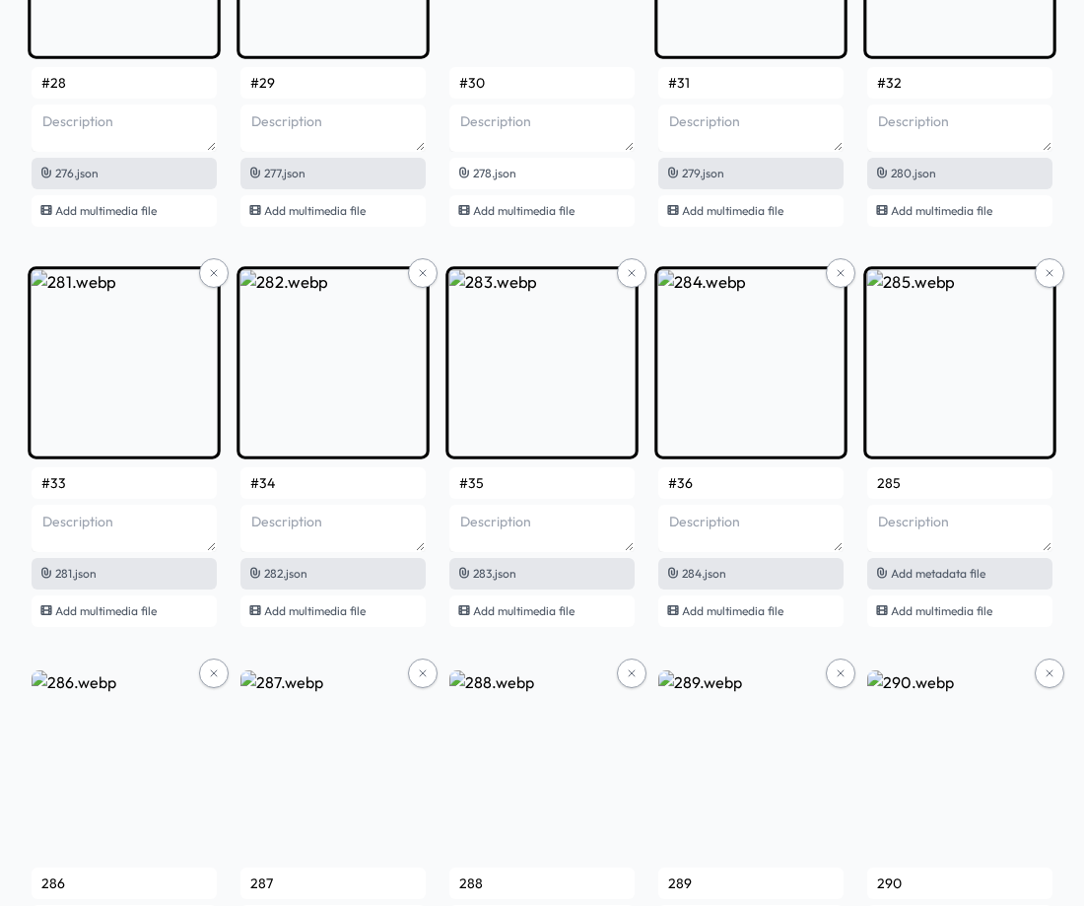
click at [972, 571] on span "Add metadata file" at bounding box center [938, 573] width 95 height 15
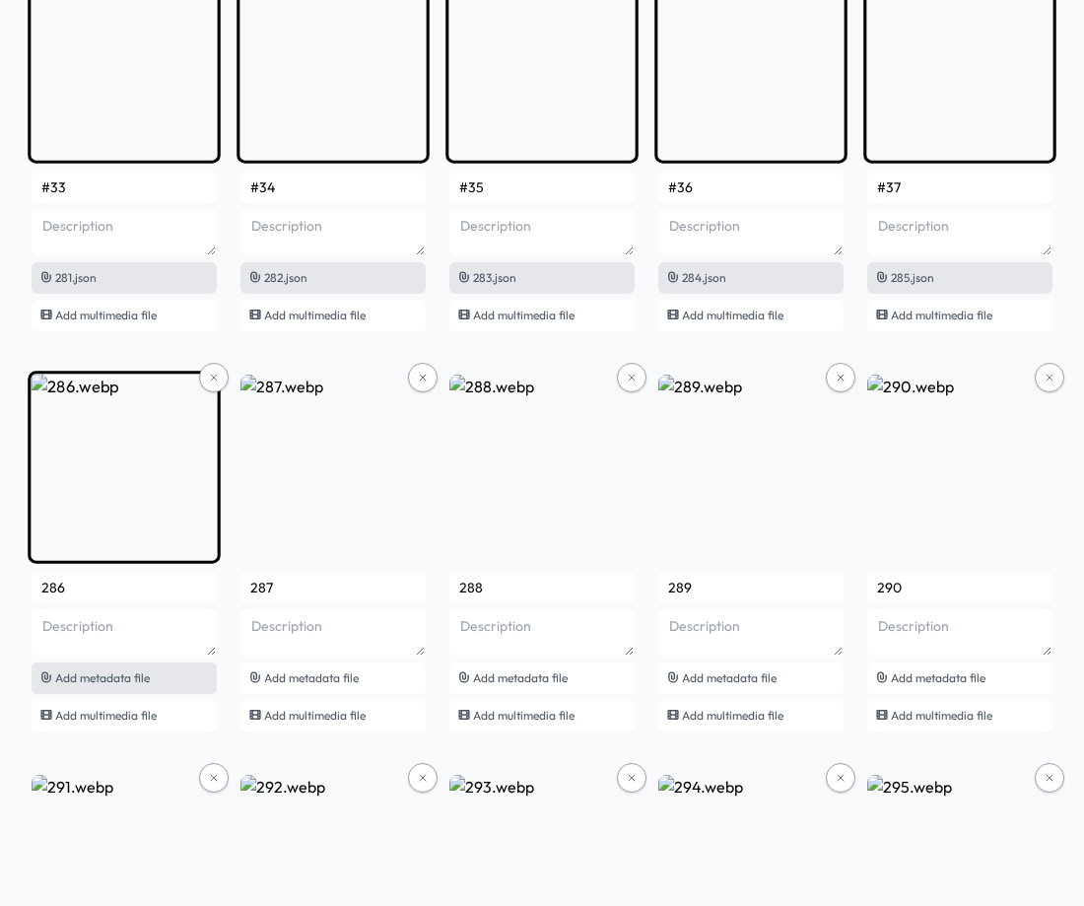
scroll to position [22813, 0]
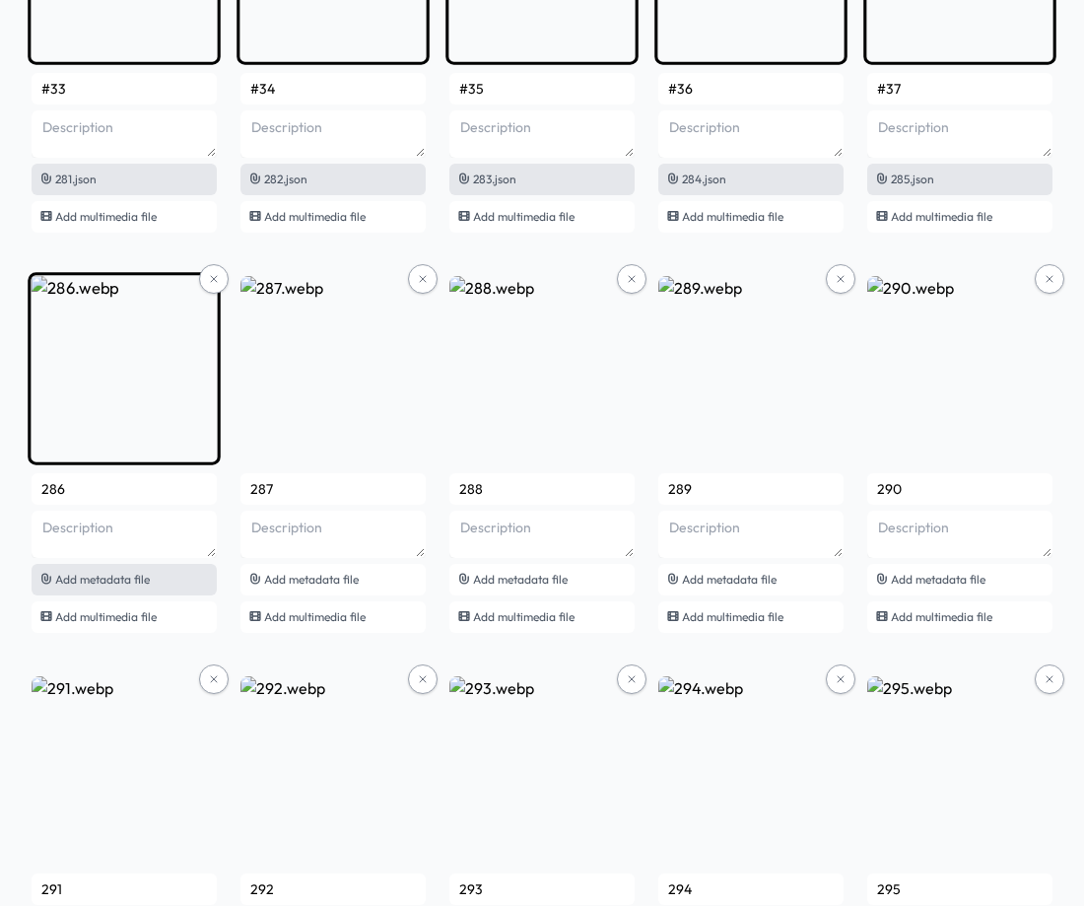
click at [142, 583] on span "Add metadata file" at bounding box center [102, 579] width 95 height 15
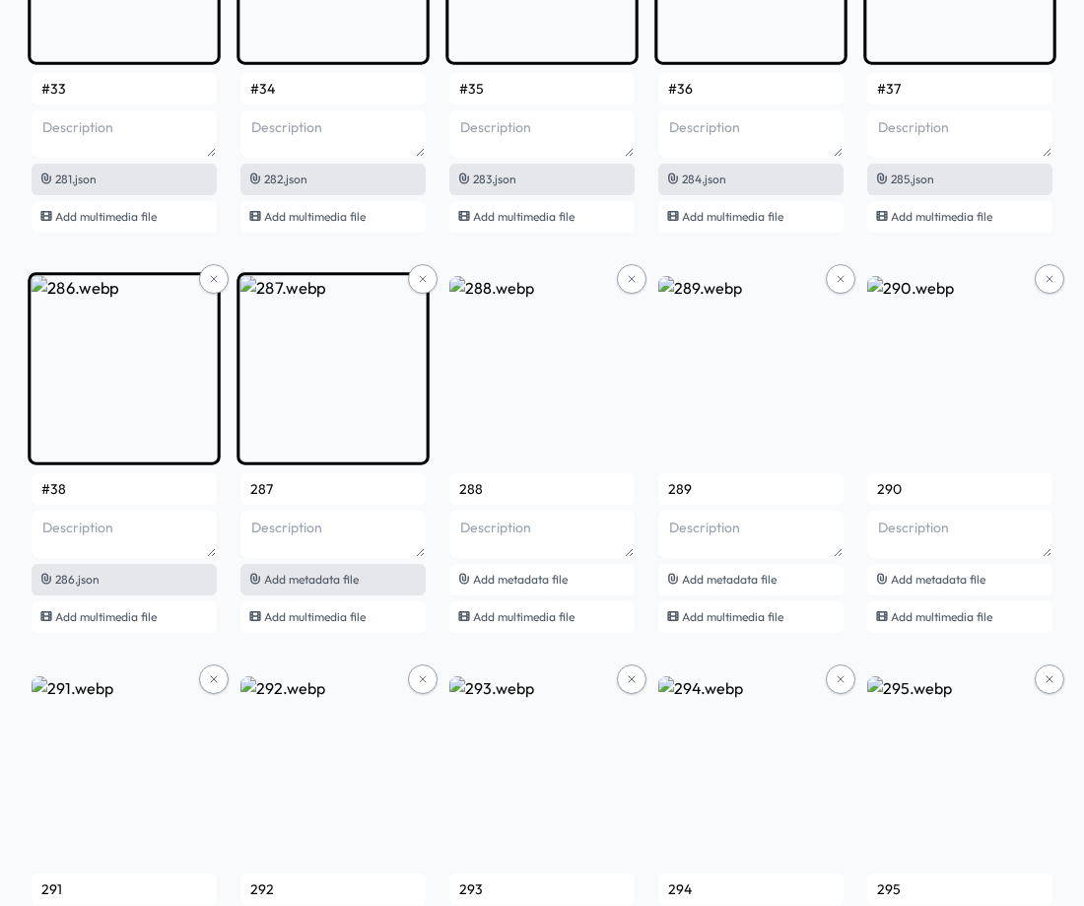
click at [366, 581] on div "Add metadata file" at bounding box center [332, 580] width 185 height 32
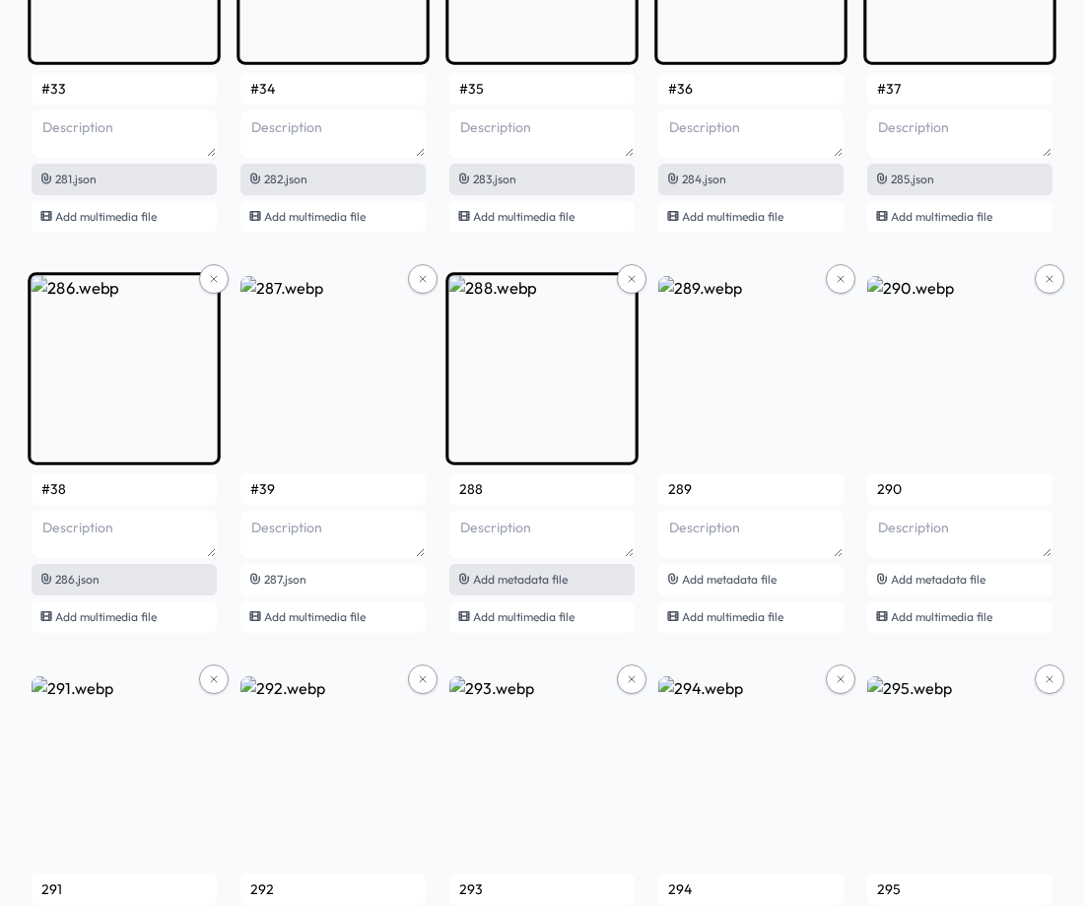
click at [525, 583] on span "Add metadata file" at bounding box center [520, 579] width 95 height 15
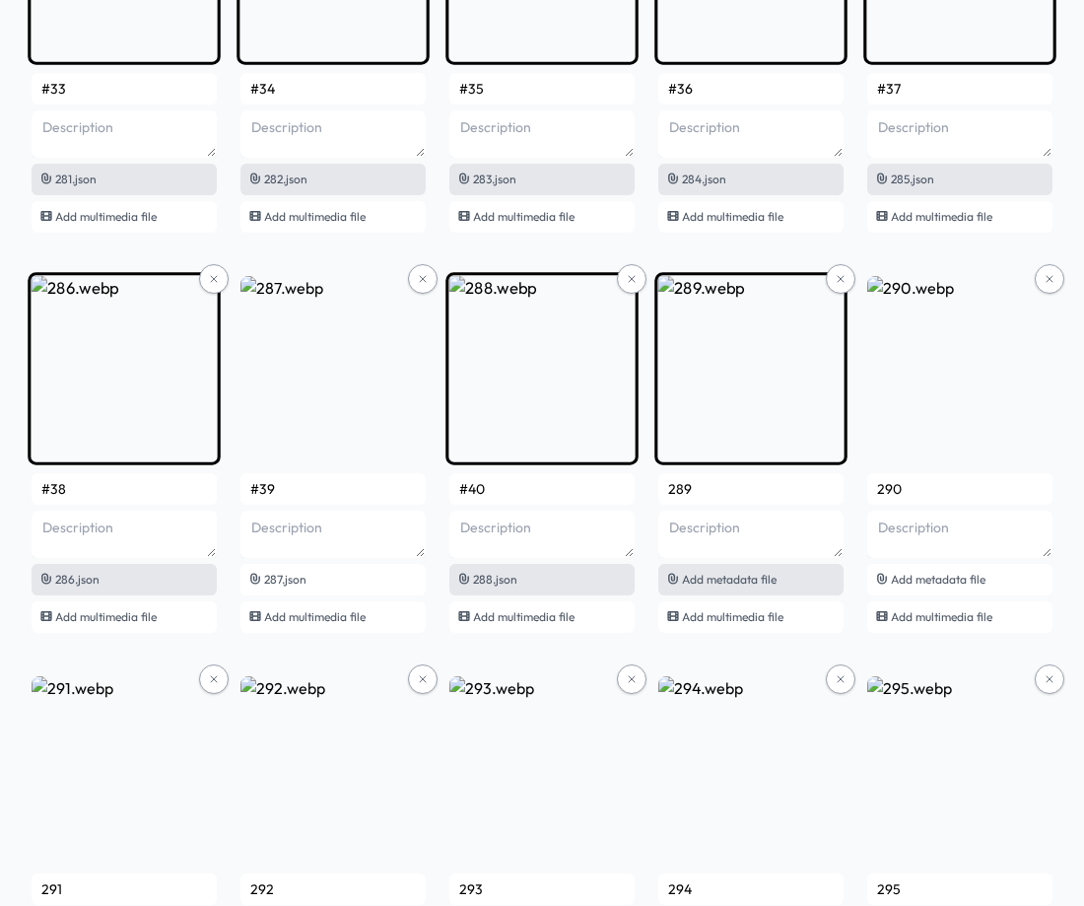
click at [760, 585] on div "Add metadata file" at bounding box center [750, 580] width 185 height 32
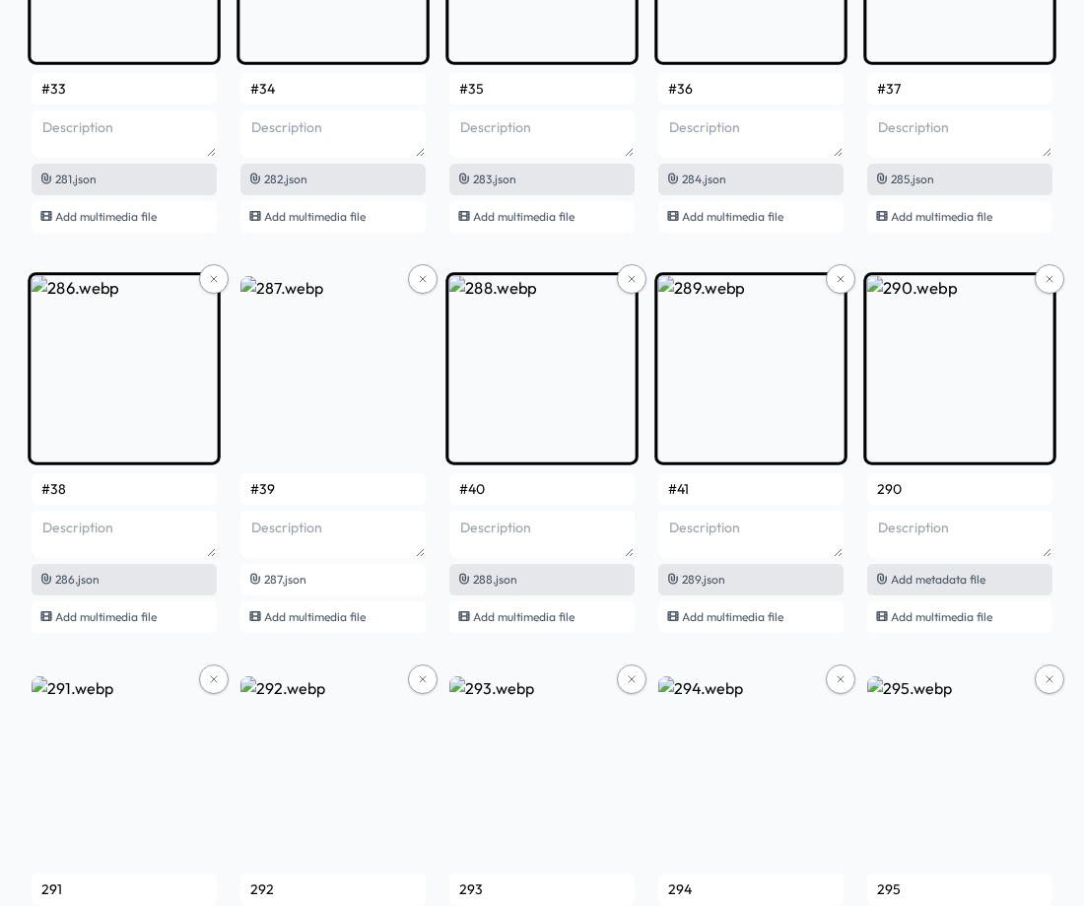
click at [964, 583] on span "Add metadata file" at bounding box center [938, 579] width 95 height 15
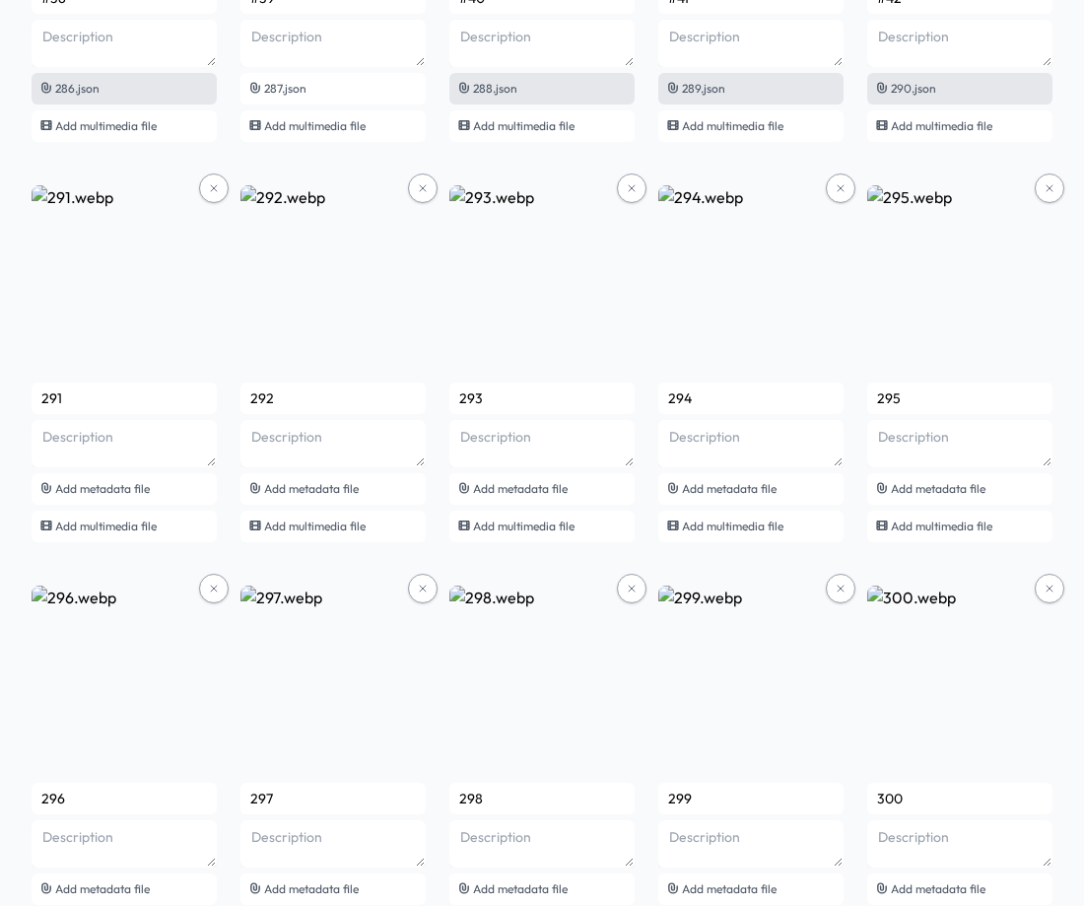
scroll to position [23306, 0]
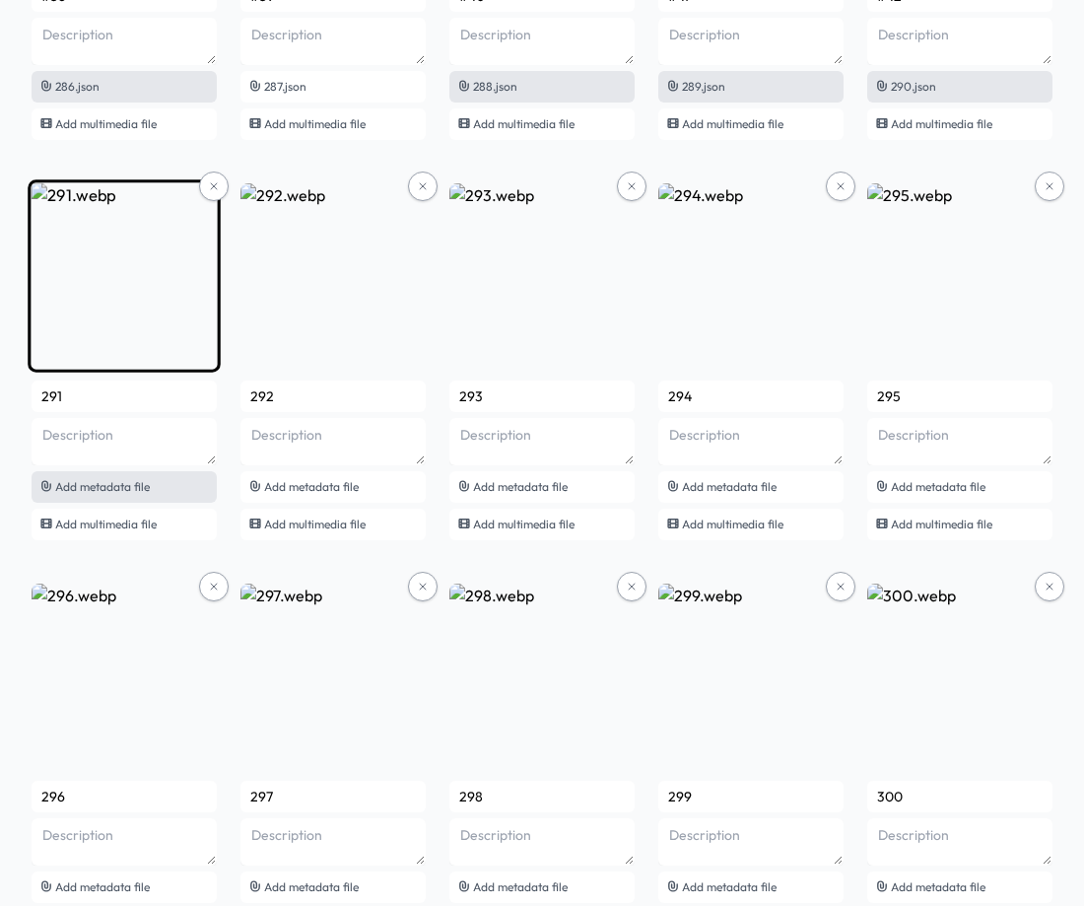
click at [111, 479] on span "Add metadata file" at bounding box center [102, 486] width 95 height 15
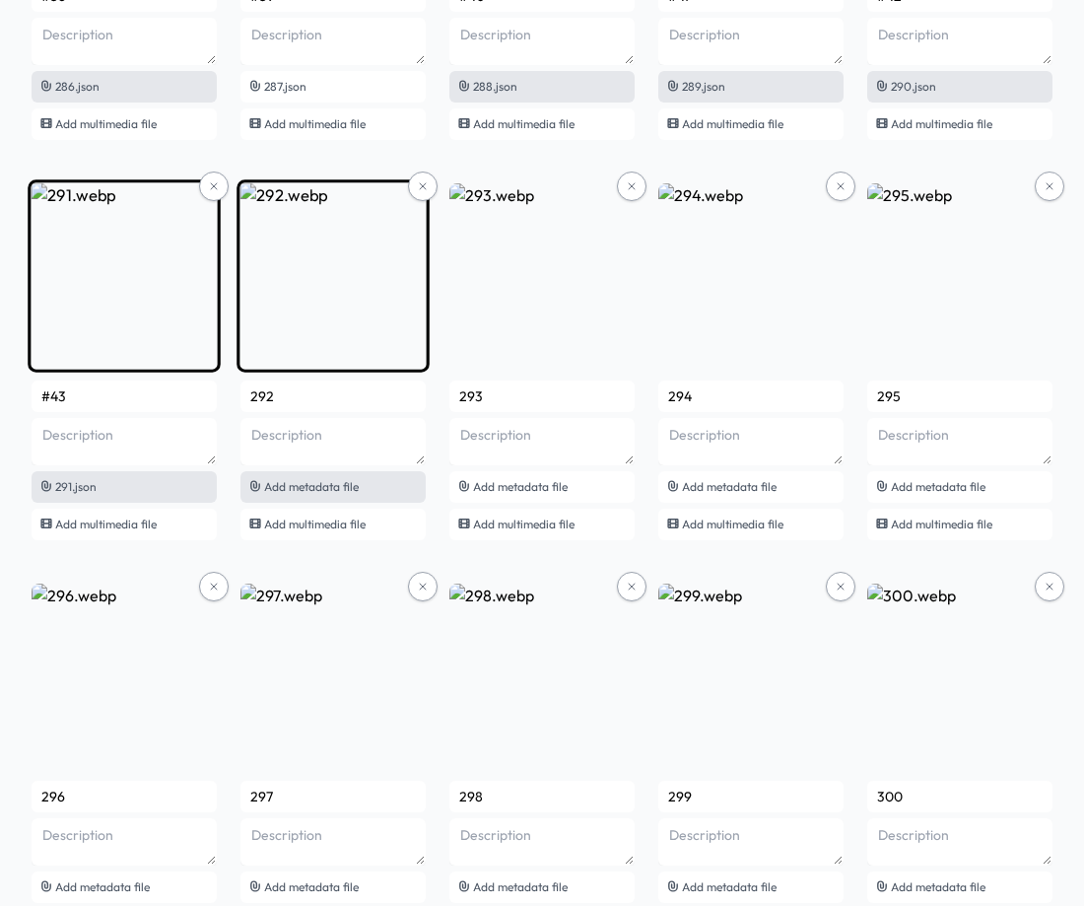
click at [315, 487] on span "Add metadata file" at bounding box center [311, 486] width 95 height 15
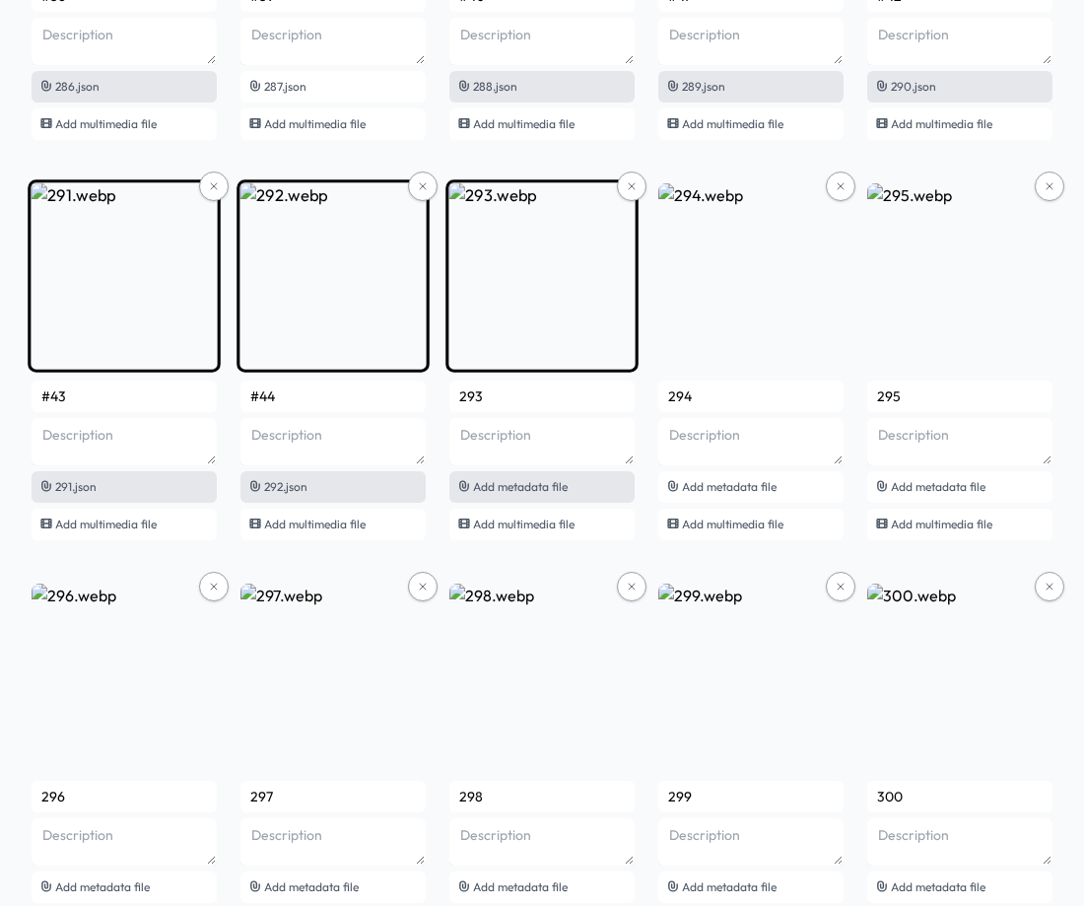
click at [553, 492] on span "Add metadata file" at bounding box center [520, 486] width 95 height 15
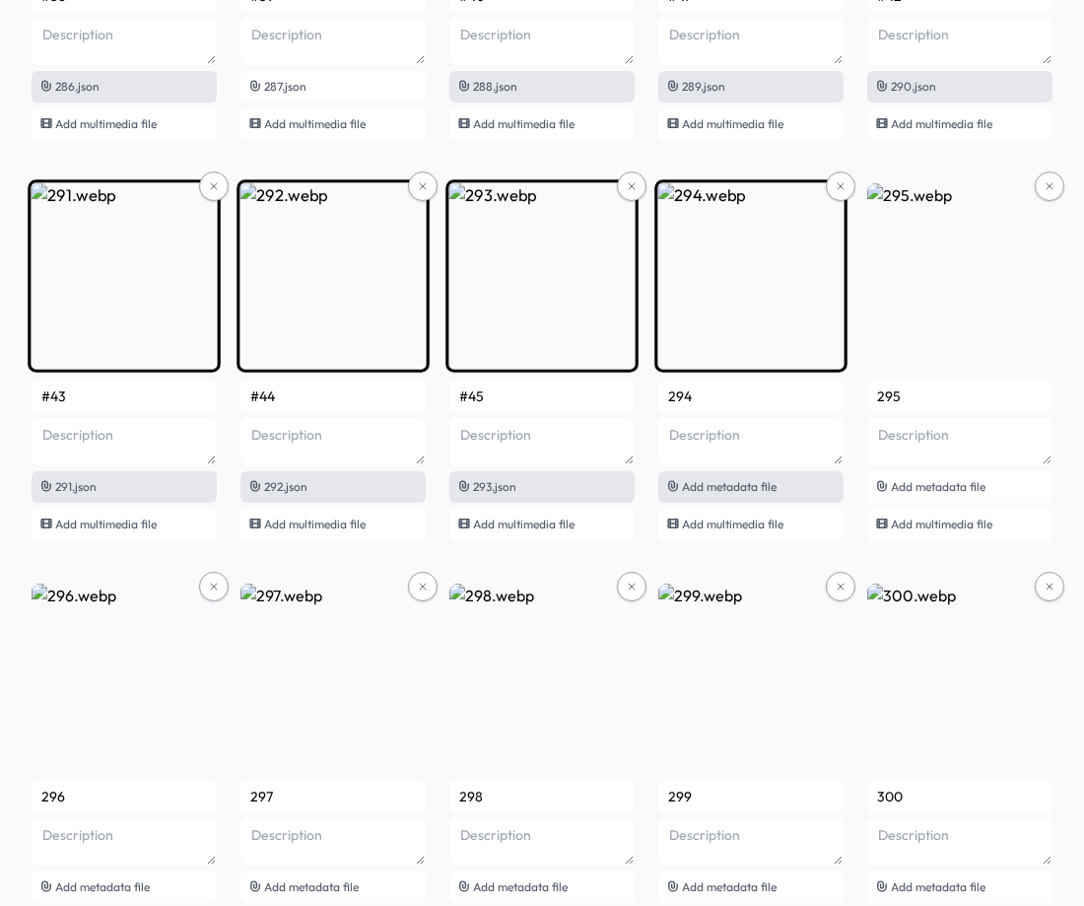
click at [784, 489] on div "Add metadata file" at bounding box center [750, 487] width 185 height 32
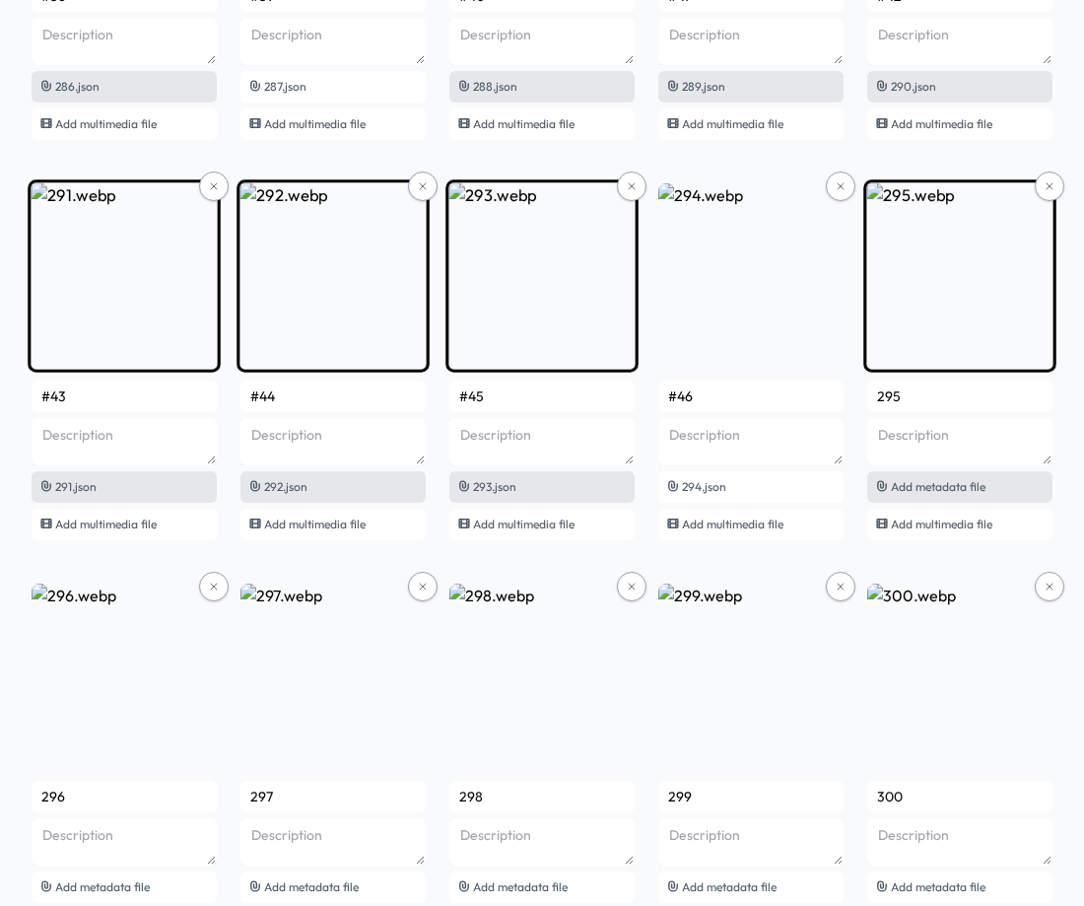
click at [947, 492] on span "Add metadata file" at bounding box center [938, 486] width 95 height 15
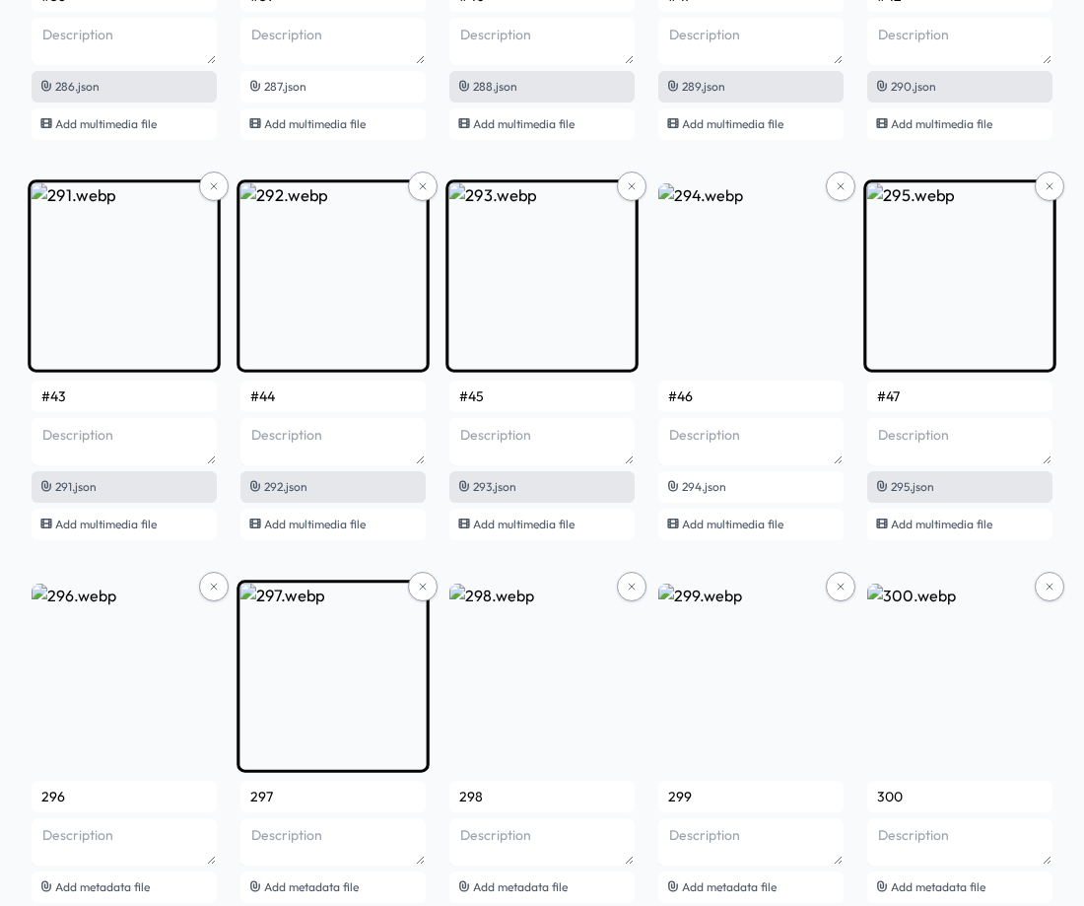
scroll to position [23602, 0]
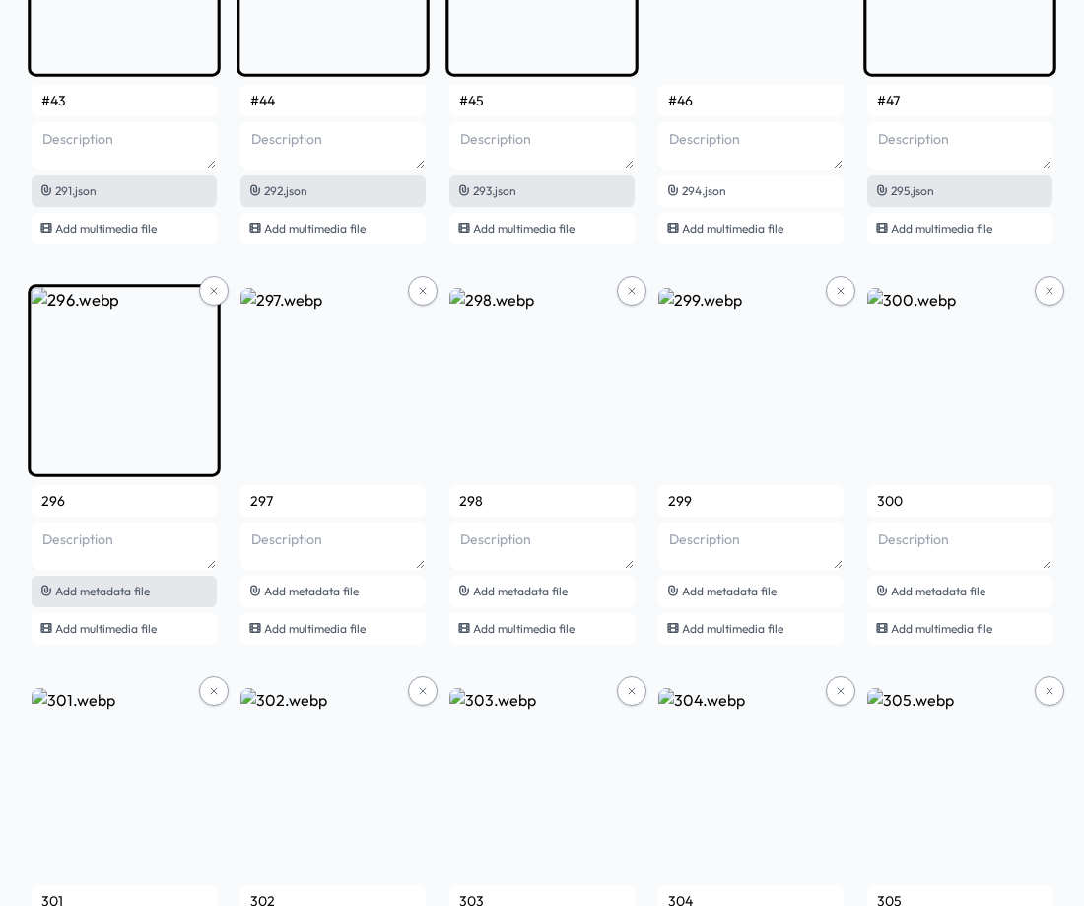
click at [81, 595] on span "Add metadata file" at bounding box center [102, 590] width 95 height 15
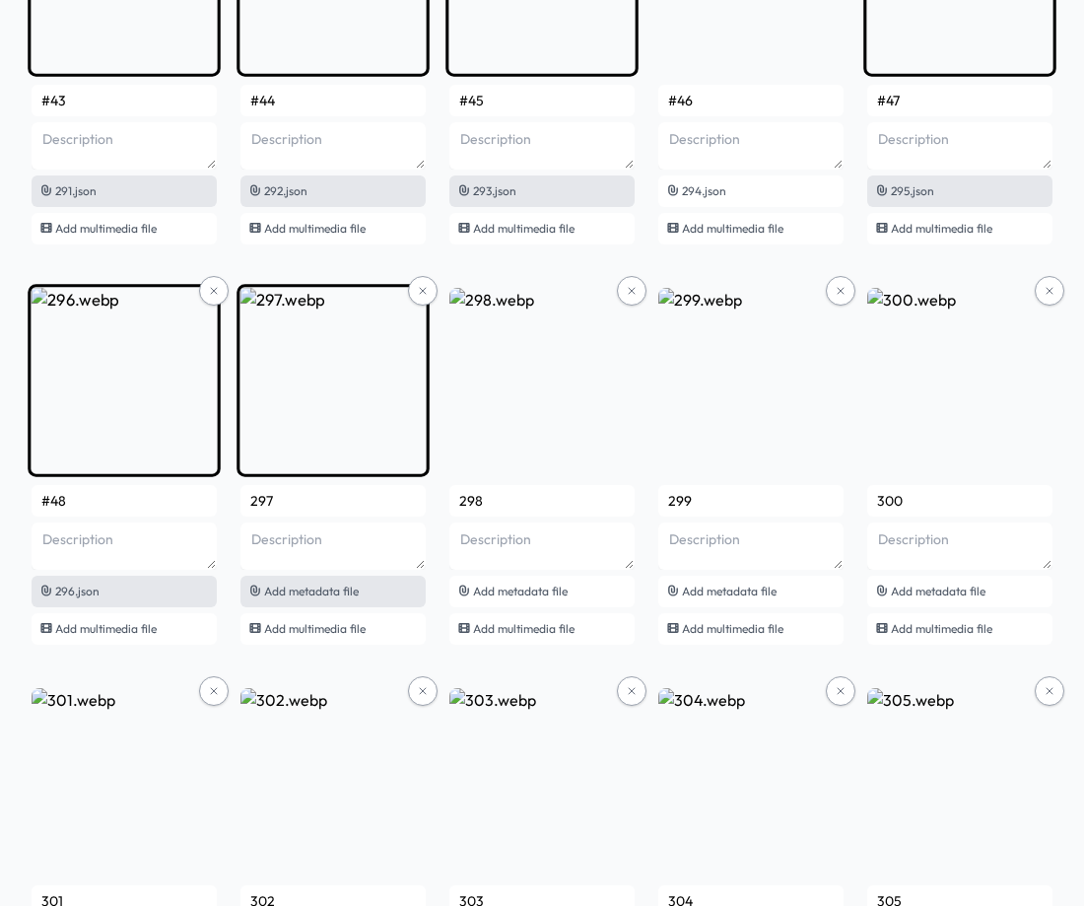
click at [290, 590] on span "Add metadata file" at bounding box center [311, 590] width 95 height 15
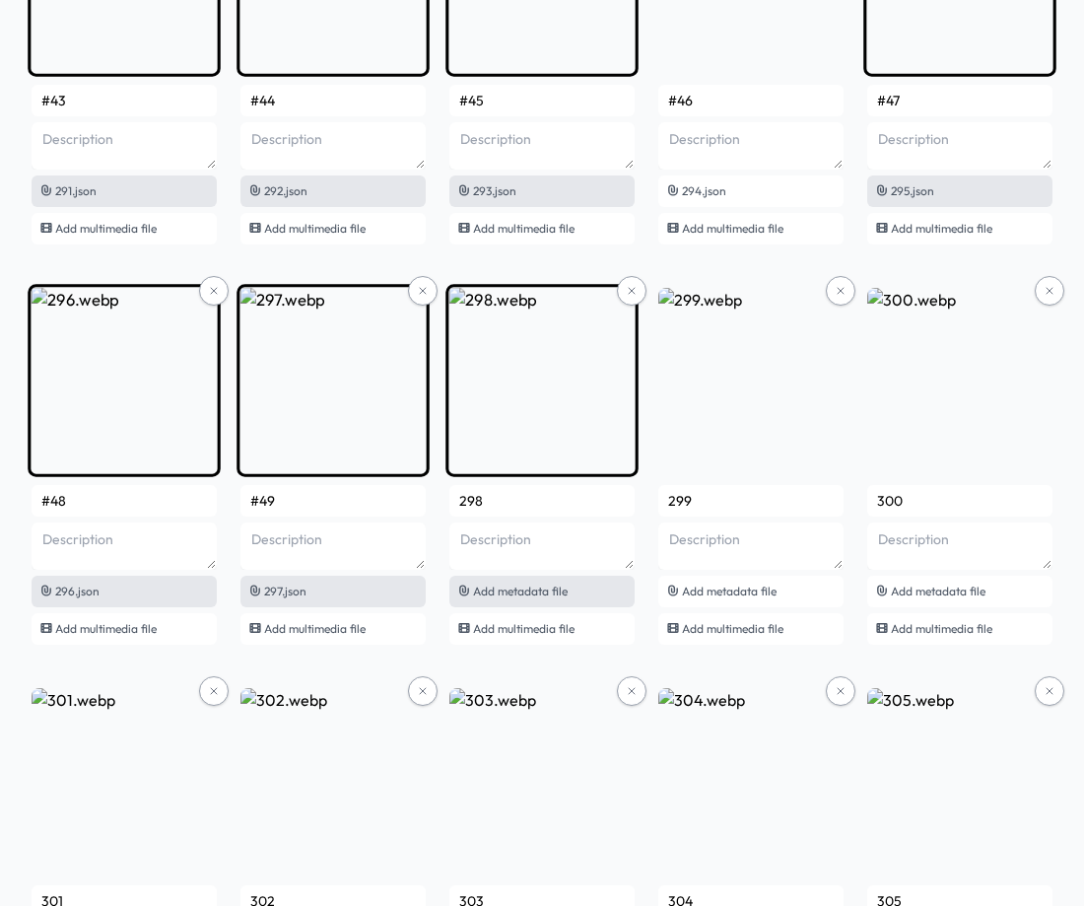
click at [562, 600] on div "Add metadata file" at bounding box center [541, 592] width 185 height 32
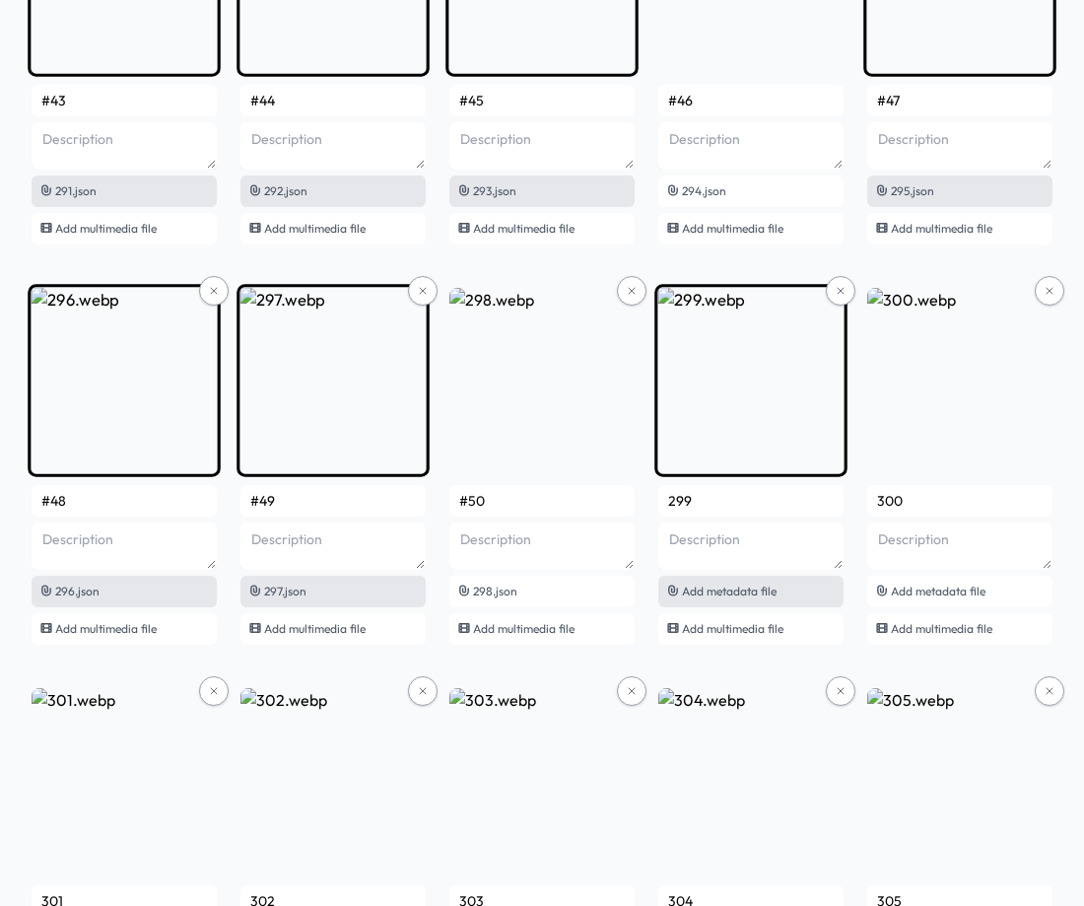
click at [728, 584] on span "Add metadata file" at bounding box center [729, 590] width 95 height 15
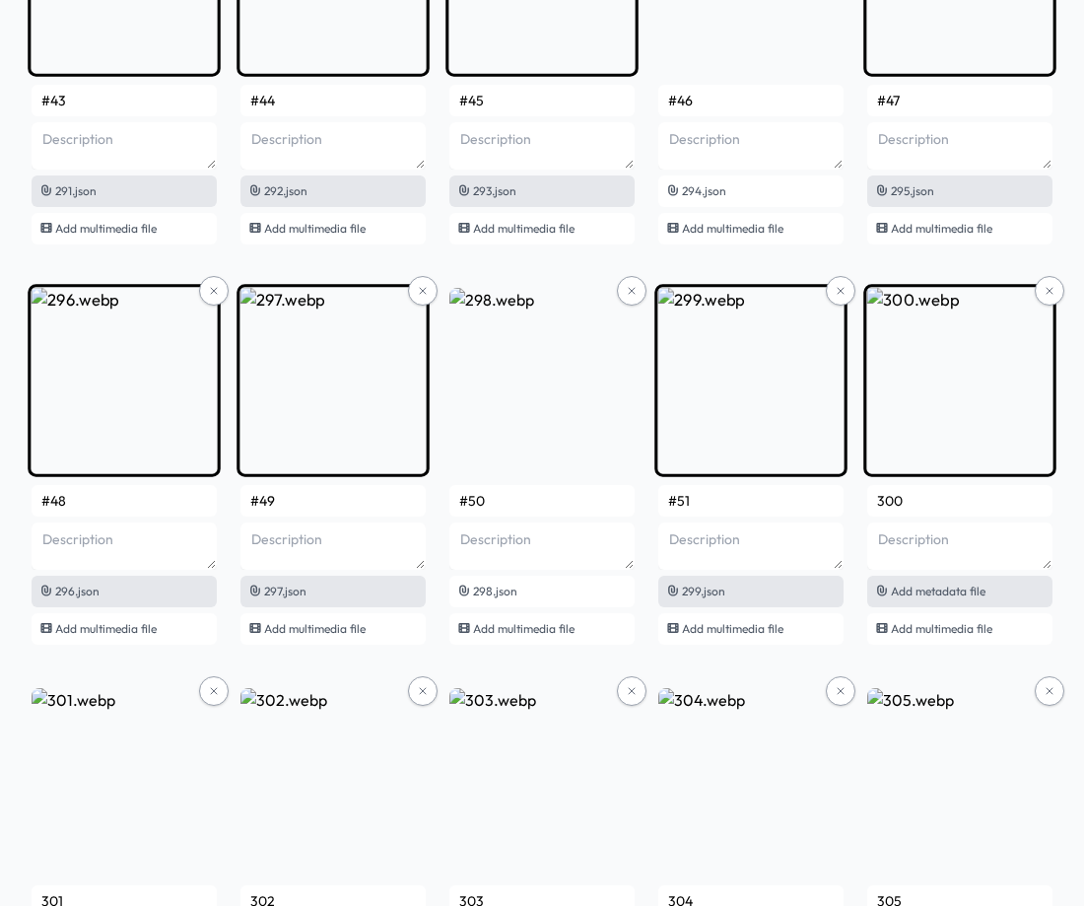
click at [951, 587] on span "Add metadata file" at bounding box center [938, 590] width 95 height 15
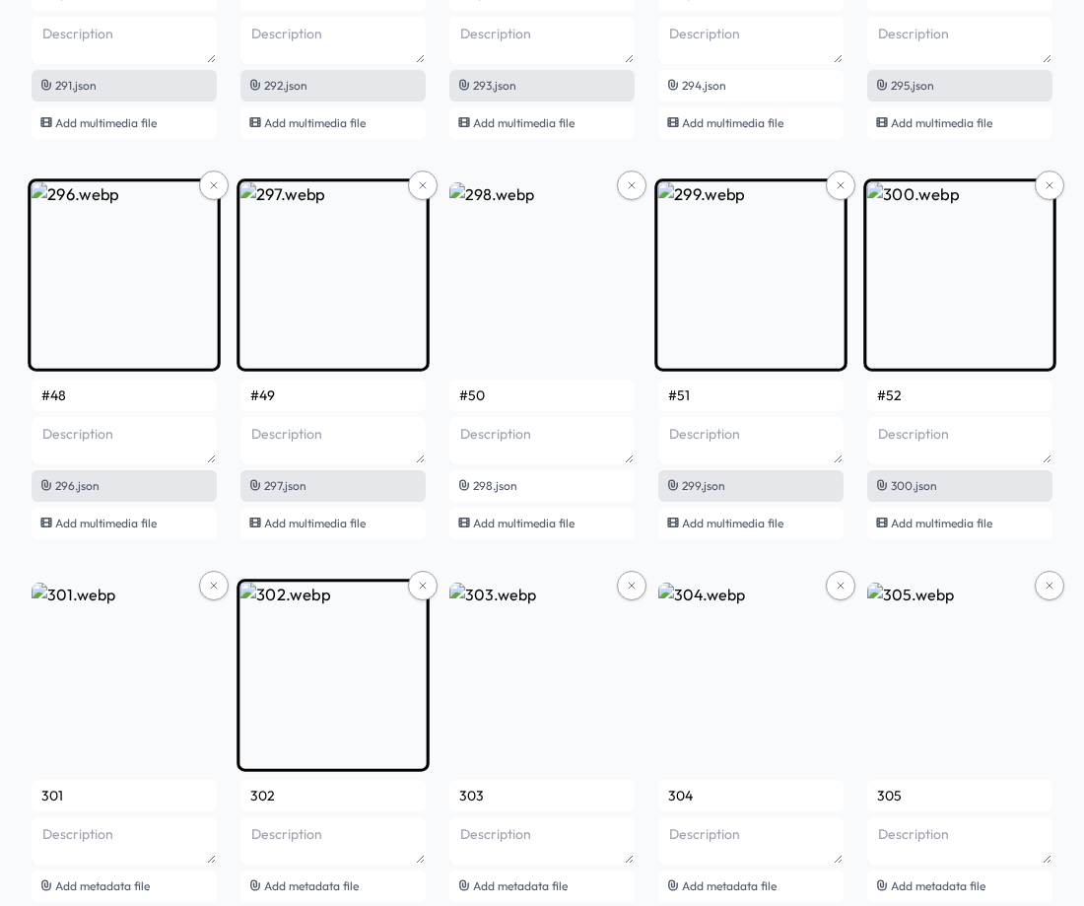
scroll to position [23996, 0]
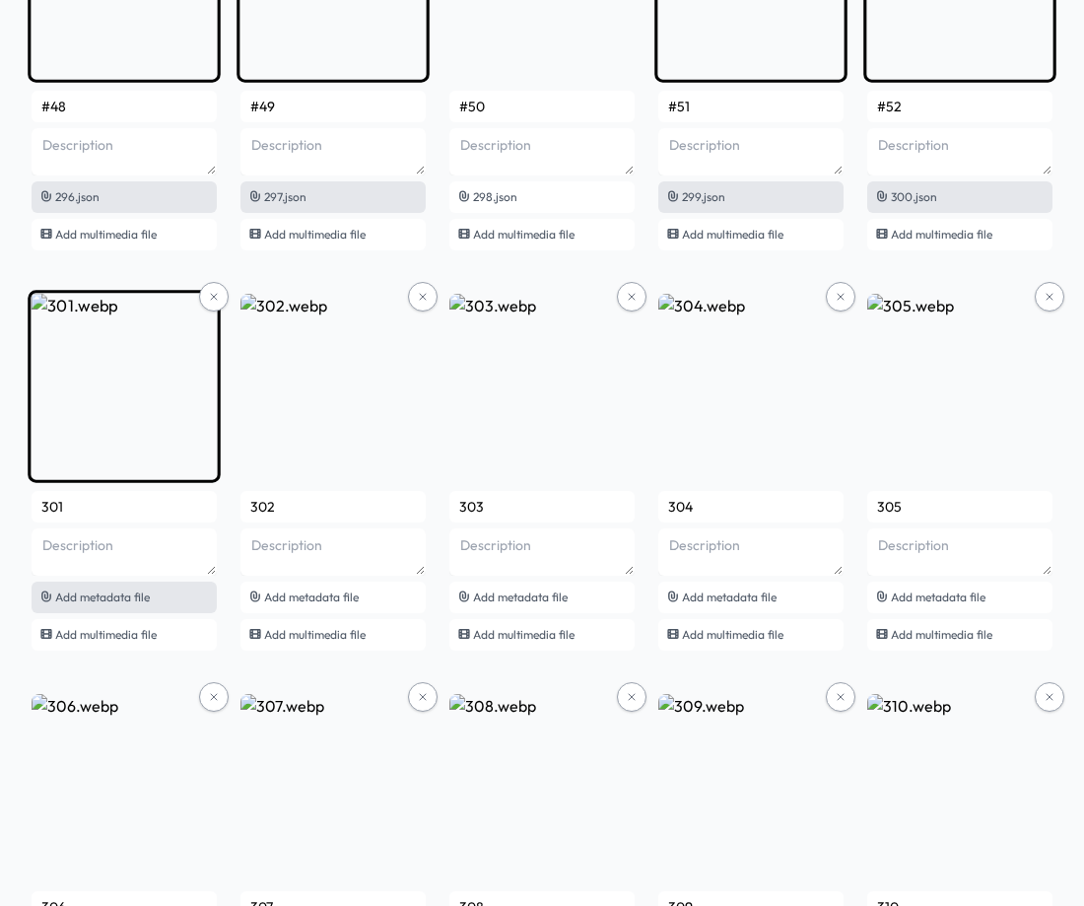
click at [126, 595] on span "Add metadata file" at bounding box center [102, 596] width 95 height 15
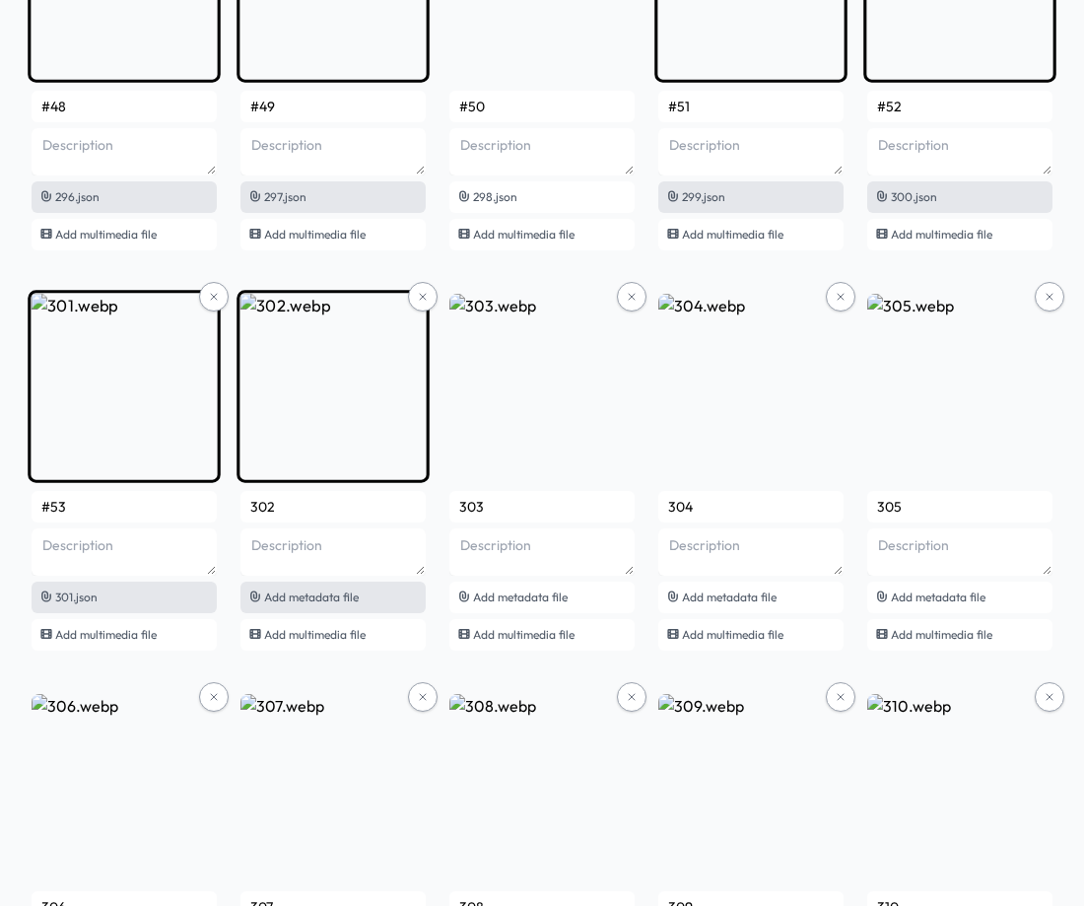
click at [339, 595] on span "Add metadata file" at bounding box center [311, 596] width 95 height 15
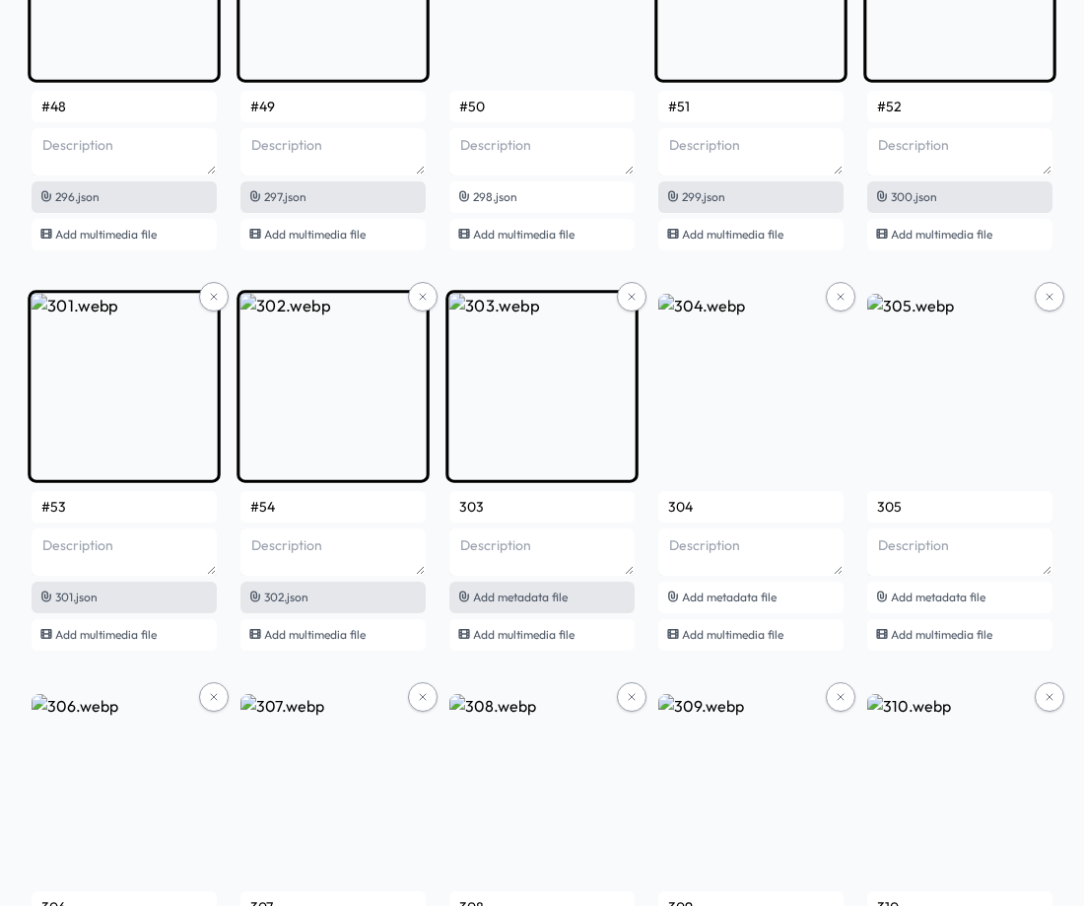
click at [500, 600] on span "Add metadata file" at bounding box center [520, 596] width 95 height 15
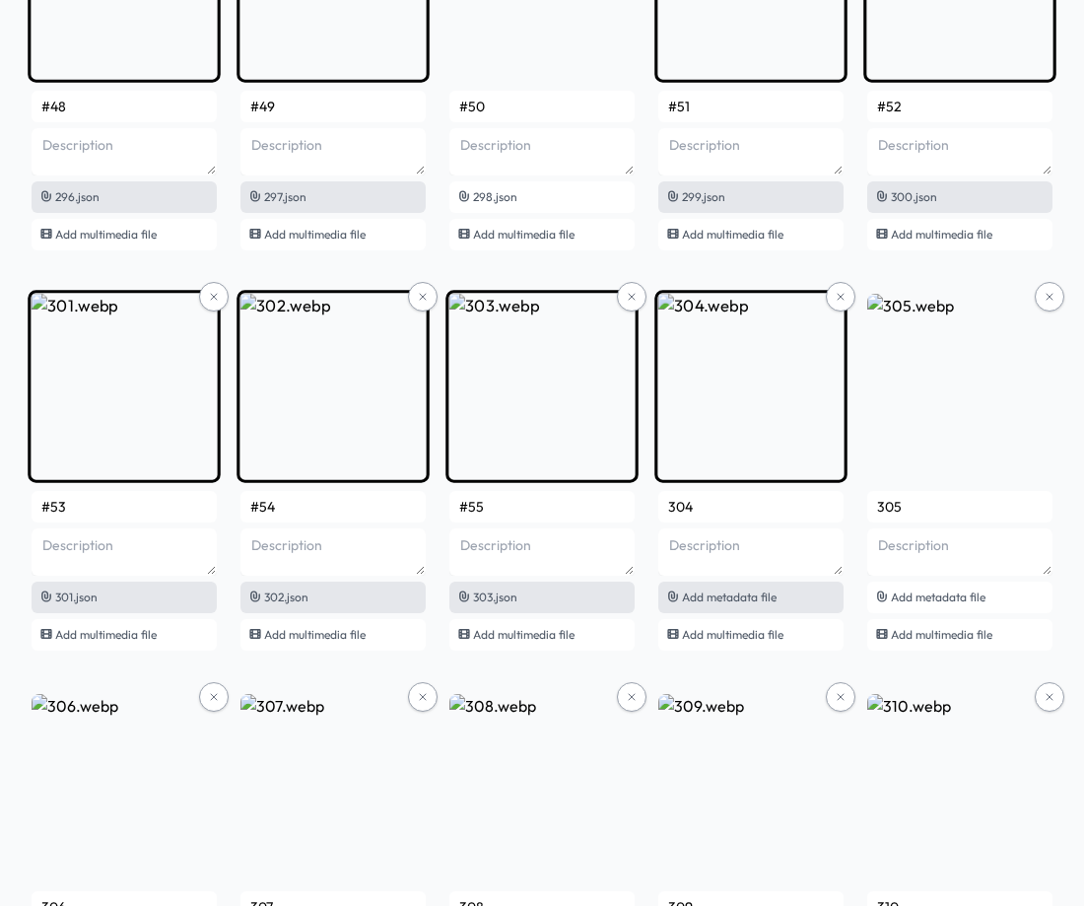
click at [713, 601] on span "Add metadata file" at bounding box center [729, 596] width 95 height 15
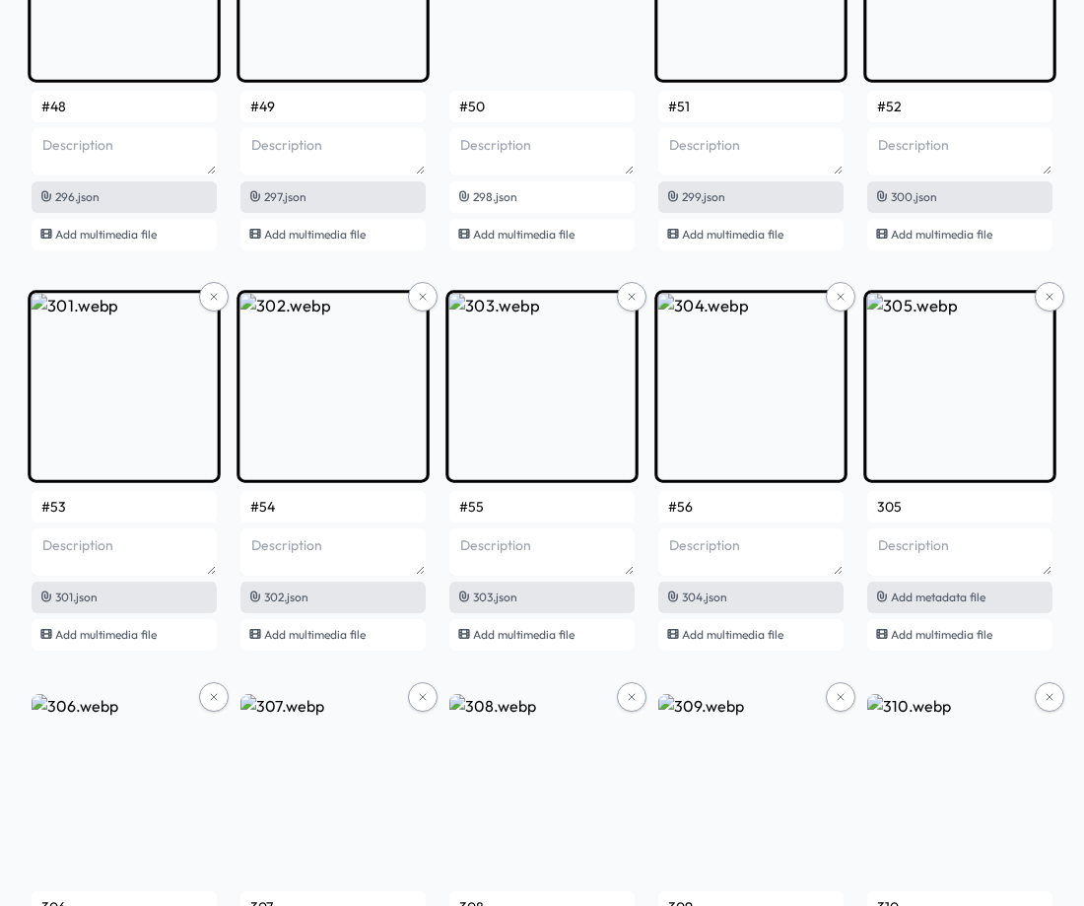
click at [955, 587] on div "Add metadata file" at bounding box center [959, 598] width 185 height 32
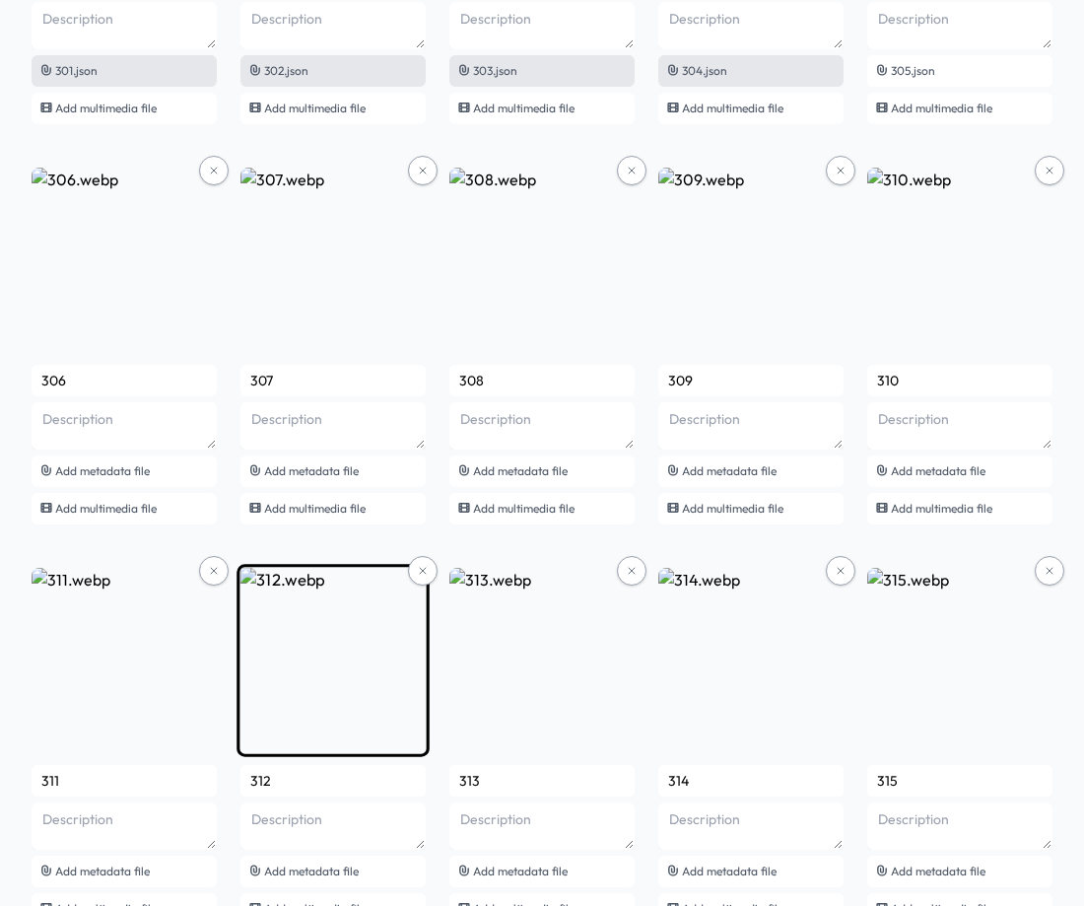
scroll to position [24587, 0]
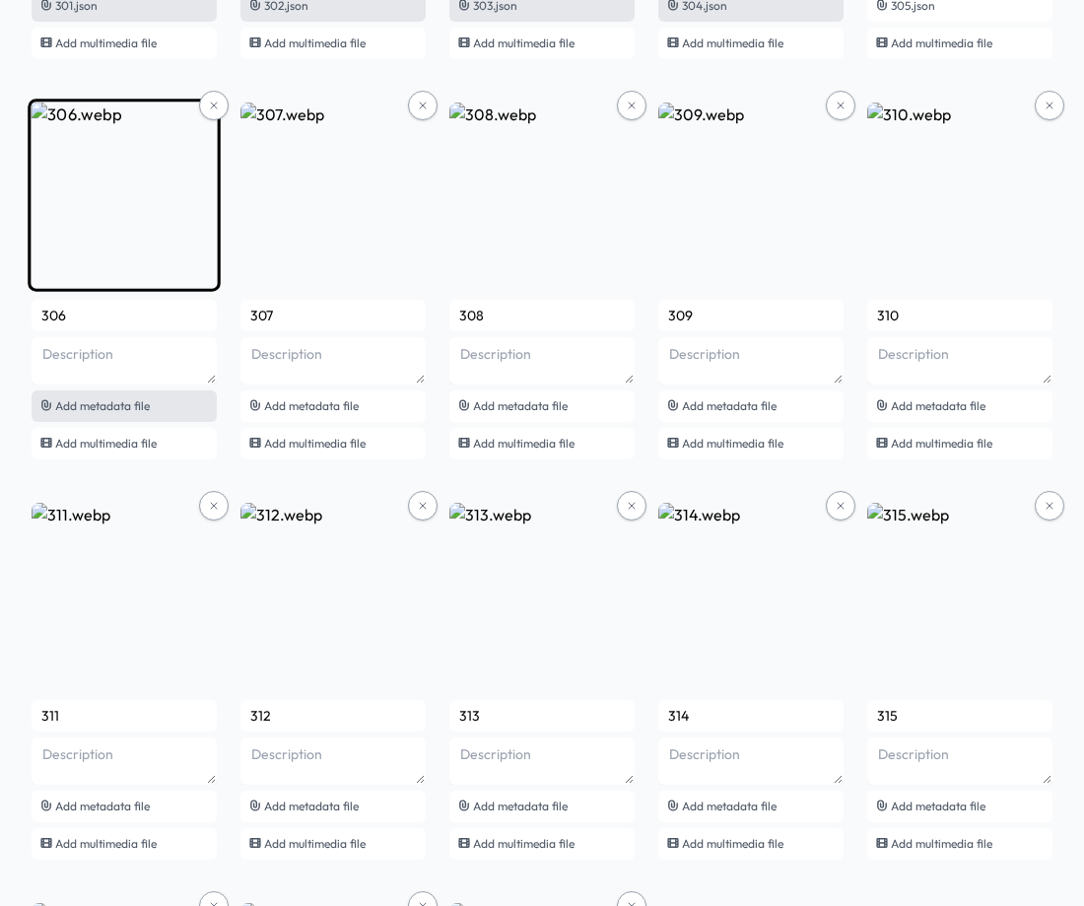
click at [133, 401] on span "Add metadata file" at bounding box center [102, 405] width 95 height 15
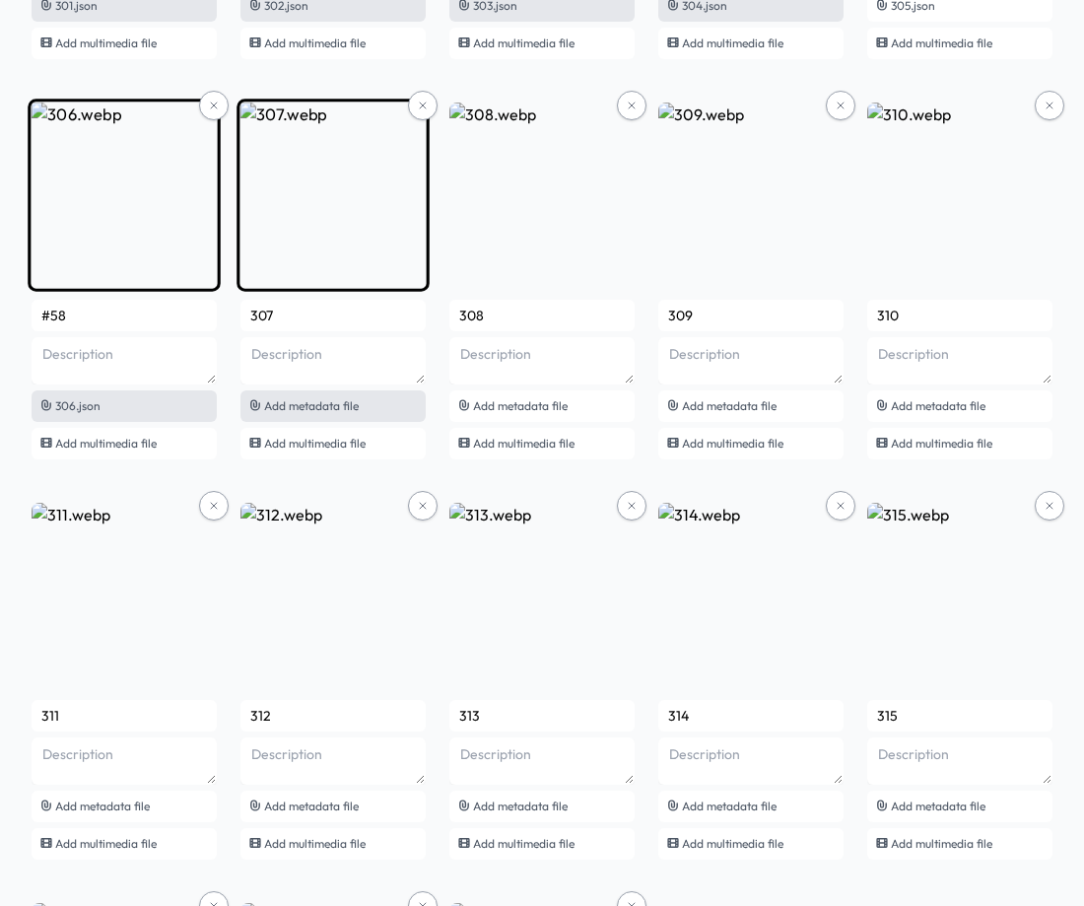
click at [307, 404] on span "Add metadata file" at bounding box center [311, 405] width 95 height 15
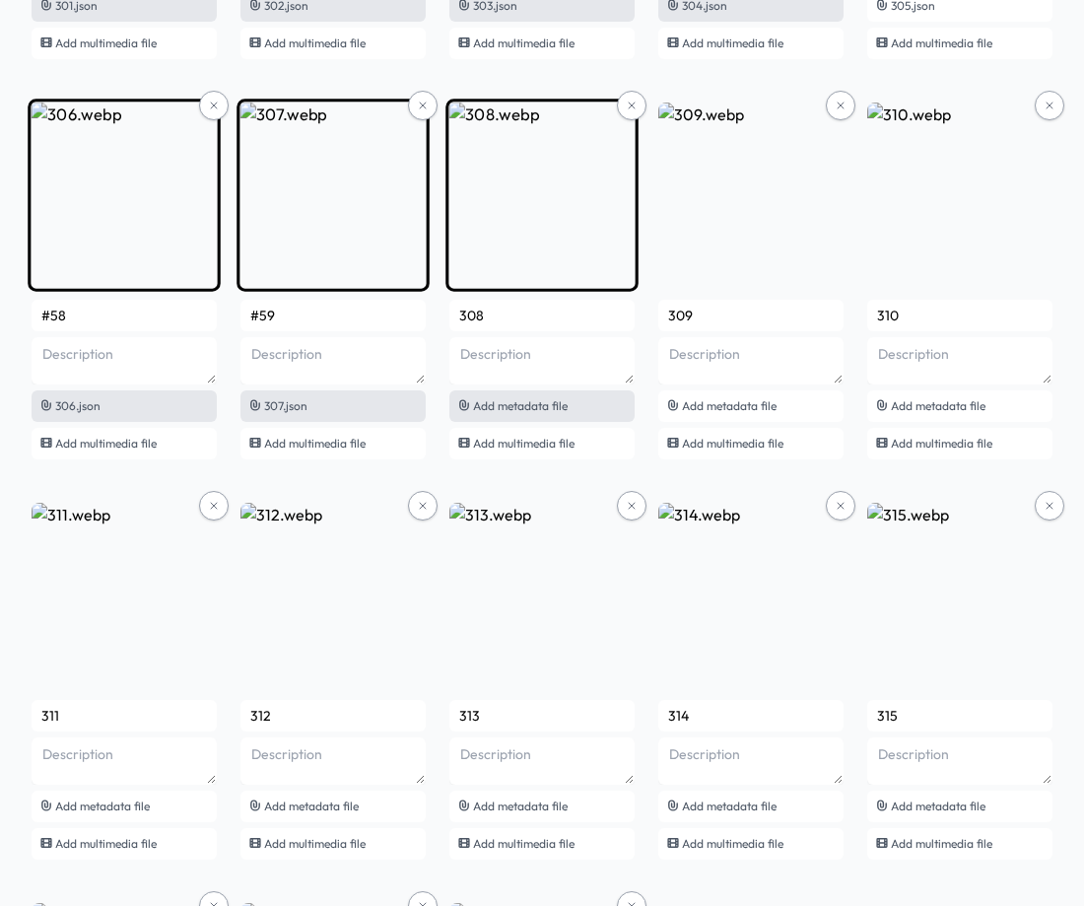
click at [537, 399] on span "Add metadata file" at bounding box center [520, 405] width 95 height 15
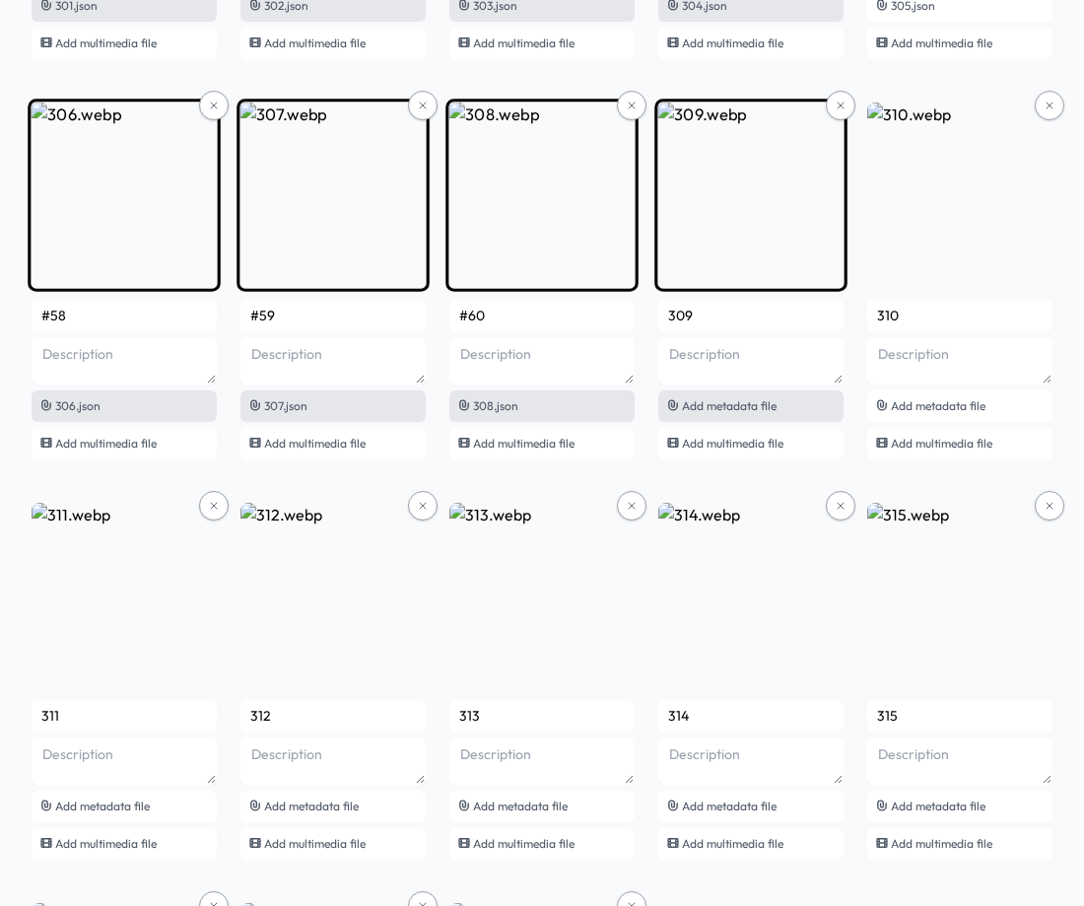
click at [748, 411] on span "Add metadata file" at bounding box center [729, 405] width 95 height 15
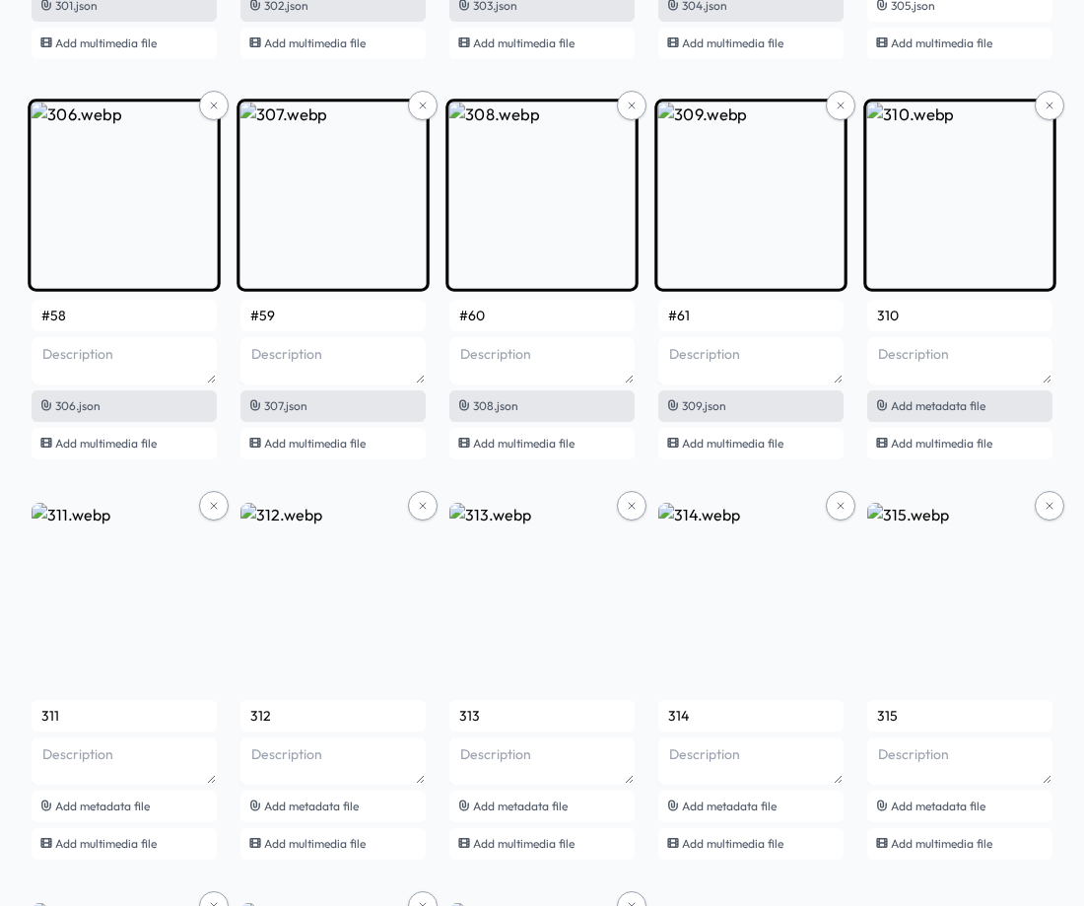
click at [951, 399] on span "Add metadata file" at bounding box center [938, 405] width 95 height 15
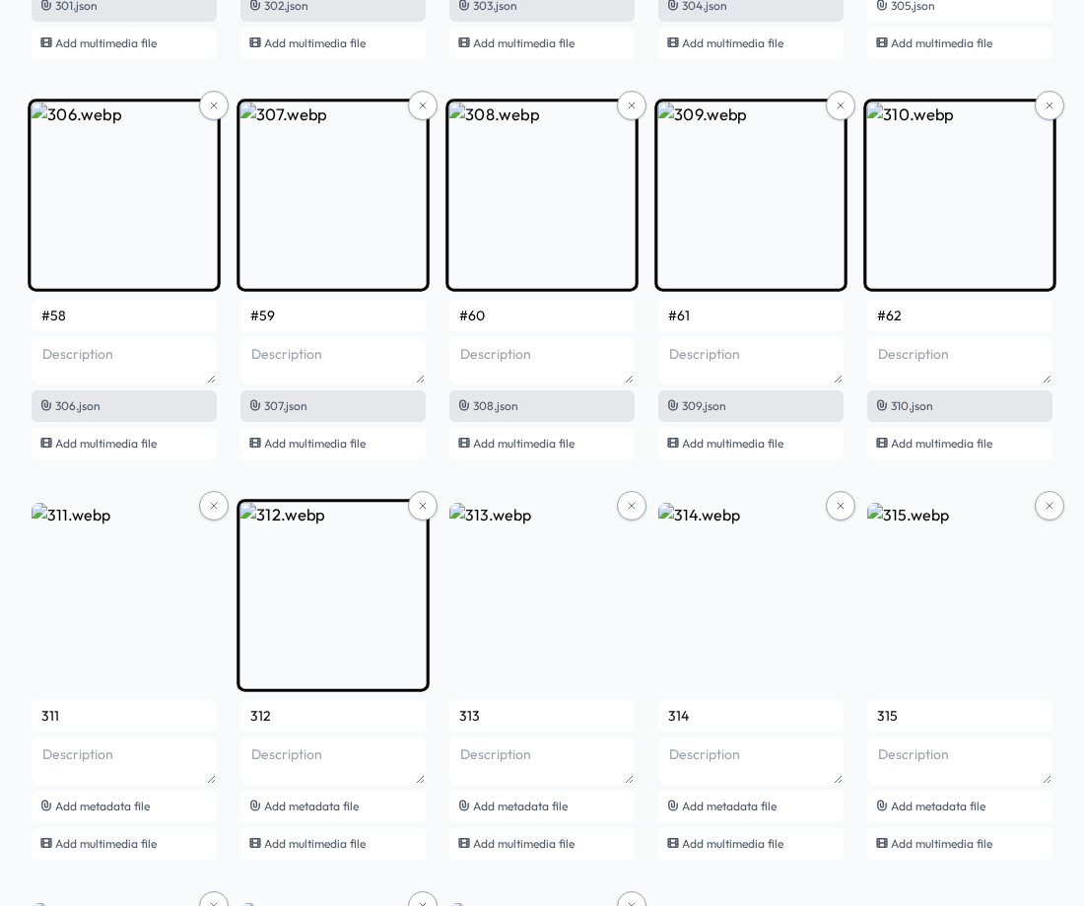
scroll to position [25004, 0]
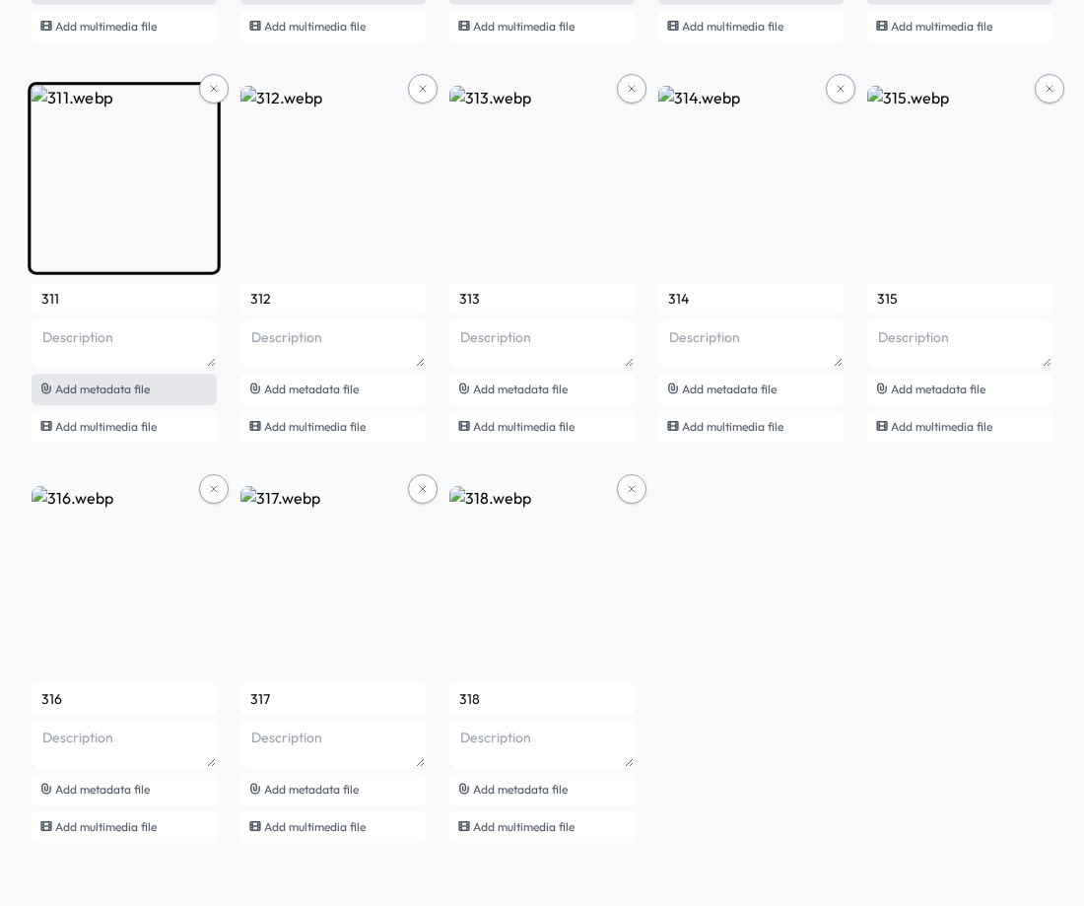
click at [110, 390] on span "Add metadata file" at bounding box center [102, 388] width 95 height 15
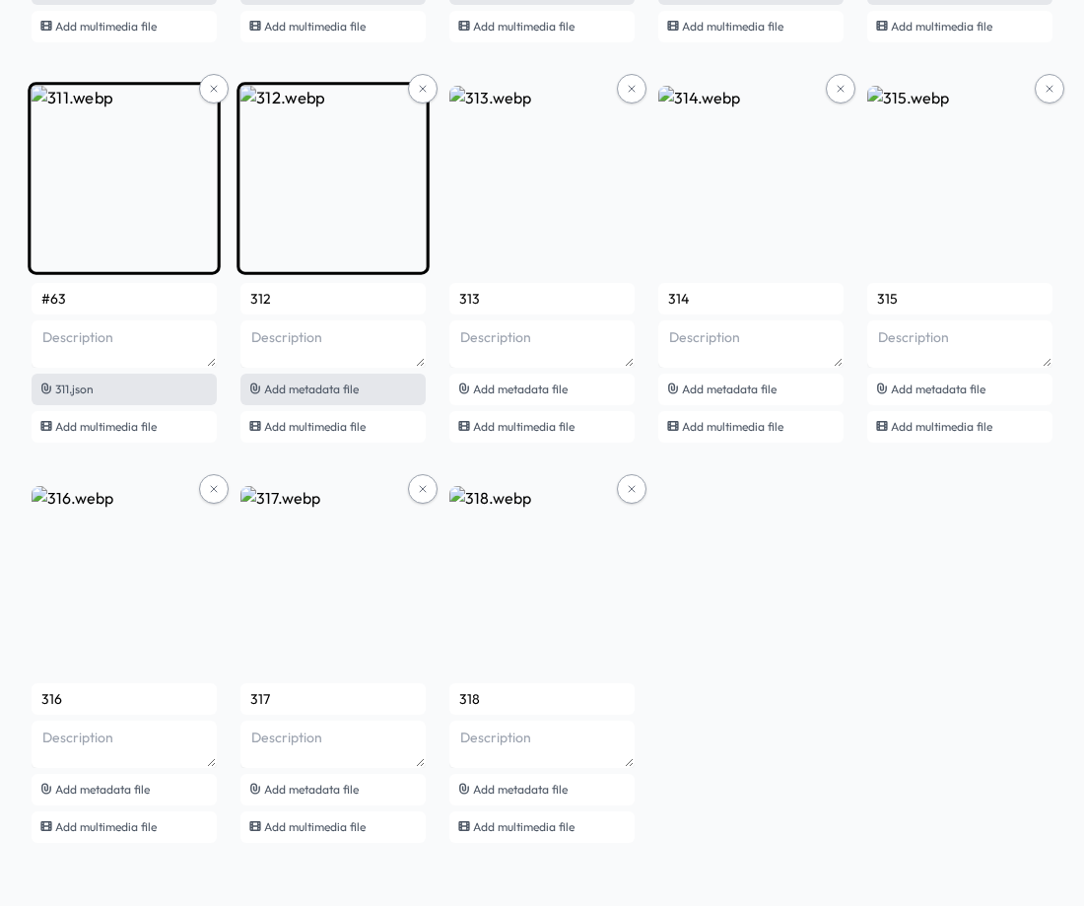
click at [304, 391] on span "Add metadata file" at bounding box center [311, 388] width 95 height 15
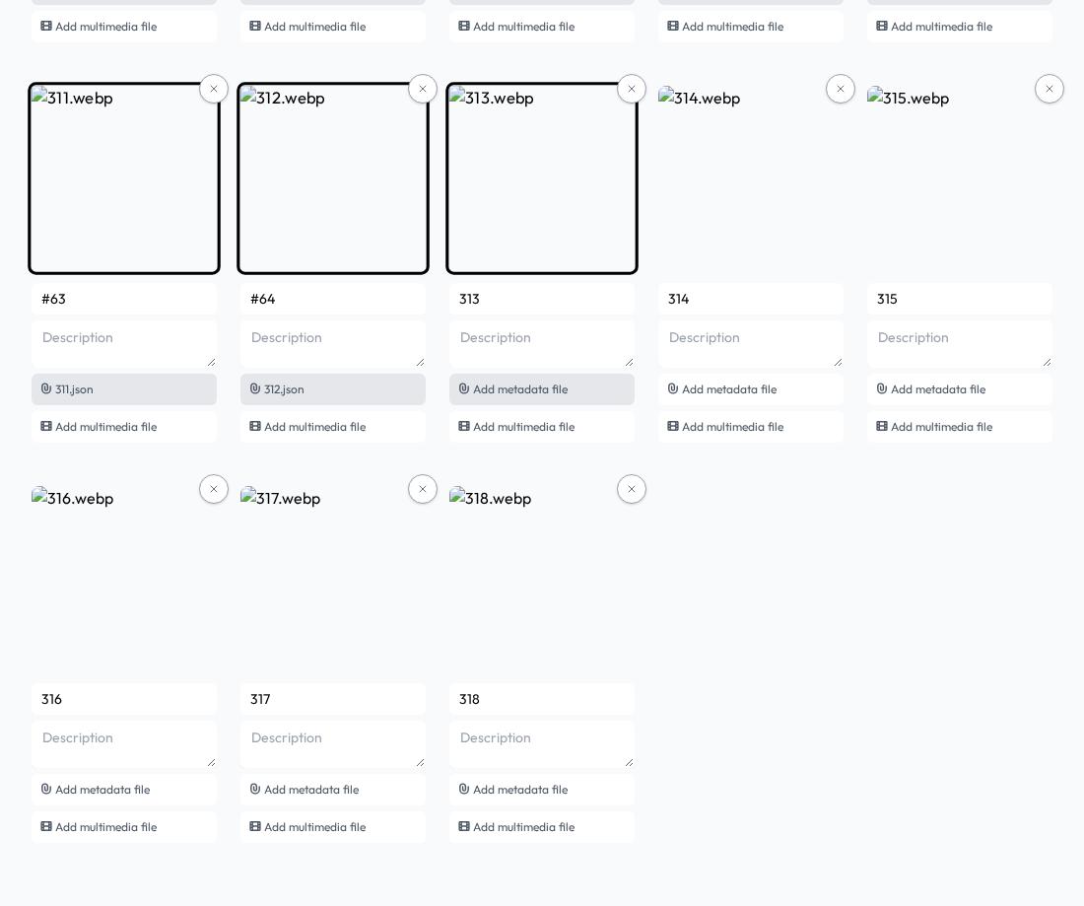
click at [522, 397] on div "Add metadata file" at bounding box center [541, 390] width 185 height 32
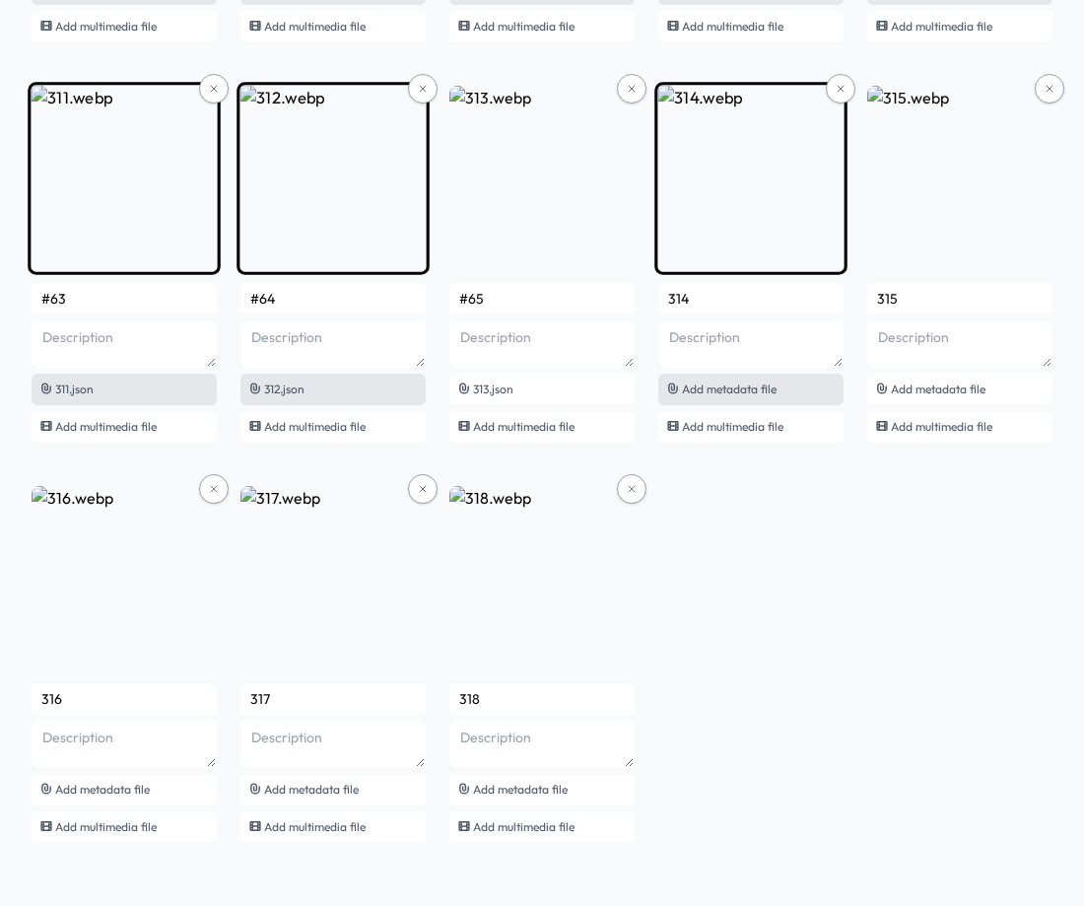
click at [768, 396] on div "Add metadata file" at bounding box center [750, 390] width 185 height 32
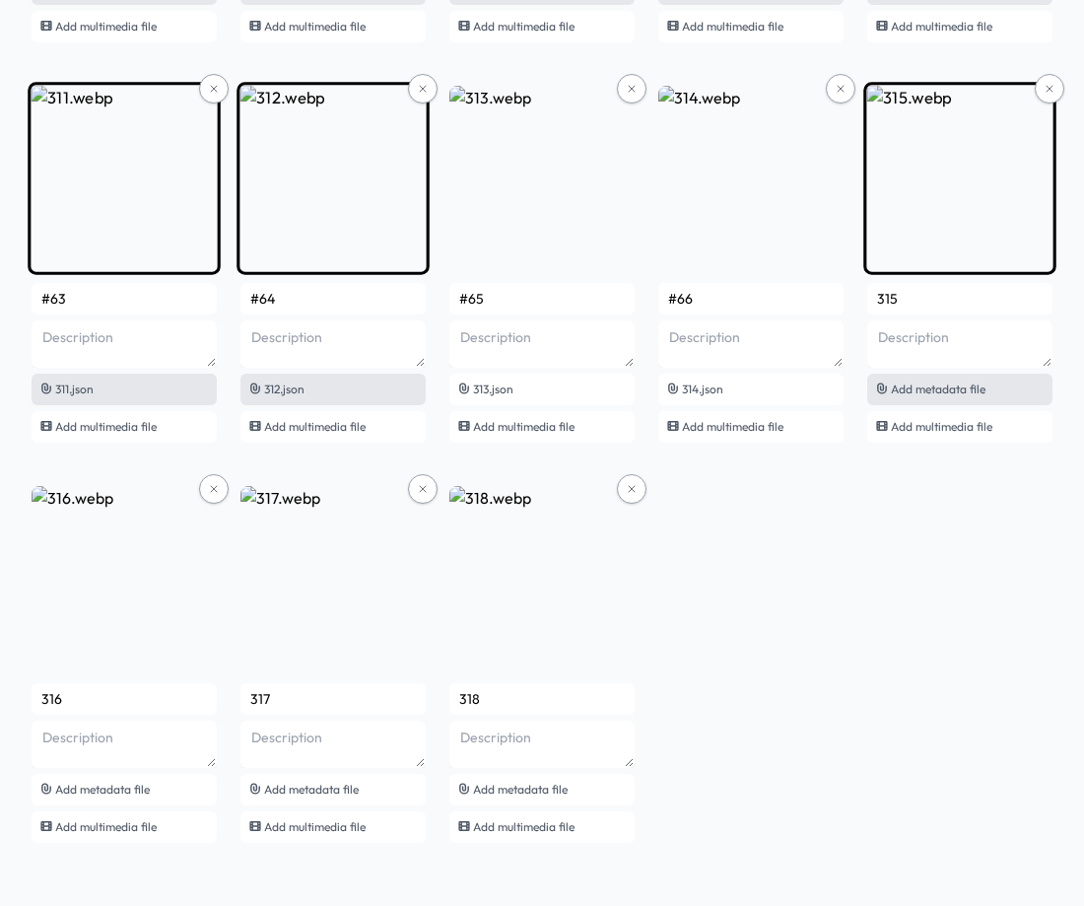
click at [985, 390] on span "Add metadata file" at bounding box center [938, 388] width 95 height 15
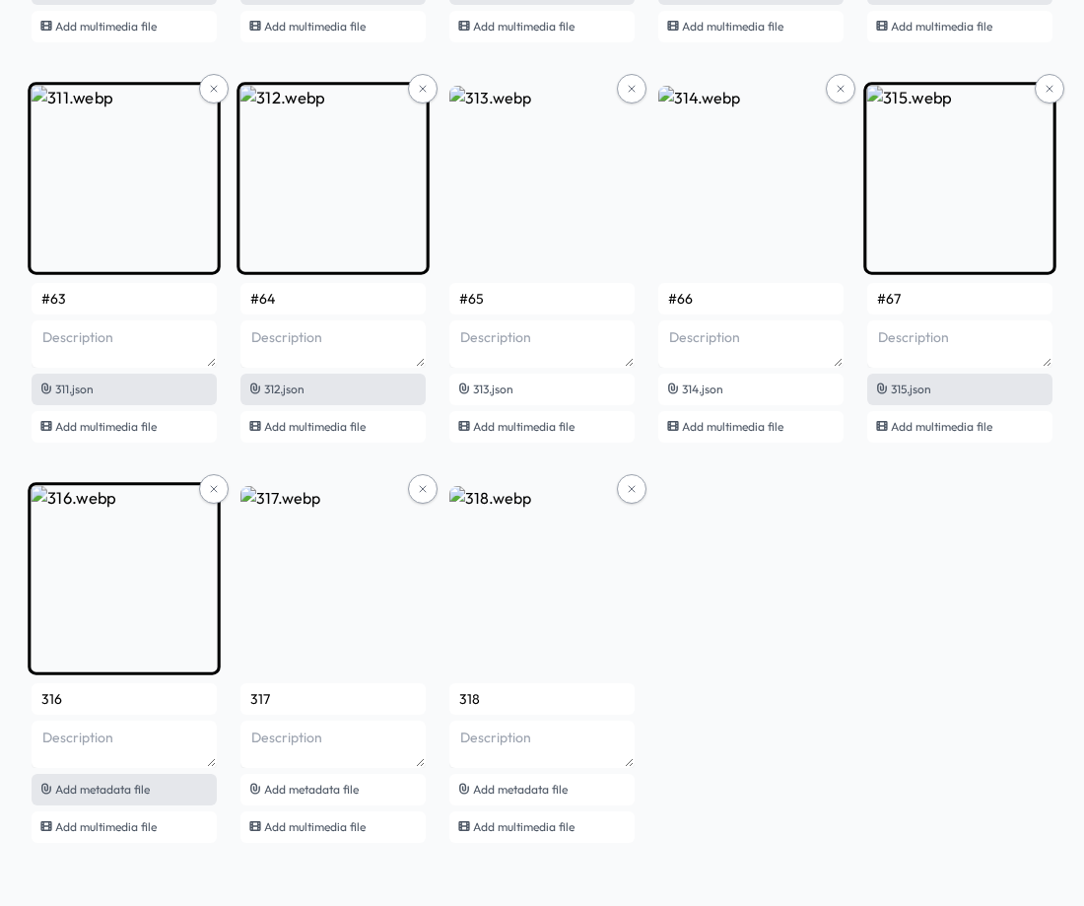
click at [141, 790] on span "Add metadata file" at bounding box center [102, 789] width 95 height 15
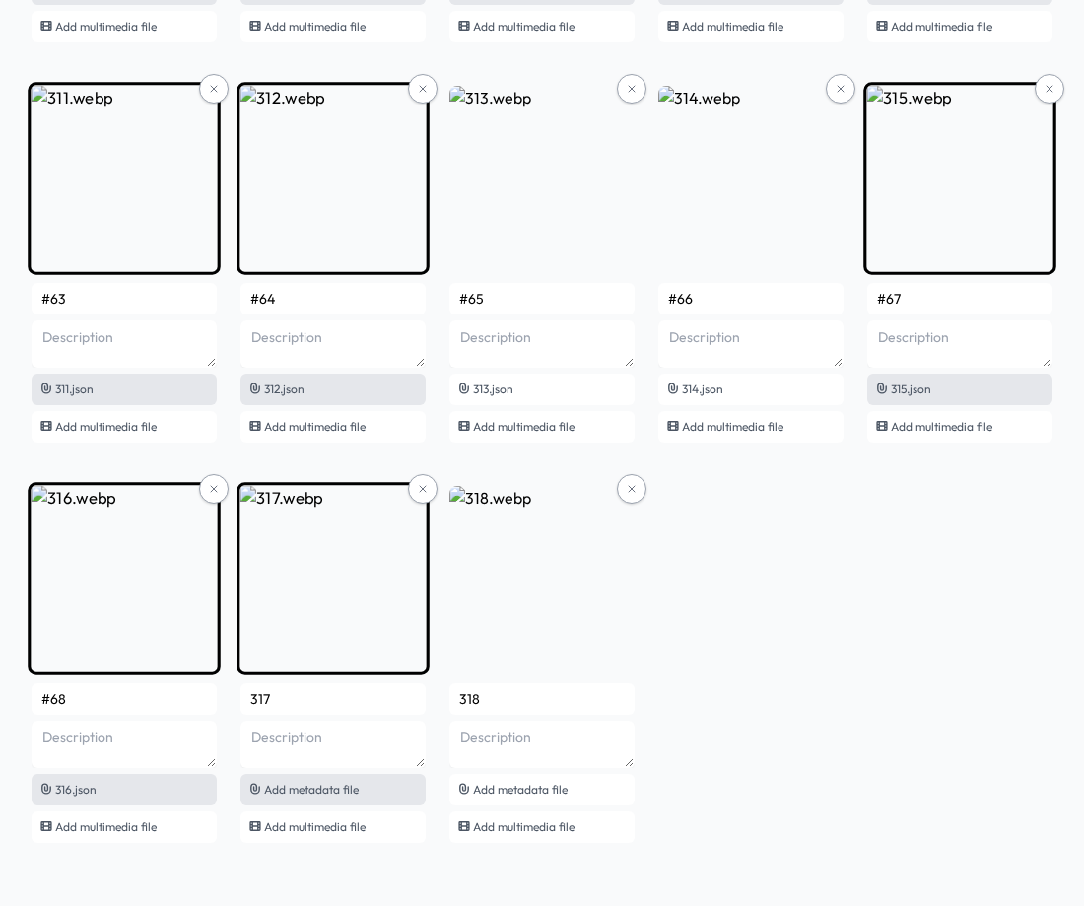
click at [324, 789] on span "Add metadata file" at bounding box center [311, 789] width 95 height 15
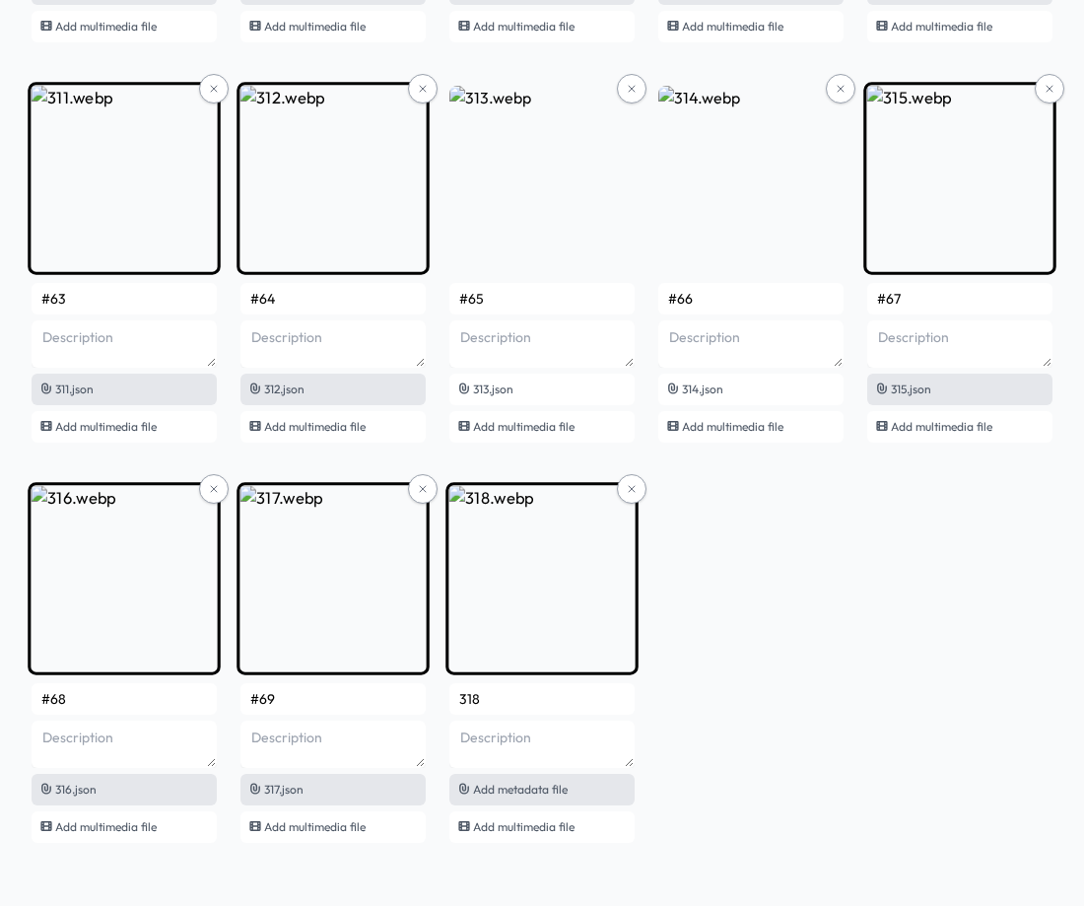
click at [515, 794] on span "Add metadata file" at bounding box center [520, 789] width 95 height 15
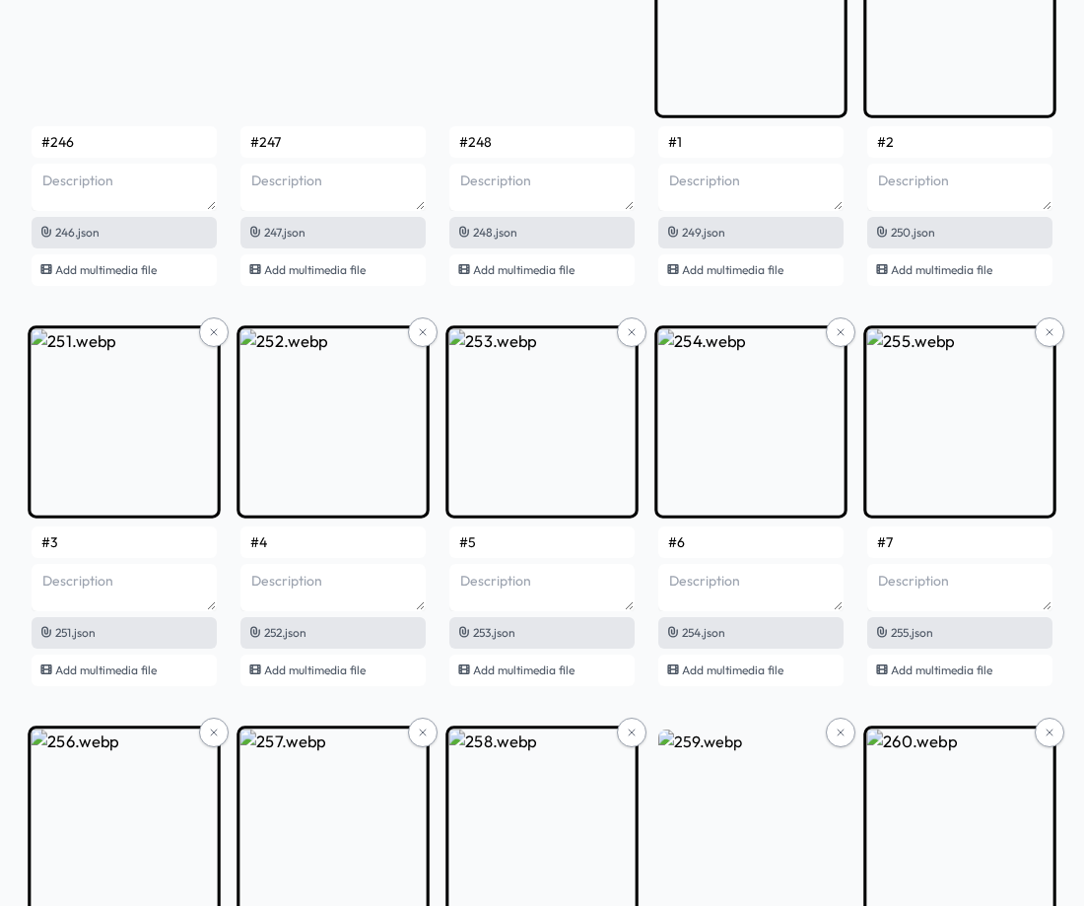
scroll to position [19583, 0]
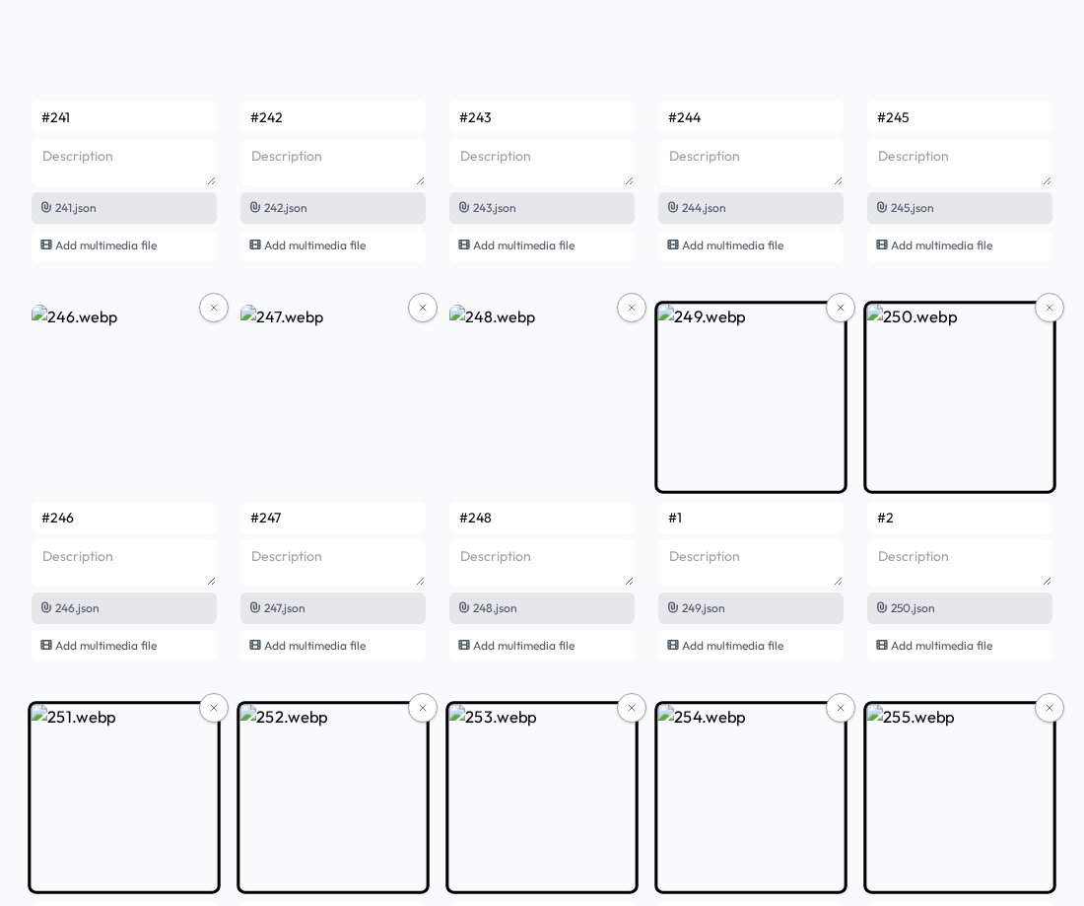
click at [722, 522] on input "#1" at bounding box center [750, 518] width 185 height 32
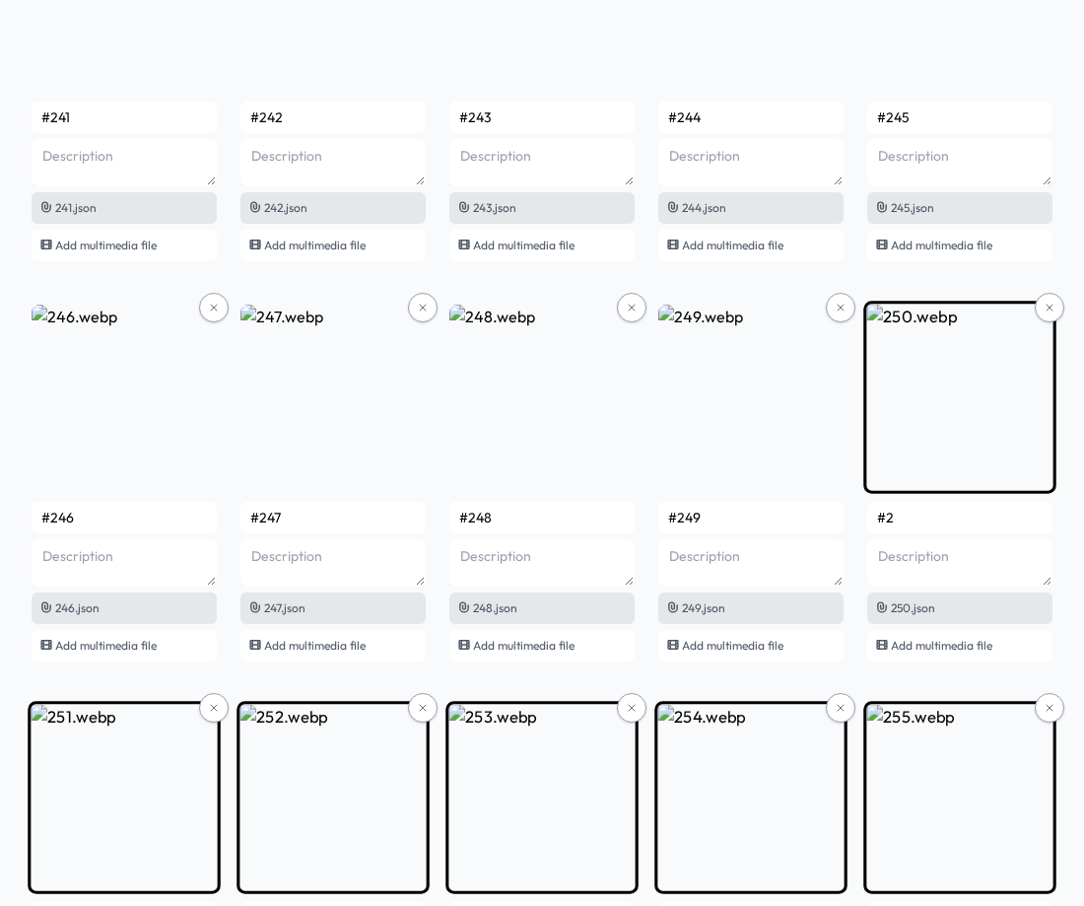
click at [979, 524] on input "#2" at bounding box center [959, 518] width 185 height 32
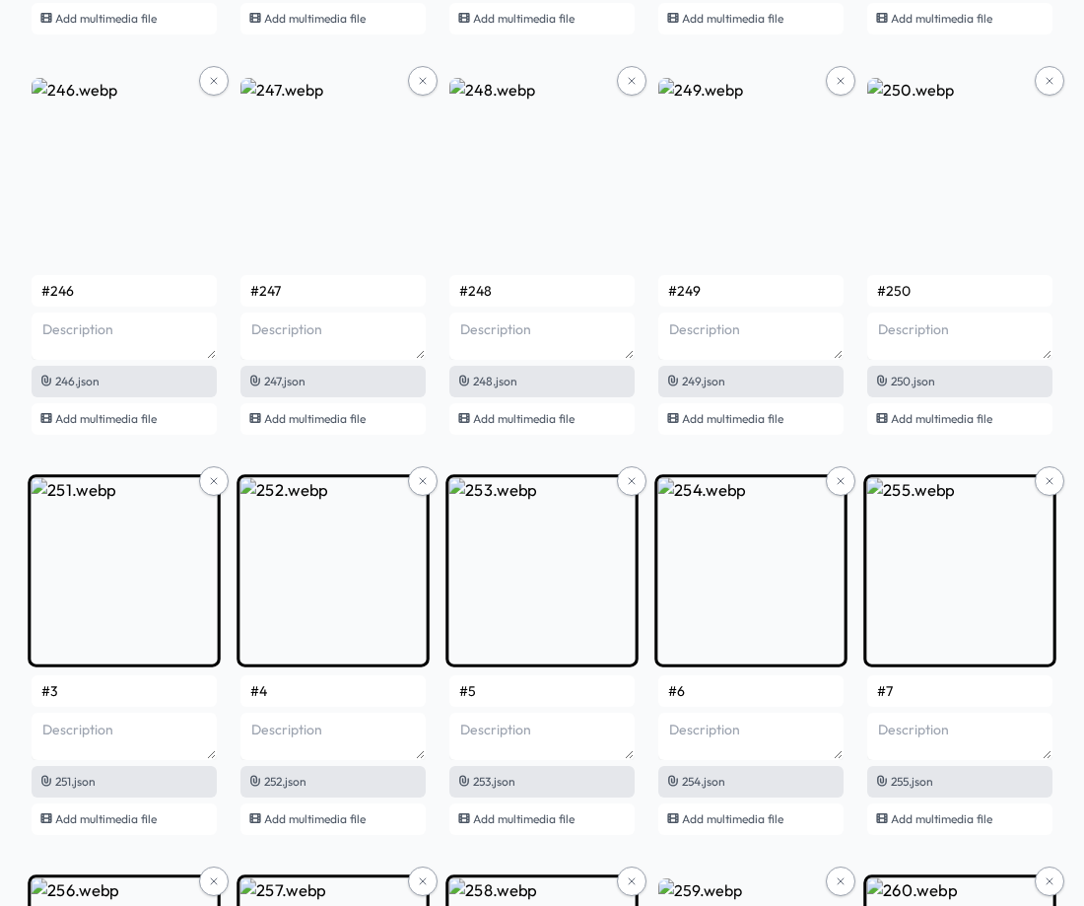
scroll to position [19879, 0]
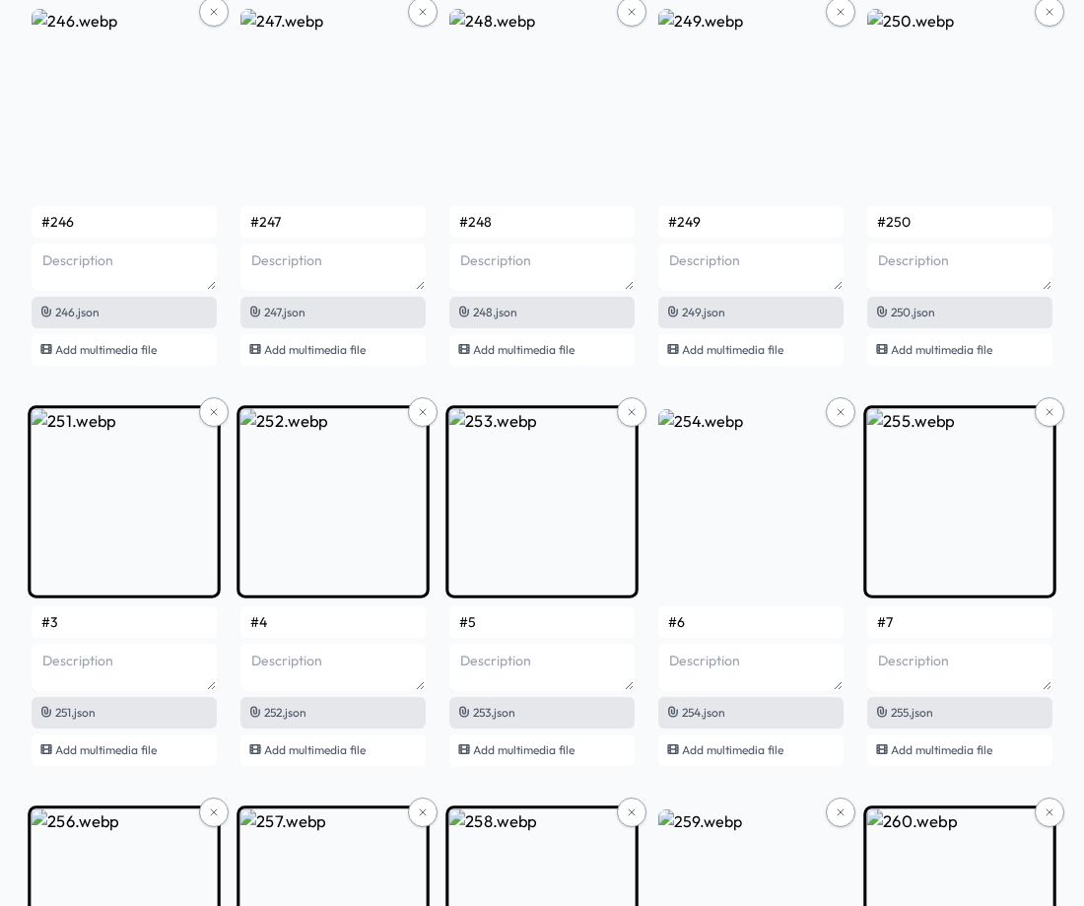
click at [136, 630] on input "#3" at bounding box center [124, 622] width 185 height 32
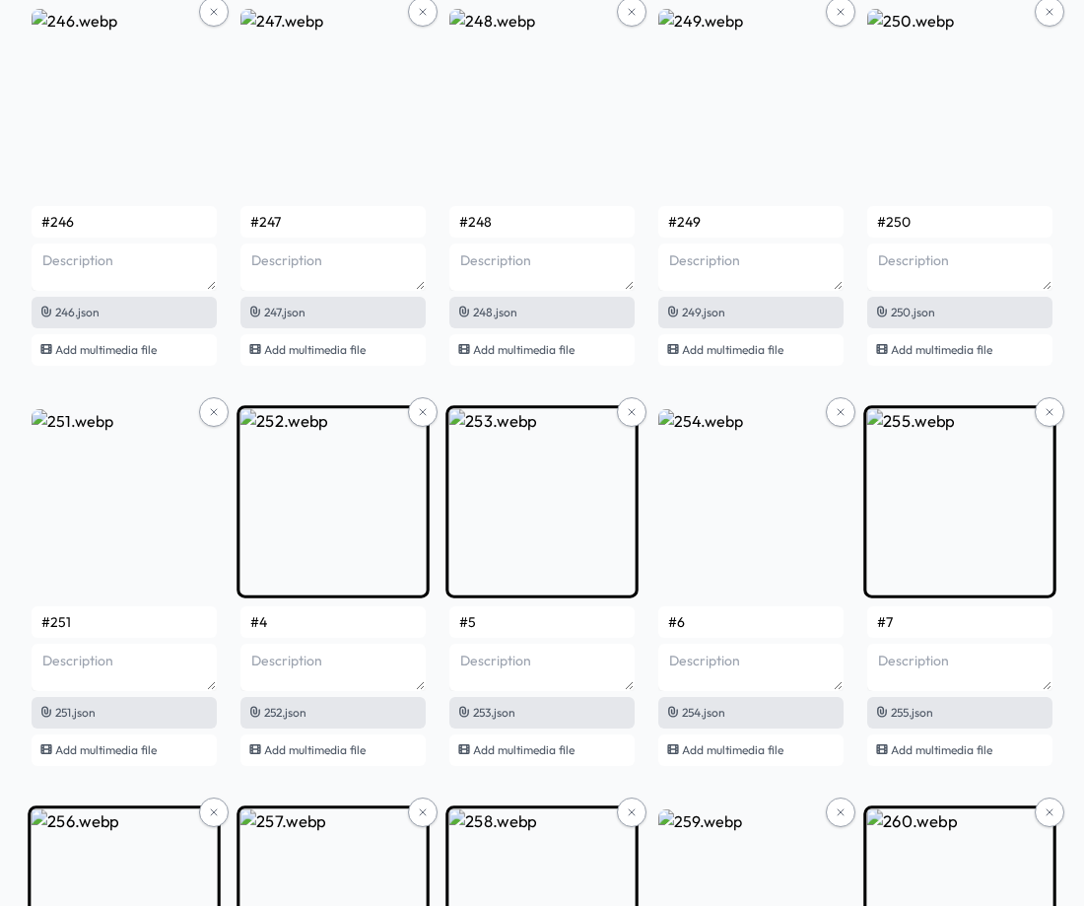
click at [372, 617] on input "#4" at bounding box center [332, 622] width 185 height 32
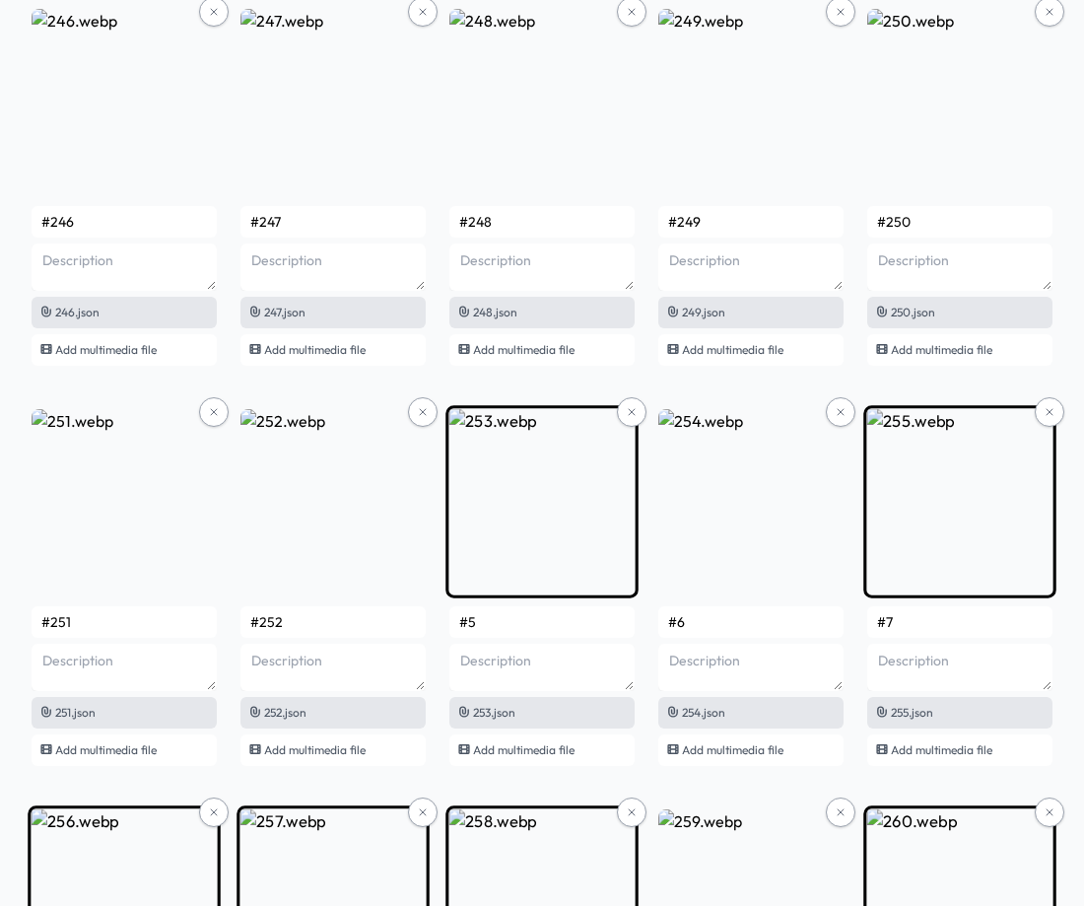
click at [490, 625] on input "#5" at bounding box center [541, 622] width 185 height 32
click at [700, 622] on input "#6" at bounding box center [750, 622] width 185 height 32
click at [909, 614] on input "#7" at bounding box center [959, 622] width 185 height 32
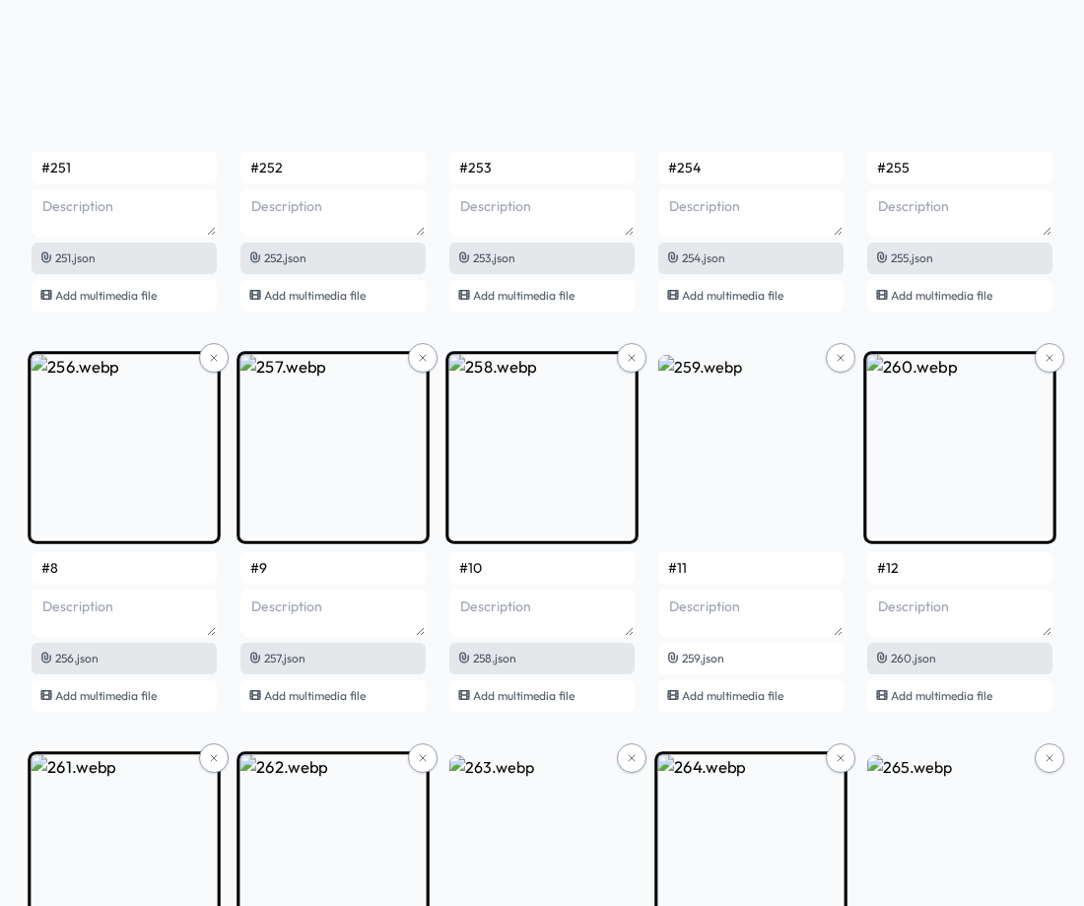
scroll to position [20372, 0]
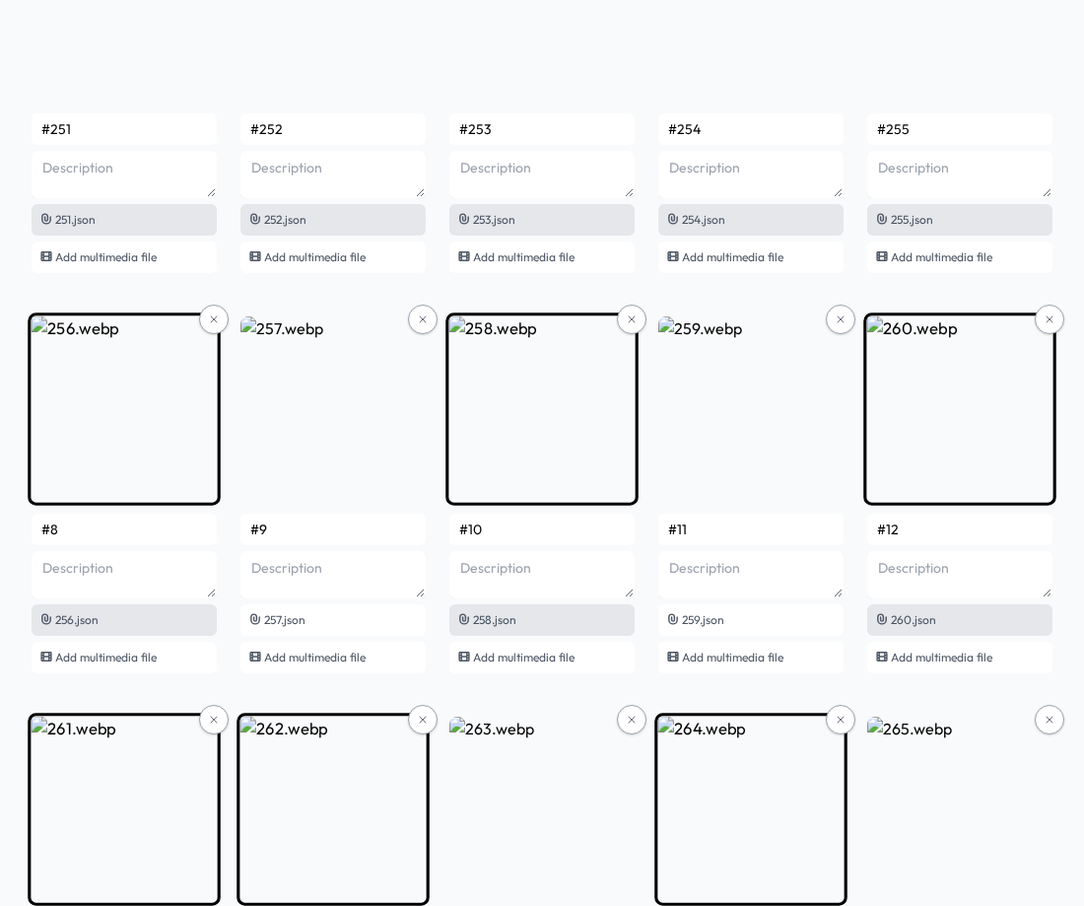
click at [117, 524] on input "#8" at bounding box center [124, 530] width 185 height 32
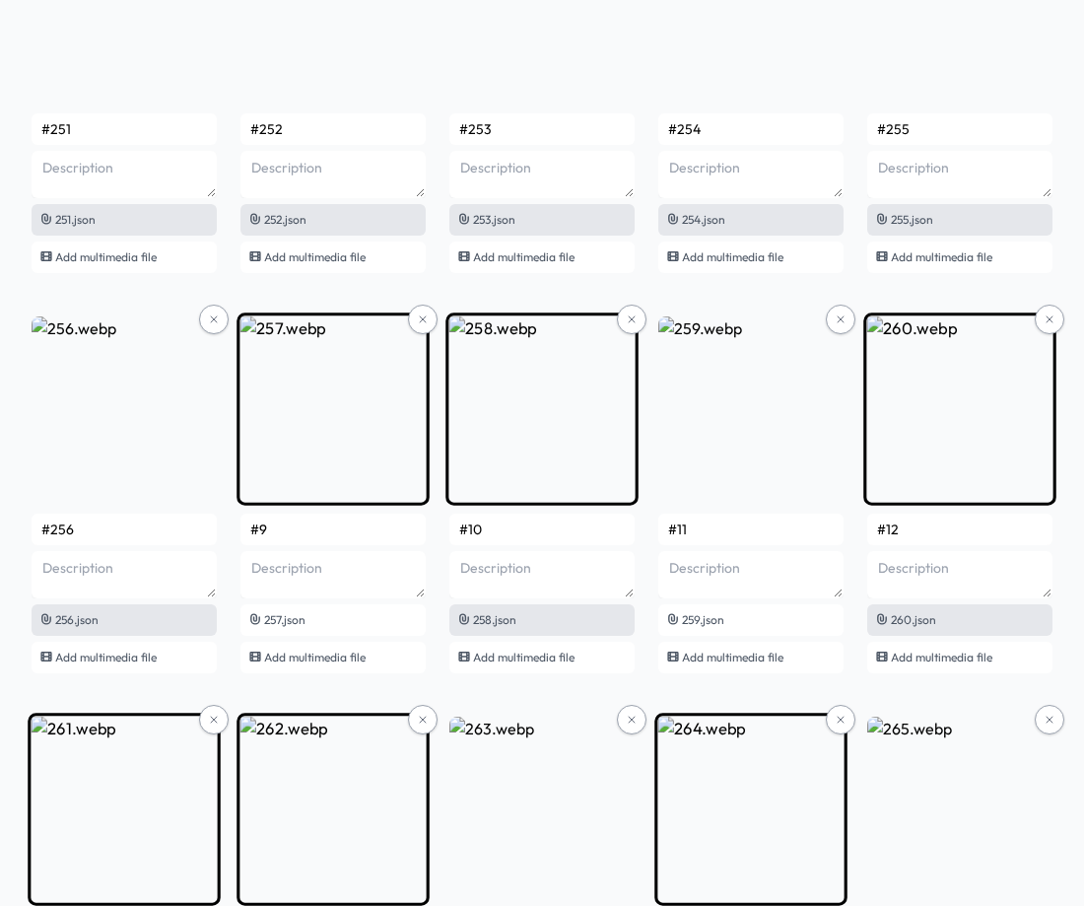
click at [284, 537] on input "#9" at bounding box center [332, 530] width 185 height 32
click at [539, 529] on input "#10" at bounding box center [541, 530] width 185 height 32
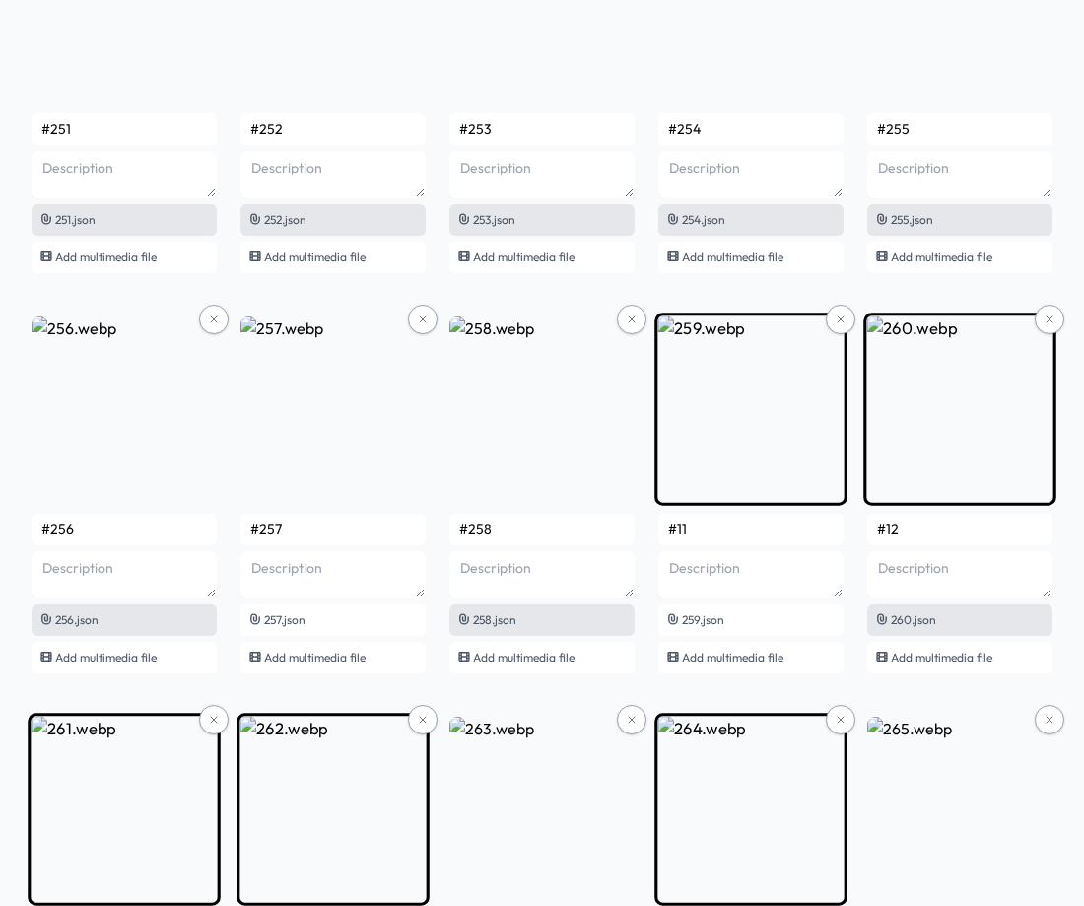
click at [712, 525] on input "#11" at bounding box center [750, 530] width 185 height 32
click at [965, 541] on input "#12" at bounding box center [959, 530] width 185 height 32
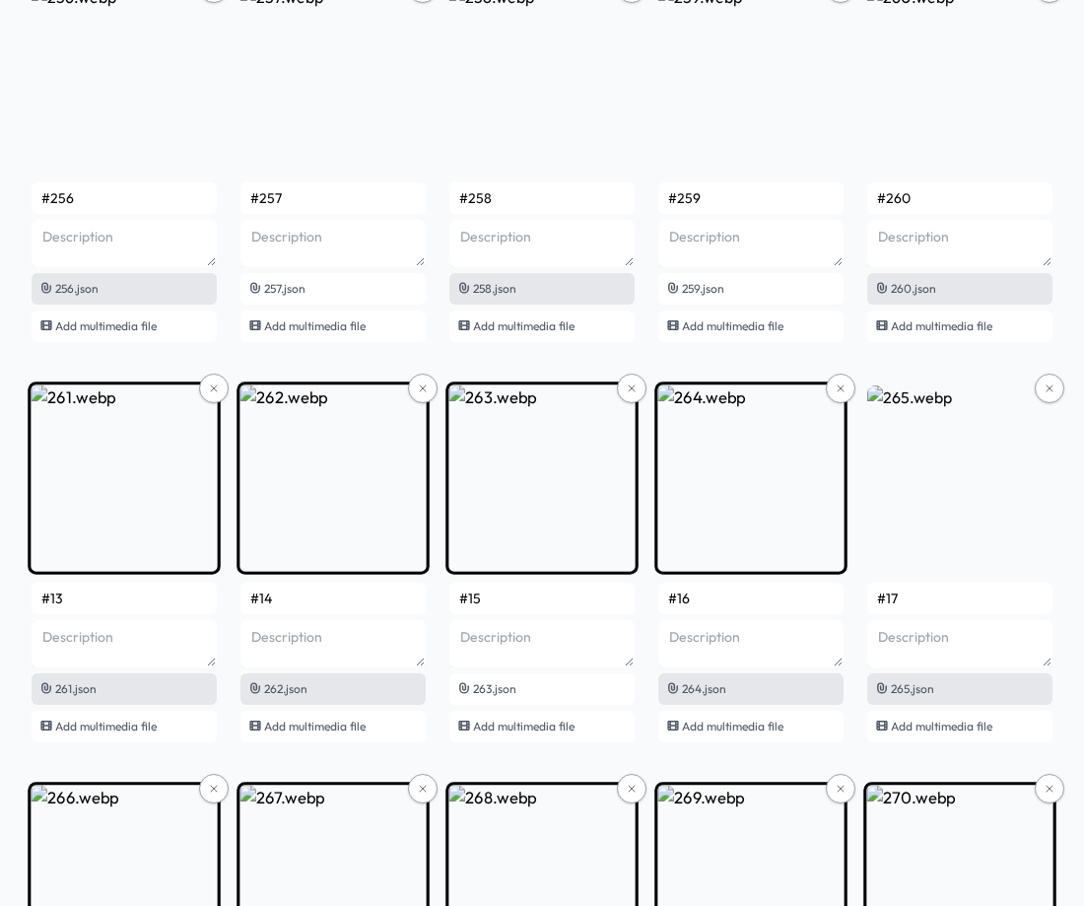
scroll to position [20667, 0]
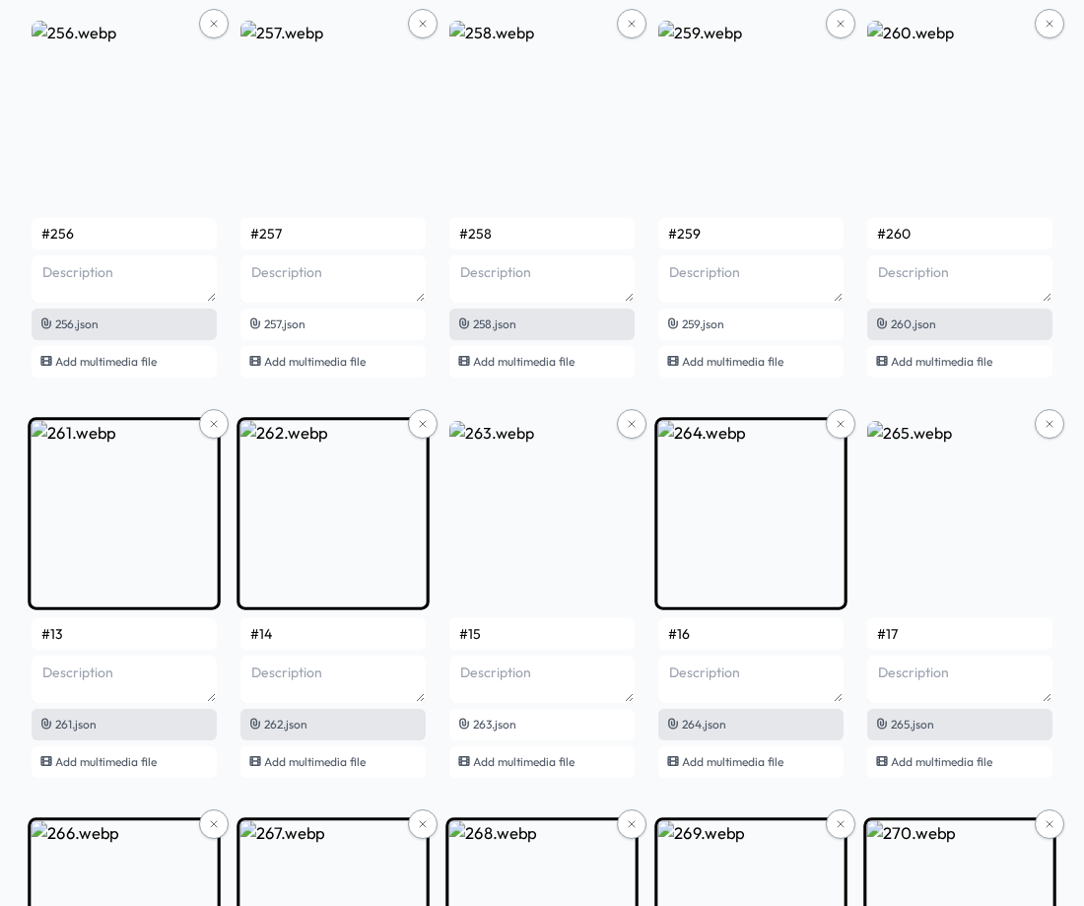
click at [112, 637] on input "#13" at bounding box center [124, 634] width 185 height 32
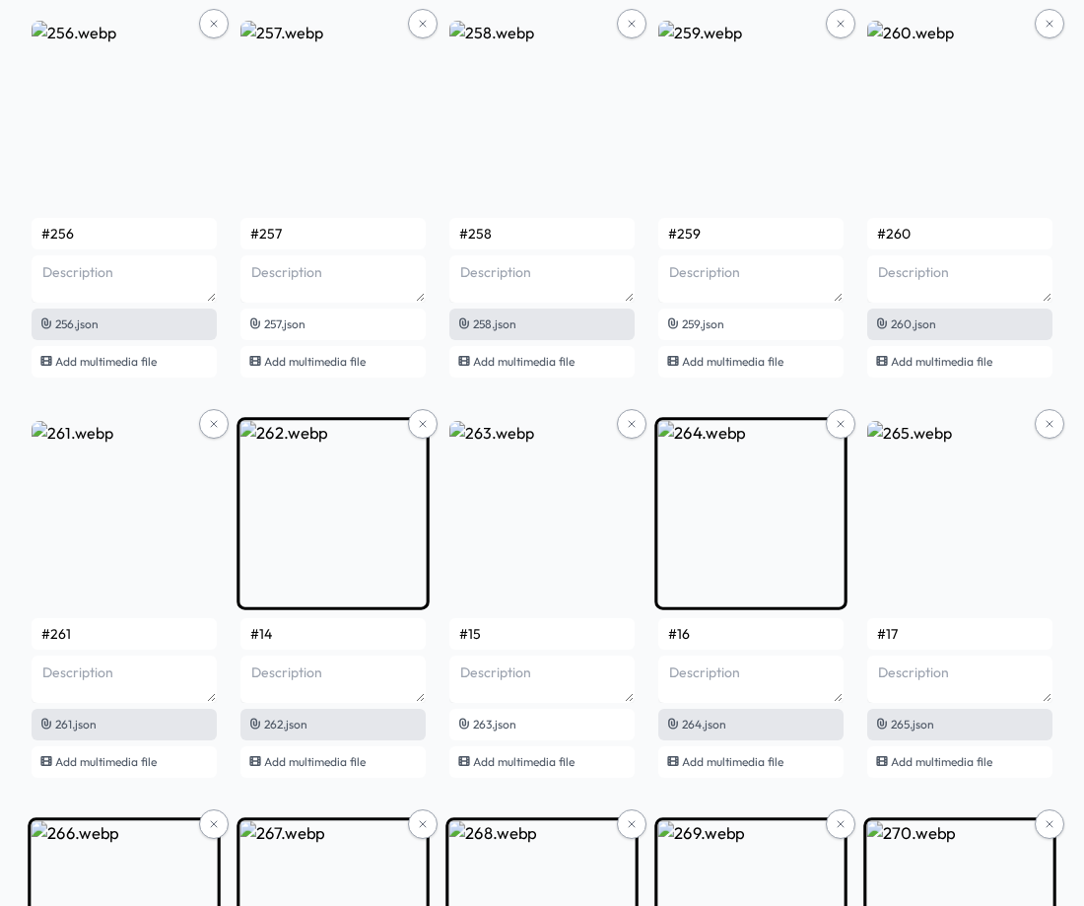
click at [337, 641] on input "#14" at bounding box center [332, 634] width 185 height 32
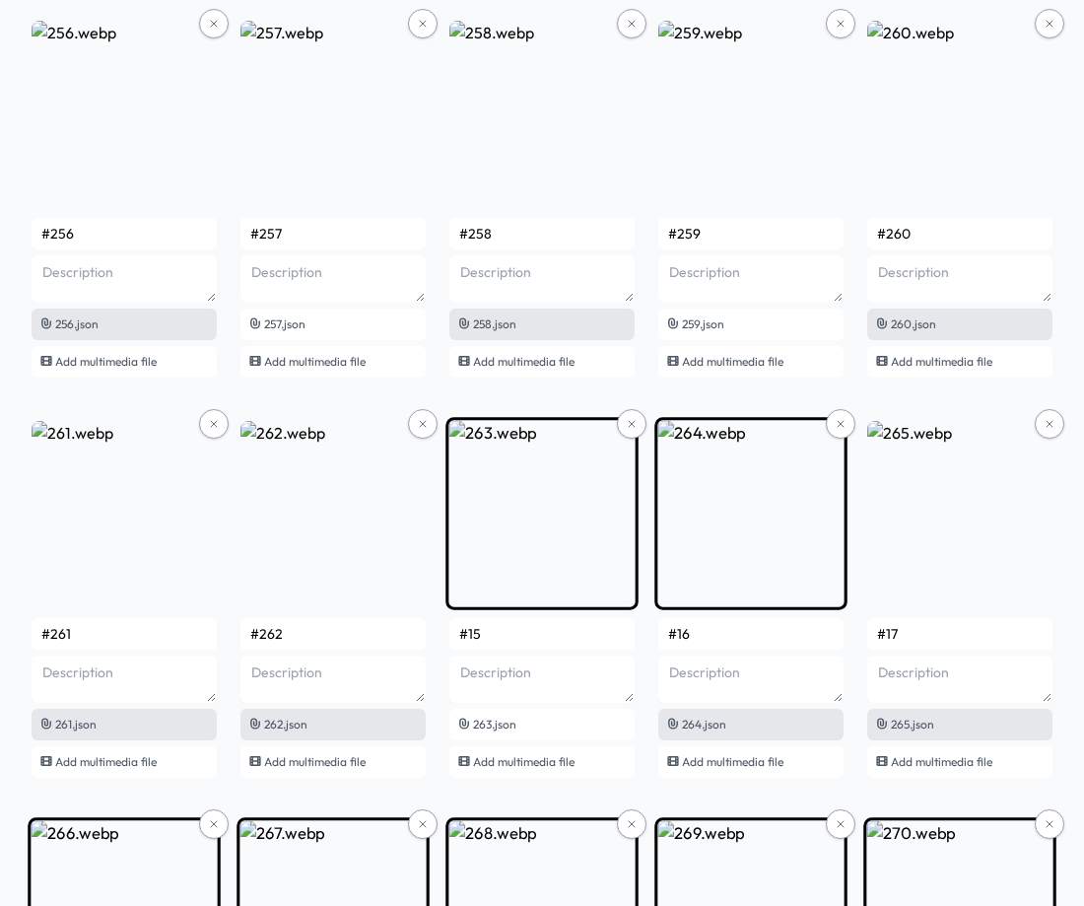
click at [502, 635] on input "#15" at bounding box center [541, 634] width 185 height 32
click at [702, 636] on input "#16" at bounding box center [750, 634] width 185 height 32
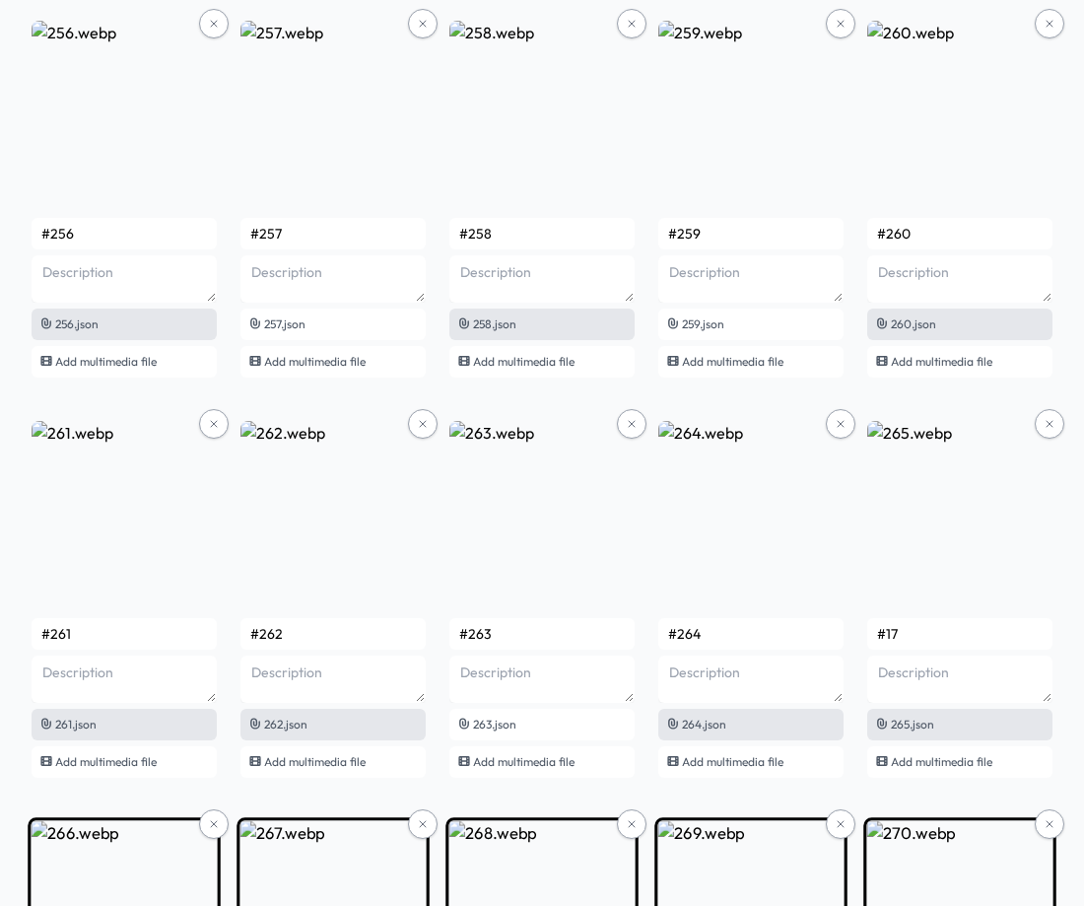
click at [922, 634] on input "#17" at bounding box center [959, 634] width 185 height 32
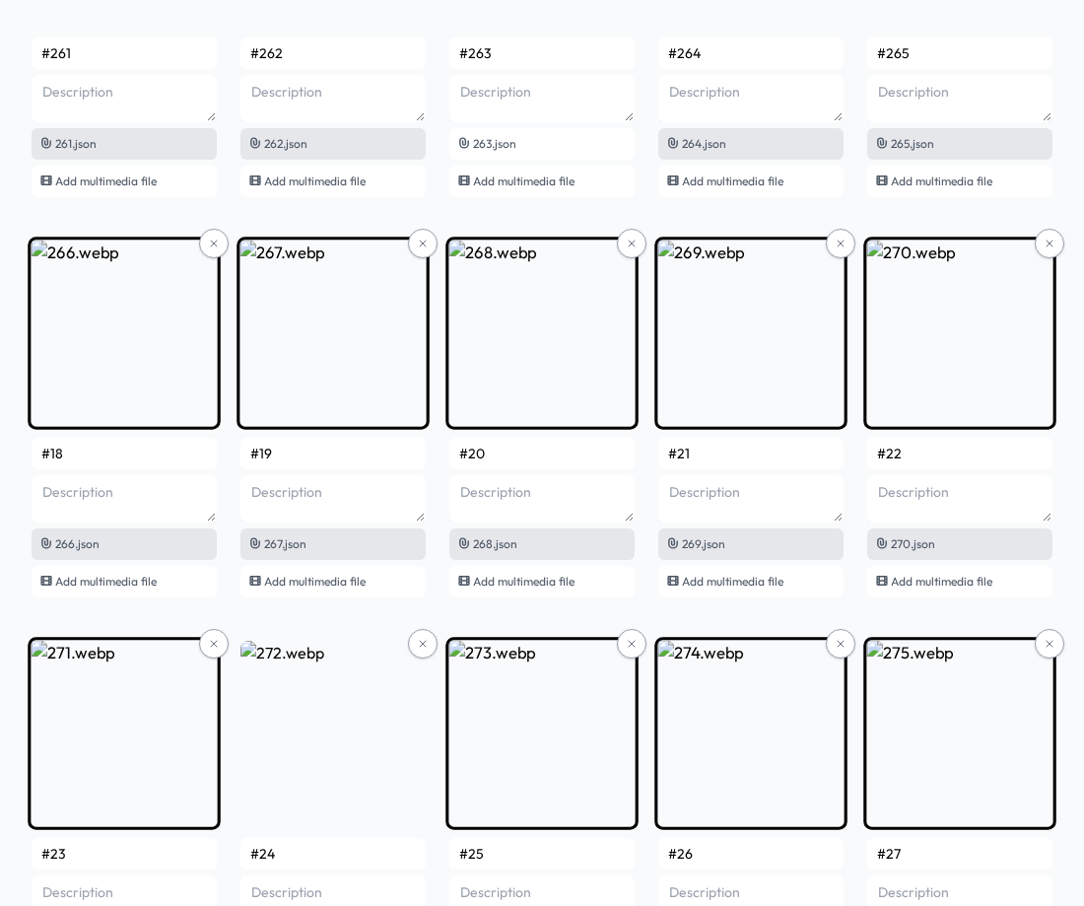
scroll to position [21259, 0]
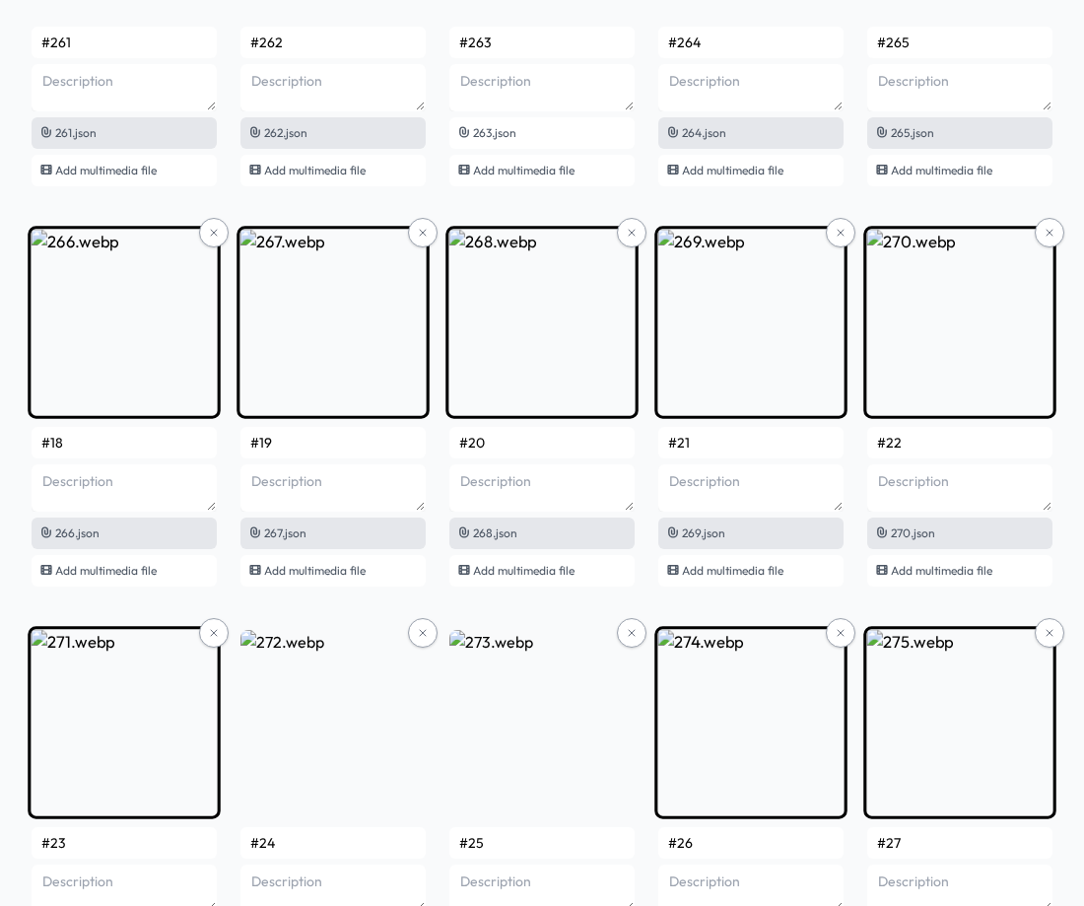
click at [126, 450] on input "#18" at bounding box center [124, 443] width 185 height 32
click at [320, 445] on input "#19" at bounding box center [332, 443] width 185 height 32
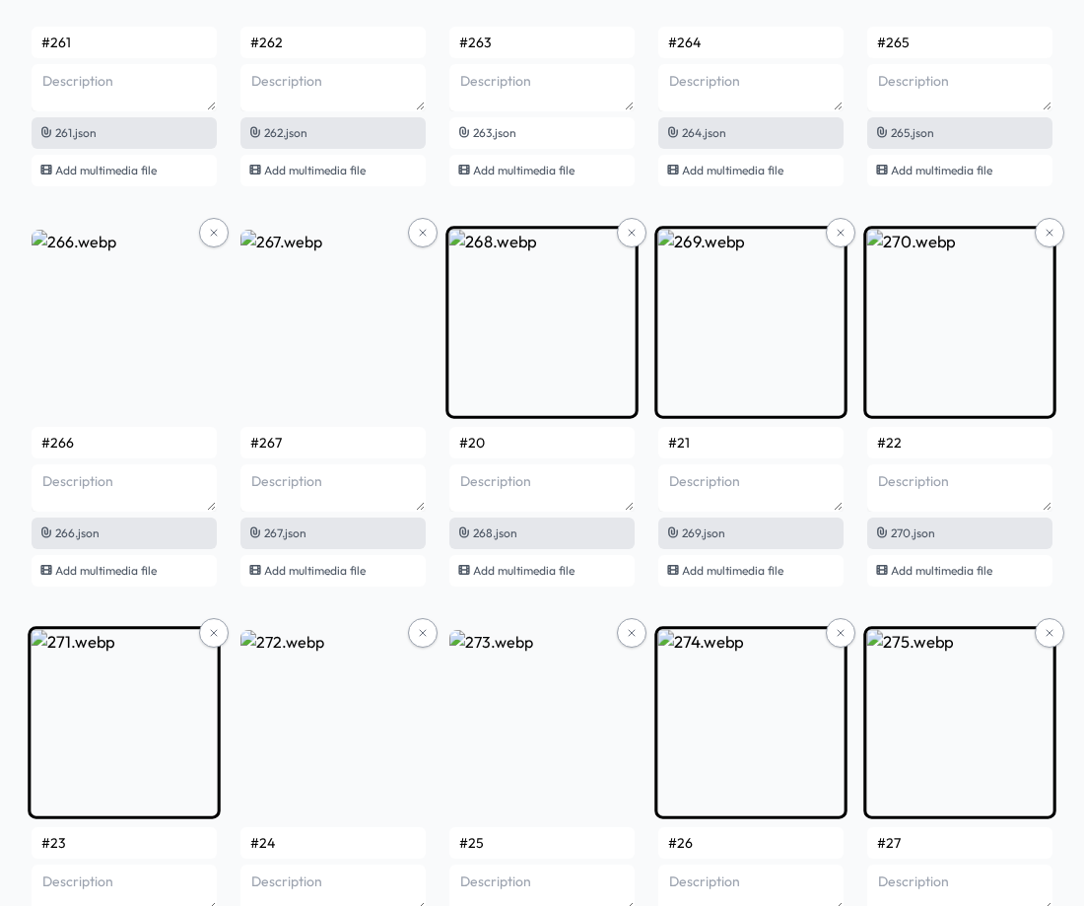
click at [529, 436] on input "#20" at bounding box center [541, 443] width 185 height 32
click at [724, 454] on input "#21" at bounding box center [750, 443] width 185 height 32
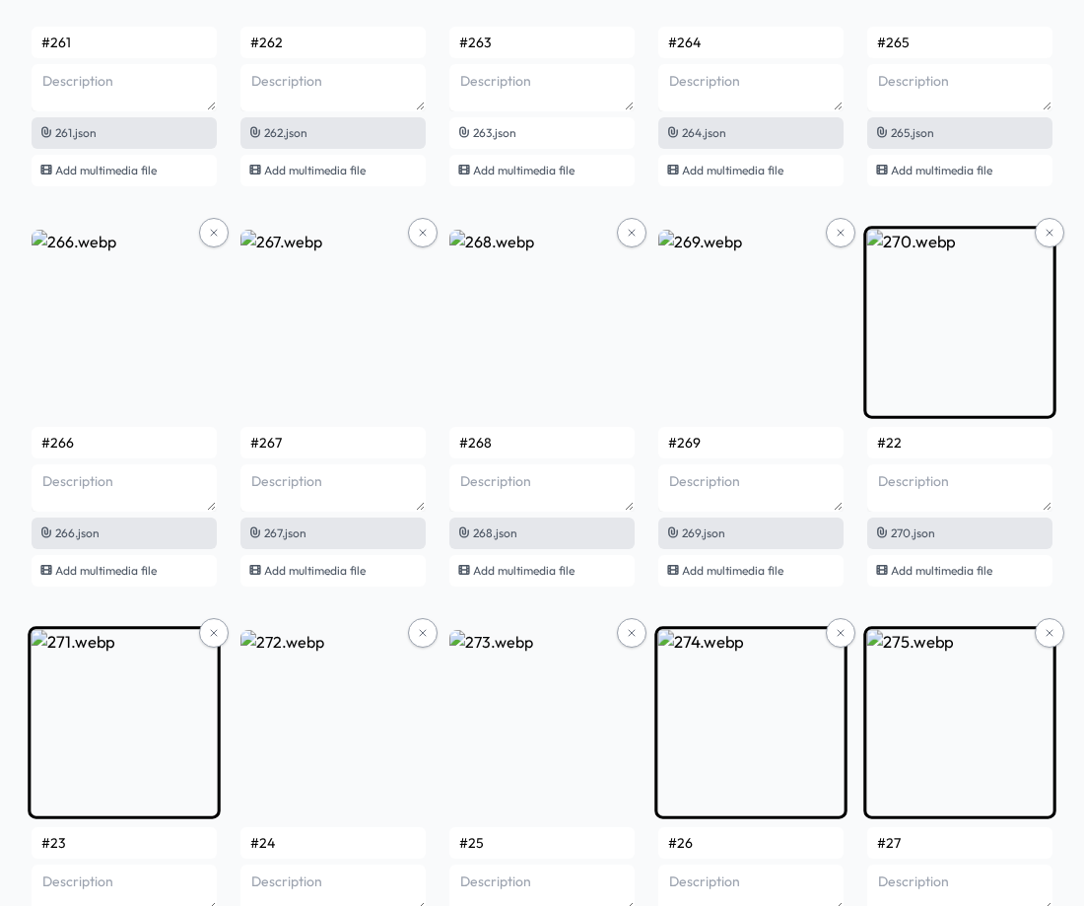
click at [966, 445] on input "#22" at bounding box center [959, 443] width 185 height 32
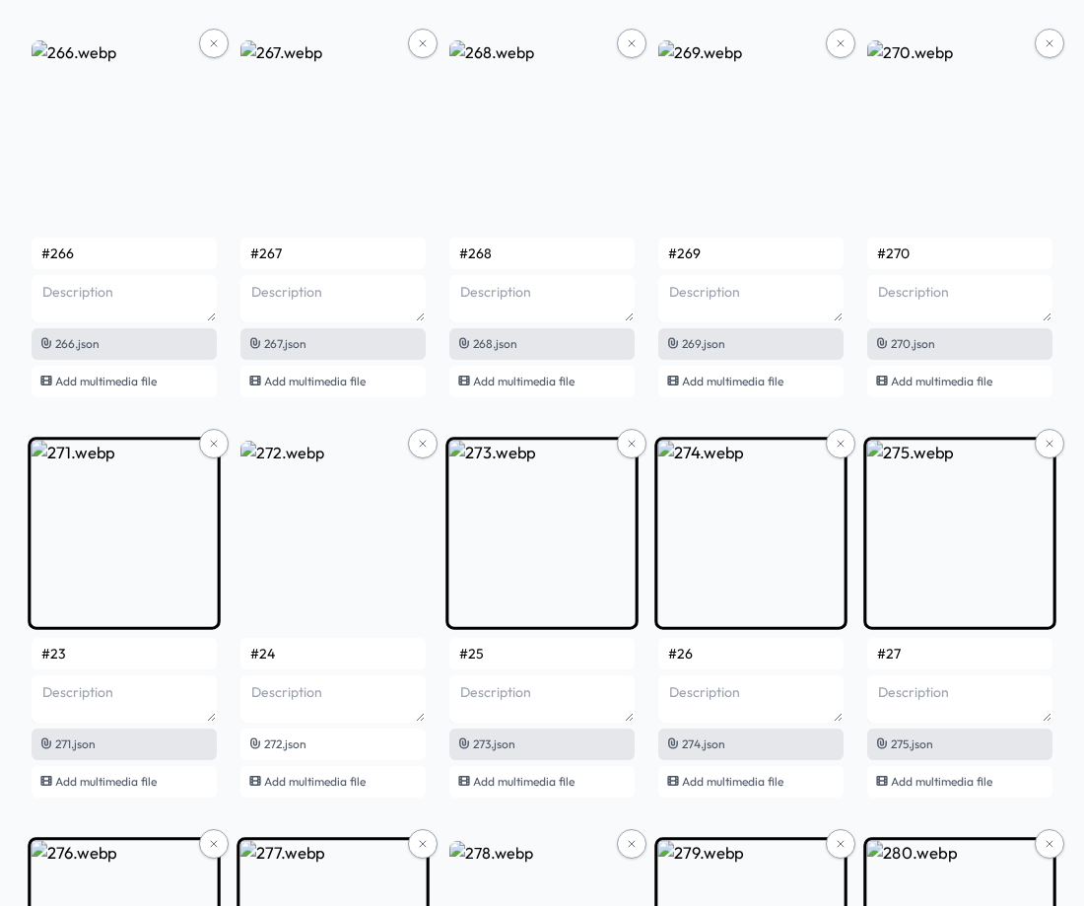
scroll to position [21456, 0]
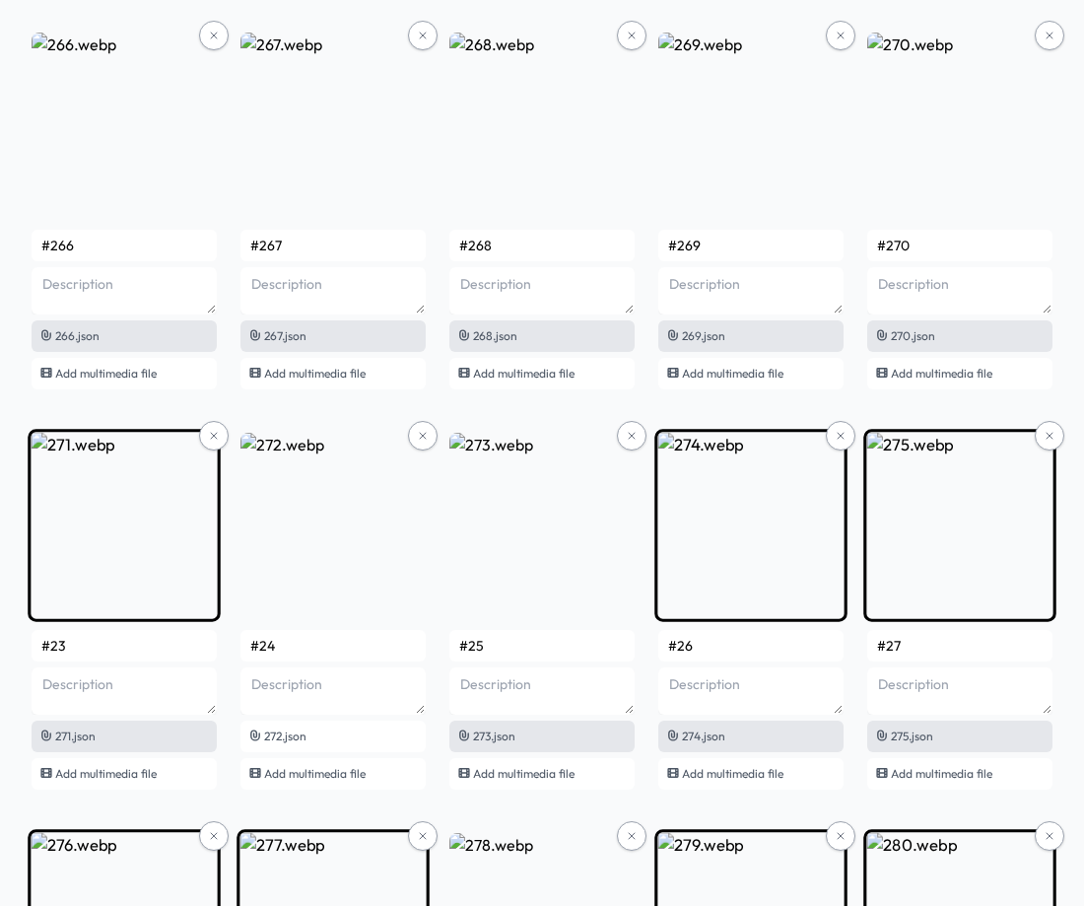
click at [105, 640] on input "#23" at bounding box center [124, 646] width 185 height 32
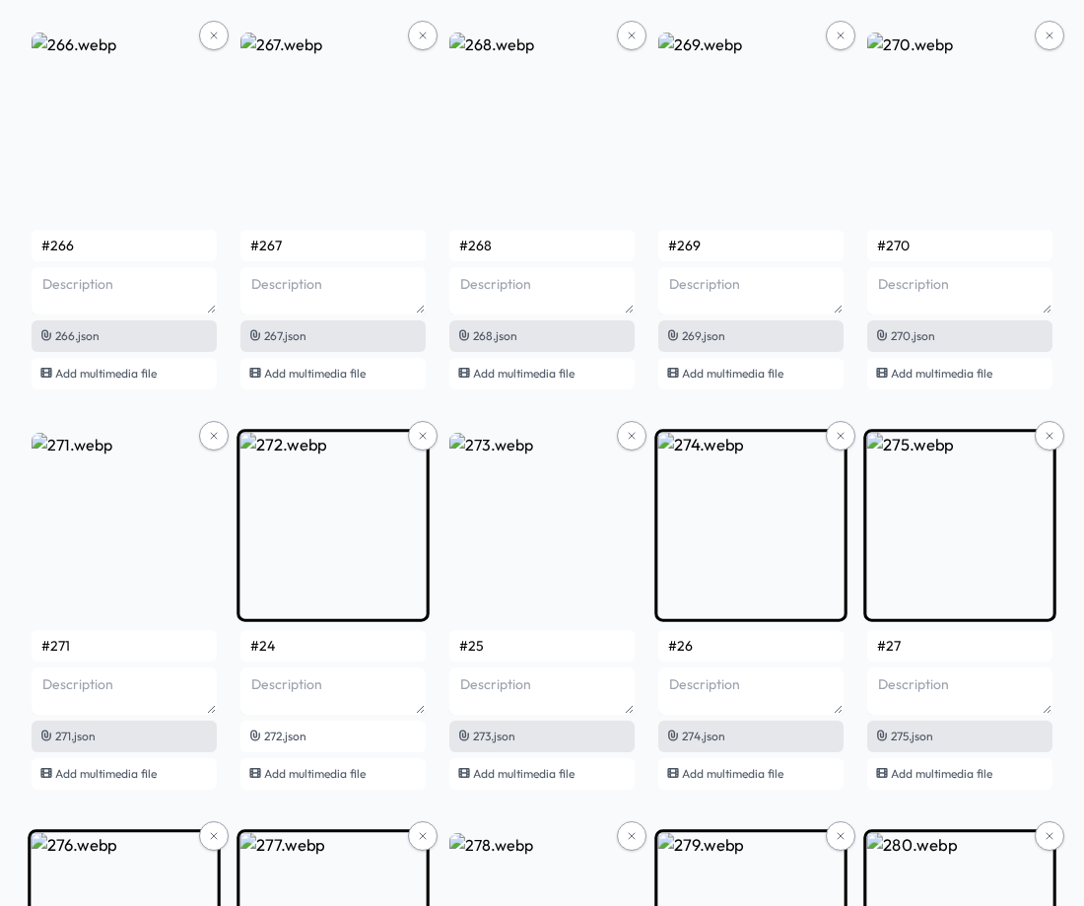
click at [291, 645] on input "#24" at bounding box center [332, 646] width 185 height 32
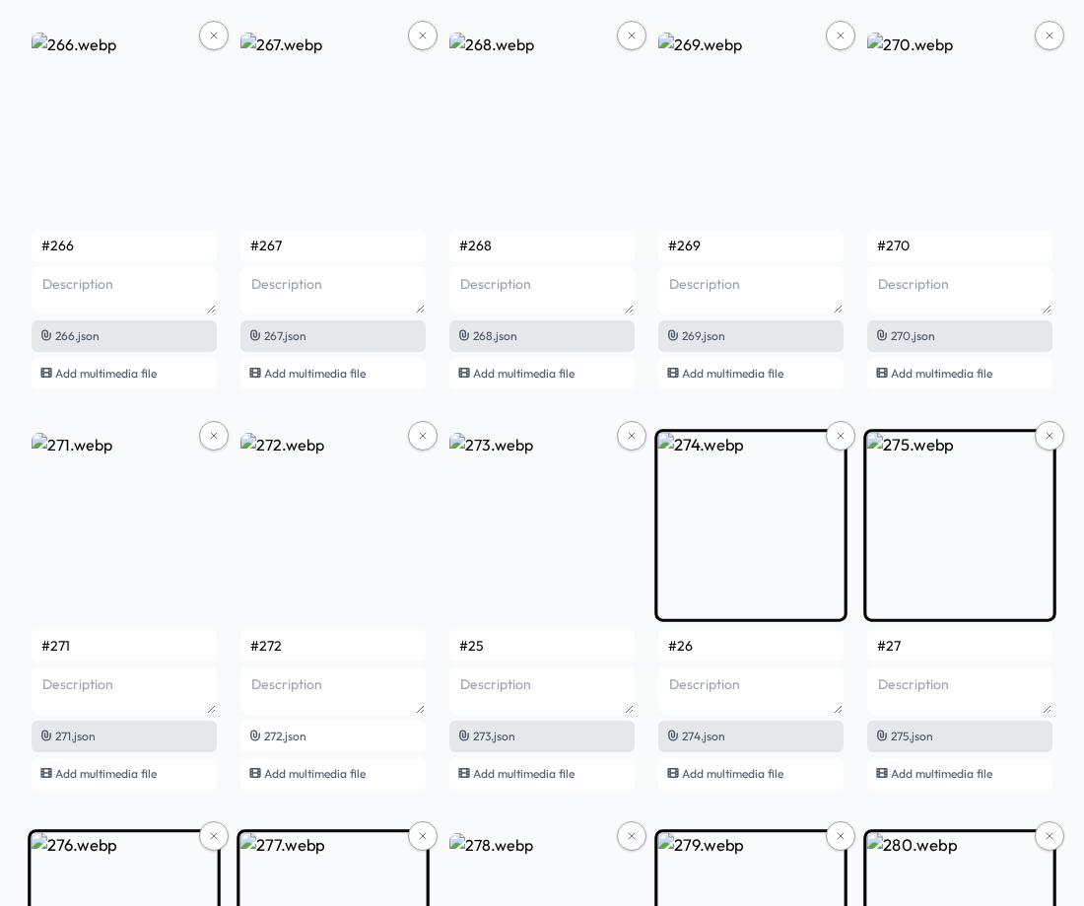
click at [530, 643] on input "#25" at bounding box center [541, 646] width 185 height 32
click at [751, 647] on input "#26" at bounding box center [750, 646] width 185 height 32
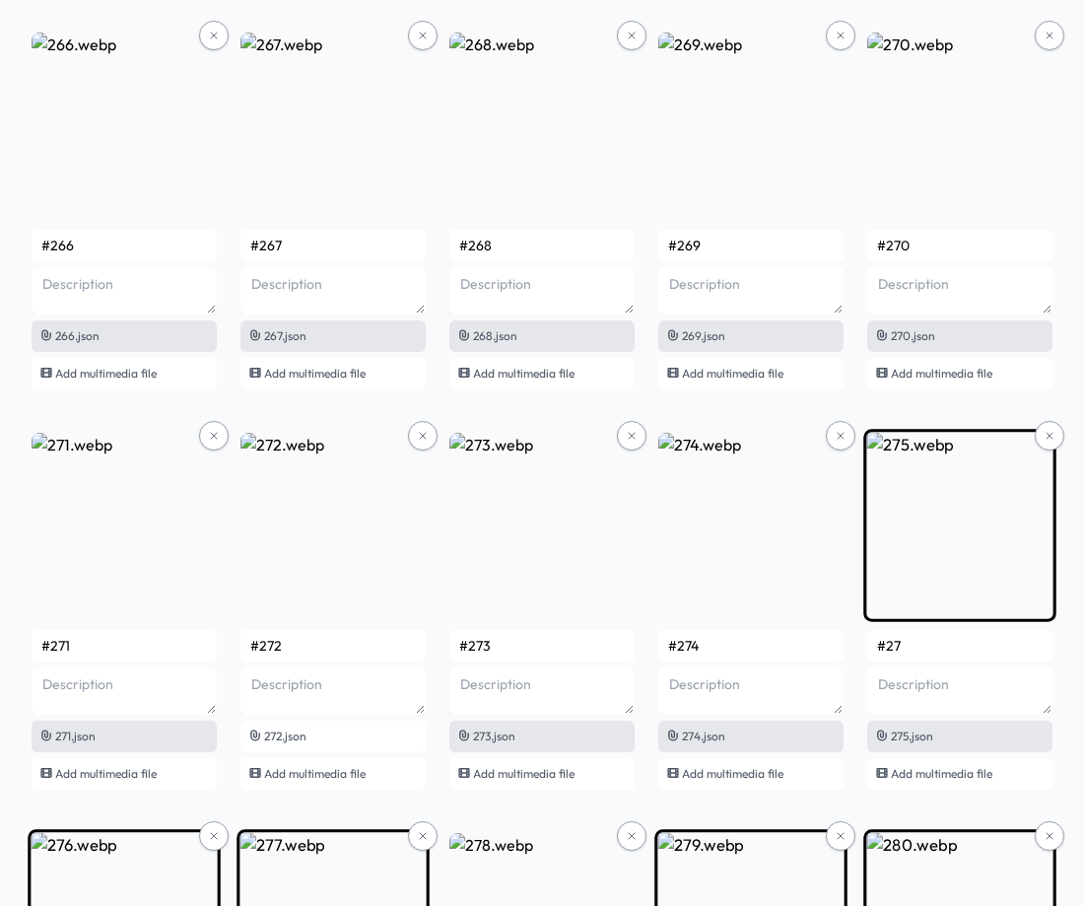
click at [936, 653] on input "#27" at bounding box center [959, 646] width 185 height 32
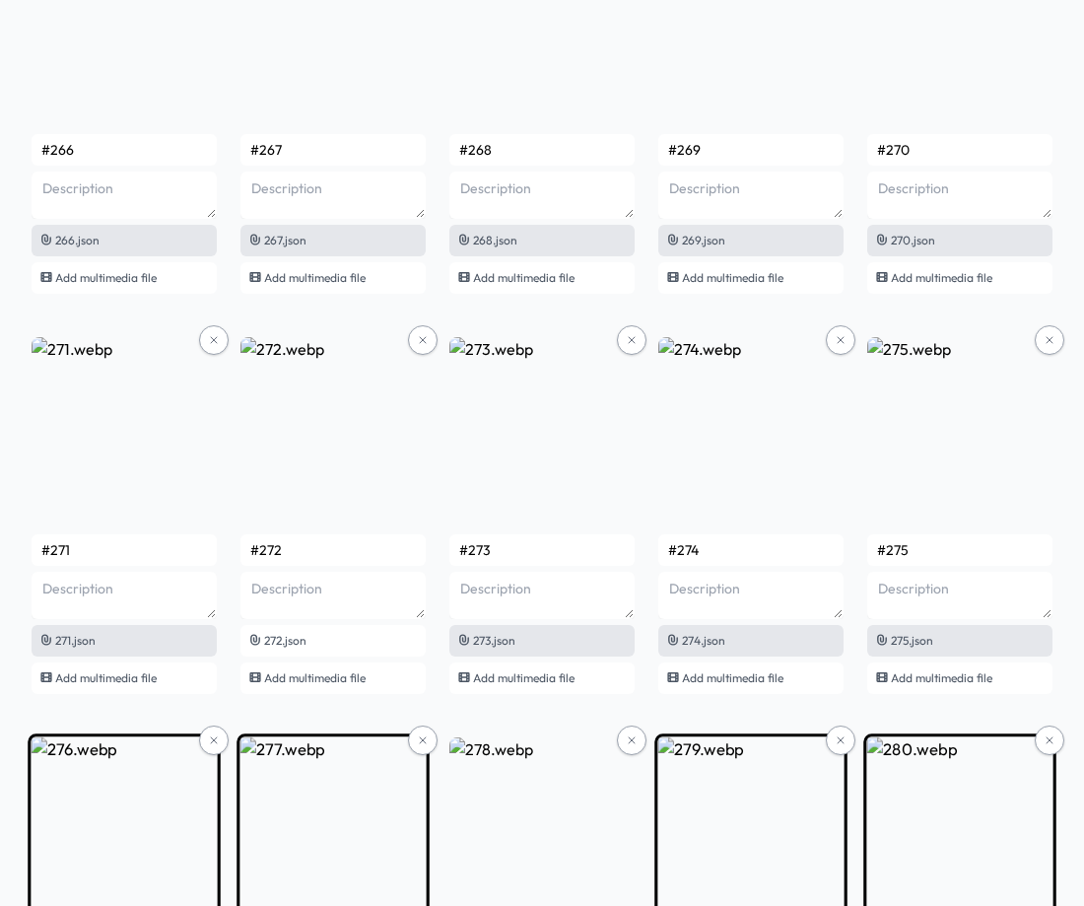
scroll to position [21850, 0]
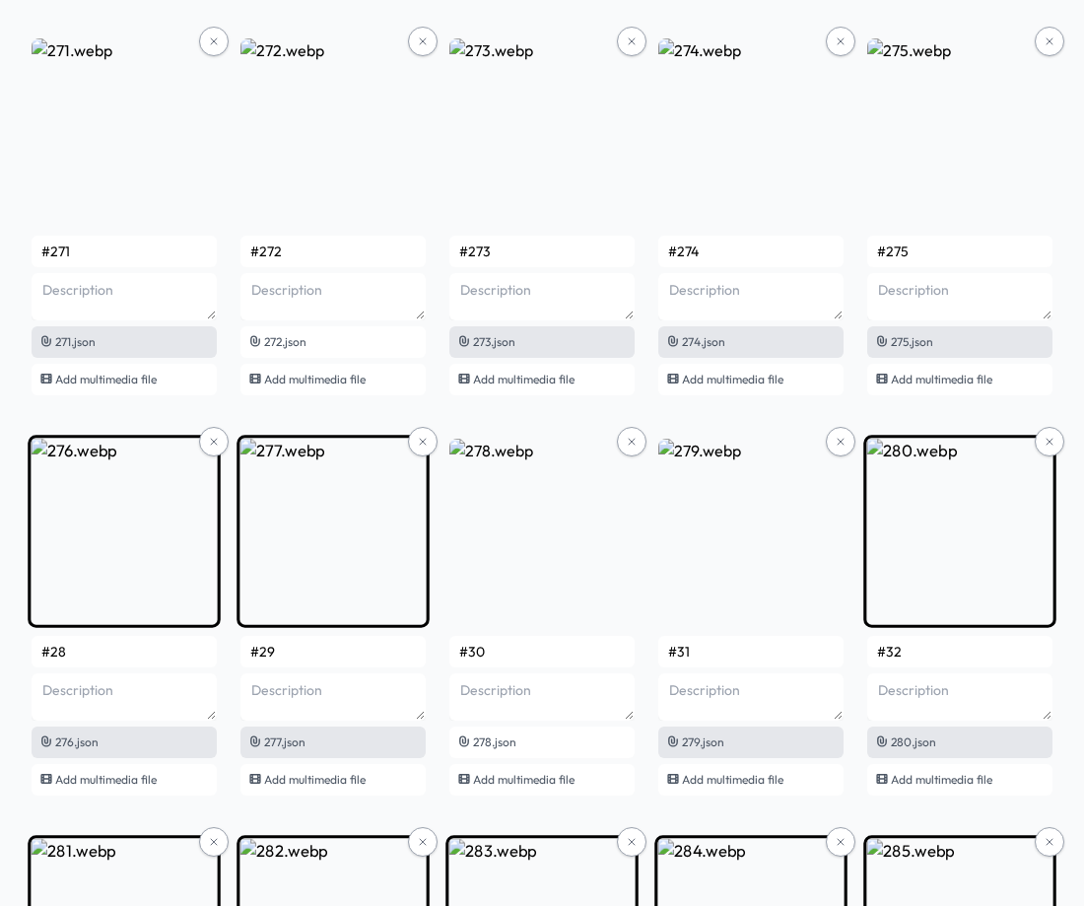
click at [121, 647] on input "#28" at bounding box center [124, 652] width 185 height 32
click at [296, 655] on input "#29" at bounding box center [332, 652] width 185 height 32
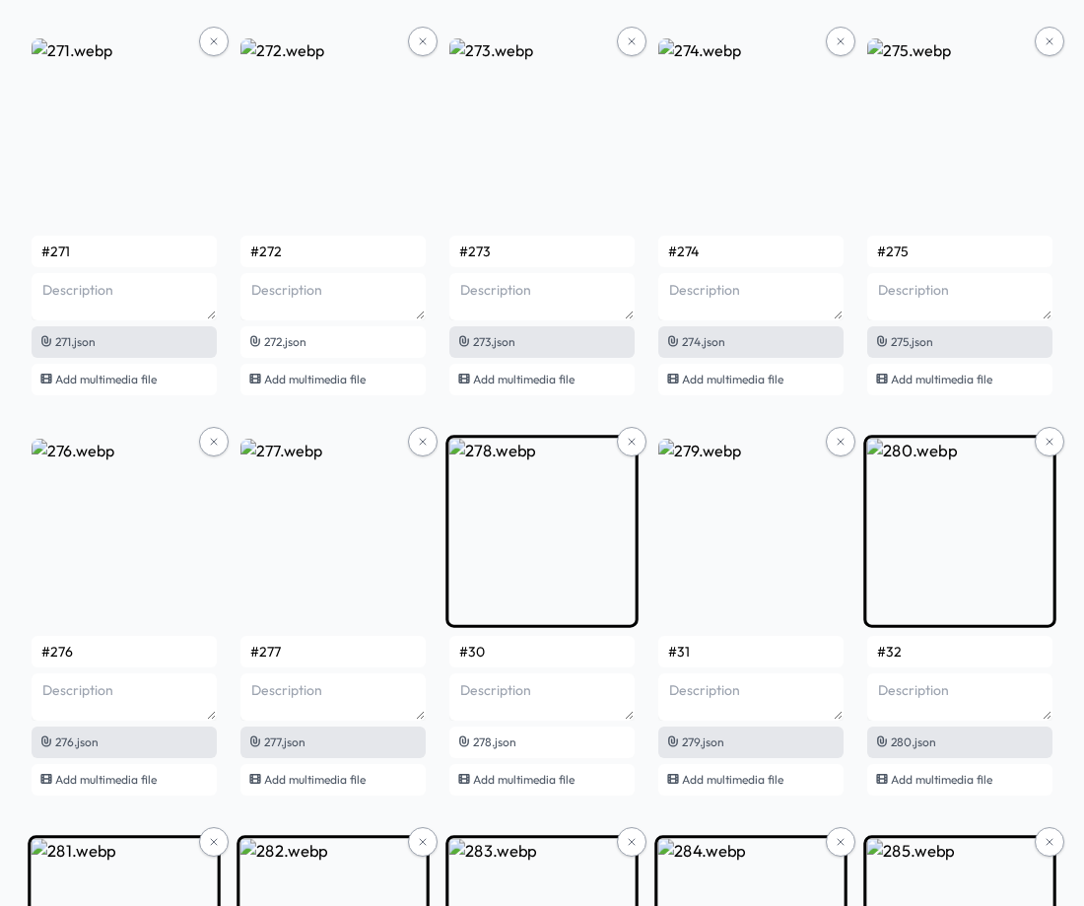
click at [533, 661] on input "#30" at bounding box center [541, 652] width 185 height 32
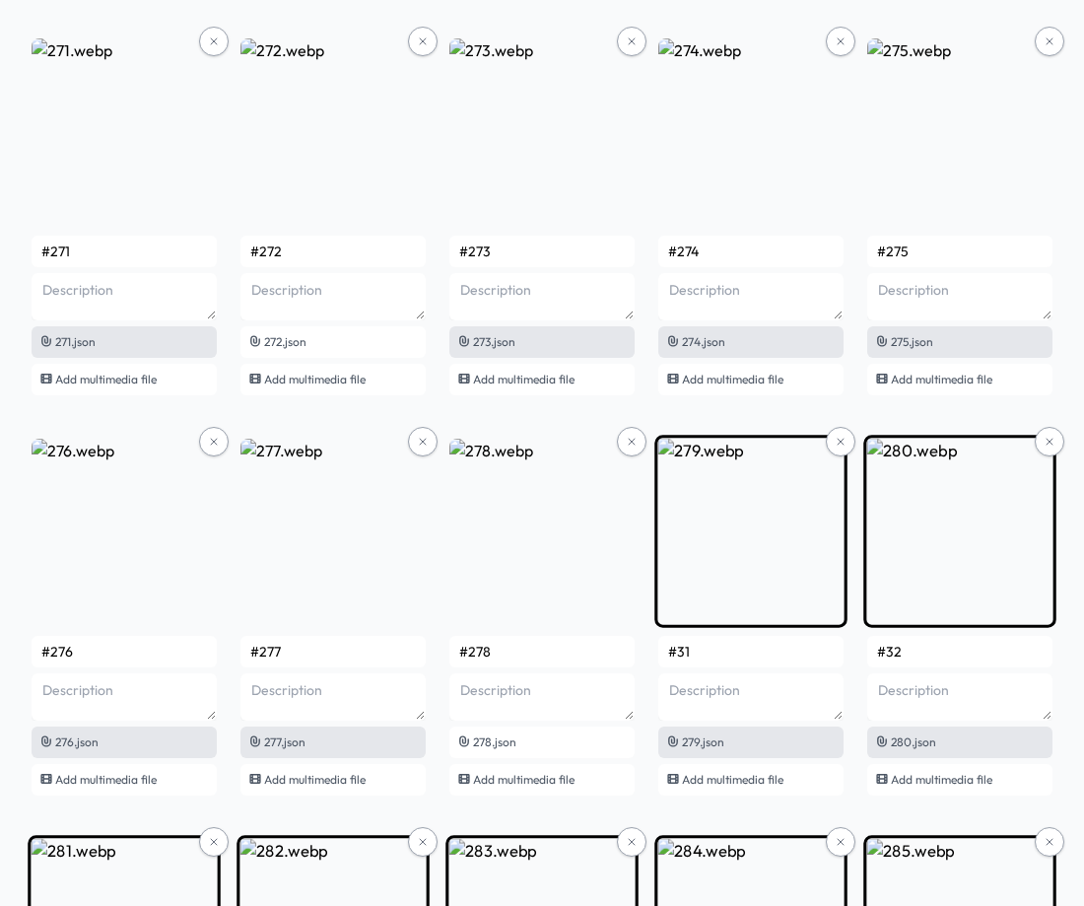
click at [708, 657] on input "#31" at bounding box center [750, 652] width 185 height 32
click at [971, 650] on input "#32" at bounding box center [959, 652] width 185 height 32
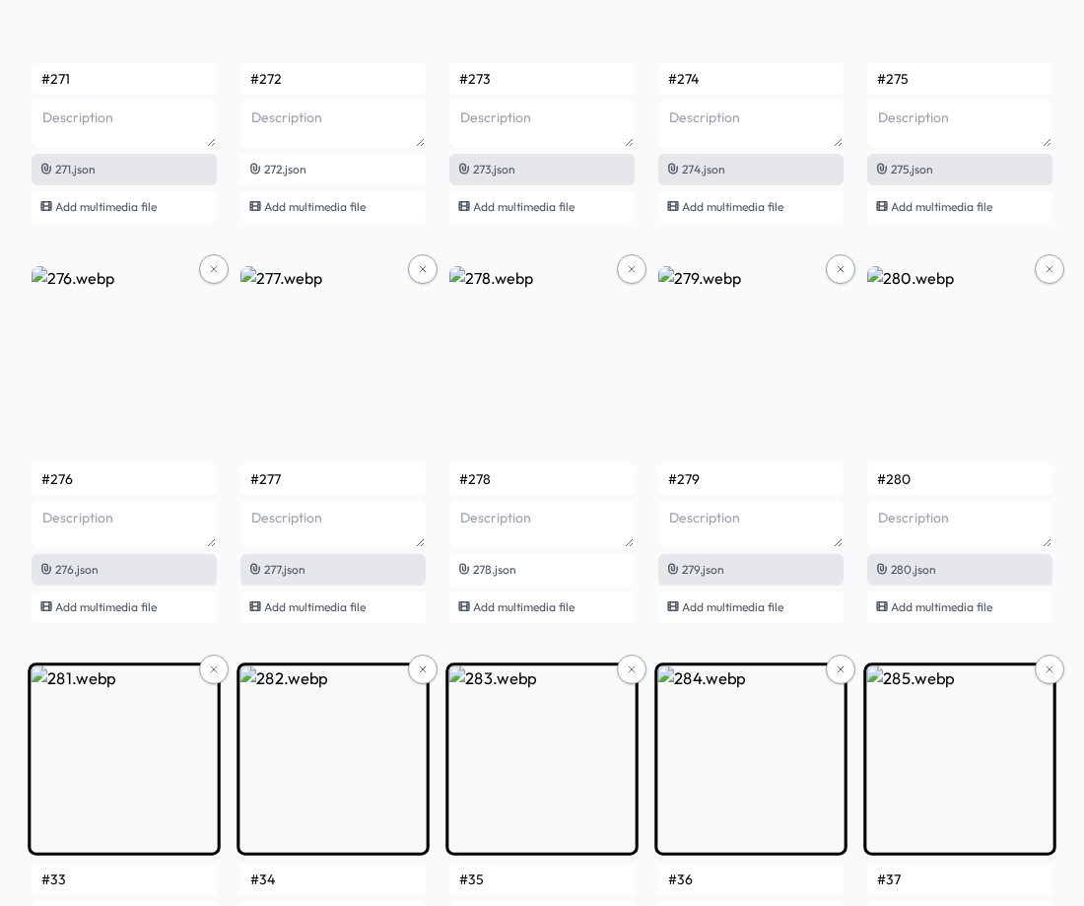
scroll to position [22343, 0]
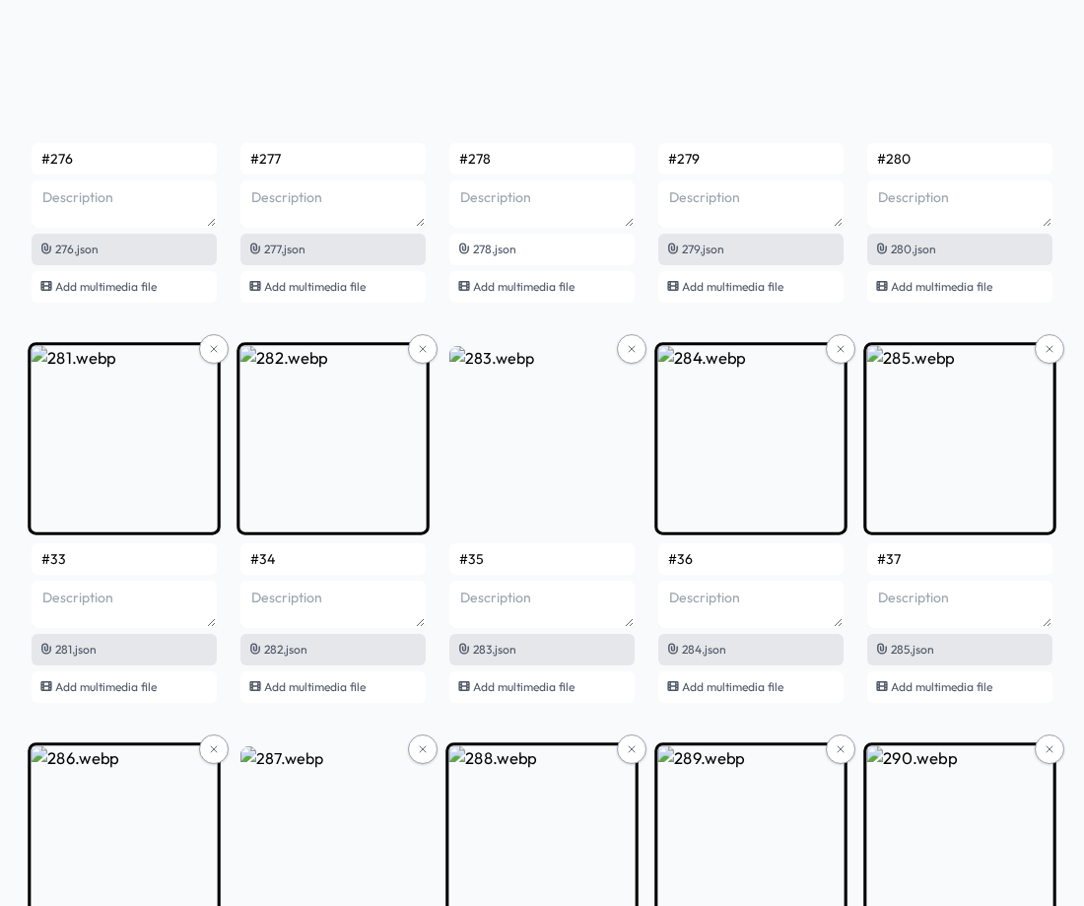
click at [133, 559] on input "#33" at bounding box center [124, 559] width 185 height 32
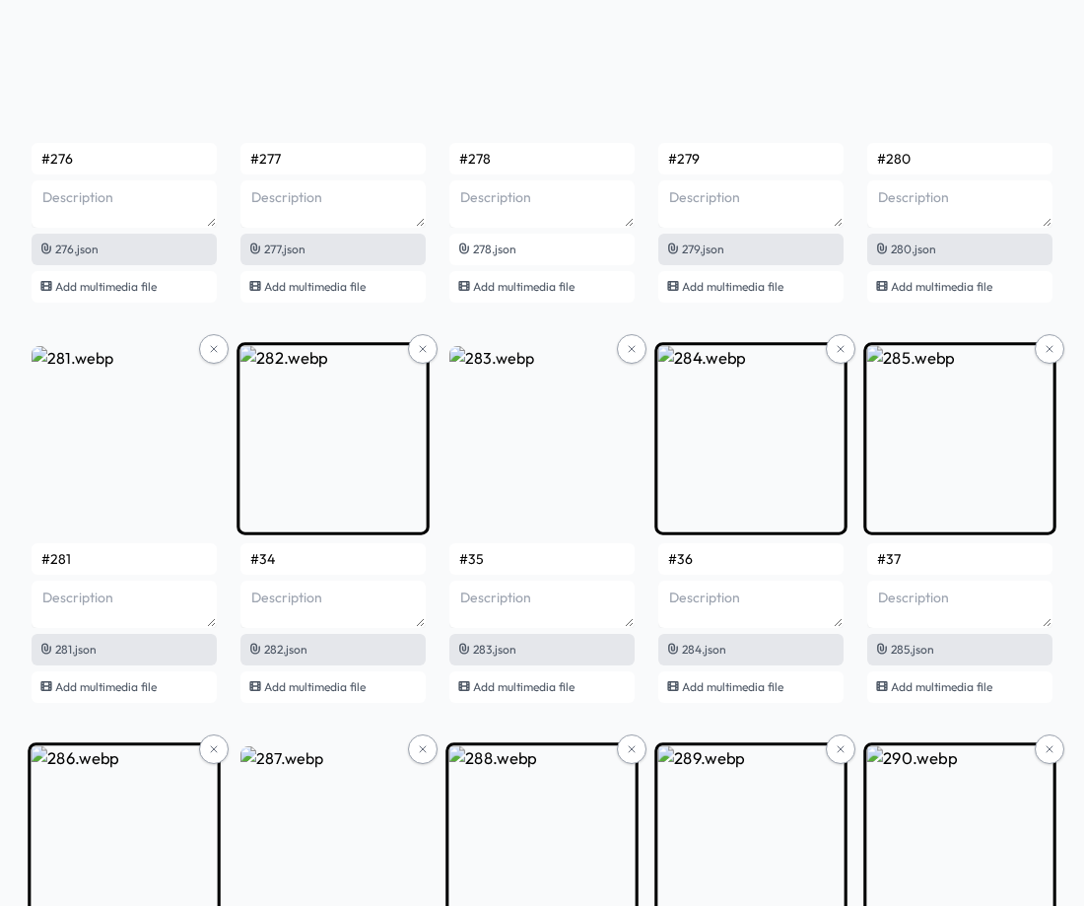
click at [285, 563] on input "#34" at bounding box center [332, 559] width 185 height 32
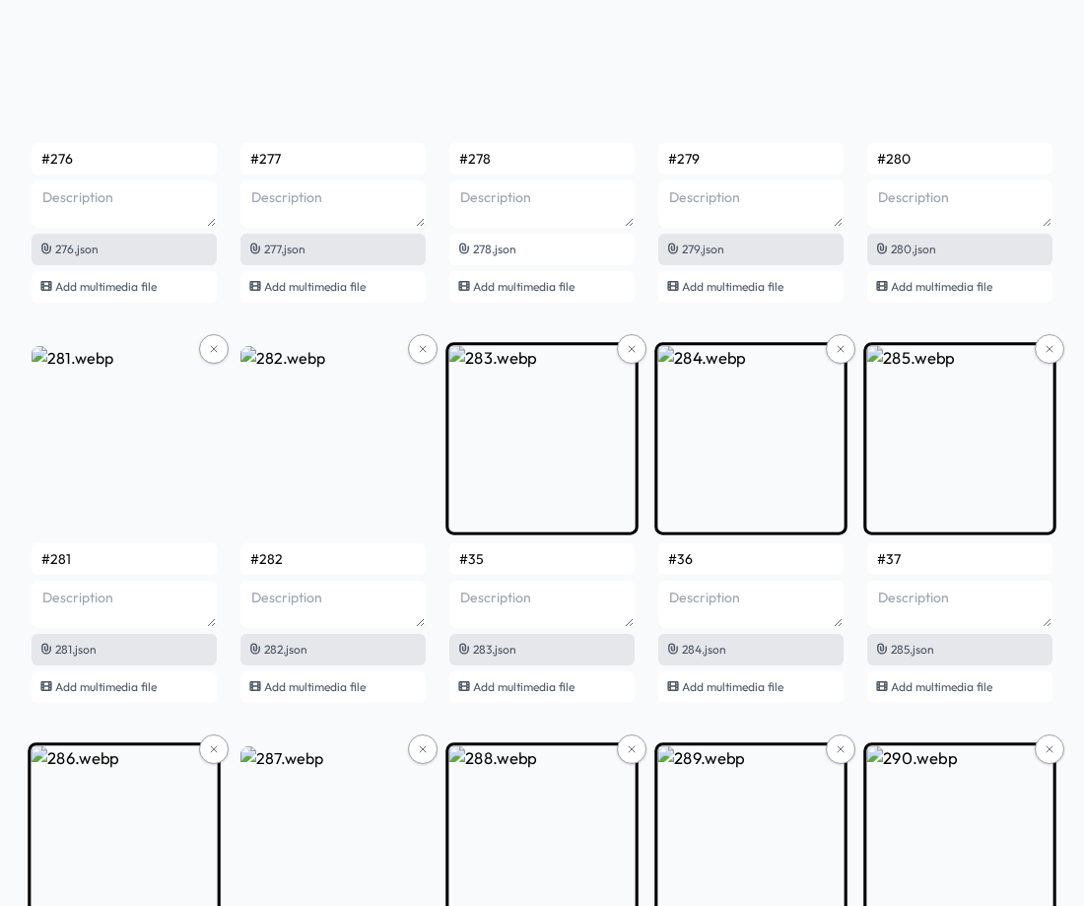
click at [516, 557] on input "#35" at bounding box center [541, 559] width 185 height 32
click at [731, 561] on input "#36" at bounding box center [750, 559] width 185 height 32
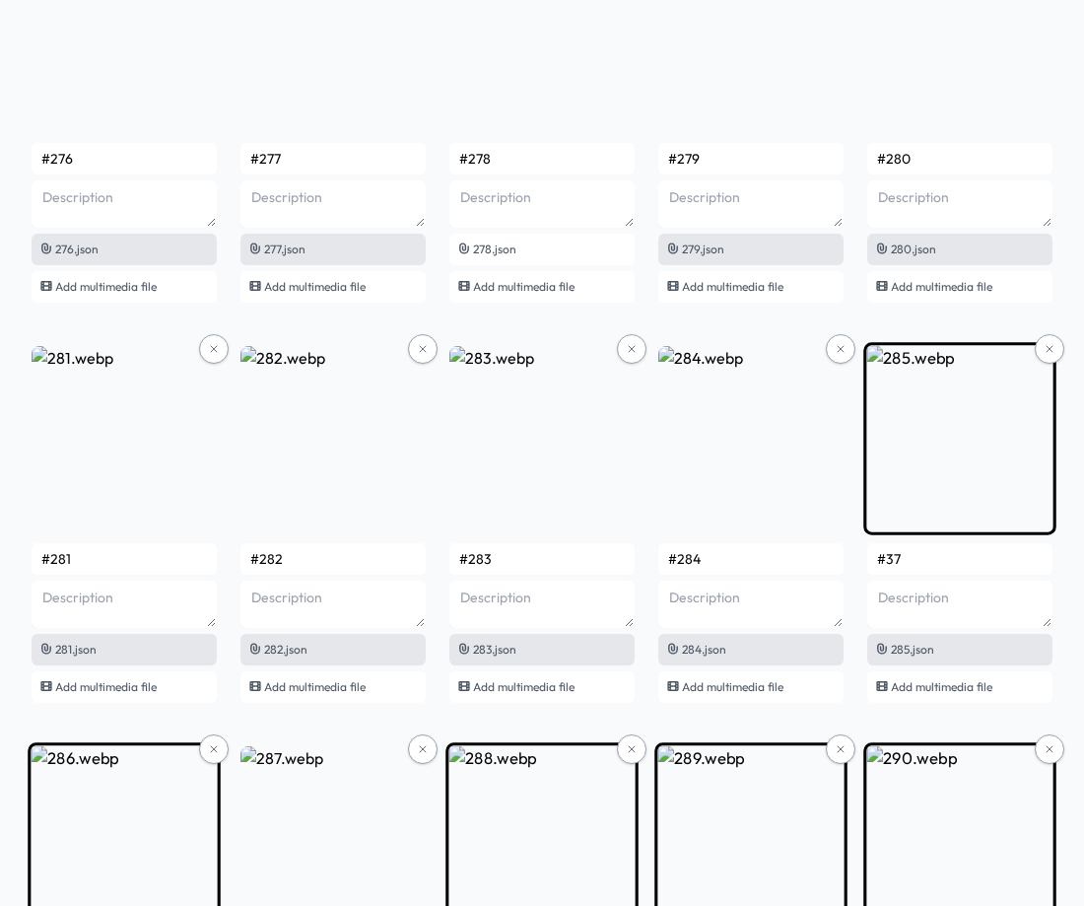
click at [922, 558] on input "#37" at bounding box center [959, 559] width 185 height 32
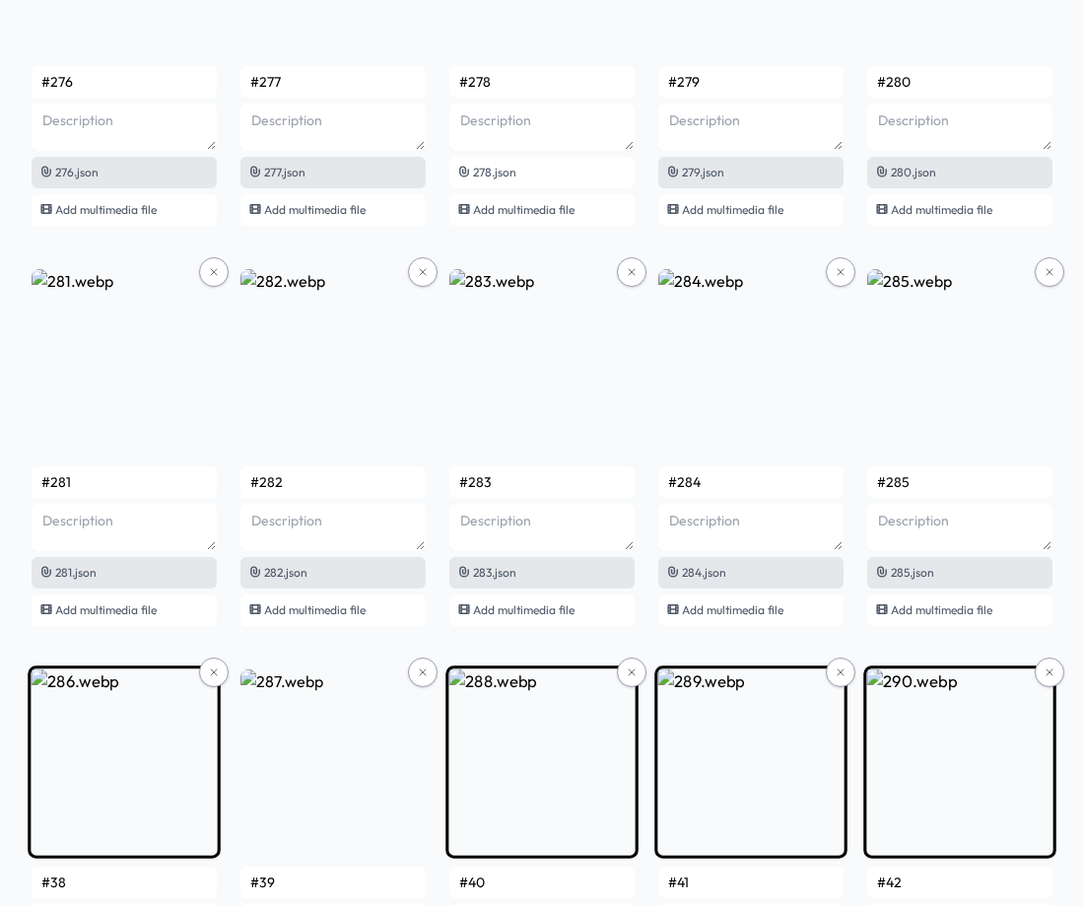
scroll to position [22737, 0]
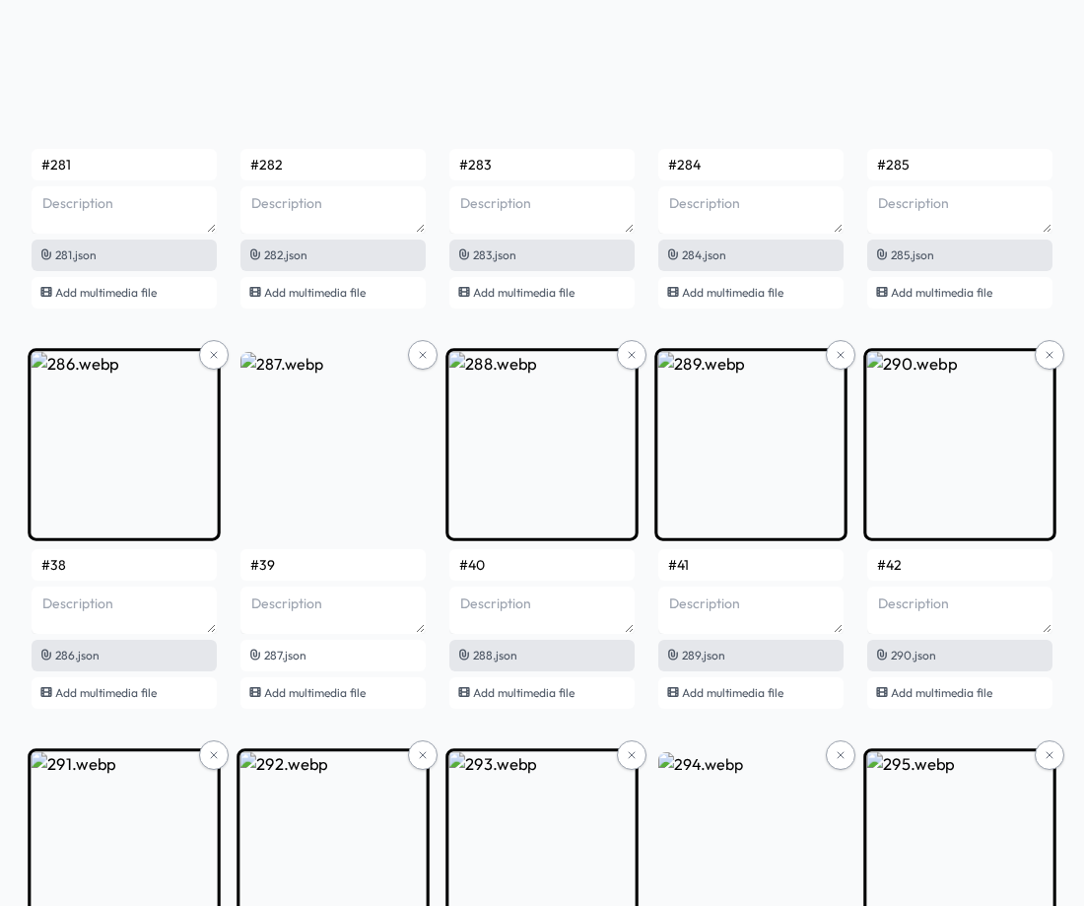
click at [94, 557] on input "#38" at bounding box center [124, 565] width 185 height 32
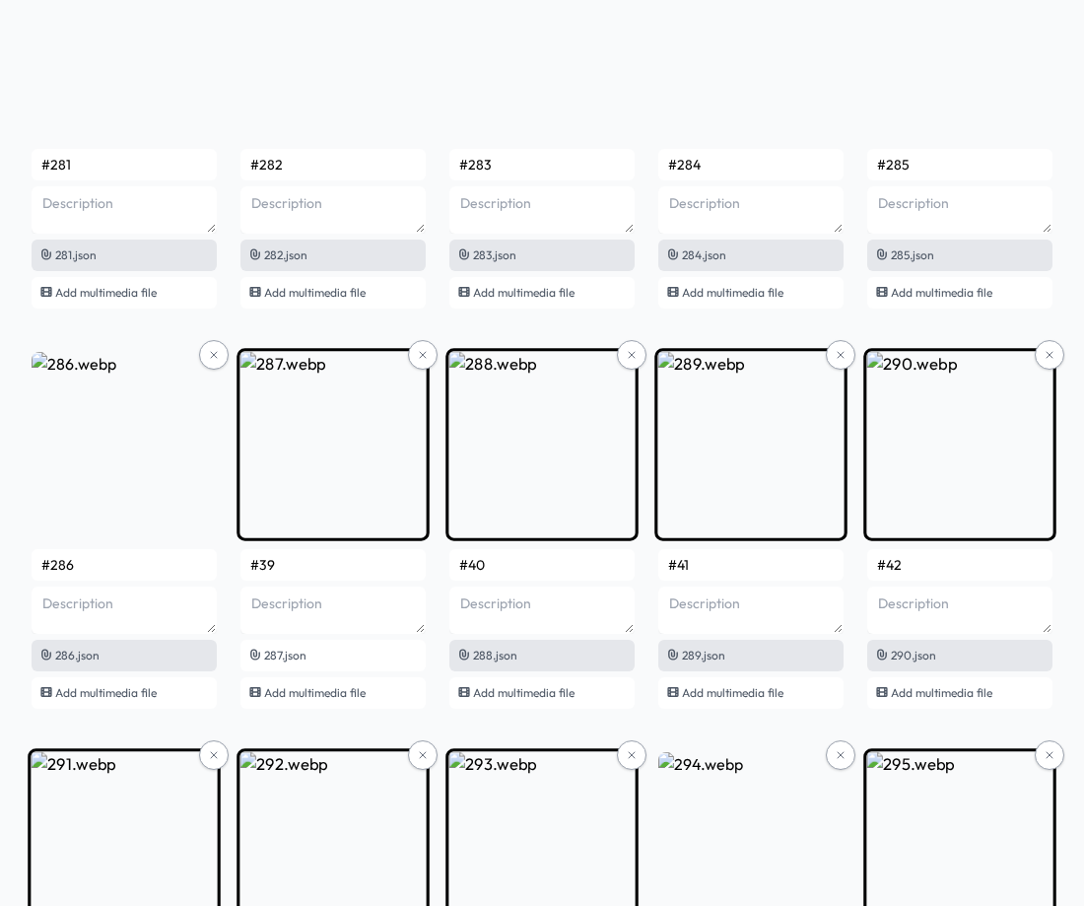
click at [289, 565] on input "#39" at bounding box center [332, 565] width 185 height 32
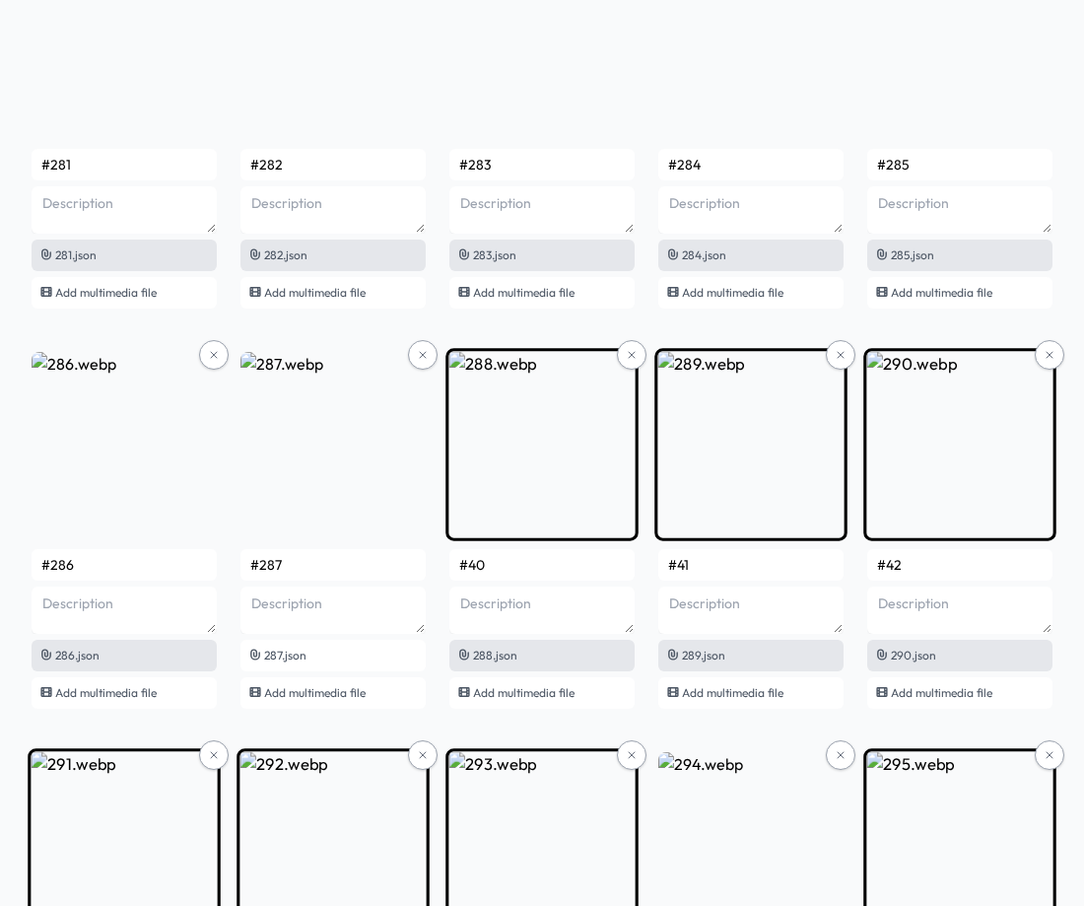
click at [530, 561] on input "#40" at bounding box center [541, 565] width 185 height 32
click at [715, 562] on input "#41" at bounding box center [750, 565] width 185 height 32
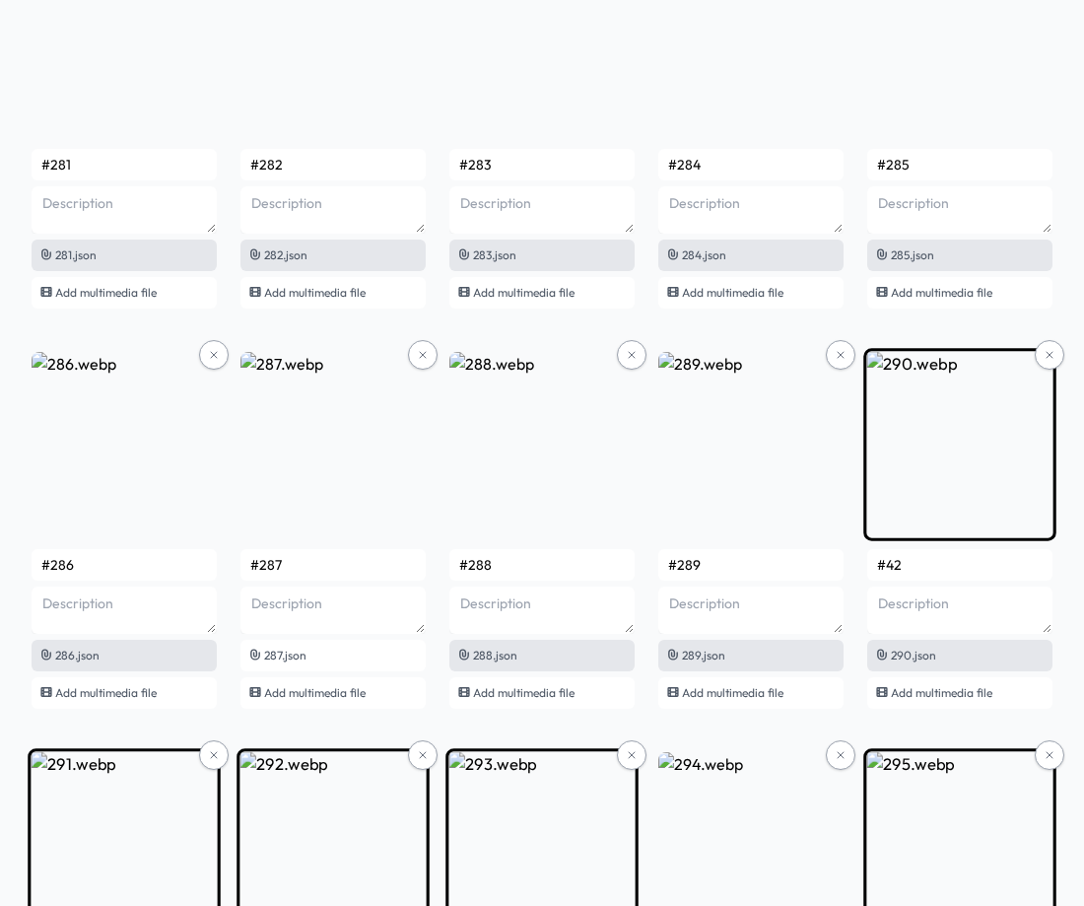
click at [950, 566] on input "#42" at bounding box center [959, 565] width 185 height 32
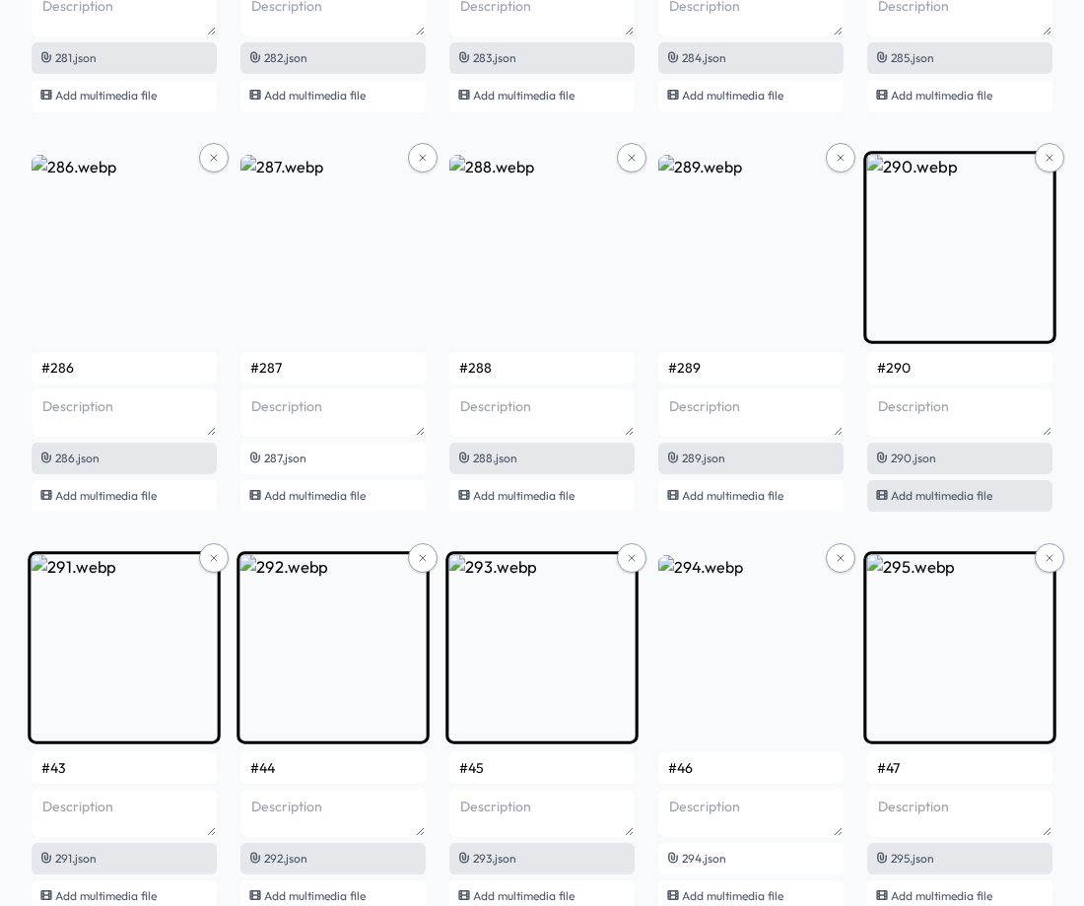
scroll to position [23033, 0]
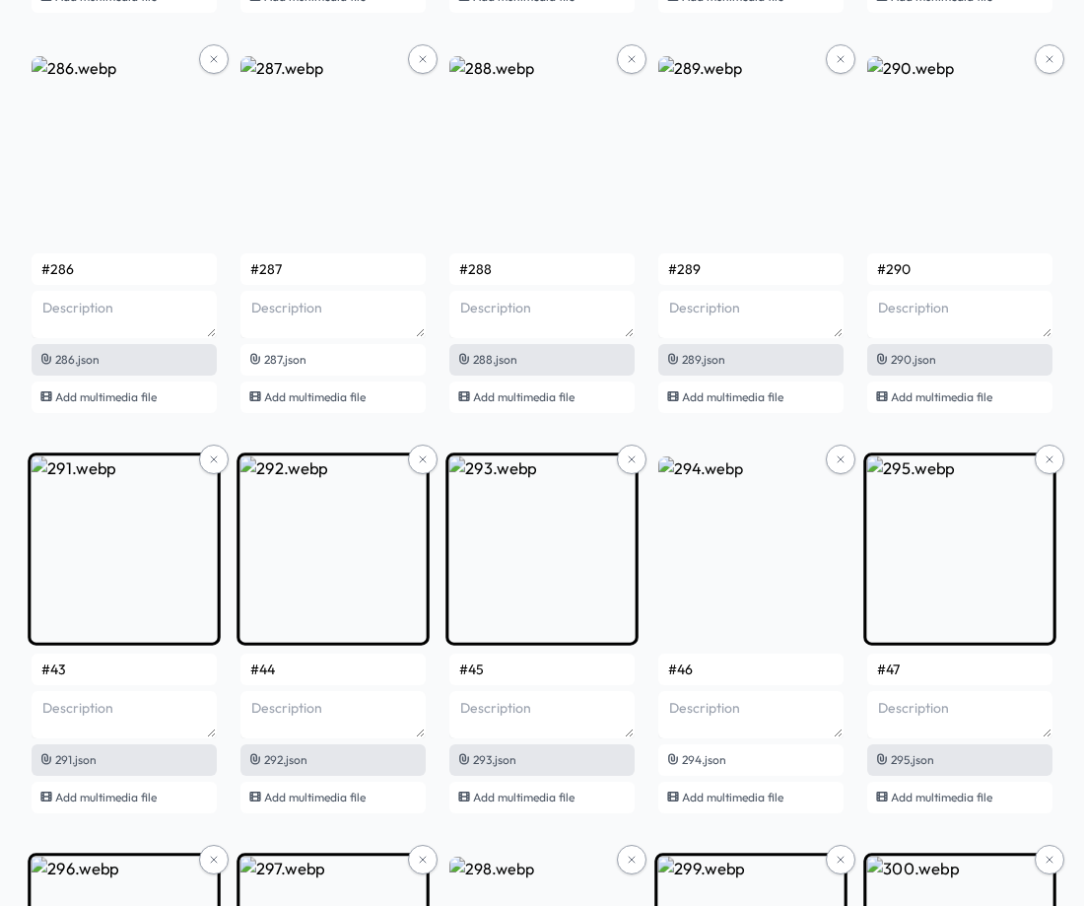
click at [128, 681] on input "#43" at bounding box center [124, 669] width 185 height 32
click at [308, 671] on input "#44" at bounding box center [332, 669] width 185 height 32
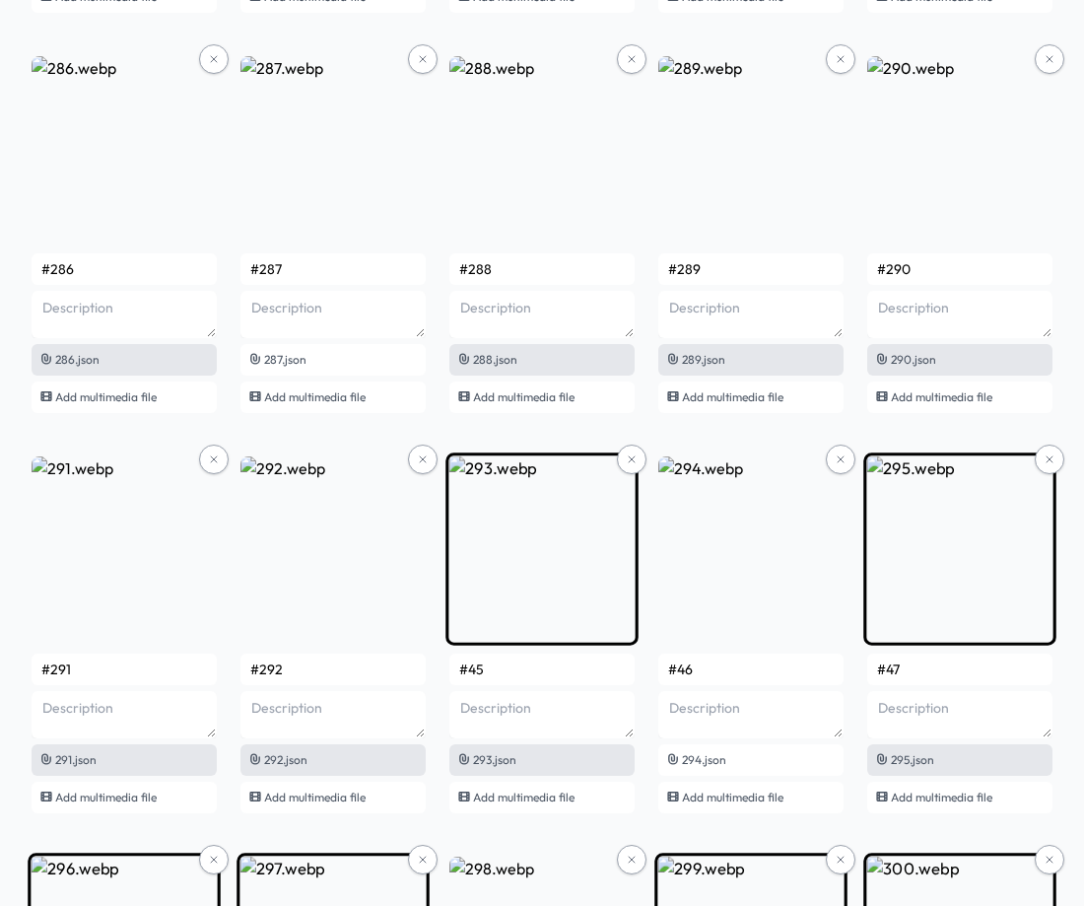
click at [503, 659] on input "#45" at bounding box center [541, 669] width 185 height 32
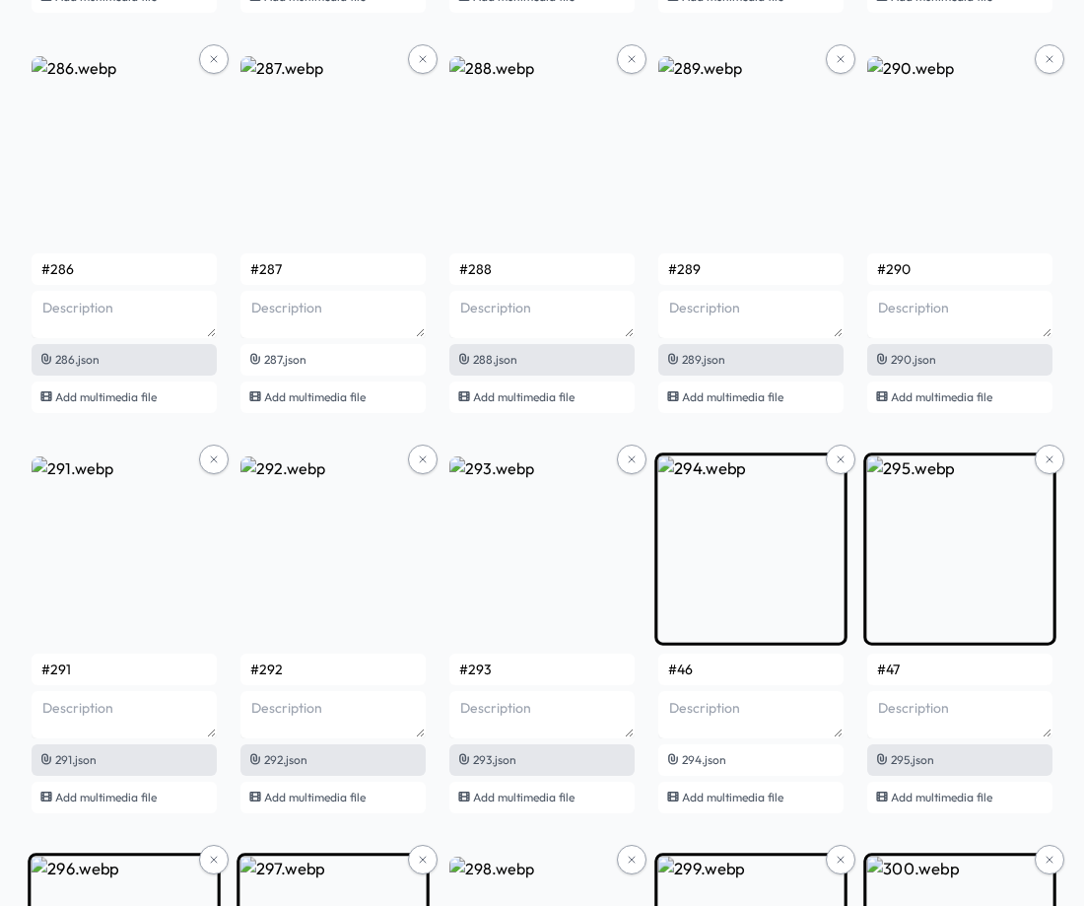
click at [751, 659] on input "#46" at bounding box center [750, 669] width 185 height 32
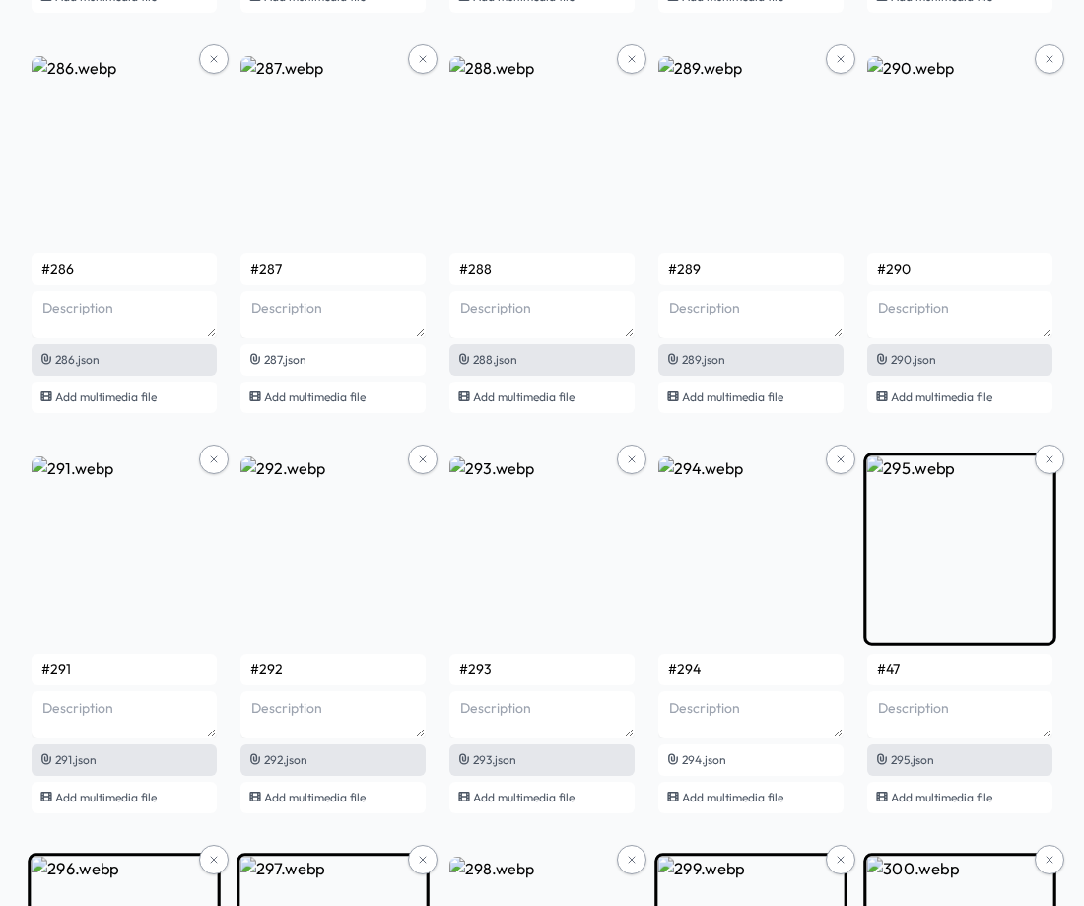
click at [925, 669] on input "#47" at bounding box center [959, 669] width 185 height 32
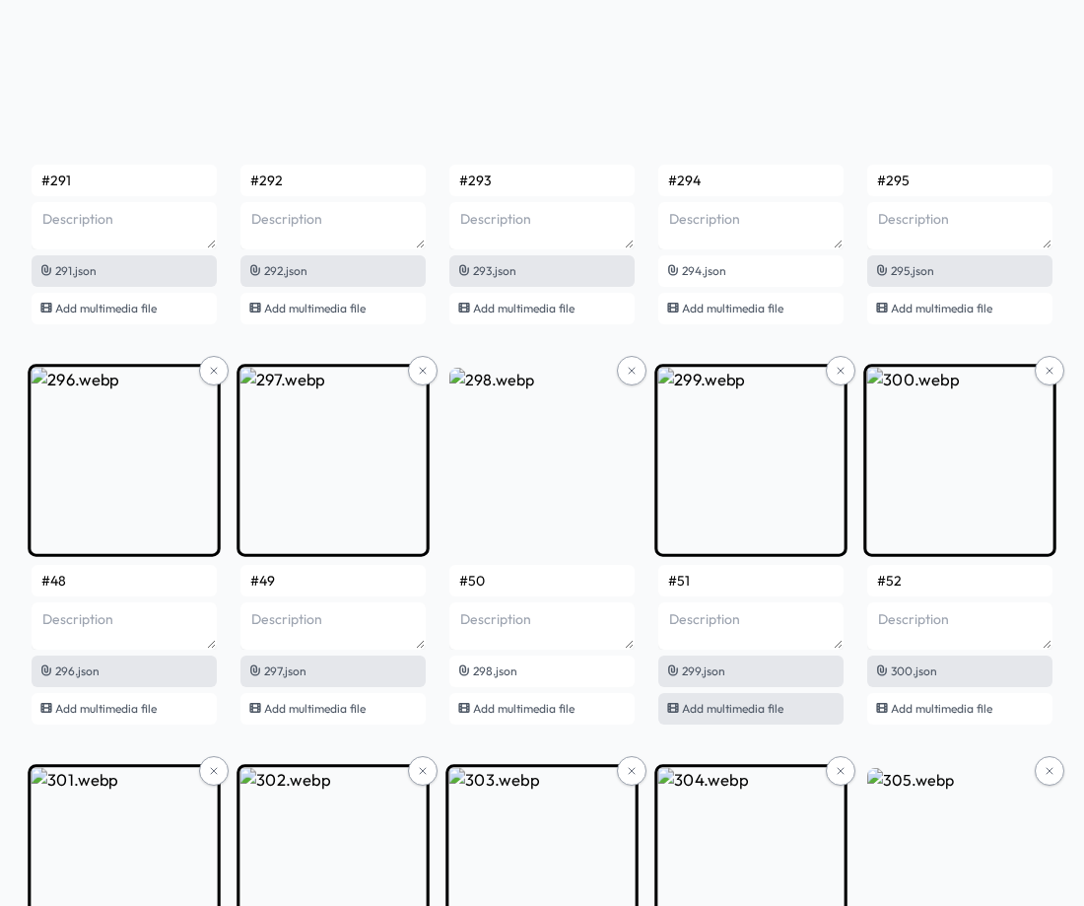
scroll to position [23526, 0]
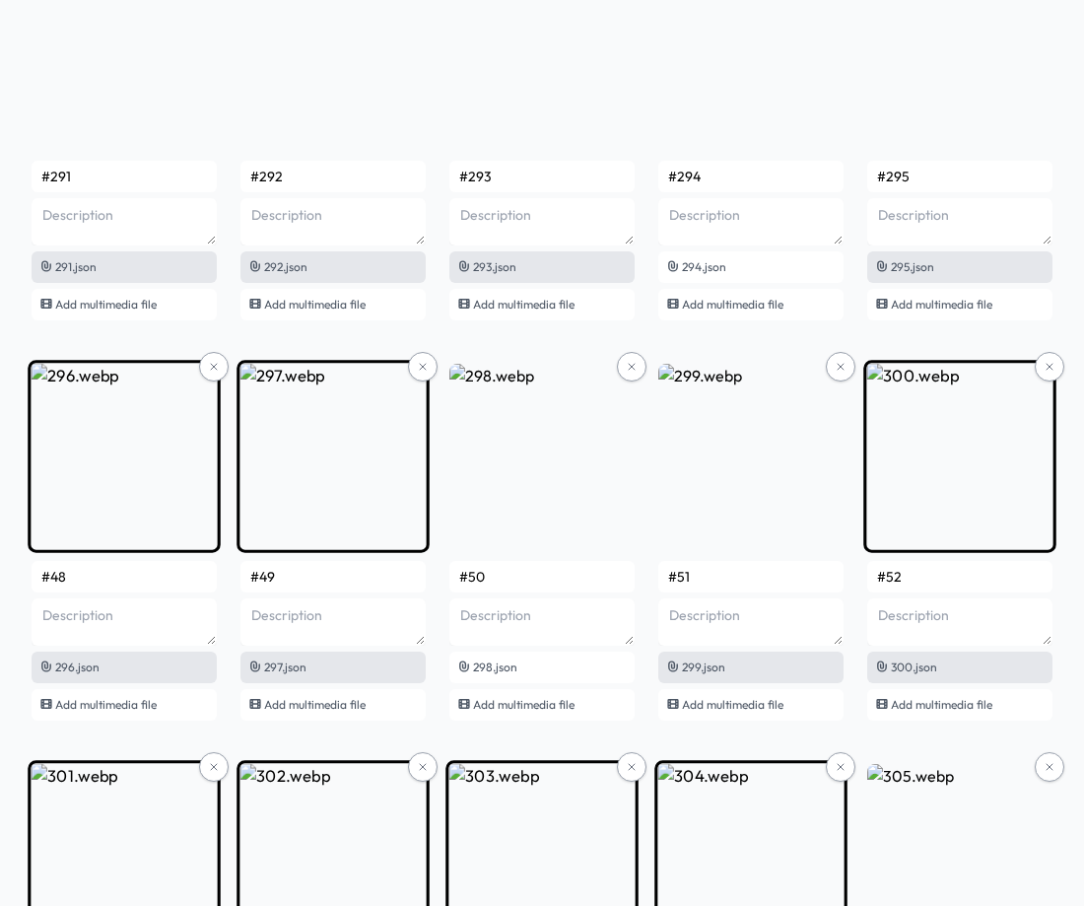
click at [95, 582] on input "#48" at bounding box center [124, 577] width 185 height 32
click at [300, 582] on input "#49" at bounding box center [332, 577] width 185 height 32
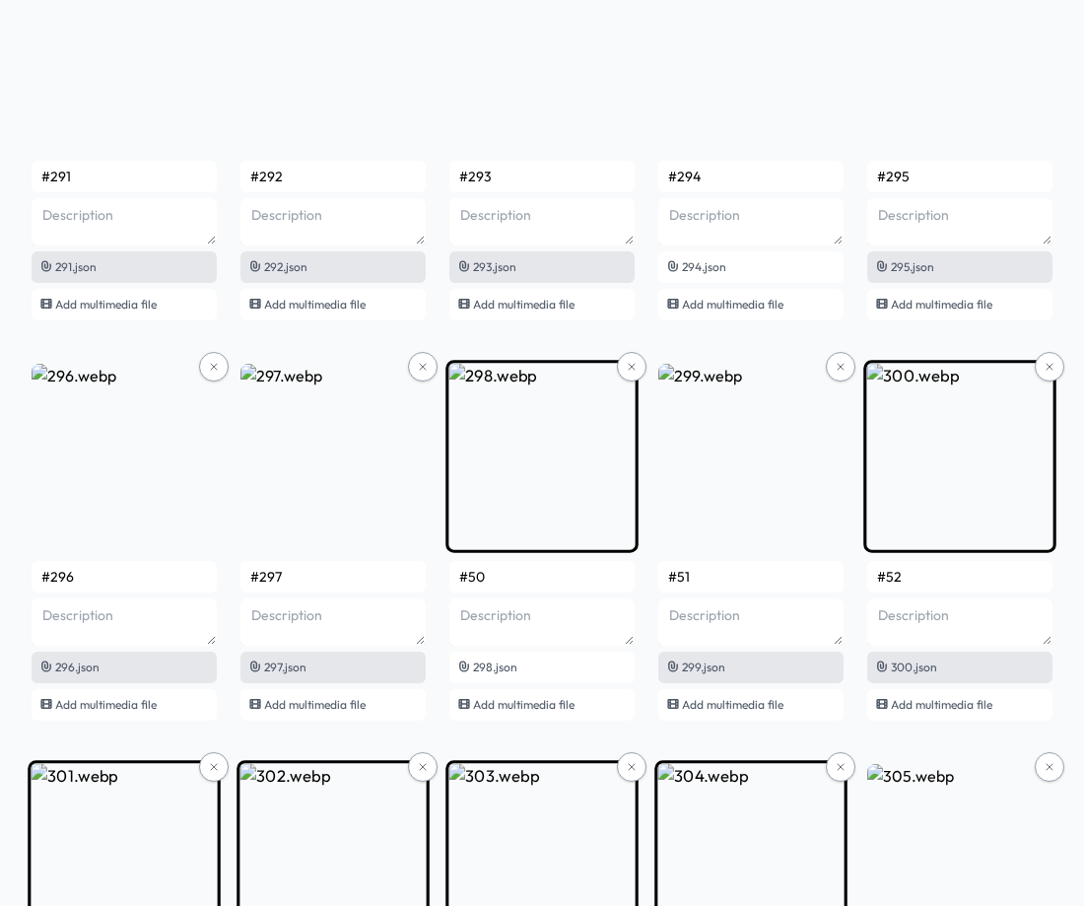
click at [552, 571] on input "#50" at bounding box center [541, 577] width 185 height 32
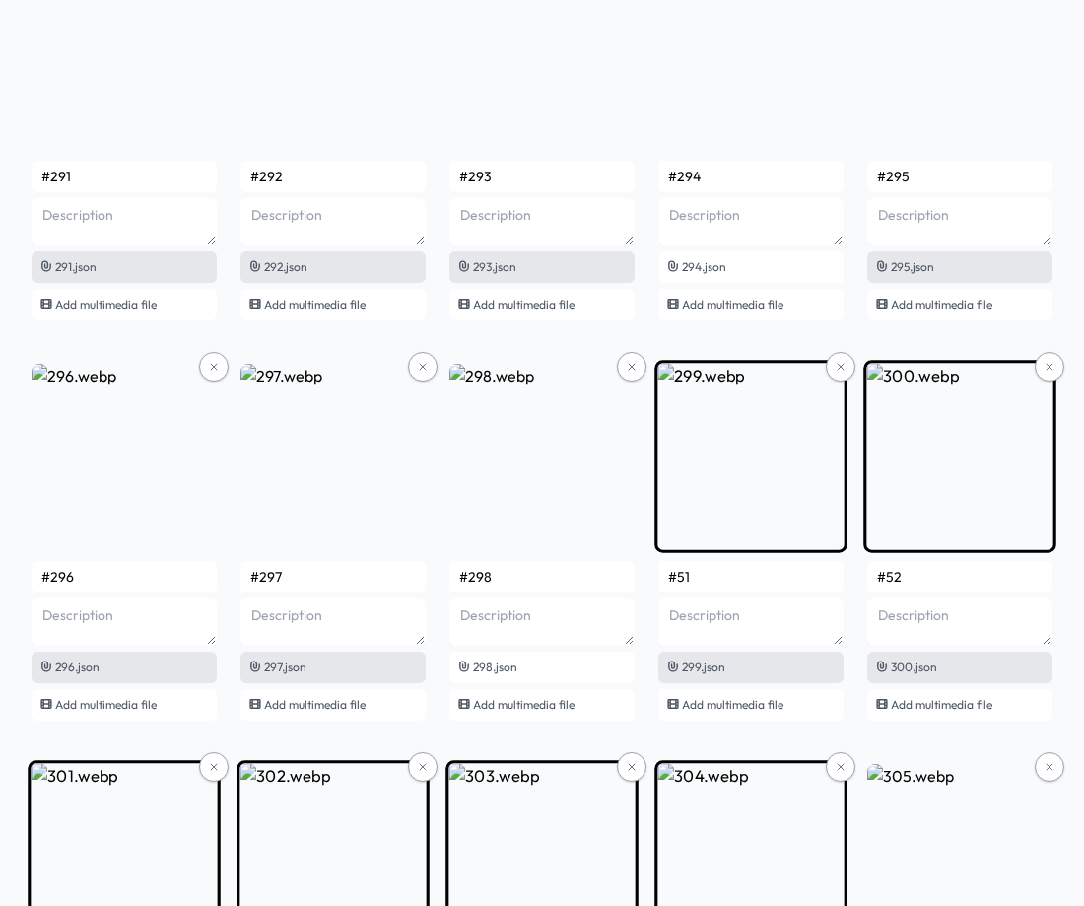
click at [728, 579] on input "#51" at bounding box center [750, 577] width 185 height 32
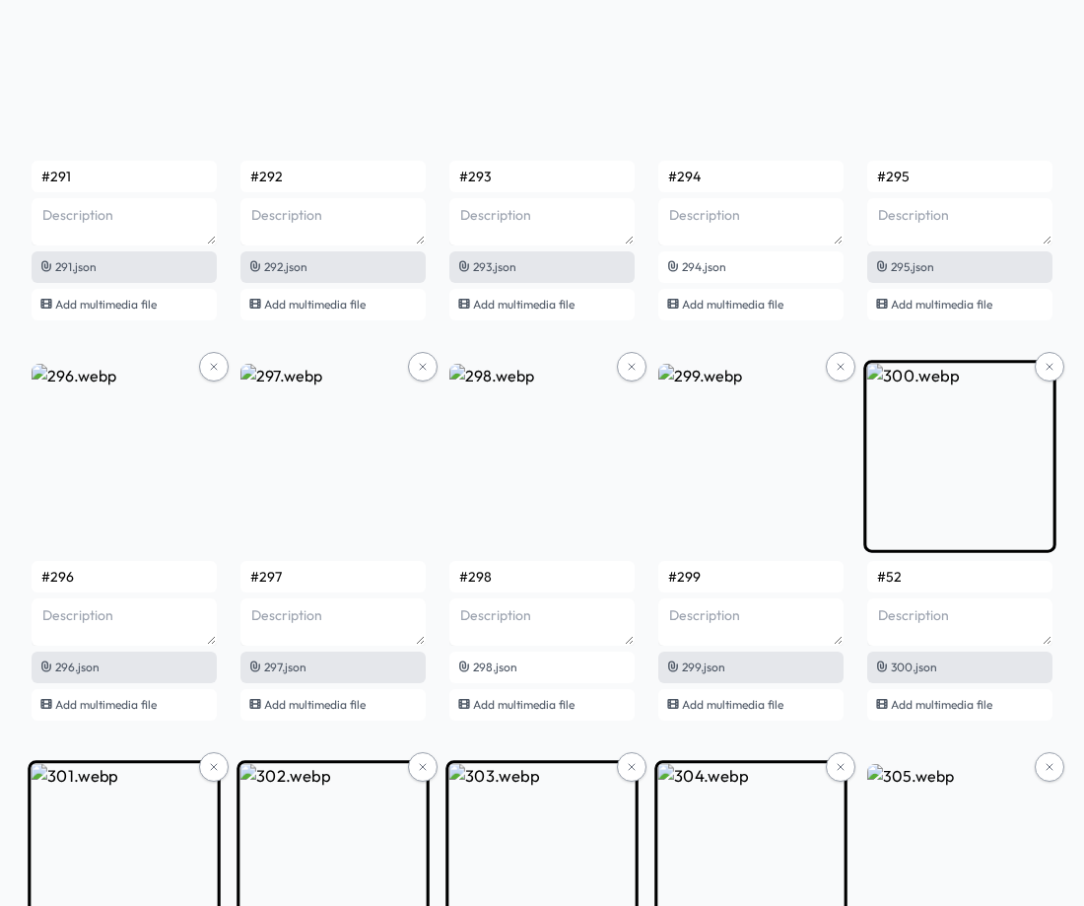
click at [938, 578] on input "#52" at bounding box center [959, 577] width 185 height 32
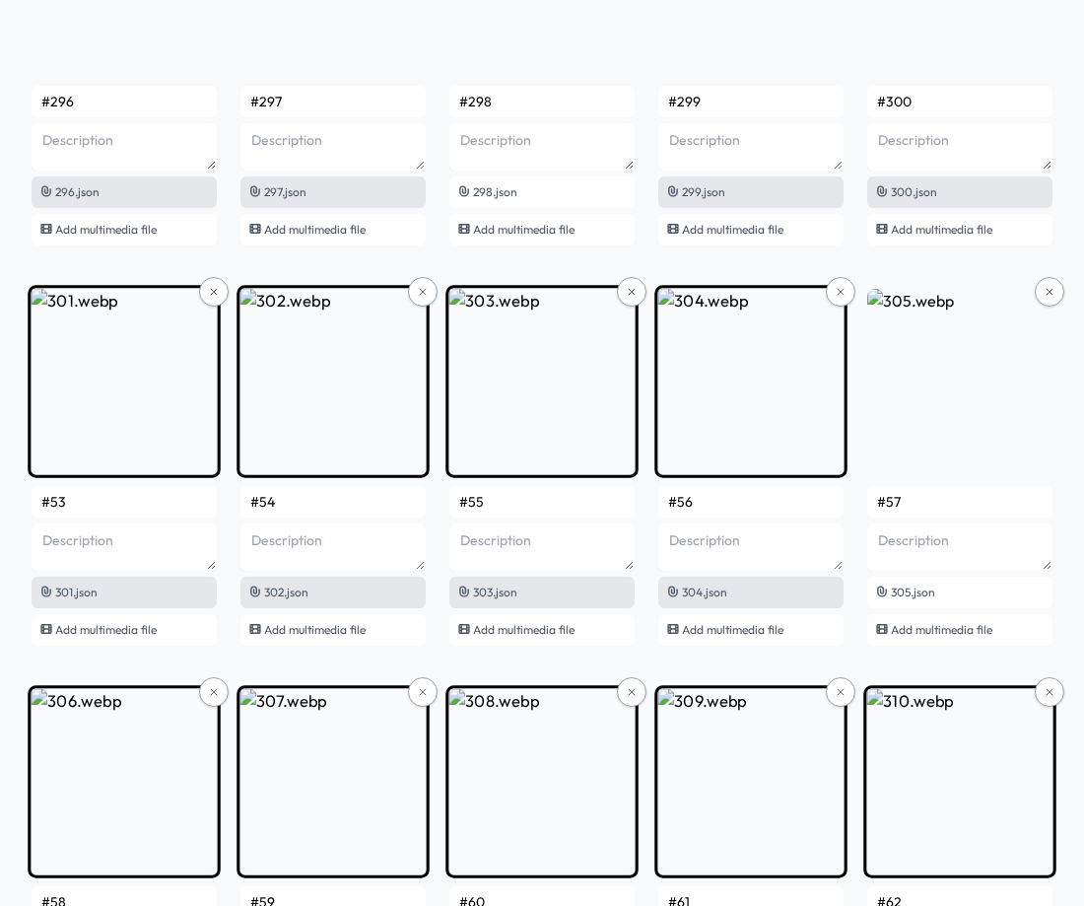
scroll to position [24019, 0]
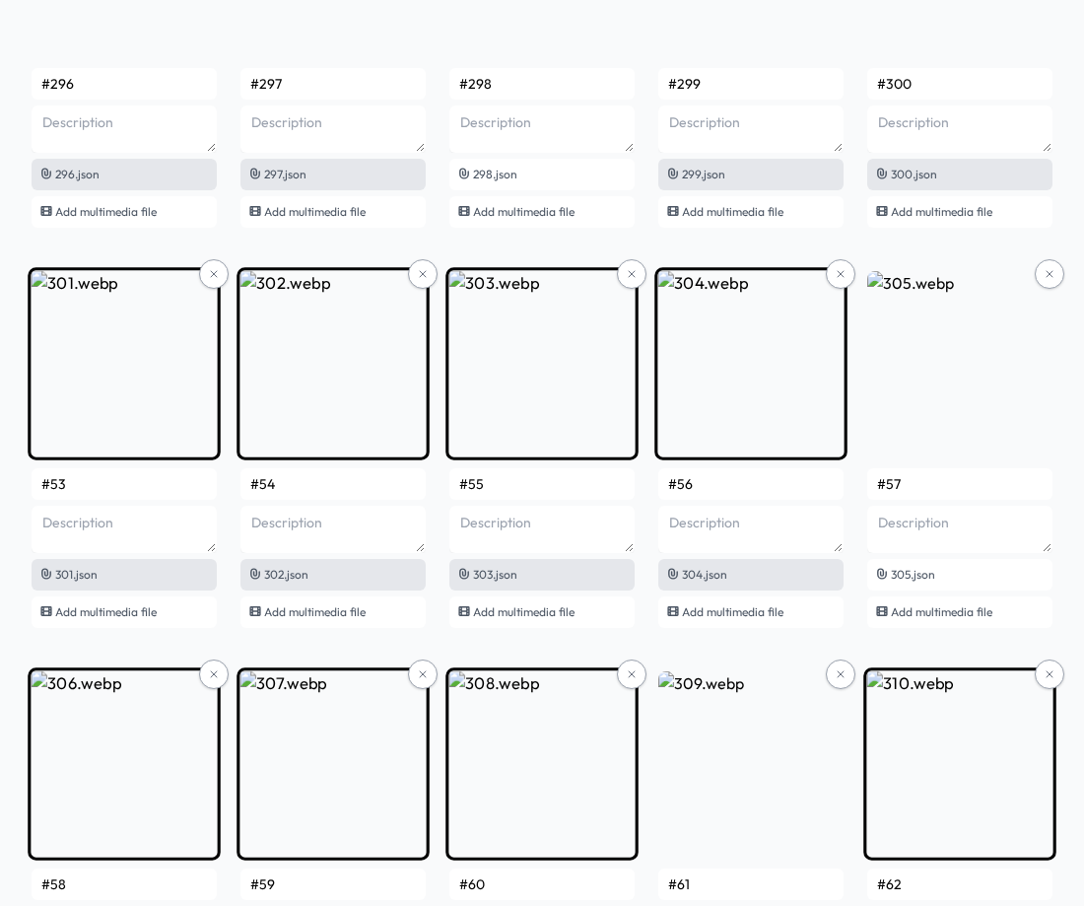
click at [144, 487] on input "#53" at bounding box center [124, 484] width 185 height 32
click at [292, 479] on input "#54" at bounding box center [332, 484] width 185 height 32
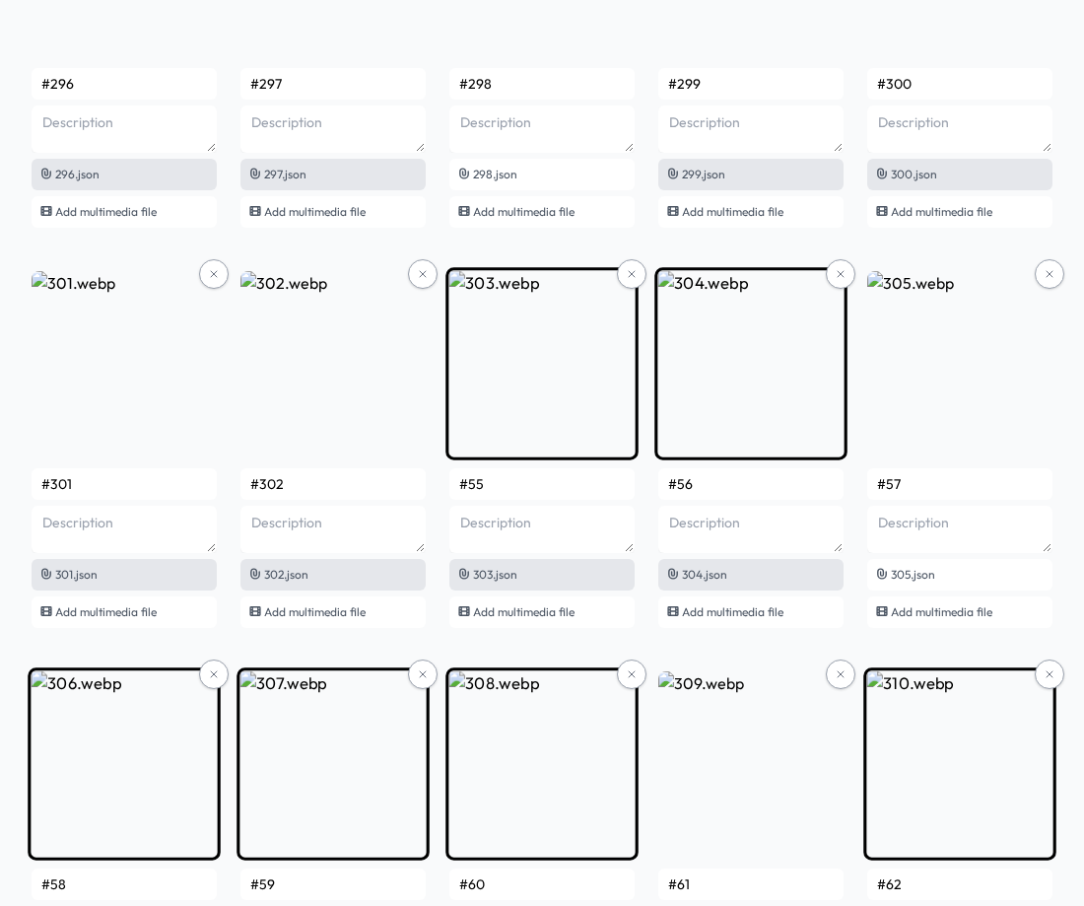
click at [529, 492] on input "#55" at bounding box center [541, 484] width 185 height 32
click at [715, 487] on input "#56" at bounding box center [750, 484] width 185 height 32
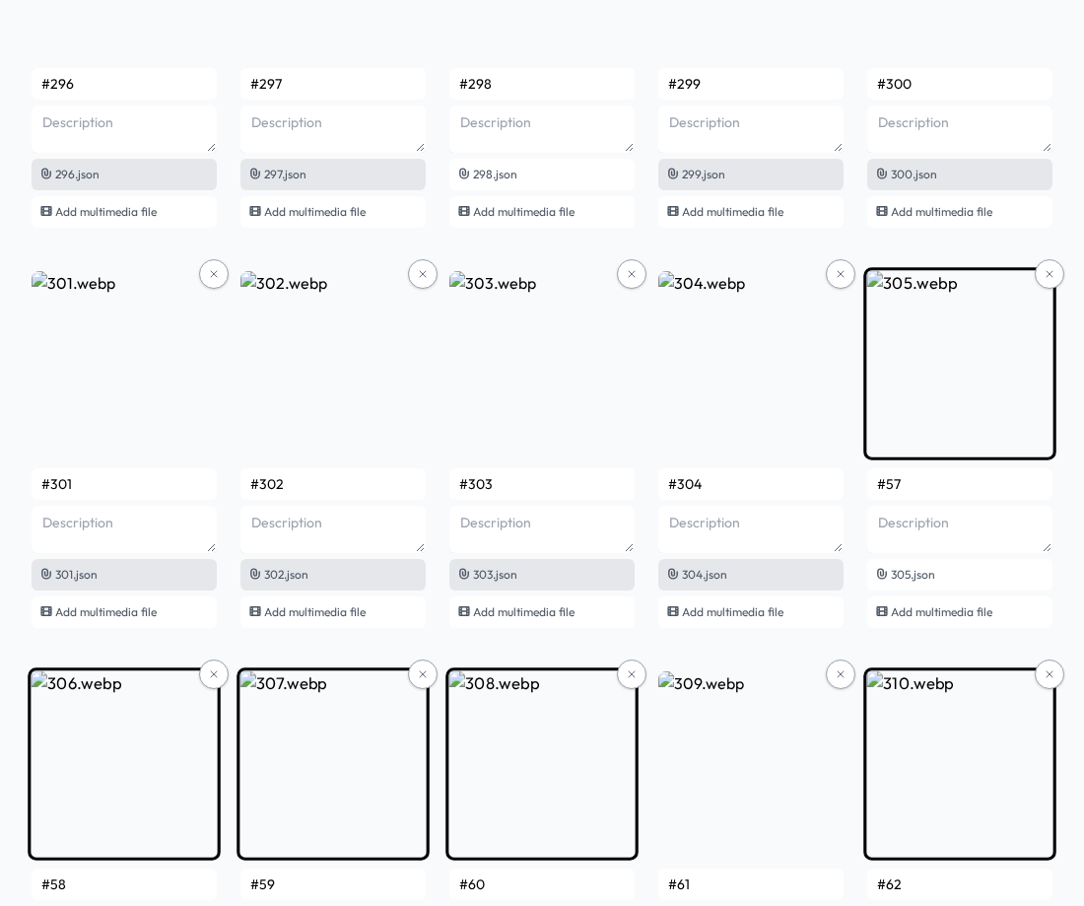
click at [928, 485] on input "#57" at bounding box center [959, 484] width 185 height 32
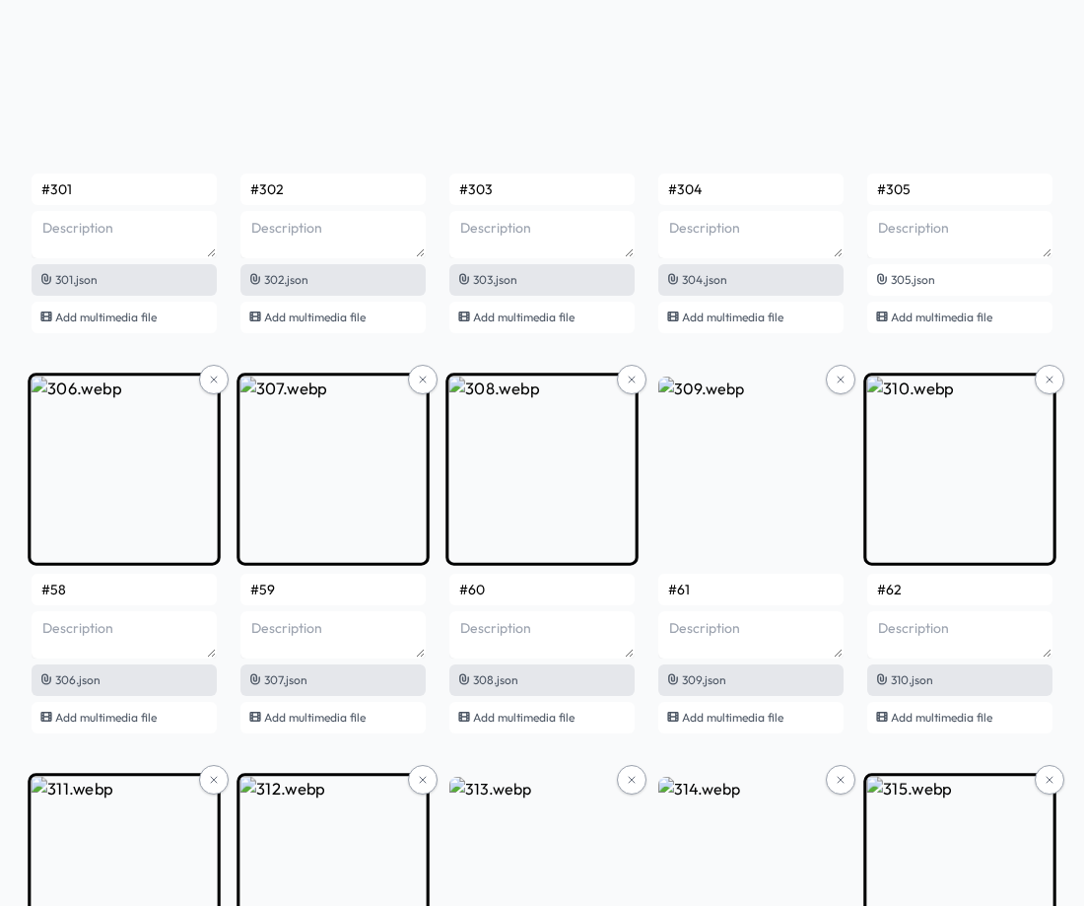
scroll to position [24314, 0]
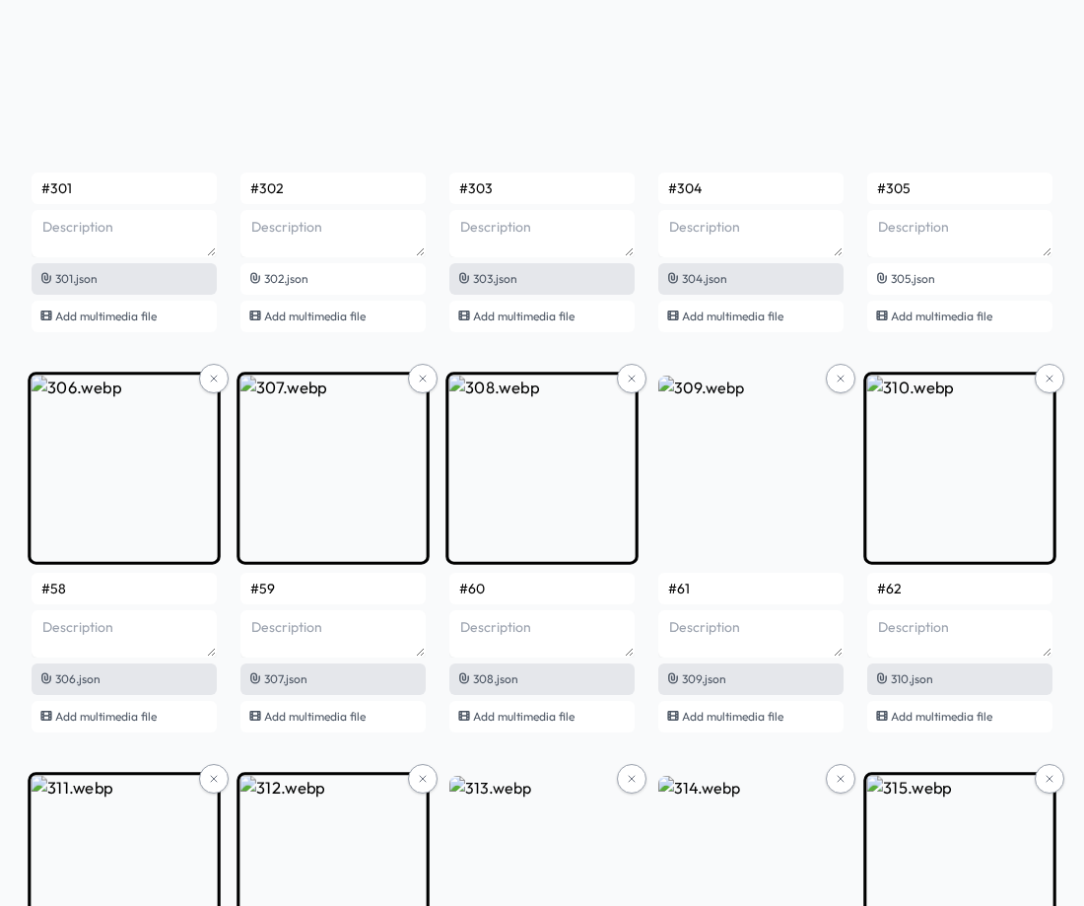
click at [91, 592] on input "#58" at bounding box center [124, 589] width 185 height 32
click at [330, 587] on input "#59" at bounding box center [332, 589] width 185 height 32
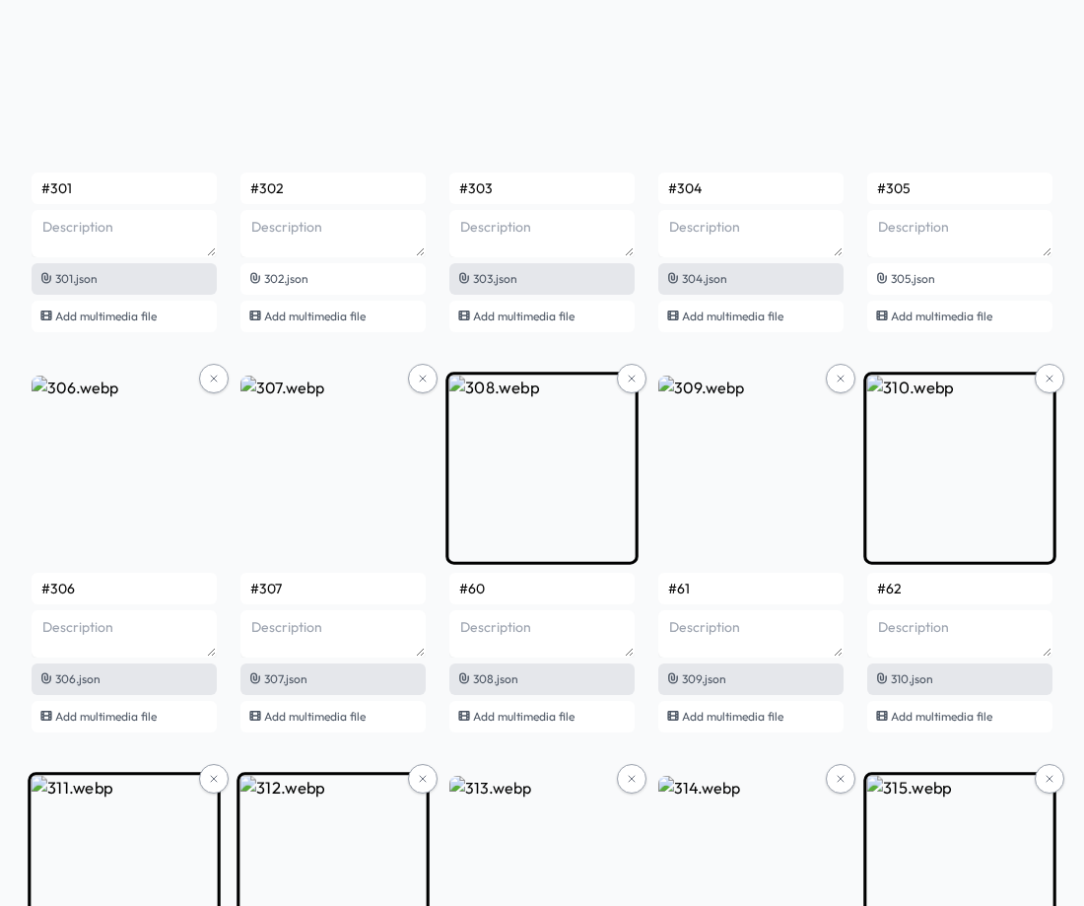
click at [502, 589] on input "#60" at bounding box center [541, 589] width 185 height 32
click at [724, 582] on input "#61" at bounding box center [750, 589] width 185 height 32
click at [930, 599] on input "#62" at bounding box center [959, 589] width 185 height 32
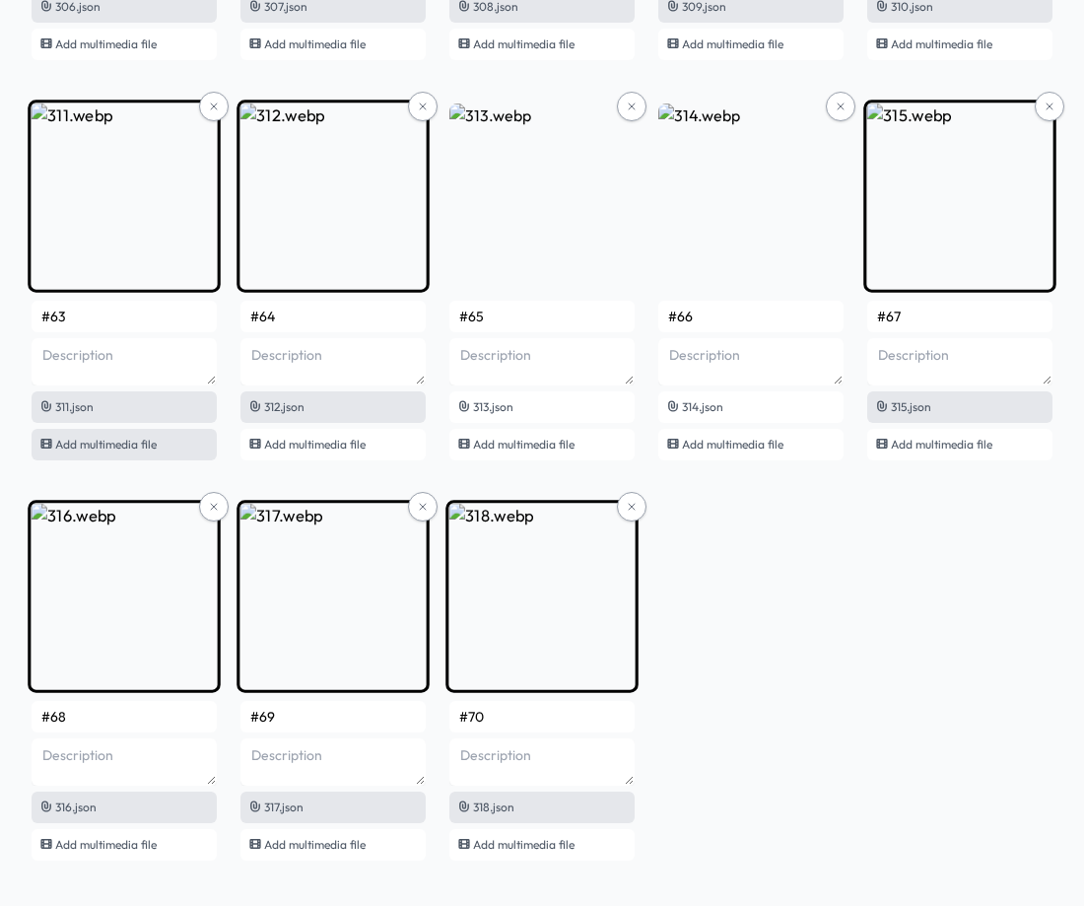
scroll to position [25004, 0]
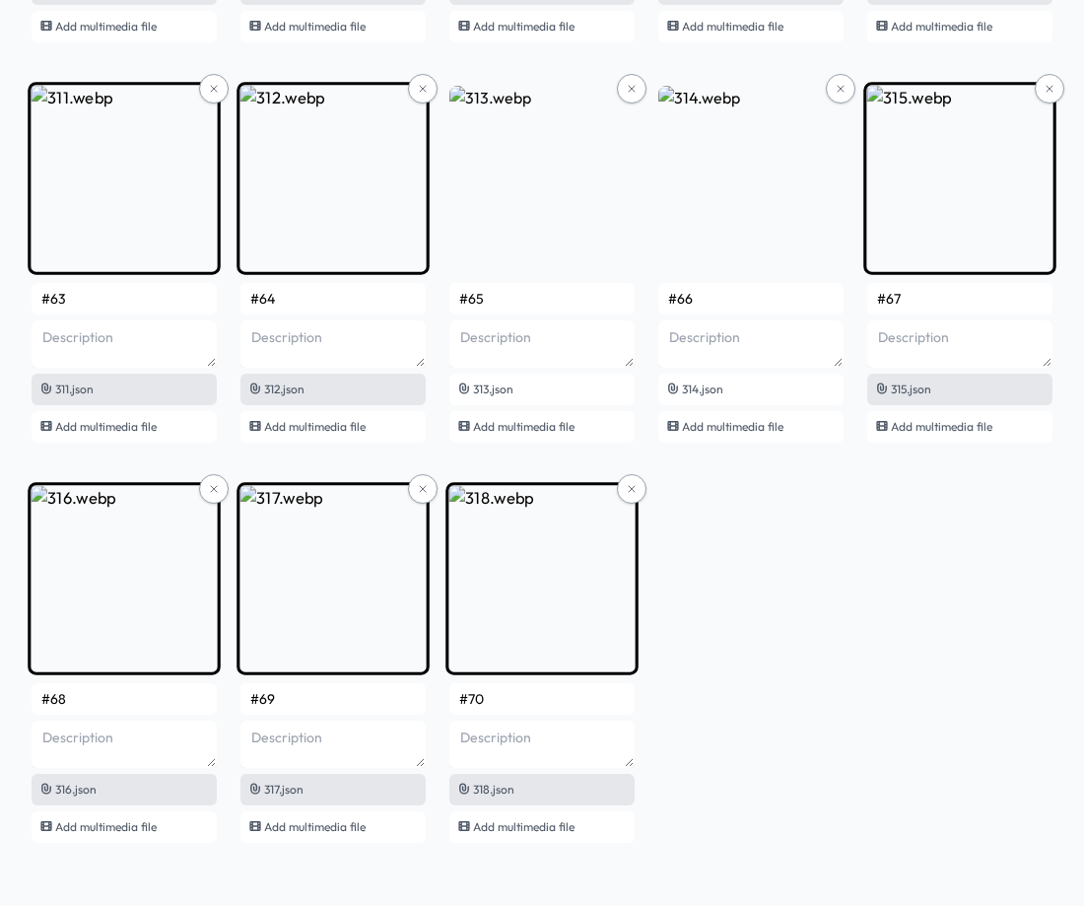
click at [135, 302] on input "#63" at bounding box center [124, 299] width 185 height 32
click at [356, 304] on input "#64" at bounding box center [332, 299] width 185 height 32
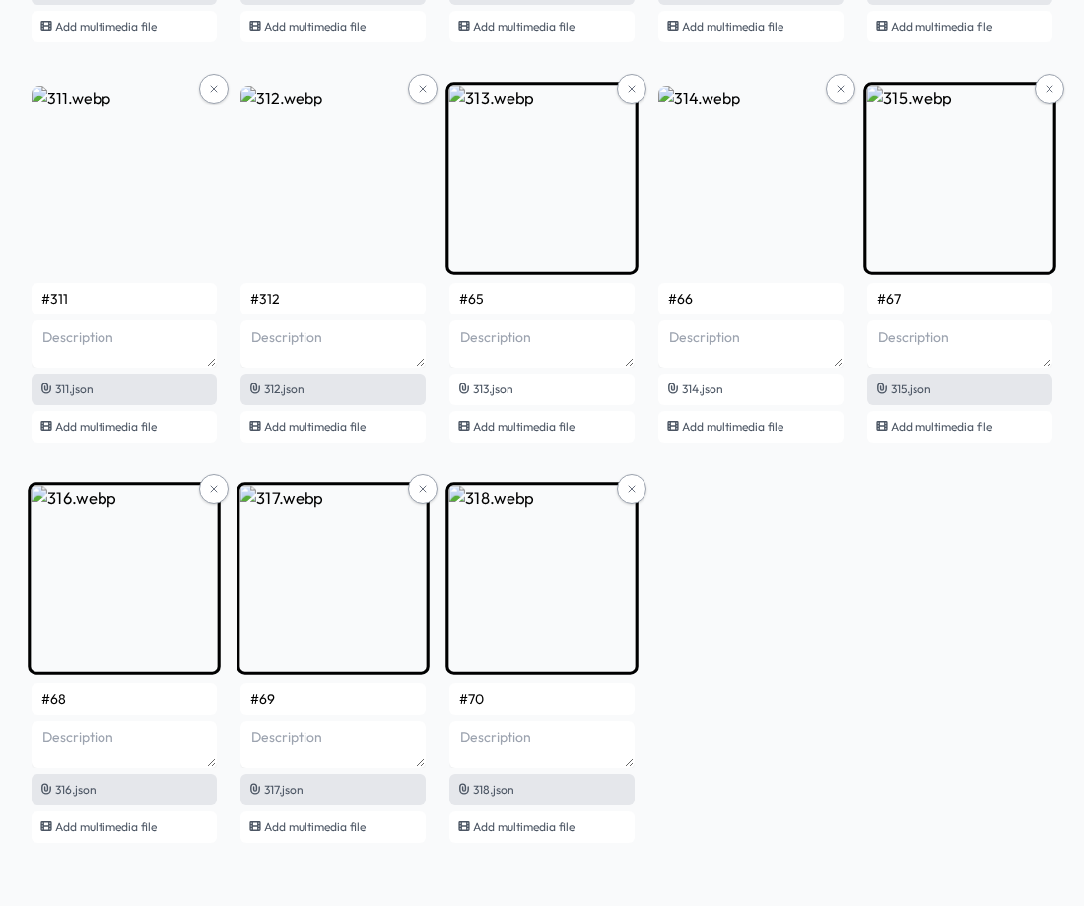
click at [538, 308] on input "#65" at bounding box center [541, 299] width 185 height 32
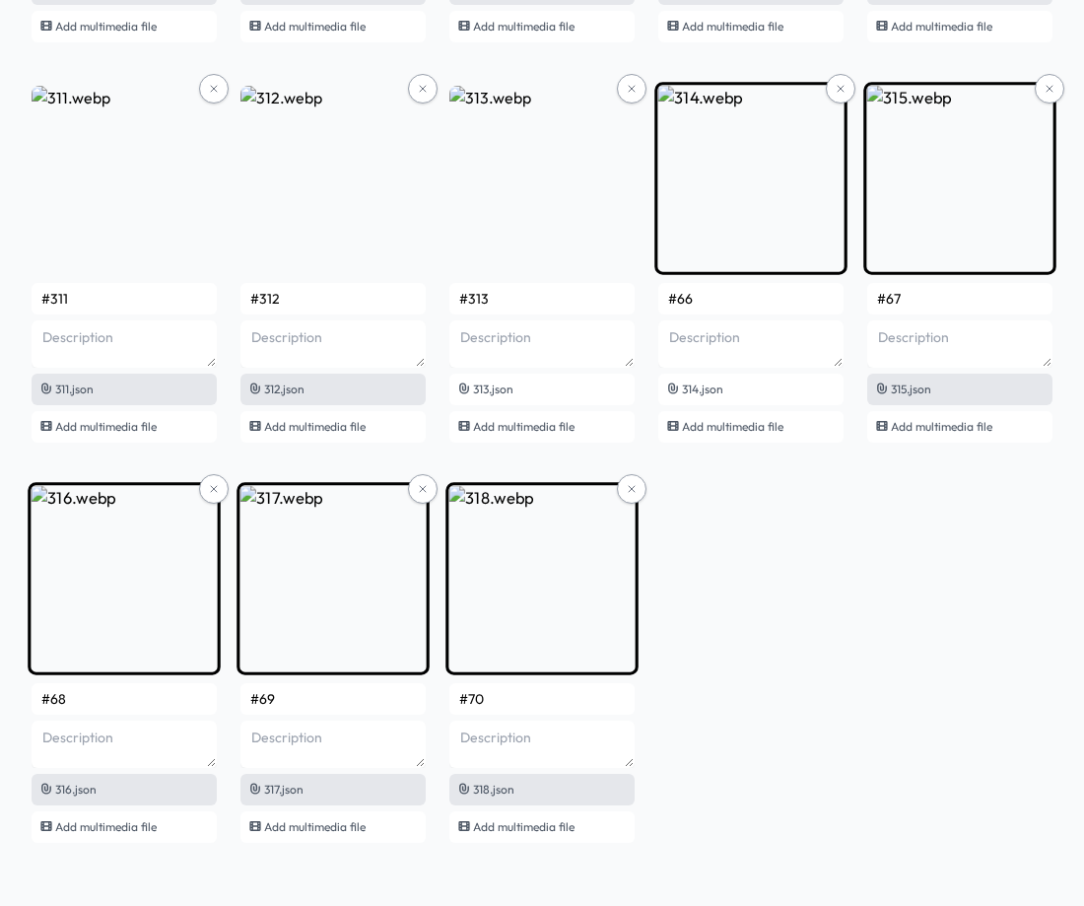
click at [738, 296] on input "#66" at bounding box center [750, 299] width 185 height 32
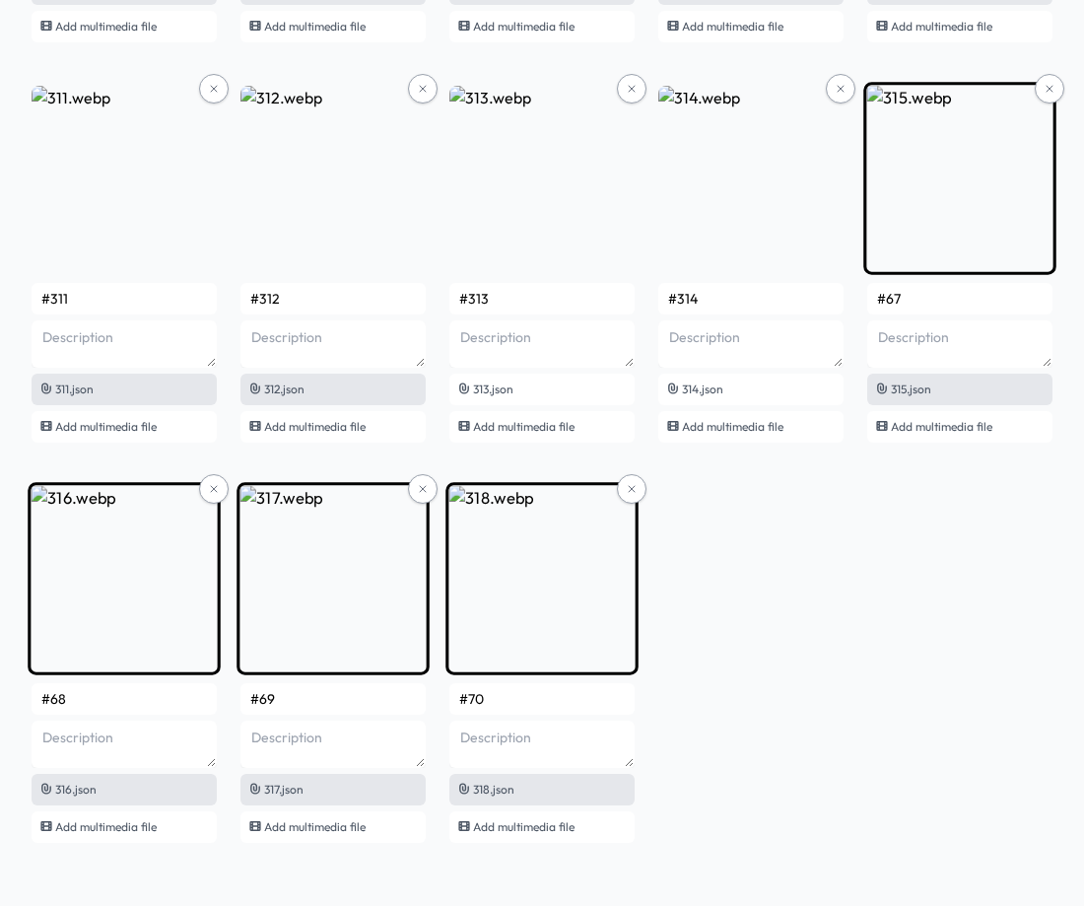
click at [925, 292] on input "#67" at bounding box center [959, 299] width 185 height 32
click at [136, 690] on input "#68" at bounding box center [124, 699] width 185 height 32
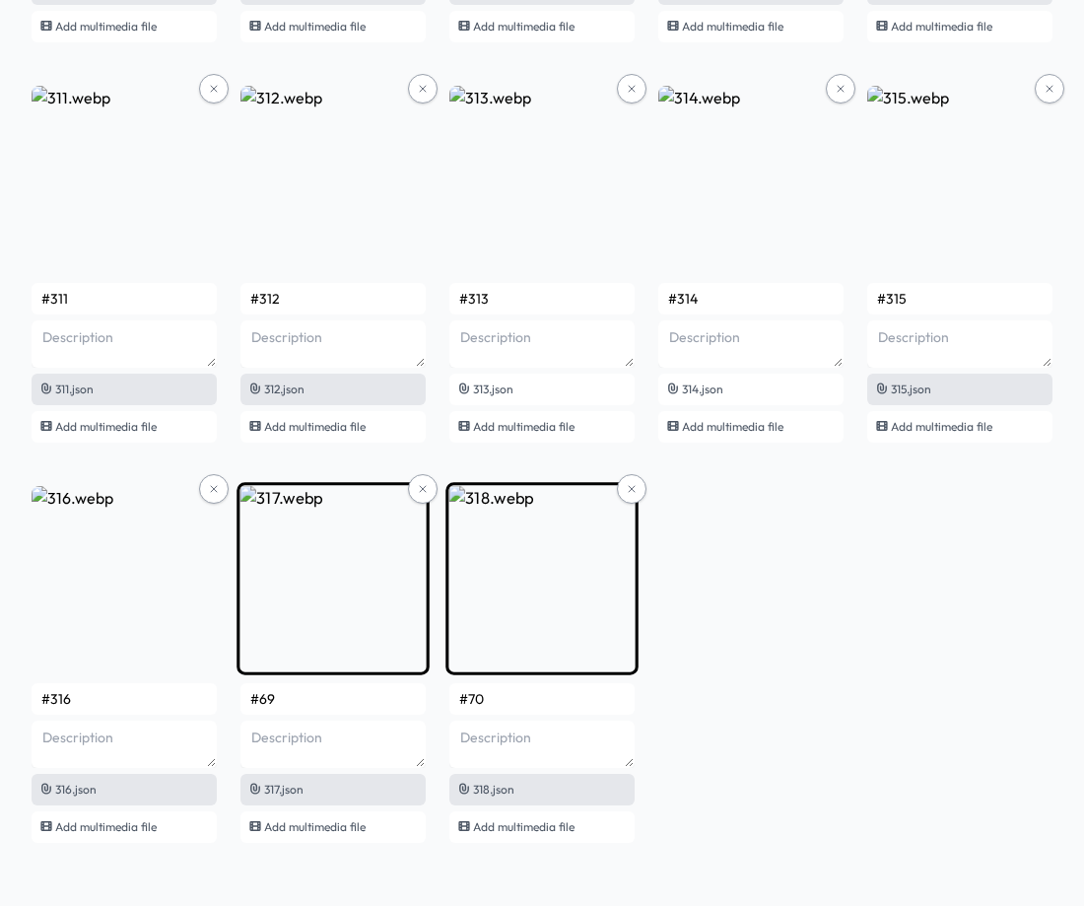
click at [308, 699] on input "#69" at bounding box center [332, 699] width 185 height 32
click at [509, 699] on input "#70" at bounding box center [541, 699] width 185 height 32
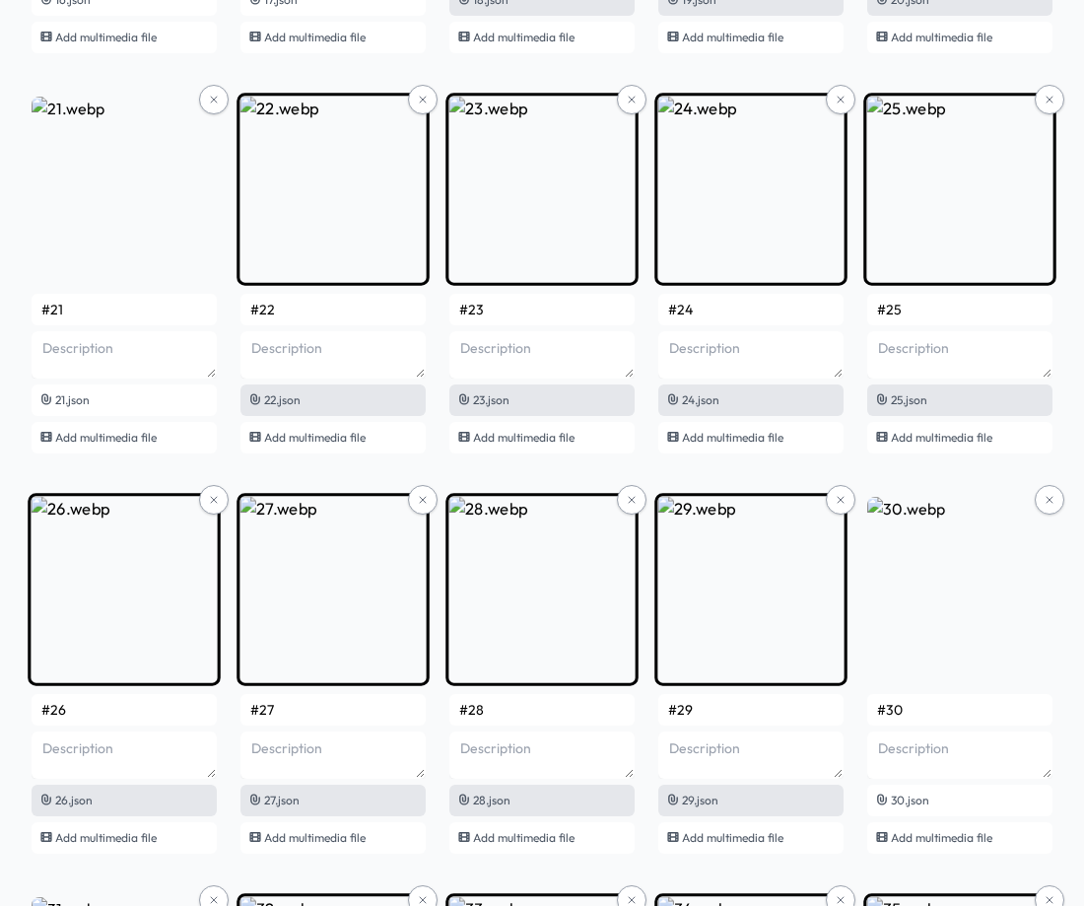
scroll to position [0, 0]
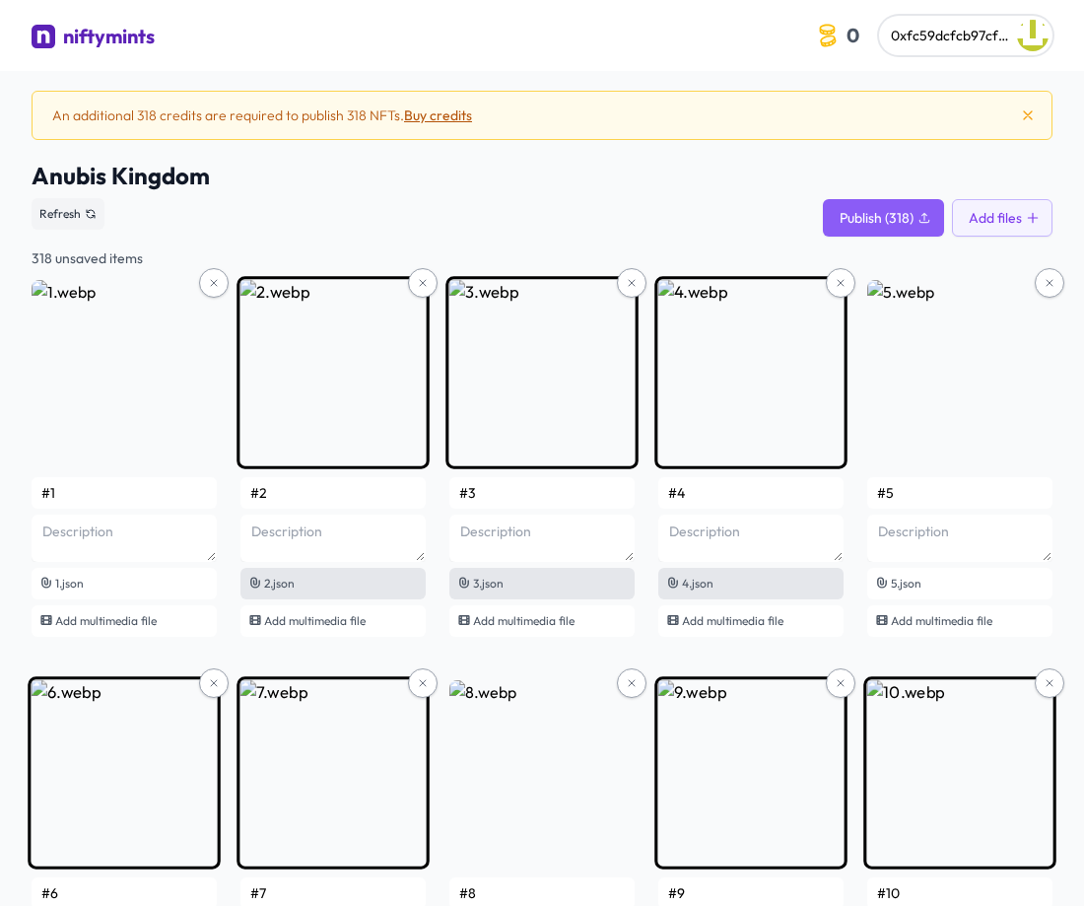
click at [450, 116] on button "Buy credits" at bounding box center [438, 115] width 68 height 20
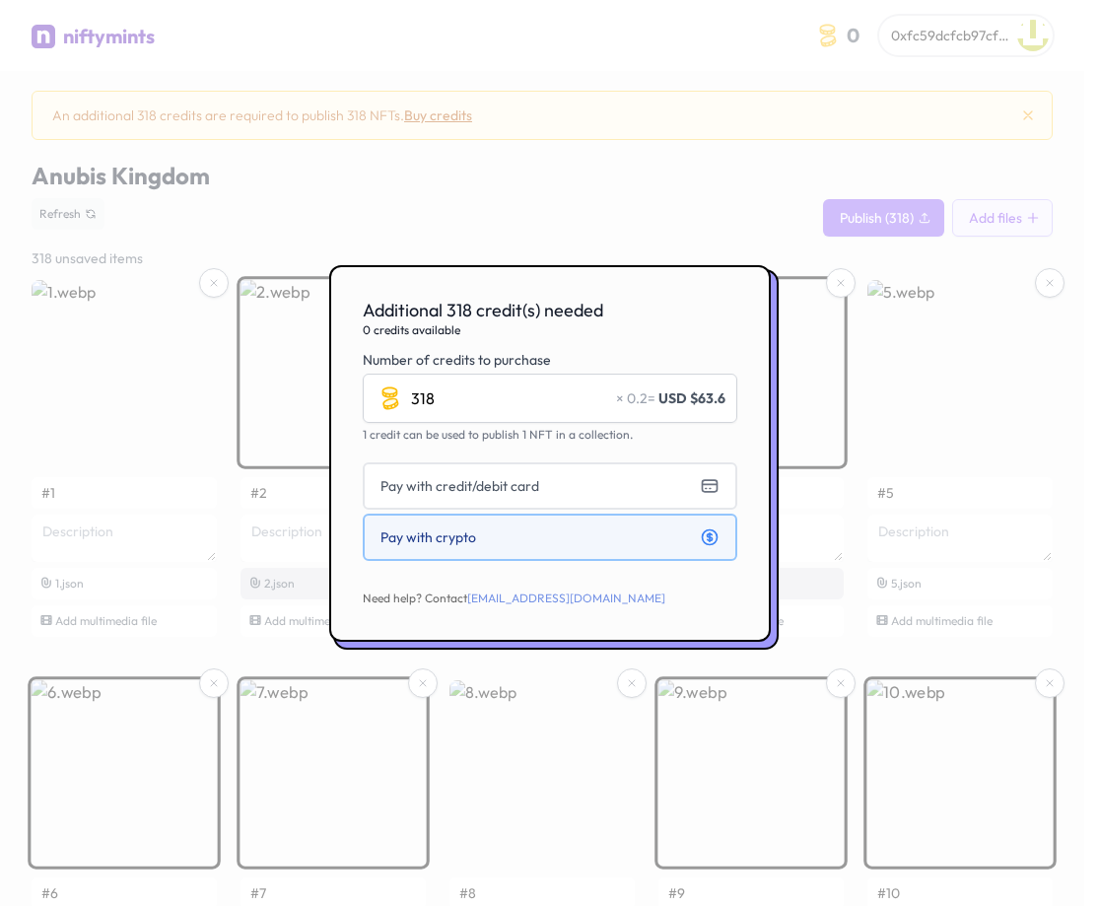
click at [496, 538] on button "Pay with crypto" at bounding box center [550, 537] width 375 height 47
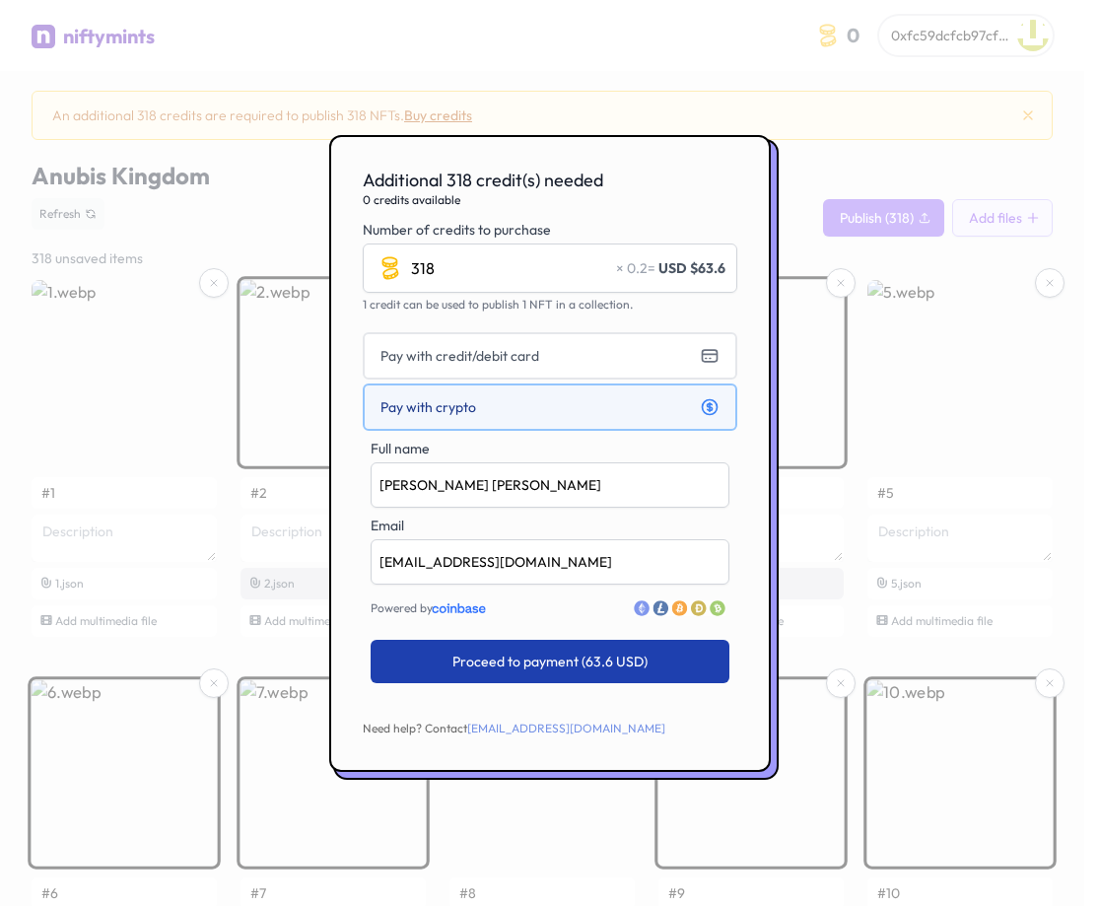
click at [640, 659] on span "Proceed to payment (63.6 USD)" at bounding box center [549, 661] width 195 height 20
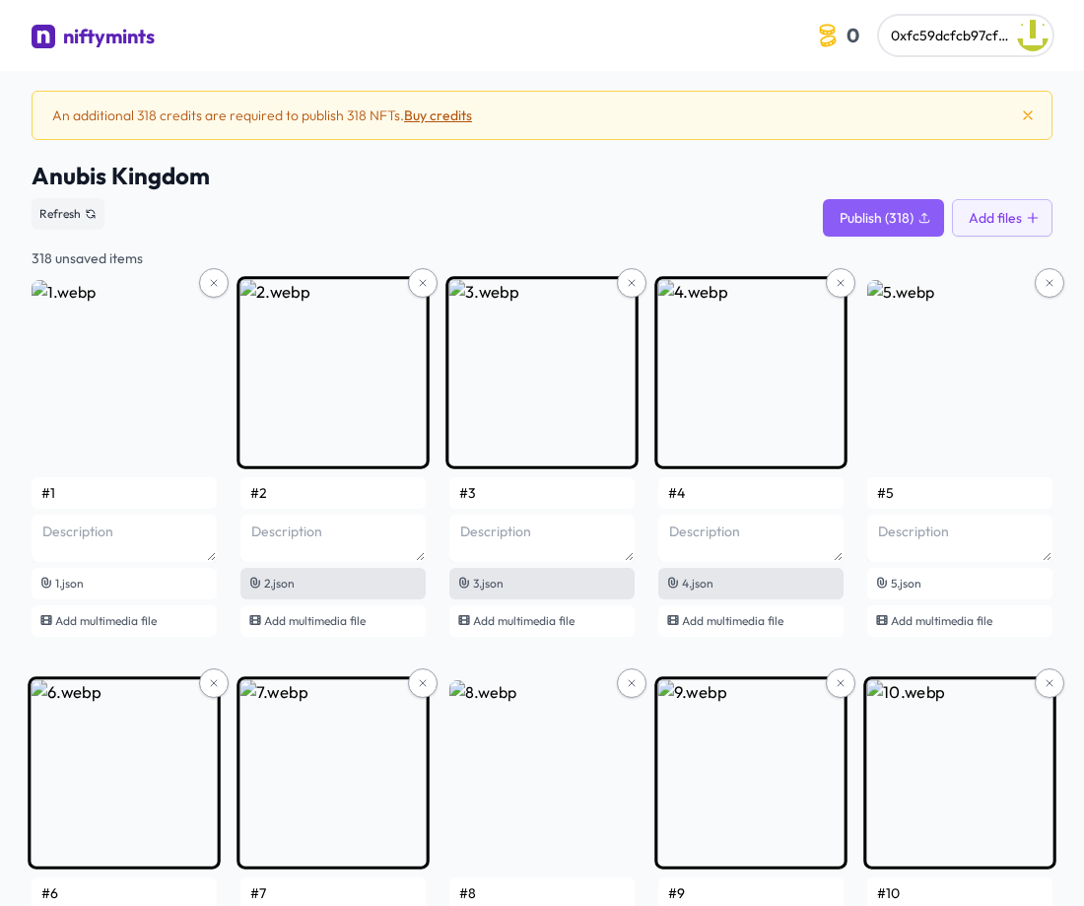
click at [427, 118] on button "Buy credits" at bounding box center [438, 115] width 68 height 20
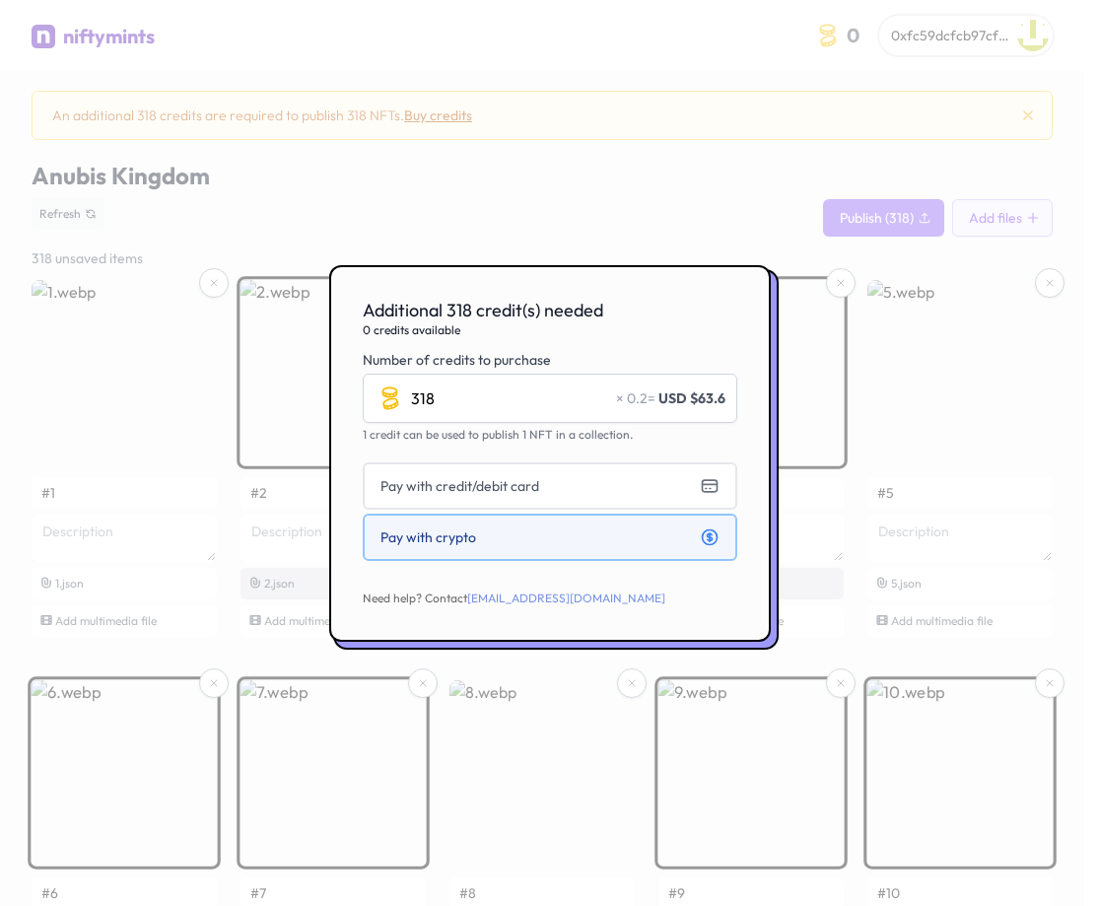
click at [547, 551] on button "Pay with crypto" at bounding box center [550, 537] width 375 height 47
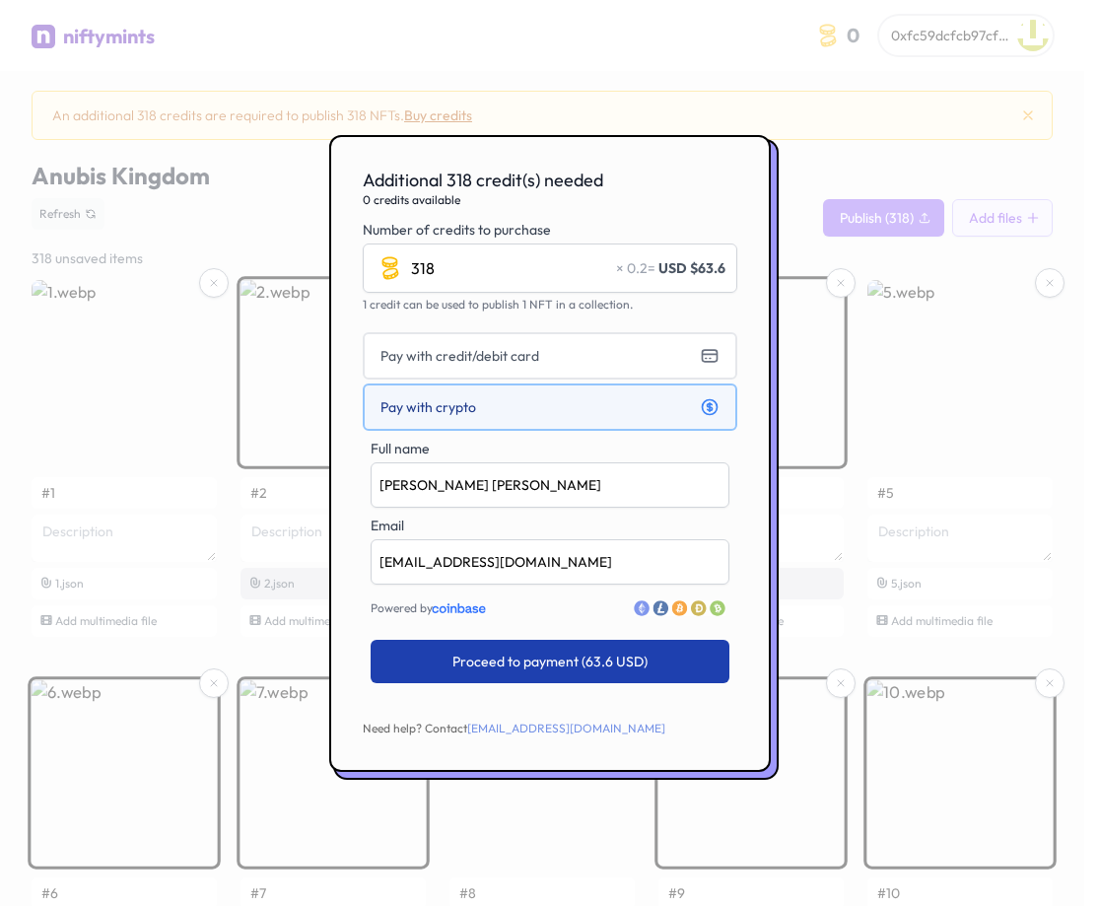
click at [596, 665] on span "Proceed to payment (63.6 USD)" at bounding box center [549, 661] width 195 height 20
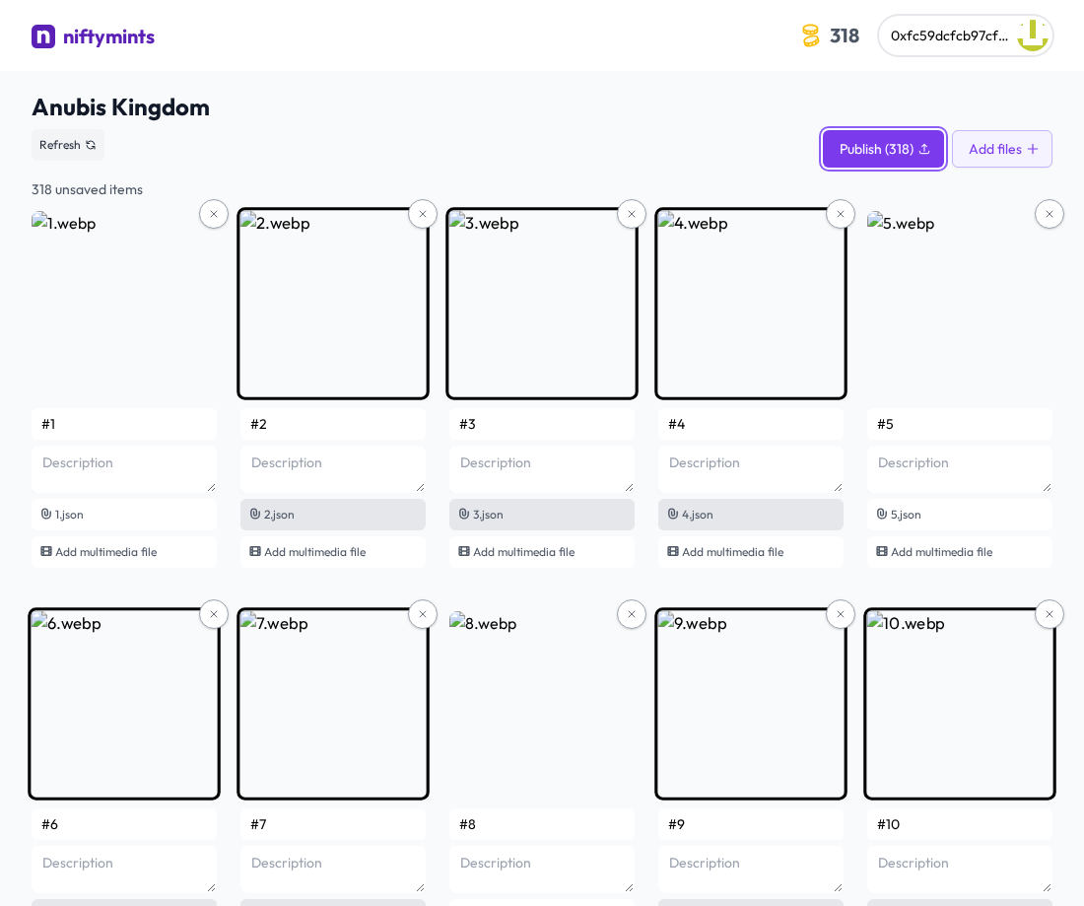
click at [875, 152] on span "Publish (318)" at bounding box center [877, 149] width 74 height 20
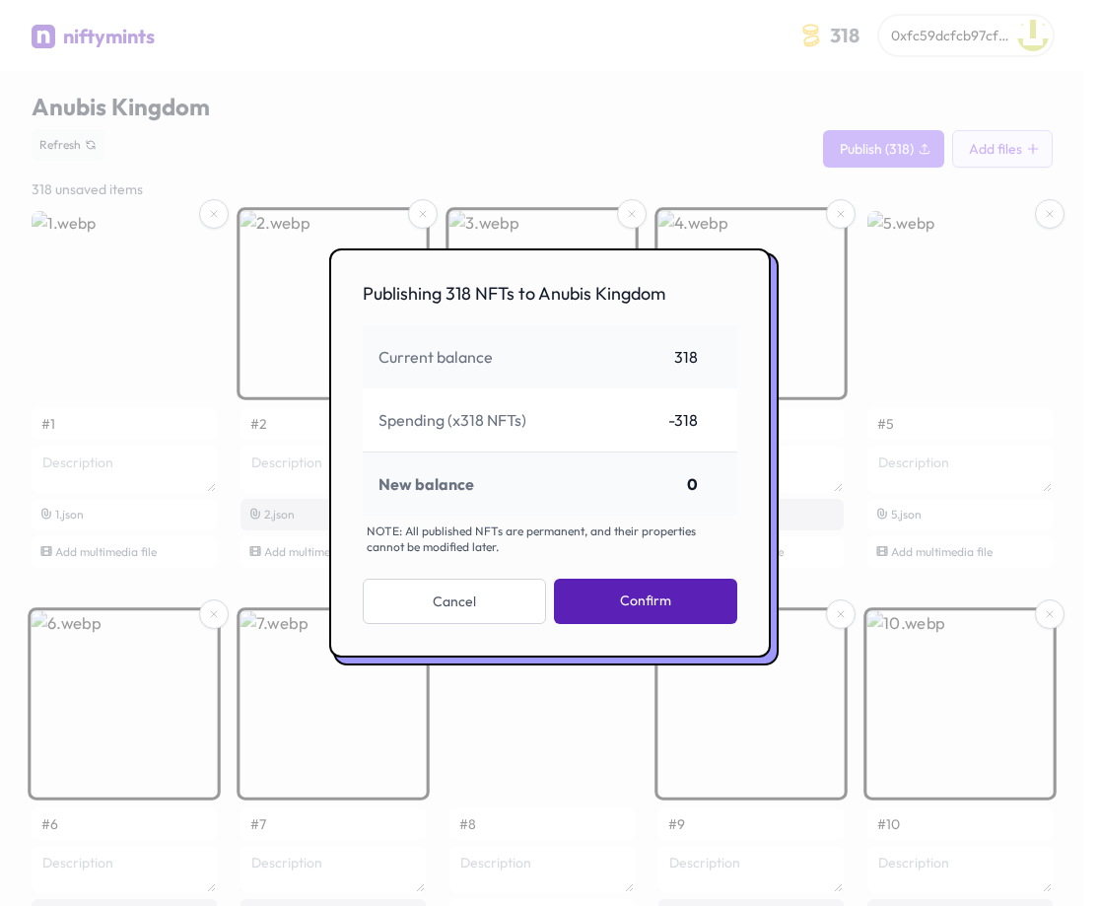
click at [641, 602] on button "Confirm" at bounding box center [645, 601] width 182 height 45
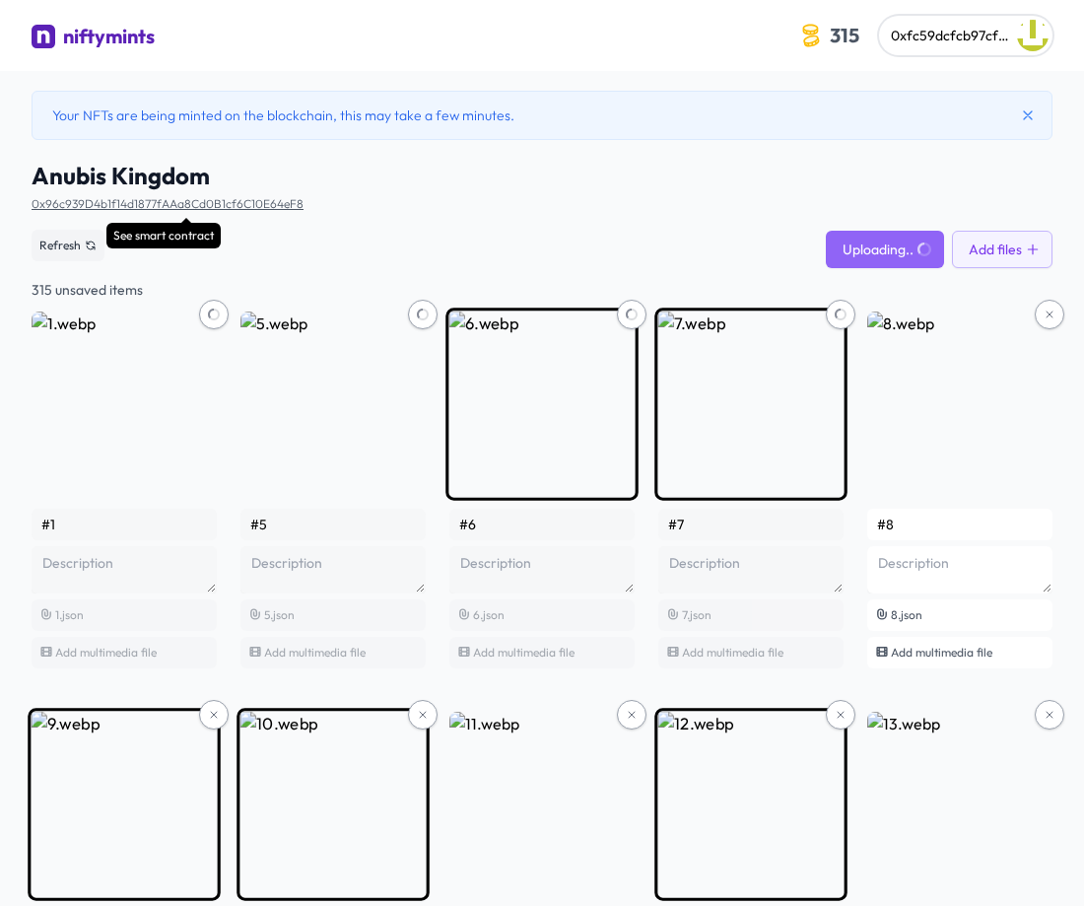
click at [237, 210] on link "0x96c939D4b1f14d1877fAAa8Cd0B1cf6C10E64eF8" at bounding box center [168, 203] width 272 height 15
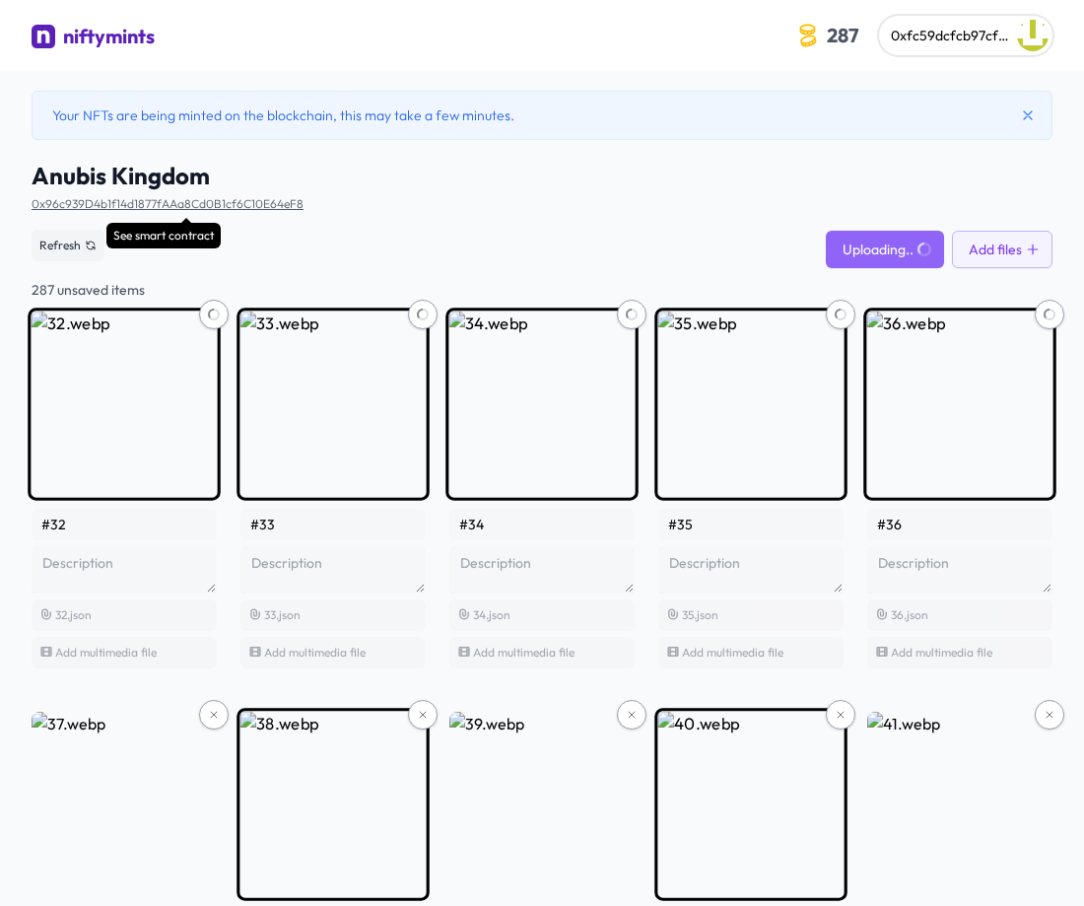
click at [228, 204] on link "0x96c939D4b1f14d1877fAAa8Cd0B1cf6C10E64eF8" at bounding box center [168, 203] width 272 height 15
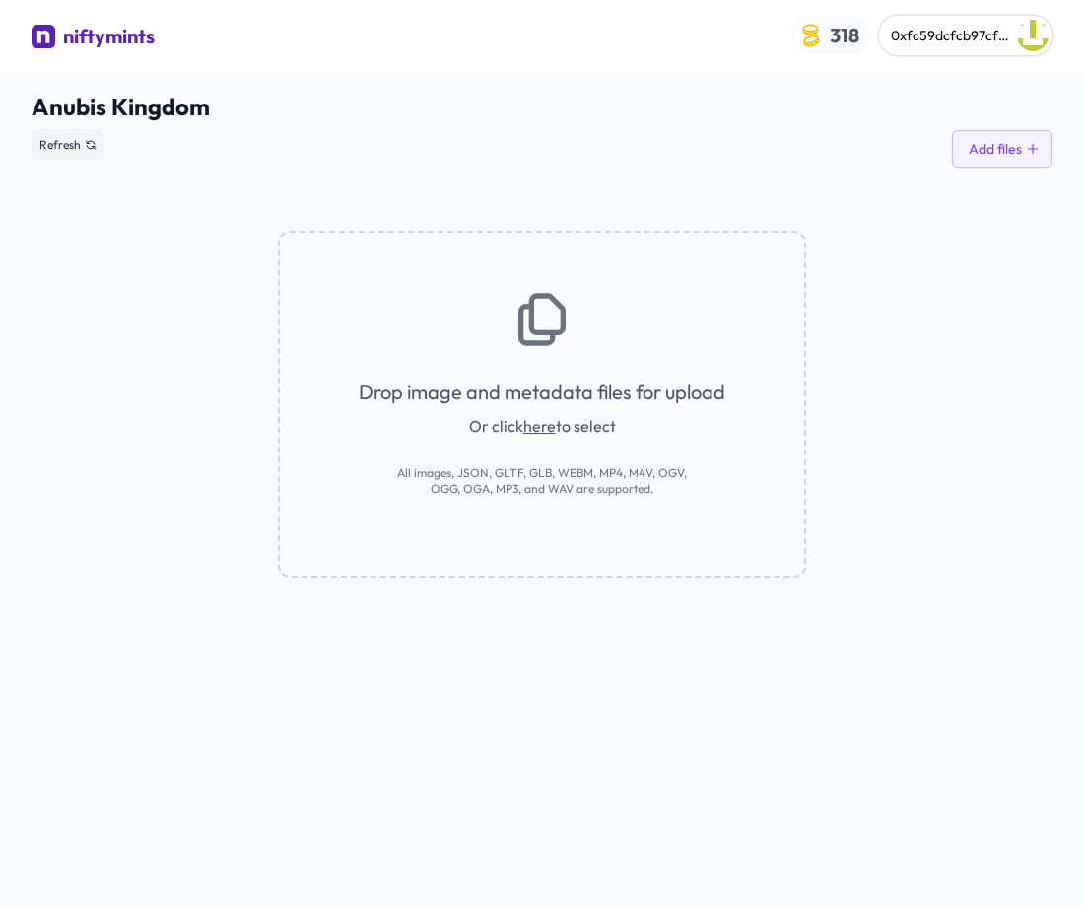
click at [847, 38] on span "318" at bounding box center [844, 35] width 37 height 31
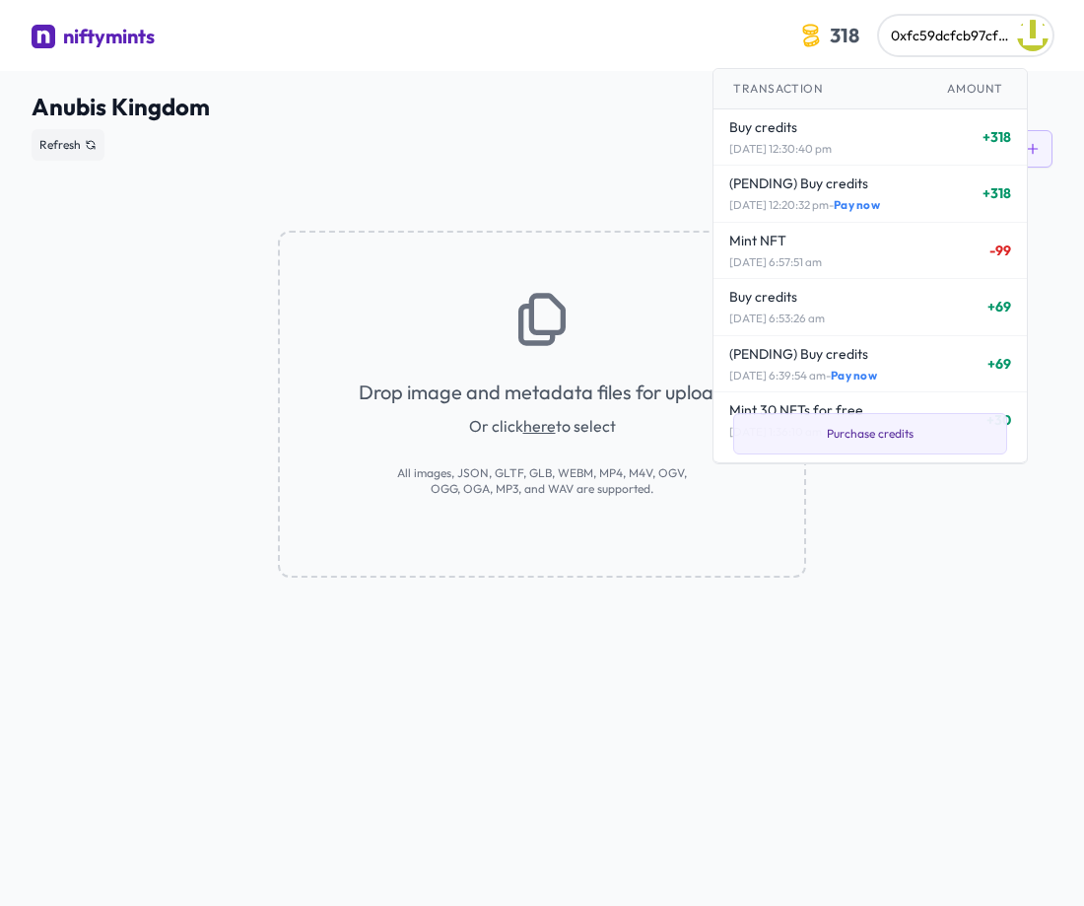
drag, startPoint x: 652, startPoint y: 143, endPoint x: 219, endPoint y: 144, distance: 433.7
click at [650, 144] on div "Refresh Add files" at bounding box center [542, 144] width 1021 height 45
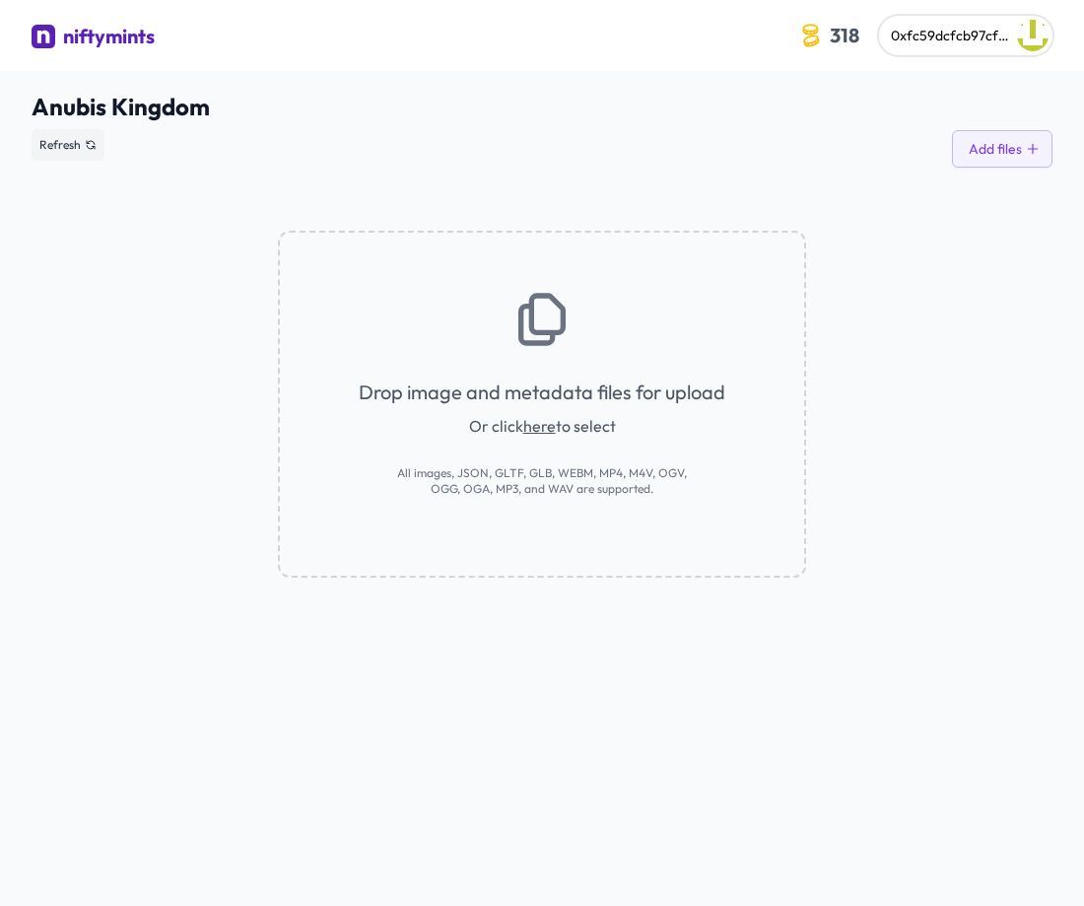
click at [99, 97] on span "Anubis Kingdom" at bounding box center [542, 107] width 1021 height 32
click at [86, 145] on icon at bounding box center [91, 145] width 12 height 12
drag, startPoint x: 0, startPoint y: 0, endPoint x: 135, endPoint y: 37, distance: 140.1
click at [135, 37] on div "niftymints" at bounding box center [109, 37] width 92 height 28
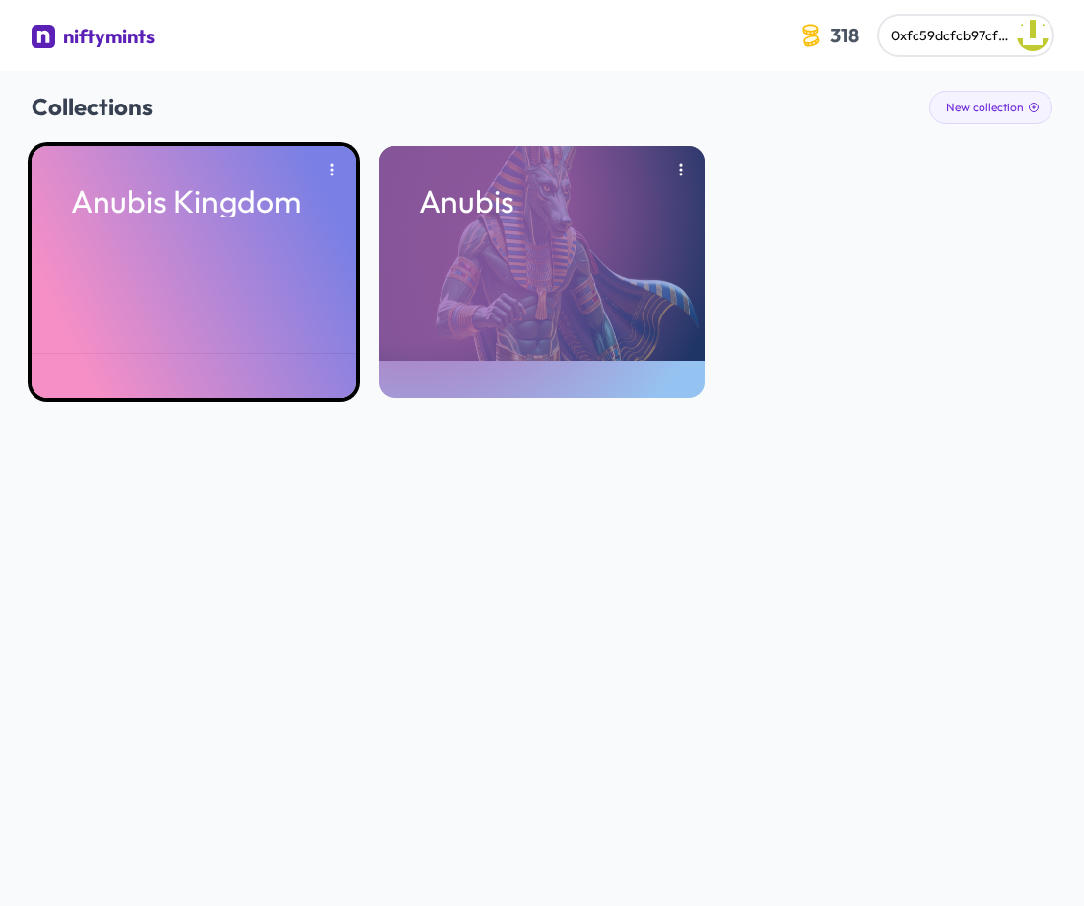
click at [194, 210] on p "Anubis Kingdom" at bounding box center [193, 201] width 245 height 32
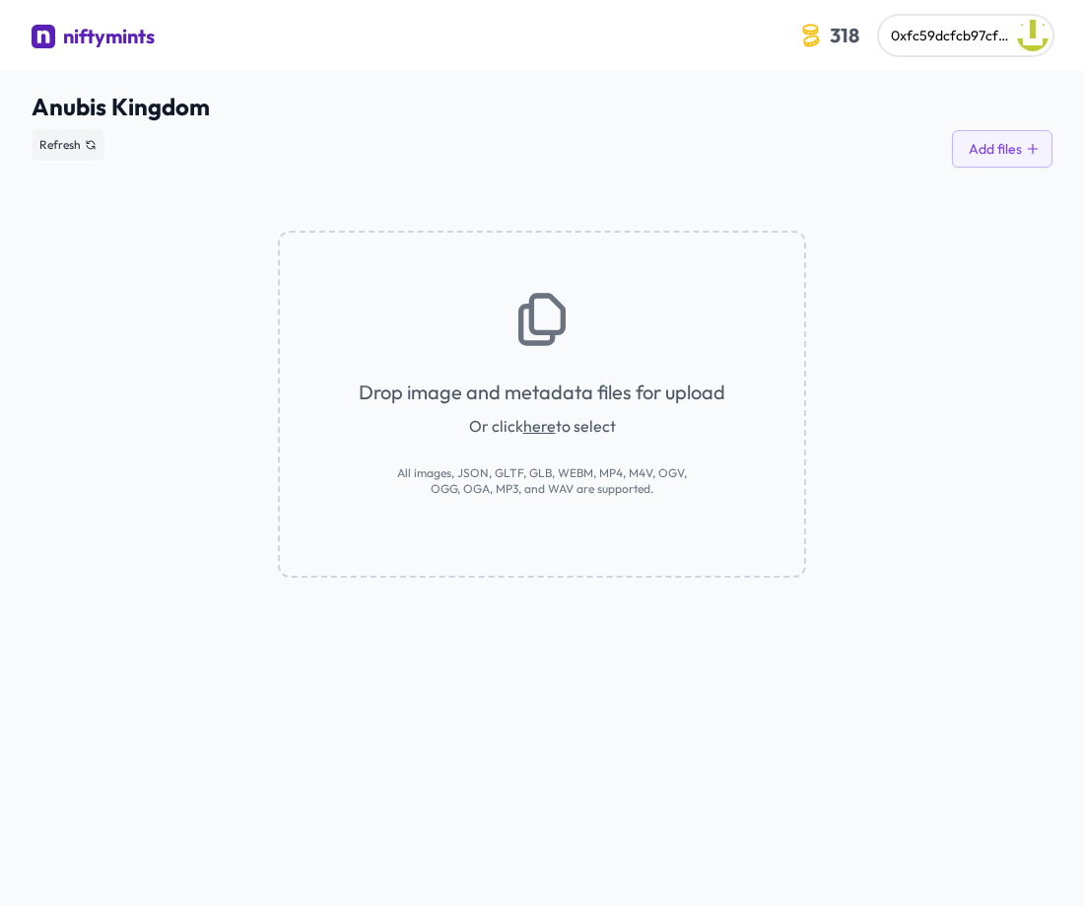
click at [851, 173] on div "Drop image and metadata files for upload Or click here to select All images, JS…" at bounding box center [542, 373] width 1021 height 410
click at [825, 168] on div "Drop image and metadata files for upload Or click here to select All images, JS…" at bounding box center [542, 373] width 1021 height 410
click at [586, 428] on span "Or click here to select" at bounding box center [542, 426] width 147 height 24
click at [1032, 152] on icon at bounding box center [1033, 149] width 14 height 14
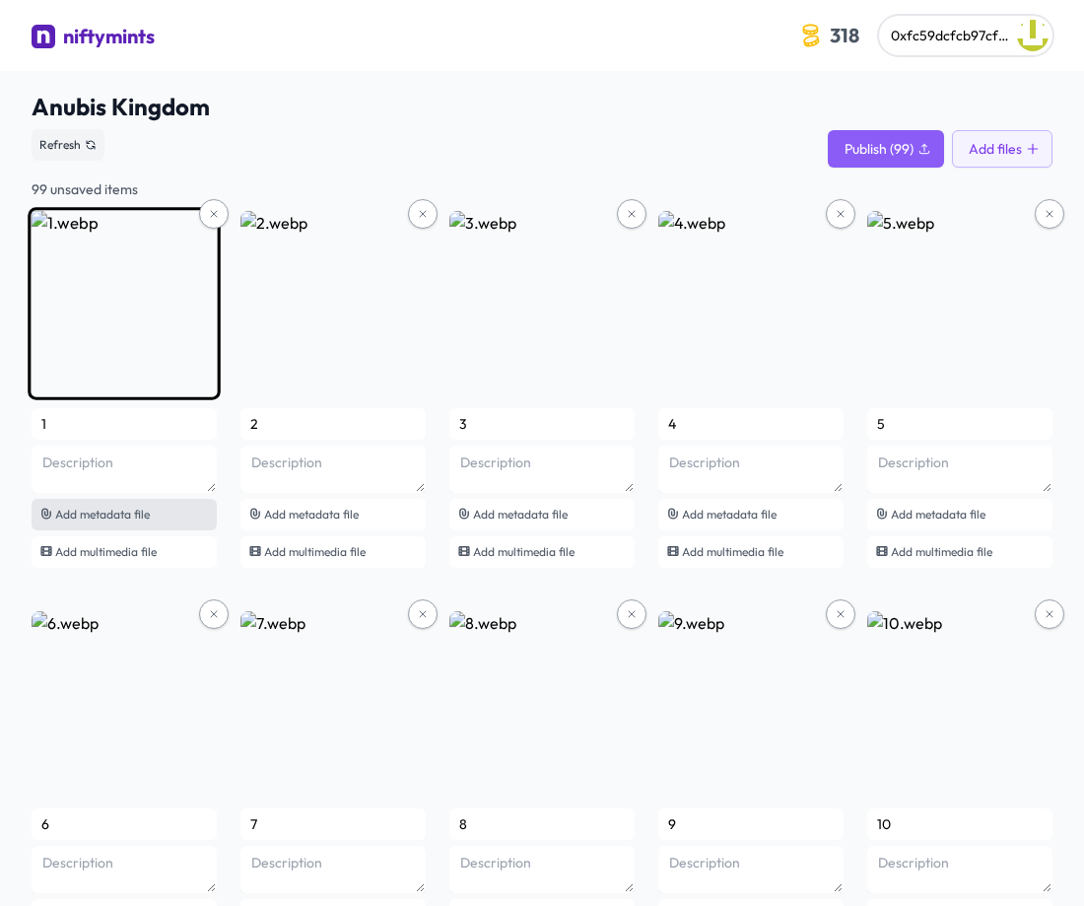
click at [163, 518] on div "Add metadata file" at bounding box center [124, 515] width 185 height 32
type input "#1"
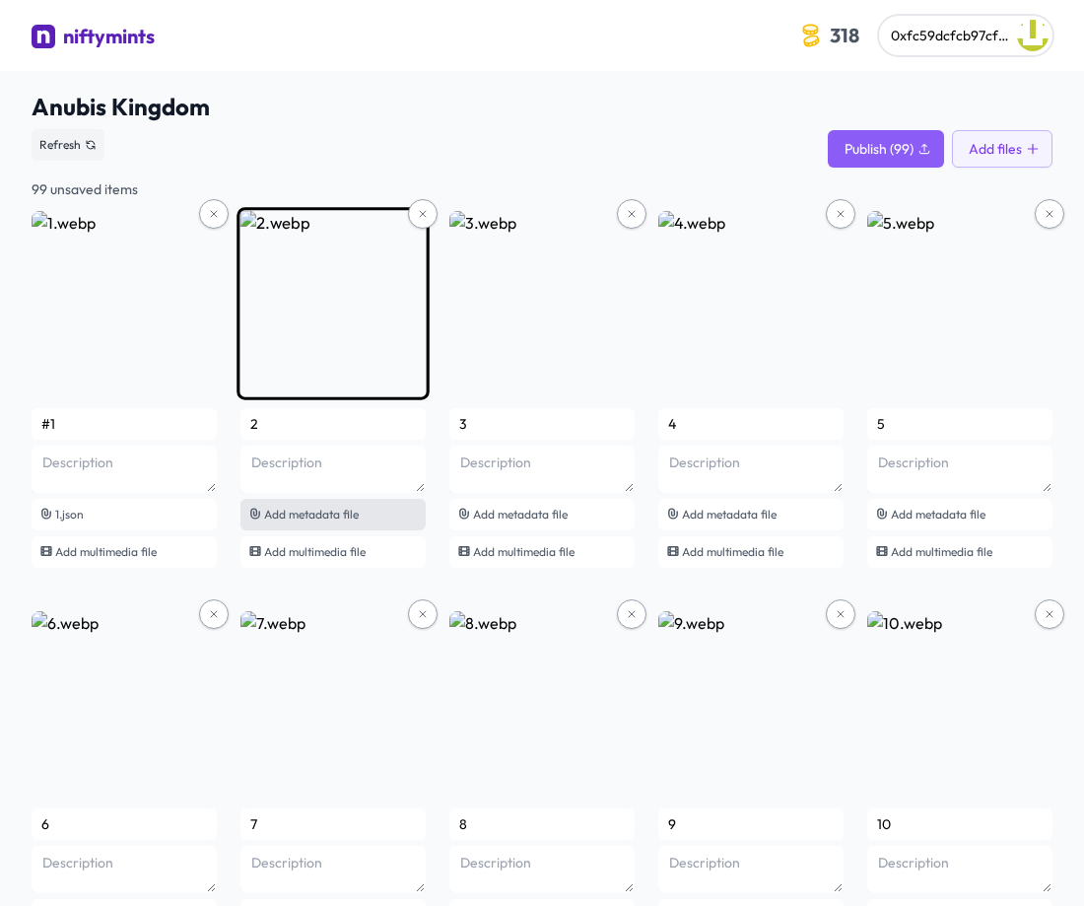
click at [343, 521] on div "Add metadata file" at bounding box center [332, 515] width 185 height 32
type input "#2"
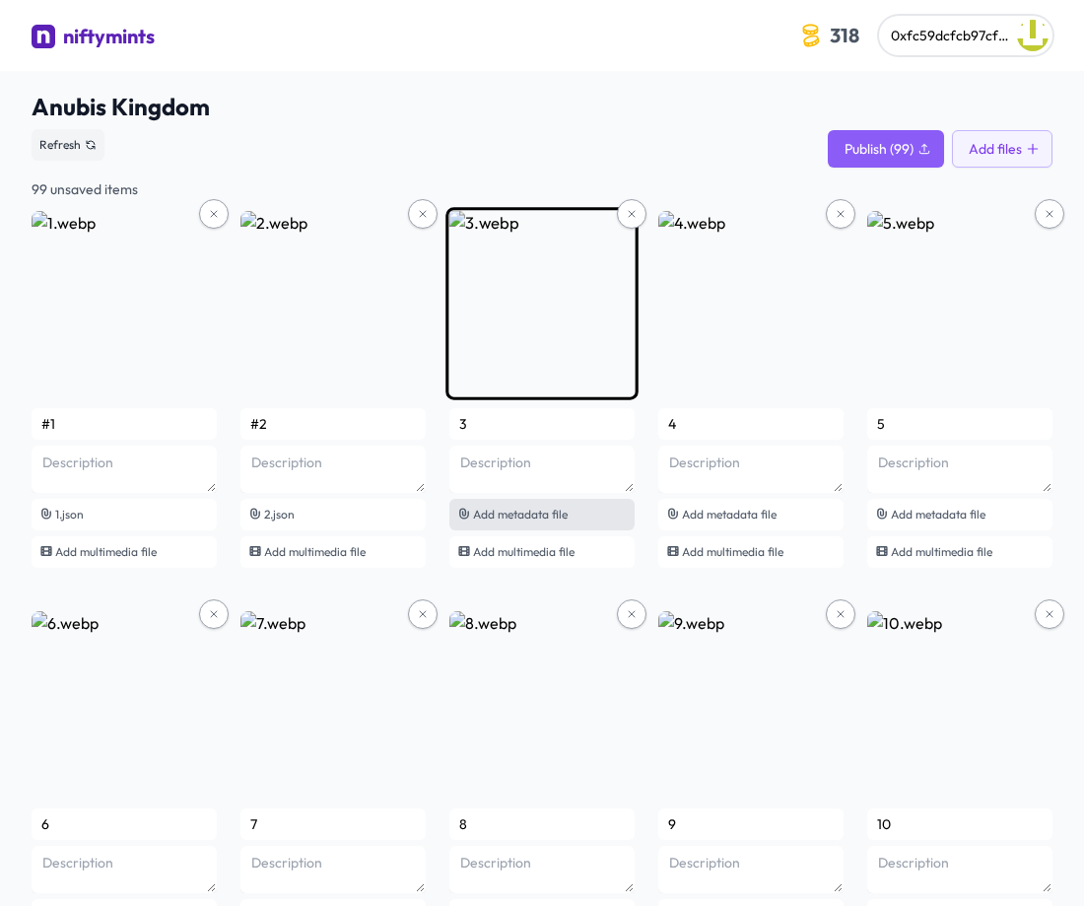
click at [518, 515] on span "Add metadata file" at bounding box center [520, 514] width 95 height 15
type input "#3"
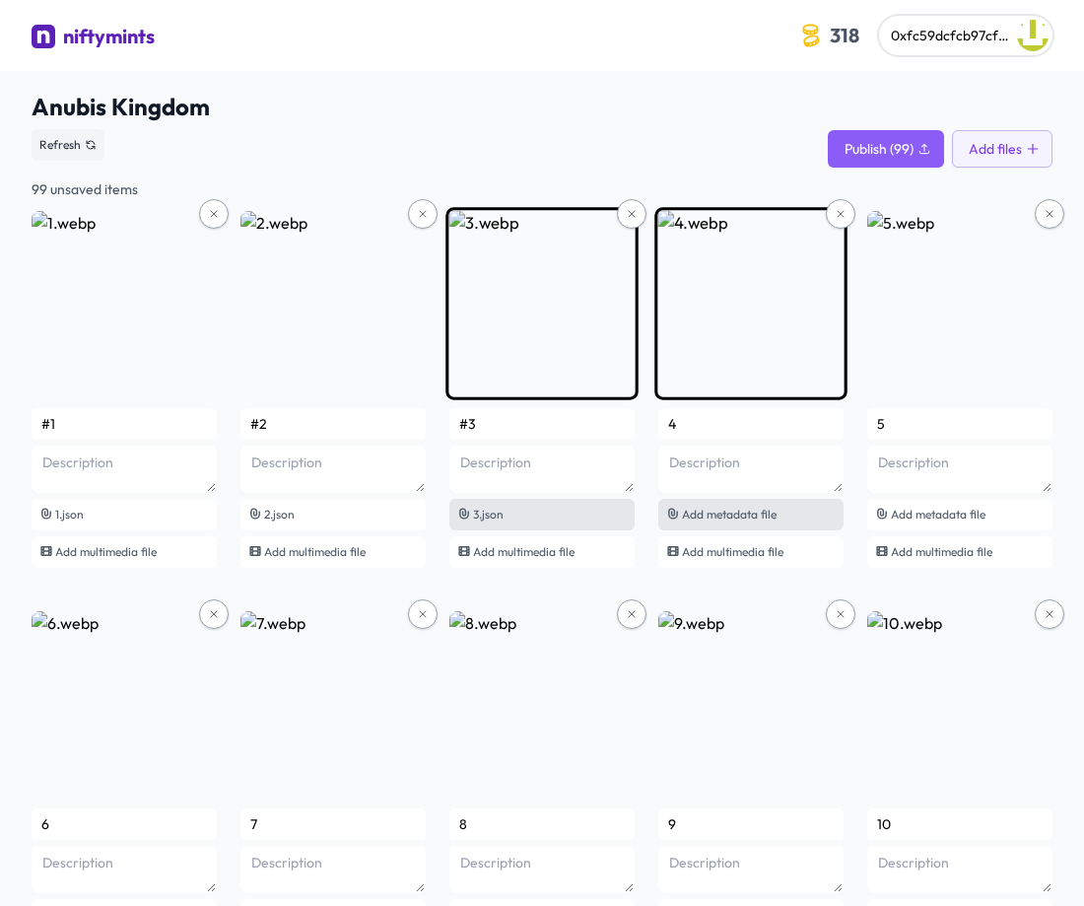
click at [723, 516] on span "Add metadata file" at bounding box center [729, 514] width 95 height 15
type input "#4"
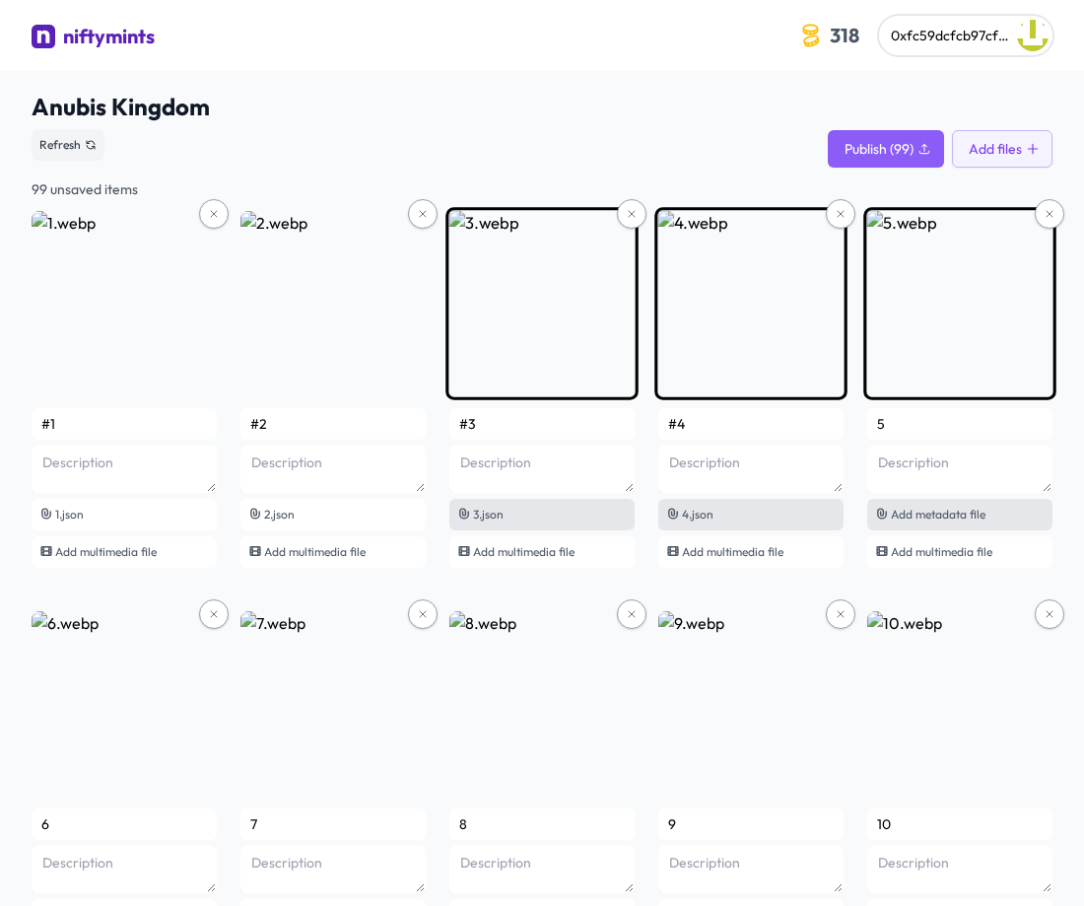
click at [965, 512] on span "Add metadata file" at bounding box center [938, 514] width 95 height 15
type input "#5"
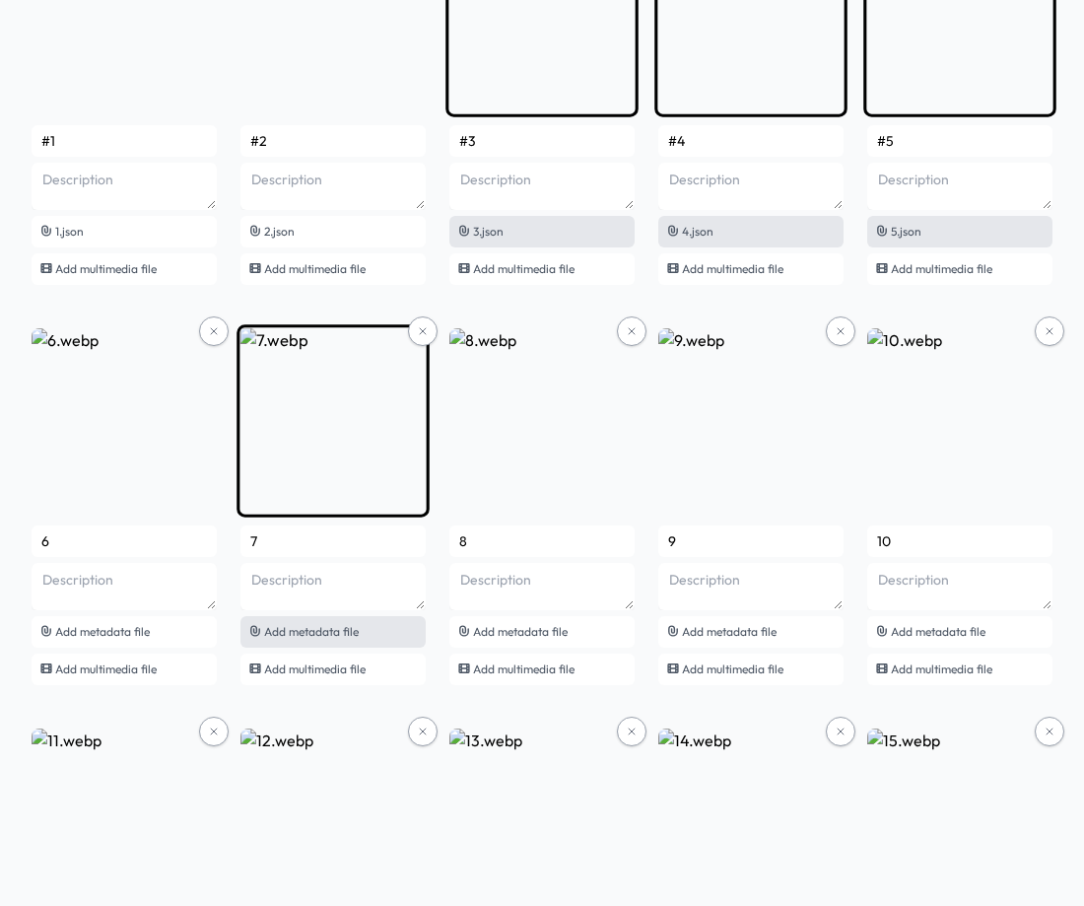
scroll to position [296, 0]
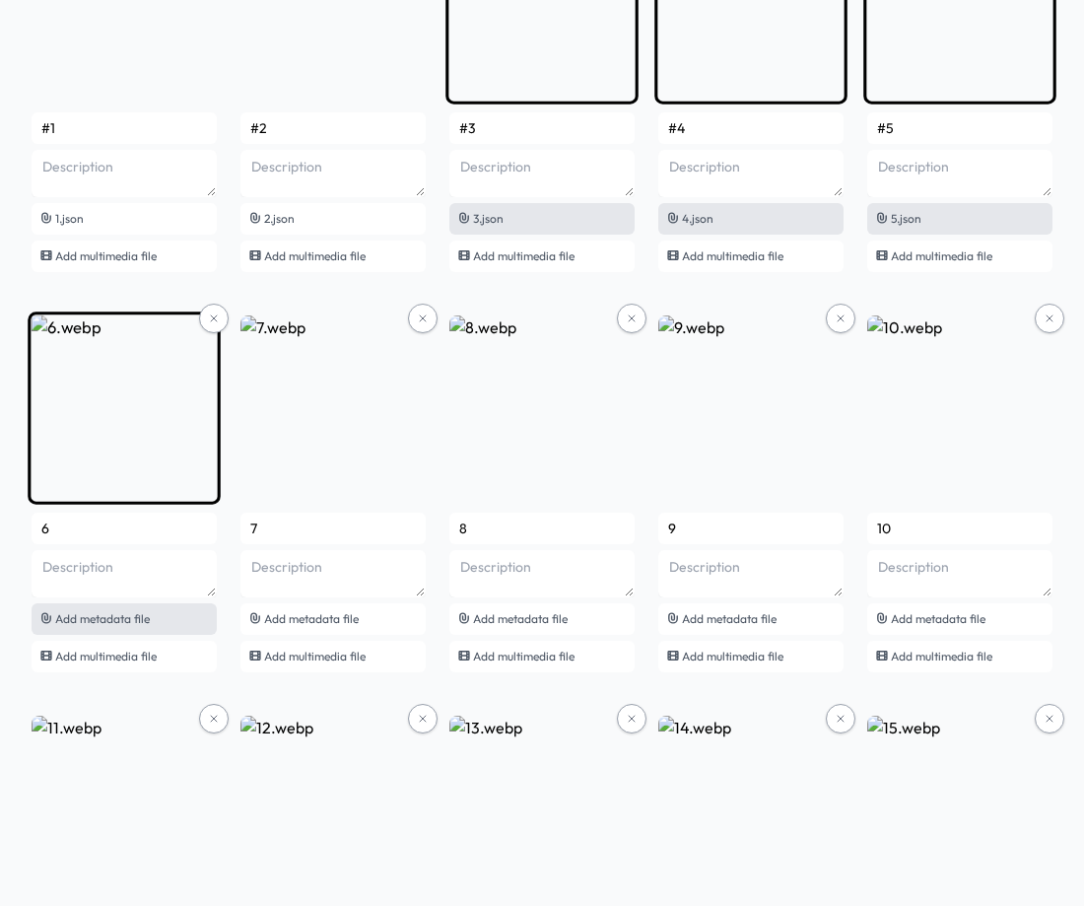
click at [110, 627] on div "Add metadata file" at bounding box center [124, 619] width 185 height 32
type input "#6"
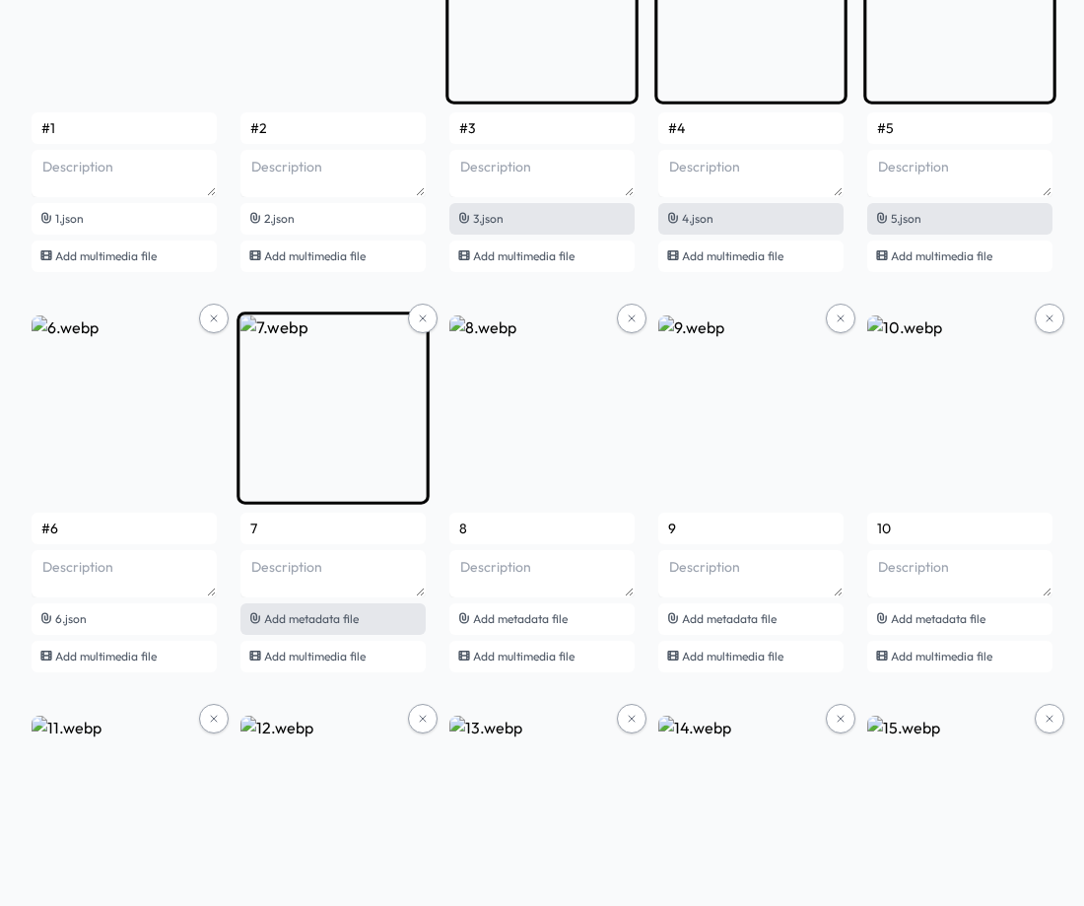
click at [300, 622] on span "Add metadata file" at bounding box center [311, 618] width 95 height 15
type input "#7"
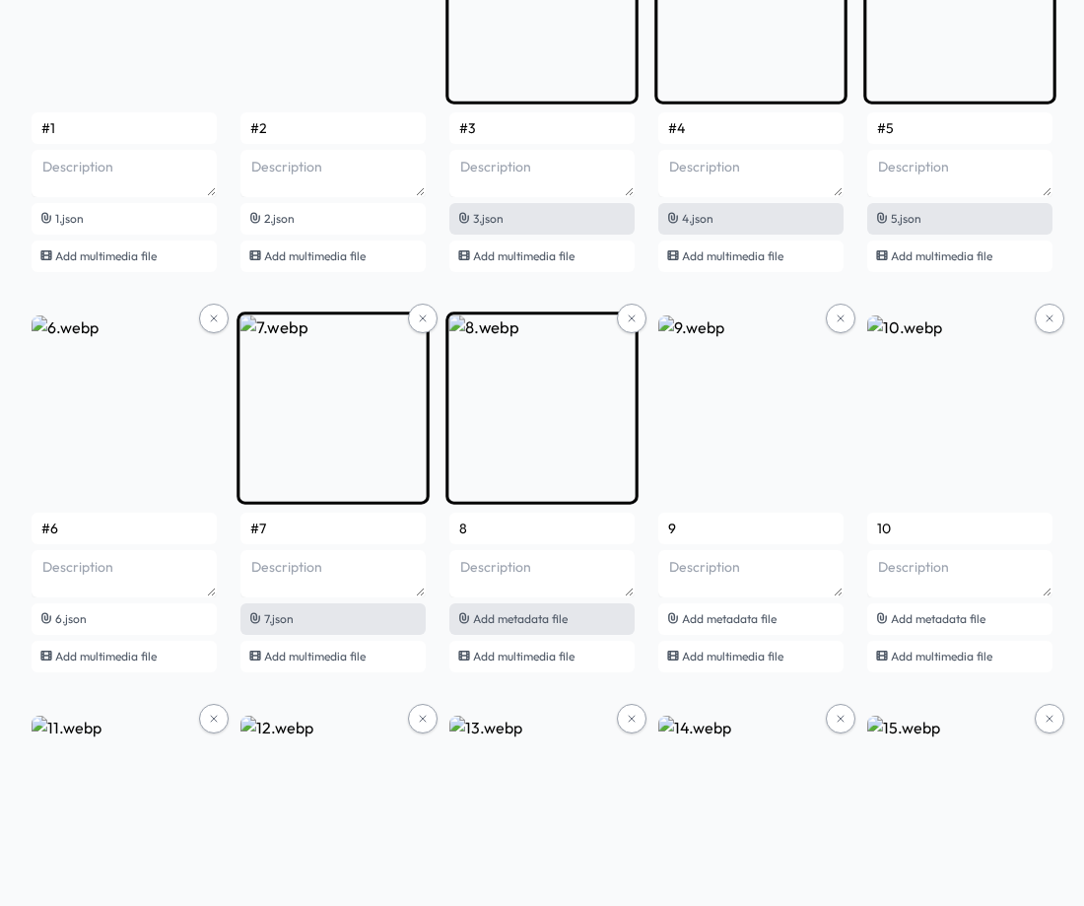
click at [521, 622] on span "Add metadata file" at bounding box center [520, 618] width 95 height 15
type input "#8"
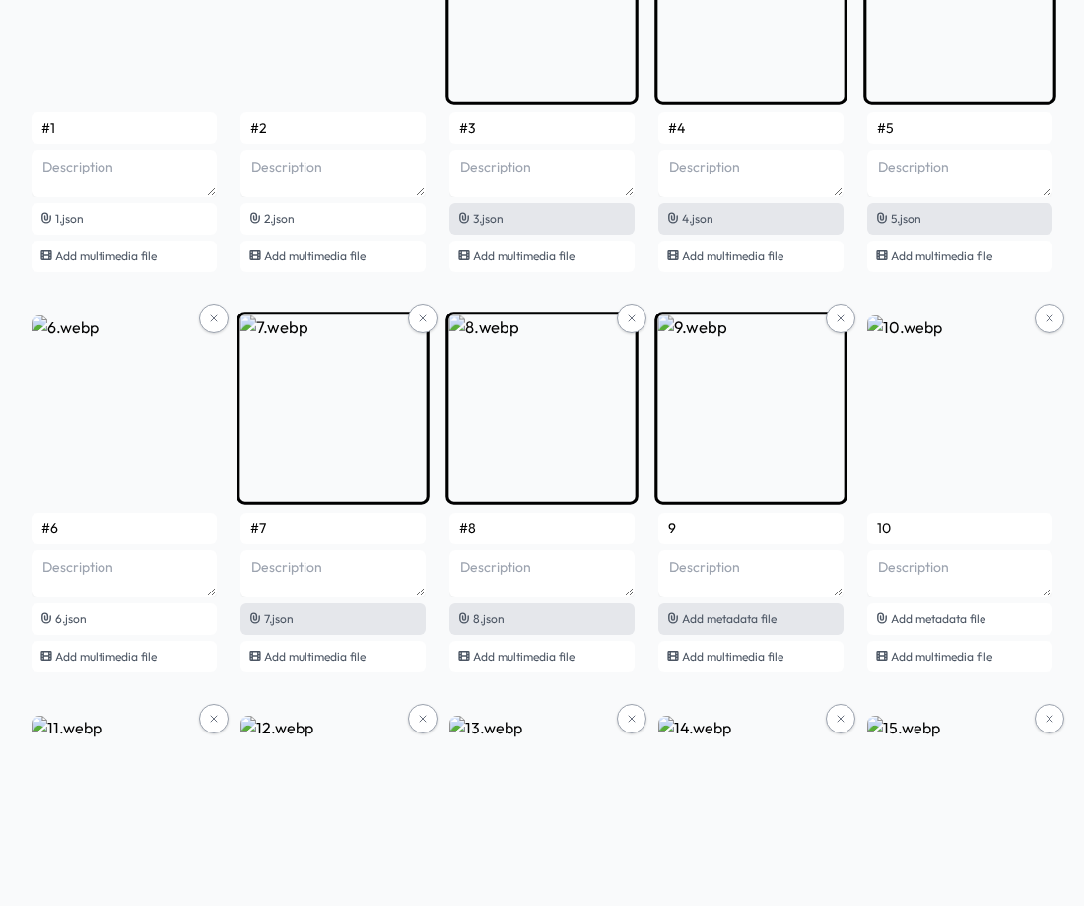
click at [728, 607] on div "Add metadata file" at bounding box center [750, 619] width 185 height 32
type input "#9"
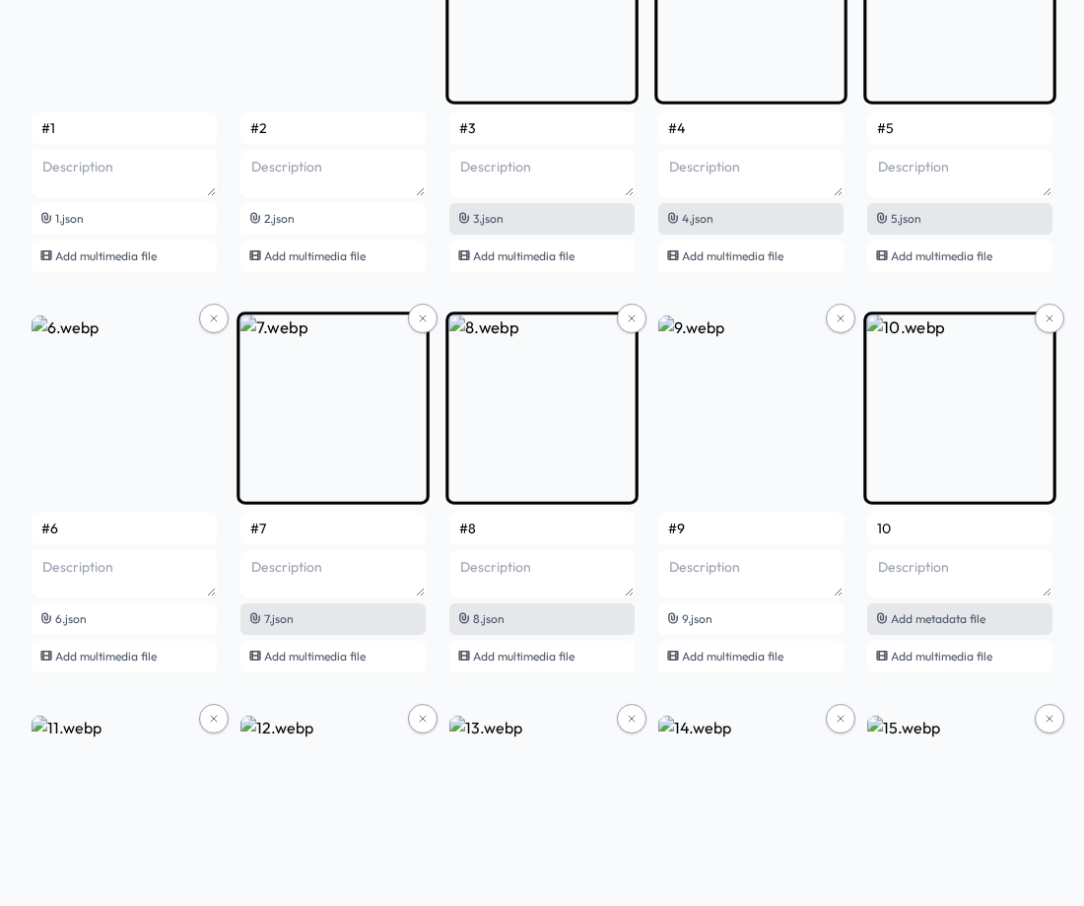
click at [948, 622] on span "Add metadata file" at bounding box center [938, 618] width 95 height 15
type input "#10"
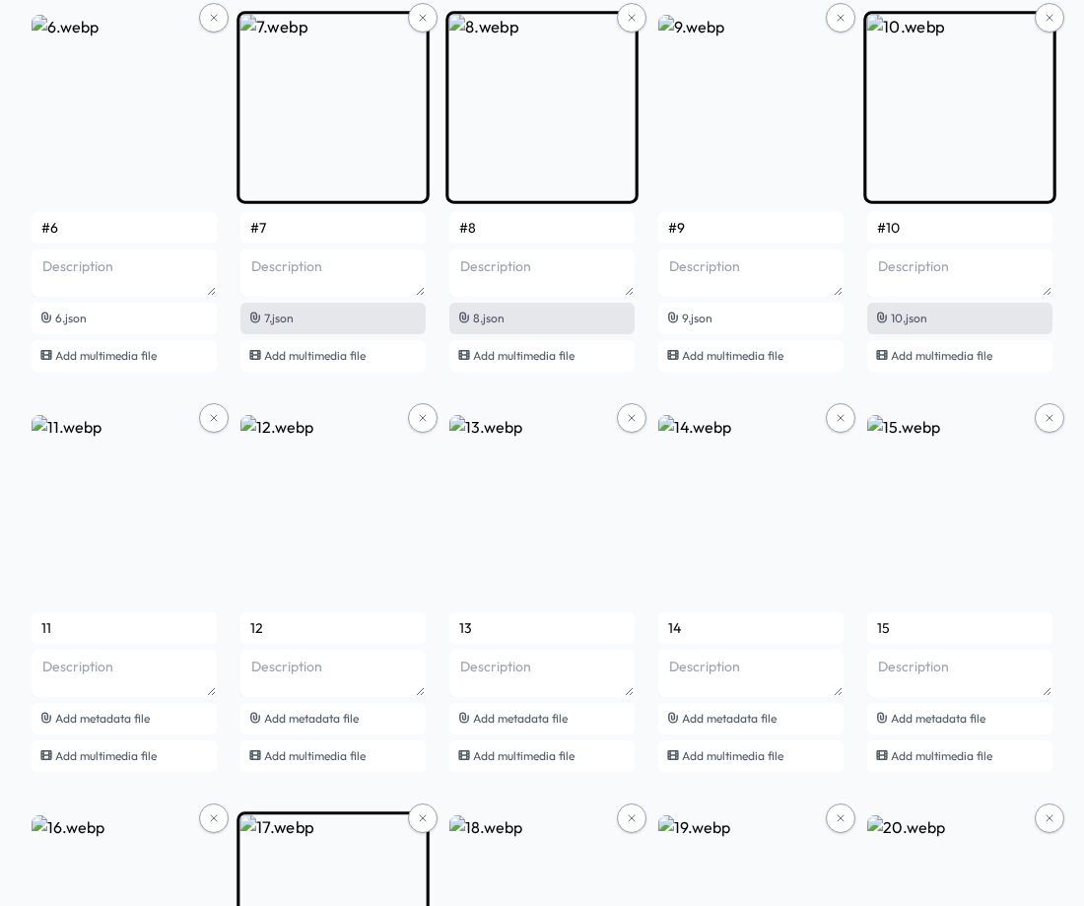
scroll to position [690, 0]
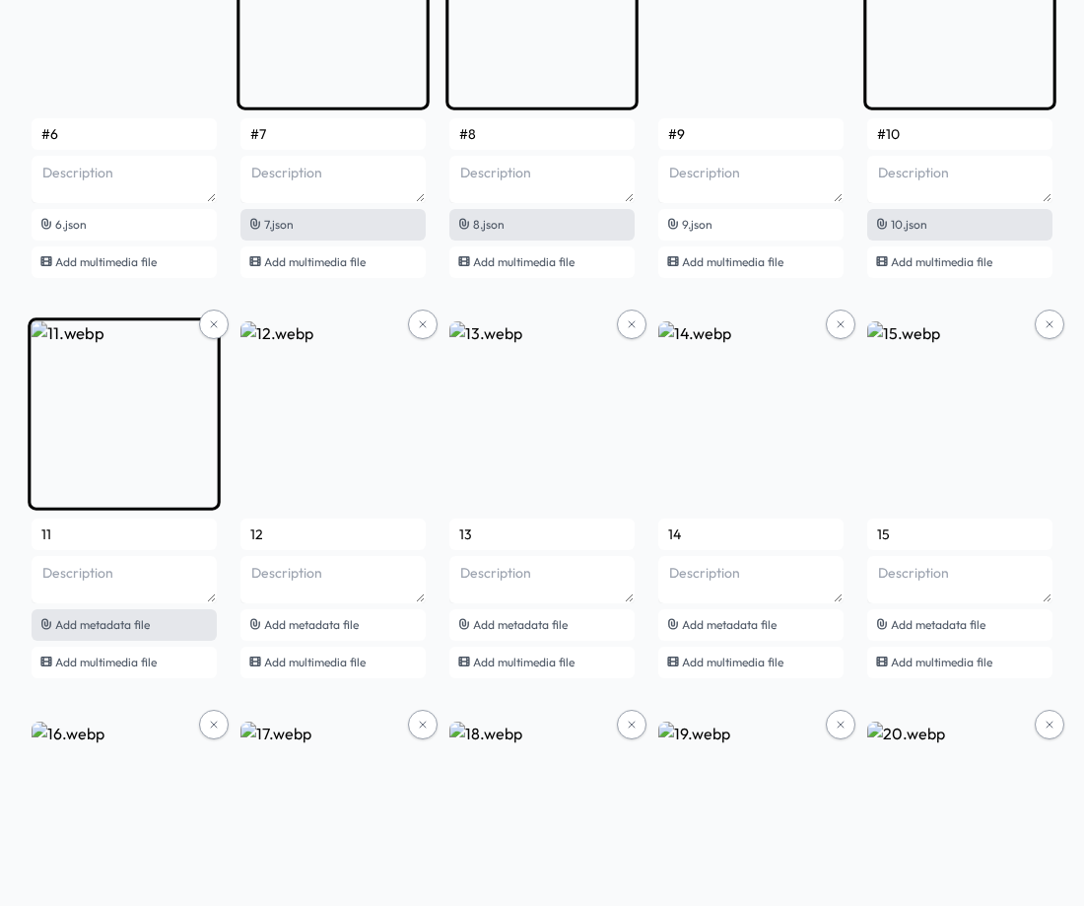
click at [119, 626] on span "Add metadata file" at bounding box center [102, 624] width 95 height 15
type input "#11"
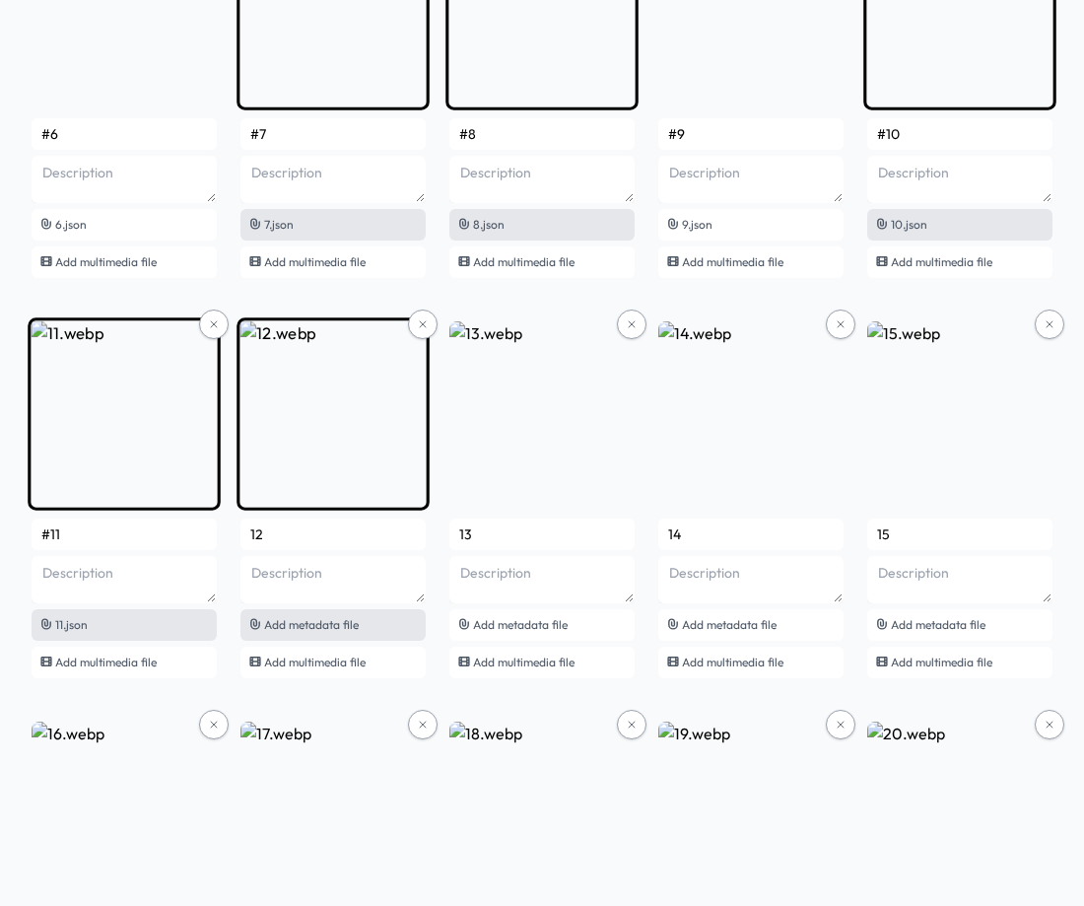
click at [282, 629] on span "Add metadata file" at bounding box center [311, 624] width 95 height 15
type input "#12"
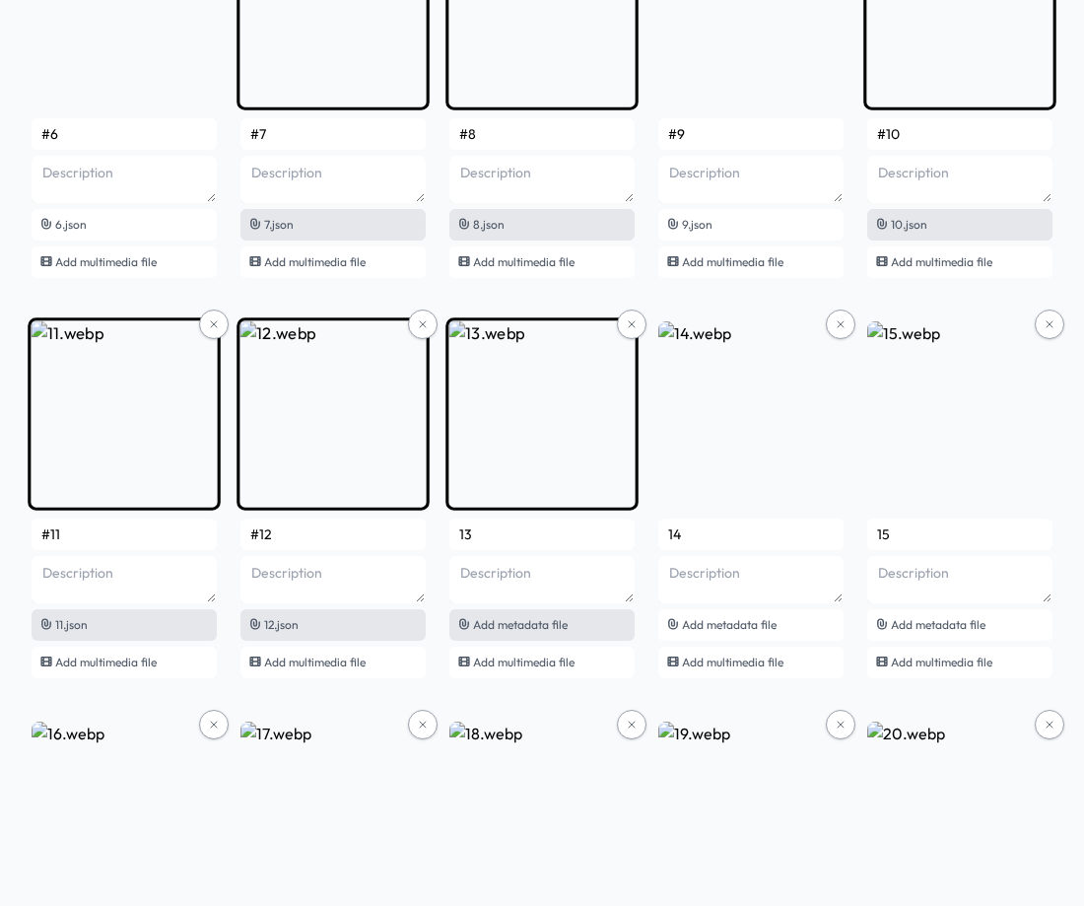
click at [493, 633] on div "Add metadata file" at bounding box center [541, 625] width 185 height 32
type input "#13"
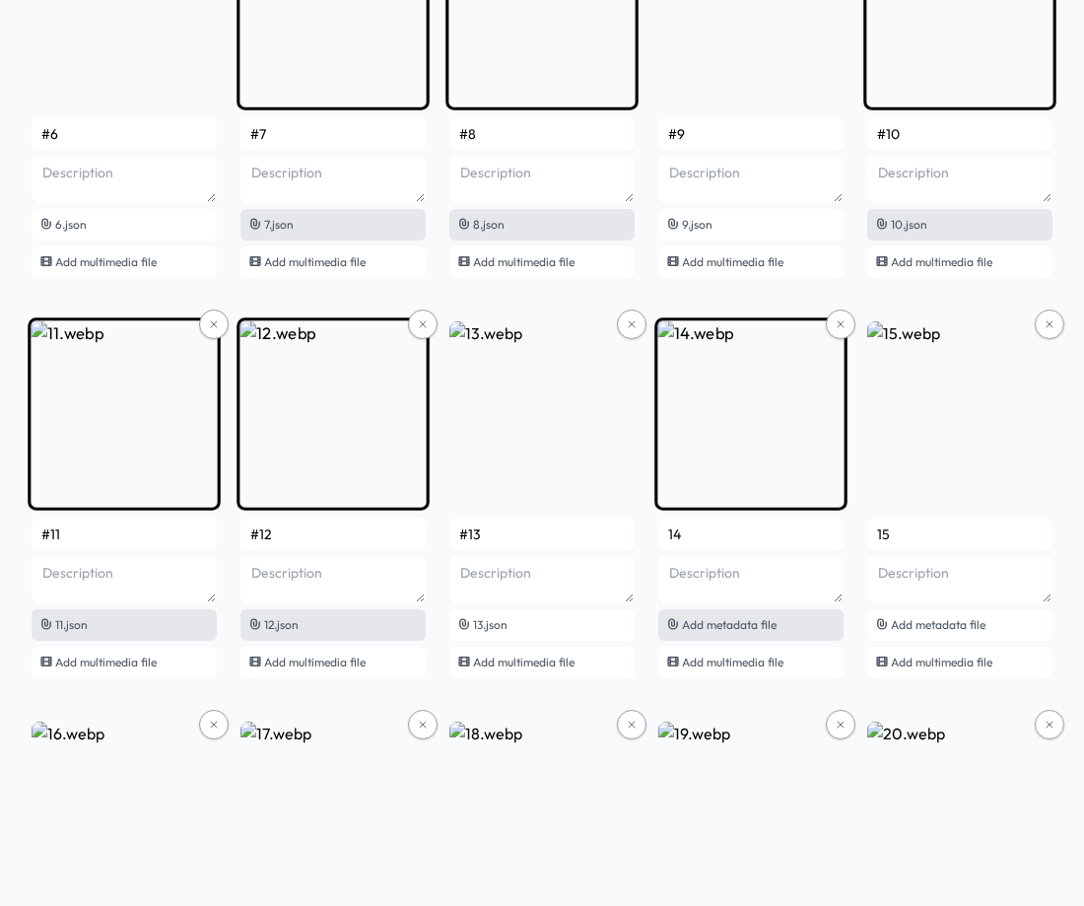
click at [751, 621] on span "Add metadata file" at bounding box center [729, 624] width 95 height 15
type input "#14"
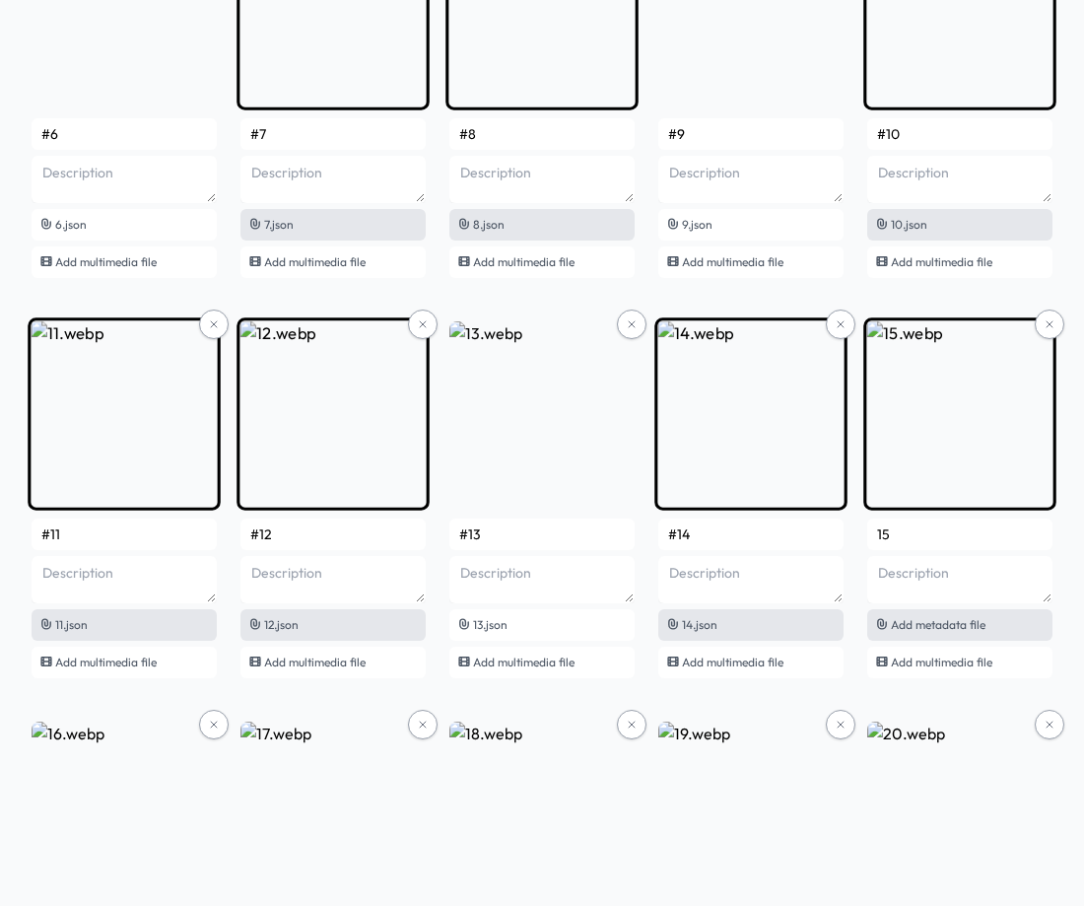
click at [903, 624] on span "Add metadata file" at bounding box center [938, 624] width 95 height 15
type input "#15"
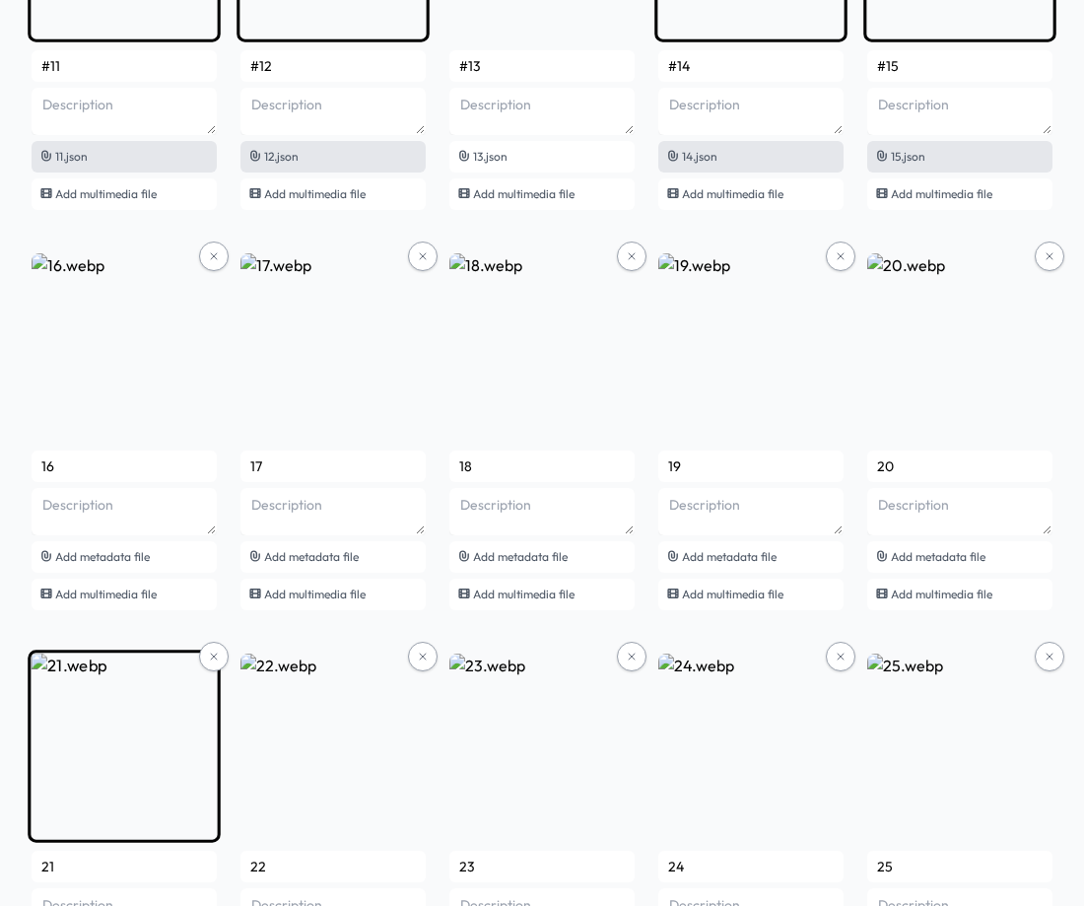
scroll to position [1183, 0]
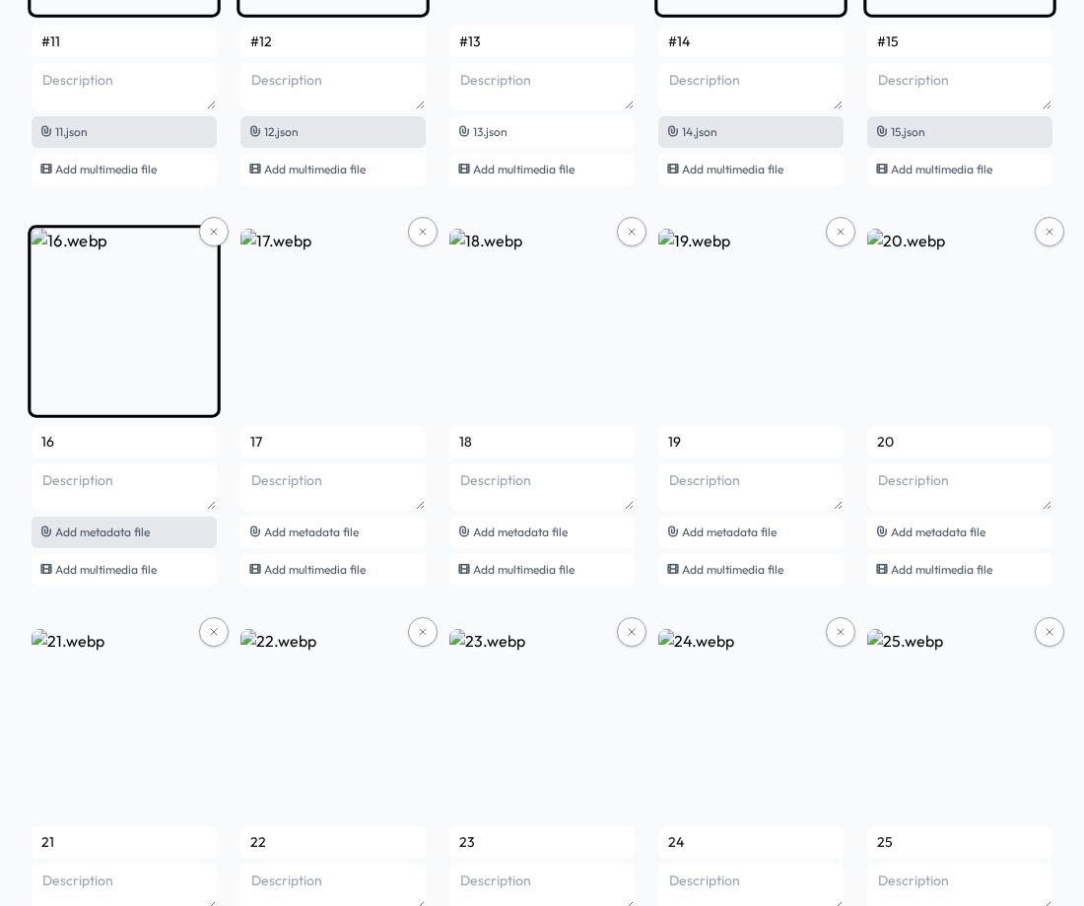
click at [155, 544] on div "Add metadata file" at bounding box center [124, 532] width 185 height 32
type input "#16"
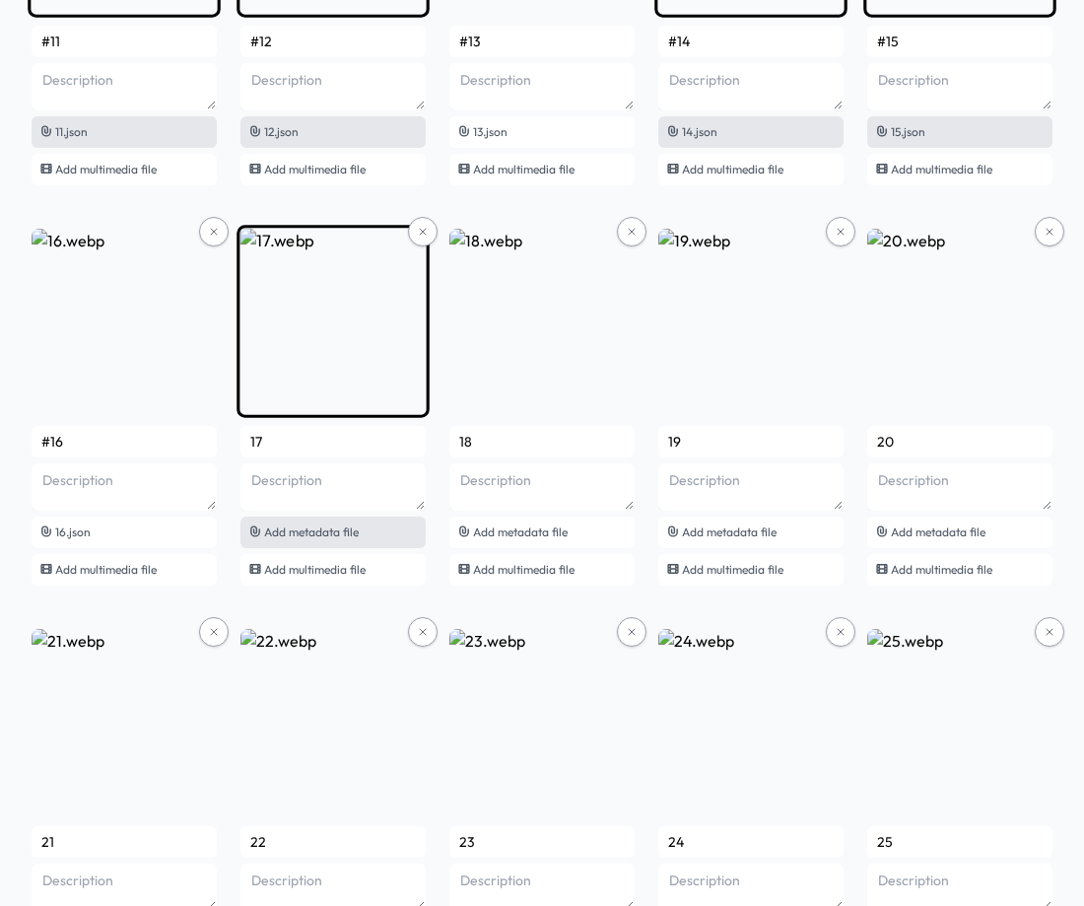
click at [324, 535] on span "Add metadata file" at bounding box center [311, 531] width 95 height 15
type input "#17"
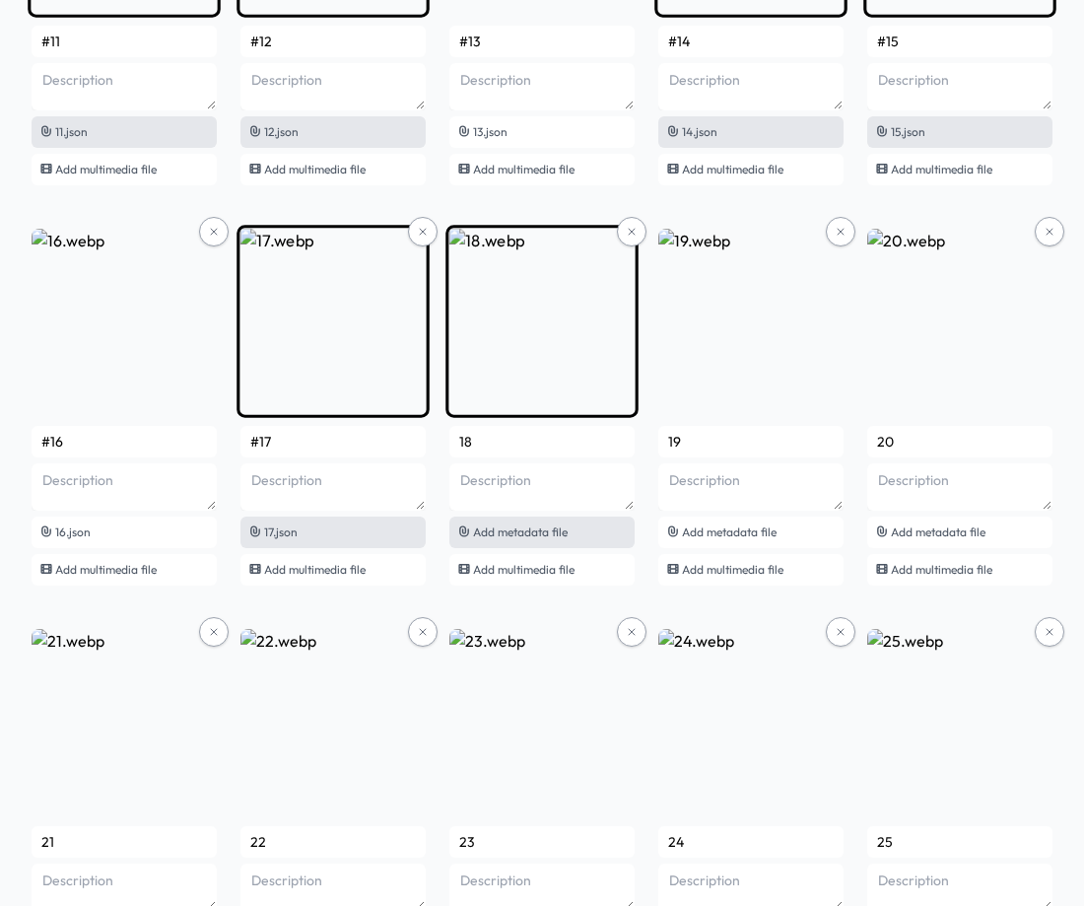
click at [502, 528] on span "Add metadata file" at bounding box center [520, 531] width 95 height 15
type input "#18"
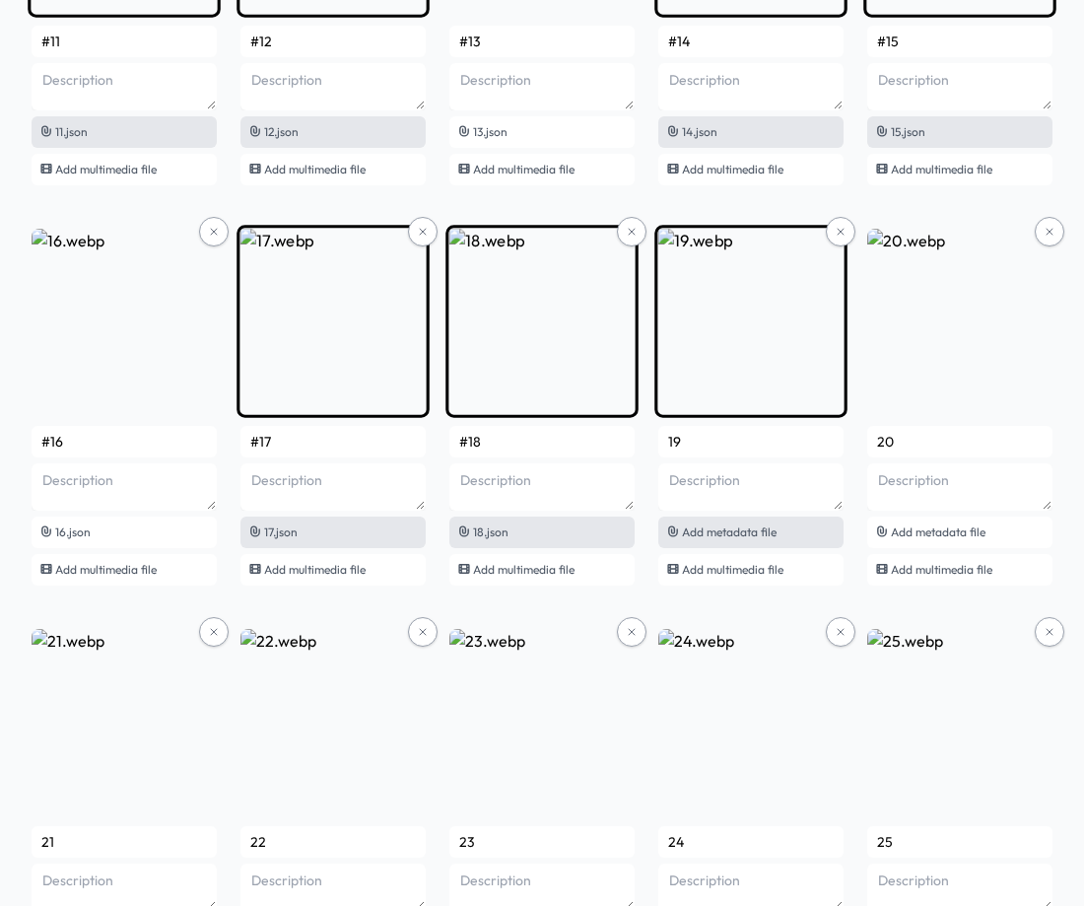
click at [766, 521] on div "Add metadata file" at bounding box center [750, 532] width 185 height 32
type input "#19"
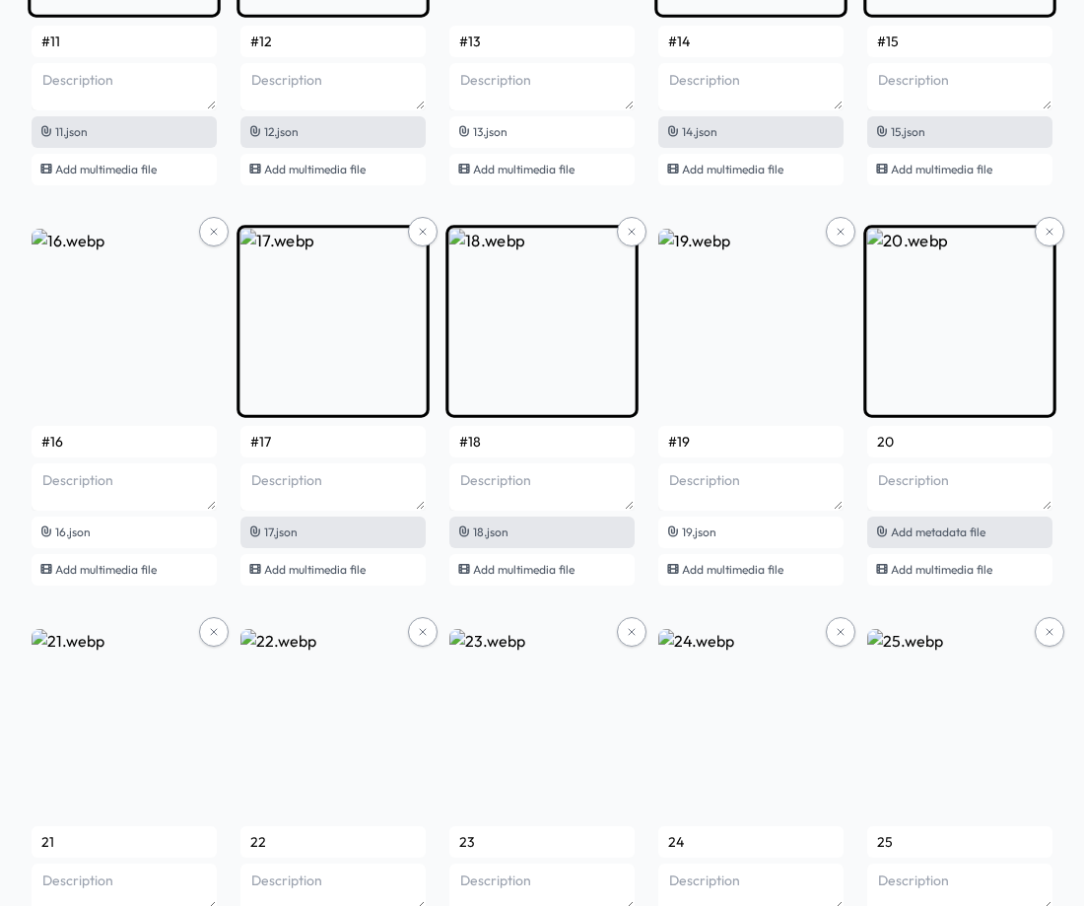
click at [978, 528] on span "Add metadata file" at bounding box center [938, 531] width 95 height 15
type input "#20"
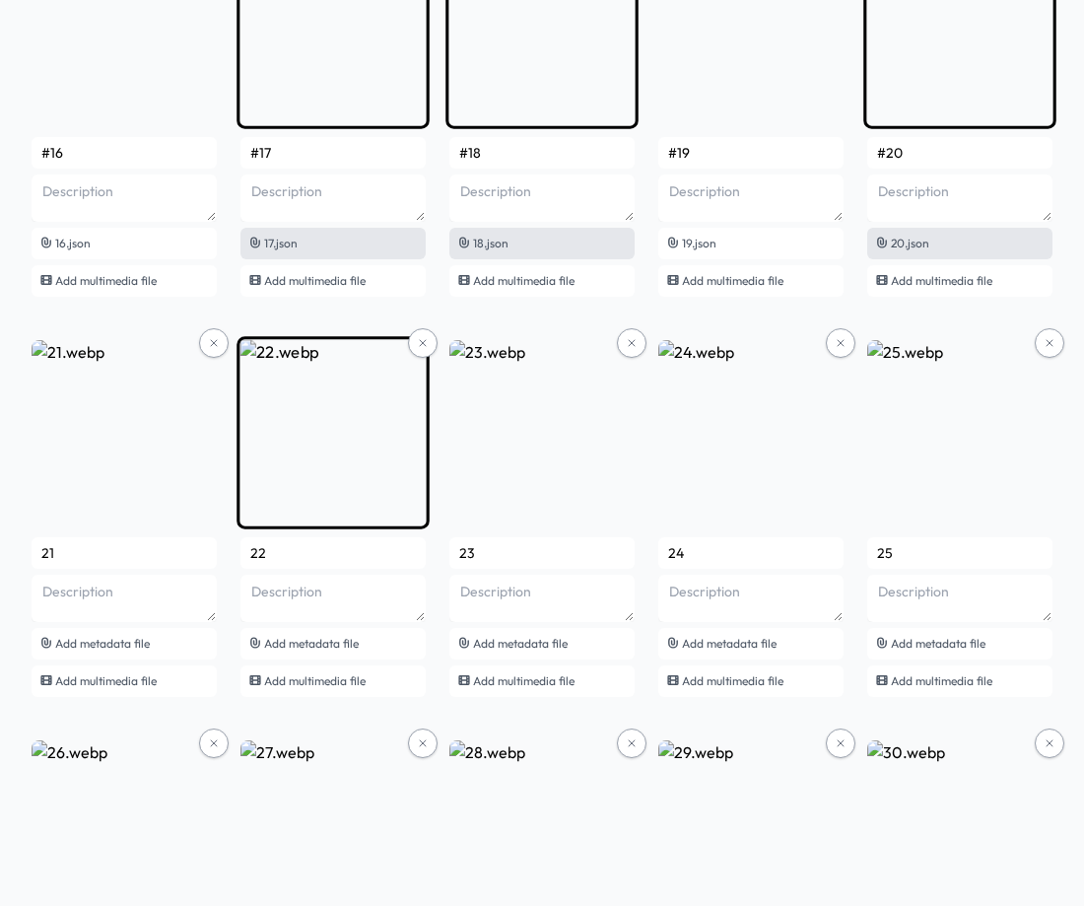
scroll to position [1478, 0]
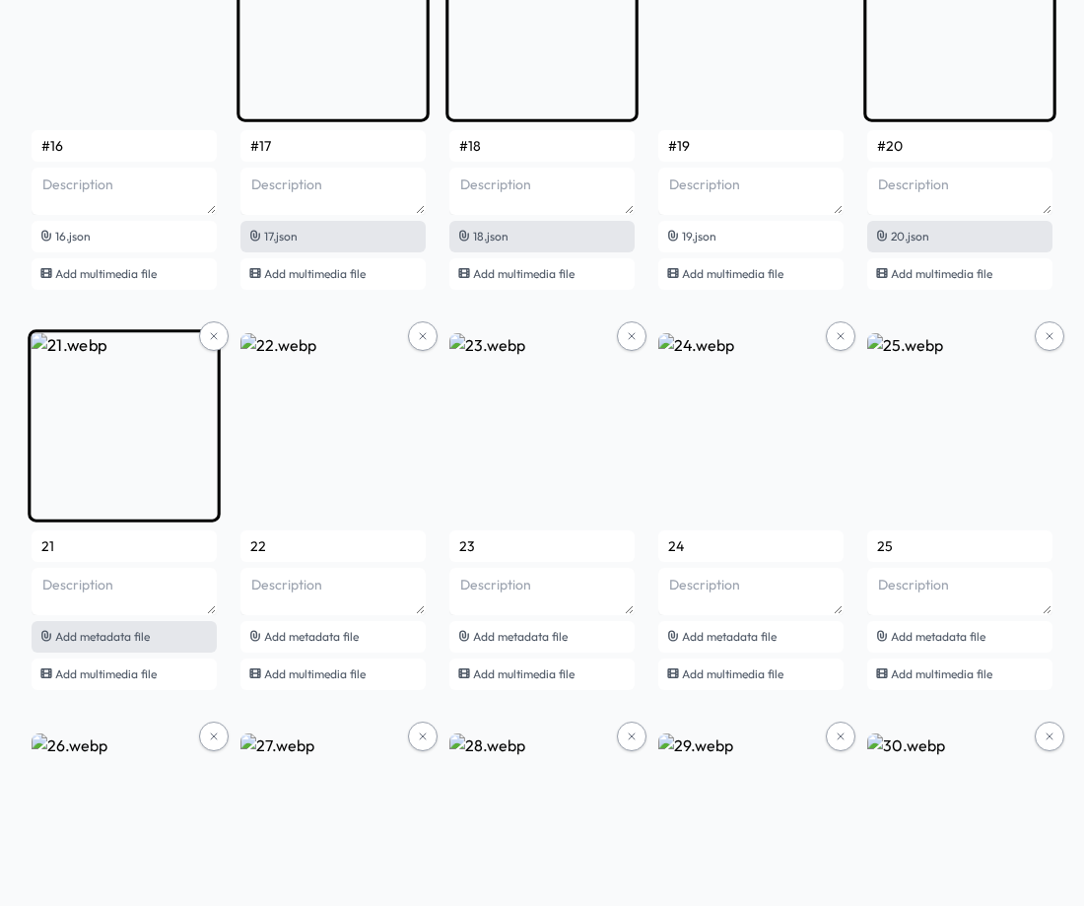
click at [84, 645] on div "Add metadata file" at bounding box center [124, 637] width 185 height 32
type input "#21"
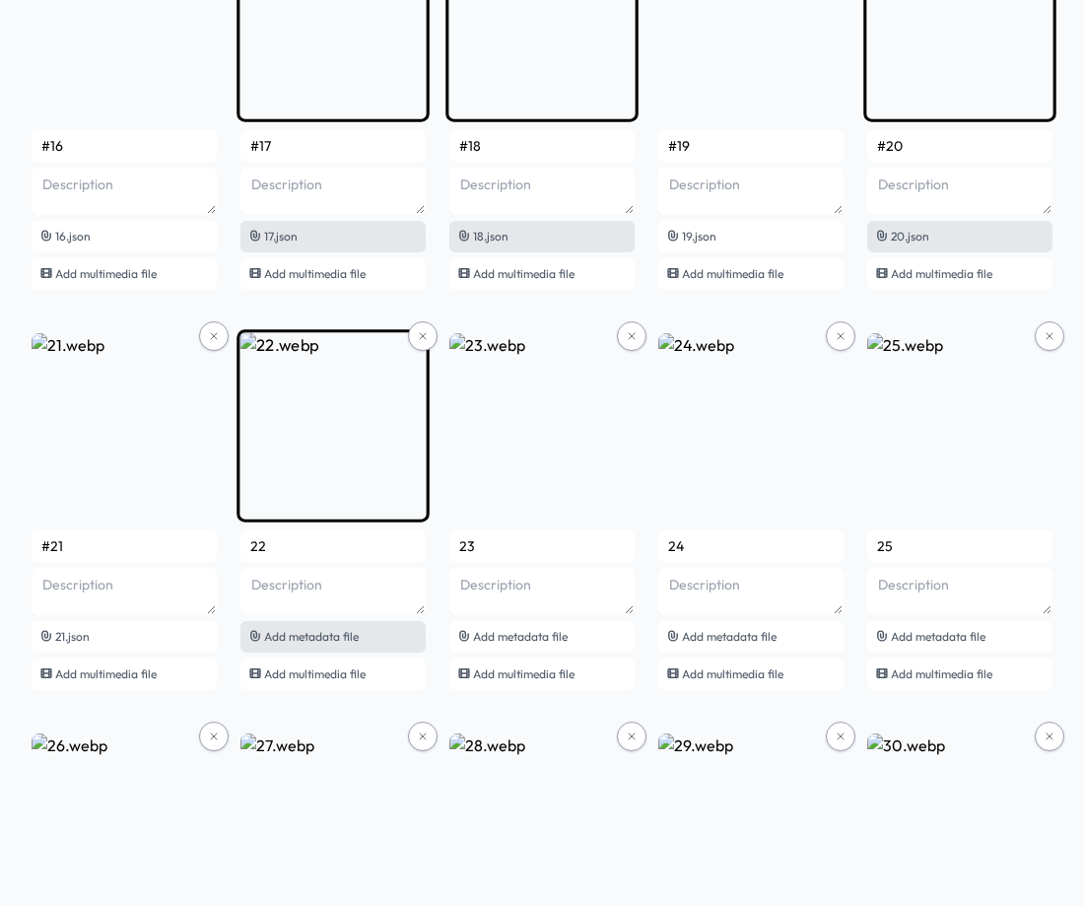
click at [302, 638] on span "Add metadata file" at bounding box center [311, 636] width 95 height 15
type input "#22"
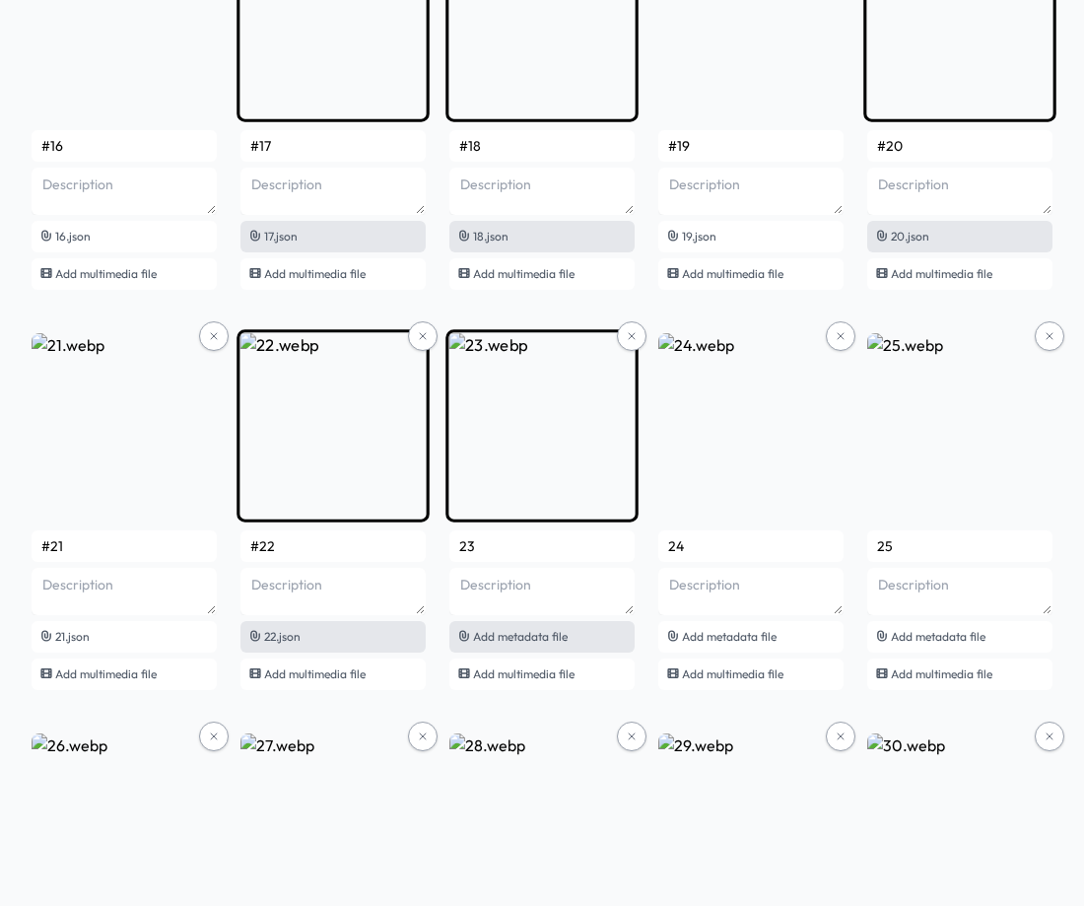
click at [591, 629] on div "Add metadata file" at bounding box center [541, 637] width 185 height 32
type input "#23"
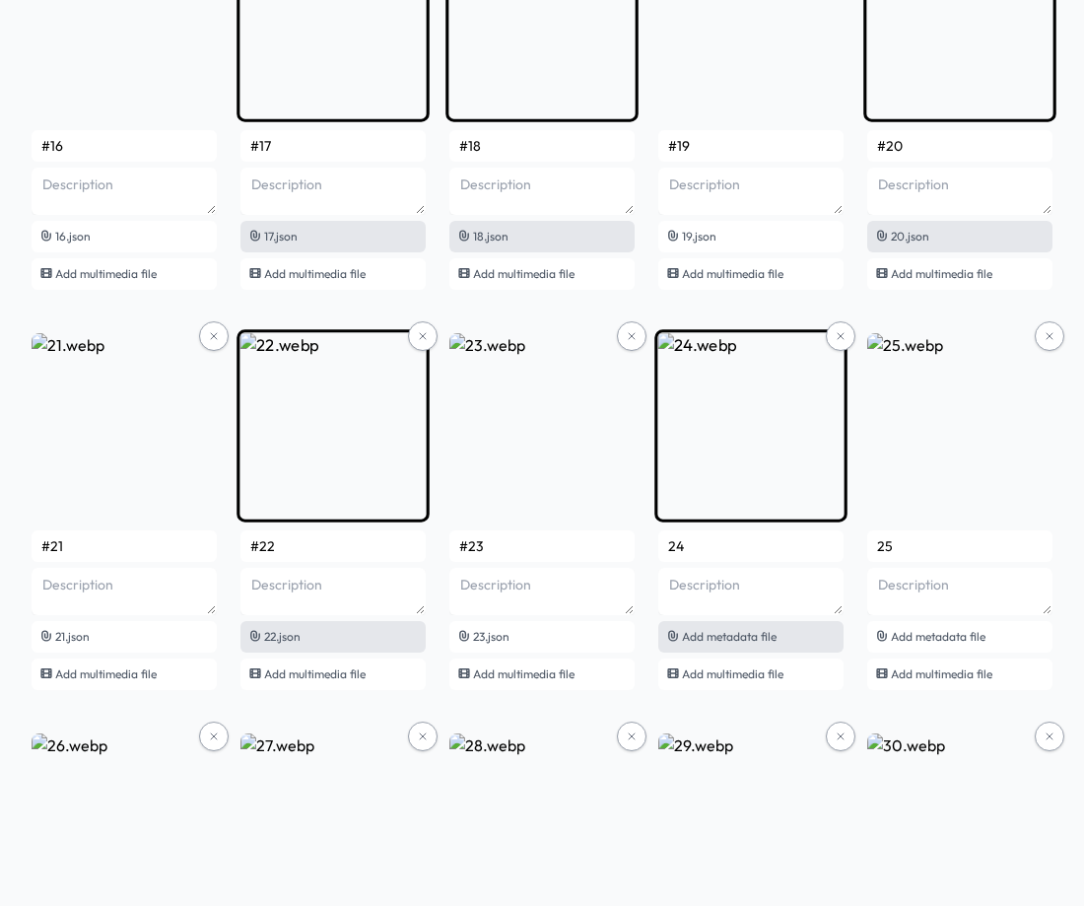
click at [730, 632] on span "Add metadata file" at bounding box center [729, 636] width 95 height 15
type input "#24"
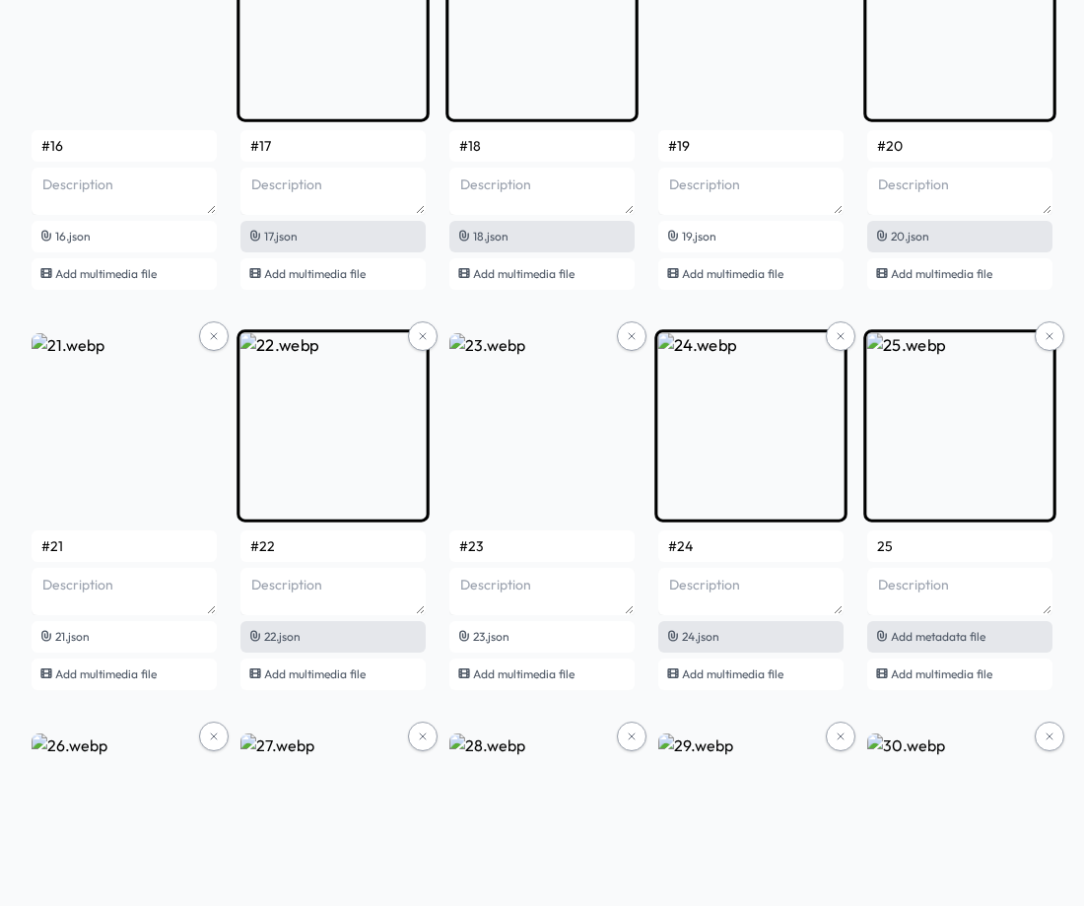
click at [914, 639] on span "Add metadata file" at bounding box center [938, 636] width 95 height 15
type input "#25"
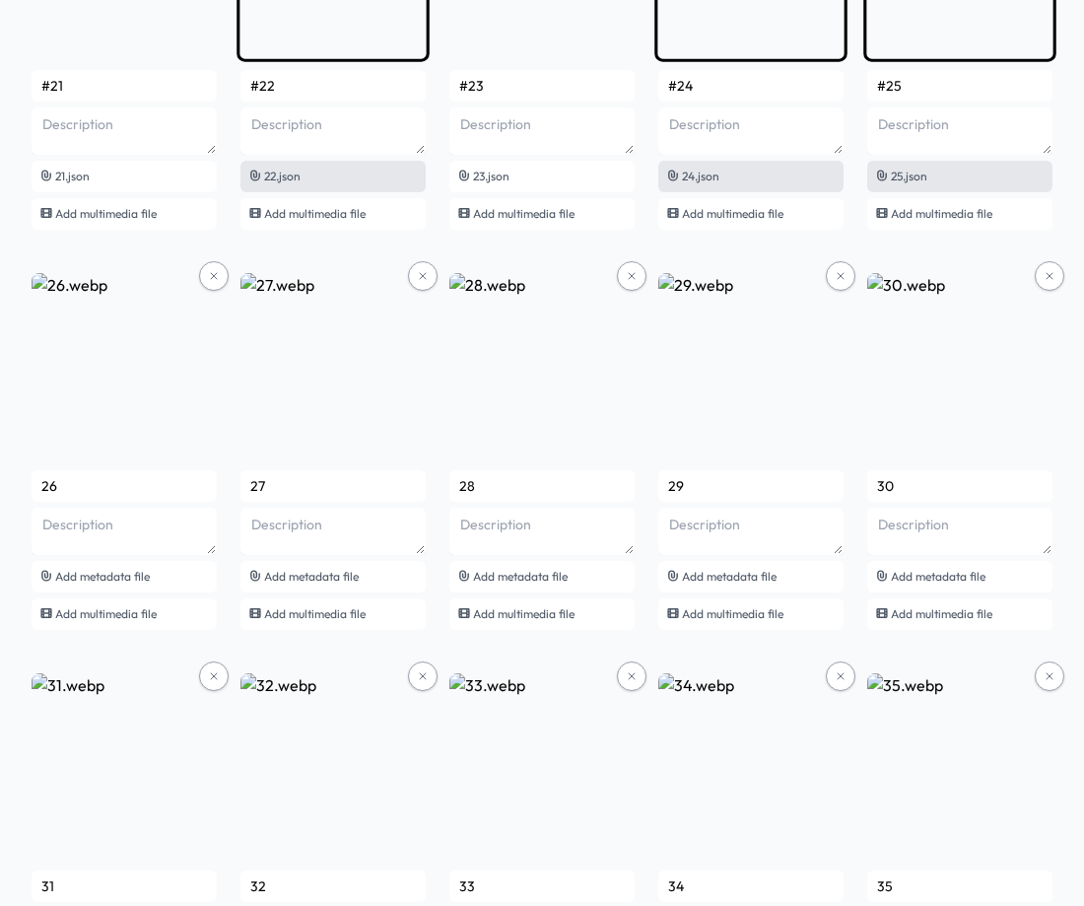
scroll to position [1971, 0]
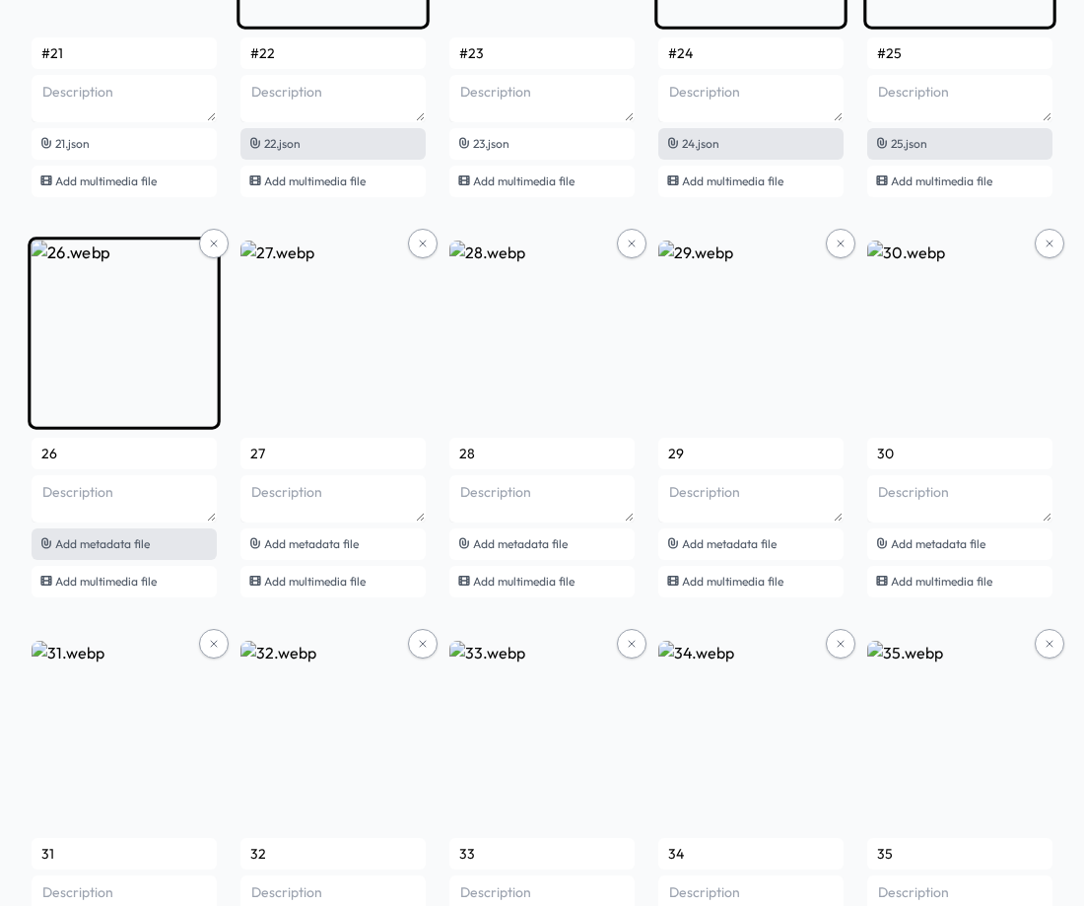
click at [141, 547] on span "Add metadata file" at bounding box center [102, 543] width 95 height 15
type input "#26"
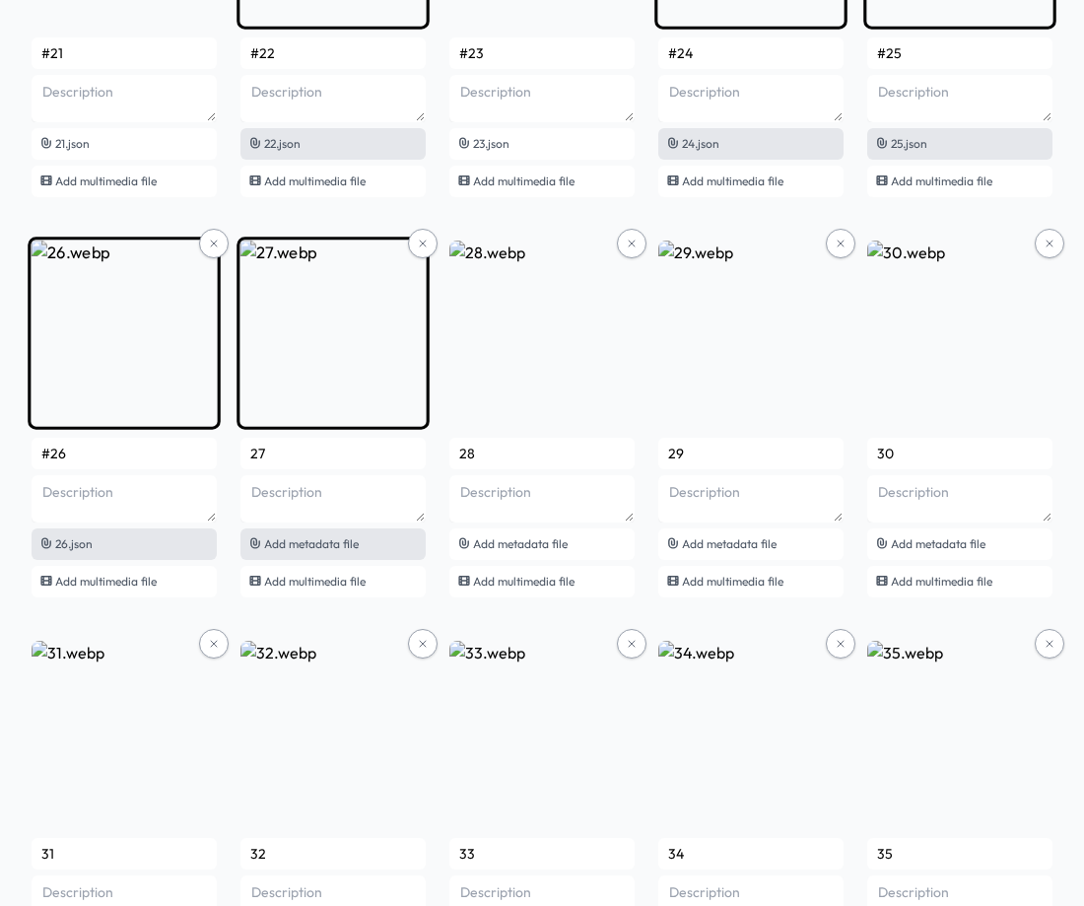
click at [308, 549] on span "Add metadata file" at bounding box center [311, 543] width 95 height 15
type input "#27"
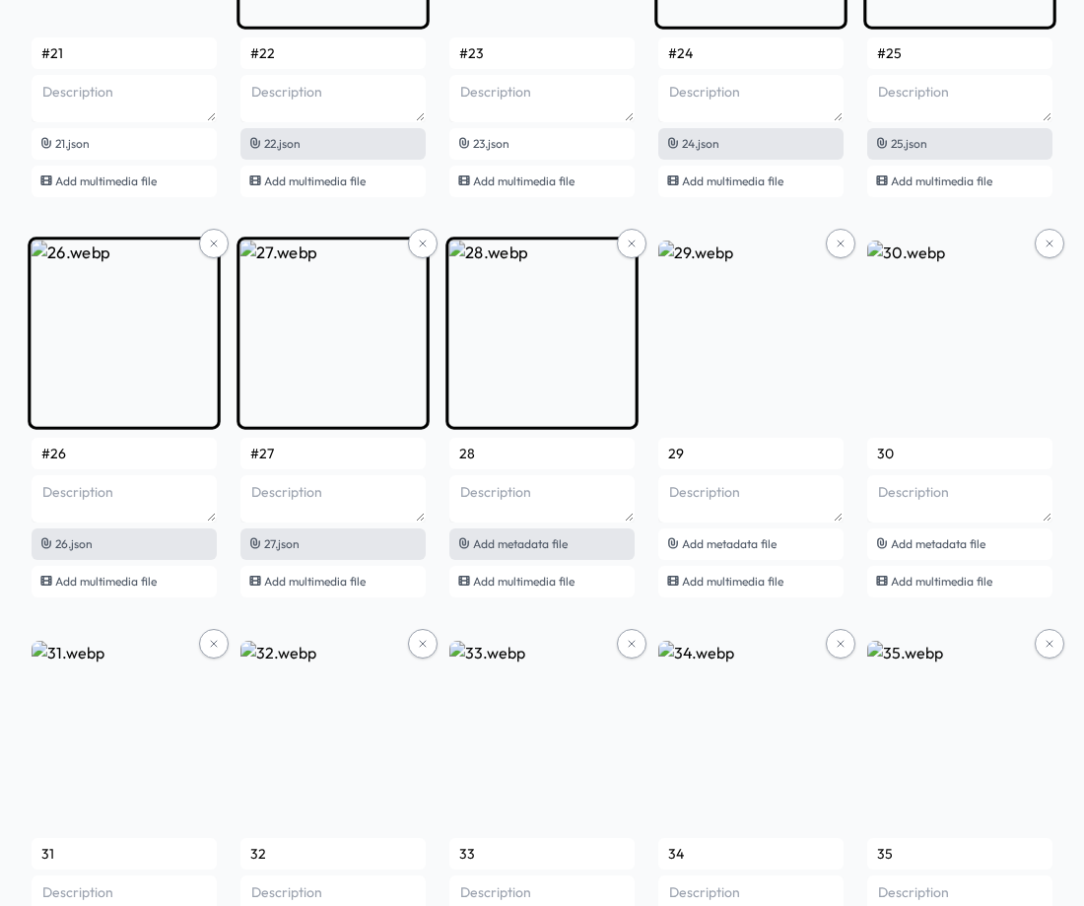
click at [555, 542] on span "Add metadata file" at bounding box center [520, 543] width 95 height 15
type input "#28"
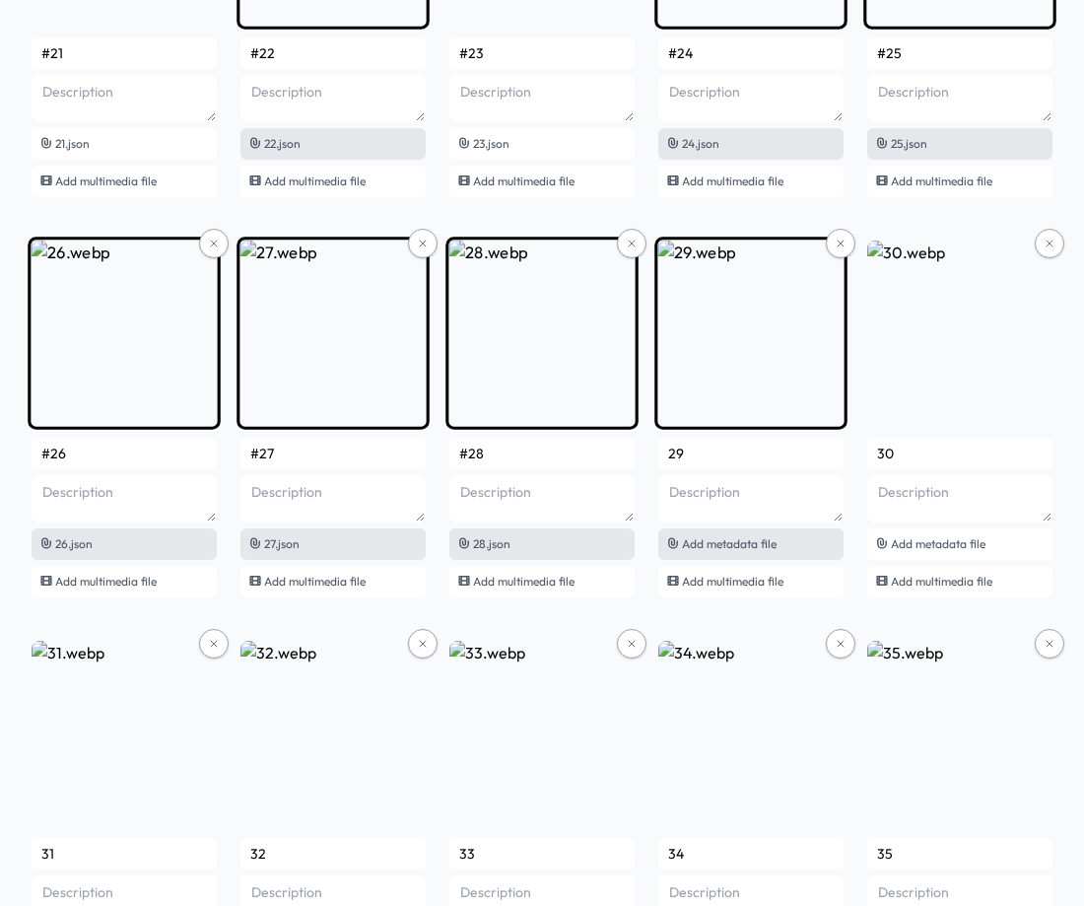
click at [747, 539] on span "Add metadata file" at bounding box center [729, 543] width 95 height 15
type input "#29"
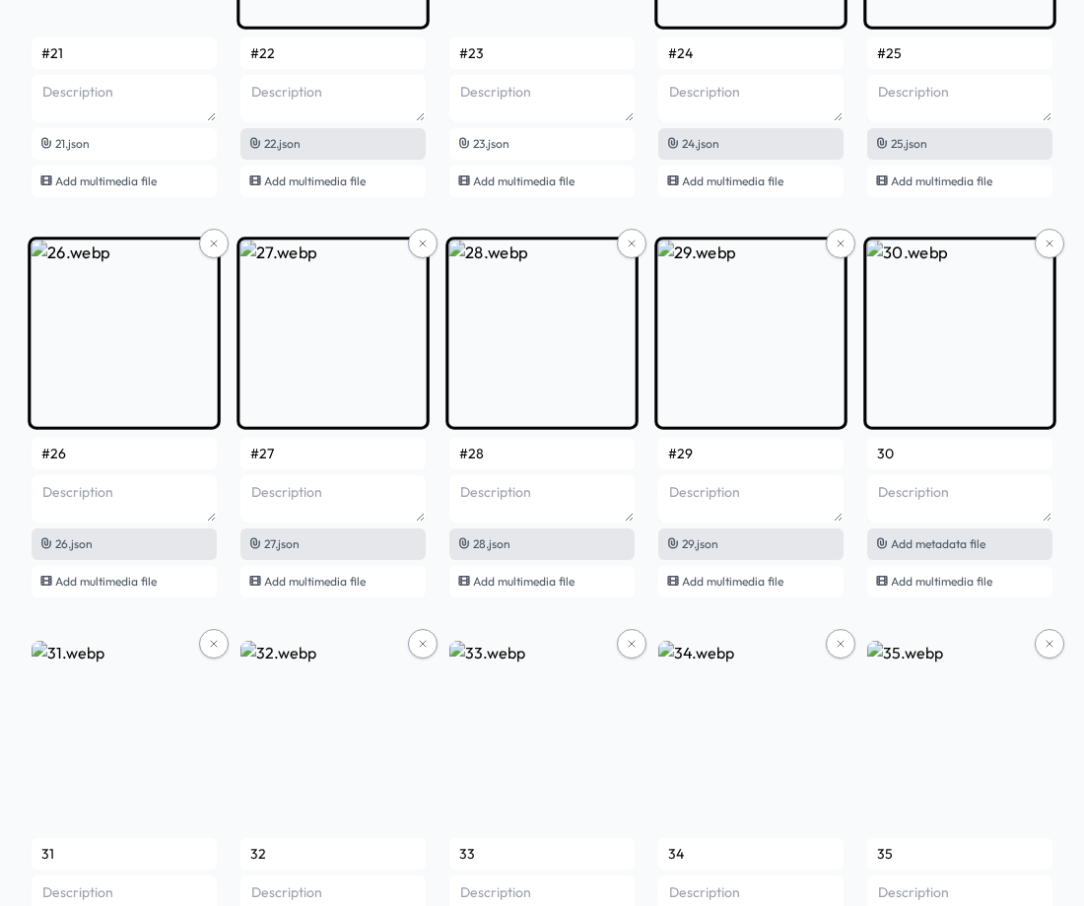
click at [963, 540] on span "Add metadata file" at bounding box center [938, 543] width 95 height 15
type input "#30"
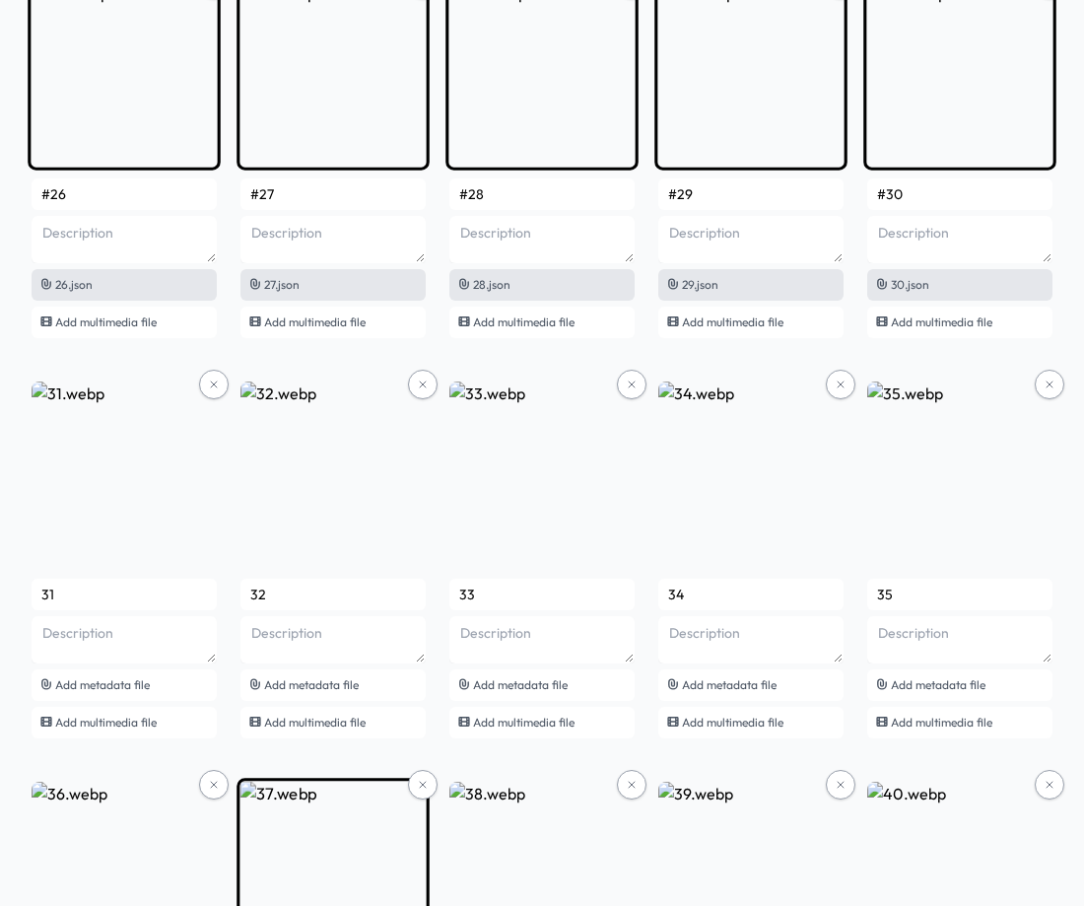
scroll to position [2365, 0]
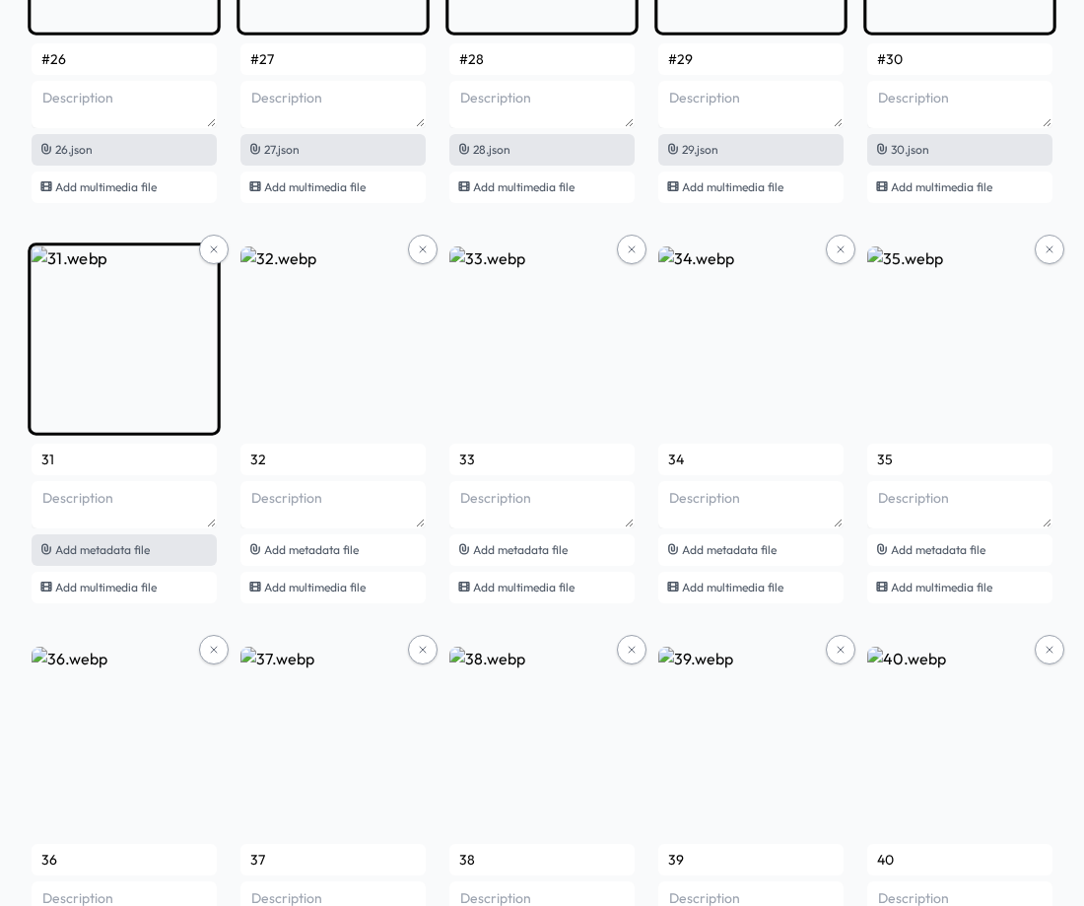
click at [108, 554] on span "Add metadata file" at bounding box center [102, 549] width 95 height 15
type input "#31"
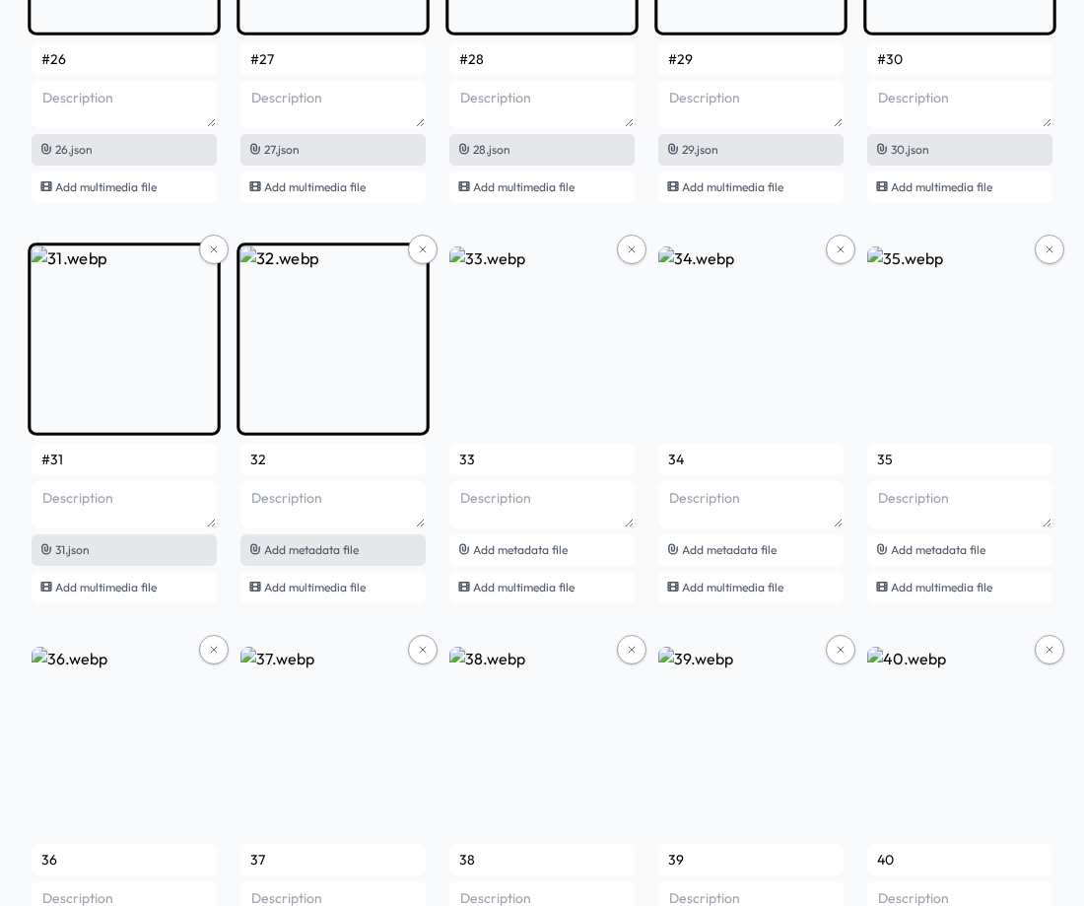
click at [345, 551] on span "Add metadata file" at bounding box center [311, 549] width 95 height 15
type input "#32"
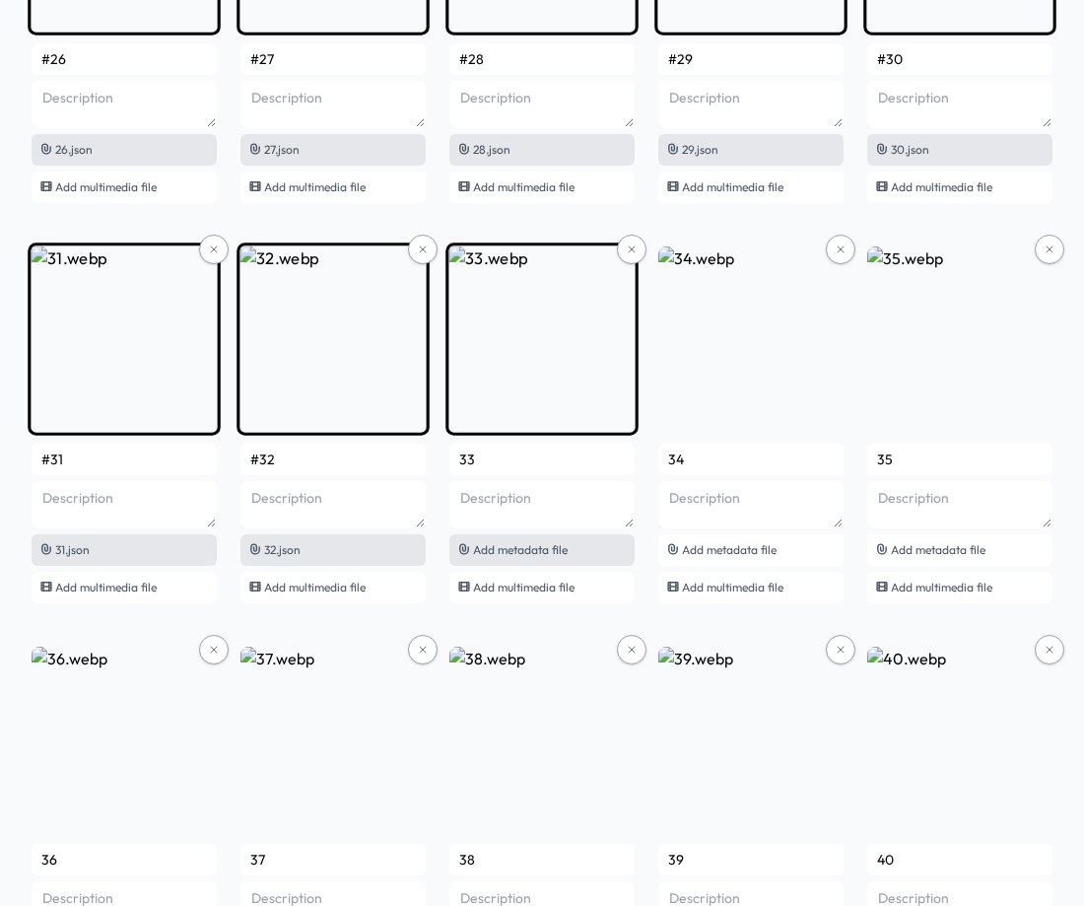
click at [503, 545] on span "Add metadata file" at bounding box center [520, 549] width 95 height 15
type input "#33"
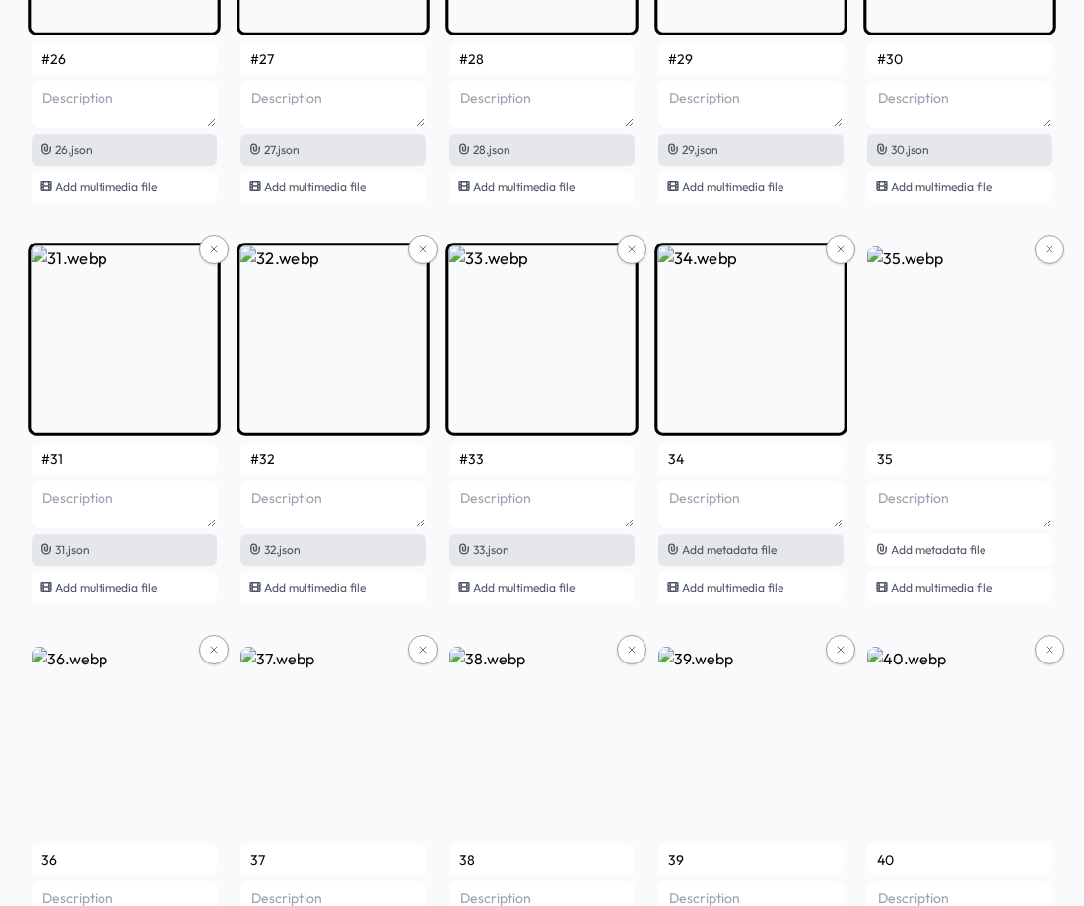
click at [728, 556] on span "Add metadata file" at bounding box center [729, 549] width 95 height 15
type input "#34"
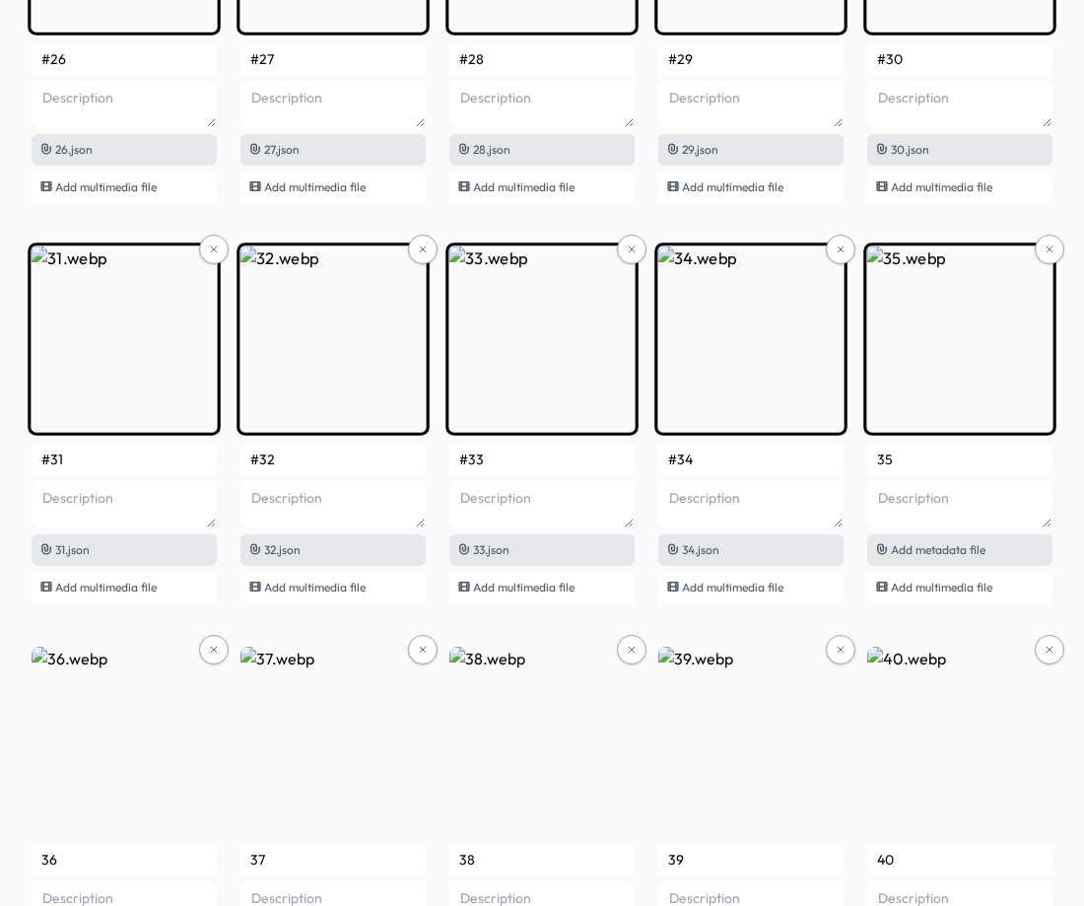
click at [911, 552] on span "Add metadata file" at bounding box center [938, 549] width 95 height 15
type input "#35"
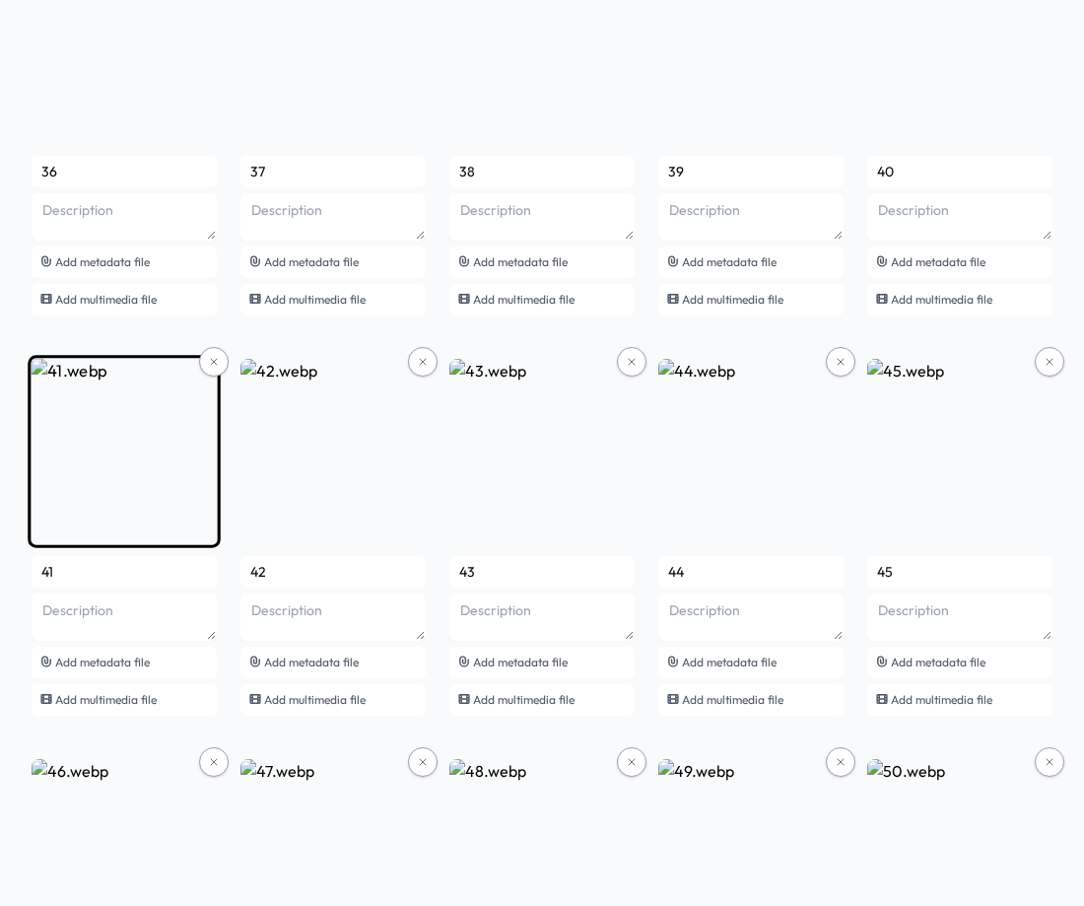
scroll to position [3055, 0]
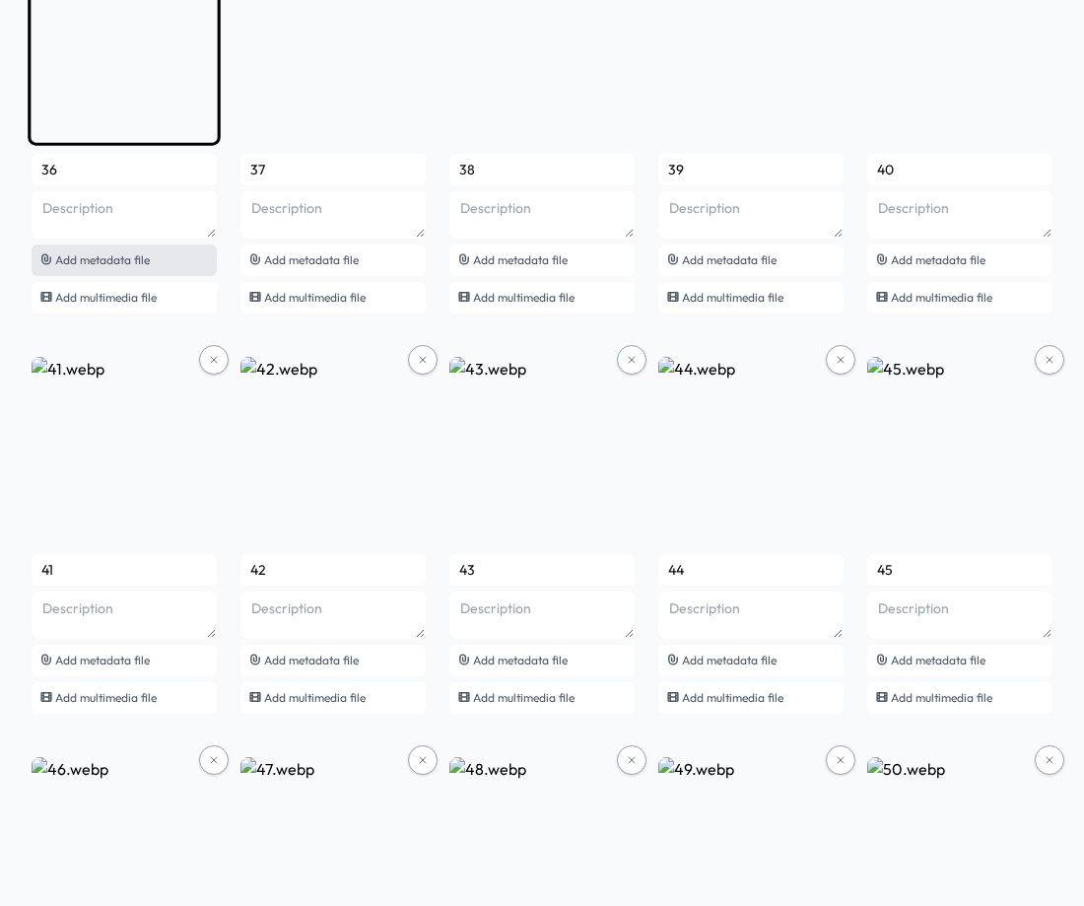
click at [126, 257] on span "Add metadata file" at bounding box center [102, 259] width 95 height 15
type input "#36"
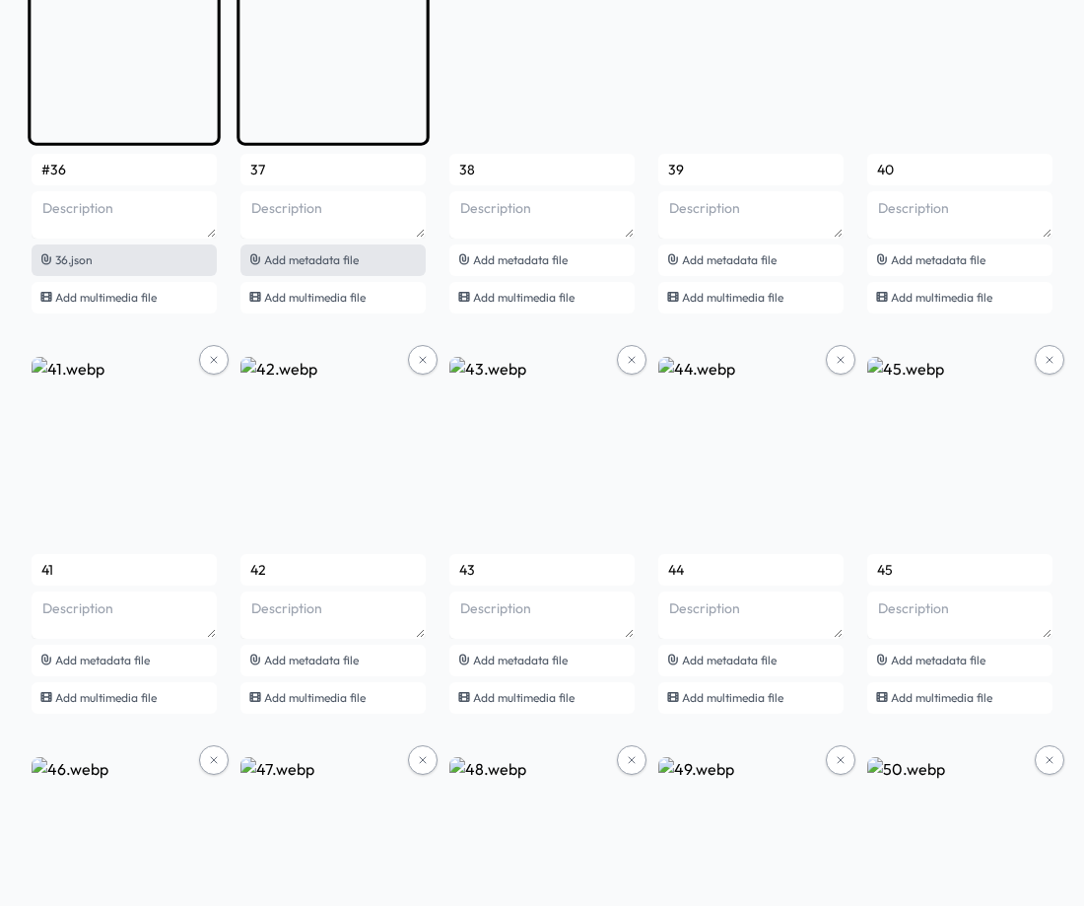
click at [302, 262] on span "Add metadata file" at bounding box center [311, 259] width 95 height 15
type input "#37"
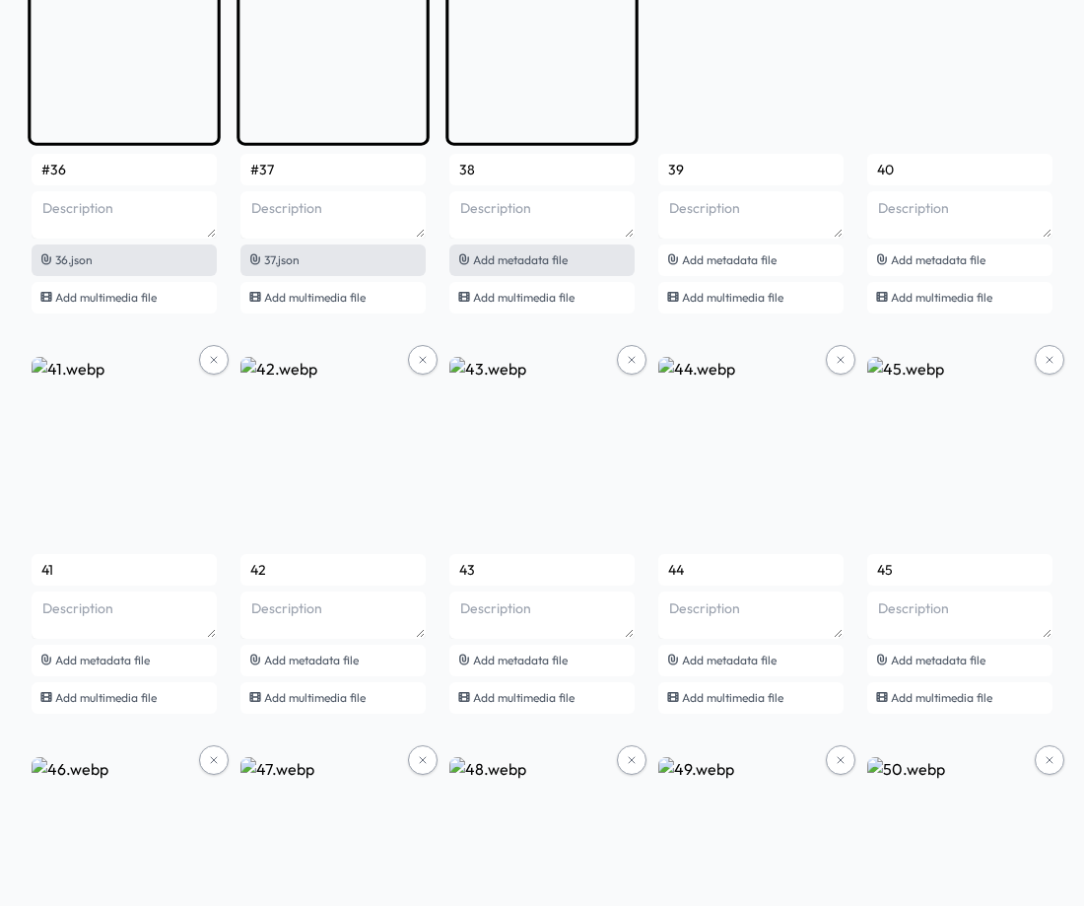
click at [521, 264] on span "Add metadata file" at bounding box center [520, 259] width 95 height 15
type input "#38"
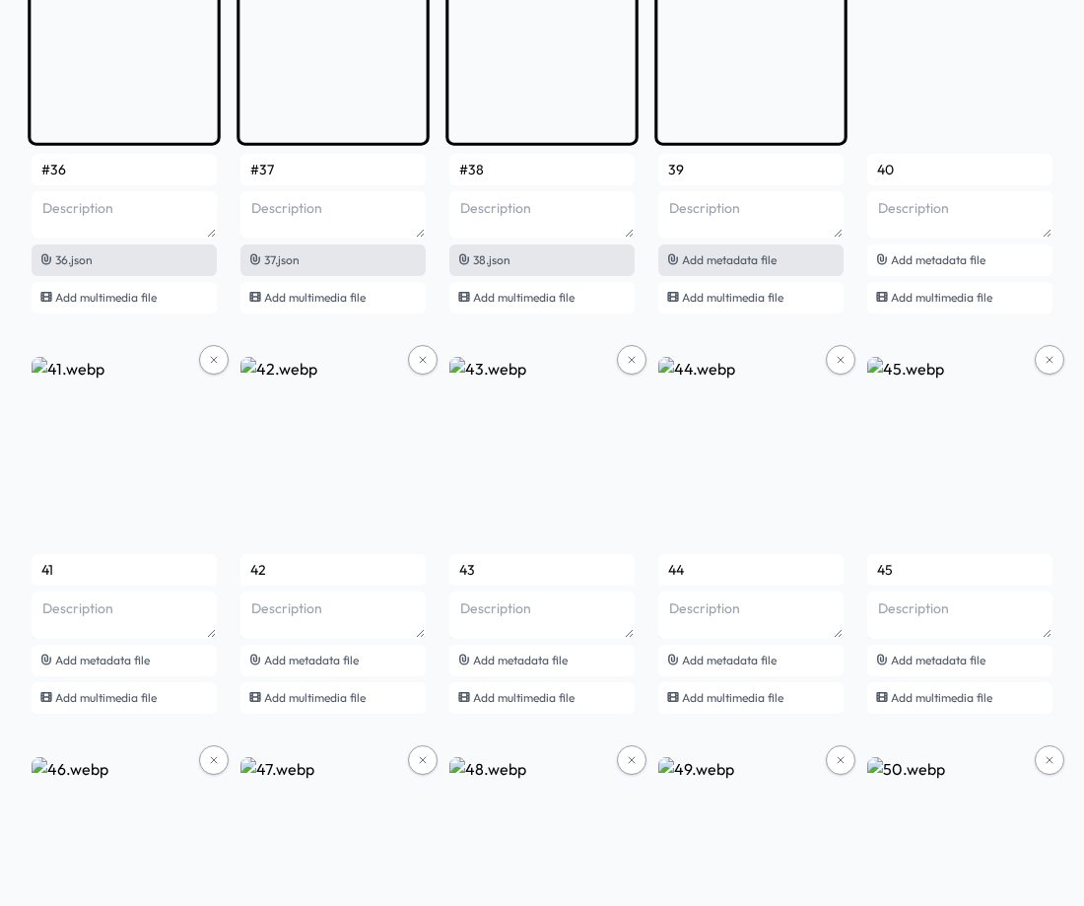
click at [698, 255] on span "Add metadata file" at bounding box center [729, 259] width 95 height 15
type input "#39"
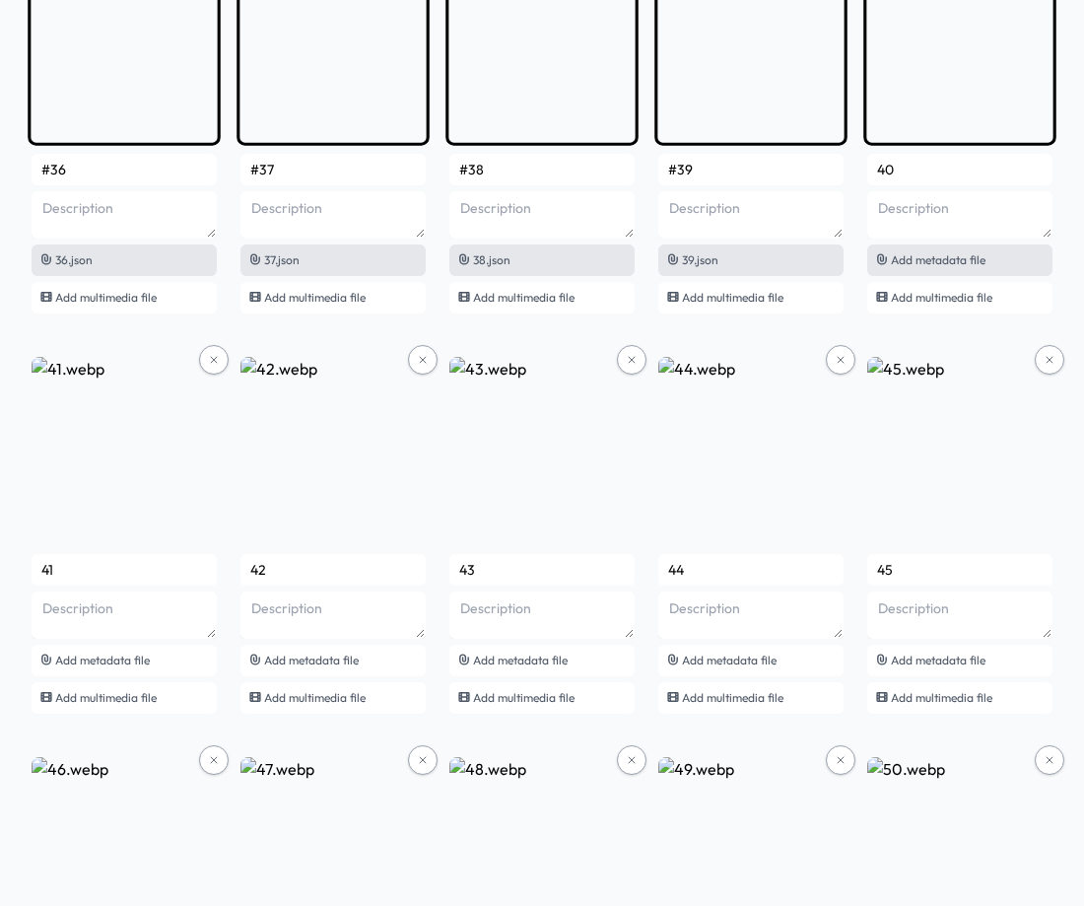
click at [885, 256] on icon at bounding box center [882, 259] width 14 height 14
type input "#40"
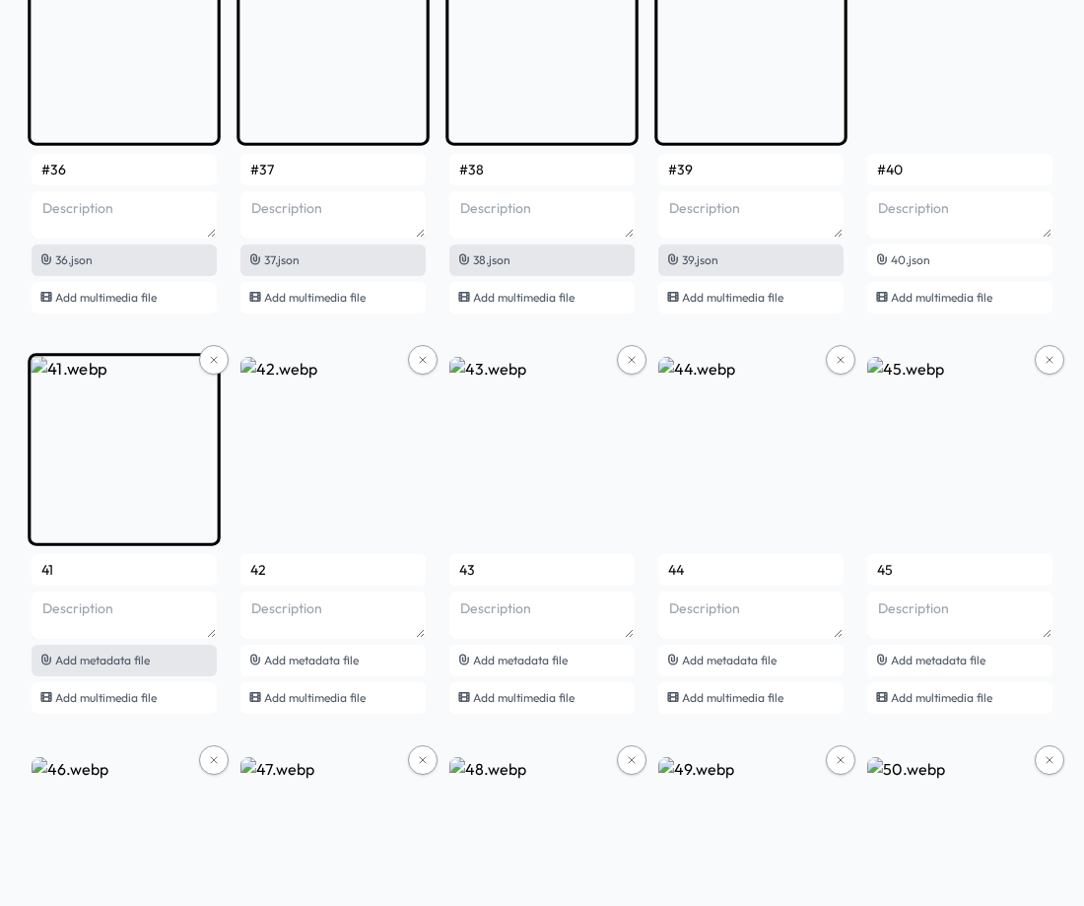
click at [137, 666] on span "Add metadata file" at bounding box center [102, 659] width 95 height 15
type input "#41"
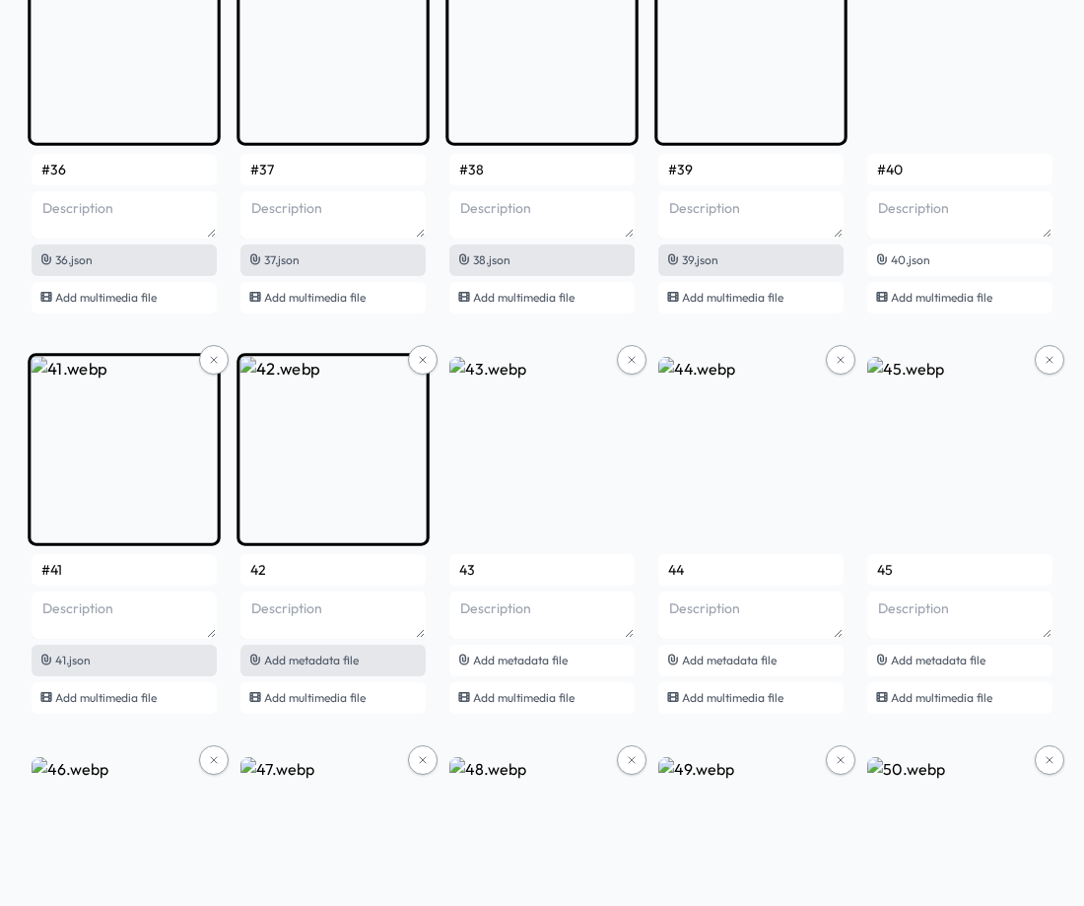
click at [349, 665] on span "Add metadata file" at bounding box center [311, 659] width 95 height 15
type input "#42"
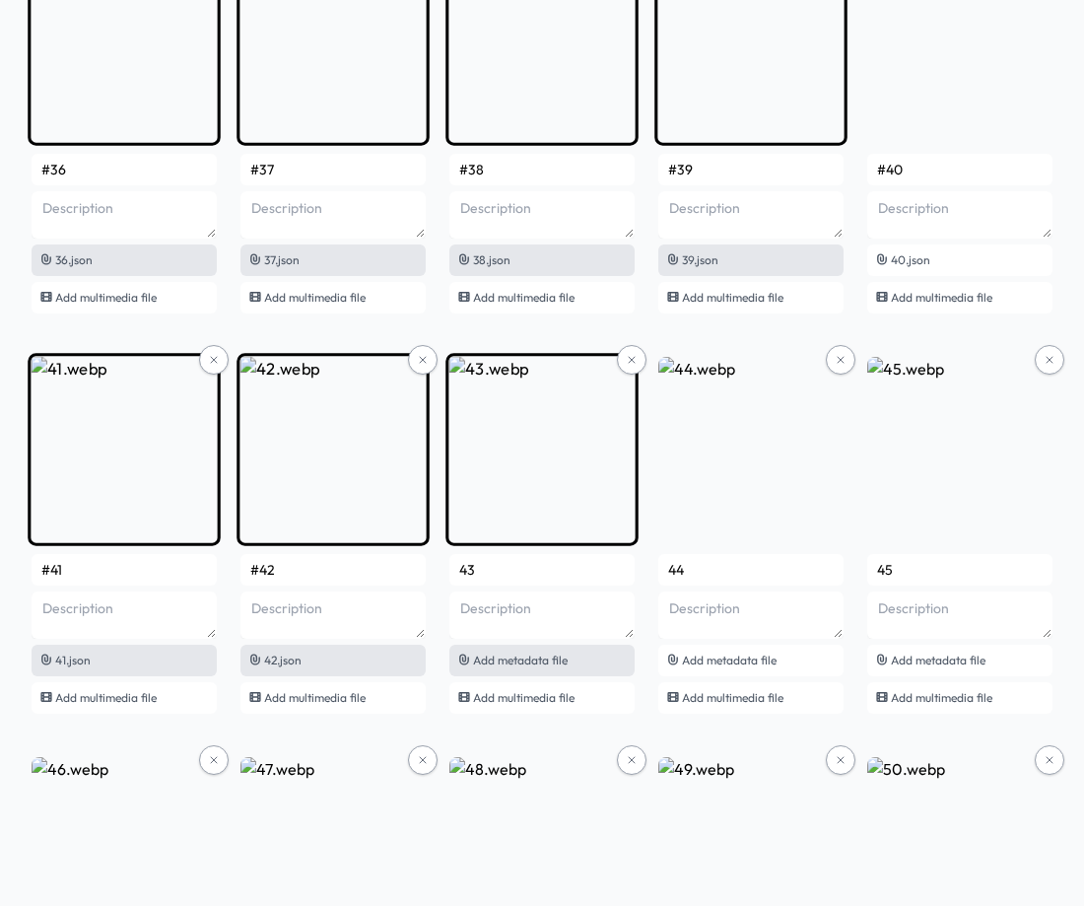
click at [495, 657] on span "Add metadata file" at bounding box center [520, 659] width 95 height 15
type input "#43"
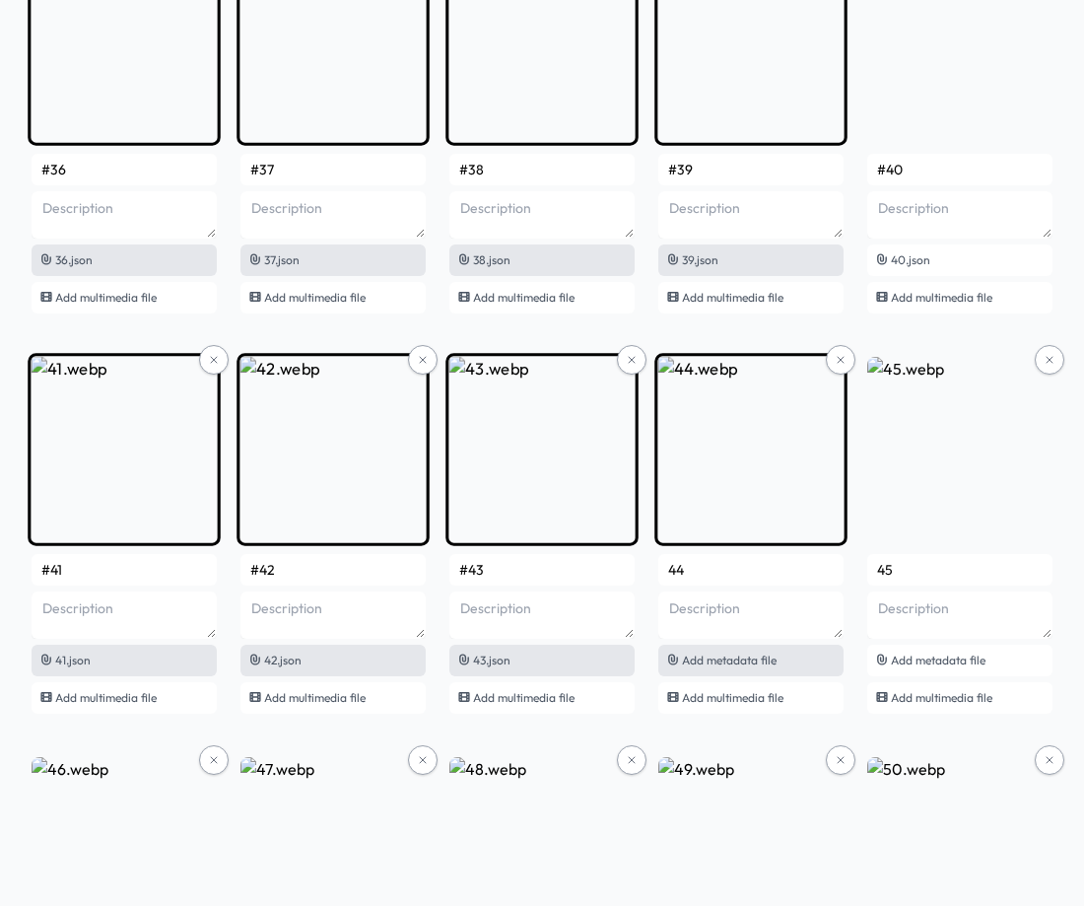
click at [716, 664] on span "Add metadata file" at bounding box center [729, 659] width 95 height 15
type input "#44"
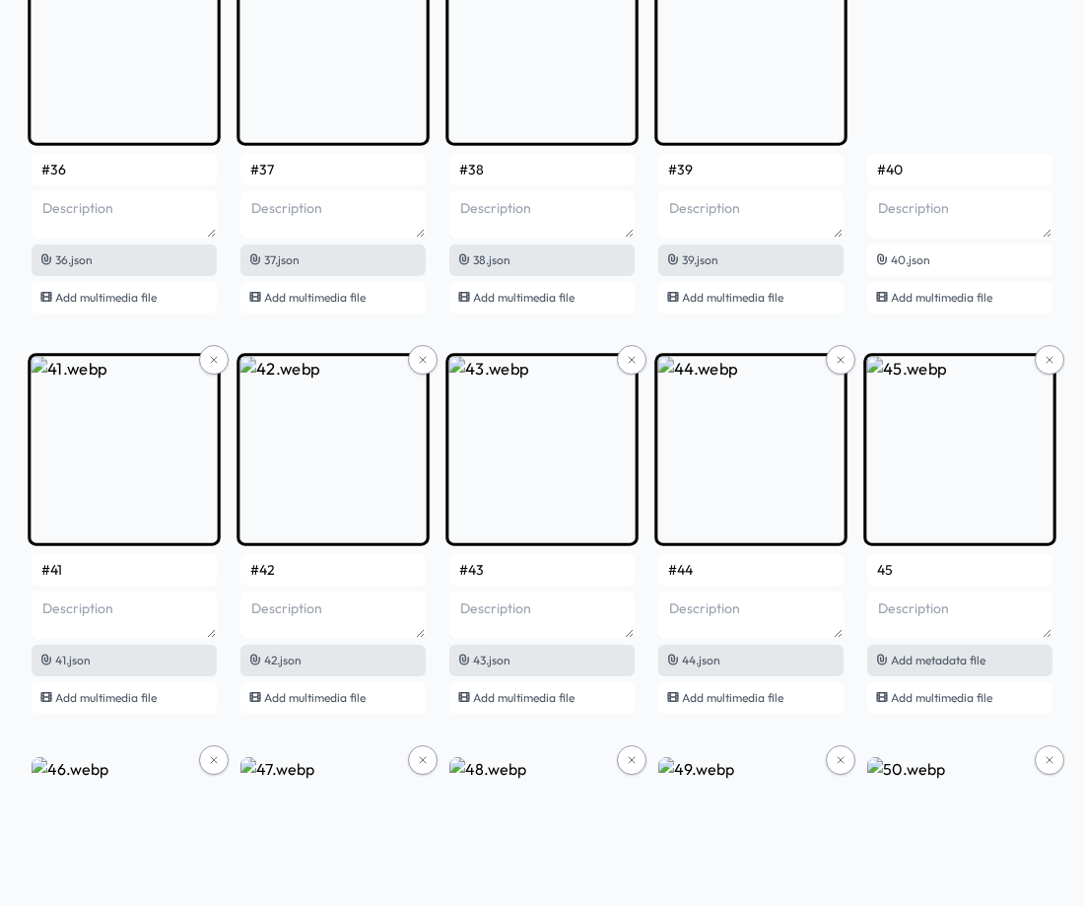
click at [919, 651] on div "Add metadata file" at bounding box center [959, 661] width 185 height 32
type input "#45"
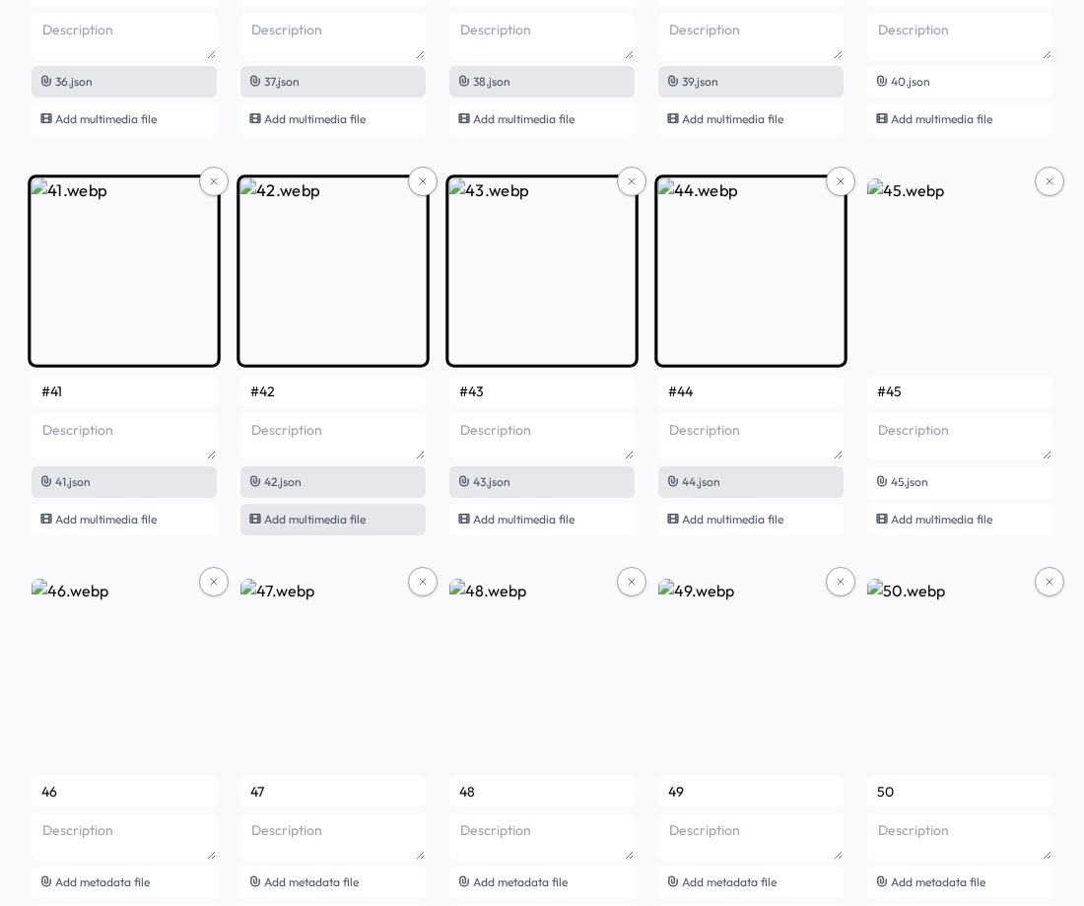
scroll to position [3548, 0]
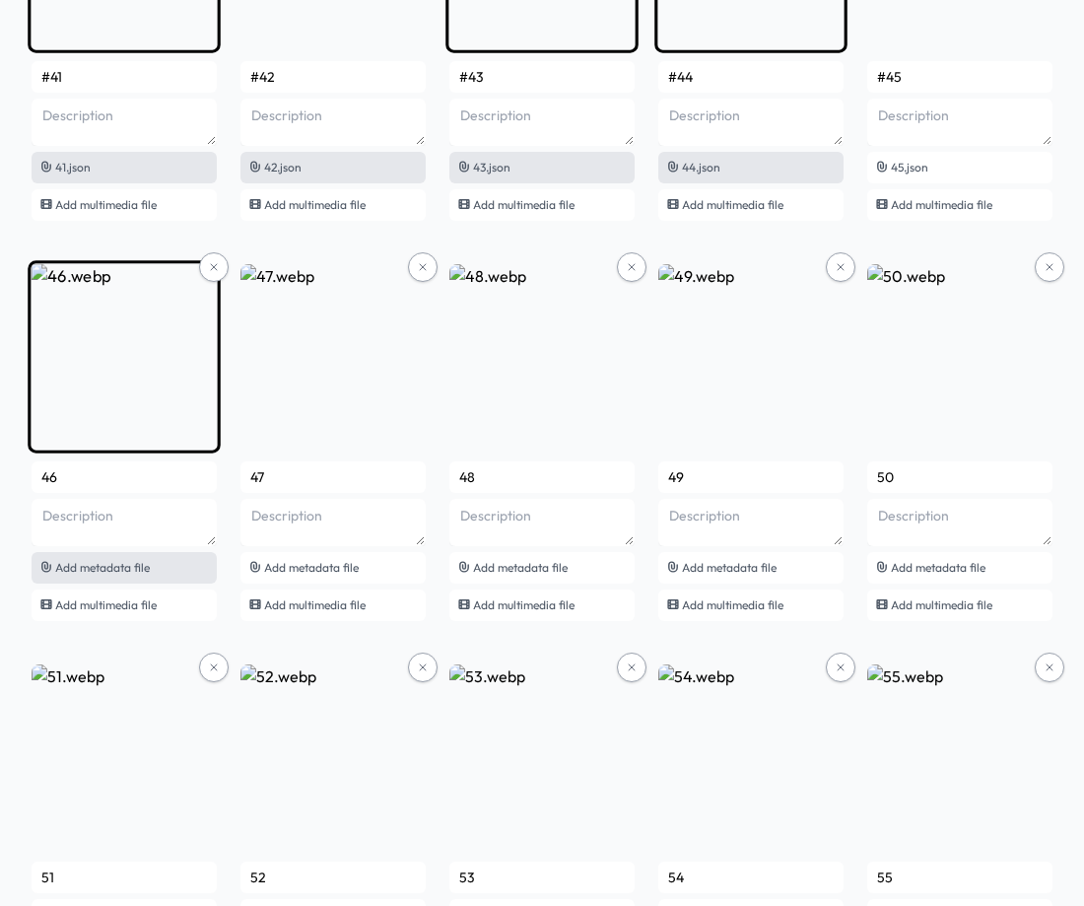
click at [137, 574] on span "Add metadata file" at bounding box center [102, 567] width 95 height 15
type input "#46"
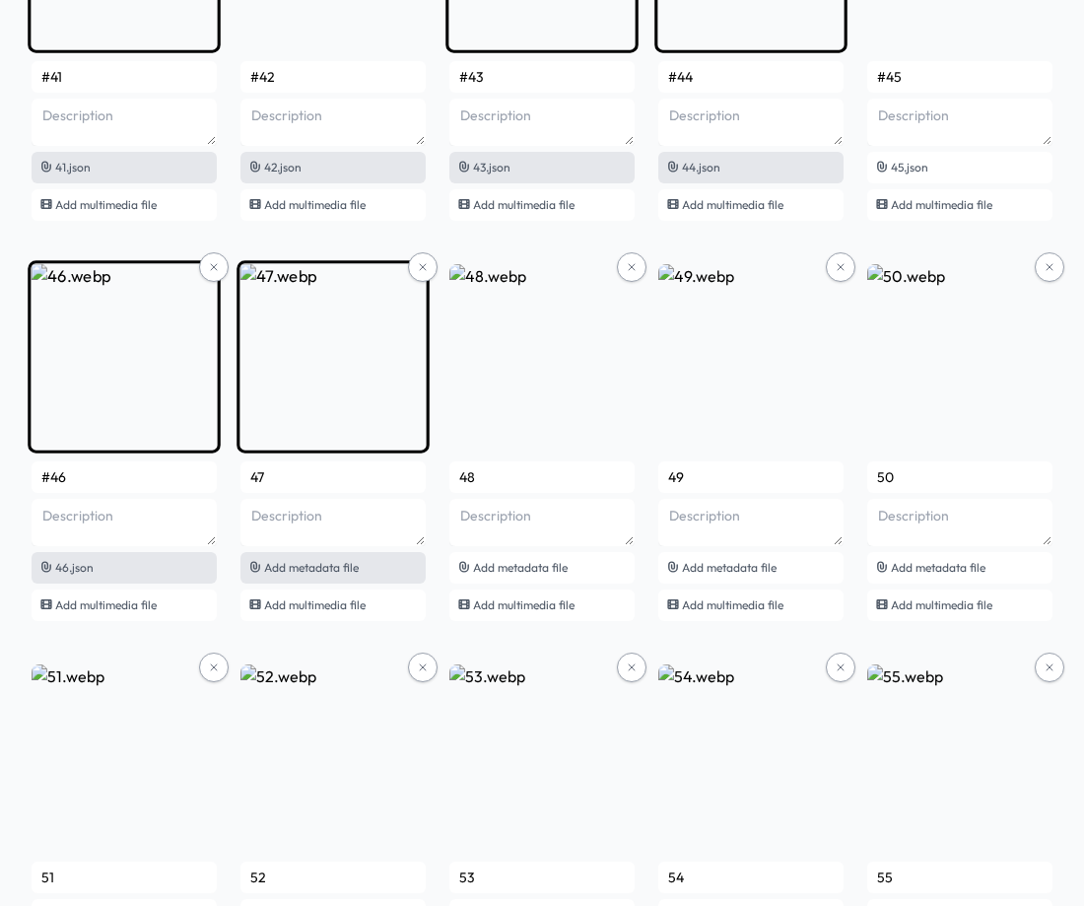
click at [366, 568] on div "Add metadata file" at bounding box center [332, 568] width 185 height 32
type input "#47"
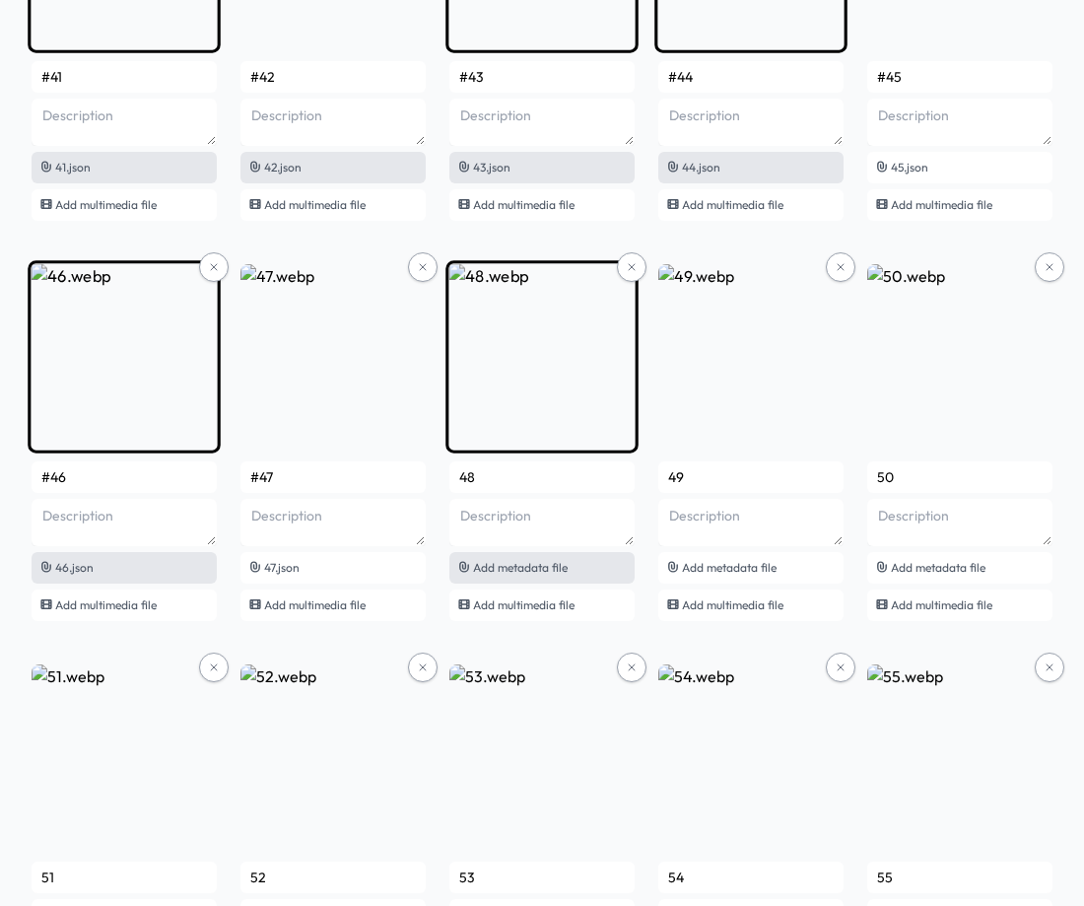
click at [518, 566] on span "Add metadata file" at bounding box center [520, 567] width 95 height 15
type input "#48"
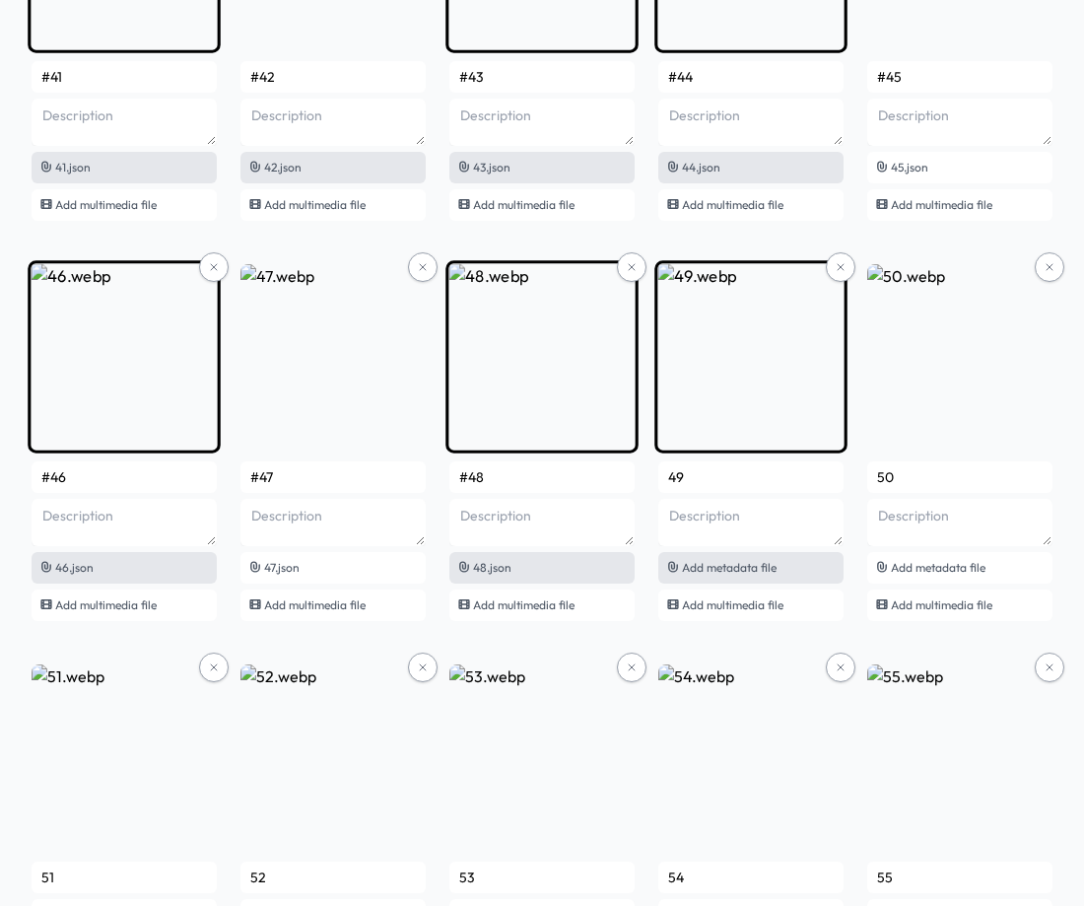
click at [744, 570] on span "Add metadata file" at bounding box center [729, 567] width 95 height 15
type input "#49"
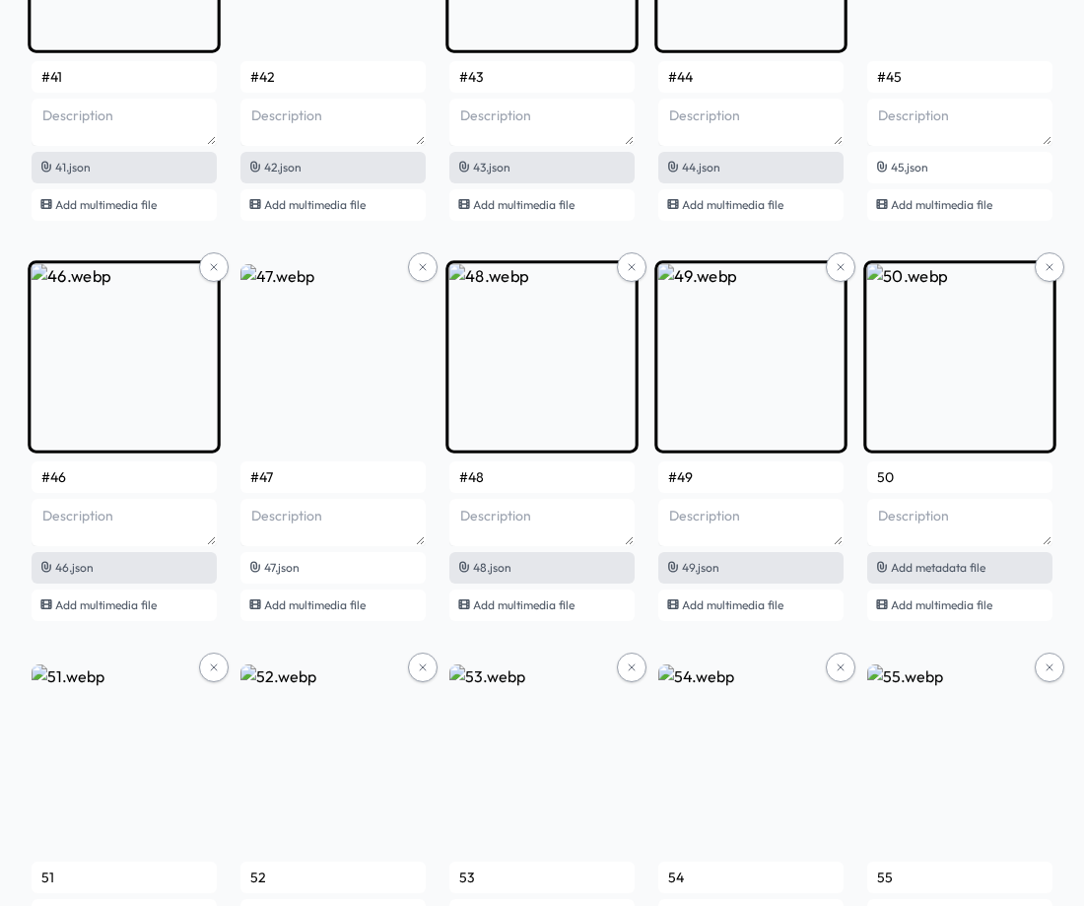
click at [943, 563] on span "Add metadata file" at bounding box center [938, 567] width 95 height 15
type input "#50"
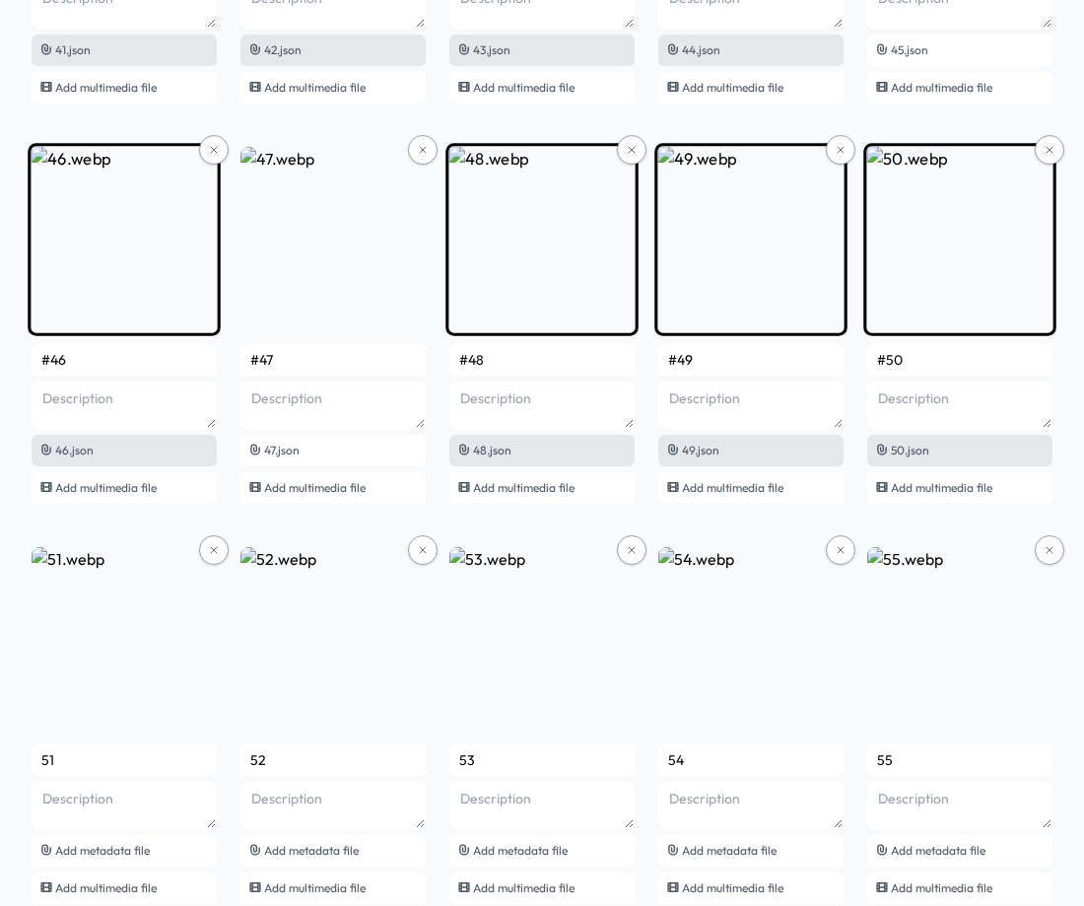
scroll to position [3942, 0]
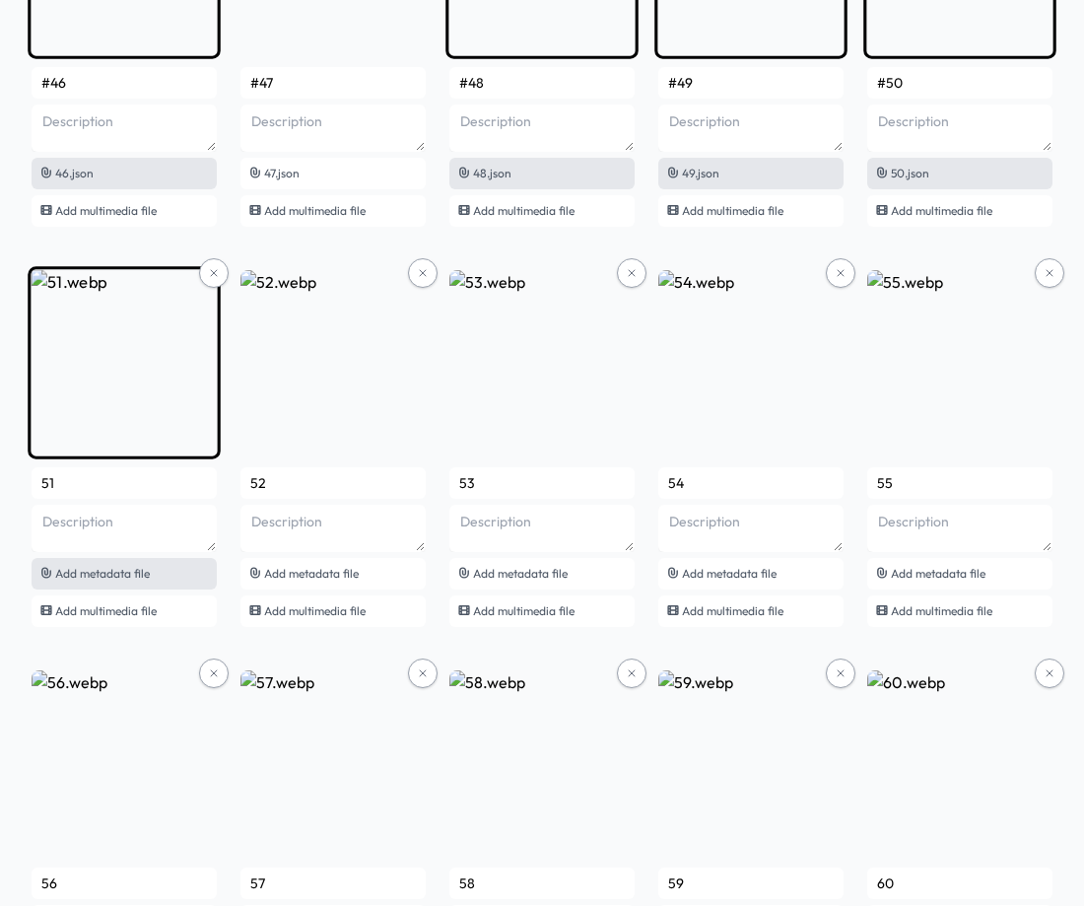
click at [121, 569] on span "Add metadata file" at bounding box center [102, 573] width 95 height 15
type input "#51"
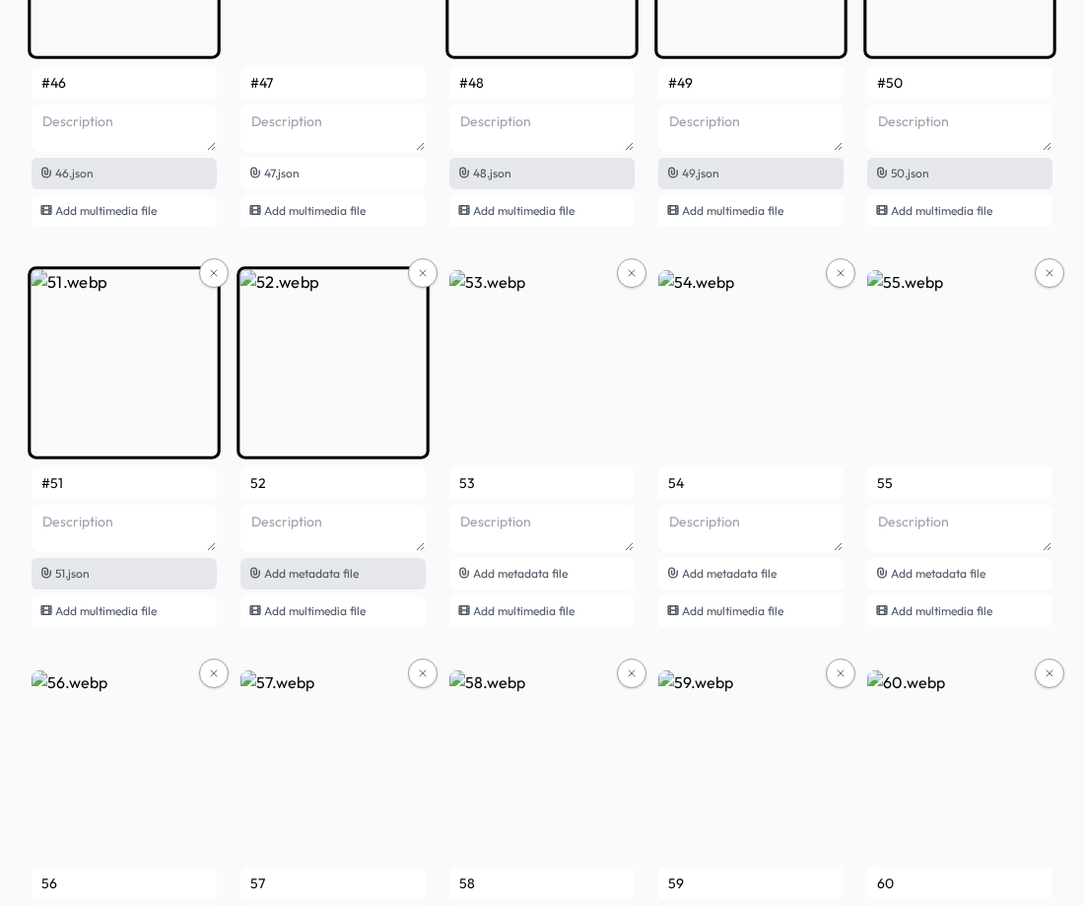
click at [343, 577] on span "Add metadata file" at bounding box center [311, 573] width 95 height 15
type input "#52"
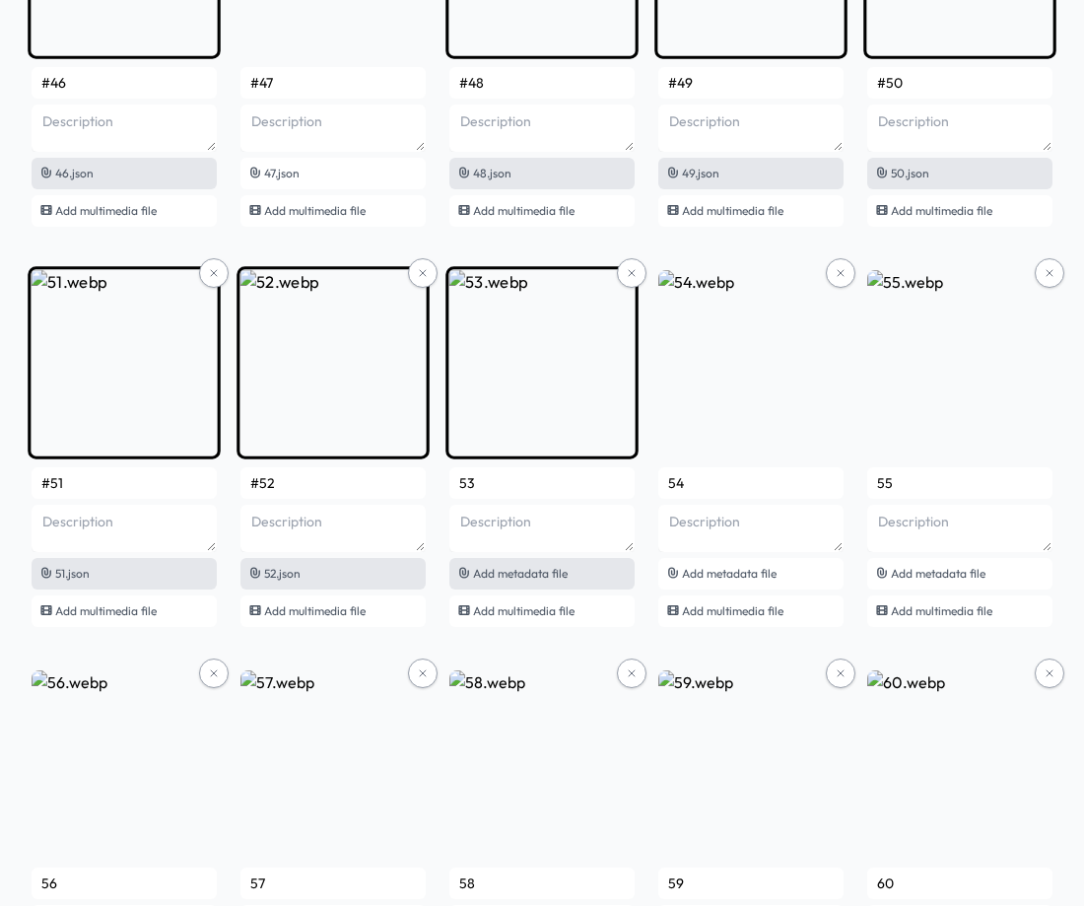
click at [534, 578] on span "Add metadata file" at bounding box center [520, 573] width 95 height 15
type input "#53"
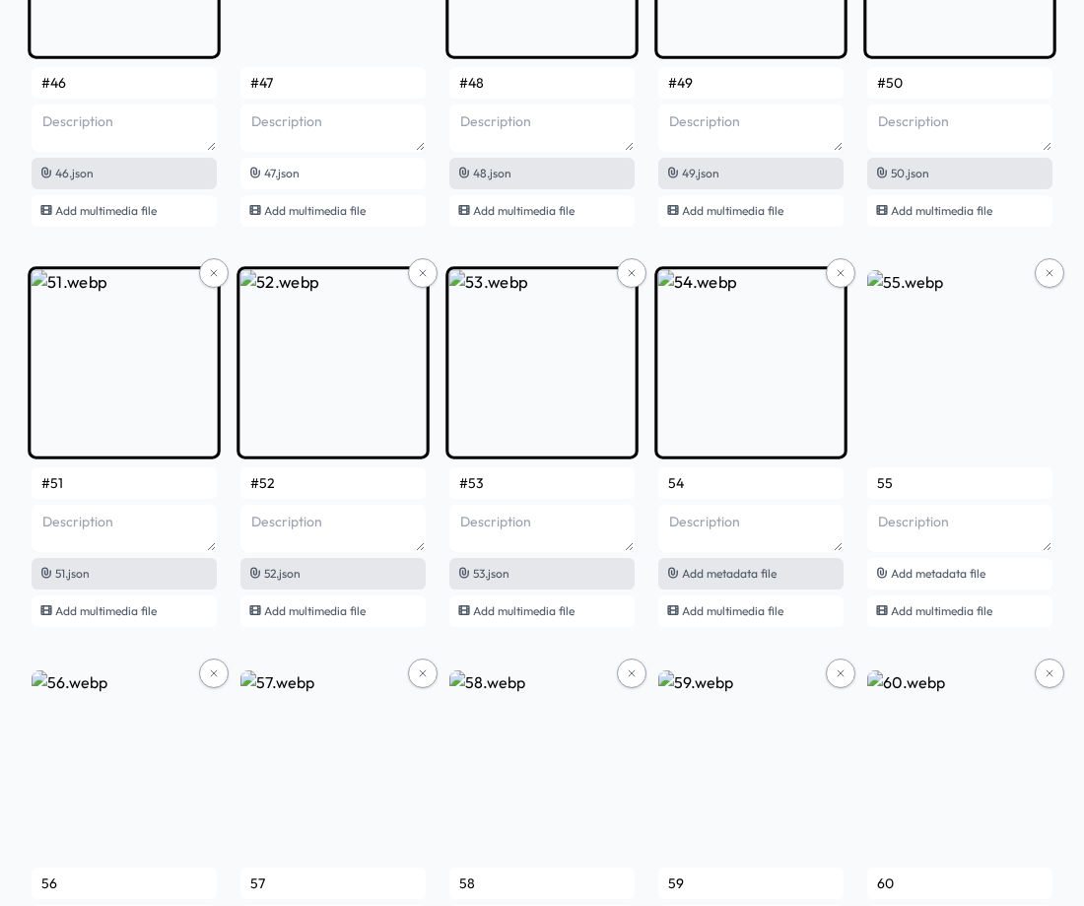
click at [769, 572] on span "Add metadata file" at bounding box center [729, 573] width 95 height 15
type input "#54"
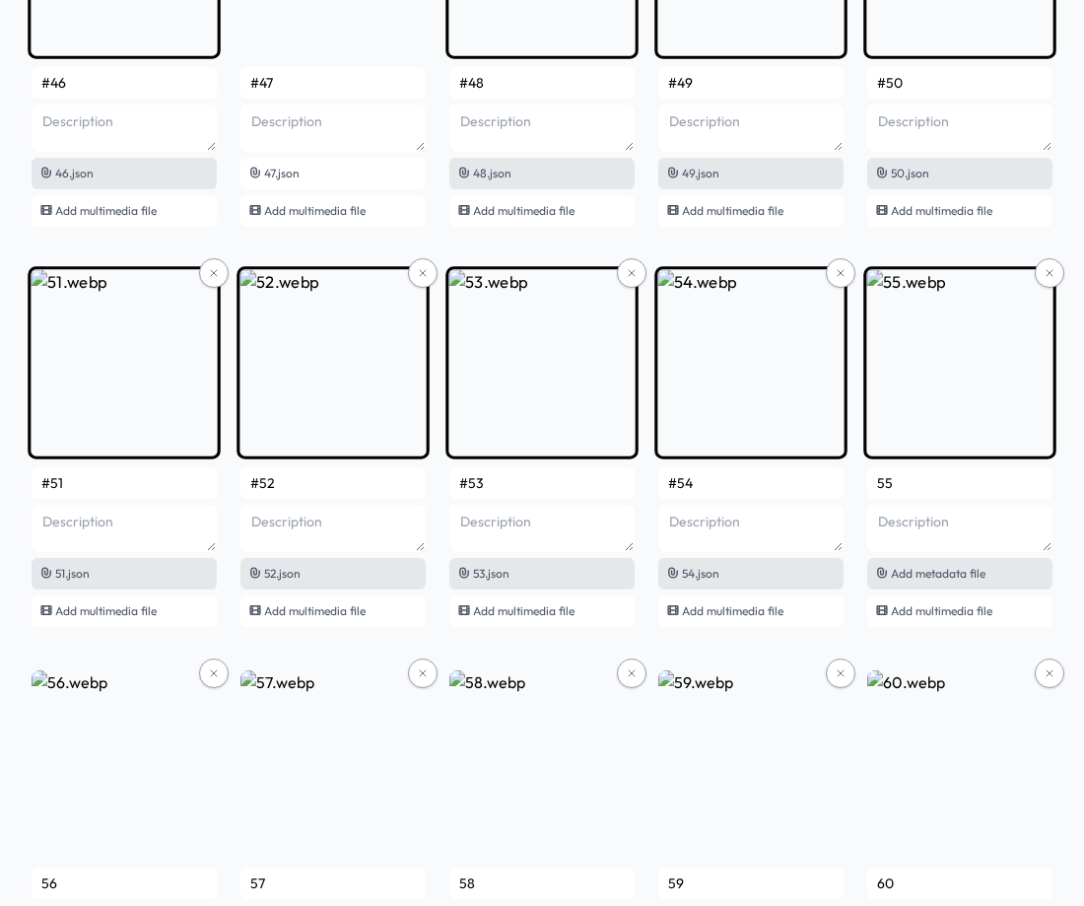
click at [940, 575] on span "Add metadata file" at bounding box center [938, 573] width 95 height 15
type input "#55"
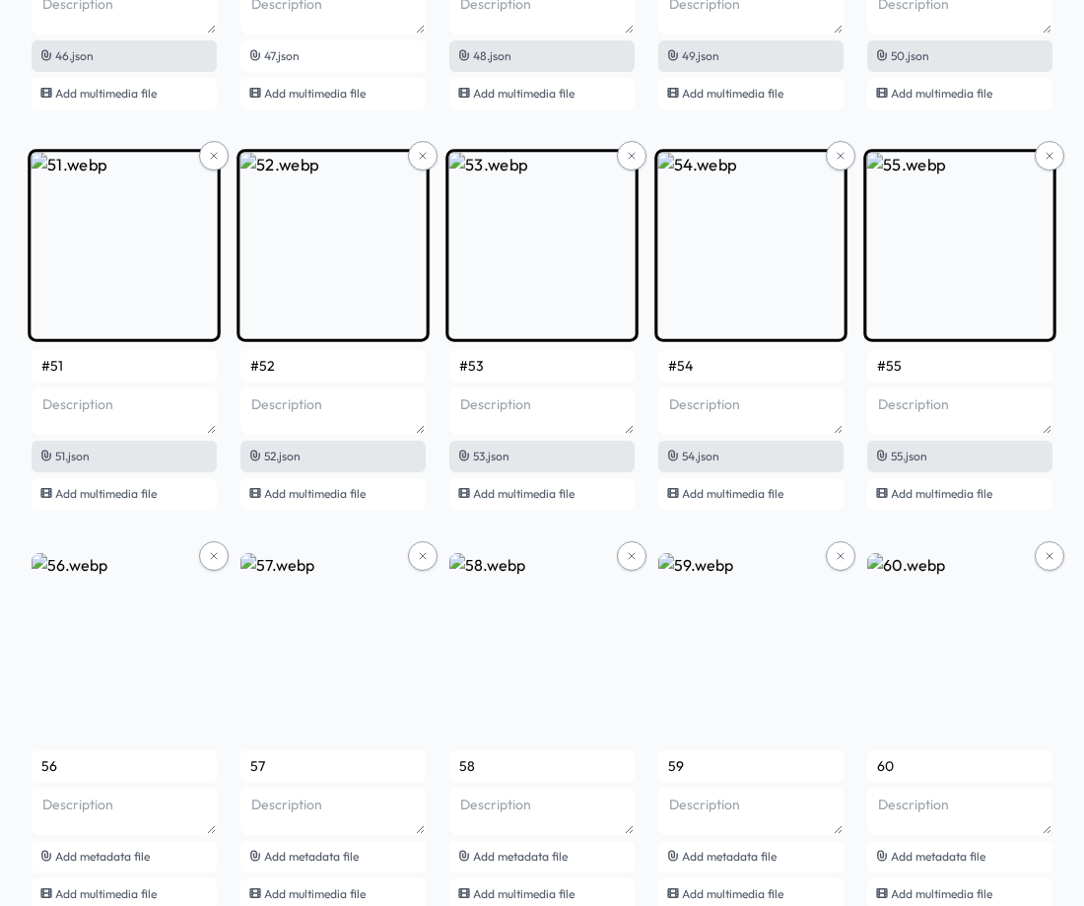
scroll to position [4435, 0]
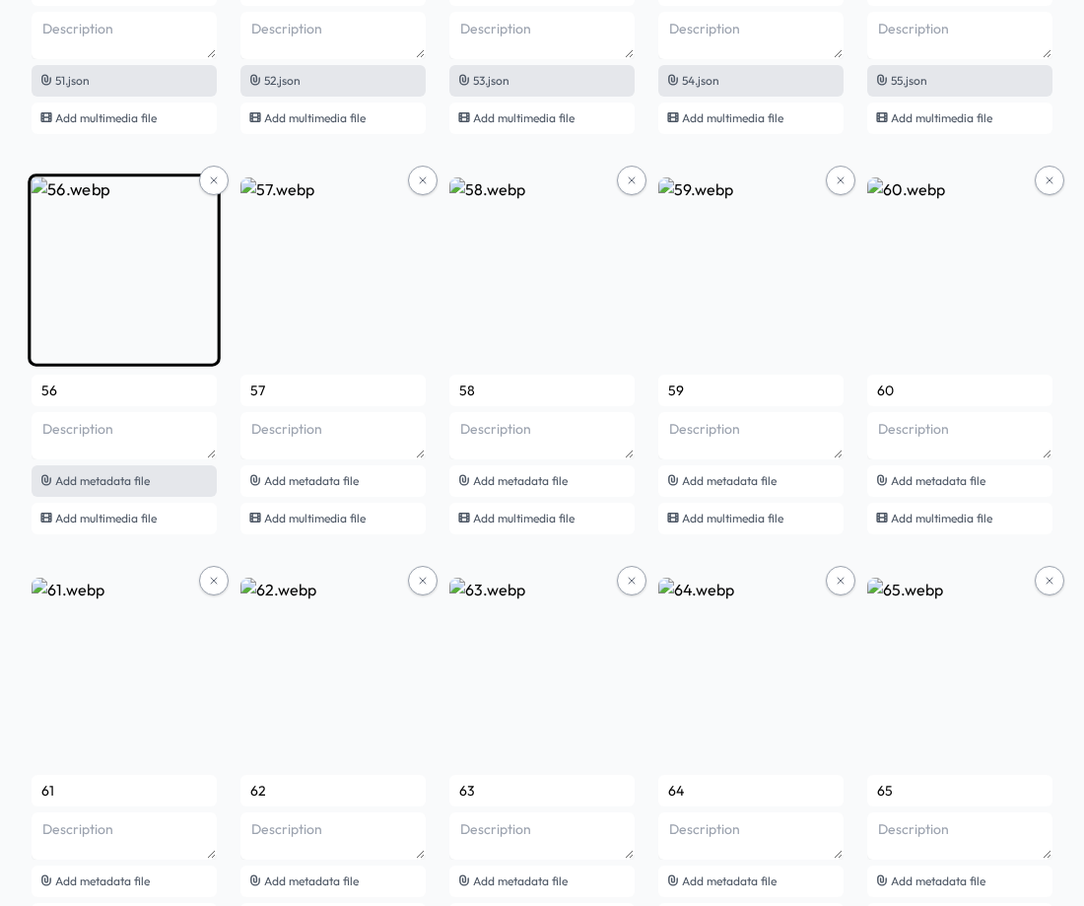
click at [143, 478] on span "Add metadata file" at bounding box center [102, 480] width 95 height 15
type input "#56"
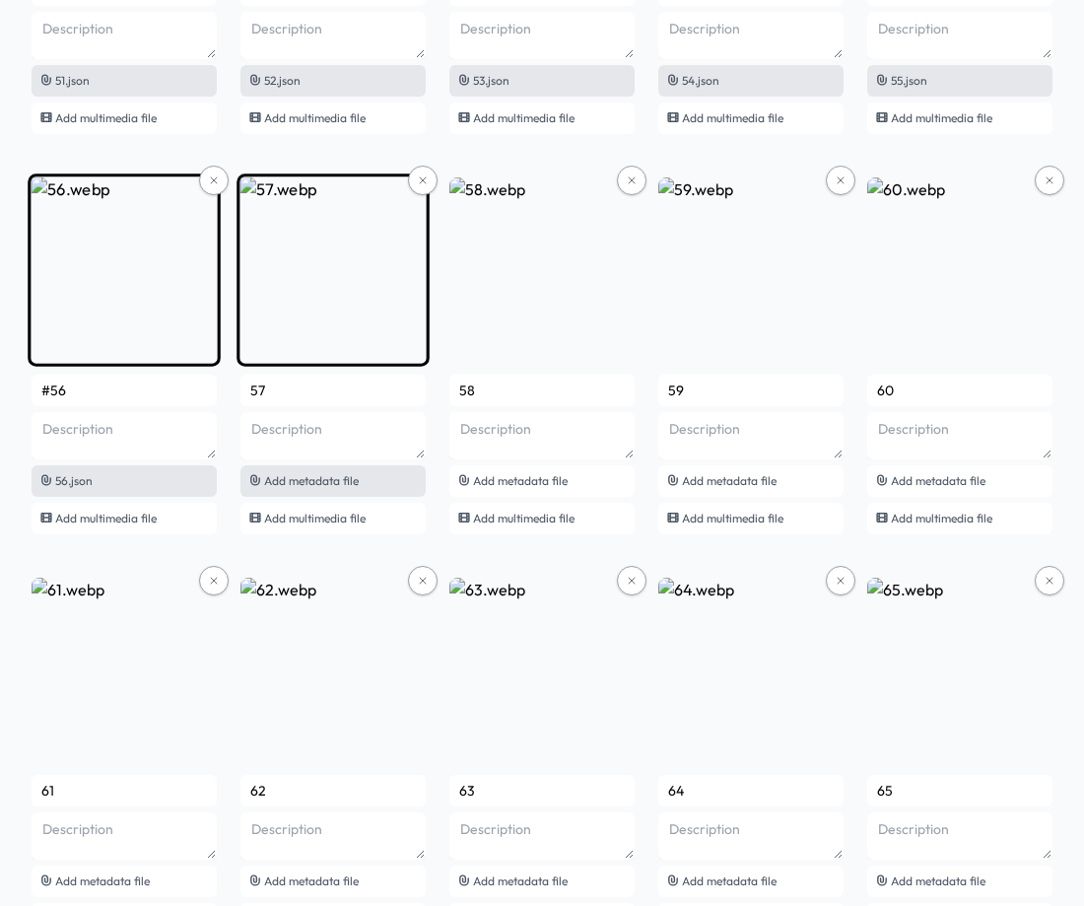
click at [319, 470] on div "Add metadata file" at bounding box center [332, 481] width 185 height 32
type input "#57"
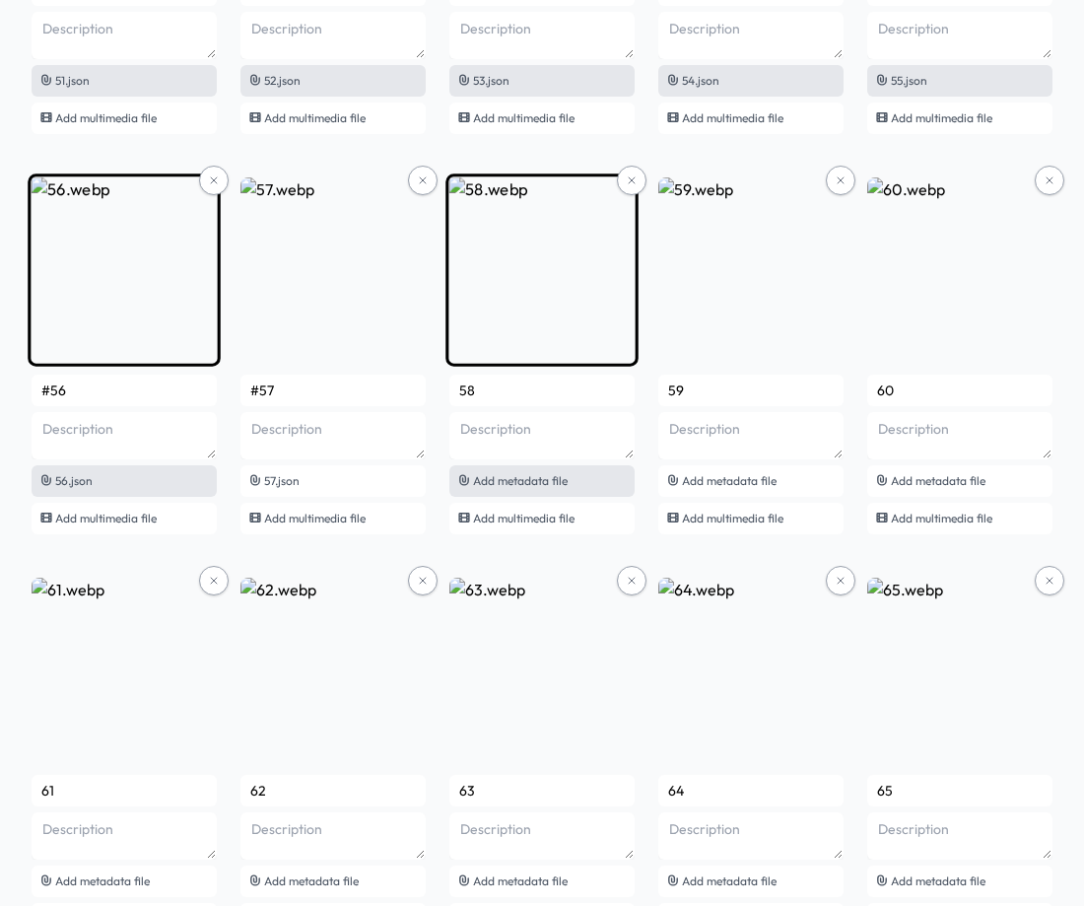
click at [575, 474] on div "Add metadata file" at bounding box center [541, 481] width 185 height 32
type input "#58"
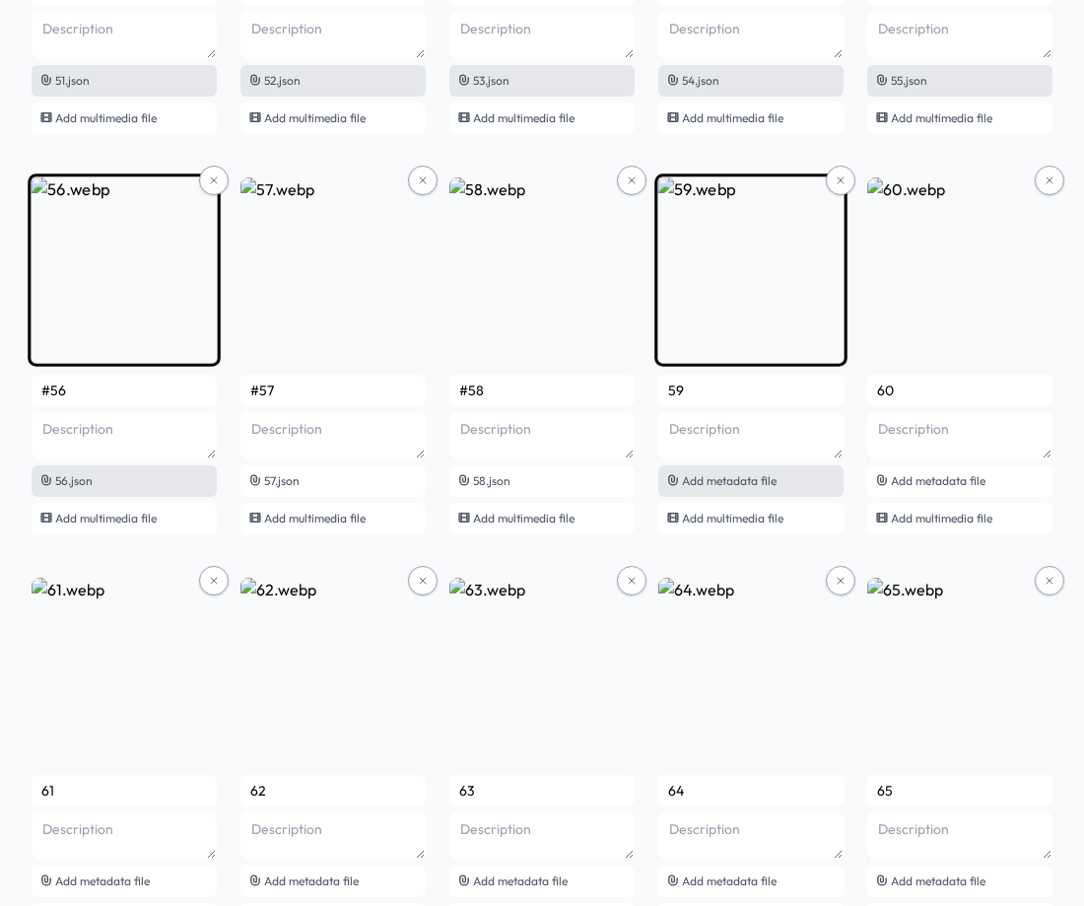
click at [722, 481] on span "Add metadata file" at bounding box center [729, 480] width 95 height 15
type input "#59"
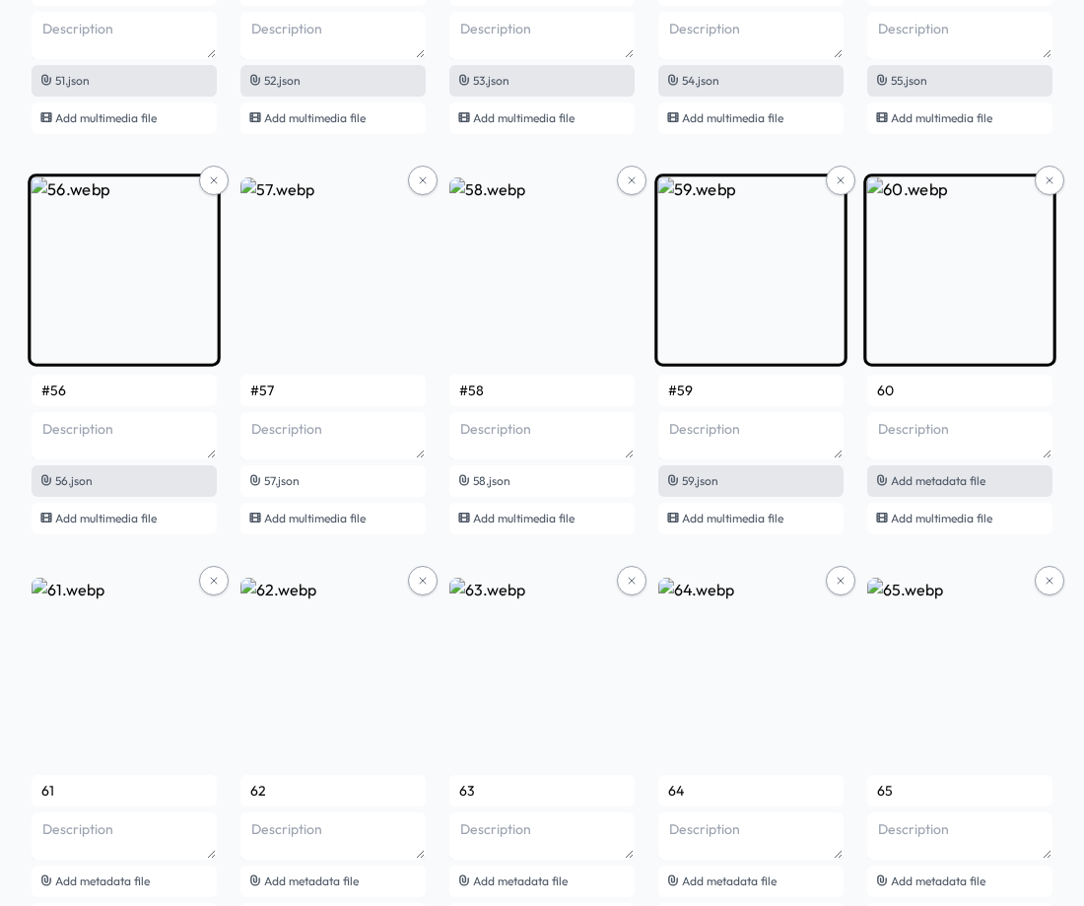
click at [912, 484] on span "Add metadata file" at bounding box center [938, 480] width 95 height 15
type input "#60"
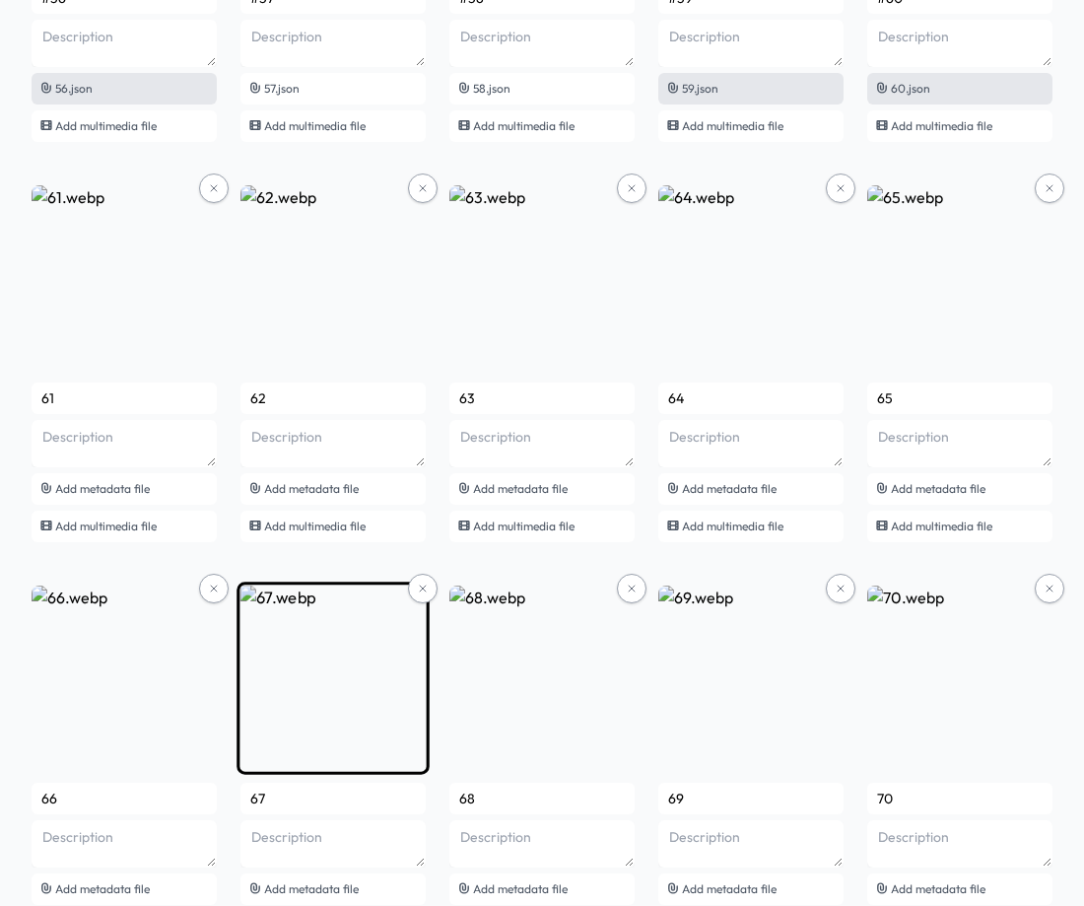
scroll to position [4928, 0]
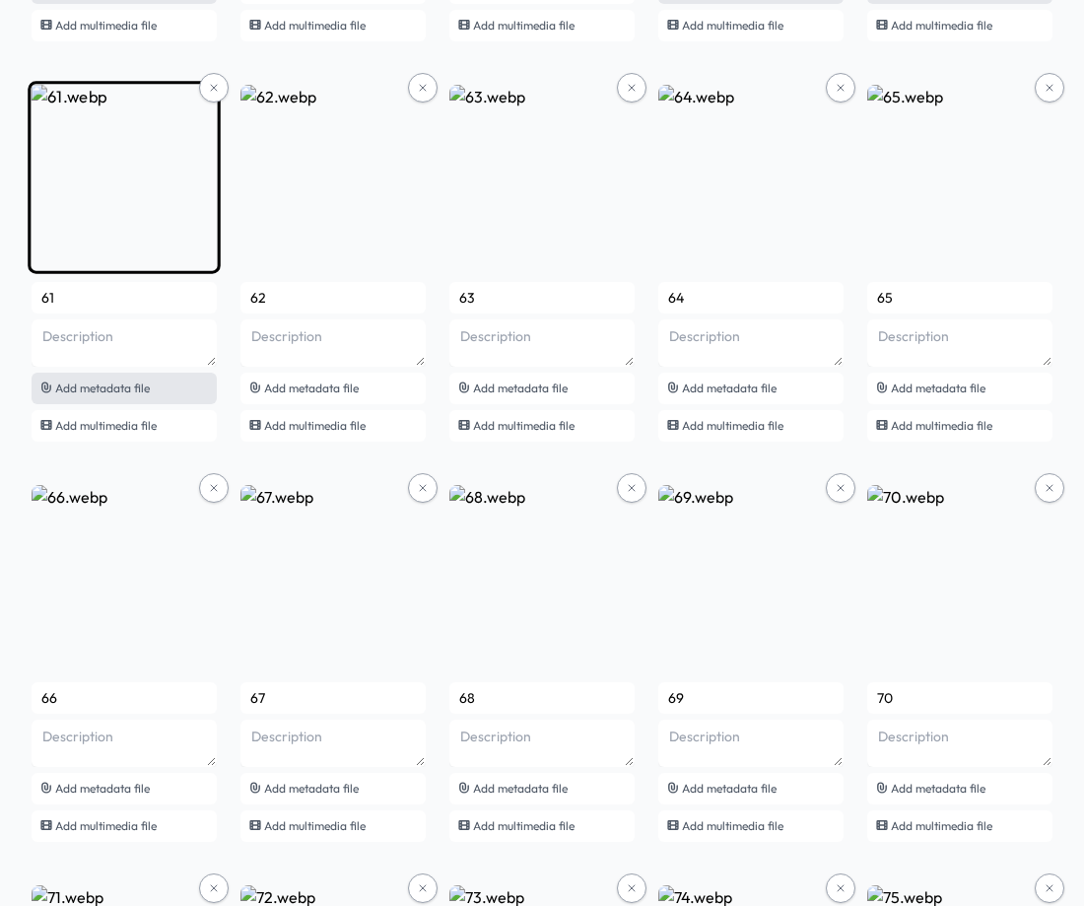
click at [107, 383] on span "Add metadata file" at bounding box center [102, 387] width 95 height 15
type input "#61"
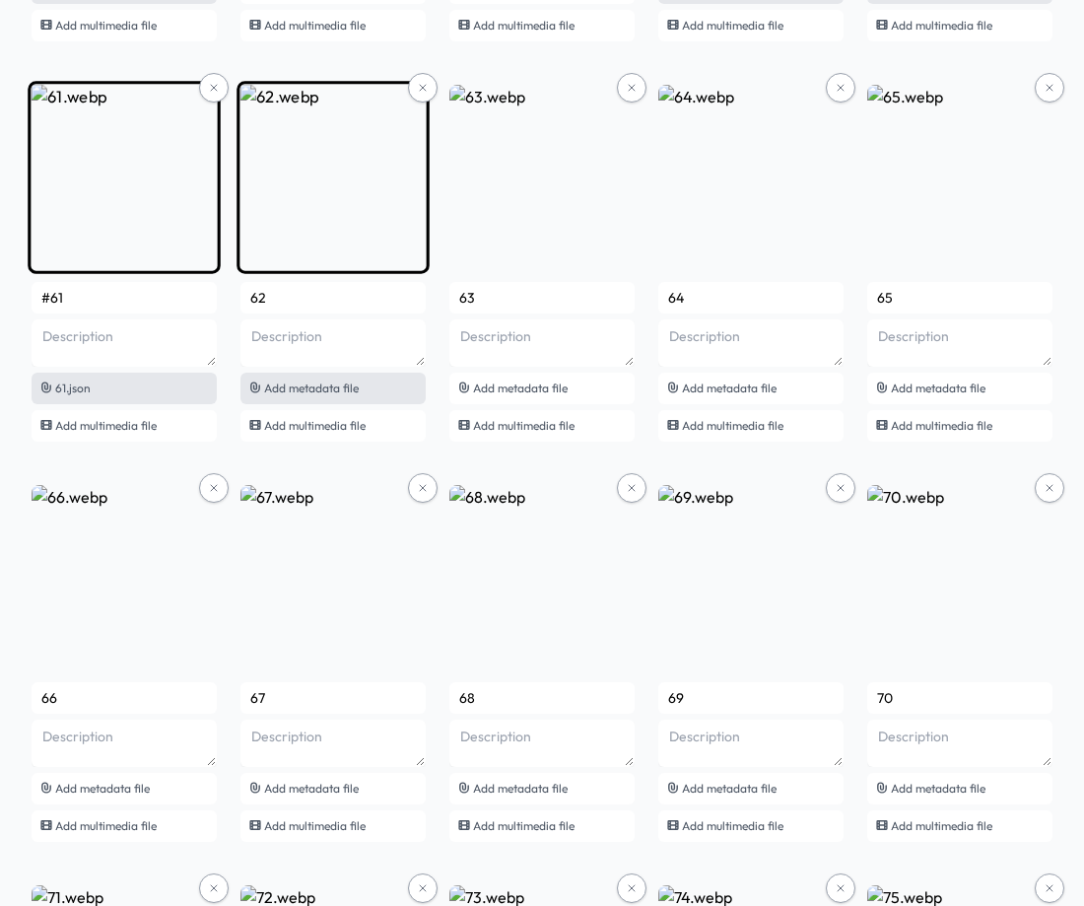
click at [342, 392] on span "Add metadata file" at bounding box center [311, 387] width 95 height 15
type input "#62"
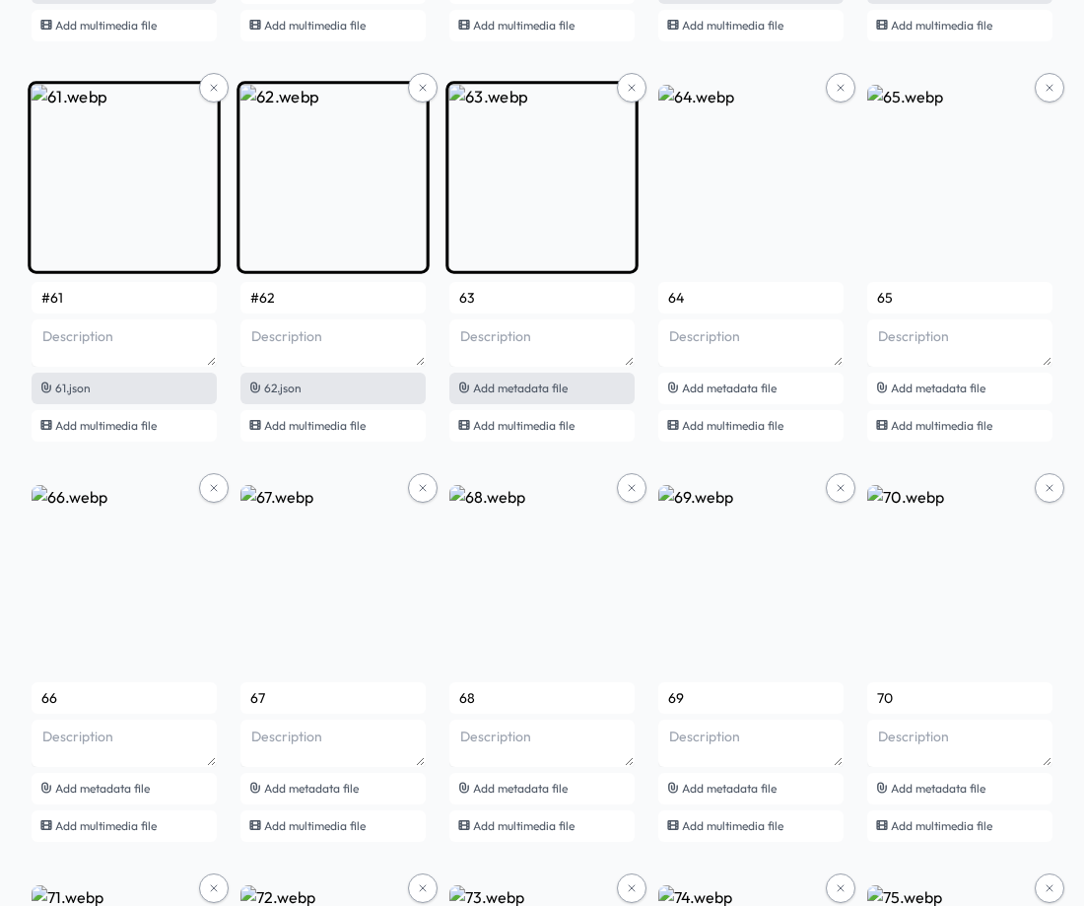
click at [548, 391] on span "Add metadata file" at bounding box center [520, 387] width 95 height 15
type input "#63"
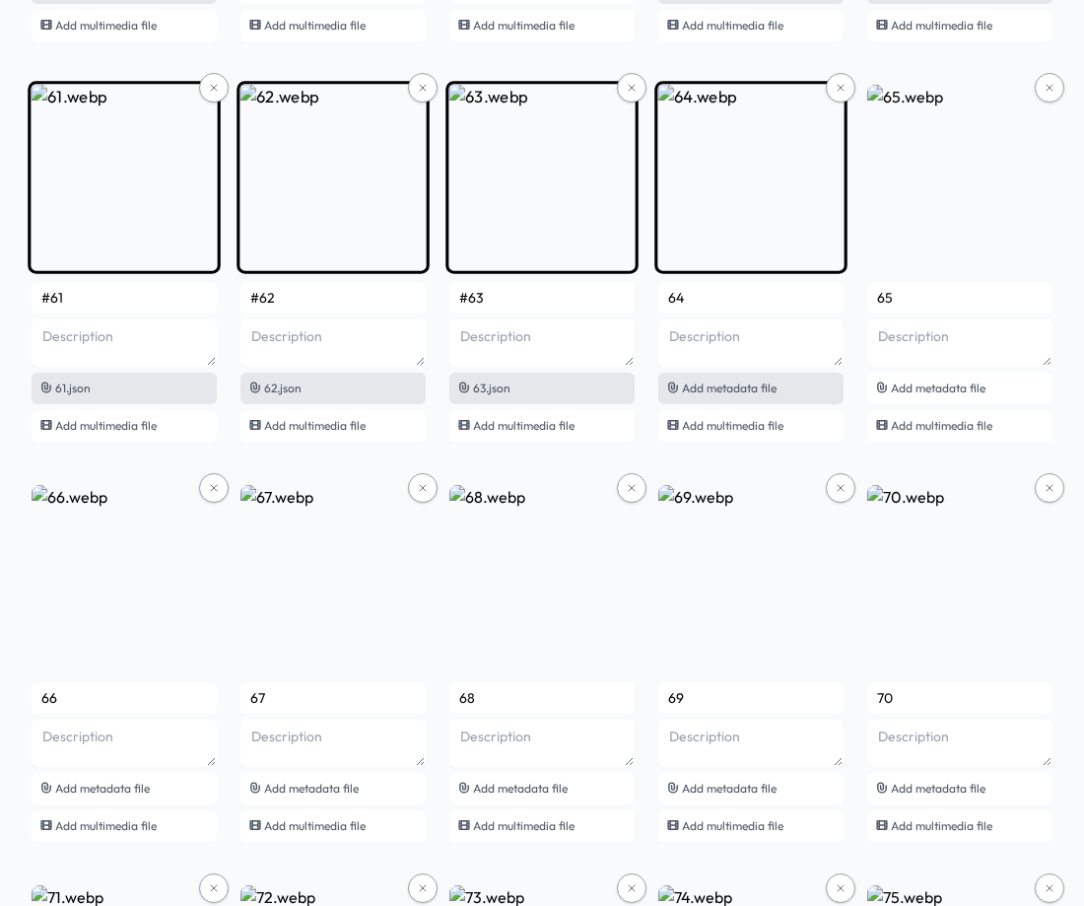
click at [753, 387] on span "Add metadata file" at bounding box center [729, 387] width 95 height 15
type input "#64"
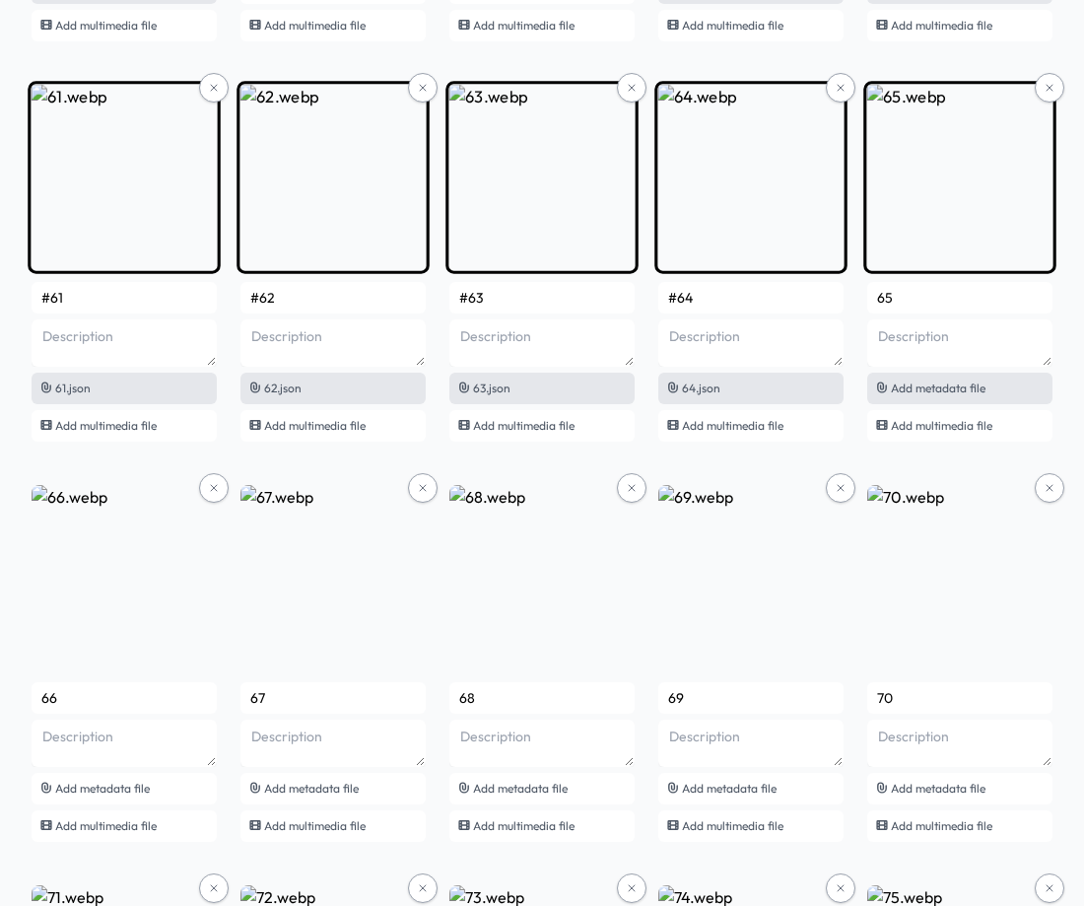
click at [980, 377] on div "Add metadata file" at bounding box center [959, 389] width 185 height 32
type input "#65"
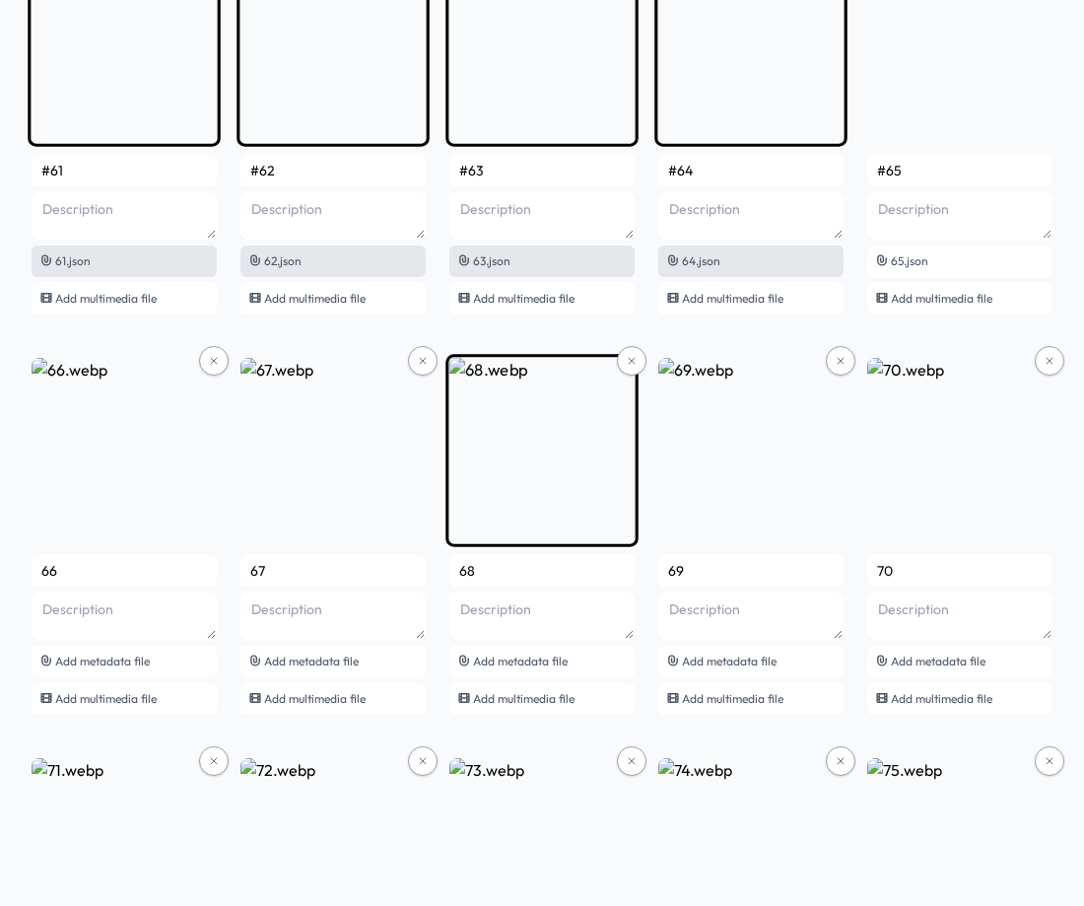
scroll to position [5224, 0]
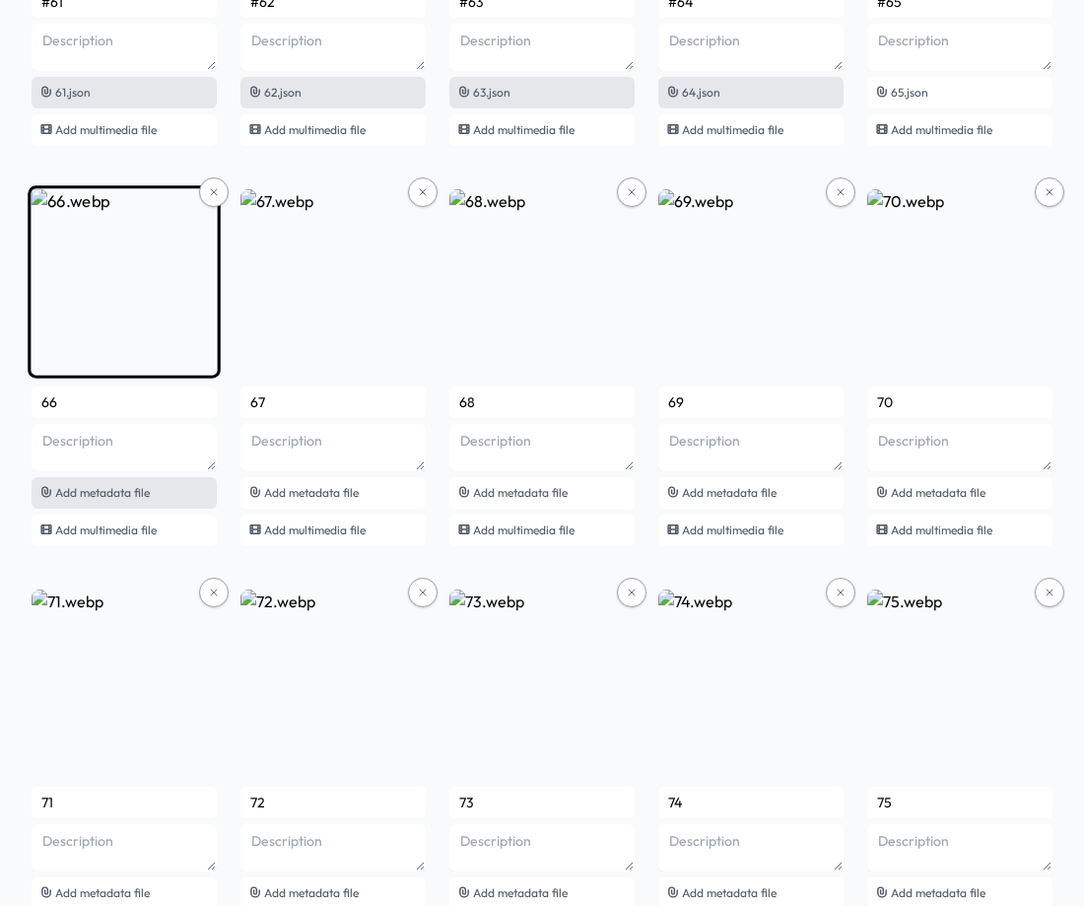
click at [139, 495] on span "Add metadata file" at bounding box center [102, 492] width 95 height 15
type input "#66"
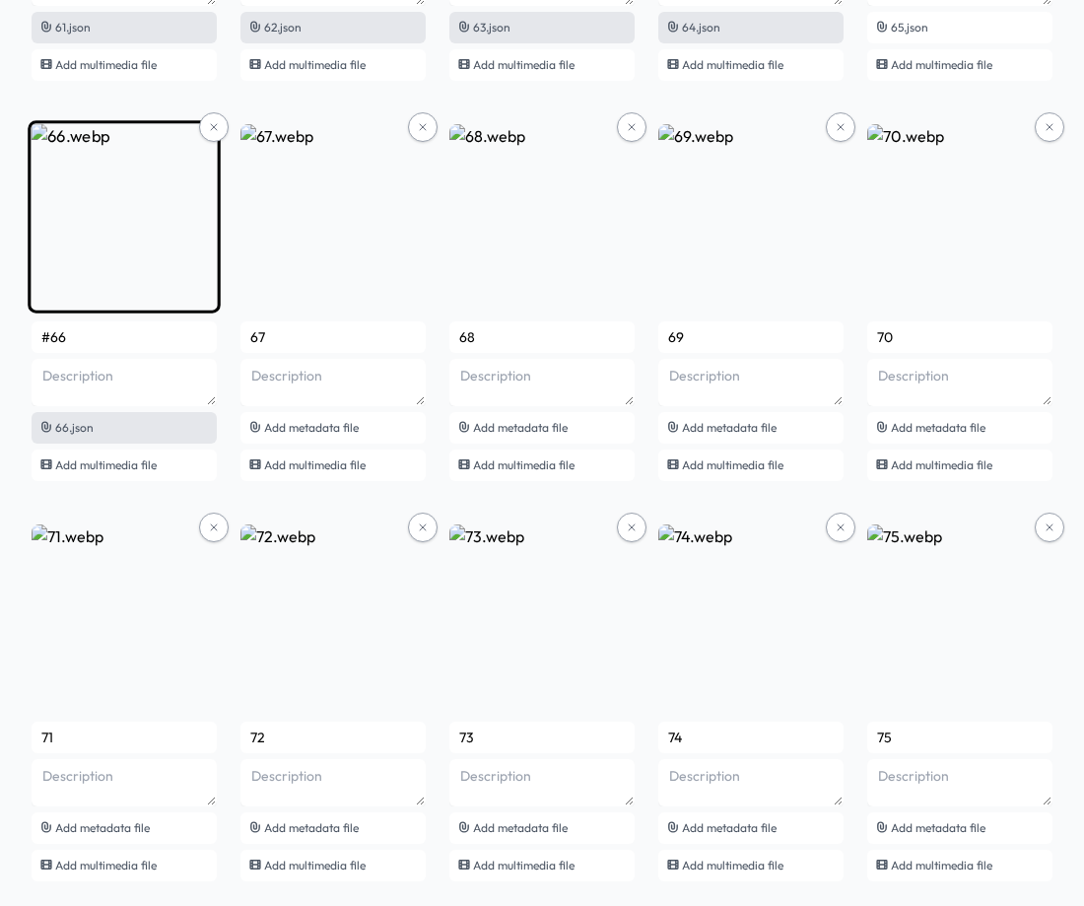
scroll to position [5322, 0]
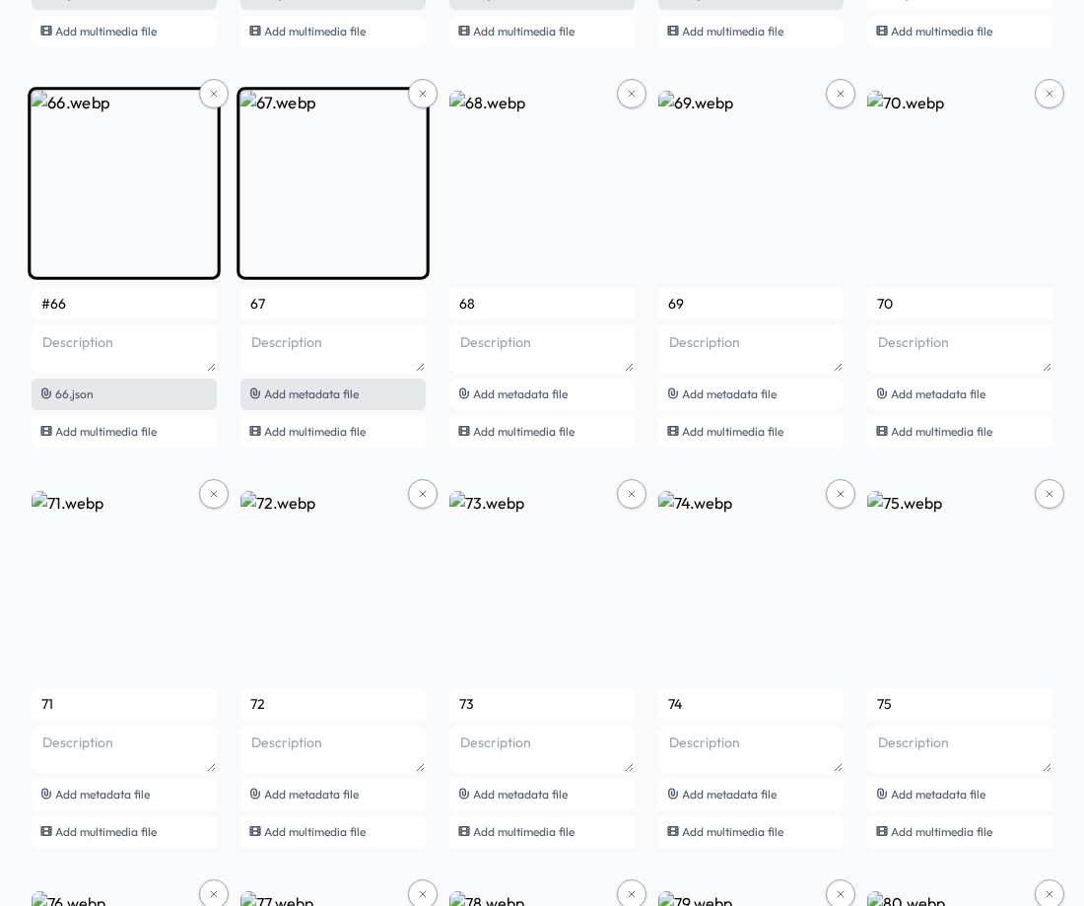
click at [315, 395] on span "Add metadata file" at bounding box center [311, 393] width 95 height 15
type input "#67"
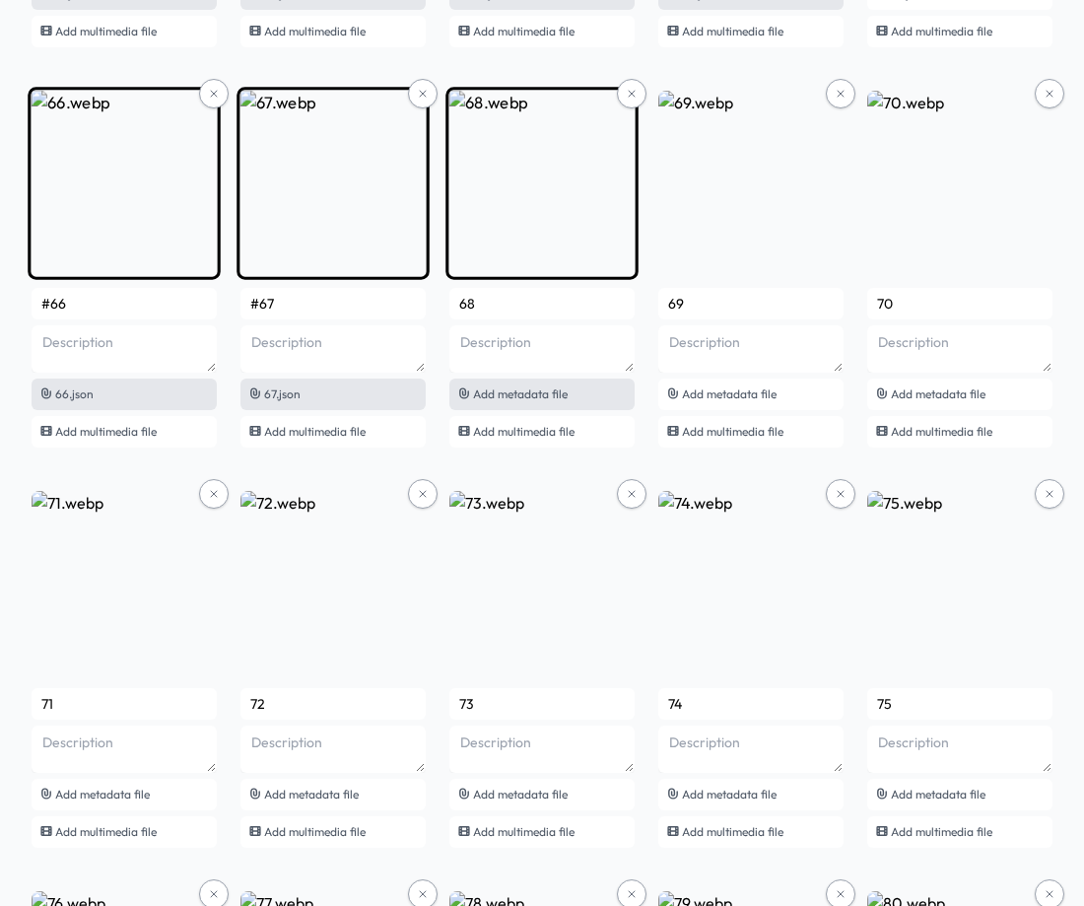
click at [579, 402] on div "Add metadata file" at bounding box center [541, 394] width 185 height 32
type input "#68"
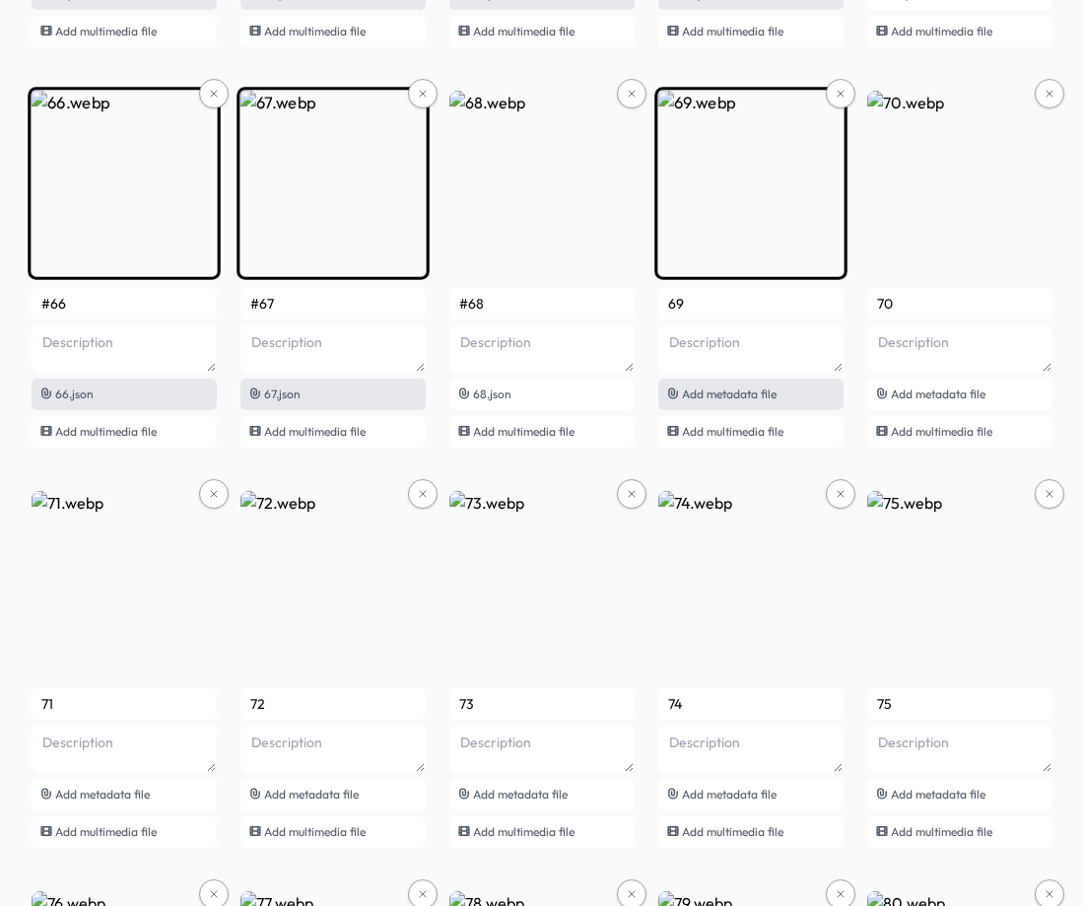
click at [726, 388] on span "Add metadata file" at bounding box center [729, 393] width 95 height 15
type input "#69"
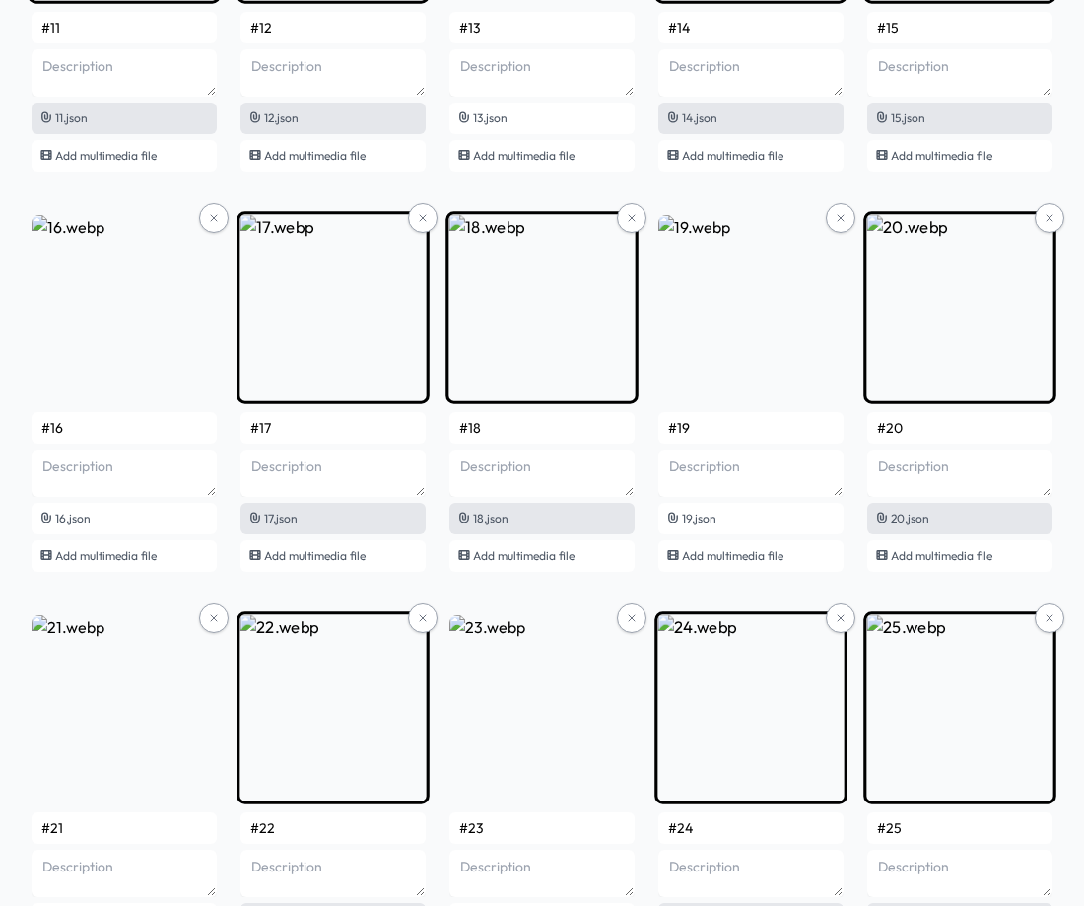
scroll to position [0, 0]
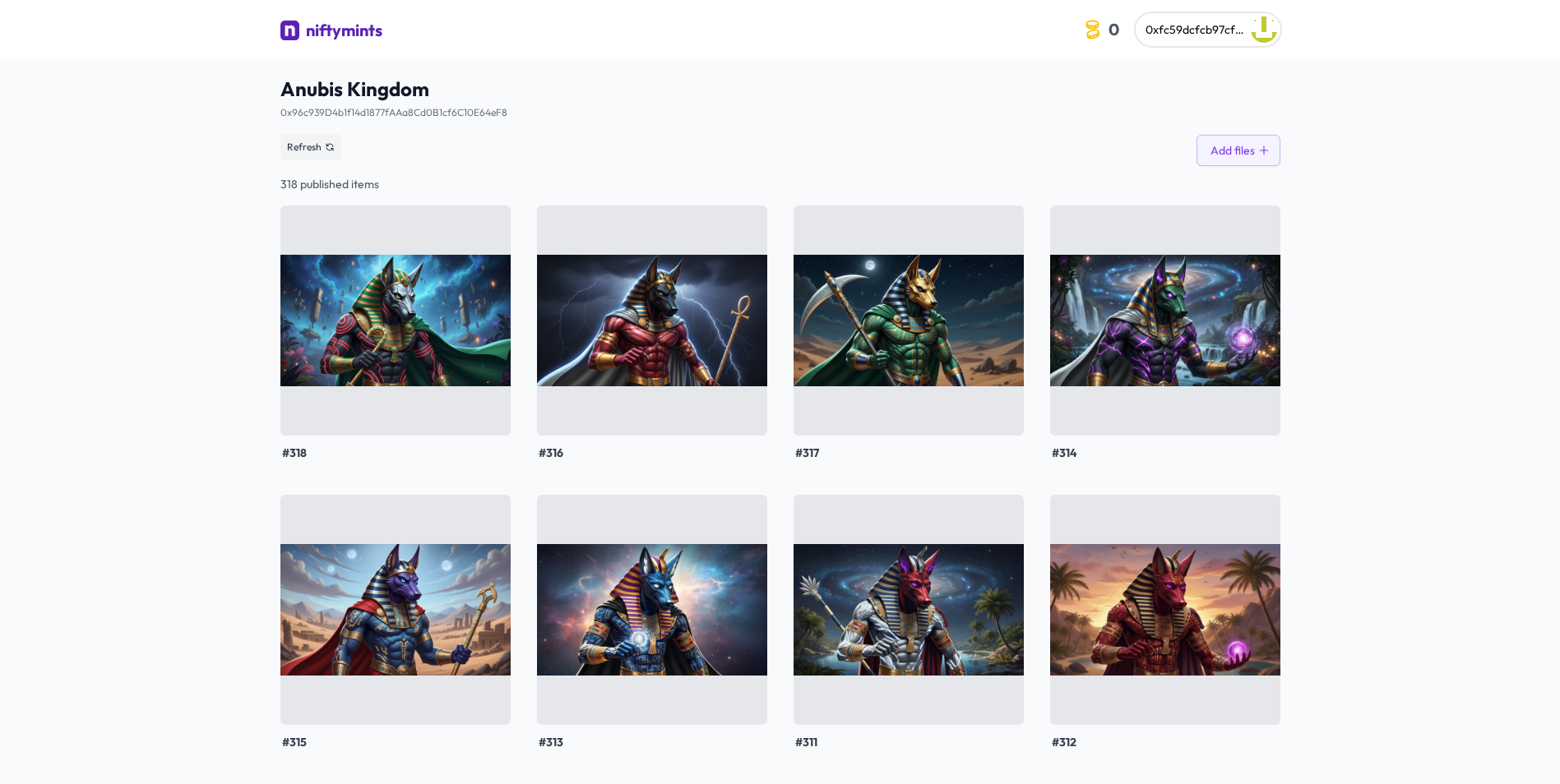
click at [355, 30] on div "niftymints" at bounding box center [345, 31] width 77 height 23
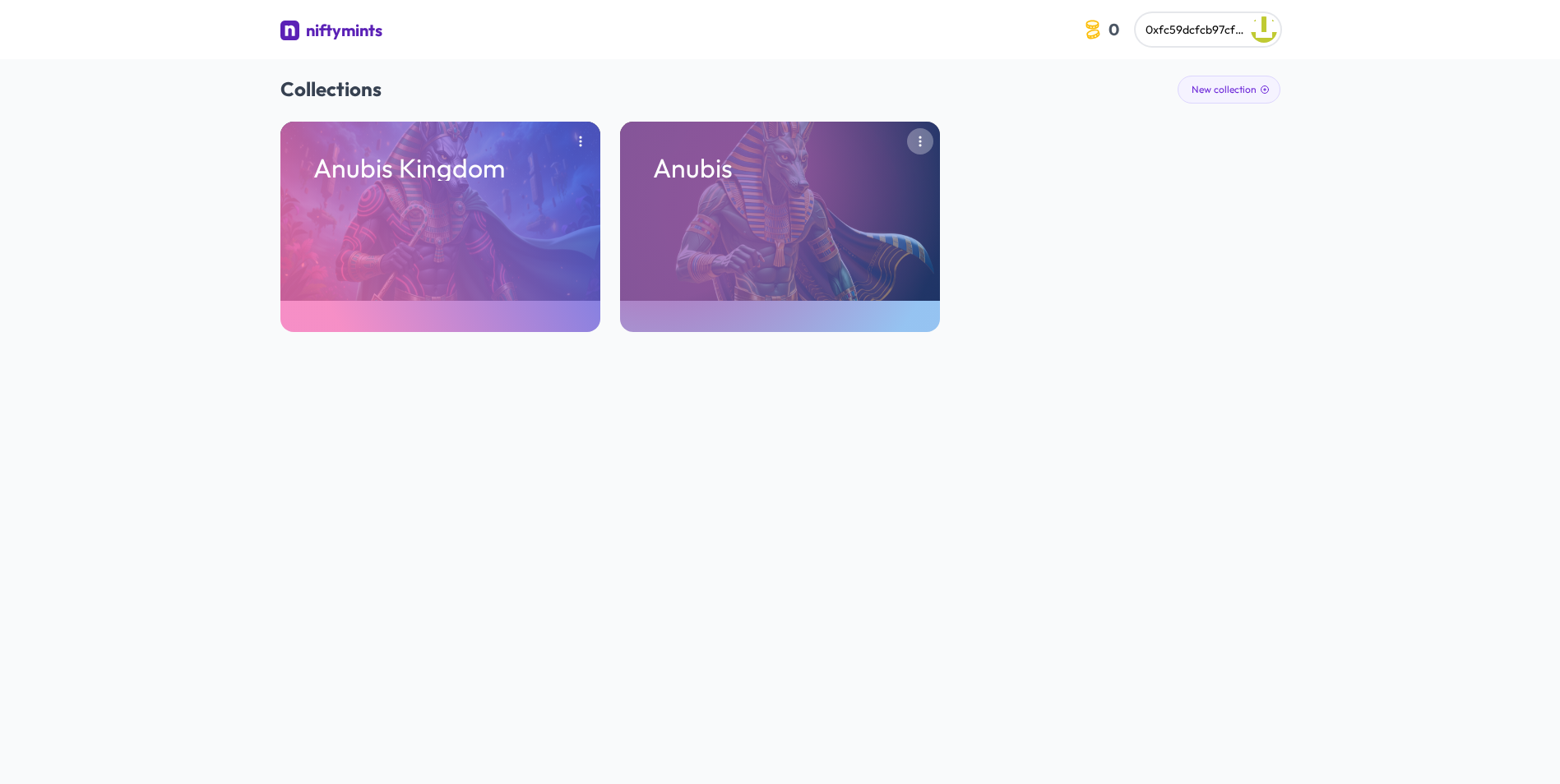
click at [922, 137] on icon "button" at bounding box center [920, 142] width 13 height 13
click at [889, 176] on button "Remove" at bounding box center [880, 175] width 86 height 29
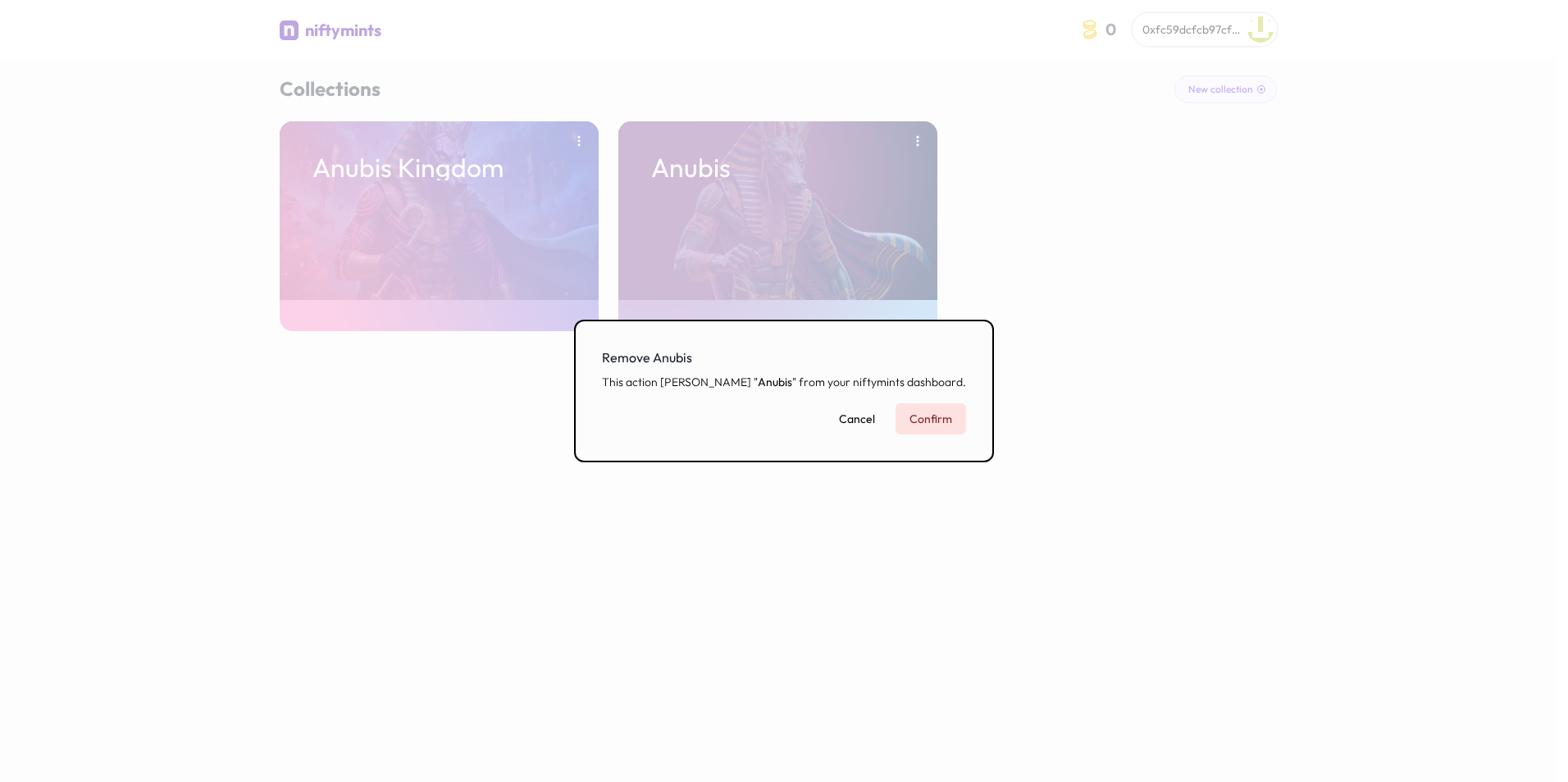
click at [919, 423] on button "Confirm" at bounding box center [930, 418] width 71 height 31
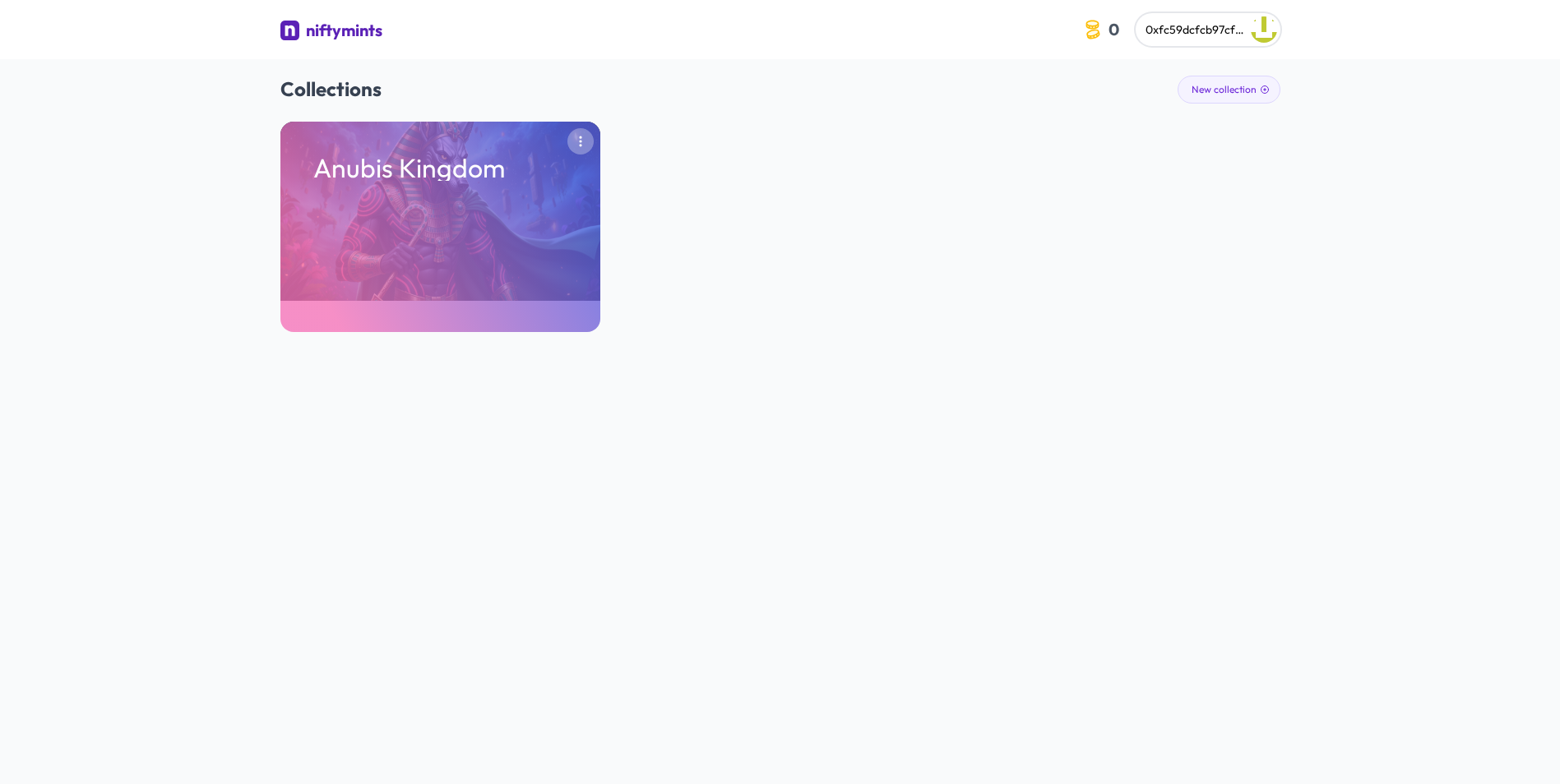
click at [581, 141] on icon "button" at bounding box center [580, 142] width 3 height 11
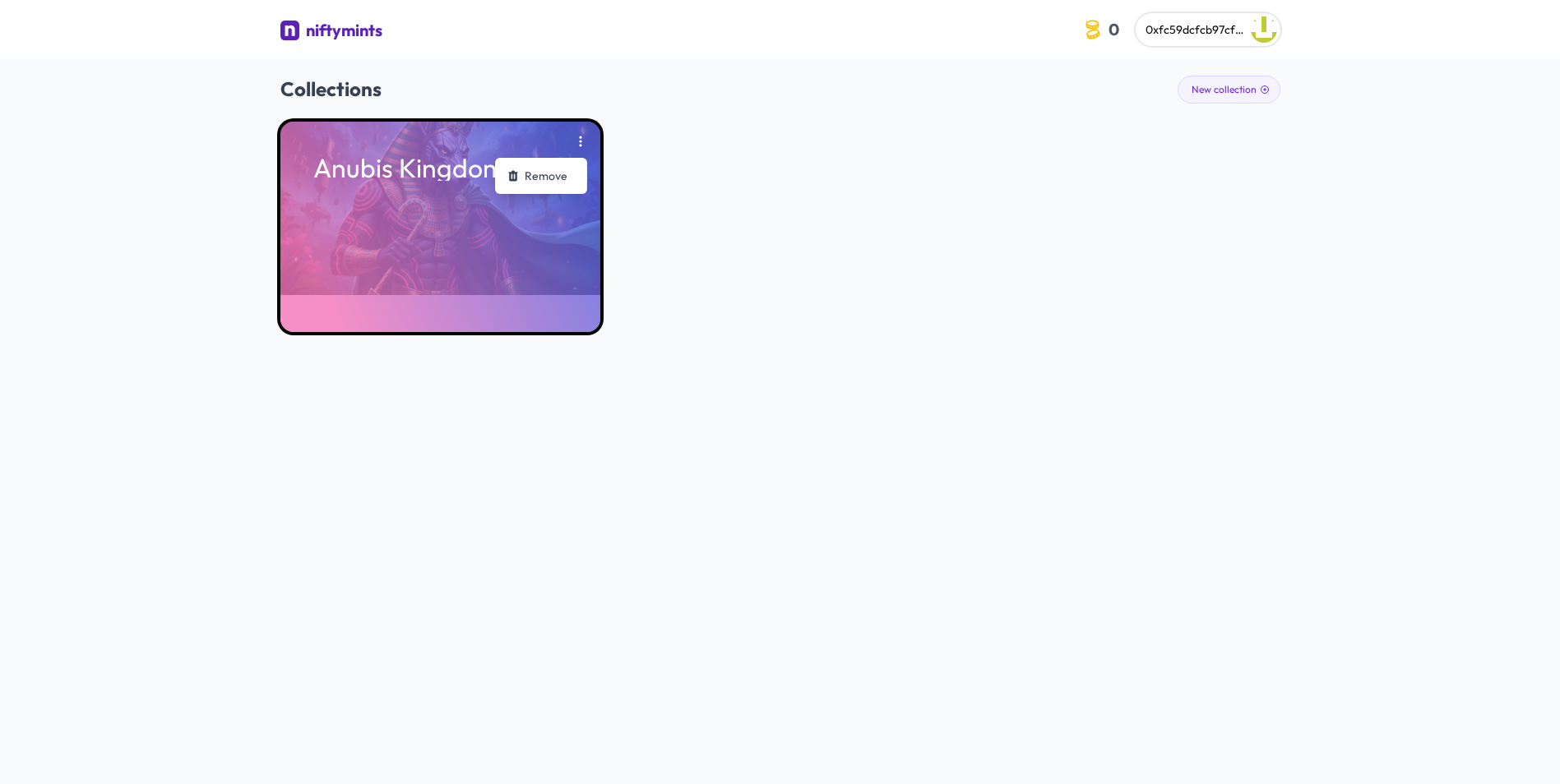
drag, startPoint x: 678, startPoint y: 272, endPoint x: 563, endPoint y: 236, distance: 120.5
click at [668, 268] on div "Anubis Kingdom Remove" at bounding box center [780, 227] width 1000 height 210
drag, startPoint x: 470, startPoint y: 176, endPoint x: 400, endPoint y: 174, distance: 70.0
click at [400, 174] on p "Anubis Kingdom" at bounding box center [440, 168] width 254 height 27
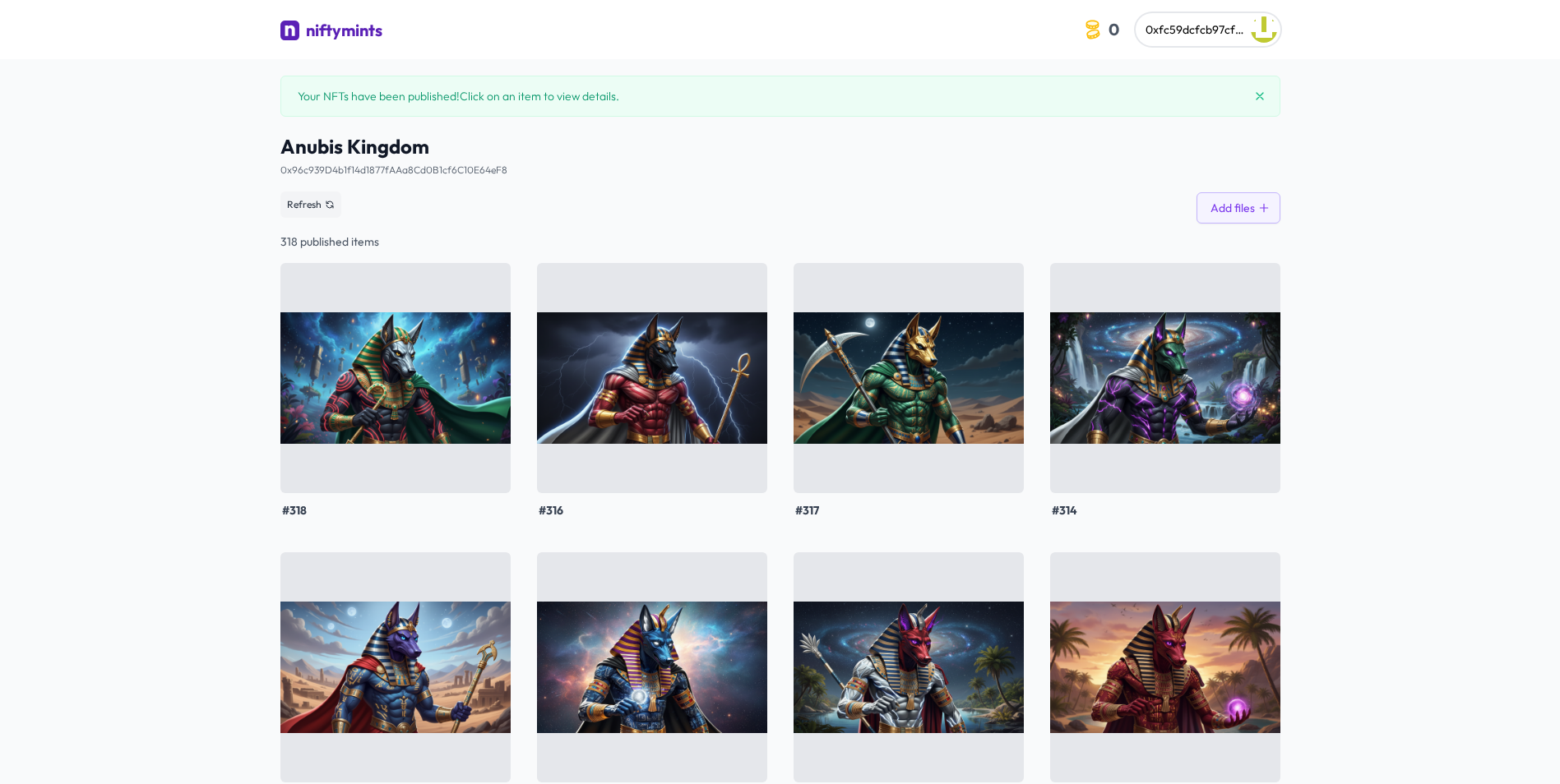
click at [424, 143] on span "Anubis Kingdom" at bounding box center [780, 147] width 1000 height 27
click at [387, 145] on span "Anubis Kingdom" at bounding box center [780, 147] width 1000 height 27
click at [375, 140] on span "Anubis Kingdom" at bounding box center [780, 147] width 1000 height 27
click at [340, 143] on span "Anubis Kingdom" at bounding box center [780, 147] width 1000 height 27
click at [351, 29] on div "niftymints" at bounding box center [345, 31] width 77 height 23
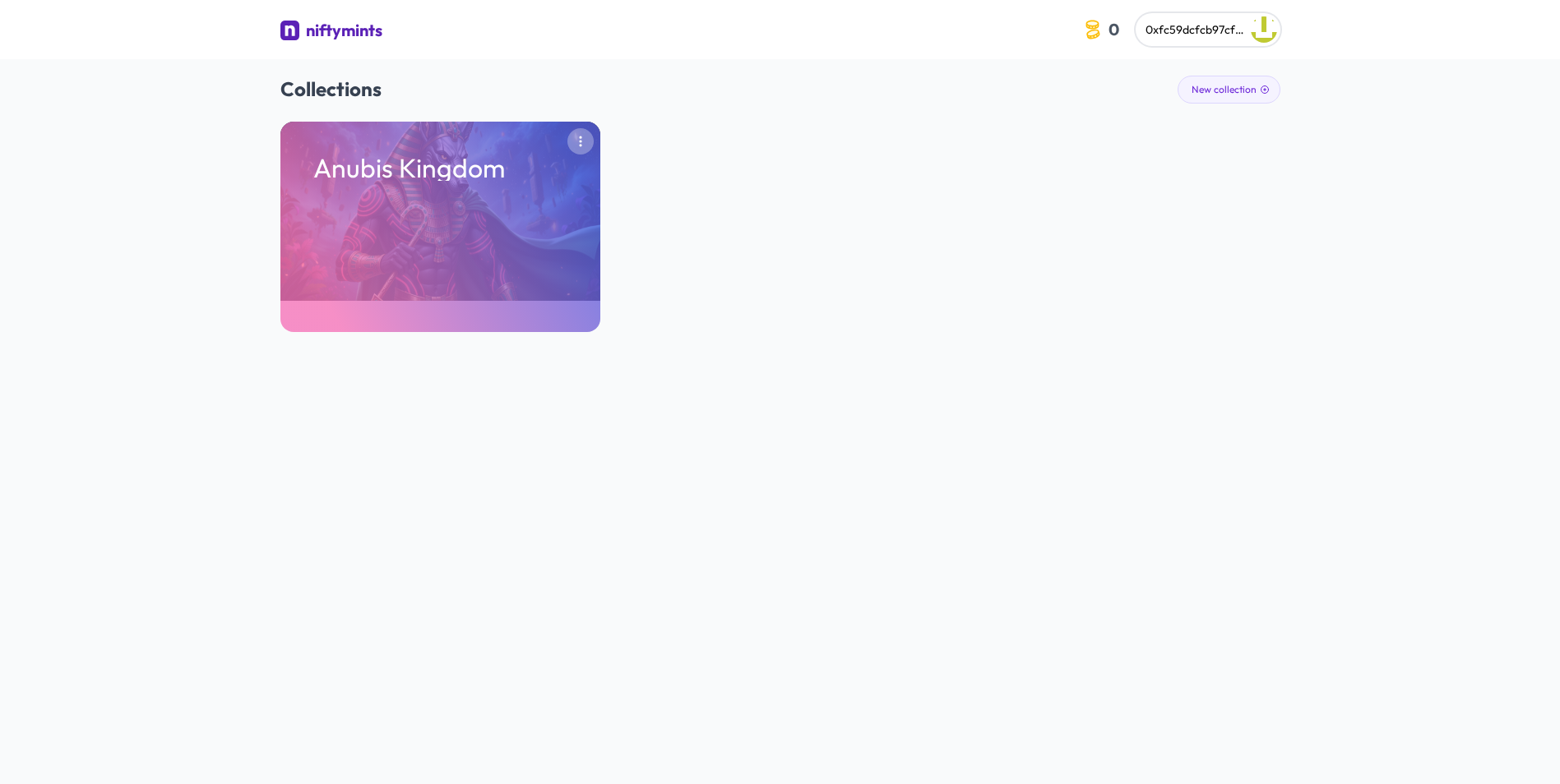
click at [574, 147] on icon "button" at bounding box center [581, 142] width 13 height 13
click at [848, 168] on div "Anubis Kingdom Remove" at bounding box center [780, 227] width 1000 height 210
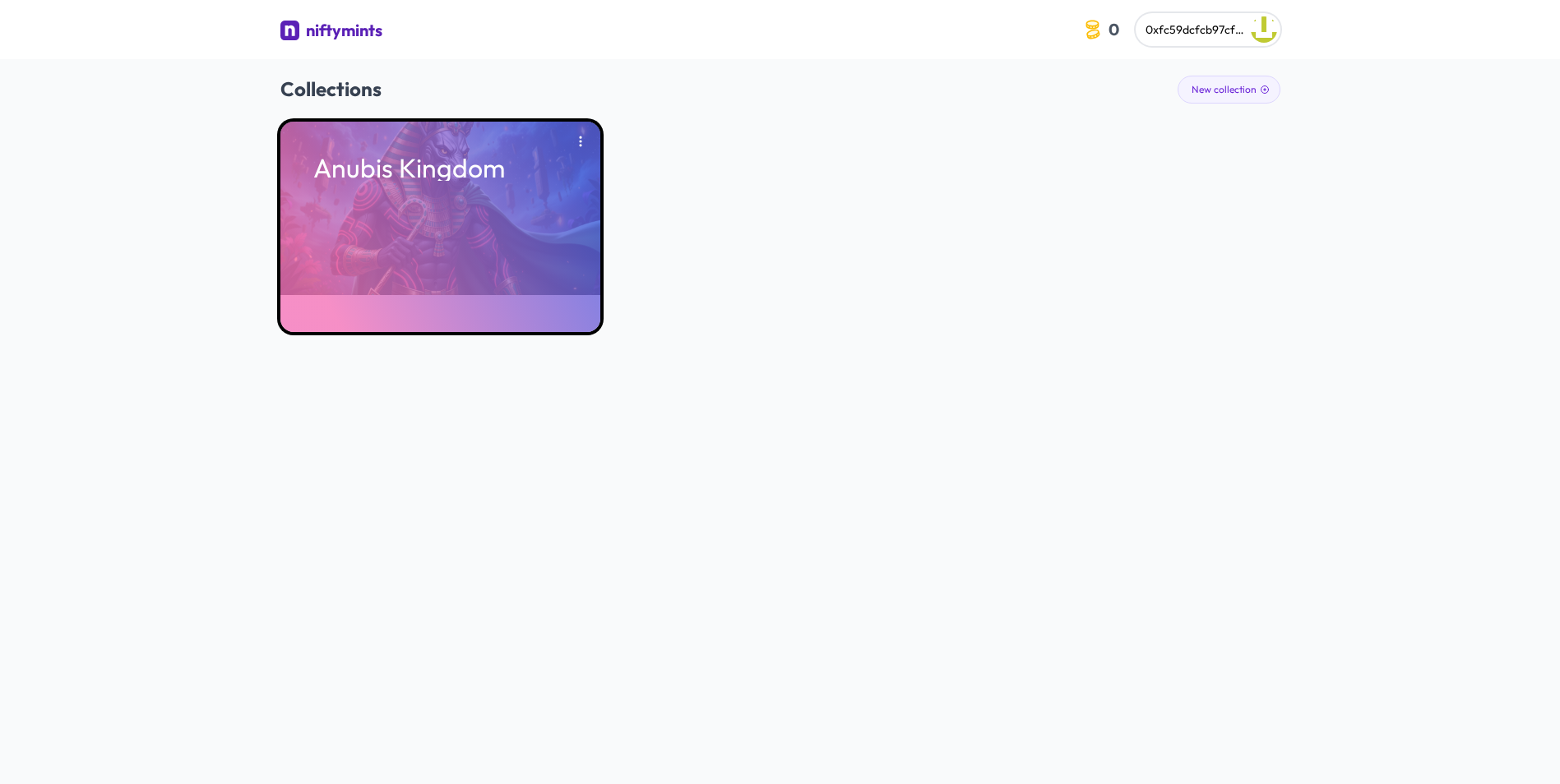
drag, startPoint x: 467, startPoint y: 272, endPoint x: 429, endPoint y: 287, distance: 40.9
click at [429, 287] on div "Anubis Kingdom" at bounding box center [440, 227] width 320 height 210
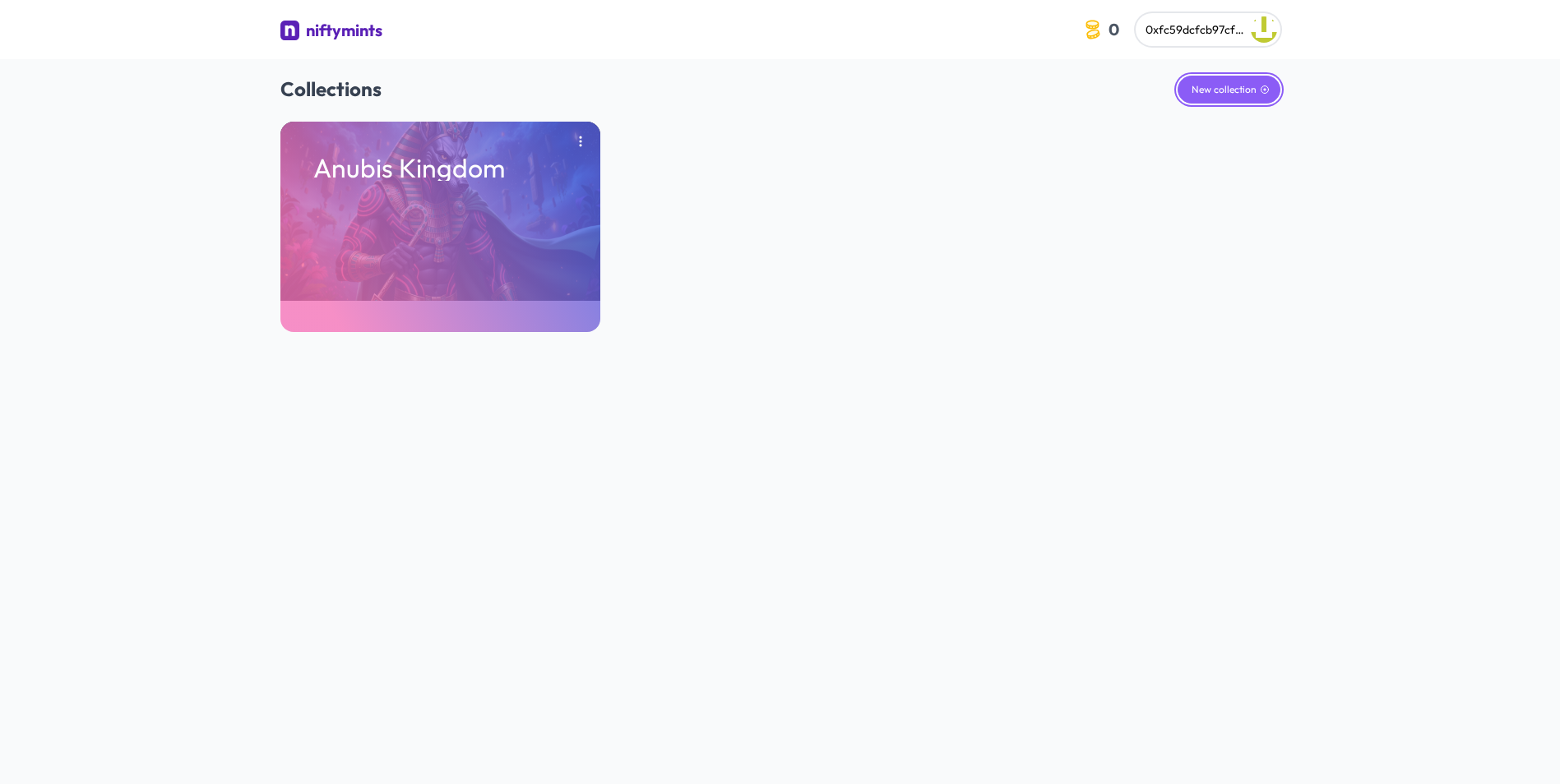
click at [1206, 91] on button "New collection" at bounding box center [1228, 90] width 103 height 28
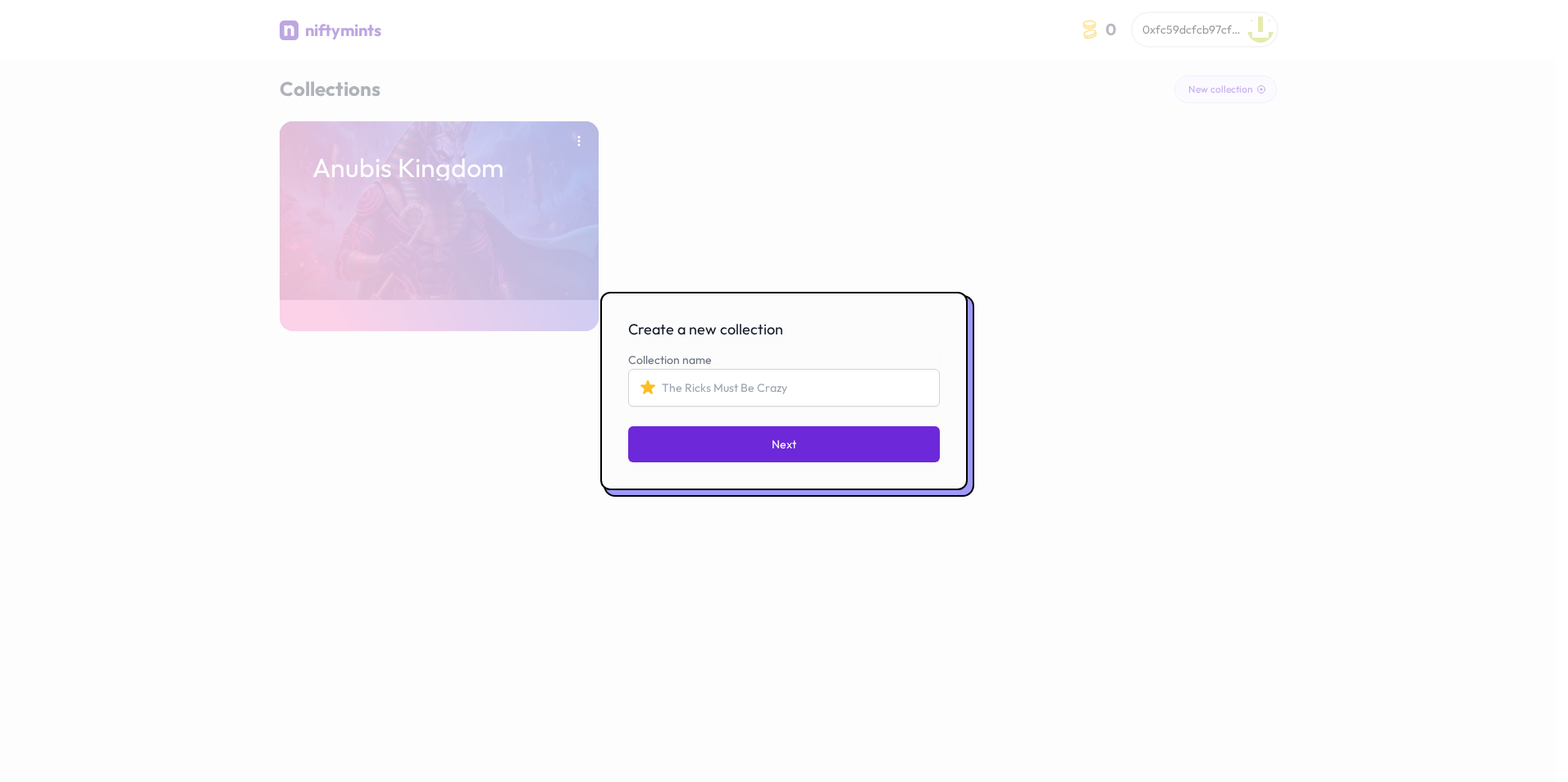
click at [814, 237] on div at bounding box center [784, 391] width 1568 height 782
